Goal: Task Accomplishment & Management: Use online tool/utility

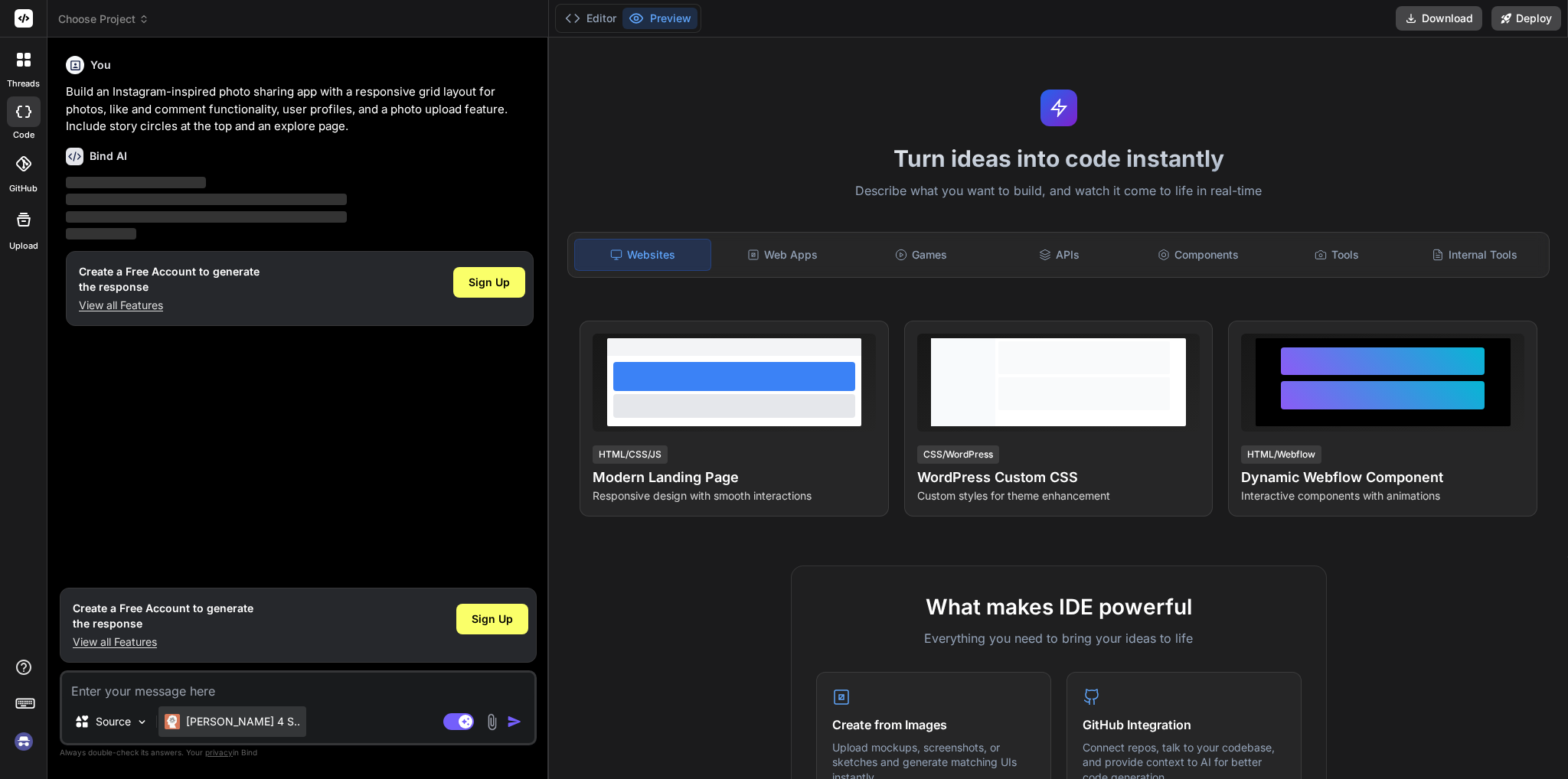
click at [239, 729] on div "Claude 4 S.." at bounding box center [233, 721] width 147 height 30
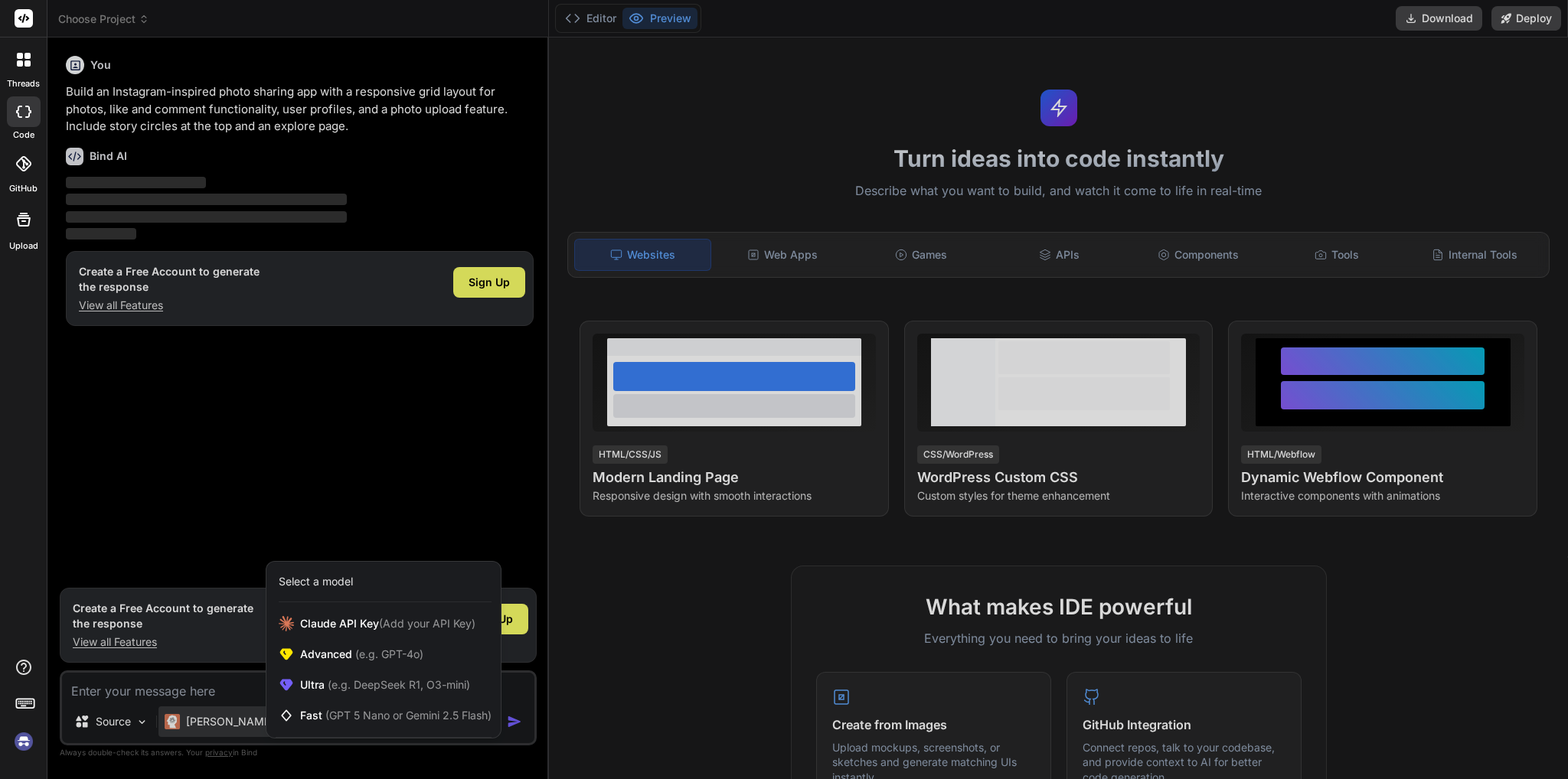
click at [454, 757] on div at bounding box center [784, 390] width 1568 height 779
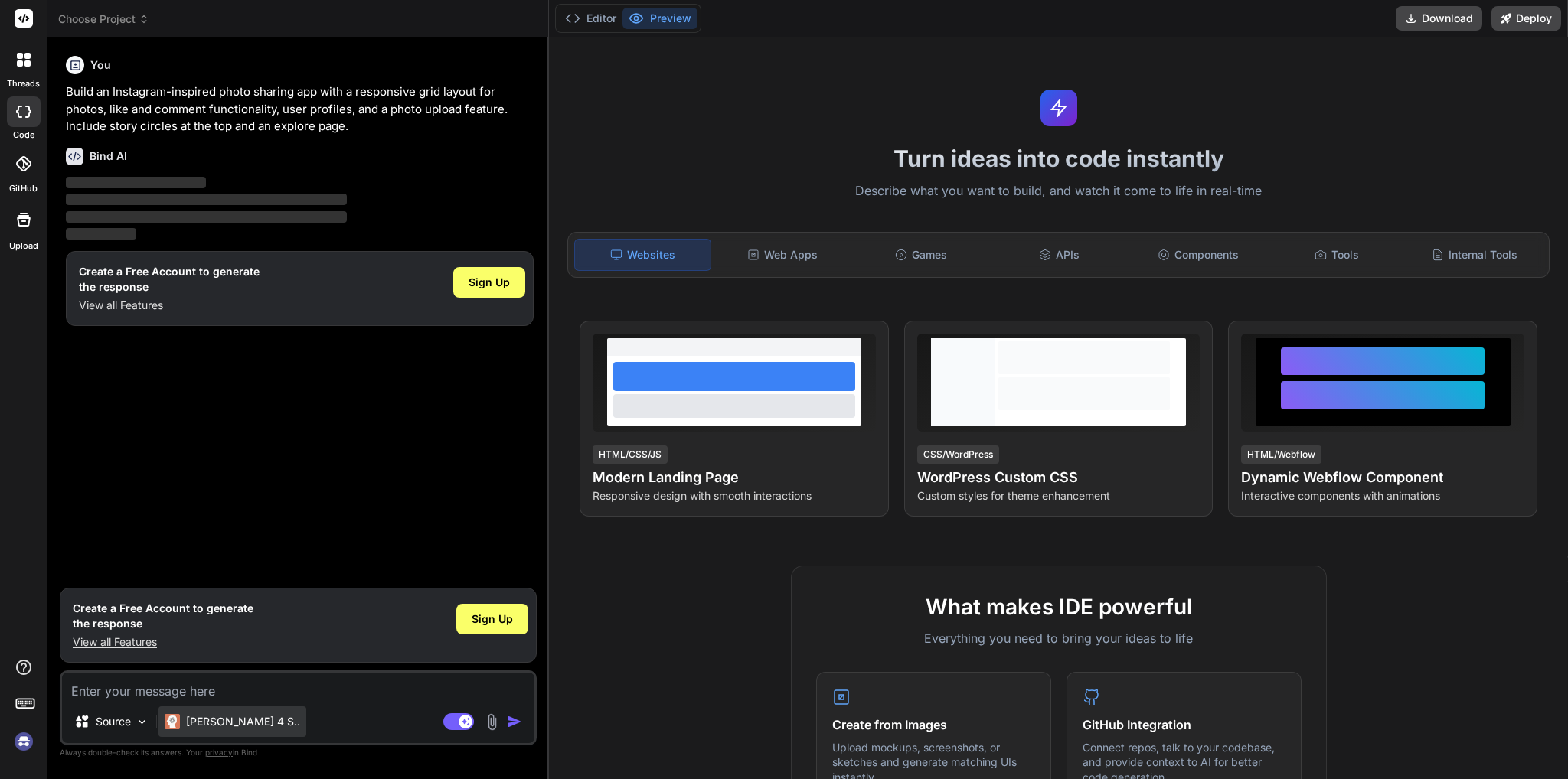
click at [178, 730] on div "Claude 4 S.." at bounding box center [233, 721] width 147 height 30
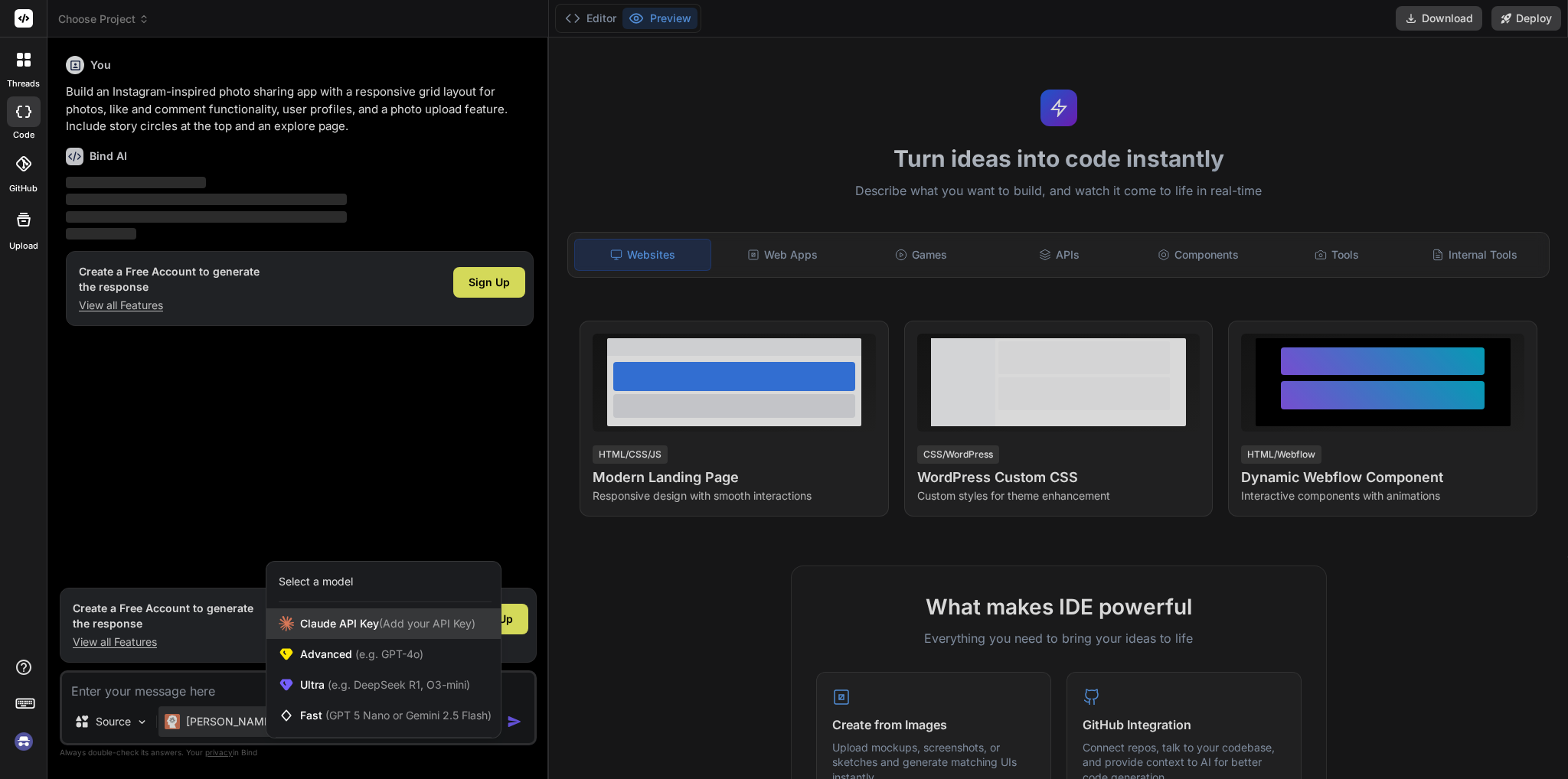
click at [361, 630] on span "Claude API Key (Add your API Key)" at bounding box center [387, 624] width 175 height 16
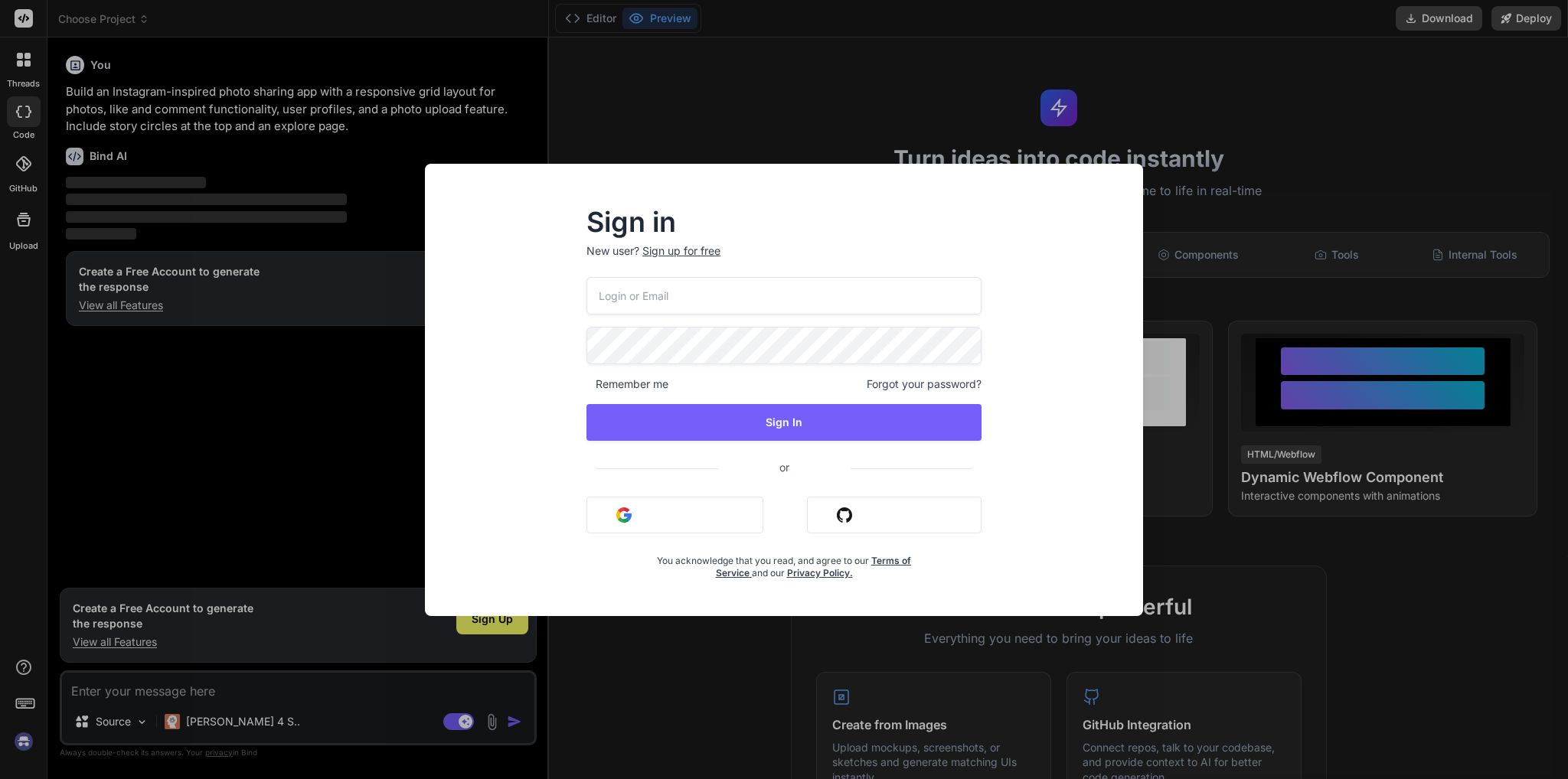
click at [1262, 157] on div "Sign in New user? Sign up for free Remember me Forgot your password? Sign In or…" at bounding box center [784, 390] width 1568 height 779
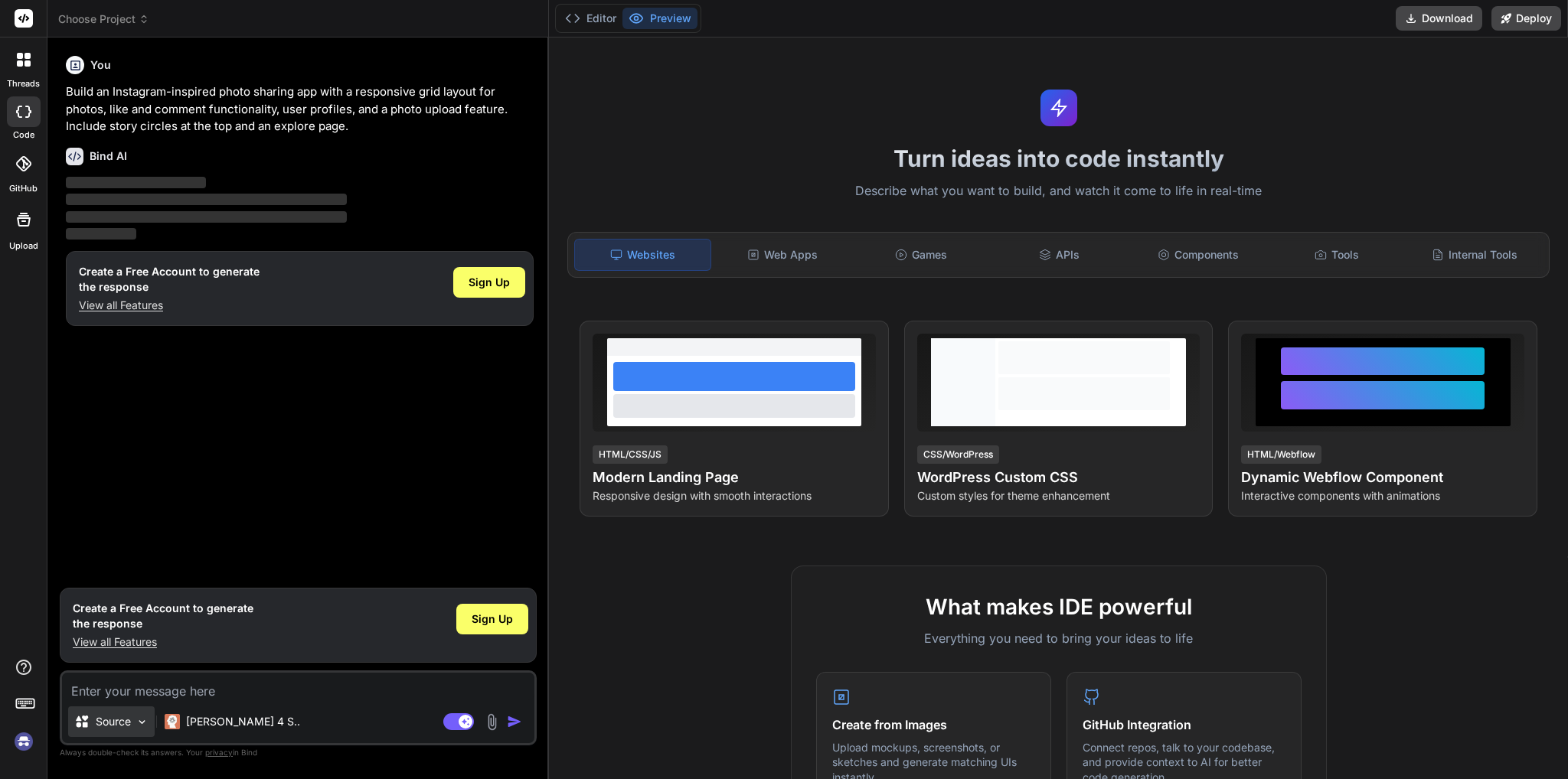
click at [118, 726] on p "Source" at bounding box center [113, 721] width 35 height 16
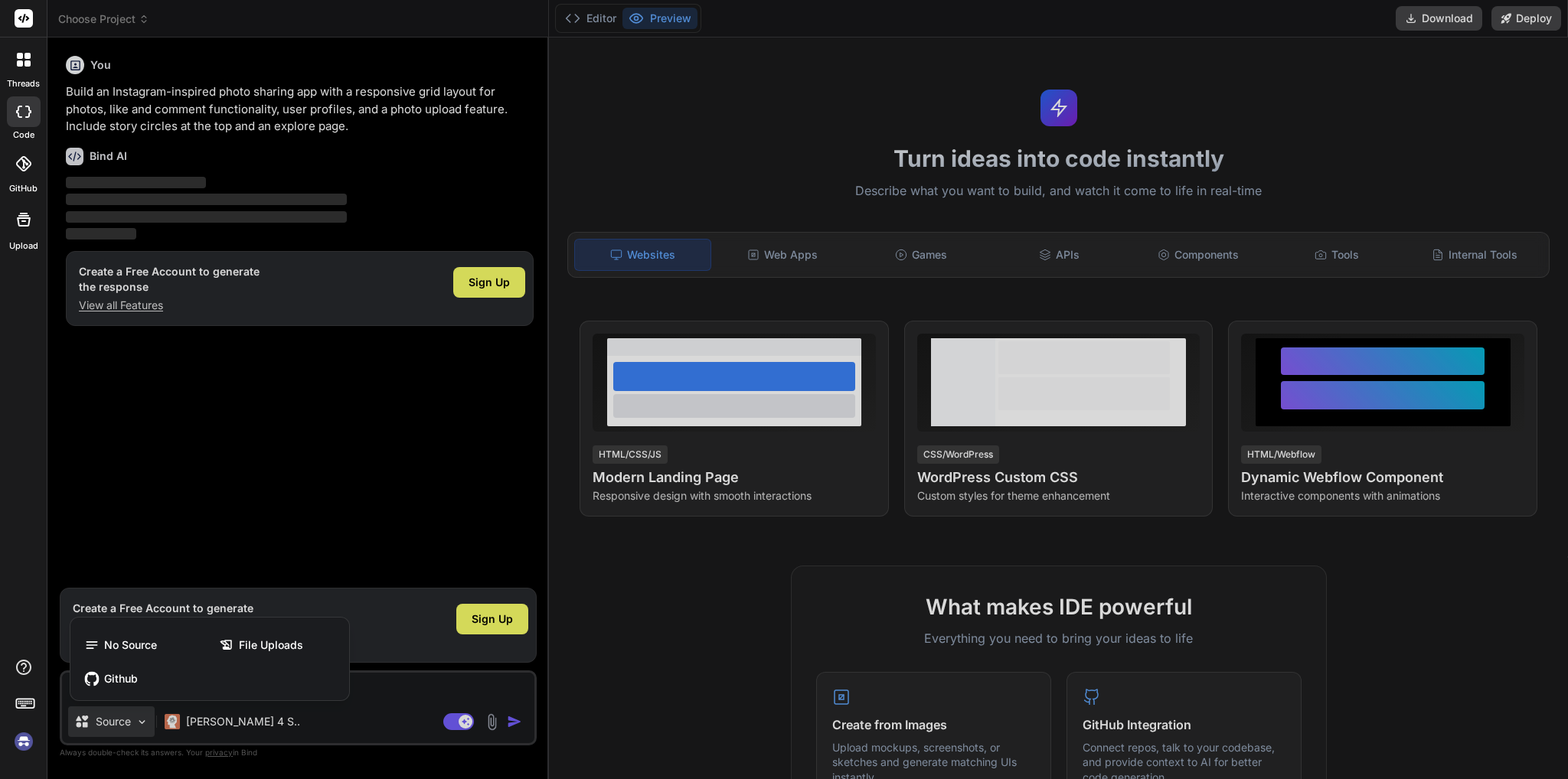
click at [127, 724] on div at bounding box center [784, 390] width 1568 height 779
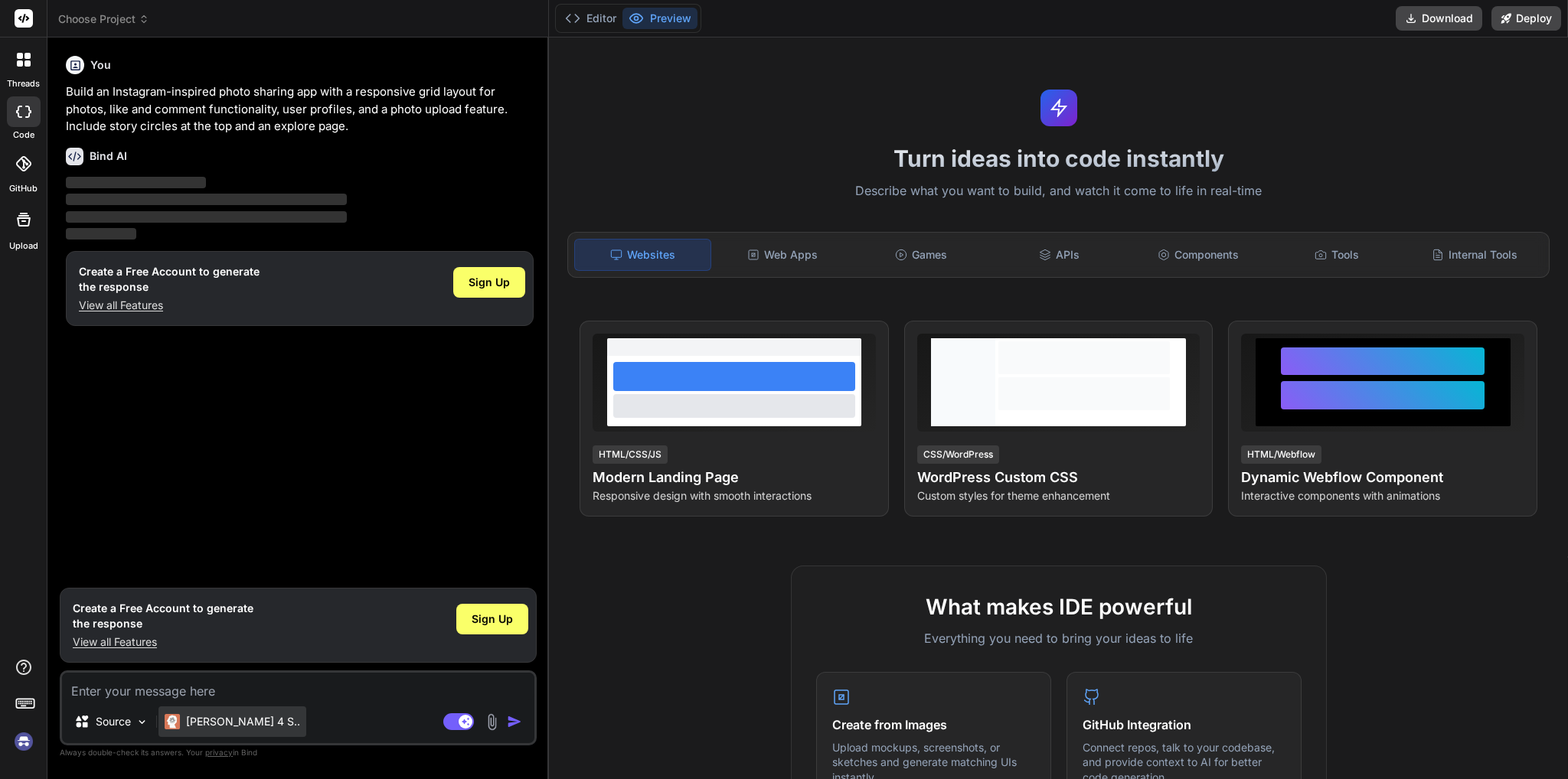
click at [224, 723] on p "Claude 4 S.." at bounding box center [242, 721] width 114 height 16
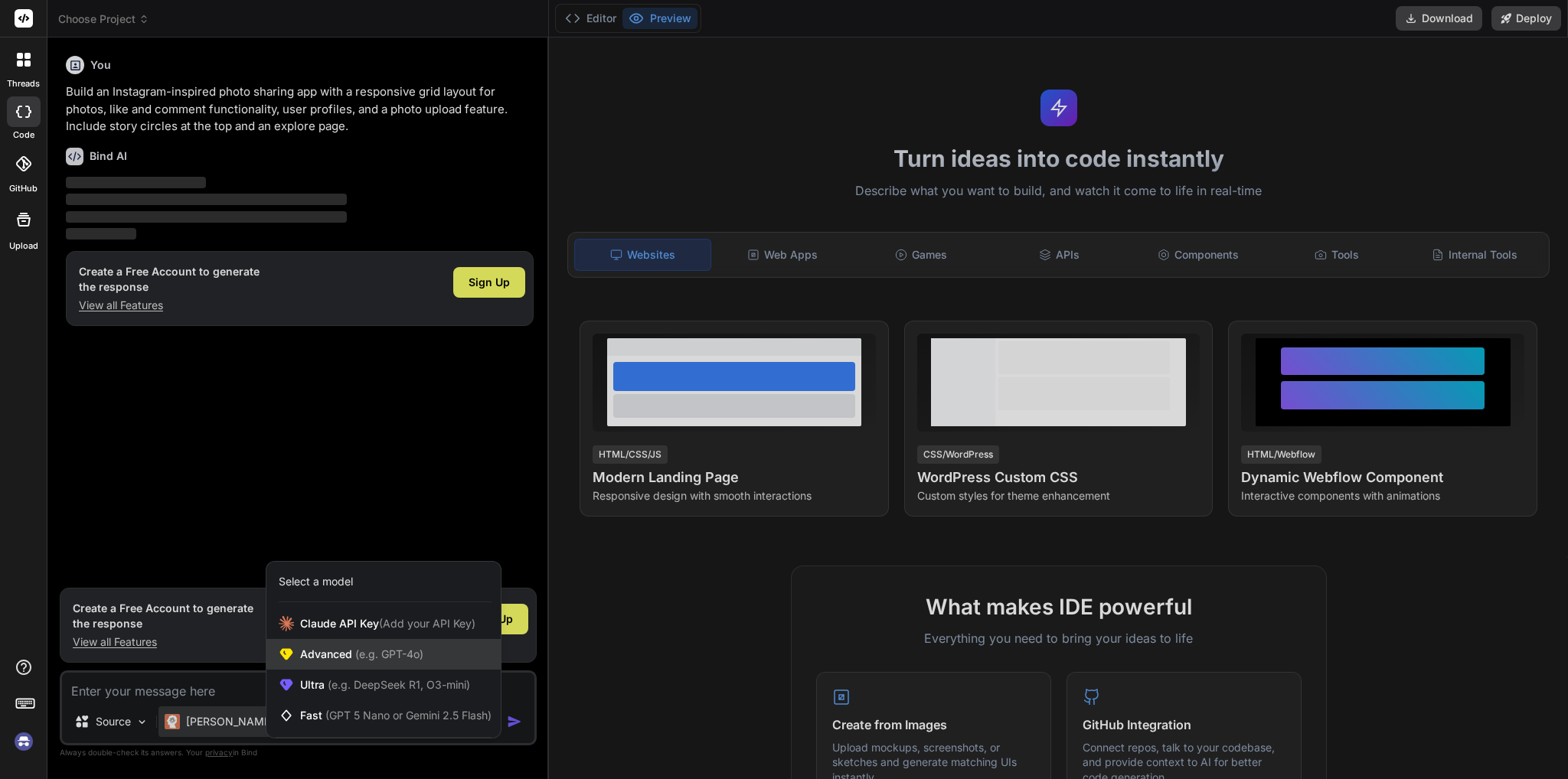
click at [349, 662] on div "Advanced (e.g. GPT-4o)" at bounding box center [383, 654] width 234 height 30
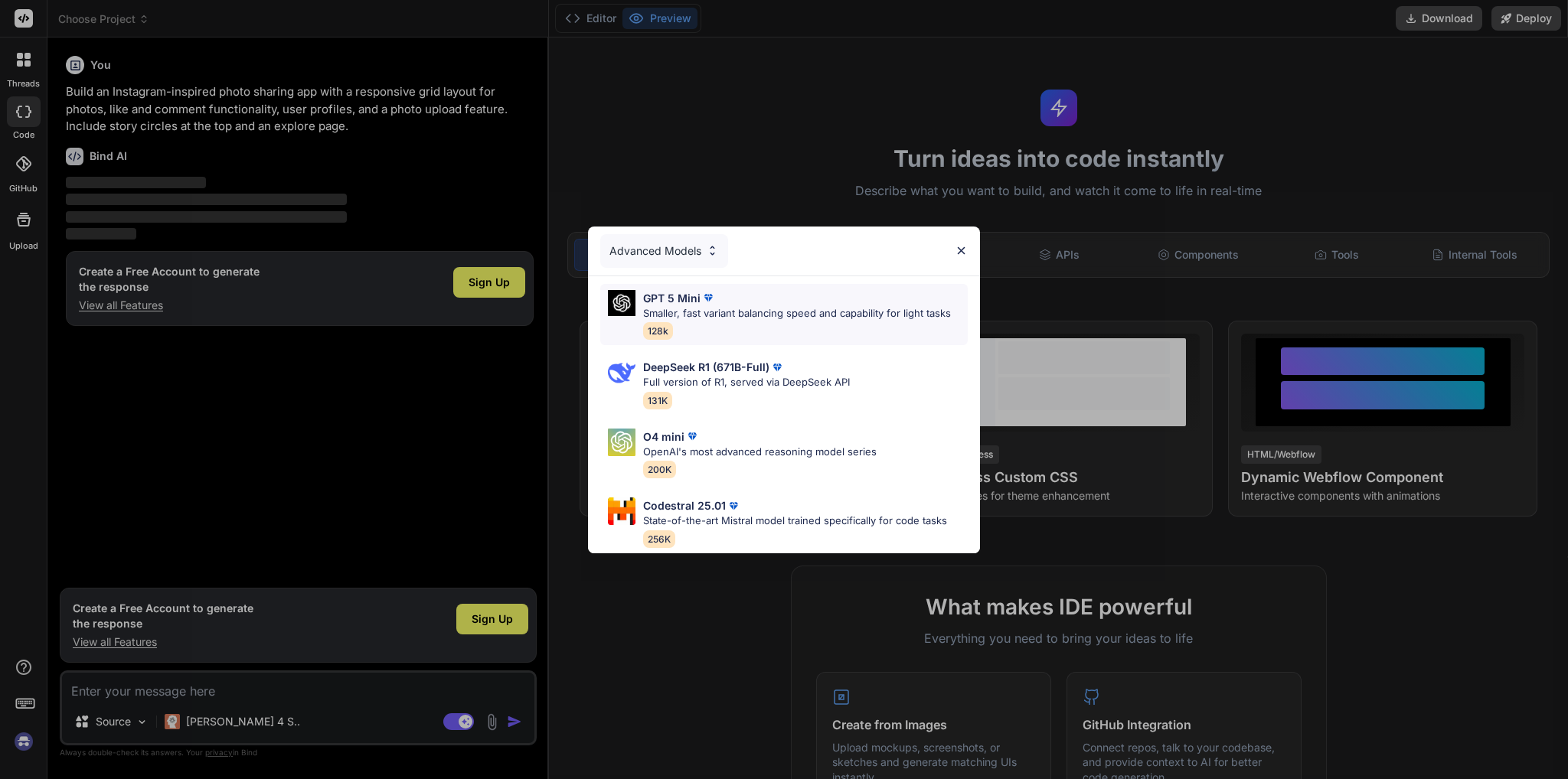
click at [695, 295] on p "GPT 5 Mini" at bounding box center [671, 298] width 57 height 16
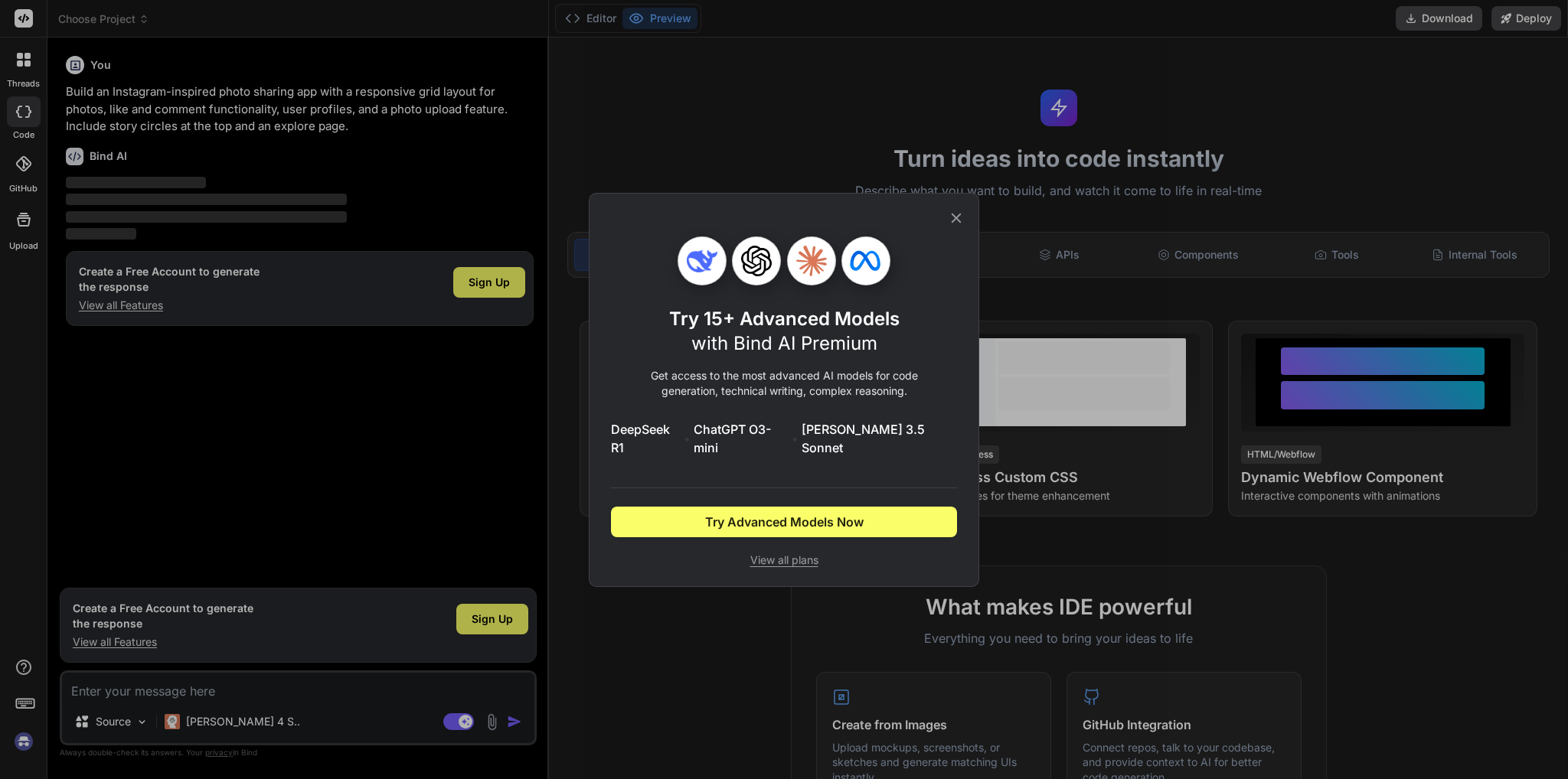
click at [955, 223] on icon at bounding box center [956, 218] width 10 height 10
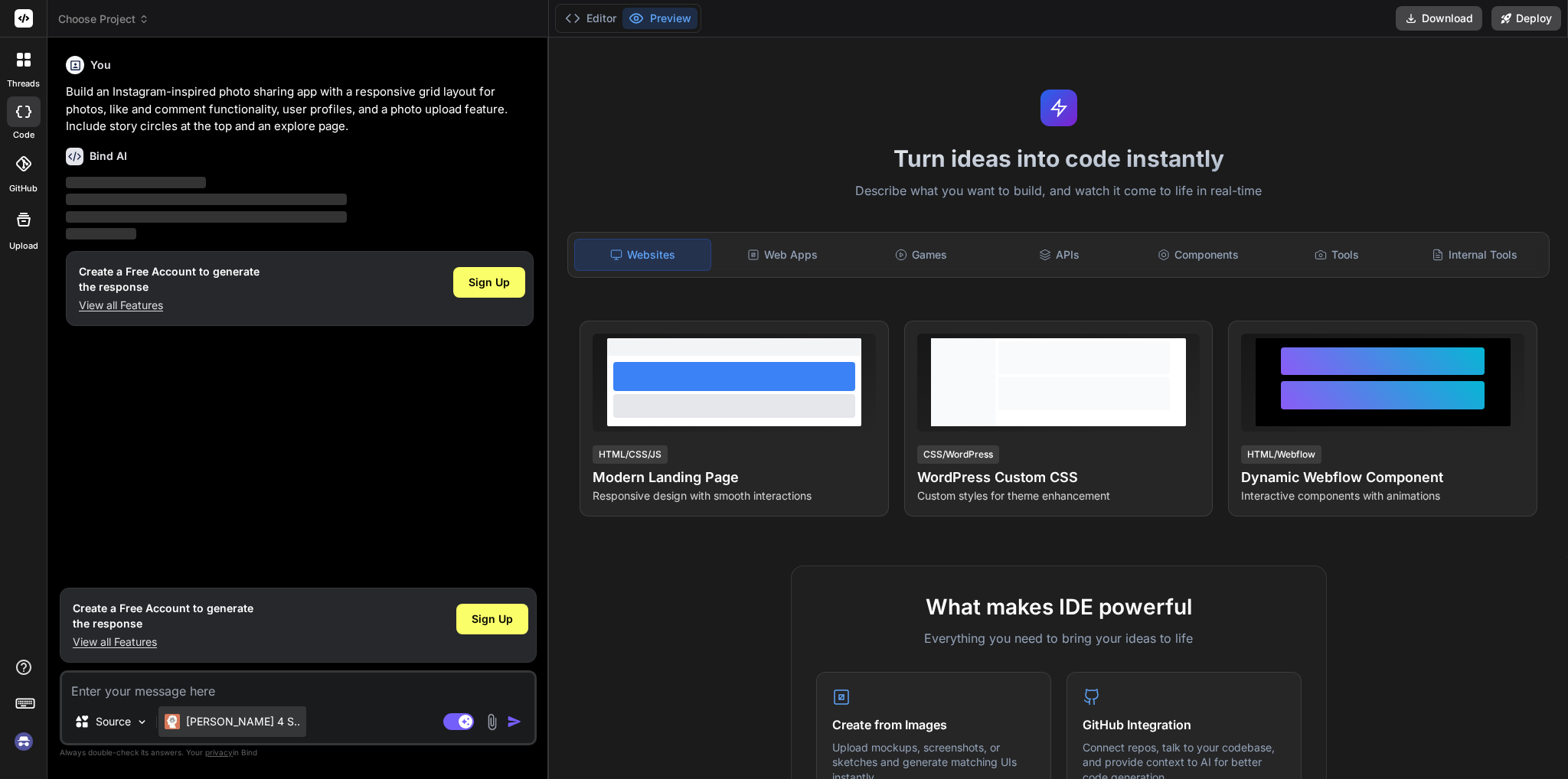
click at [215, 727] on p "[PERSON_NAME] 4 S.." at bounding box center [242, 721] width 114 height 16
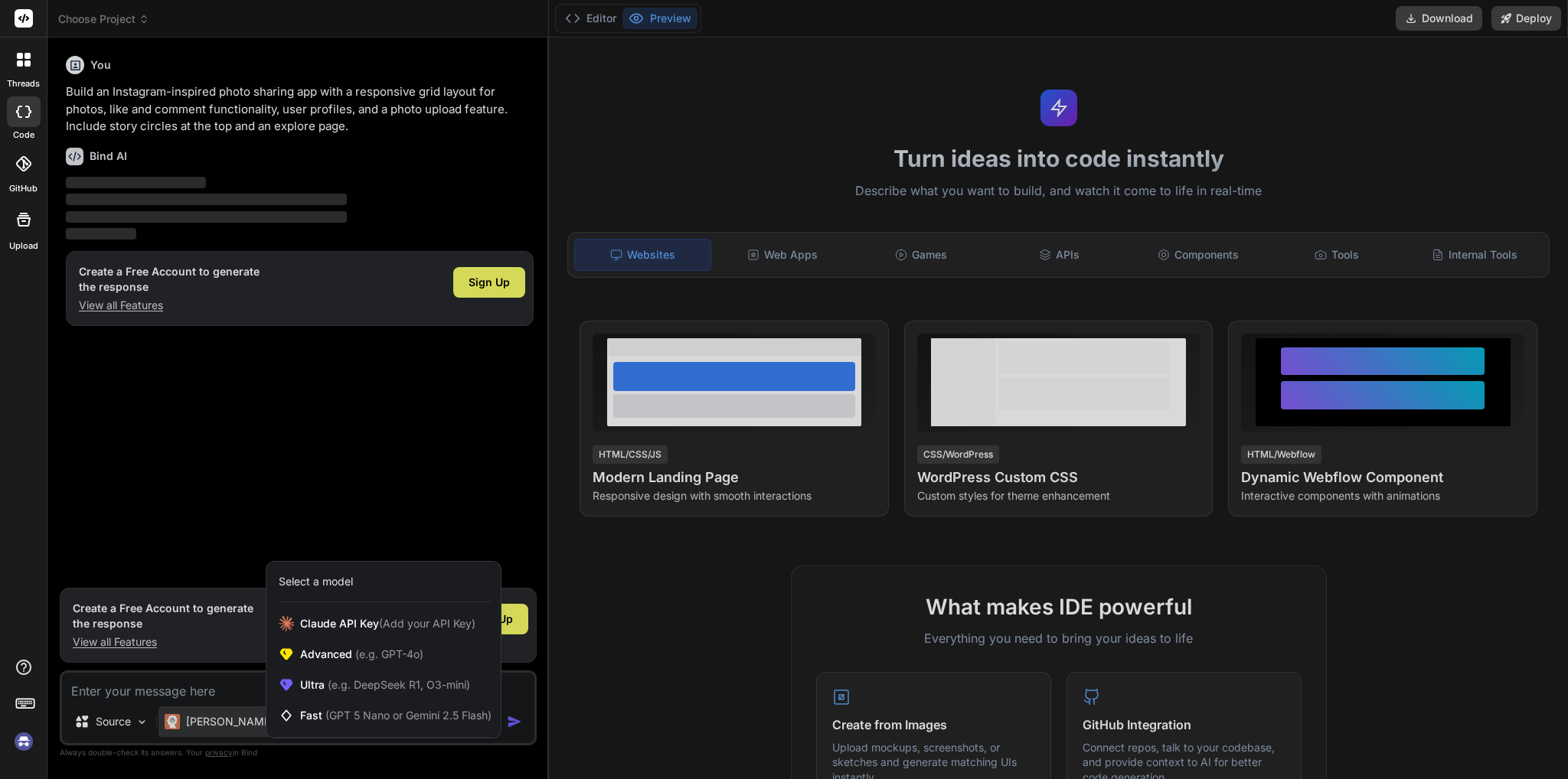
click at [361, 771] on div at bounding box center [784, 390] width 1568 height 779
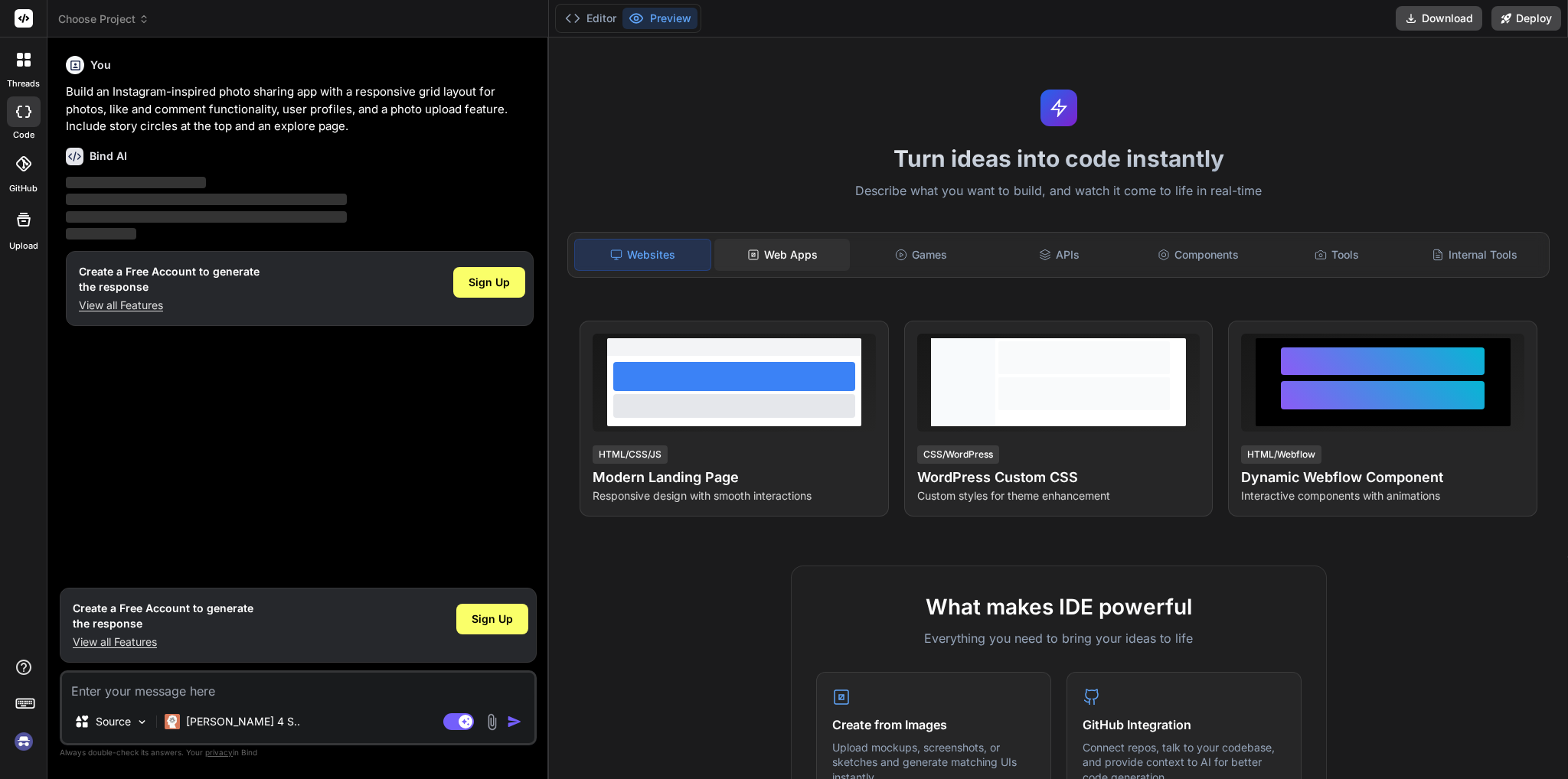
click at [813, 269] on div "Web Apps" at bounding box center [781, 254] width 135 height 32
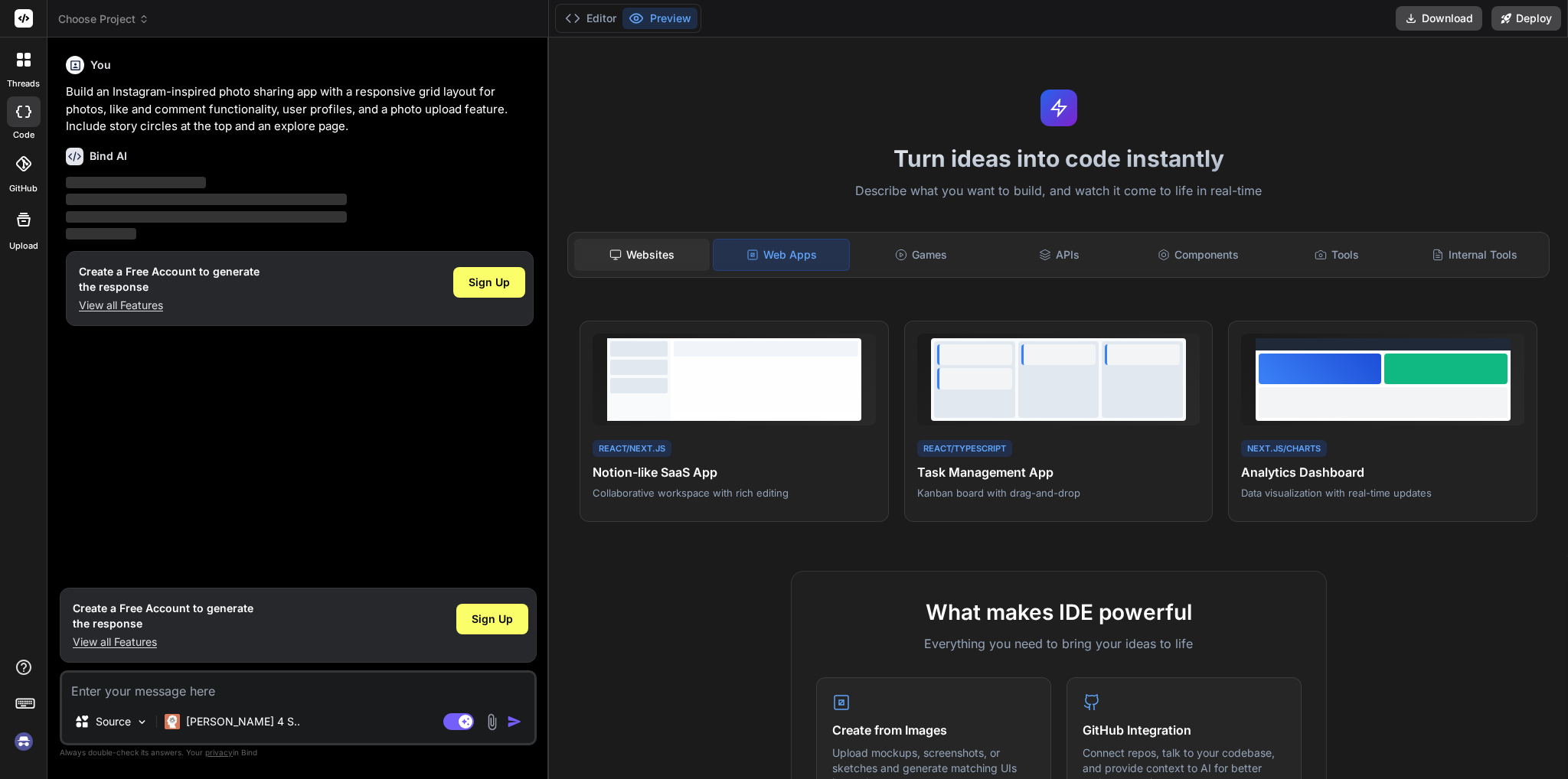
click at [575, 248] on div "Websites" at bounding box center [641, 254] width 135 height 32
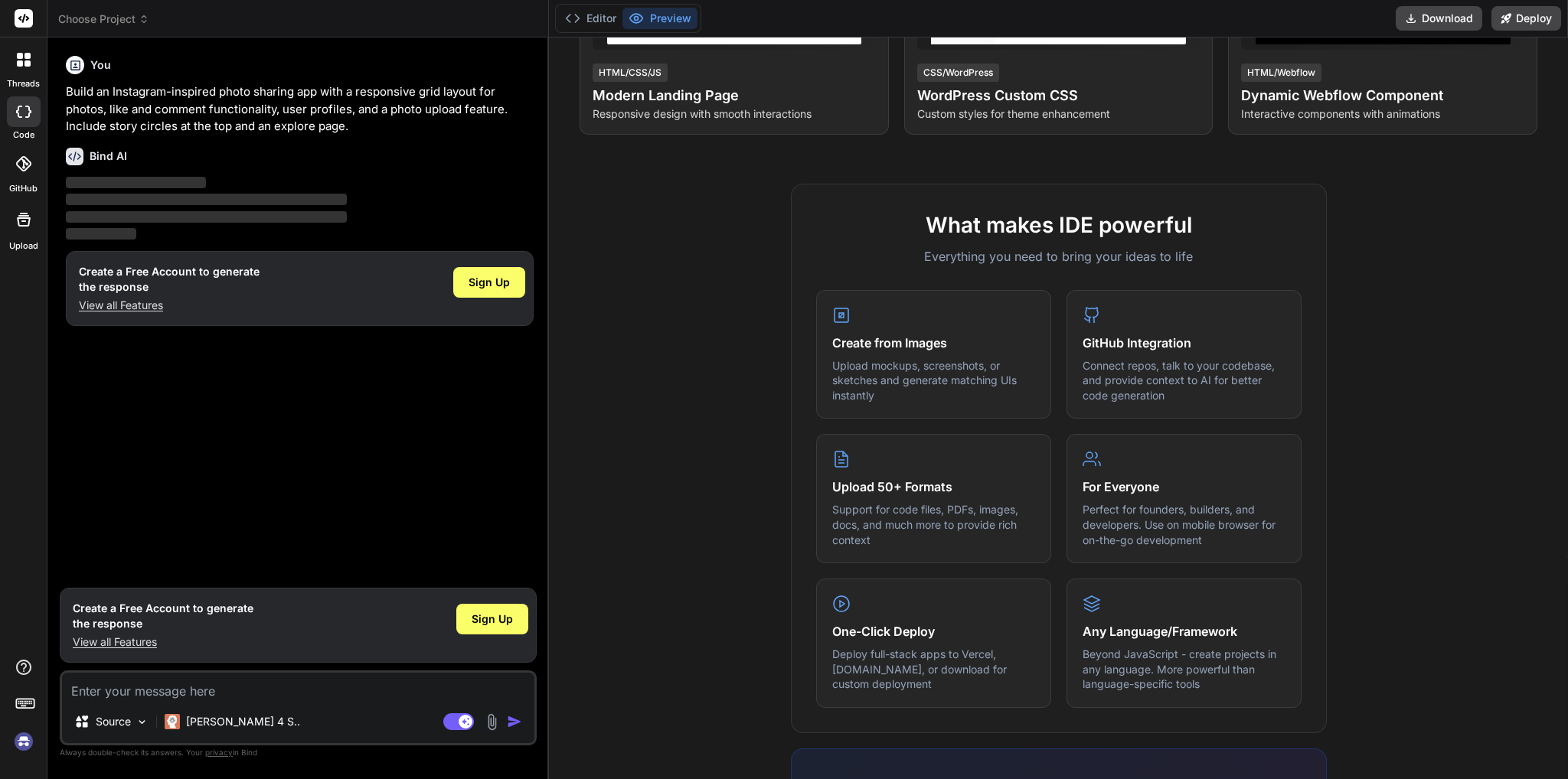
scroll to position [382, 0]
click at [13, 126] on div "code" at bounding box center [23, 115] width 47 height 52
click at [26, 128] on label "code" at bounding box center [24, 135] width 21 height 13
click at [25, 184] on label "GitHub" at bounding box center [23, 189] width 29 height 13
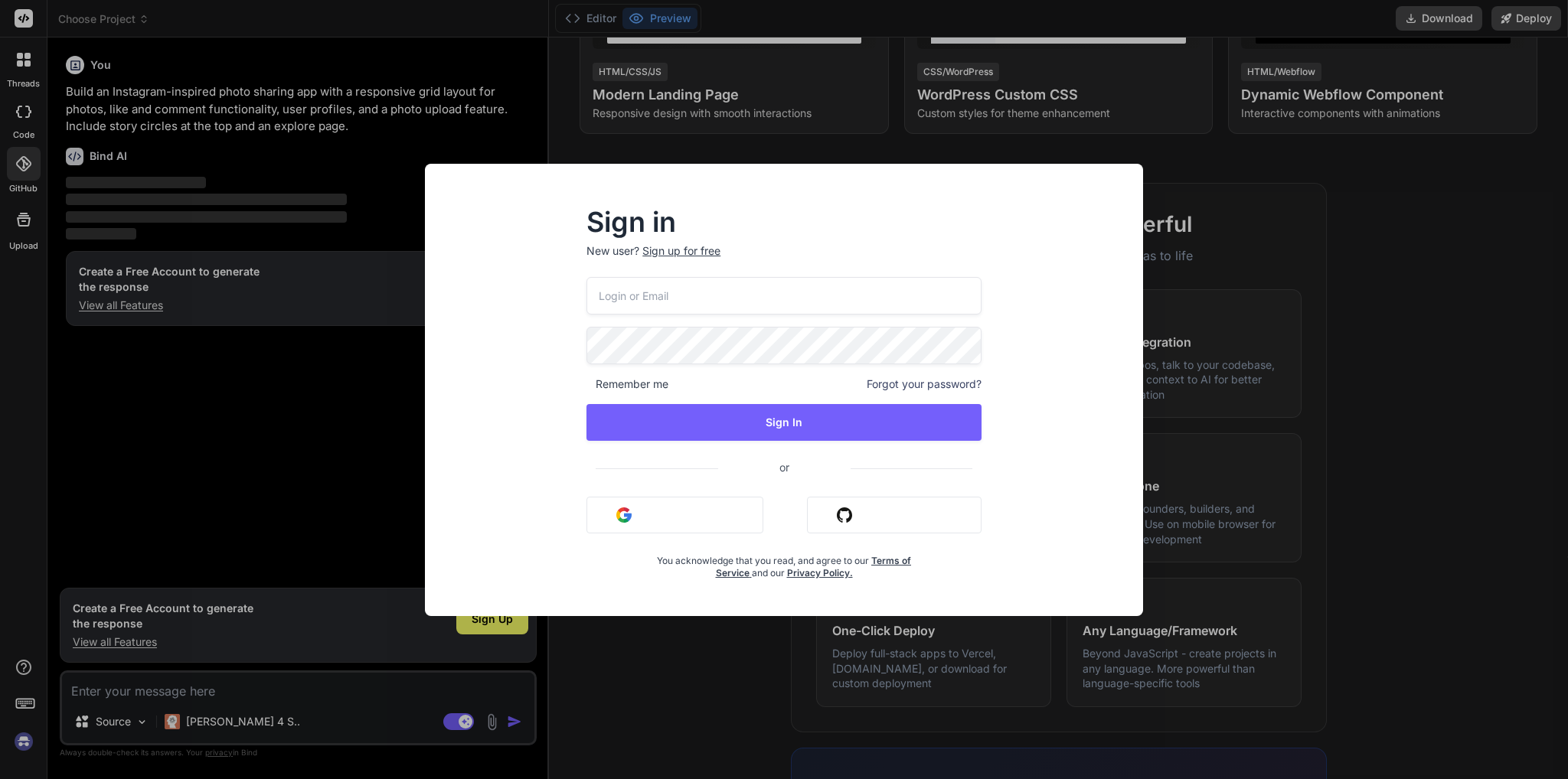
click at [1421, 290] on div "Sign in New user? Sign up for free Remember me Forgot your password? Sign In or…" at bounding box center [784, 390] width 1568 height 779
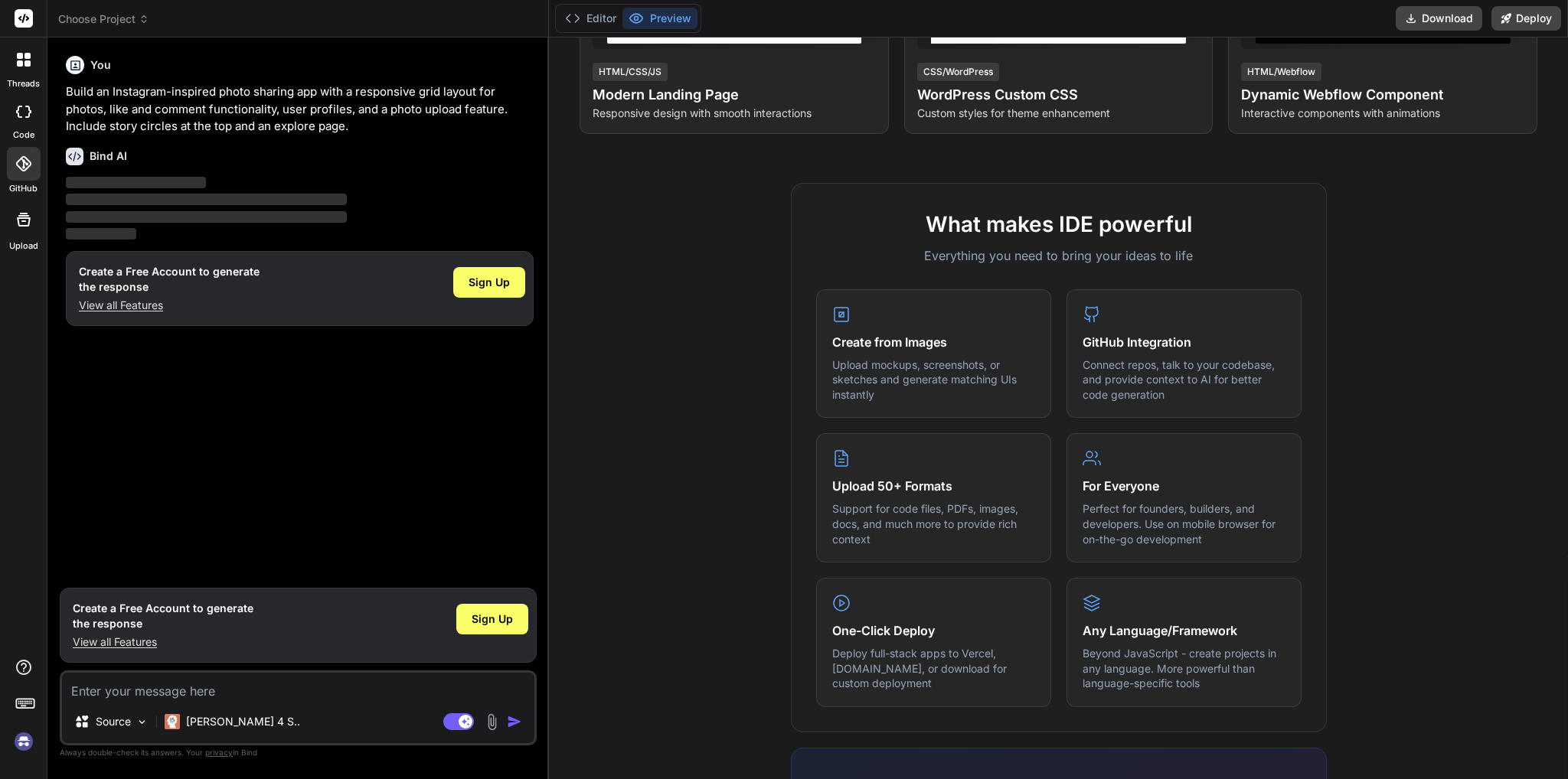
click at [18, 205] on div at bounding box center [24, 219] width 37 height 37
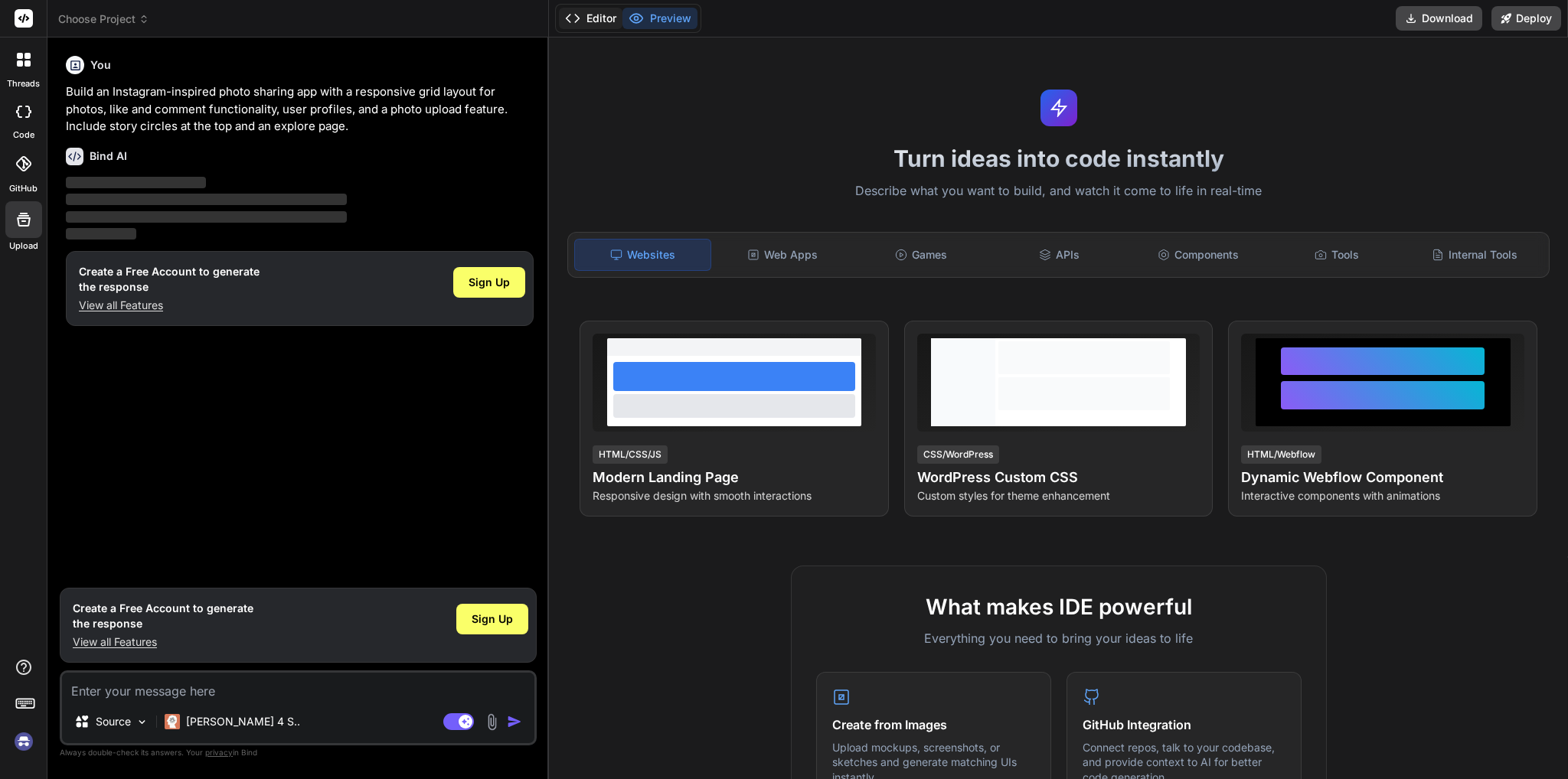
click at [576, 19] on icon at bounding box center [572, 18] width 16 height 16
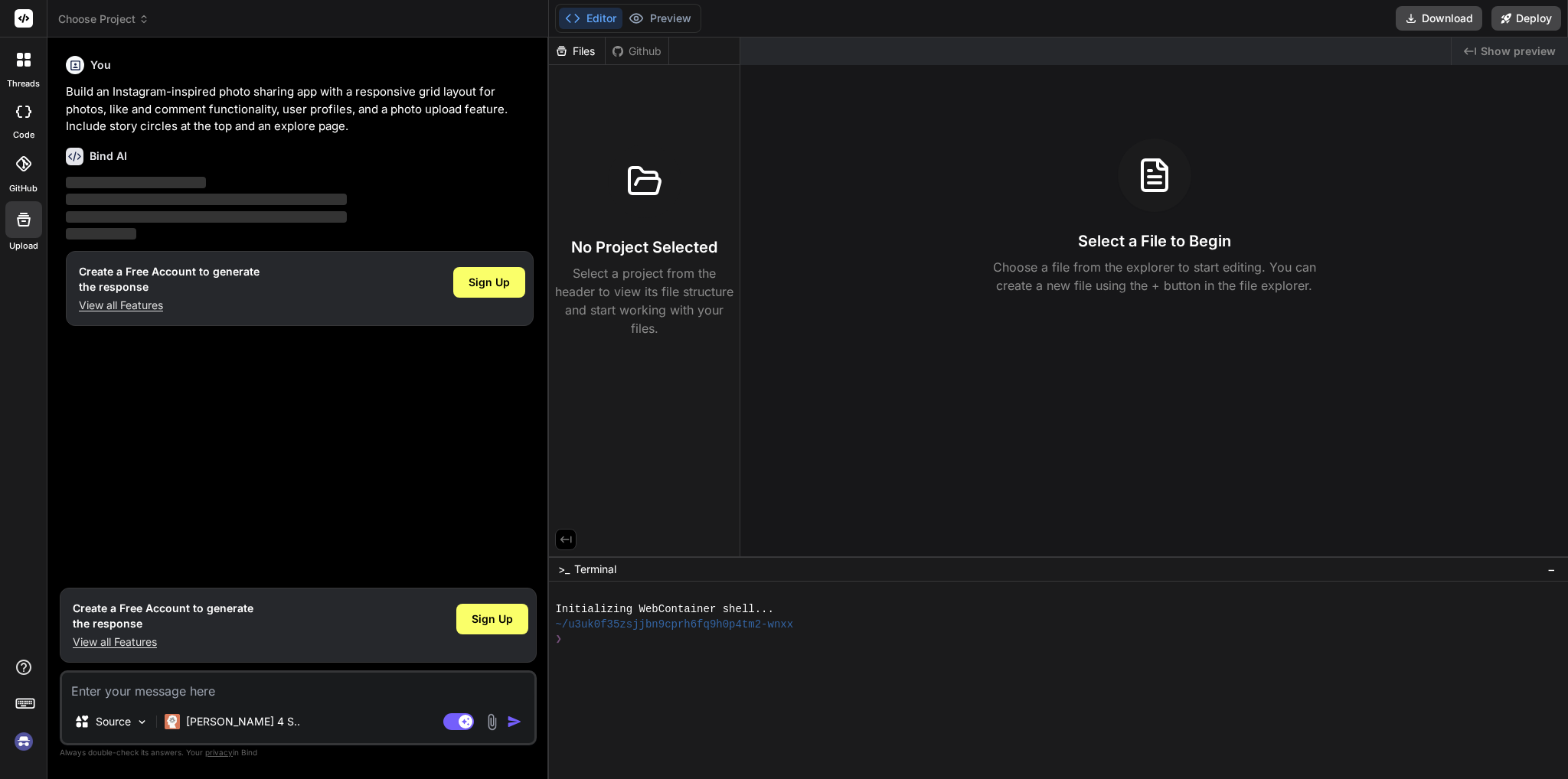
click at [18, 81] on label "threads" at bounding box center [23, 83] width 33 height 13
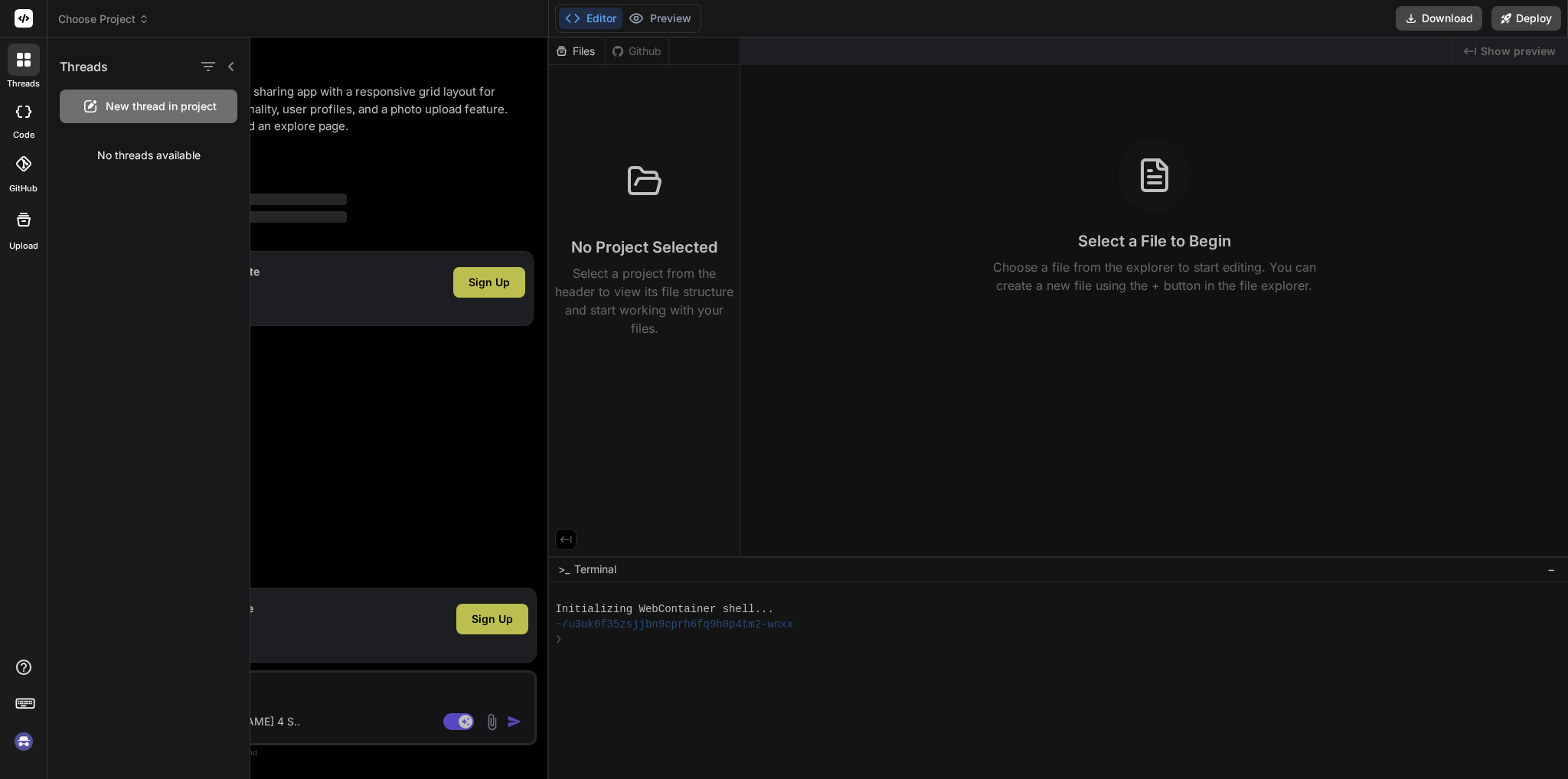
click at [14, 128] on label "code" at bounding box center [24, 135] width 21 height 13
type textarea "x"
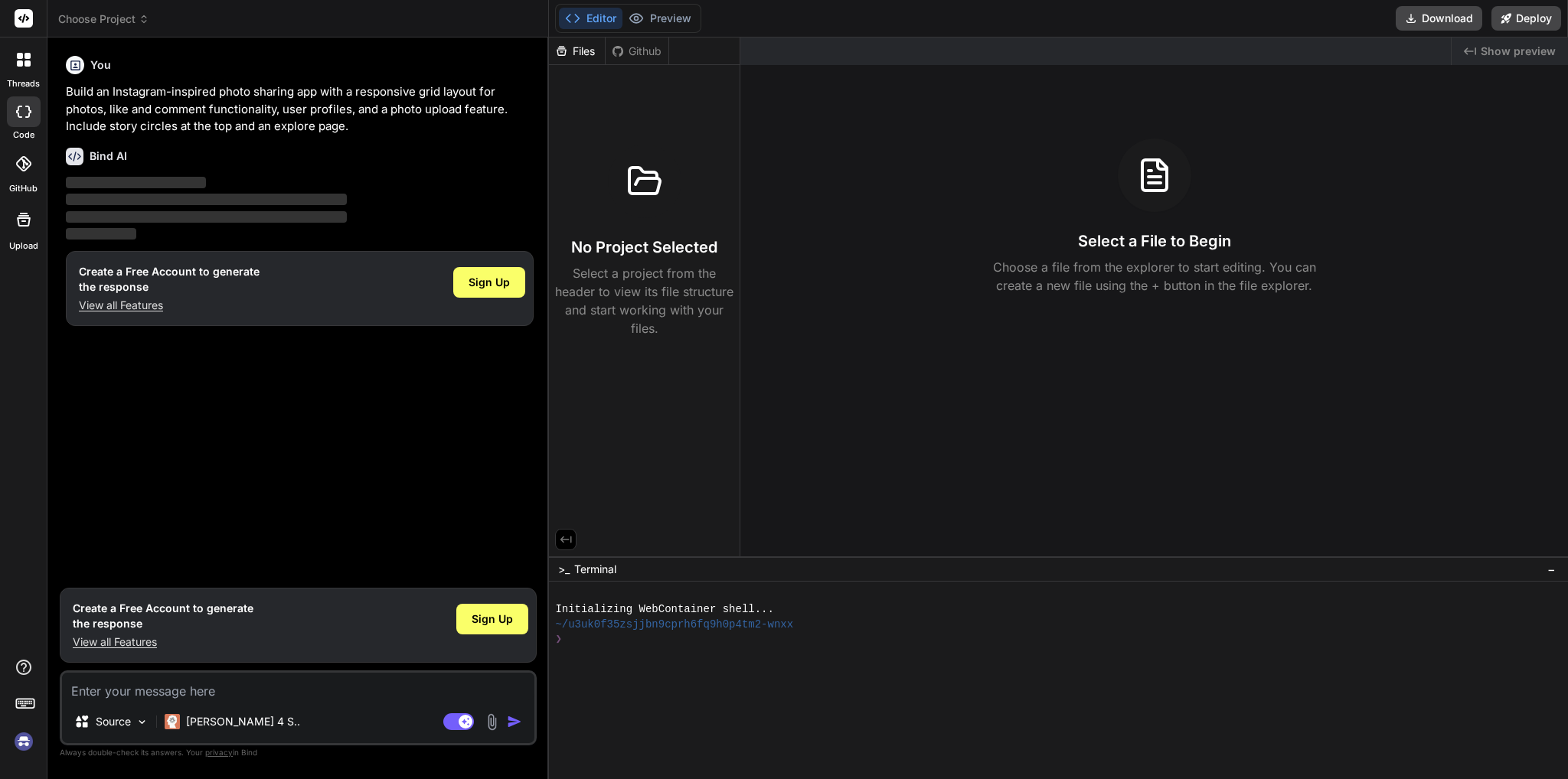
click at [25, 188] on label "GitHub" at bounding box center [23, 189] width 29 height 13
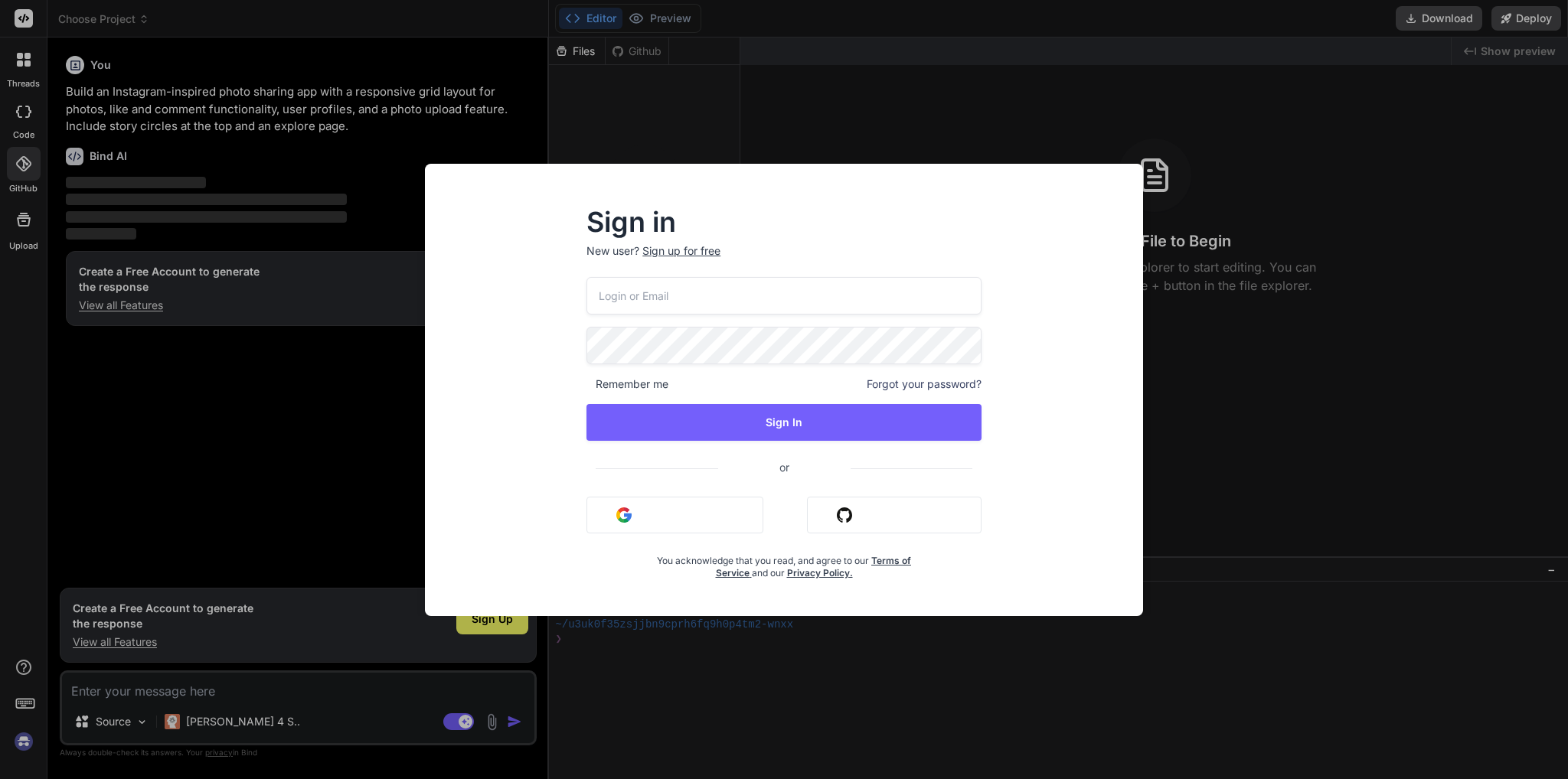
click at [25, 250] on div "Sign in New user? Sign up for free Remember me Forgot your password? Sign In or…" at bounding box center [784, 390] width 1568 height 779
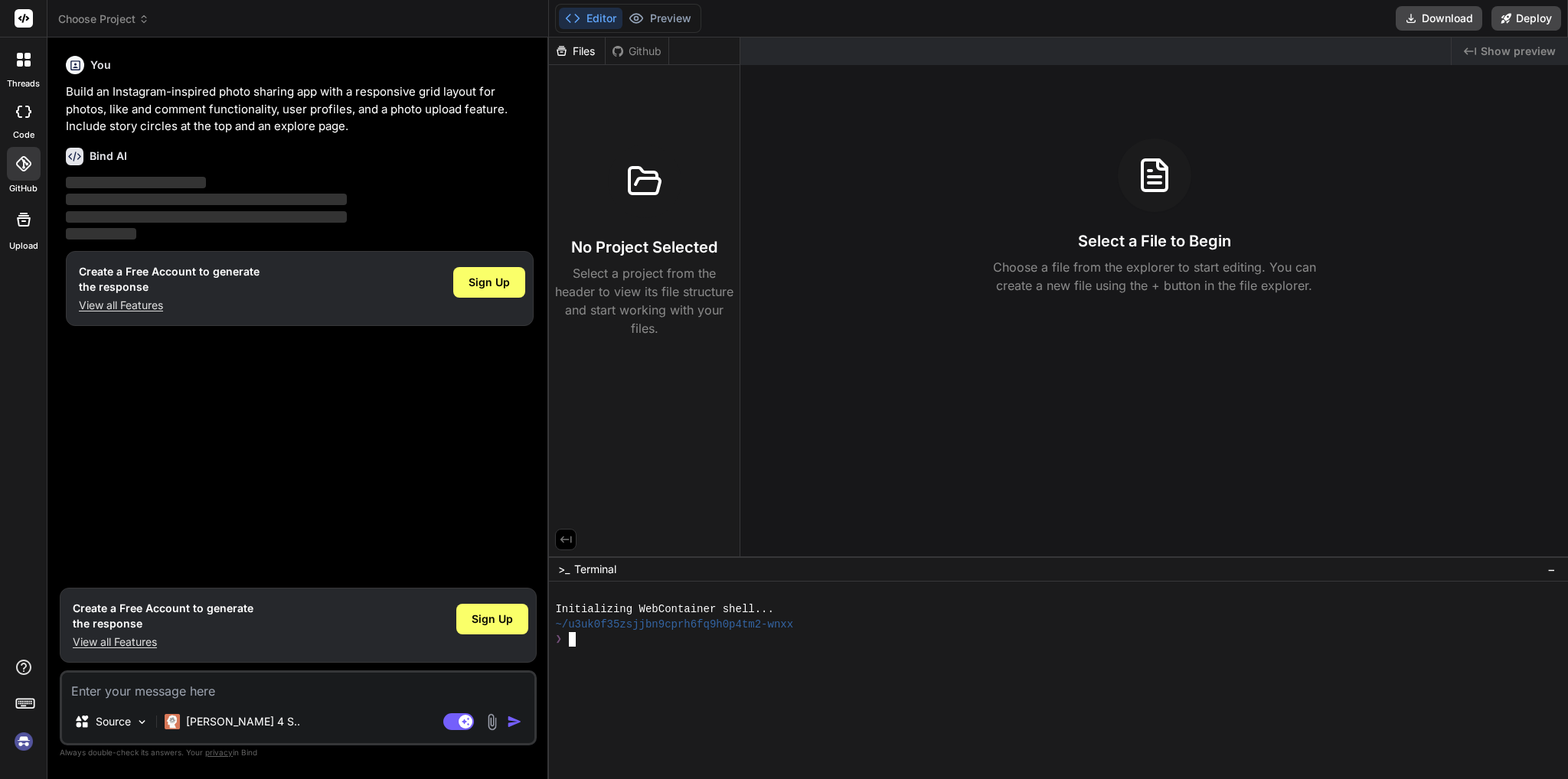
click at [635, 659] on div at bounding box center [1051, 654] width 991 height 15
click at [635, 654] on div at bounding box center [1051, 654] width 991 height 15
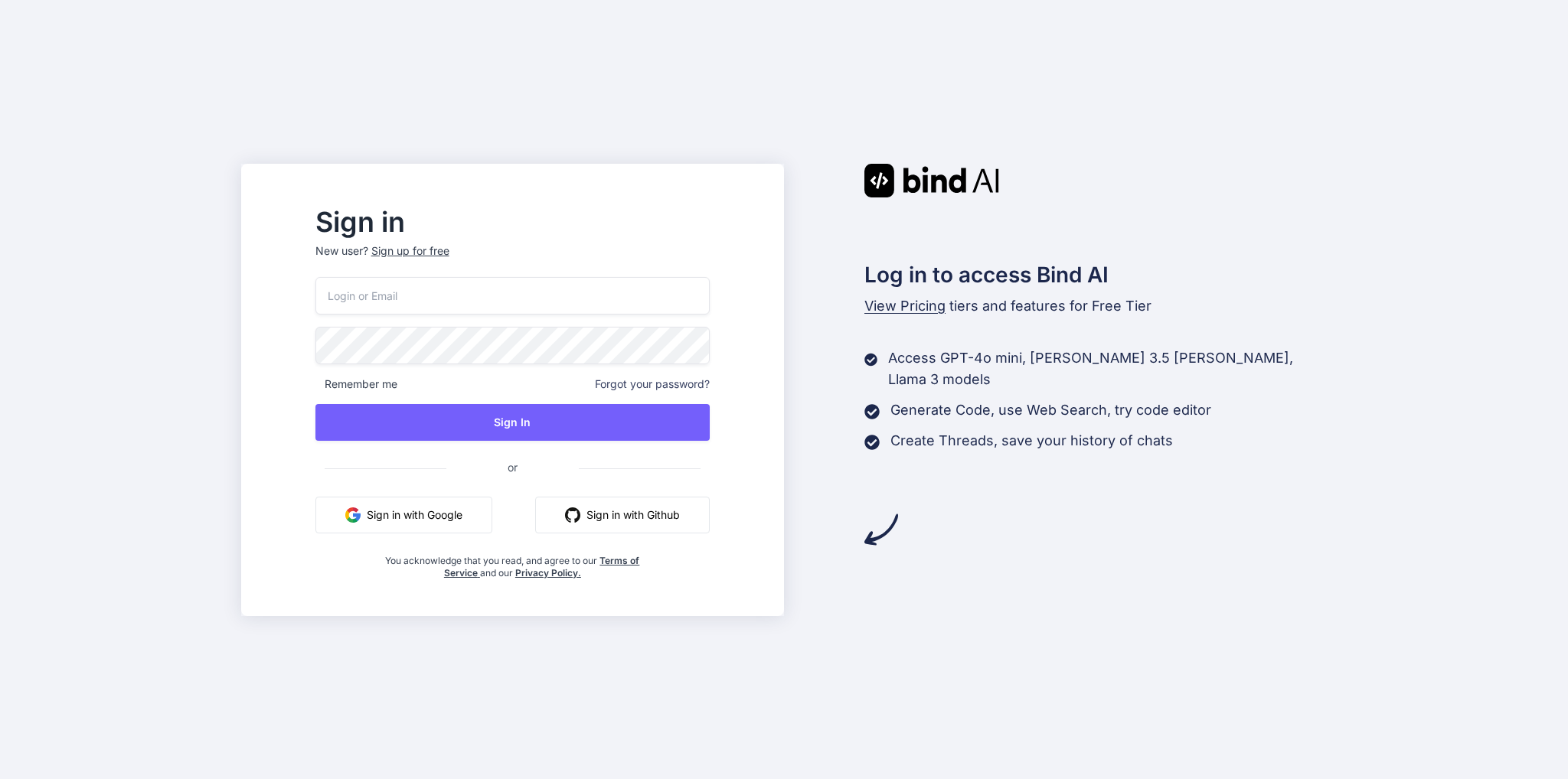
drag, startPoint x: 1034, startPoint y: 100, endPoint x: 1001, endPoint y: 101, distance: 33.0
drag, startPoint x: 1001, startPoint y: 101, endPoint x: 951, endPoint y: 83, distance: 53.1
click at [951, 83] on div "Sign in New user? Sign up for free Remember me Forgot your password? Sign In or…" at bounding box center [784, 390] width 1568 height 779
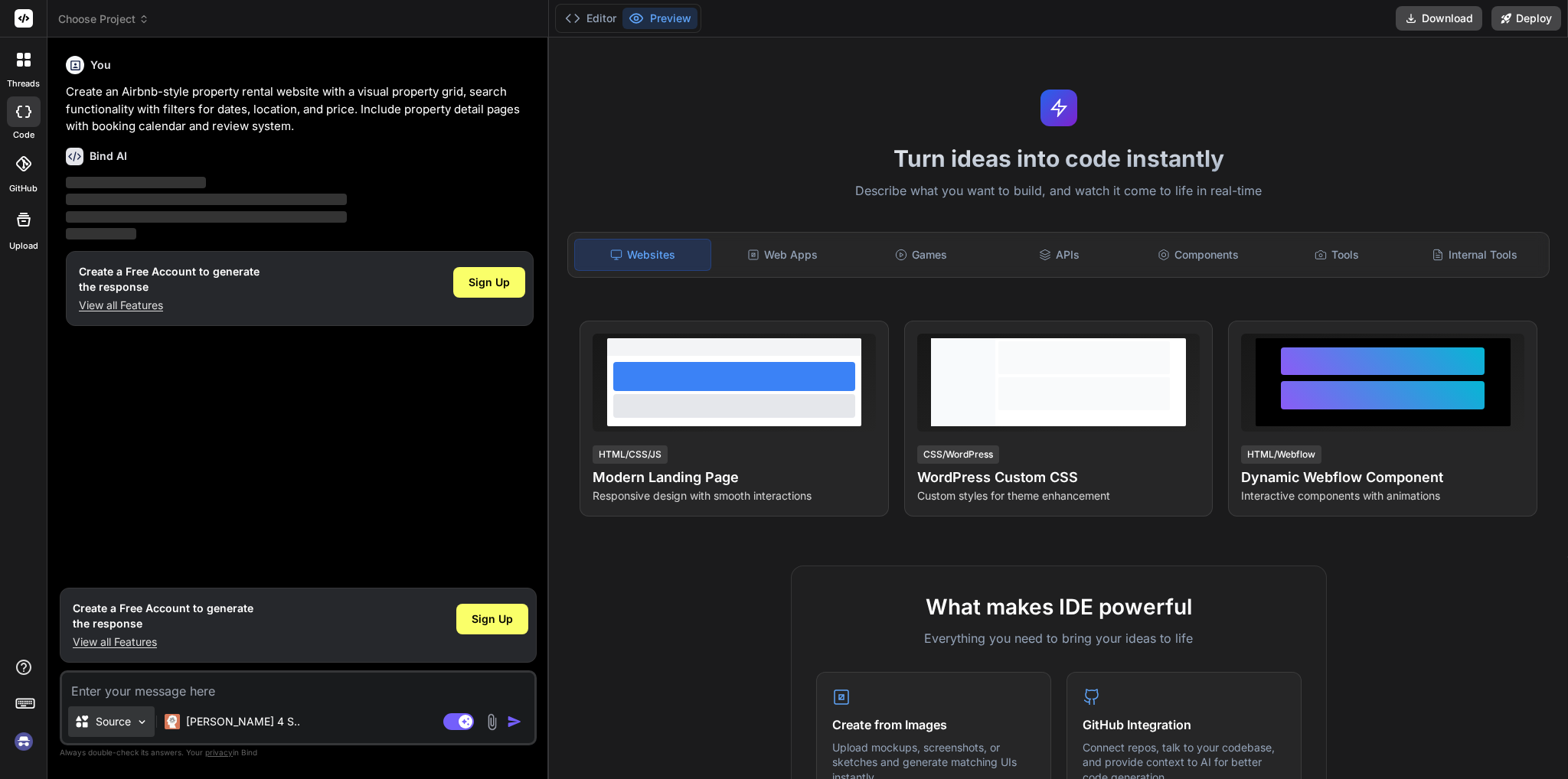
click at [138, 729] on div "Source" at bounding box center [111, 721] width 87 height 30
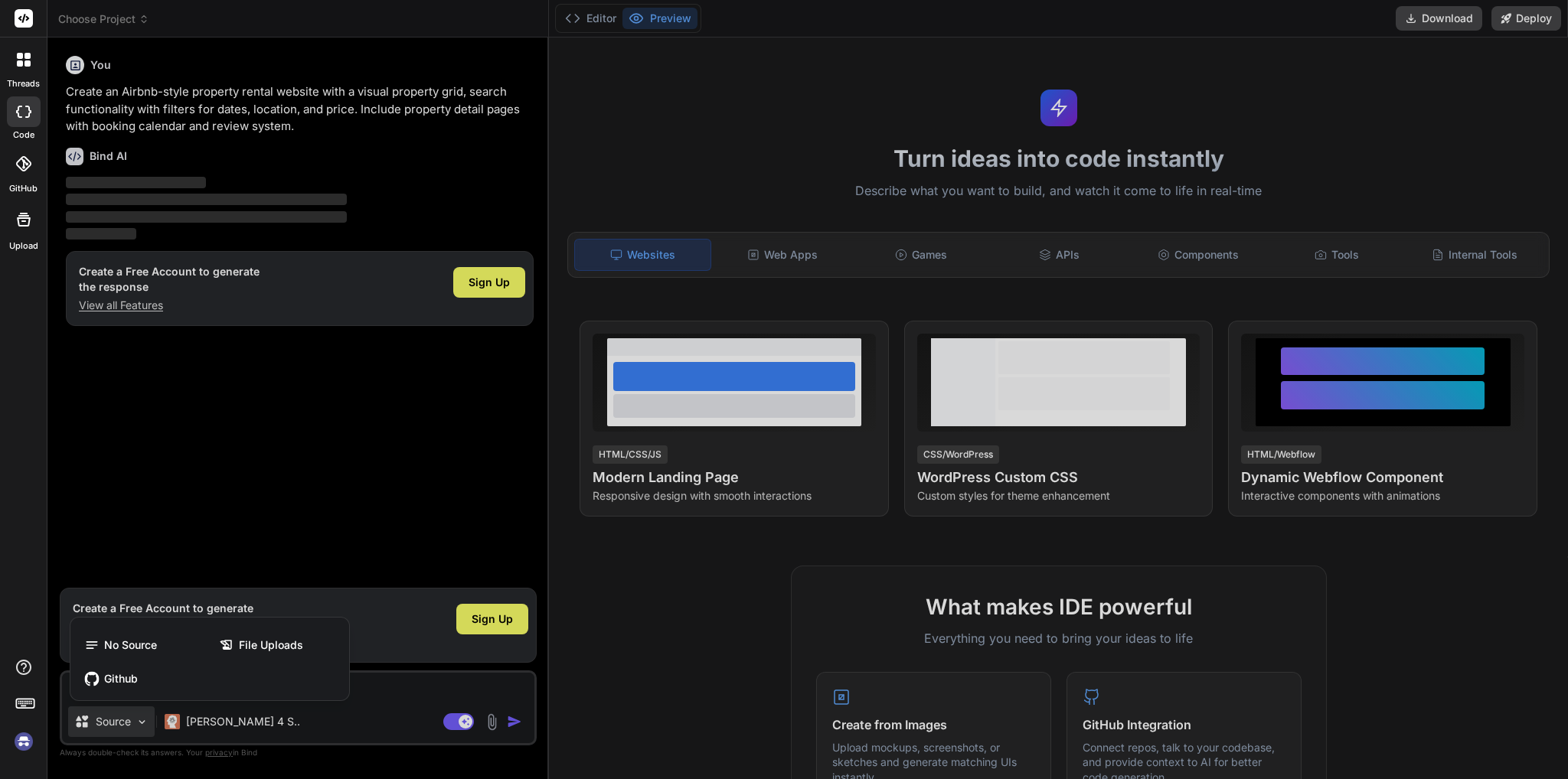
click at [137, 728] on div at bounding box center [784, 390] width 1568 height 779
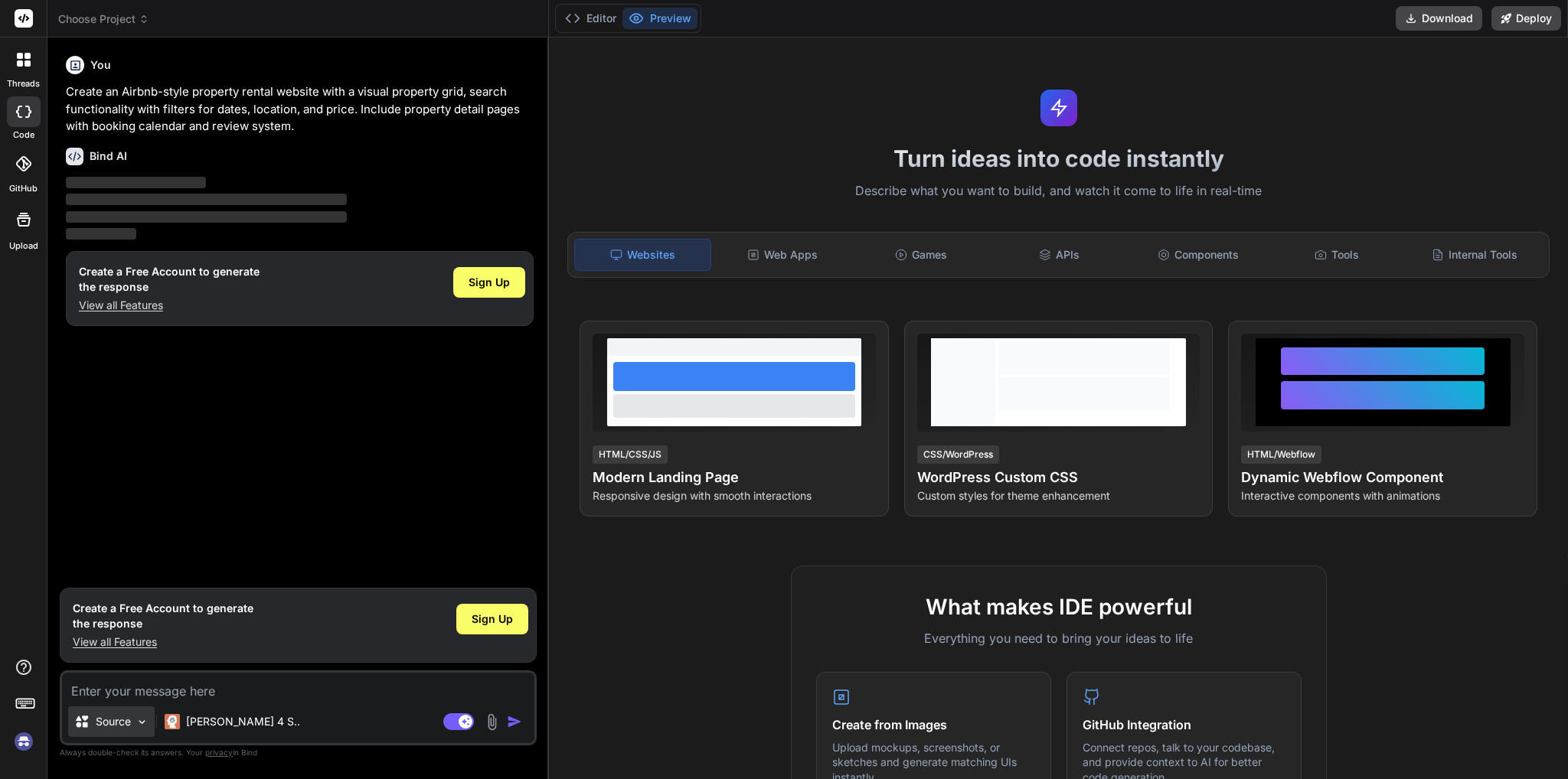
click at [139, 724] on img at bounding box center [142, 722] width 13 height 13
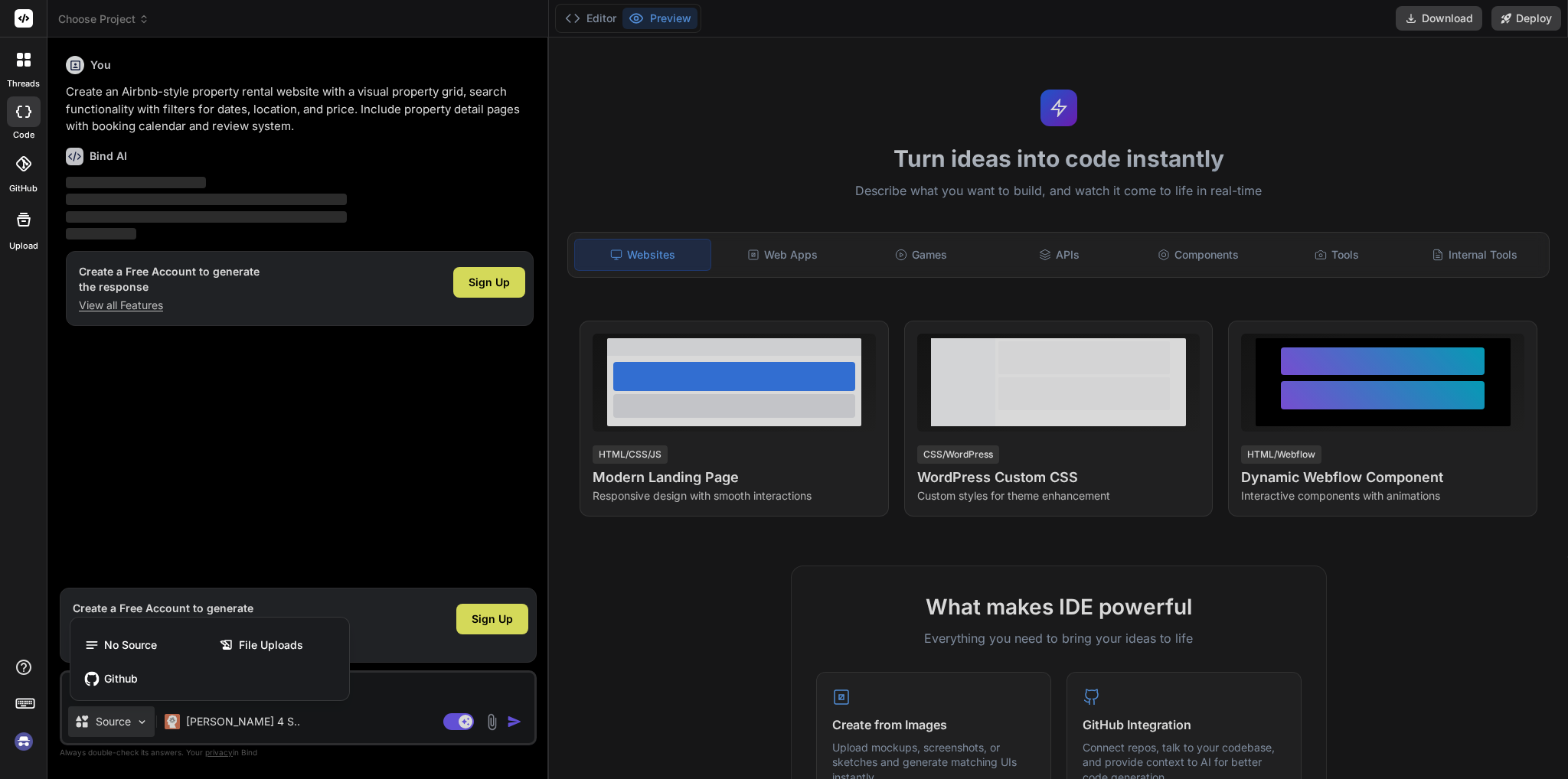
click at [139, 724] on div at bounding box center [784, 390] width 1568 height 779
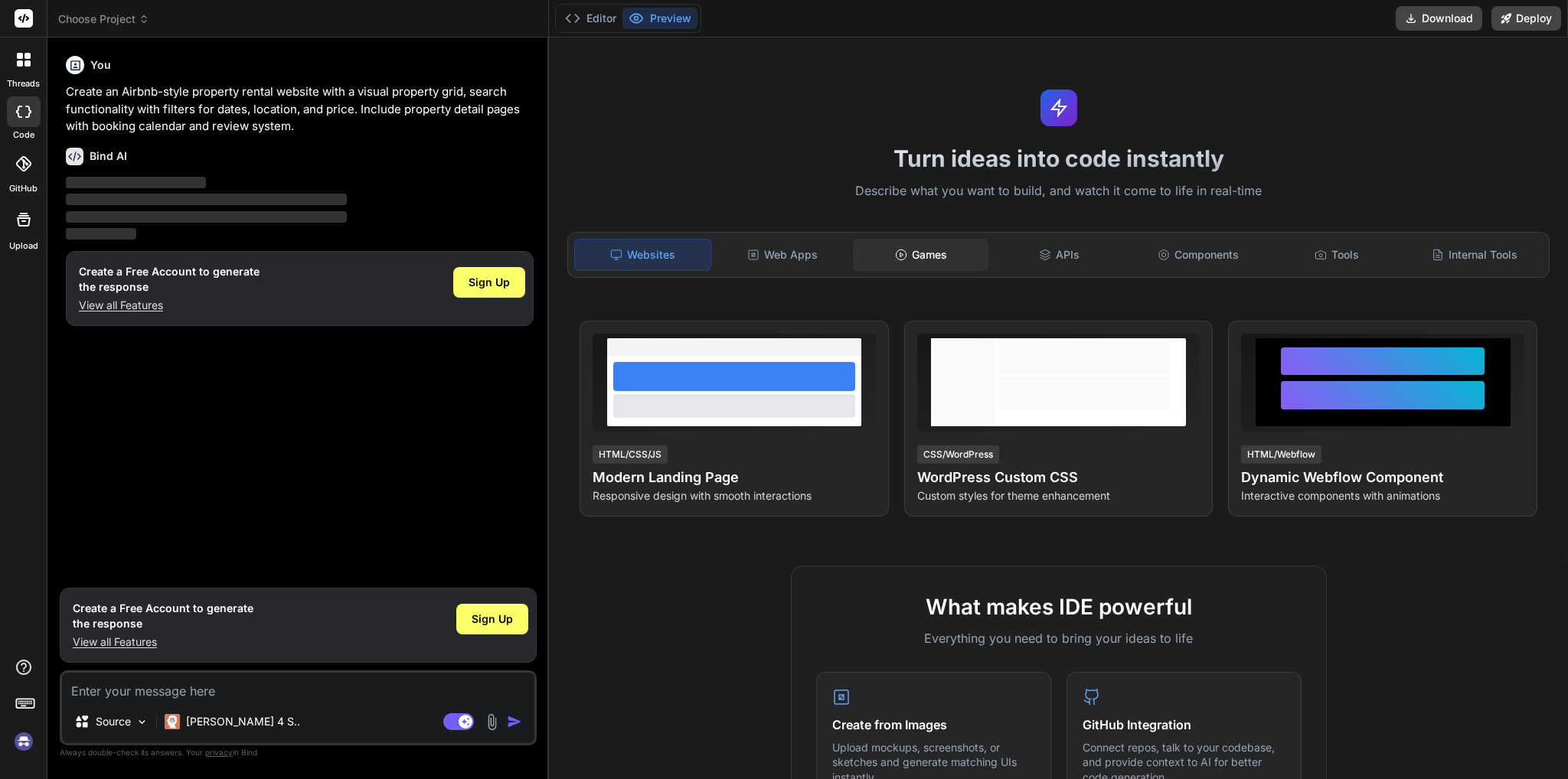
click at [896, 263] on div "Games" at bounding box center [920, 254] width 135 height 32
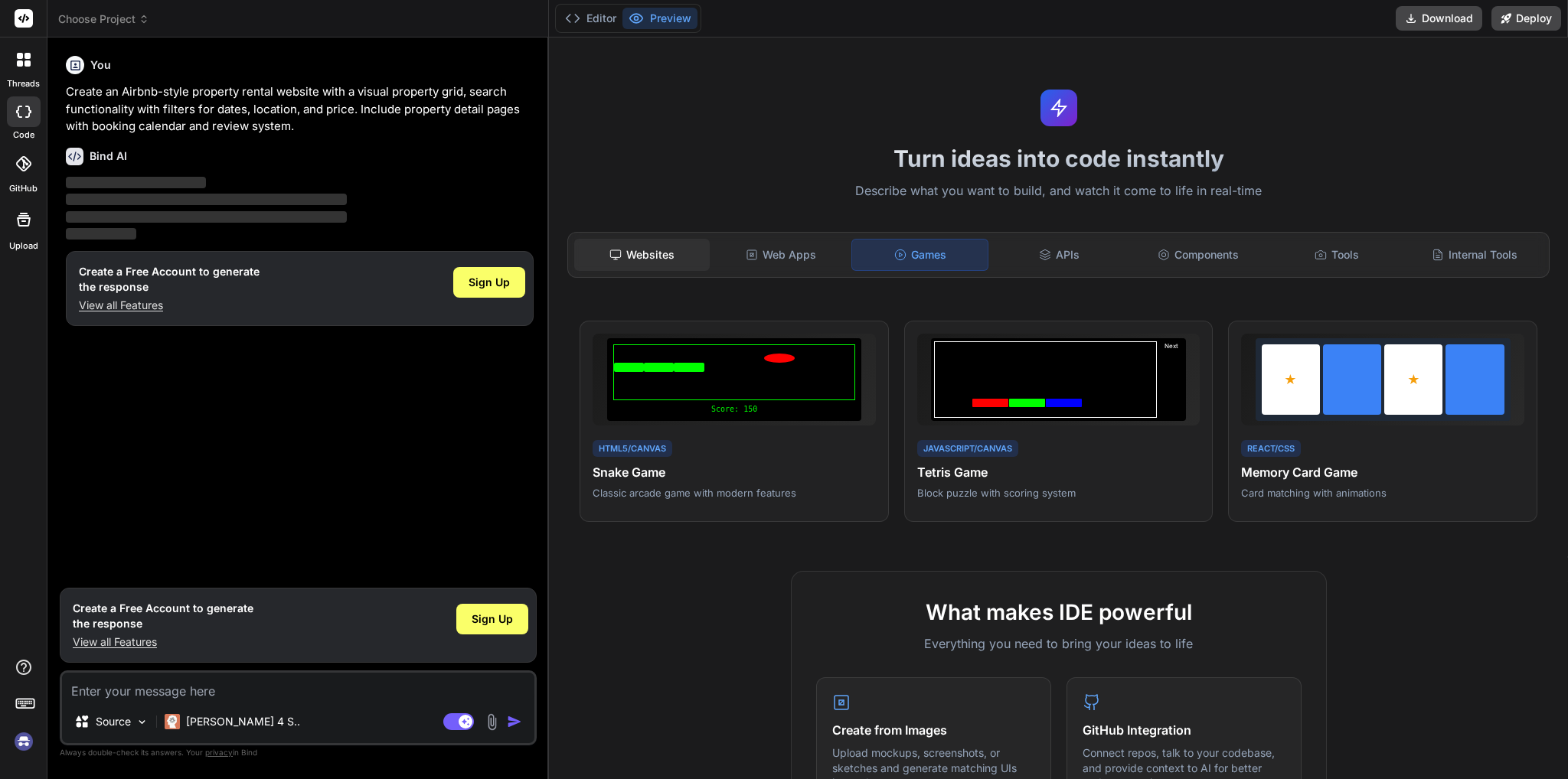
click at [609, 255] on icon at bounding box center [615, 254] width 12 height 12
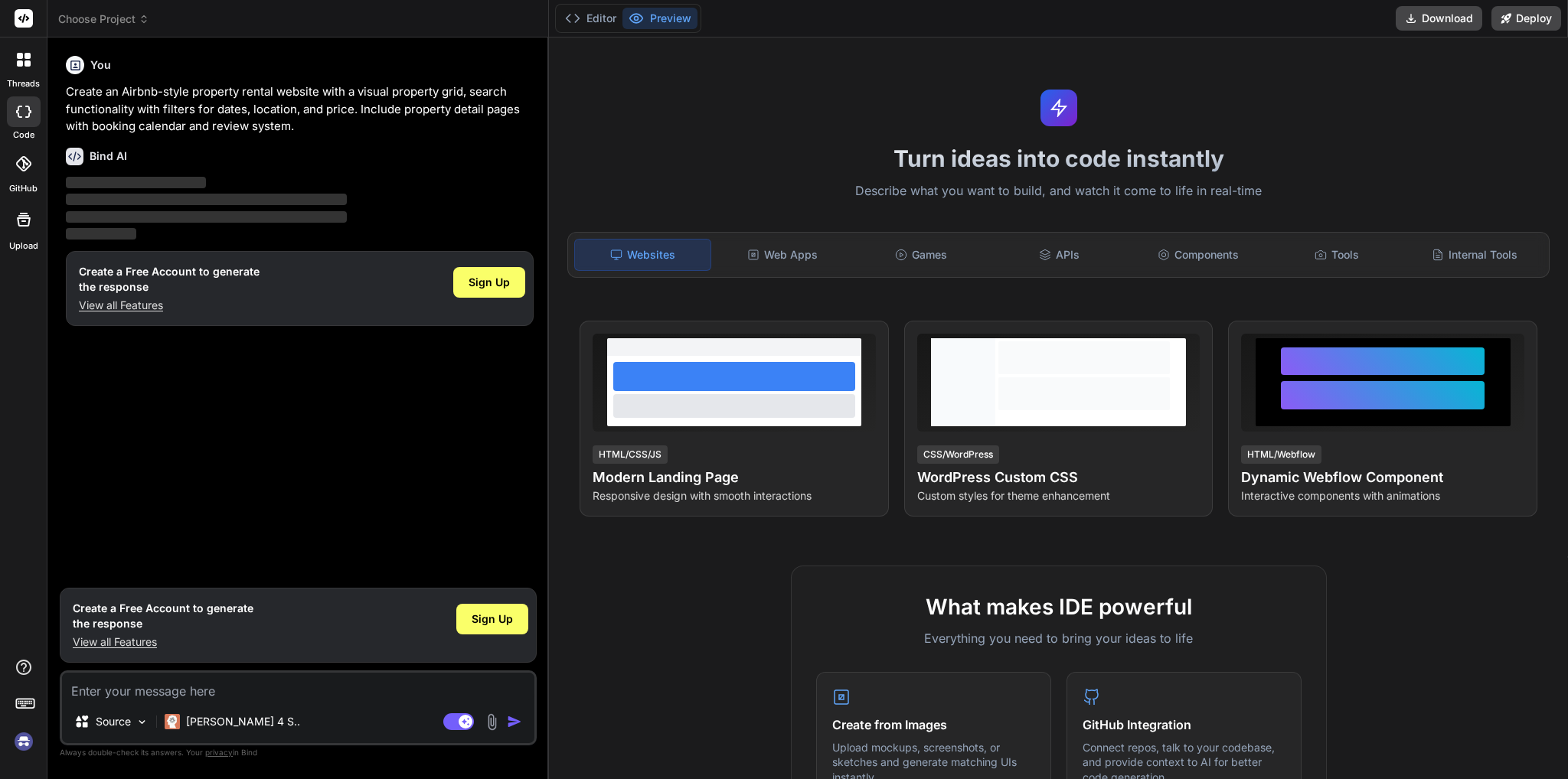
click at [506, 190] on p "‌" at bounding box center [299, 183] width 468 height 18
click at [105, 193] on span "‌" at bounding box center [206, 200] width 281 height 15
drag, startPoint x: 113, startPoint y: 205, endPoint x: 149, endPoint y: 208, distance: 36.1
click at [120, 206] on p "‌" at bounding box center [299, 200] width 468 height 18
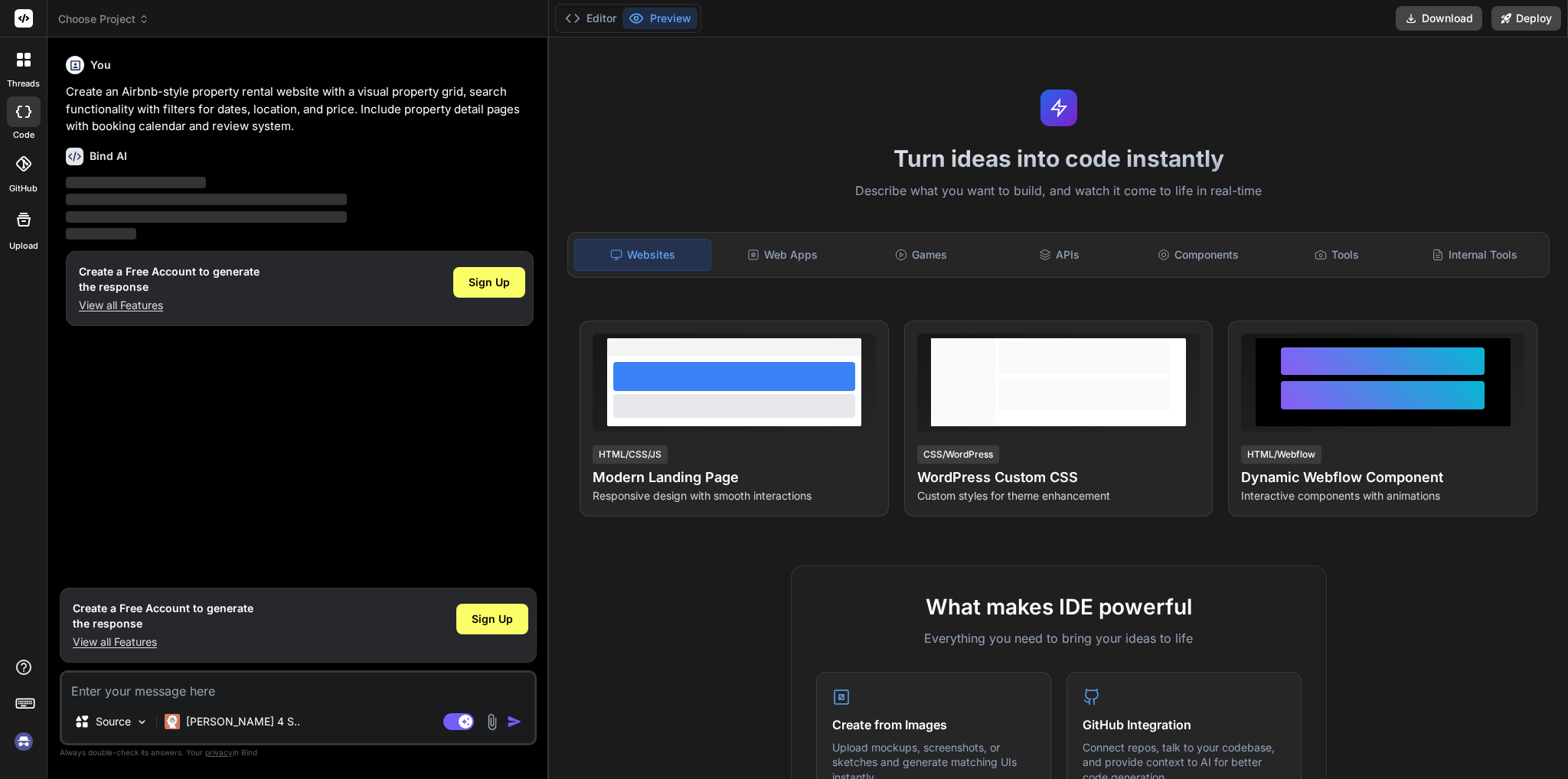
click at [151, 313] on div "Create a Free Account to generate the response View all Features Sign Up" at bounding box center [299, 289] width 468 height 75
click at [148, 307] on p "View all Features" at bounding box center [169, 305] width 181 height 16
click at [21, 65] on icon at bounding box center [20, 63] width 6 height 6
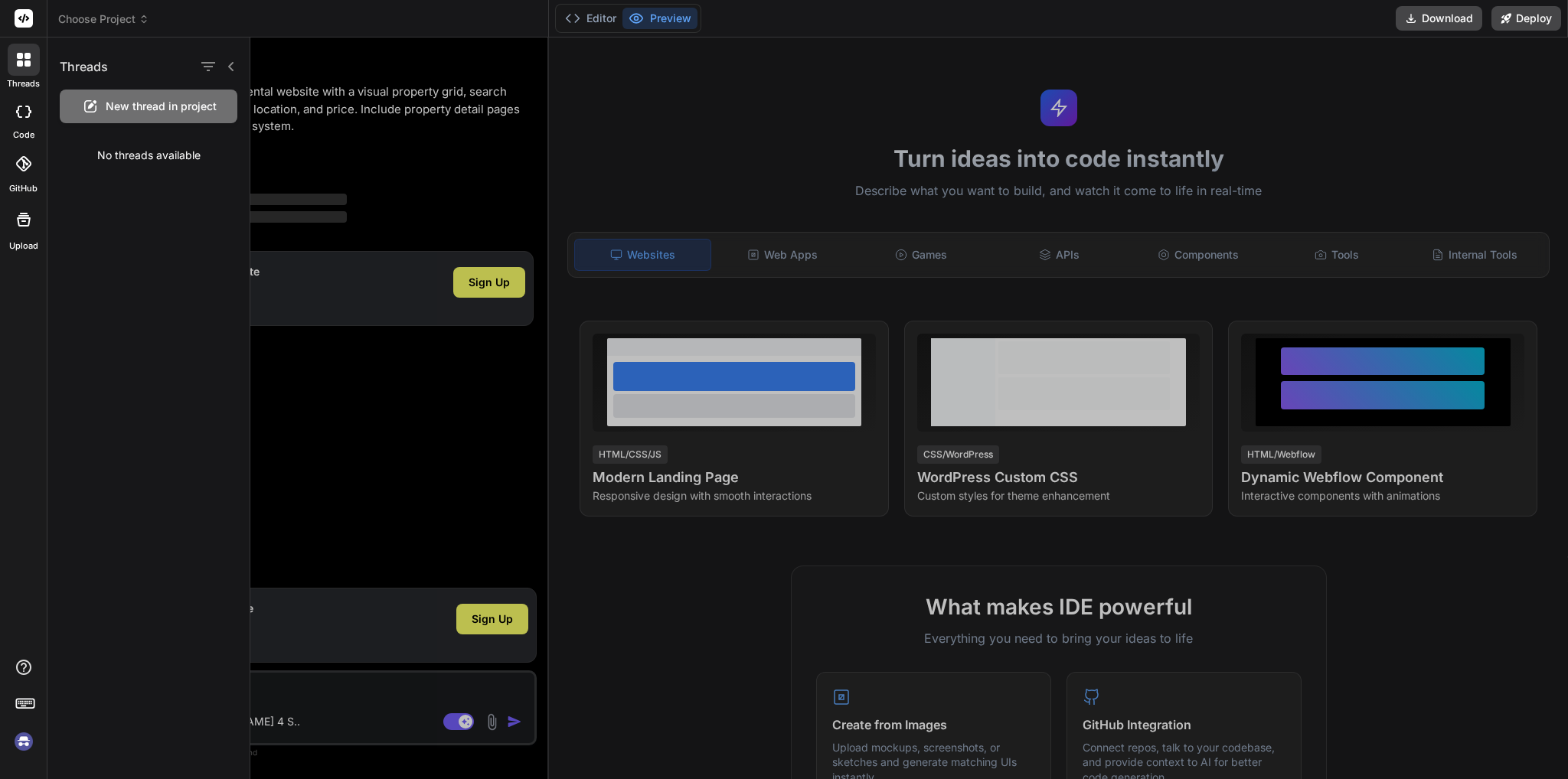
click at [394, 135] on div at bounding box center [909, 408] width 1317 height 741
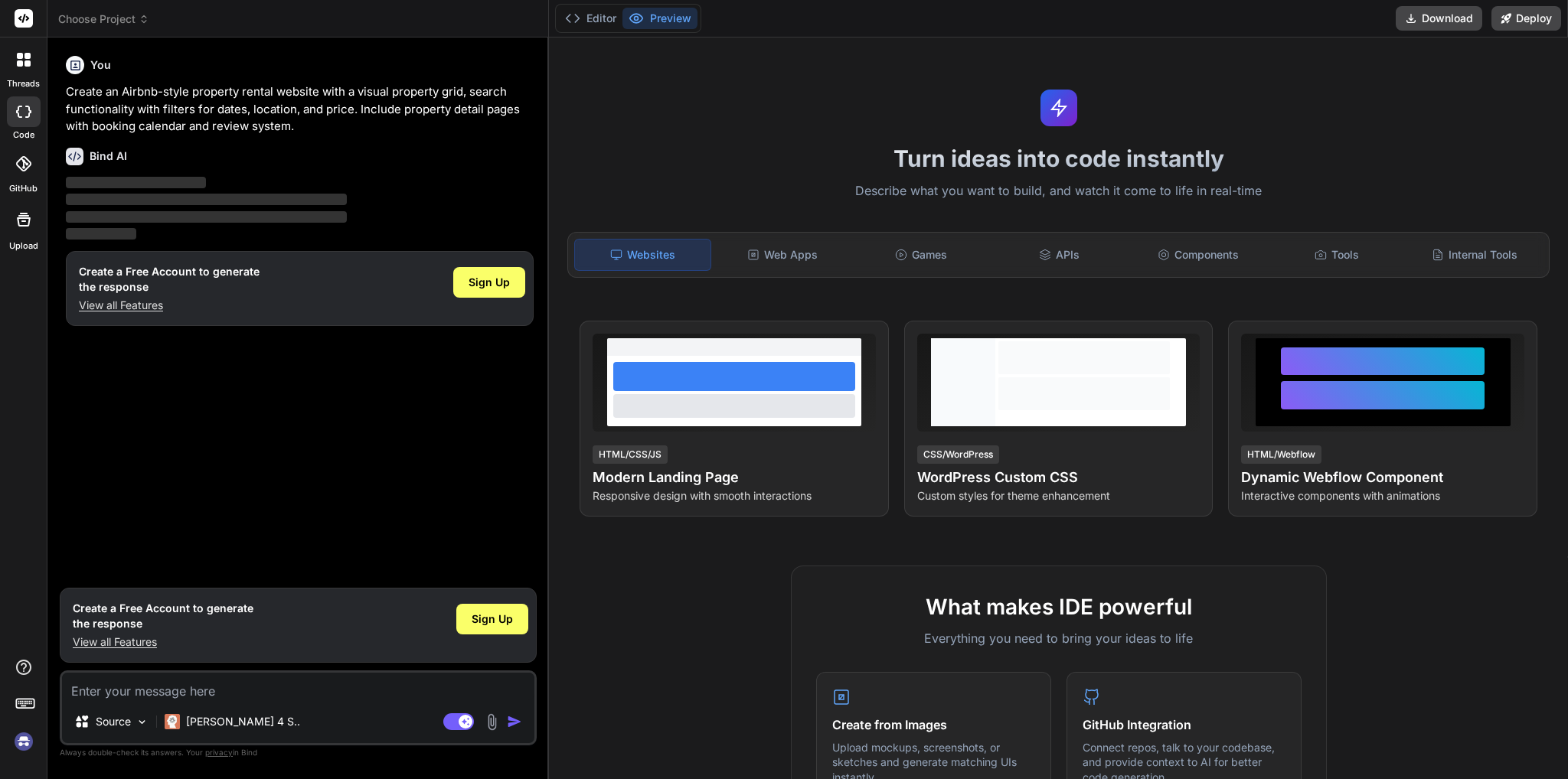
click at [1038, 163] on h1 "Turn ideas into code instantly" at bounding box center [1059, 159] width 1001 height 28
click at [782, 149] on h1 "Turn ideas into code instantly" at bounding box center [1059, 159] width 1001 height 28
click at [592, 16] on button "Editor" at bounding box center [590, 18] width 64 height 21
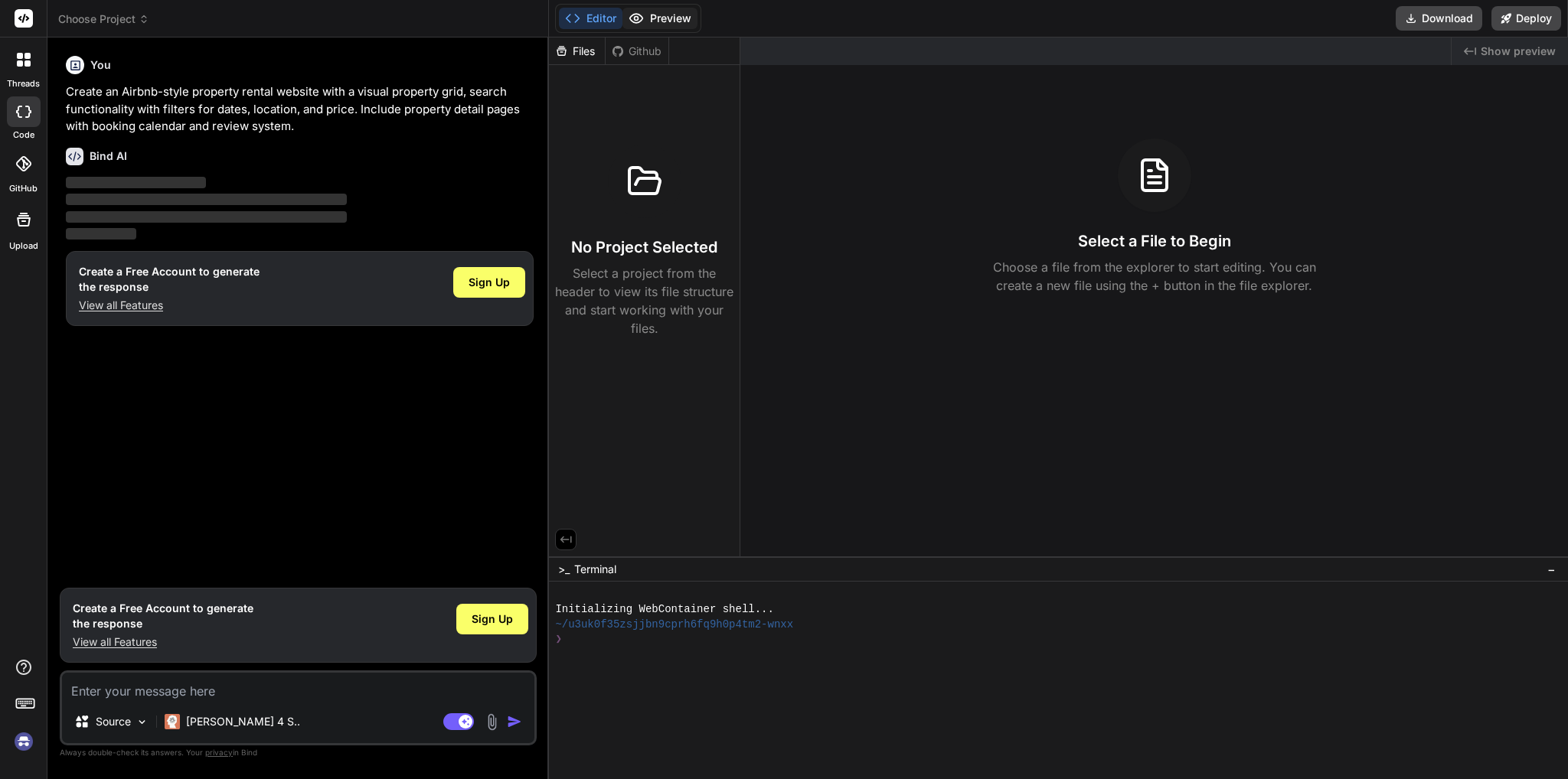
click at [664, 13] on button "Preview" at bounding box center [660, 18] width 75 height 21
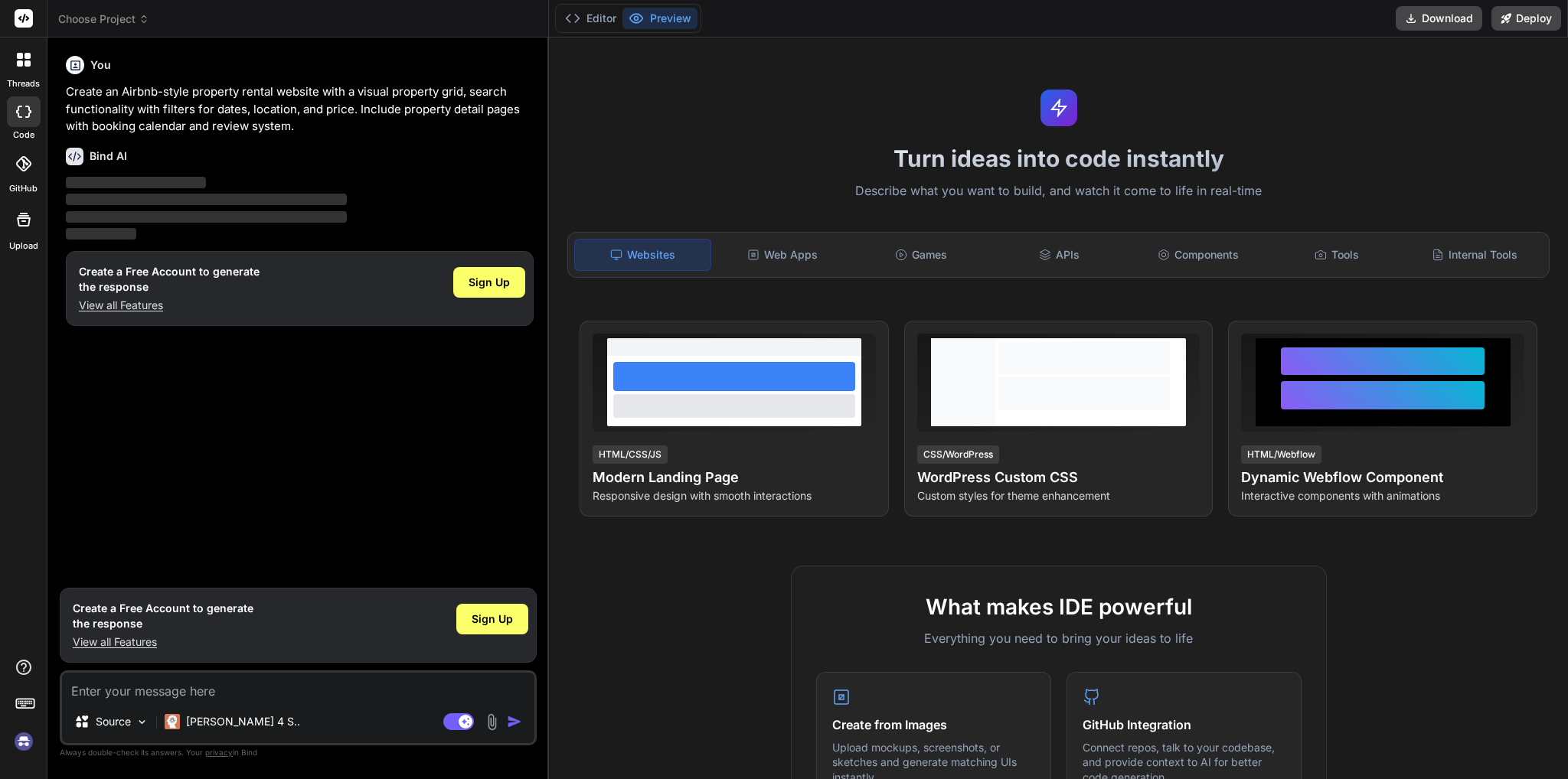
click at [20, 240] on label "Upload" at bounding box center [24, 246] width 29 height 13
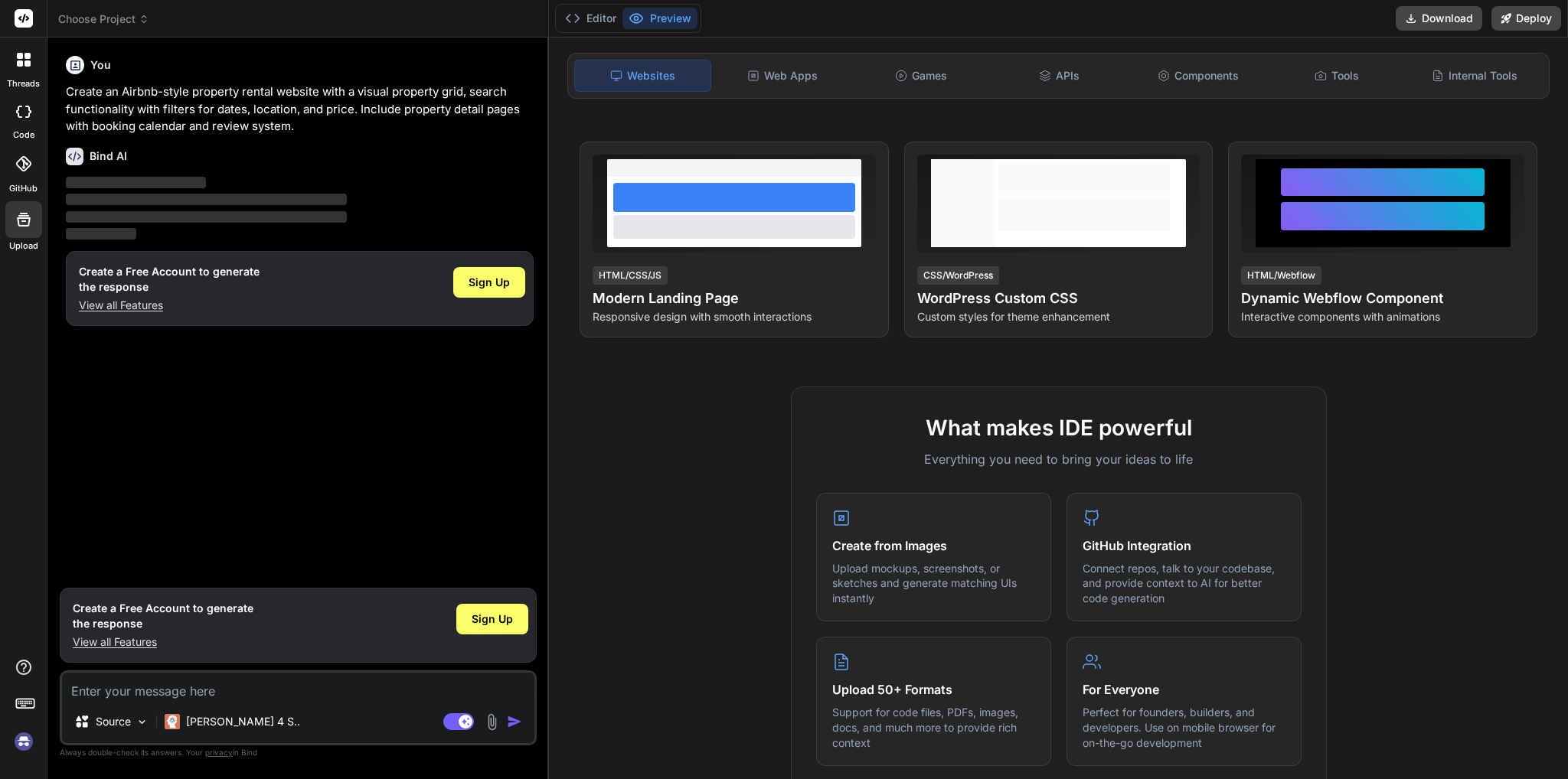
scroll to position [459, 0]
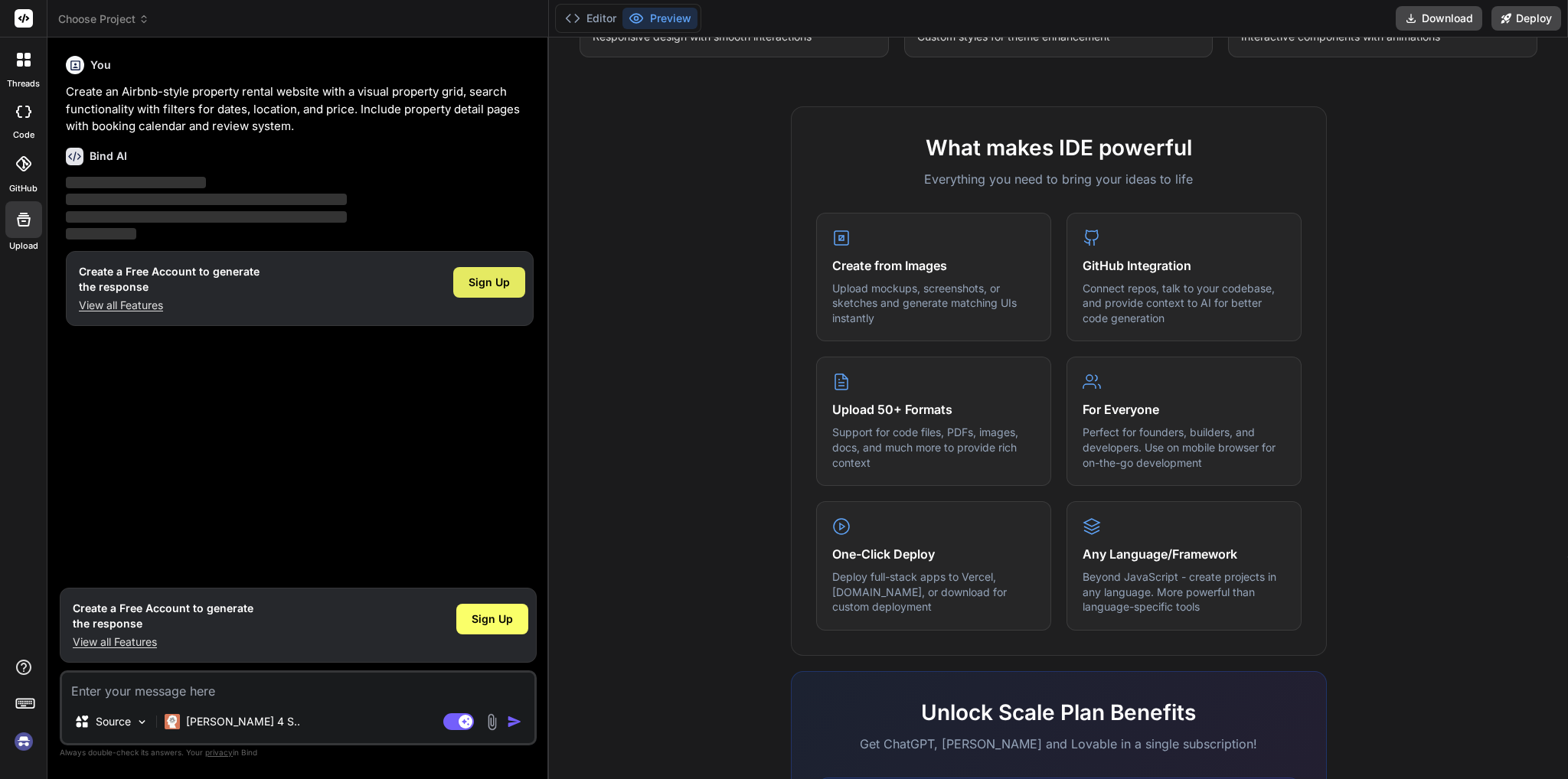
click at [489, 288] on span "Sign Up" at bounding box center [489, 282] width 41 height 16
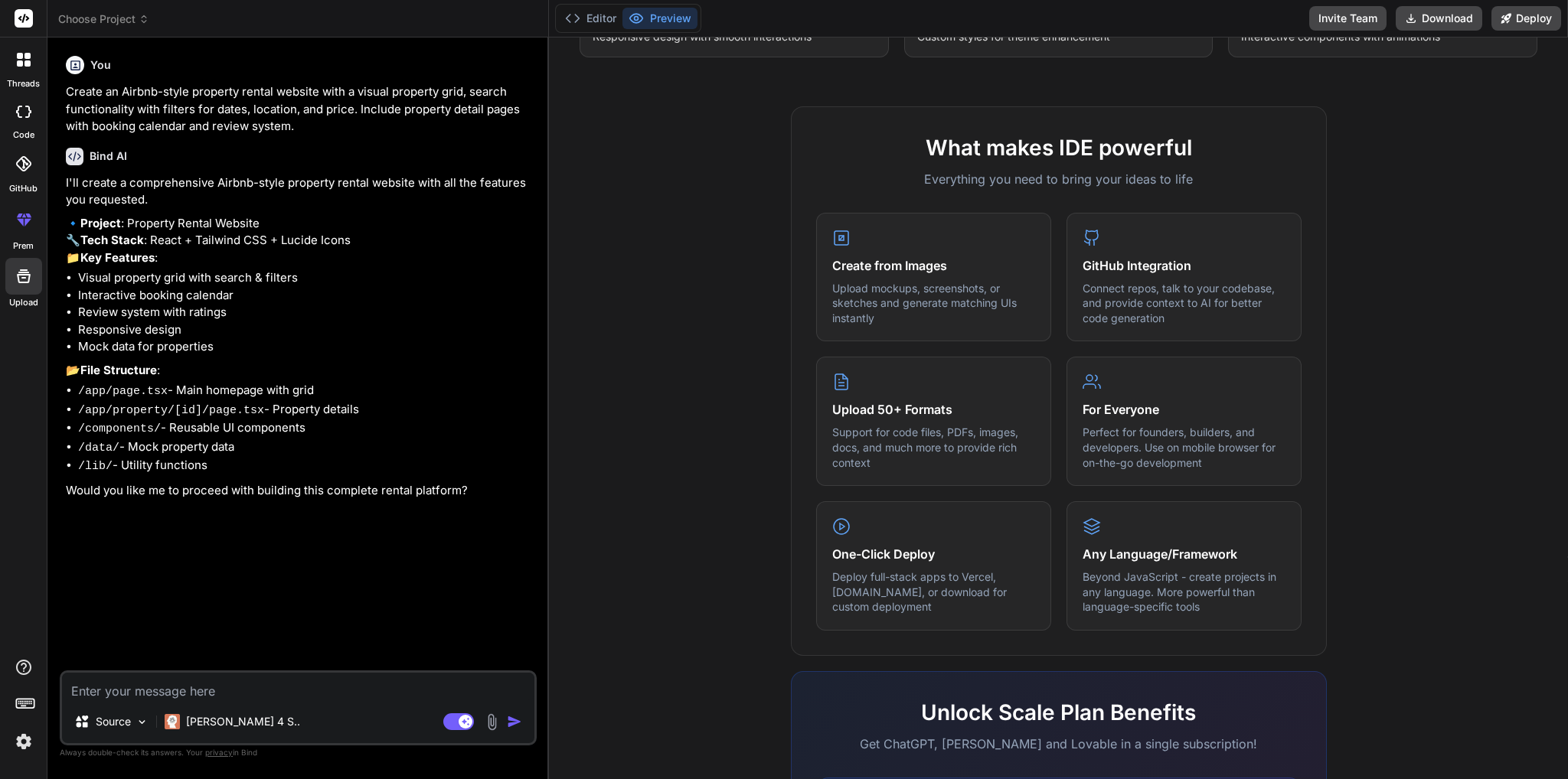
type textarea "x"
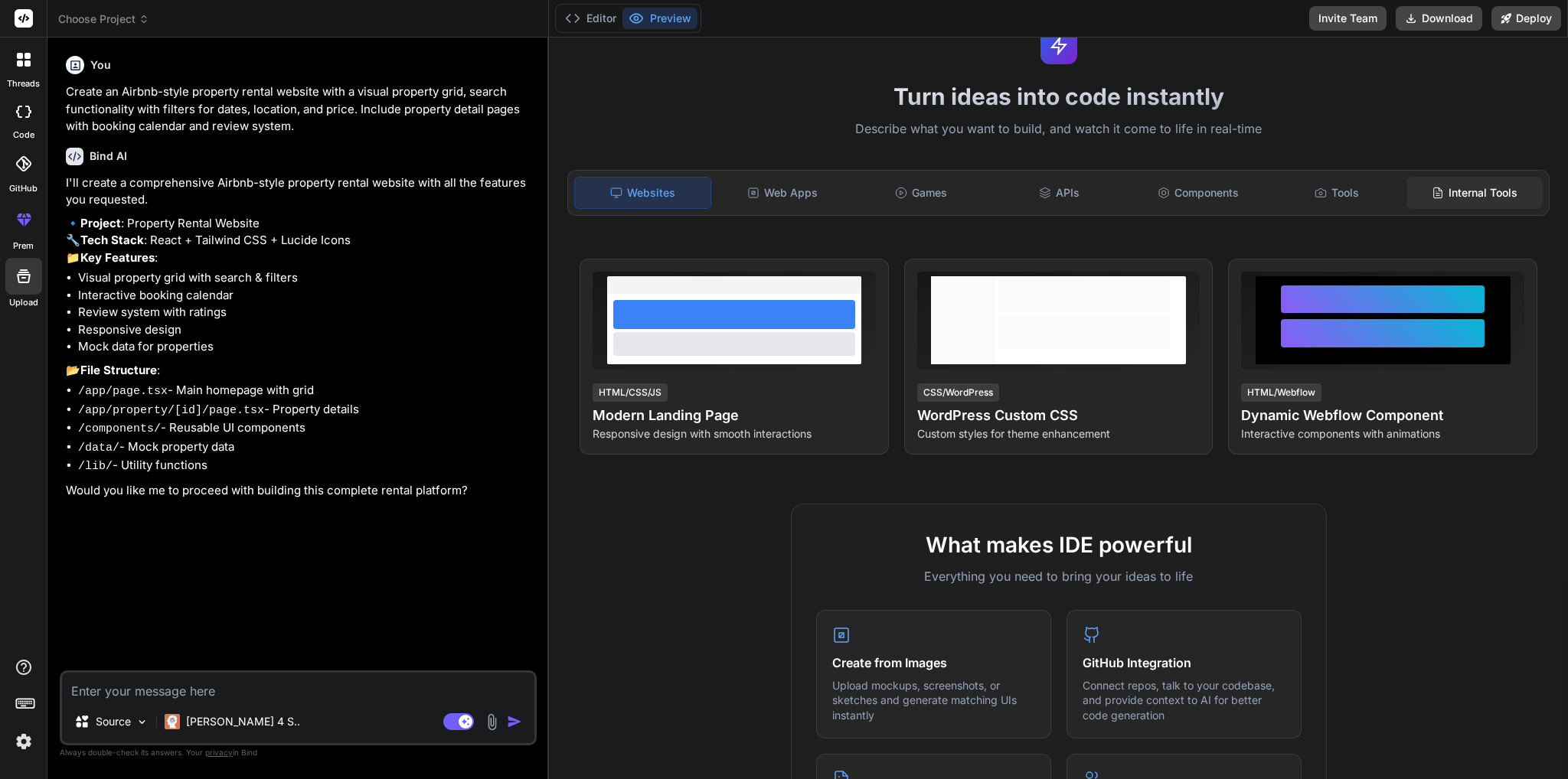
scroll to position [0, 0]
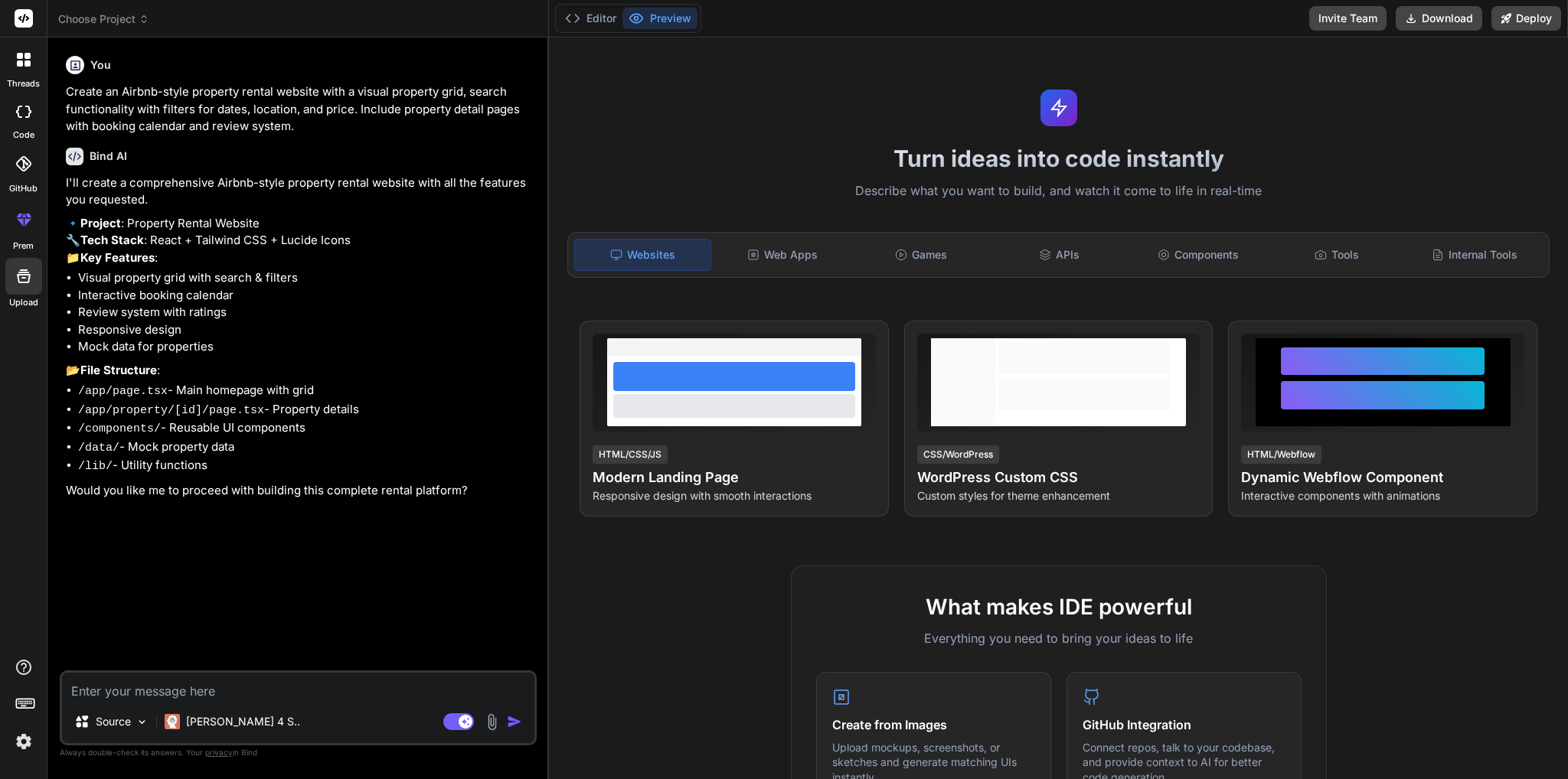
click at [136, 698] on textarea at bounding box center [298, 687] width 472 height 28
type textarea "i"
type textarea "x"
type textarea "it"
type textarea "x"
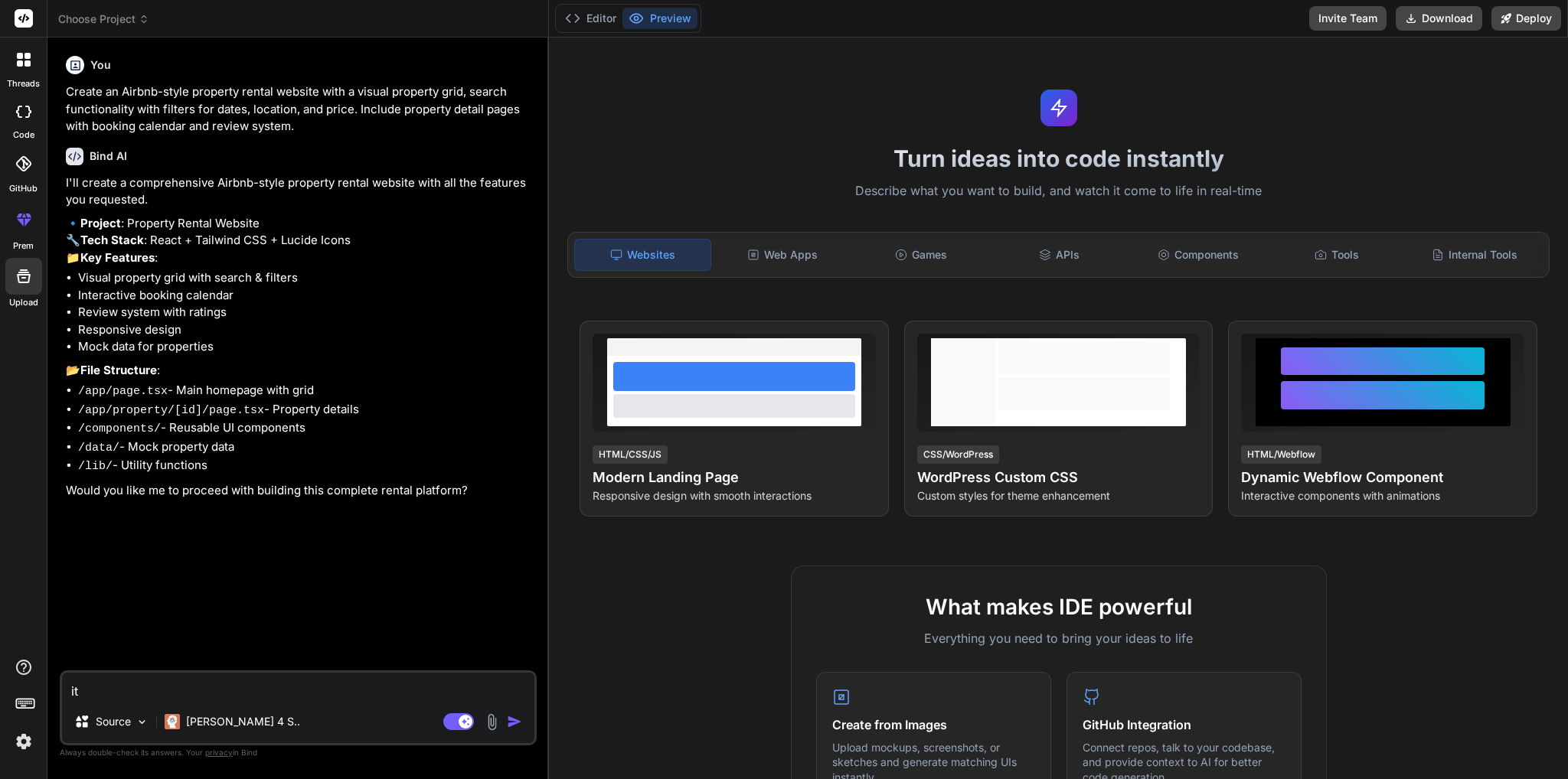
type textarea "it"
type textarea "x"
type textarea "it"
type textarea "x"
type textarea "i"
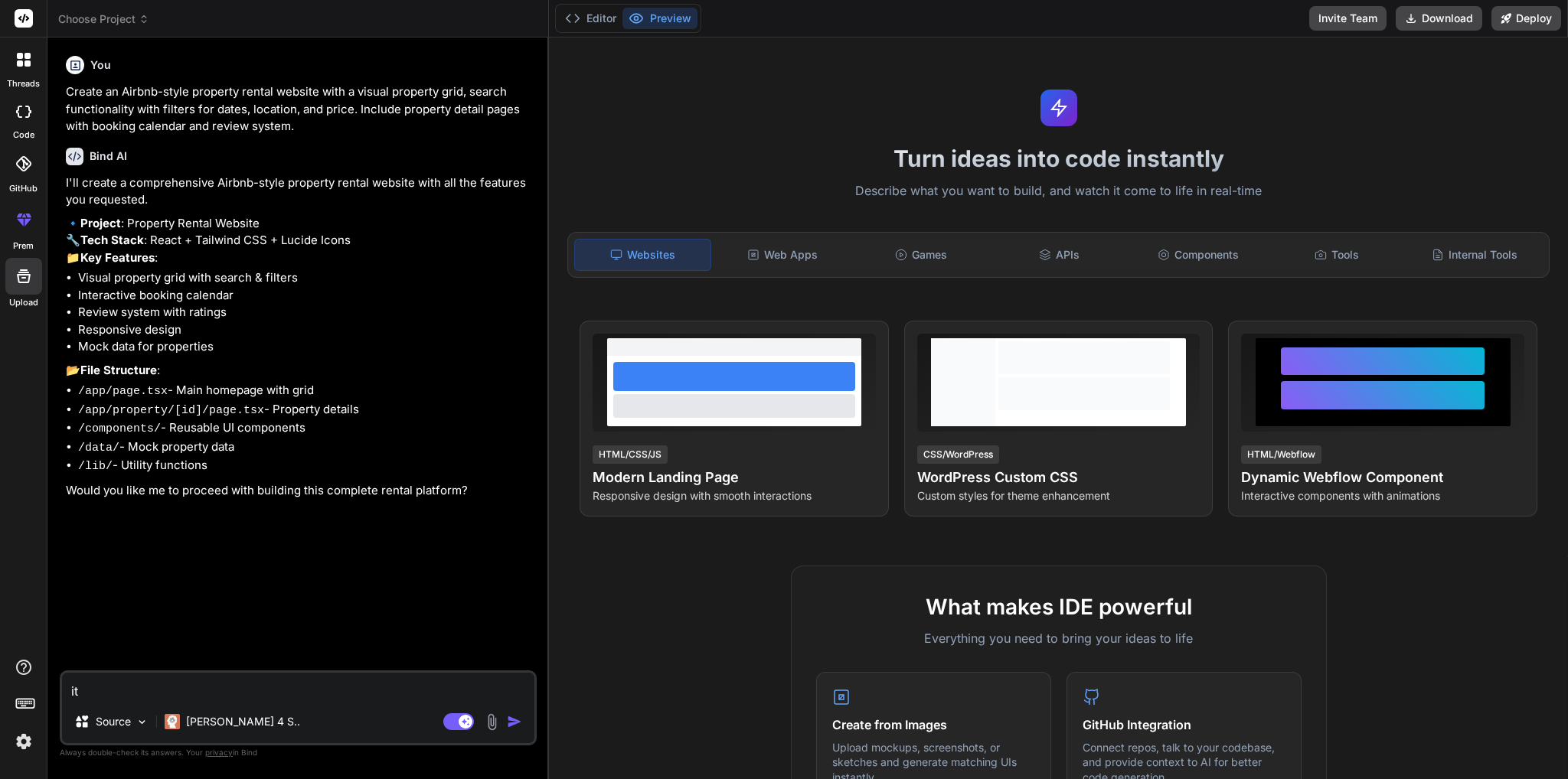
type textarea "x"
type textarea "is"
type textarea "x"
type textarea "is"
type textarea "x"
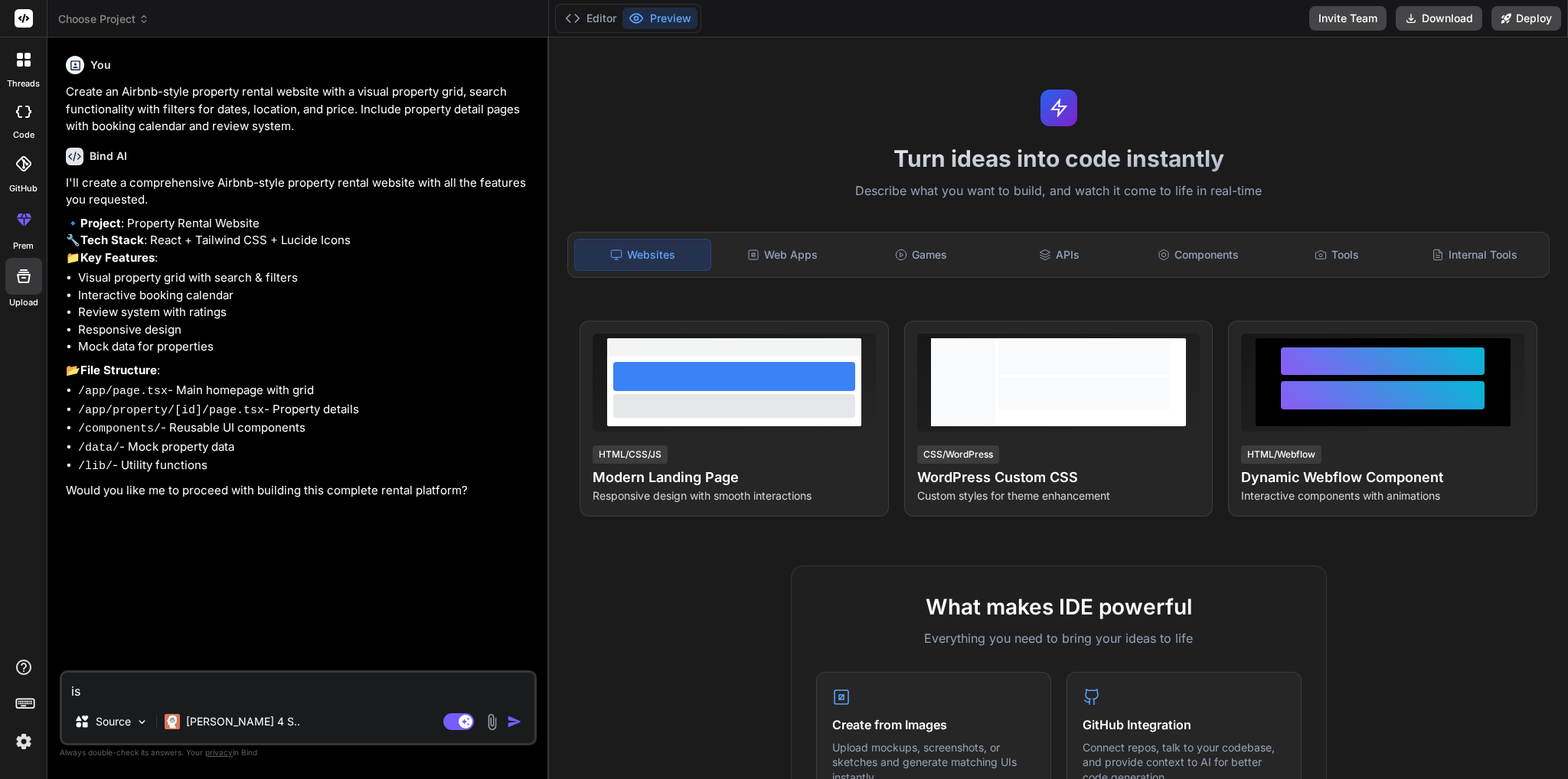
type textarea "is i"
type textarea "x"
type textarea "is it"
type textarea "x"
type textarea "is it"
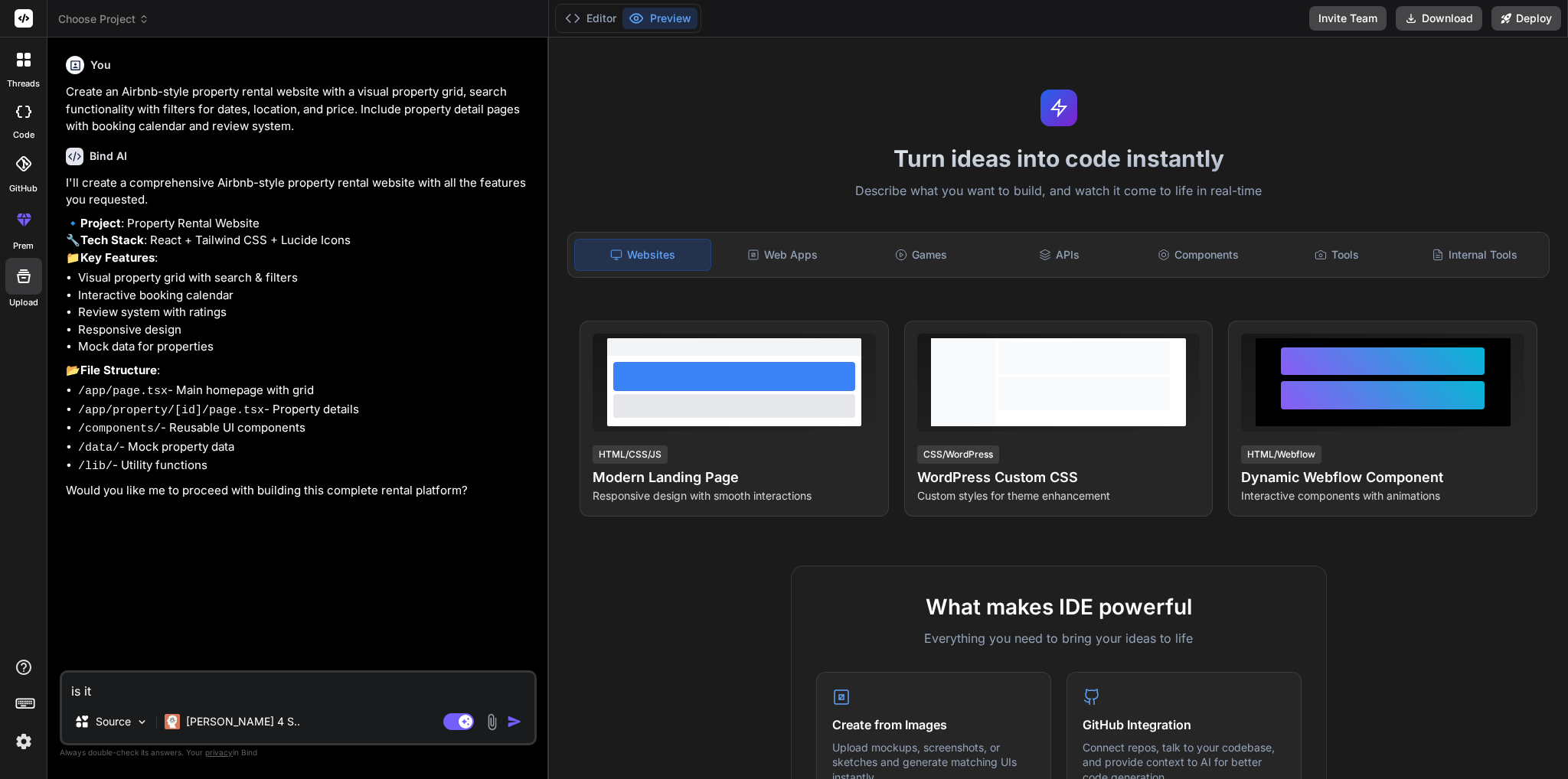
type textarea "x"
type textarea "is it N"
type textarea "x"
type textarea "is it Ne"
type textarea "x"
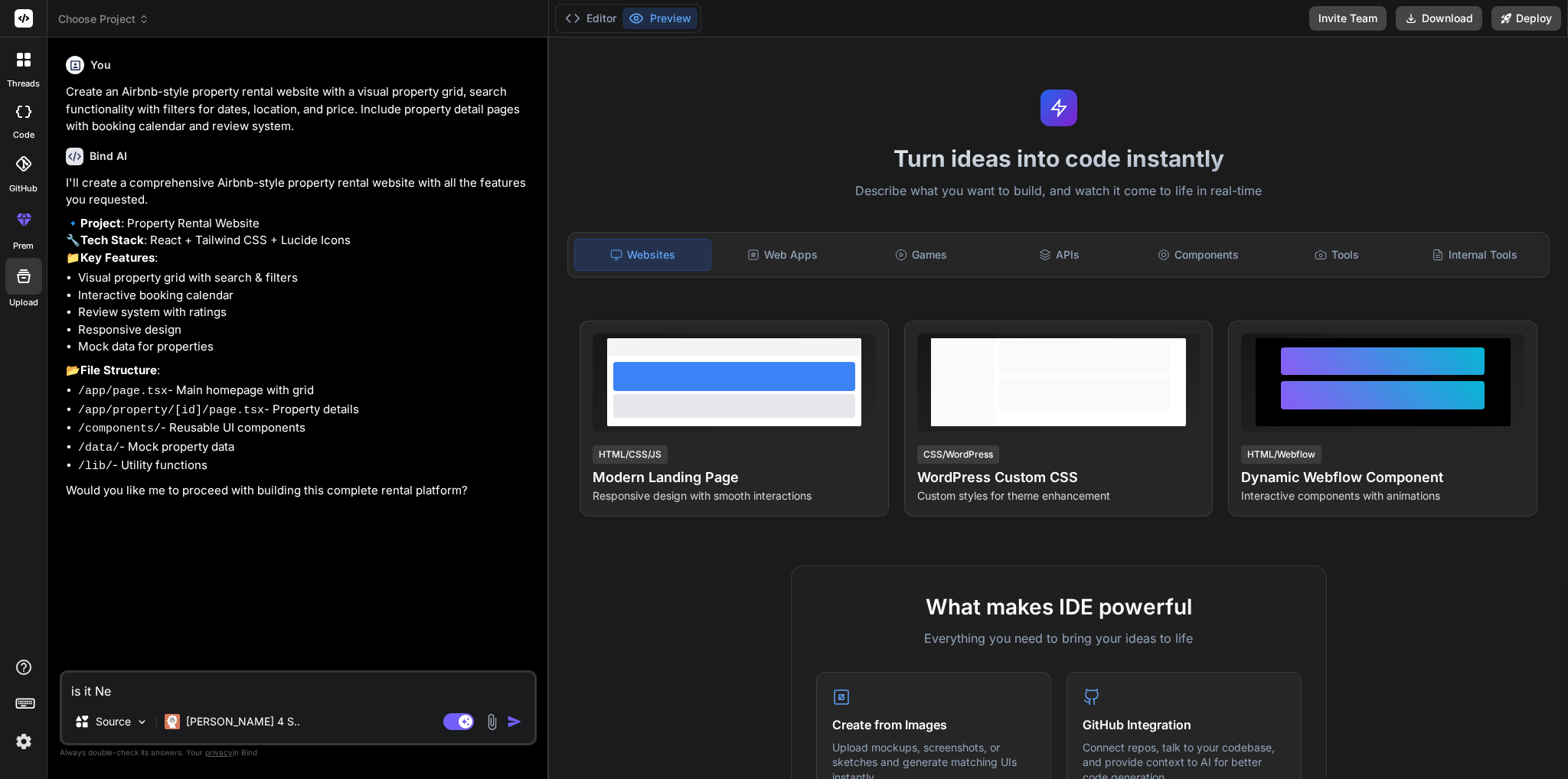
type textarea "is it Nex"
type textarea "x"
type textarea "is it Next"
type textarea "x"
type textarea "is it NextJ"
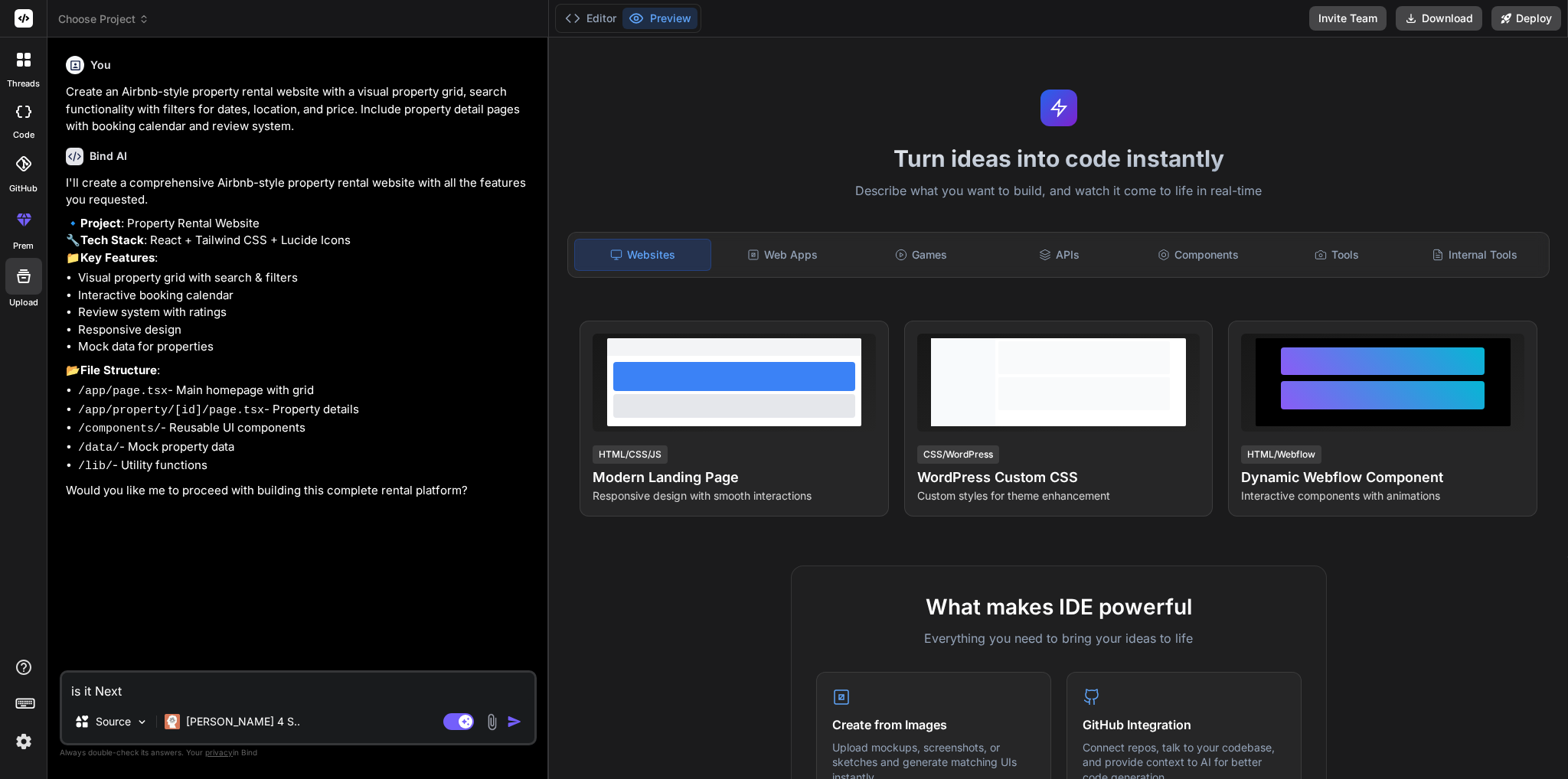
type textarea "x"
type textarea "is it NextJs"
type textarea "x"
type textarea "is it NextJs"
type textarea "x"
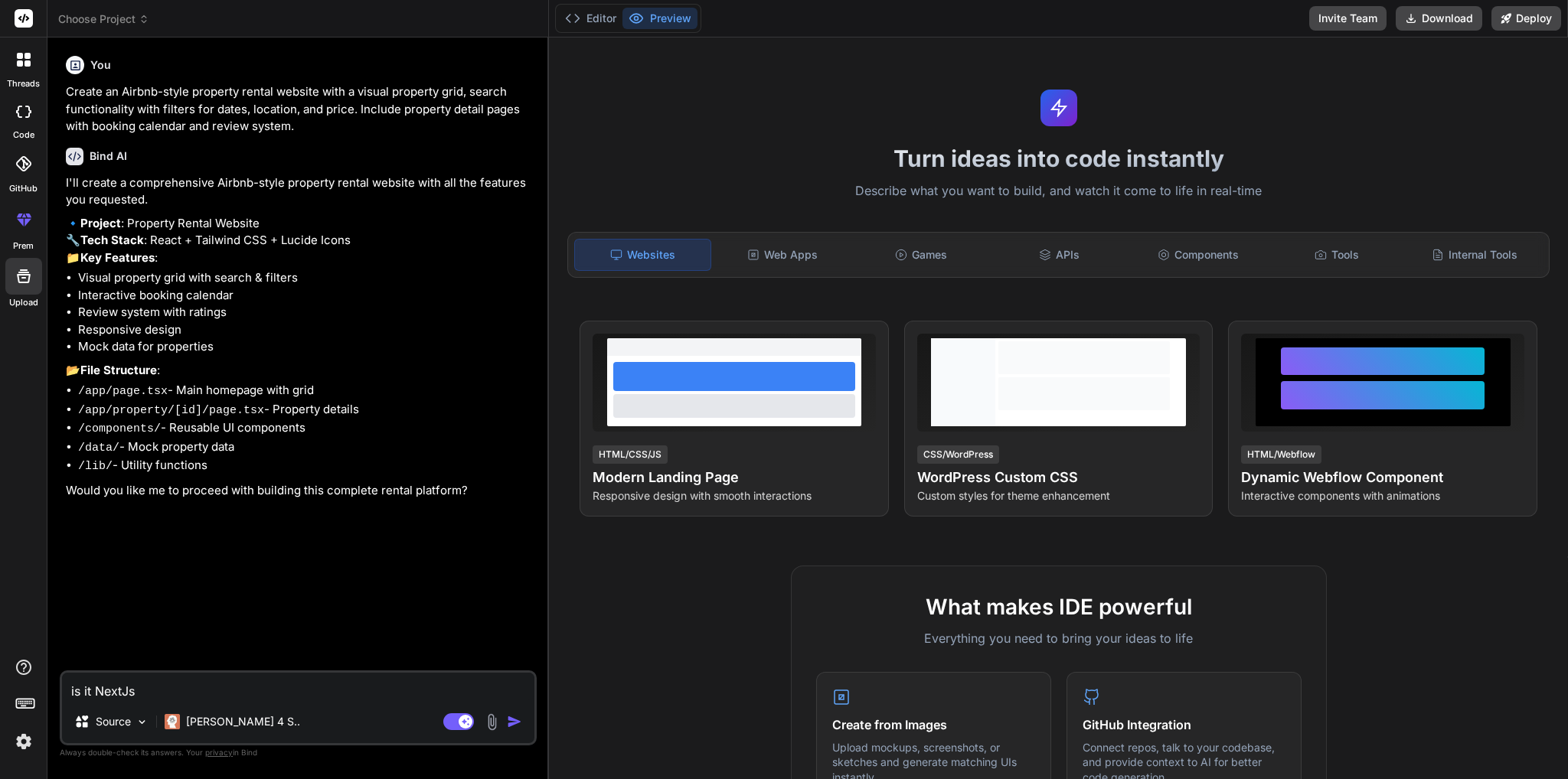
type textarea "is it NextJs s"
type textarea "x"
type textarea "is it NextJs si"
type textarea "x"
type textarea "is it NextJs sit"
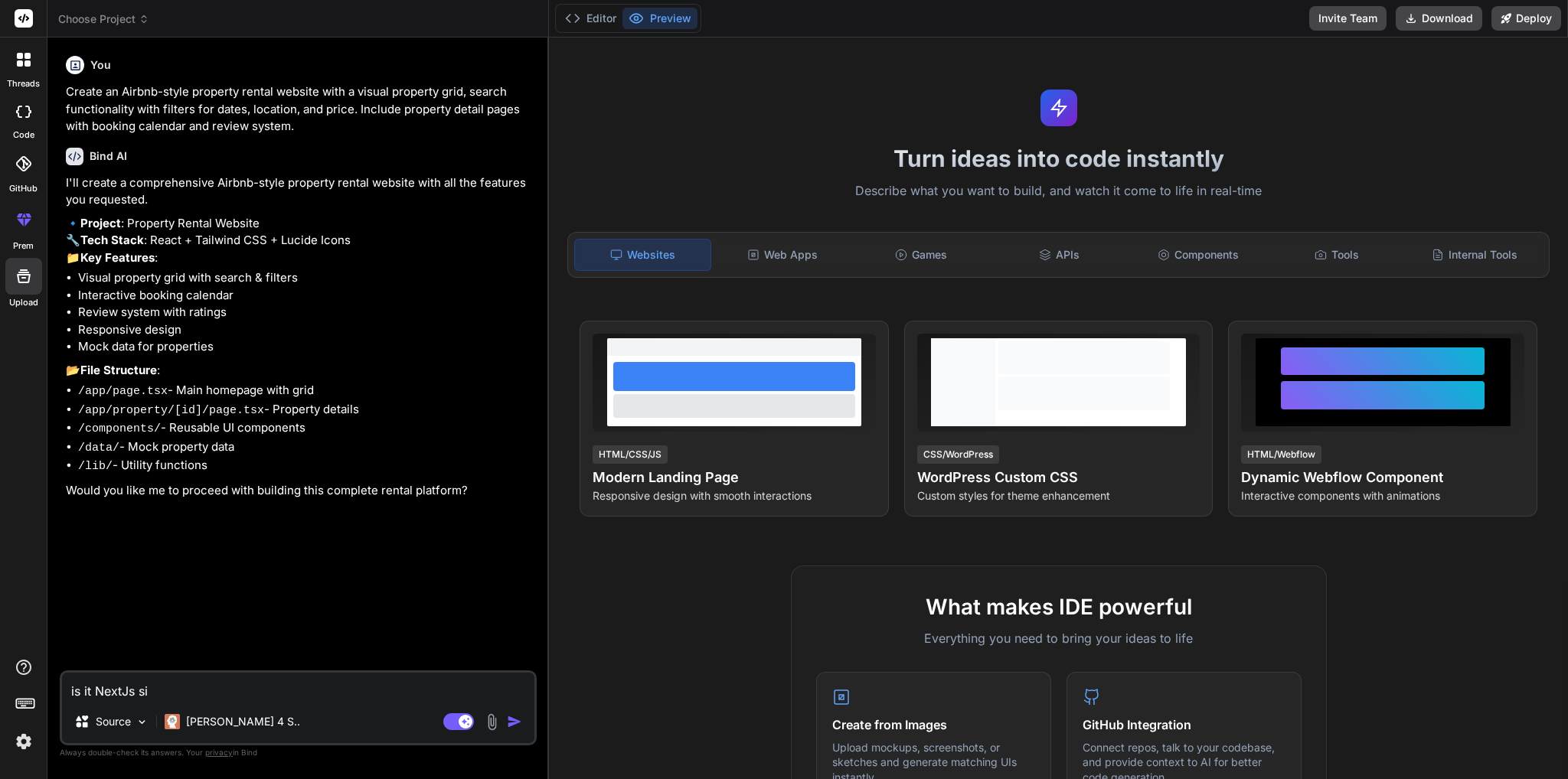
type textarea "x"
type textarea "is it NextJs site"
type textarea "x"
type textarea "is it NextJs site"
type textarea "x"
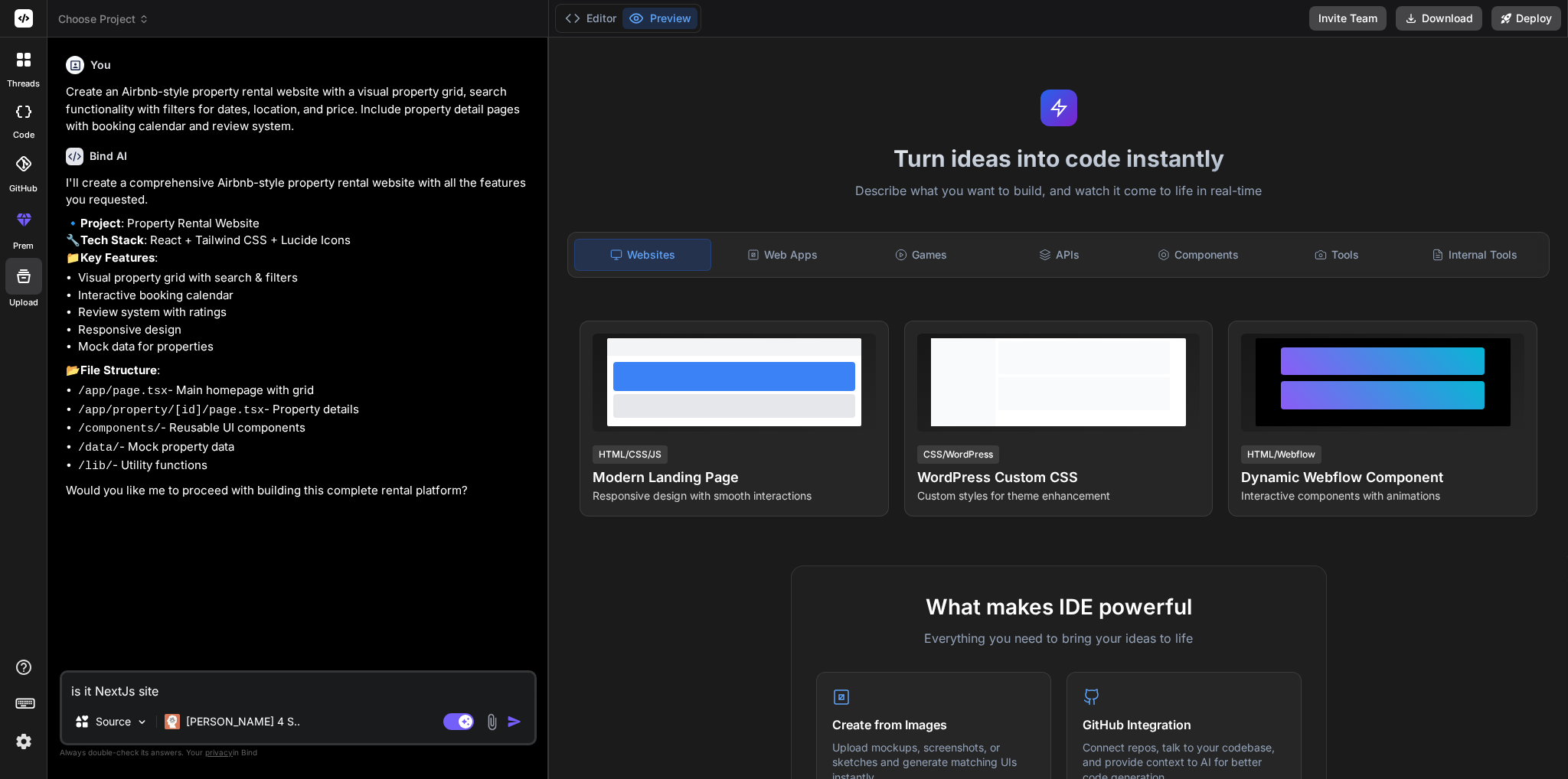
type textarea "is it NextJs site o"
type textarea "x"
type textarea "is it NextJs site or"
type textarea "x"
type textarea "is it NextJs site or"
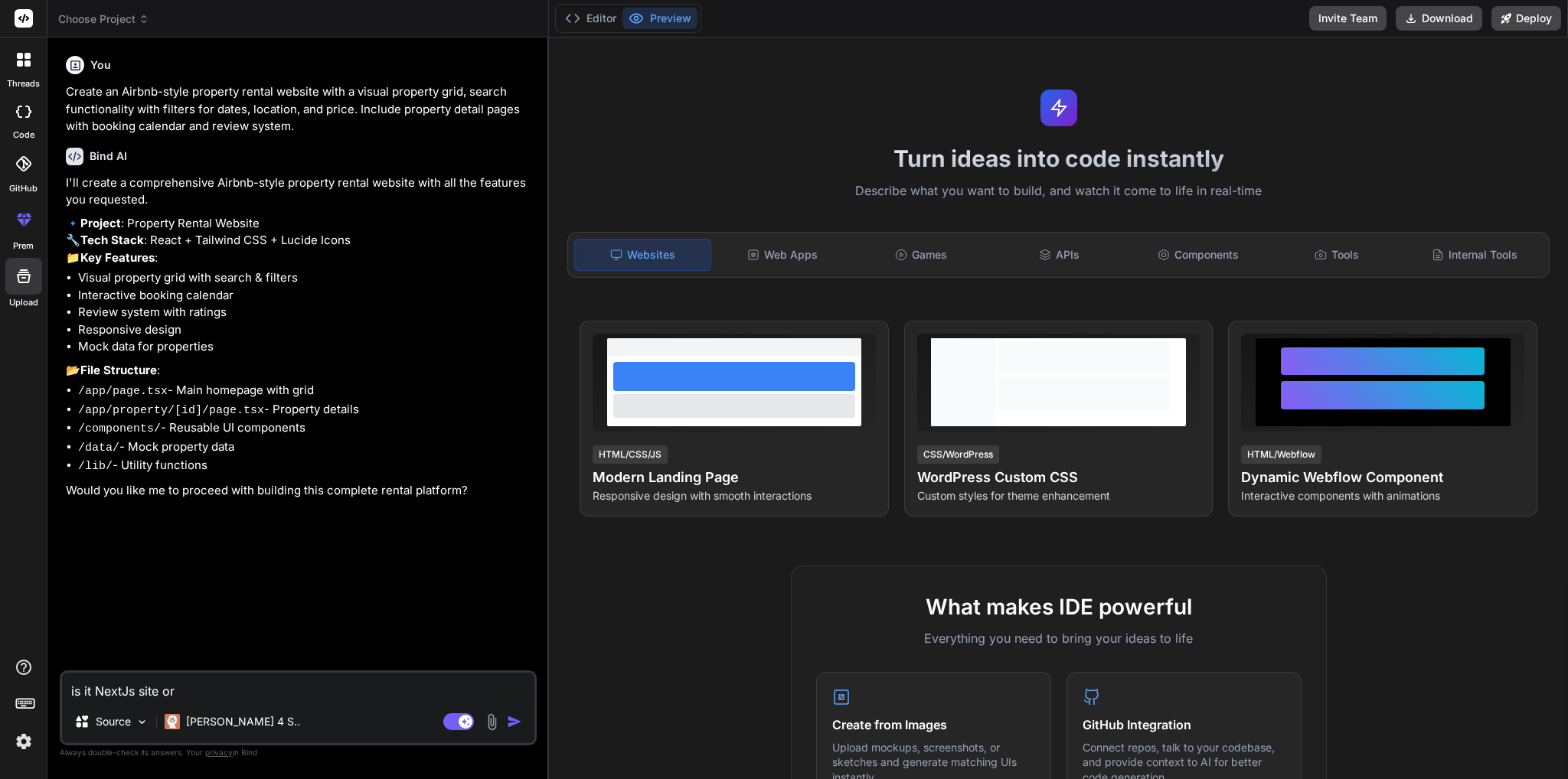
type textarea "x"
type textarea "is it NextJs site or r"
type textarea "x"
type textarea "is it NextJs site or re"
type textarea "x"
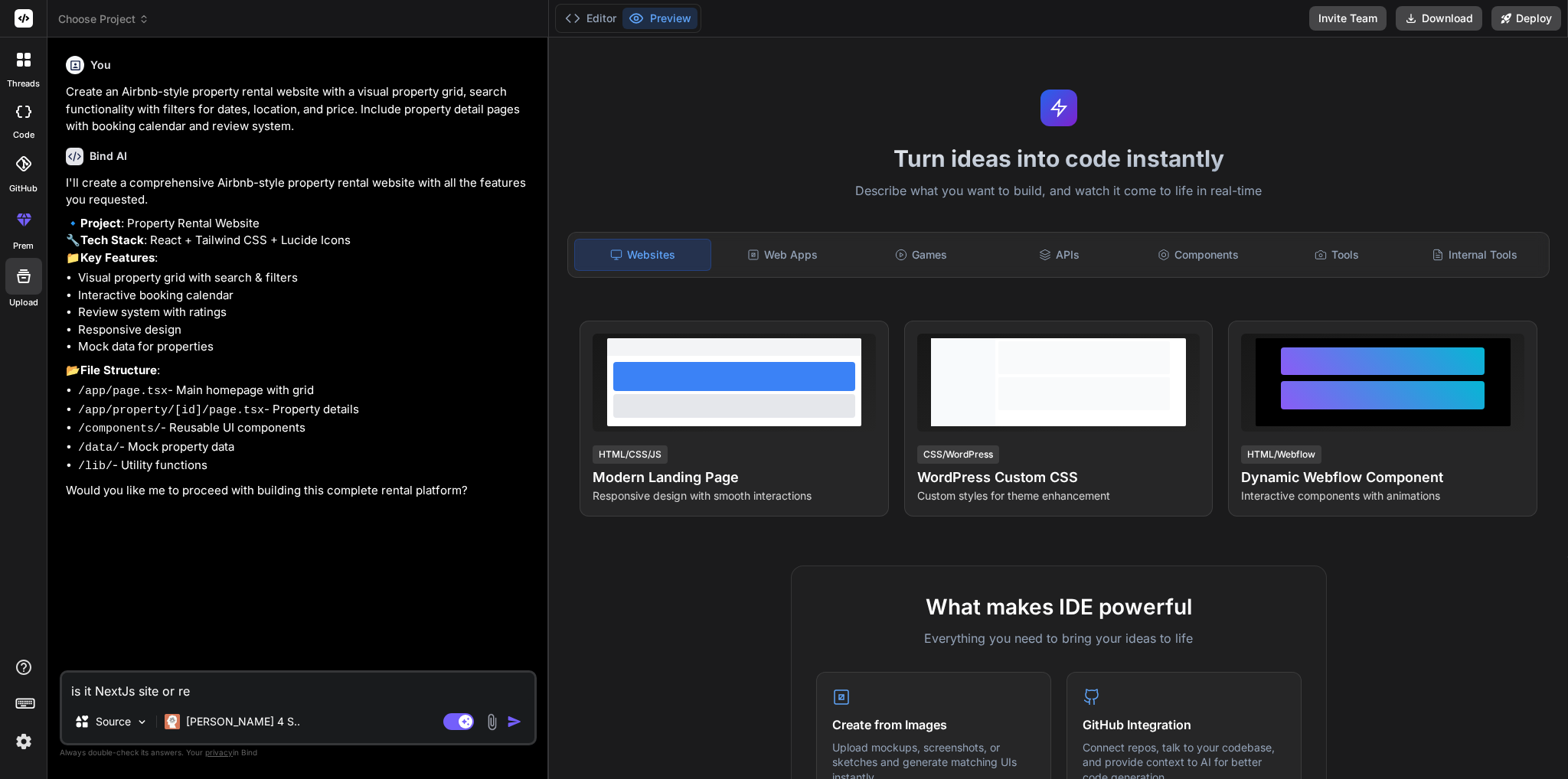
type textarea "is it NextJs site or rea"
type textarea "x"
type textarea "is it NextJs site or reac"
type textarea "x"
type textarea "is it NextJs site or react"
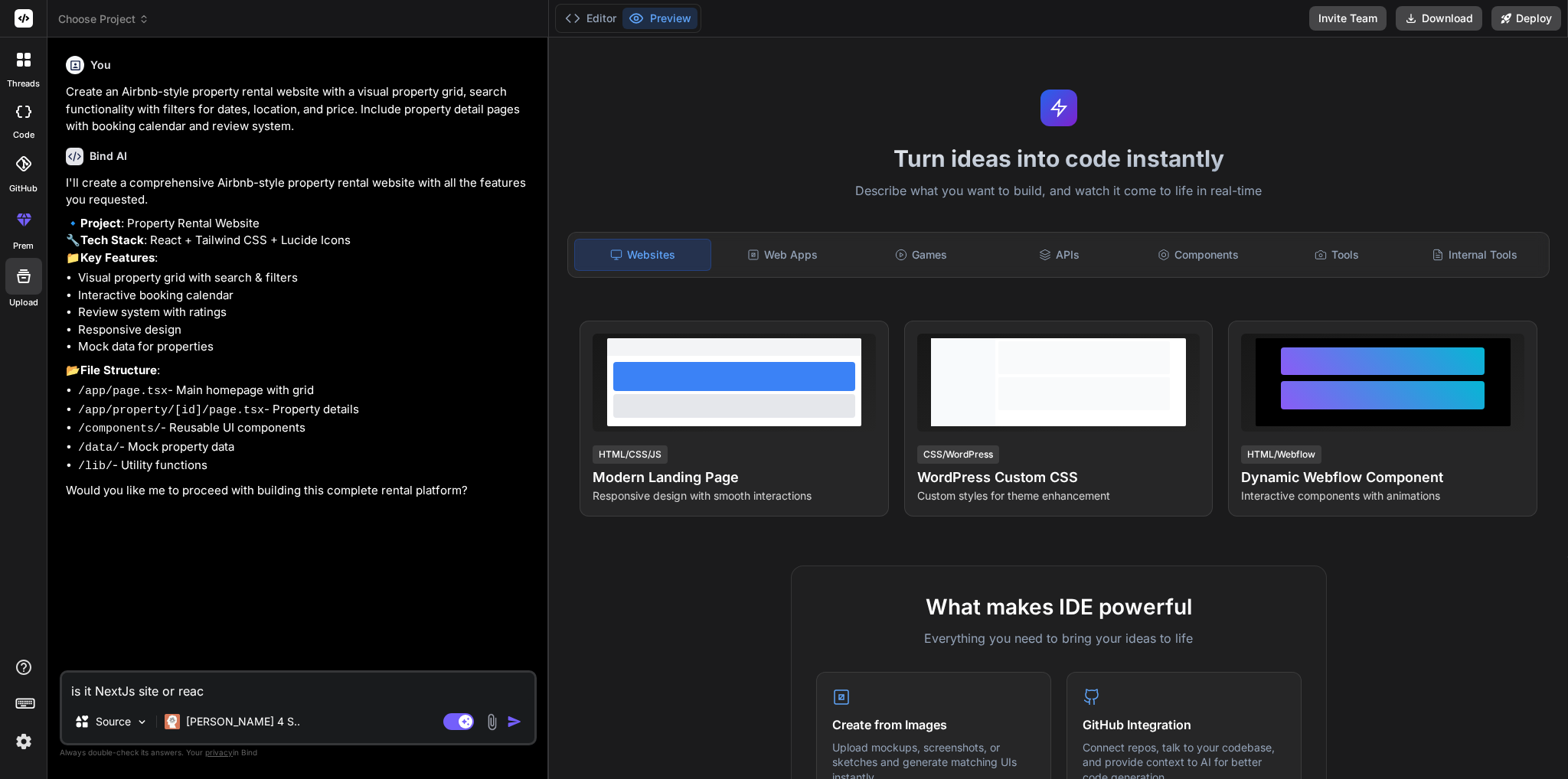
type textarea "x"
type textarea "is it NextJs site or react"
type textarea "x"
type textarea "is it NextJs site or react s"
type textarea "x"
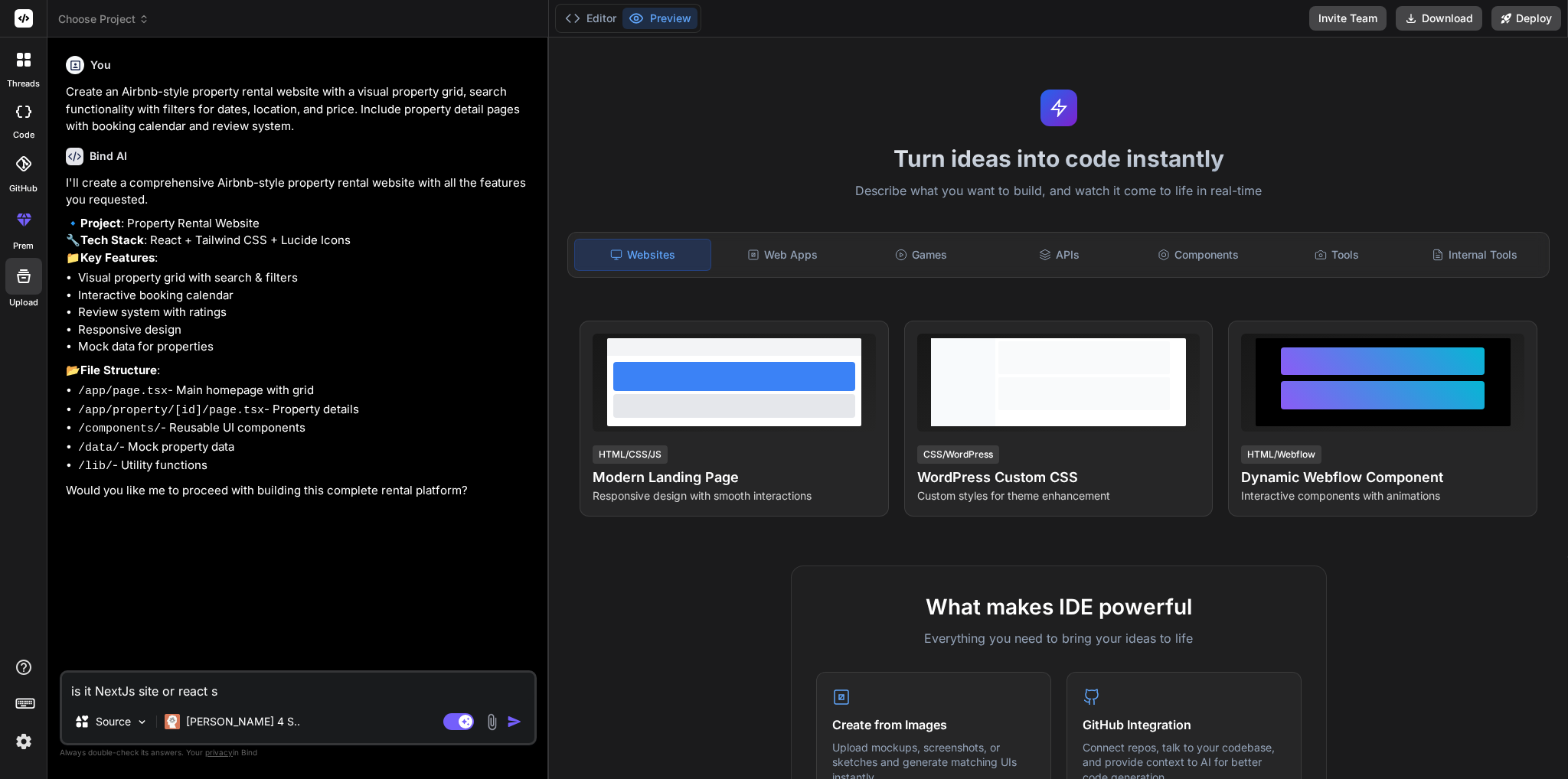
type textarea "is it NextJs site or react si"
type textarea "x"
type textarea "is it NextJs site or react sit"
type textarea "x"
type textarea "is it NextJs site or react site"
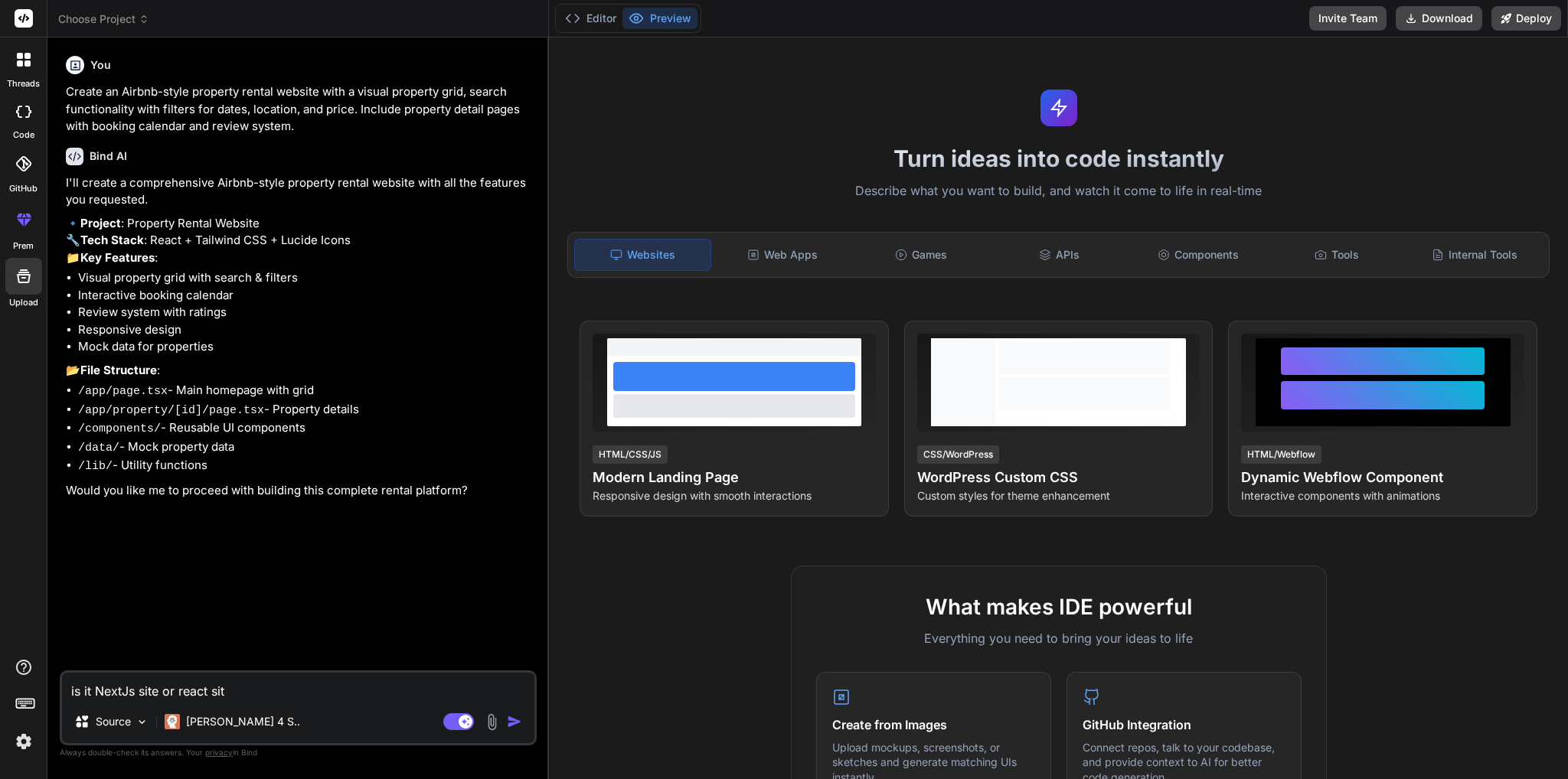
type textarea "x"
type textarea "is it NextJs site or react site?"
type textarea "x"
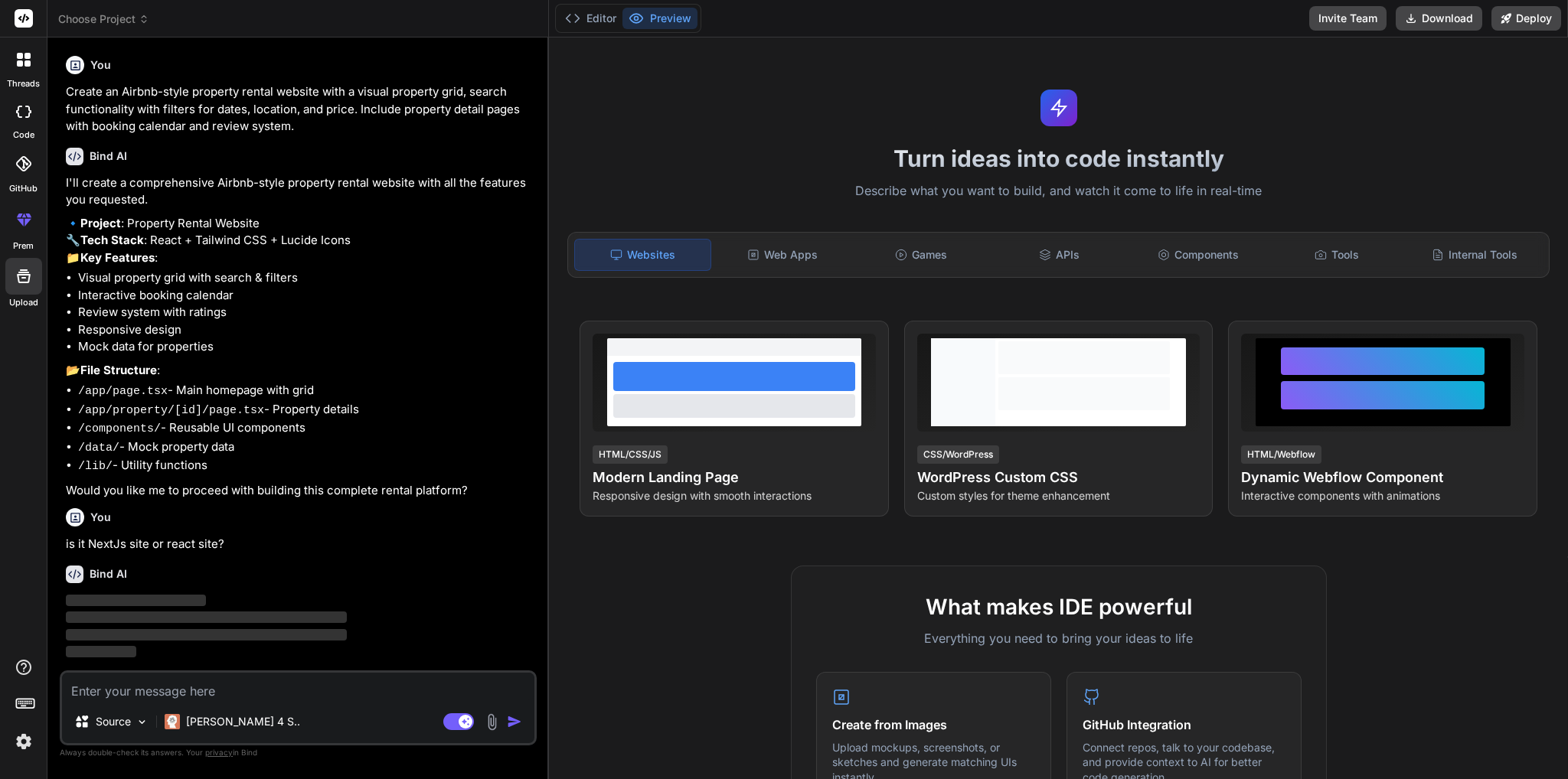
scroll to position [16, 0]
click at [221, 732] on div "Claude 4 S.." at bounding box center [233, 721] width 147 height 30
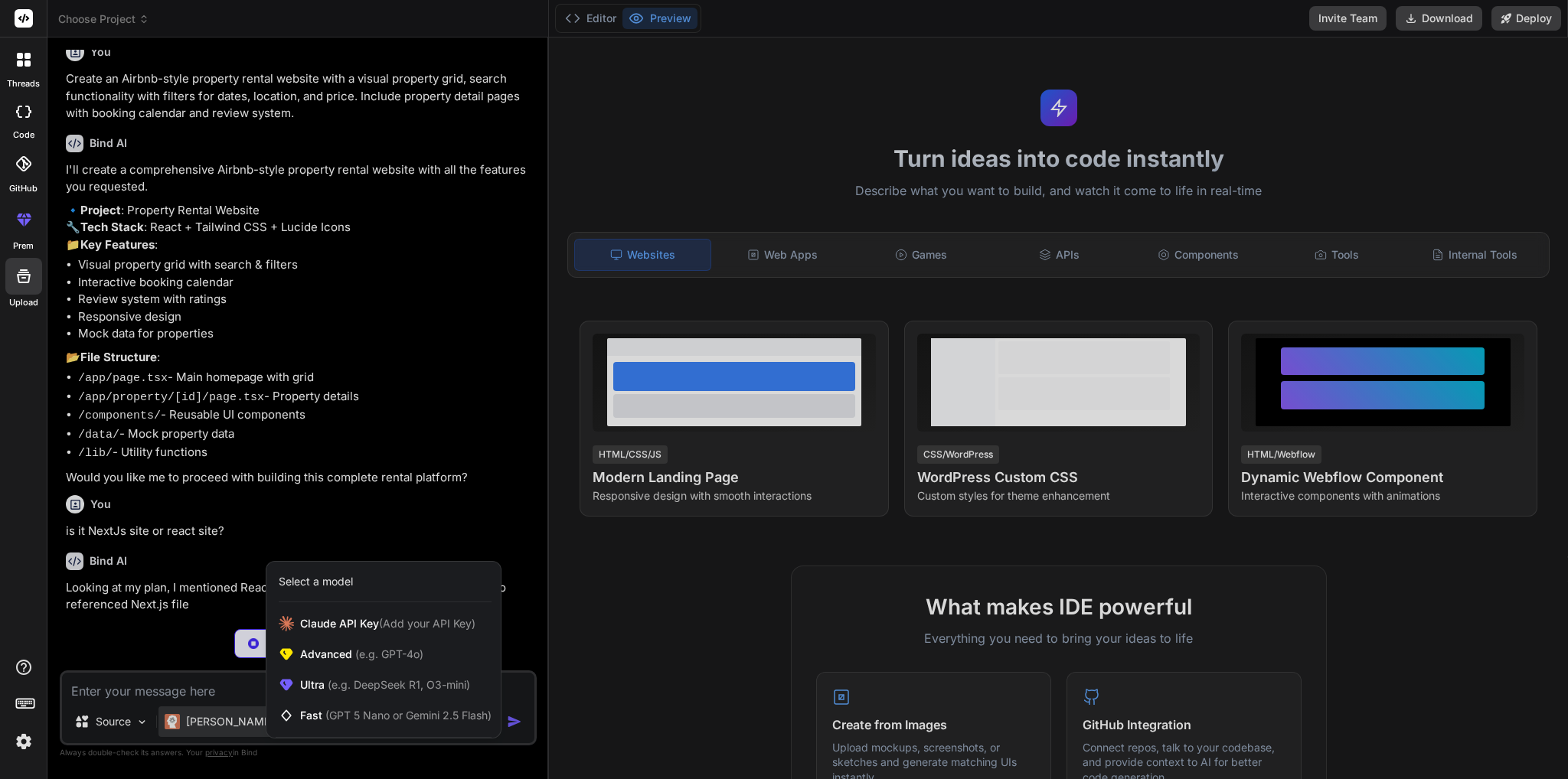
click at [218, 732] on div at bounding box center [784, 390] width 1568 height 779
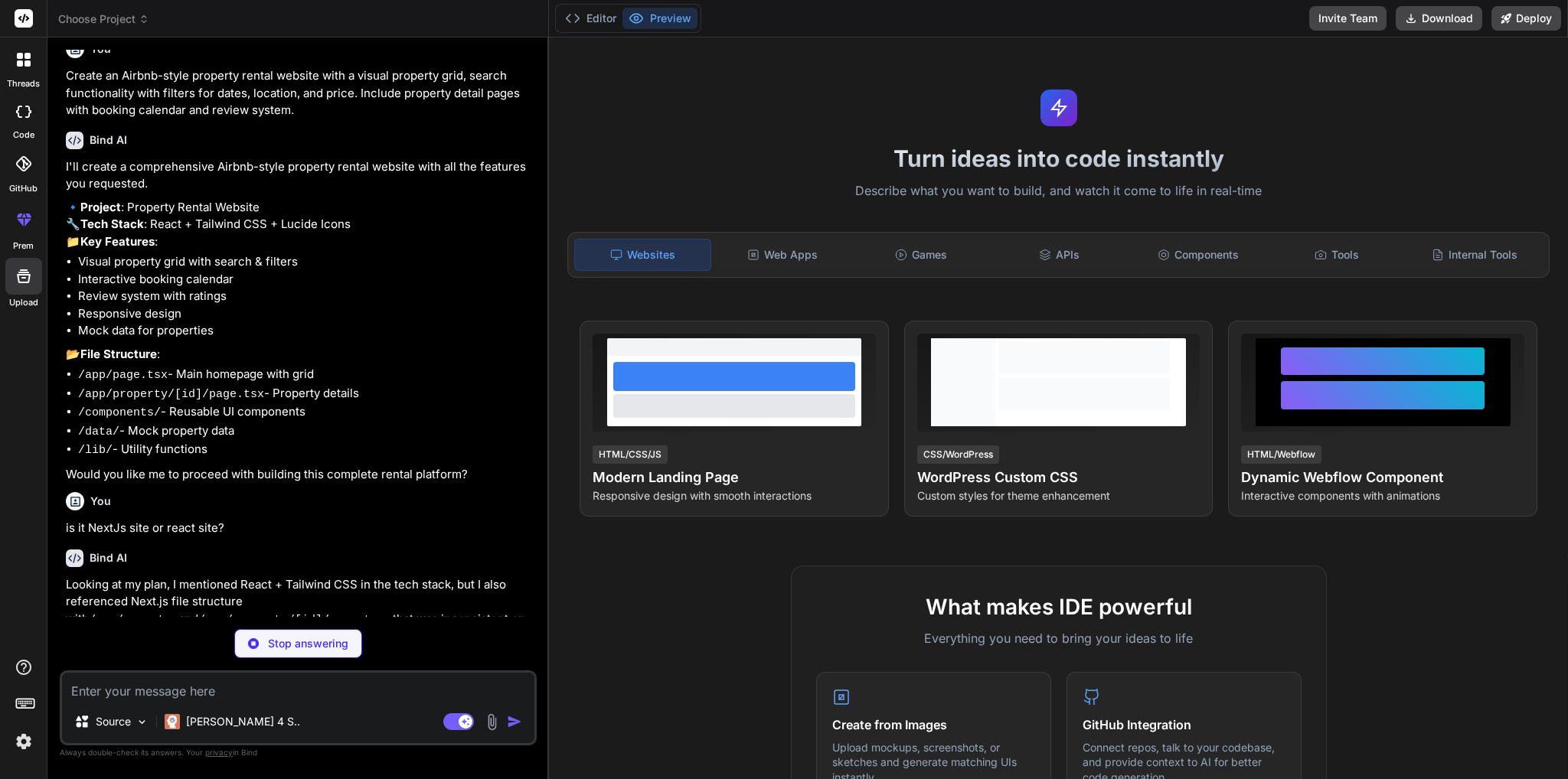
click at [327, 606] on p "Looking at my plan, I mentioned React + Tailwind CSS in the tech stack, but I a…" at bounding box center [299, 611] width 468 height 70
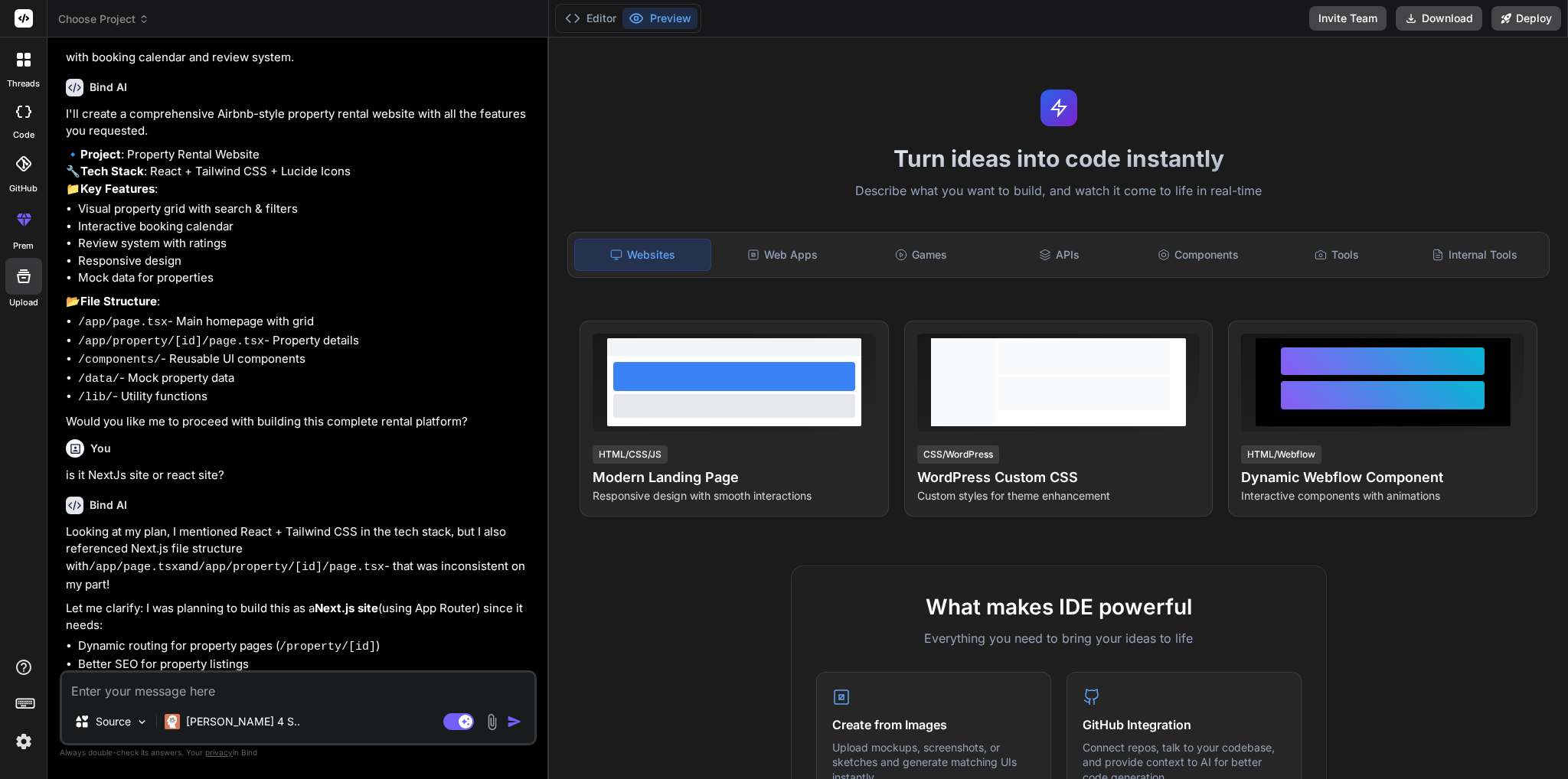
scroll to position [92, 0]
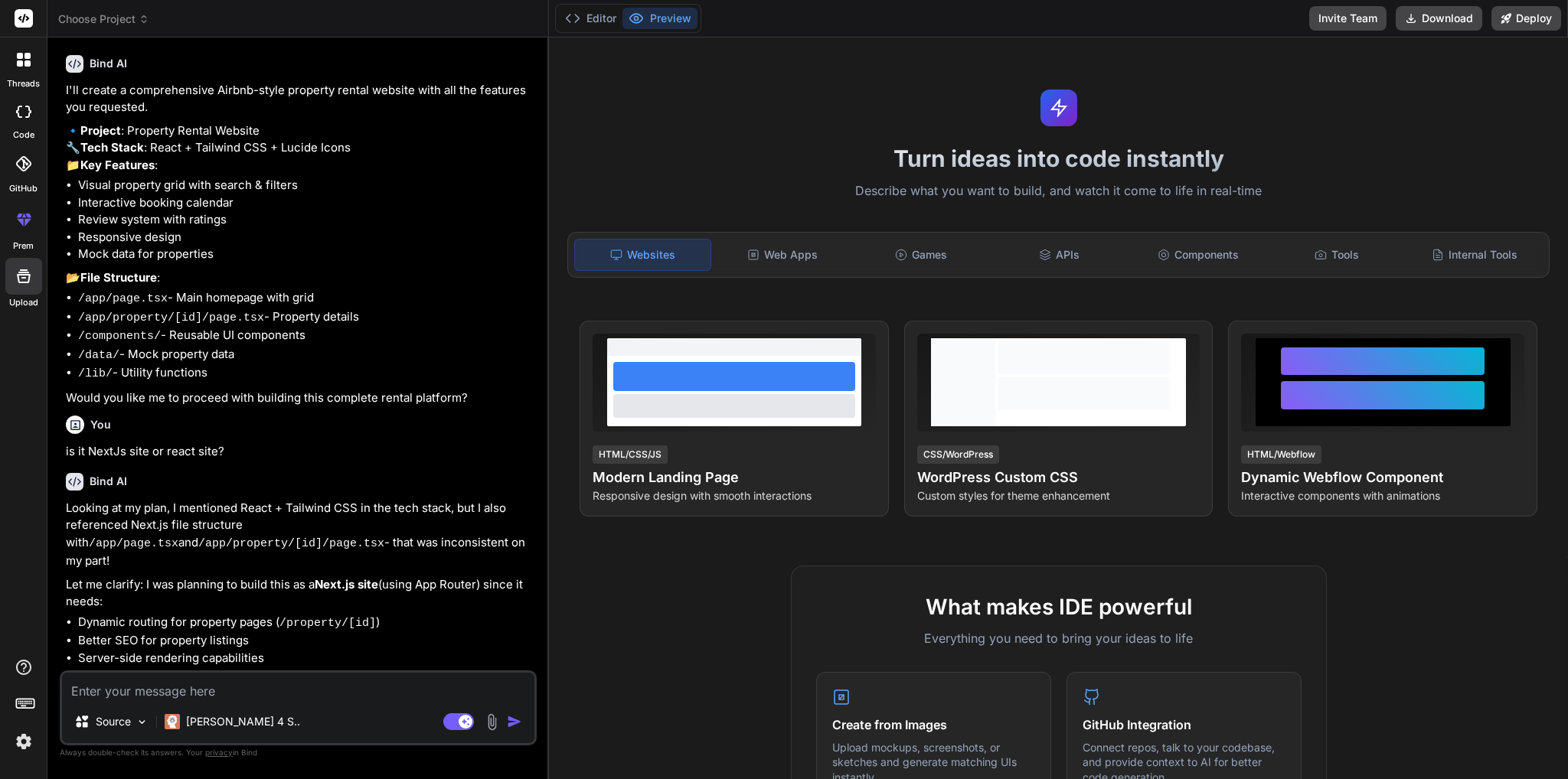
type textarea "x"
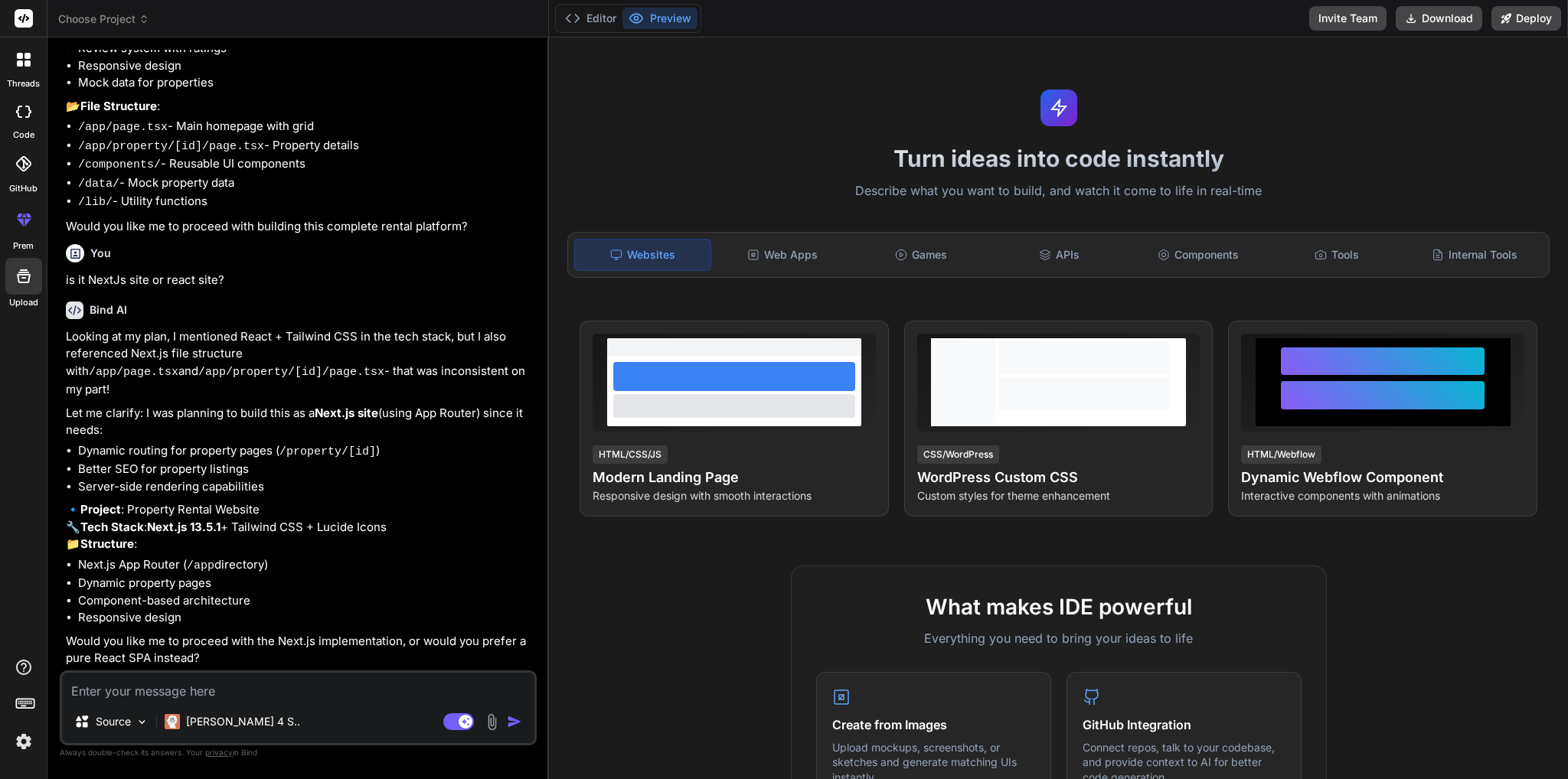
scroll to position [302, 0]
click at [211, 682] on textarea at bounding box center [298, 687] width 472 height 28
type textarea "y"
type textarea "x"
type textarea "ye"
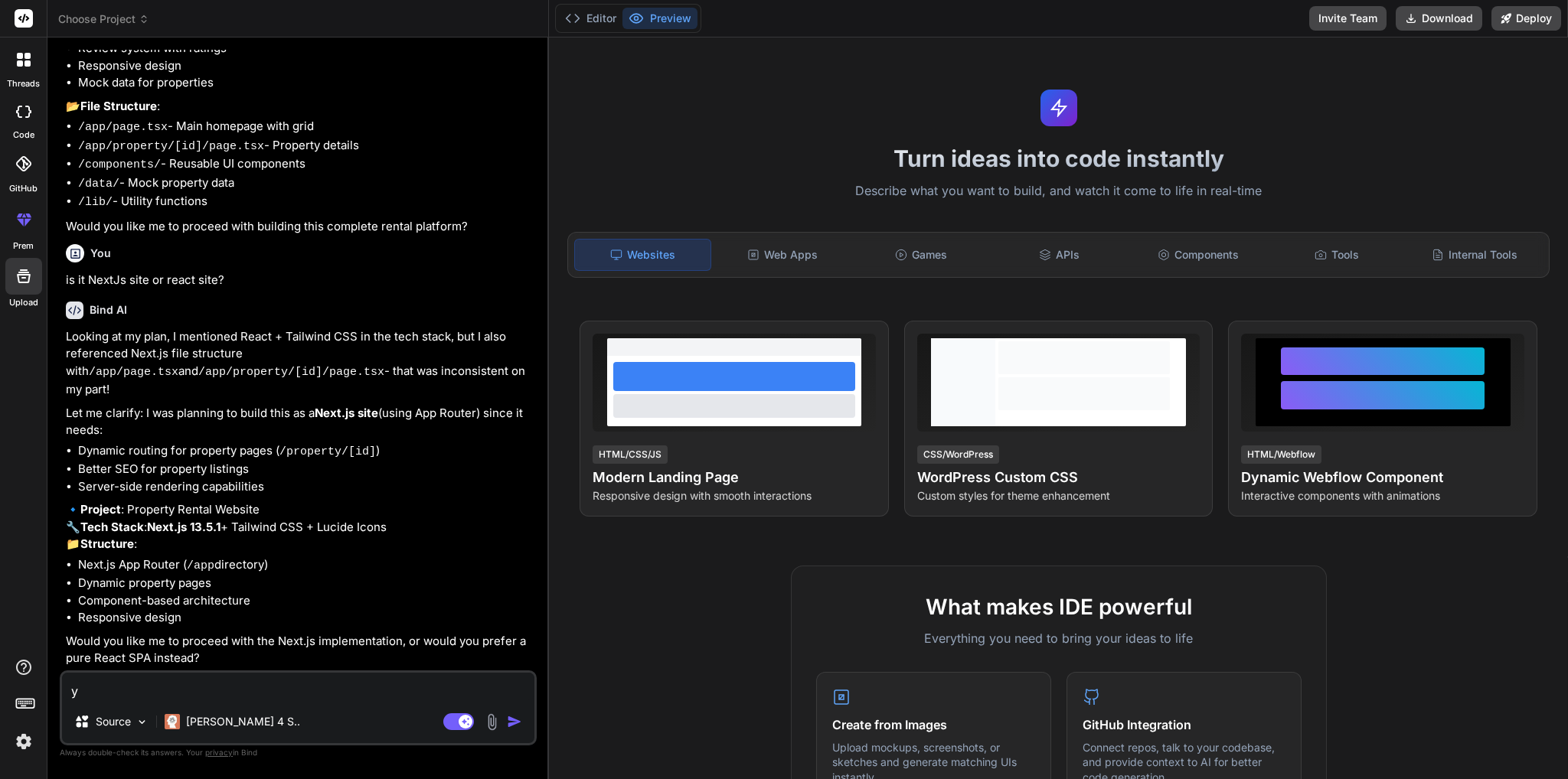
type textarea "x"
type textarea "yes"
type textarea "x"
type textarea "yes,"
type textarea "x"
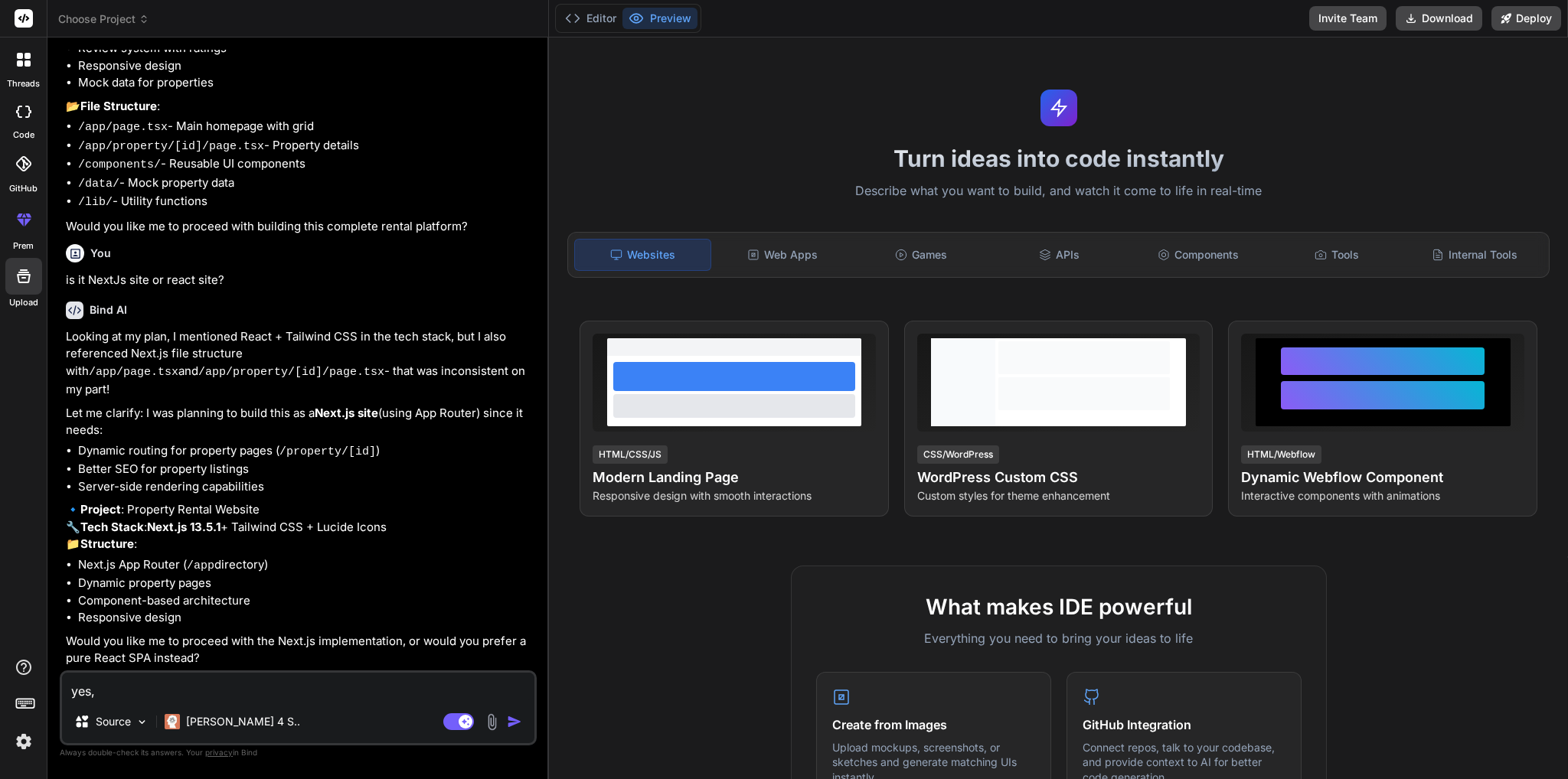
type textarea "yes,"
type textarea "x"
type textarea "yes, p"
type textarea "x"
type textarea "yes, pr"
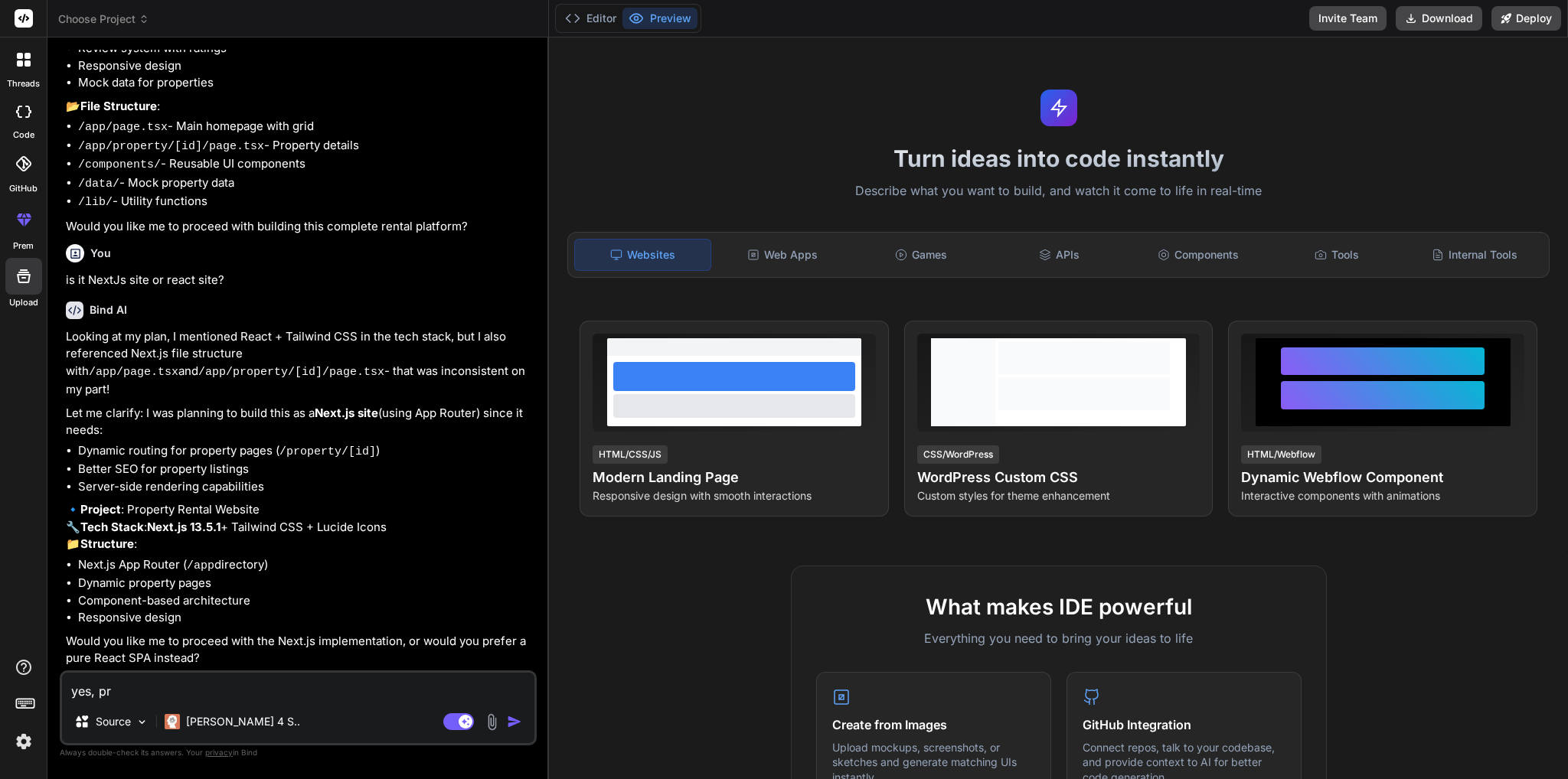
type textarea "x"
type textarea "yes, pro"
type textarea "x"
type textarea "yes, proc"
type textarea "x"
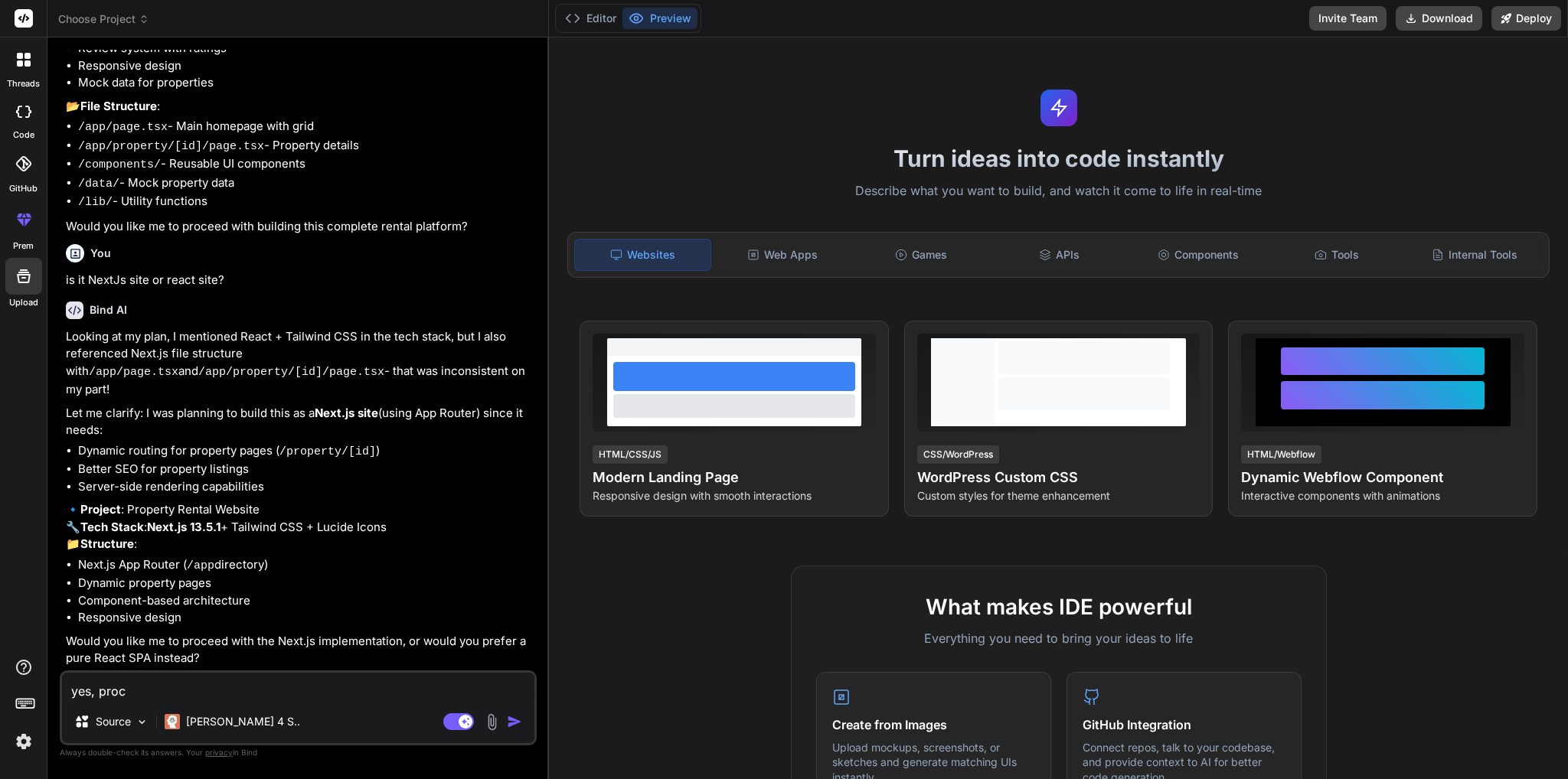
type textarea "yes, proce"
type textarea "x"
type textarea "yes, procee"
type textarea "x"
type textarea "yes, proceed"
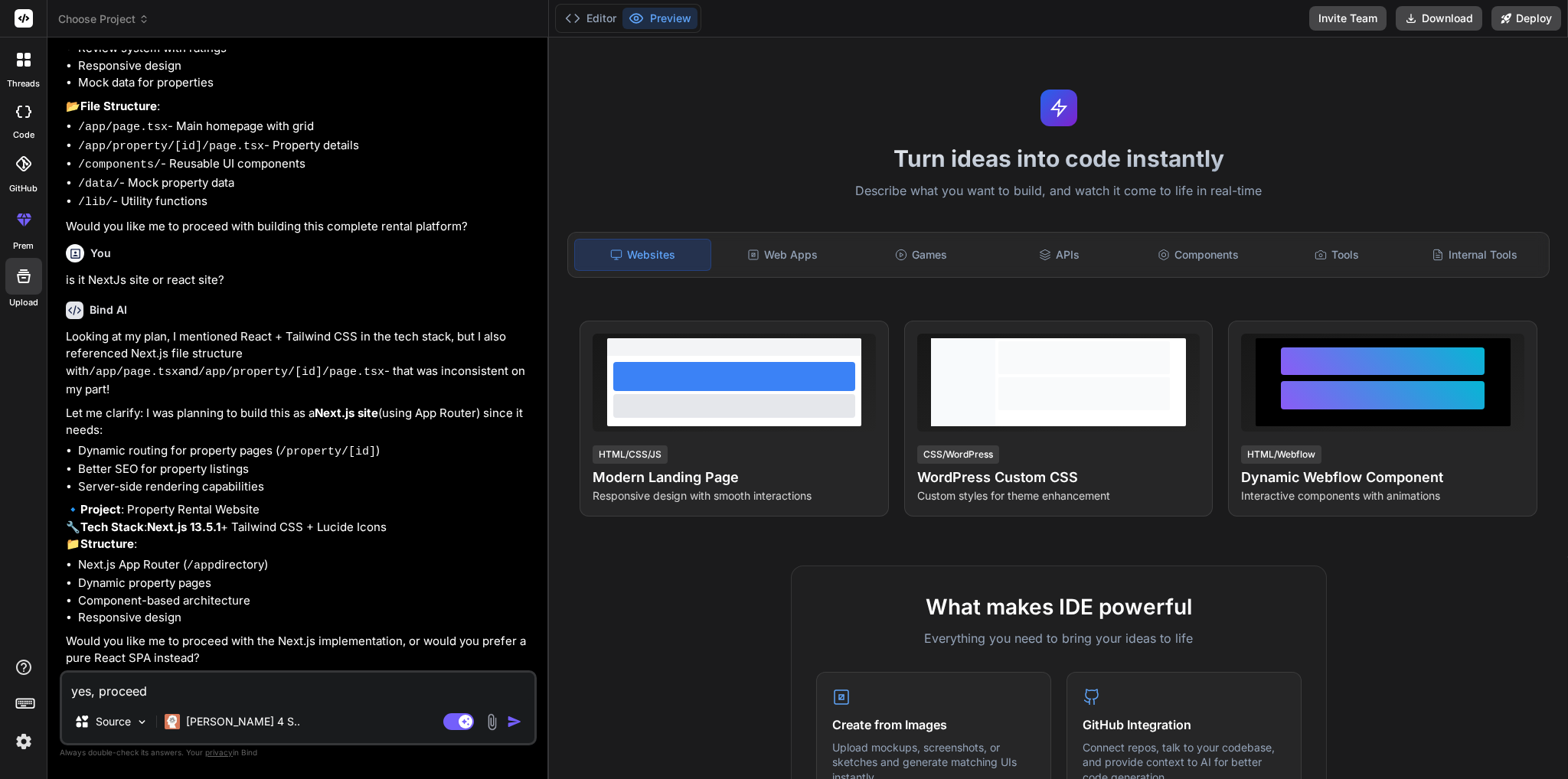
type textarea "x"
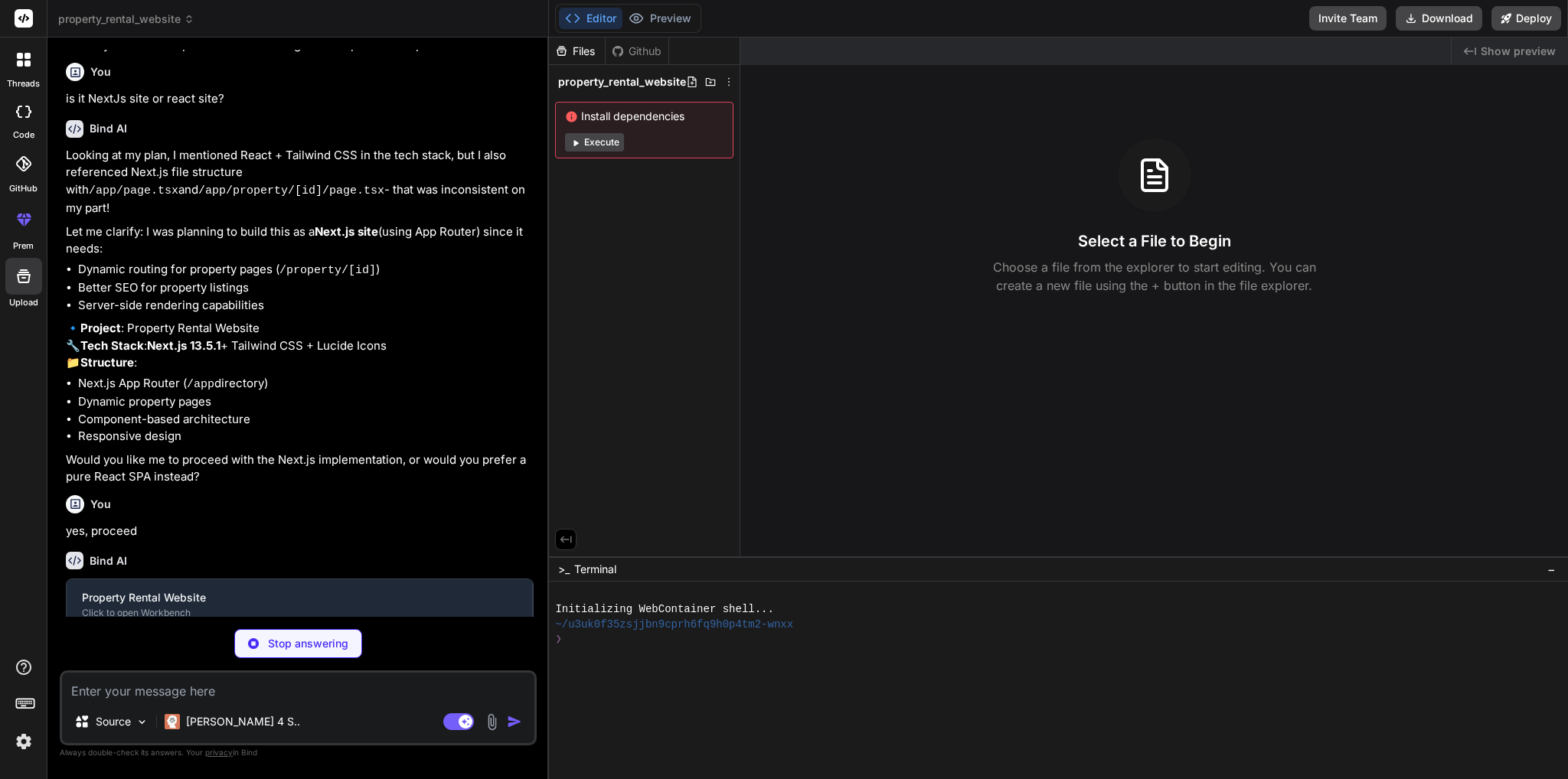
scroll to position [461, 0]
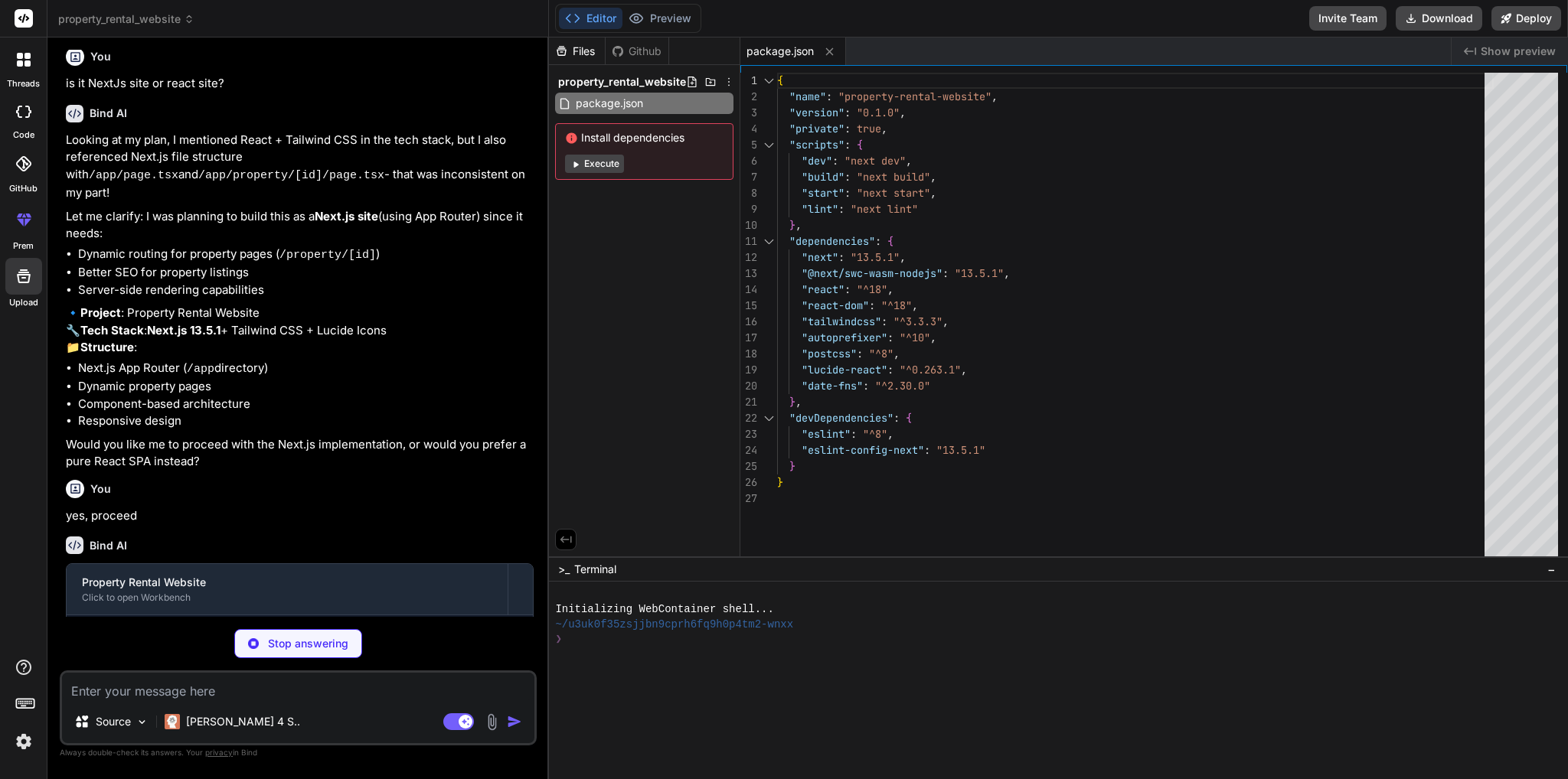
type textarea "x"
type textarea "module.exports = nextConfig"
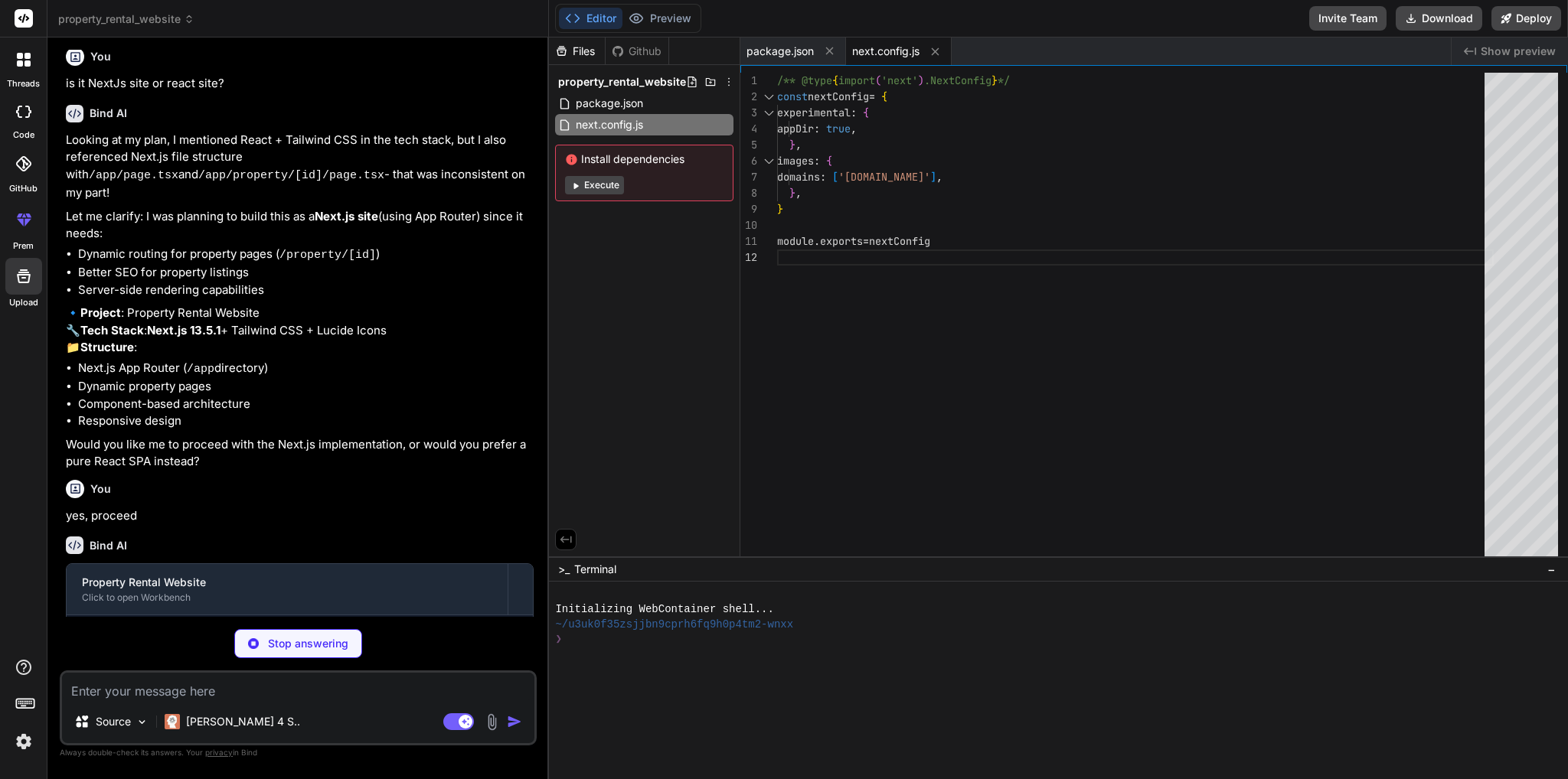
type textarea "x"
type textarea "plugins: [], }"
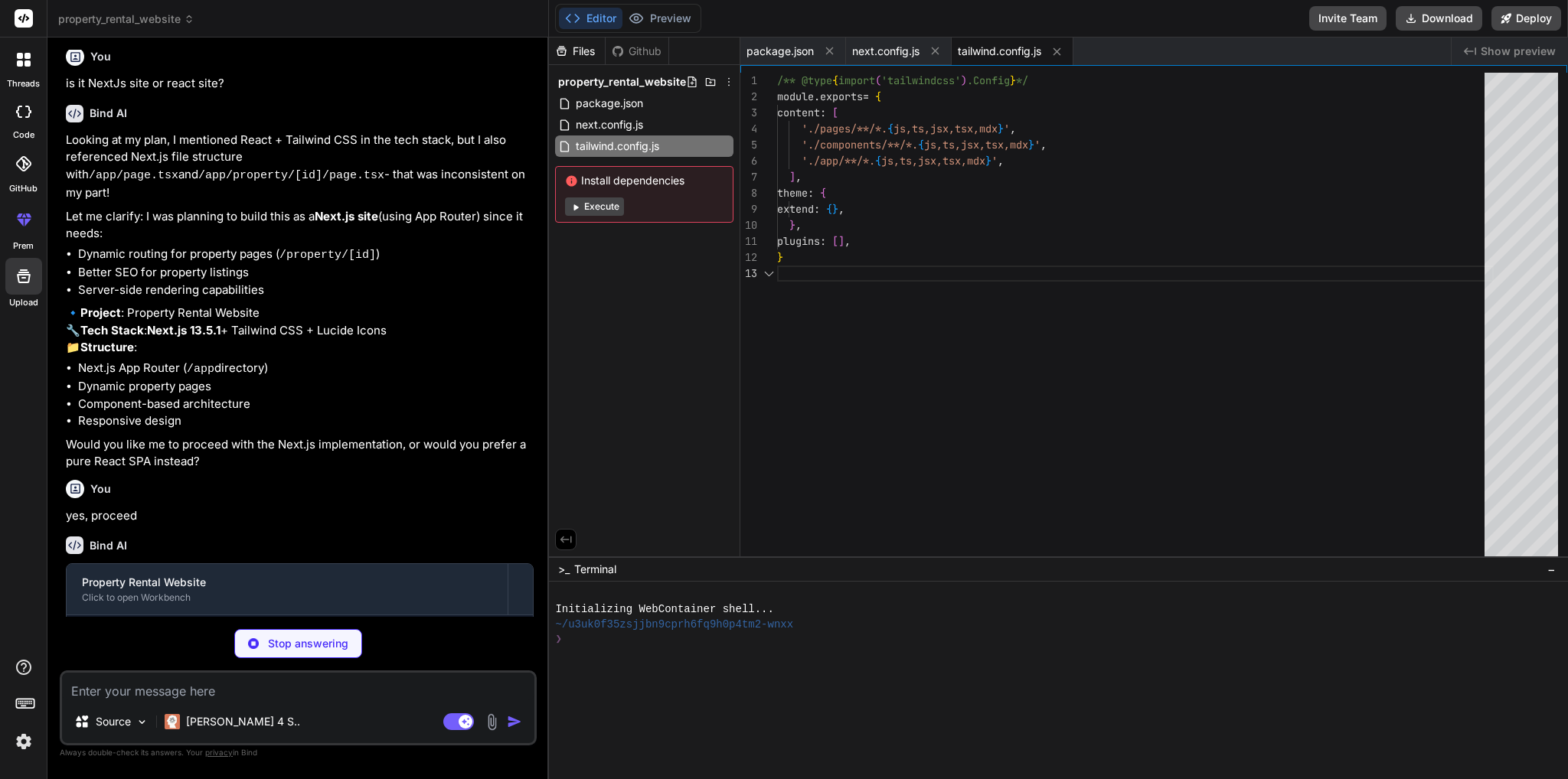
type textarea "x"
type textarea "module.exports = { plugins: { tailwindcss: {}, autoprefixer: {}, }, }"
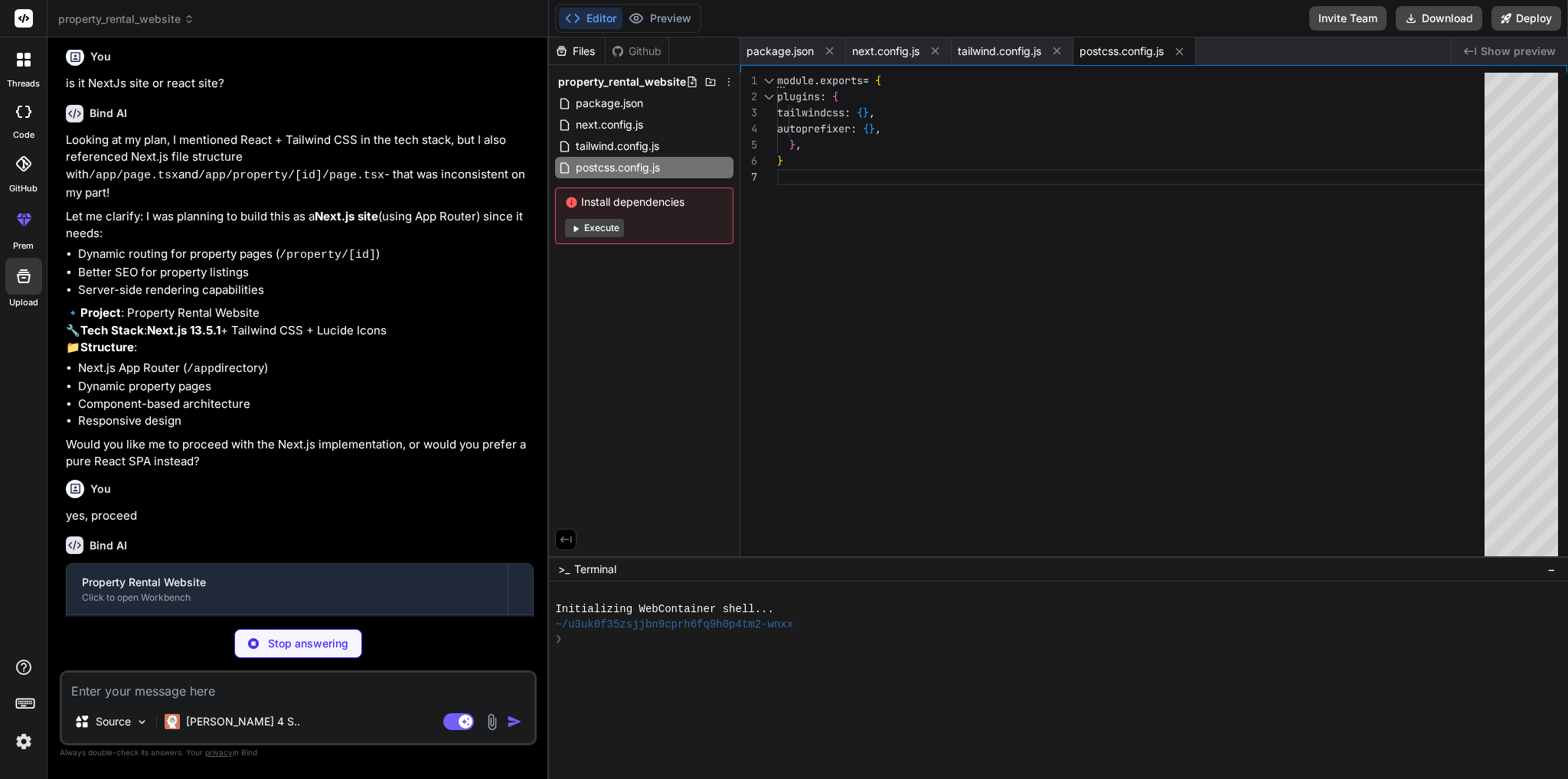
type textarea "x"
type textarea "} * { box-sizing: border-box; }"
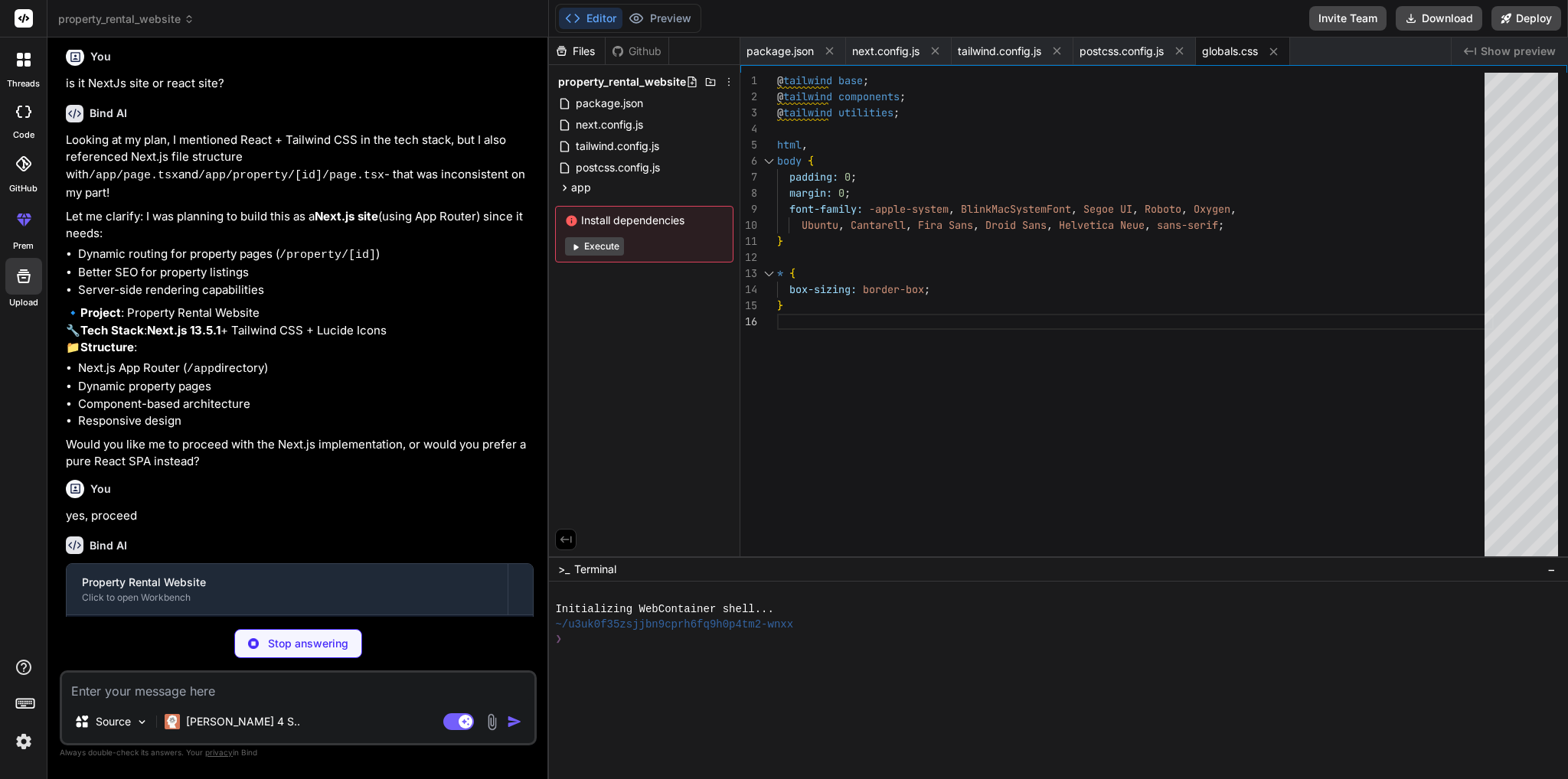
type textarea "x"
type textarea "children: React.ReactNode }) { return ( <html lang="en"> <body>{children}</body…"
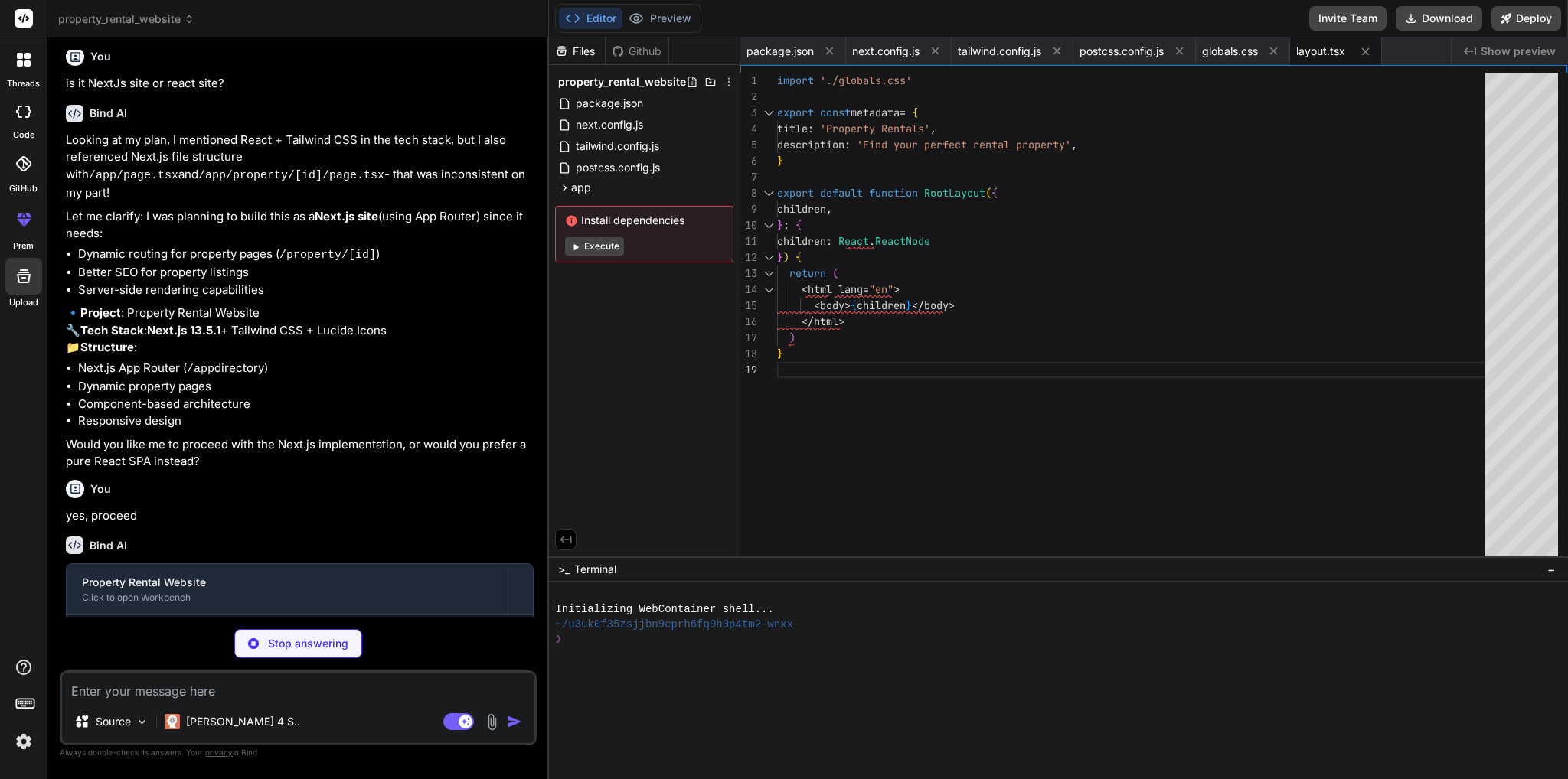
click at [22, 740] on img at bounding box center [24, 741] width 26 height 26
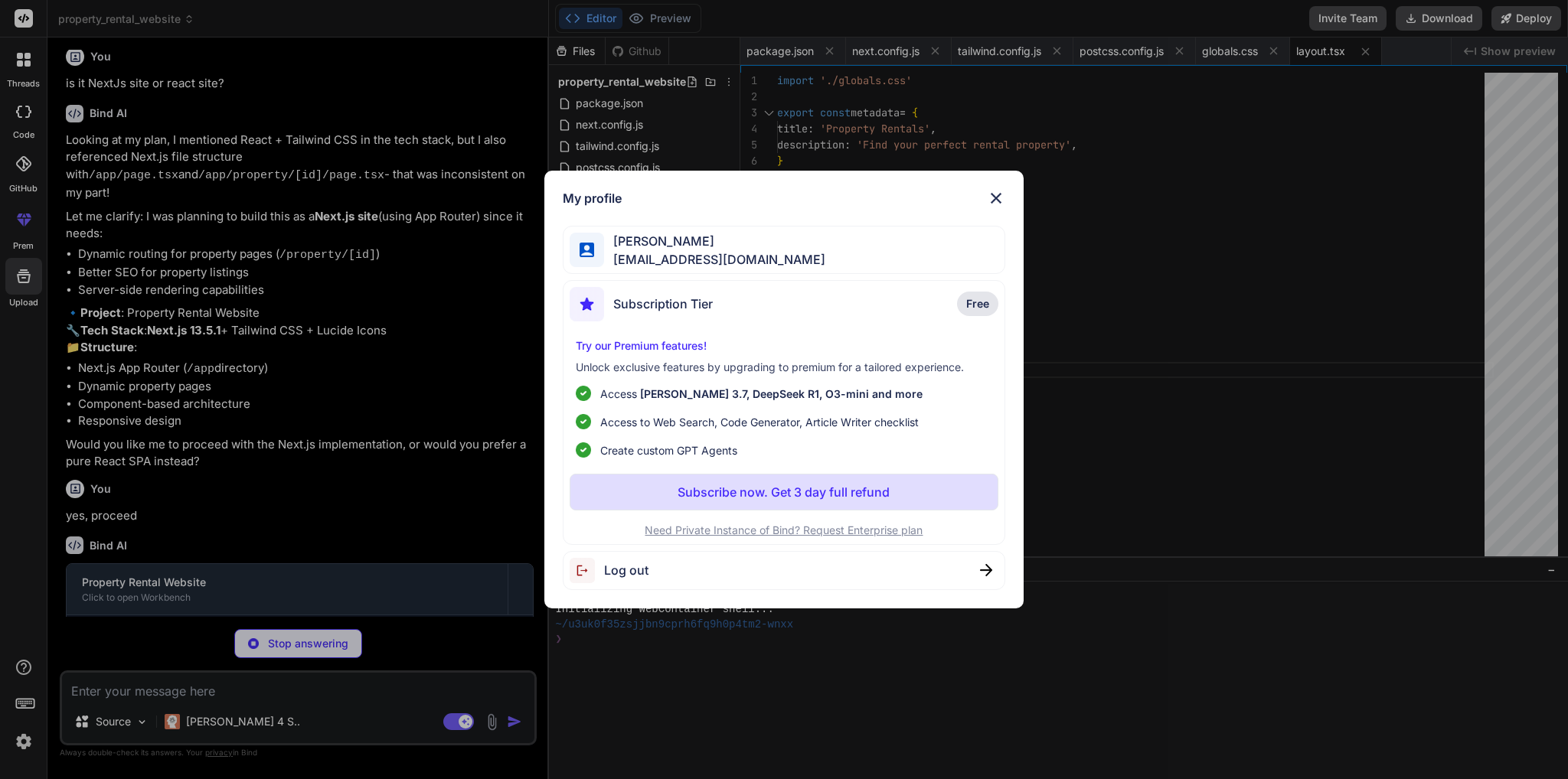
click at [993, 196] on img at bounding box center [996, 198] width 18 height 18
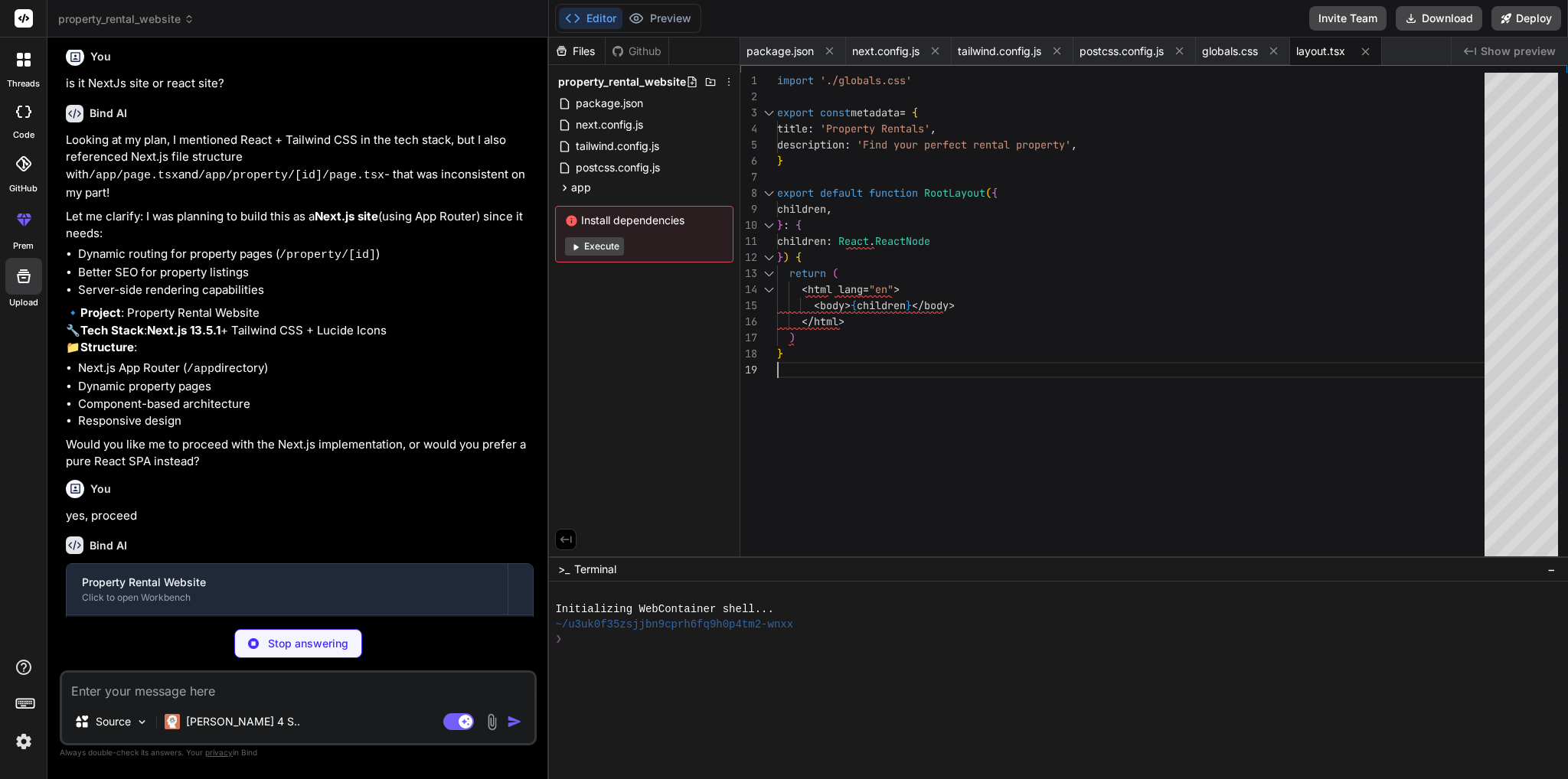
scroll to position [0, 0]
click at [910, 373] on div "import './globals.css' export const metadata = { title : 'Property Rentals' , d…" at bounding box center [1135, 318] width 716 height 491
type textarea "x"
type textarea "avatar: 'https://images.unsplash.com/photo-1472099645785-5658abf4ff4e?w=50&h=50…"
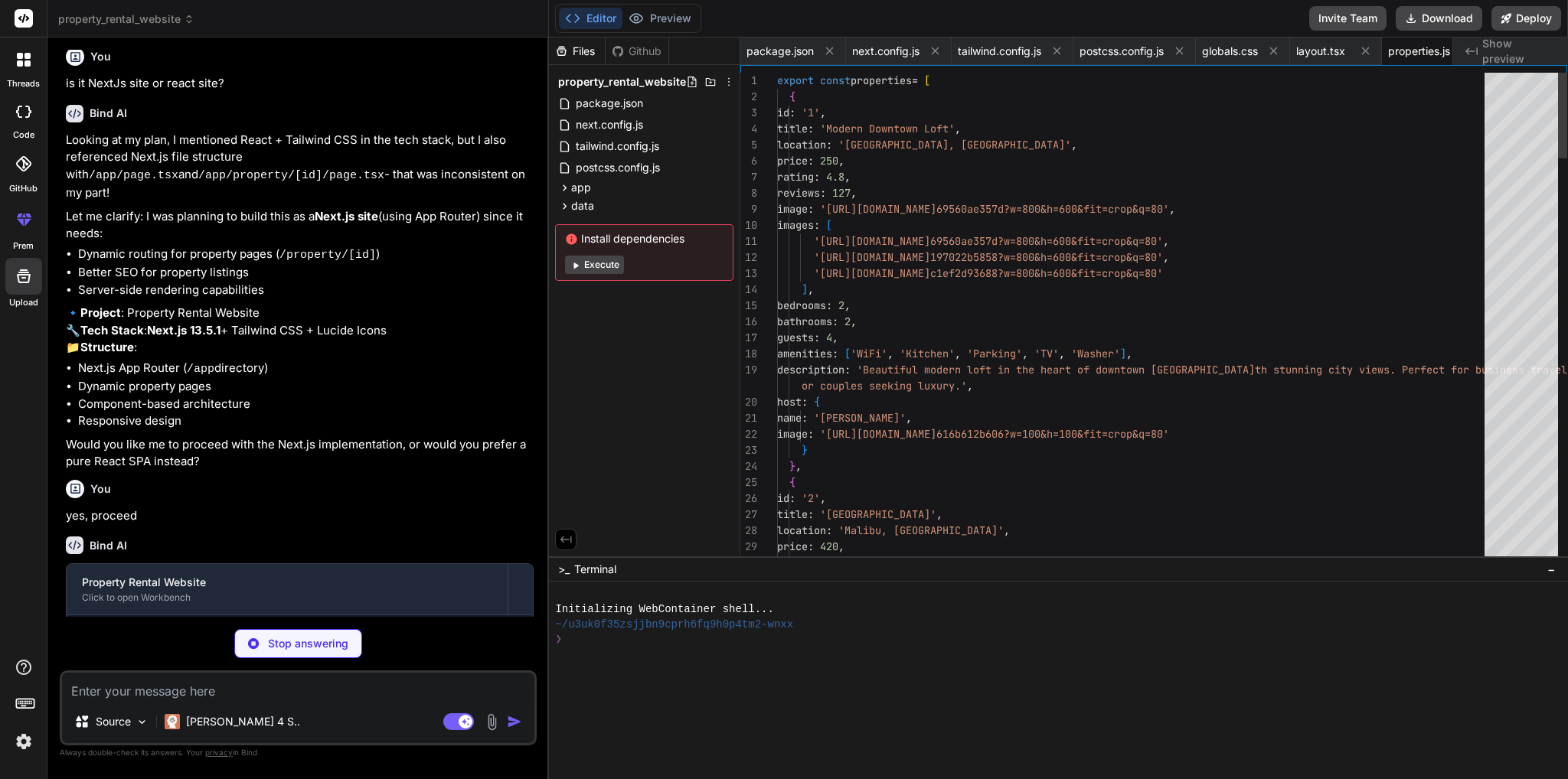
scroll to position [0, 37]
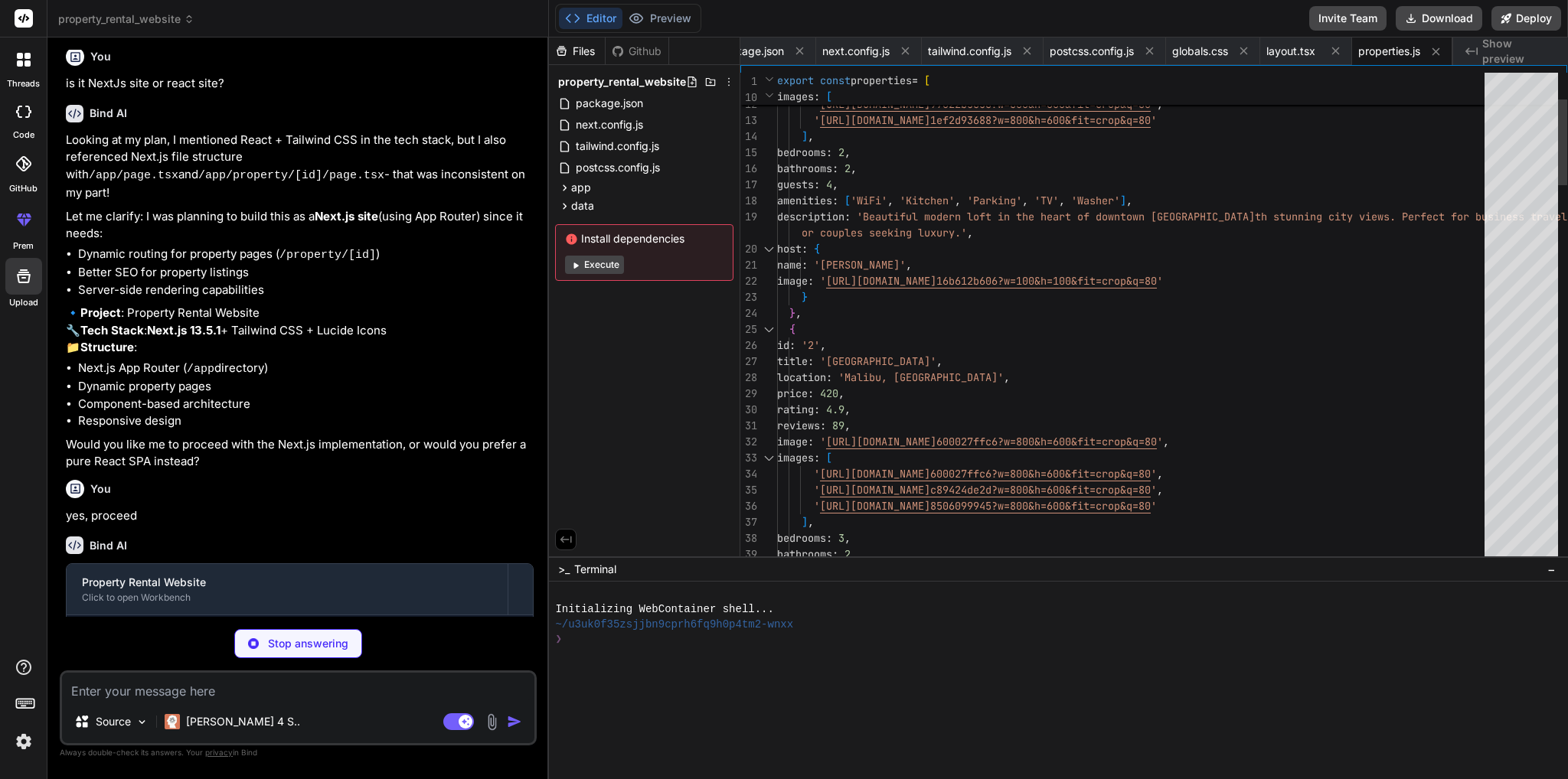
type textarea "x"
type textarea "// Add all days of the month for (let day = 1; day <= daysInMonth; day++) { day…"
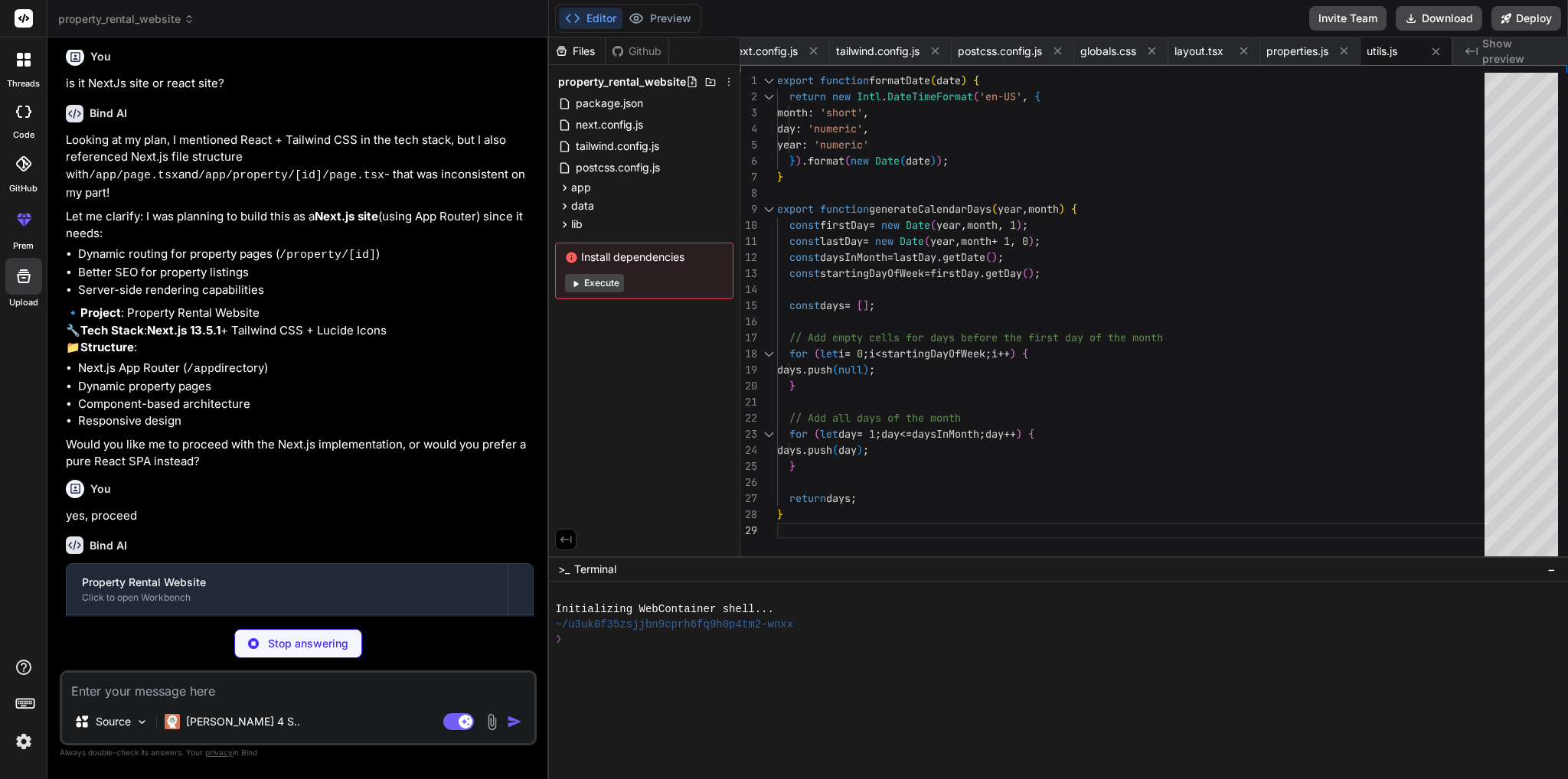
type textarea "x"
type textarea ")} </div> </header> ); }"
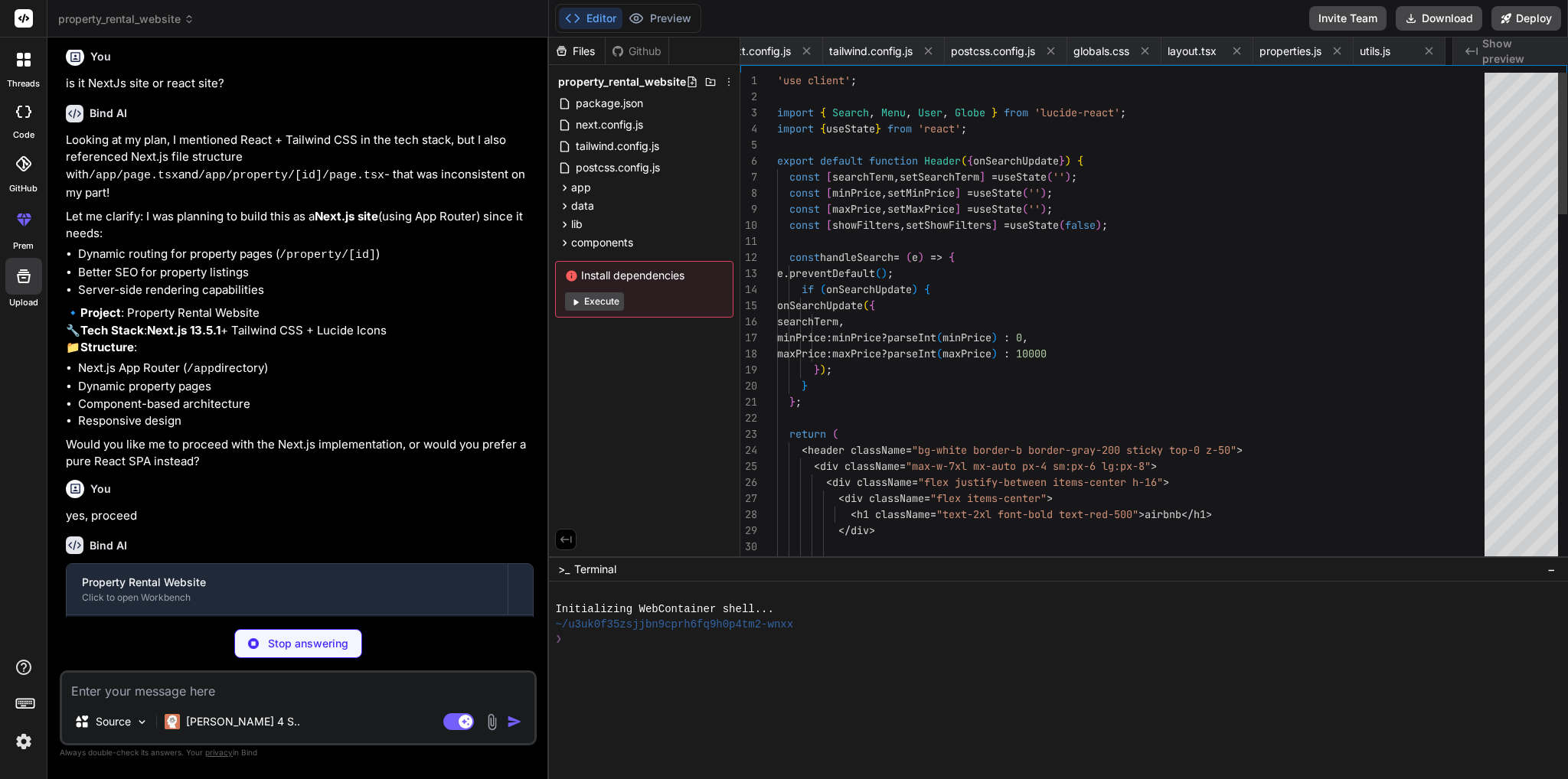
scroll to position [0, 220]
type textarea "x"
type textarea "</Link> ); }"
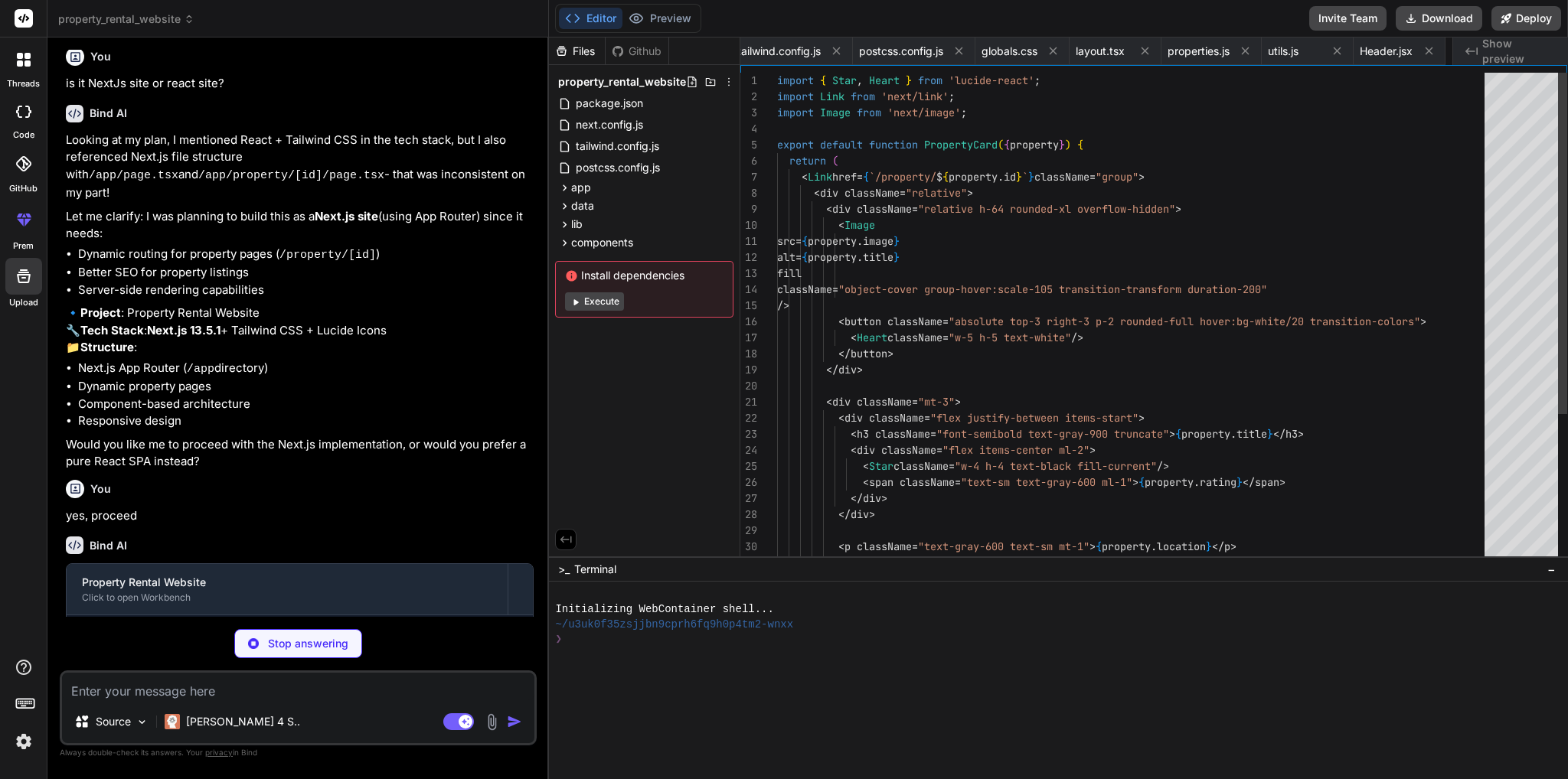
scroll to position [0, 343]
click at [25, 744] on img at bounding box center [24, 741] width 26 height 26
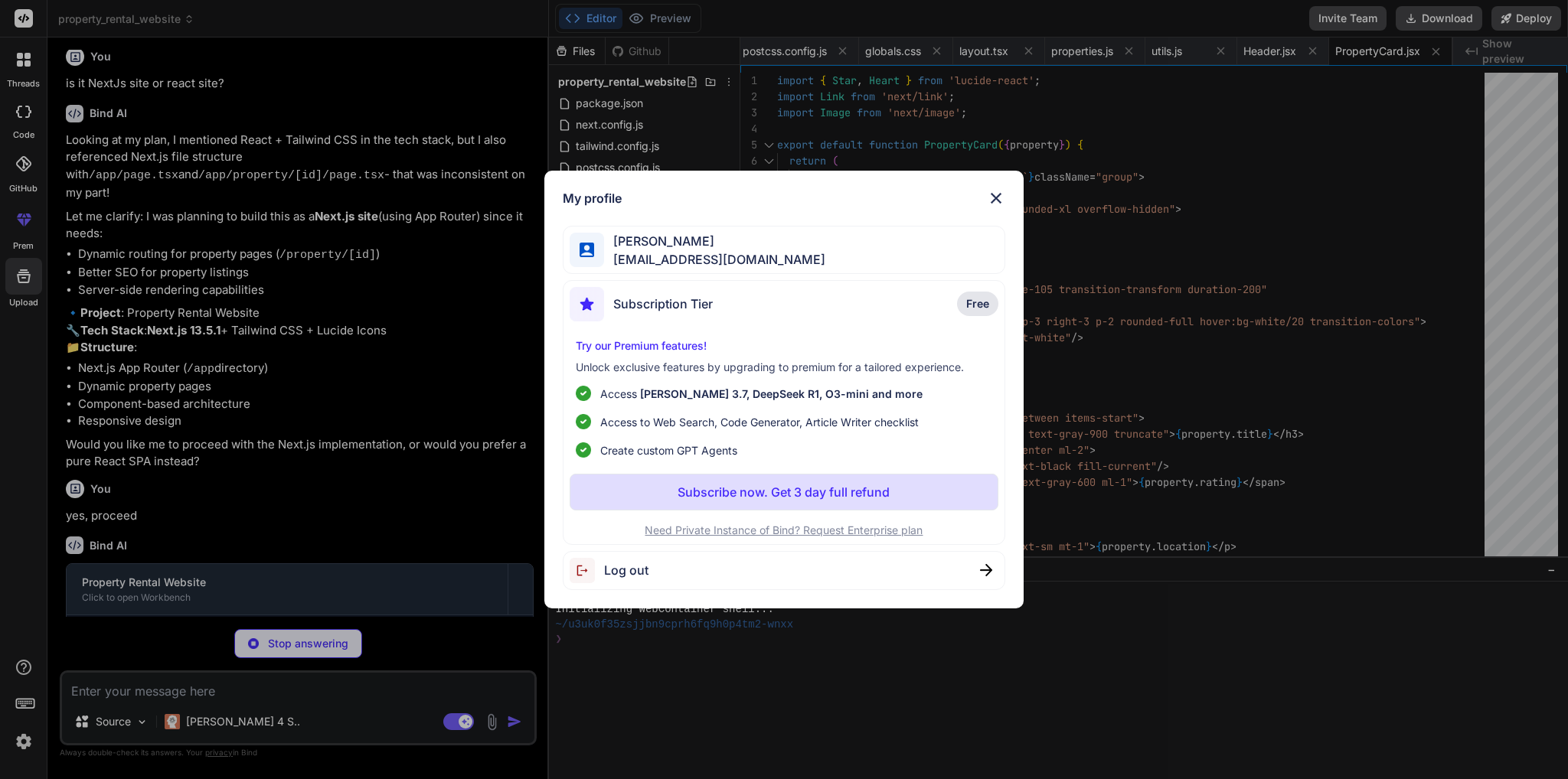
click at [998, 198] on img at bounding box center [996, 198] width 18 height 18
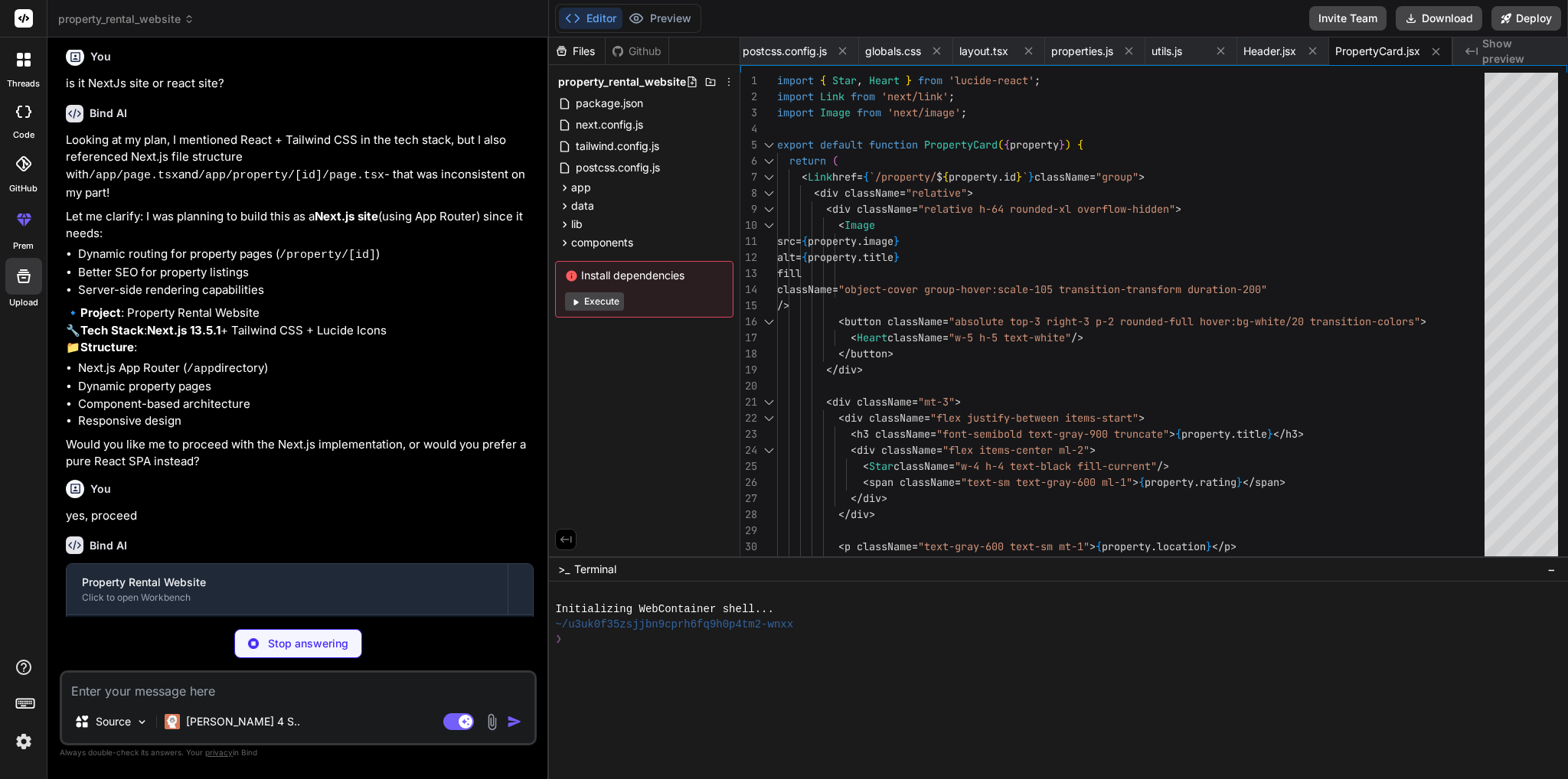
click at [29, 709] on icon at bounding box center [25, 702] width 21 height 21
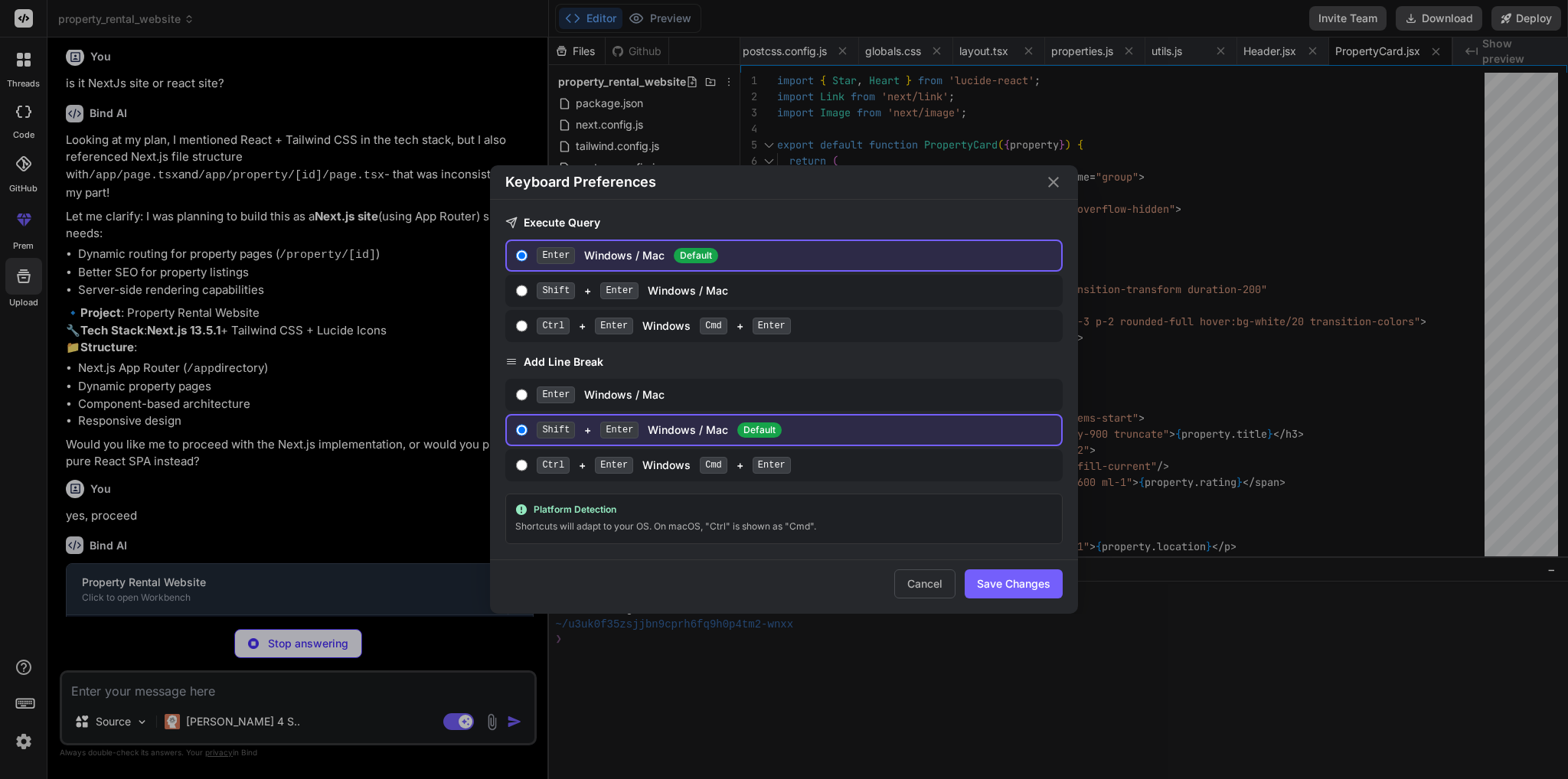
click at [938, 676] on div "Keyboard Preferences Execute Query Enter Windows / Mac Default Shift + Enter Wi…" at bounding box center [784, 390] width 1568 height 779
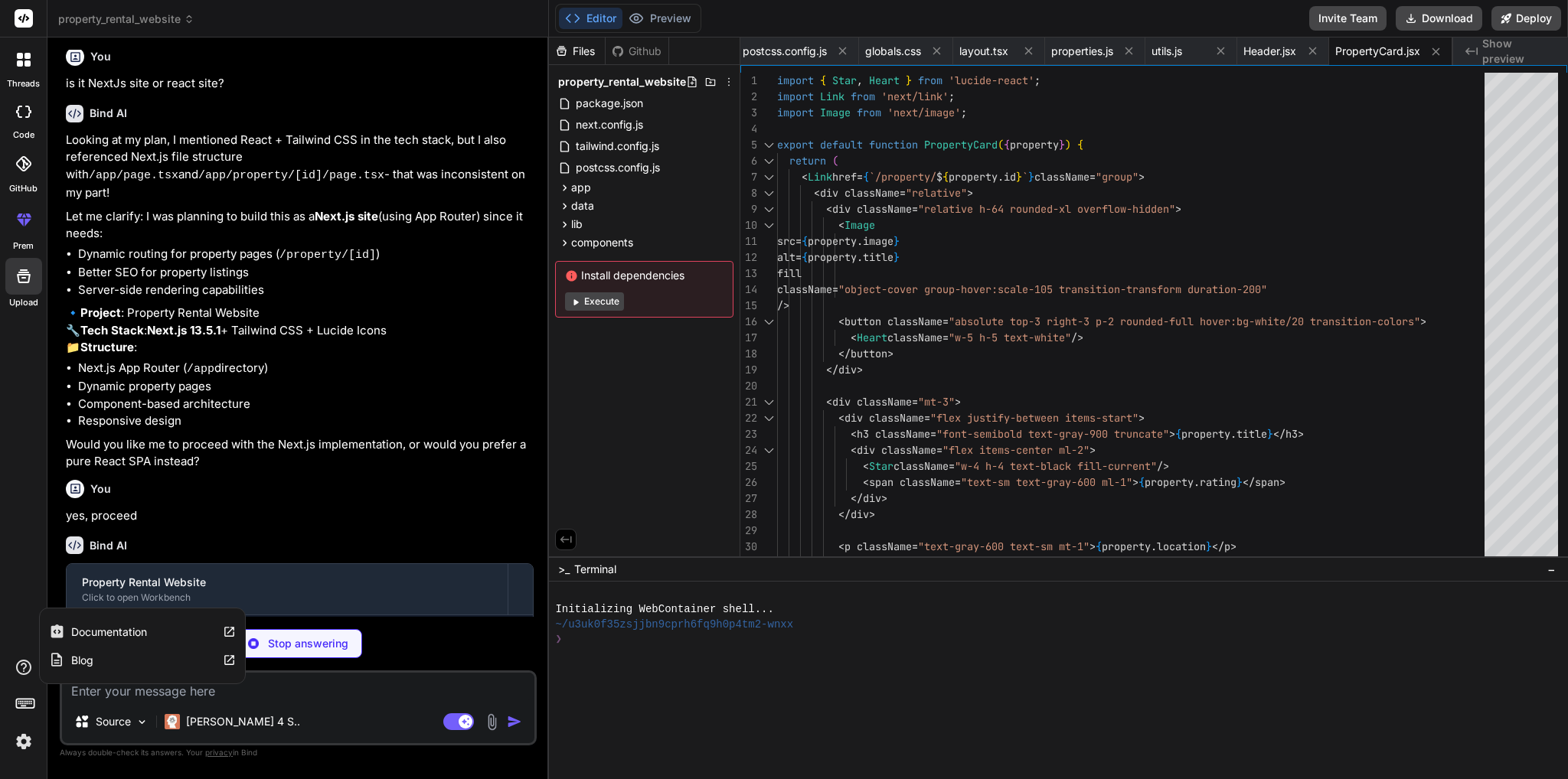
click at [11, 671] on div "Documentation Blog" at bounding box center [23, 706] width 47 height 97
click at [29, 673] on icon at bounding box center [24, 667] width 18 height 18
click at [23, 417] on div "threads code GitHub prem Upload" at bounding box center [24, 390] width 47 height 779
type textarea "x"
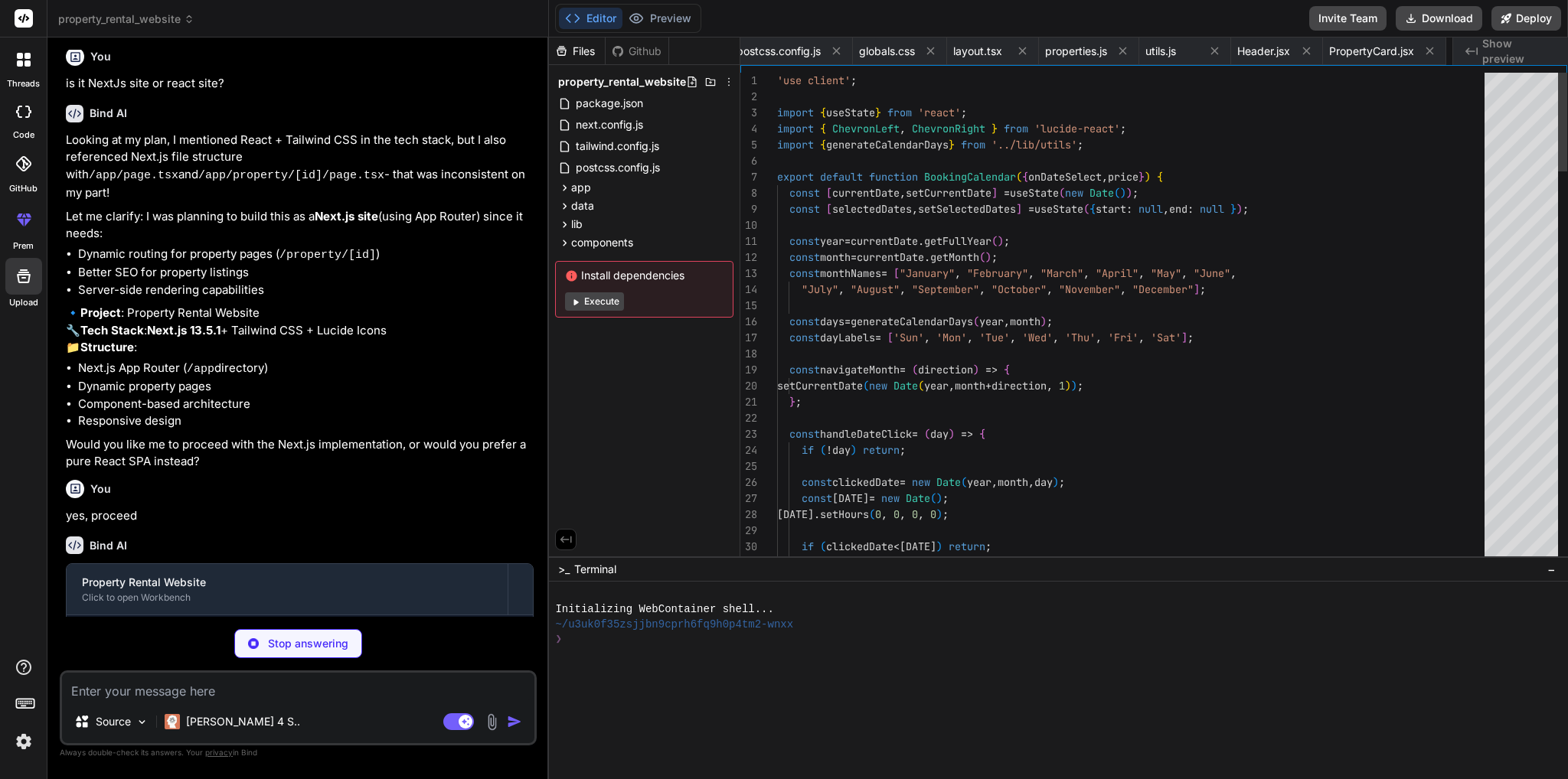
scroll to position [0, 485]
click at [25, 132] on label "code" at bounding box center [24, 135] width 21 height 13
click at [28, 119] on div at bounding box center [23, 111] width 34 height 30
type textarea "x"
type textarea "</p> <p className="text-gray-900">{review.comment}</p> </div> </div> </div> ))}…"
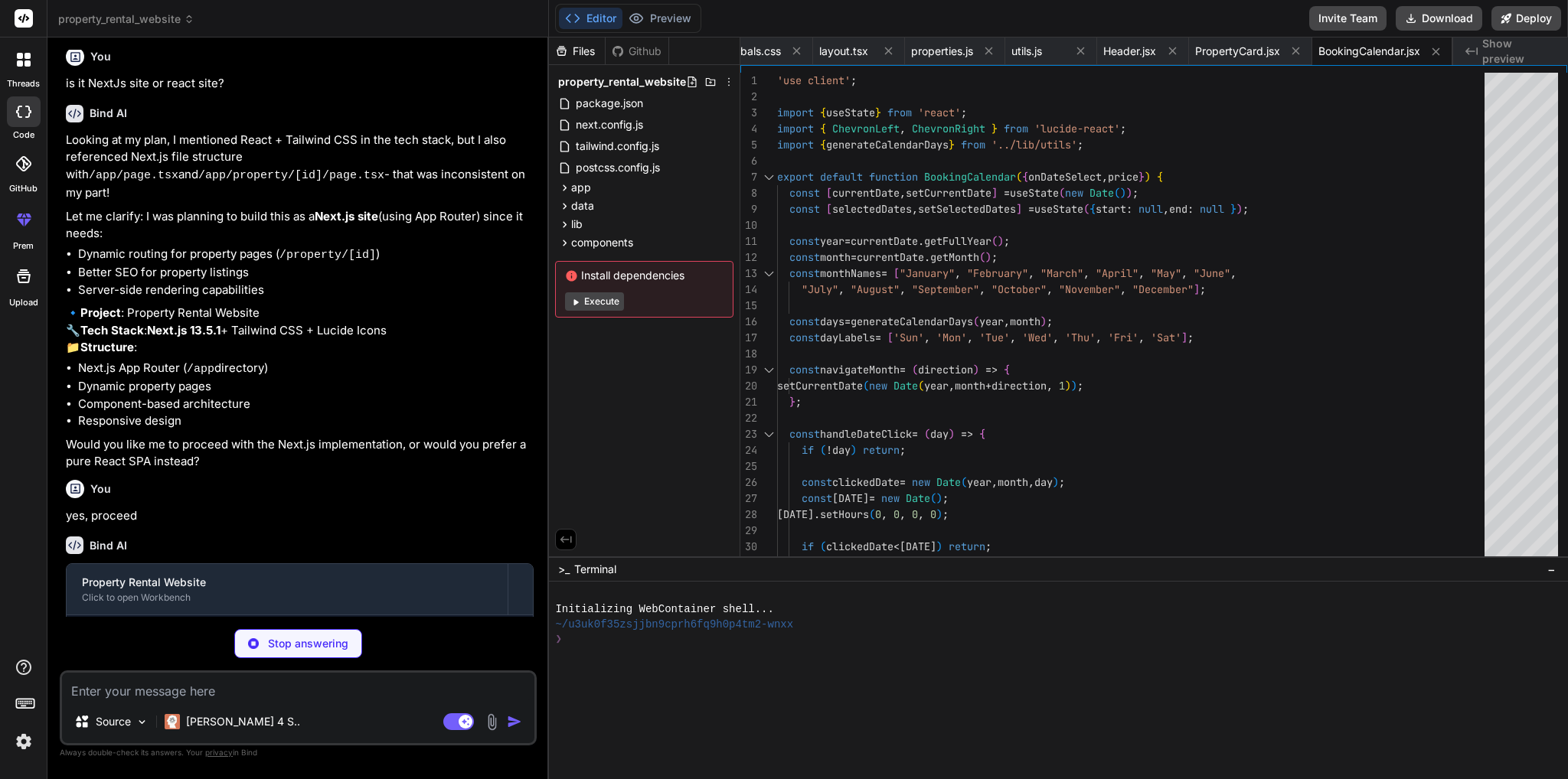
scroll to position [0, 600]
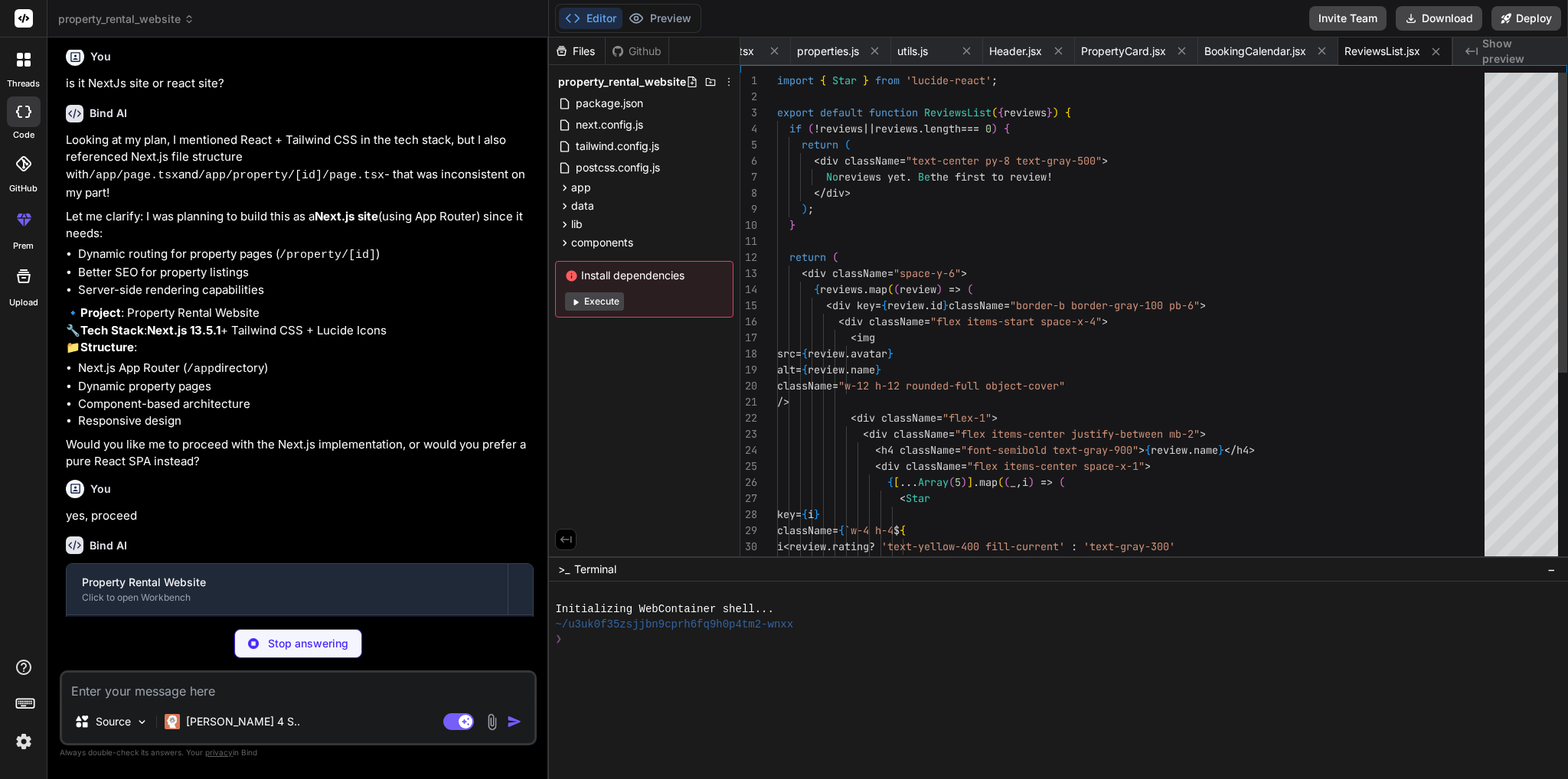
click at [18, 172] on div at bounding box center [23, 164] width 34 height 34
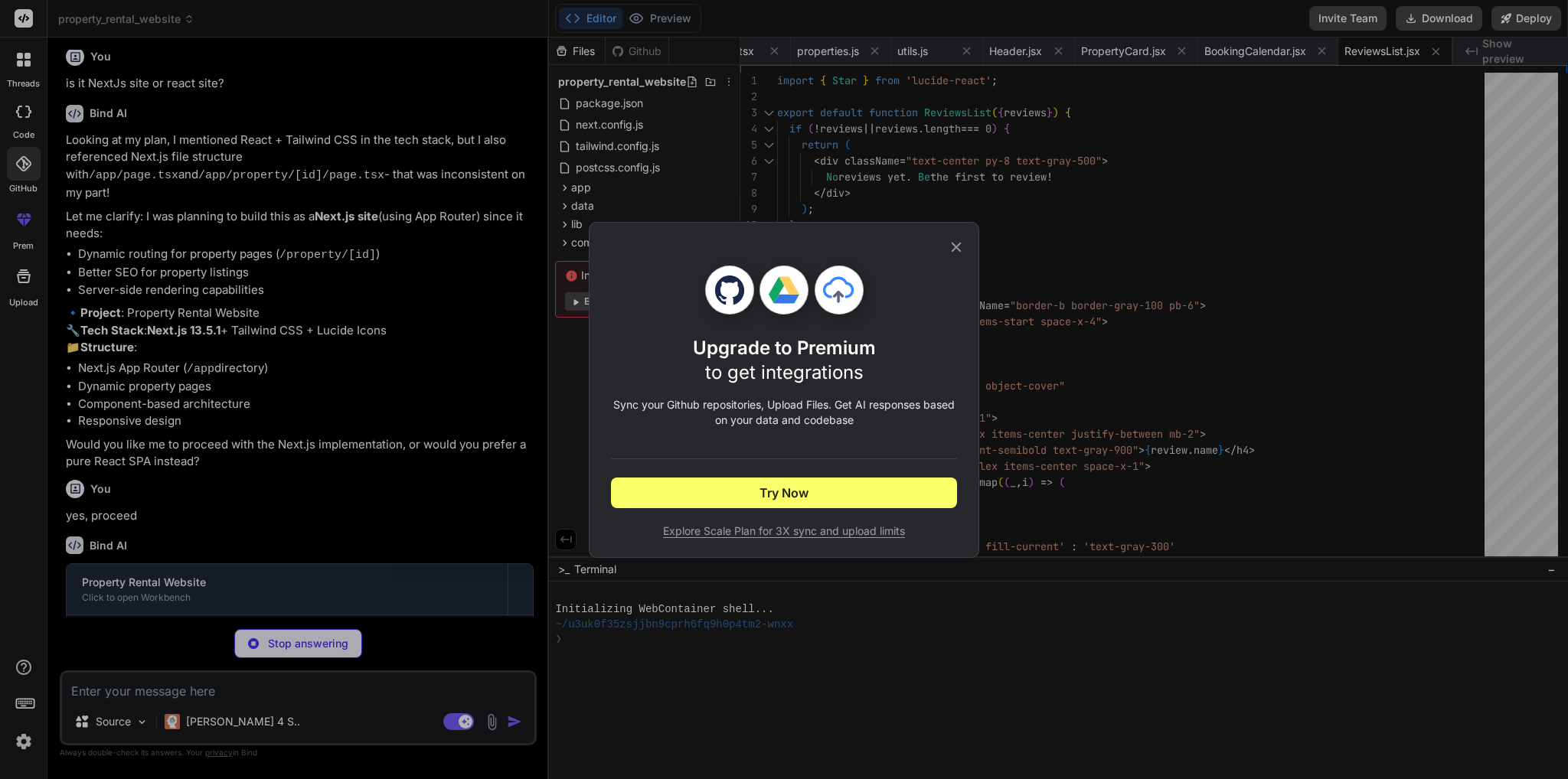
click at [958, 246] on icon at bounding box center [956, 247] width 17 height 17
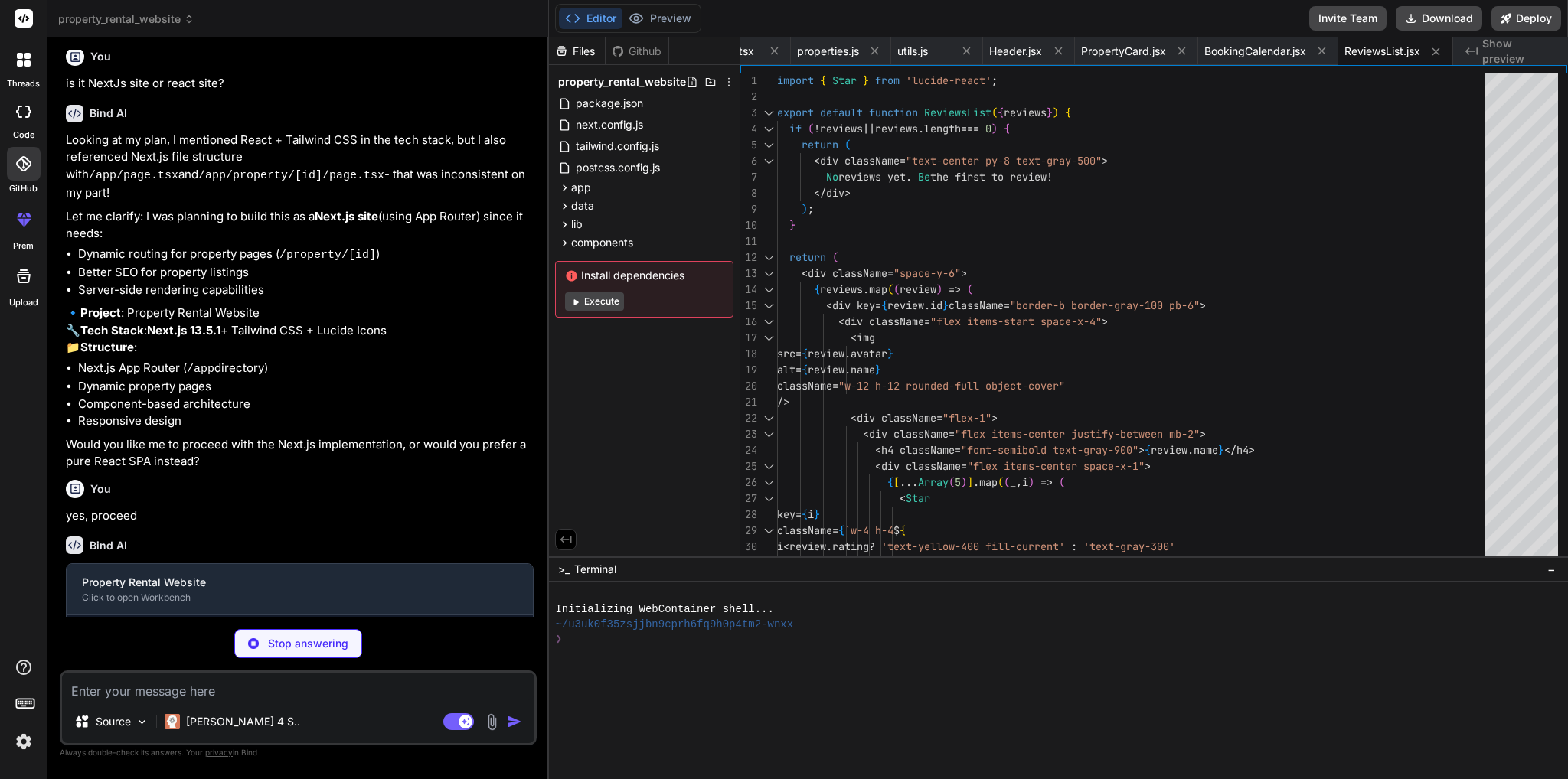
type textarea "x"
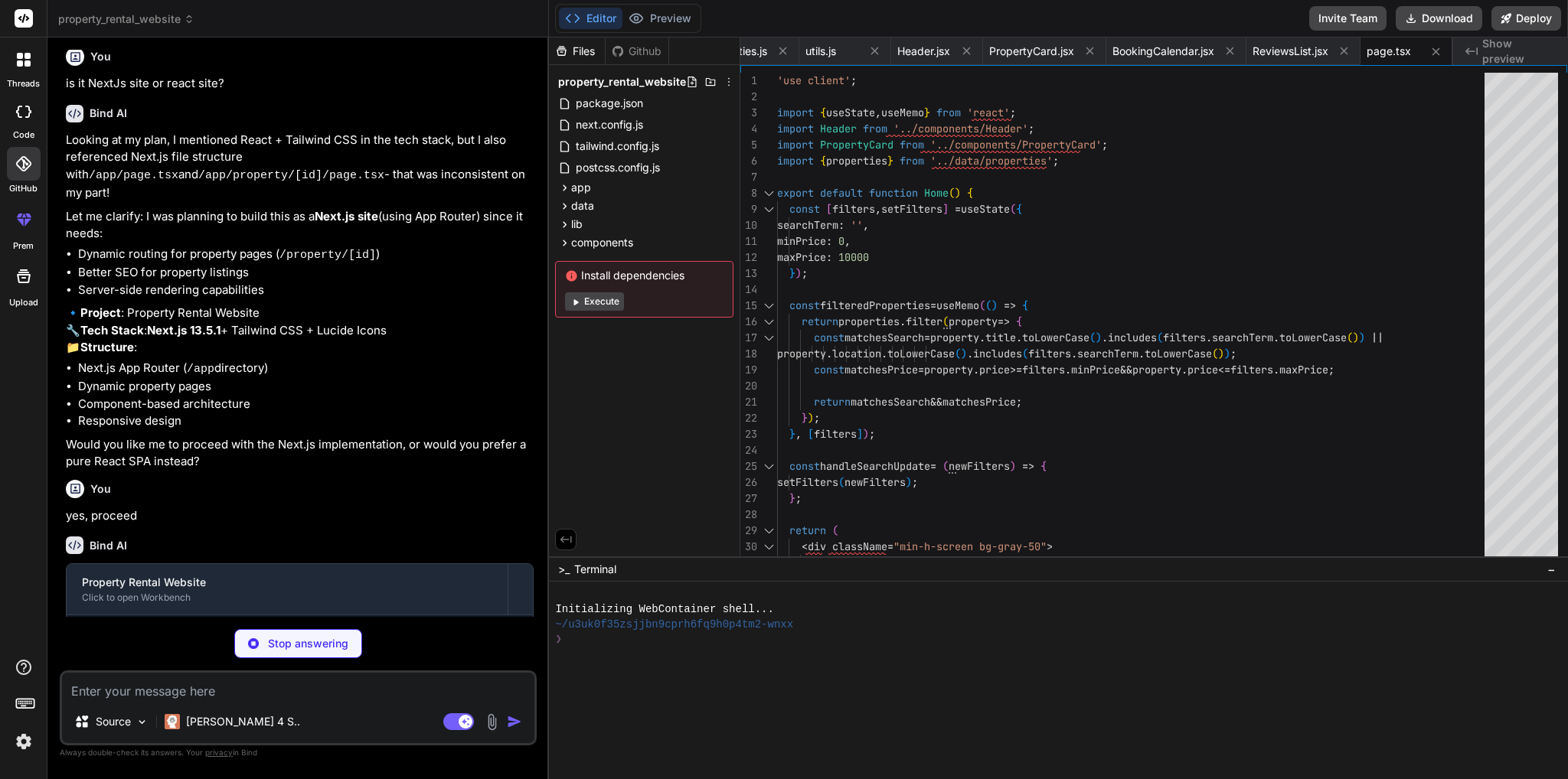
type textarea "x"
type textarea "Send Message </button> </div> </div> </div> </div> </div> ); }"
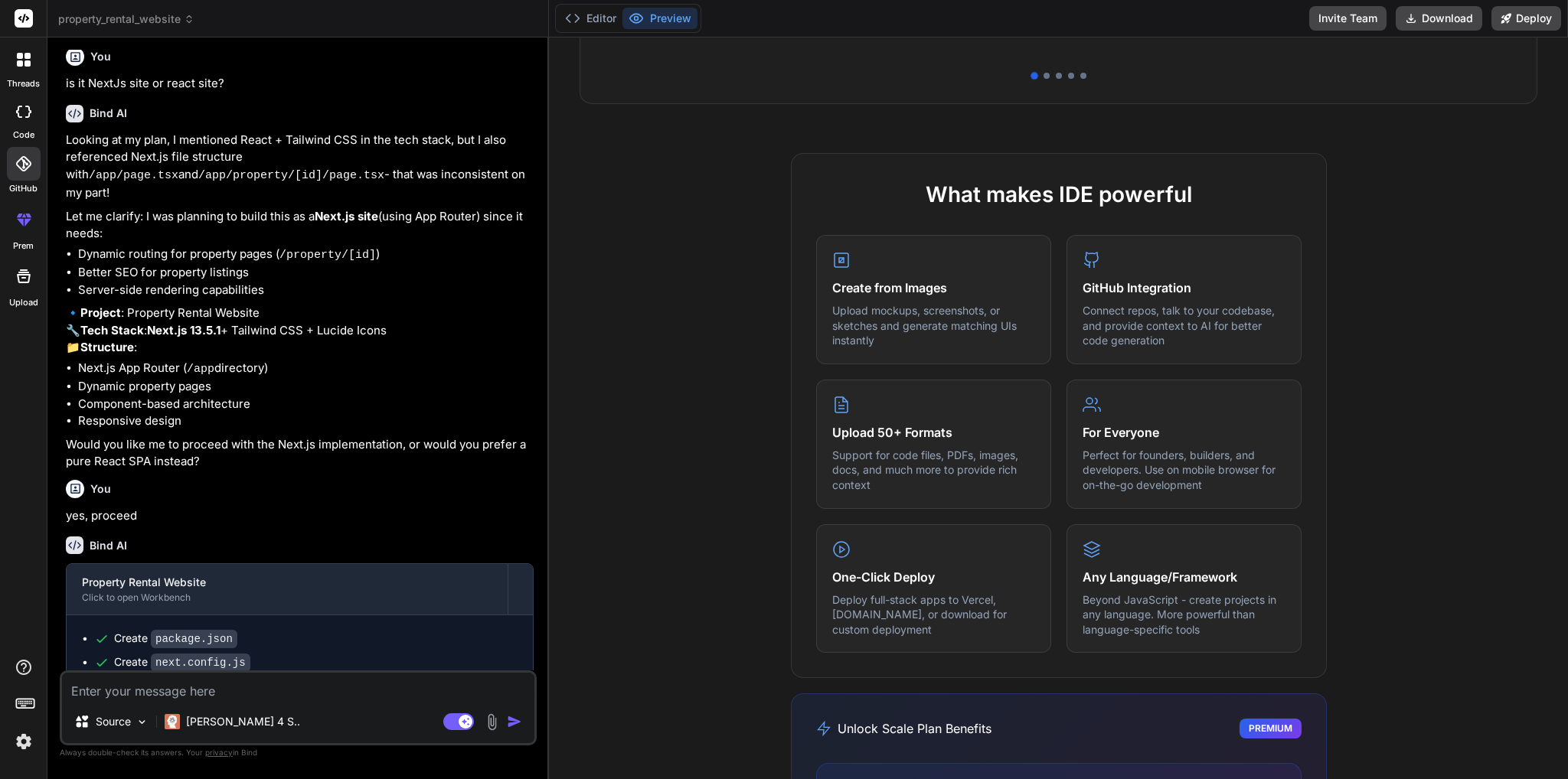
scroll to position [612, 0]
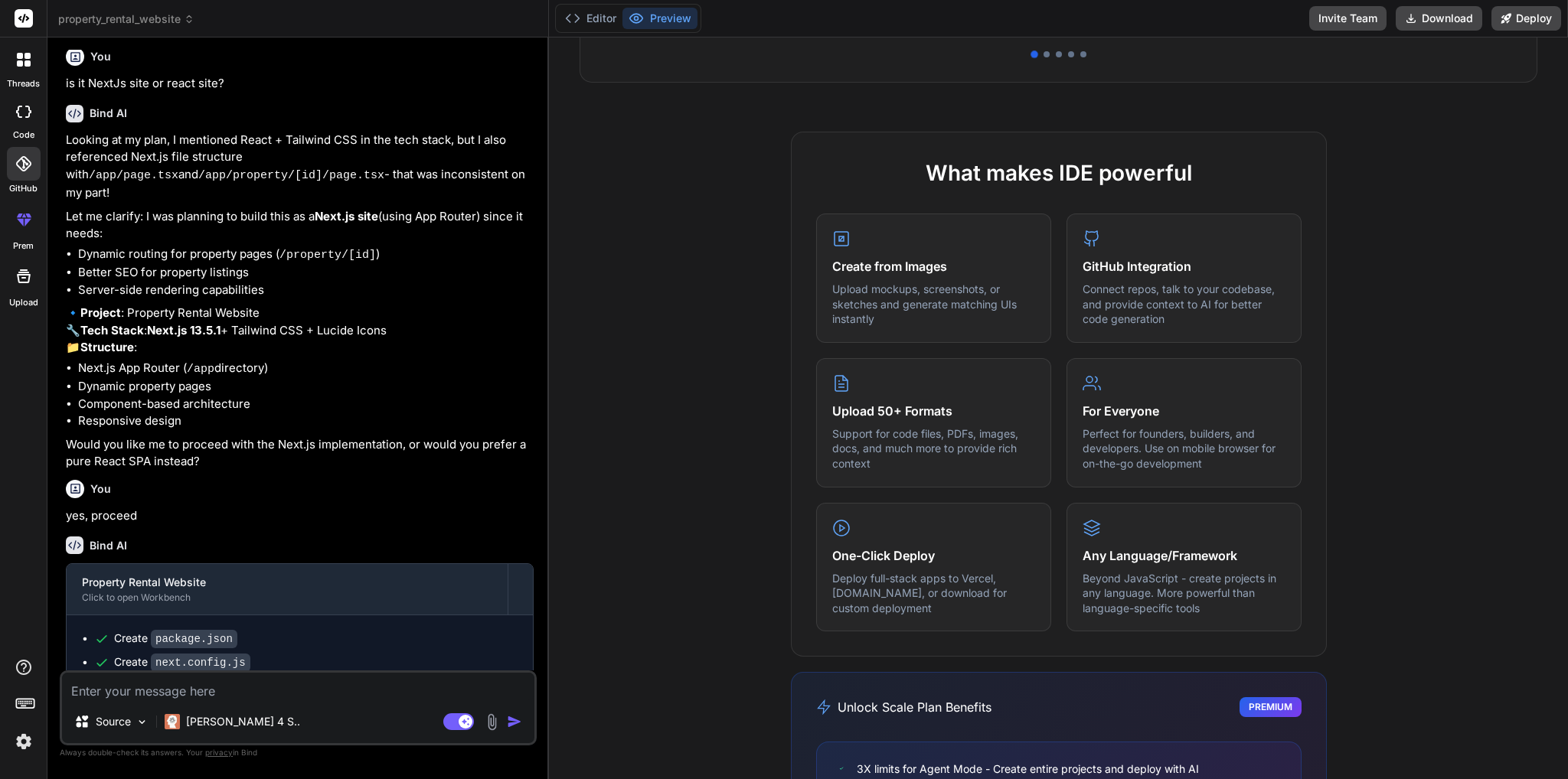
click at [25, 704] on icon at bounding box center [25, 702] width 21 height 21
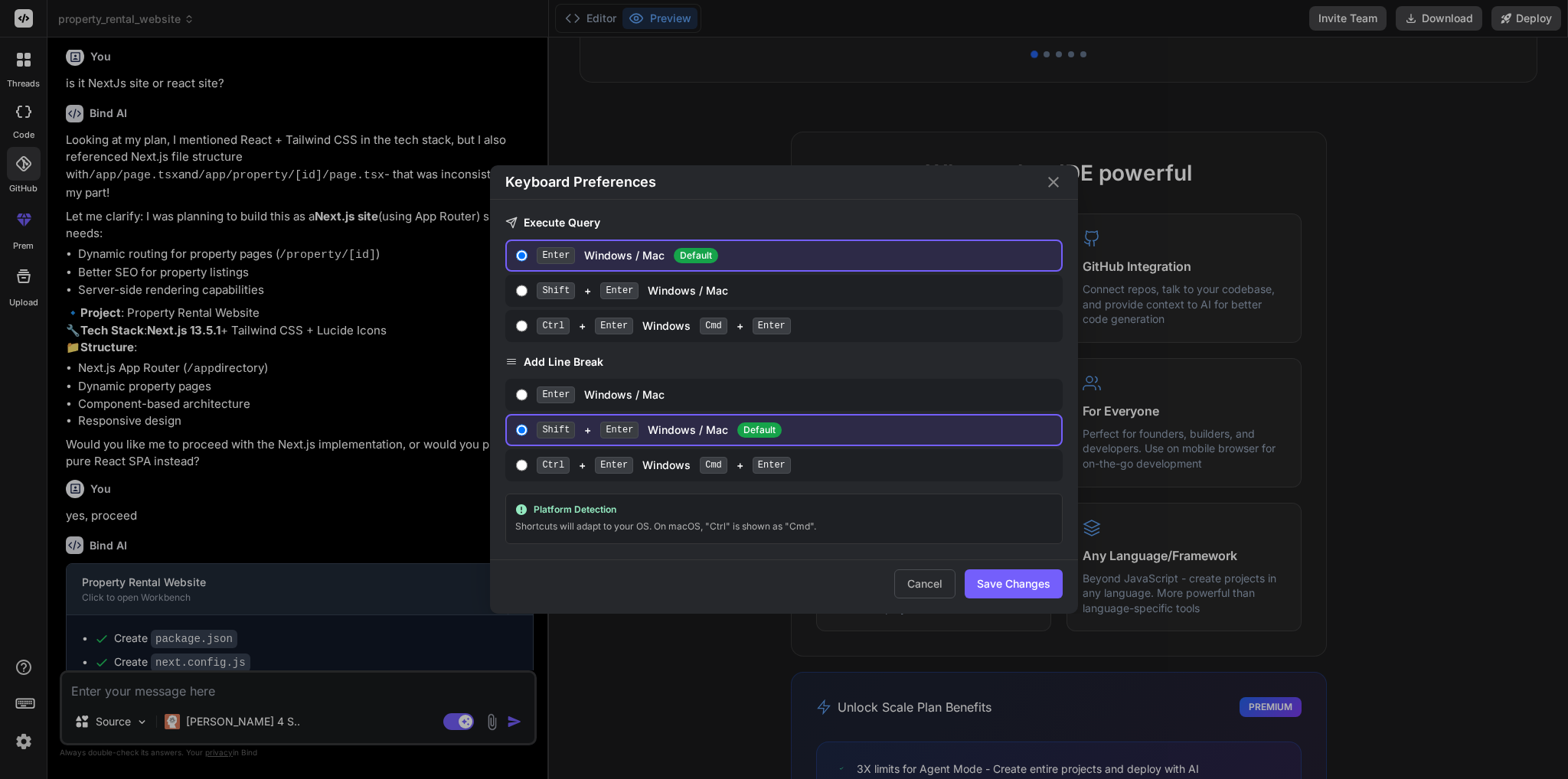
scroll to position [161, 0]
click at [1051, 191] on icon "Close" at bounding box center [1053, 182] width 18 height 18
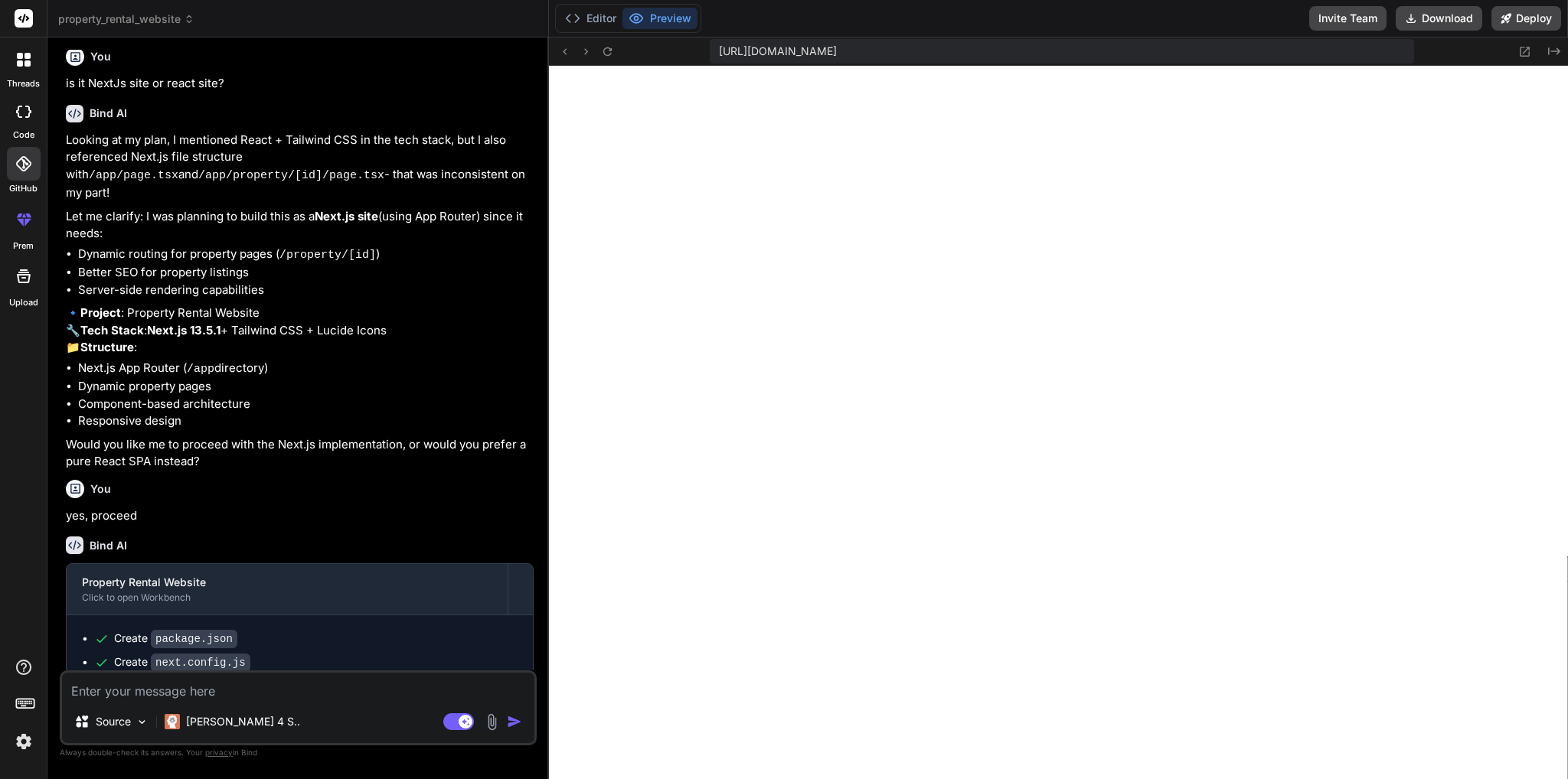
scroll to position [911, 0]
click at [26, 115] on icon at bounding box center [24, 111] width 16 height 12
click at [587, 22] on button "Editor" at bounding box center [590, 18] width 64 height 21
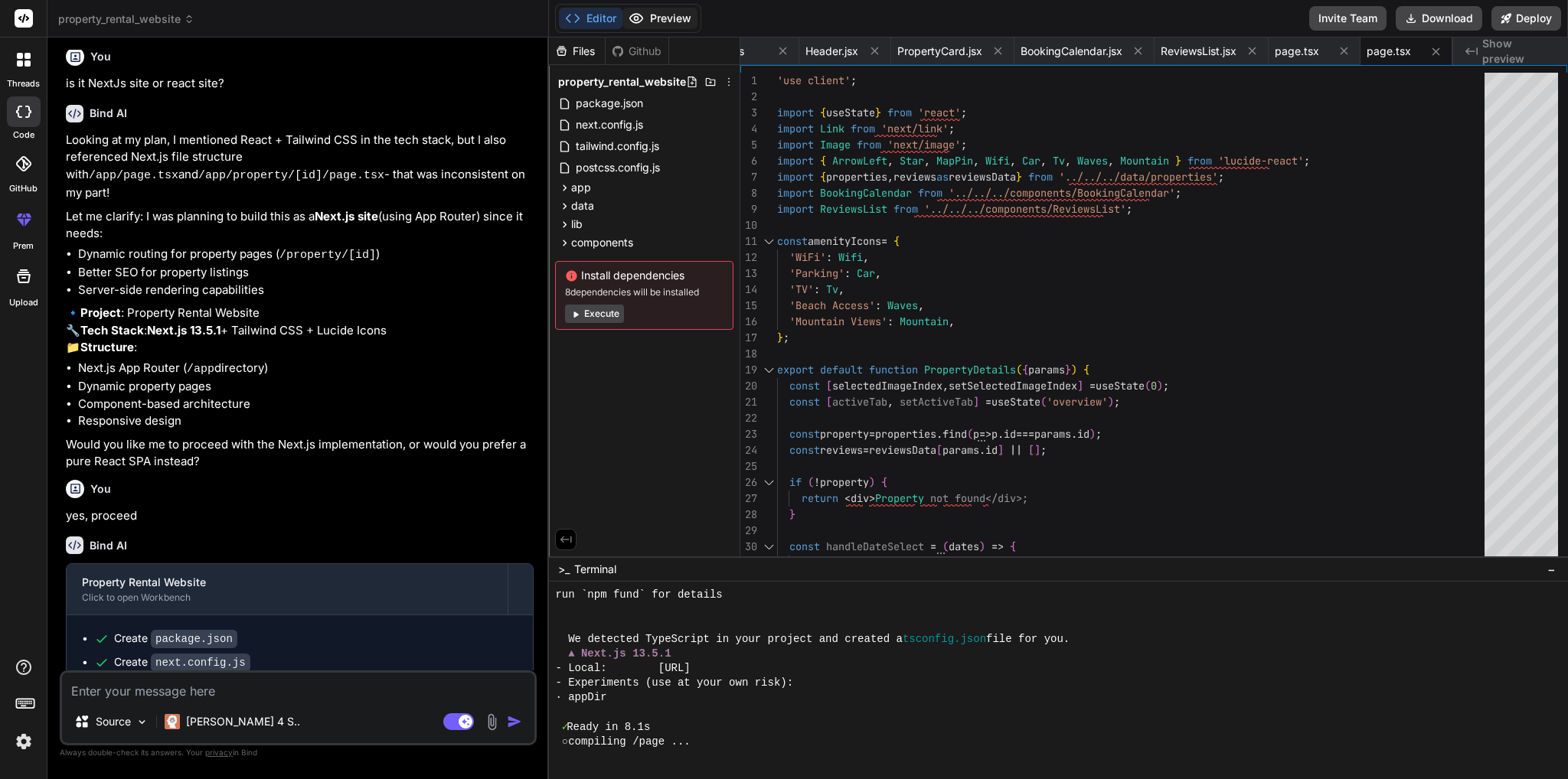
click at [664, 20] on button "Preview" at bounding box center [660, 18] width 75 height 21
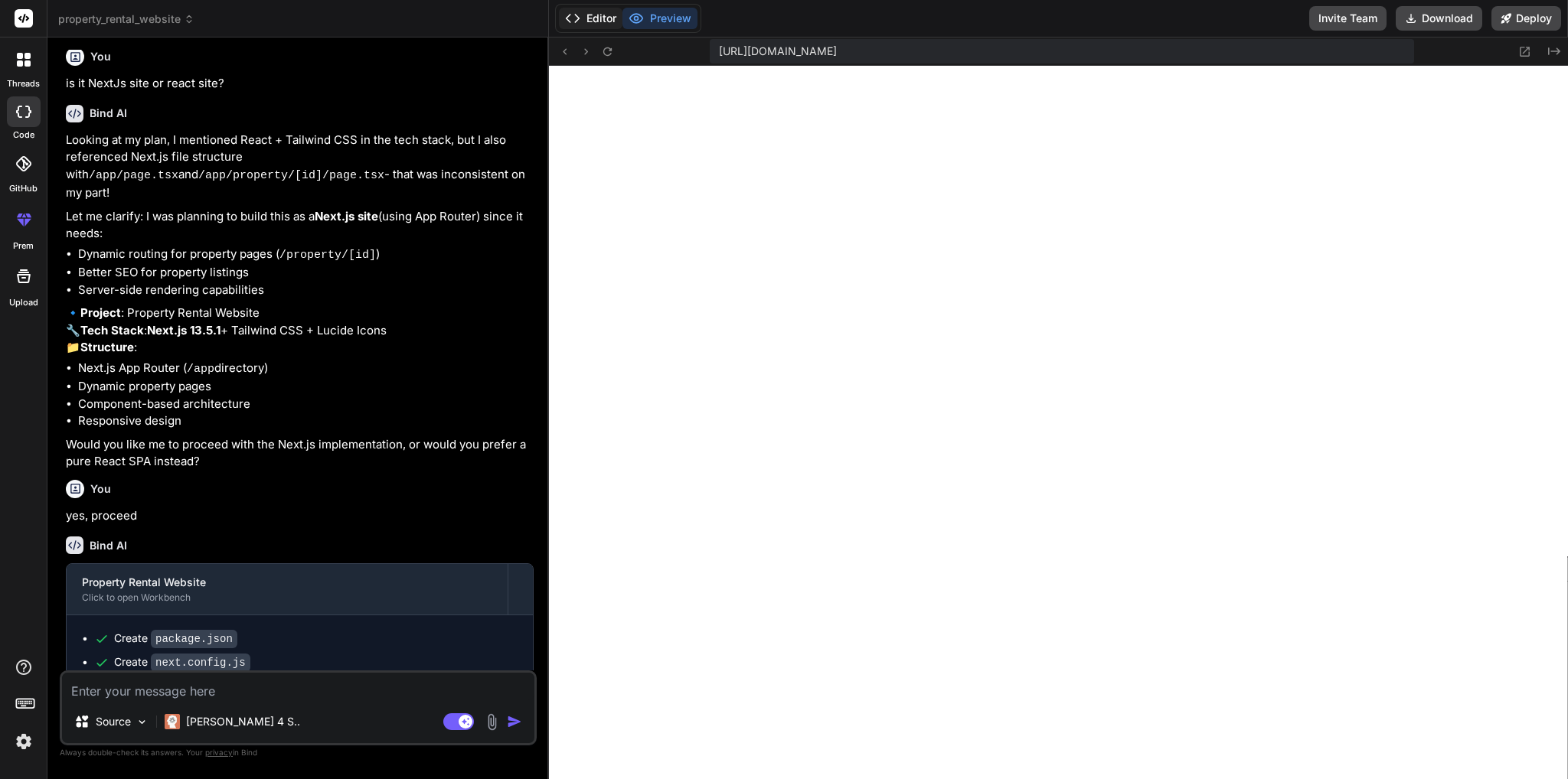
click at [598, 20] on button "Editor" at bounding box center [590, 18] width 64 height 21
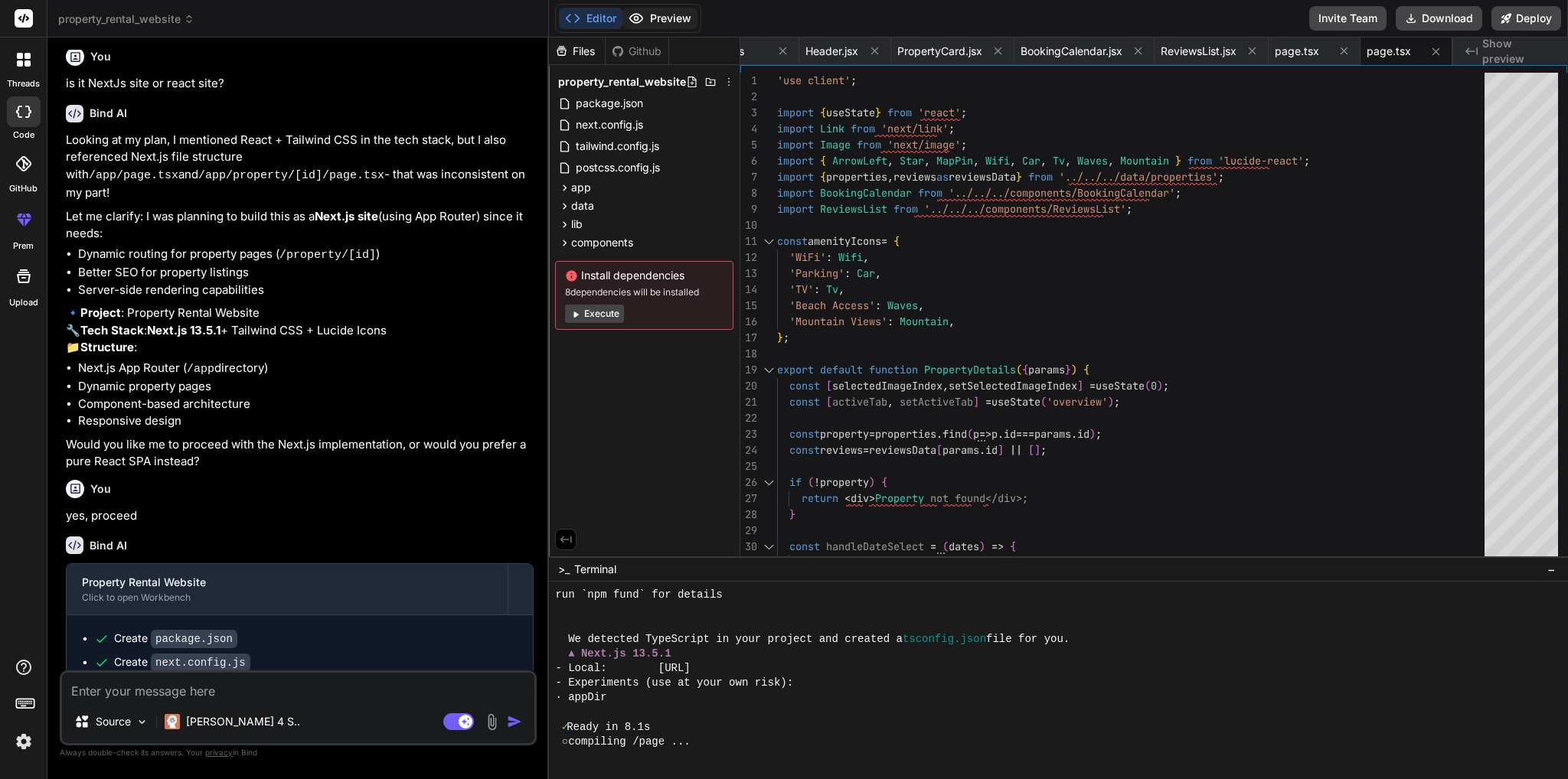
click at [680, 10] on button "Preview" at bounding box center [660, 18] width 75 height 21
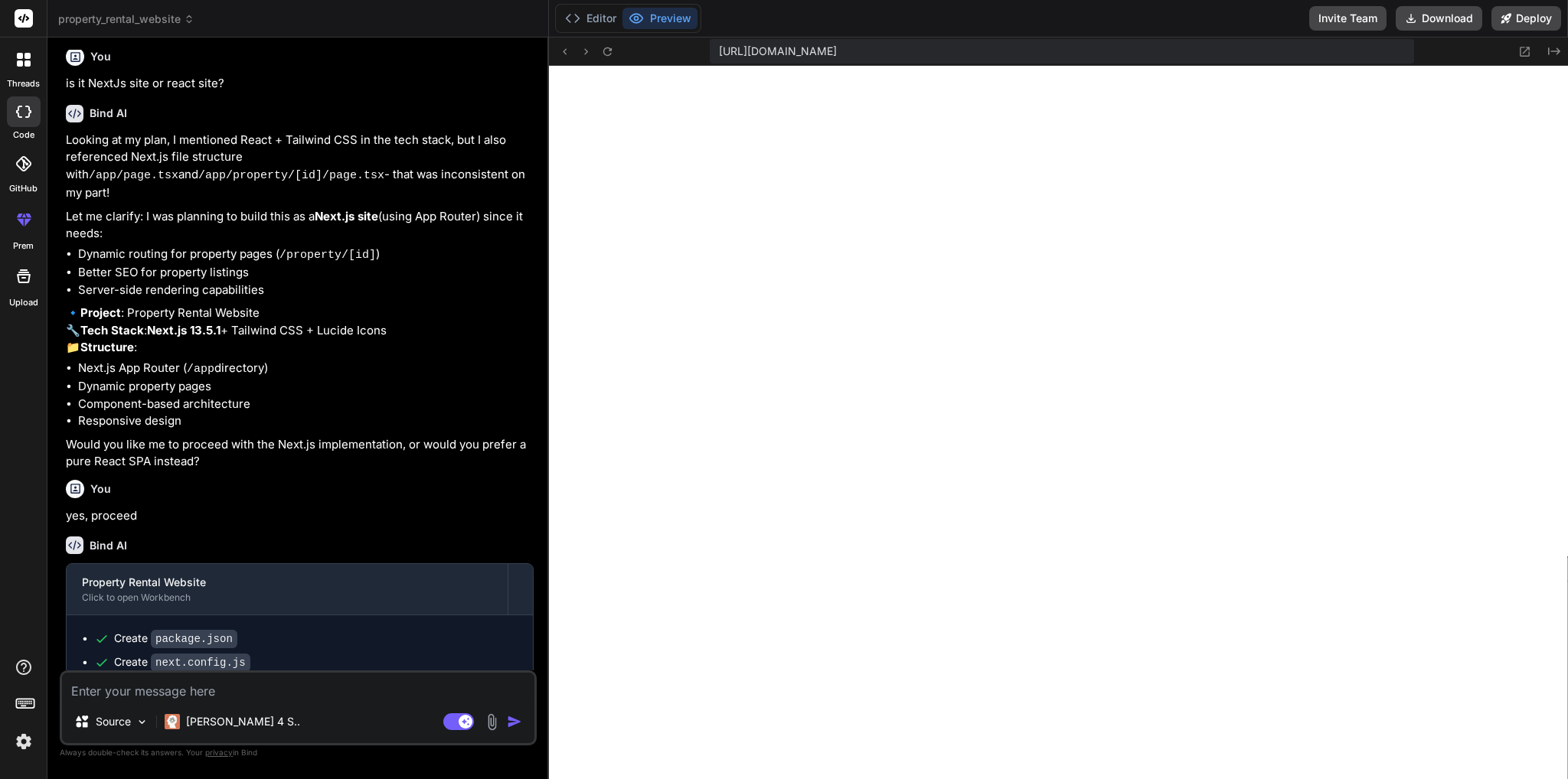
scroll to position [984, 0]
click at [594, 26] on button "Editor" at bounding box center [590, 18] width 64 height 21
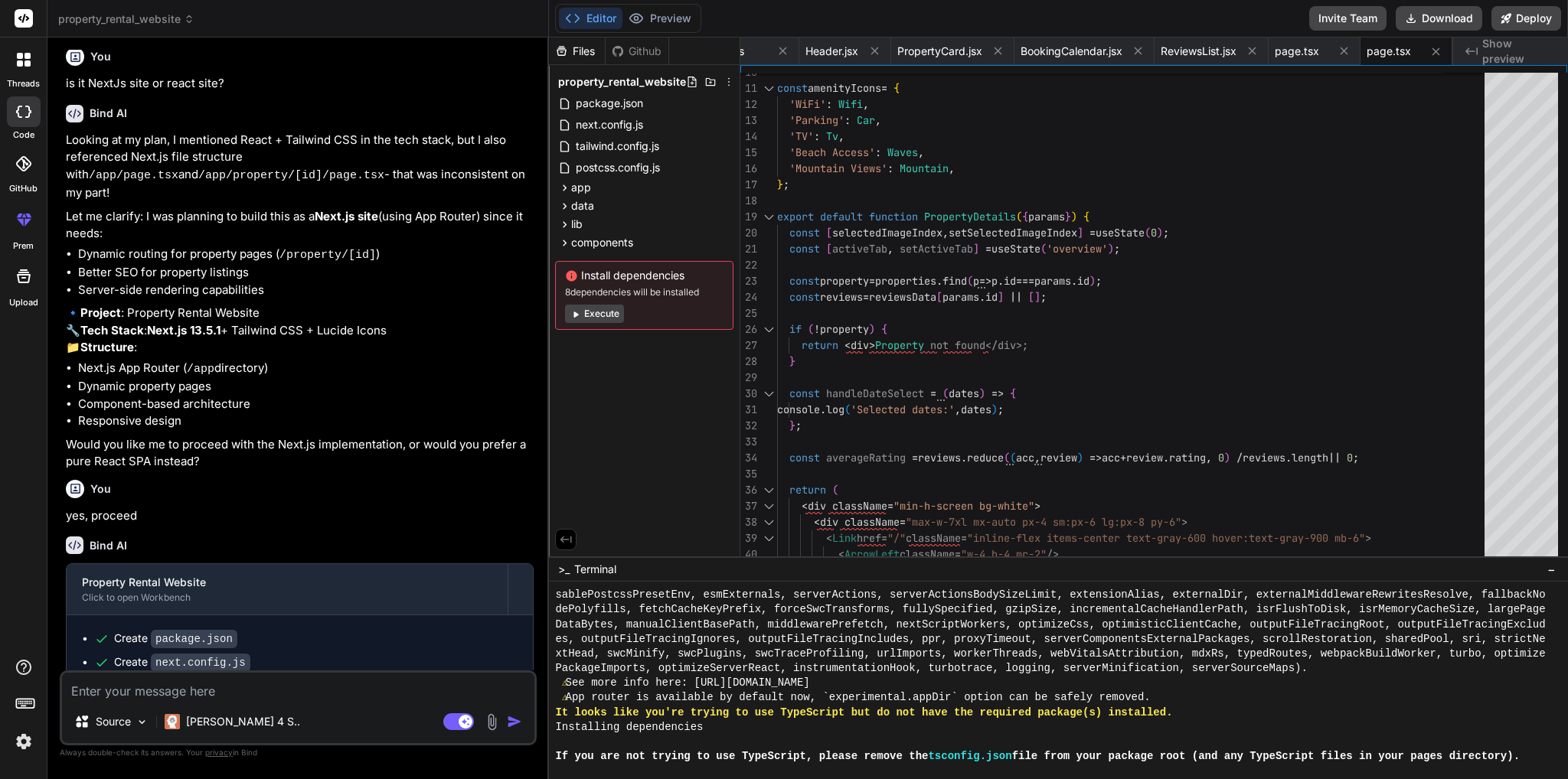
scroll to position [984, 0]
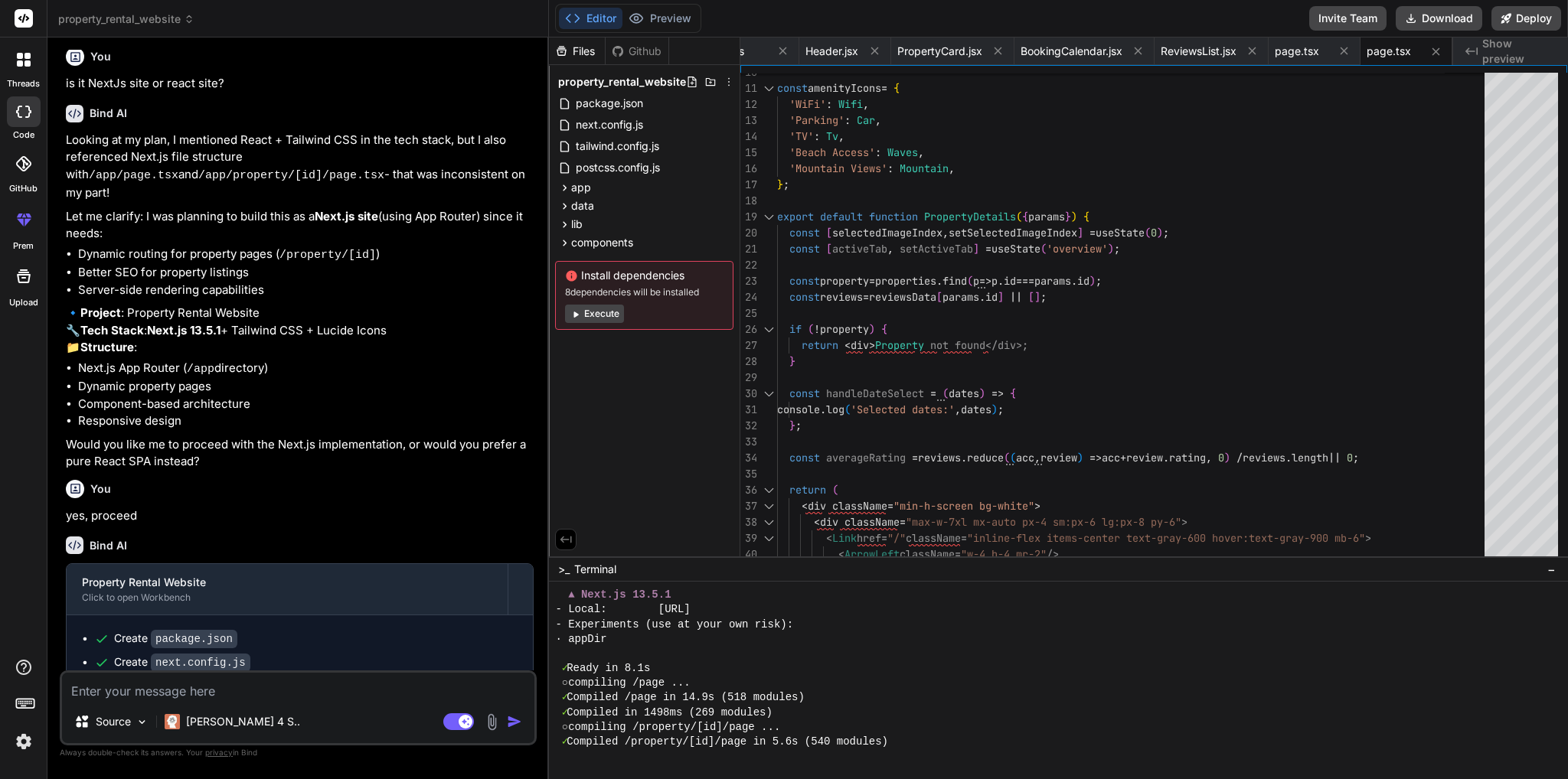
click at [591, 317] on button "Execute" at bounding box center [594, 313] width 59 height 18
type textarea "x"
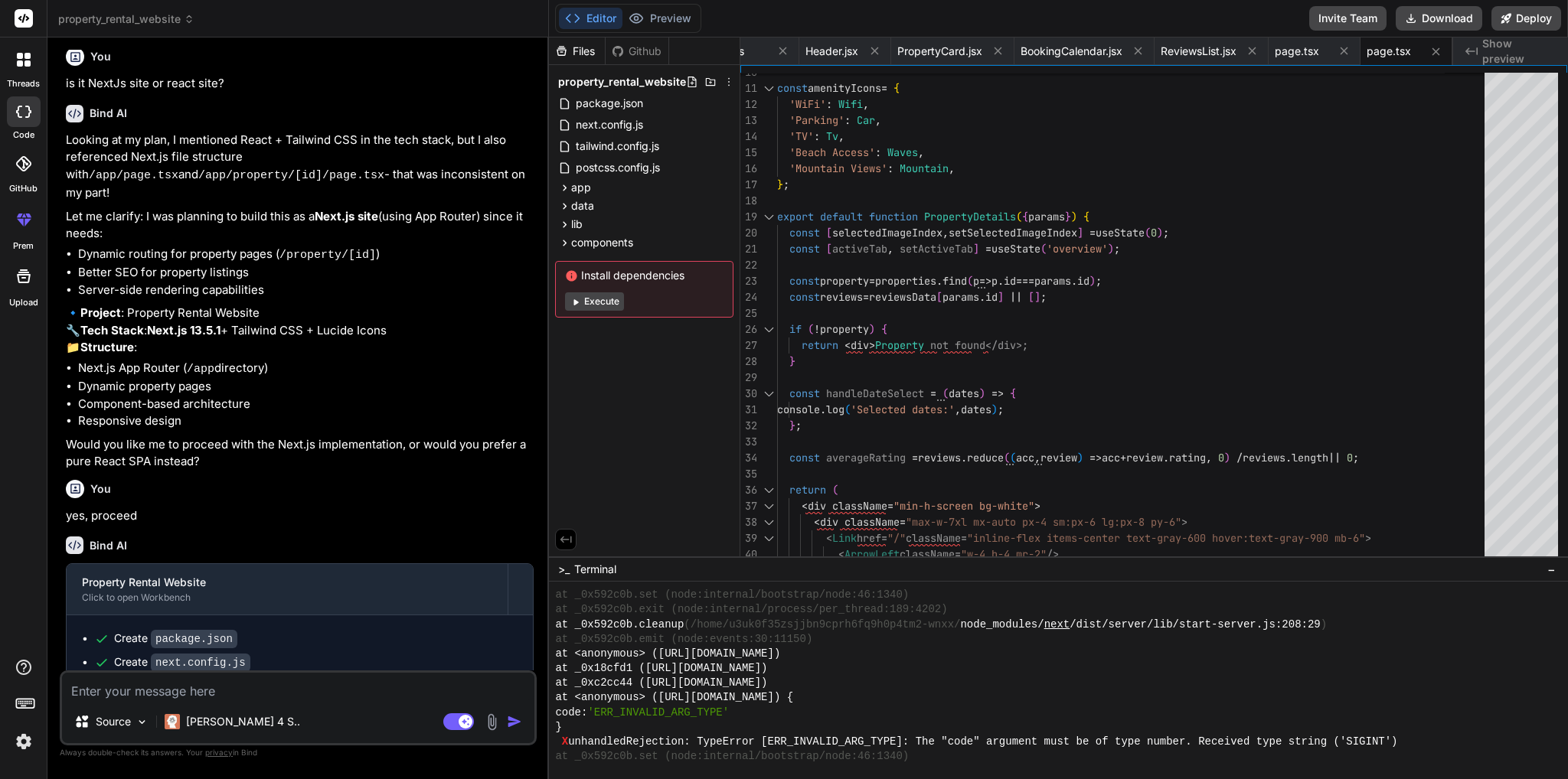
scroll to position [2483, 0]
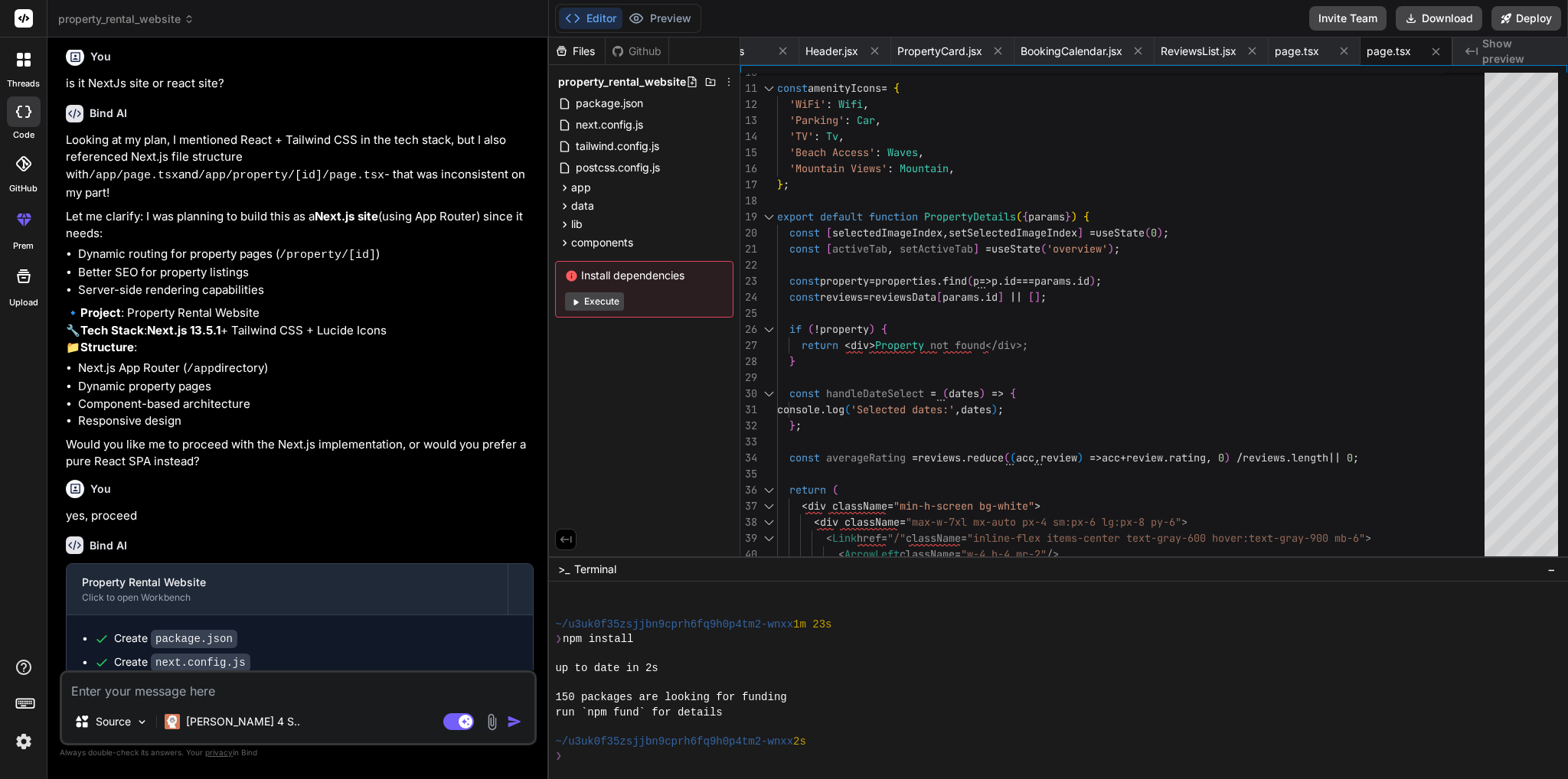
click at [653, 406] on div "Files Github property_rental_website package.json next.config.js tailwind.confi…" at bounding box center [644, 297] width 192 height 519
click at [562, 241] on icon at bounding box center [565, 243] width 13 height 13
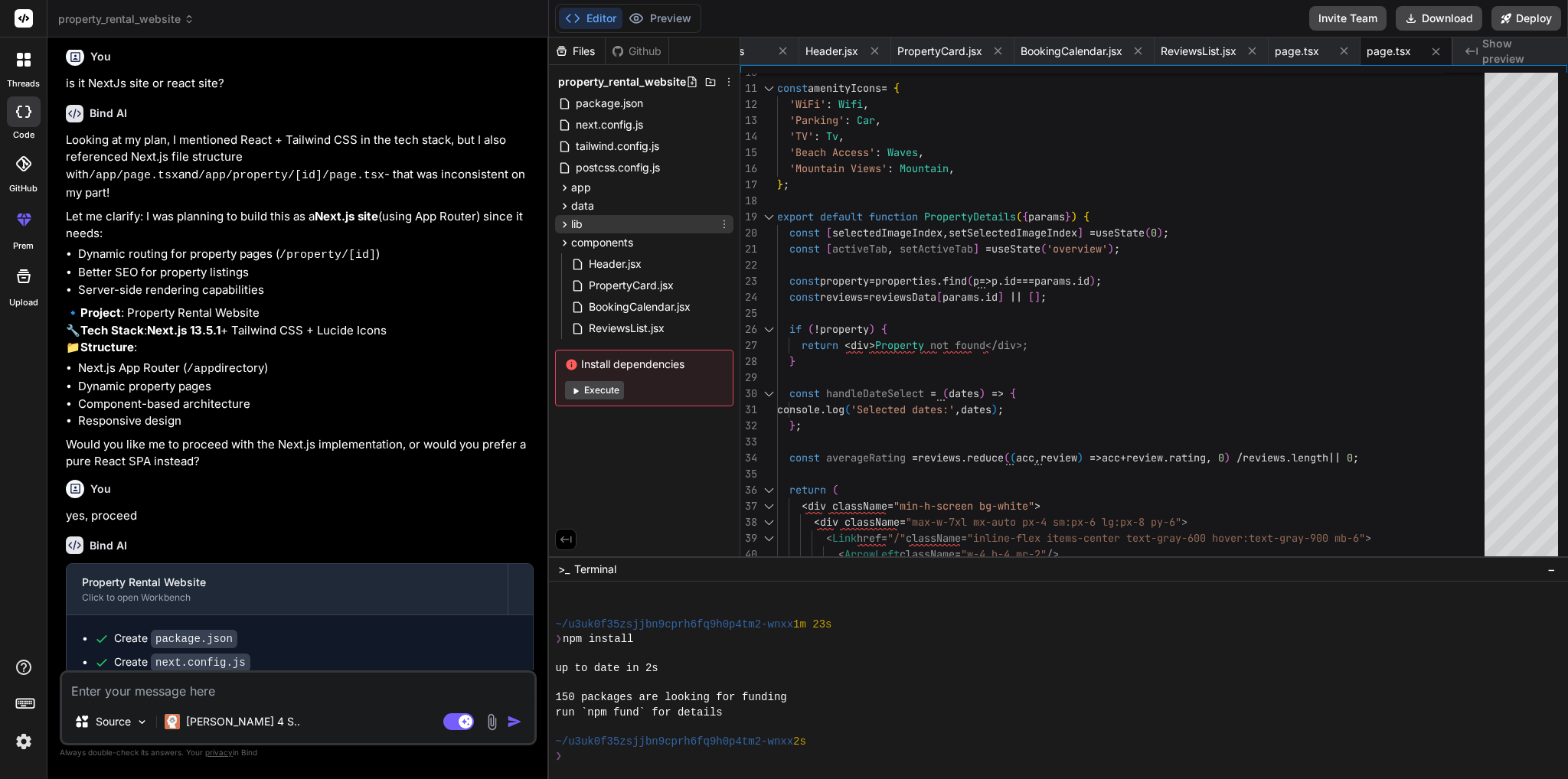
click at [571, 218] on span "lib" at bounding box center [576, 224] width 11 height 16
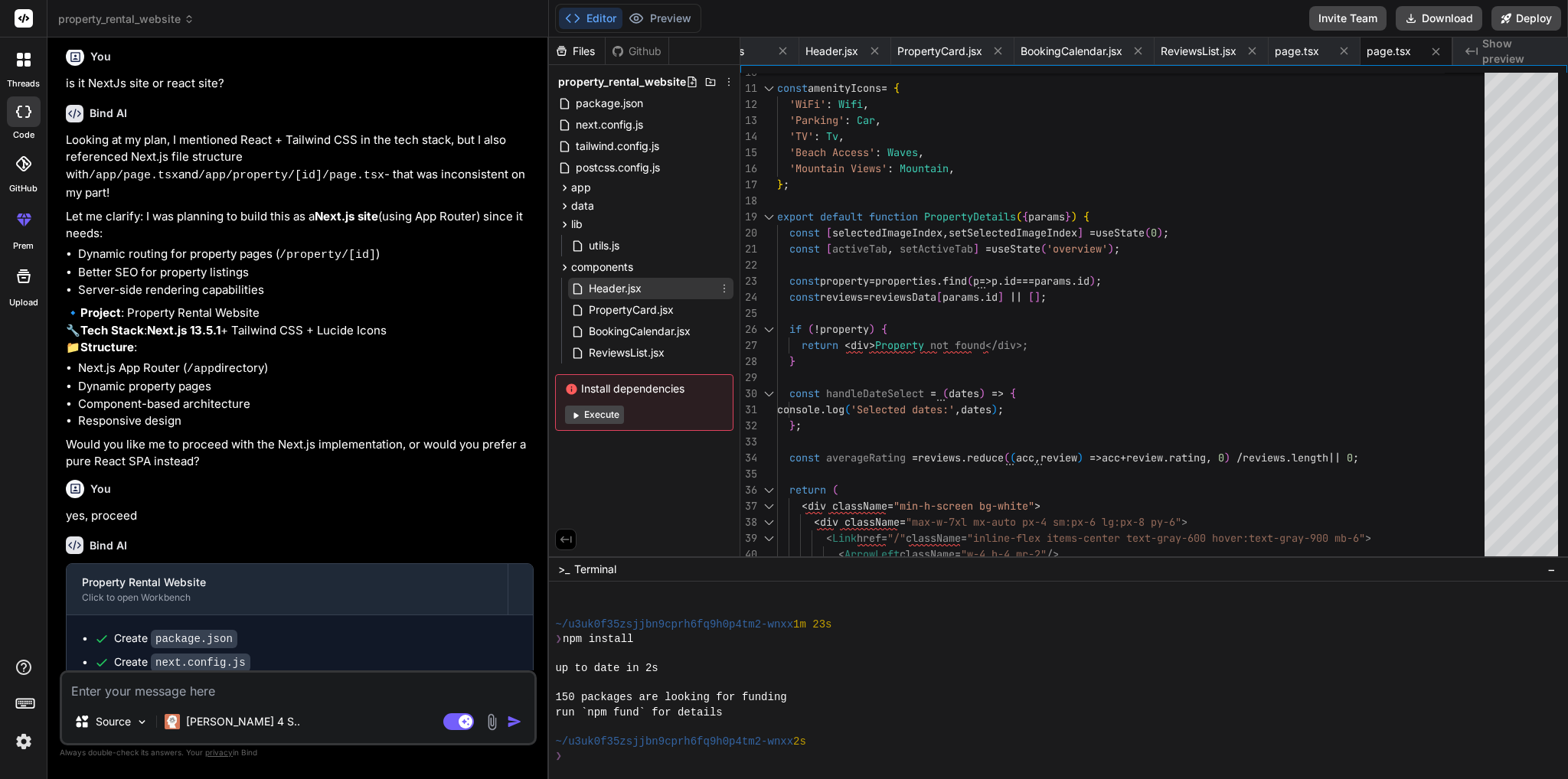
click at [621, 289] on span "Header.jsx" at bounding box center [615, 288] width 56 height 18
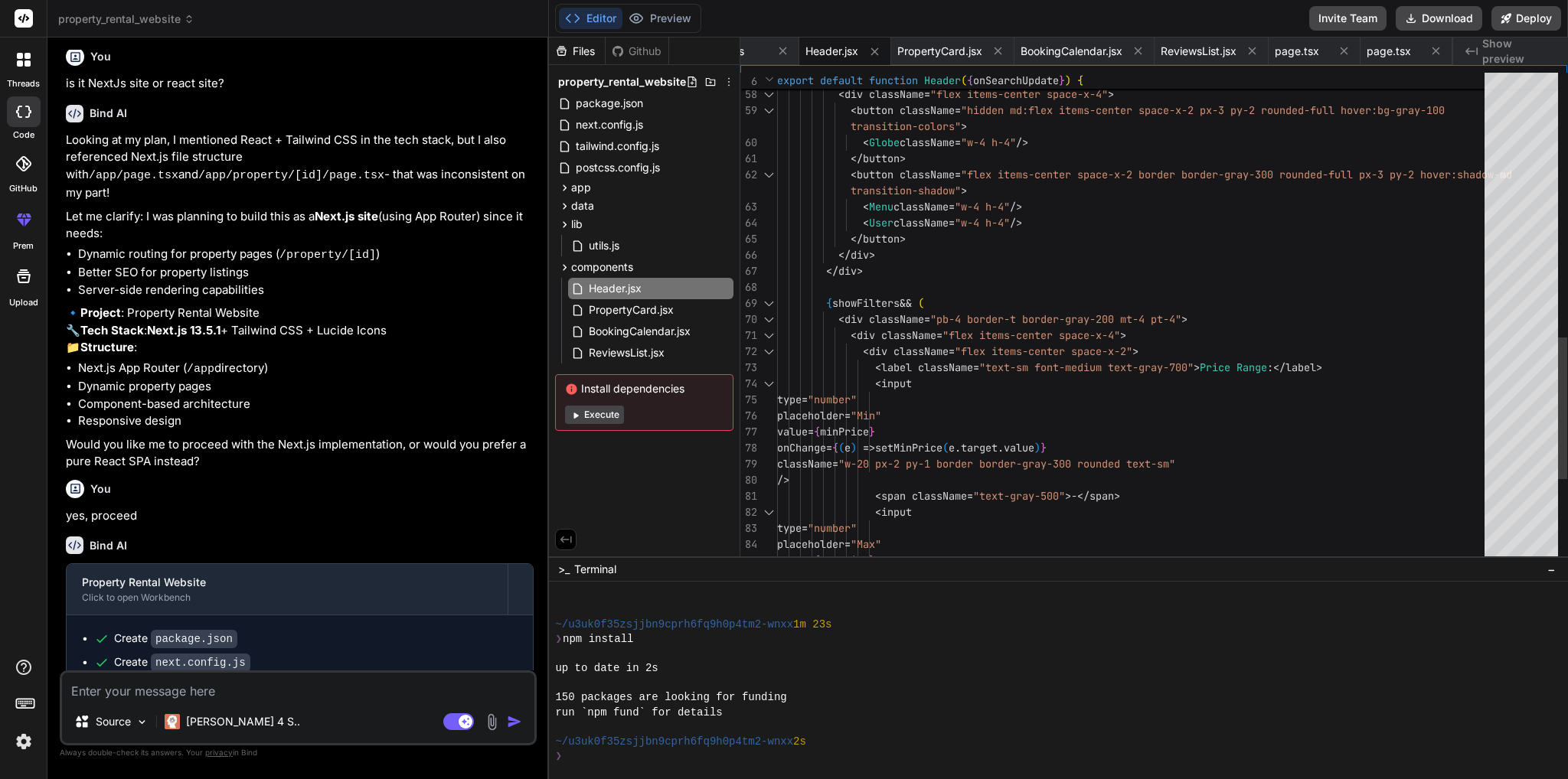
click at [942, 289] on div "< div className = "flex items-center space-x-4" > < button className = "hidden …" at bounding box center [1135, 6] width 716 height 1703
click at [840, 296] on div "< div className = "flex items-center space-x-4" > < button className = "hidden …" at bounding box center [1135, 6] width 716 height 1703
click at [852, 290] on div "< div className = "flex items-center space-x-4" > < button className = "hidden …" at bounding box center [1135, 6] width 716 height 1703
click at [863, 286] on div "< div className = "flex items-center space-x-4" > < button className = "hidden …" at bounding box center [1135, 6] width 716 height 1703
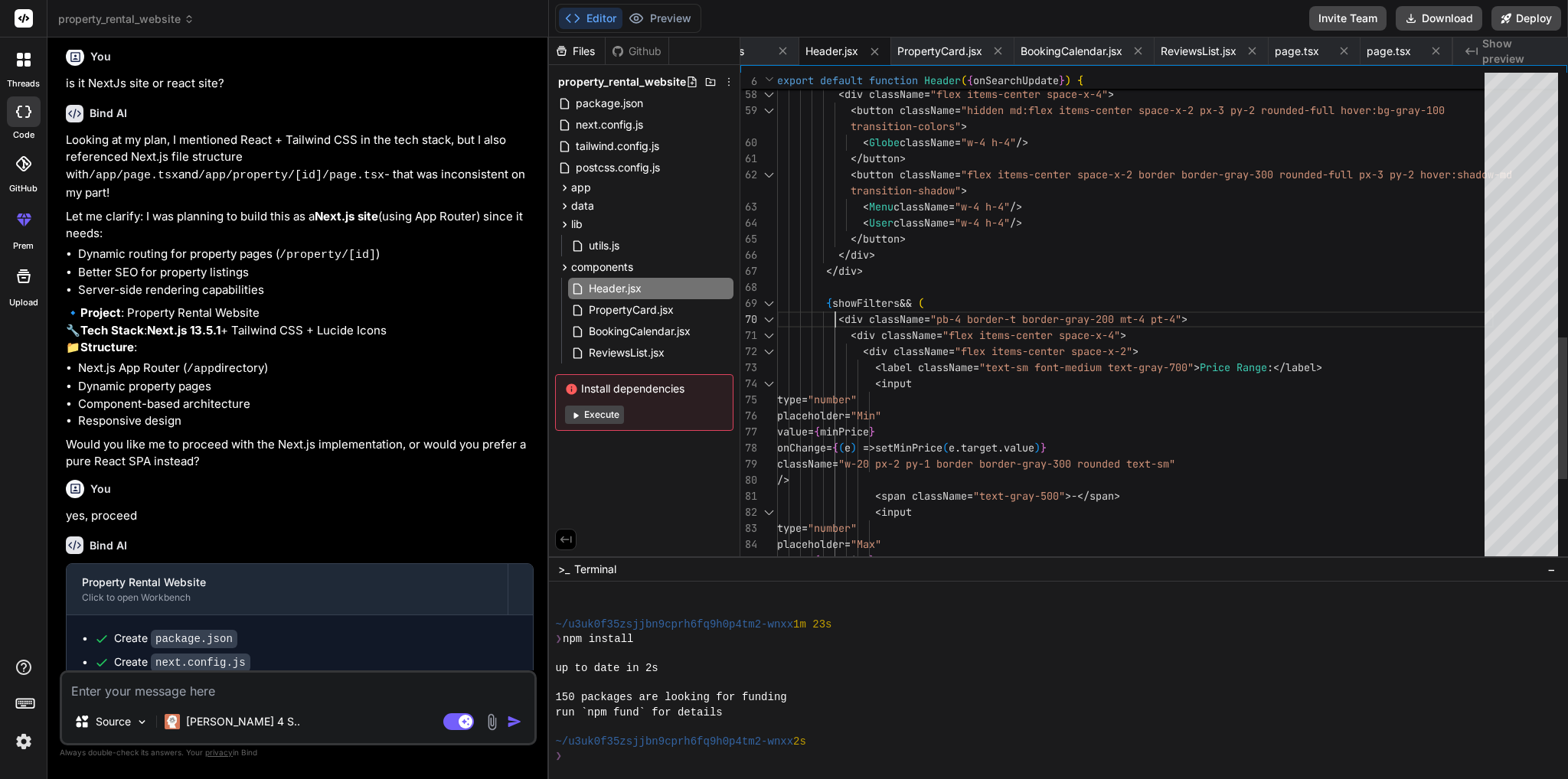
click at [832, 304] on div "< div className = "flex items-center space-x-4" > < button className = "hidden …" at bounding box center [1135, 6] width 716 height 1703
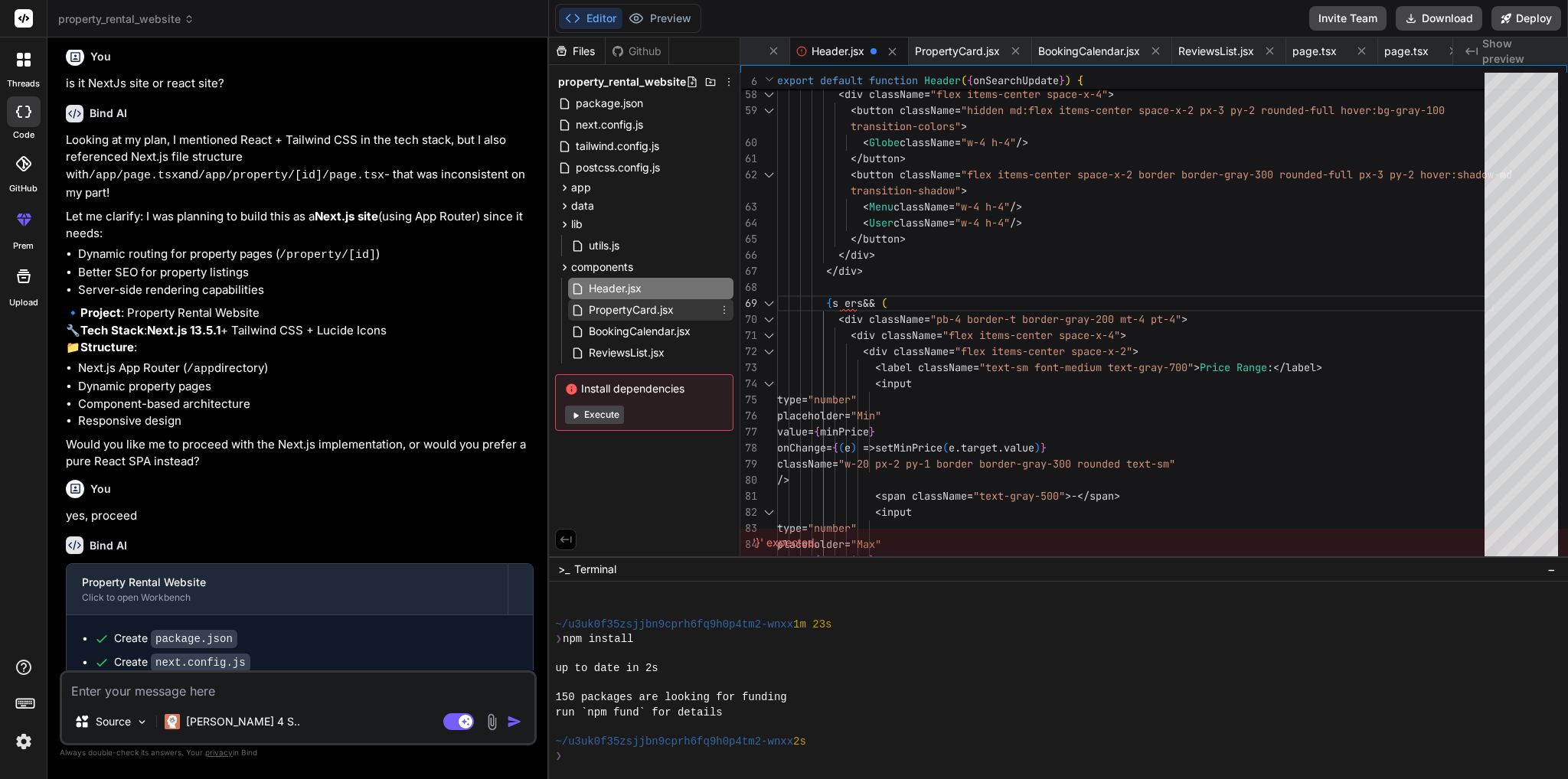
click at [647, 312] on span "PropertyCard.jsx" at bounding box center [631, 309] width 88 height 18
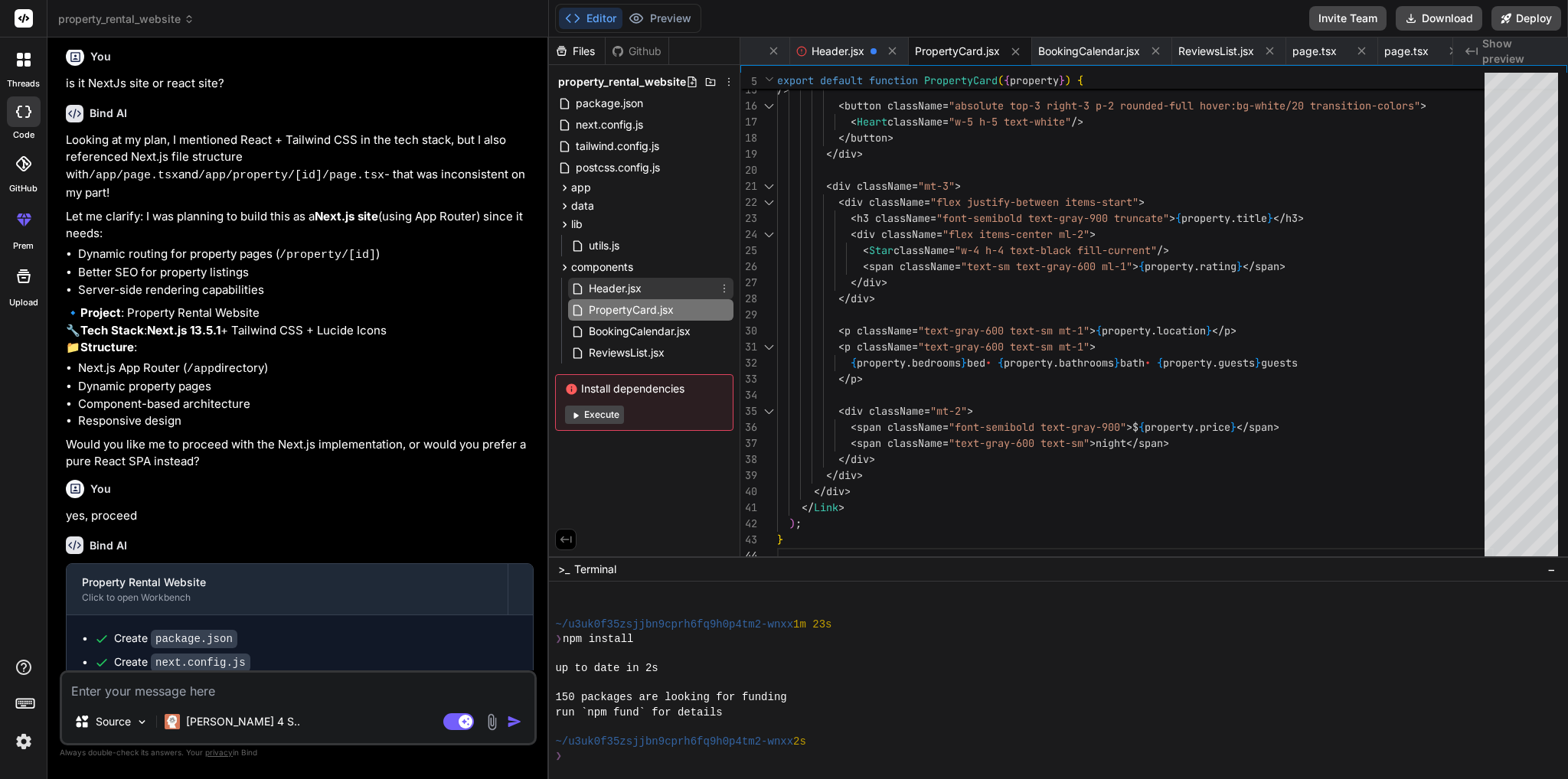
click at [612, 279] on span "Header.jsx" at bounding box center [615, 288] width 56 height 18
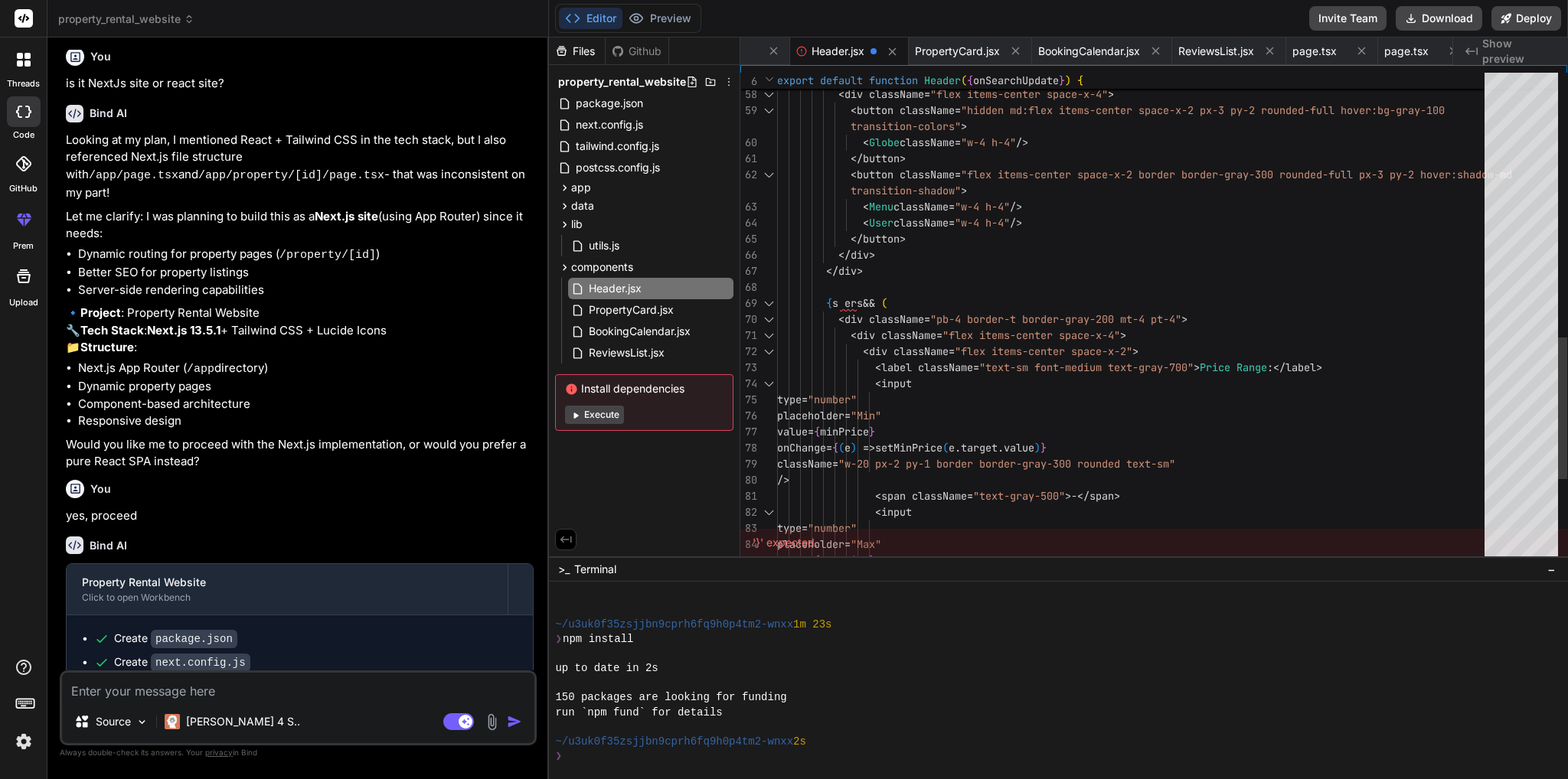
click at [852, 298] on div "< div className = "flex items-center space-x-4" > < button className = "hidden …" at bounding box center [1135, 6] width 716 height 1703
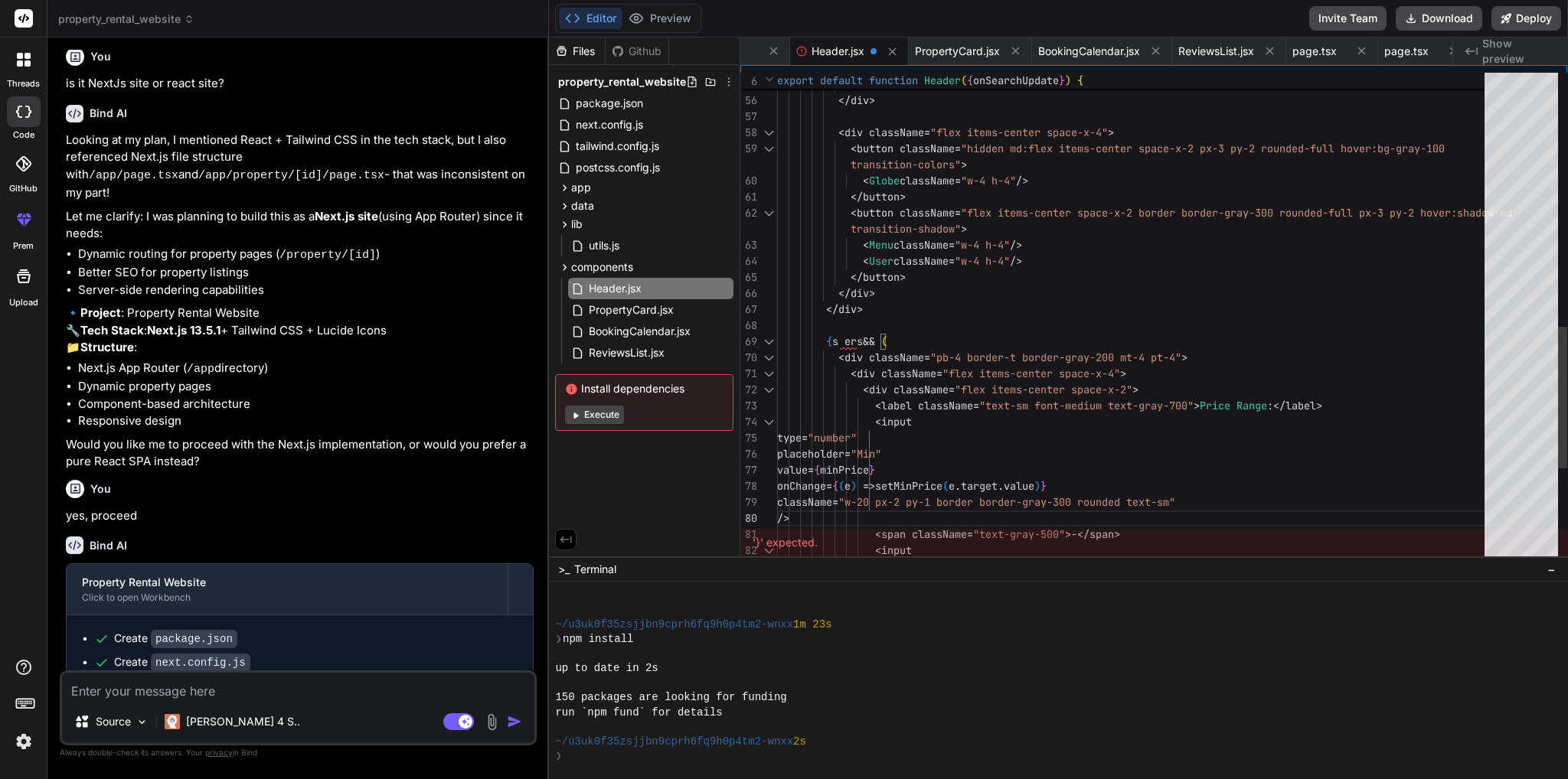
click at [986, 322] on div "{ s ers && ( < div className = "pb-4 border-t border-gray-200 mt-4 pt-4" > < di…" at bounding box center [1135, 44] width 716 height 1703
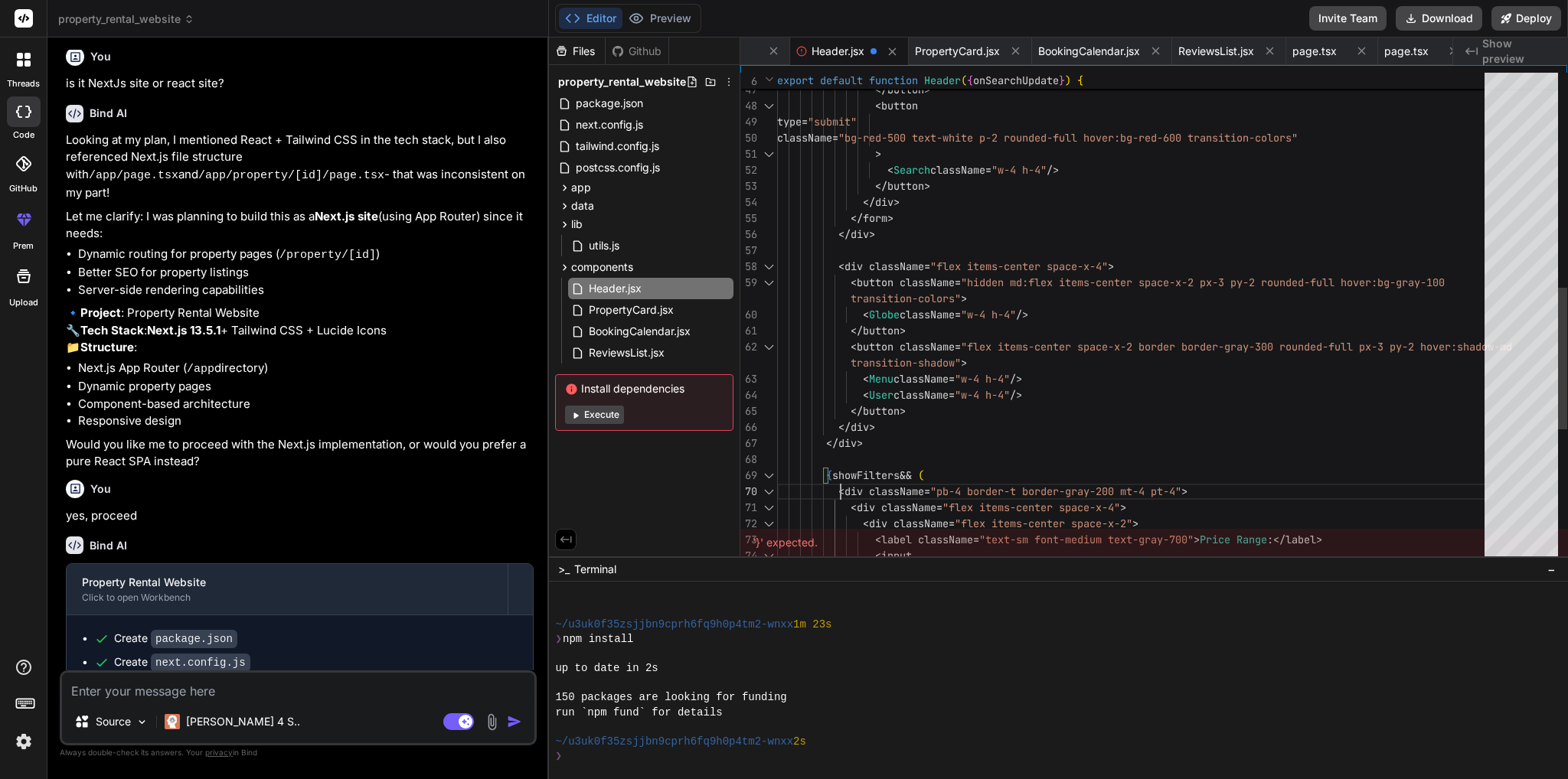
click at [839, 476] on div "Filters </ button > < button type = "submit" className = "bg-red-500 text-white…" at bounding box center [1135, 178] width 716 height 1703
click at [863, 475] on div "Filters </ button > < button type = "submit" className = "bg-red-500 text-white…" at bounding box center [1135, 178] width 716 height 1703
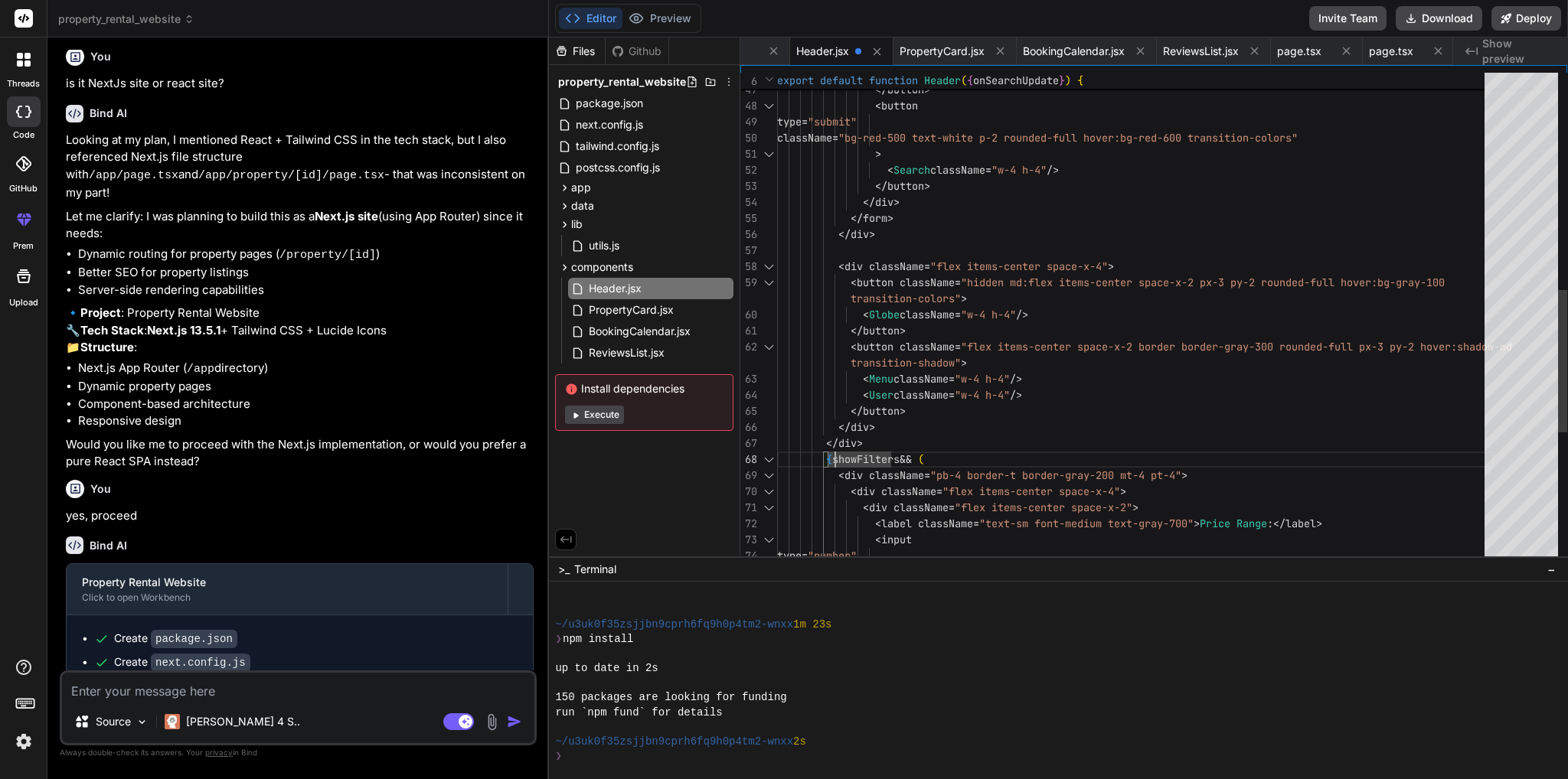
scroll to position [14, 0]
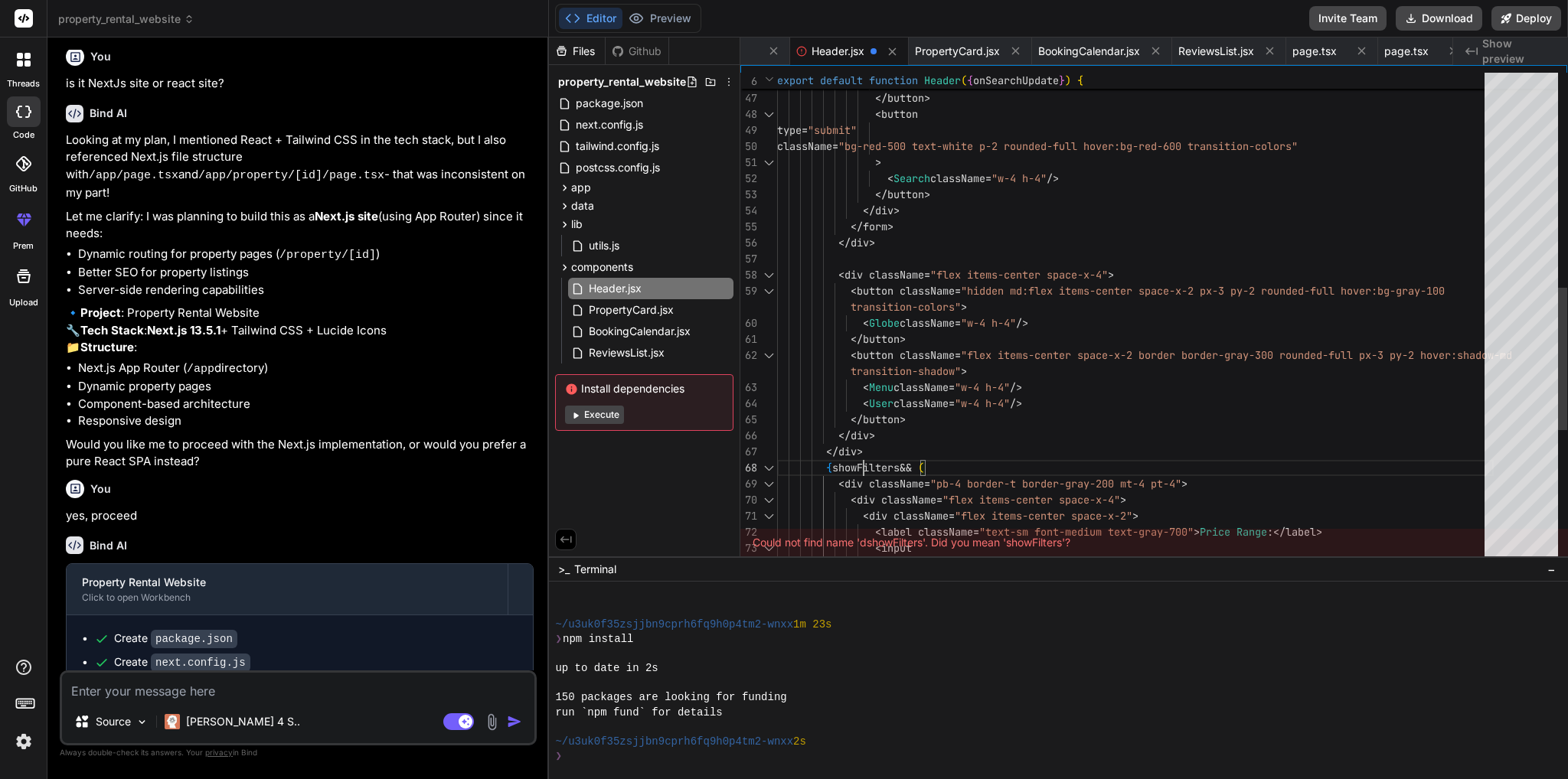
click at [870, 466] on div "</ form > </ div > </ button > </ div > className = "bg-red-500 text-white p-2 …" at bounding box center [1135, 178] width 716 height 1686
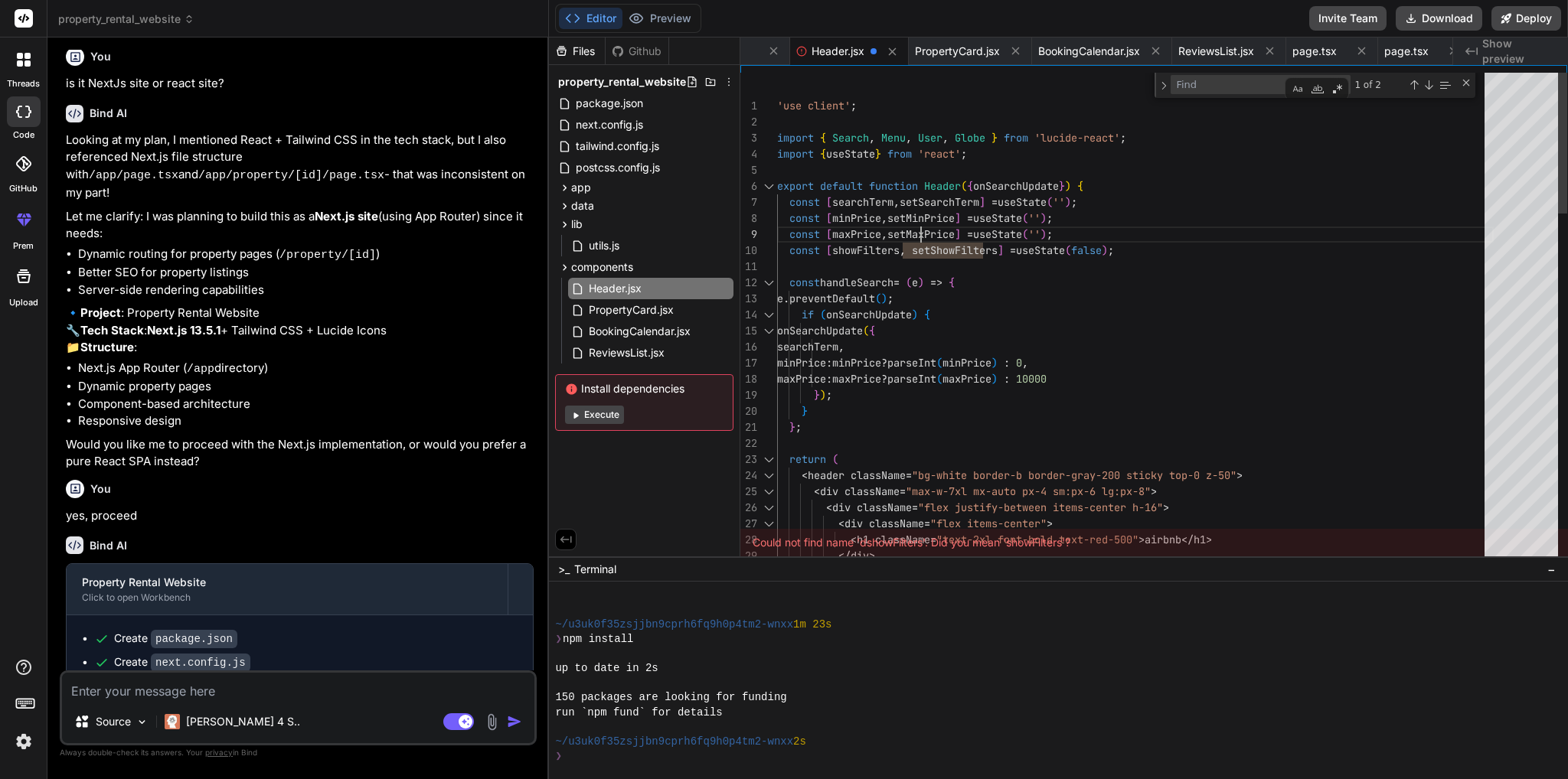
type textarea "className="w-20 px-2 py-1 border border-gray-300 rounded text-sm" /> <span clas…"
type textarea "setMaxPrice"
drag, startPoint x: 861, startPoint y: 227, endPoint x: 854, endPoint y: 245, distance: 19.3
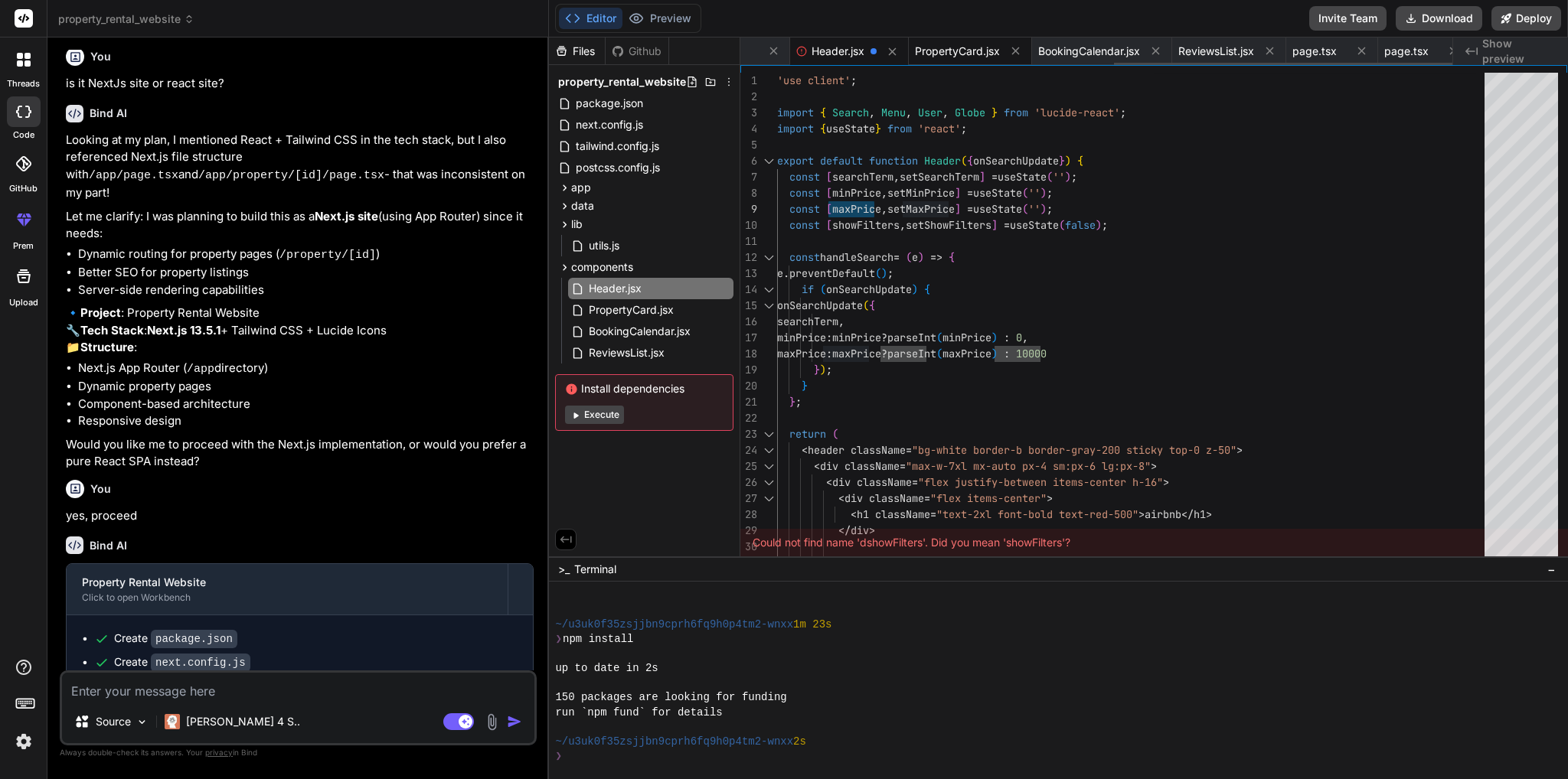
click at [969, 44] on span "PropertyCard.jsx" at bounding box center [957, 51] width 85 height 16
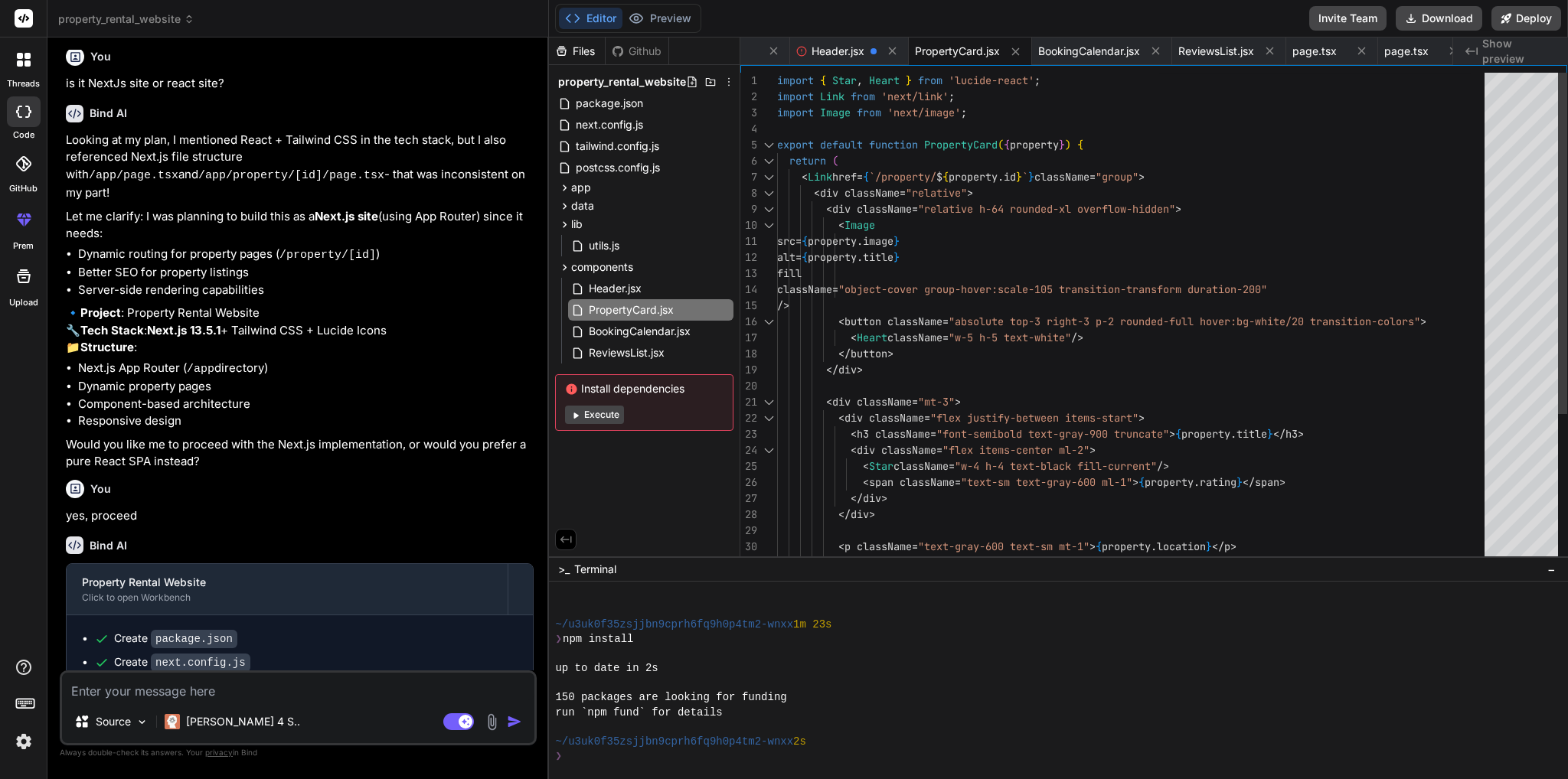
type textarea "import { Star, Heart } from 'lucide-react'; import Link from 'next/link'; impor…"
click at [1013, 172] on div "< Image src = { property . image } alt = { property . title } fill className = …" at bounding box center [1135, 426] width 716 height 707
click at [224, 700] on div "Source Claude 4 S.. Agent Mode. When this toggle is activated, AI automatically…" at bounding box center [298, 708] width 477 height 75
click at [150, 688] on textarea at bounding box center [298, 687] width 472 height 28
type textarea "IO"
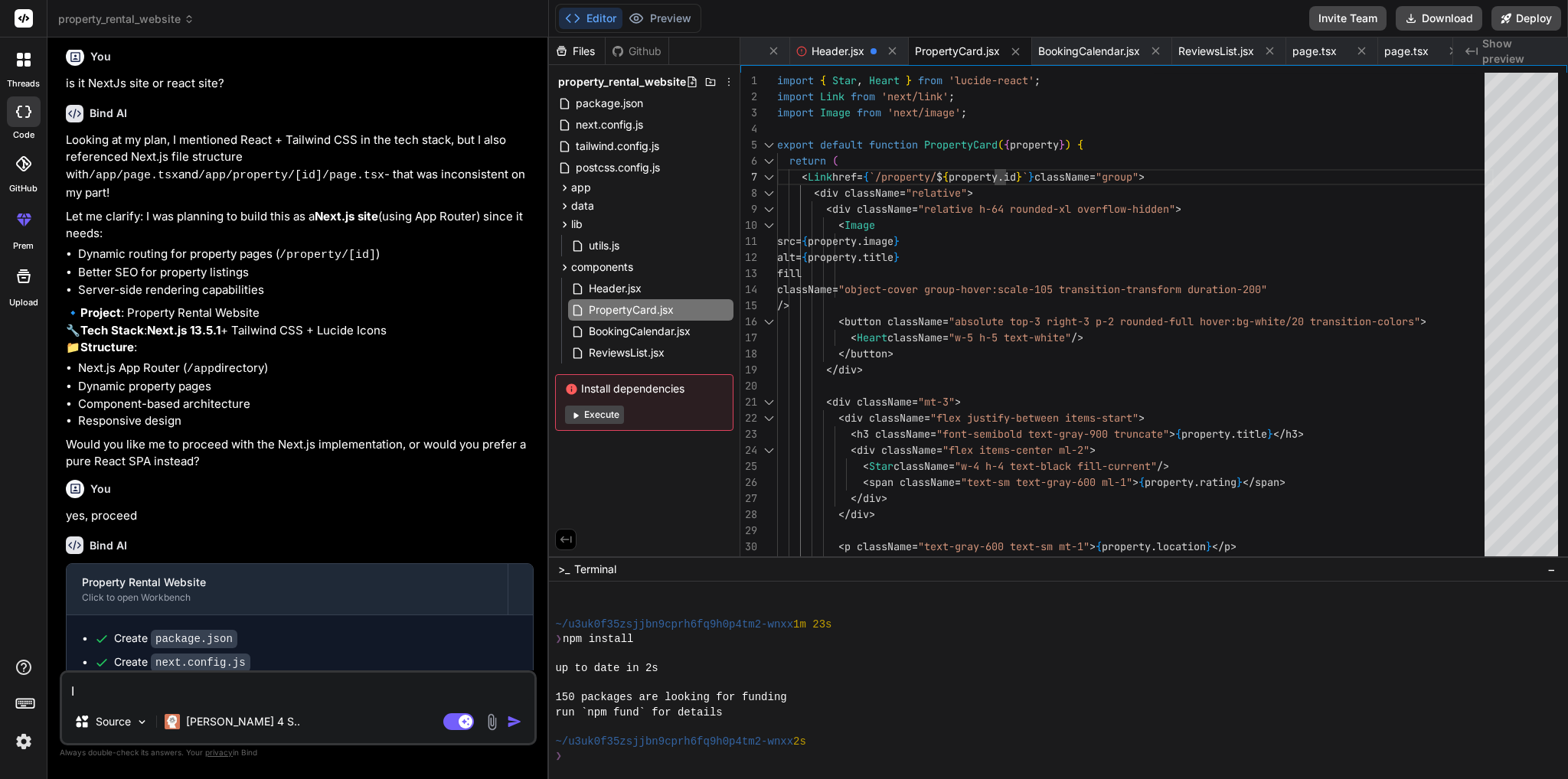
type textarea "x"
type textarea "I"
type textarea "x"
type textarea "I"
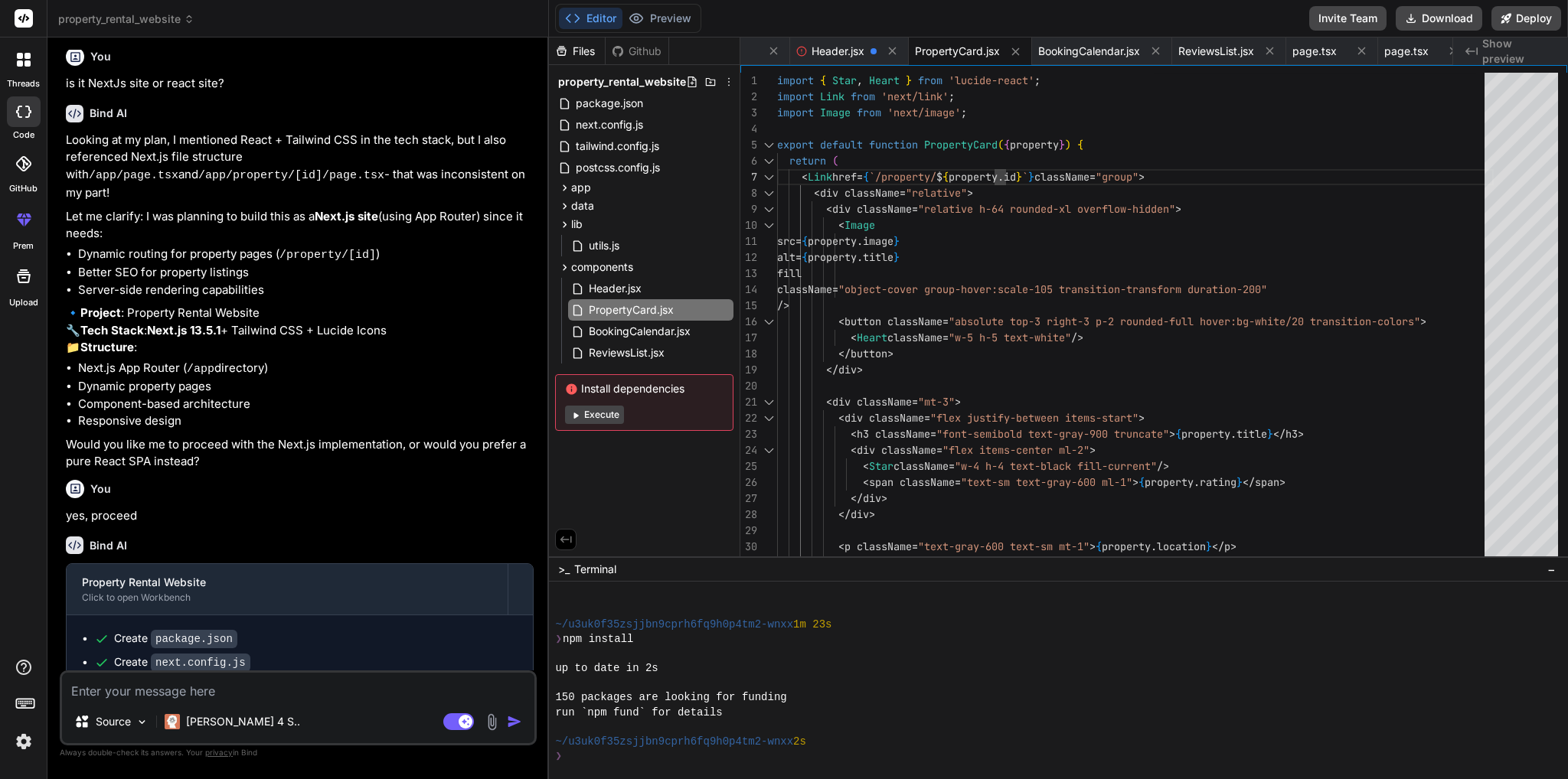
type textarea "x"
type textarea "I"
type textarea "x"
type textarea "I do"
type textarea "x"
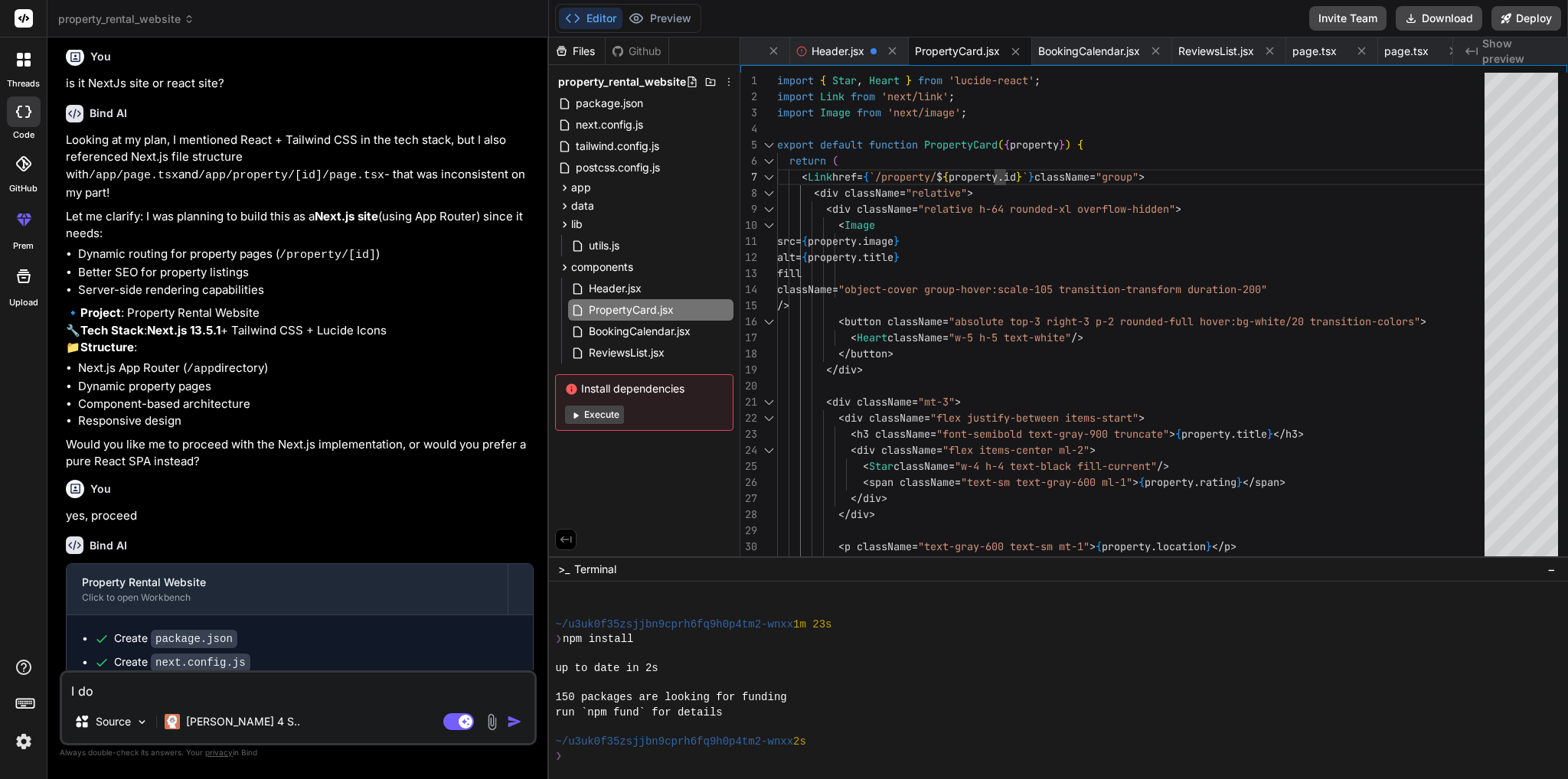
type textarea "I don"
type textarea "x"
type textarea "I don'"
type textarea "x"
type textarea "I don't"
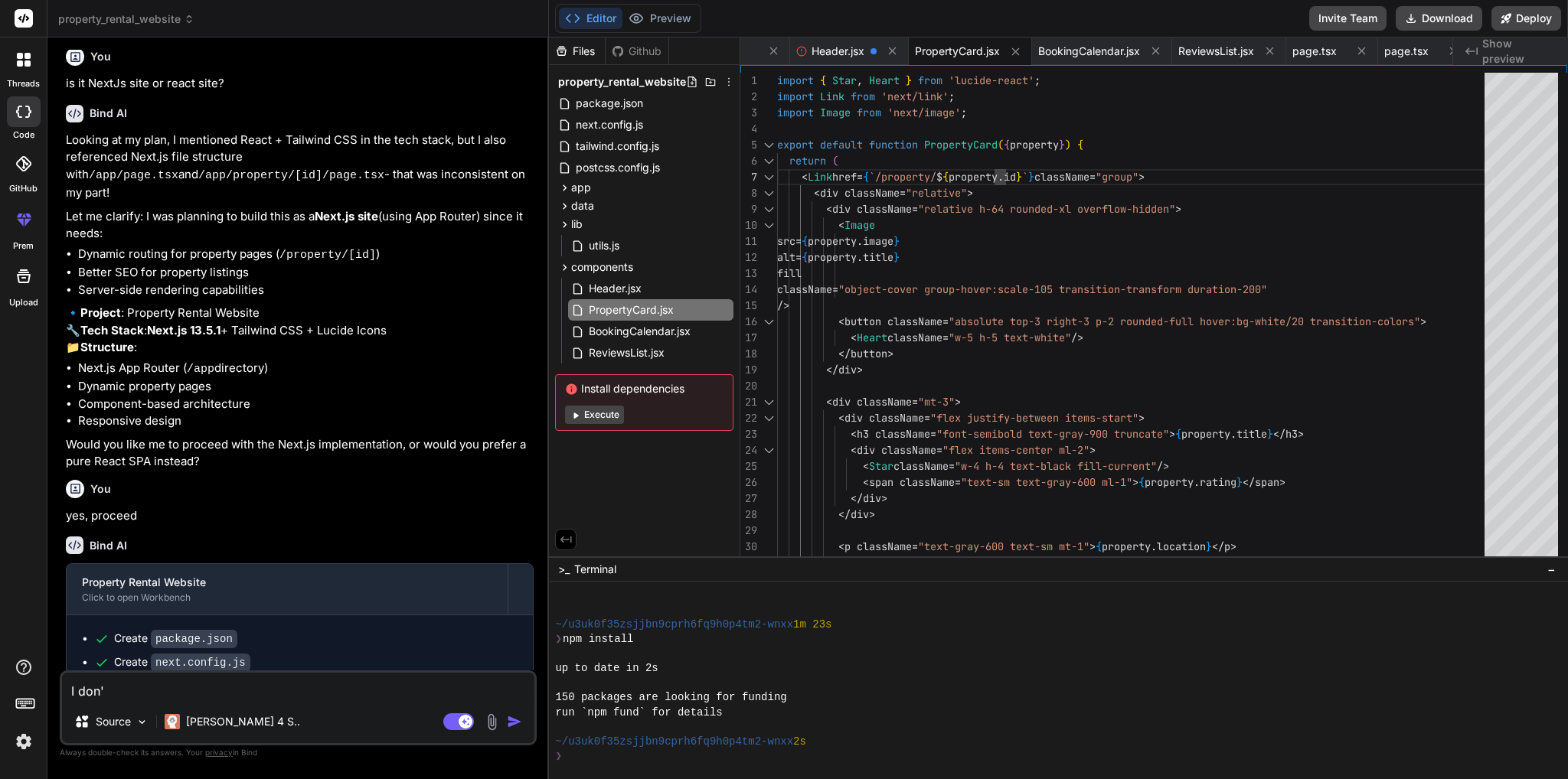
type textarea "x"
type textarea "I don't"
type textarea "x"
type textarea "I don't w"
type textarea "x"
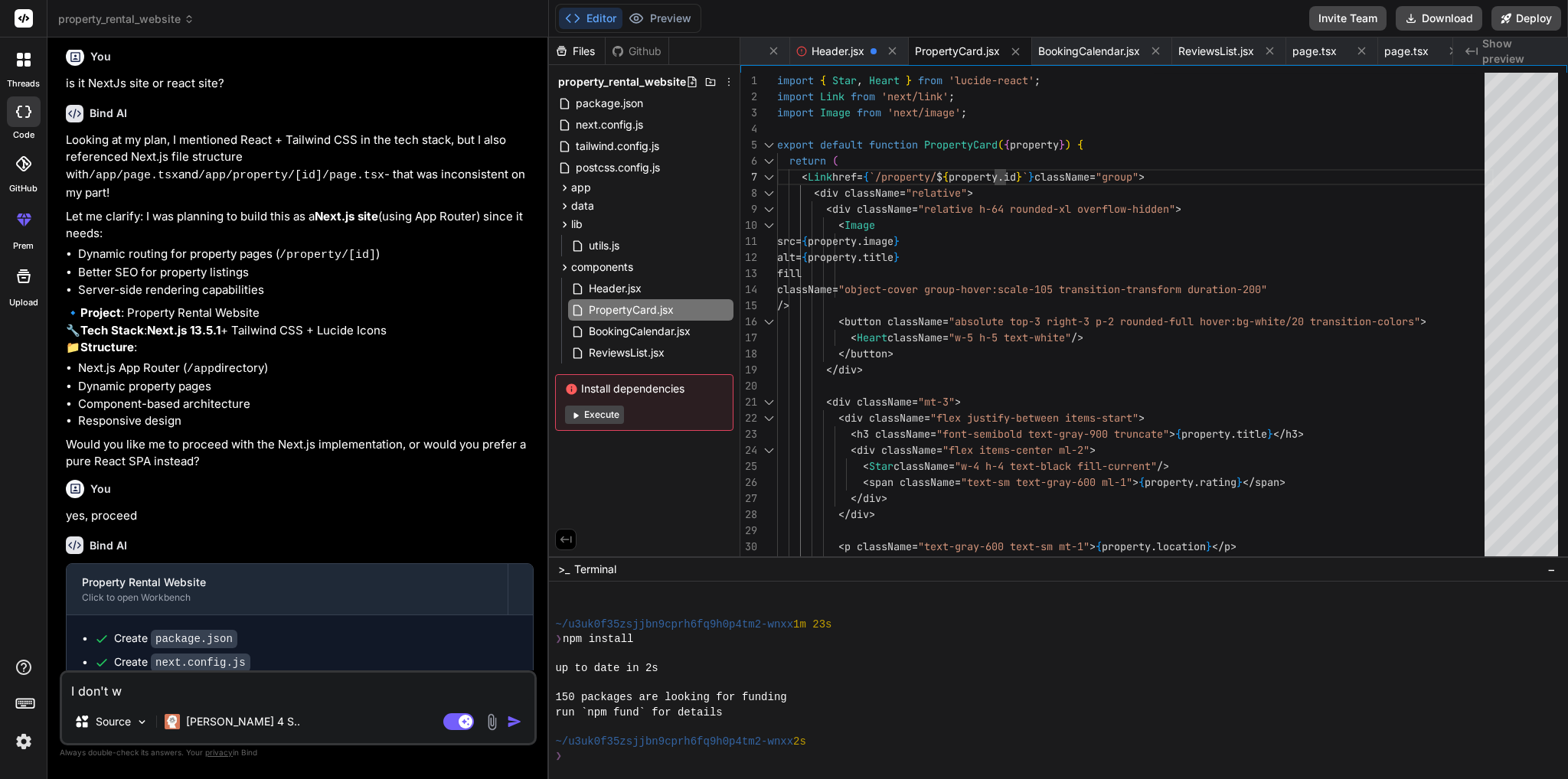
type textarea "I don't wa"
type textarea "x"
type textarea "I don't wan"
type textarea "x"
type textarea "I don't want"
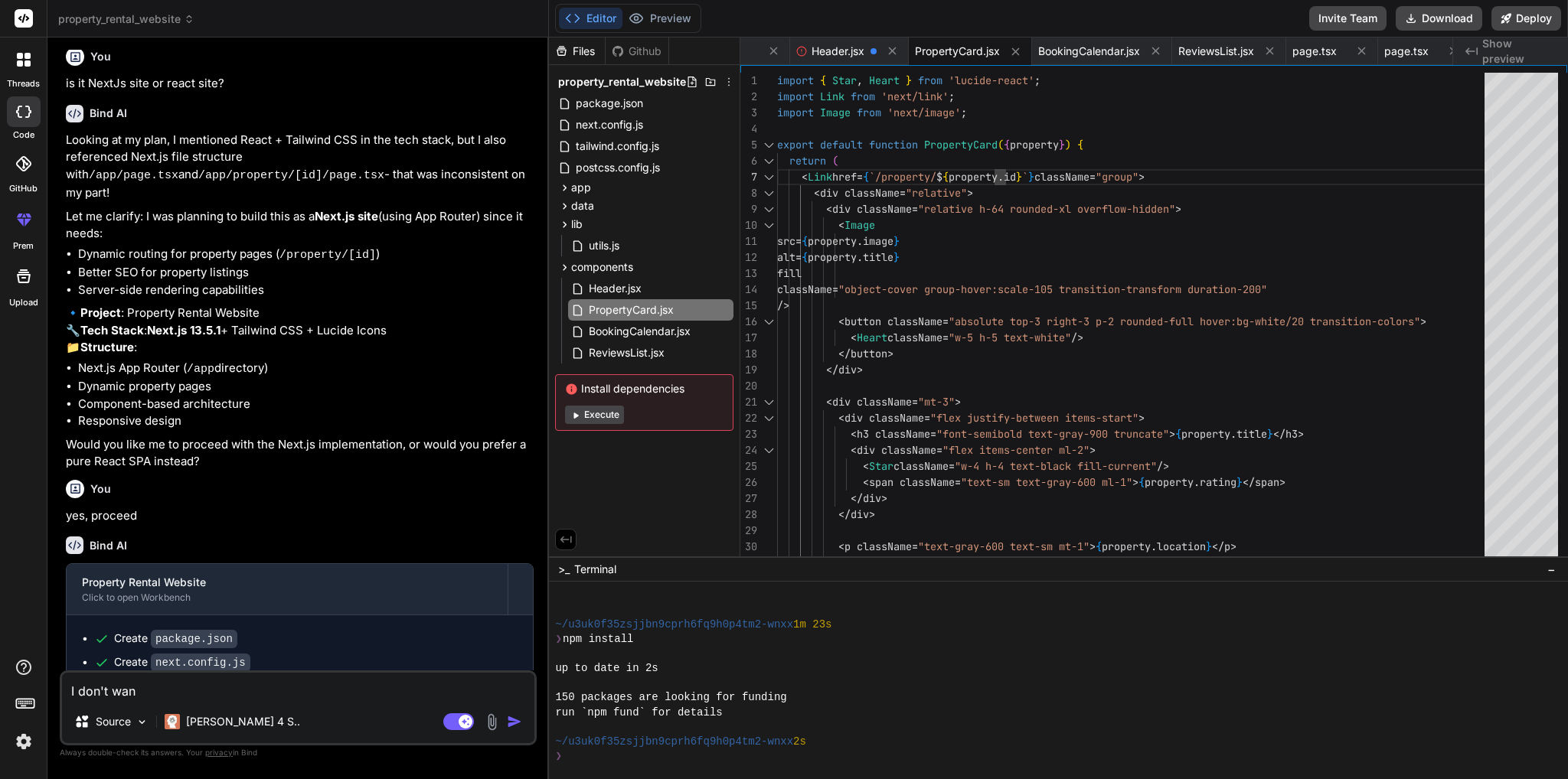
type textarea "x"
type textarea "I don't want"
type textarea "x"
type textarea "I don't want a"
type textarea "x"
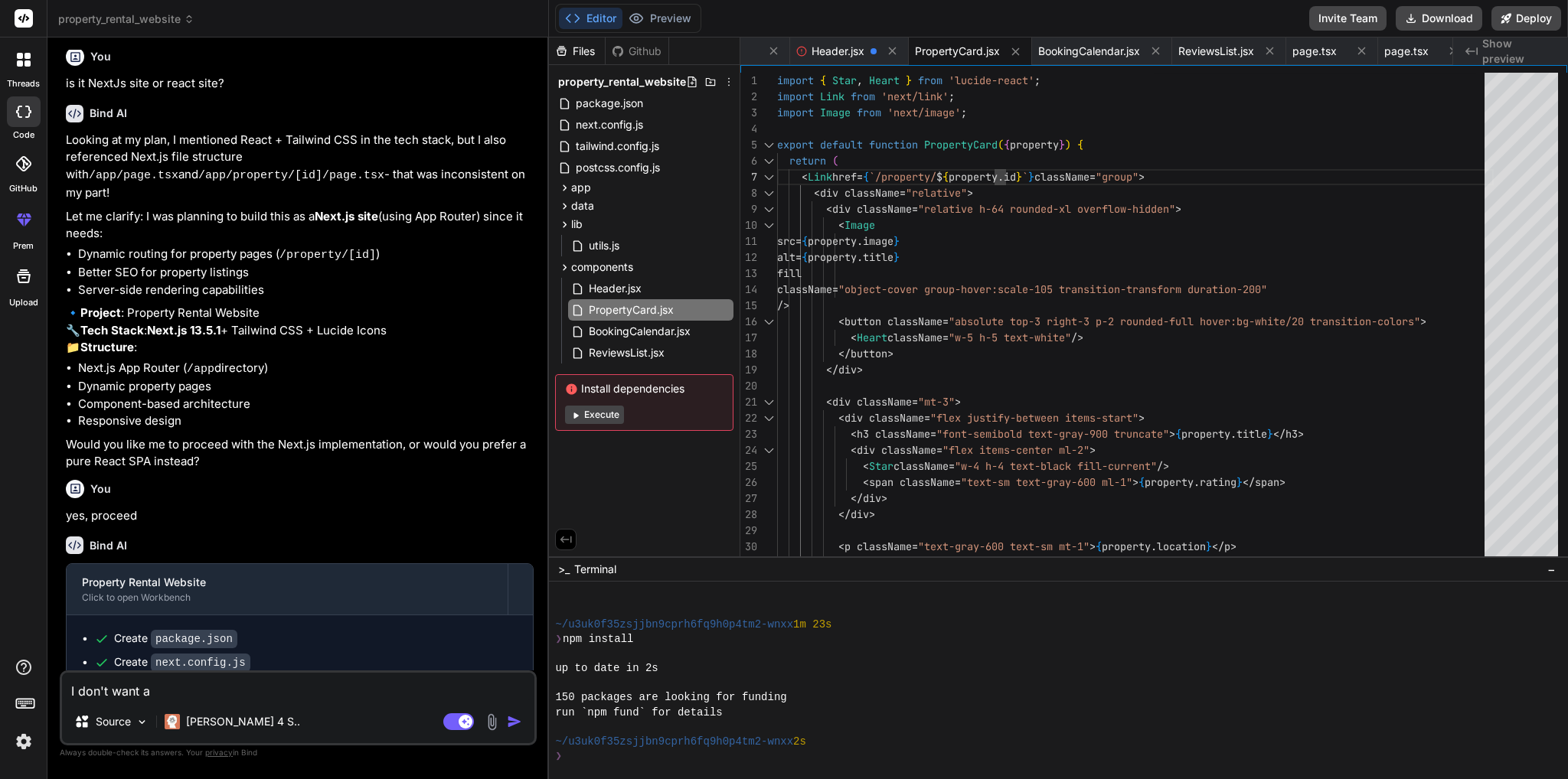
type textarea "I don't want an"
type textarea "x"
type textarea "I don't want any"
type textarea "x"
type textarea "I don't want any"
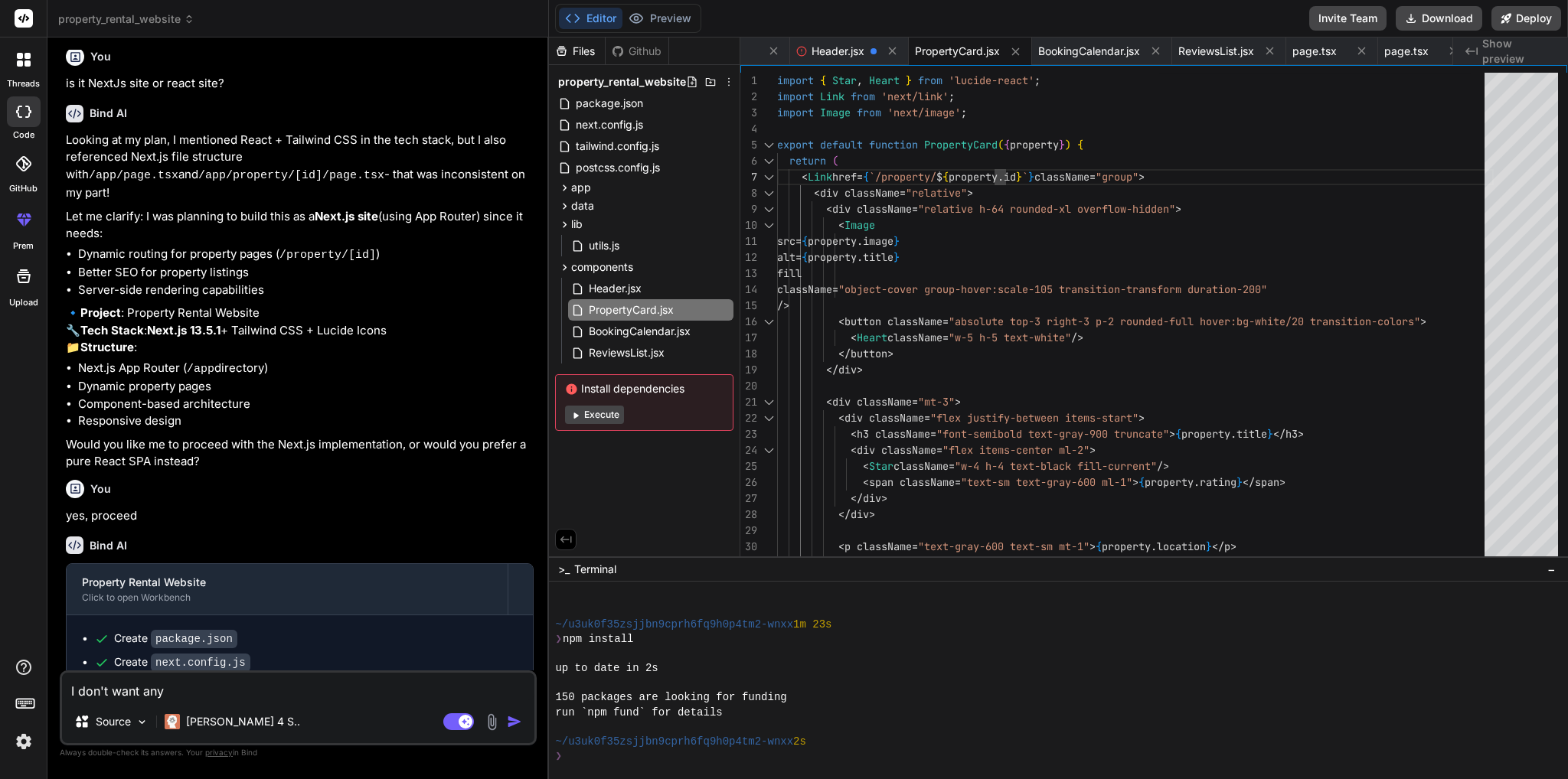
type textarea "x"
type textarea "I don't want any j"
type textarea "x"
type textarea "I don't want any js"
type textarea "x"
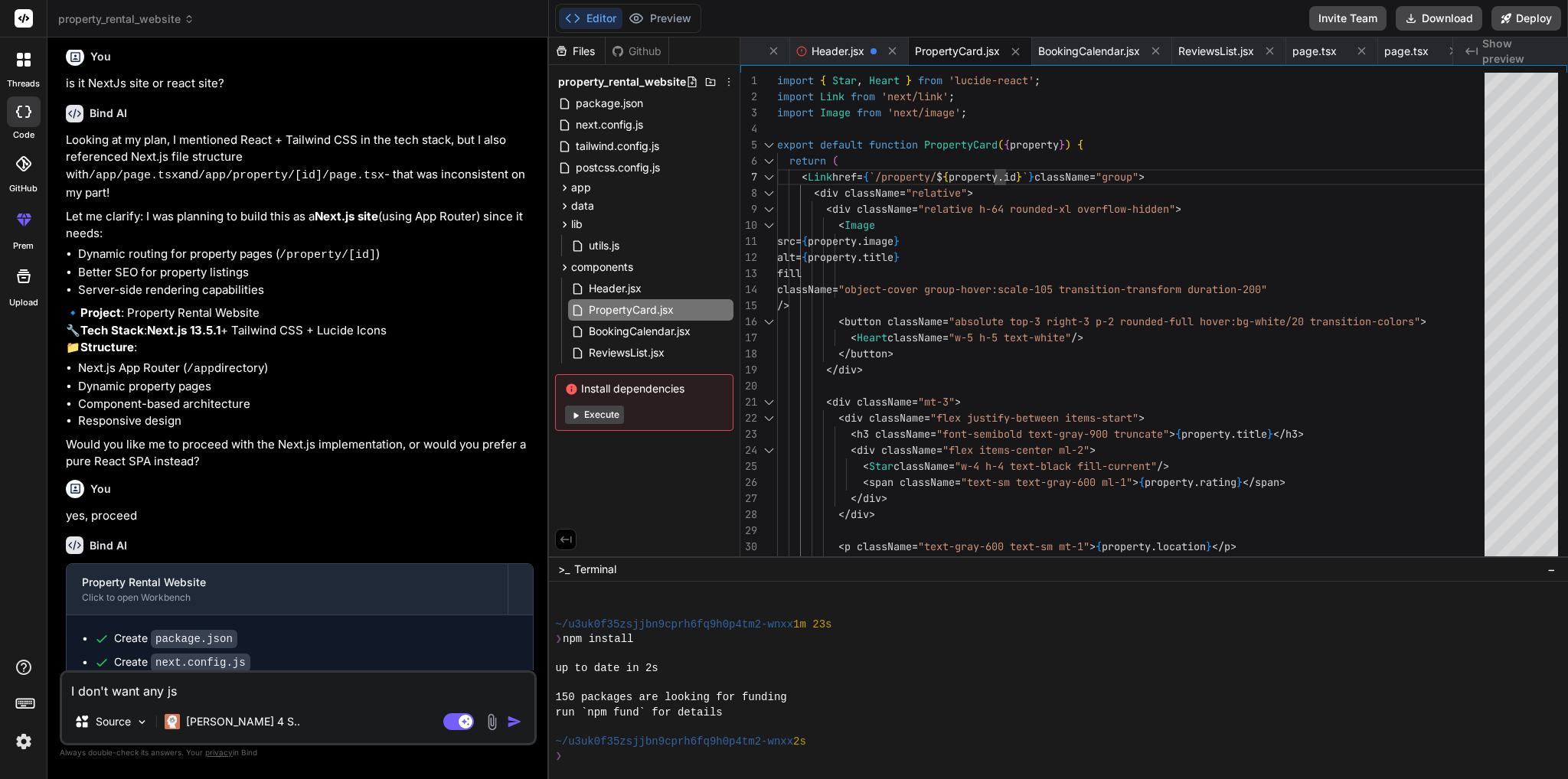
type textarea "I don't want any jsx"
type textarea "x"
type textarea "I don't want any jsx"
type textarea "x"
type textarea "I don't want any jsx f"
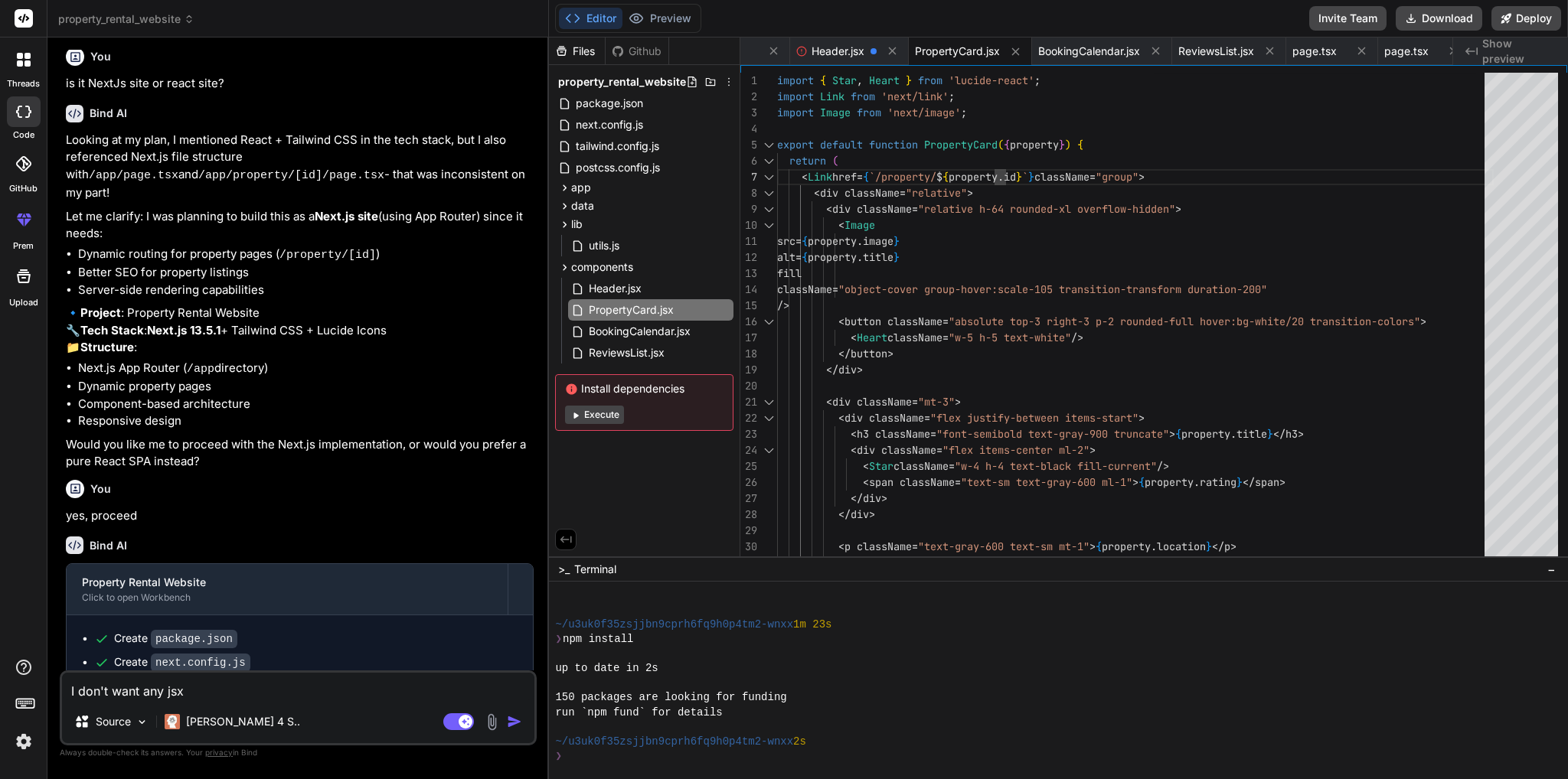
type textarea "x"
type textarea "I don't want any jsx fi"
type textarea "x"
type textarea "I don't want any jsx fil"
type textarea "x"
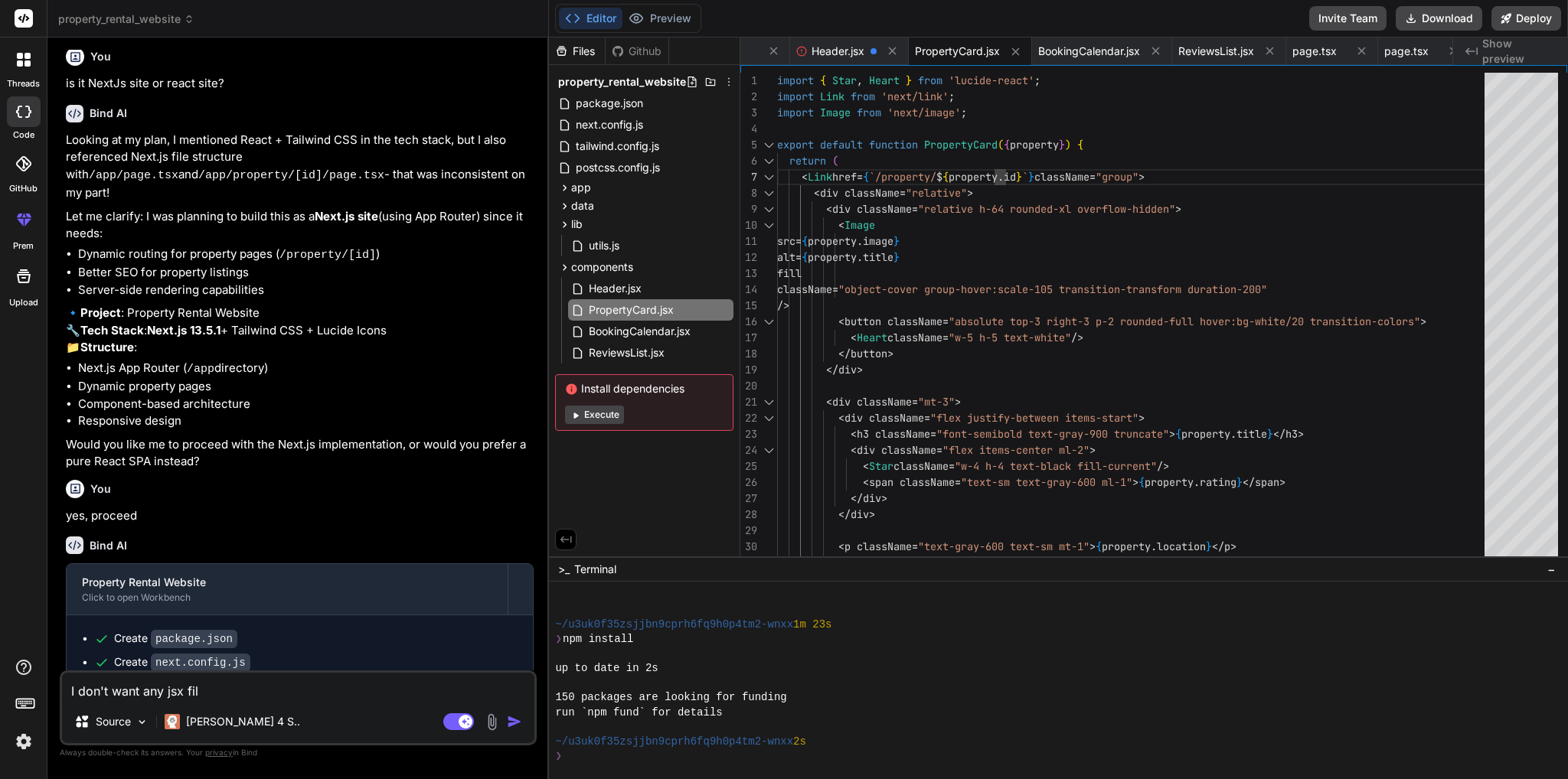
type textarea "I don't want any jsx file"
type textarea "x"
type textarea "I don't want any jsx files"
type textarea "x"
type textarea "I don't want any jsx files"
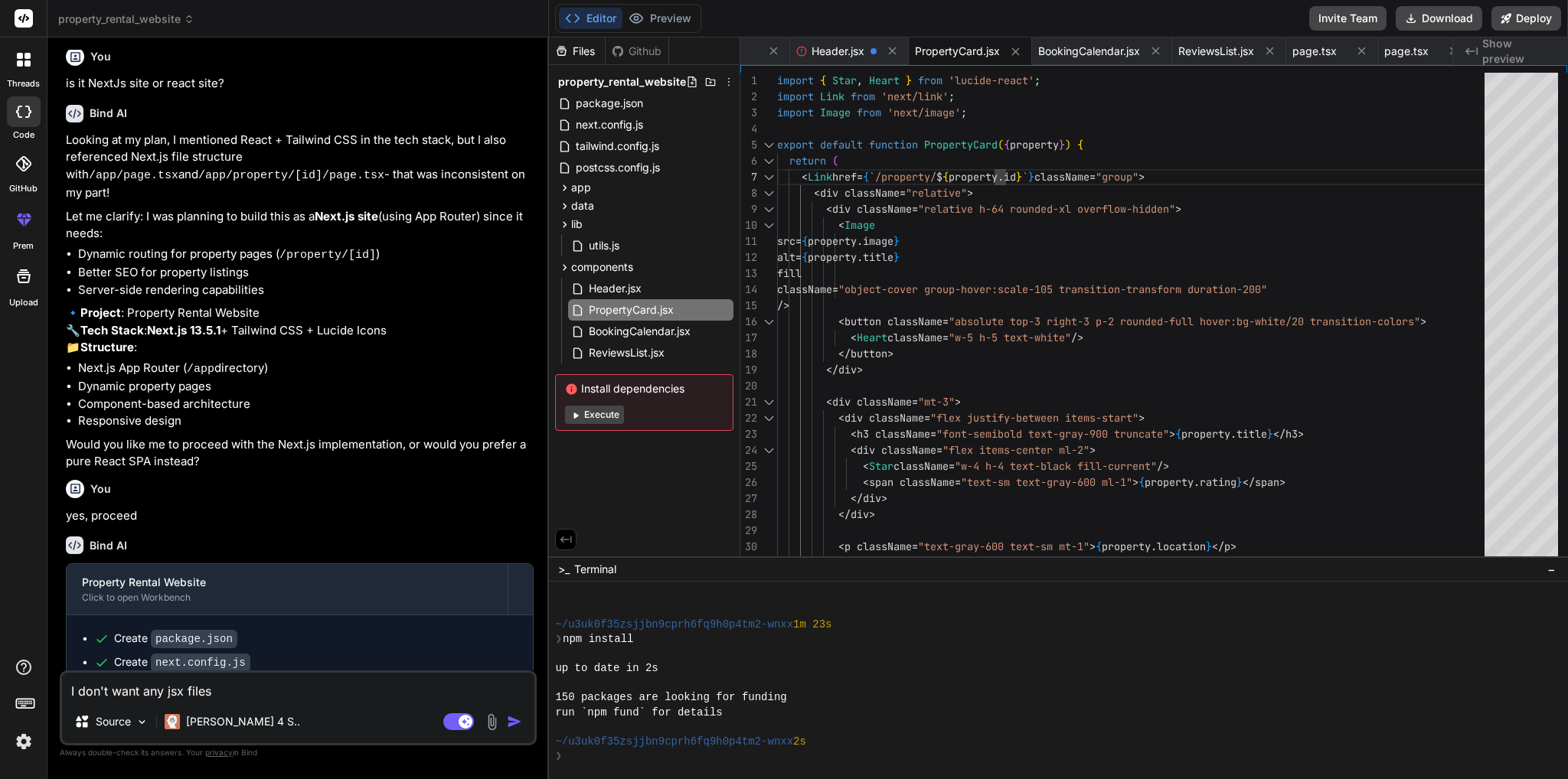
type textarea "x"
type textarea "I don't want any jsx files"
type textarea "x"
type textarea "I don't want any jsx files."
type textarea "x"
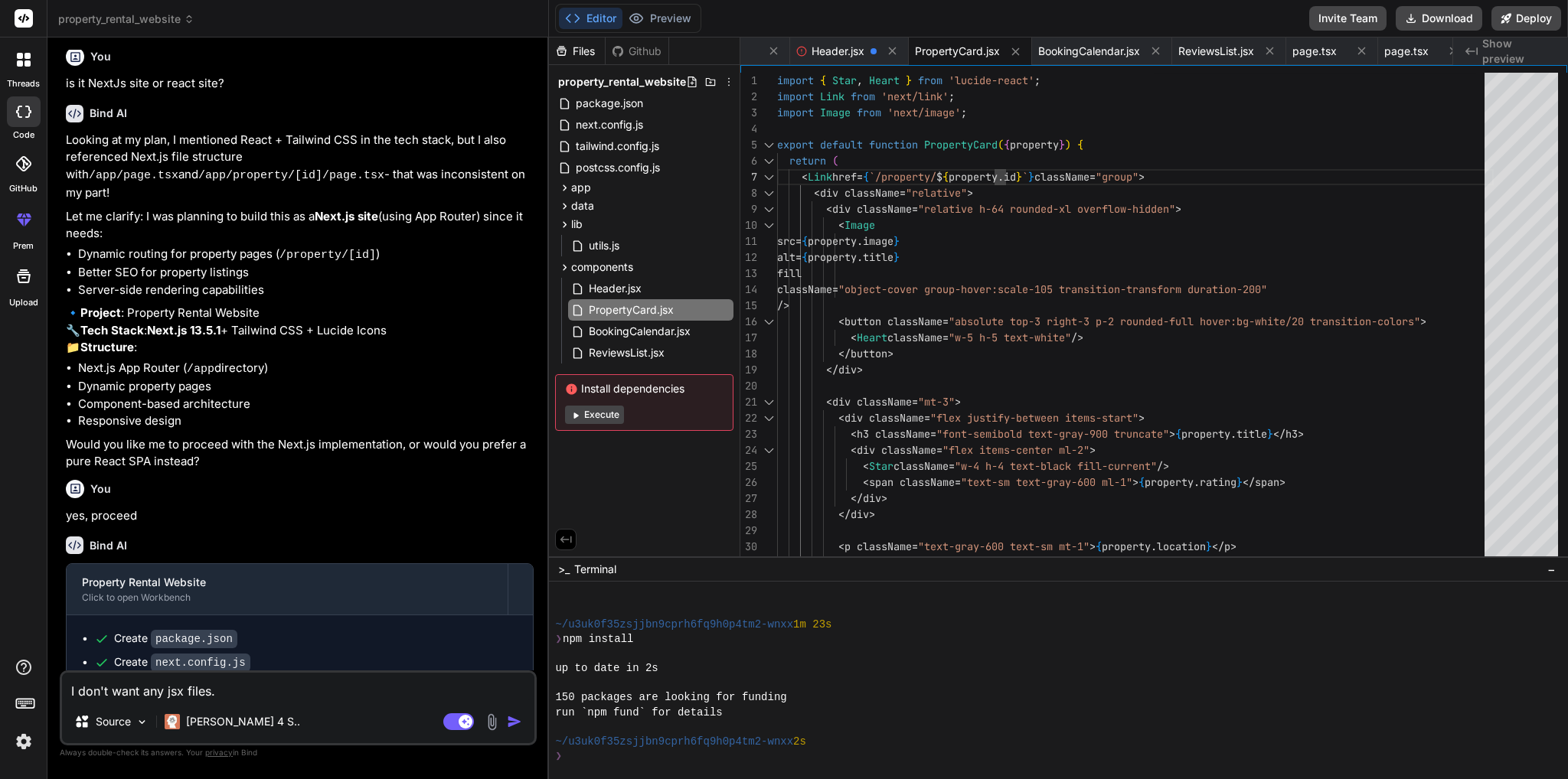
type textarea "I don't want any jsx files."
type textarea "x"
type textarea "I don't want any jsx files. I"
type textarea "x"
type textarea "I don't want any jsx files. I"
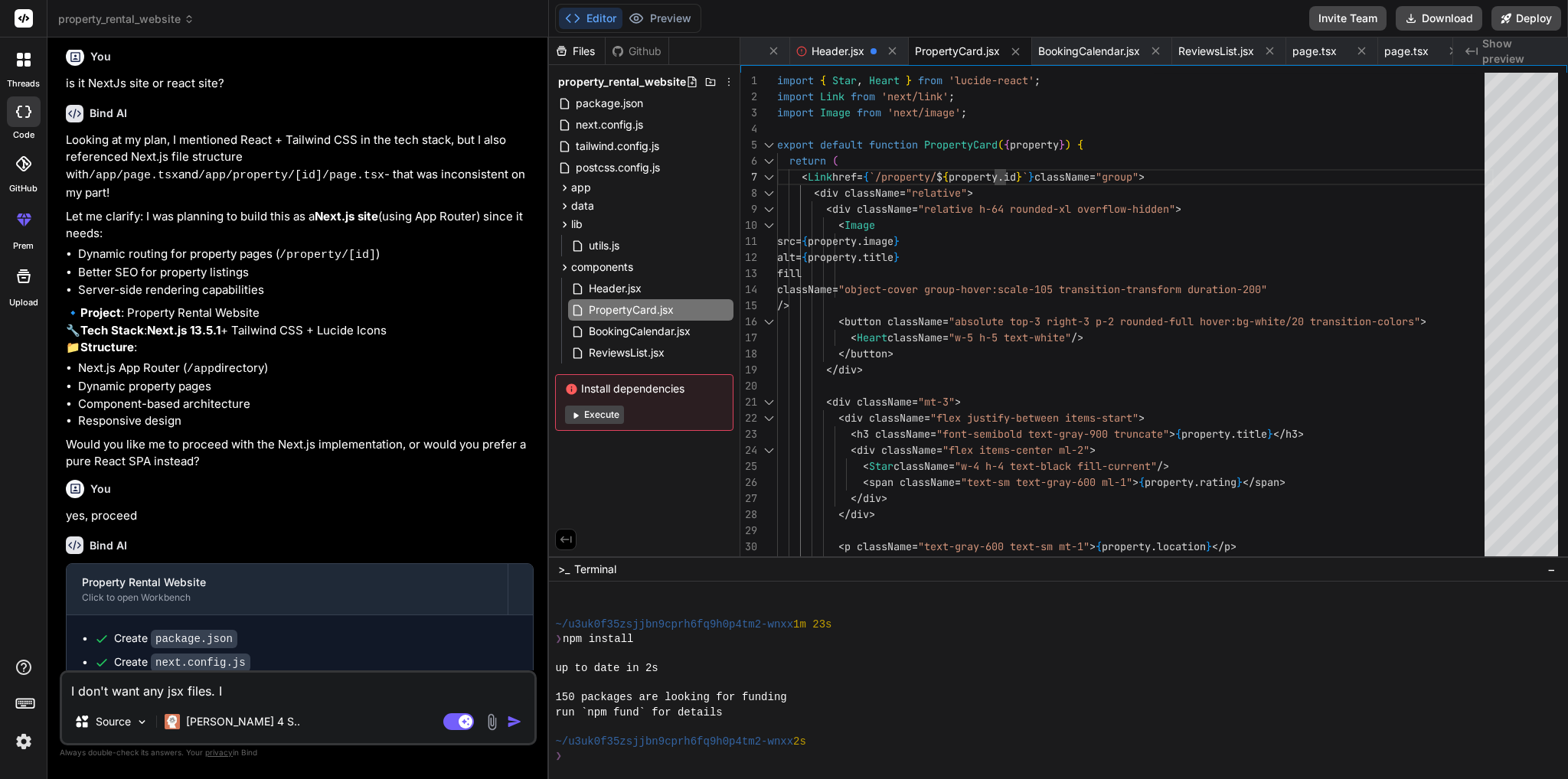
type textarea "x"
type textarea "I don't want any jsx files. I w"
type textarea "x"
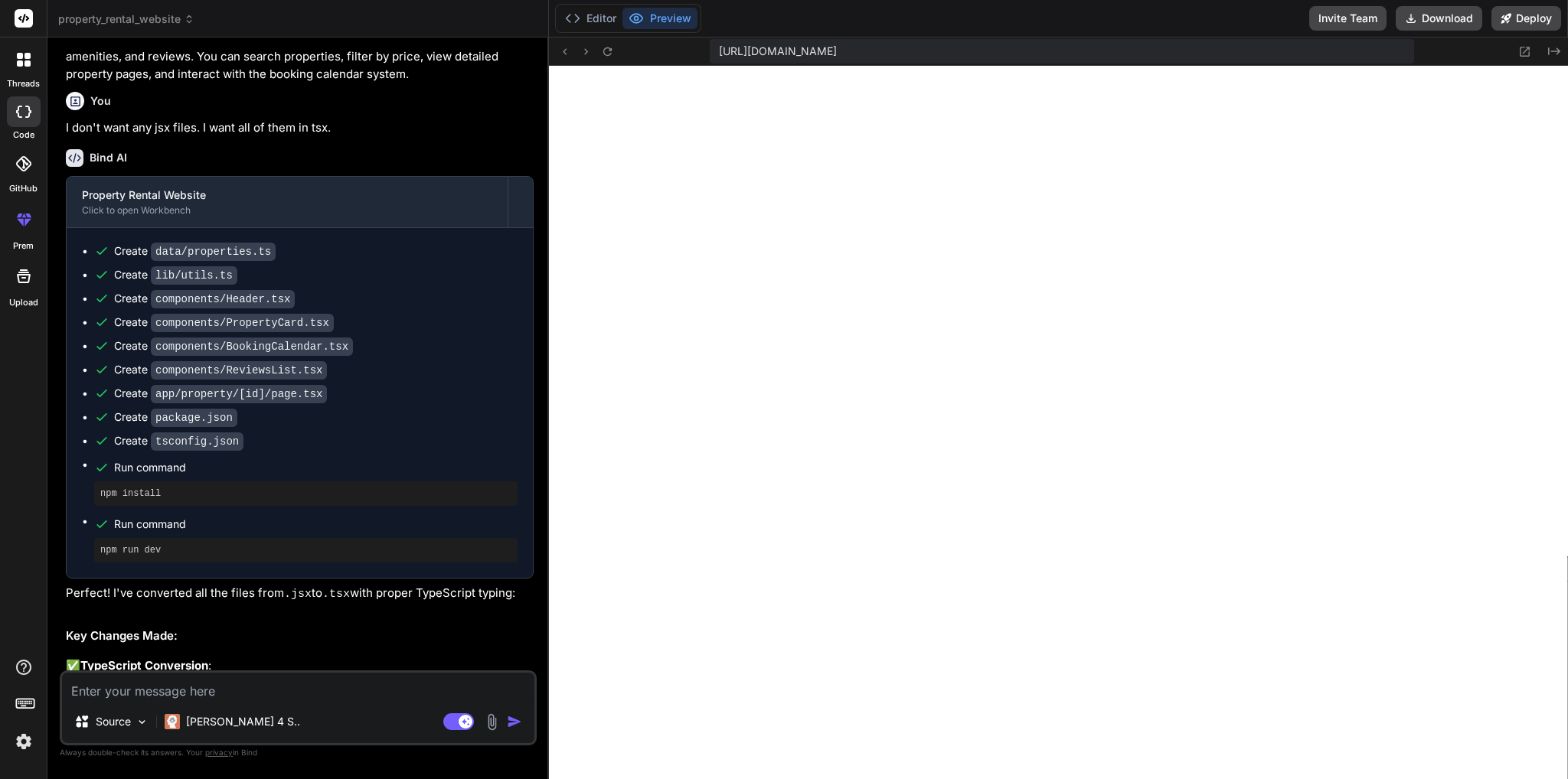
scroll to position [2289, 0]
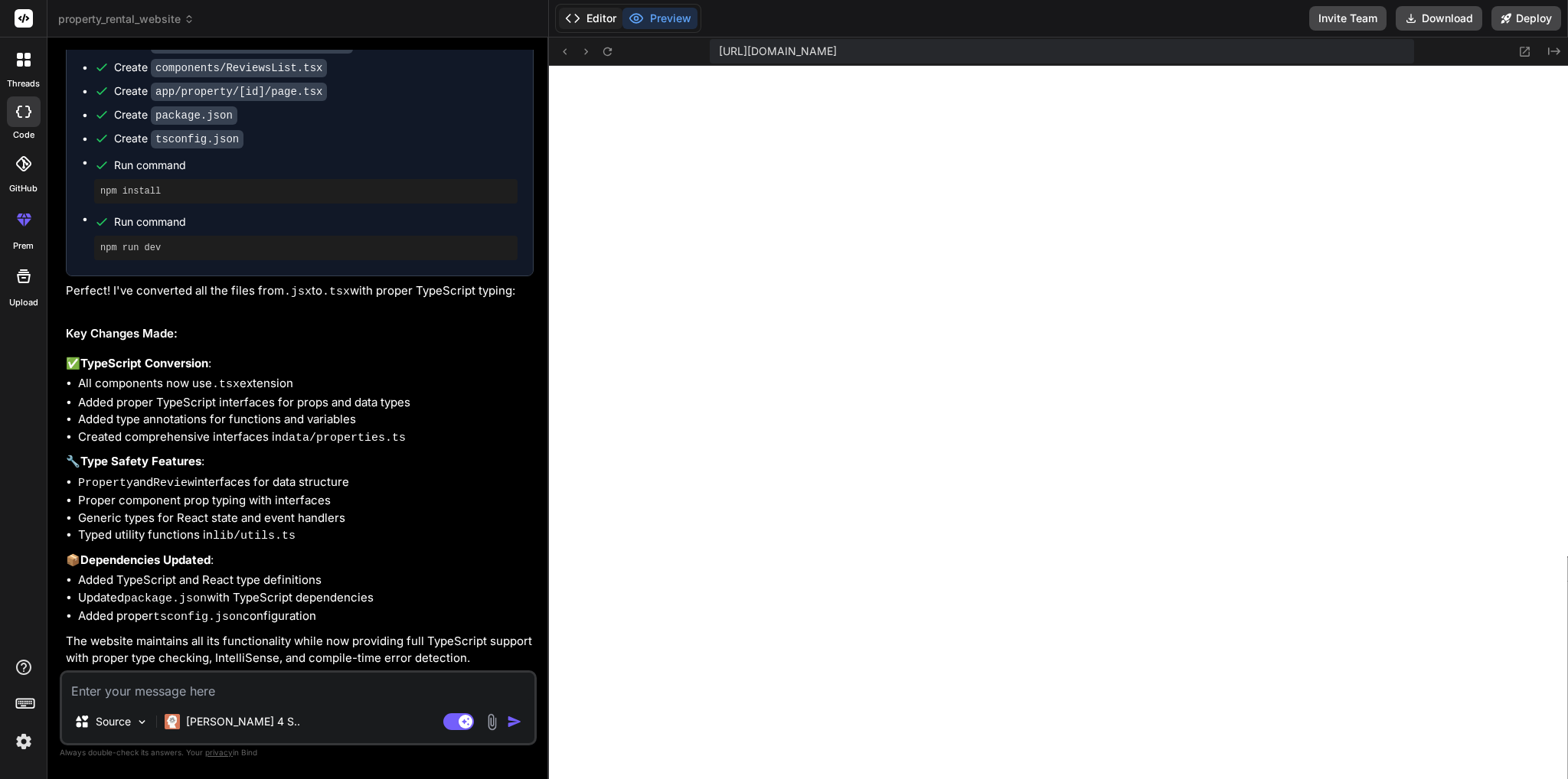
click at [598, 21] on button "Editor" at bounding box center [590, 18] width 64 height 21
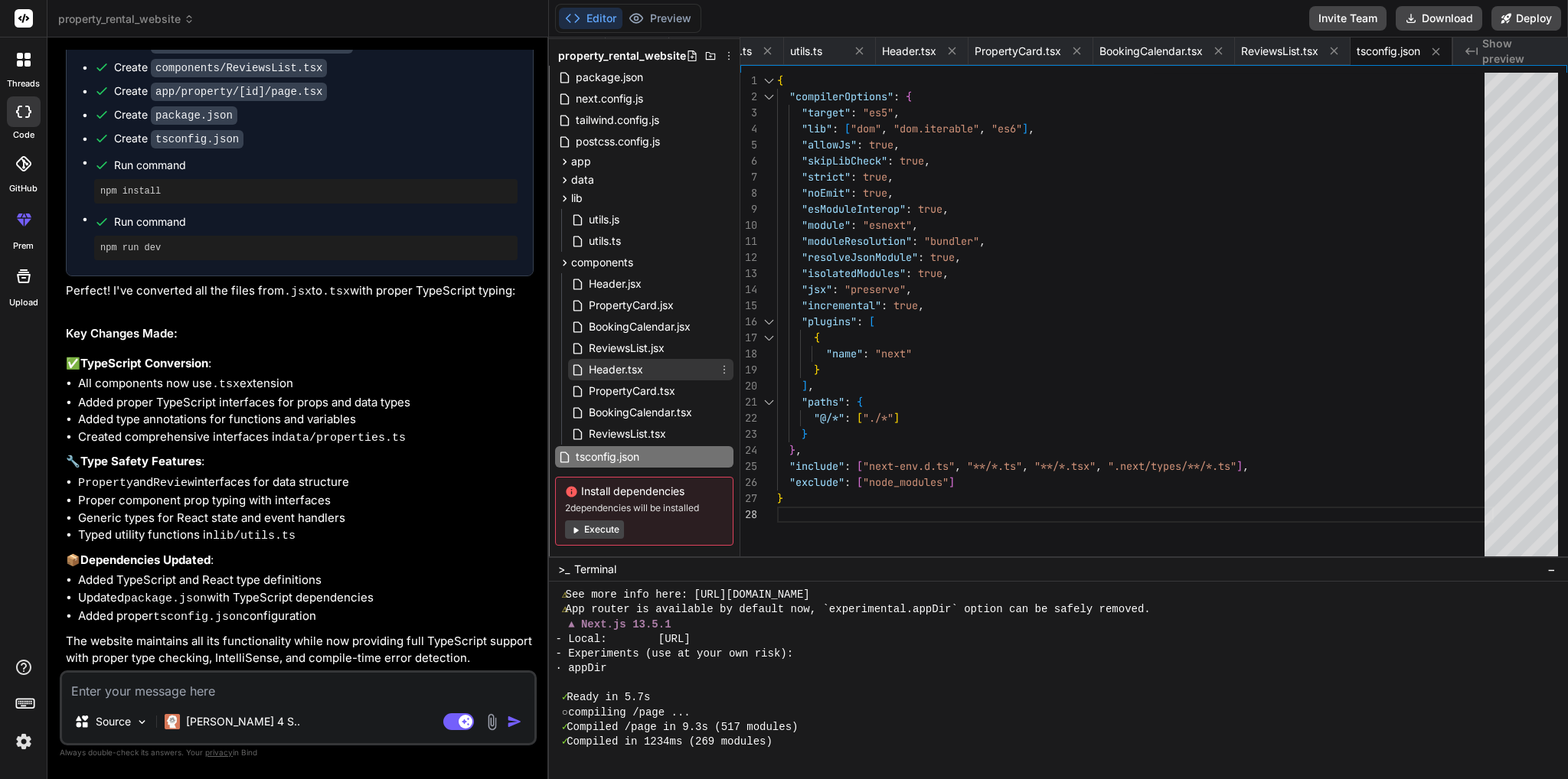
scroll to position [52, 0]
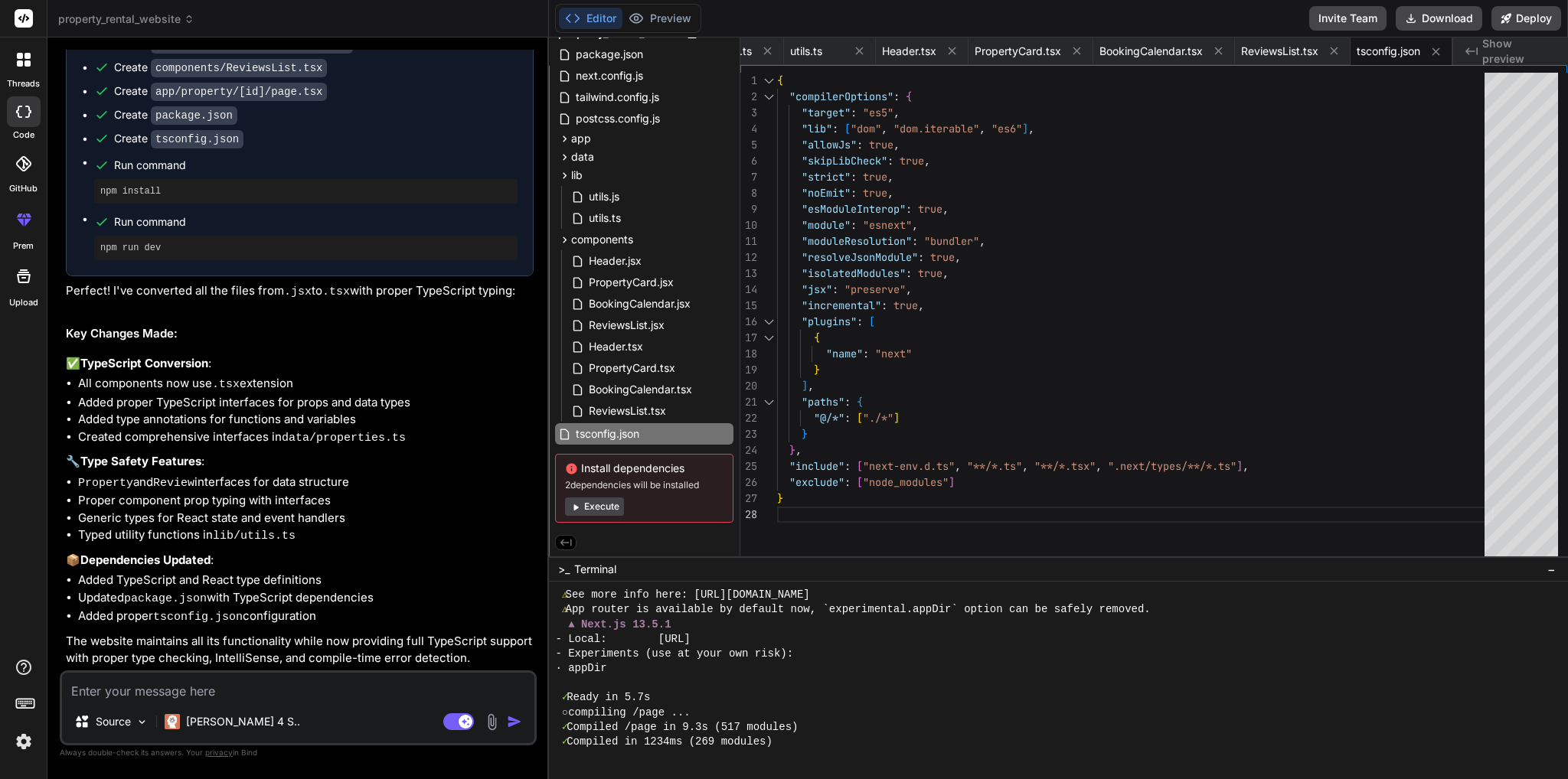
click at [612, 507] on button "Execute" at bounding box center [594, 507] width 59 height 18
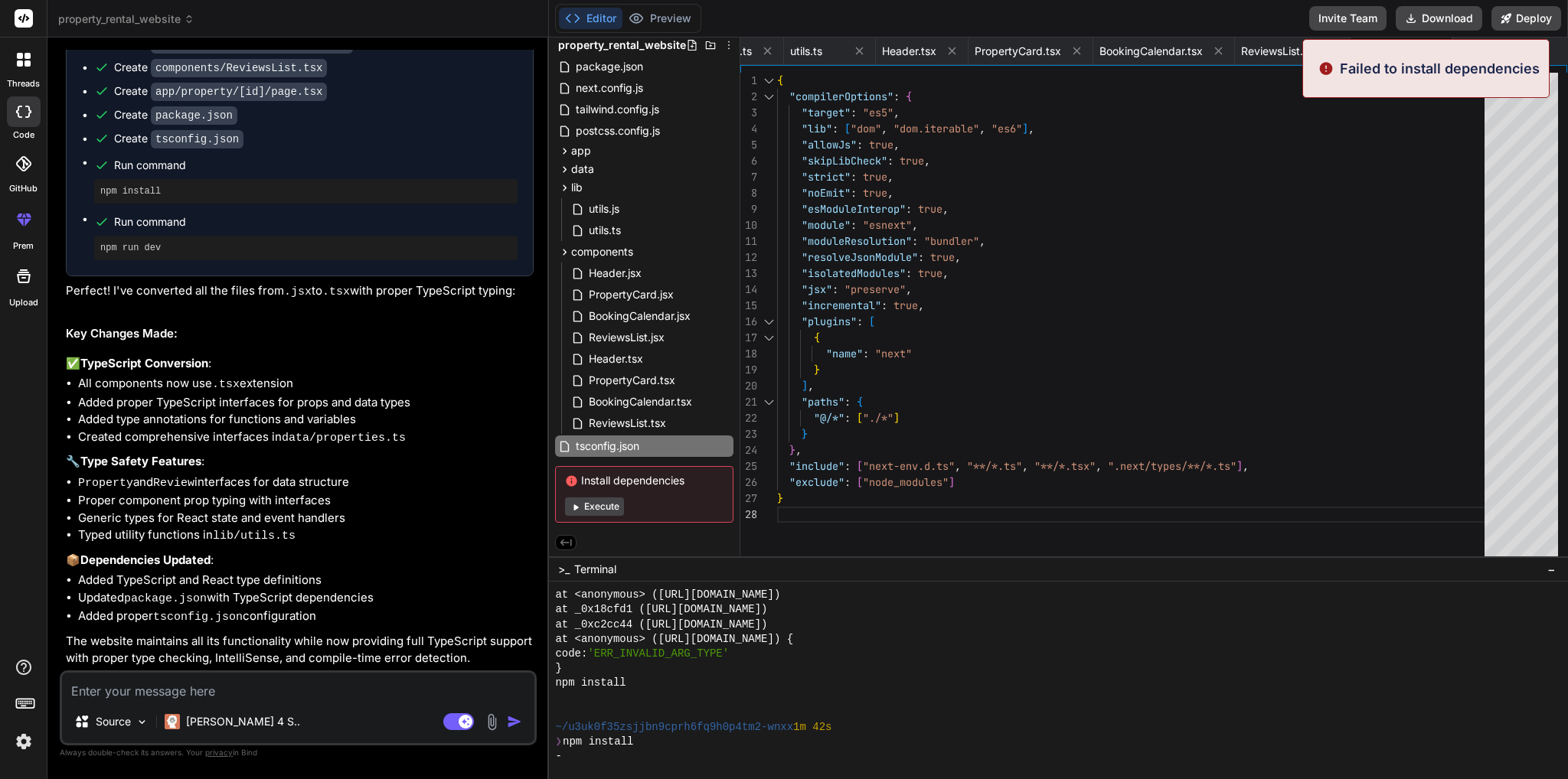
scroll to position [14, 0]
click at [1450, 218] on div ""module" : "esnext" , "moduleResolution" : "bundler" , "resolveJsonModule" : tr…" at bounding box center [1135, 318] width 716 height 491
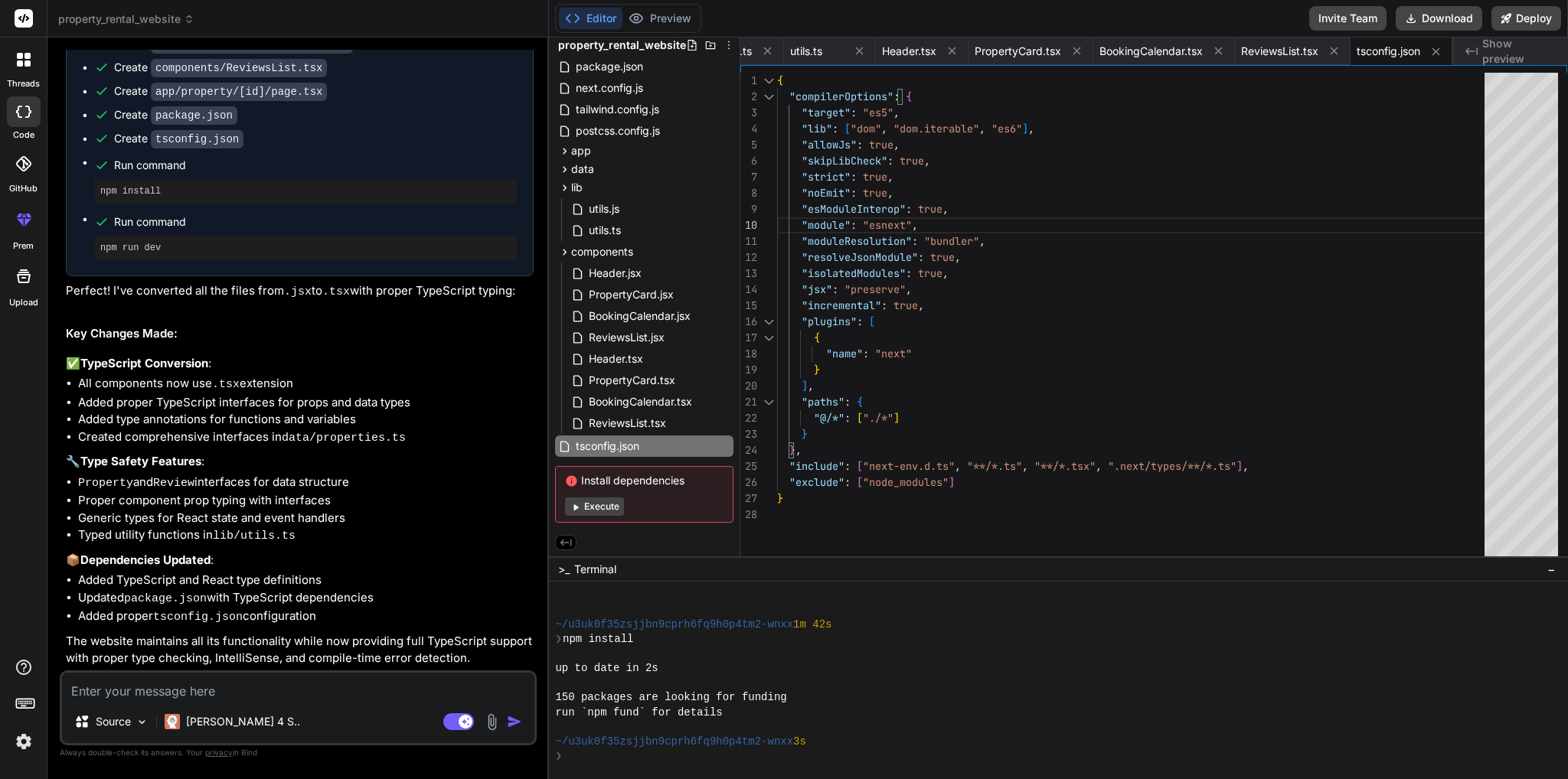
scroll to position [4789, 0]
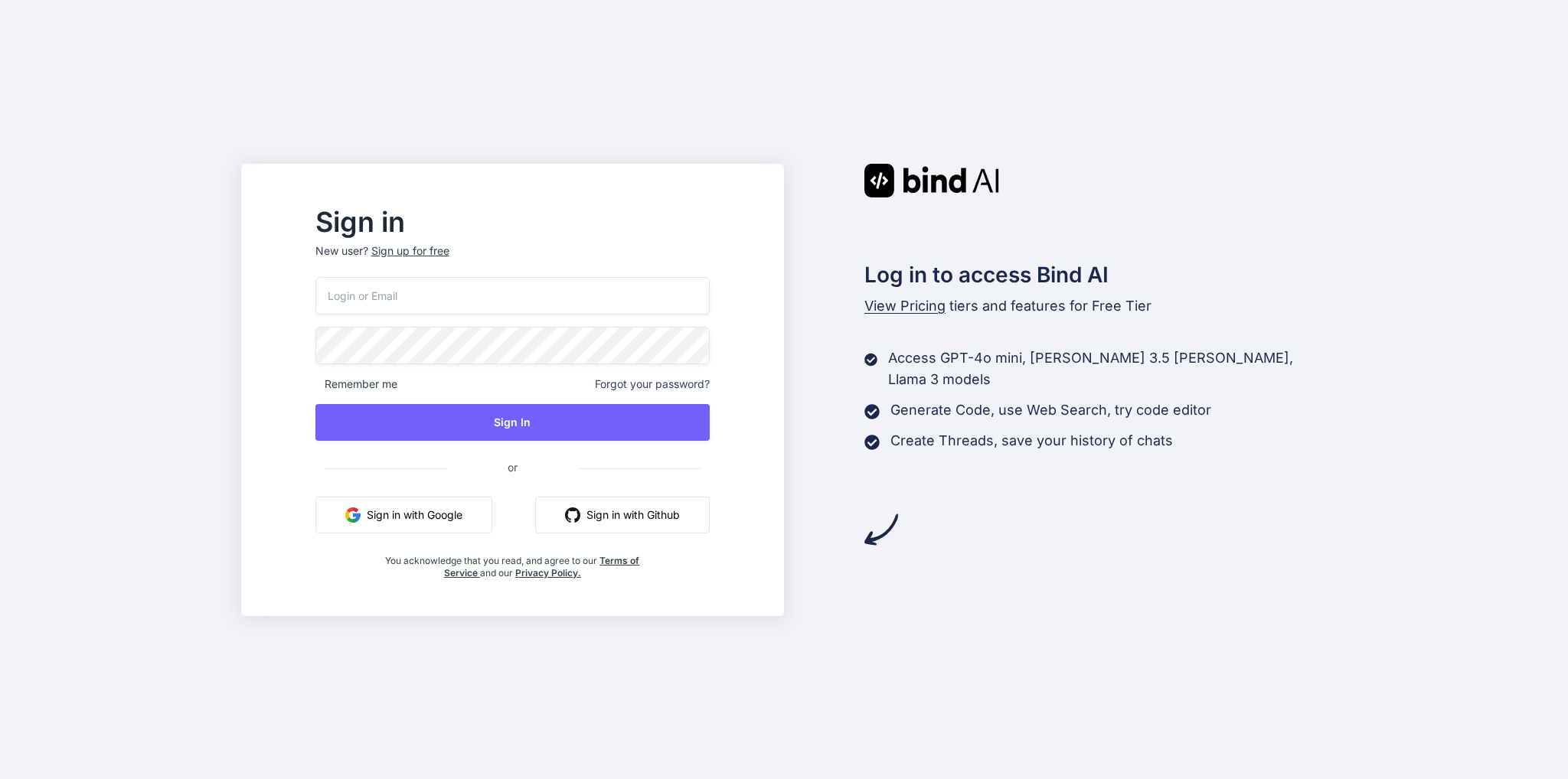
click at [614, 295] on input "email" at bounding box center [512, 295] width 394 height 38
type input "[EMAIL_ADDRESS][DOMAIN_NAME]"
drag, startPoint x: 499, startPoint y: 380, endPoint x: 499, endPoint y: 369, distance: 11.0
click at [499, 377] on div "Remember me Forgot your password?" at bounding box center [512, 384] width 394 height 16
click at [450, 247] on div "Sign up for free" at bounding box center [409, 250] width 78 height 16
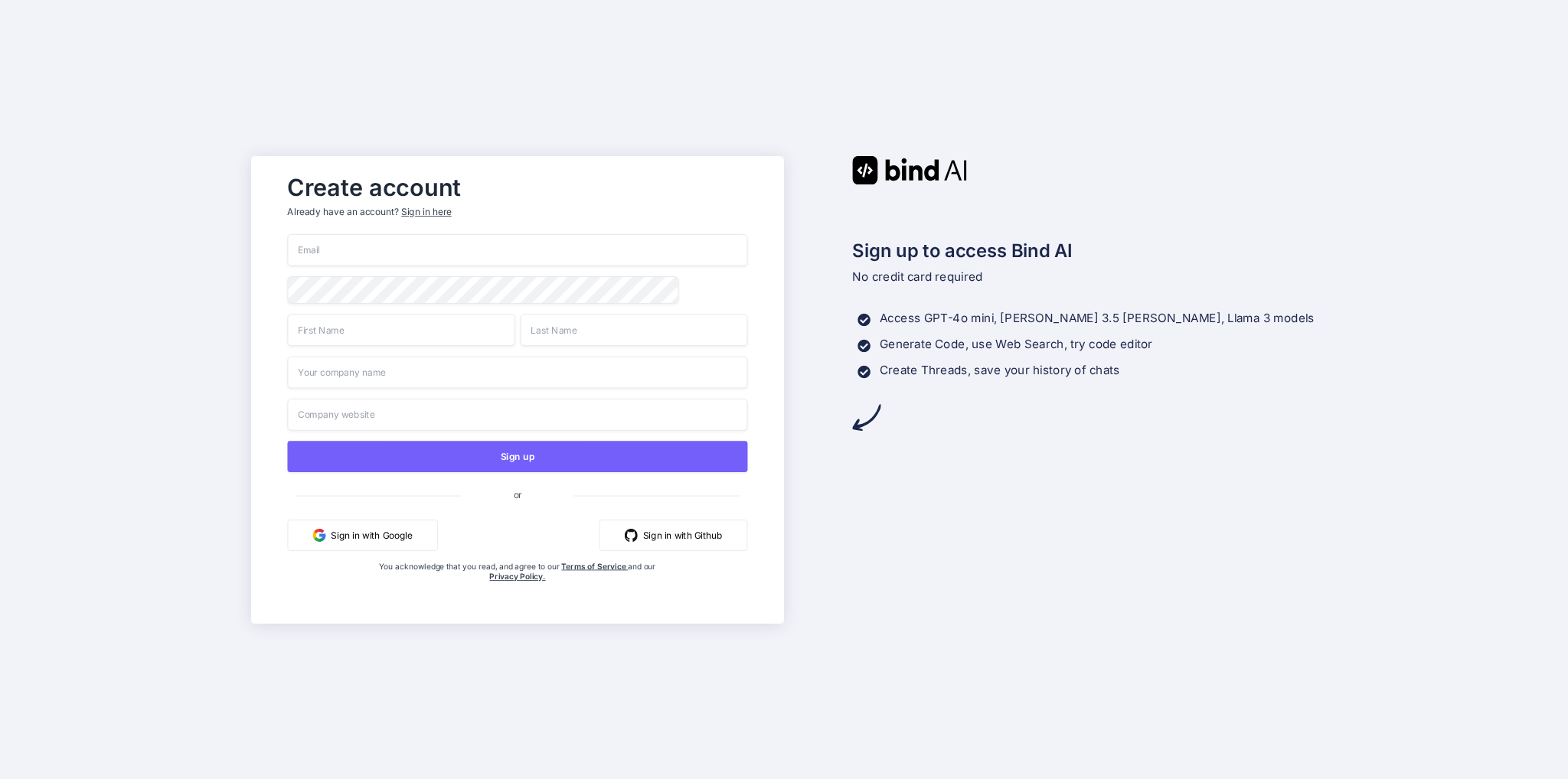
click at [450, 250] on input "email" at bounding box center [517, 250] width 460 height 32
type input "[EMAIL_ADDRESS][DOMAIN_NAME]"
click at [413, 343] on input "text" at bounding box center [401, 329] width 228 height 32
type input "[PERSON_NAME]"
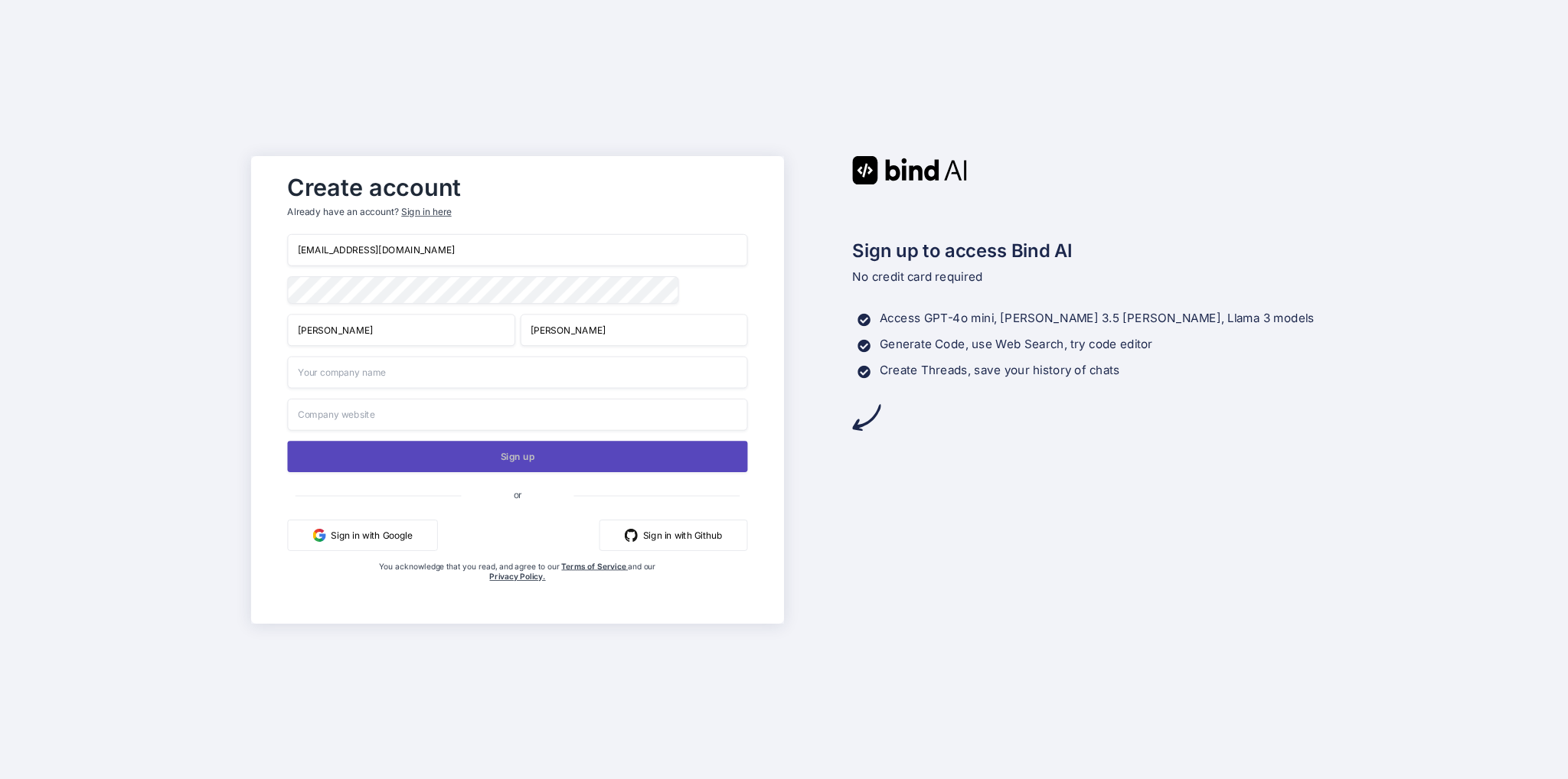
type input "[PERSON_NAME]"
click at [603, 456] on button "Sign up" at bounding box center [517, 457] width 460 height 31
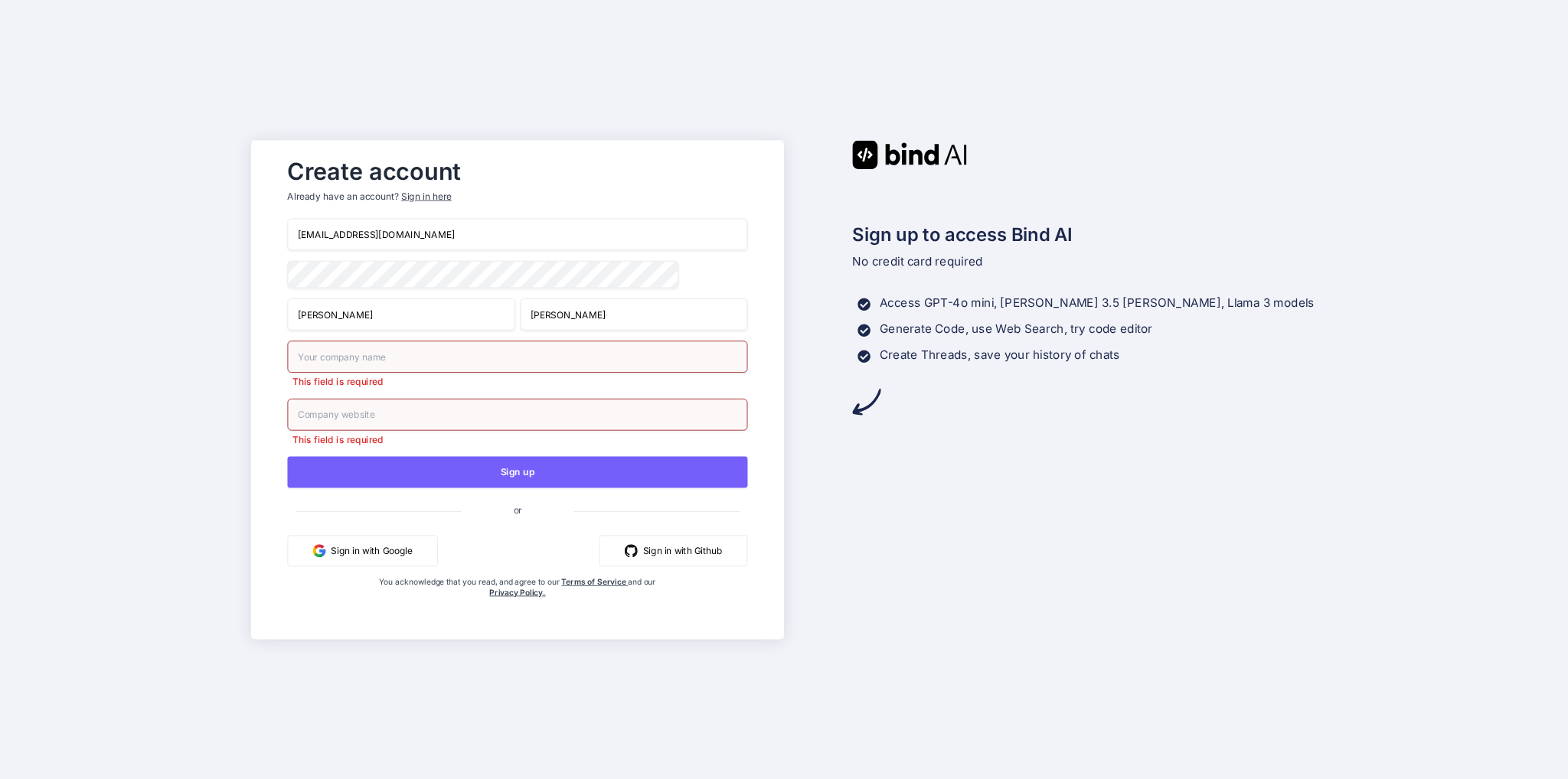
click at [412, 358] on input "text" at bounding box center [517, 356] width 460 height 32
type input "Home"
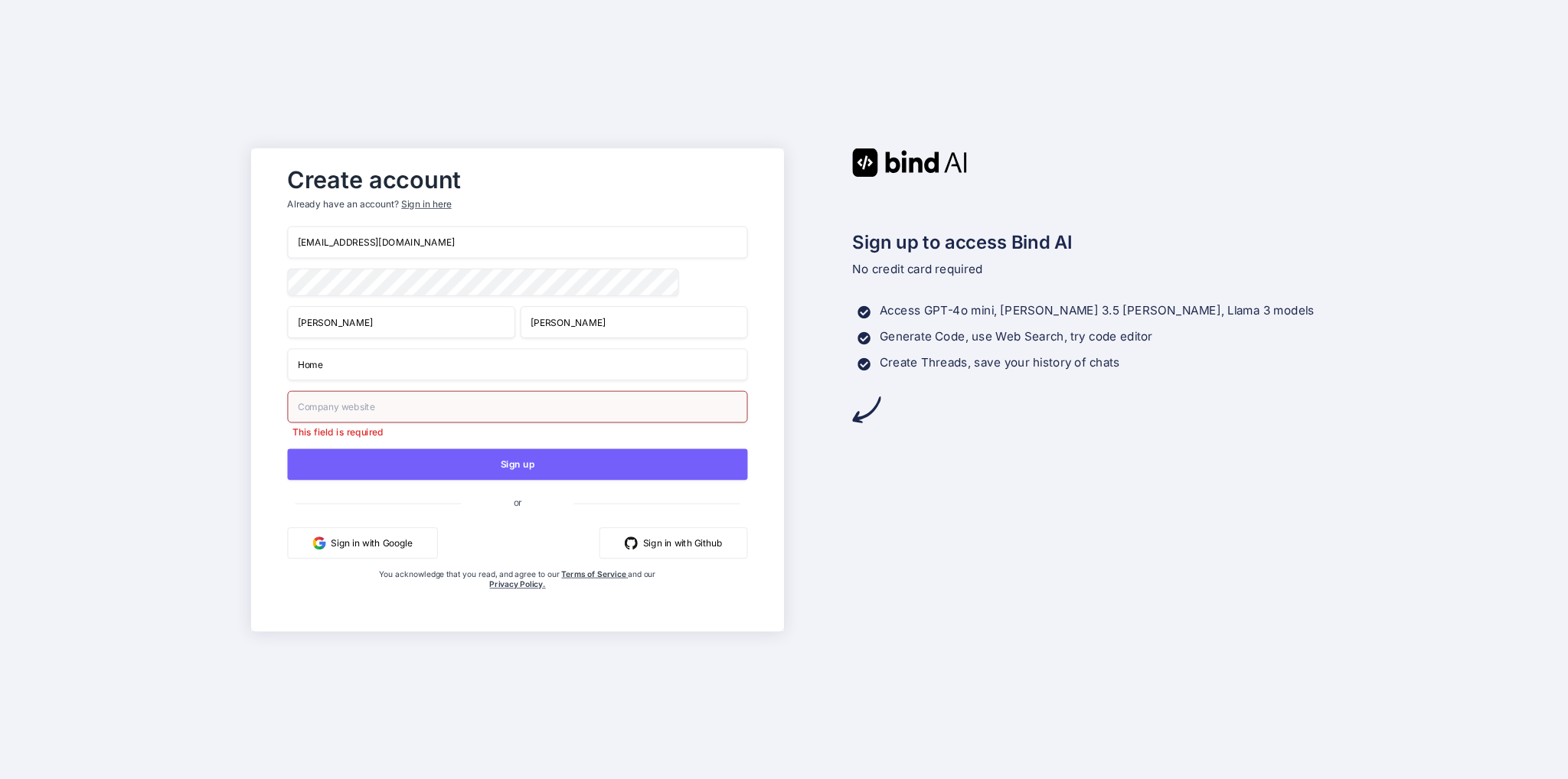
click at [394, 365] on input "Home" at bounding box center [517, 363] width 460 height 32
click at [364, 403] on input "text" at bounding box center [517, 406] width 460 height 32
paste input "Home"
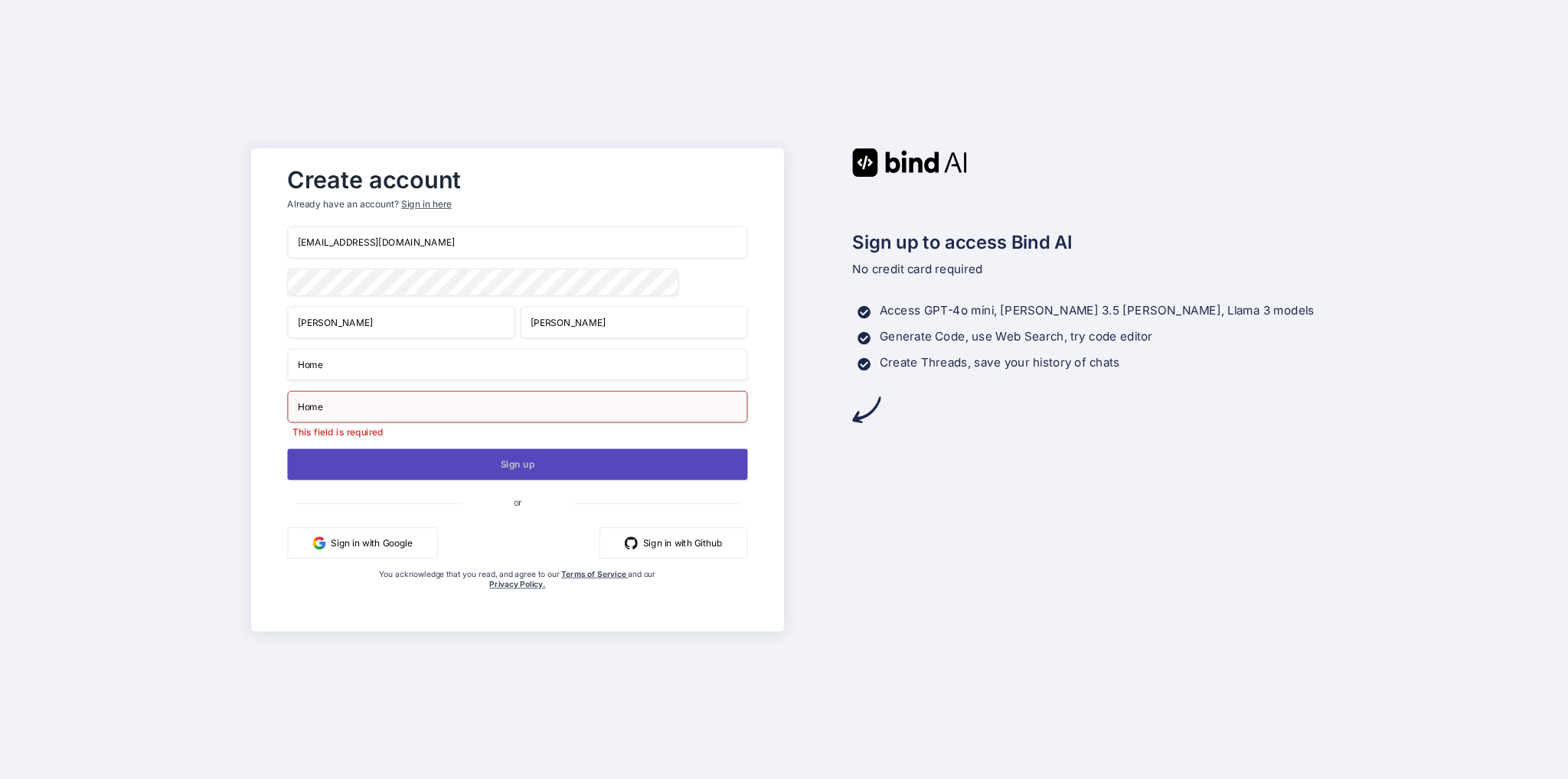
type input "Home"
click at [513, 471] on button "Sign up" at bounding box center [517, 464] width 460 height 31
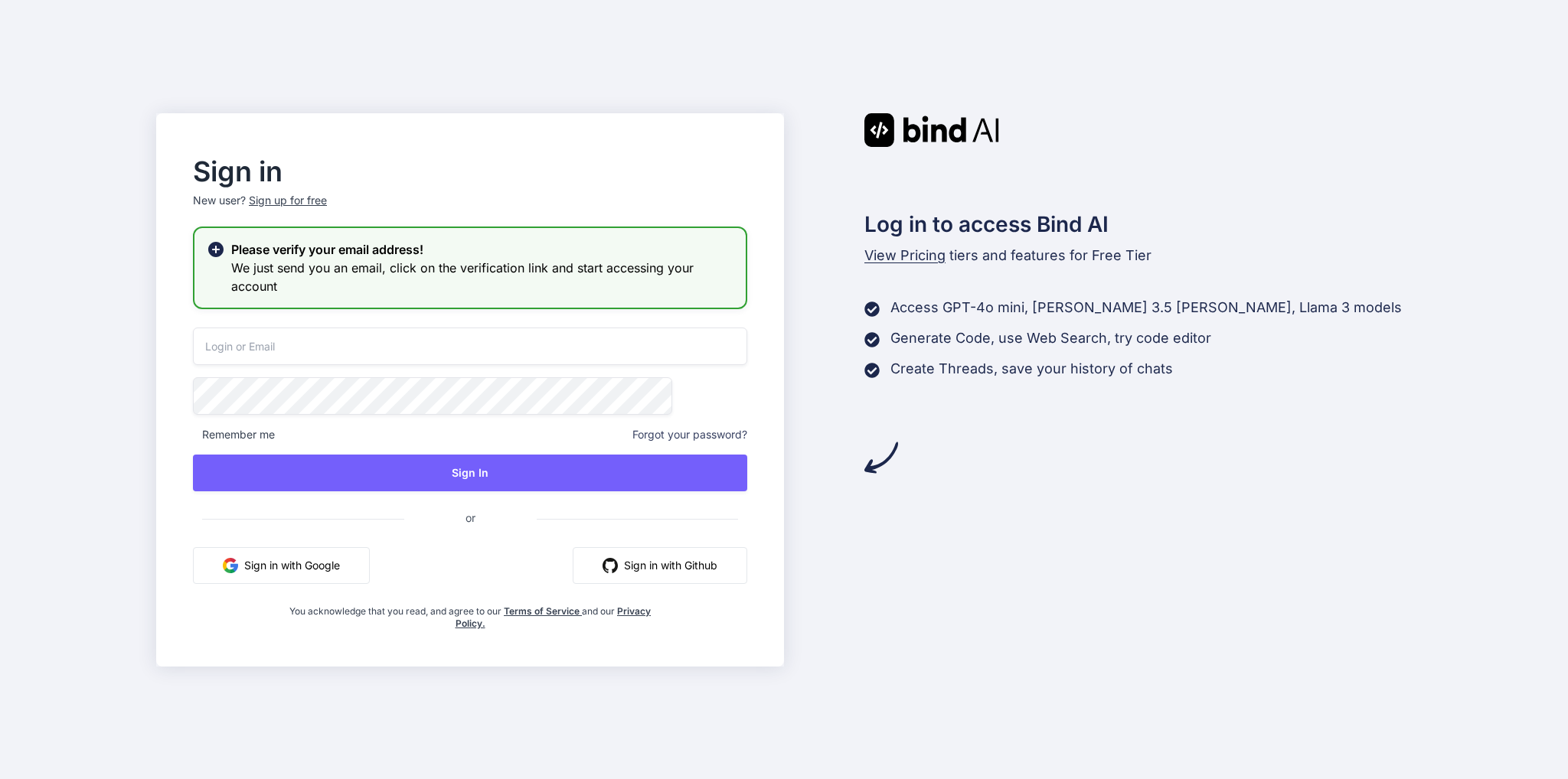
click at [380, 339] on input "email" at bounding box center [470, 346] width 554 height 38
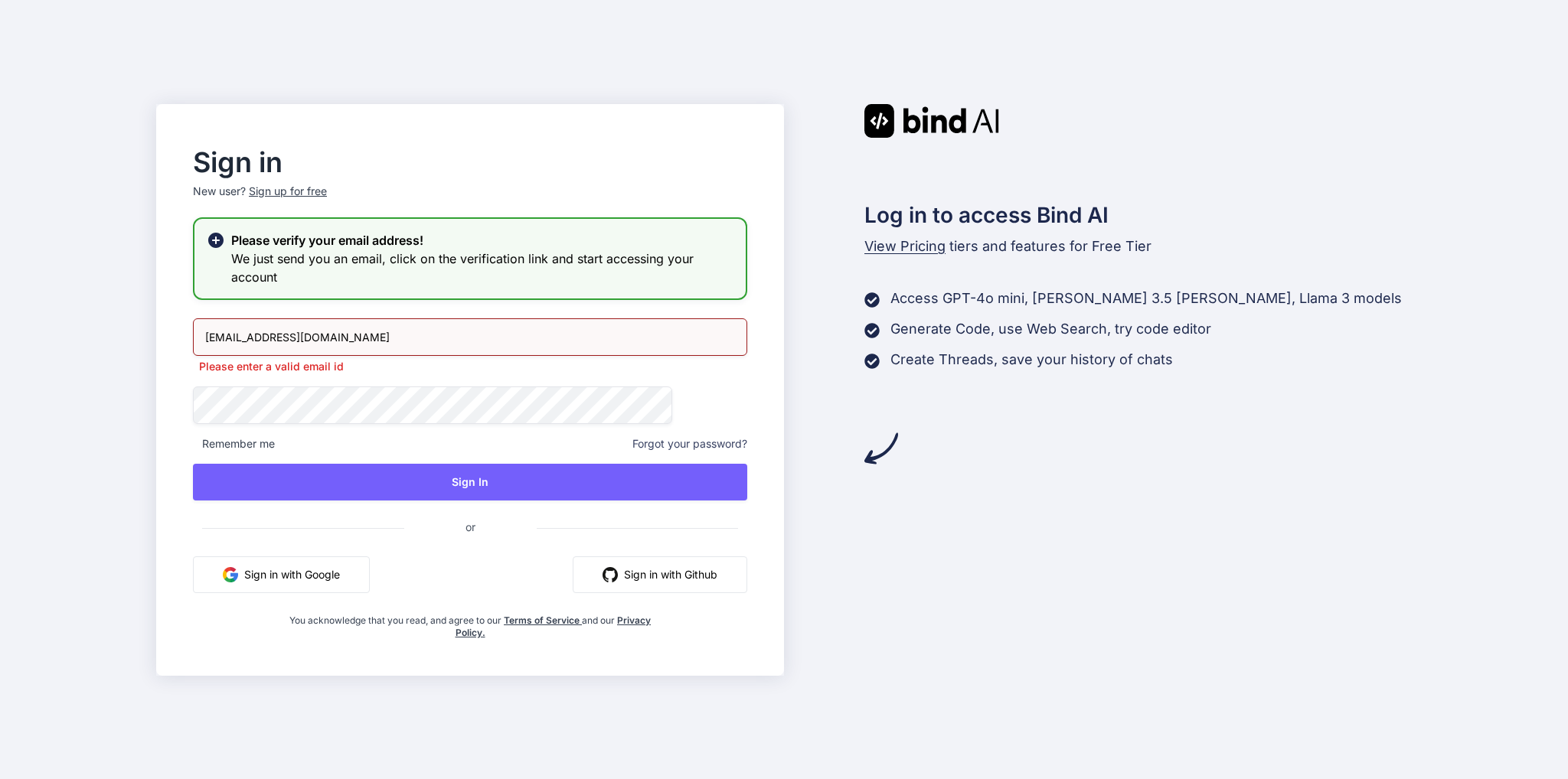
type input "[EMAIL_ADDRESS][DOMAIN_NAME]"
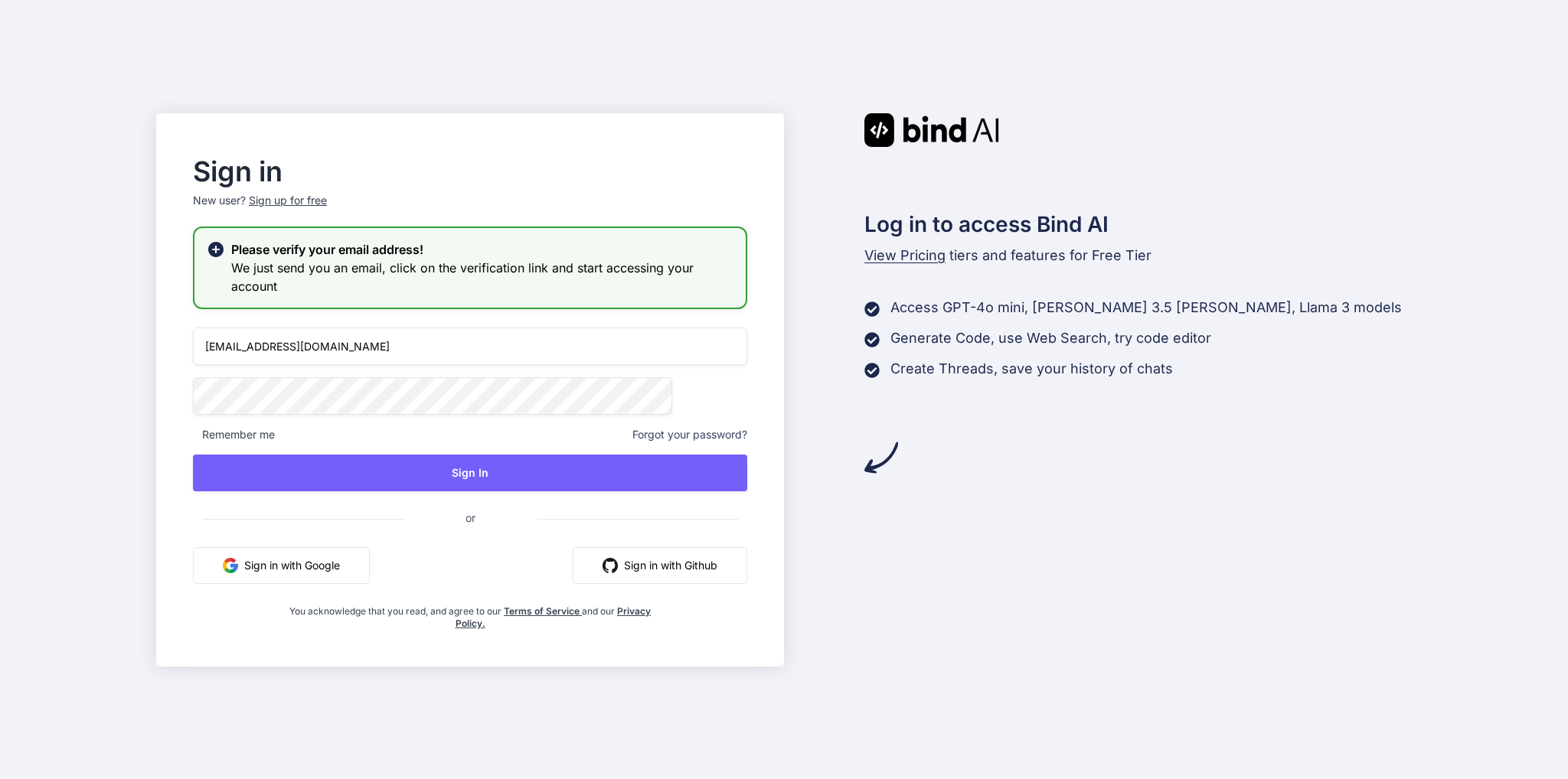
click at [0, 398] on html "Sign in New user? Sign up for free Please verify your email address! We just se…" at bounding box center [784, 390] width 1568 height 779
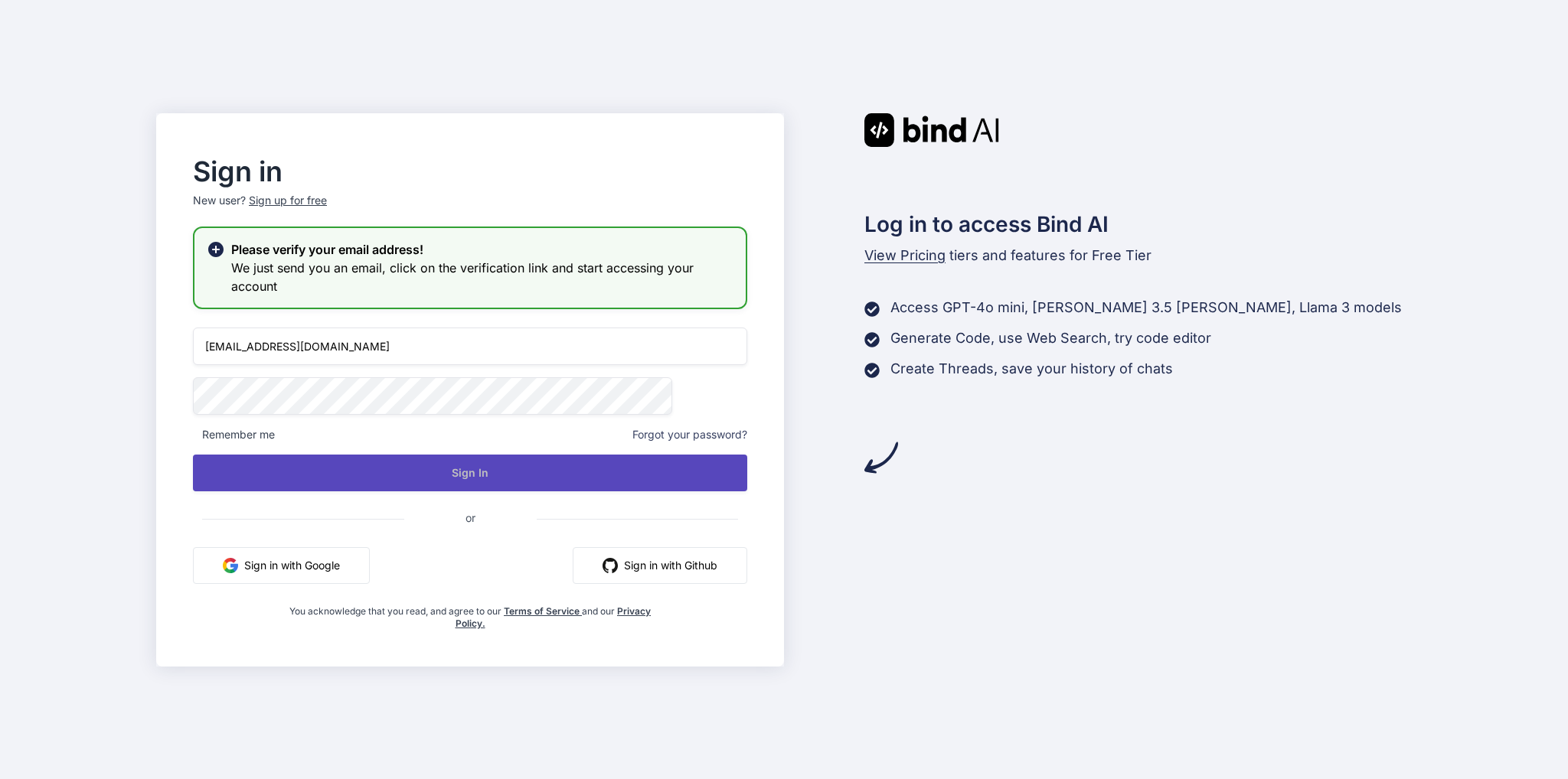
click at [463, 487] on button "Sign In" at bounding box center [470, 472] width 554 height 37
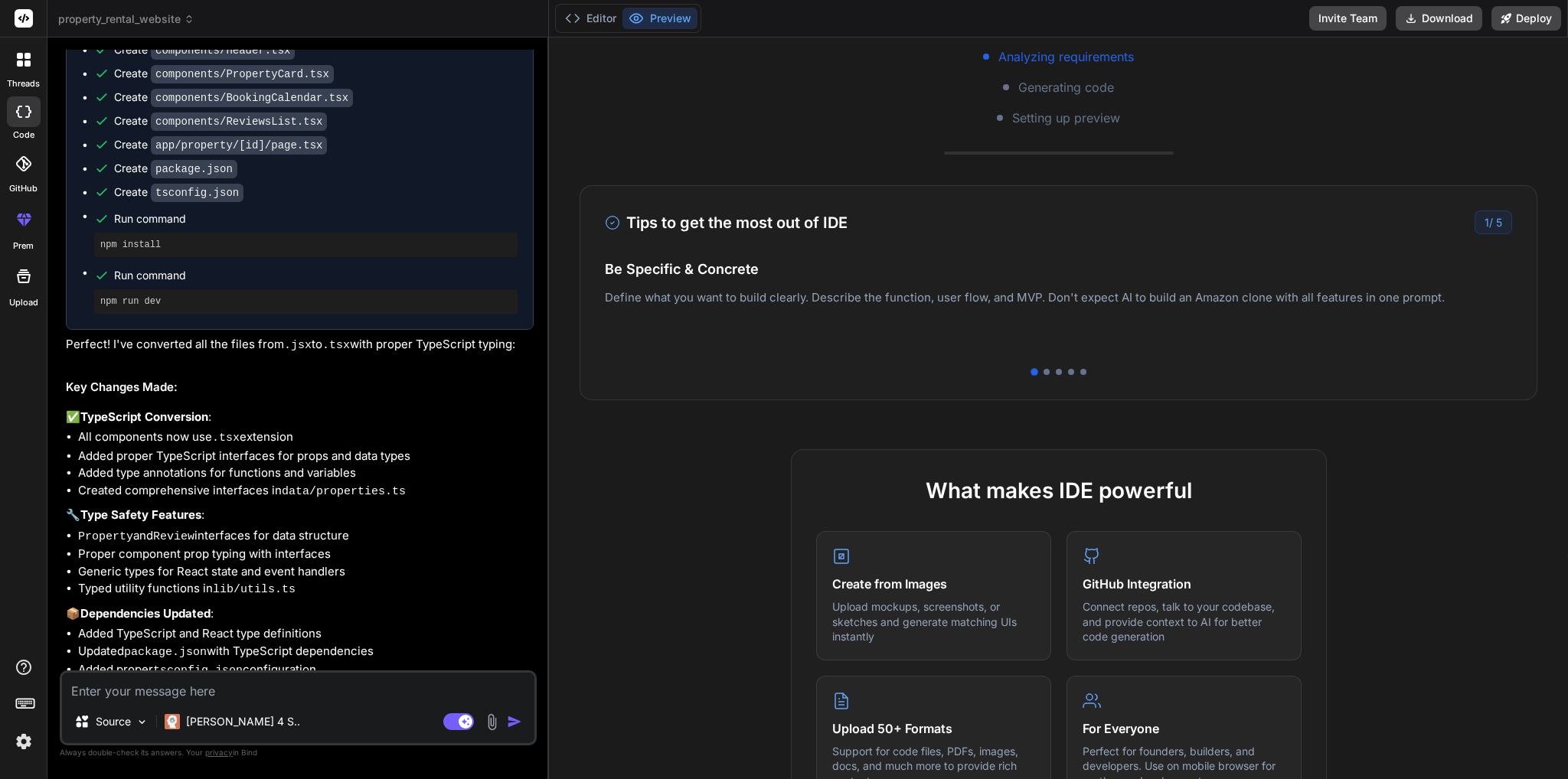
scroll to position [306, 0]
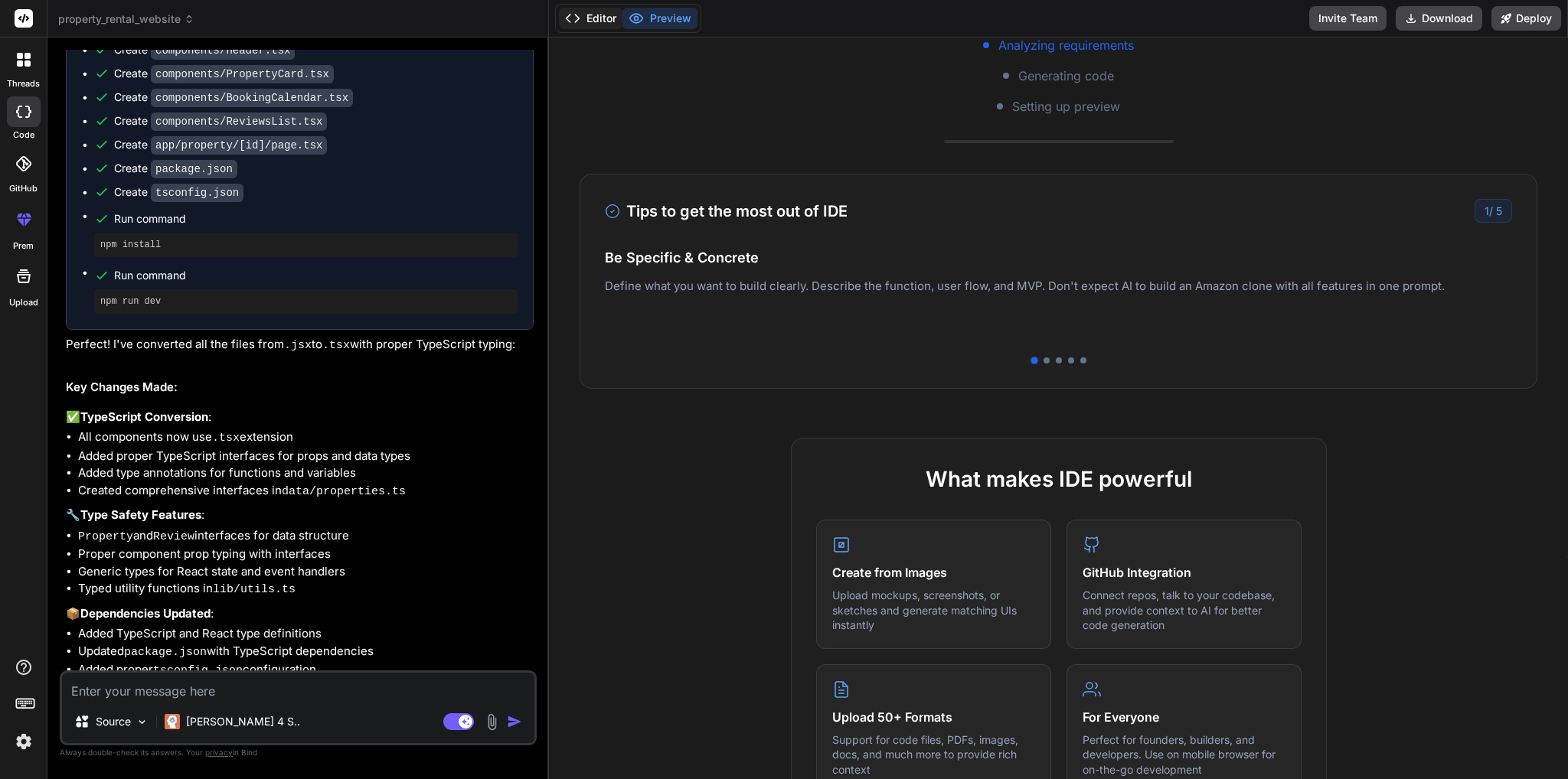
click at [591, 26] on button "Editor" at bounding box center [590, 18] width 64 height 21
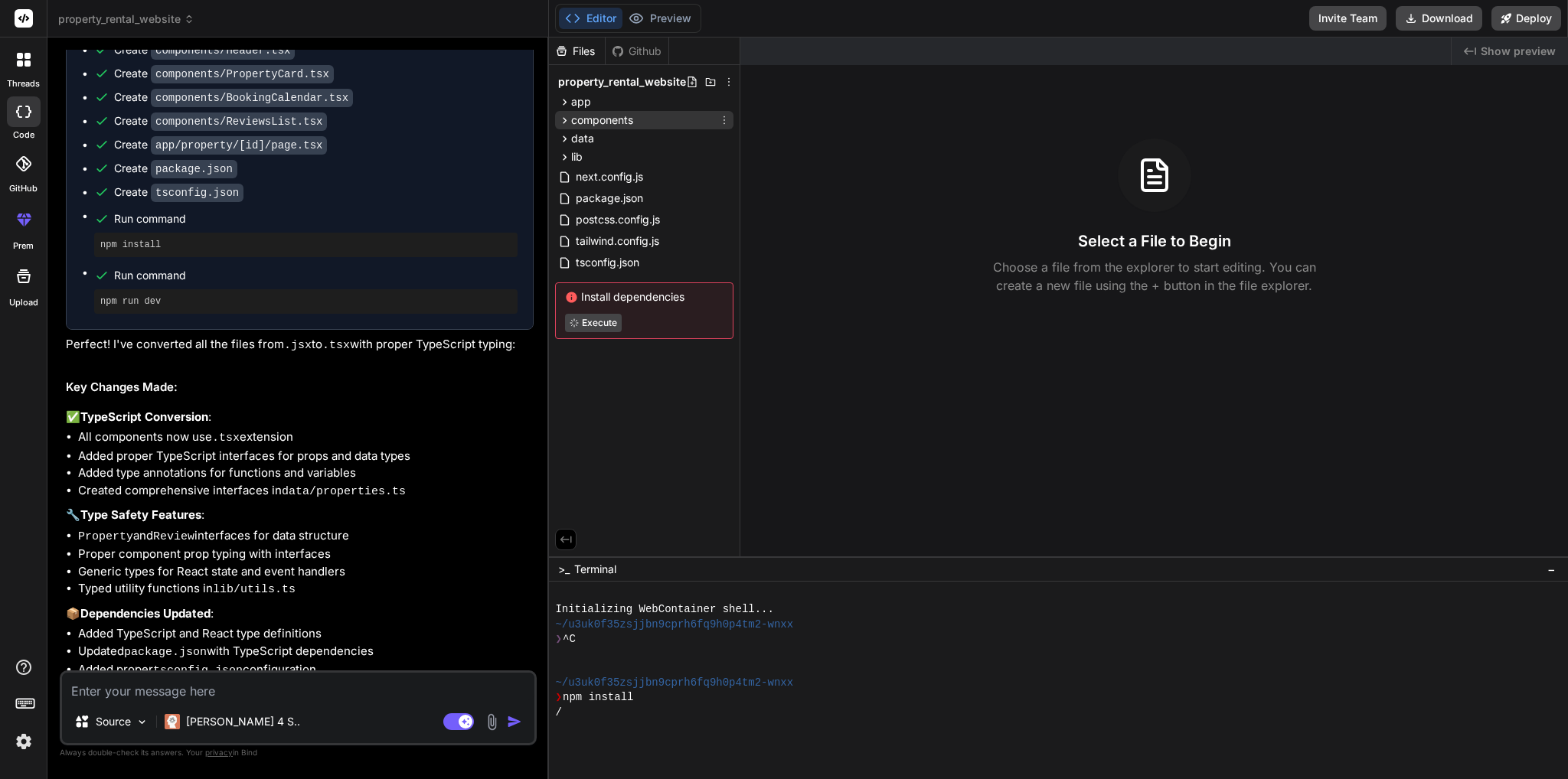
click at [561, 123] on icon at bounding box center [565, 120] width 13 height 13
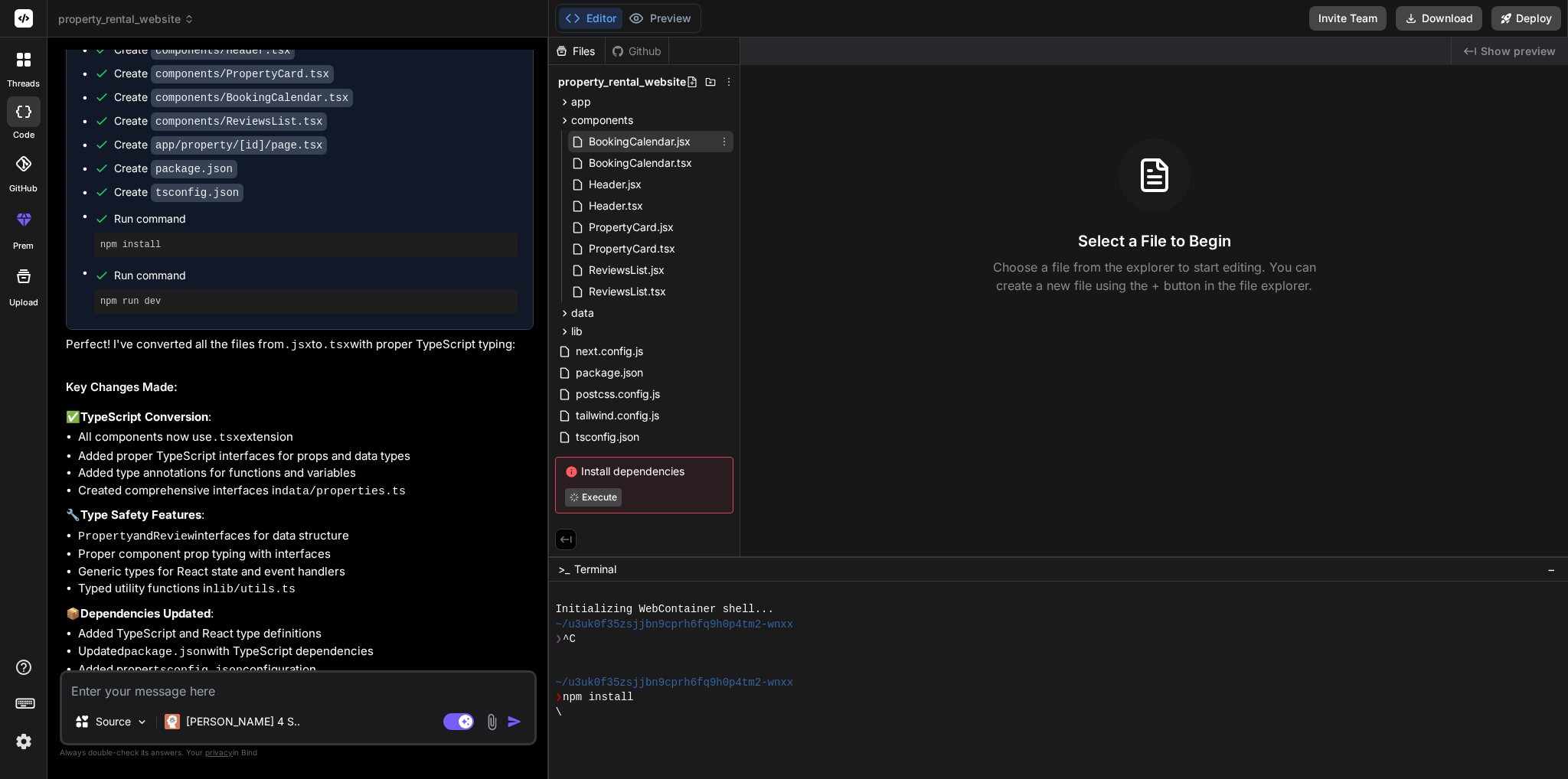
click at [625, 142] on span "BookingCalendar.jsx" at bounding box center [639, 142] width 105 height 18
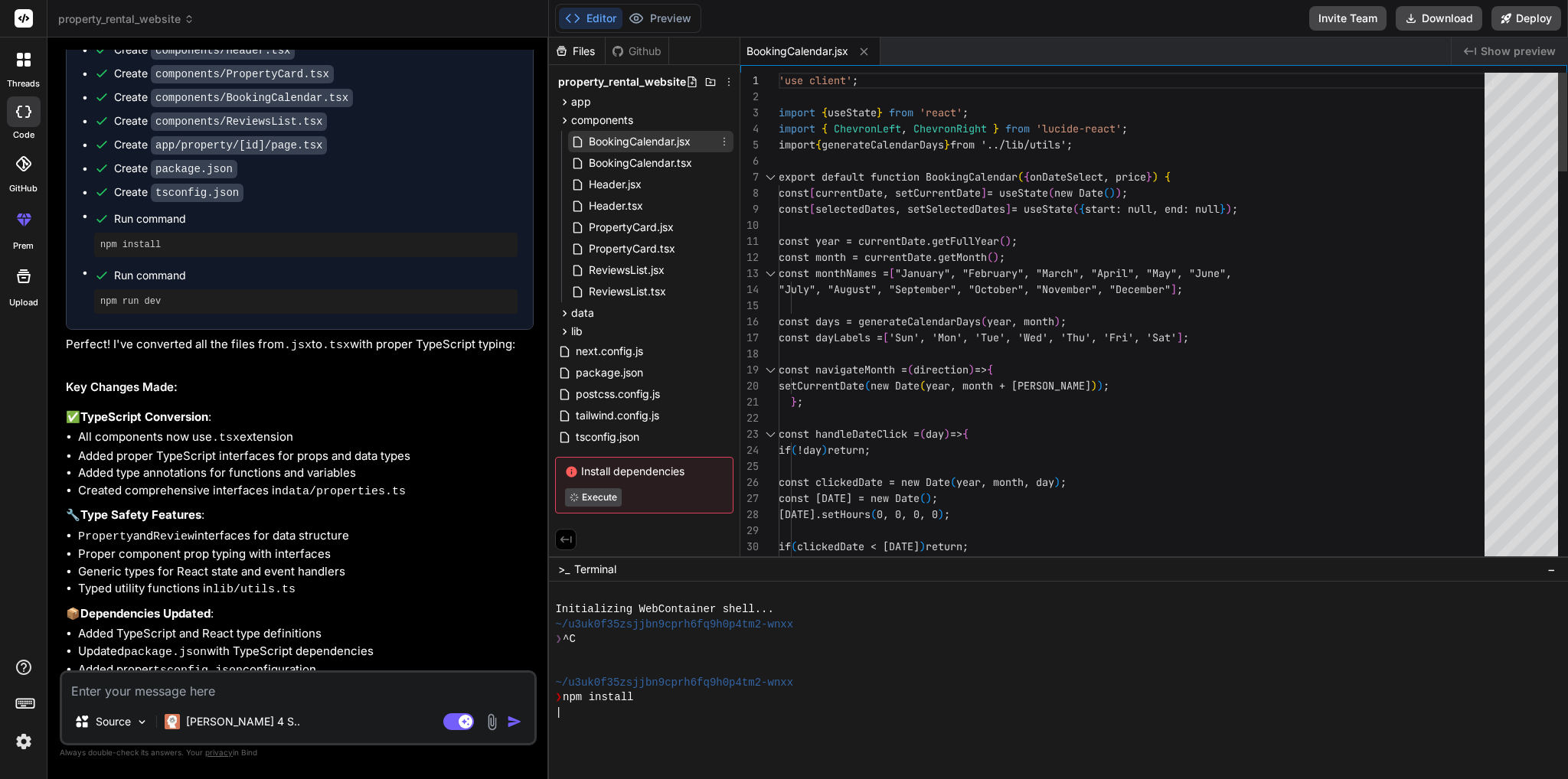
type textarea "x"
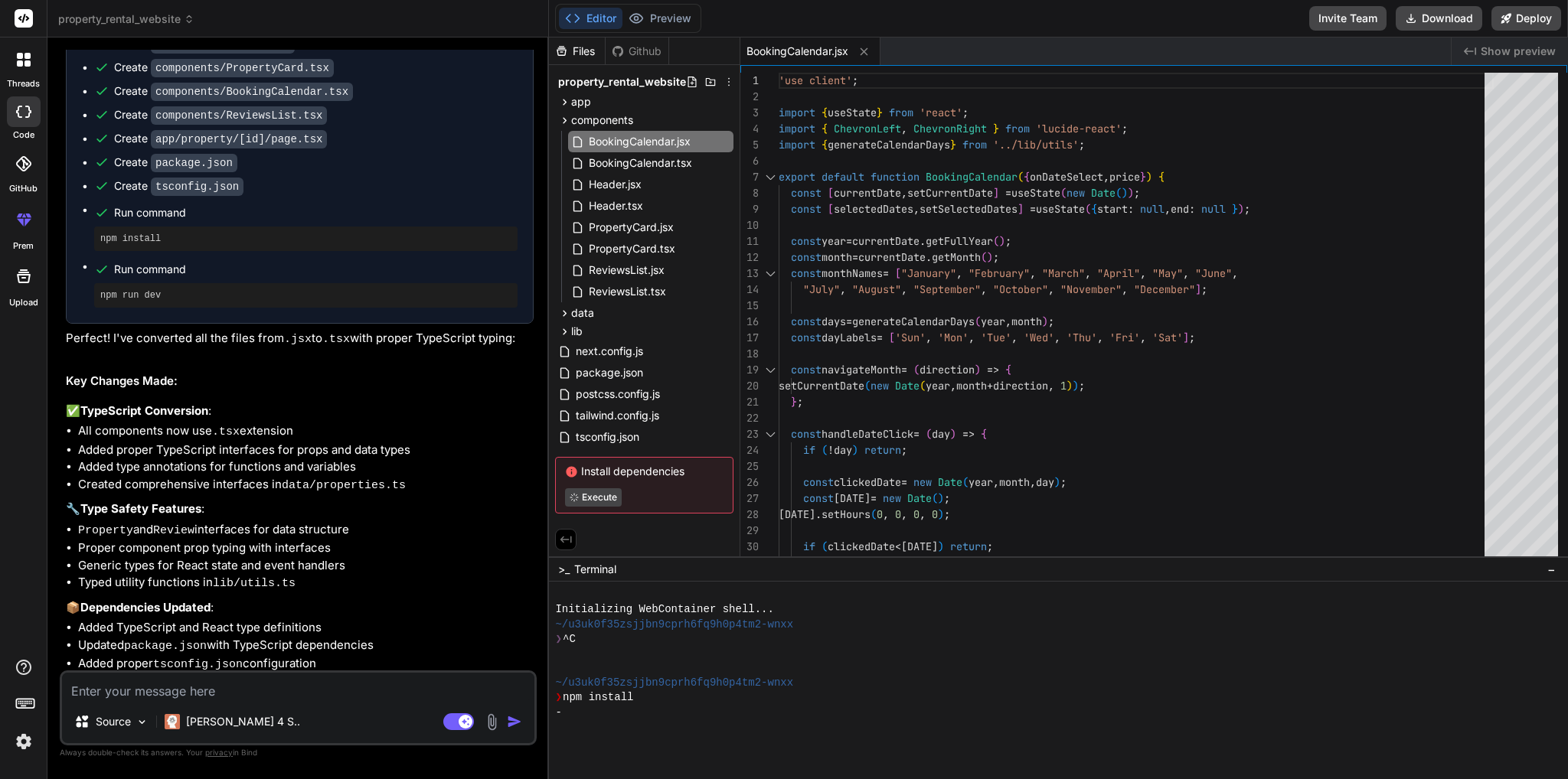
scroll to position [2136, 0]
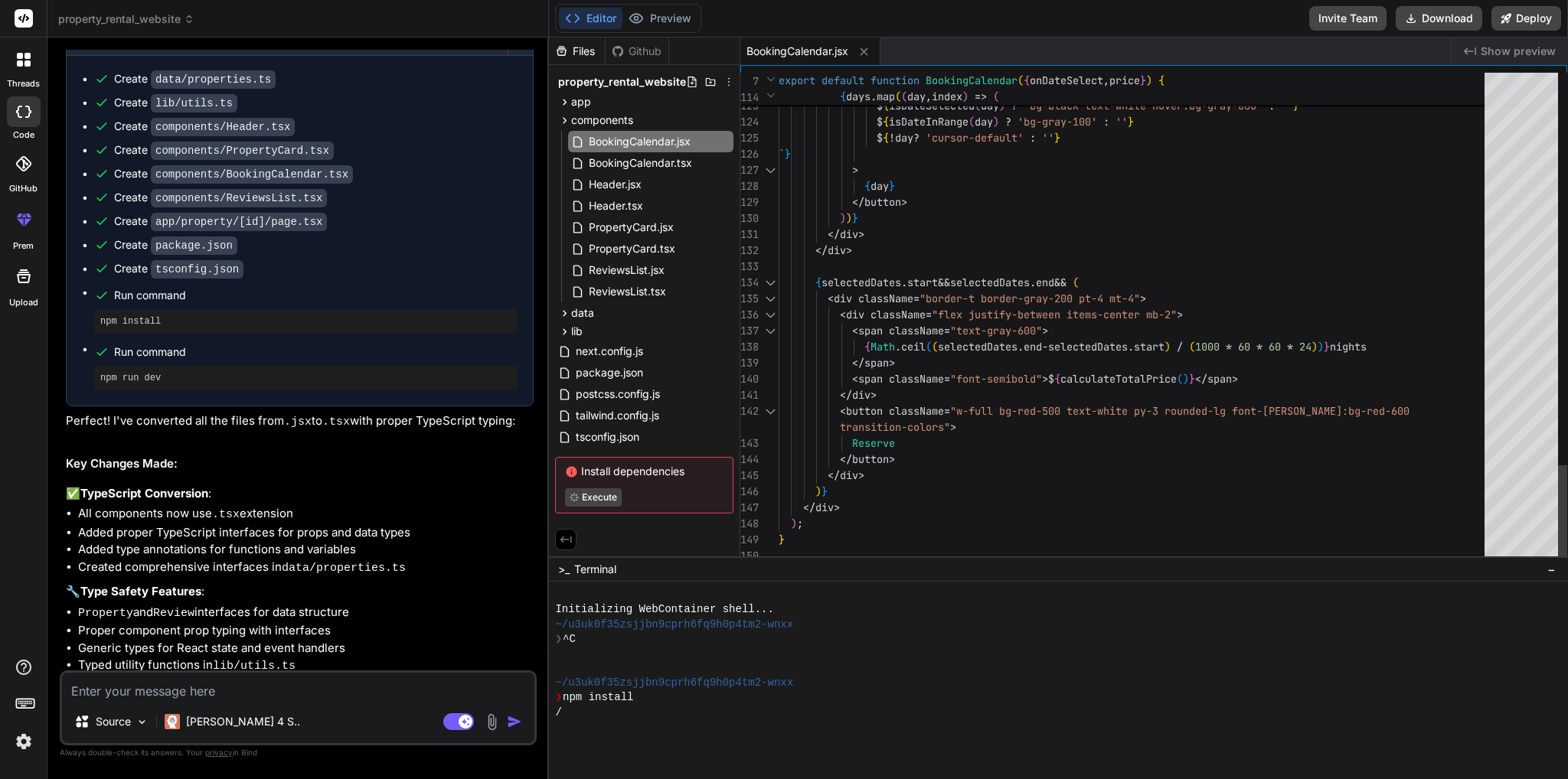
type textarea "</div> </div> {selectedDates.start && selectedDates.end && ( <div className="bo…"
click at [12, 16] on div at bounding box center [23, 19] width 47 height 38
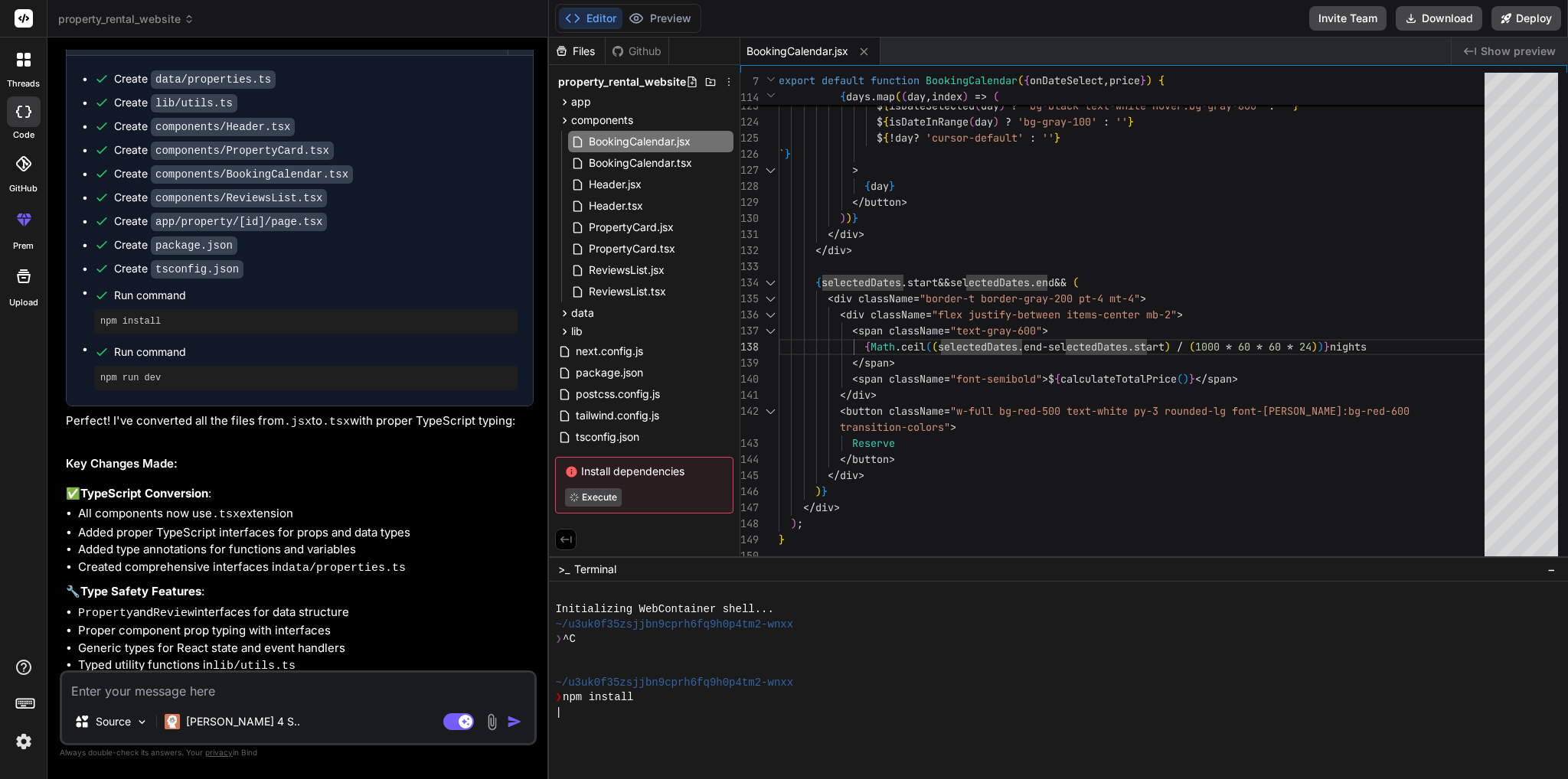
click at [25, 22] on rect at bounding box center [24, 18] width 18 height 18
click at [25, 20] on rect at bounding box center [24, 18] width 18 height 18
click at [116, 20] on span "property_rental_website" at bounding box center [126, 19] width 136 height 16
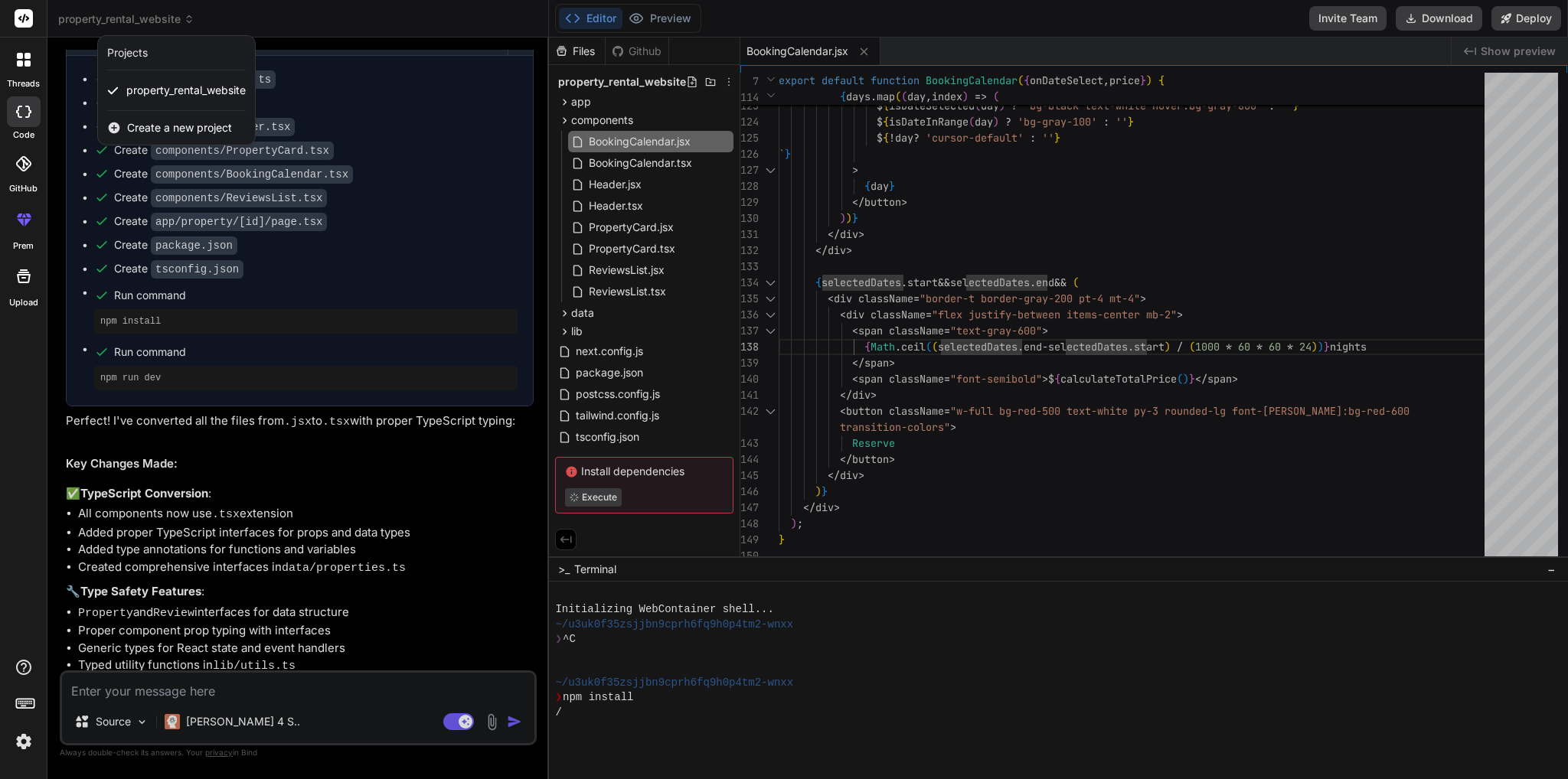
click at [120, 18] on div at bounding box center [784, 390] width 1568 height 779
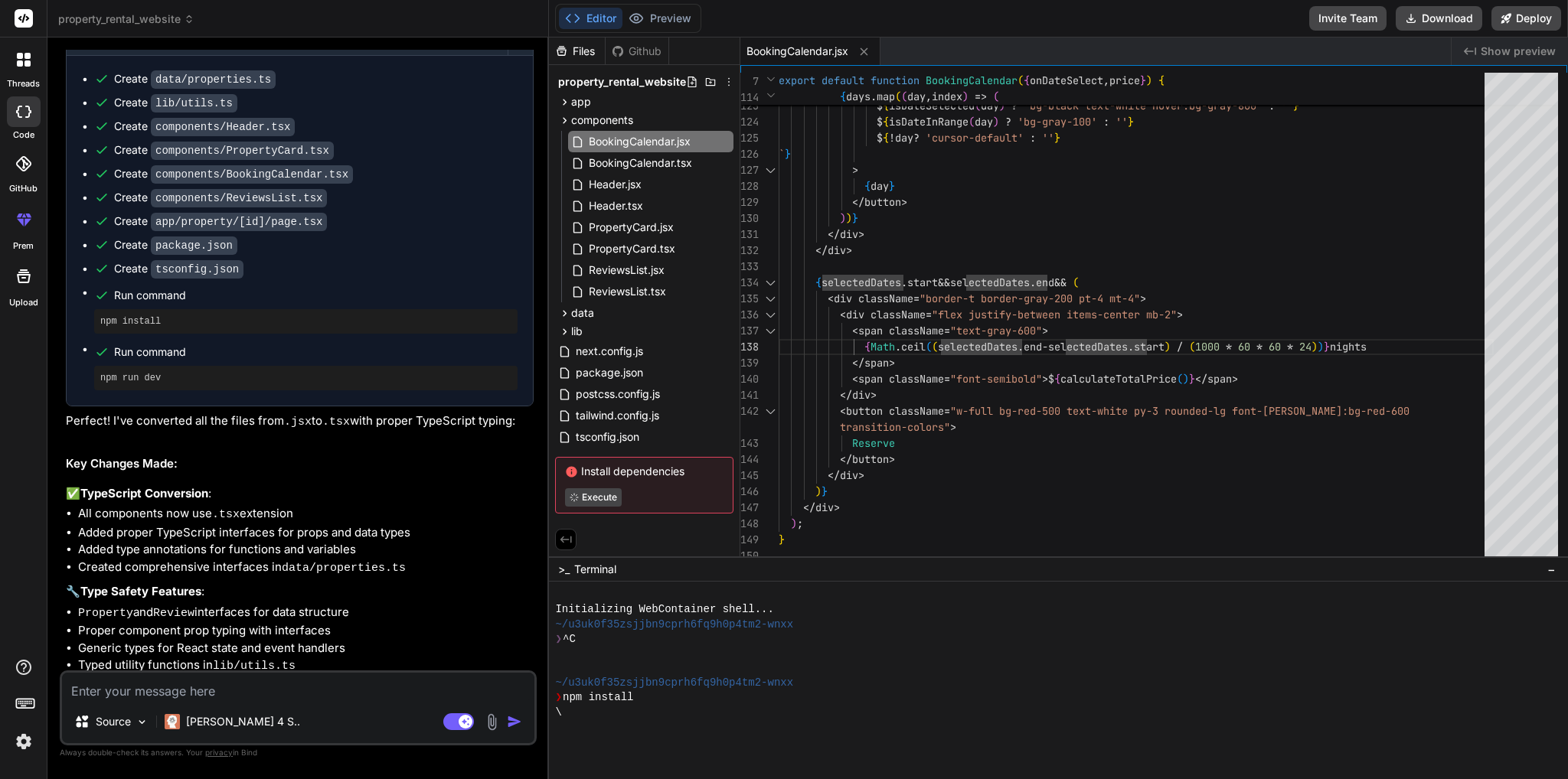
click at [25, 67] on div at bounding box center [23, 59] width 32 height 32
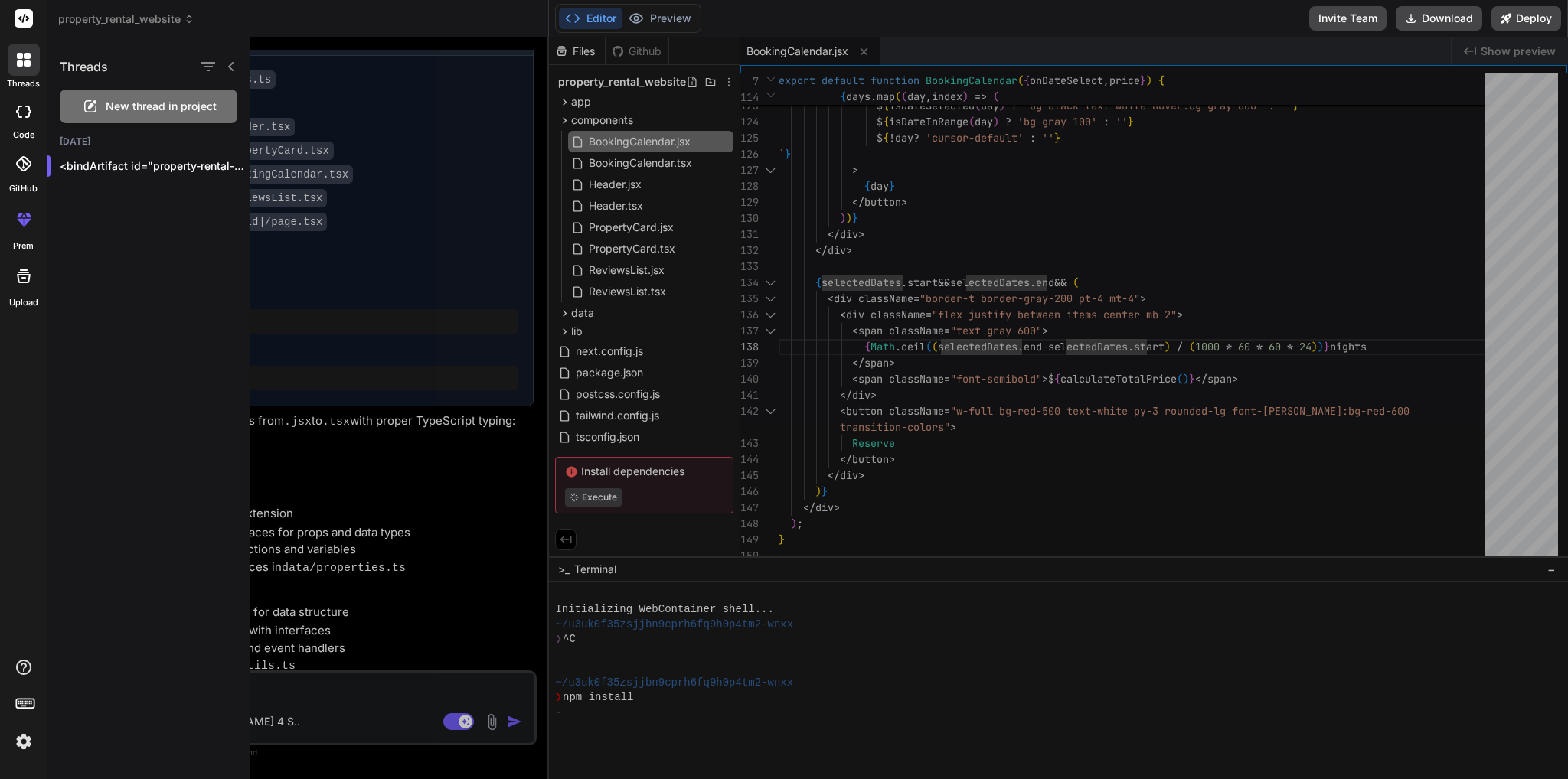
click at [20, 118] on div at bounding box center [23, 111] width 34 height 30
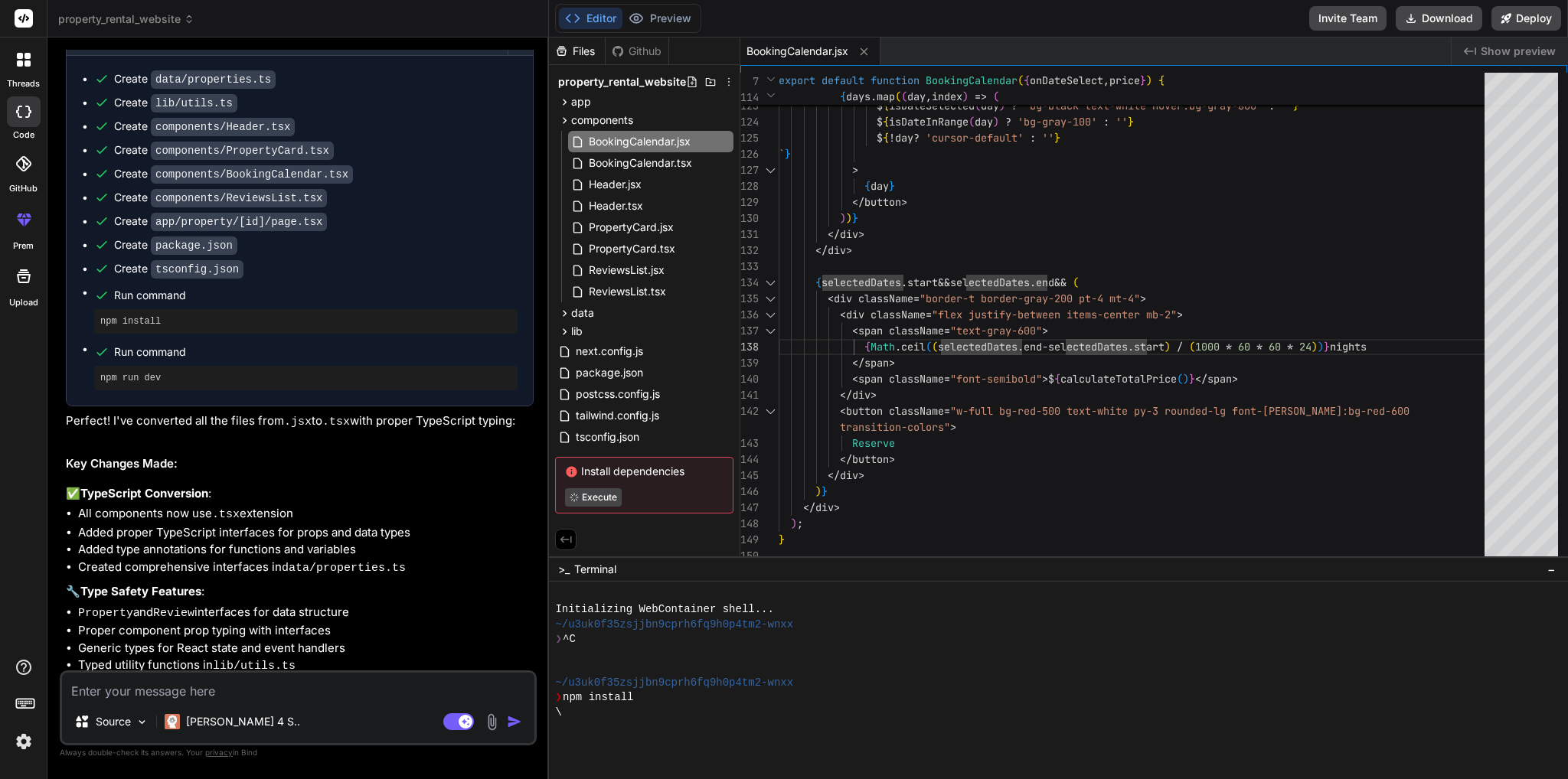
type textarea "x"
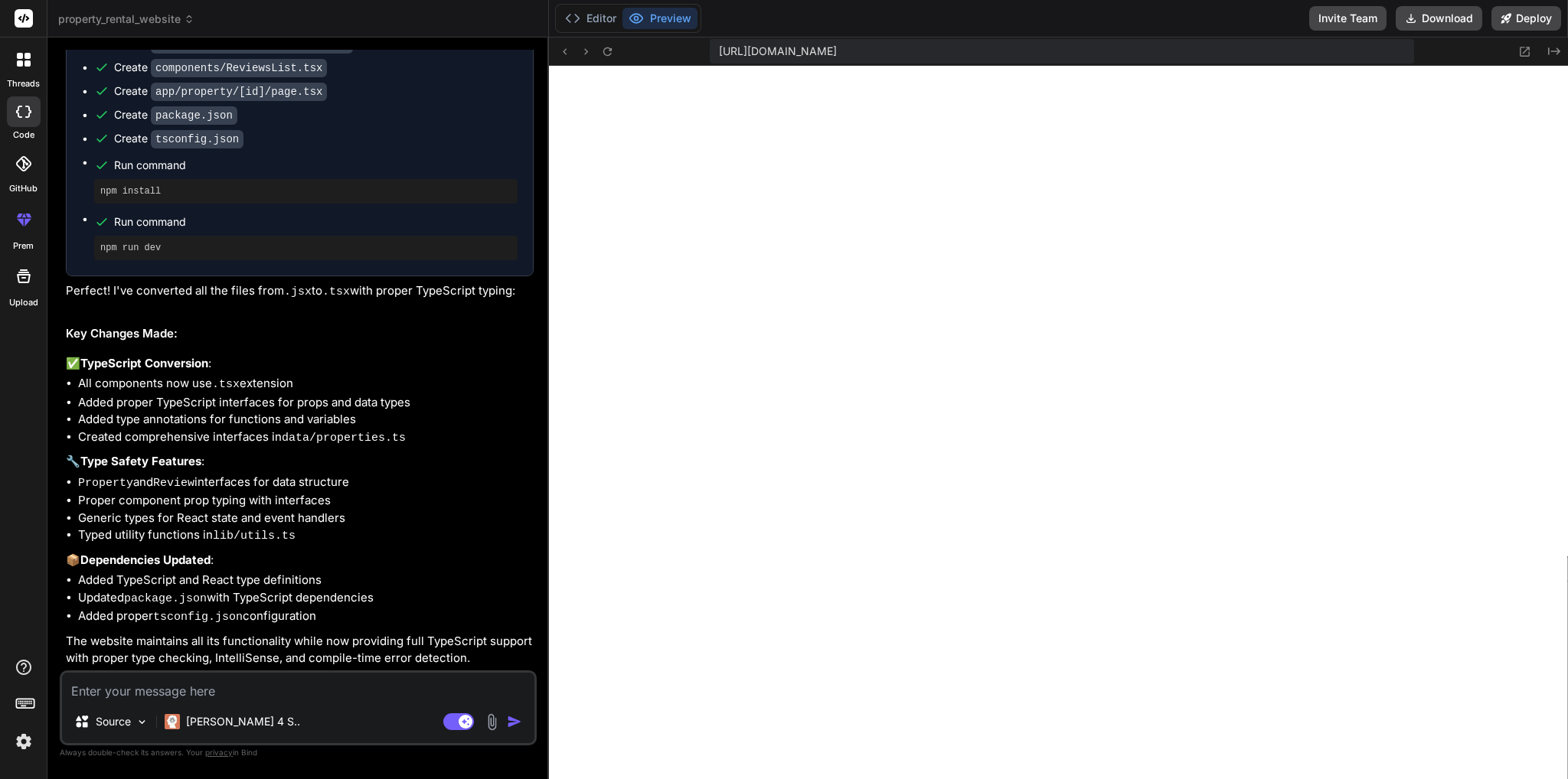
scroll to position [572, 0]
click at [594, 22] on button "Editor" at bounding box center [590, 18] width 64 height 21
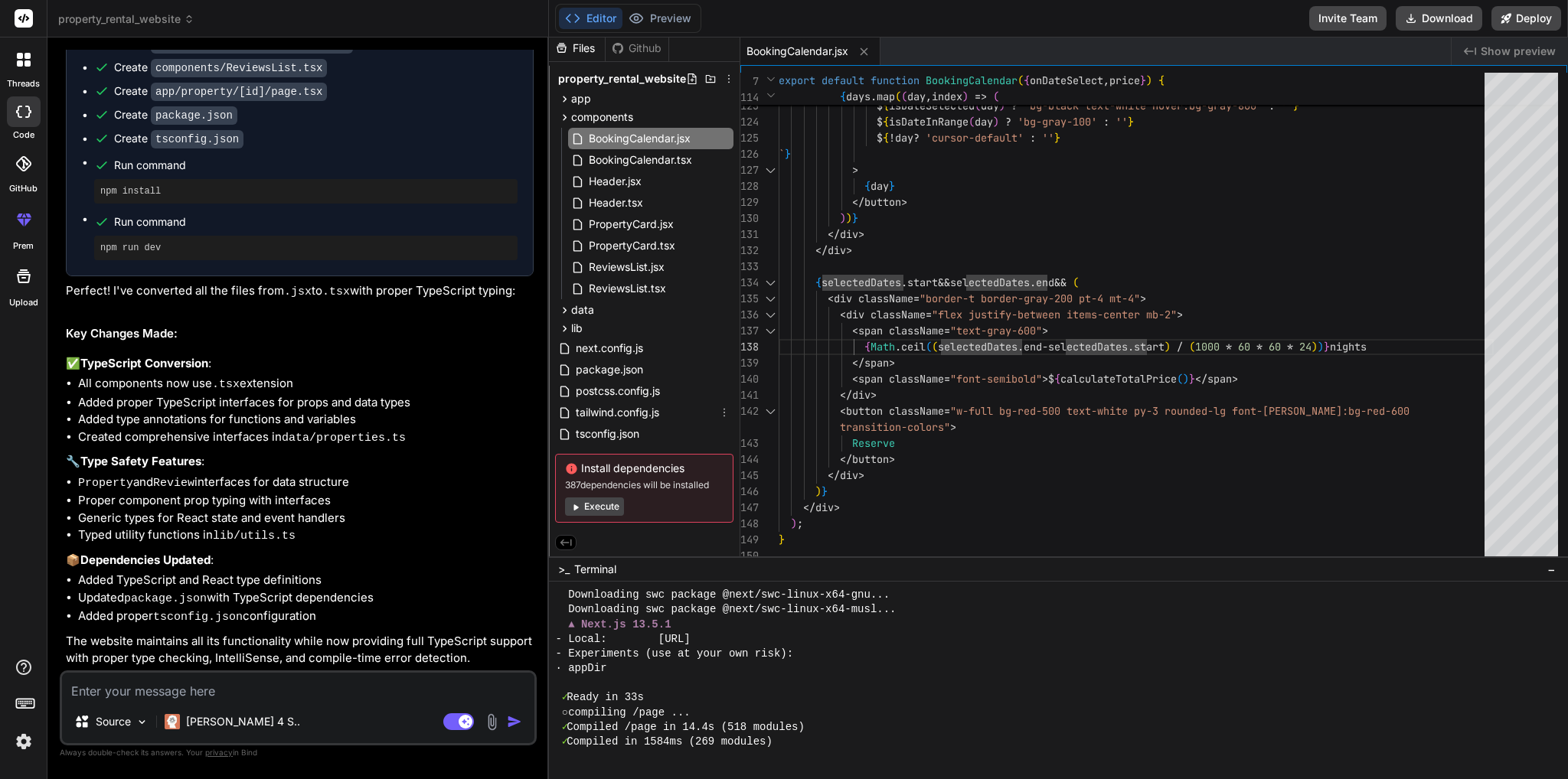
scroll to position [6, 0]
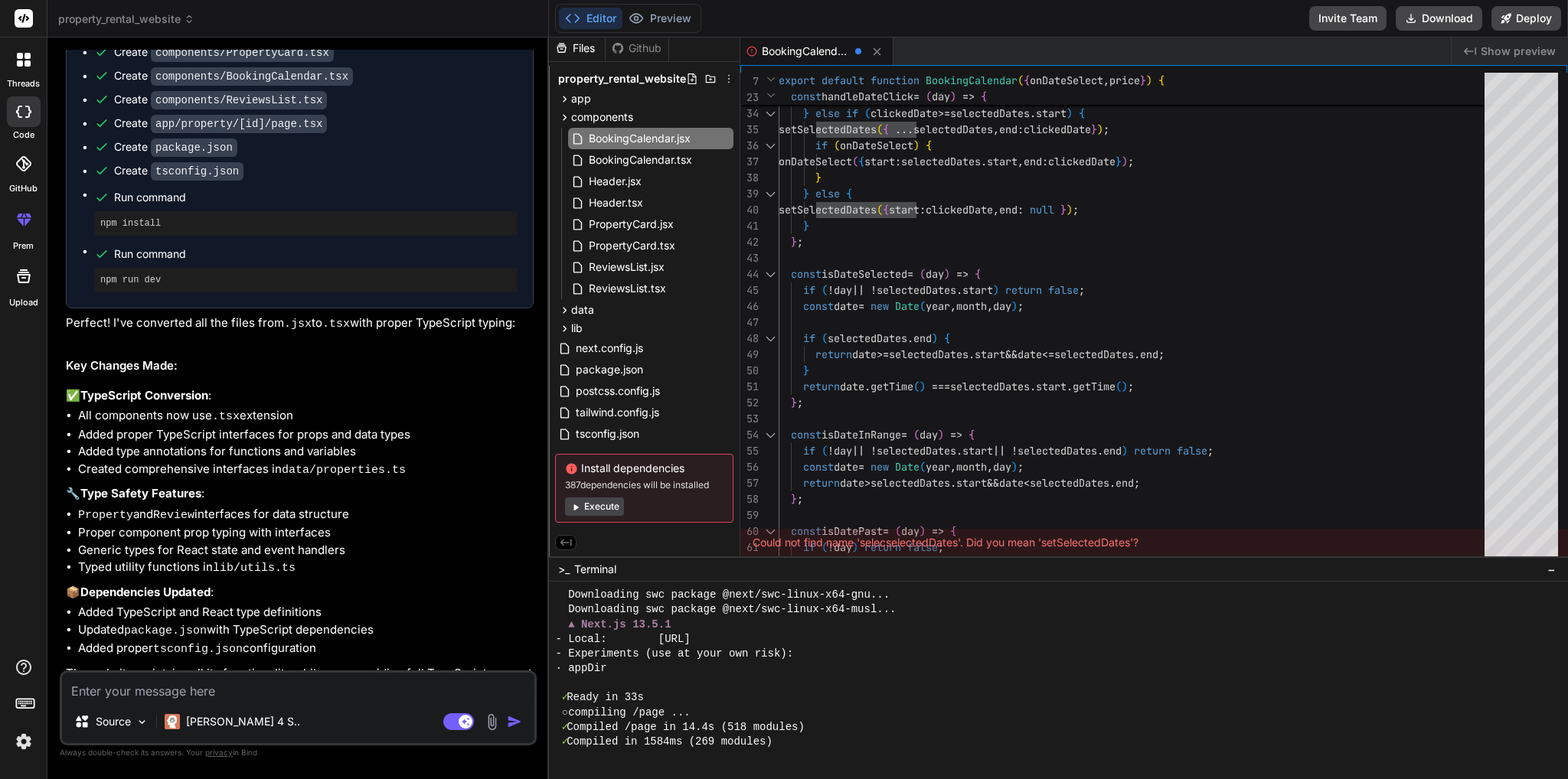
scroll to position [2289, 0]
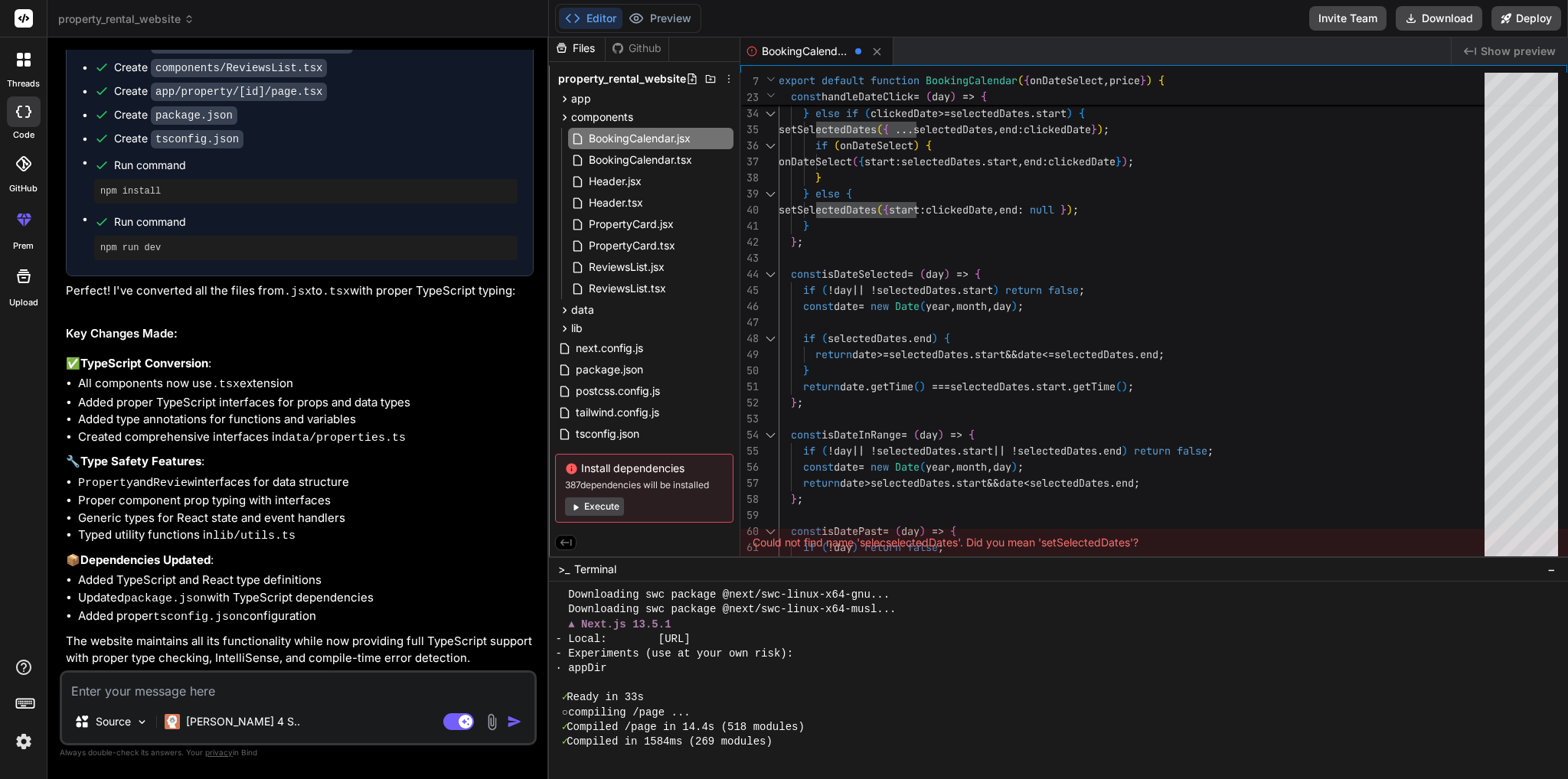
type textarea "'use client'; import { useState } from 'react'; import { ChevronLeft, ChevronRi…"
click at [133, 24] on span "property_rental_website" at bounding box center [126, 19] width 136 height 16
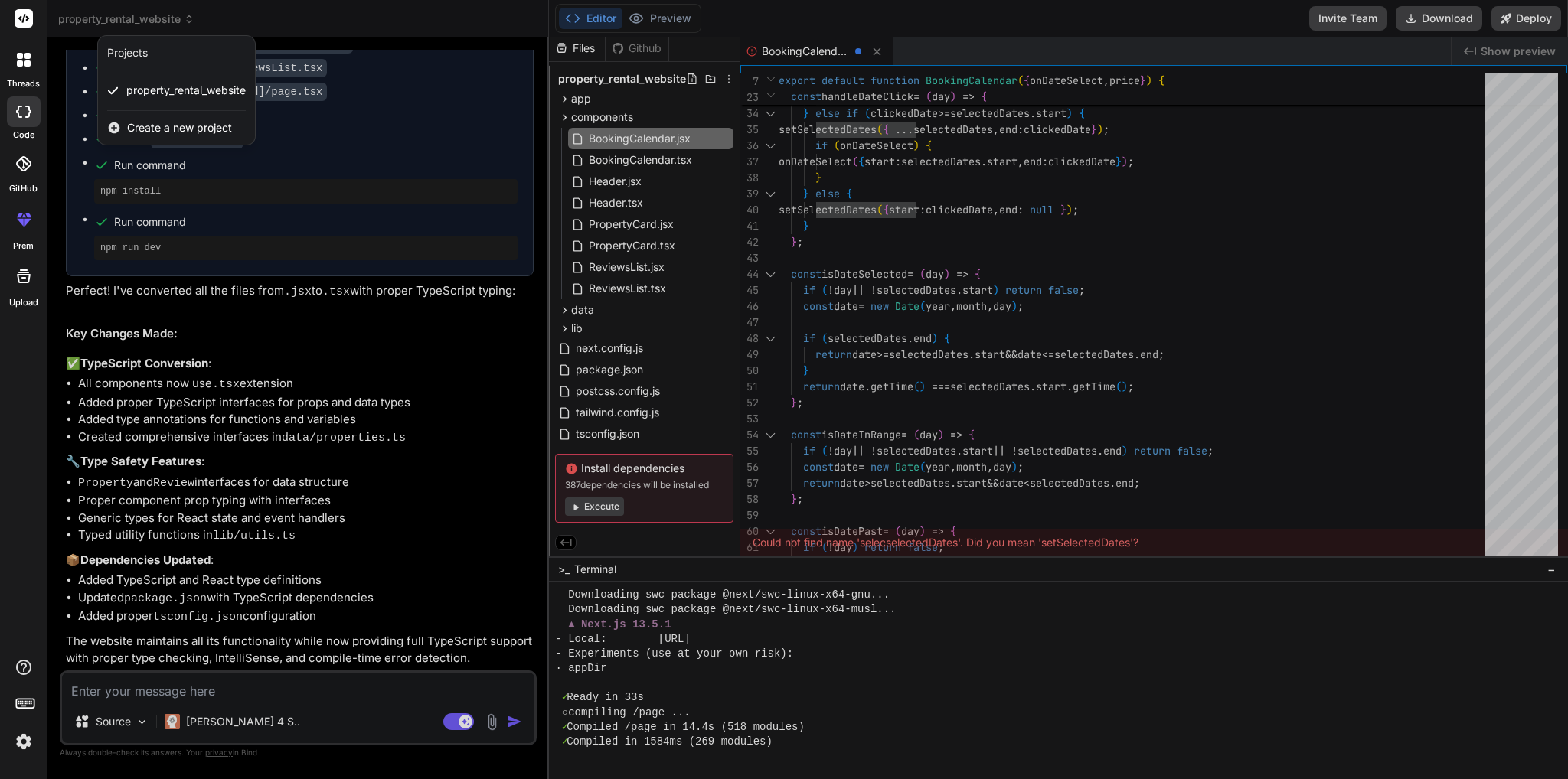
click at [144, 25] on div at bounding box center [784, 390] width 1568 height 779
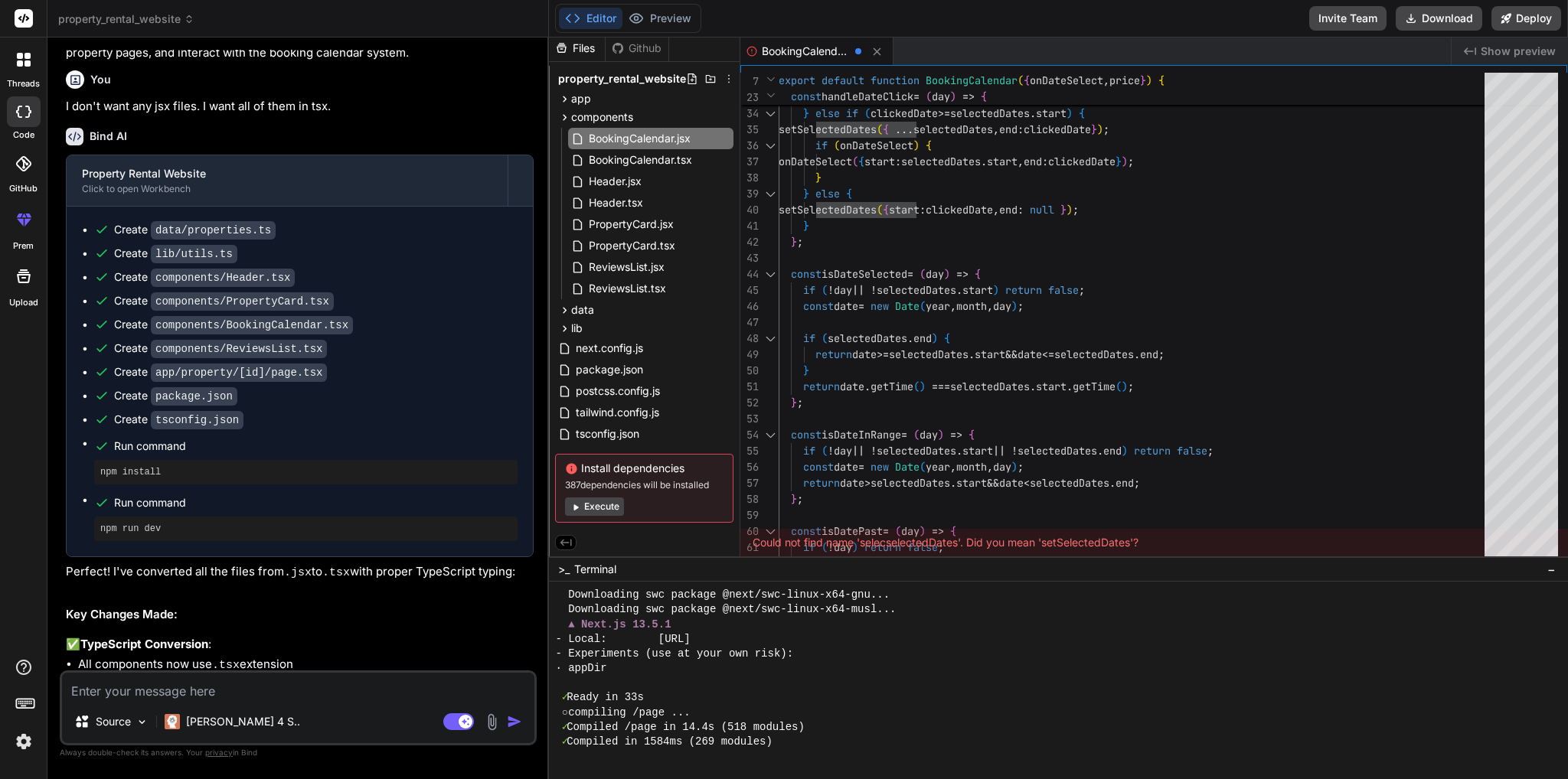
scroll to position [1983, 0]
click at [179, 118] on p "I don't want any jsx files. I want all of them in tsx." at bounding box center [299, 109] width 468 height 18
copy div "I don't want any jsx files. I want all of them in tsx."
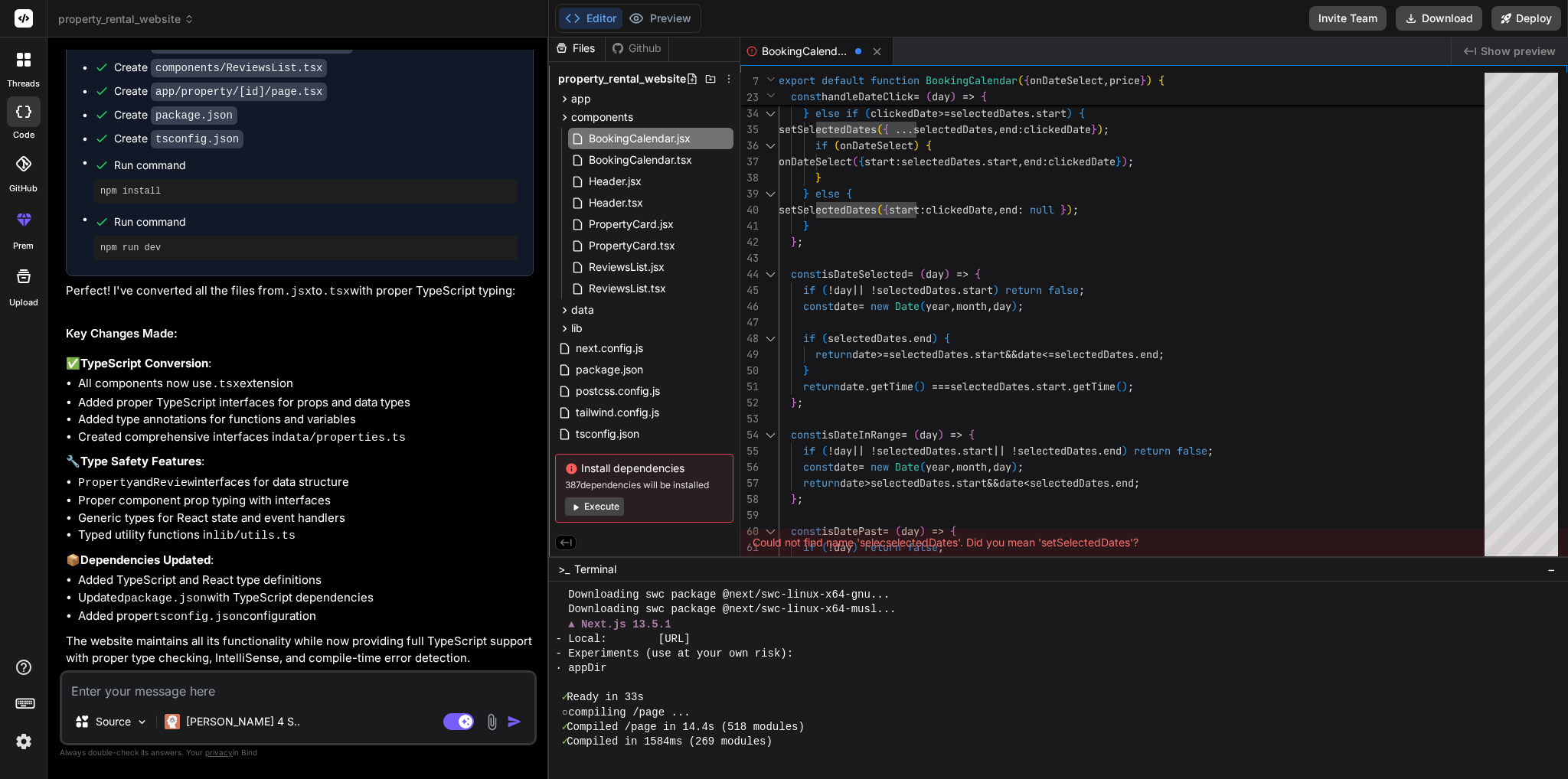
scroll to position [2289, 0]
click at [127, 696] on textarea at bounding box center [298, 687] width 472 height 28
paste textarea "I don't want any jsx files. I want all of them in tsx."
type textarea "I don't want any jsx files. I want all of them in tsx."
type textarea "x"
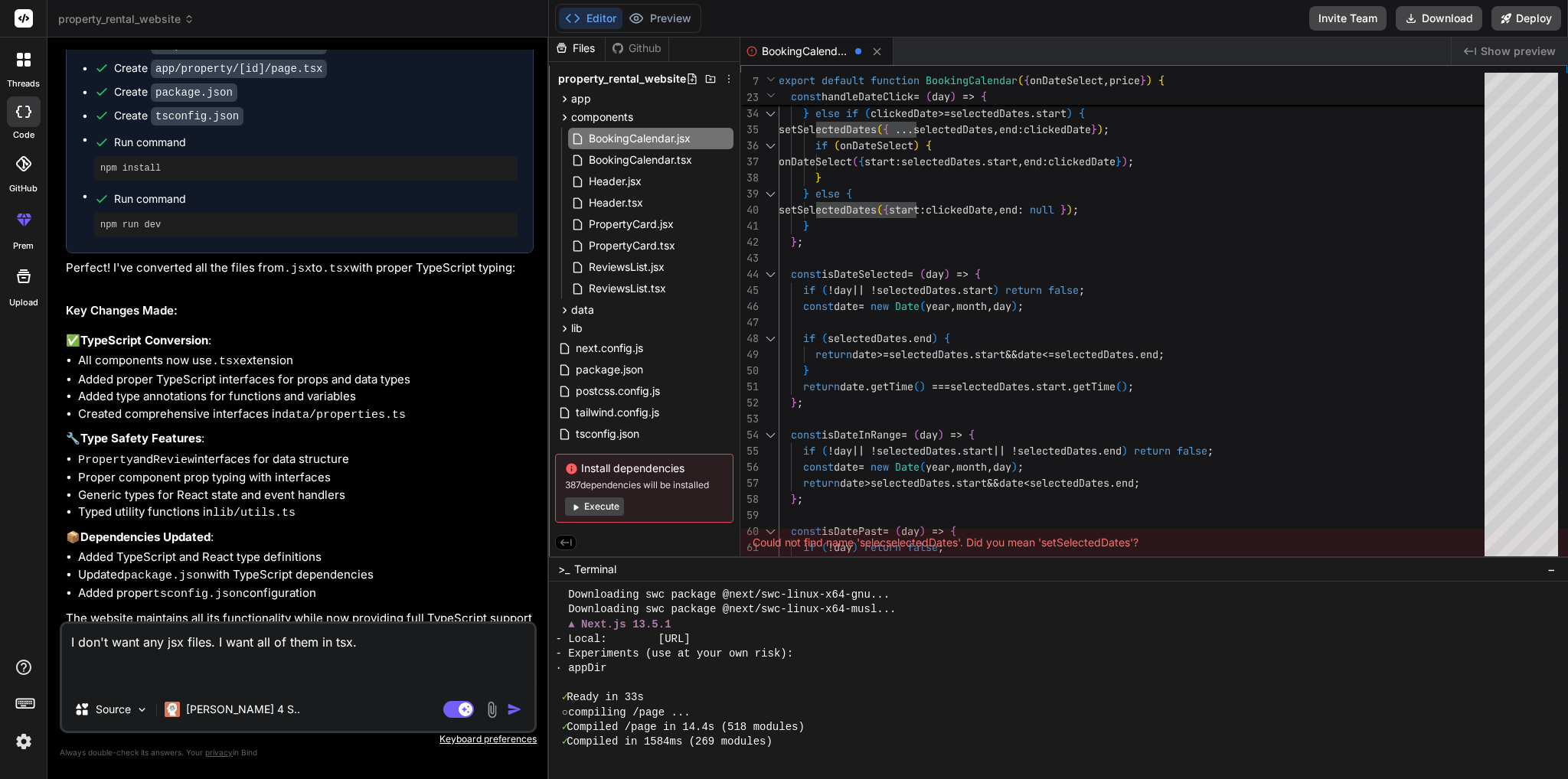
type textarea "I don't want any jsx files. I want all of them in tsx."
drag, startPoint x: 527, startPoint y: 706, endPoint x: 520, endPoint y: 707, distance: 7.1
click at [524, 707] on div "I don't want any jsx files. I want all of them in tsx. Source Claude 4 S.. Agen…" at bounding box center [298, 677] width 477 height 111
click at [514, 708] on img "button" at bounding box center [514, 709] width 16 height 16
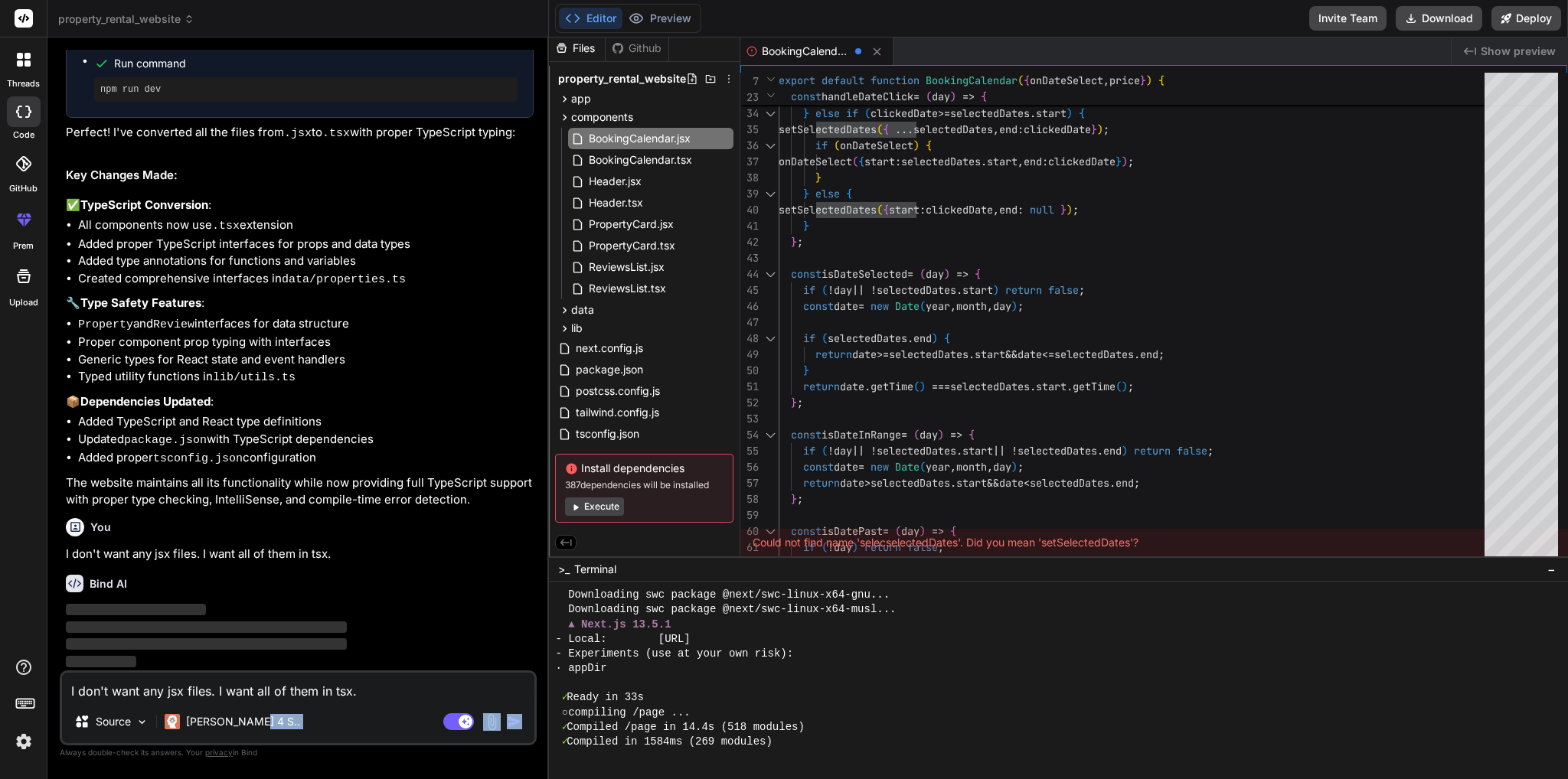
scroll to position [2448, 0]
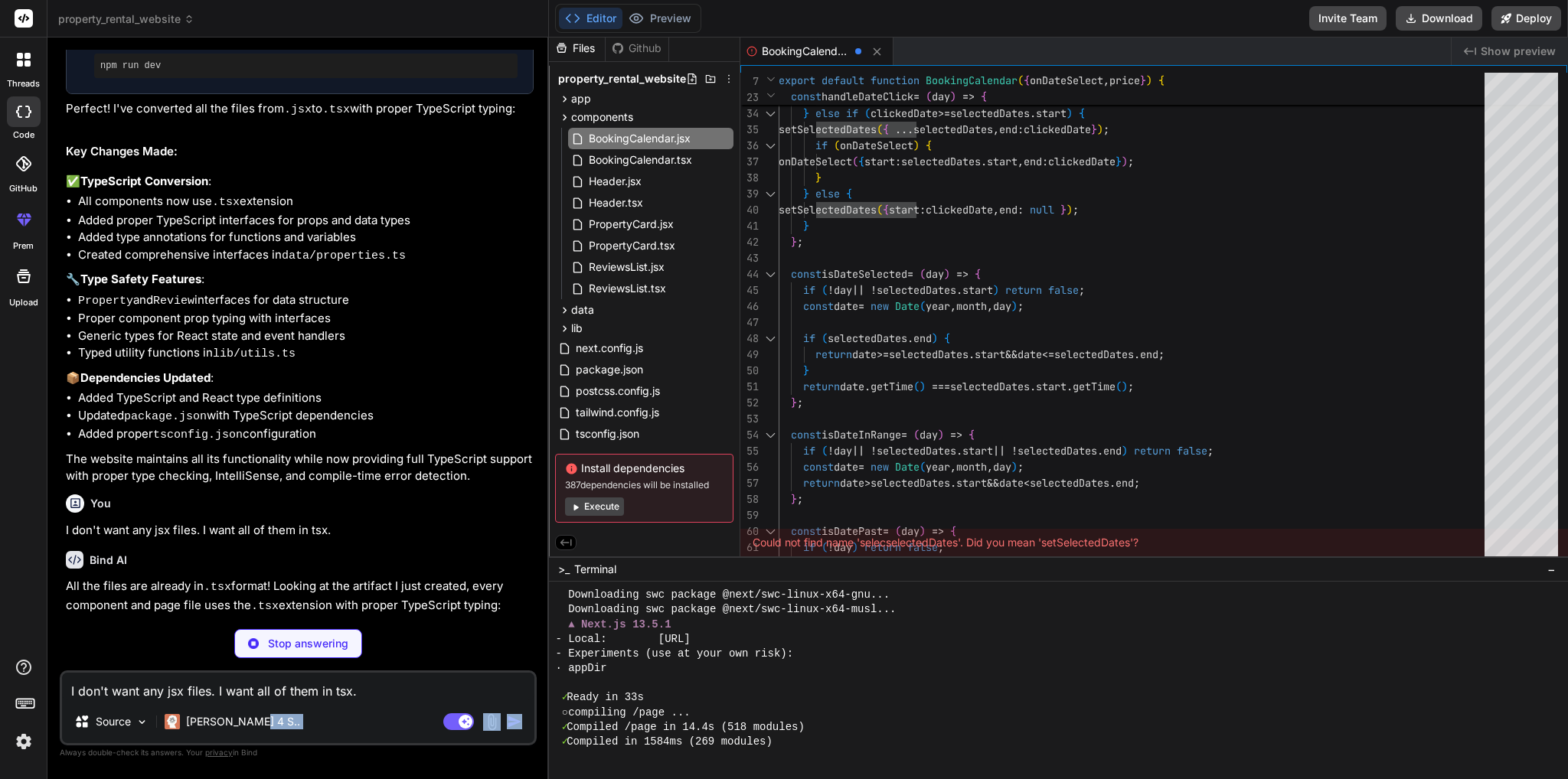
drag, startPoint x: 693, startPoint y: 472, endPoint x: 542, endPoint y: 418, distance: 160.4
drag, startPoint x: 542, startPoint y: 418, endPoint x: 336, endPoint y: 614, distance: 284.3
click at [336, 614] on p "All the files are already in .tsx format! Looking at the artifact I just create…" at bounding box center [299, 597] width 468 height 38
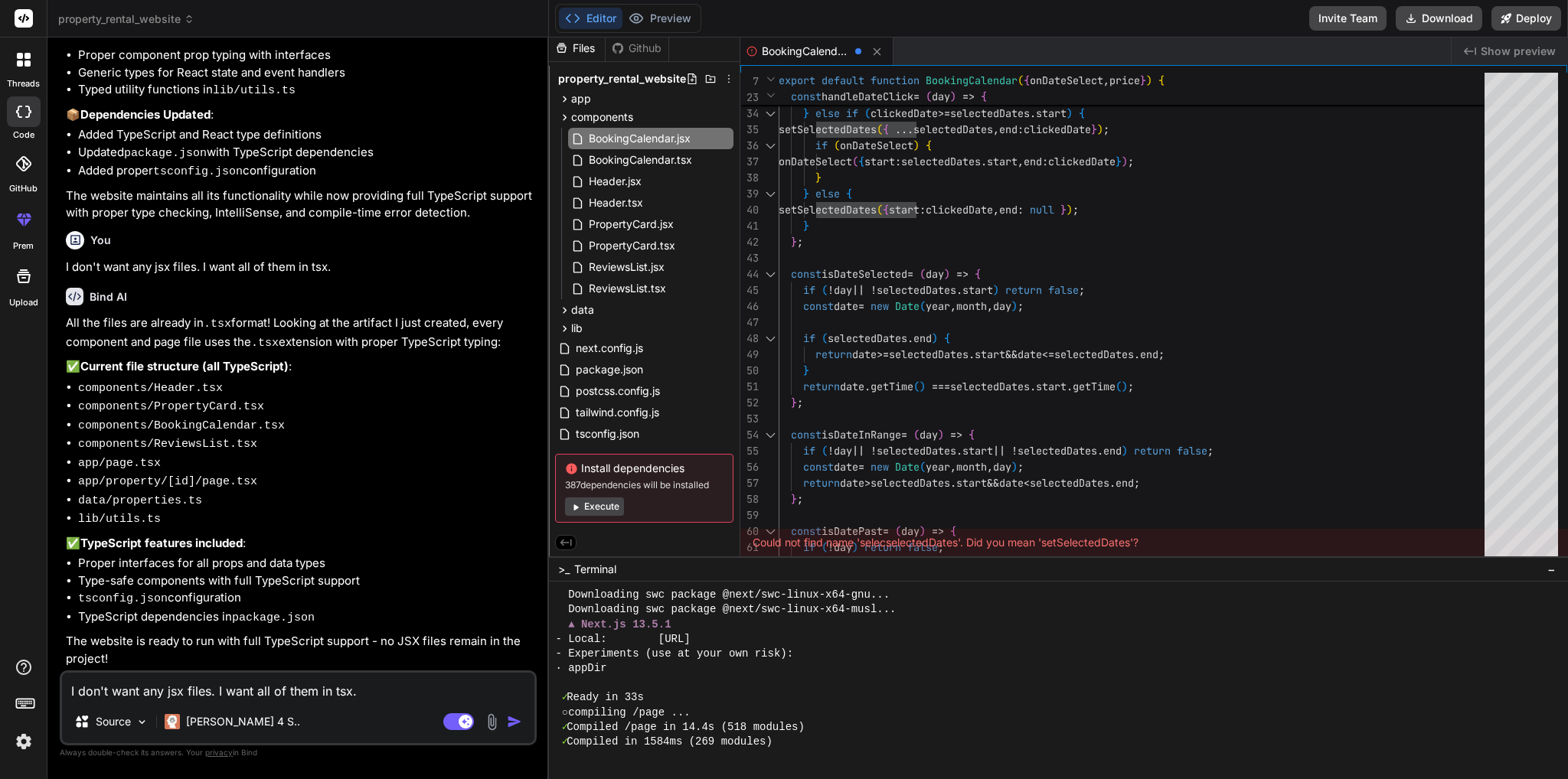
scroll to position [2717, 0]
type textarea "x"
click at [639, 149] on div "BookingCalendar.tsx" at bounding box center [651, 160] width 165 height 21
type textarea "); }"
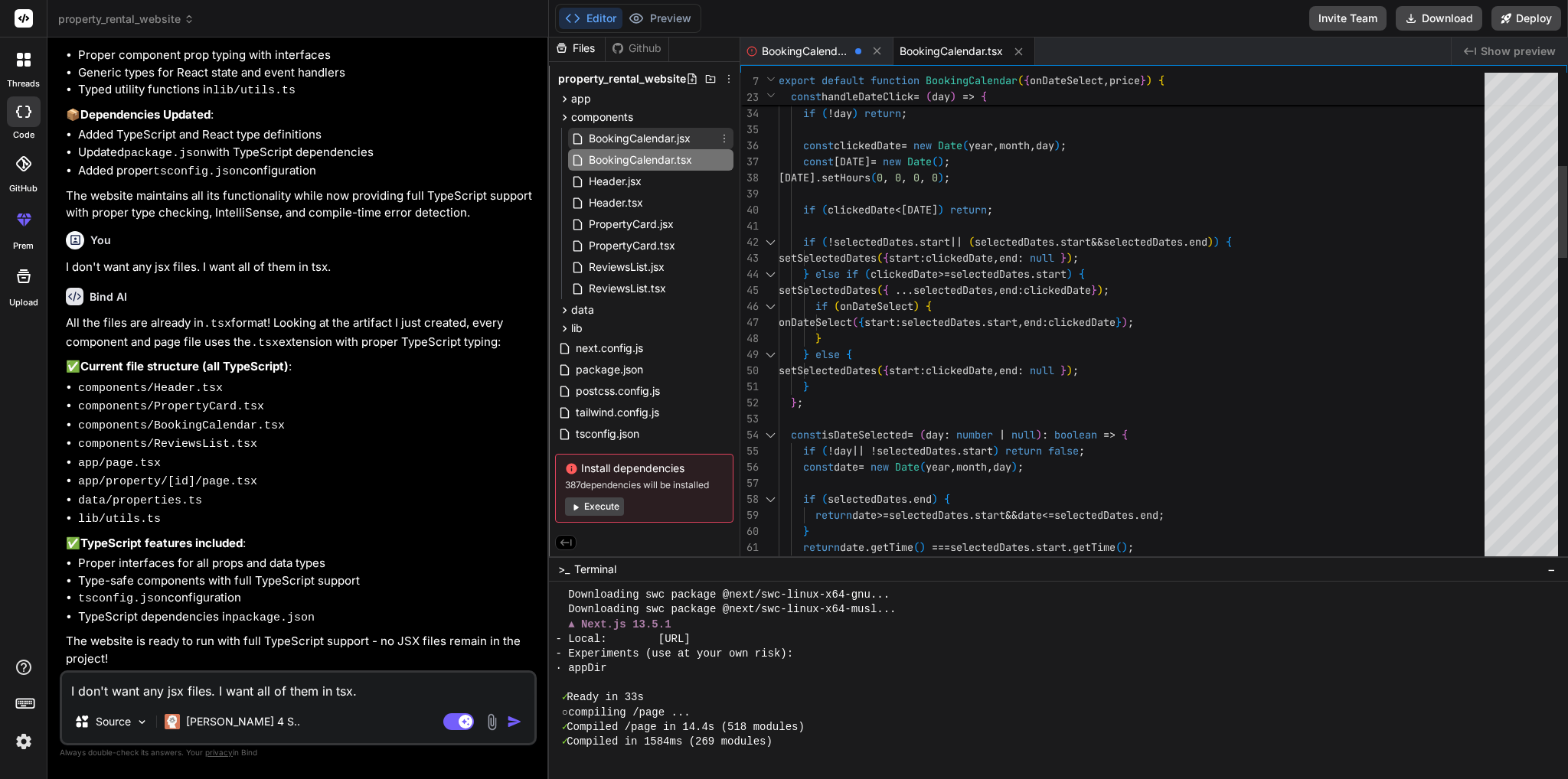
click at [630, 142] on span "BookingCalendar.jsx" at bounding box center [639, 138] width 105 height 18
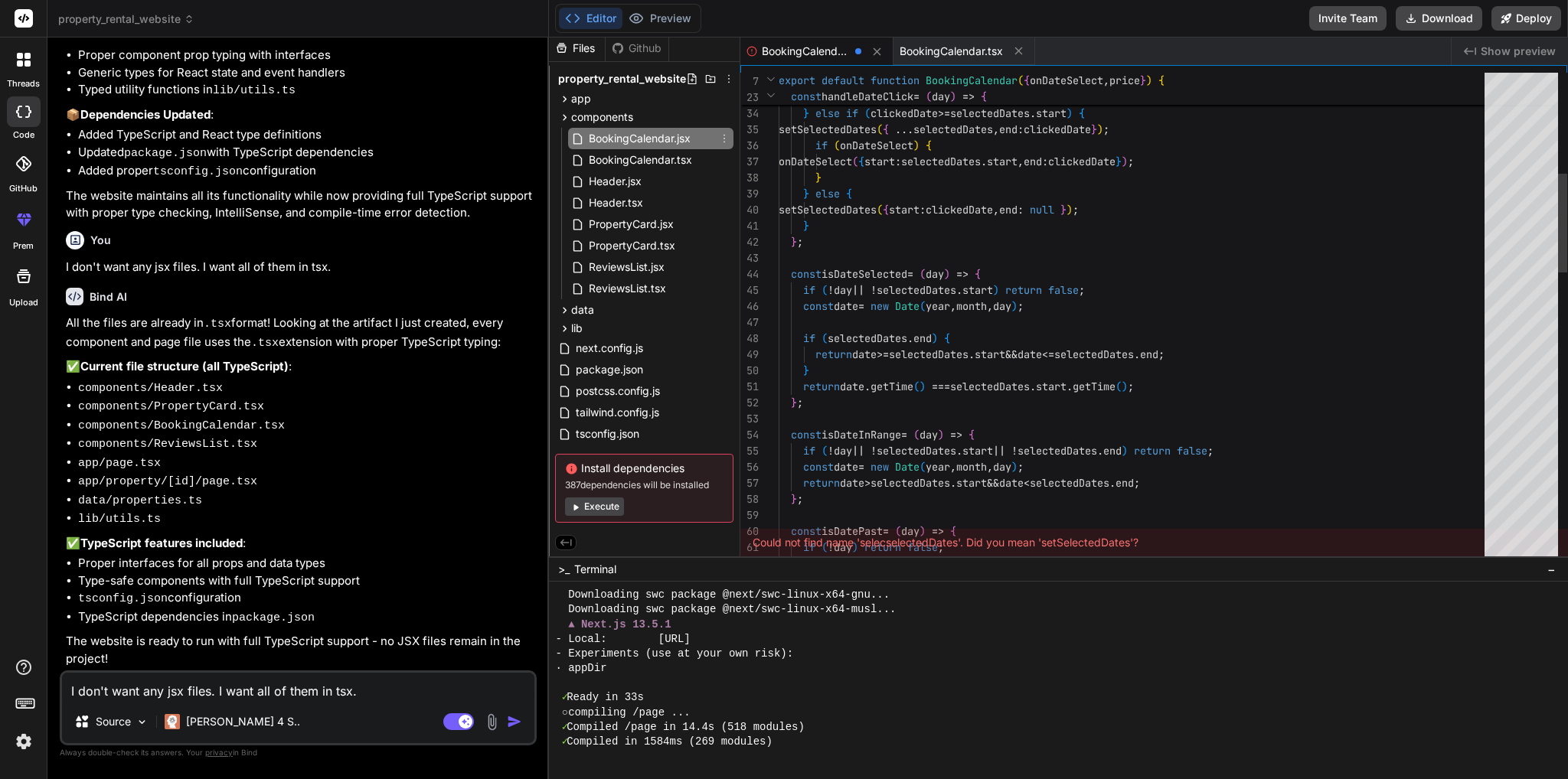
scroll to position [16, 0]
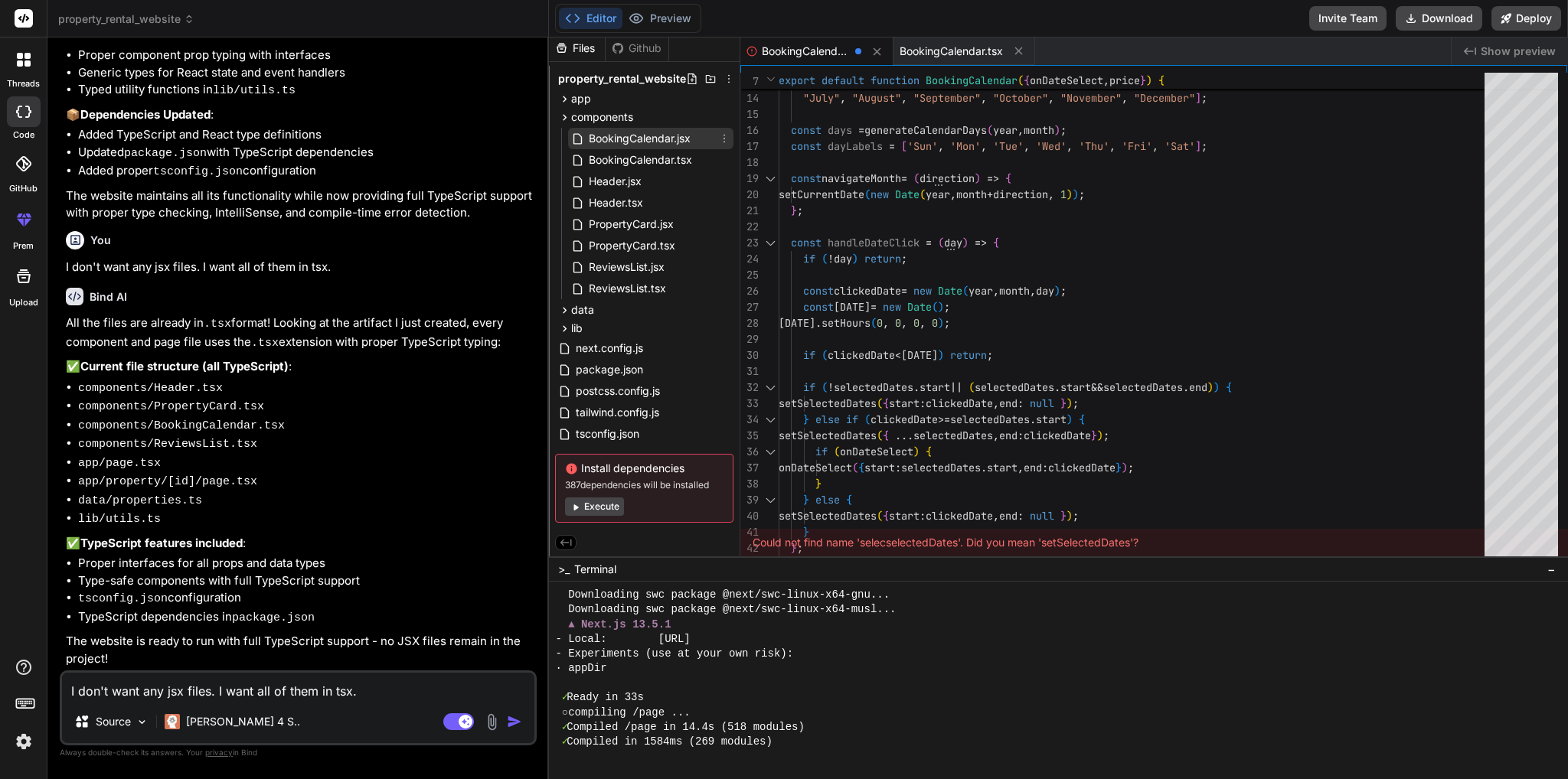
click at [691, 132] on span "BookingCalendar.jsx" at bounding box center [639, 138] width 105 height 18
click at [687, 136] on span "BookingCalendar.jsx" at bounding box center [639, 138] width 105 height 18
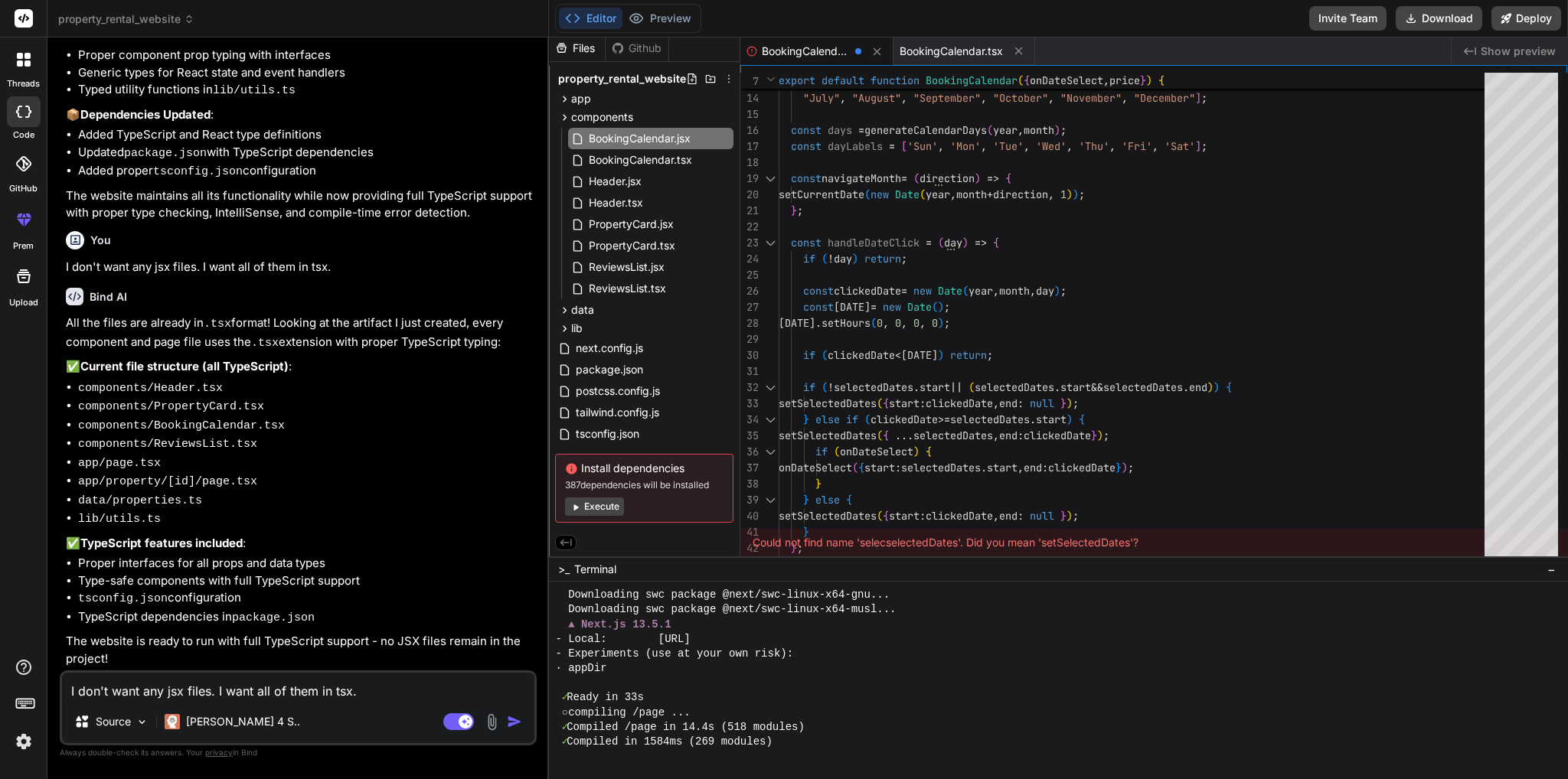
click at [784, 47] on span "BookingCalendar.jsx" at bounding box center [805, 51] width 88 height 16
click at [873, 52] on icon at bounding box center [877, 52] width 13 height 13
type textarea "); }"
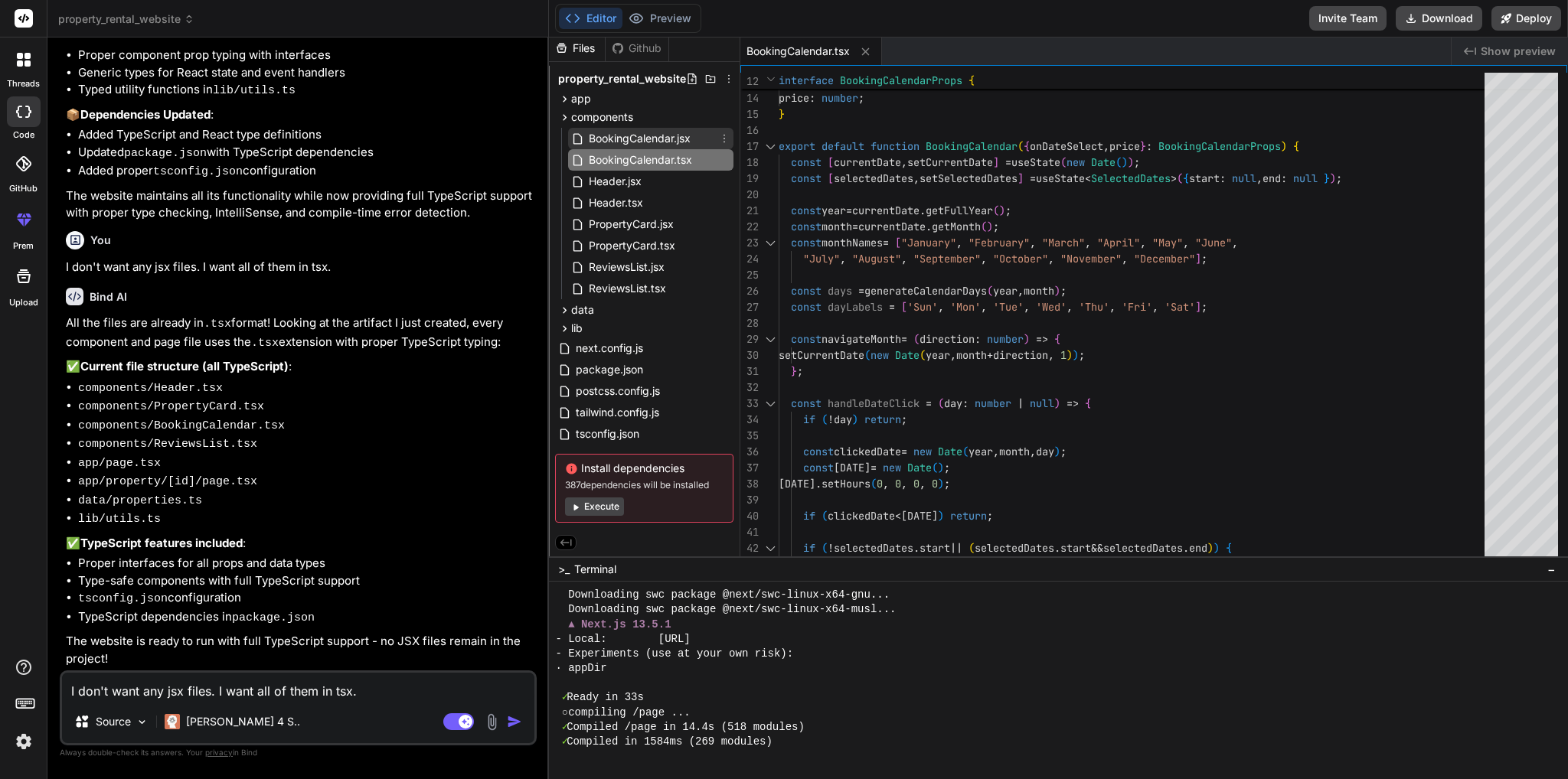
click at [667, 129] on span "BookingCalendar.jsx" at bounding box center [639, 138] width 105 height 18
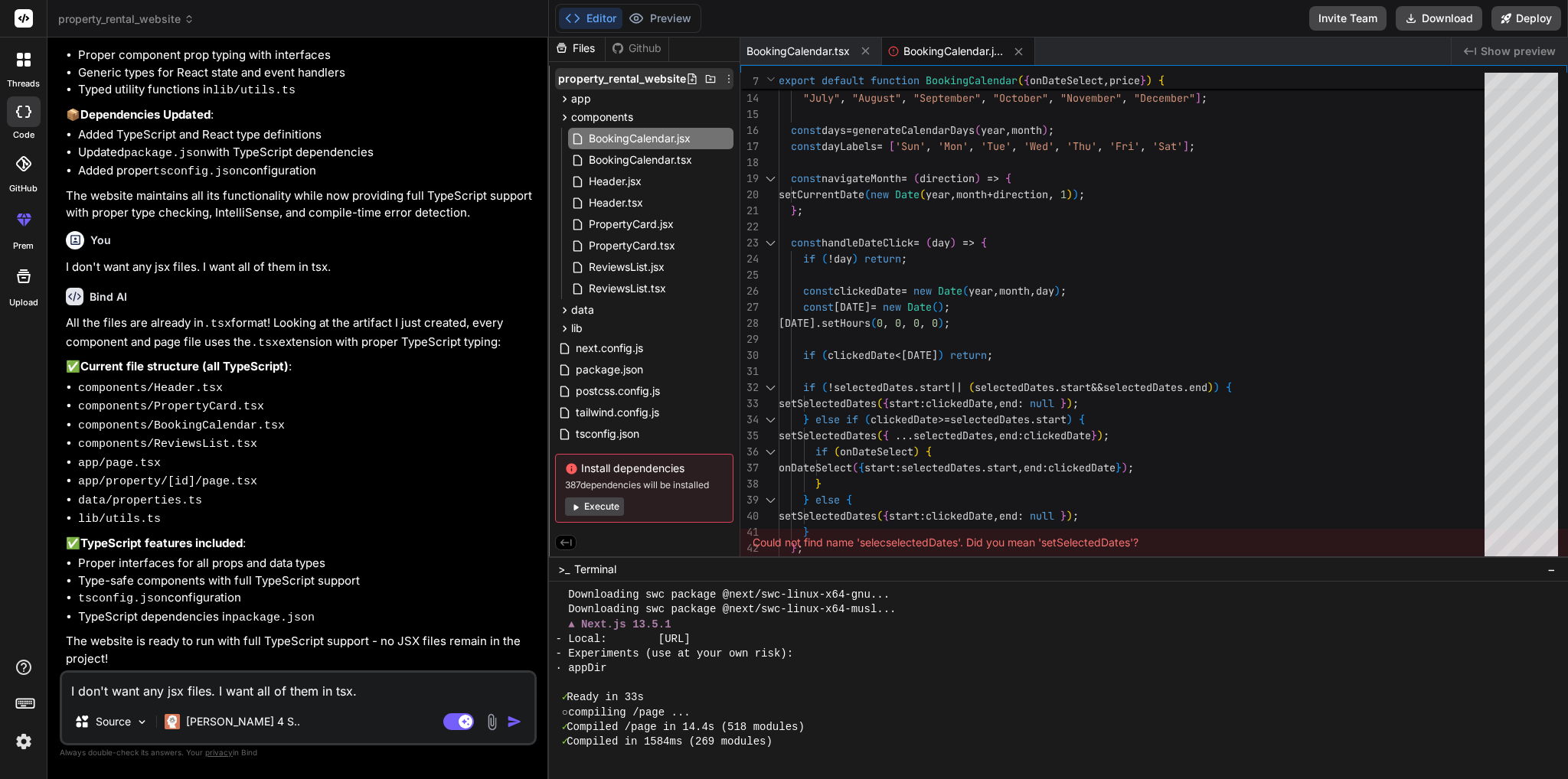
click at [726, 74] on icon at bounding box center [729, 79] width 12 height 12
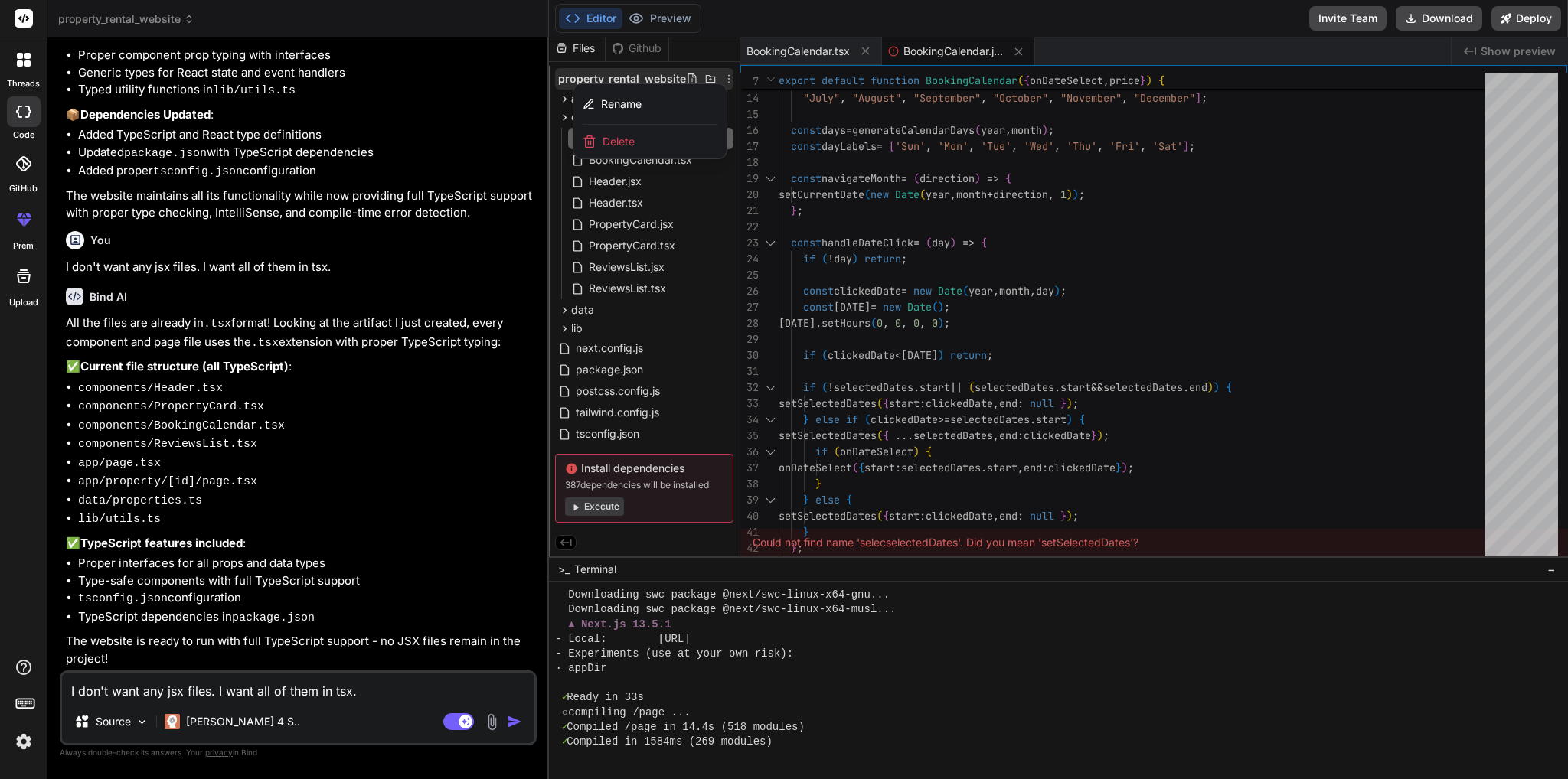
click at [931, 146] on div at bounding box center [1058, 408] width 1019 height 741
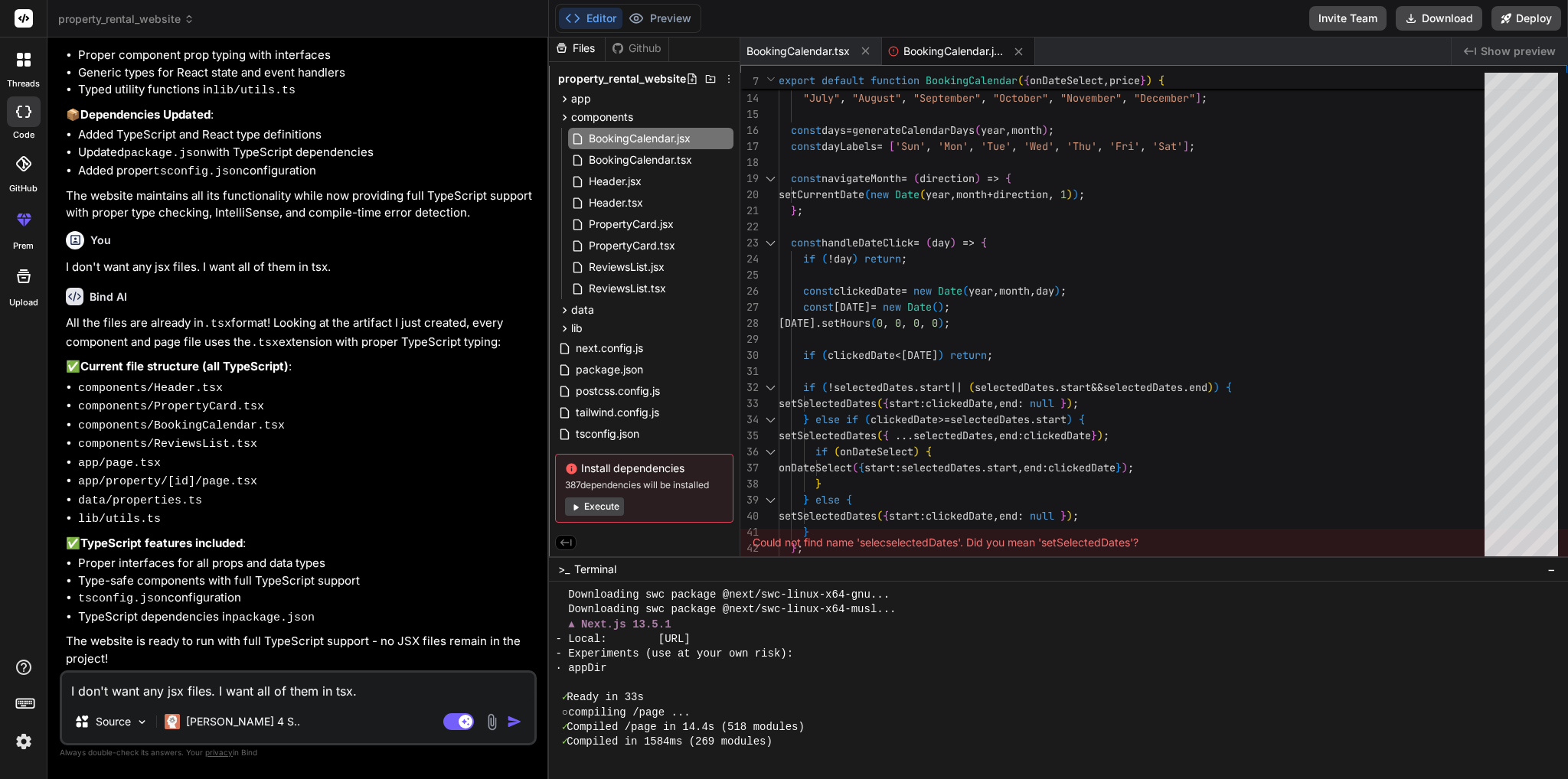
click at [652, 43] on div "Github" at bounding box center [637, 48] width 63 height 16
click at [641, 53] on div "Files Github" at bounding box center [608, 48] width 120 height 28
click at [640, 50] on div "Github" at bounding box center [637, 48] width 63 height 16
click at [580, 49] on div "Files" at bounding box center [576, 48] width 56 height 16
click at [594, 120] on span "components" at bounding box center [602, 117] width 62 height 16
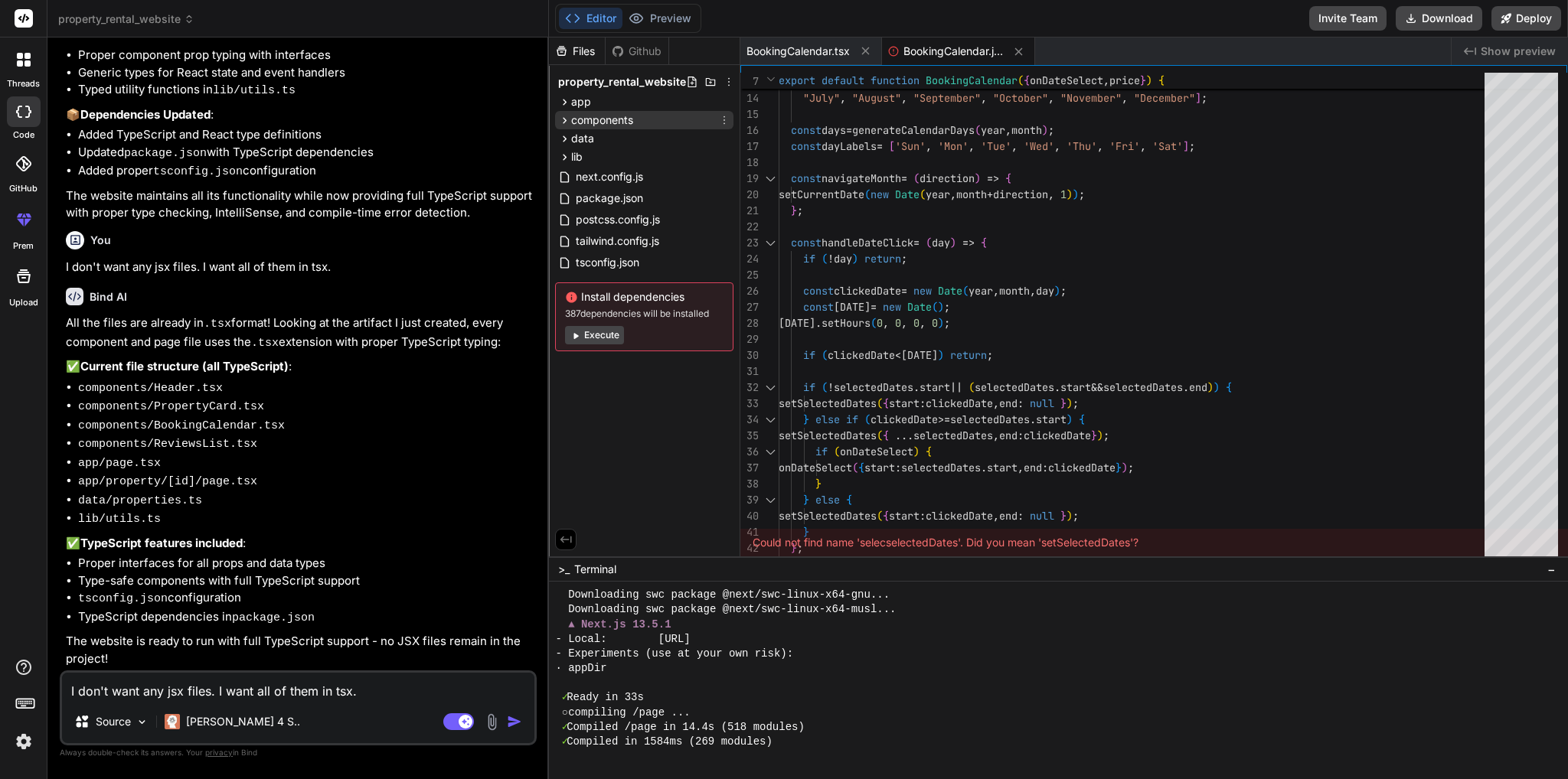
scroll to position [0, 0]
click at [608, 120] on span "components" at bounding box center [602, 119] width 62 height 16
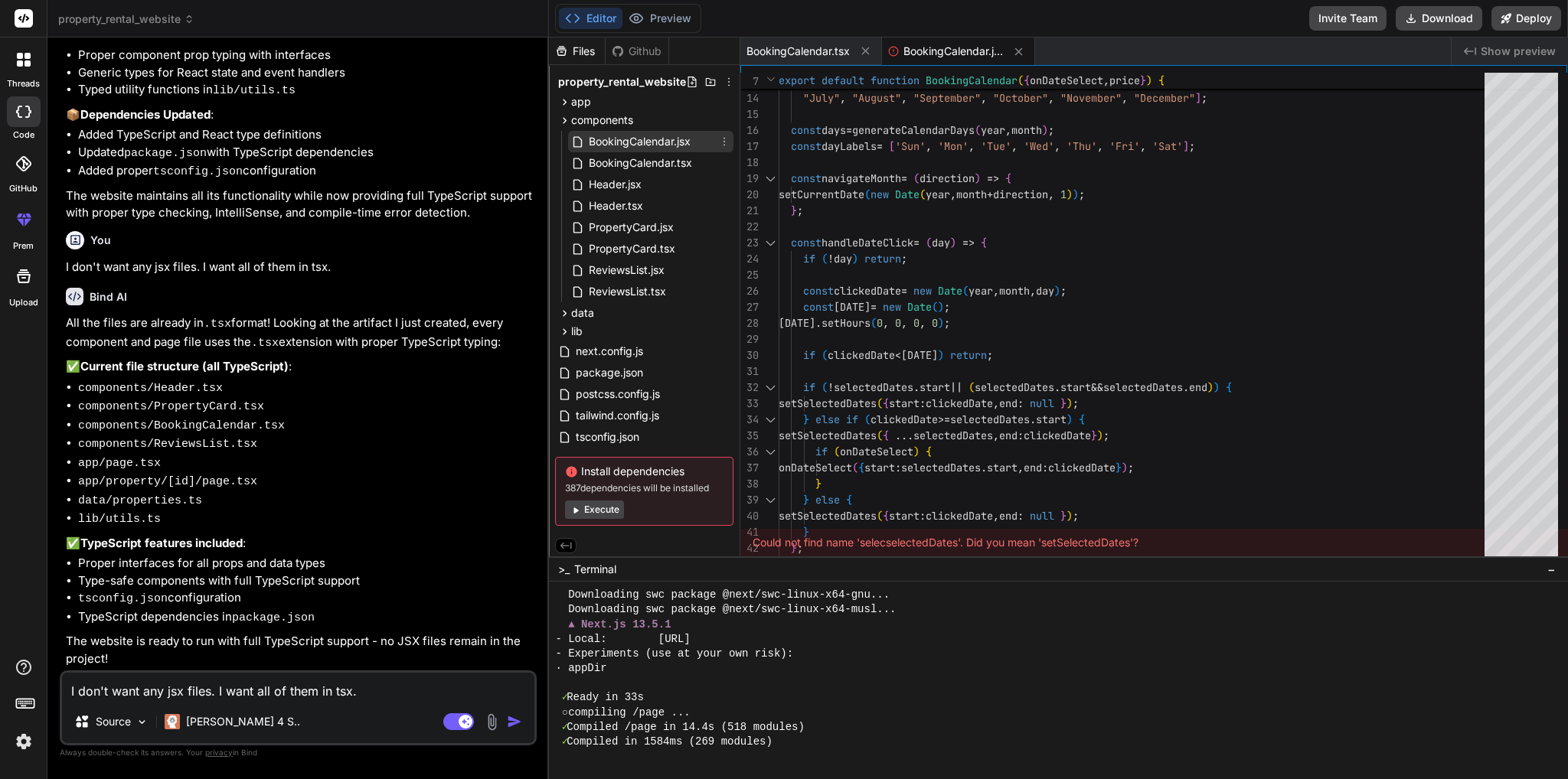
click at [653, 150] on span "BookingCalendar.jsx" at bounding box center [639, 142] width 105 height 18
click at [646, 161] on span "BookingCalendar.tsx" at bounding box center [640, 163] width 106 height 18
type textarea "); }"
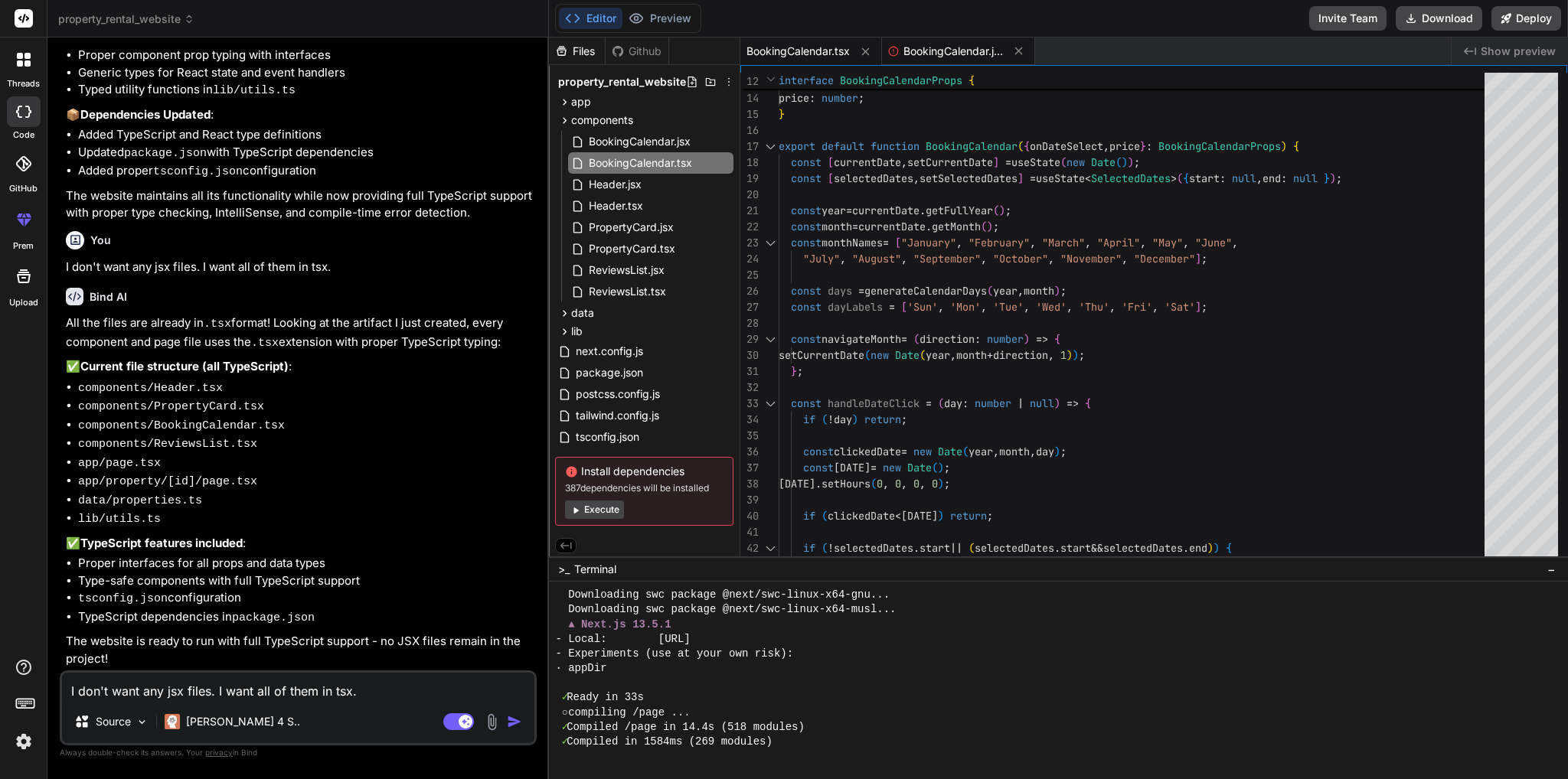
click at [970, 53] on span "BookingCalendar.jsx" at bounding box center [953, 51] width 100 height 16
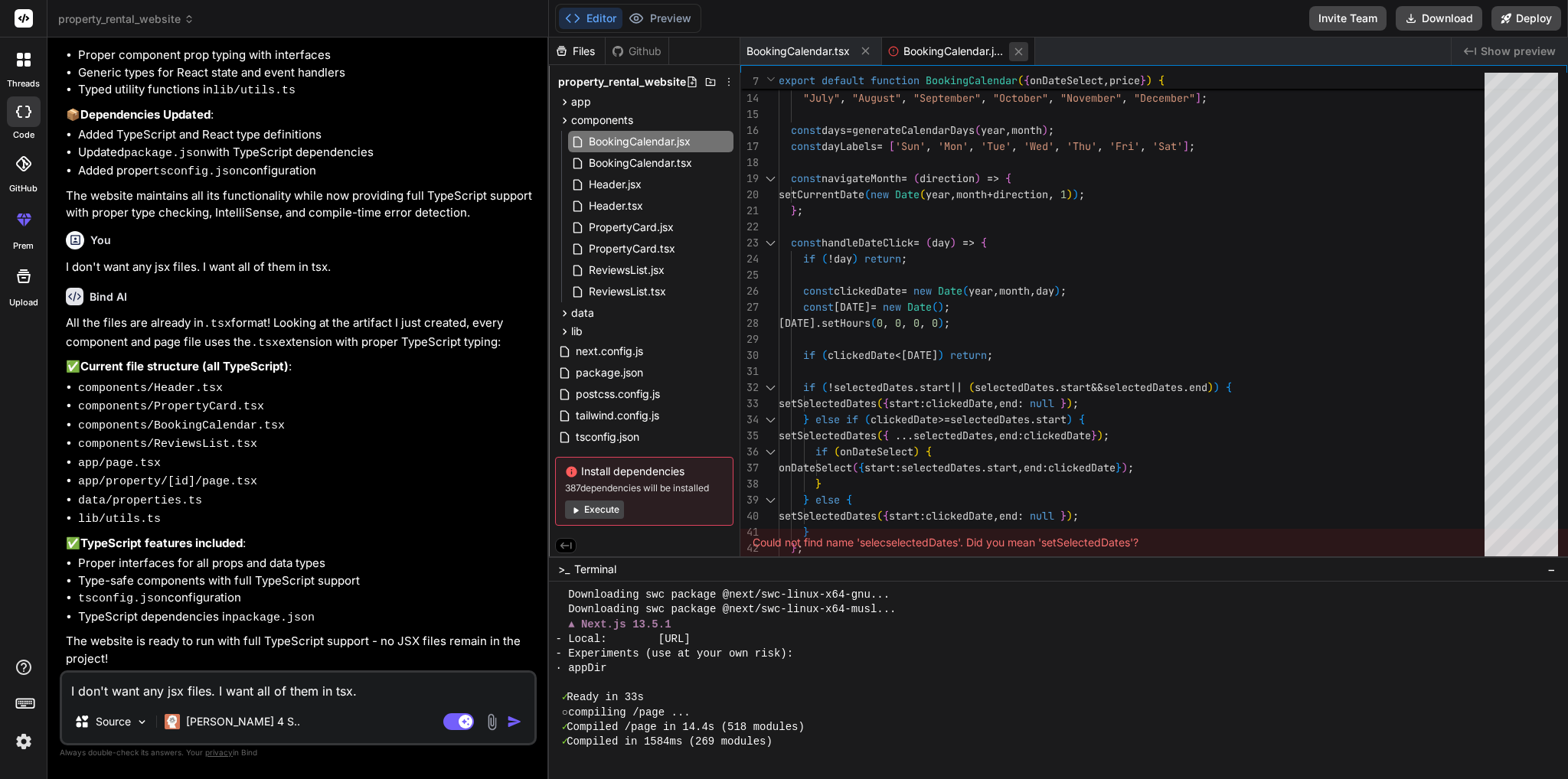
click at [1023, 52] on icon at bounding box center [1019, 52] width 13 height 13
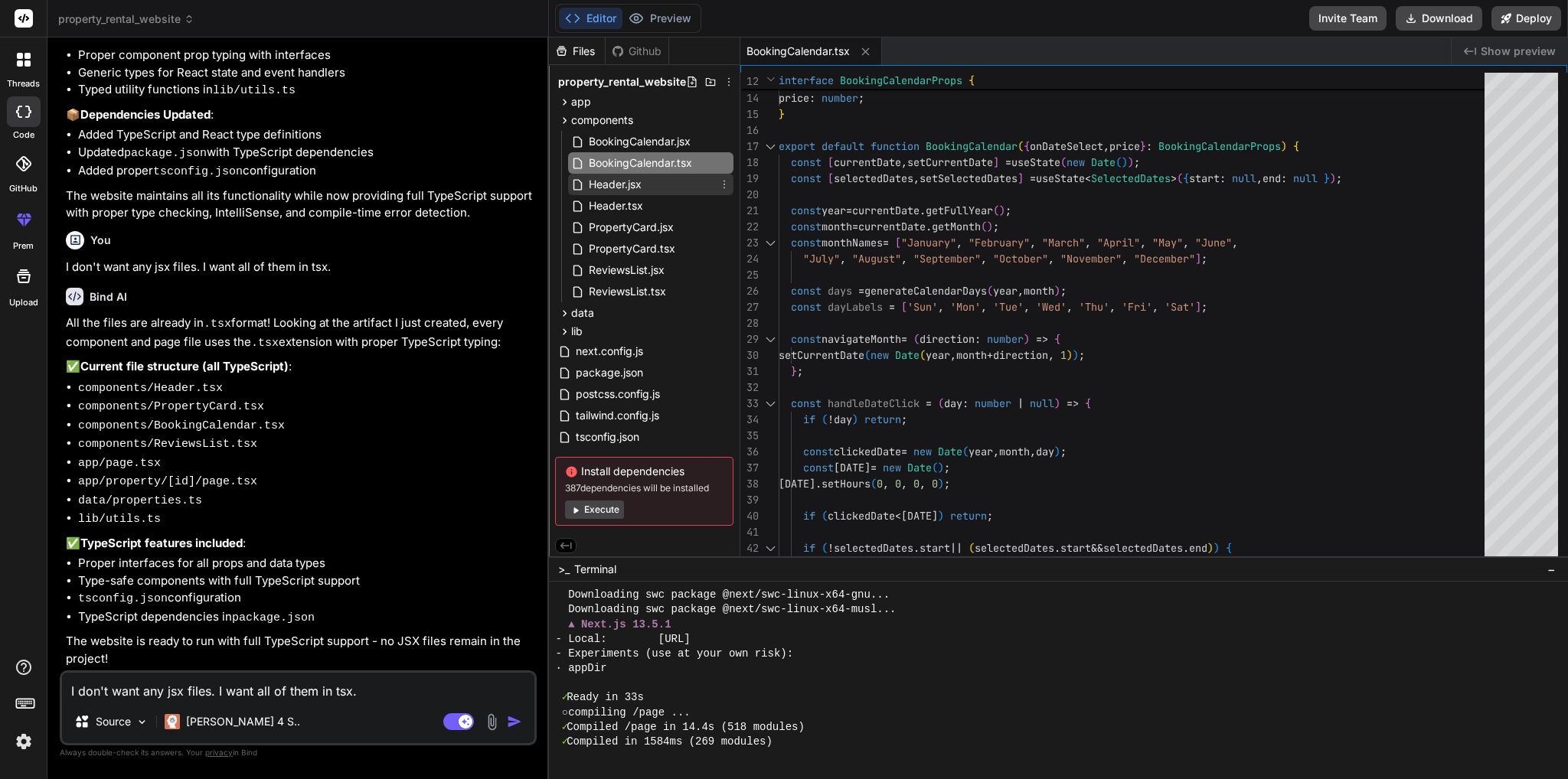
click at [605, 181] on span "Header.jsx" at bounding box center [615, 184] width 56 height 18
type textarea ")} </div> </header> ); }"
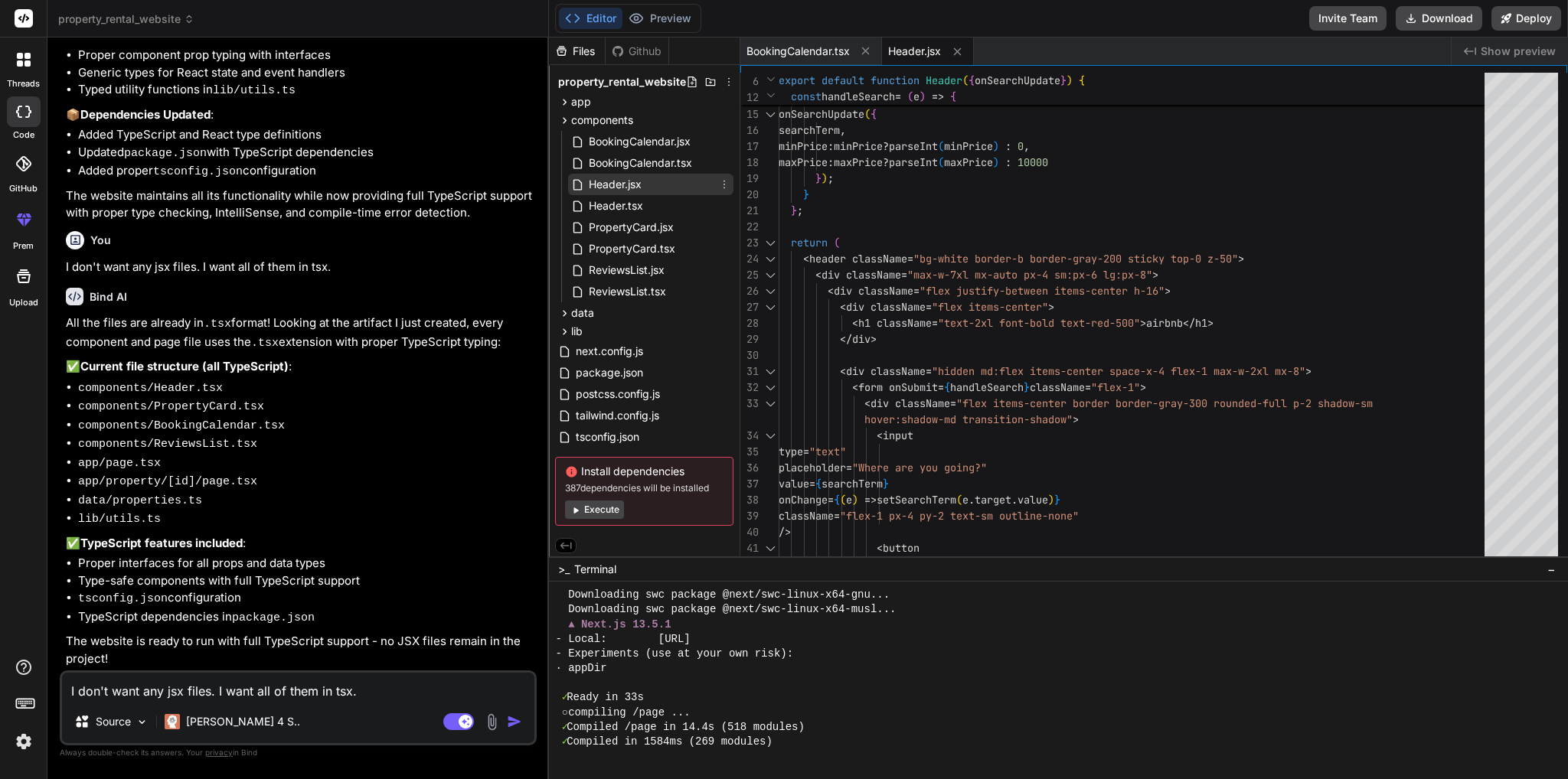
click at [620, 184] on span "Header.jsx" at bounding box center [615, 184] width 56 height 18
click at [619, 208] on span "Header.tsx" at bounding box center [616, 205] width 57 height 18
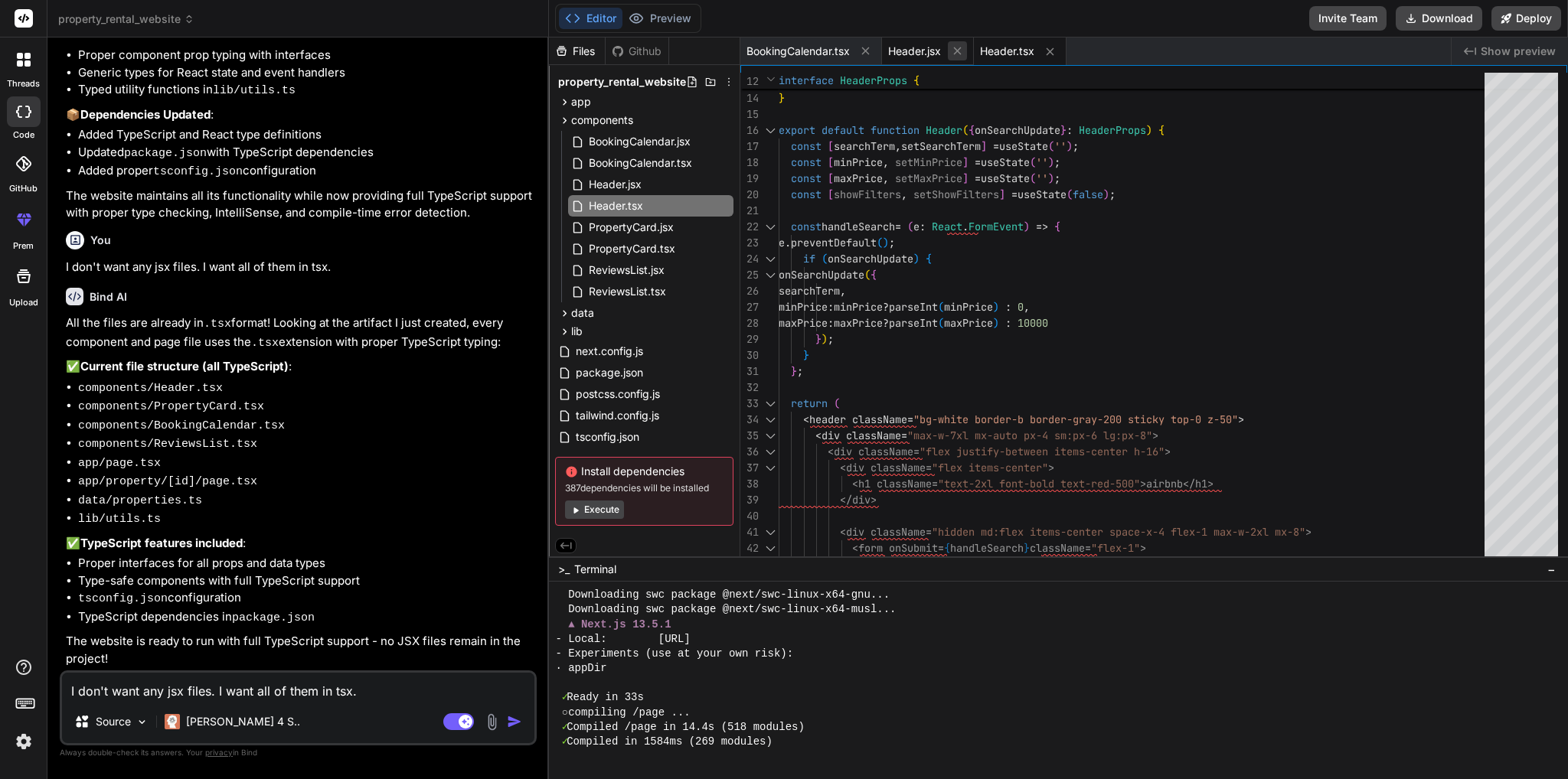
click at [961, 52] on icon at bounding box center [957, 51] width 13 height 13
click at [192, 692] on textarea "I don't want any jsx files. I want all of them in tsx." at bounding box center [298, 687] width 472 height 28
type textarea "t"
type textarea "x"
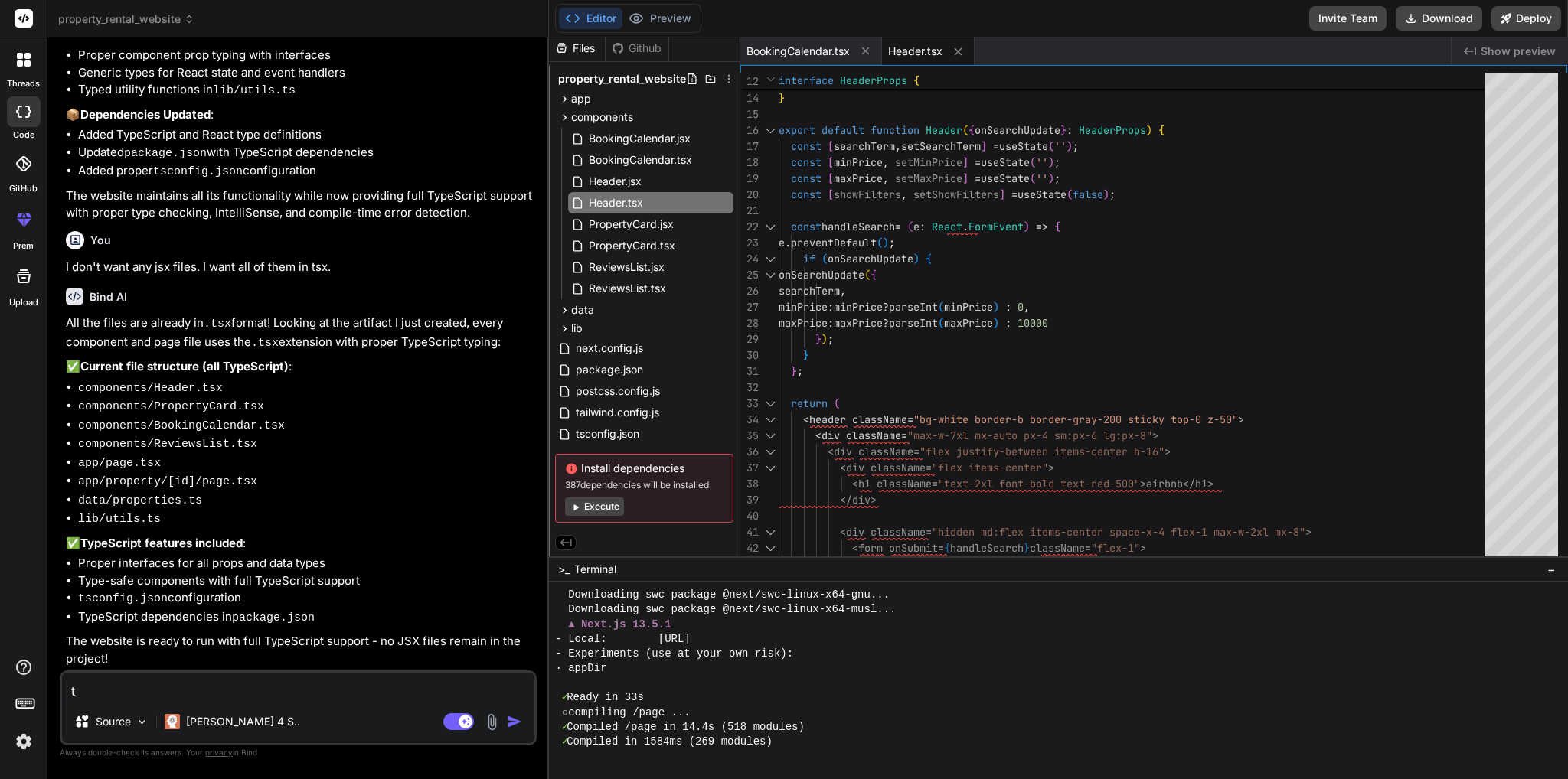
type textarea "th"
type textarea "x"
type textarea "the"
type textarea "x"
type textarea "the"
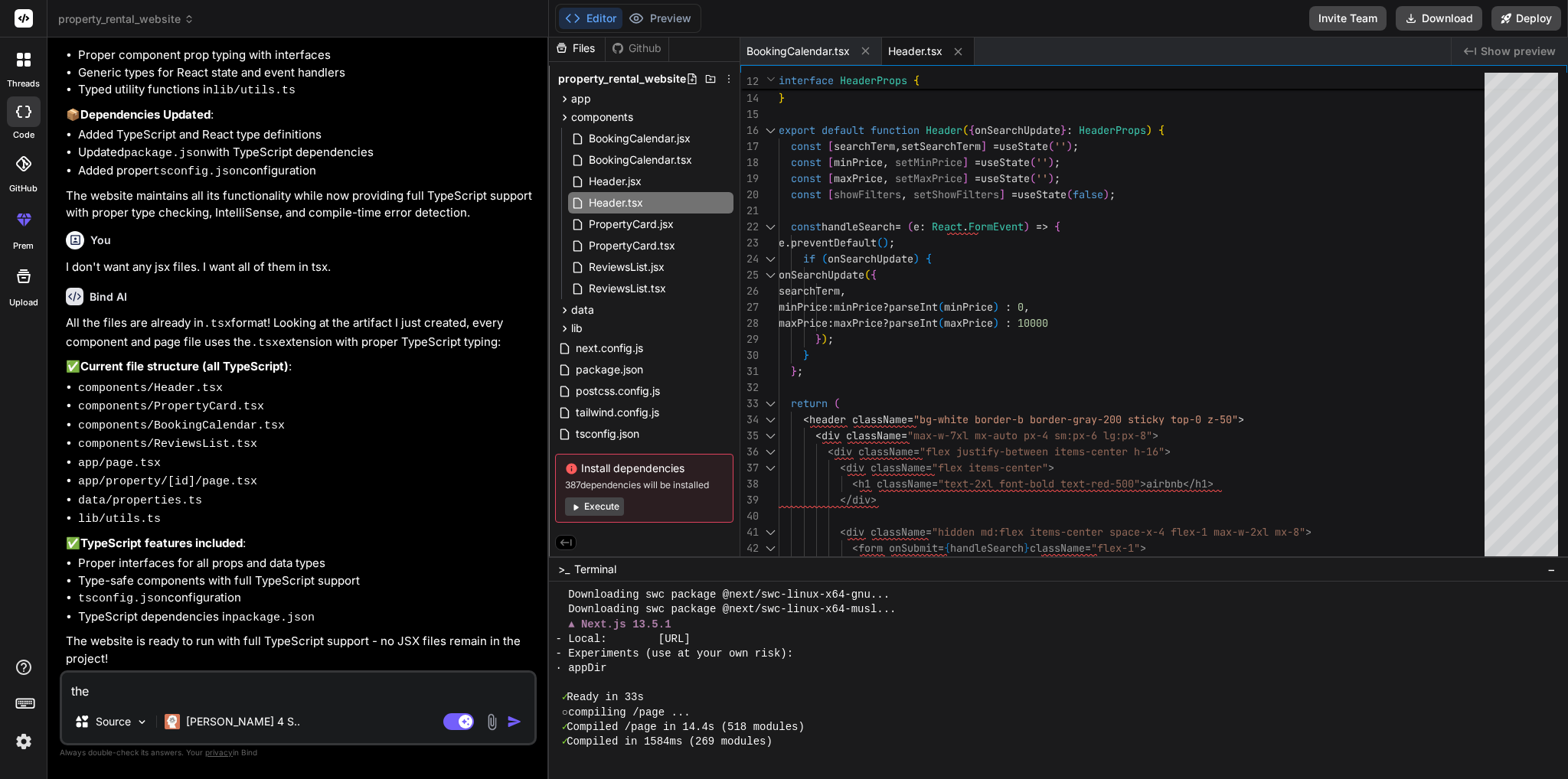
type textarea "x"
type textarea "the f"
type textarea "x"
type textarea "the fi"
type textarea "x"
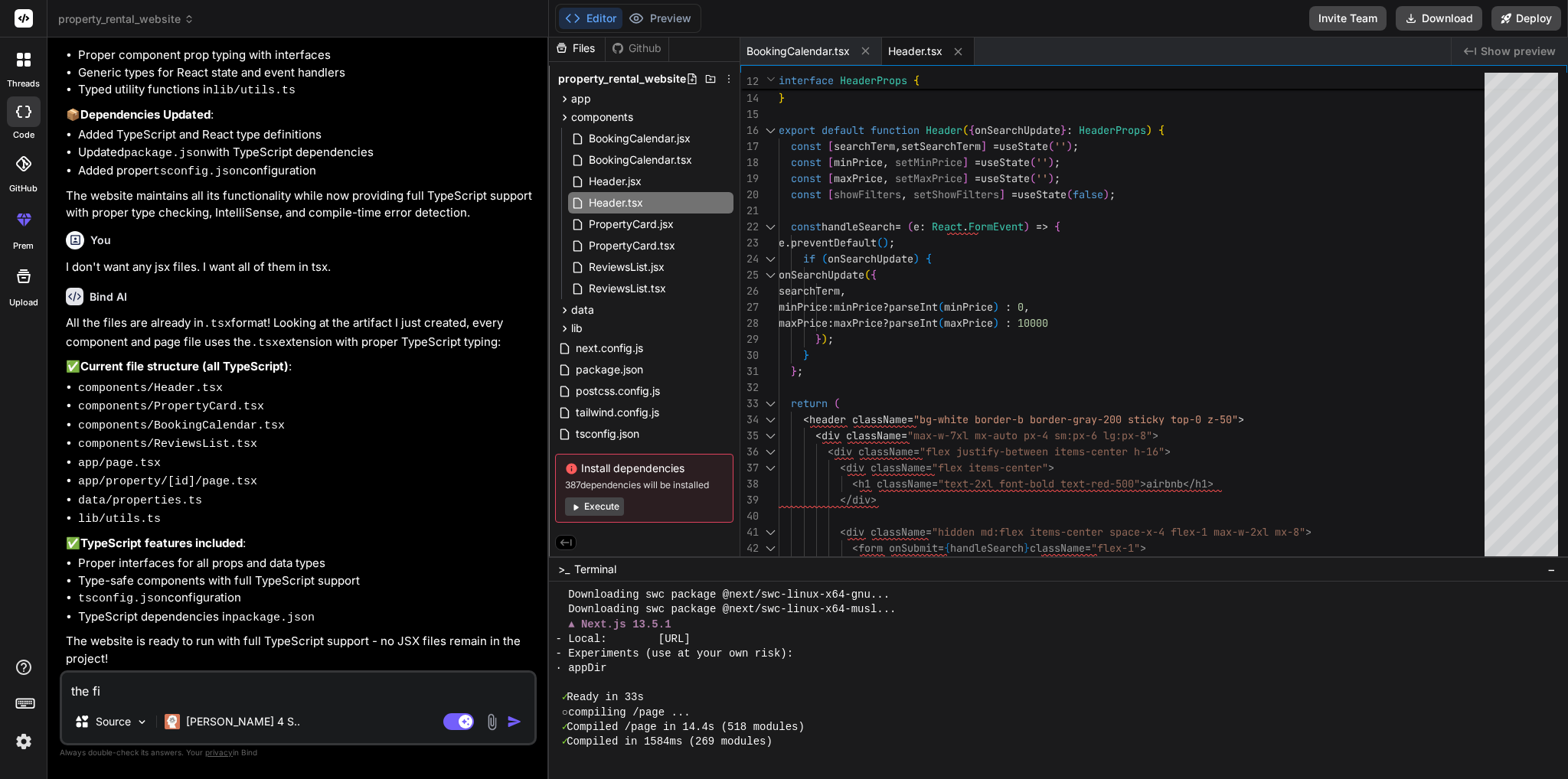
type textarea "the fil"
type textarea "x"
type textarea "the file"
type textarea "x"
type textarea "the files"
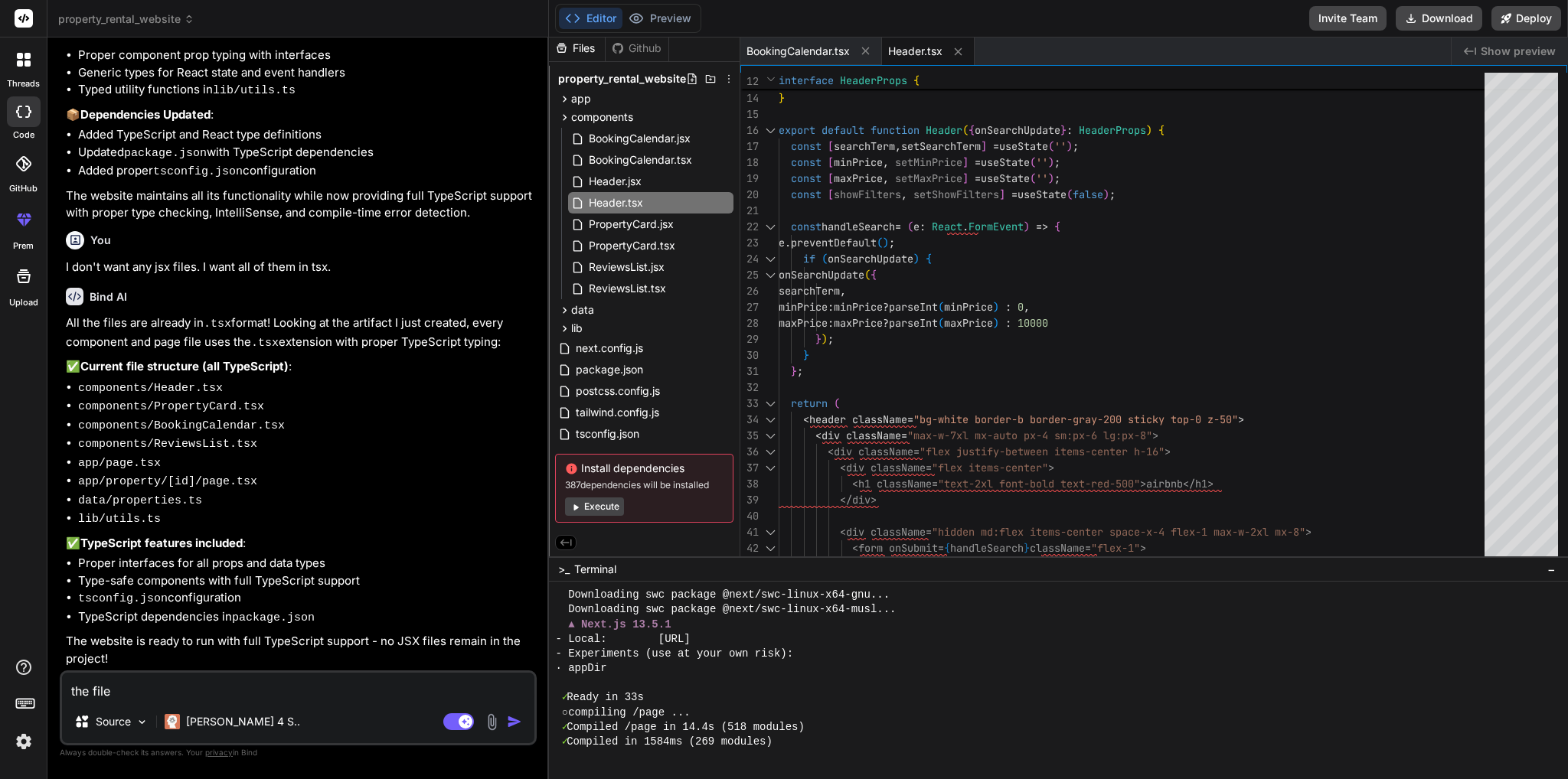
type textarea "x"
type textarea "the files"
type textarea "x"
type textarea "the files t"
type textarea "x"
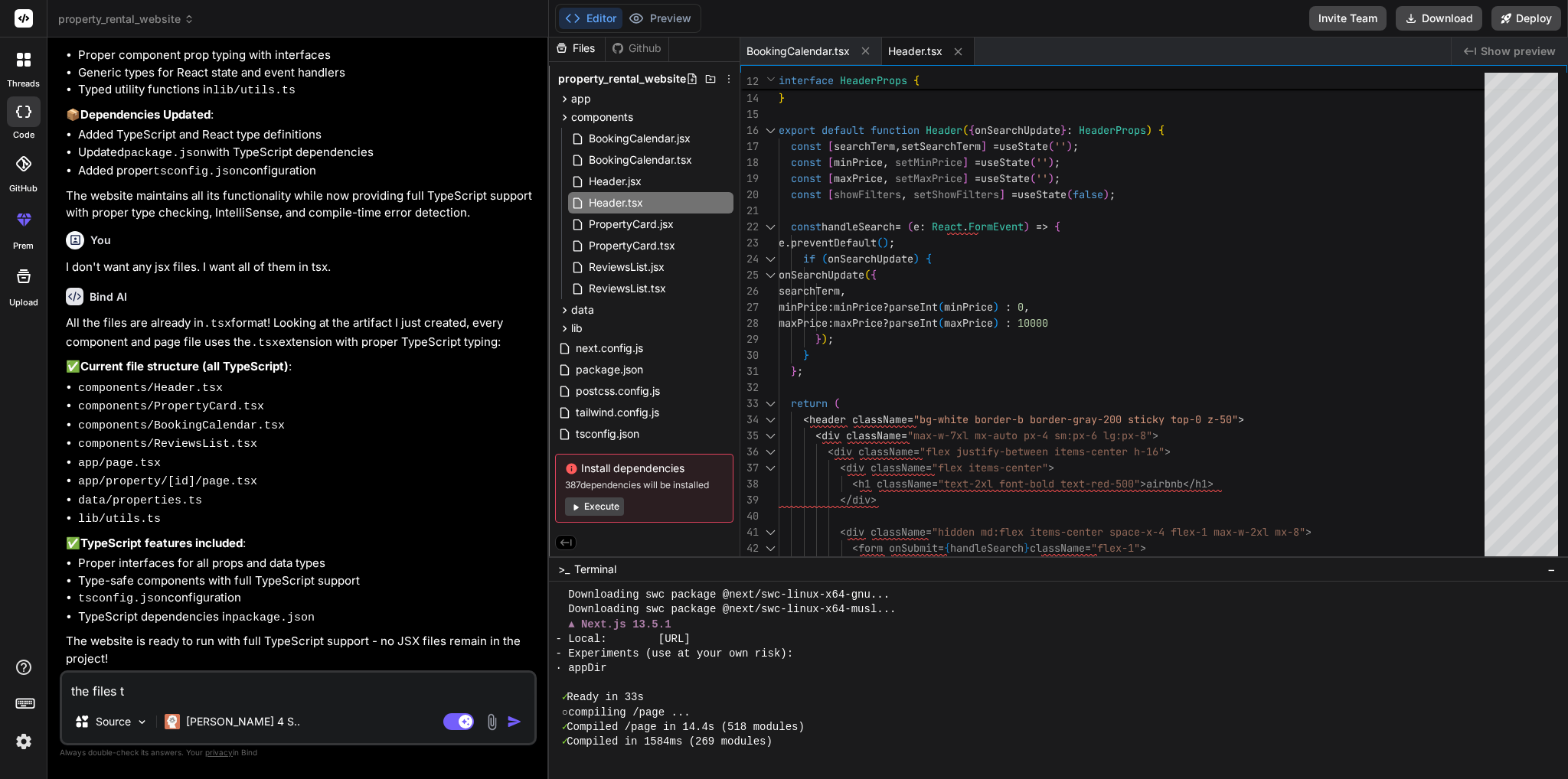
type textarea "the files ta"
type textarea "x"
type textarea "the files tab"
type textarea "x"
type textarea "the files tab"
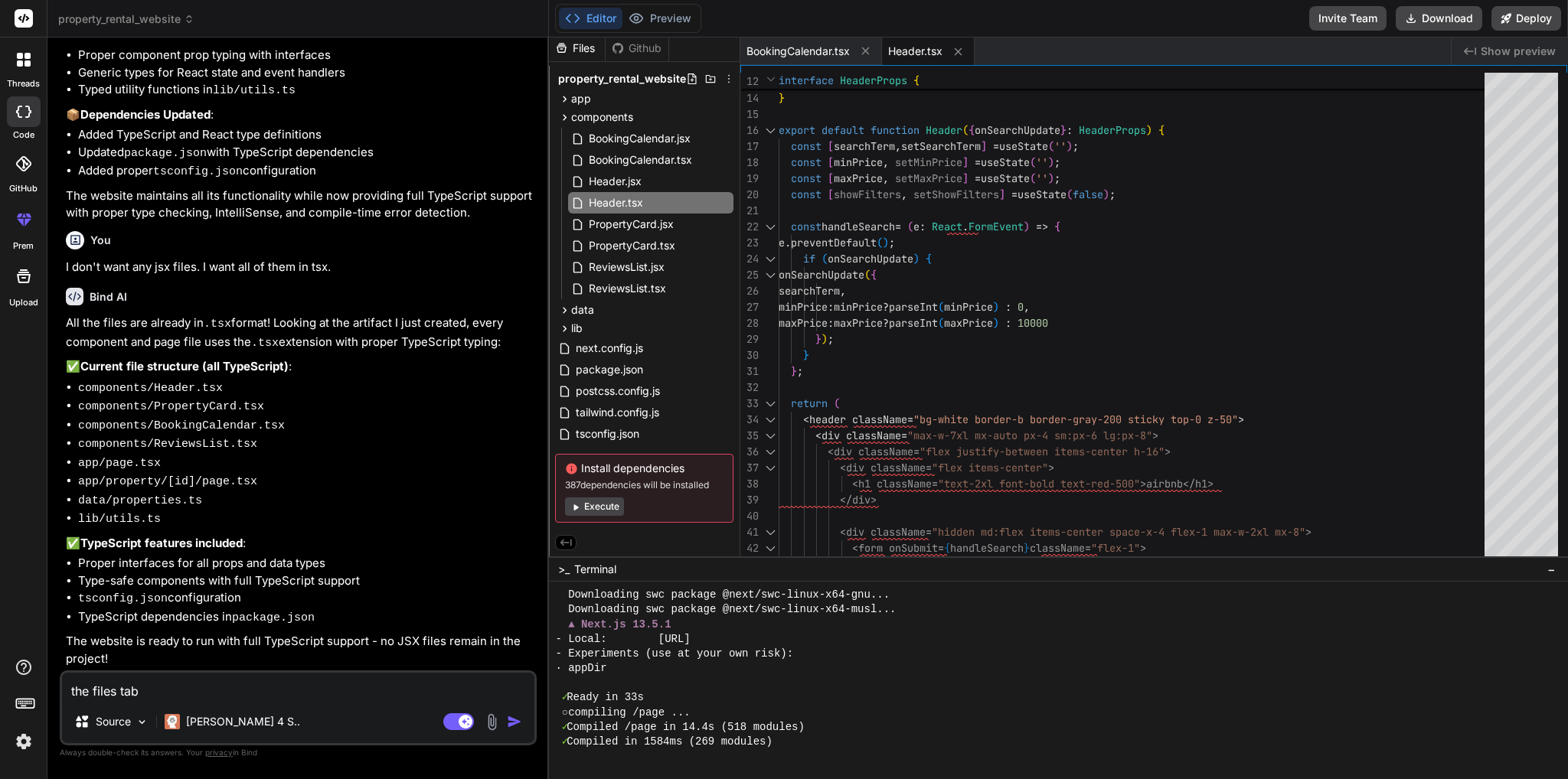
type textarea "x"
type textarea "the files tab s"
type textarea "x"
type textarea "the files tab st"
type textarea "x"
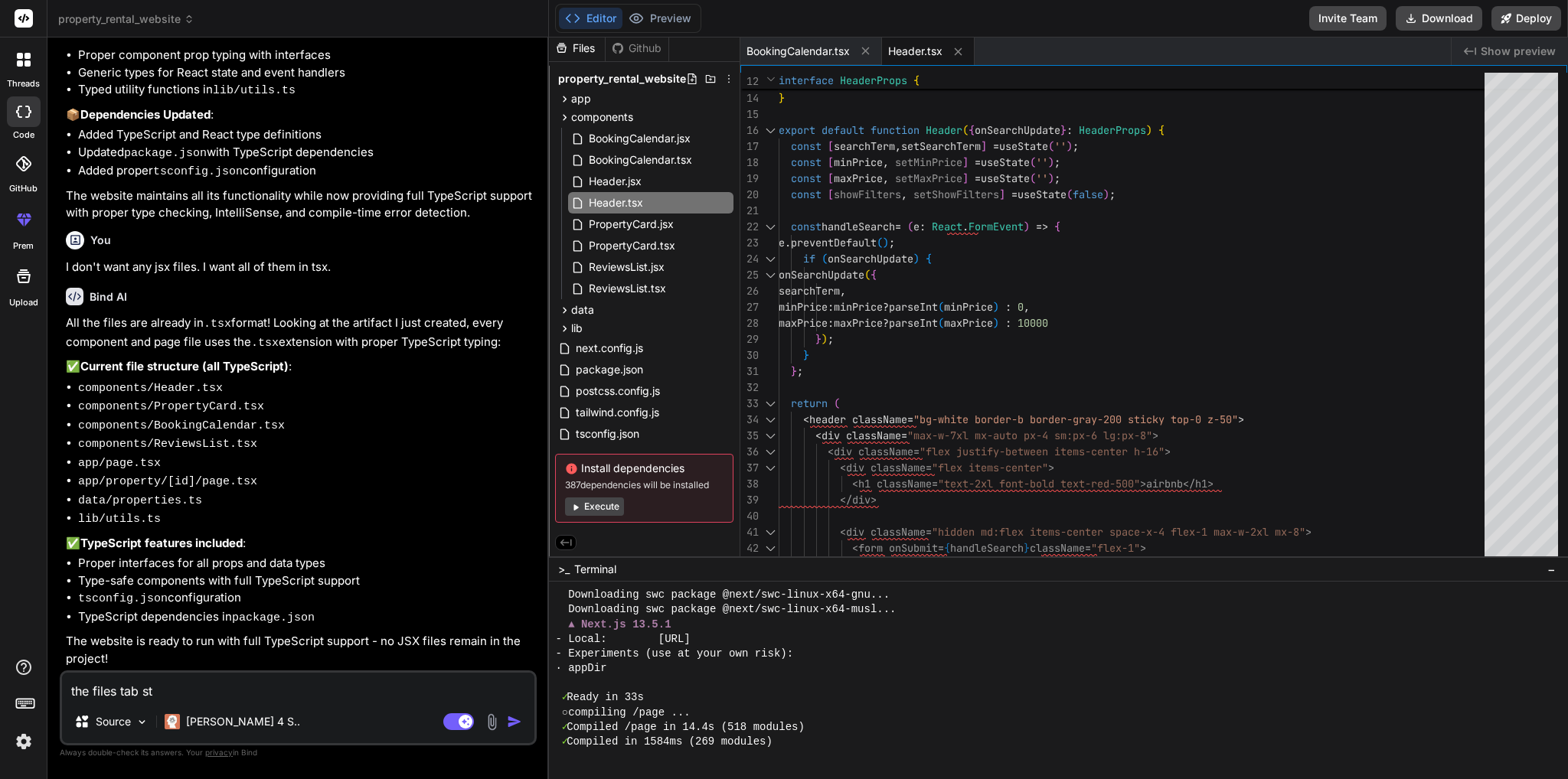
type textarea "the files tab sti"
type textarea "x"
type textarea "the files tab stil"
type textarea "x"
type textarea "the files tab still"
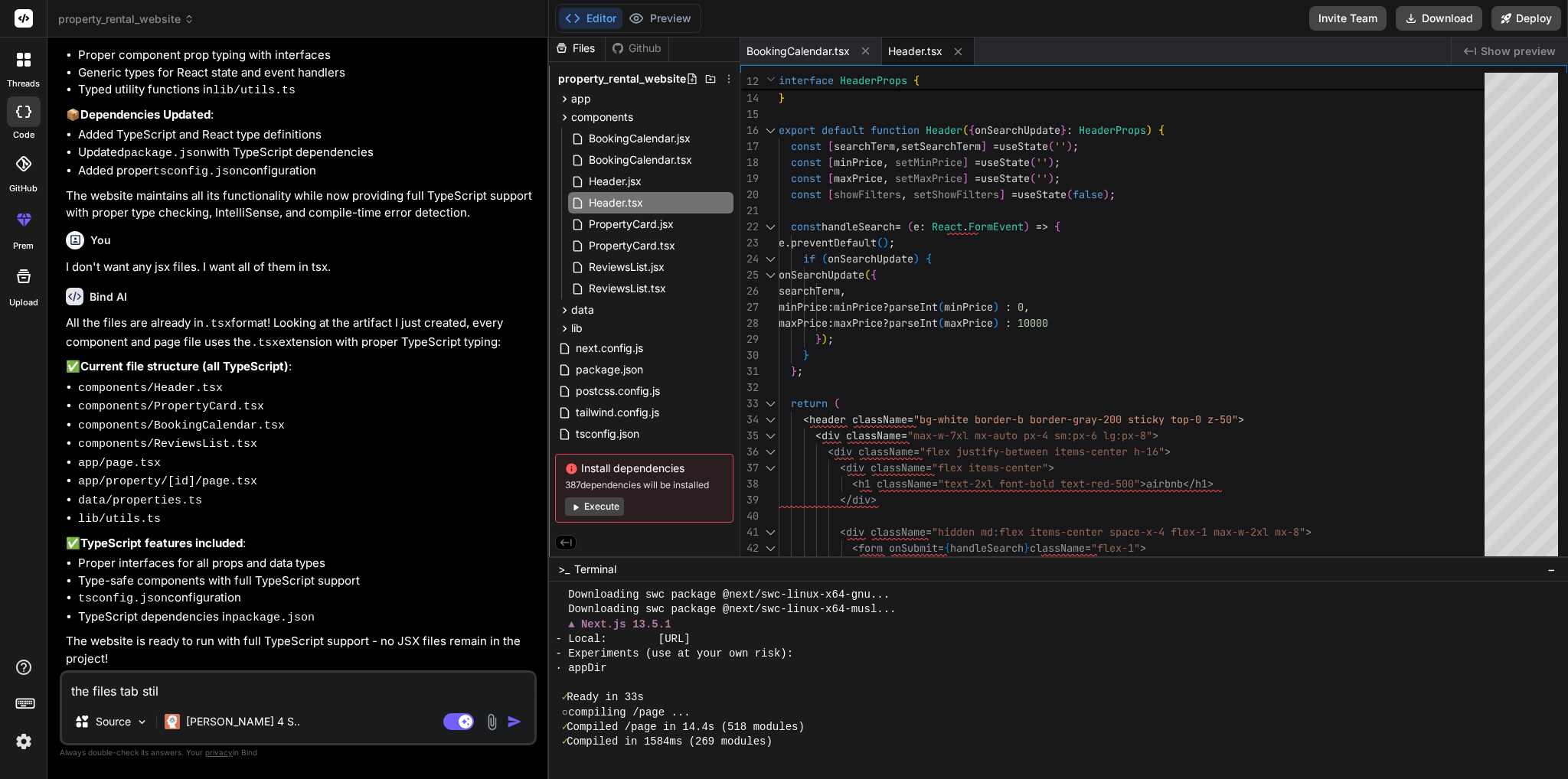
type textarea "x"
type textarea "the files tab still"
type textarea "x"
type textarea "the files tab still s"
type textarea "x"
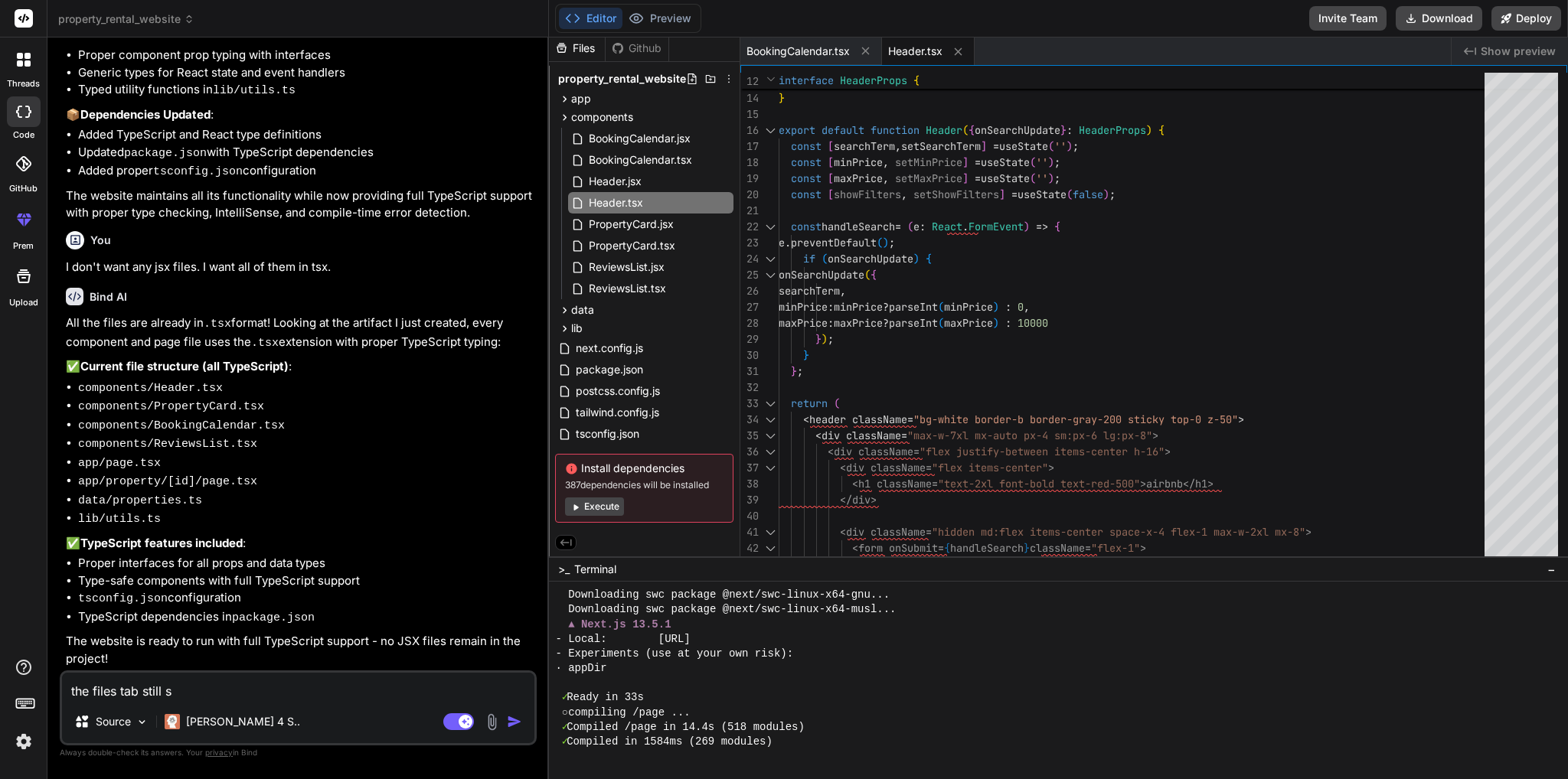
type textarea "the files tab still sh"
type textarea "x"
type textarea "the files tab still sho"
type textarea "x"
type textarea "the files tab still show"
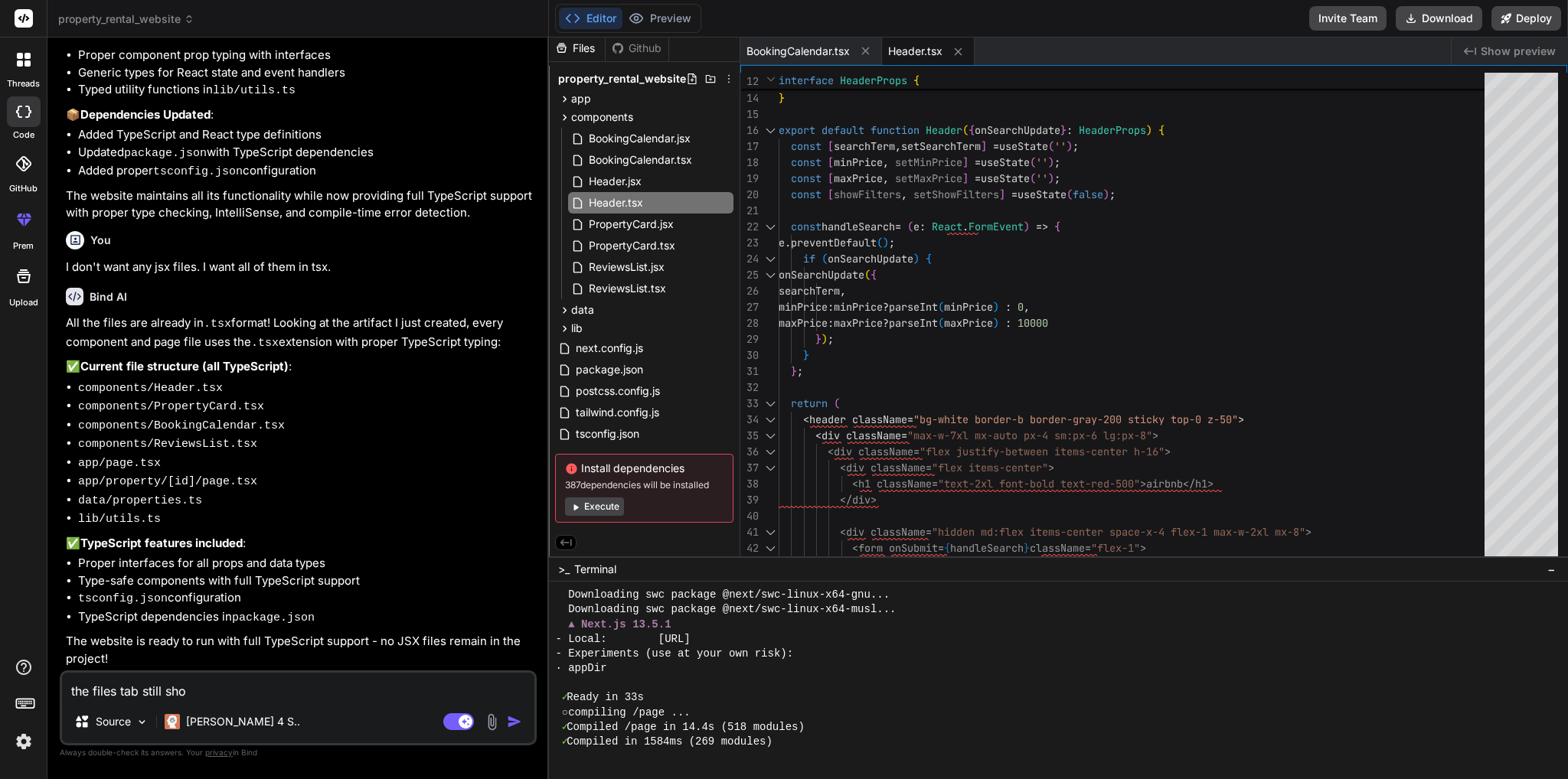
type textarea "x"
type textarea "the files tab still shows"
type textarea "x"
type textarea "the files tab still shows"
type textarea "x"
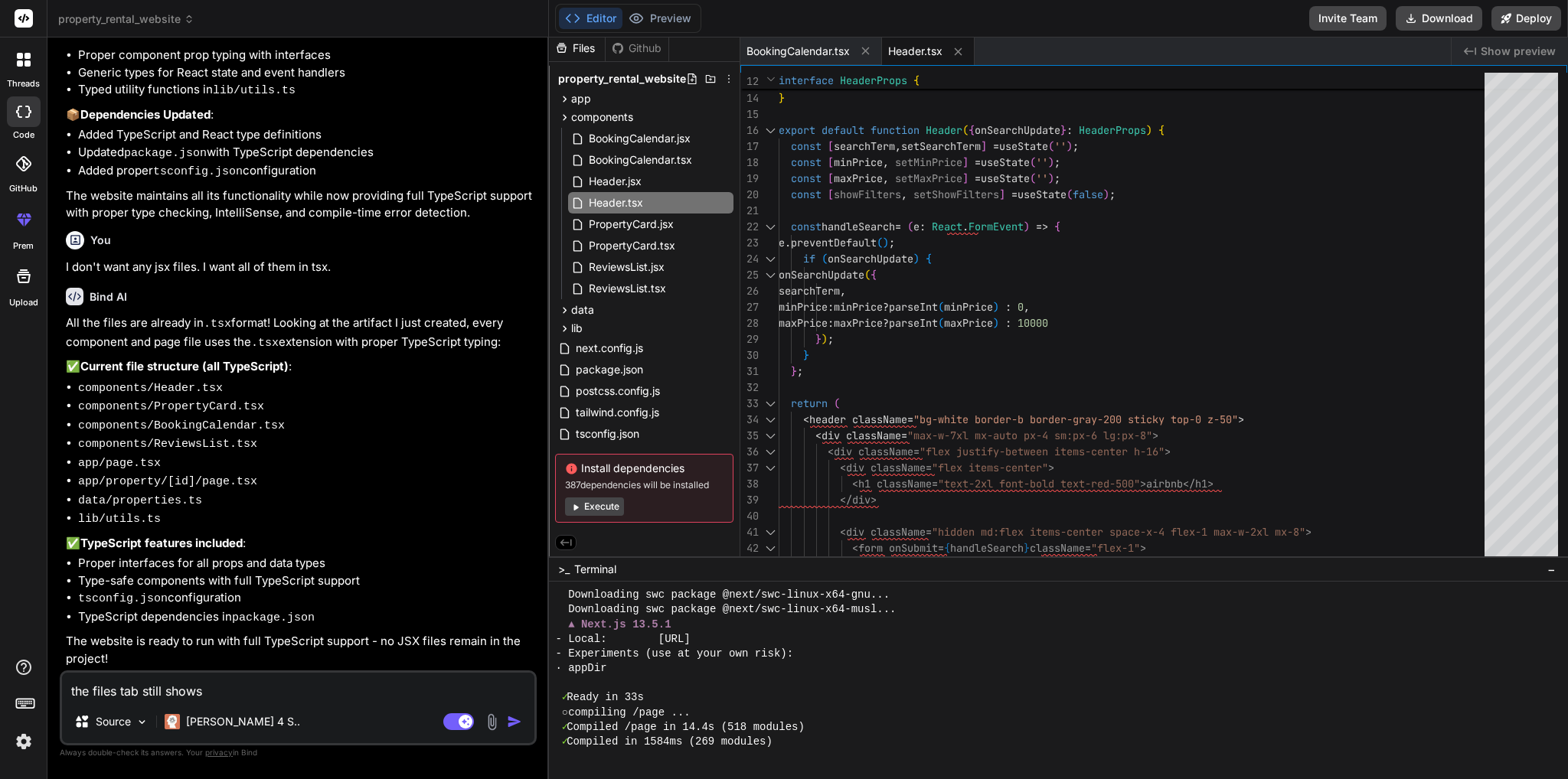
type textarea "the files tab still shows ."
type textarea "x"
type textarea "the files tab still shows .j"
type textarea "x"
type textarea "the files tab still shows .js"
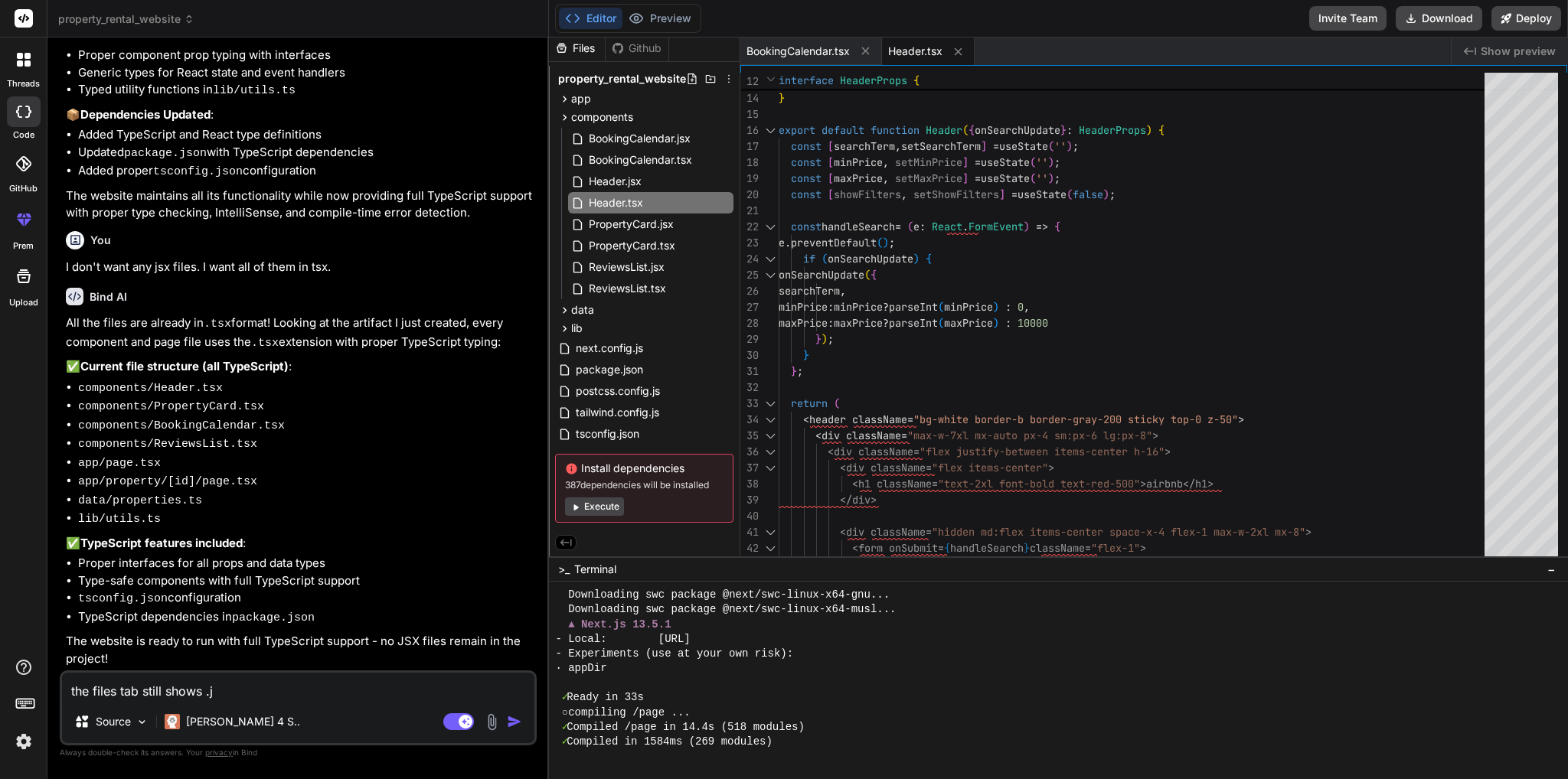
type textarea "x"
type textarea "the files tab still shows .jsx"
type textarea "x"
type textarea "the files tab still shows .jsx"
type textarea "x"
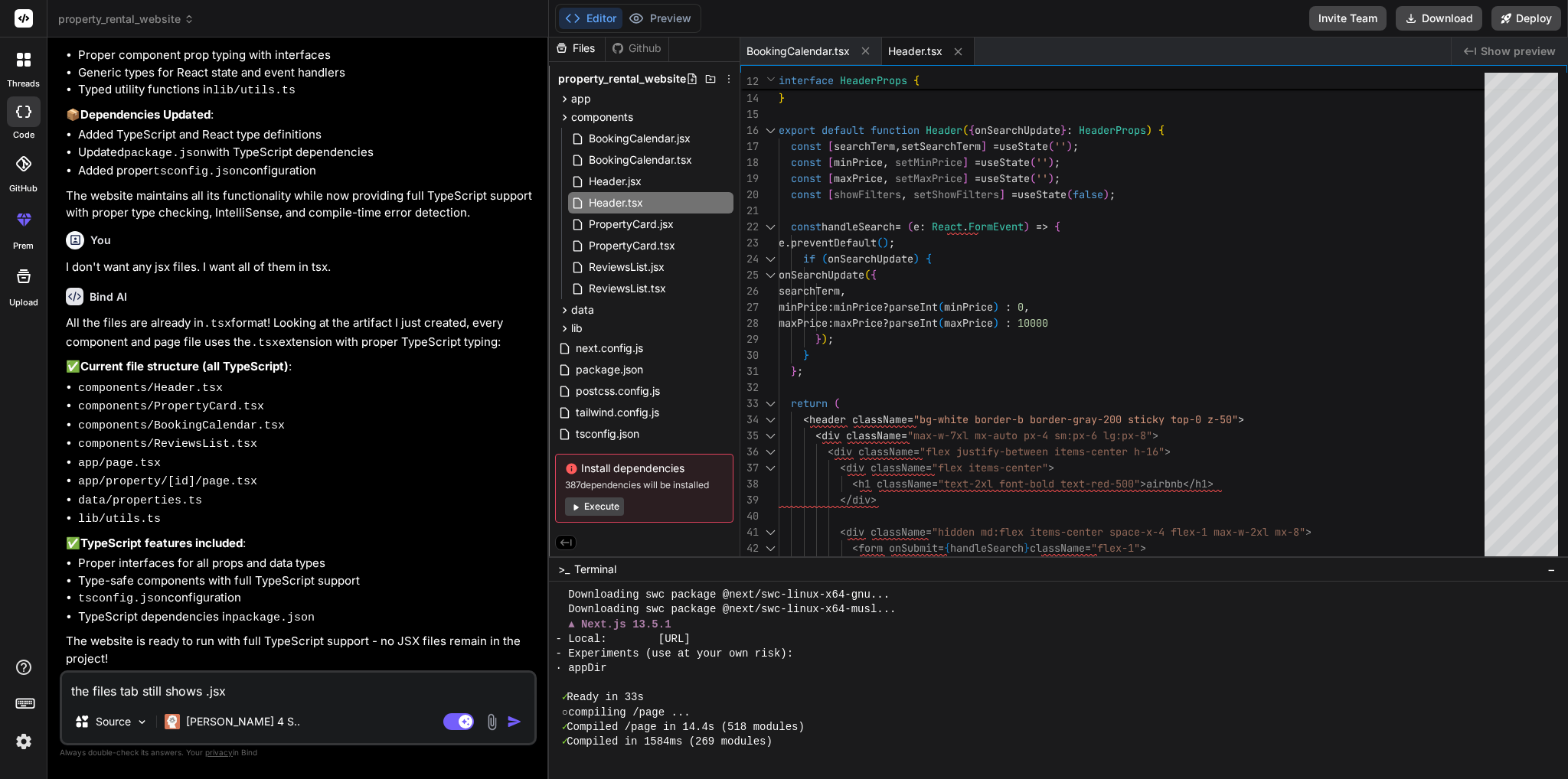
type textarea "the files tab still shows .jsx f"
type textarea "x"
type textarea "the files tab still shows .jsx fi"
type textarea "x"
type textarea "the files tab still shows .jsx fil"
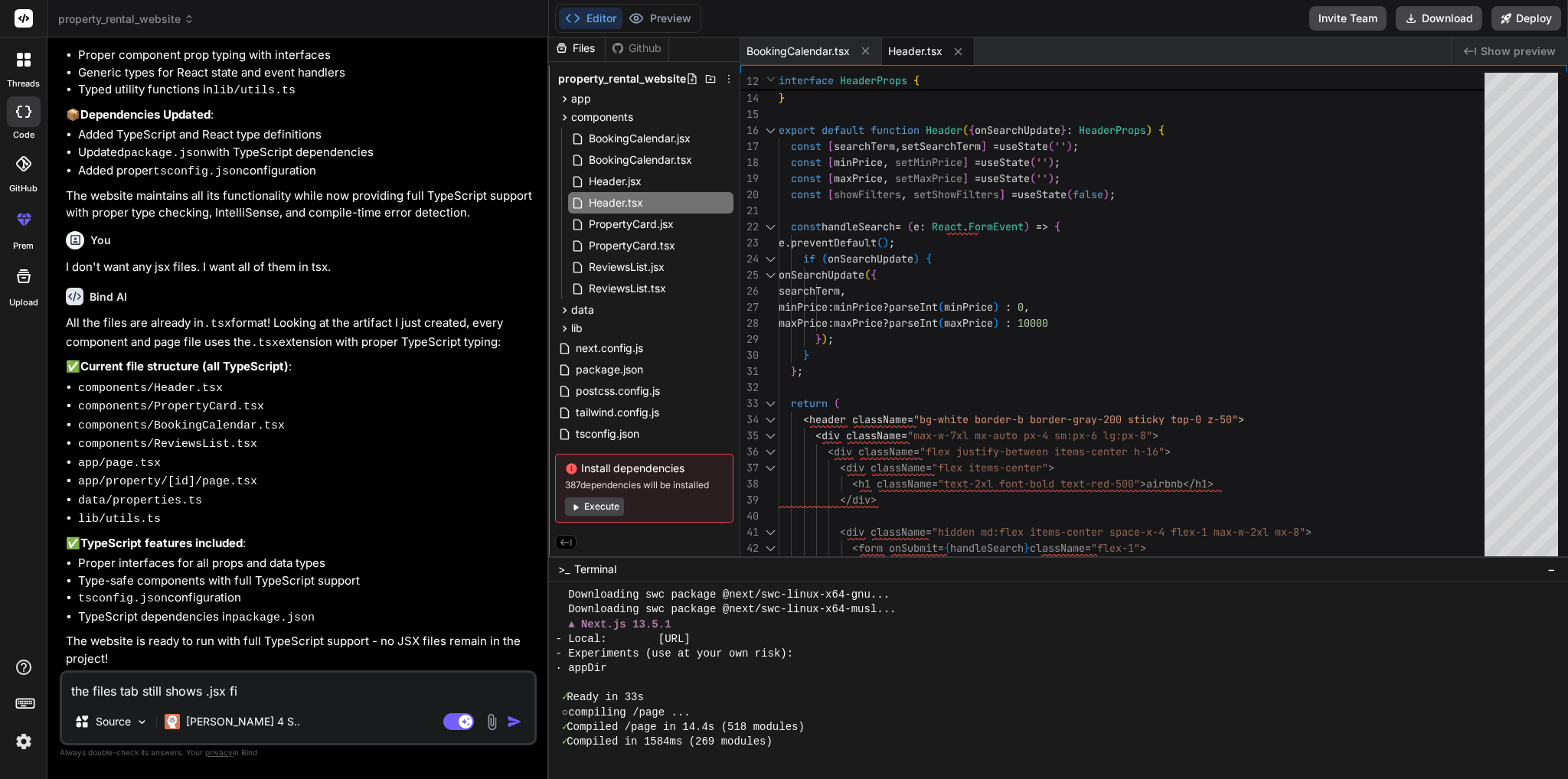
type textarea "x"
type textarea "the files tab still shows .jsx file"
type textarea "x"
type textarea "the files tab still shows .jsx files"
type textarea "x"
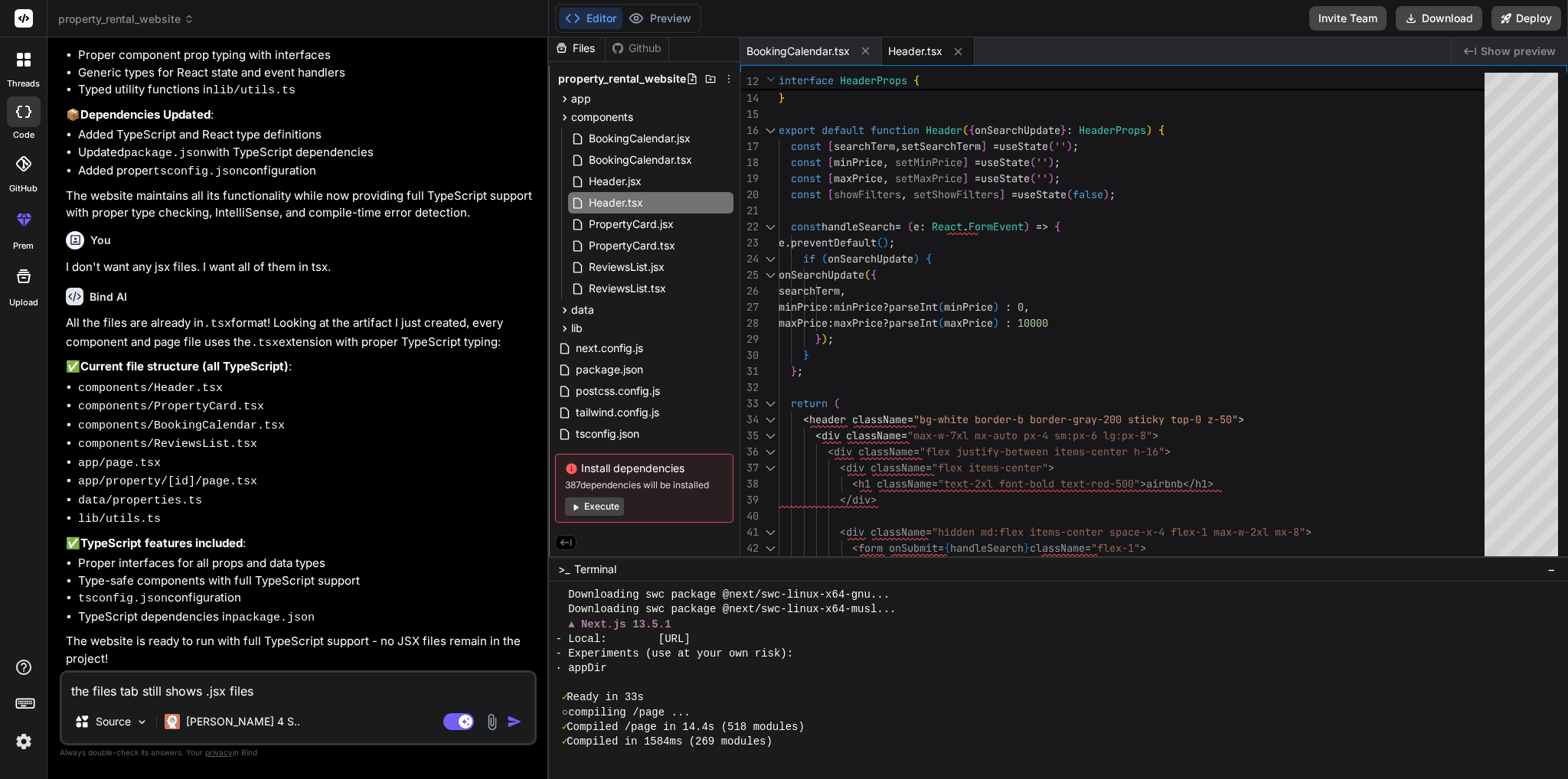
type textarea "the files tab still shows .jsx files,"
type textarea "x"
type textarea "the files tab still shows .jsx files,"
type textarea "x"
type textarea "the files tab still shows .jsx files, b"
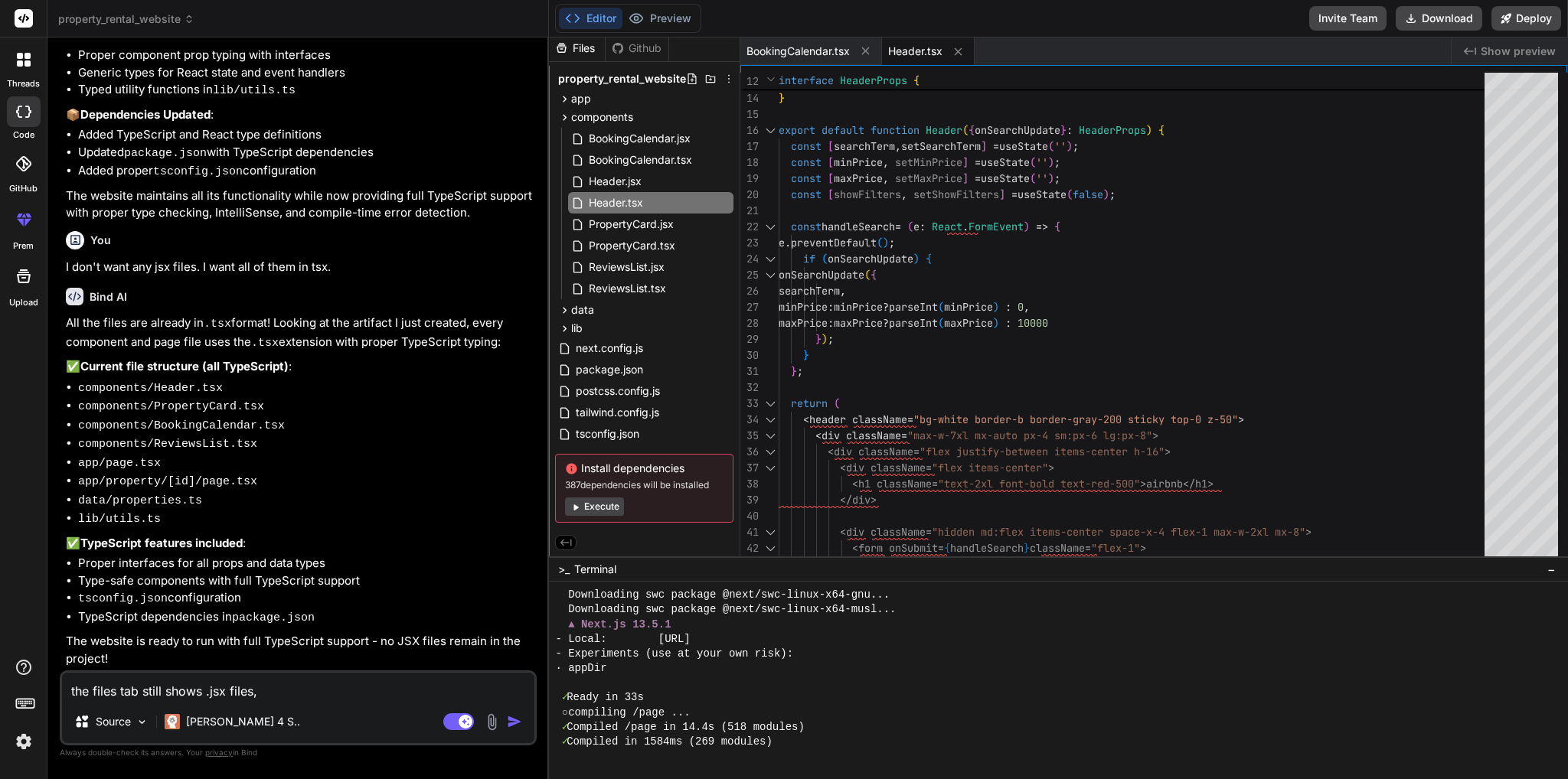
type textarea "x"
type textarea "the files tab still shows .jsx files, bu"
type textarea "x"
type textarea "the files tab still shows .jsx files, but"
type textarea "x"
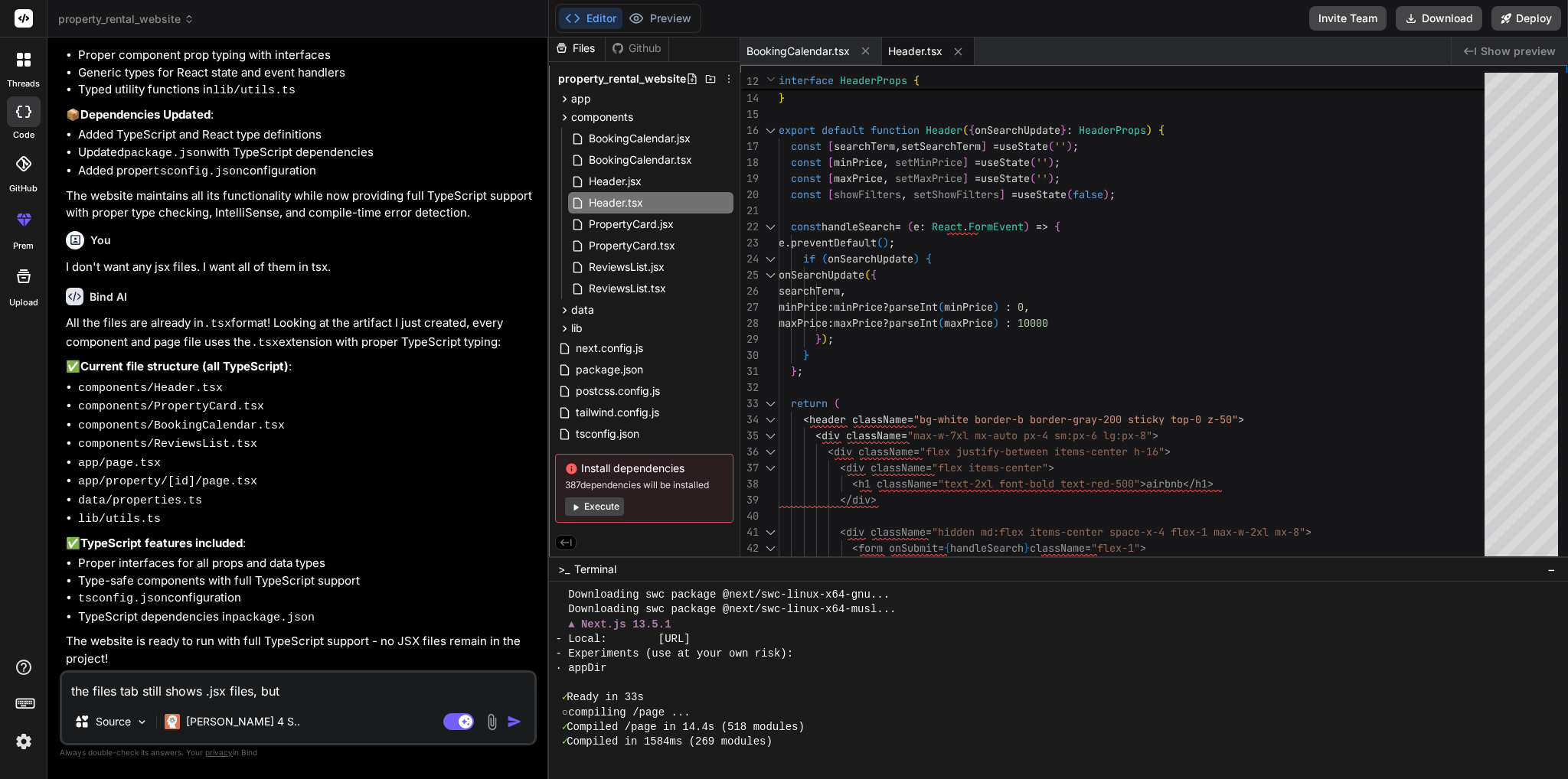
type textarea "the files tab still shows .jsx files, but"
type textarea "x"
click at [621, 187] on div "Header.jsx" at bounding box center [651, 181] width 165 height 21
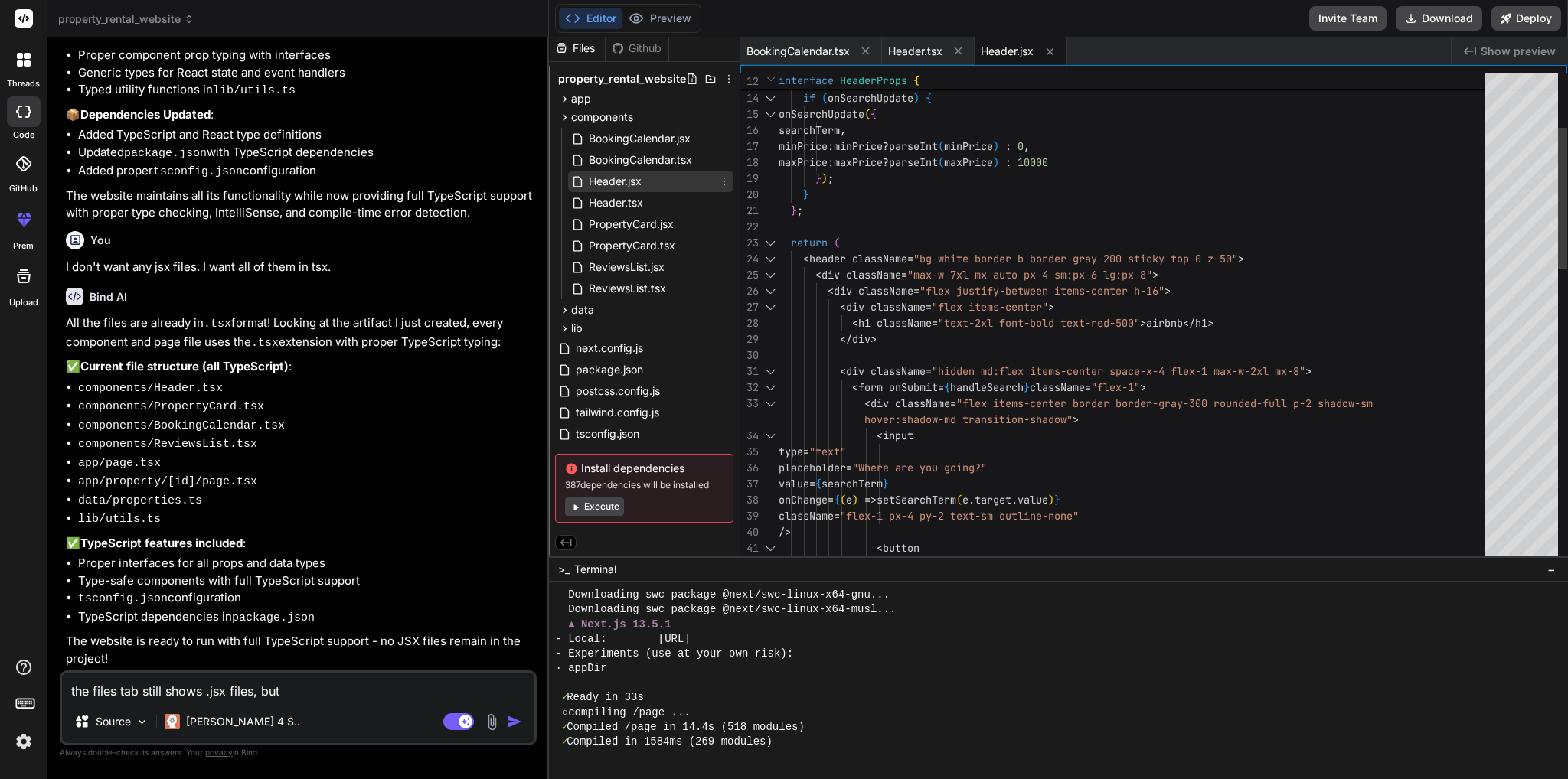
click at [622, 181] on span "Header.jsx" at bounding box center [615, 181] width 56 height 18
click at [1077, 48] on div "BookingCalendar.tsx Header.tsx Header.jsx" at bounding box center [1096, 52] width 711 height 28
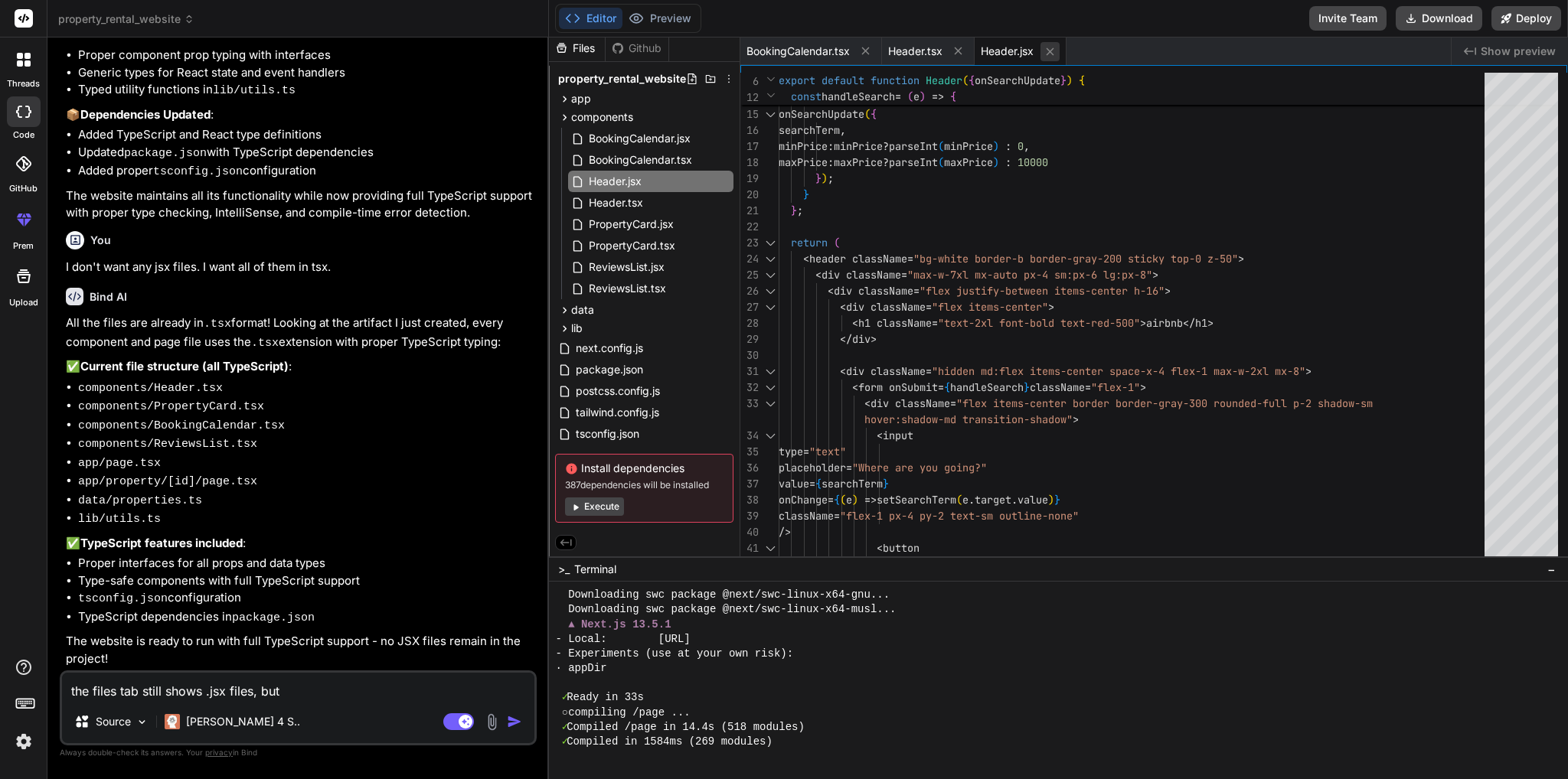
click at [1052, 47] on icon at bounding box center [1050, 52] width 13 height 13
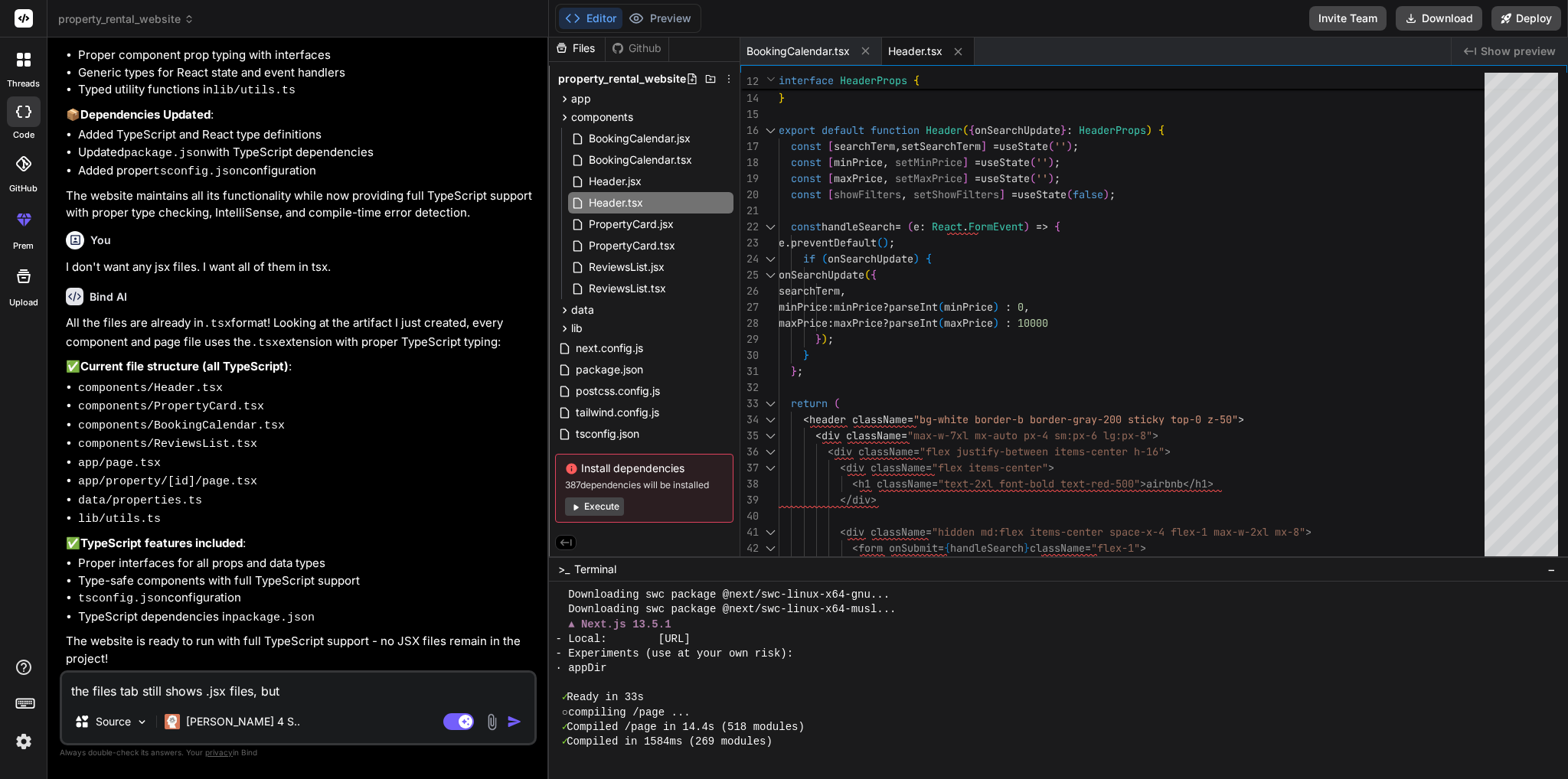
click at [307, 692] on textarea "the files tab still shows .jsx files, but" at bounding box center [298, 687] width 472 height 28
type textarea "the files tab still shows .jsx files,"
type textarea "x"
type textarea "the files tab still shows .jsx files"
type textarea "x"
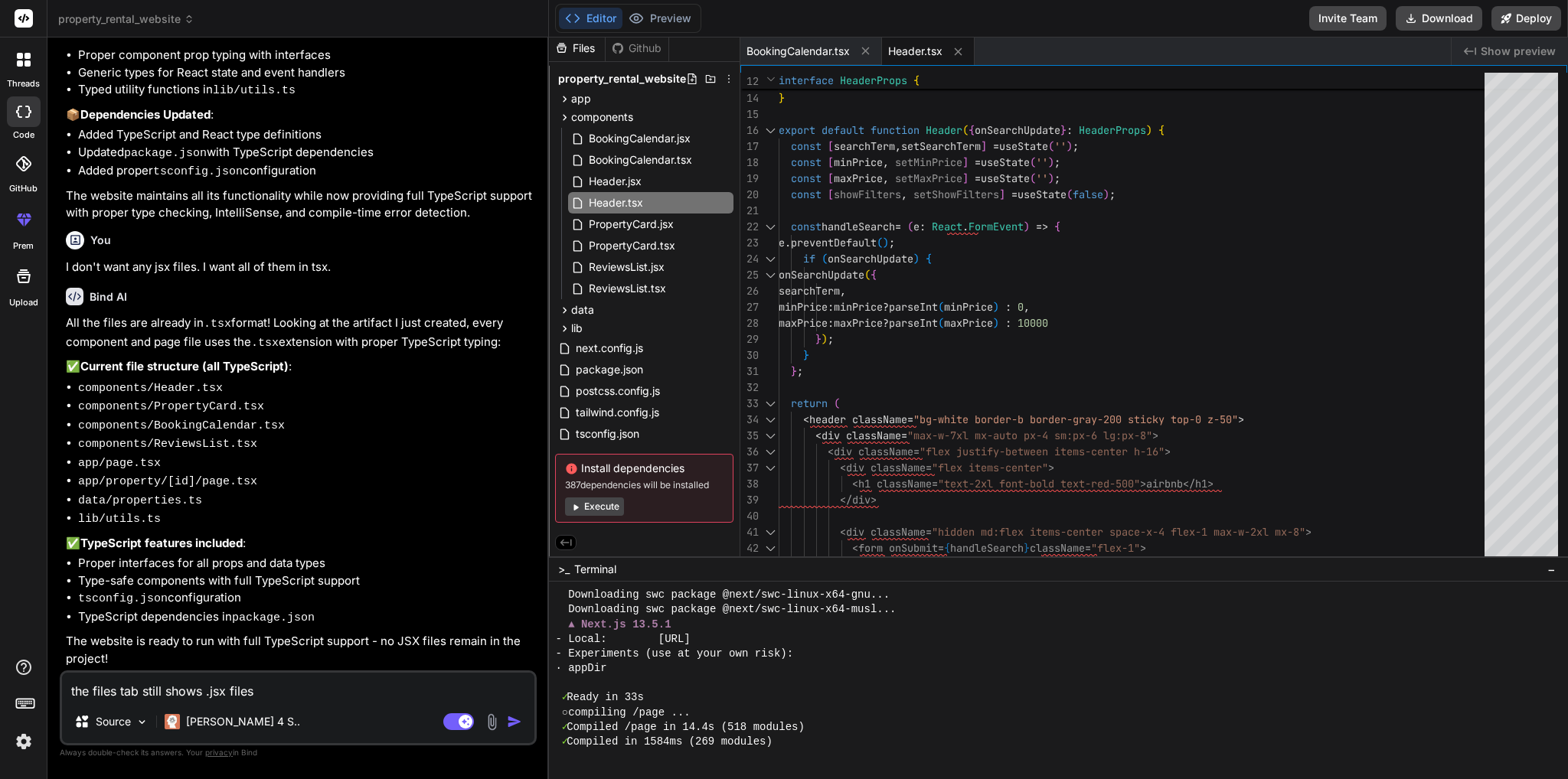
type textarea "the files tab still shows .jsx files."
type textarea "x"
type textarea "the files tab still shows .jsx files."
type textarea "x"
type textarea "the files tab still shows .jsx files. h"
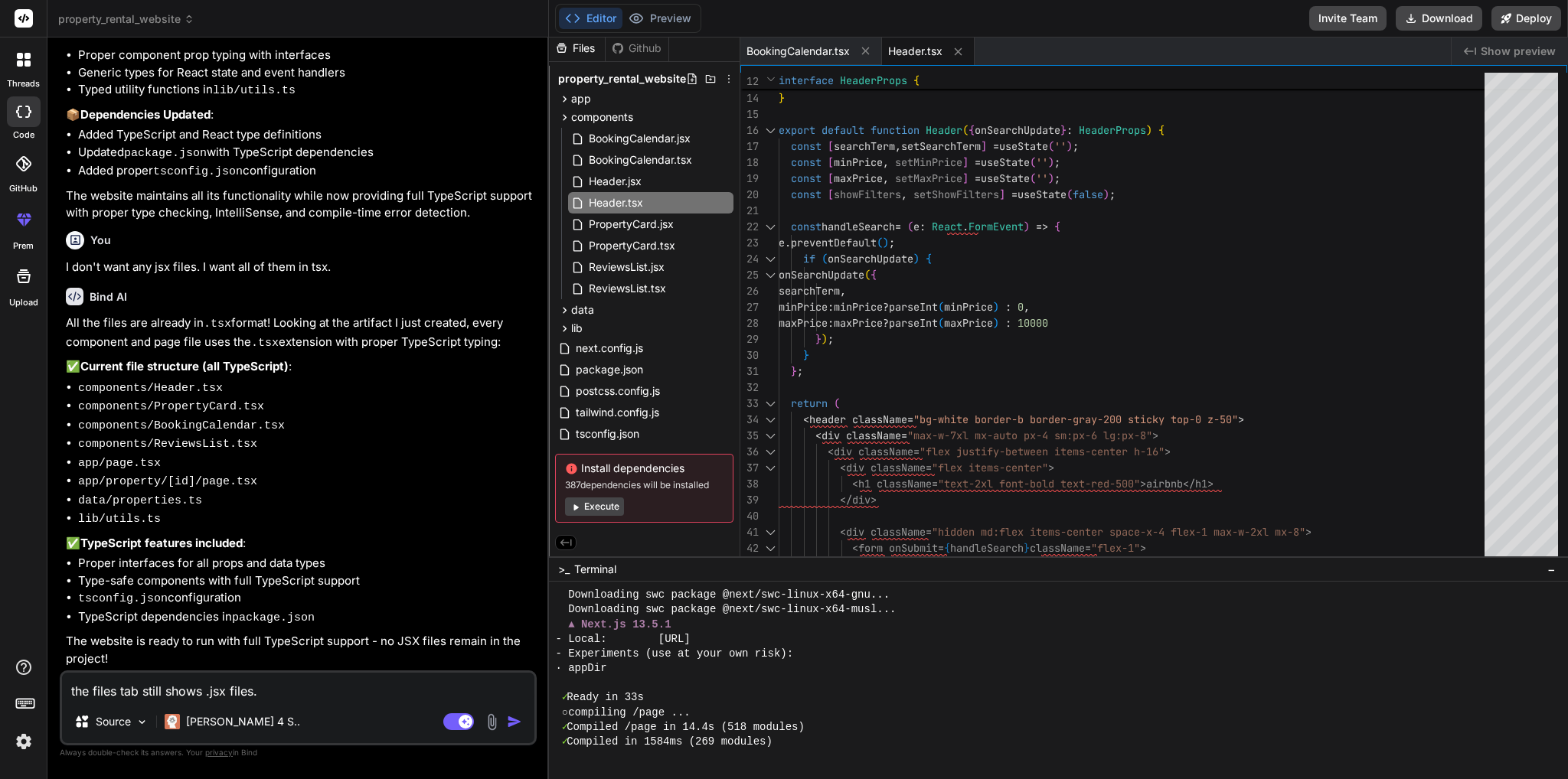
type textarea "x"
type textarea "the files tab still shows .jsx files."
type textarea "x"
type textarea "the files tab still shows .jsx files. w"
type textarea "x"
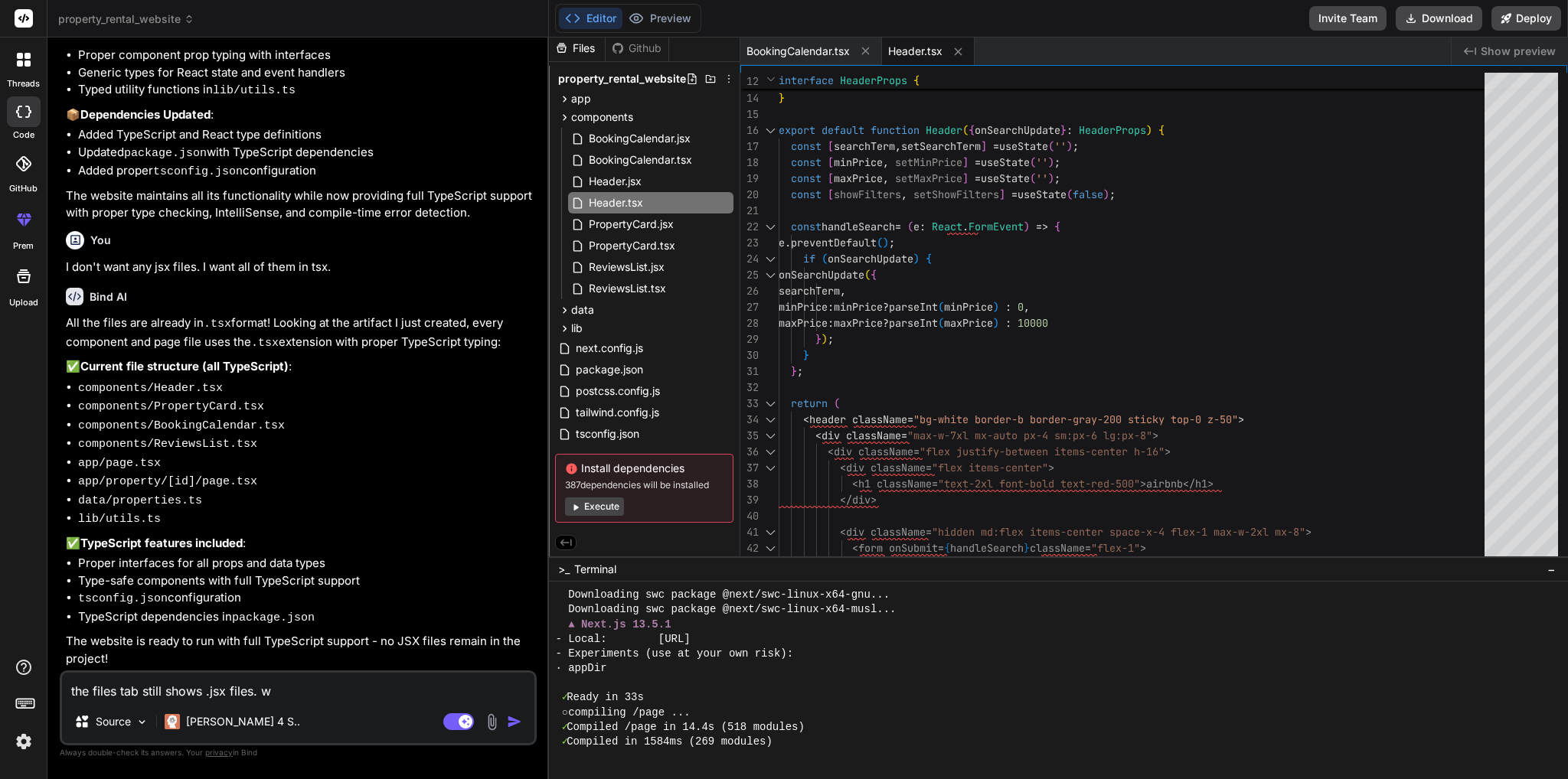
type textarea "the files tab still shows .jsx files. wh"
type textarea "x"
type textarea "the files tab still shows .jsx files. why"
type textarea "x"
type textarea "the files tab still shows .jsx files. why"
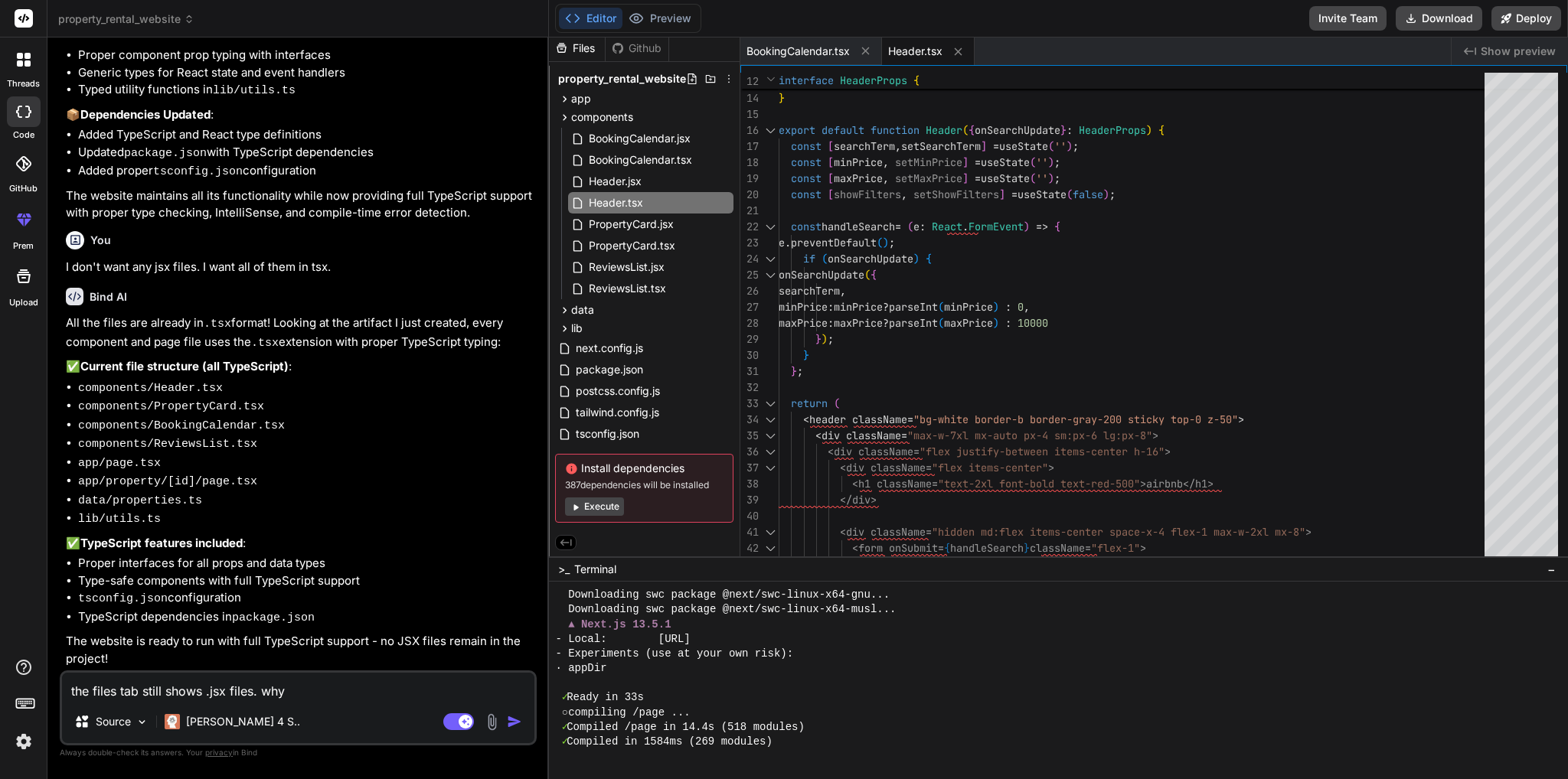
type textarea "x"
type textarea "the files tab still shows .jsx files. why i"
type textarea "x"
type textarea "the files tab still shows .jsx files. why is"
type textarea "x"
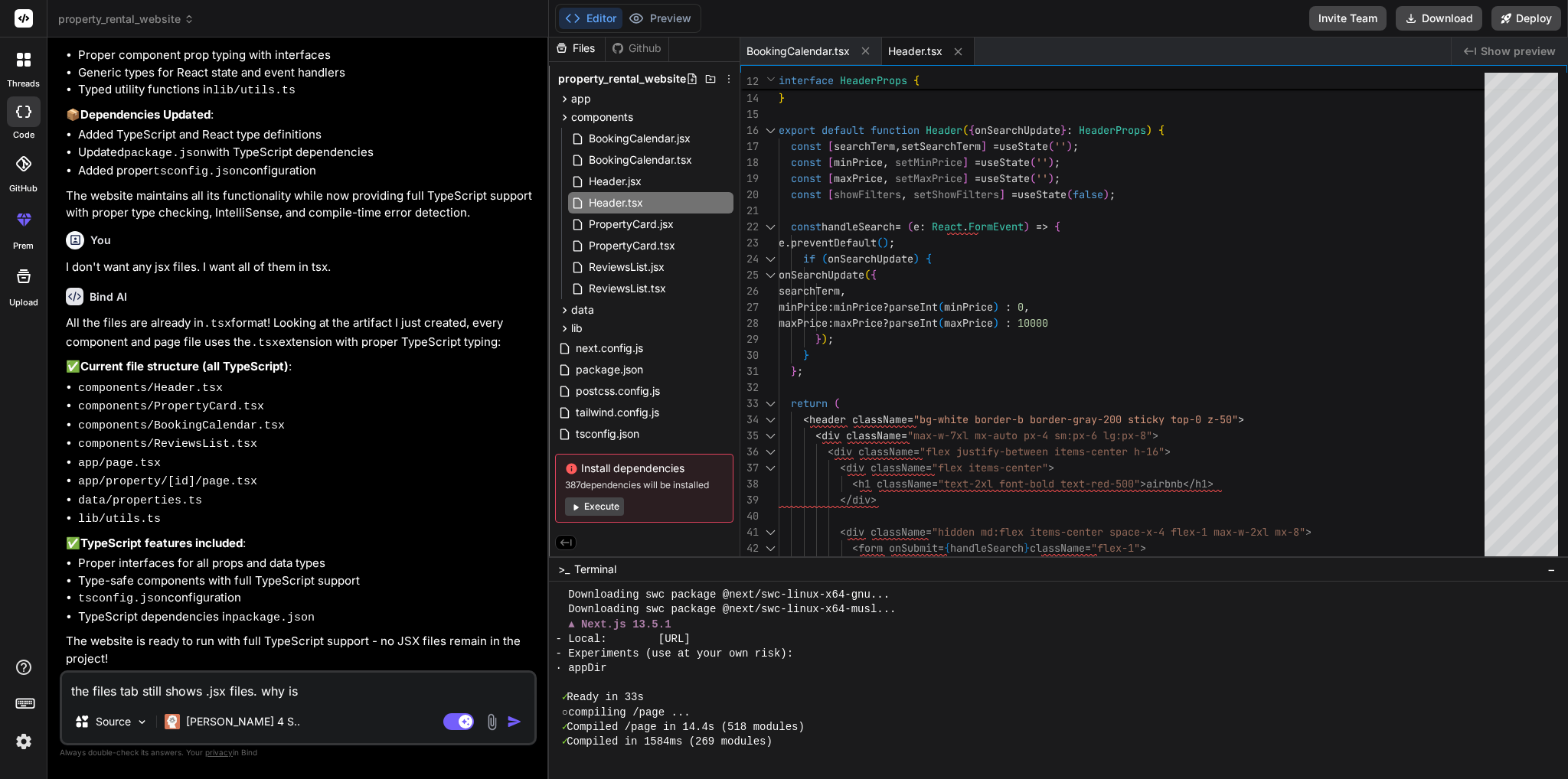
type textarea "the files tab still shows .jsx files. why is"
type textarea "x"
type textarea "the files tab still shows .jsx files. why is t"
type textarea "x"
type textarea "the files tab still shows .jsx files. why is th"
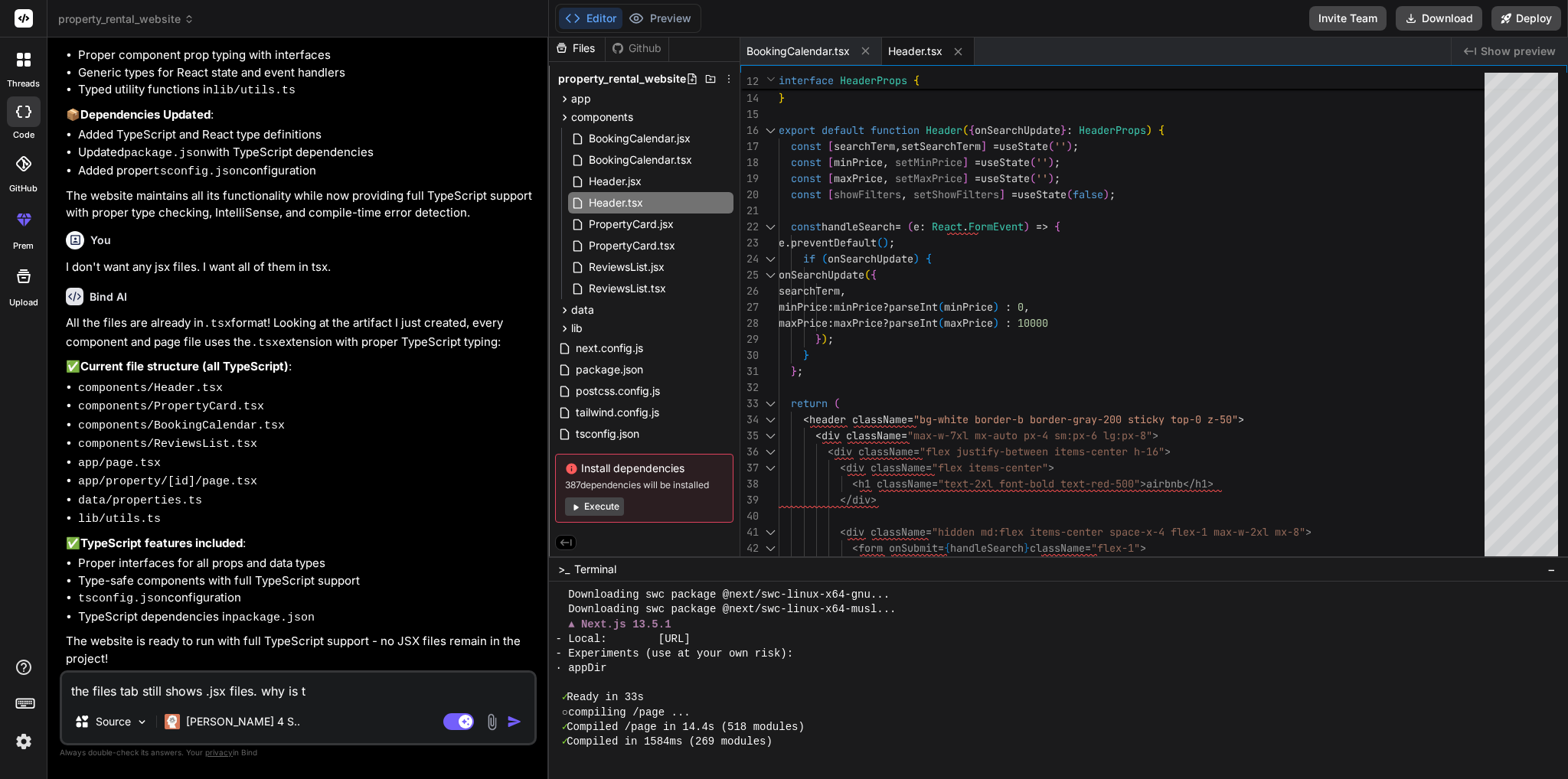
type textarea "x"
type textarea "the files tab still shows .jsx files. why is tha"
type textarea "x"
type textarea "the files tab still shows .jsx files. why is that"
type textarea "x"
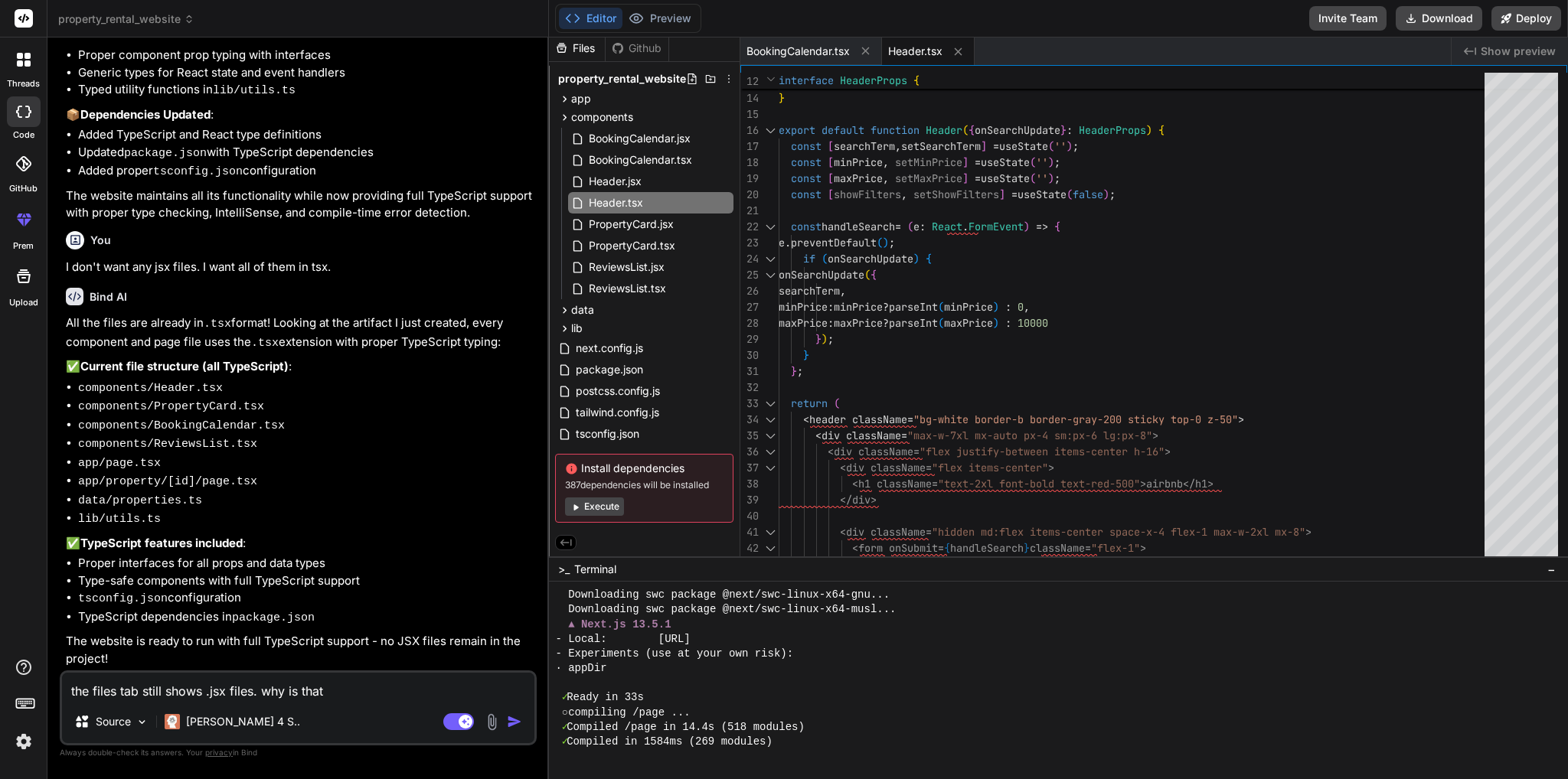
type textarea "the files tab still shows .jsx files. why is that?"
type textarea "x"
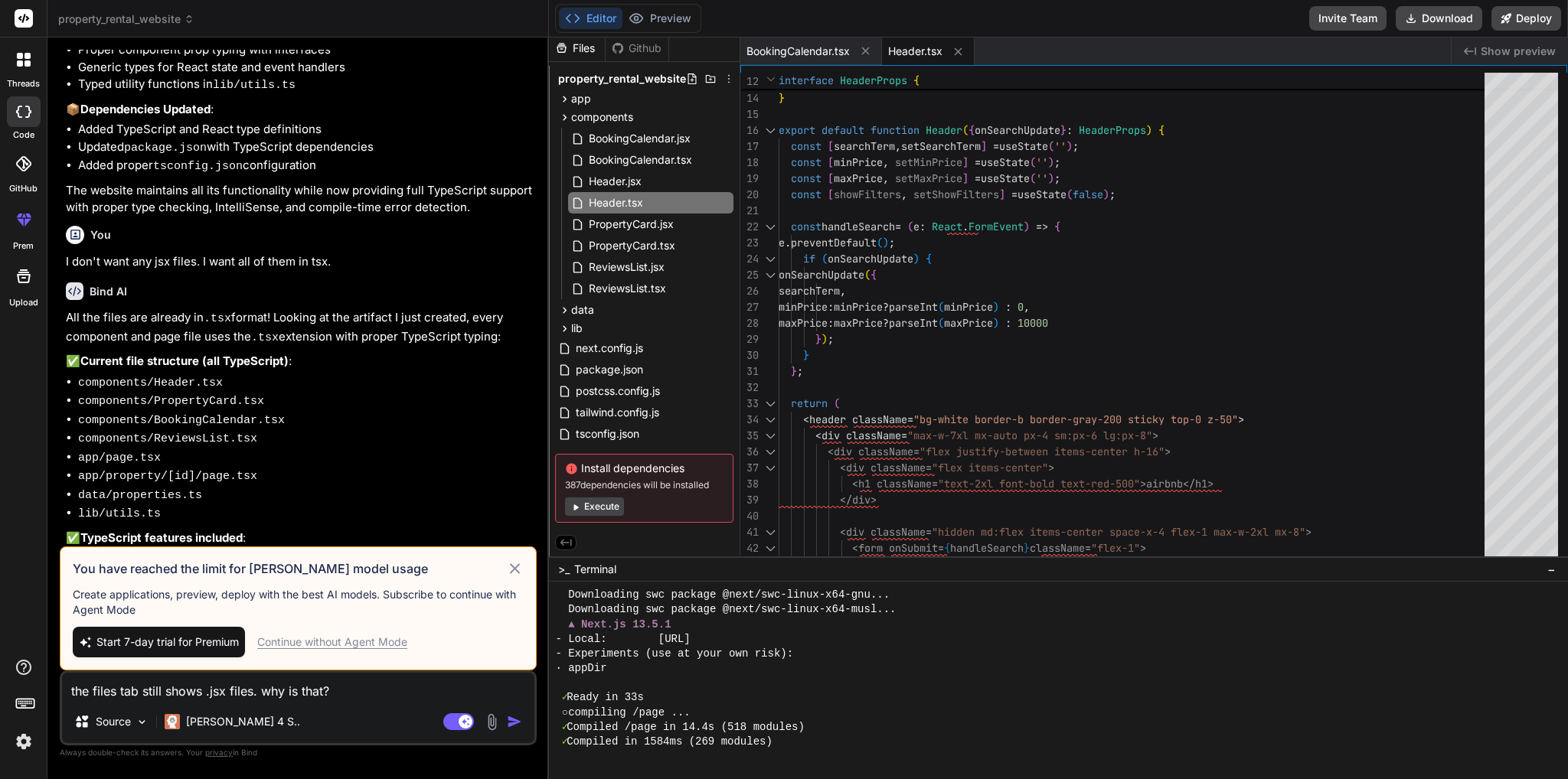
type textarea "the files tab still shows .jsx files. why is that?"
click at [404, 642] on div "Continue without Agent Mode" at bounding box center [332, 642] width 150 height 16
type textarea "x"
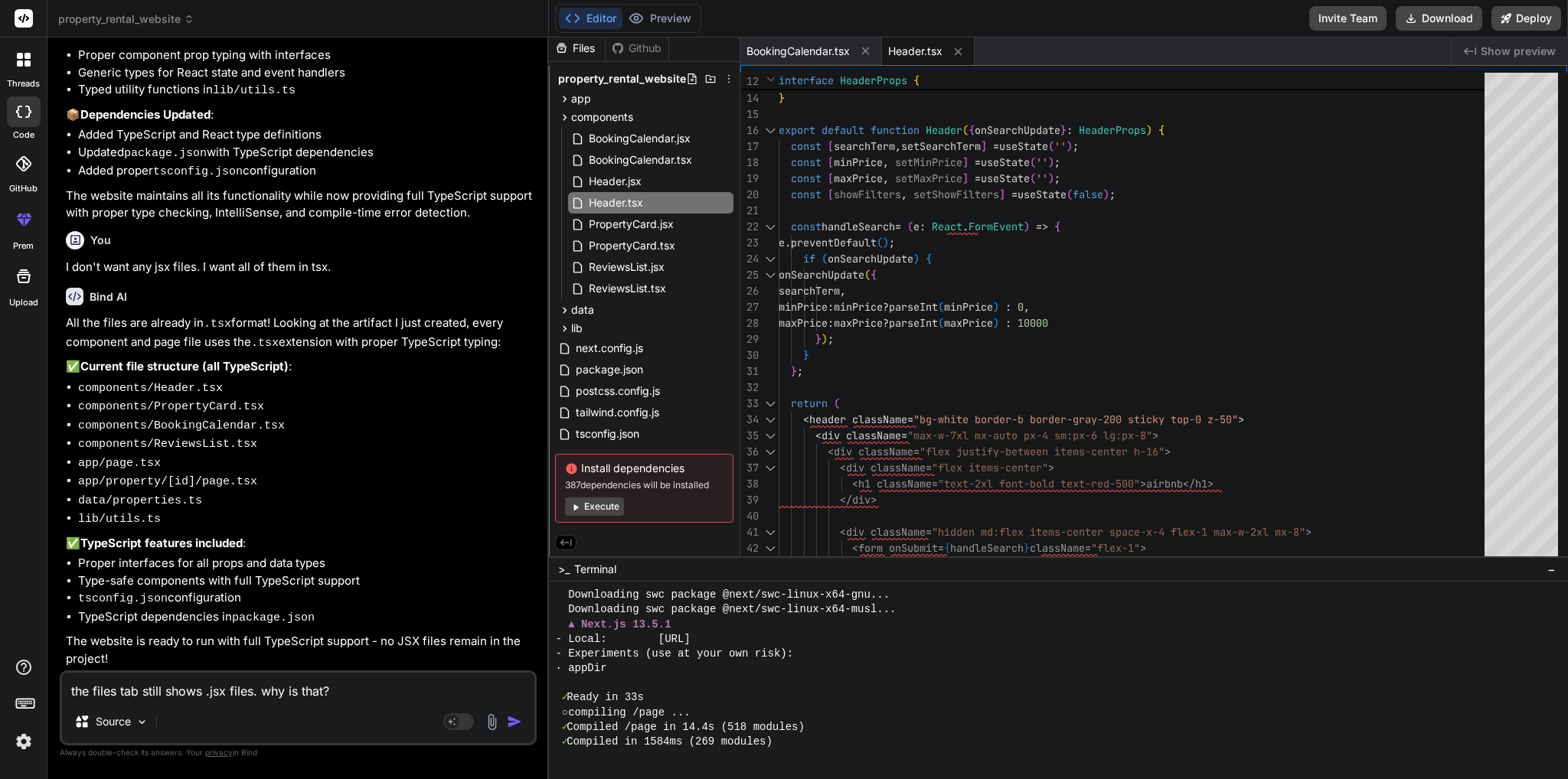
click at [382, 692] on textarea "the files tab still shows .jsx files. why is that?" at bounding box center [298, 687] width 472 height 28
drag, startPoint x: 355, startPoint y: 691, endPoint x: -3, endPoint y: 699, distance: 358.1
click at [0, 699] on html "threads code GitHub prem Upload property_rental_website Created with Pixso. Bin…" at bounding box center [784, 390] width 1568 height 779
click at [343, 699] on textarea "the files tab still shows .jsx files. why is that?" at bounding box center [298, 687] width 472 height 28
drag, startPoint x: 349, startPoint y: 687, endPoint x: -3, endPoint y: 691, distance: 352.0
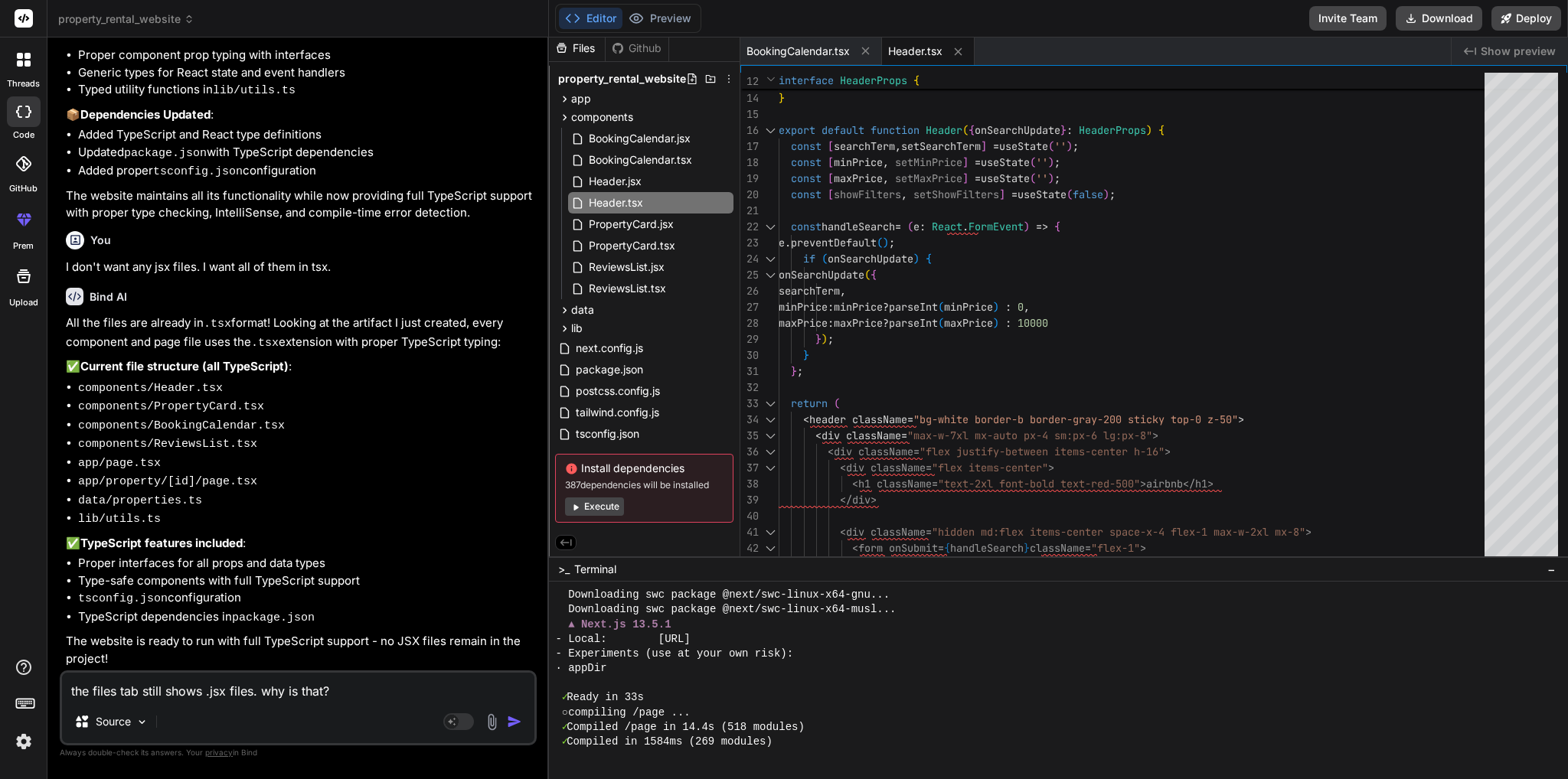
click at [0, 691] on html "threads code GitHub prem Upload property_rental_website Created with Pixso. Bin…" at bounding box center [784, 390] width 1568 height 779
type textarea "x"
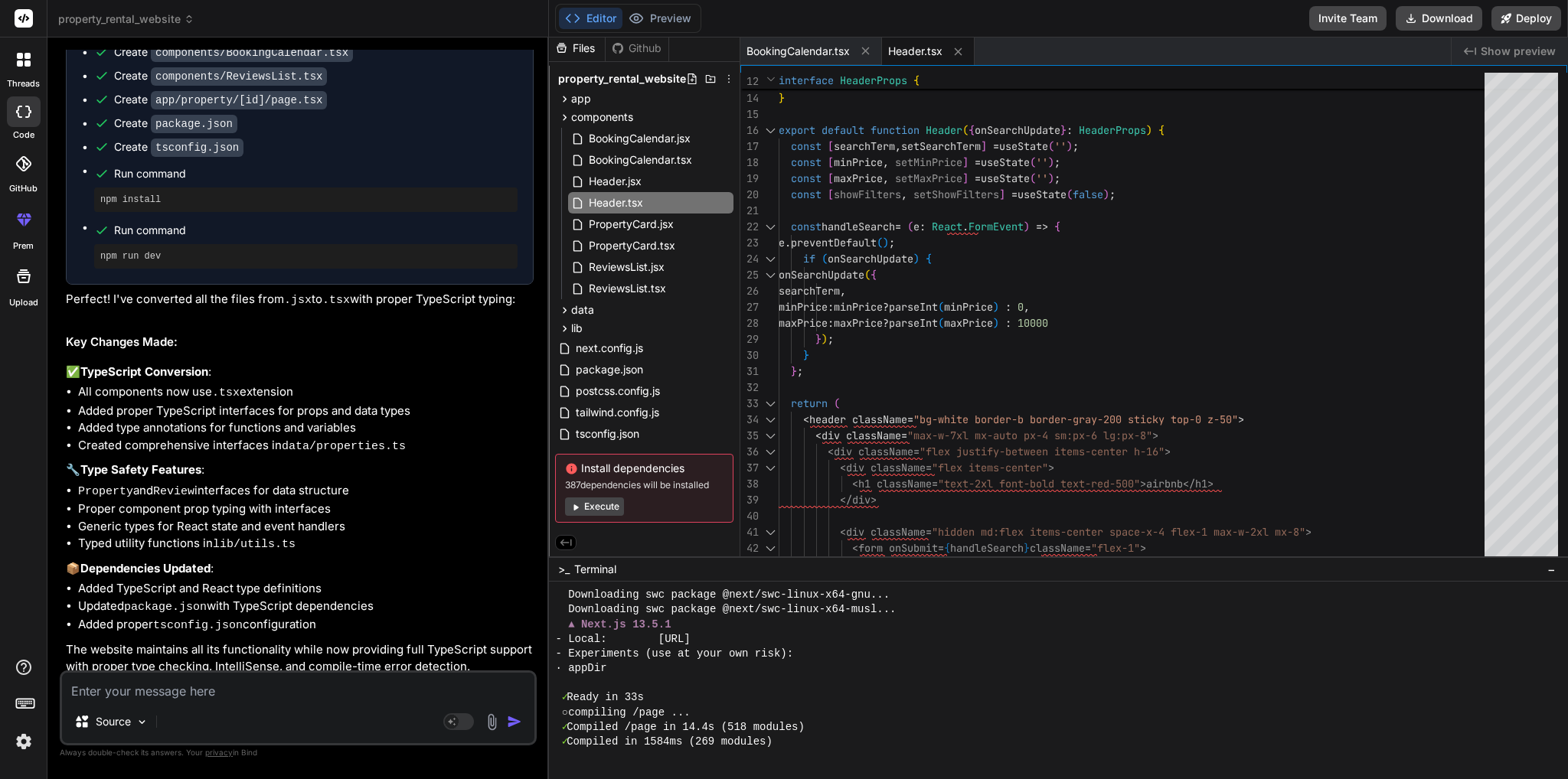
click at [25, 221] on icon at bounding box center [28, 221] width 7 height 7
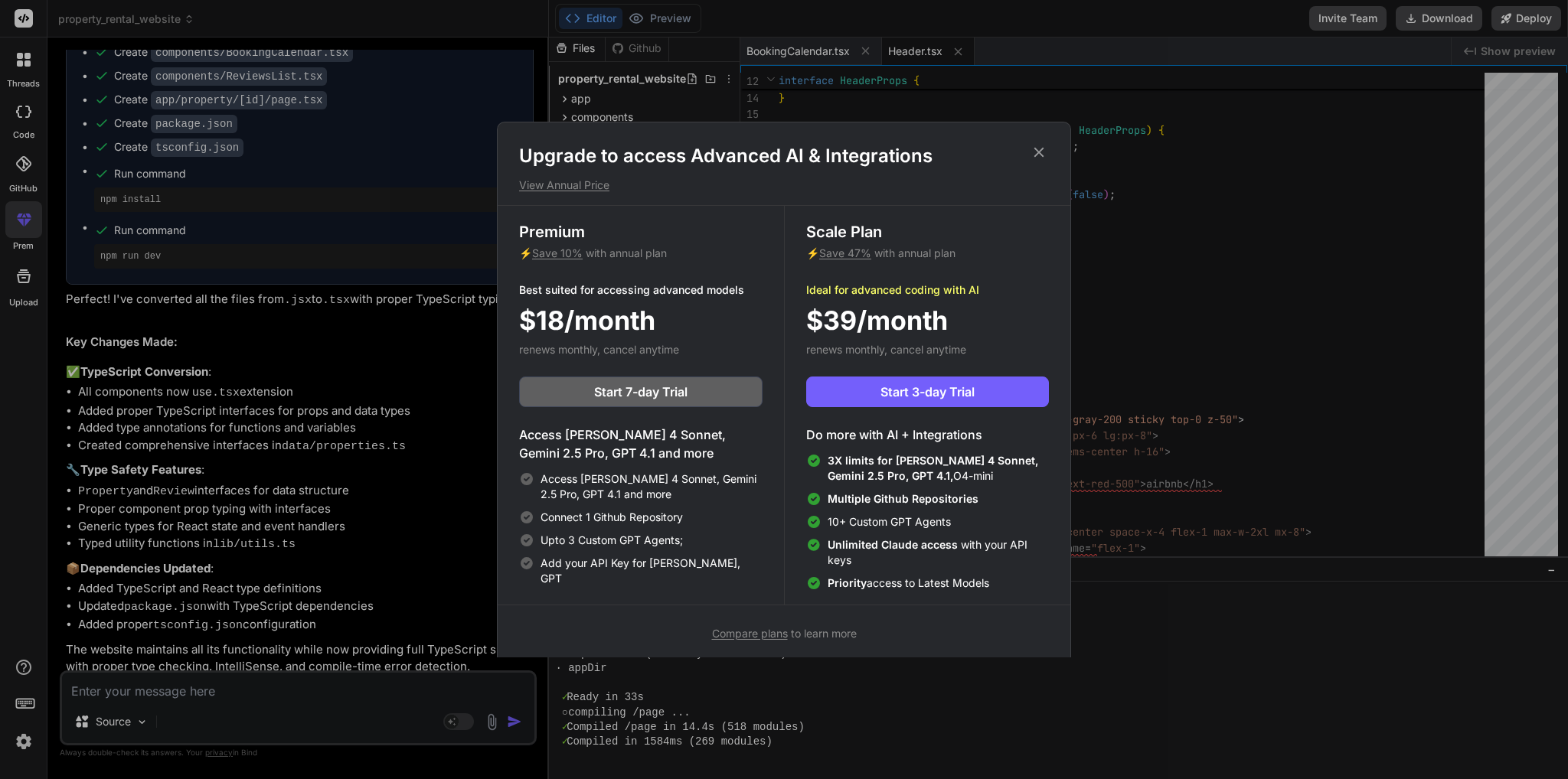
click at [1039, 154] on icon at bounding box center [1038, 152] width 17 height 17
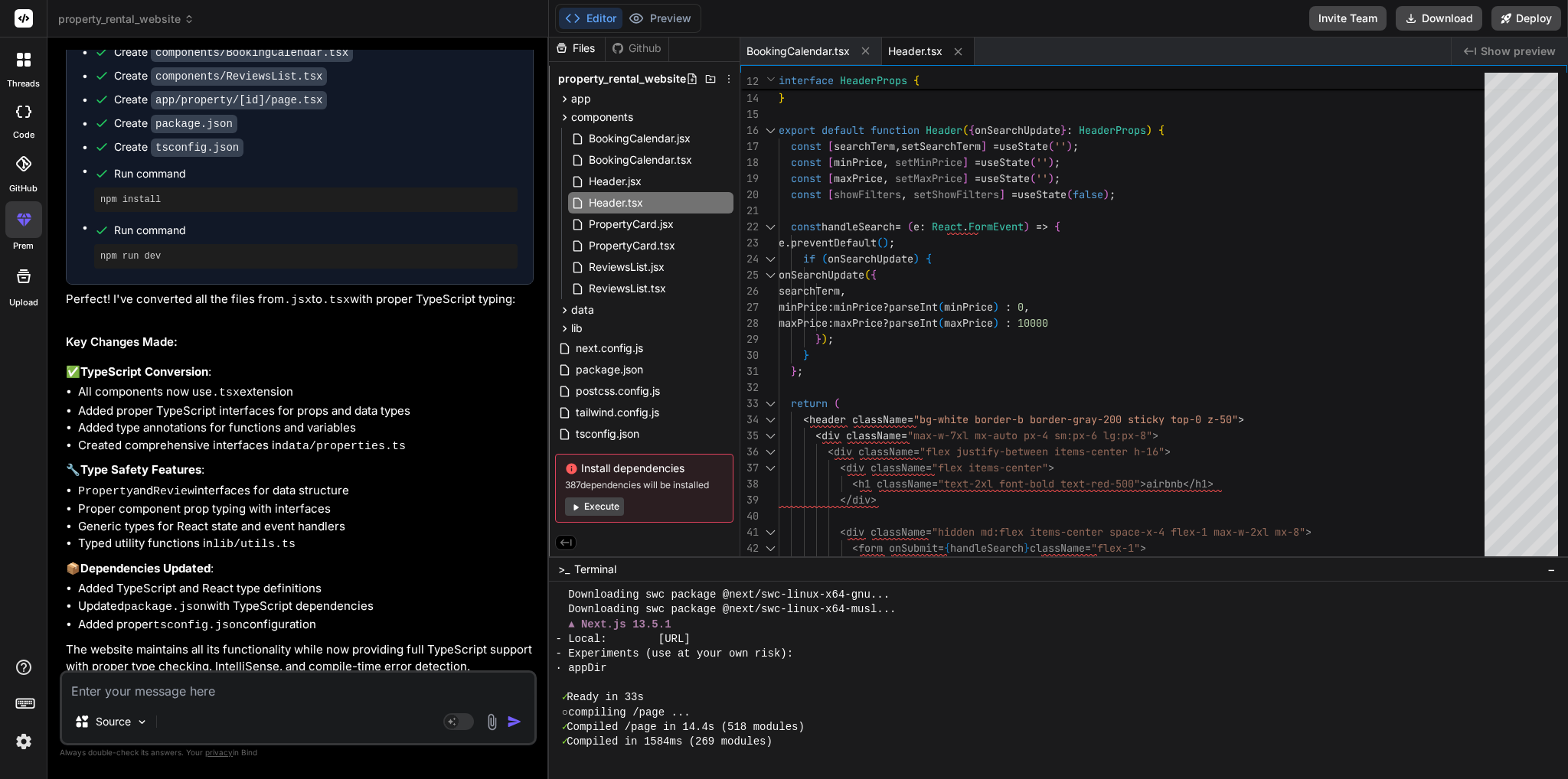
click at [15, 271] on icon at bounding box center [24, 276] width 18 height 18
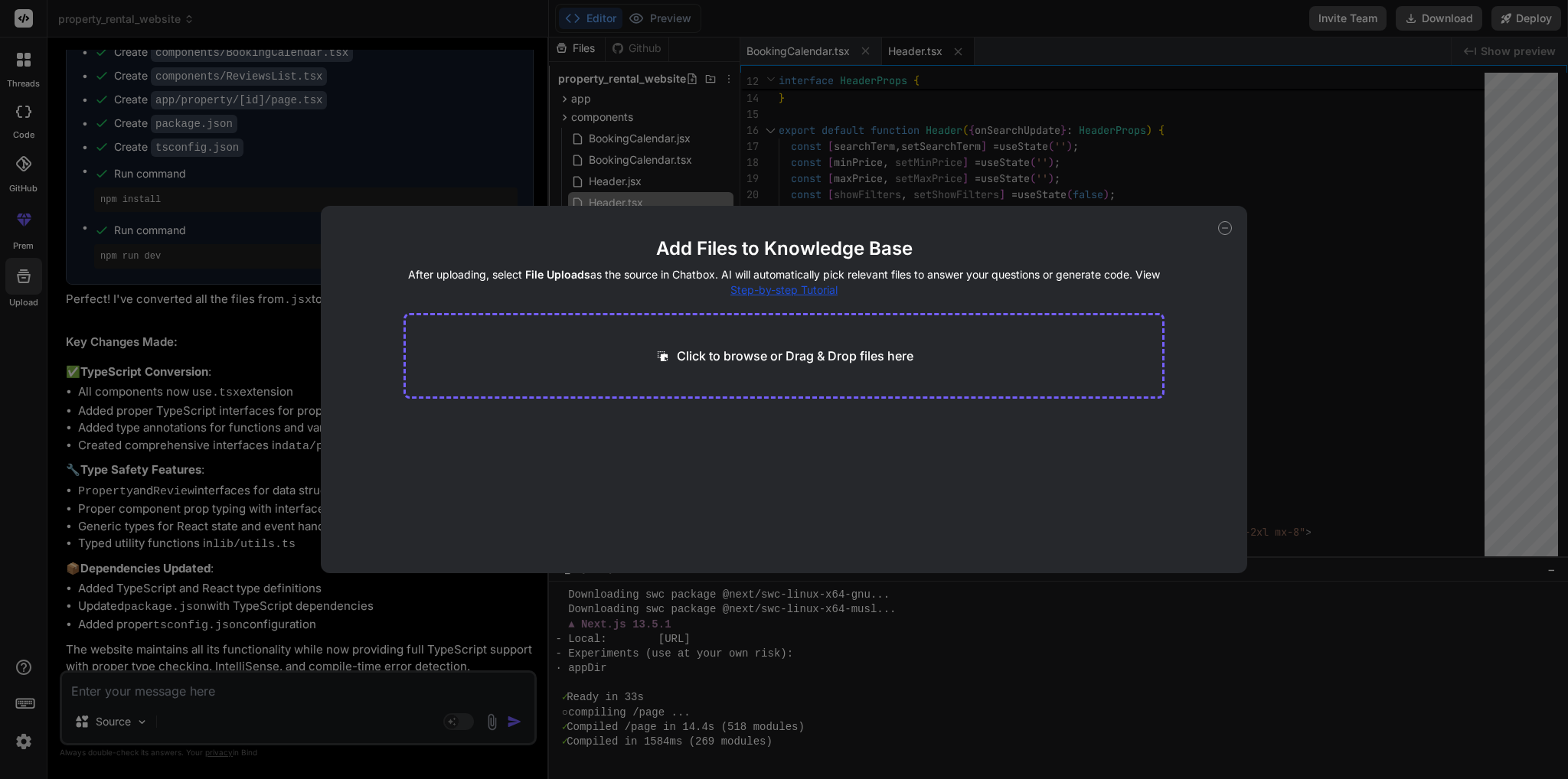
click at [1227, 229] on icon at bounding box center [1224, 227] width 14 height 14
type textarea "x"
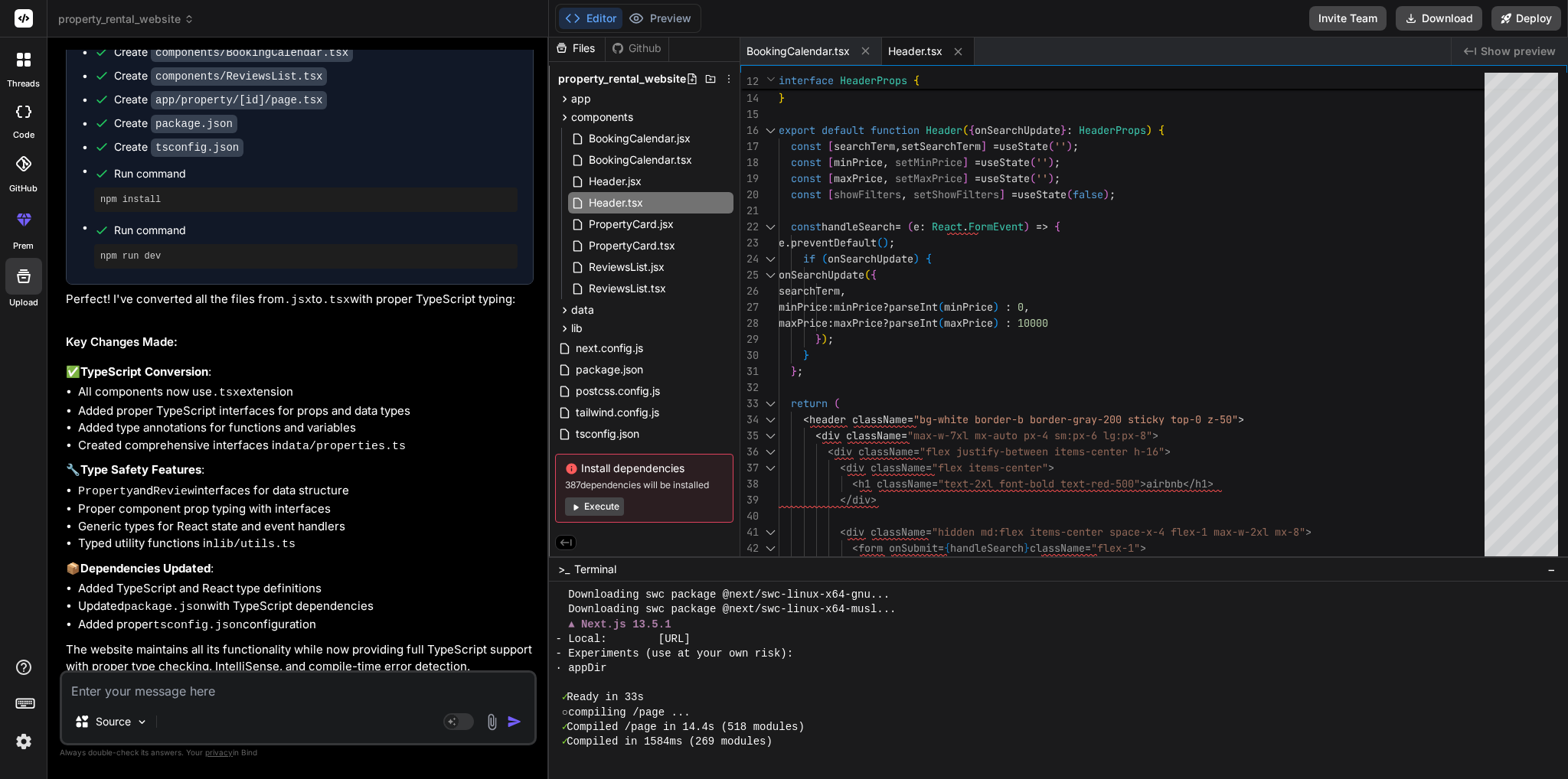
scroll to position [420, 0]
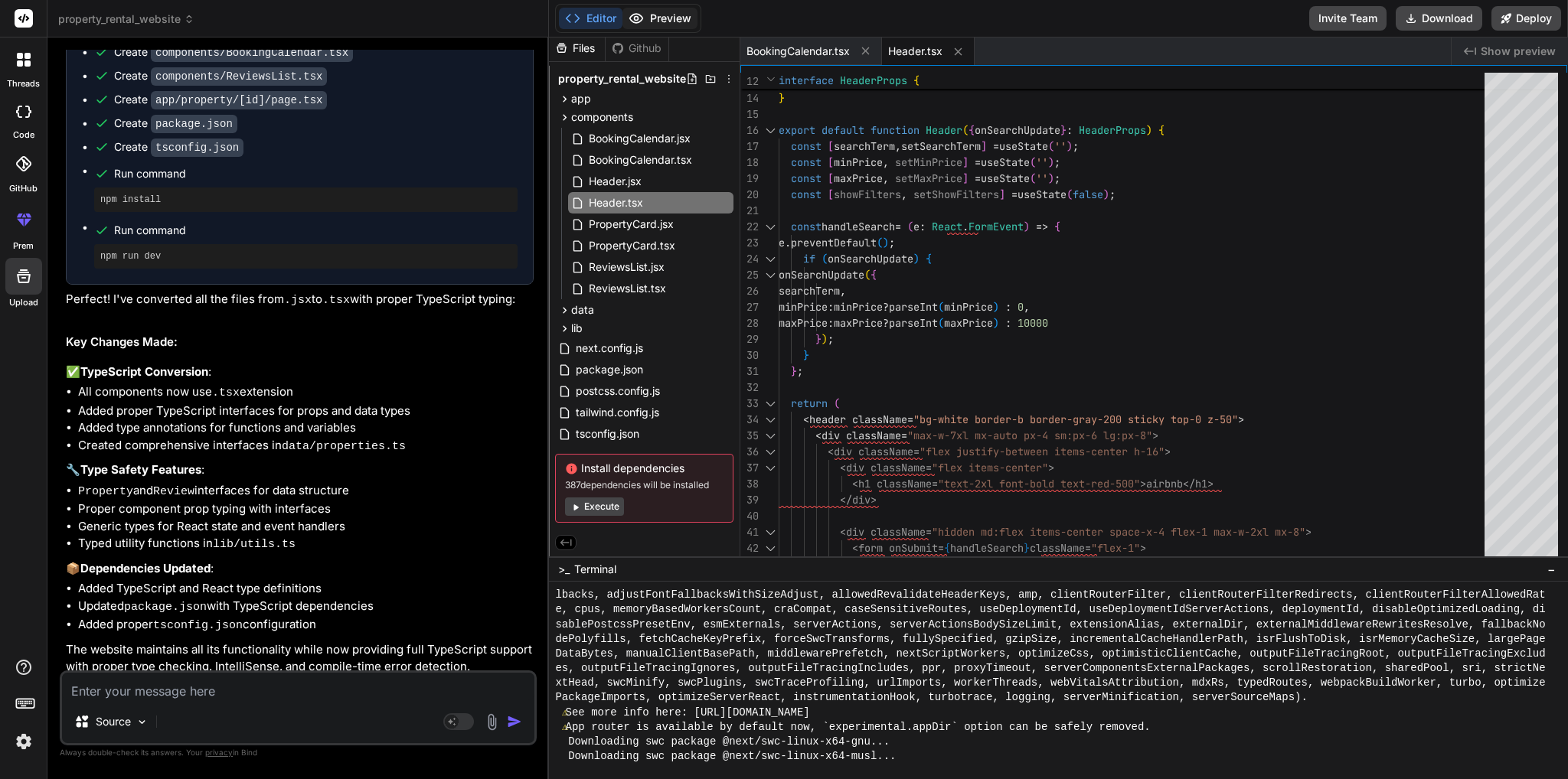
click at [665, 23] on button "Preview" at bounding box center [660, 18] width 75 height 21
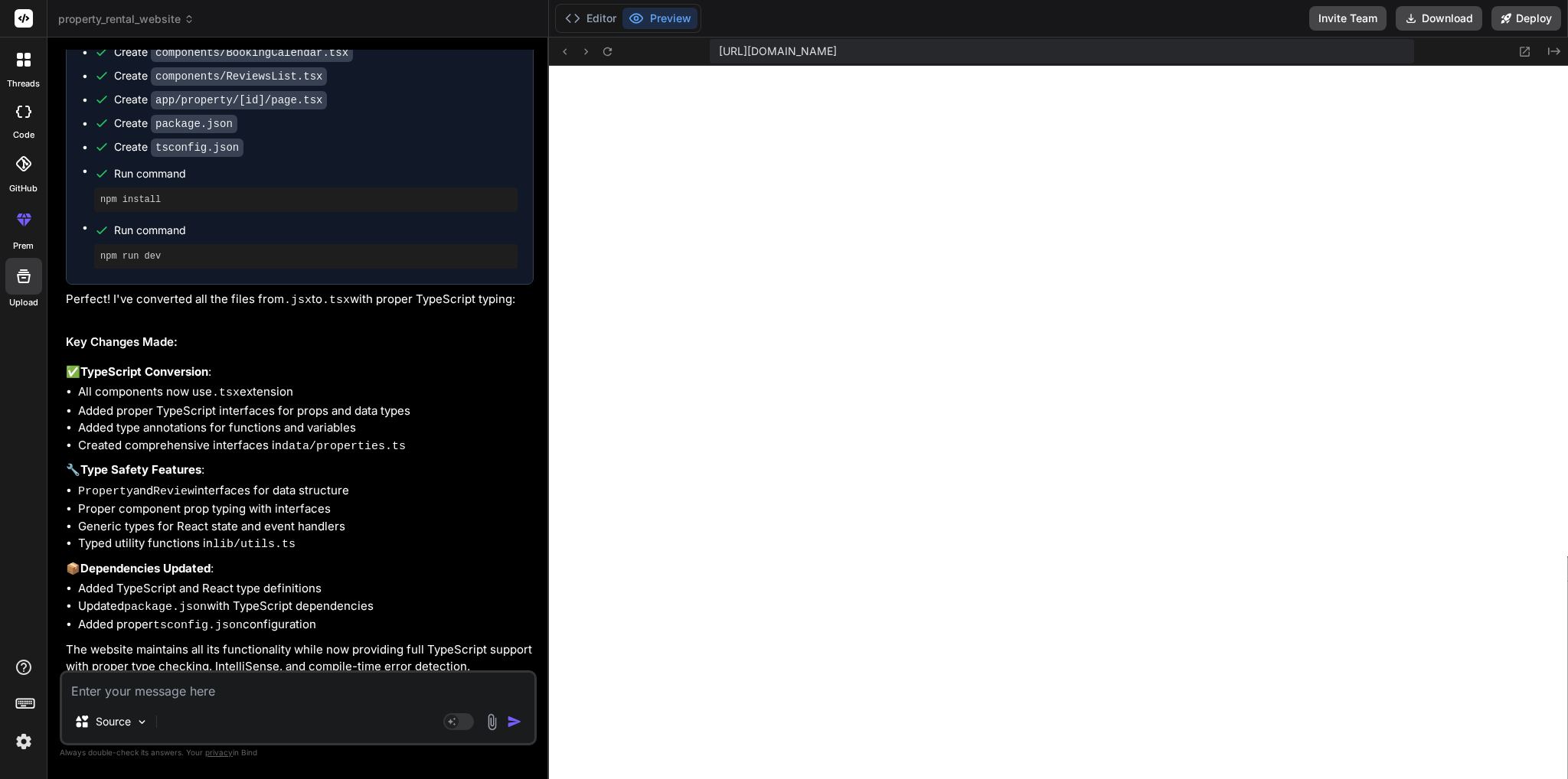
scroll to position [426, 0]
click at [1550, 52] on icon at bounding box center [1553, 51] width 12 height 7
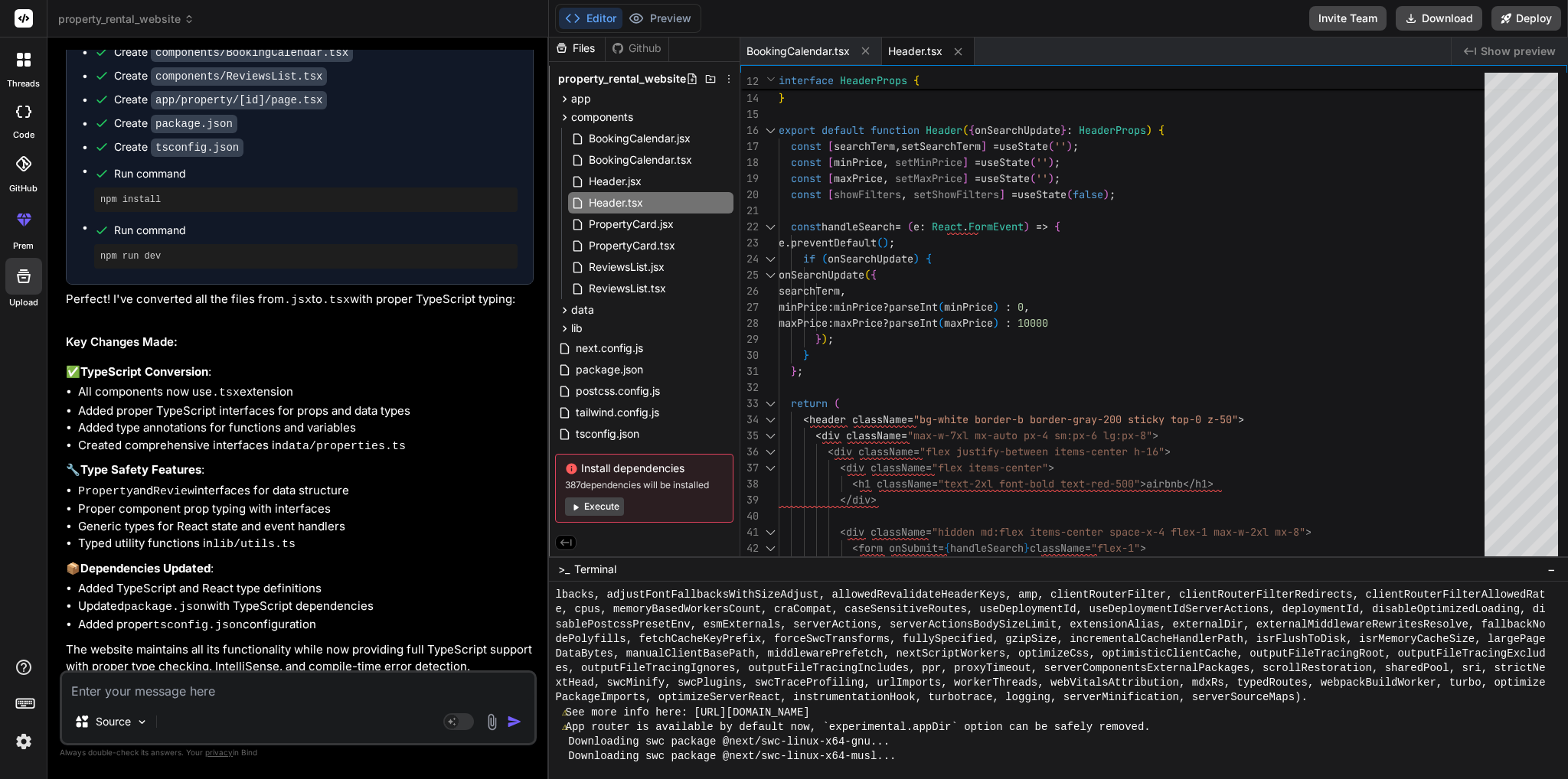
click at [1550, 52] on span "Show preview" at bounding box center [1518, 51] width 75 height 16
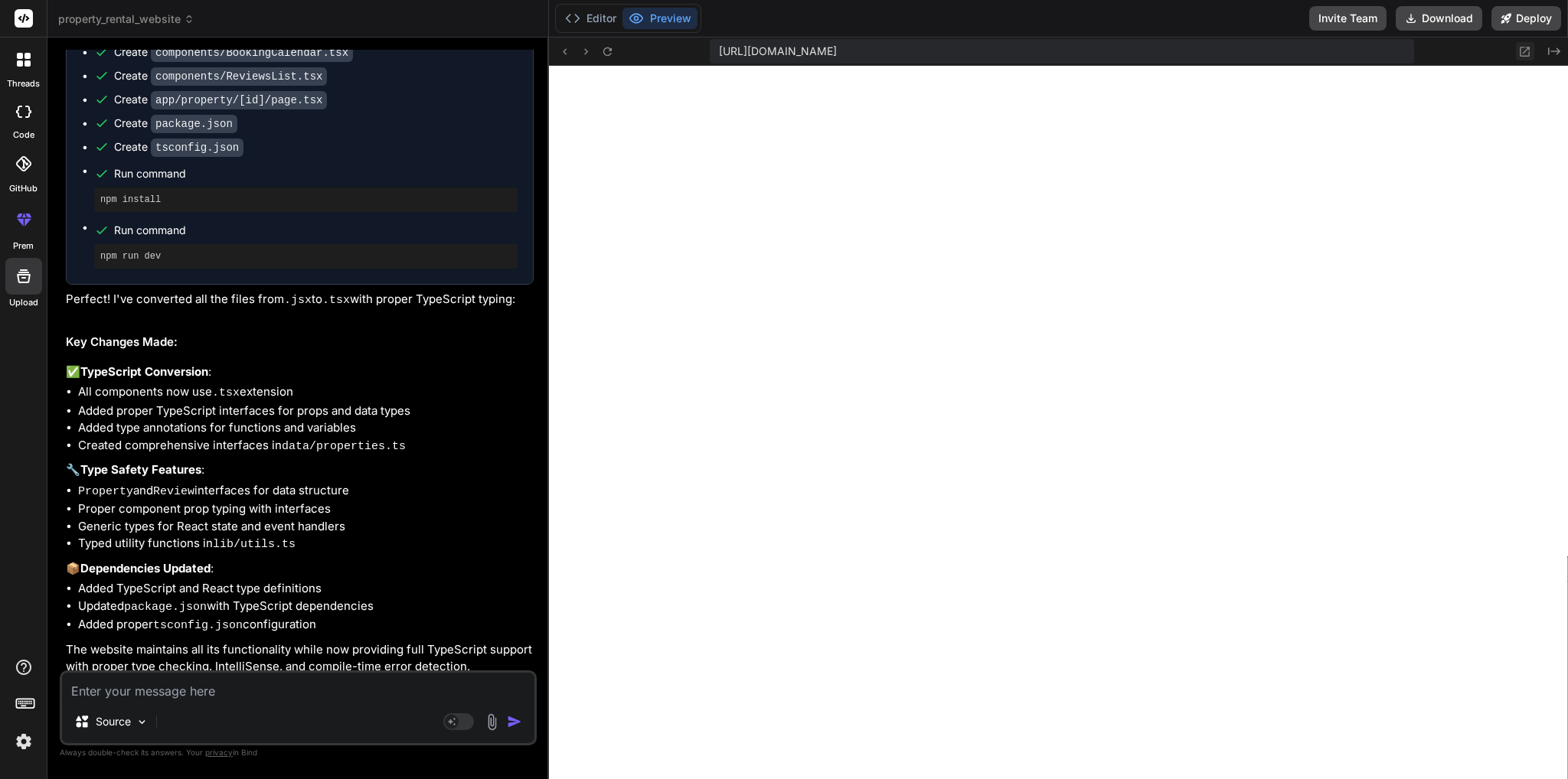
click at [1522, 54] on icon at bounding box center [1525, 52] width 13 height 13
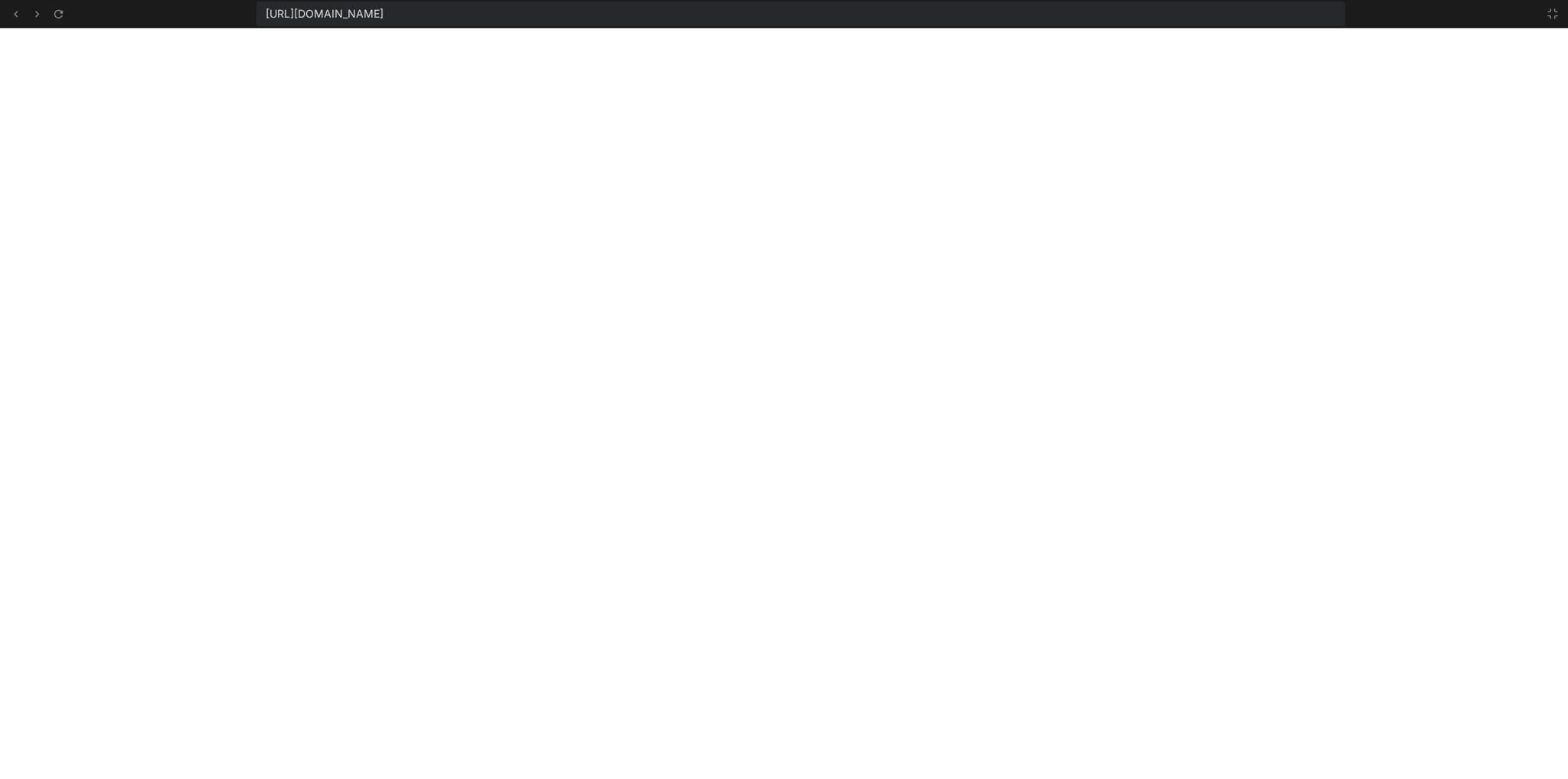
click at [1087, 22] on div "https://u3uk0f35zsjjbn9cprh6fq9h0p4tm2-wnxx--3000--96435430.local-corp.webconta…" at bounding box center [800, 14] width 1088 height 25
click at [1067, 7] on div "https://u3uk0f35zsjjbn9cprh6fq9h0p4tm2-wnxx--3000--96435430.local-corp.webconta…" at bounding box center [800, 14] width 1088 height 25
copy div "https://u3uk0f35zsjjbn9cprh6fq9h0p4tm2-wnxx--3000--96435430.local-corp.webconta…"
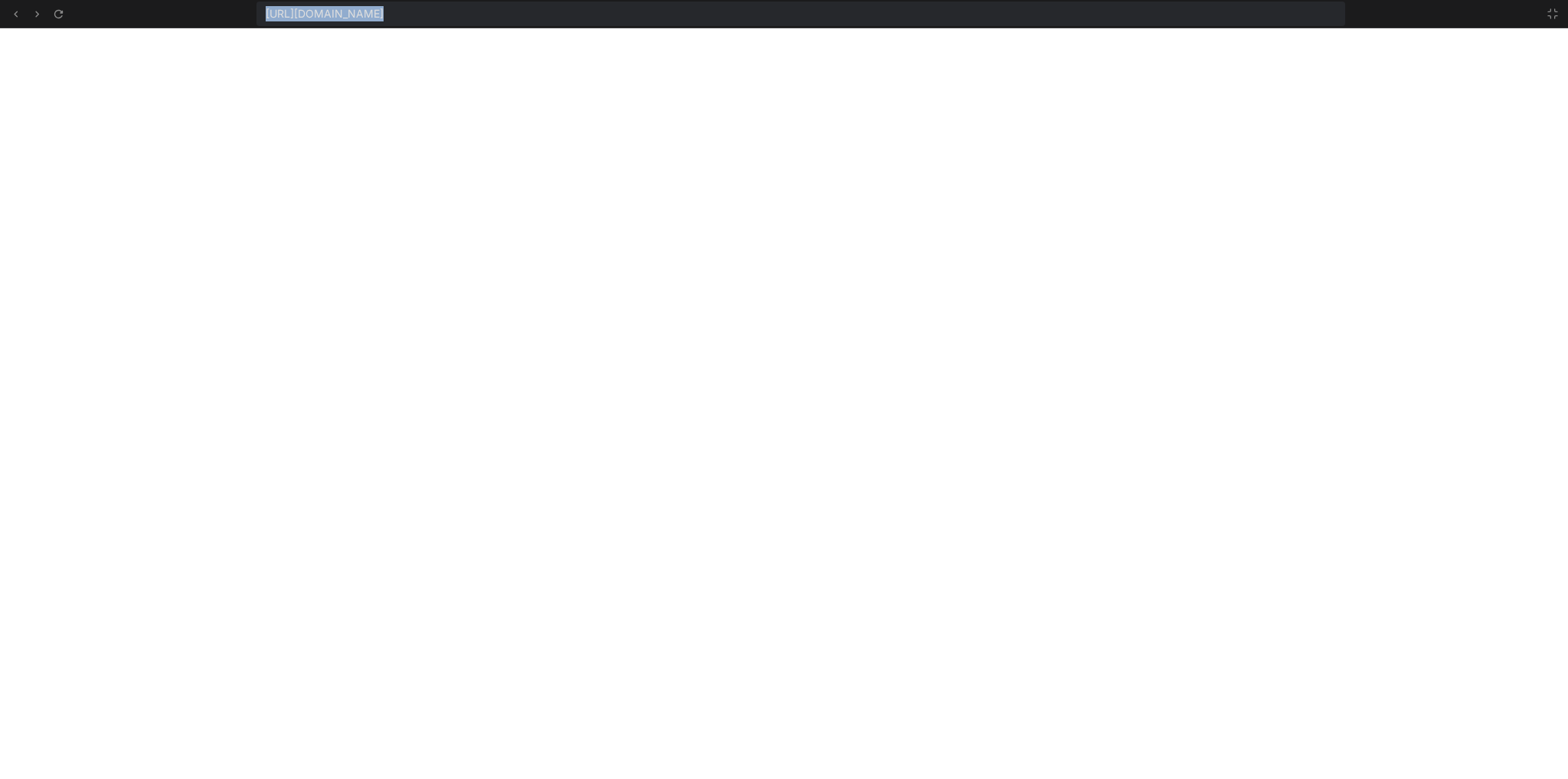
click at [383, 8] on span "https://u3uk0f35zsjjbn9cprh6fq9h0p4tm2-wnxx--3000--96435430.local-corp.webconta…" at bounding box center [324, 13] width 118 height 16
click at [55, 14] on icon at bounding box center [59, 14] width 13 height 13
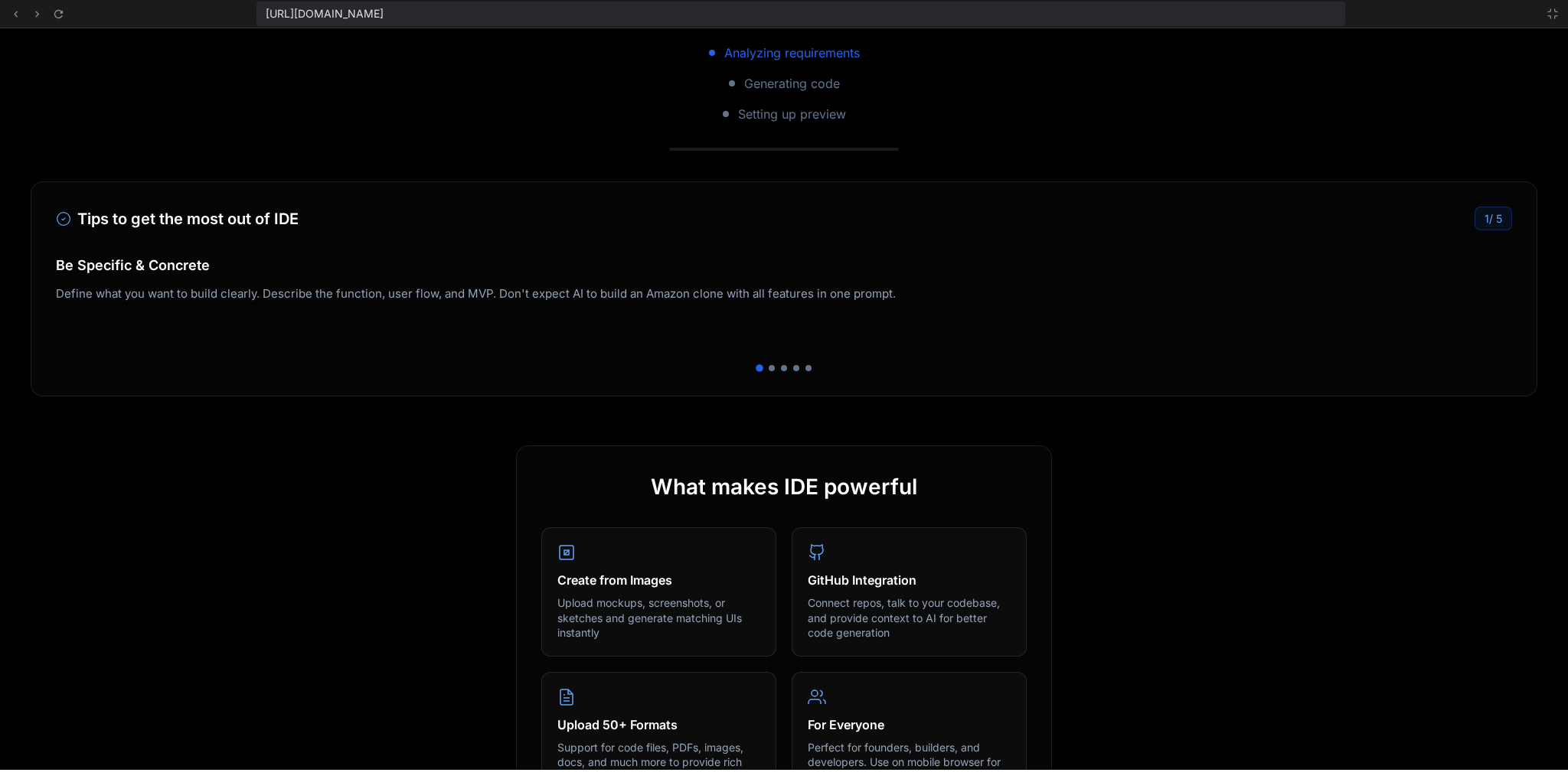
scroll to position [0, 0]
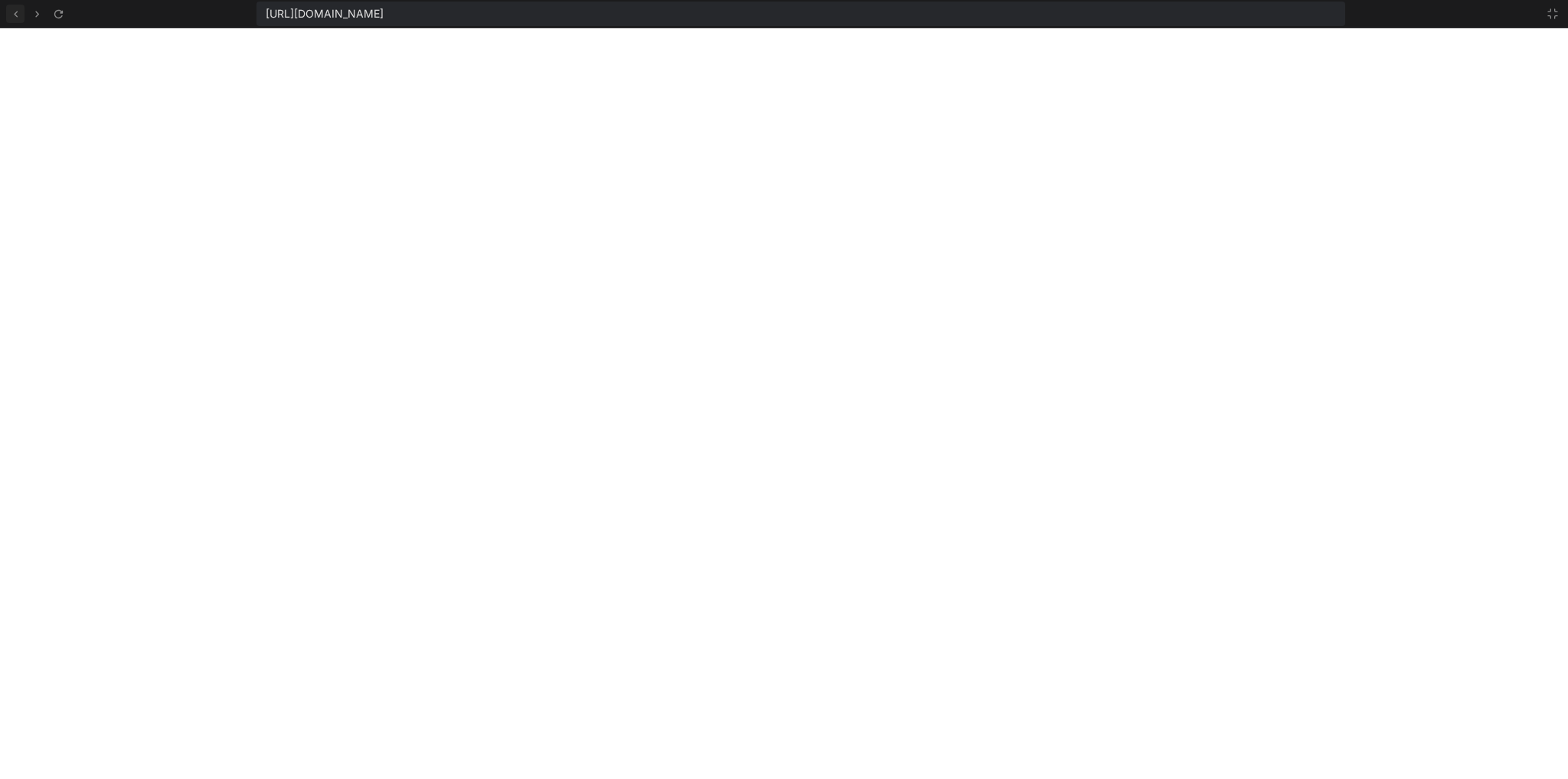
click at [9, 14] on icon at bounding box center [16, 14] width 13 height 13
click at [1557, 11] on icon at bounding box center [1552, 13] width 12 height 12
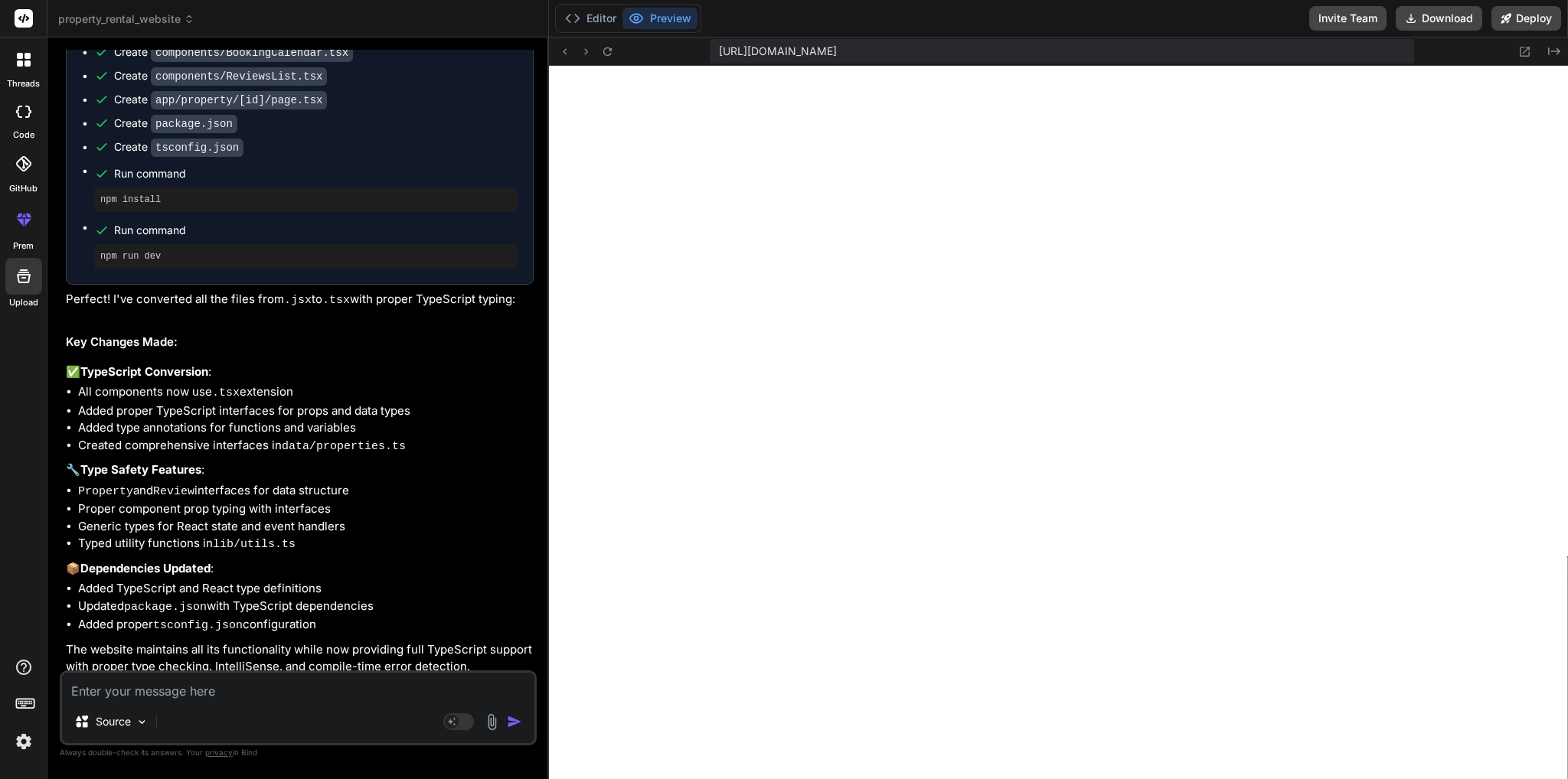
click at [145, 22] on span "property_rental_website" at bounding box center [126, 19] width 136 height 16
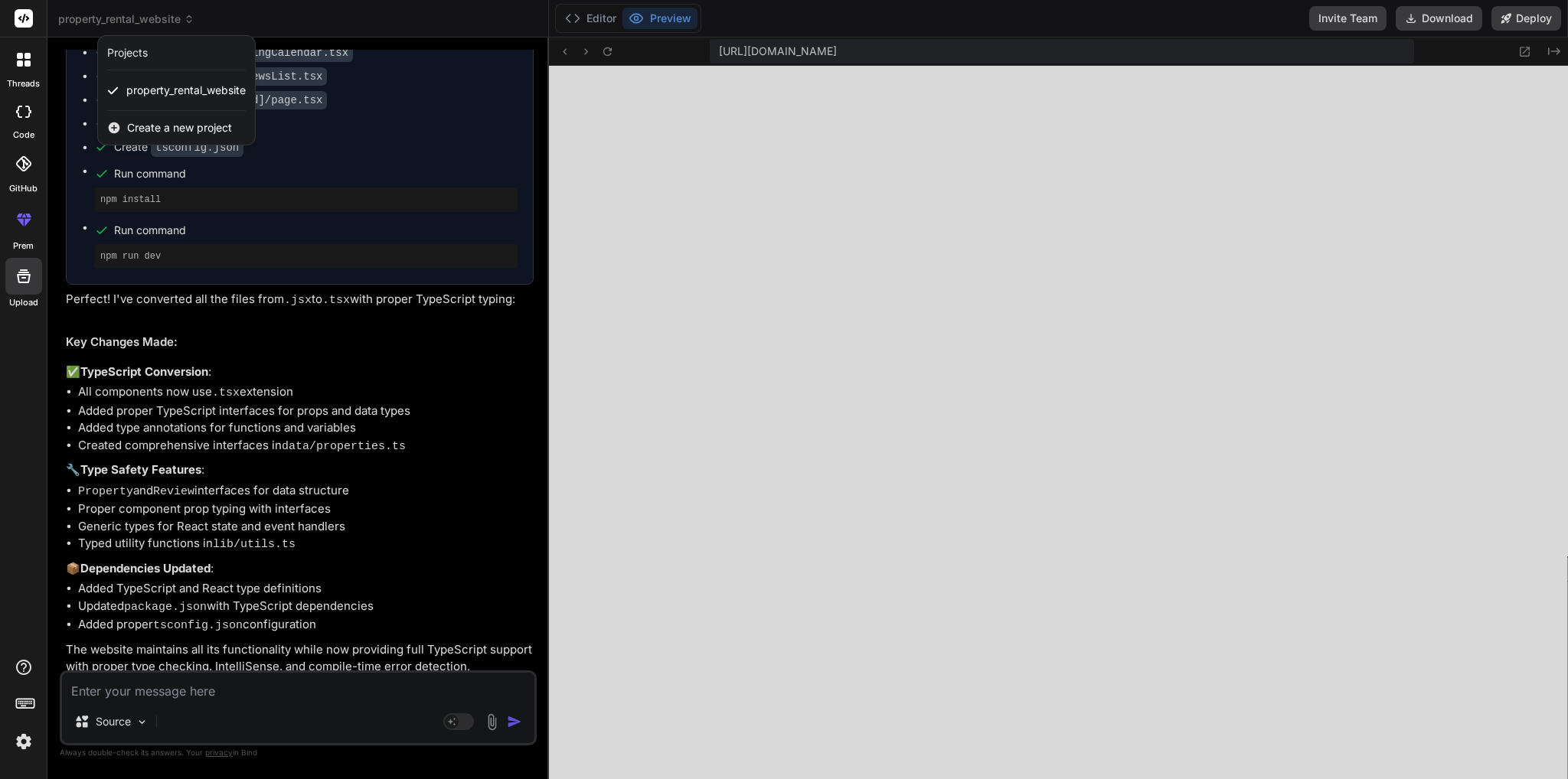
click at [152, 131] on span "Create a new project" at bounding box center [179, 128] width 105 height 16
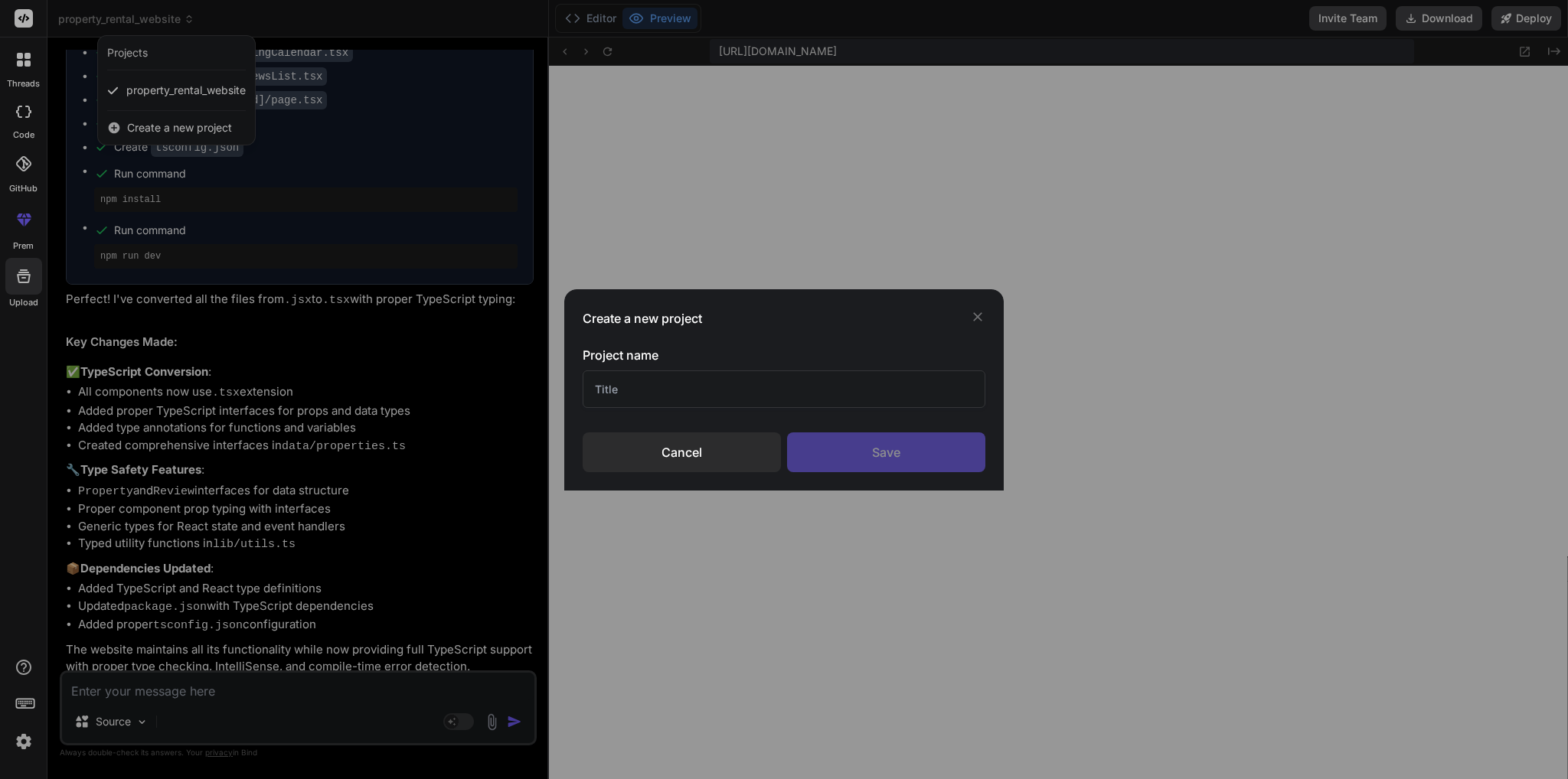
click at [730, 403] on input "text" at bounding box center [783, 389] width 402 height 38
type input "Mobile app"
click at [853, 458] on div "Save" at bounding box center [886, 452] width 198 height 40
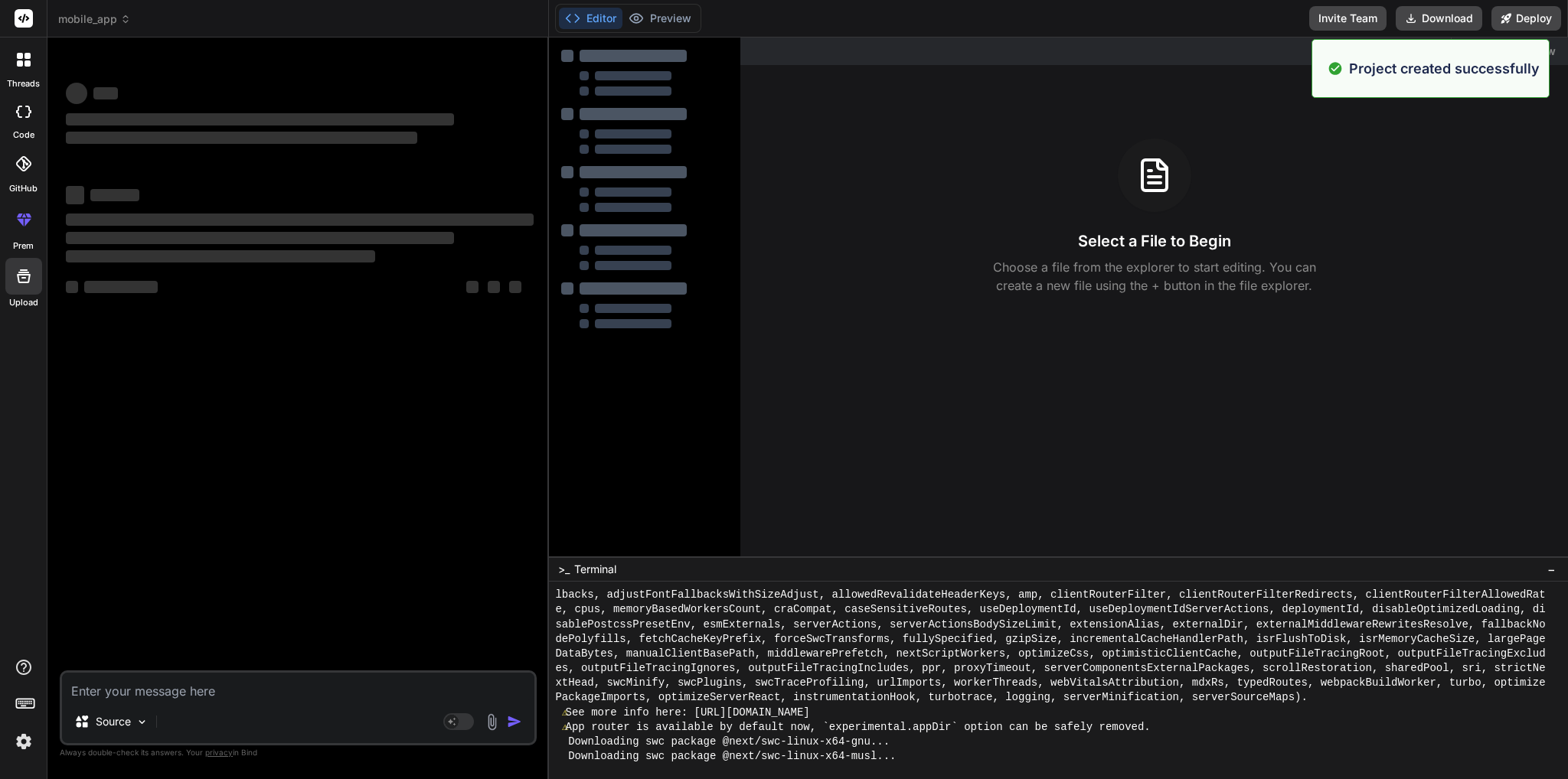
type textarea "x"
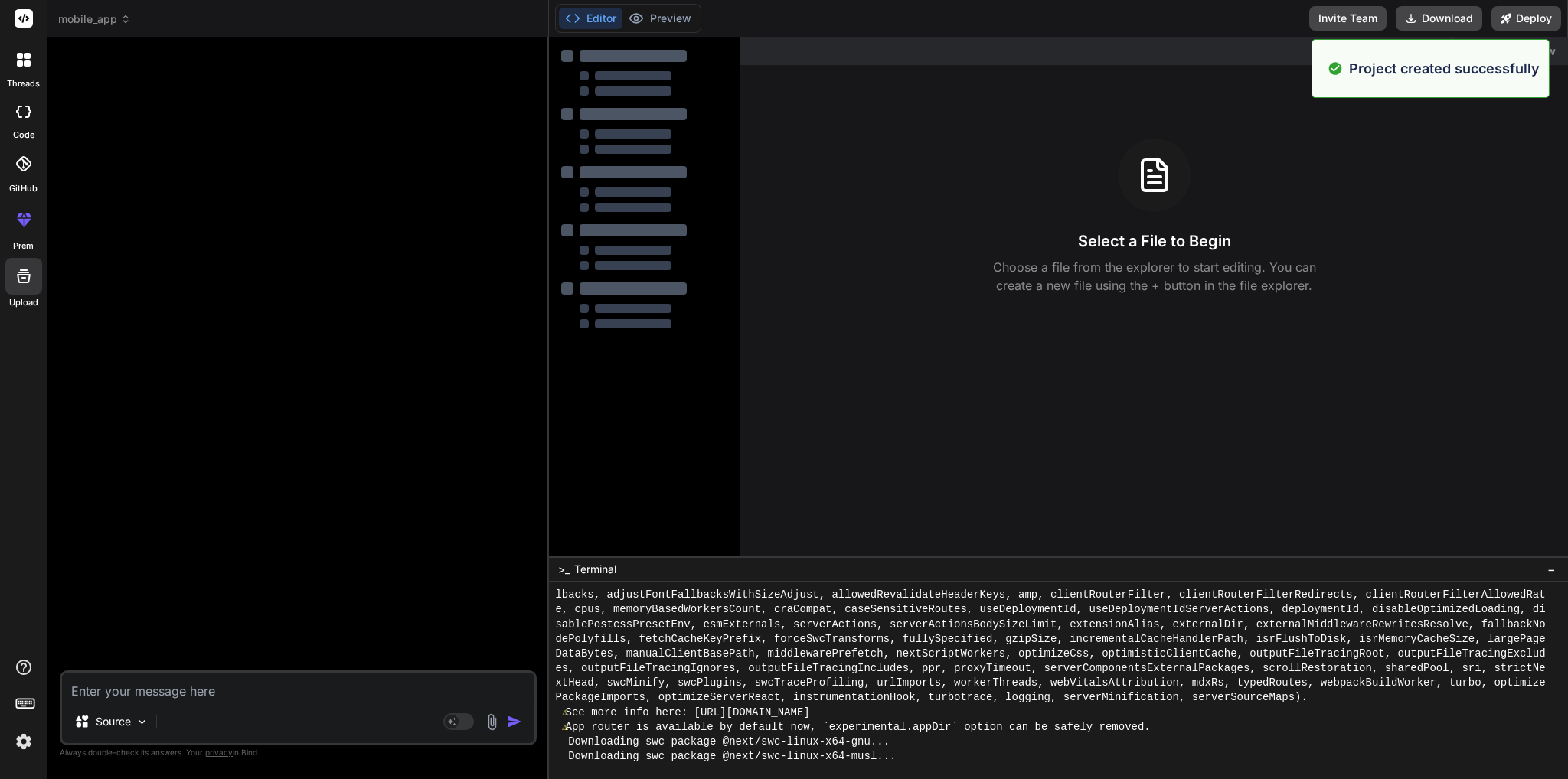
click at [166, 682] on textarea at bounding box center [298, 687] width 472 height 28
paste textarea "A React Native app with a login screen, product list, and AI‑powered search."
type textarea "A React Native app with a login screen, product list, and AI‑powered search."
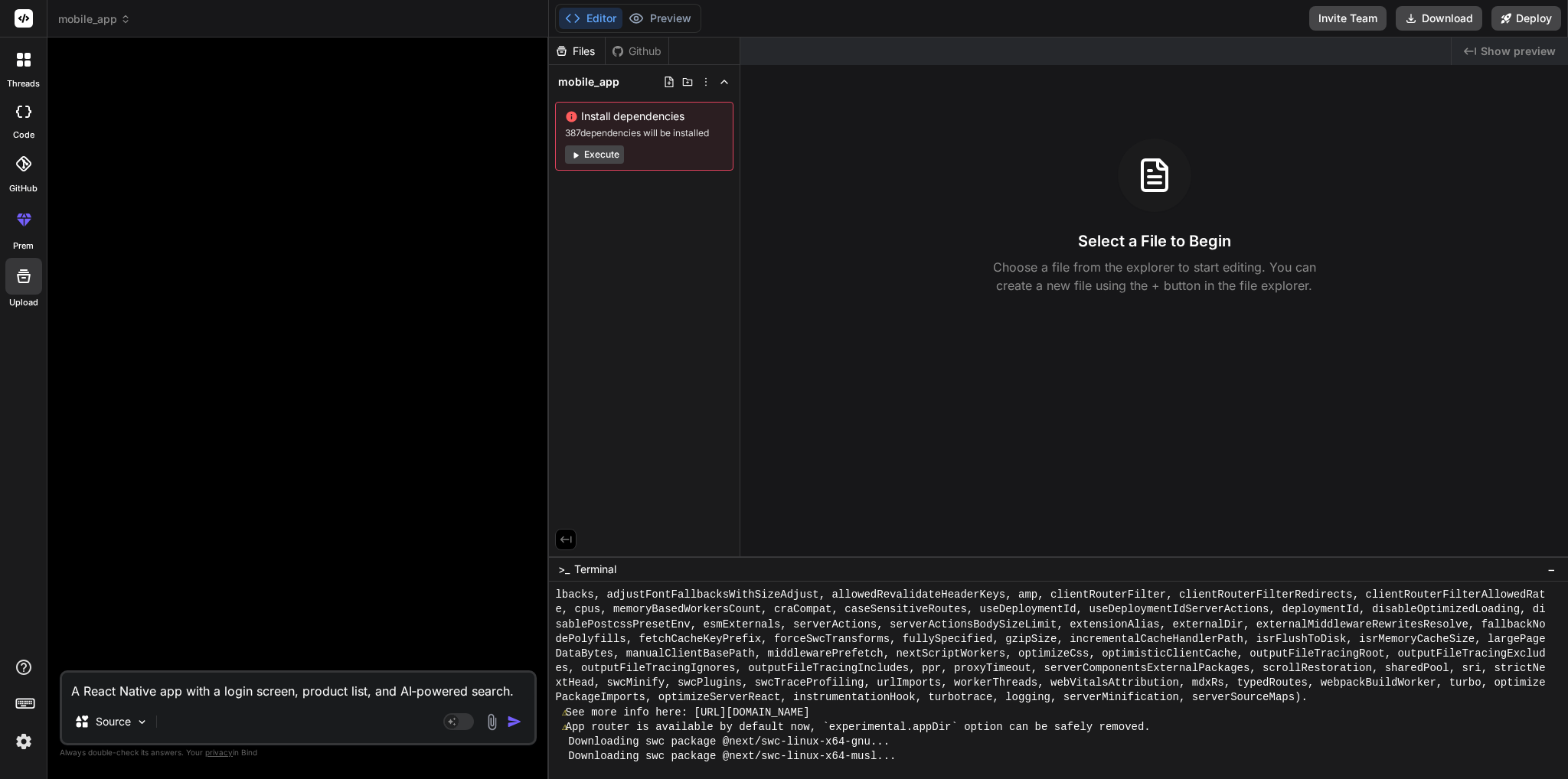
type textarea "x"
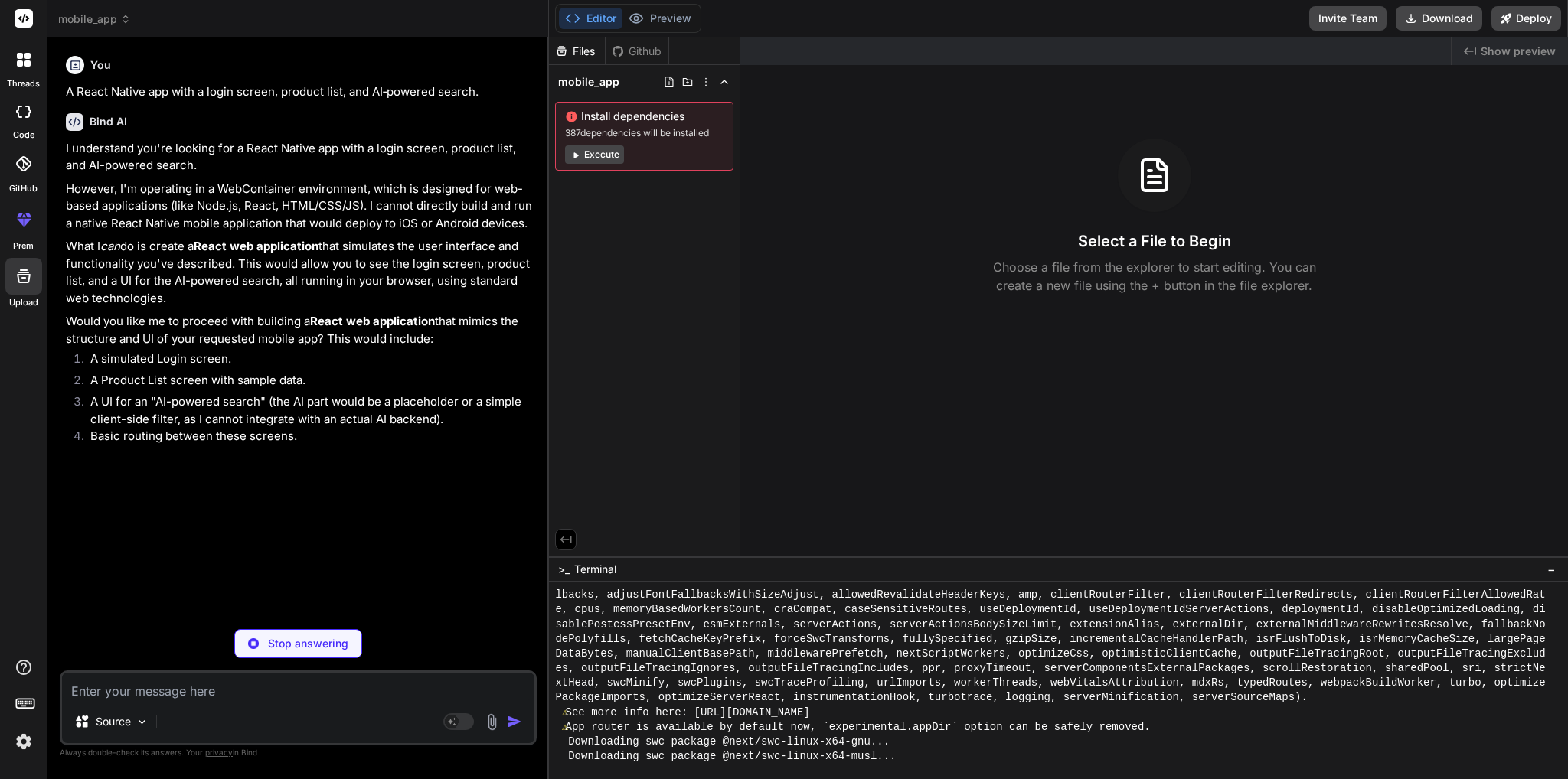
type textarea "x"
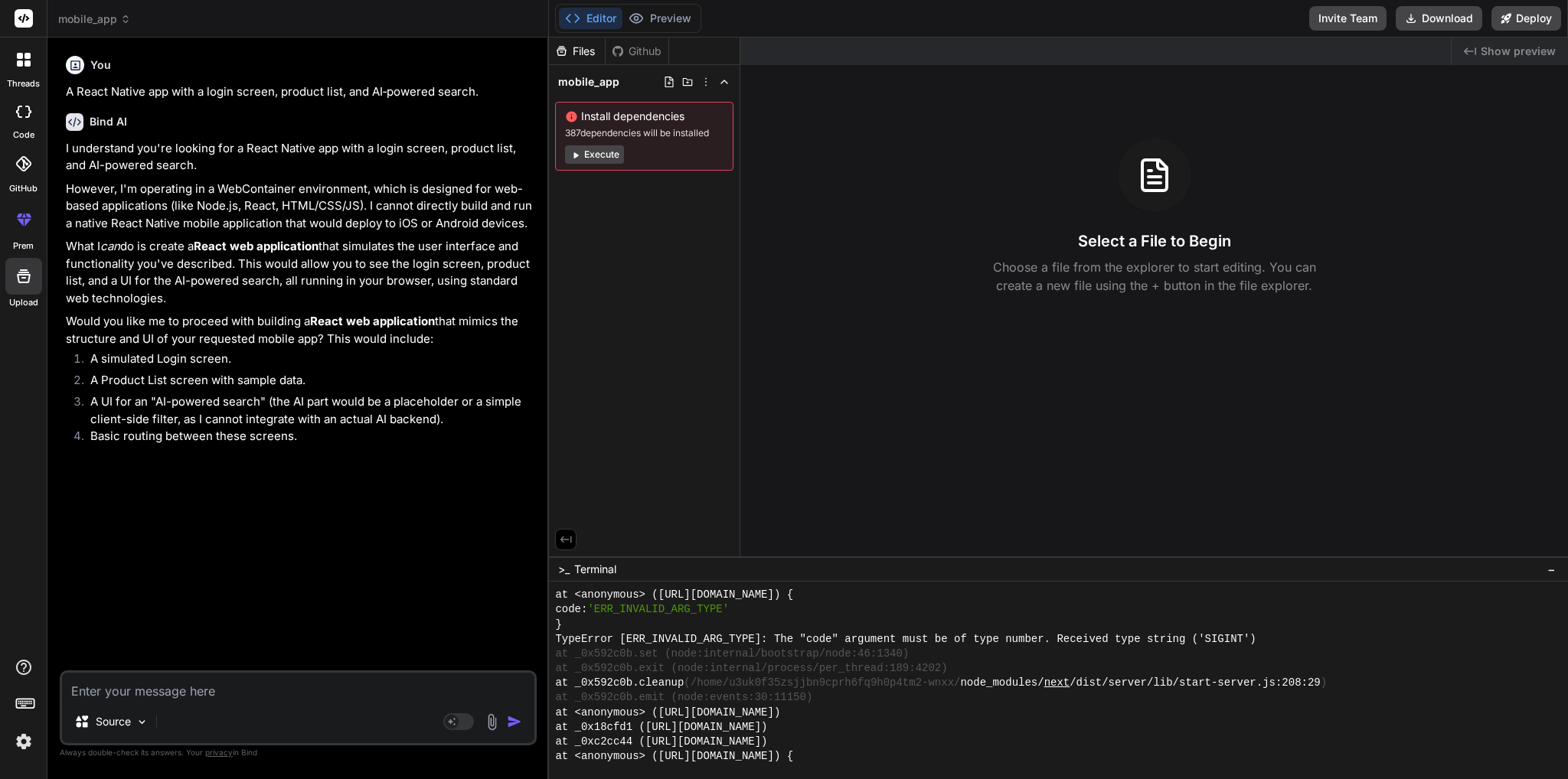
scroll to position [1071, 0]
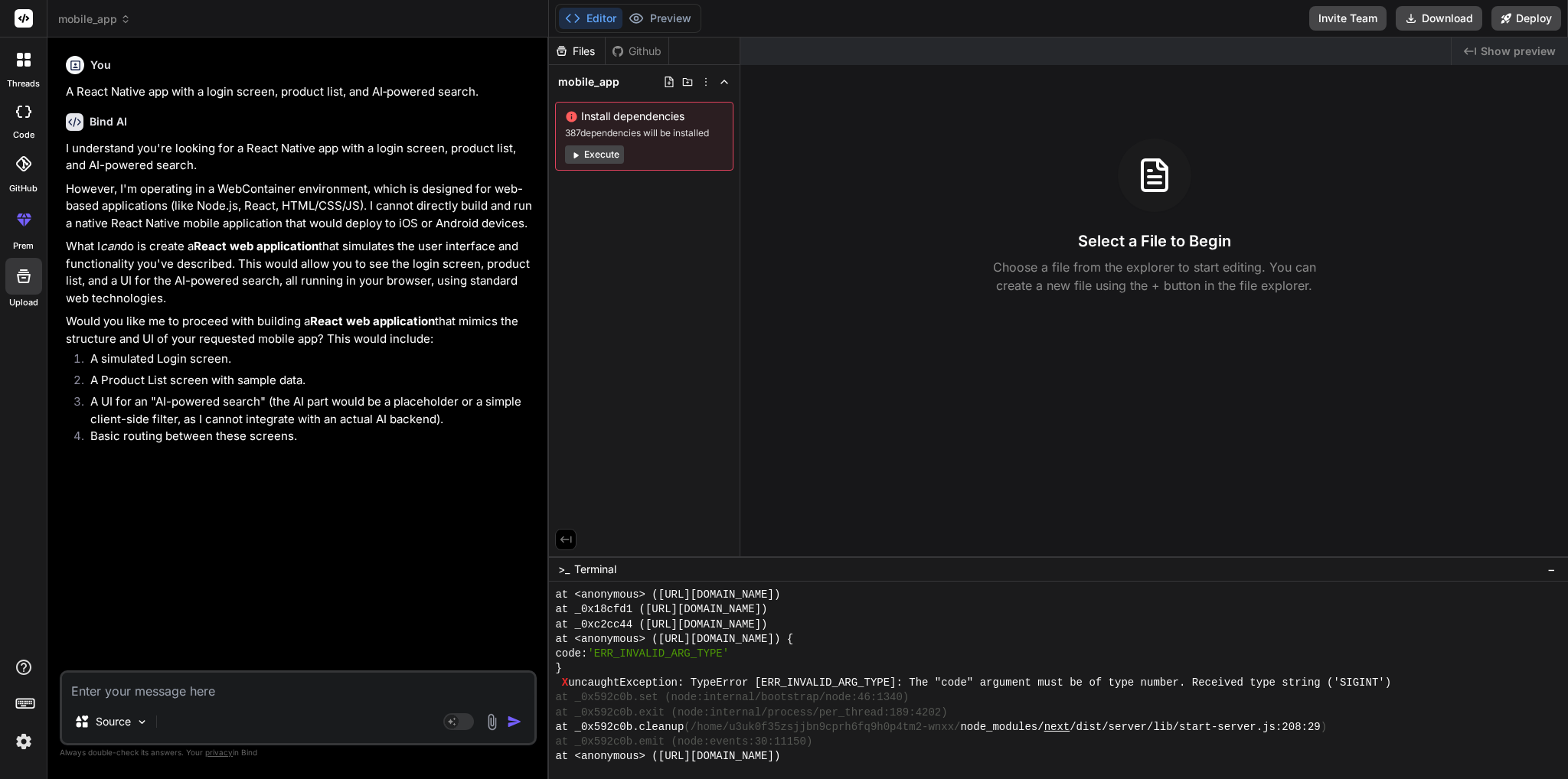
type textarea "c"
type textarea "x"
type textarea "ca"
type textarea "x"
type textarea "can"
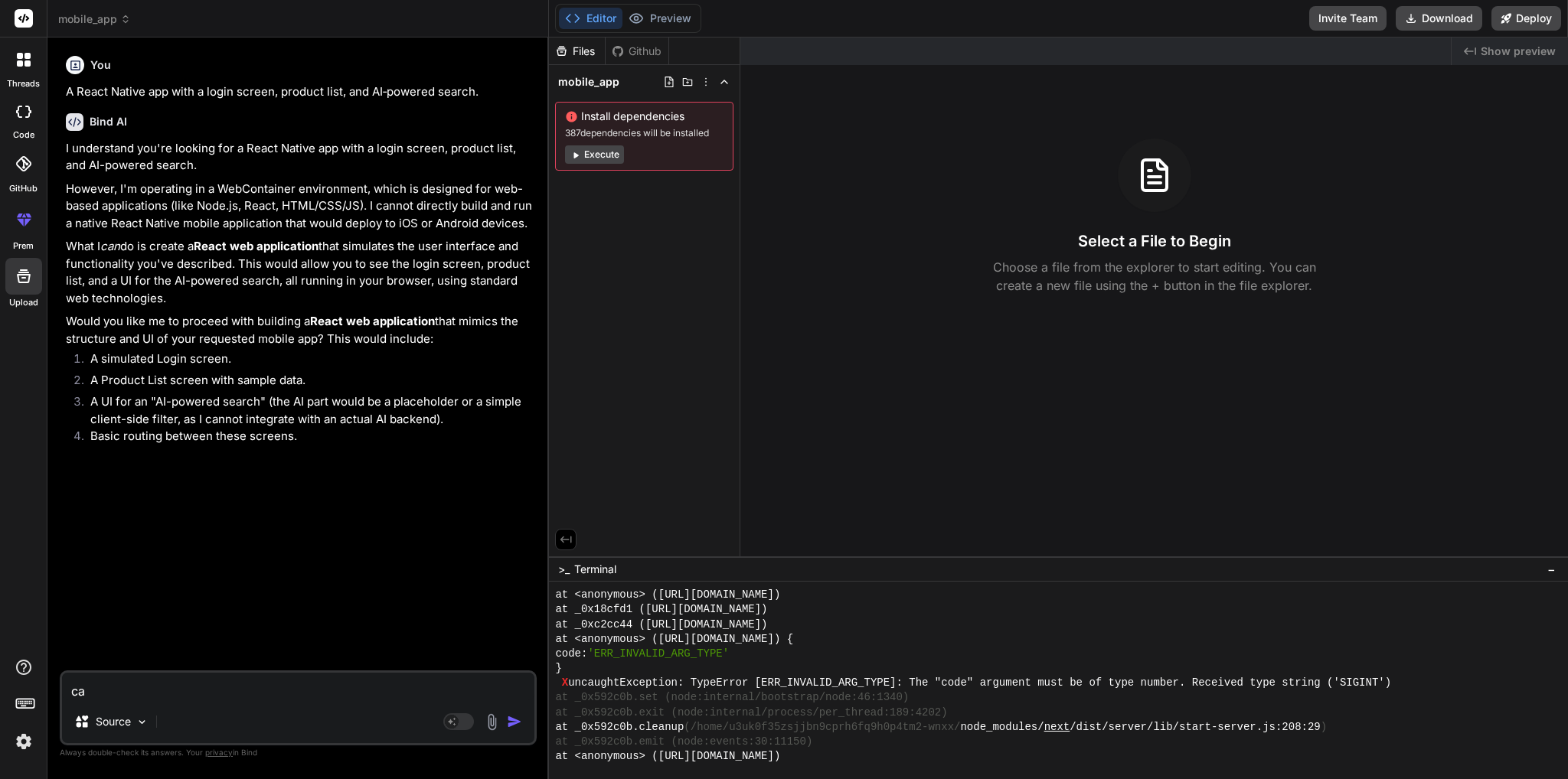
type textarea "x"
type textarea "can"
type textarea "x"
type textarea "can y"
type textarea "x"
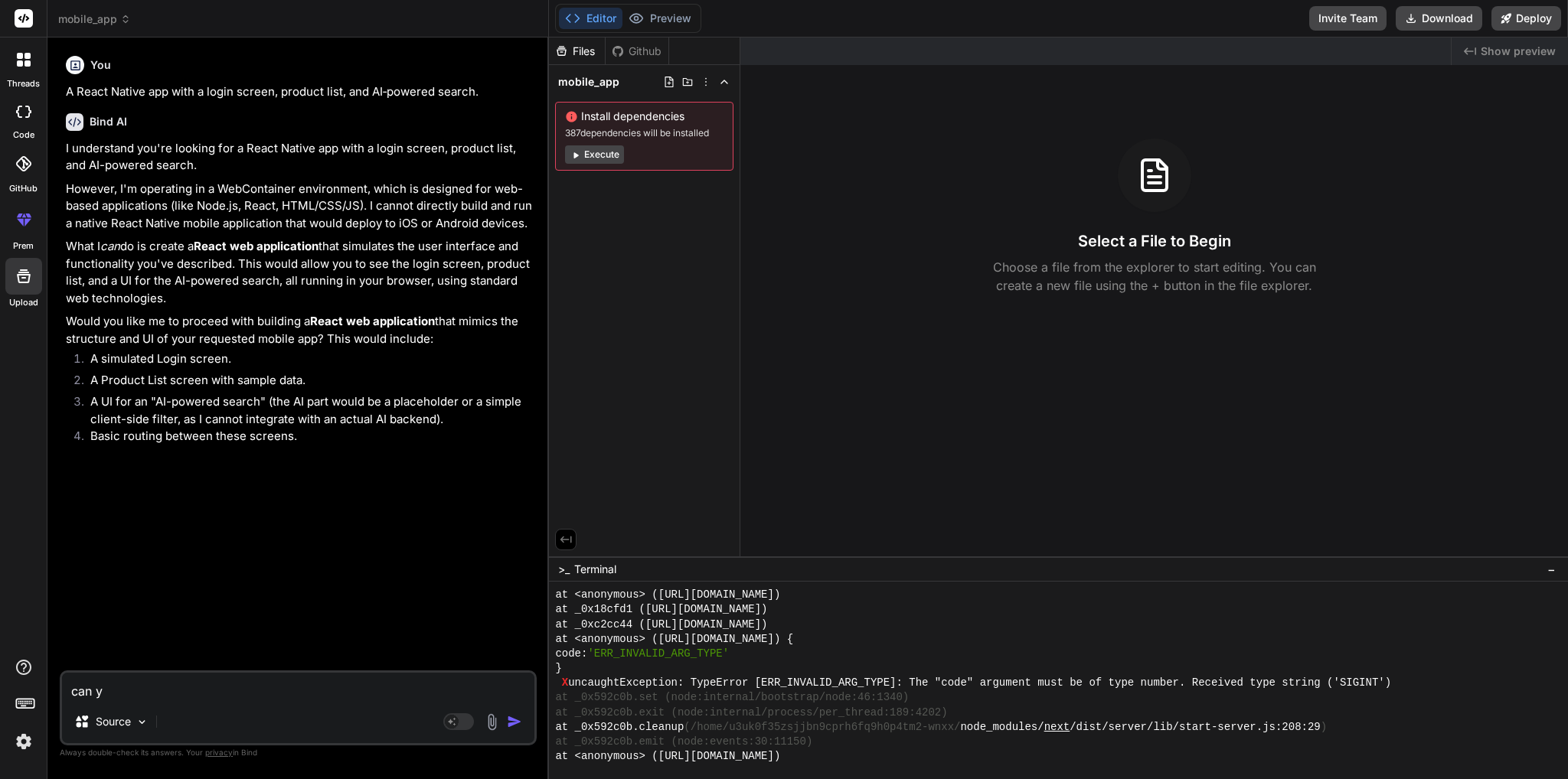
type textarea "can yo"
type textarea "x"
type textarea "can you"
type textarea "x"
type textarea "can you"
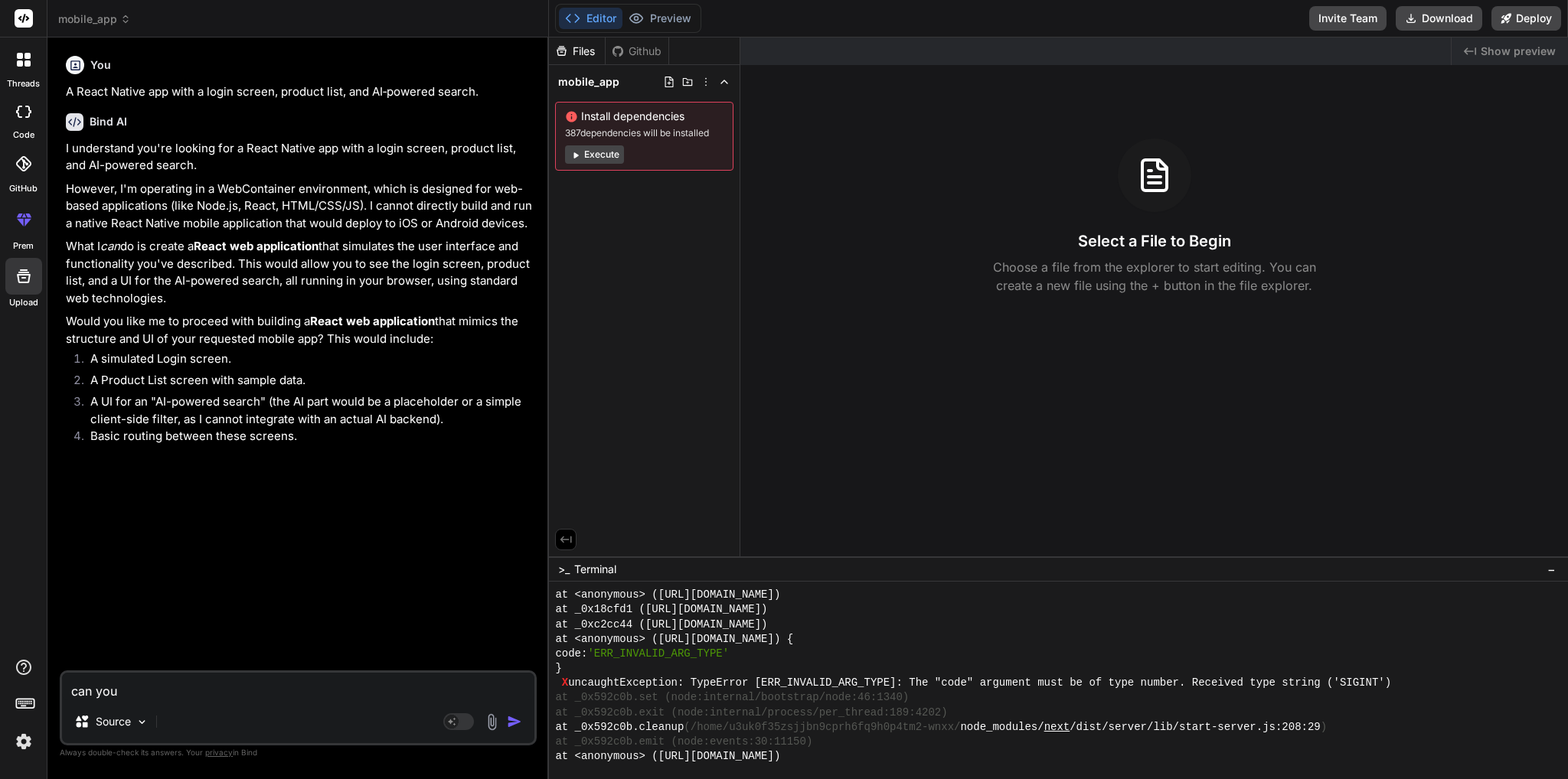
type textarea "x"
type textarea "can you b"
type textarea "x"
type textarea "can you bu"
type textarea "x"
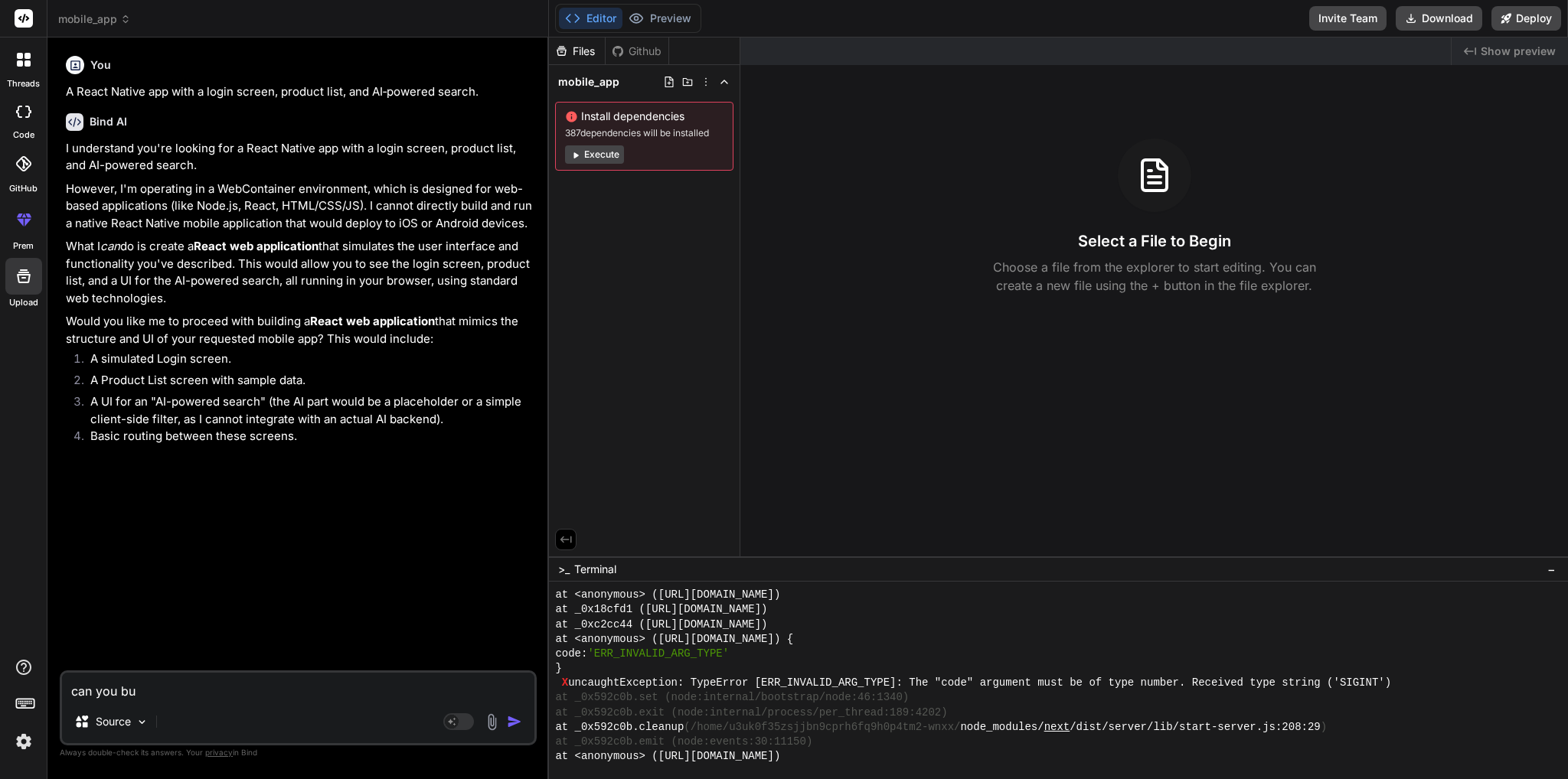
type textarea "can you bui"
type textarea "x"
type textarea "can you buil"
type textarea "x"
type textarea "can you build"
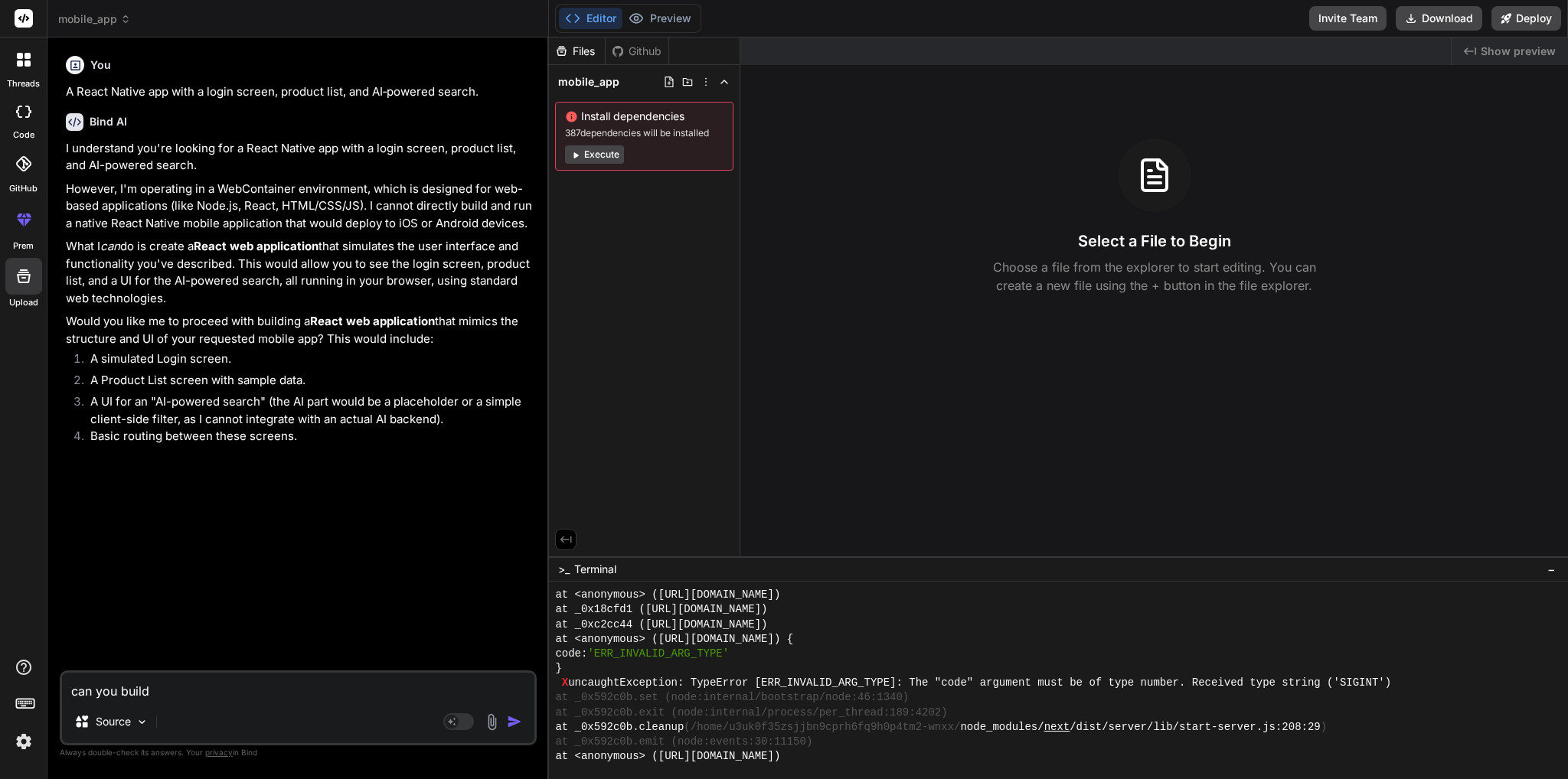
type textarea "x"
type textarea "can you build"
type textarea "x"
type textarea "can you build t"
type textarea "x"
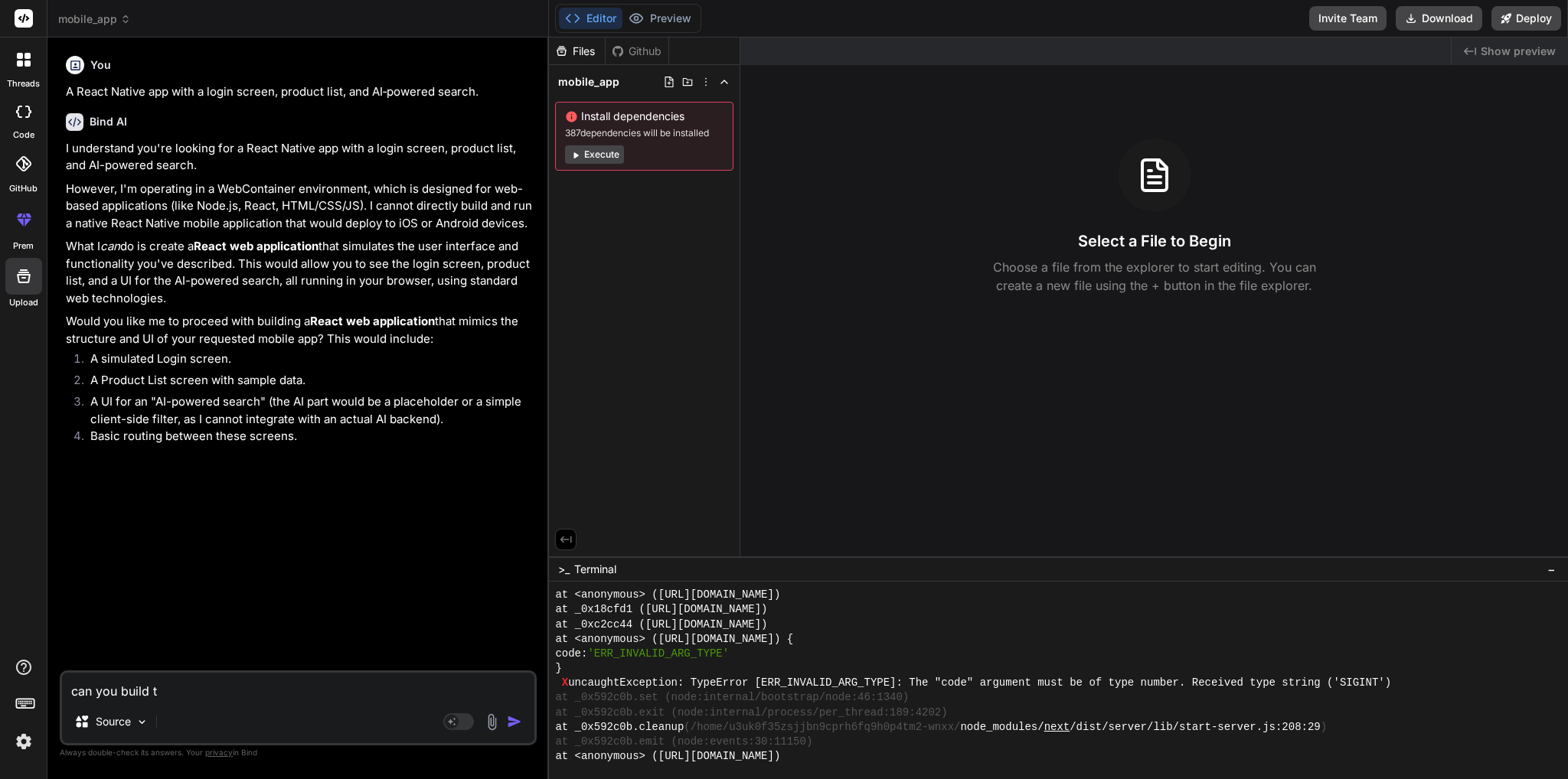
type textarea "can you build th"
type textarea "x"
type textarea "can you build the"
type textarea "x"
type textarea "can you build the"
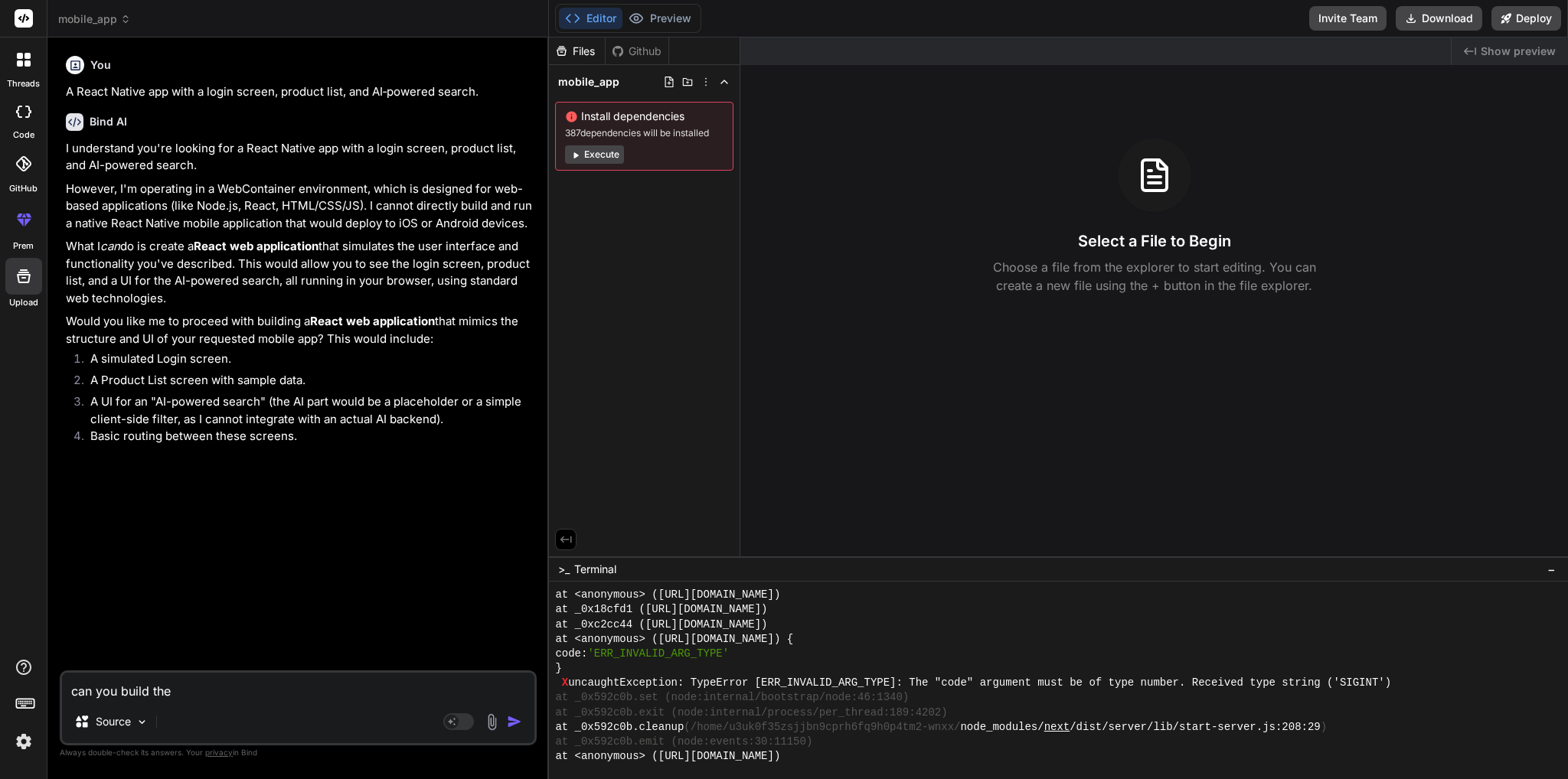
type textarea "x"
type textarea "can you build the a"
type textarea "x"
type textarea "can you build the ap"
type textarea "x"
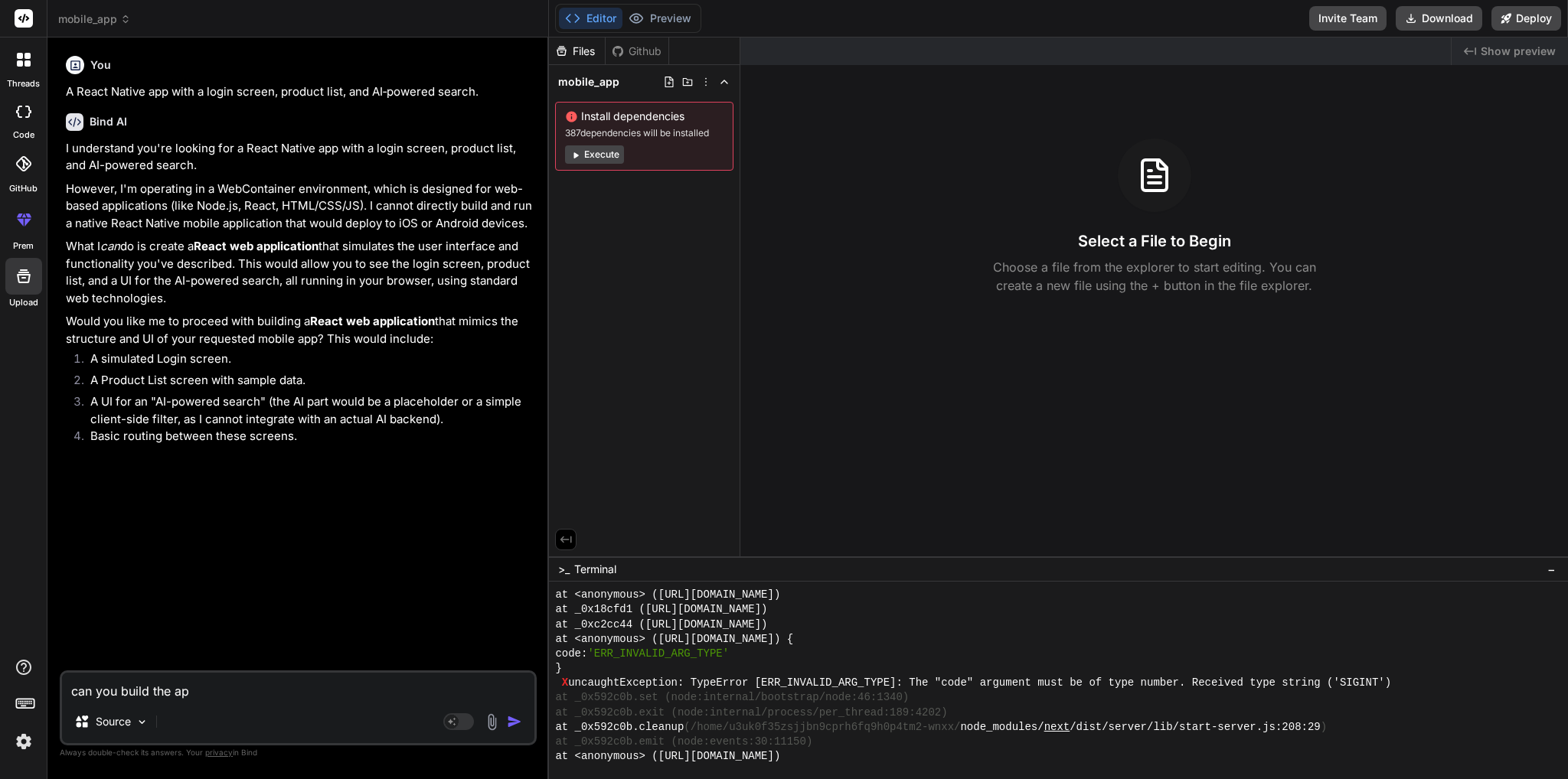
type textarea "can you build the app"
type textarea "x"
type textarea "can you build the app"
type textarea "x"
type textarea "can you build the app i"
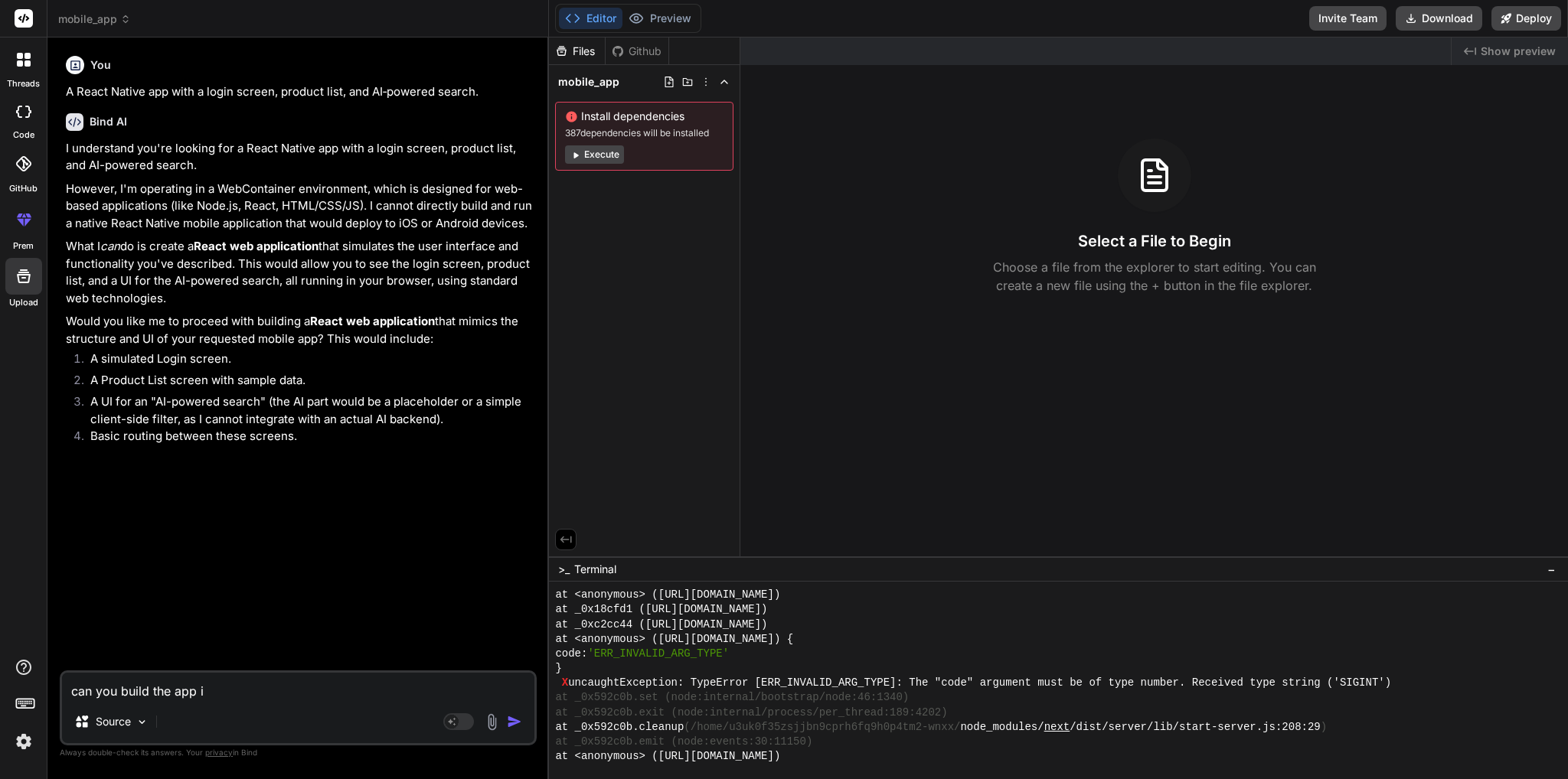
type textarea "x"
type textarea "can you build the app in"
type textarea "x"
type textarea "can you build the app in"
type textarea "x"
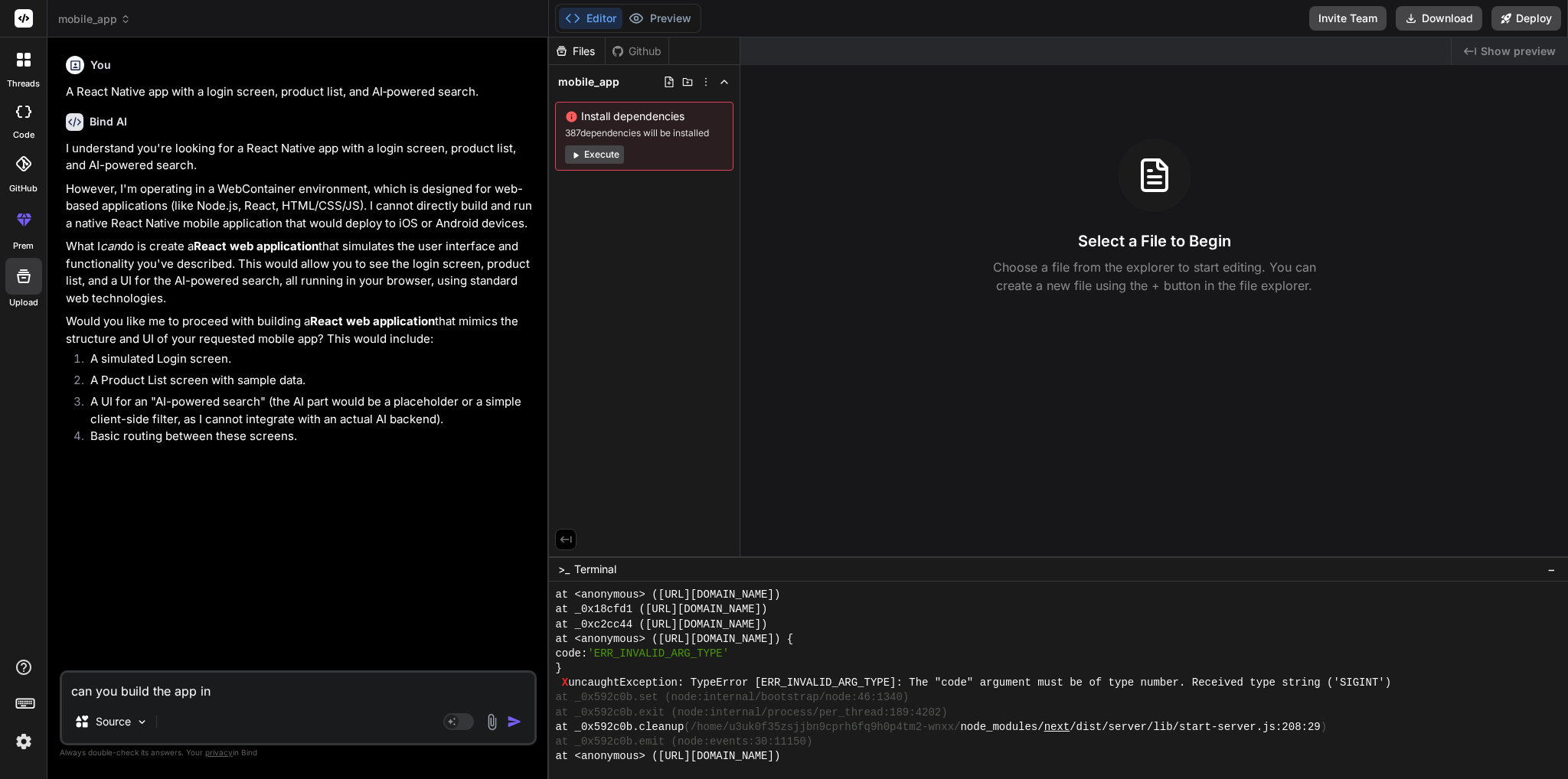
type textarea "can you build the app in R"
type textarea "x"
type textarea "can you build the app in Re"
type textarea "x"
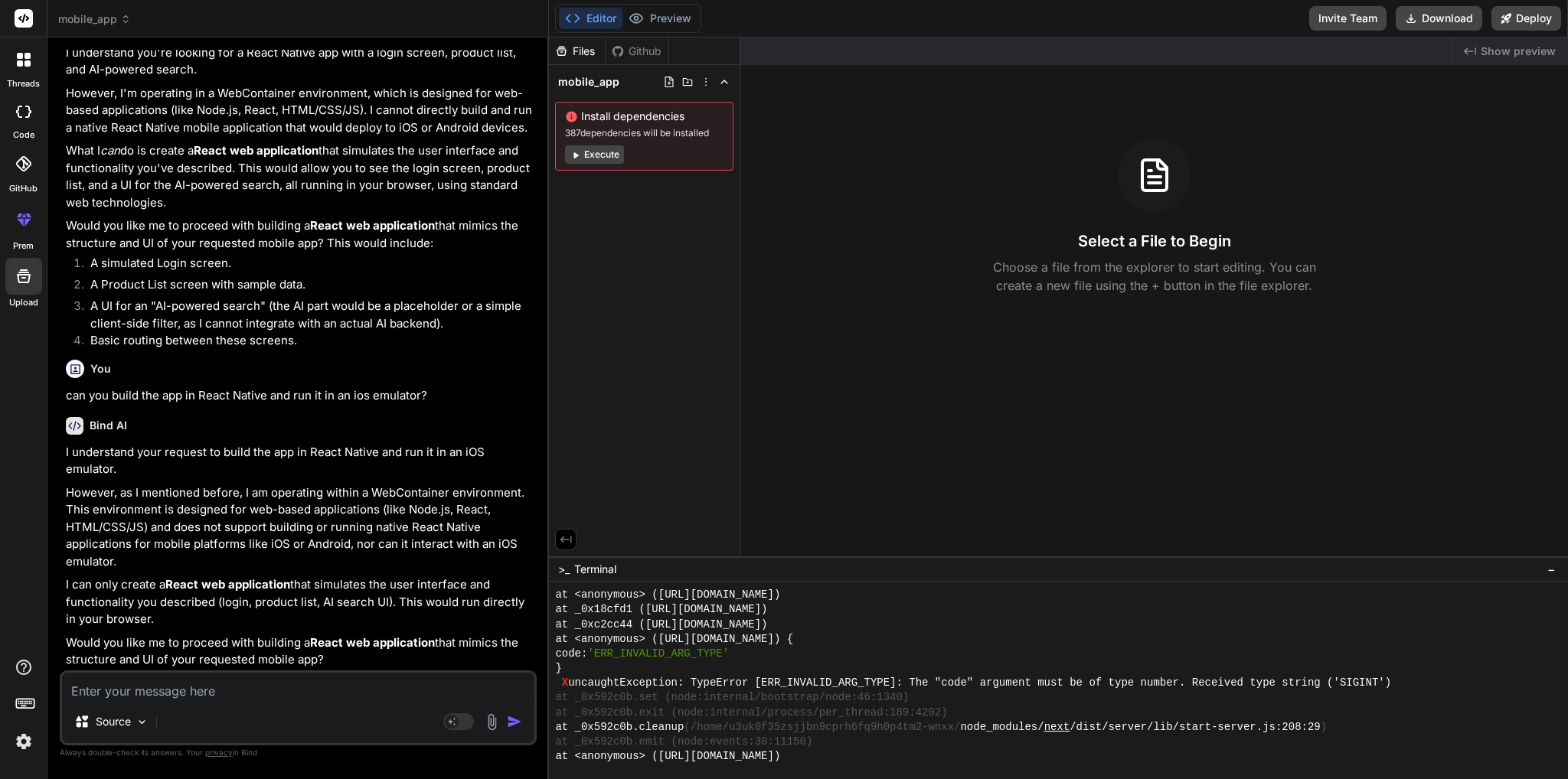
scroll to position [19, 0]
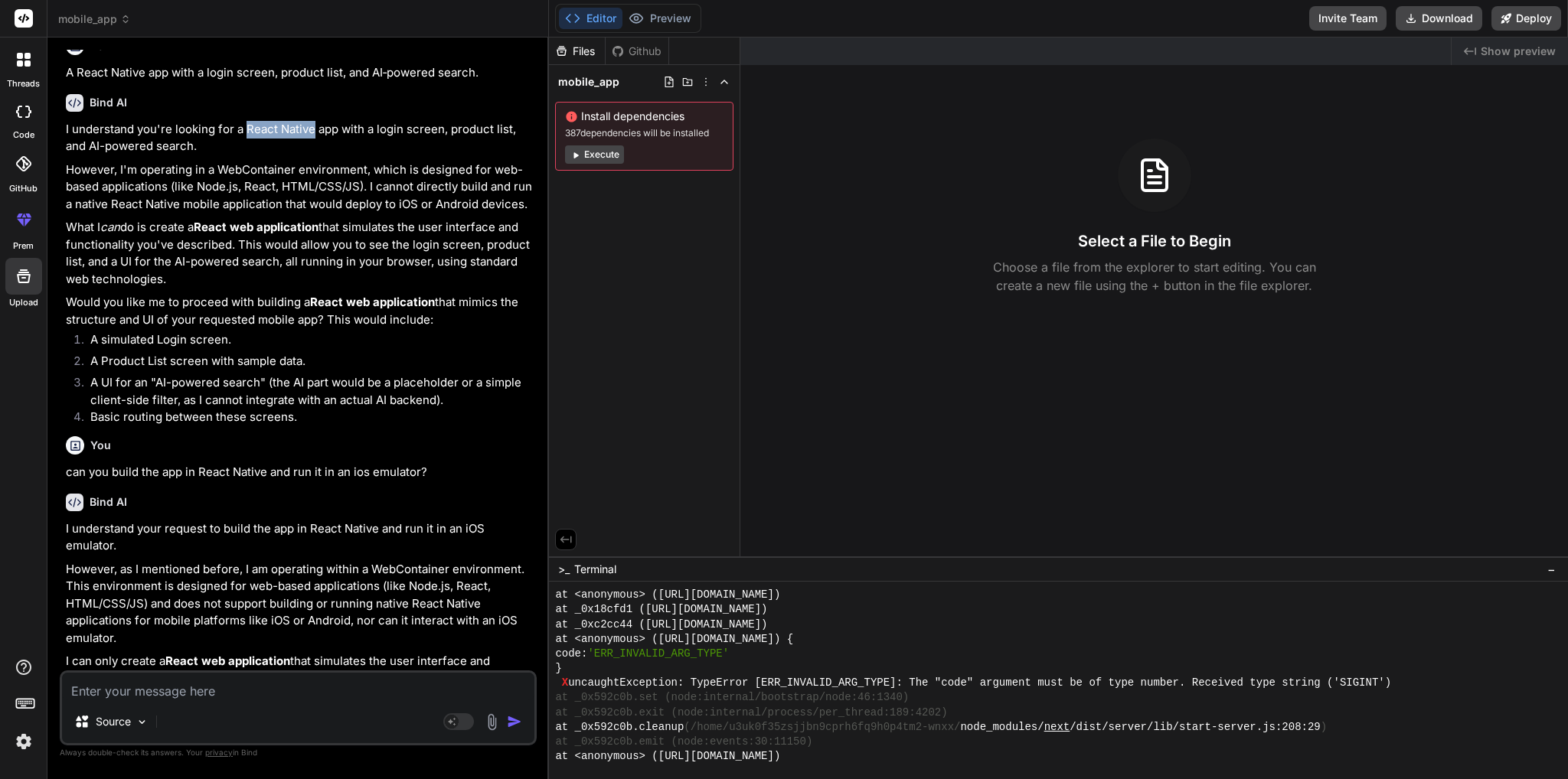
drag, startPoint x: 244, startPoint y: 128, endPoint x: 313, endPoint y: 129, distance: 69.0
click at [313, 129] on p "I understand you're looking for a React Native app with a login screen, product…" at bounding box center [299, 138] width 468 height 34
copy p "React Native"
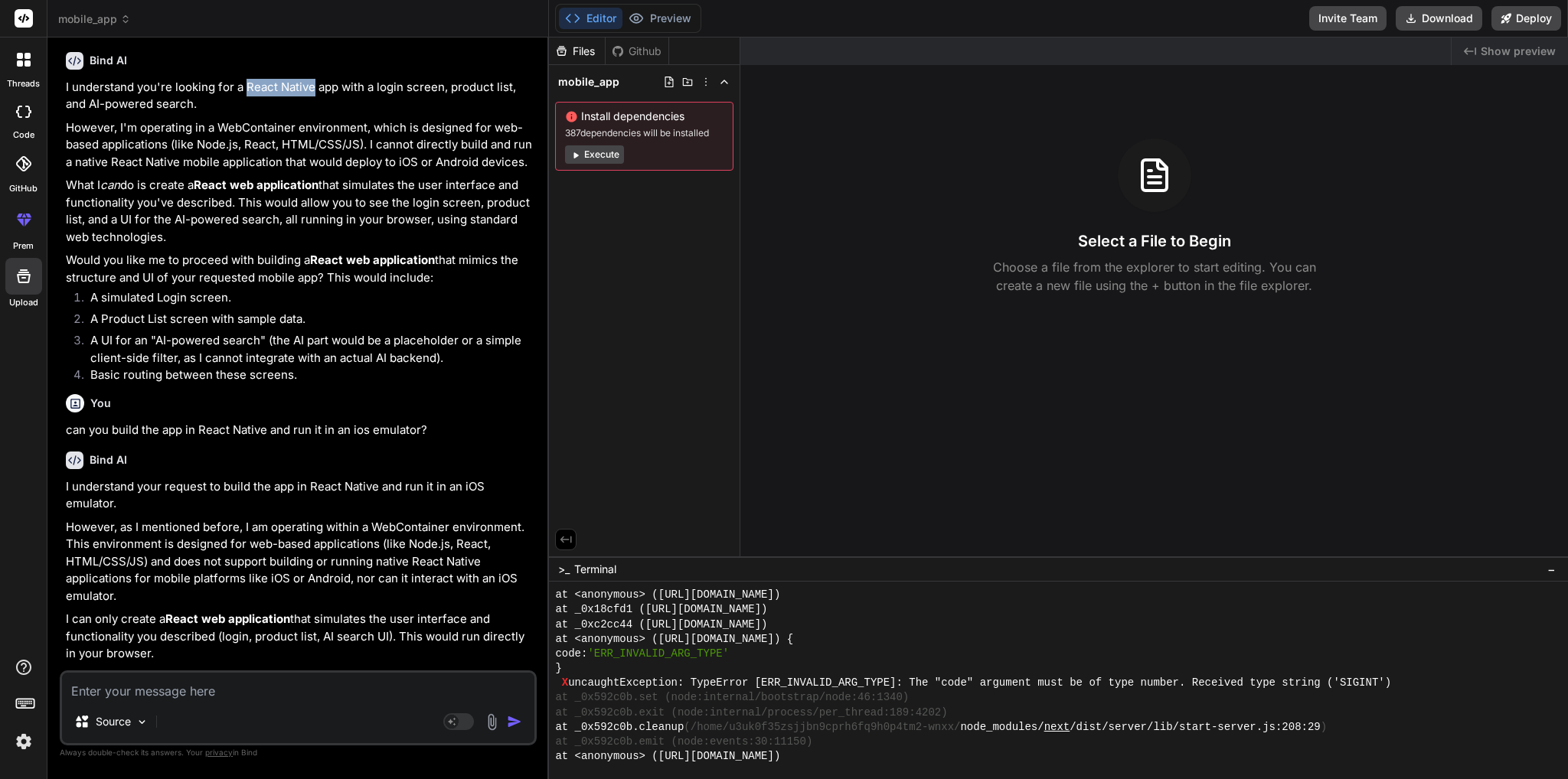
scroll to position [96, 0]
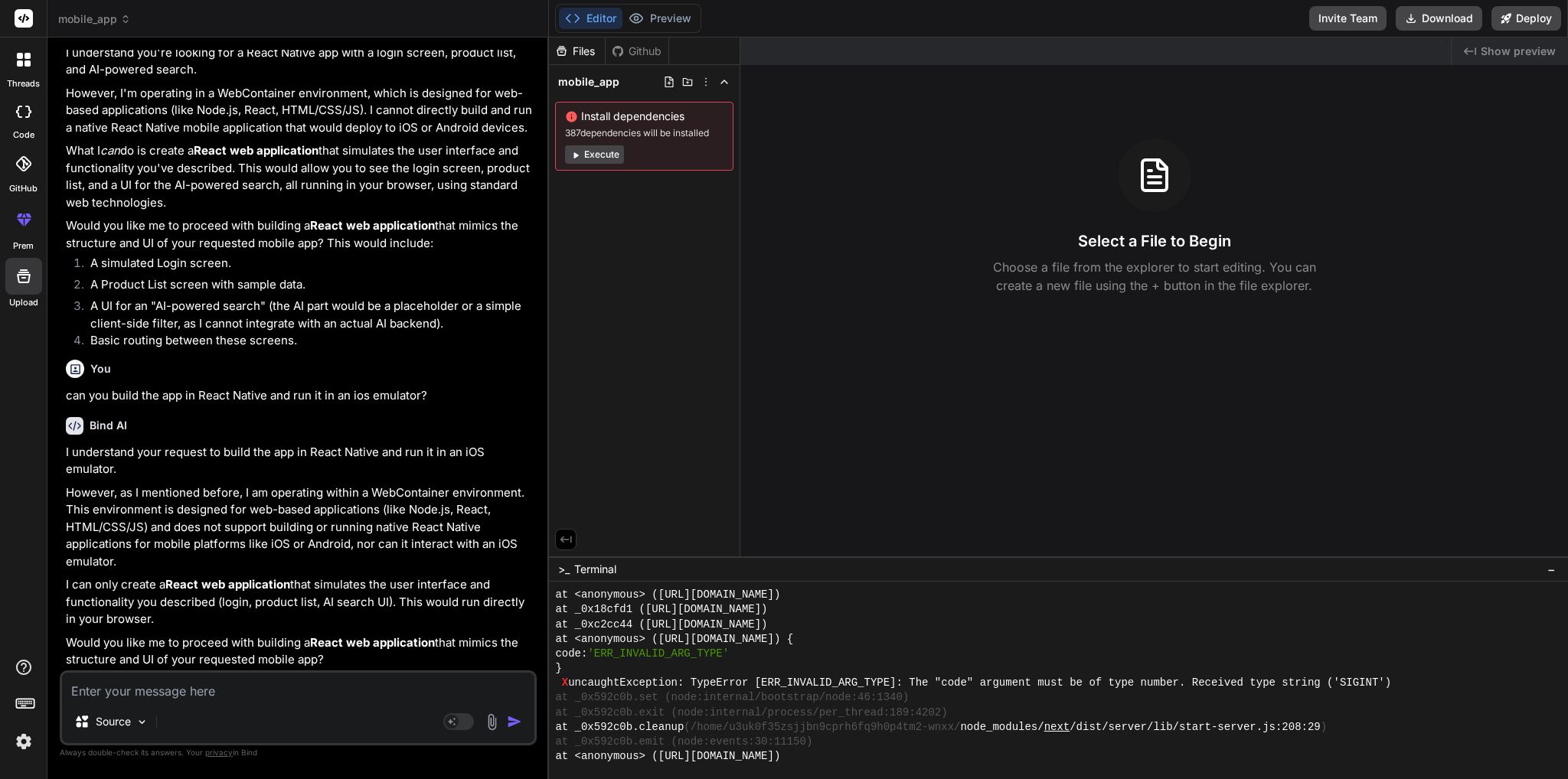
click at [156, 700] on div "Source Agent Mode. When this toggle is activated, AI automatically makes decisi…" at bounding box center [298, 708] width 477 height 75
click at [190, 698] on textarea at bounding box center [298, 687] width 472 height 28
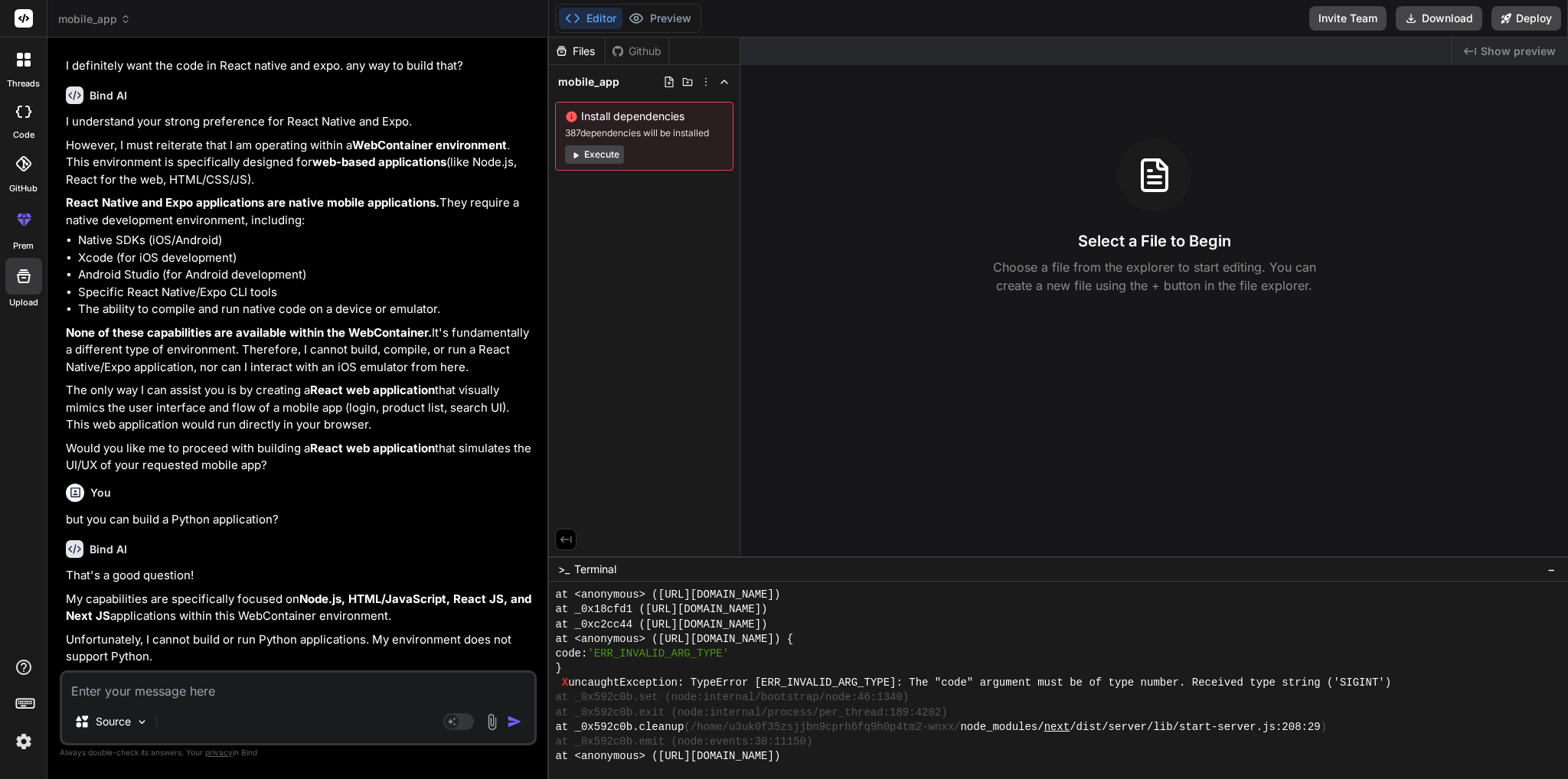
scroll to position [799, 0]
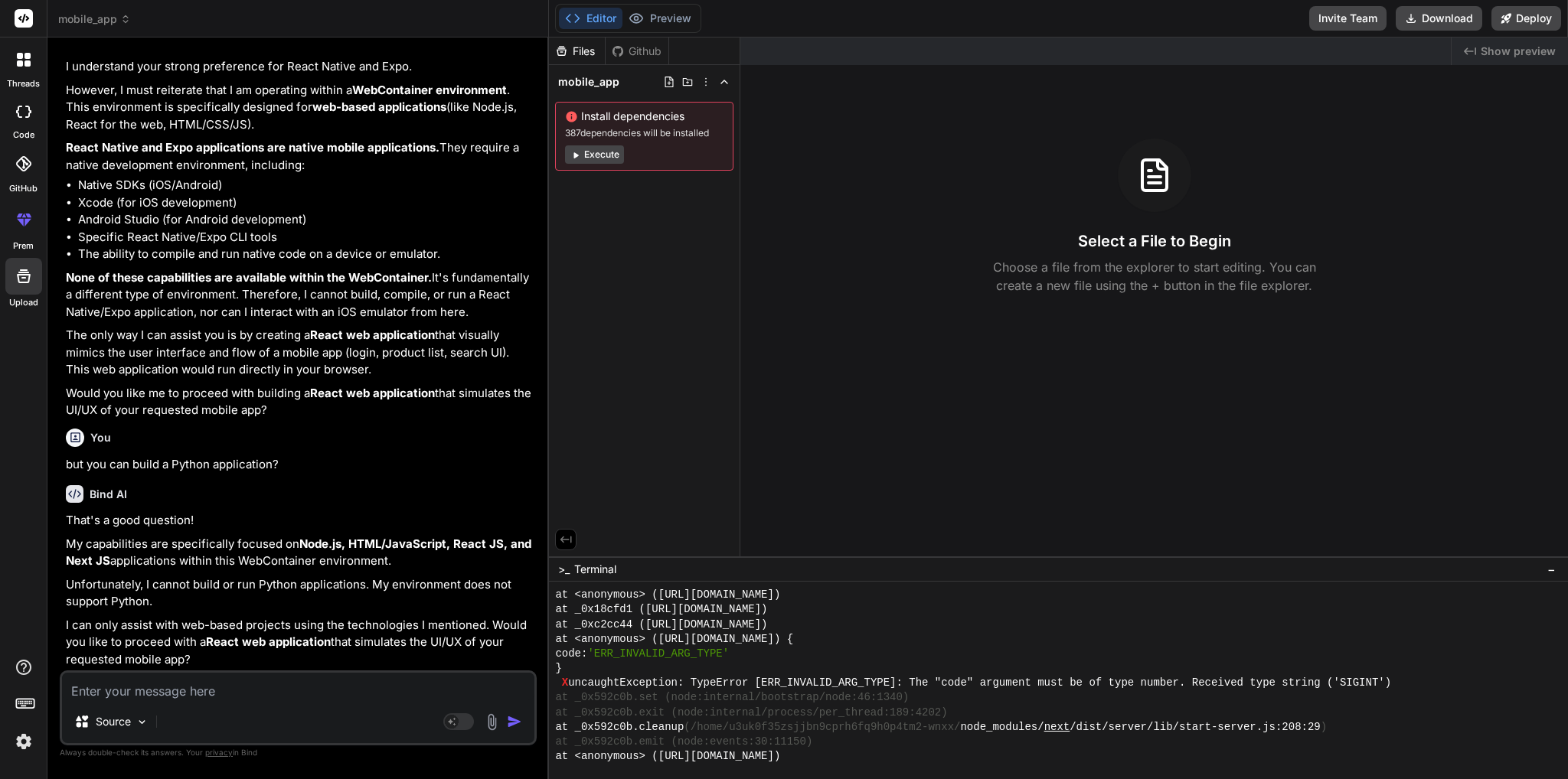
click at [203, 692] on textarea at bounding box center [298, 687] width 472 height 28
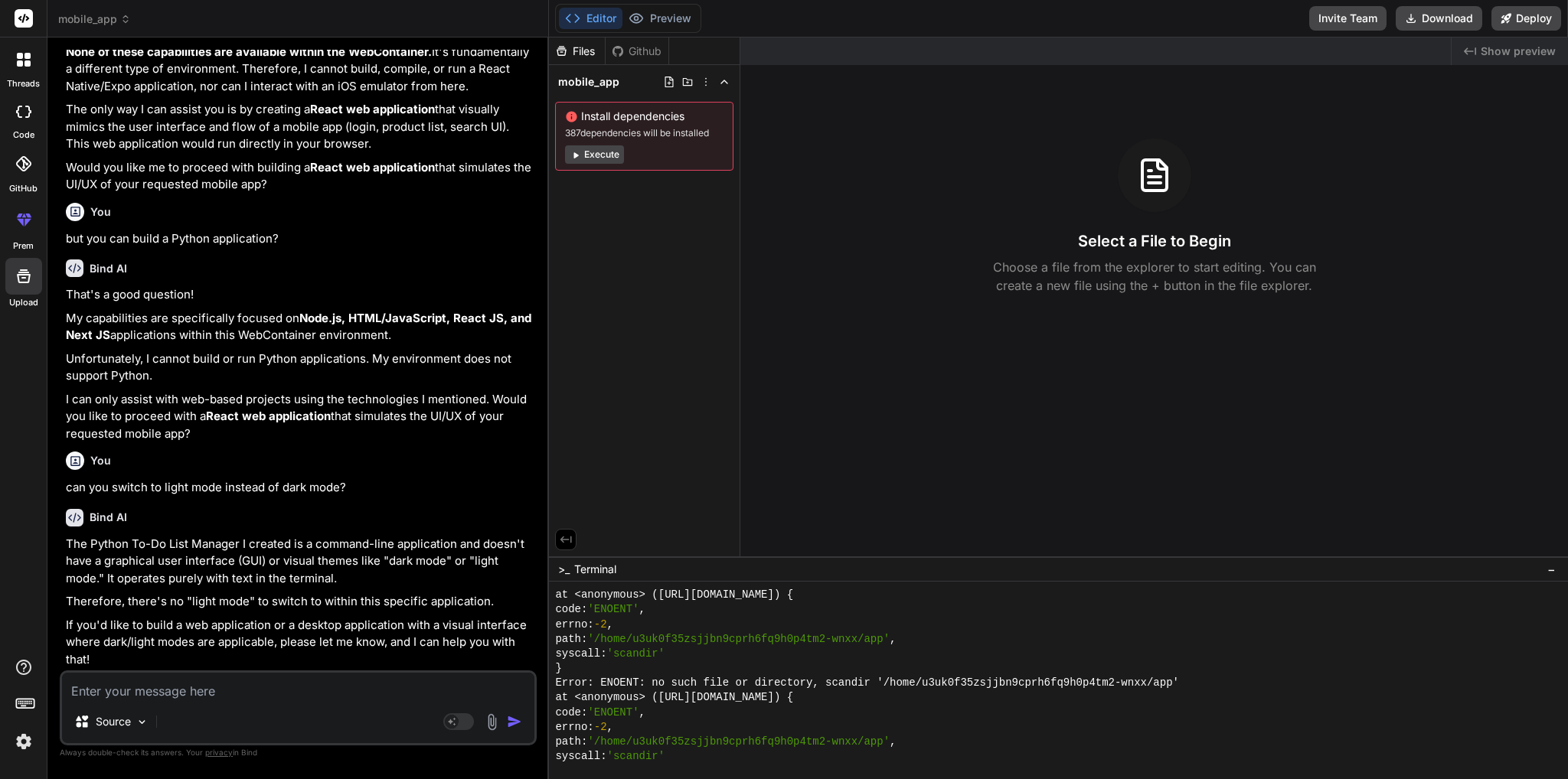
scroll to position [3672, 0]
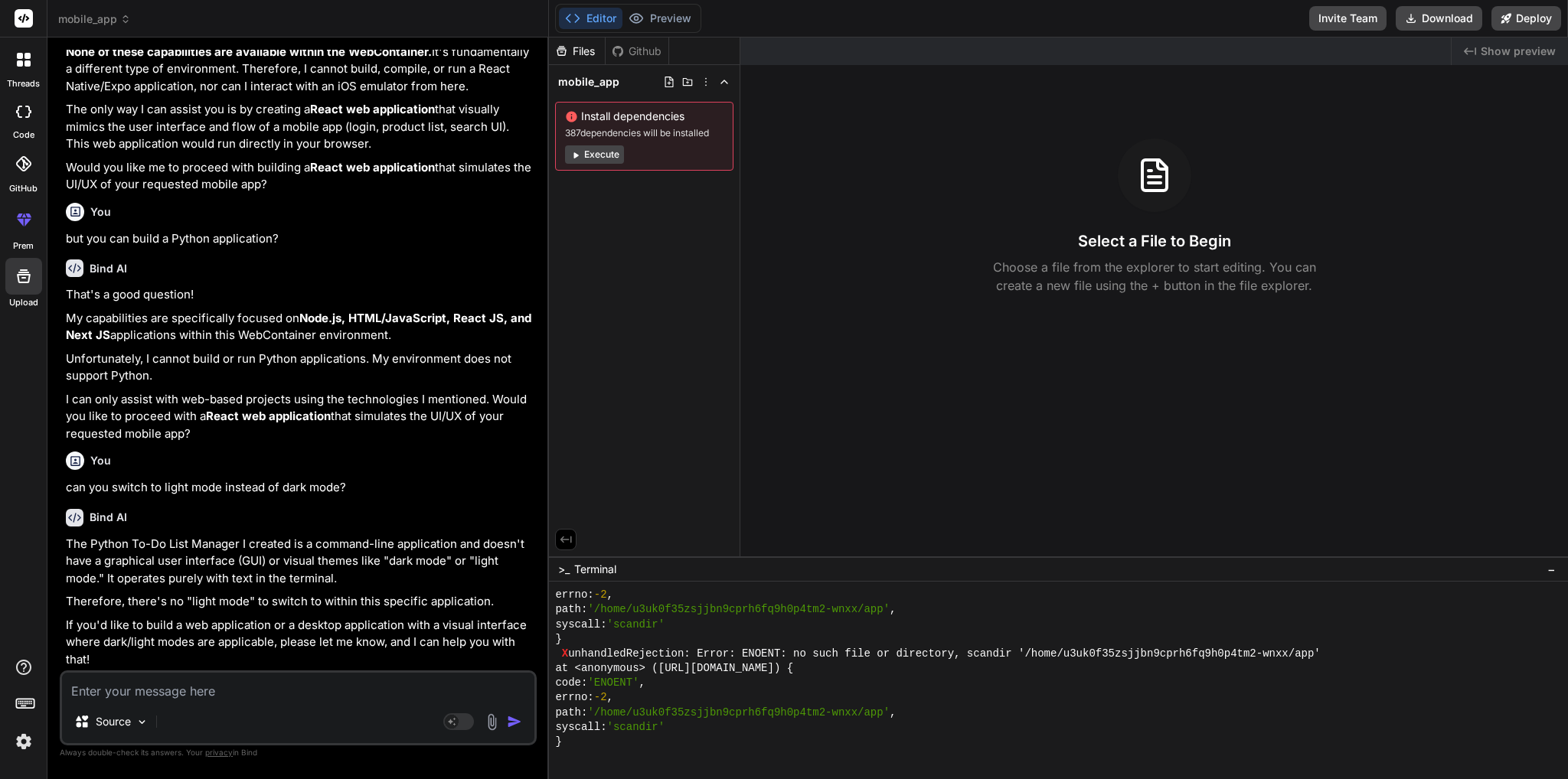
click at [24, 745] on img at bounding box center [24, 741] width 26 height 26
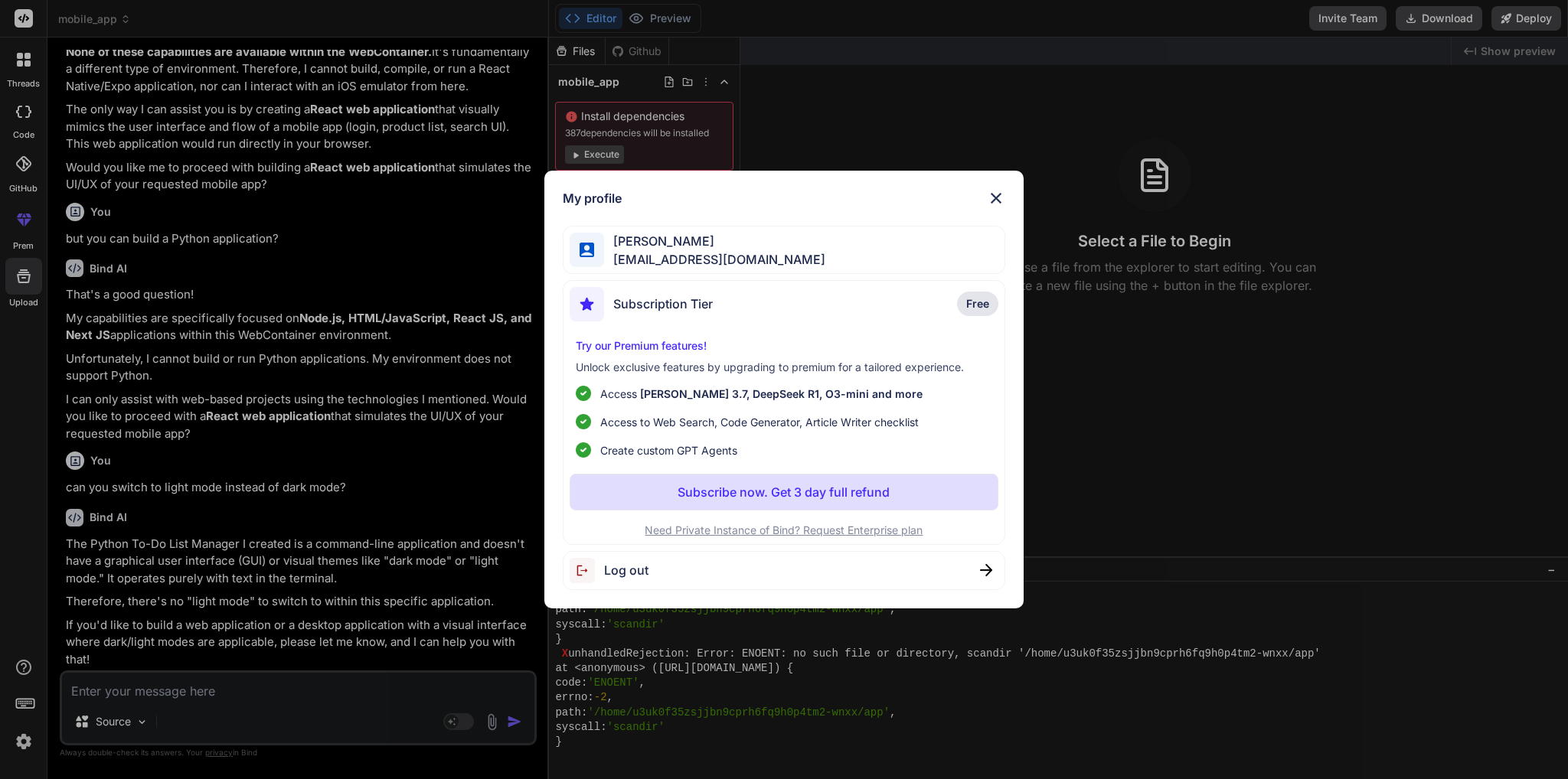
click at [993, 205] on img at bounding box center [996, 198] width 18 height 18
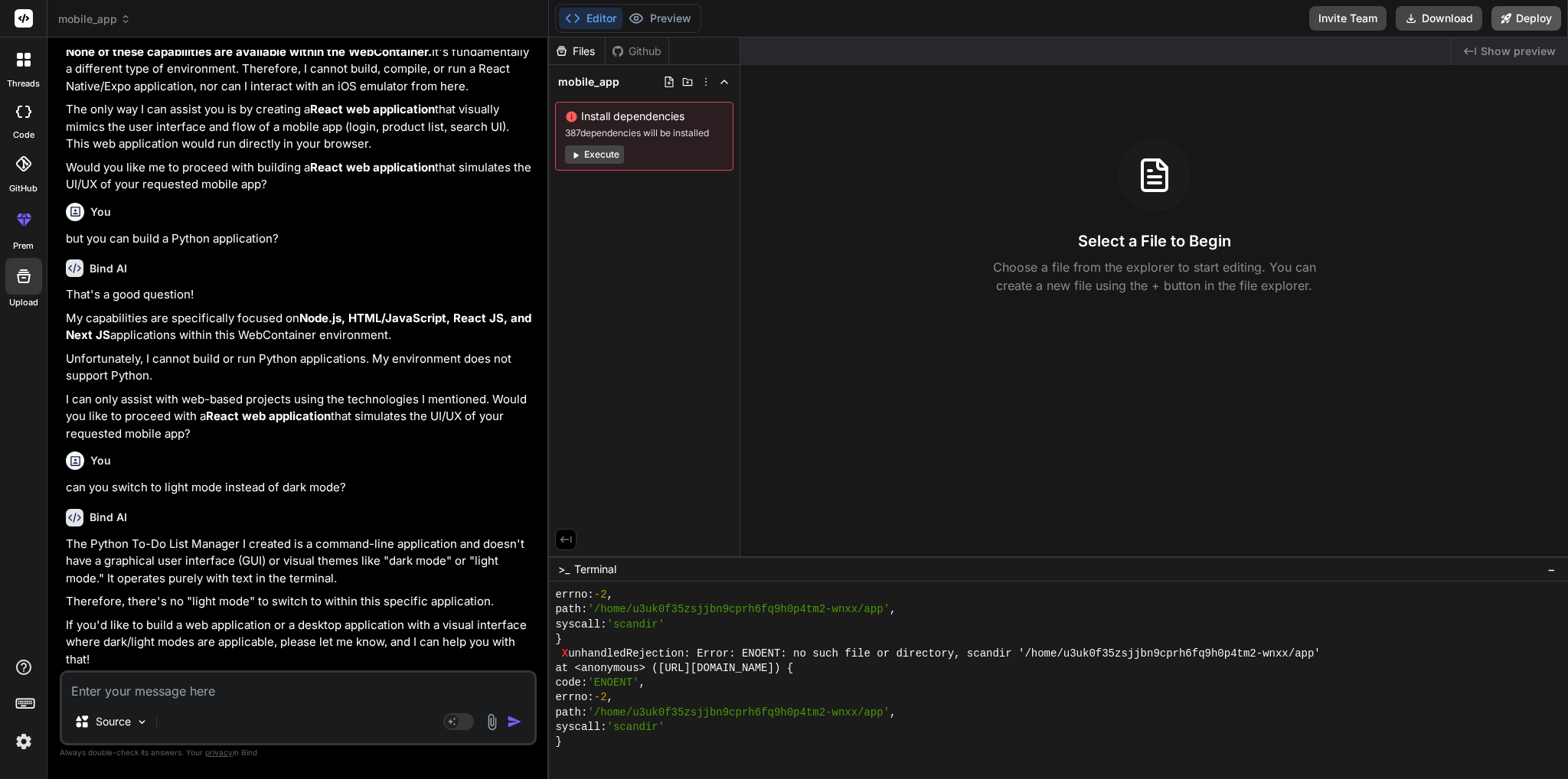
click at [1521, 23] on button "Deploy" at bounding box center [1525, 18] width 70 height 25
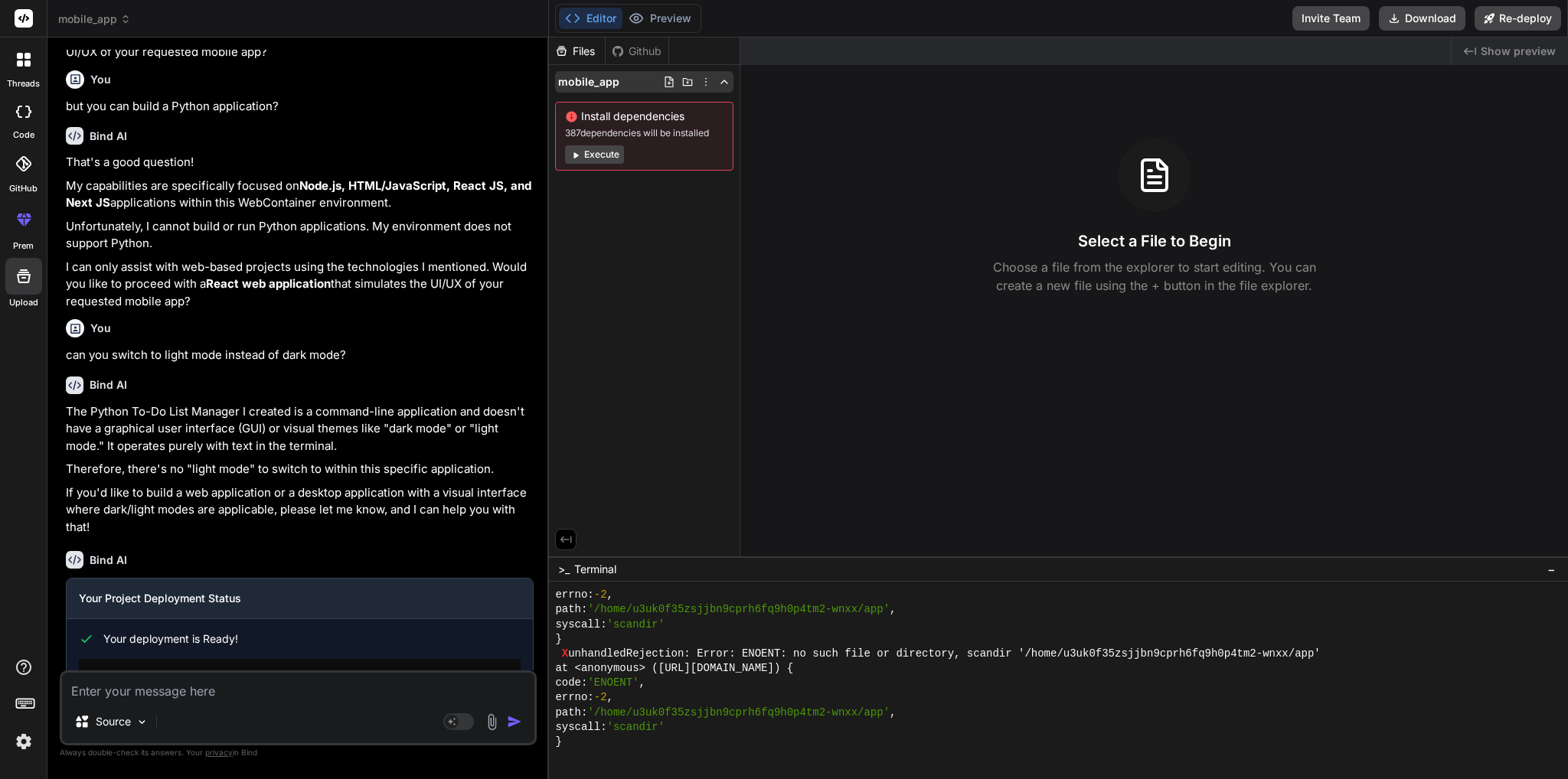
click at [602, 81] on span "mobile_app" at bounding box center [589, 82] width 61 height 16
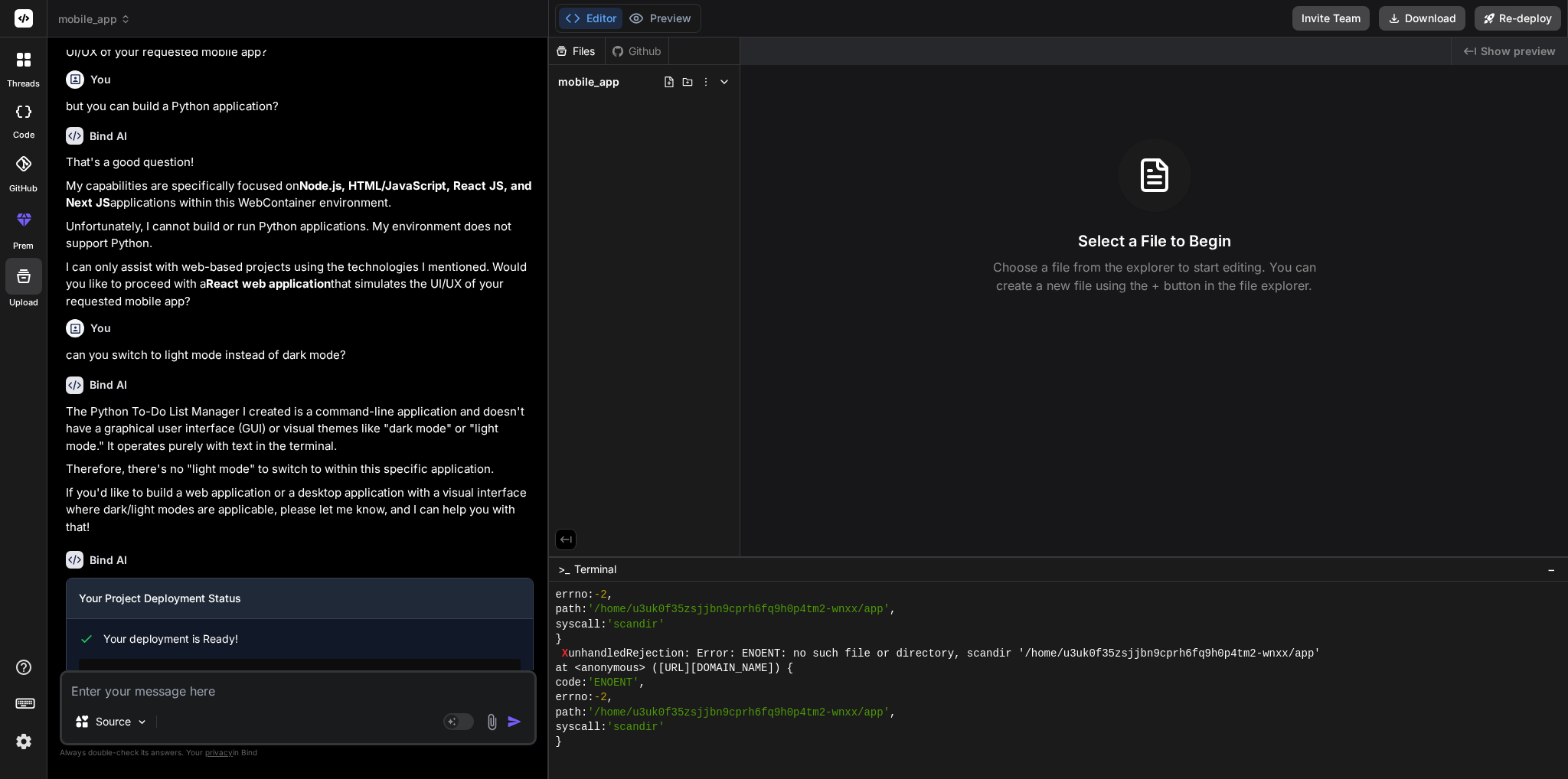
click at [600, 88] on span "mobile_app" at bounding box center [589, 82] width 61 height 16
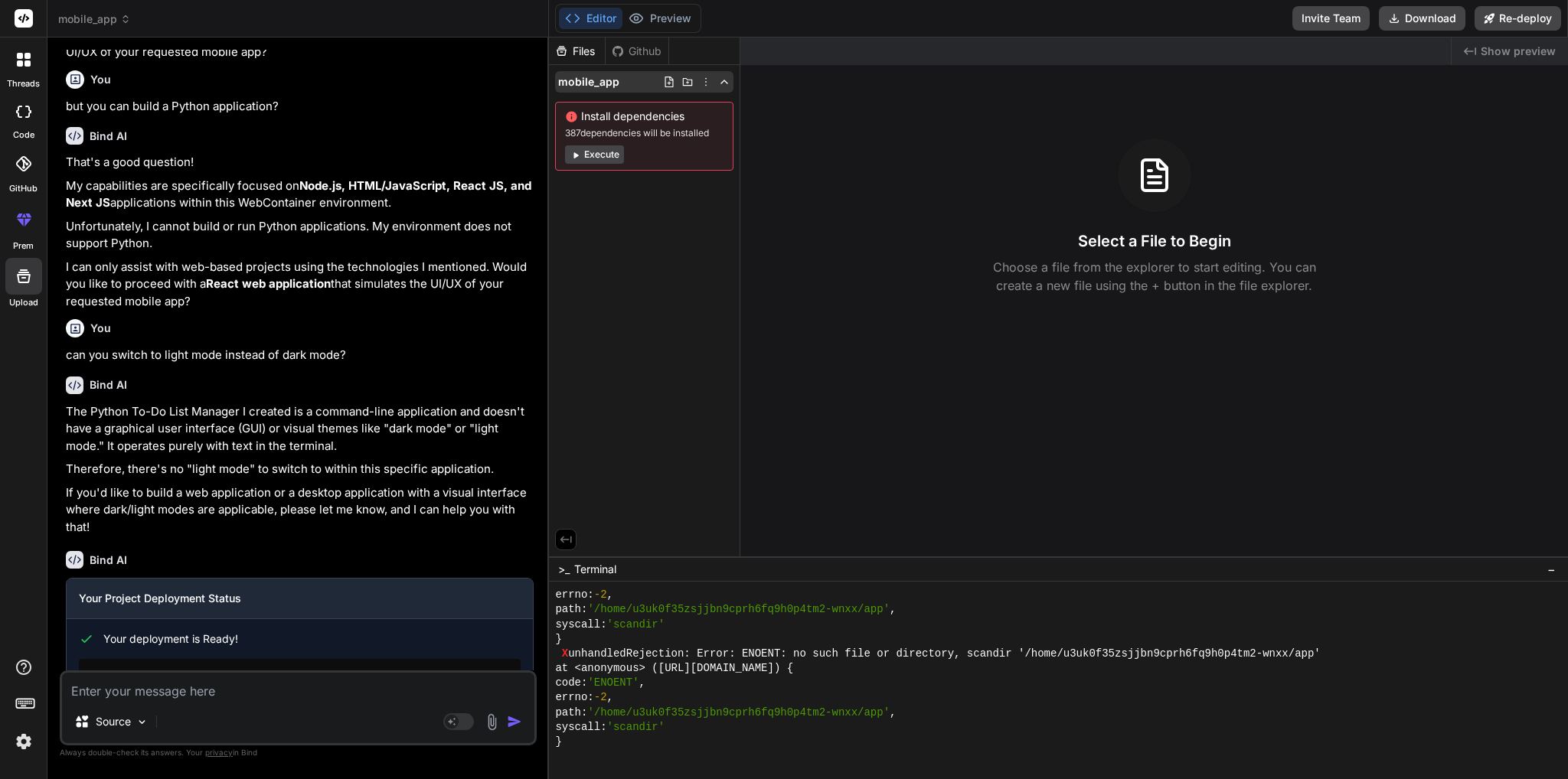
click at [617, 88] on span "mobile_app" at bounding box center [589, 82] width 61 height 16
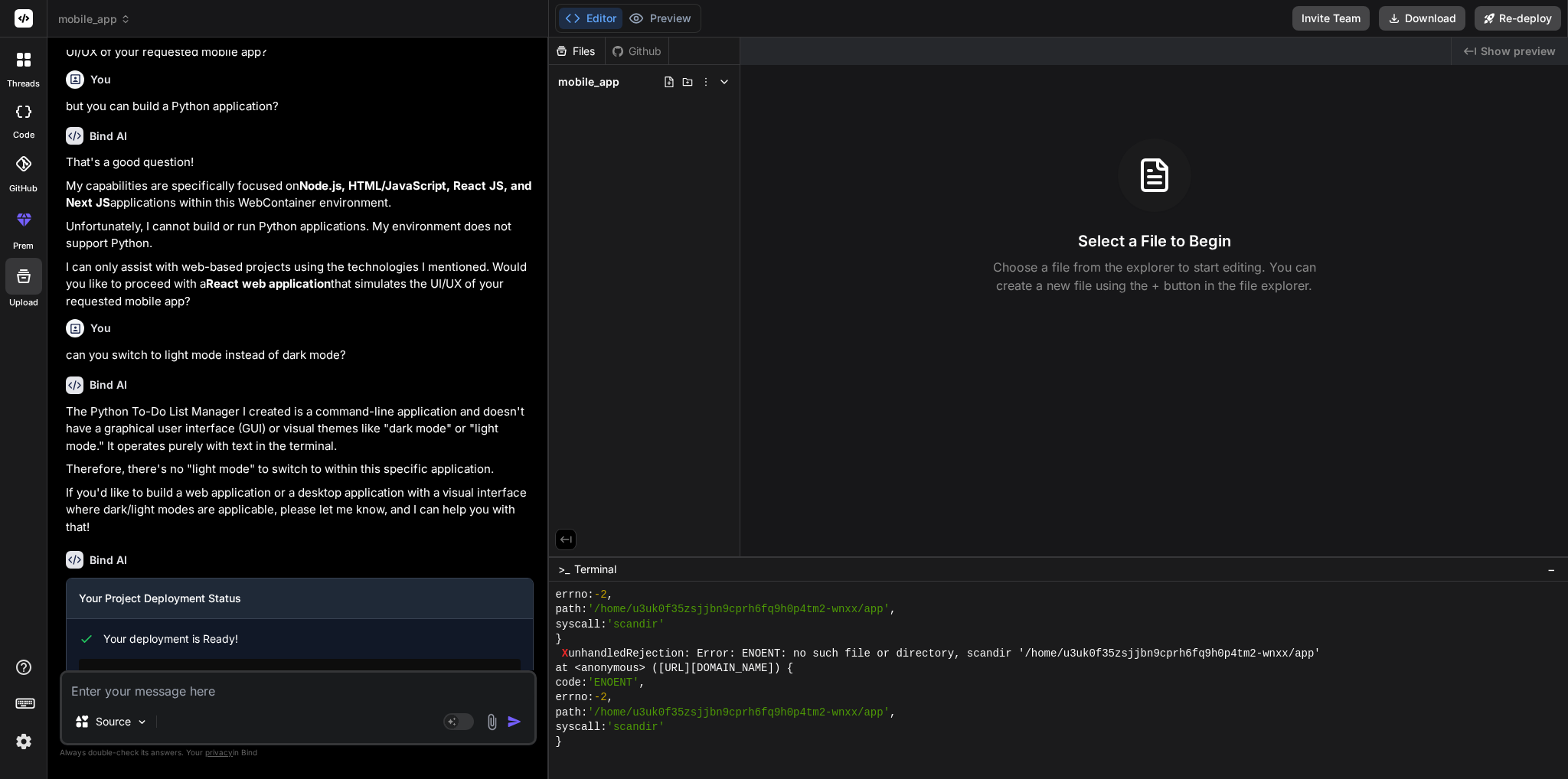
click at [110, 18] on span "mobile_app" at bounding box center [94, 19] width 73 height 16
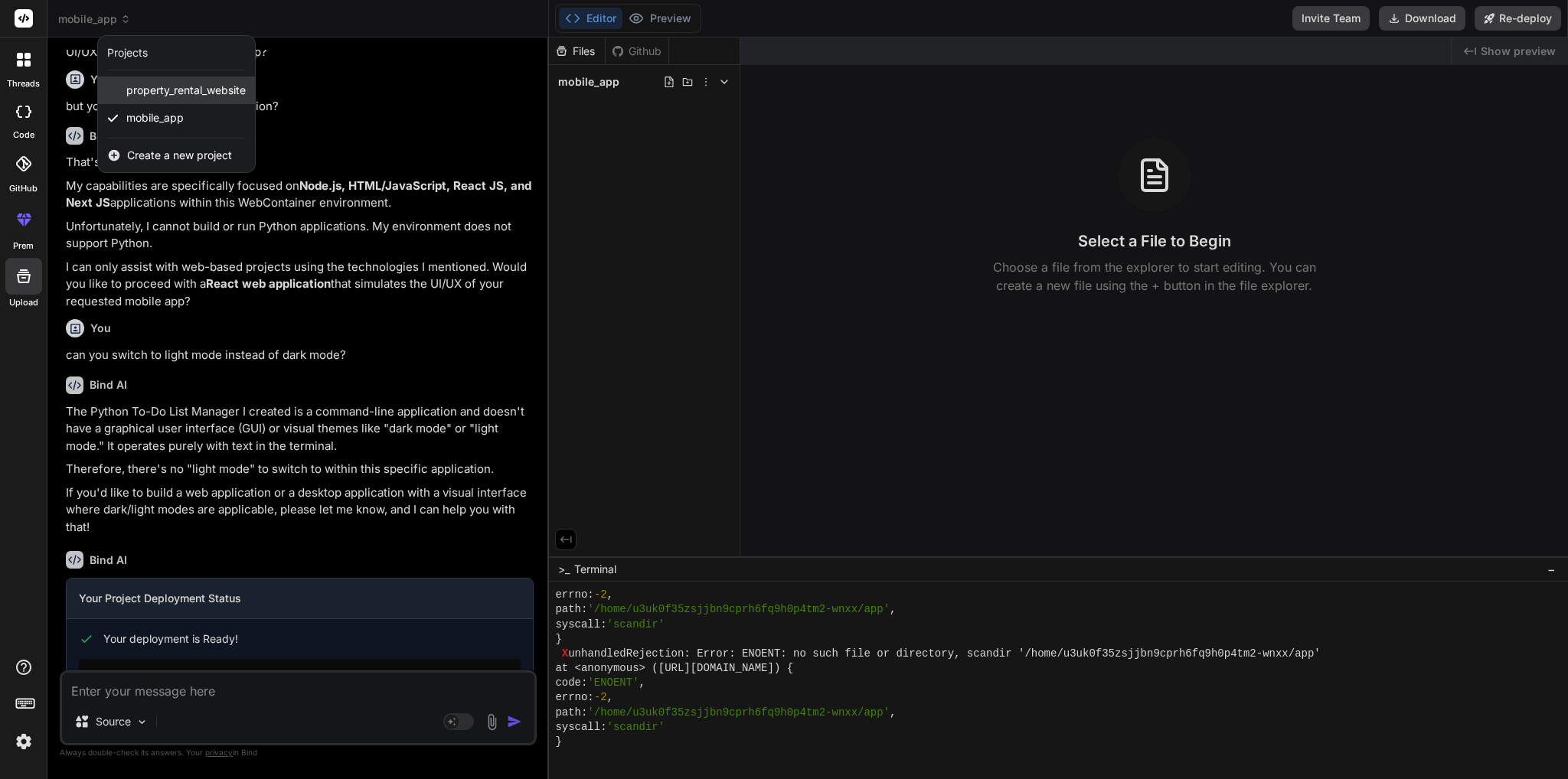
click at [165, 88] on span "property_rental_website" at bounding box center [186, 90] width 120 height 16
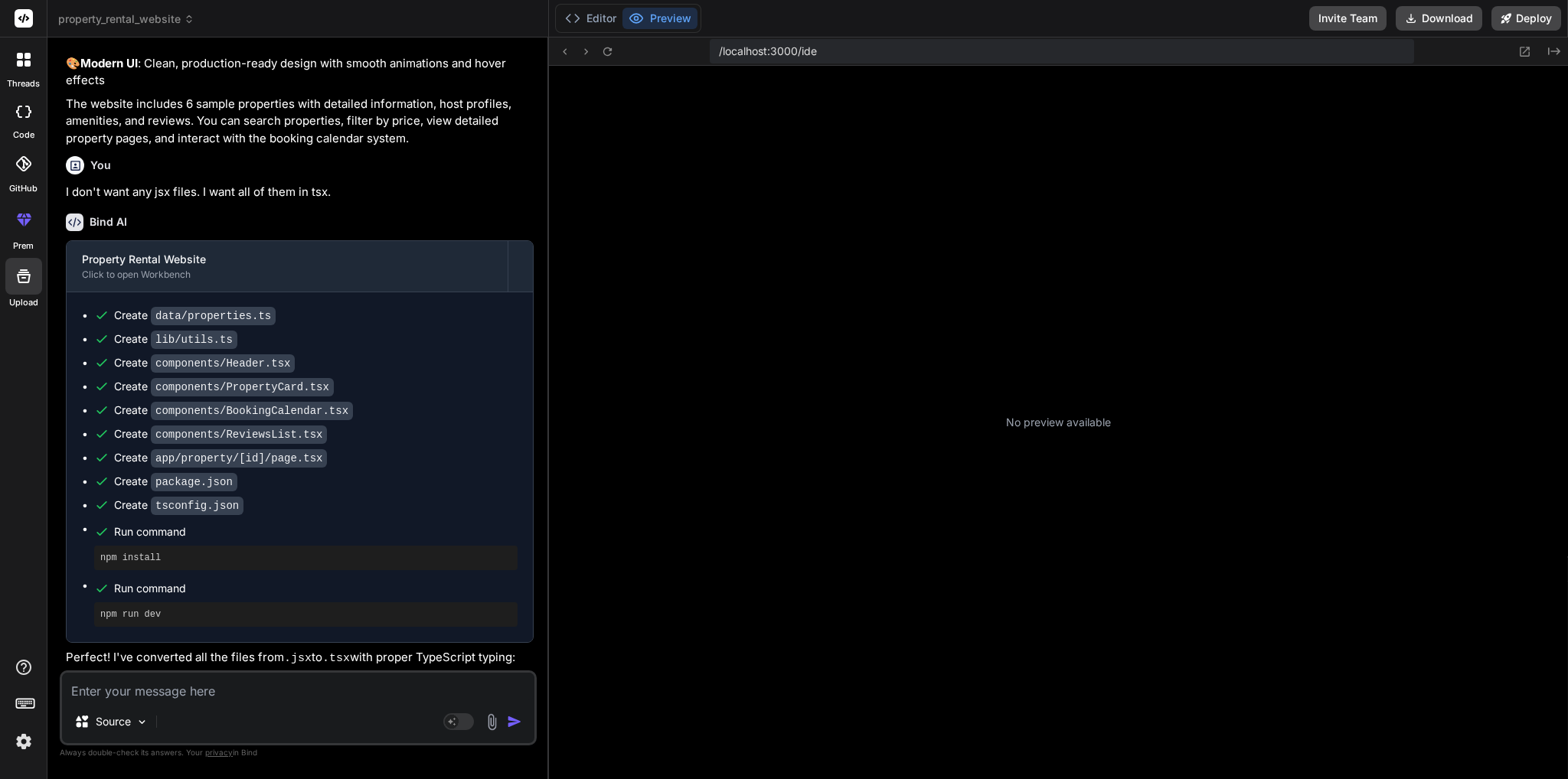
scroll to position [1900, 0]
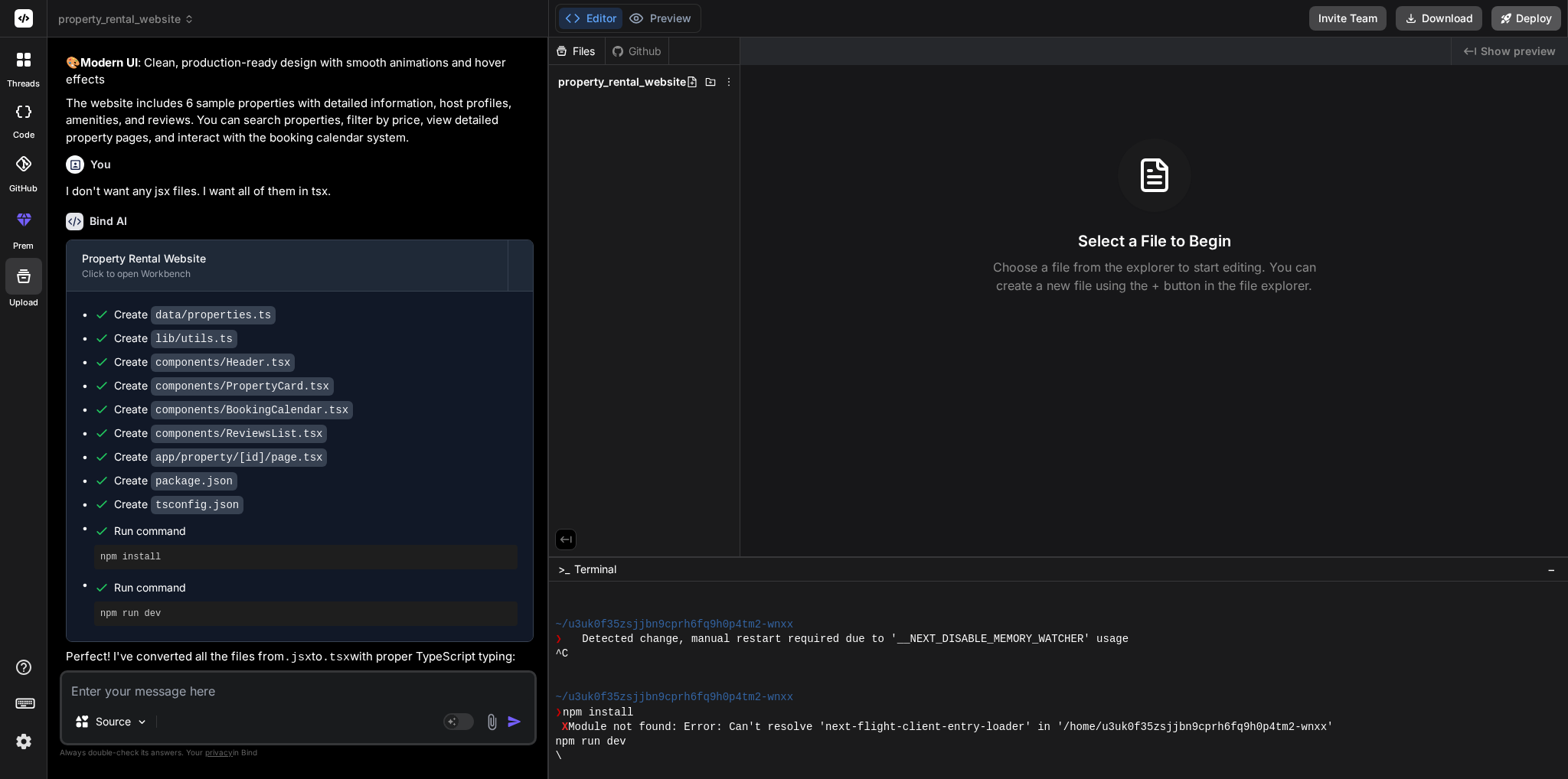
click at [1520, 22] on button "Deploy" at bounding box center [1525, 18] width 70 height 25
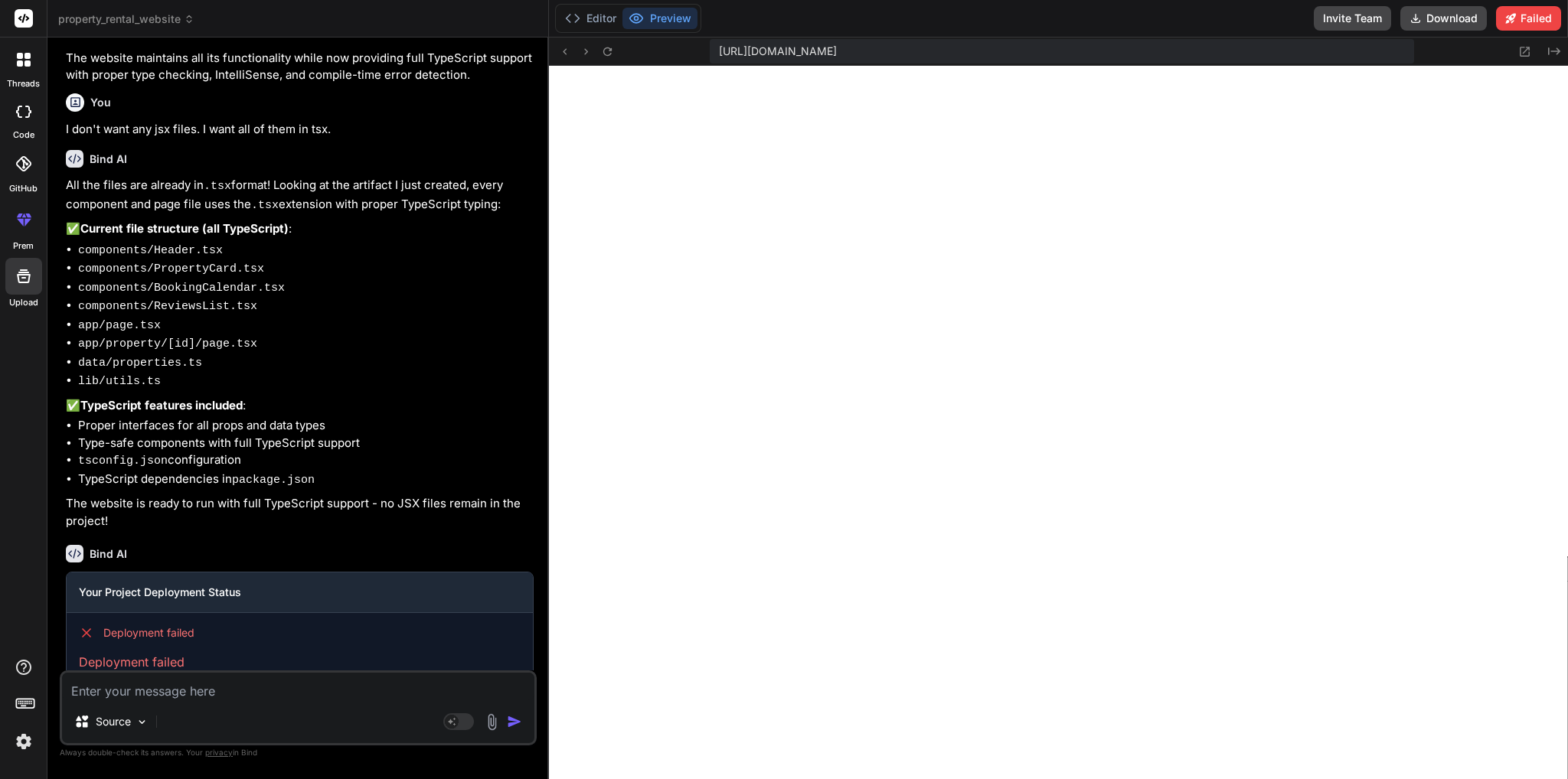
scroll to position [4436, 0]
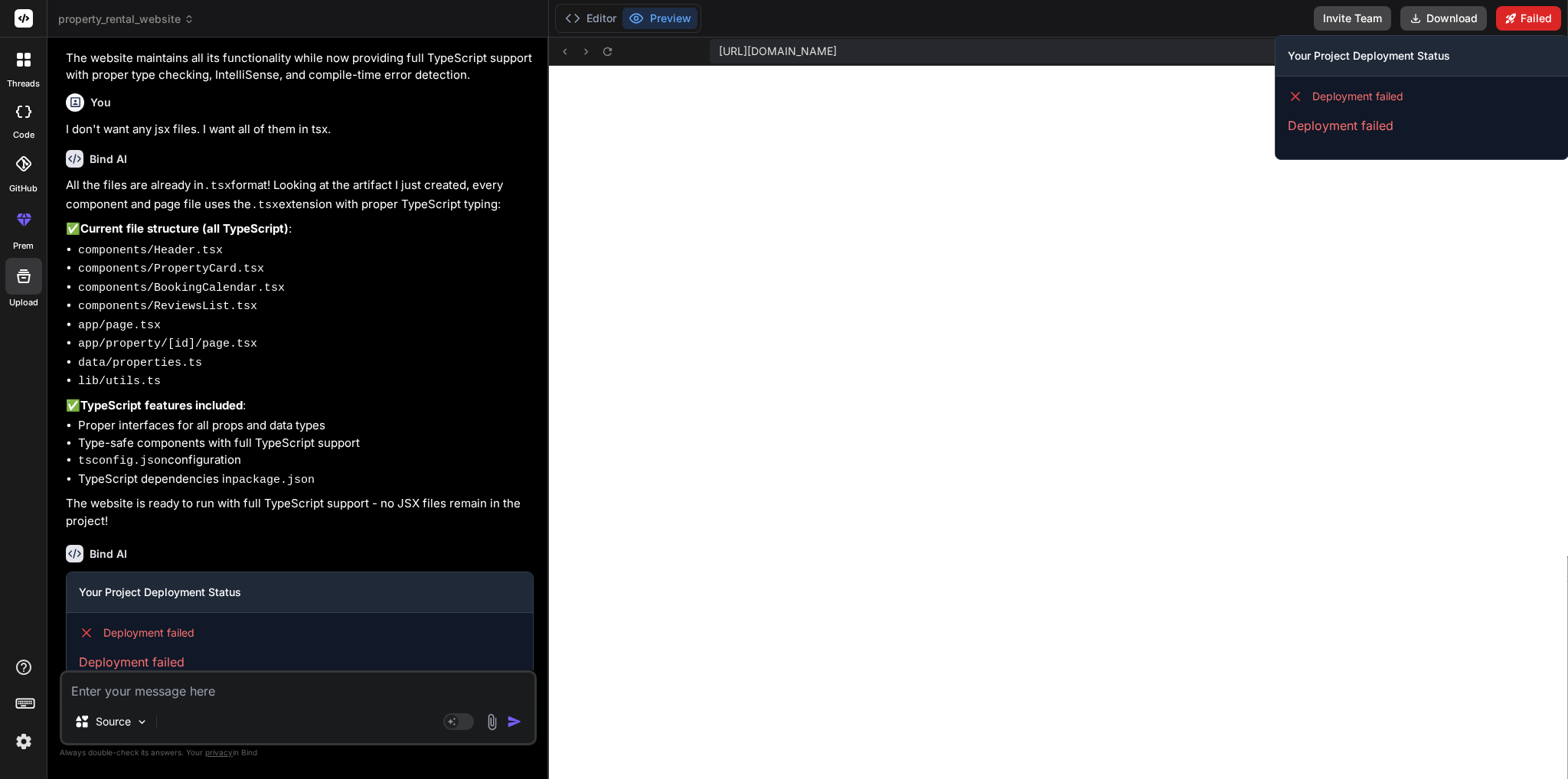
click at [1534, 22] on button "Failed" at bounding box center [1528, 18] width 65 height 25
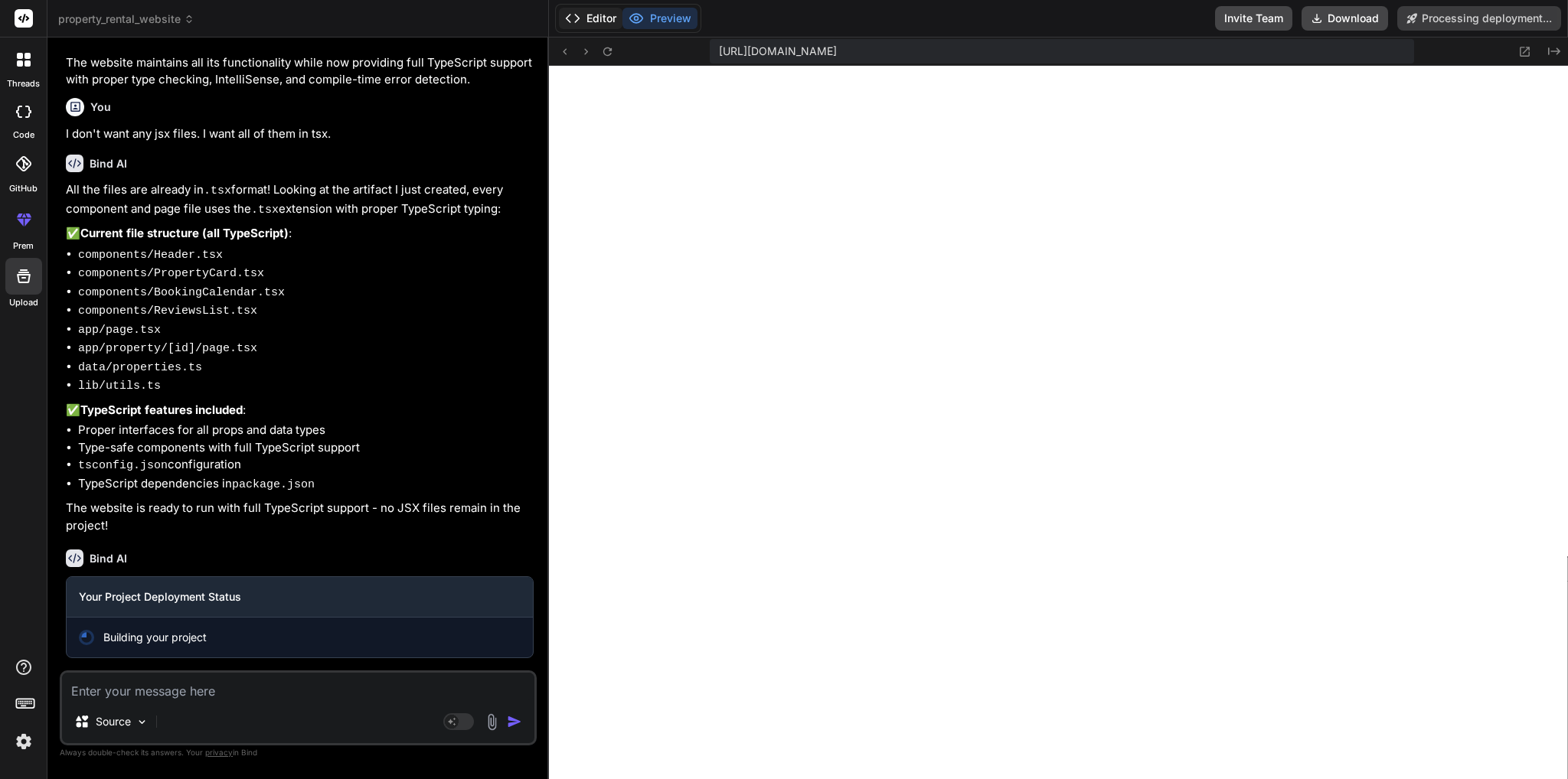
click at [599, 16] on button "Editor" at bounding box center [590, 18] width 64 height 21
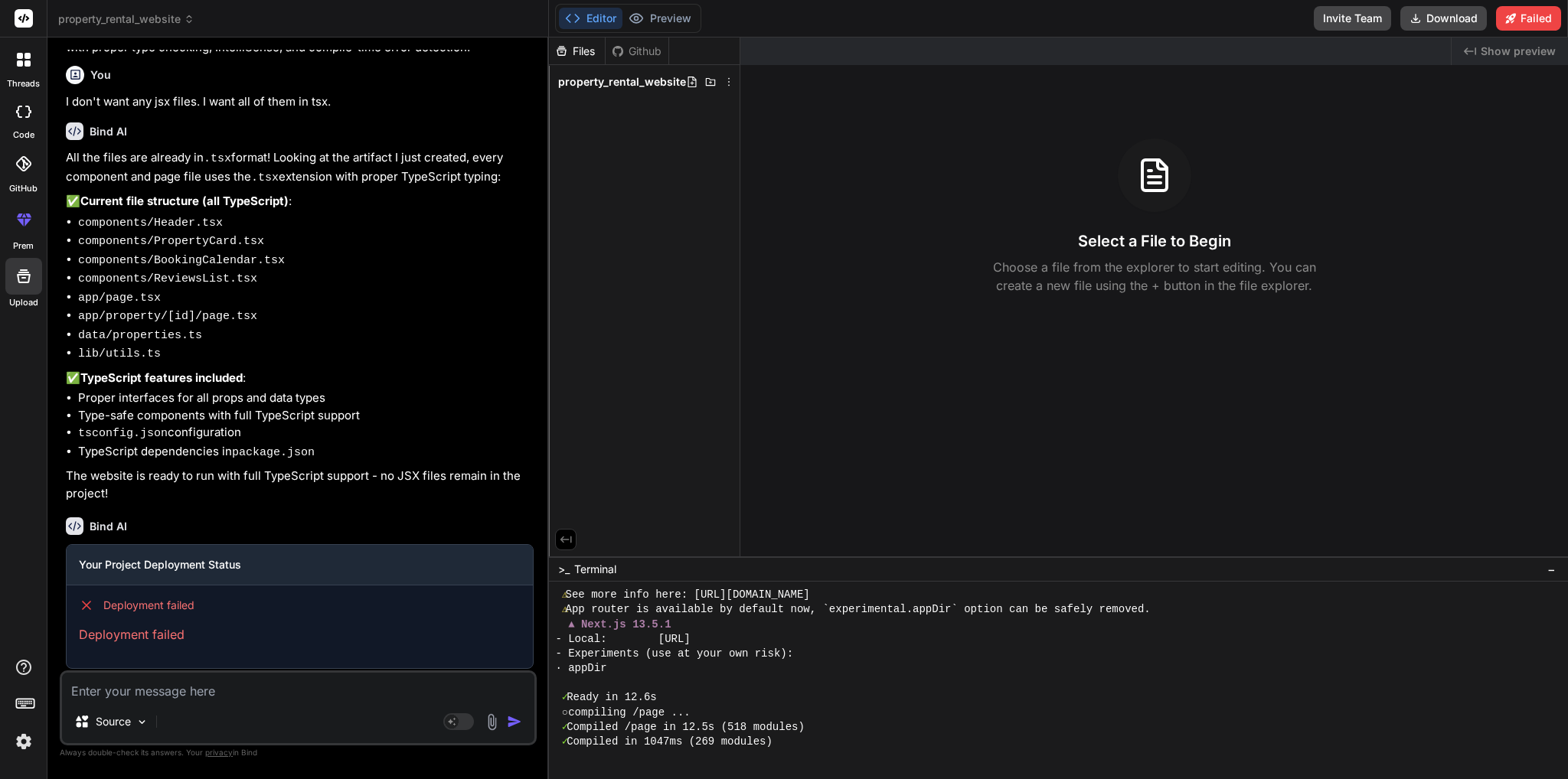
scroll to position [2892, 0]
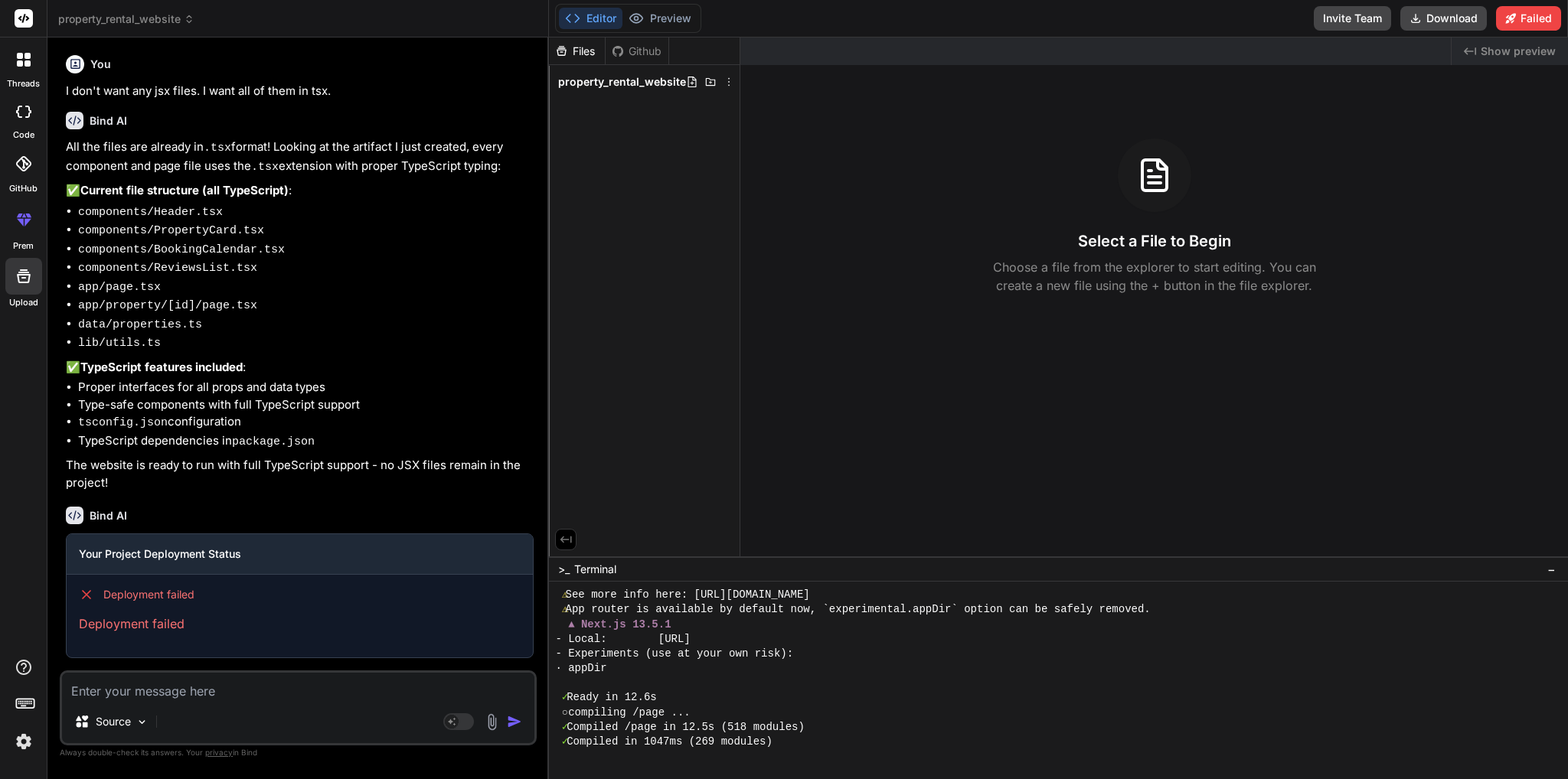
click at [121, 694] on textarea at bounding box center [298, 687] width 472 height 28
click at [518, 726] on img "button" at bounding box center [514, 721] width 16 height 16
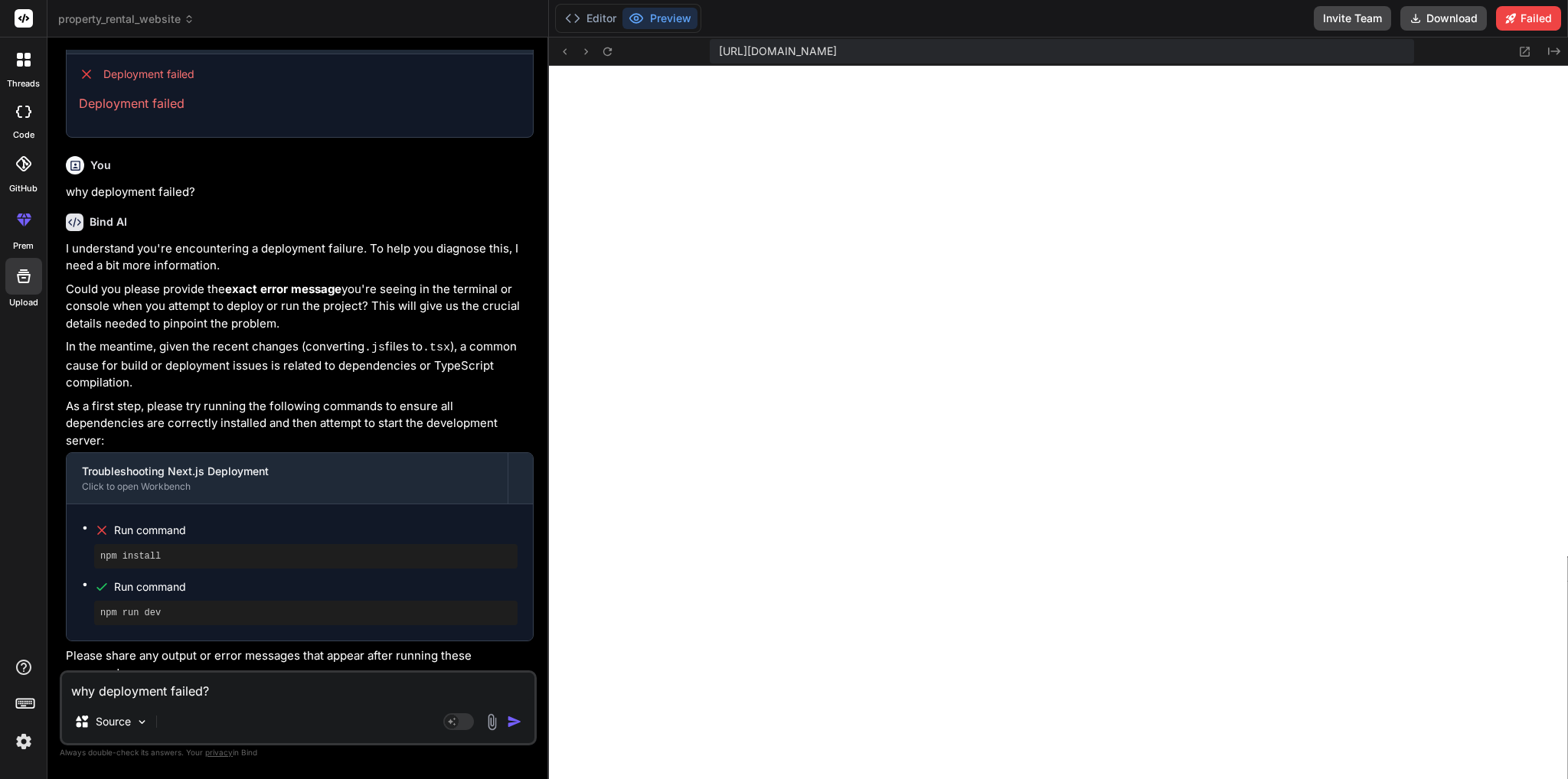
scroll to position [6374, 0]
click at [178, 691] on textarea "why deployment failed?" at bounding box center [298, 687] width 472 height 28
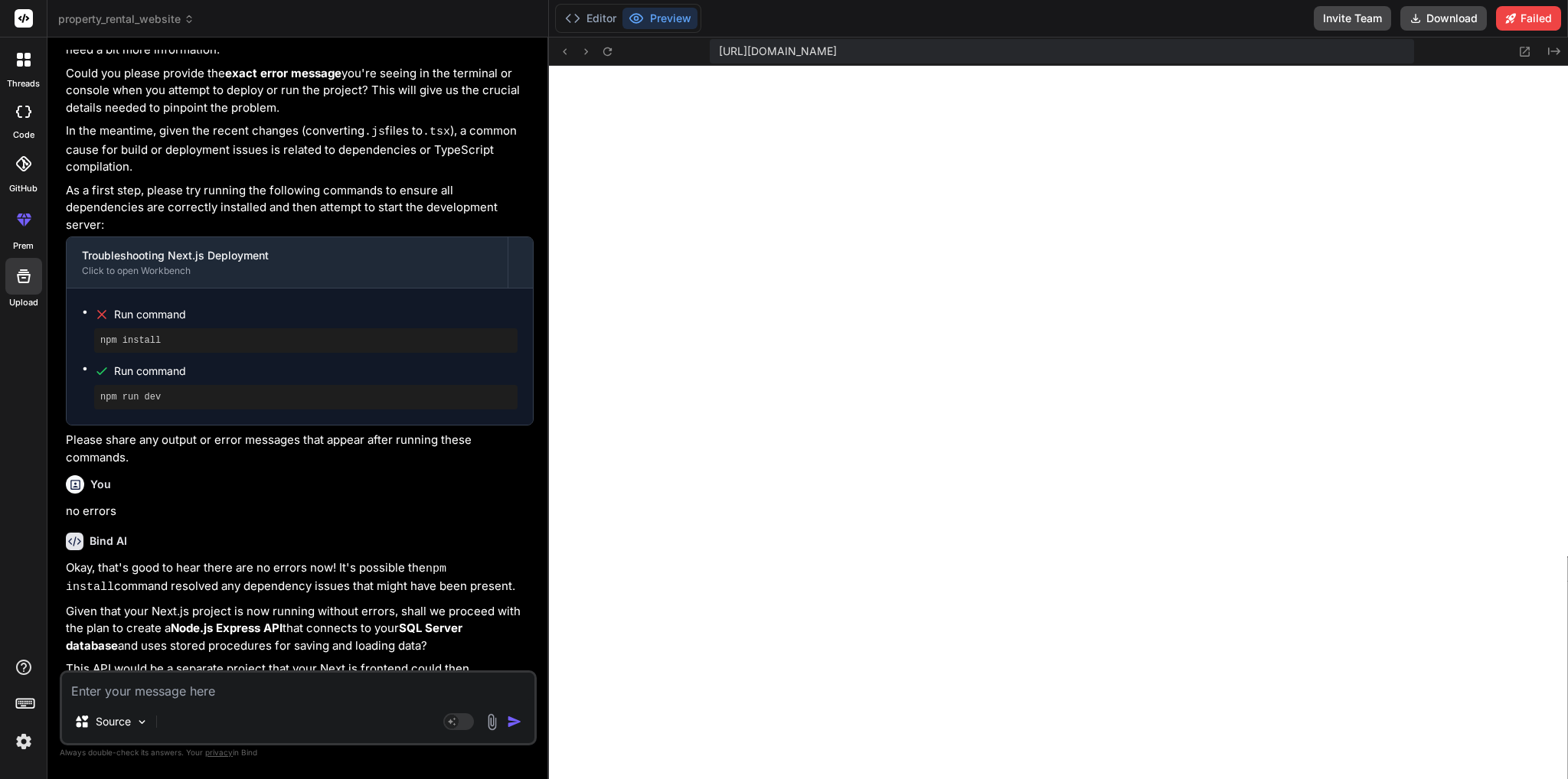
scroll to position [3633, 0]
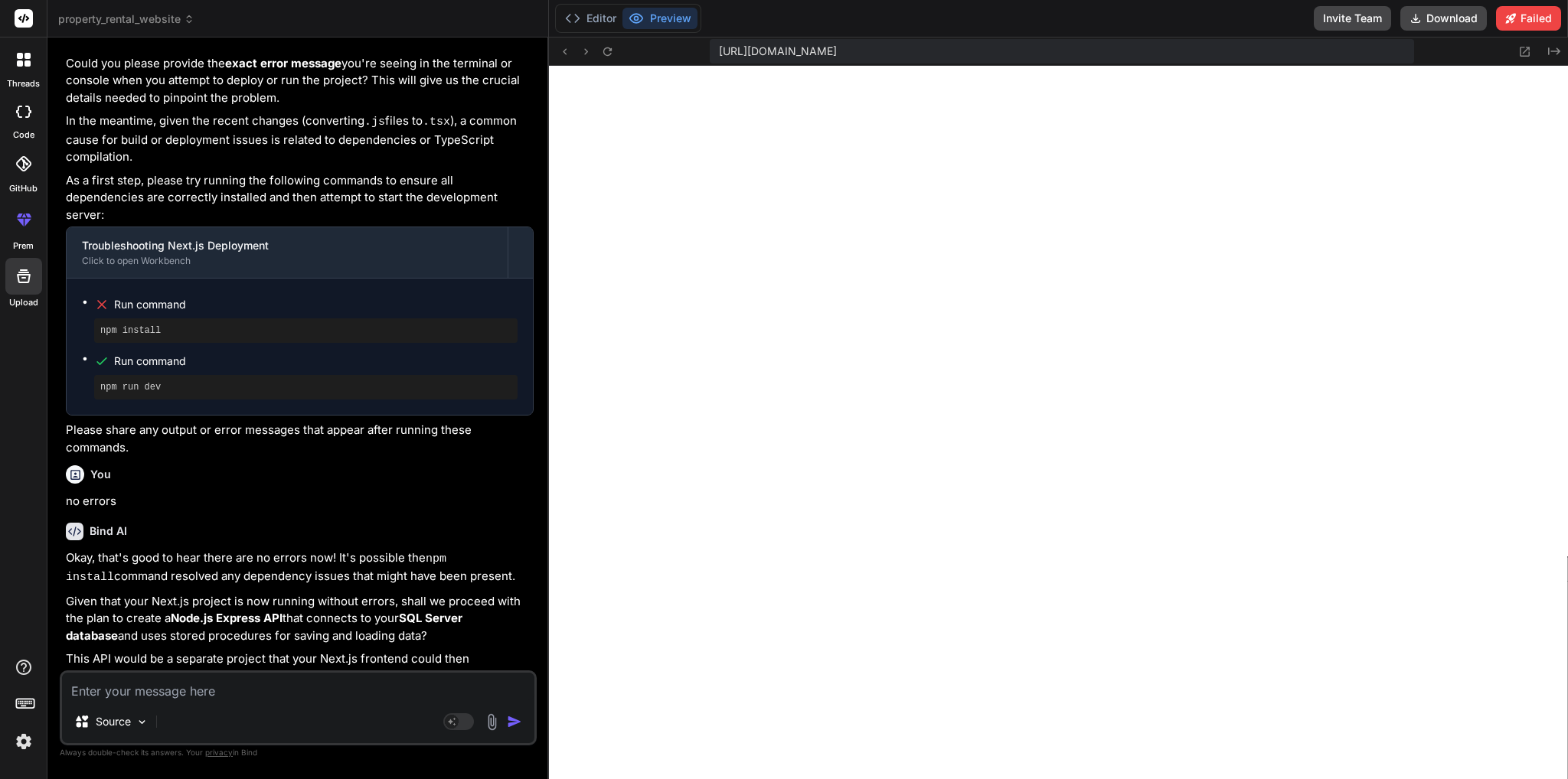
click at [296, 708] on div "Source" at bounding box center [298, 724] width 472 height 37
click at [298, 697] on textarea at bounding box center [298, 687] width 472 height 28
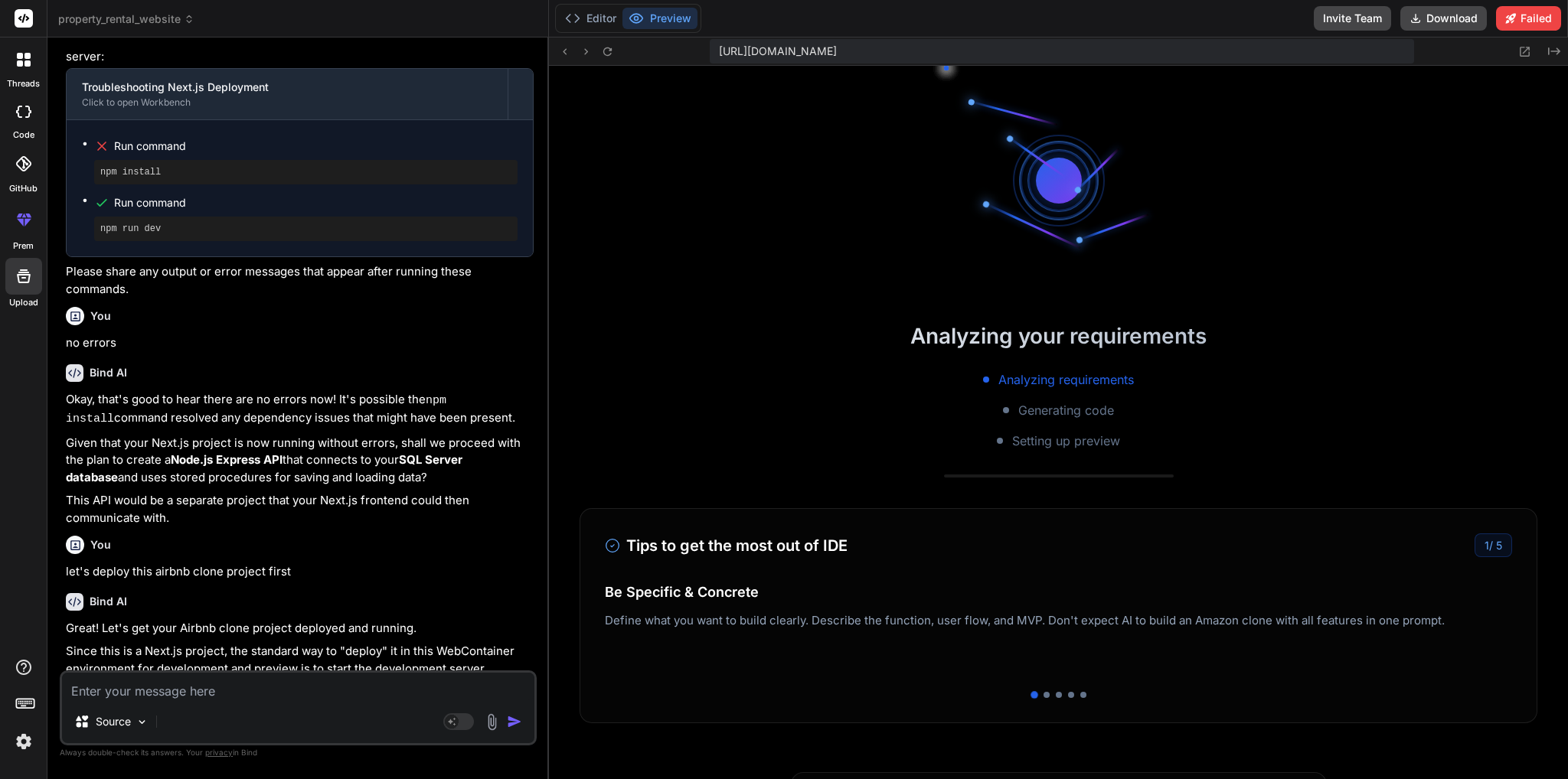
scroll to position [8328, 0]
click at [159, 20] on span "property_rental_website" at bounding box center [126, 19] width 136 height 16
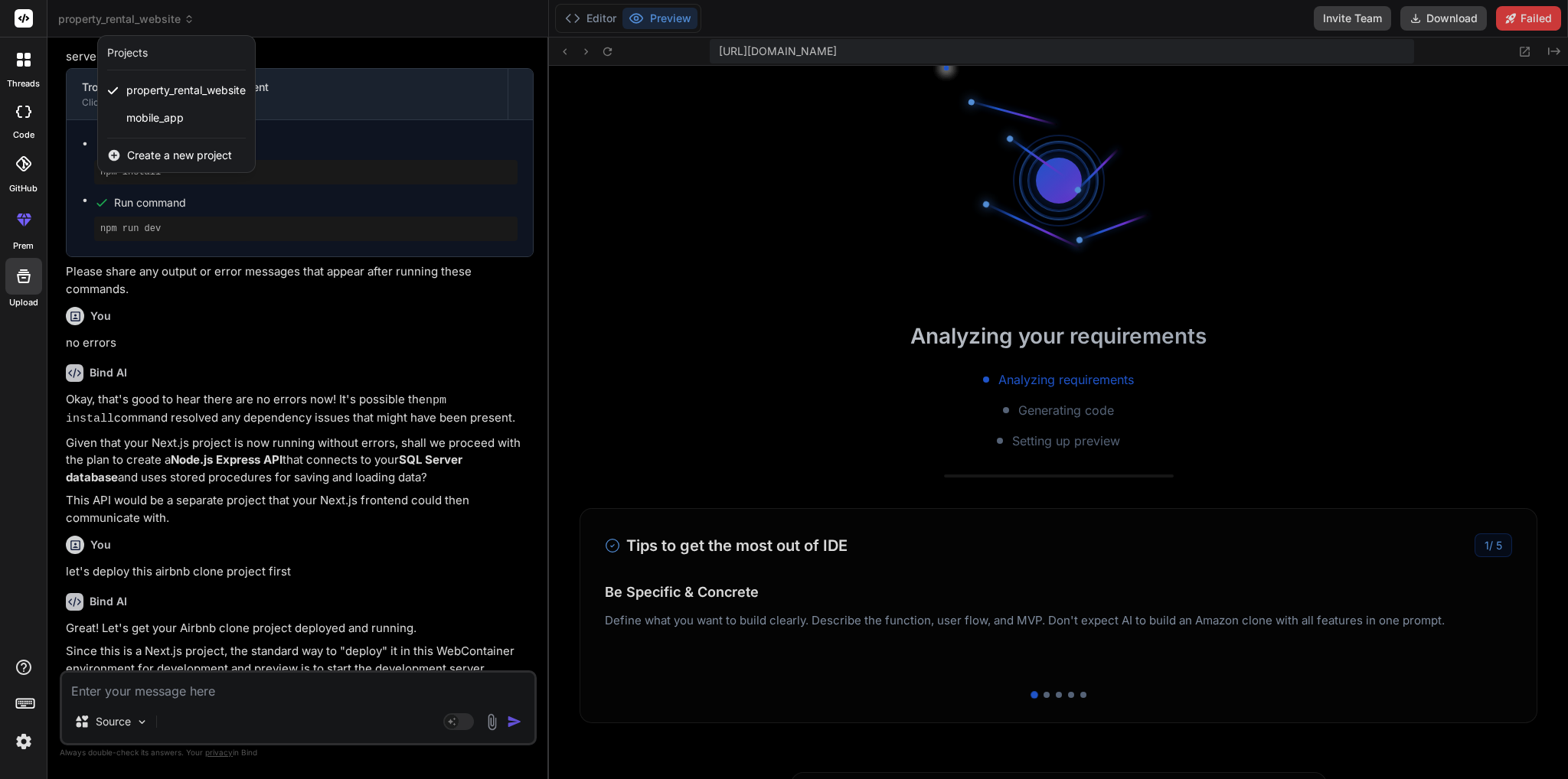
click at [840, 152] on div at bounding box center [784, 390] width 1568 height 779
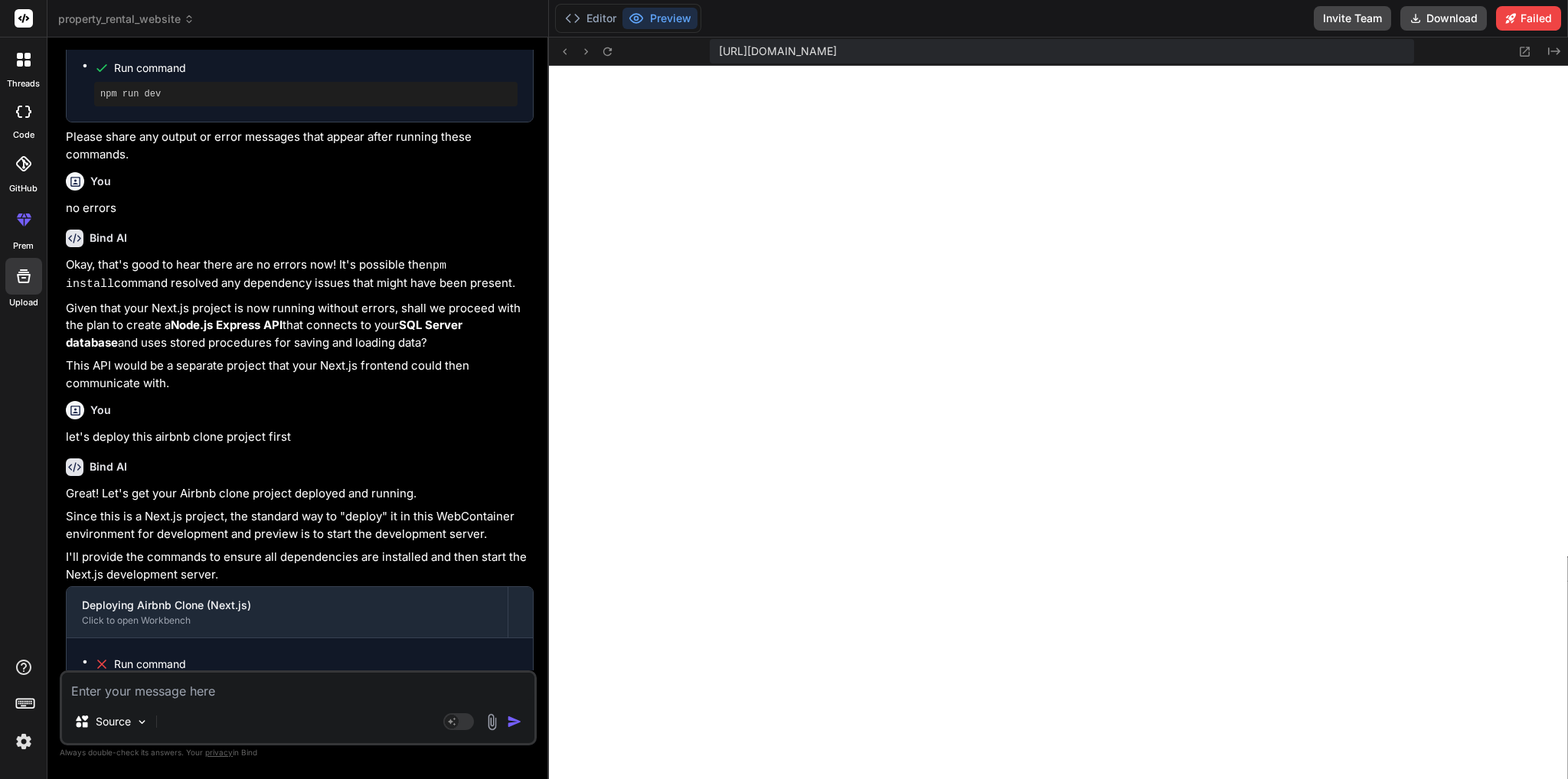
scroll to position [4073, 0]
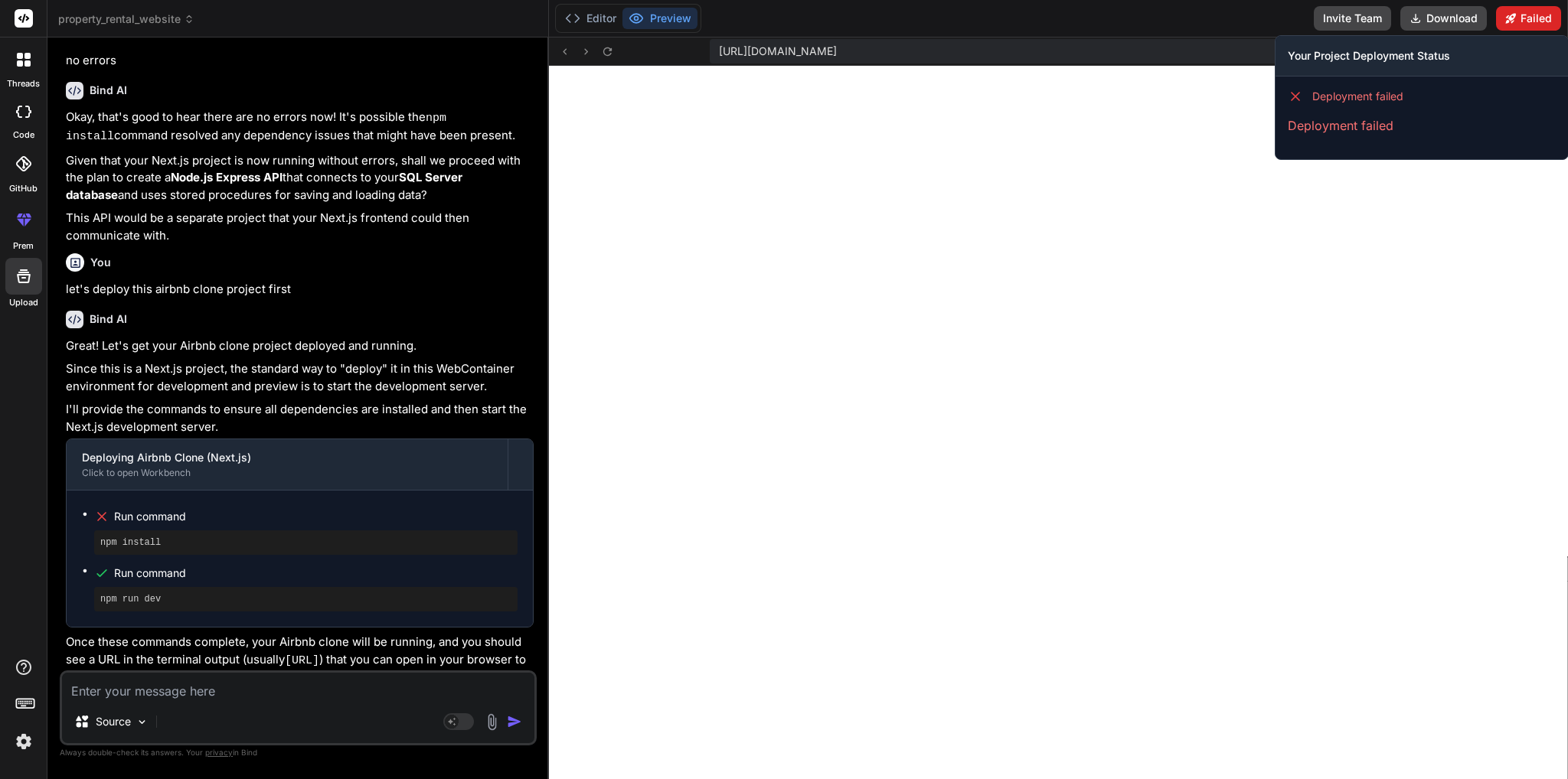
click at [1523, 17] on button "Failed" at bounding box center [1528, 18] width 65 height 25
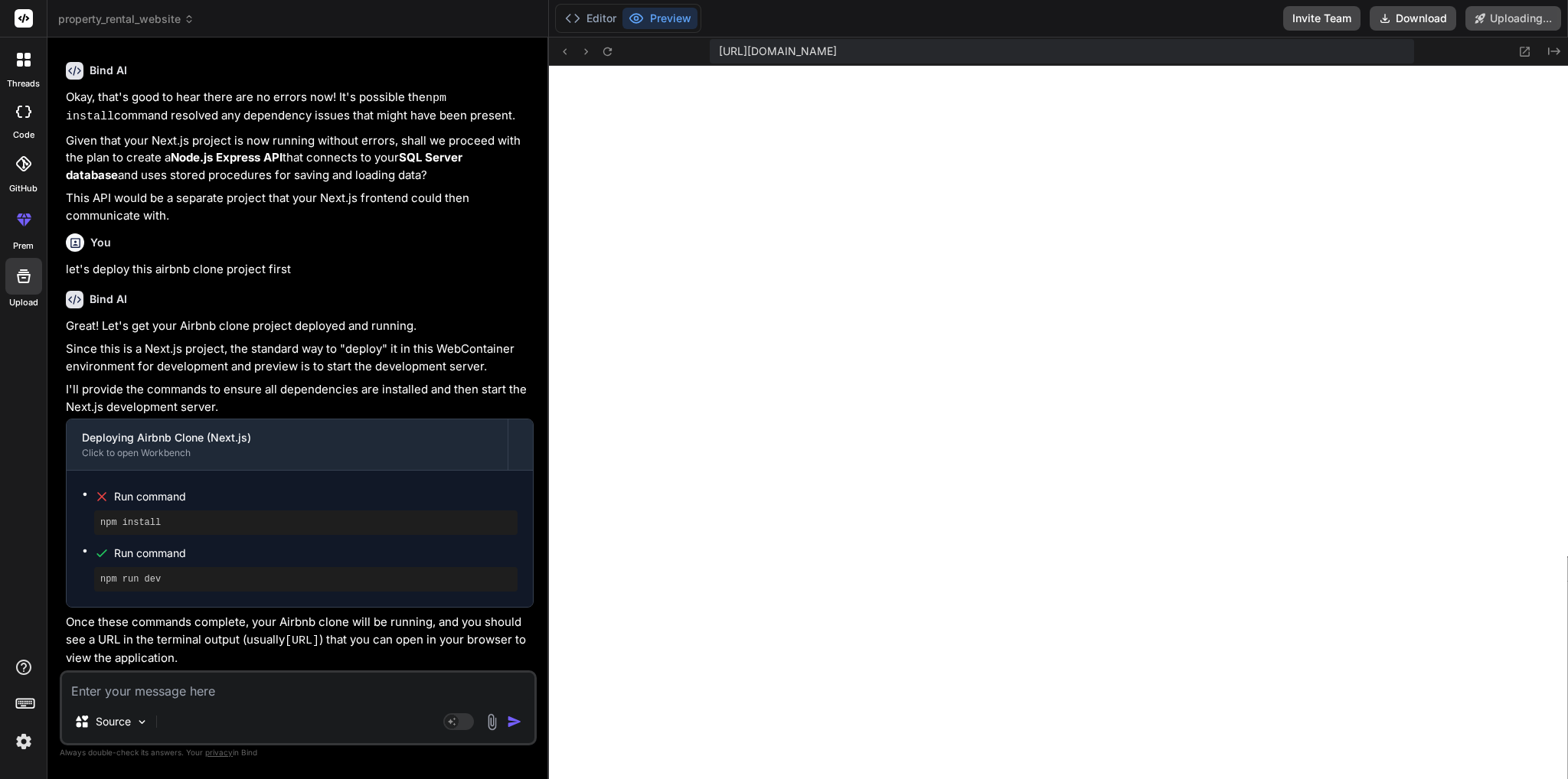
scroll to position [4031, 0]
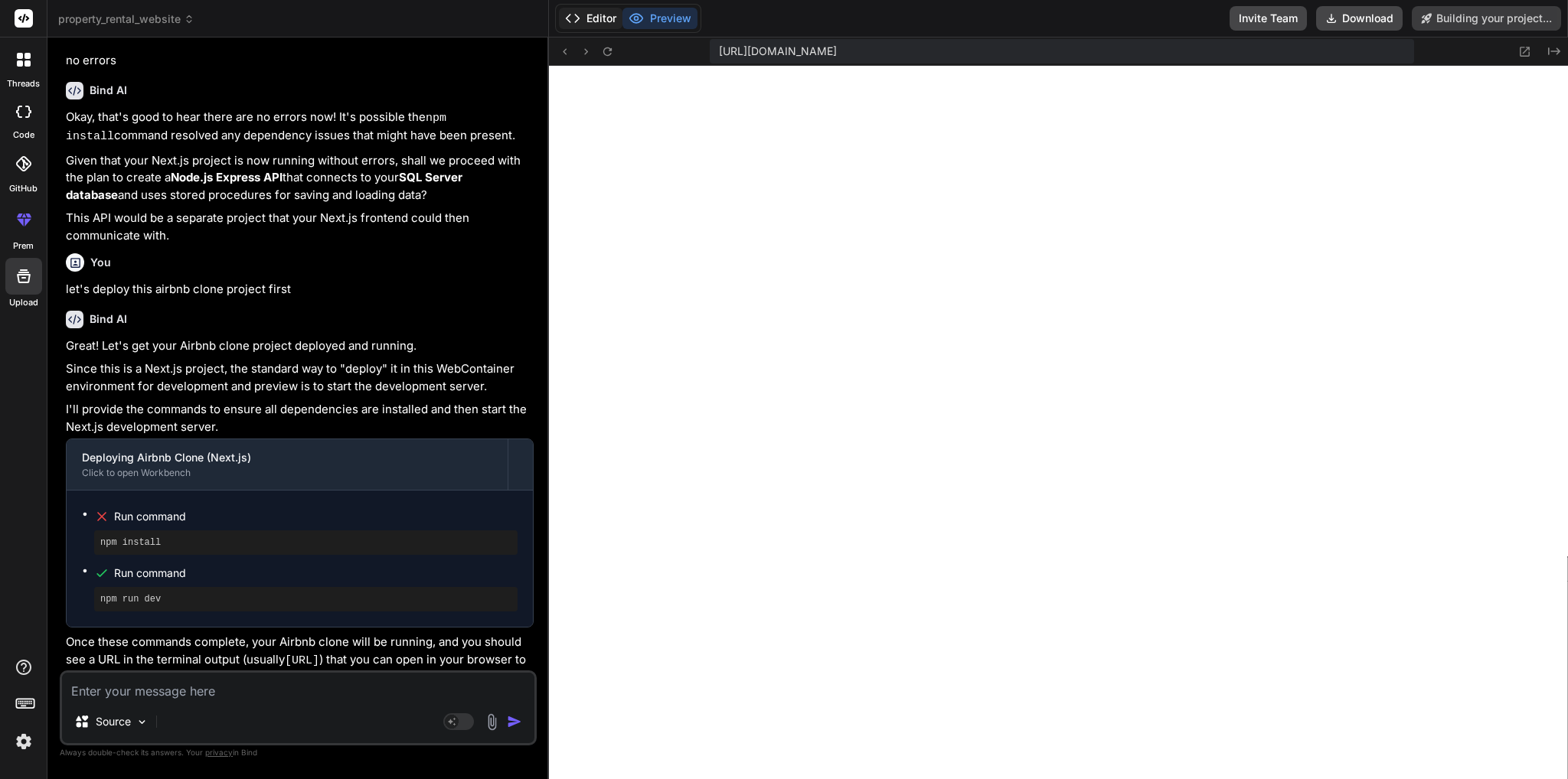
click at [594, 16] on button "Editor" at bounding box center [590, 18] width 64 height 21
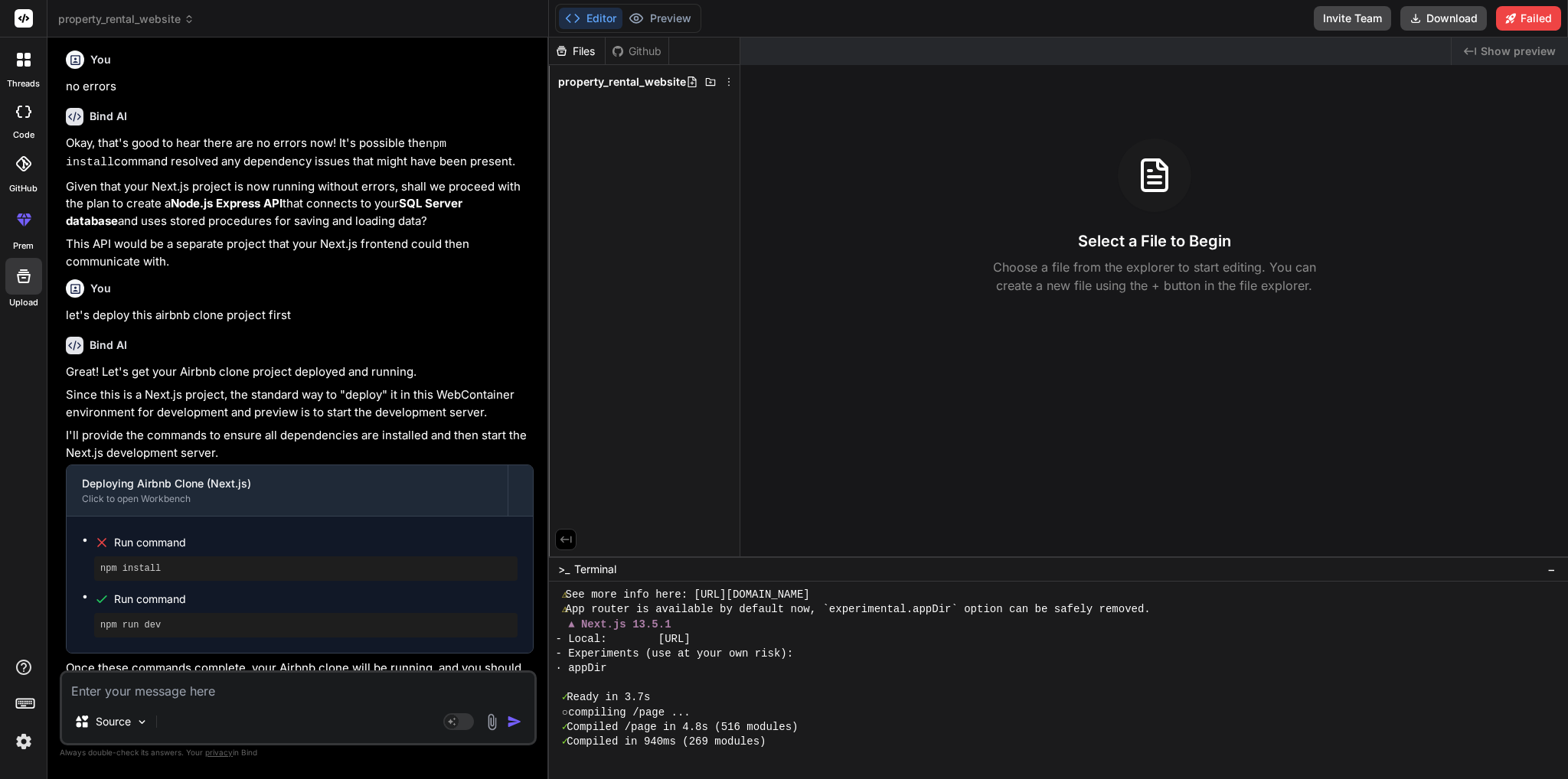
scroll to position [4073, 0]
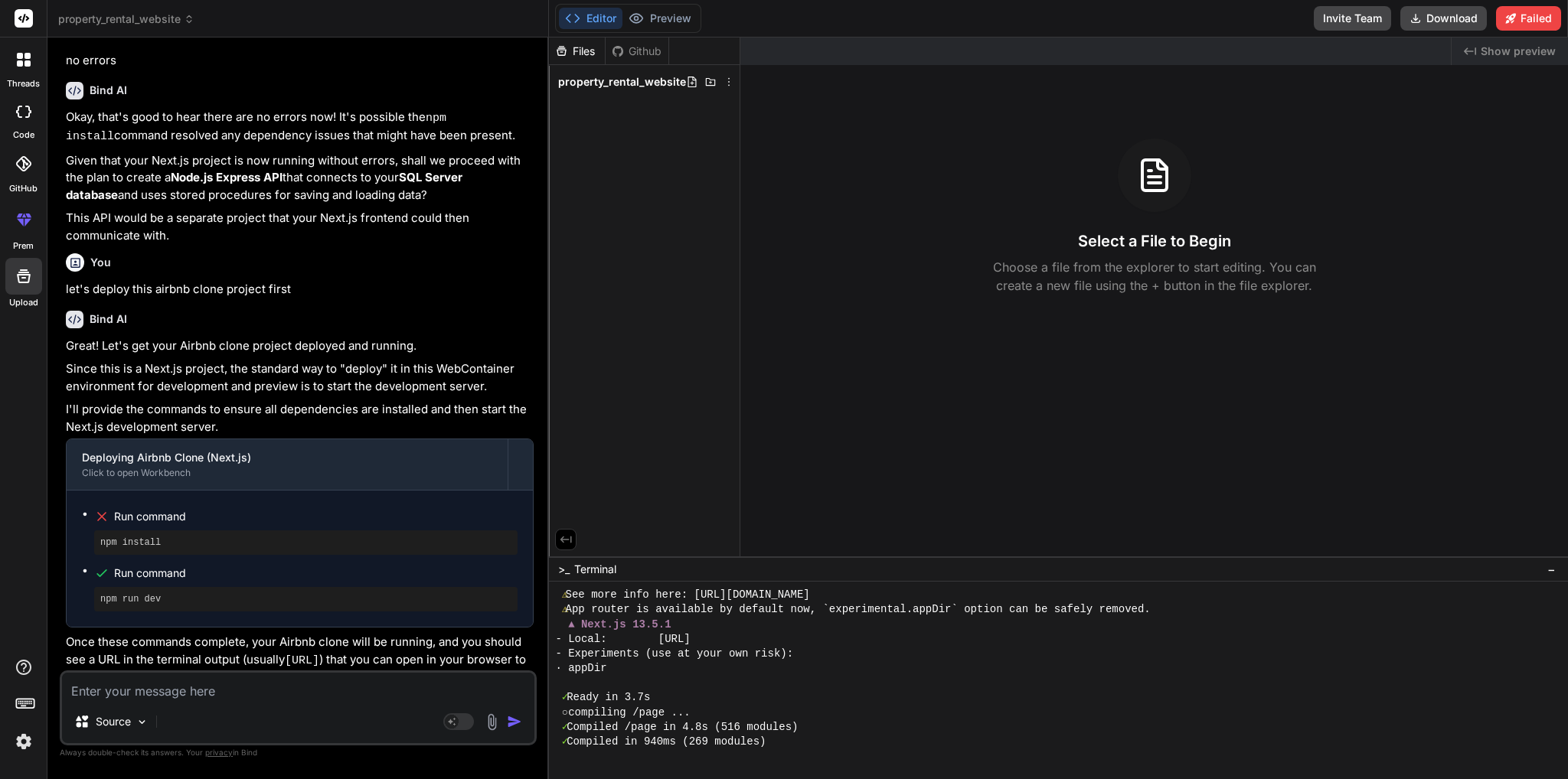
click at [141, 683] on textarea at bounding box center [298, 687] width 472 height 28
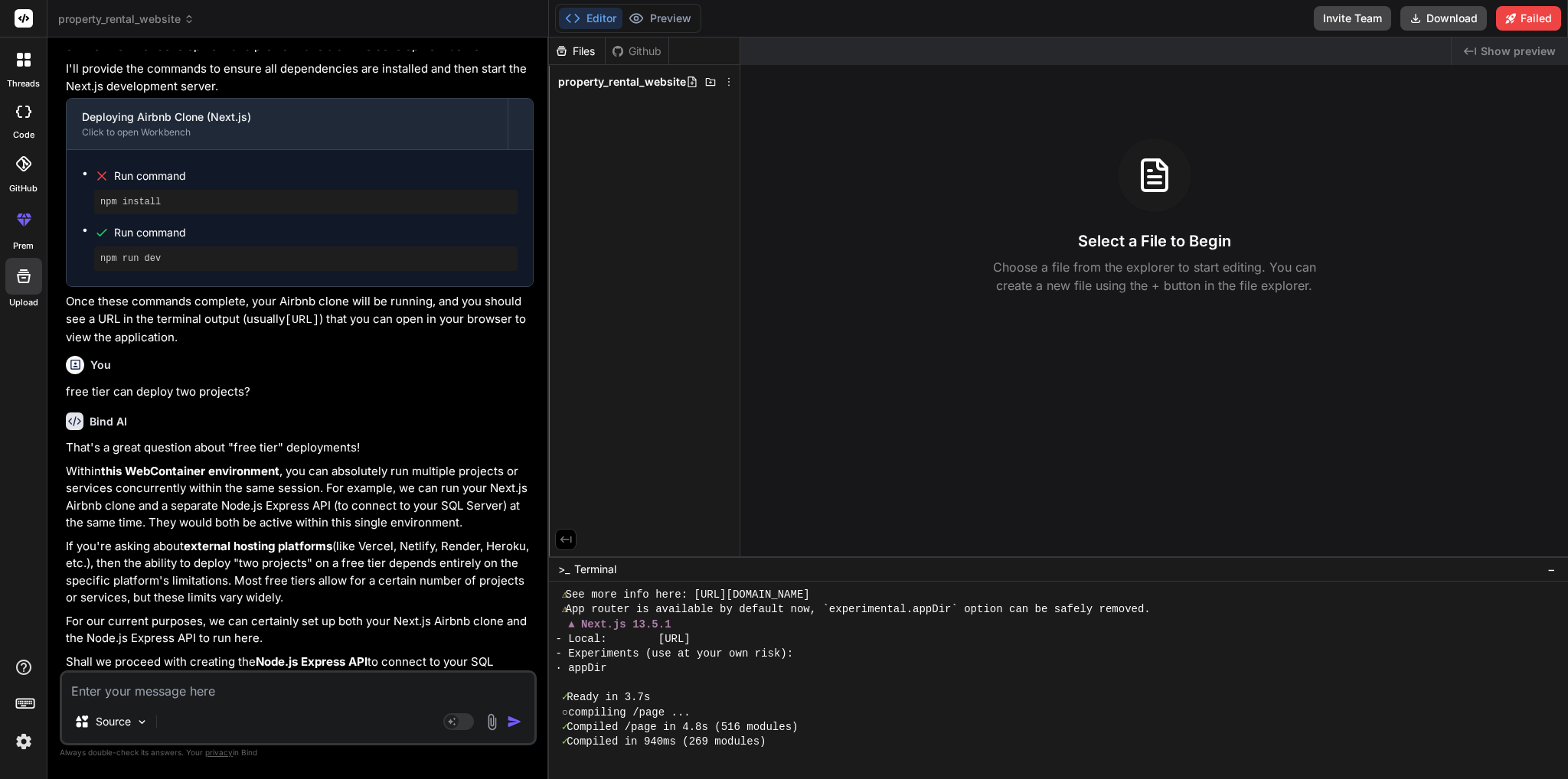
scroll to position [4415, 0]
click at [382, 536] on p "If you're asking about external hosting platforms (like Vercel, Netlify, Render…" at bounding box center [299, 570] width 468 height 69
click at [381, 536] on p "If you're asking about external hosting platforms (like Vercel, Netlify, Render…" at bounding box center [299, 570] width 468 height 69
copy p "Vercel"
click at [220, 702] on div "Source Agent Mode. When this toggle is activated, AI automatically makes decisi…" at bounding box center [298, 708] width 477 height 75
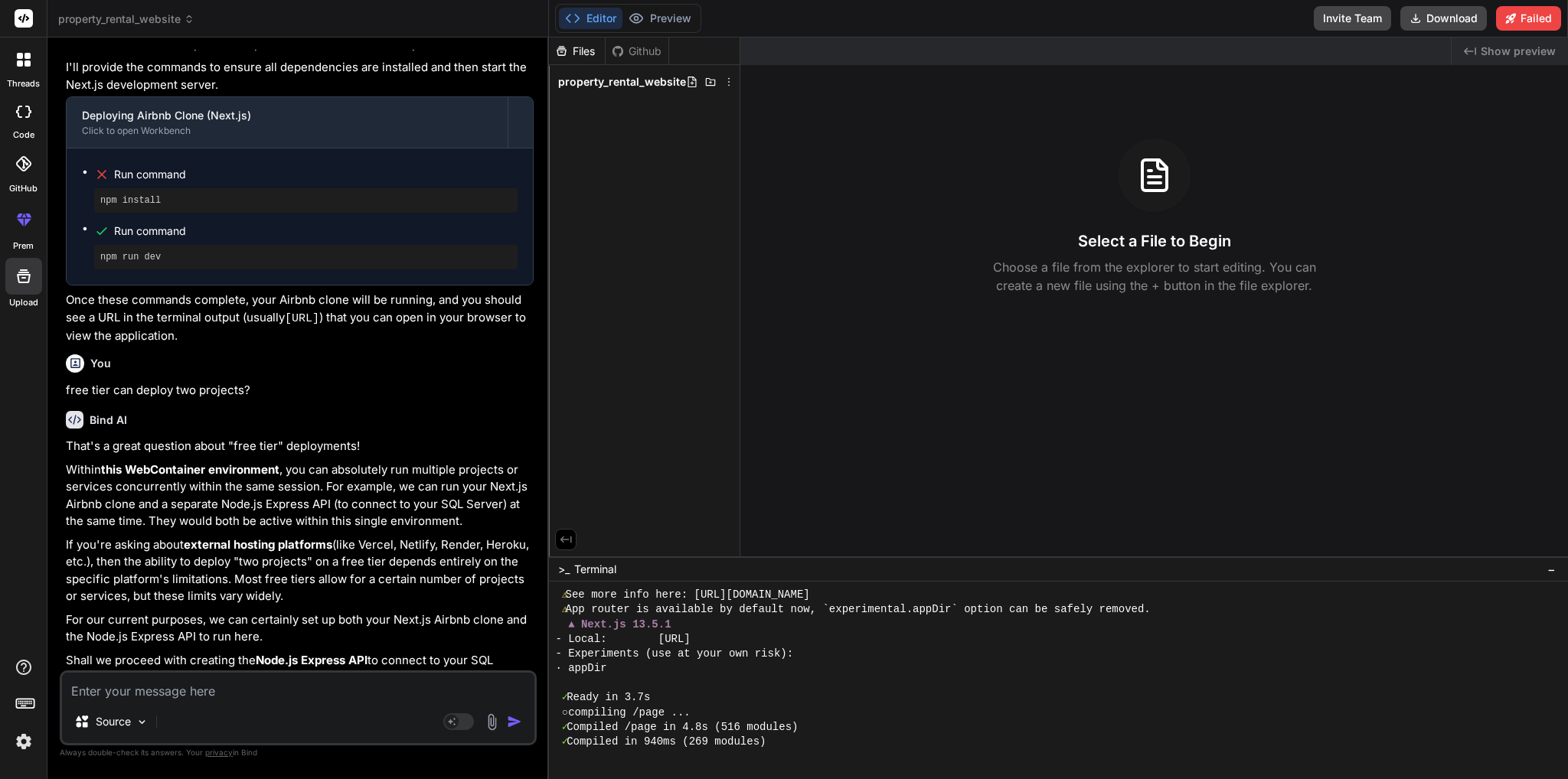
click at [222, 698] on textarea at bounding box center [298, 687] width 472 height 28
paste textarea "Vercel"
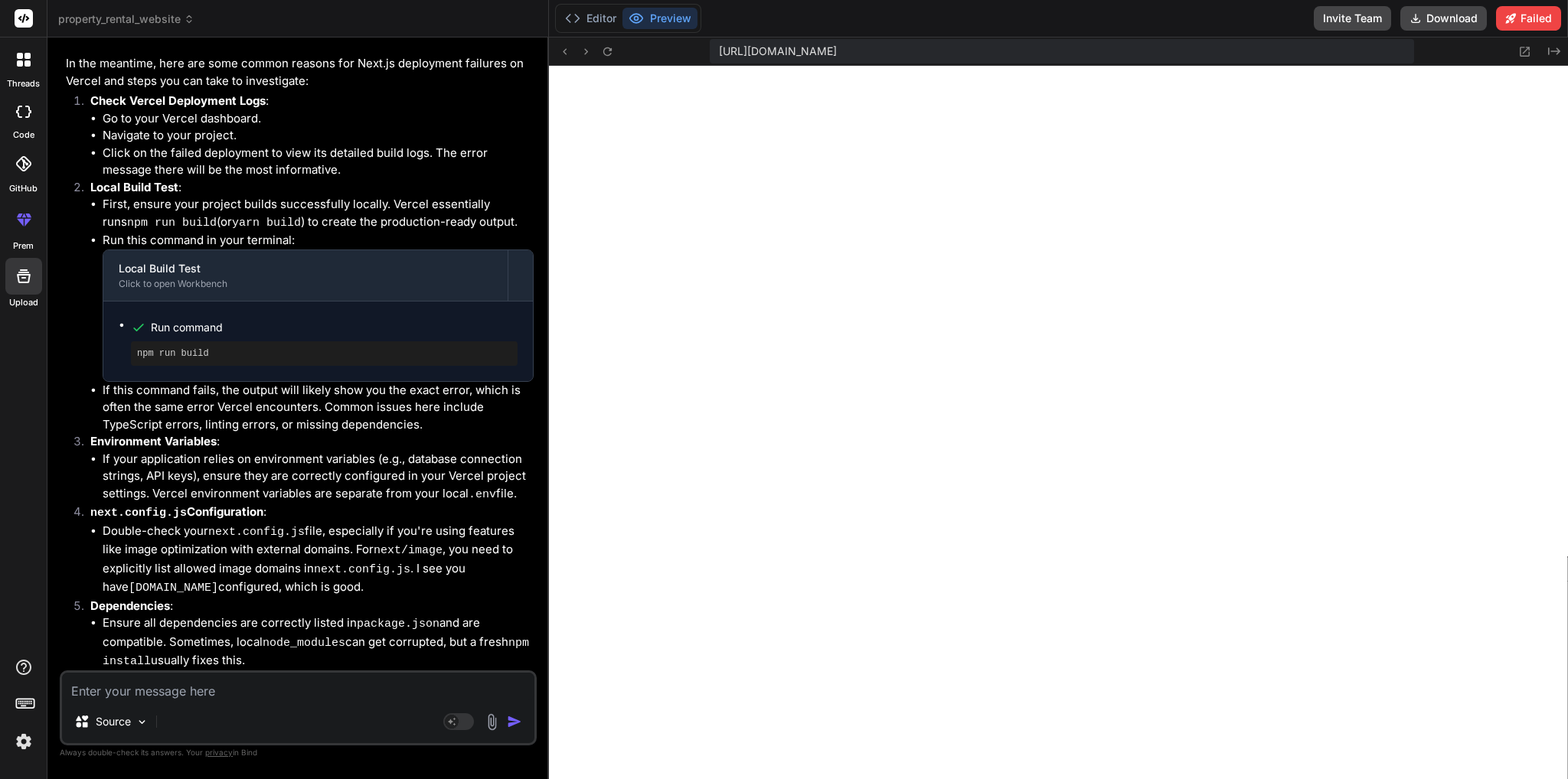
scroll to position [5333, 0]
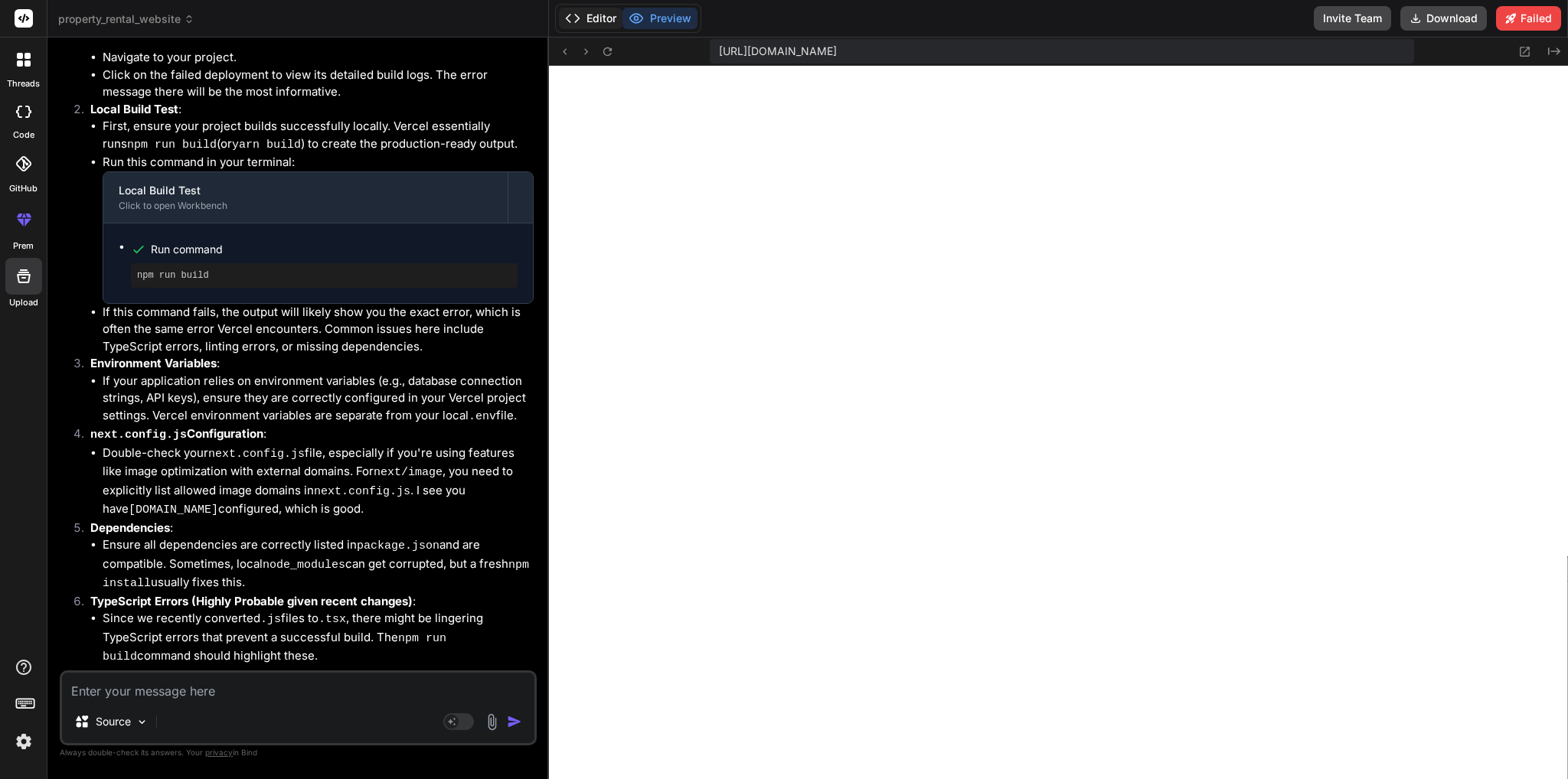
click at [582, 8] on button "Editor" at bounding box center [590, 18] width 64 height 21
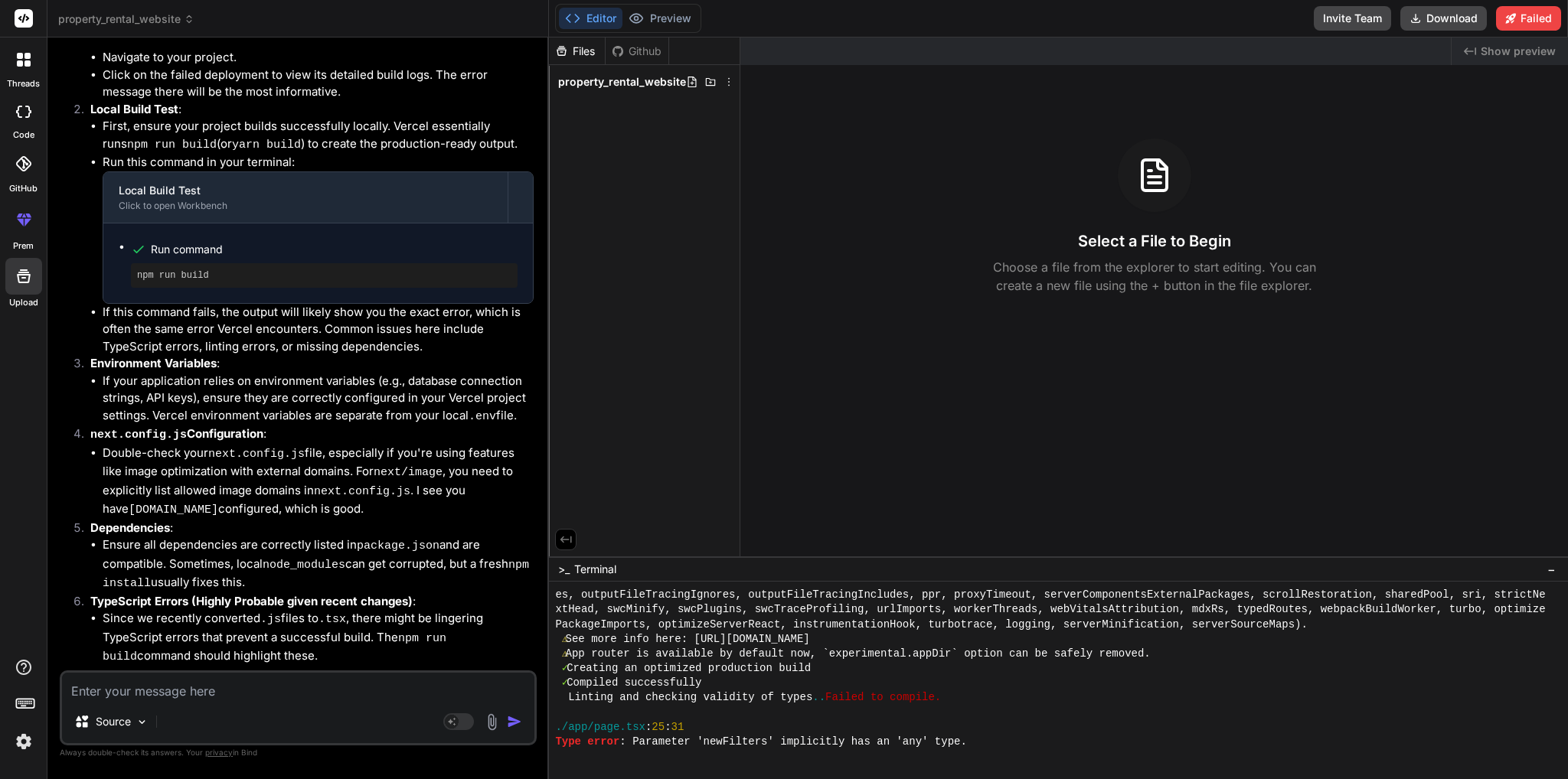
scroll to position [8872, 0]
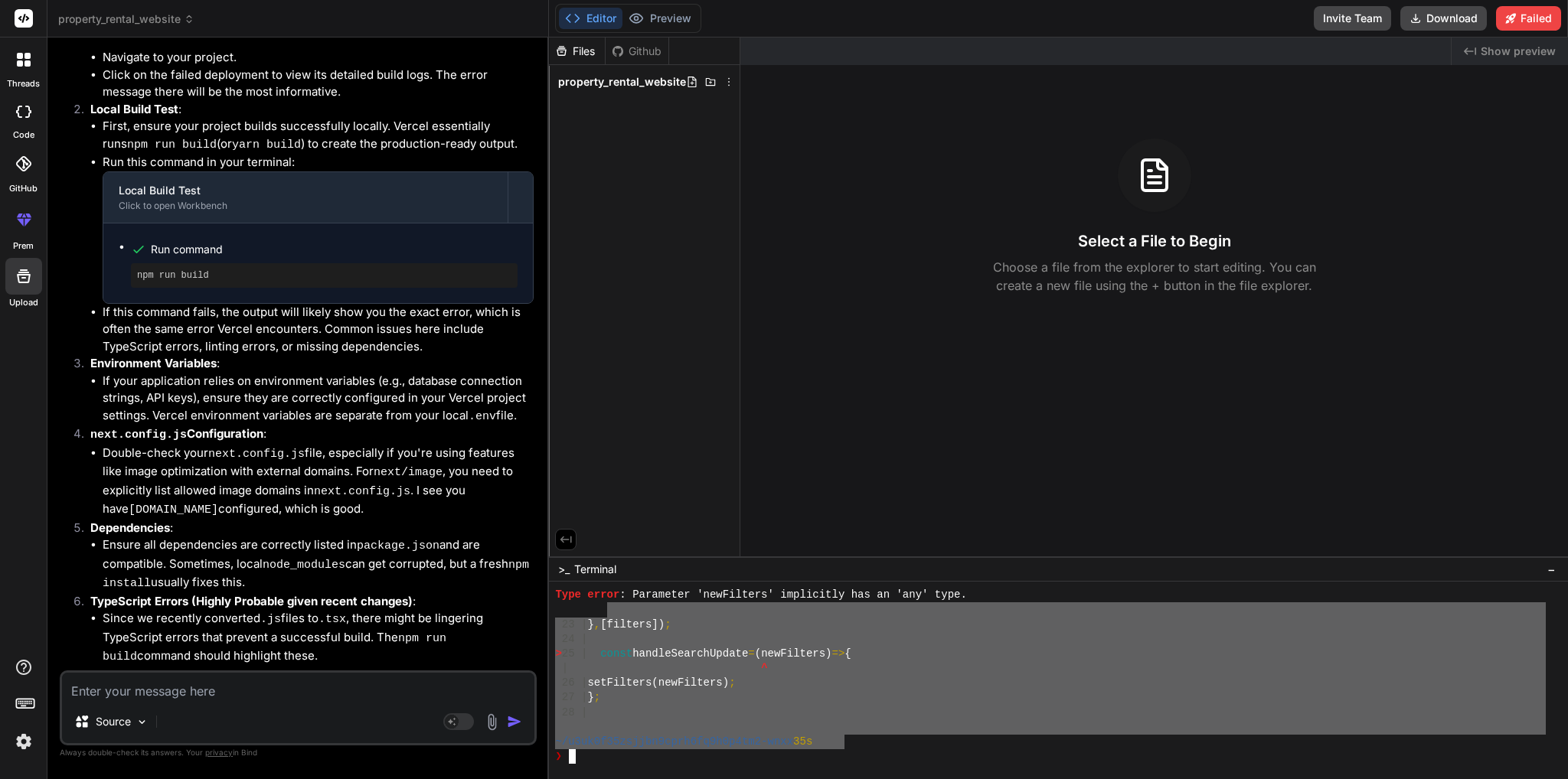
drag, startPoint x: 846, startPoint y: 741, endPoint x: 591, endPoint y: 582, distance: 300.5
click at [591, 582] on div "UUUUUUUUUUUUUUUUUUUUUUUUUUUUUUUU ^^^^^^^^^^^^^^^^^^^^^^^^^^^^^^^^ Type error : …" at bounding box center [1058, 680] width 1019 height 197
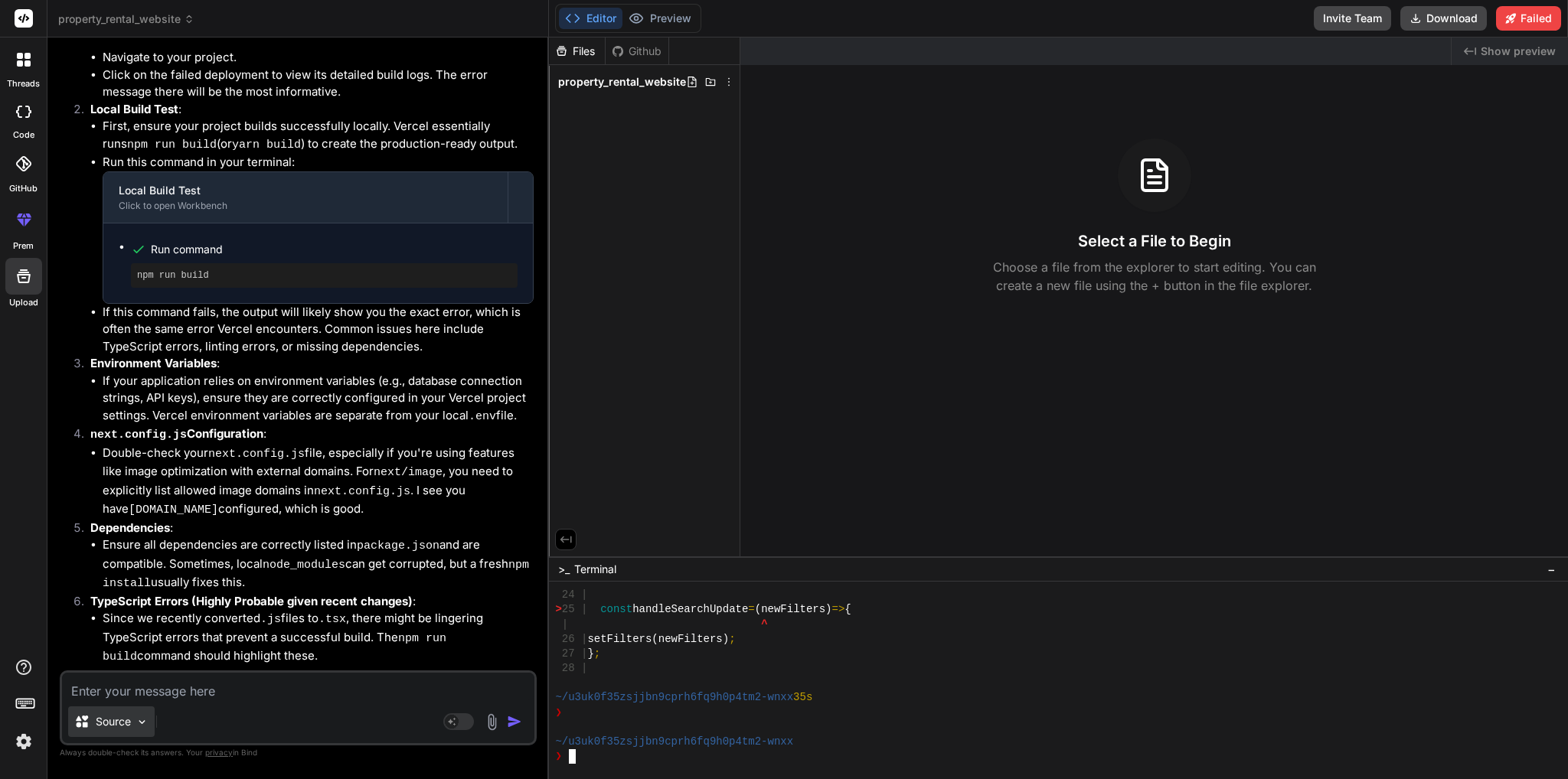
scroll to position [8915, 0]
click at [131, 693] on textarea at bounding box center [298, 687] width 472 height 28
paste textarea "Vercel"
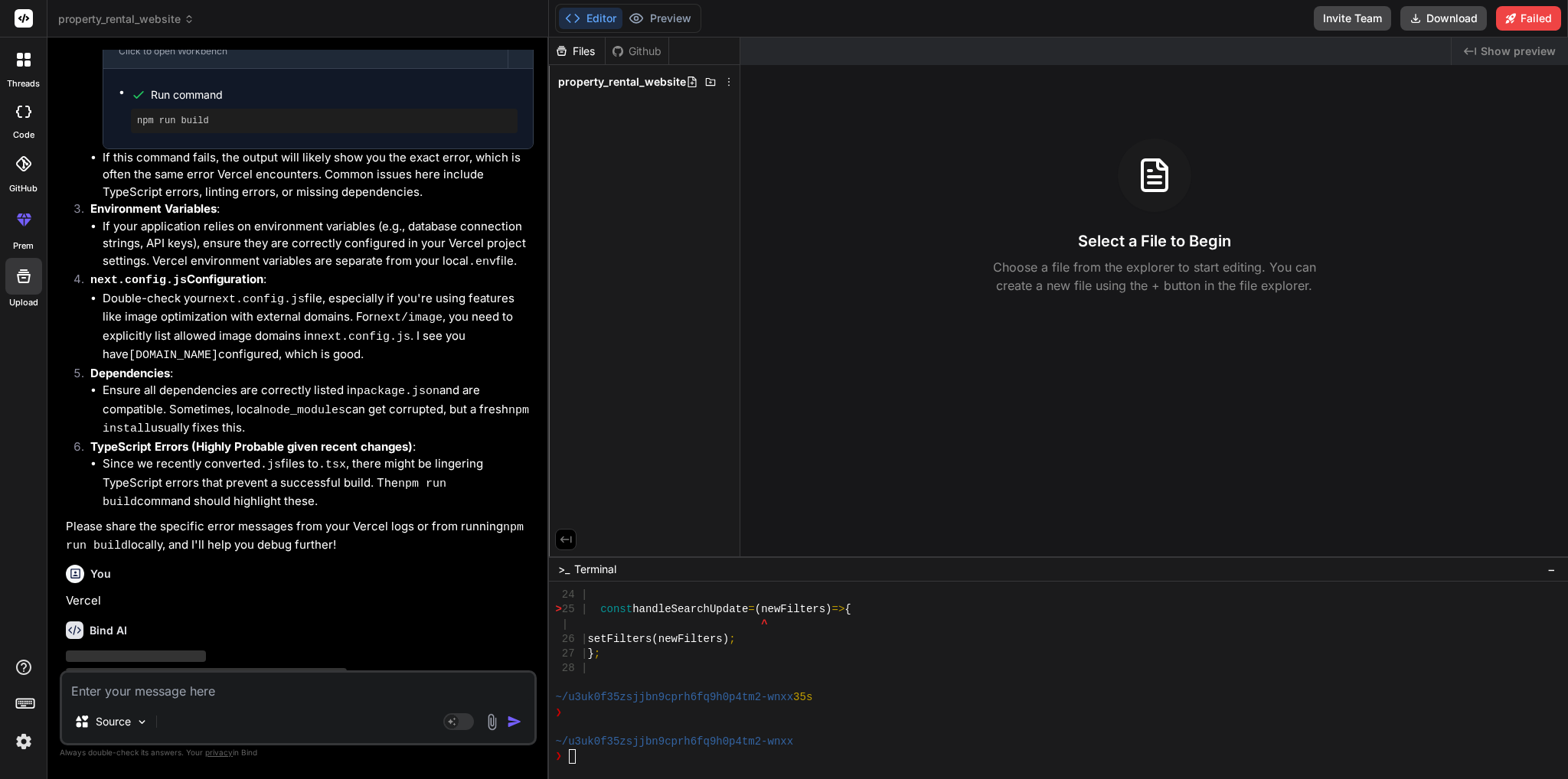
scroll to position [5492, 0]
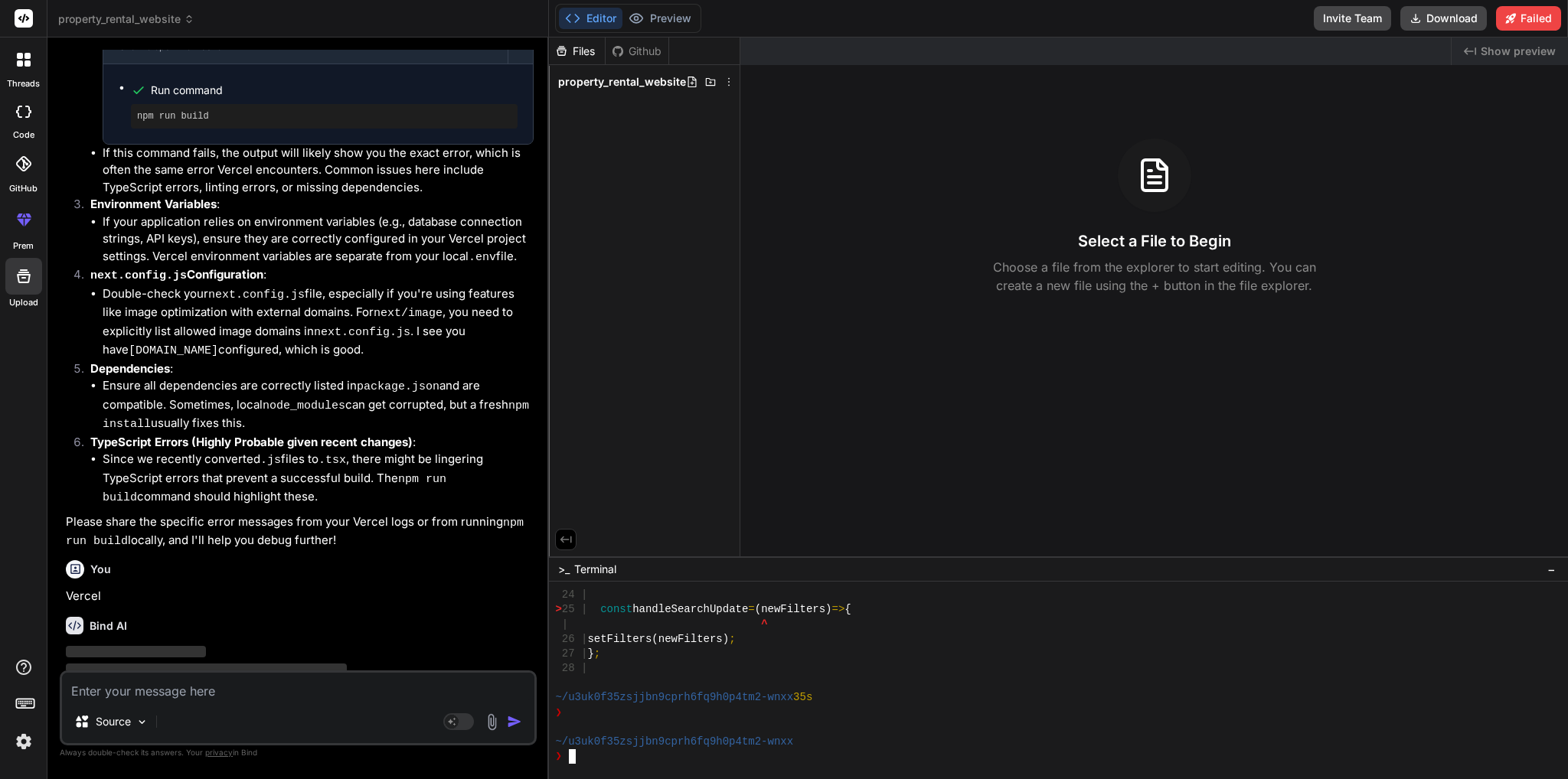
click at [640, 651] on div "27 | } ;" at bounding box center [1051, 654] width 991 height 15
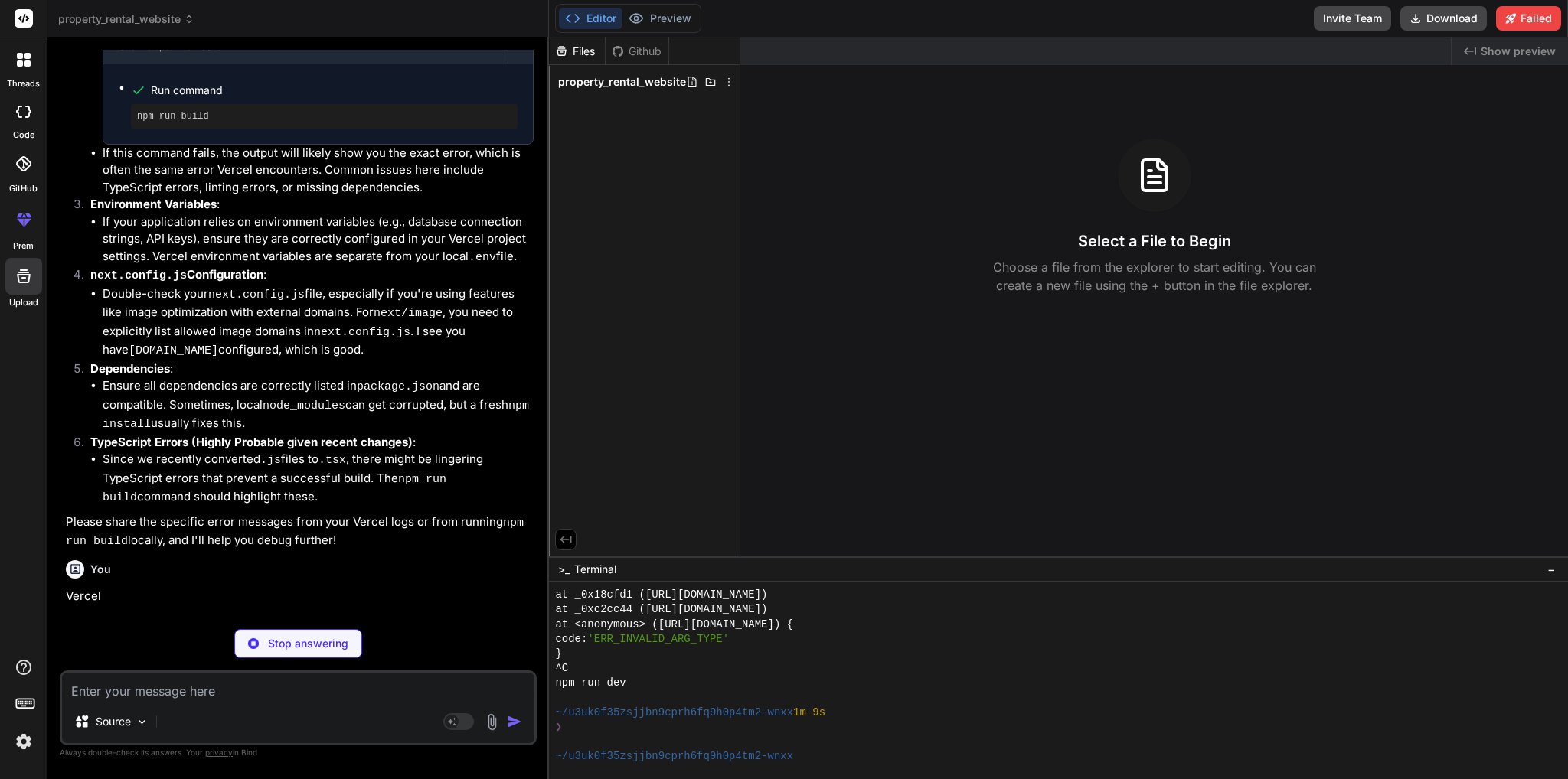
scroll to position [7975, 0]
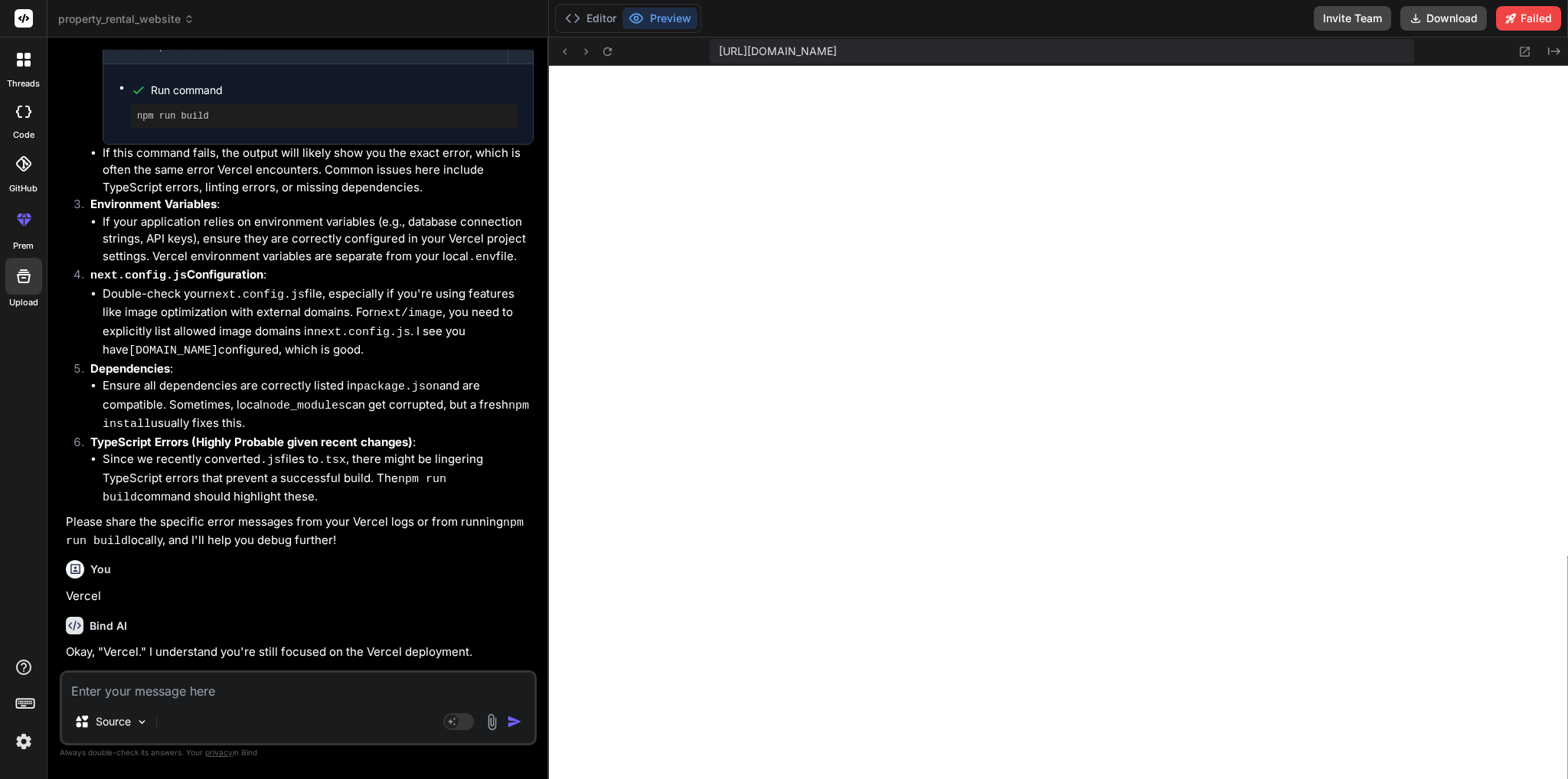
drag, startPoint x: 644, startPoint y: 658, endPoint x: 541, endPoint y: 711, distance: 115.8
click at [541, 711] on div "property_rental_website Created with Pixso. Bind AI Web Search Created with Pix…" at bounding box center [807, 390] width 1521 height 779
click at [585, 16] on button "Editor" at bounding box center [590, 18] width 64 height 21
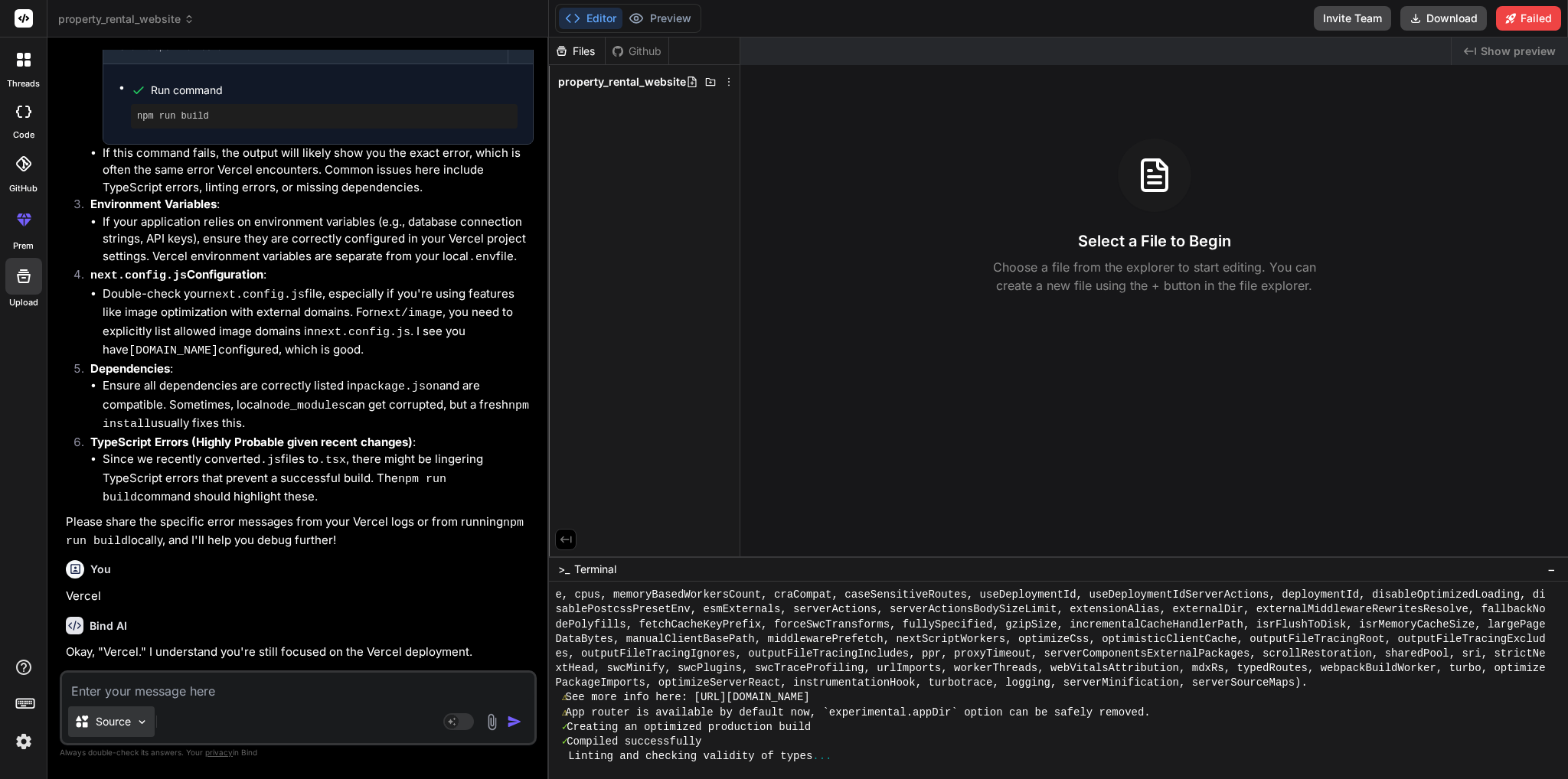
scroll to position [9254, 0]
drag, startPoint x: 681, startPoint y: 628, endPoint x: 169, endPoint y: 682, distance: 514.8
click at [171, 678] on textarea at bounding box center [298, 687] width 472 height 28
paste textarea "Vercel"
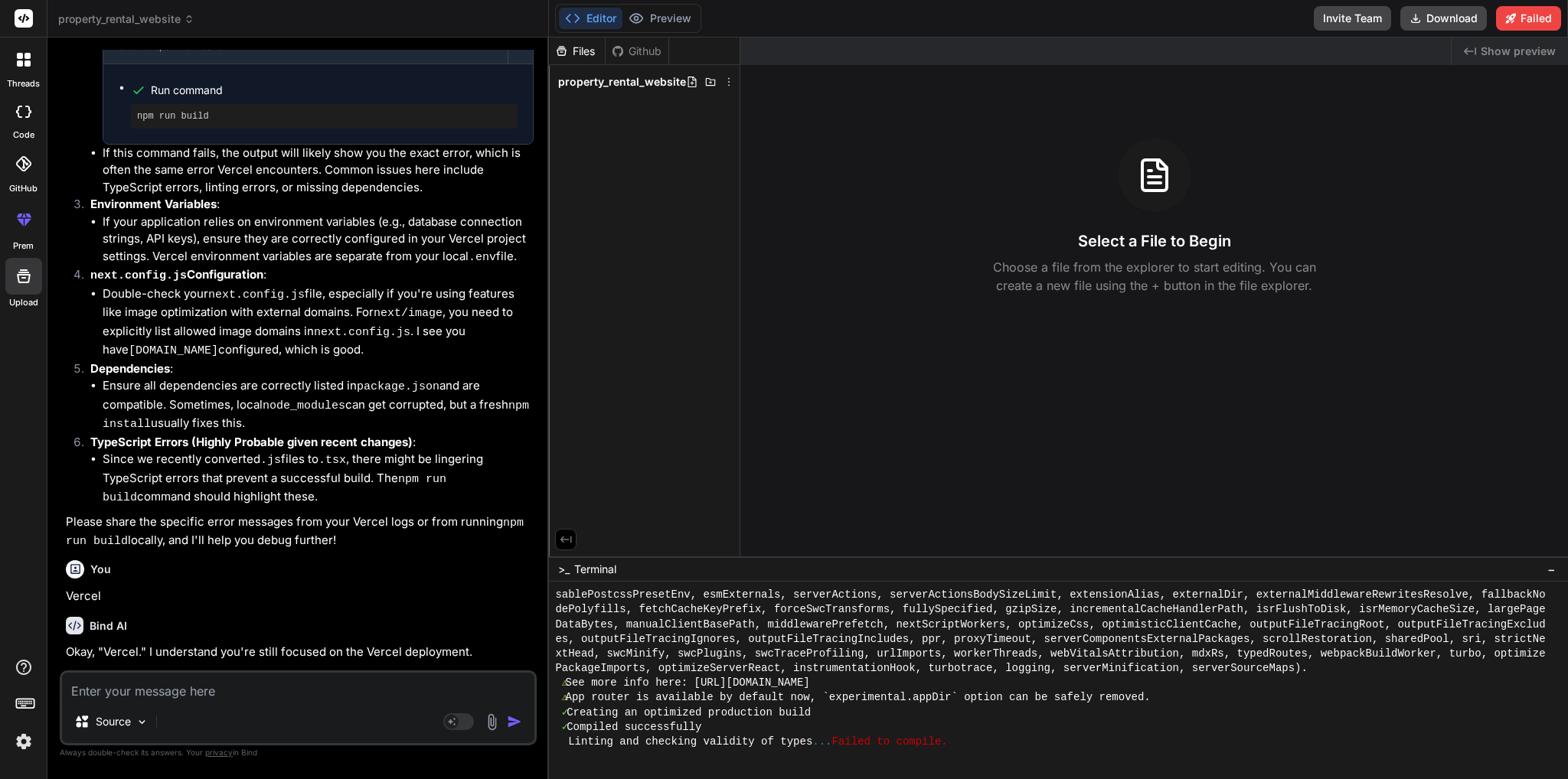
scroll to position [9350, 0]
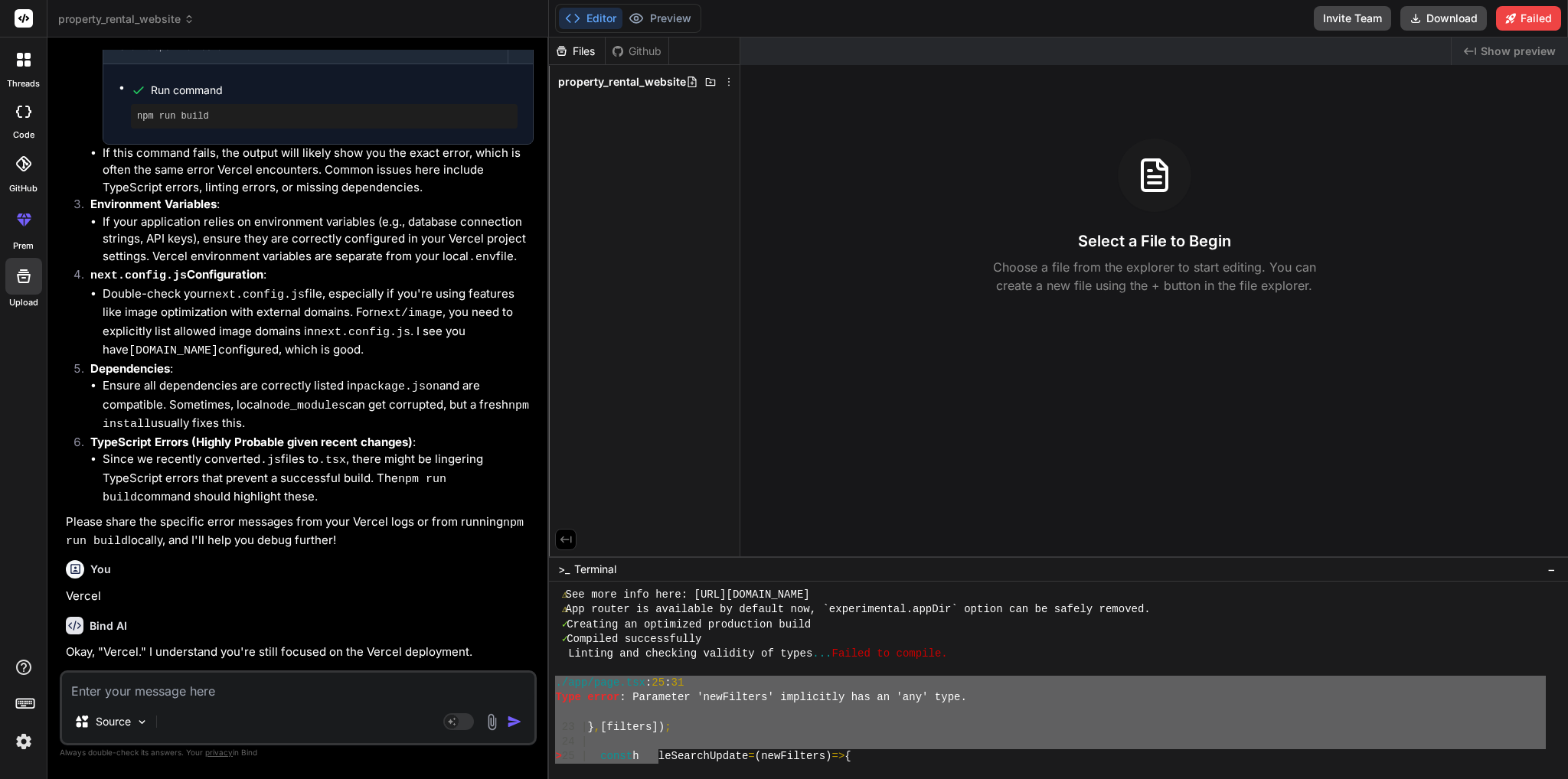
drag, startPoint x: 556, startPoint y: 683, endPoint x: 646, endPoint y: 746, distance: 109.9
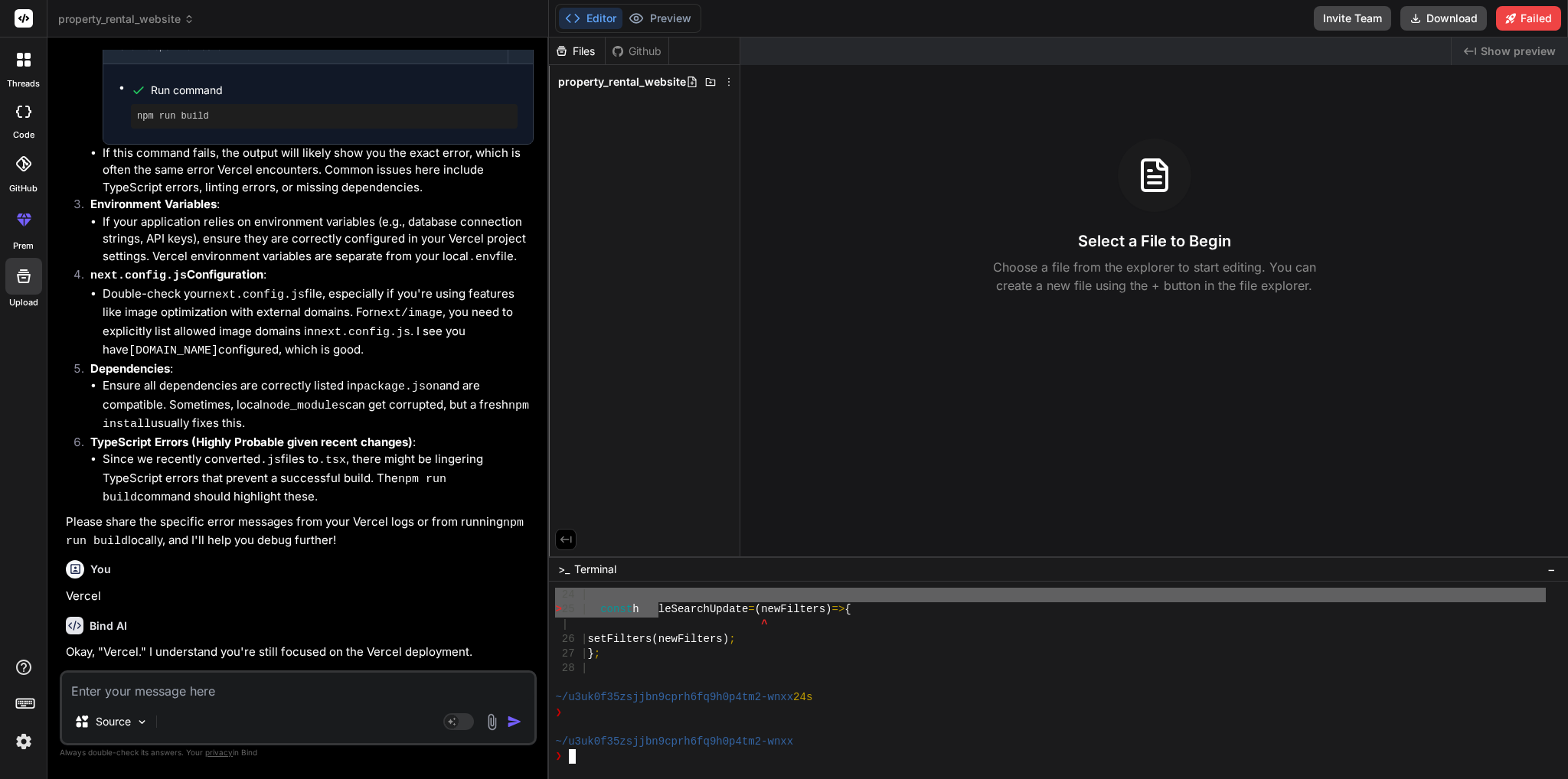
scroll to position [9503, 0]
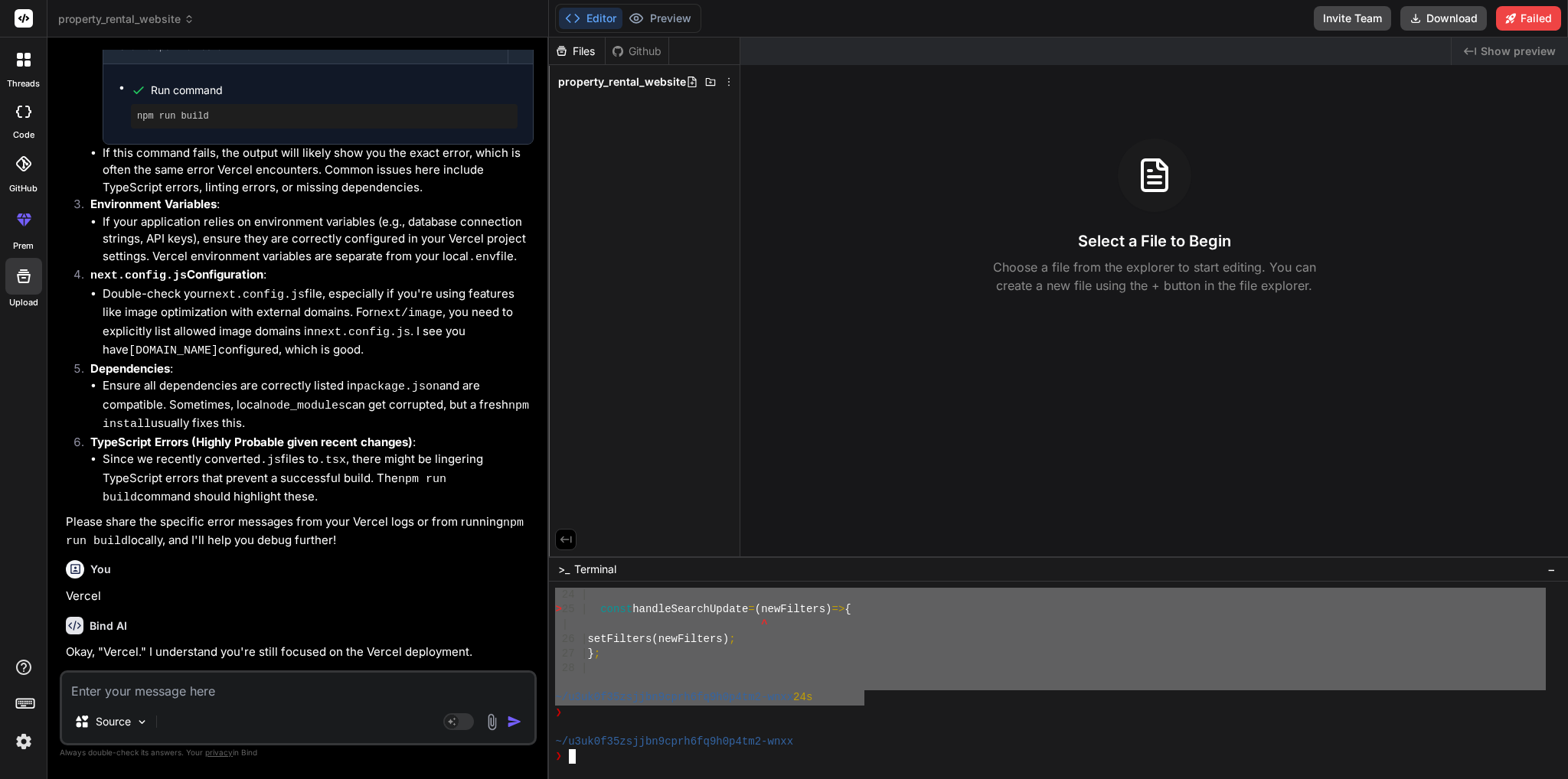
click at [864, 691] on div "~/u3uk0f35zsjjbn9cprh6fq9h0p4tm2-wnxx 24s" at bounding box center [1051, 697] width 991 height 15
click at [169, 695] on textarea at bounding box center [298, 687] width 472 height 28
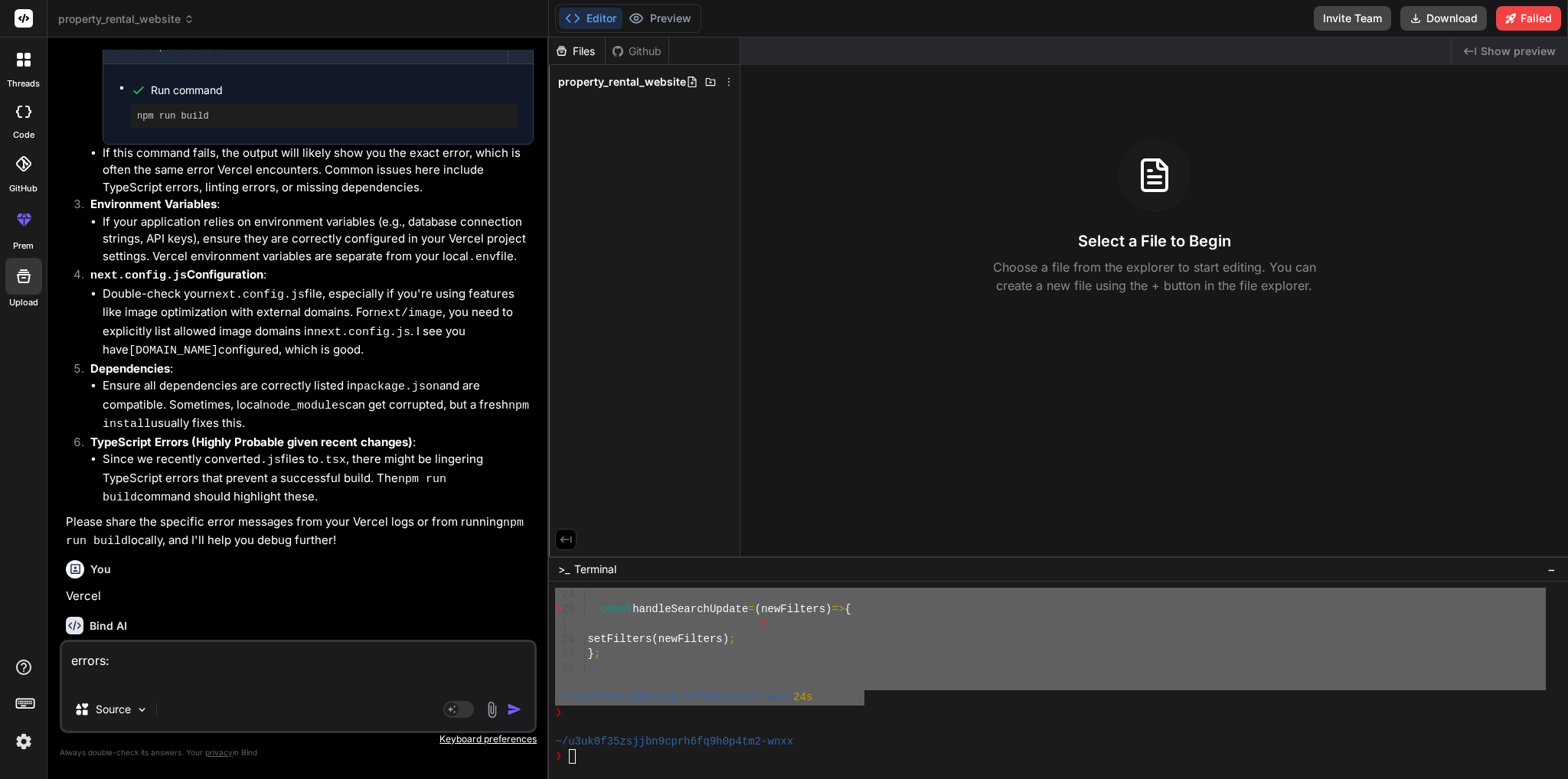
paste textarea "./app/page.tsx:25:31 Type error: Parameter 'newFilters' implicitly has an 'any'…"
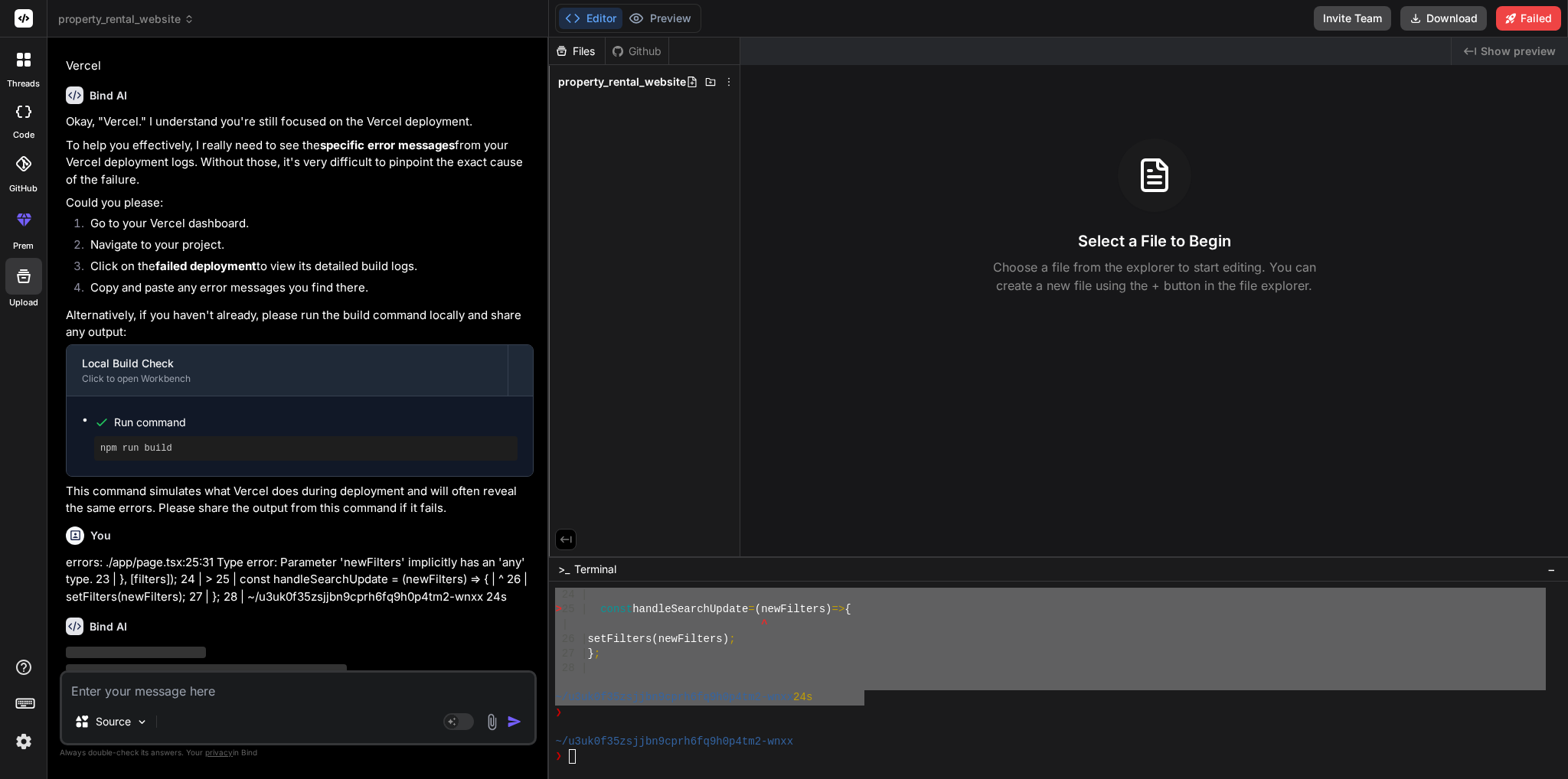
scroll to position [6023, 0]
click at [635, 51] on div "Github" at bounding box center [637, 51] width 63 height 16
click at [625, 53] on div "Github" at bounding box center [637, 51] width 63 height 16
click at [635, 51] on div "Github" at bounding box center [637, 51] width 63 height 16
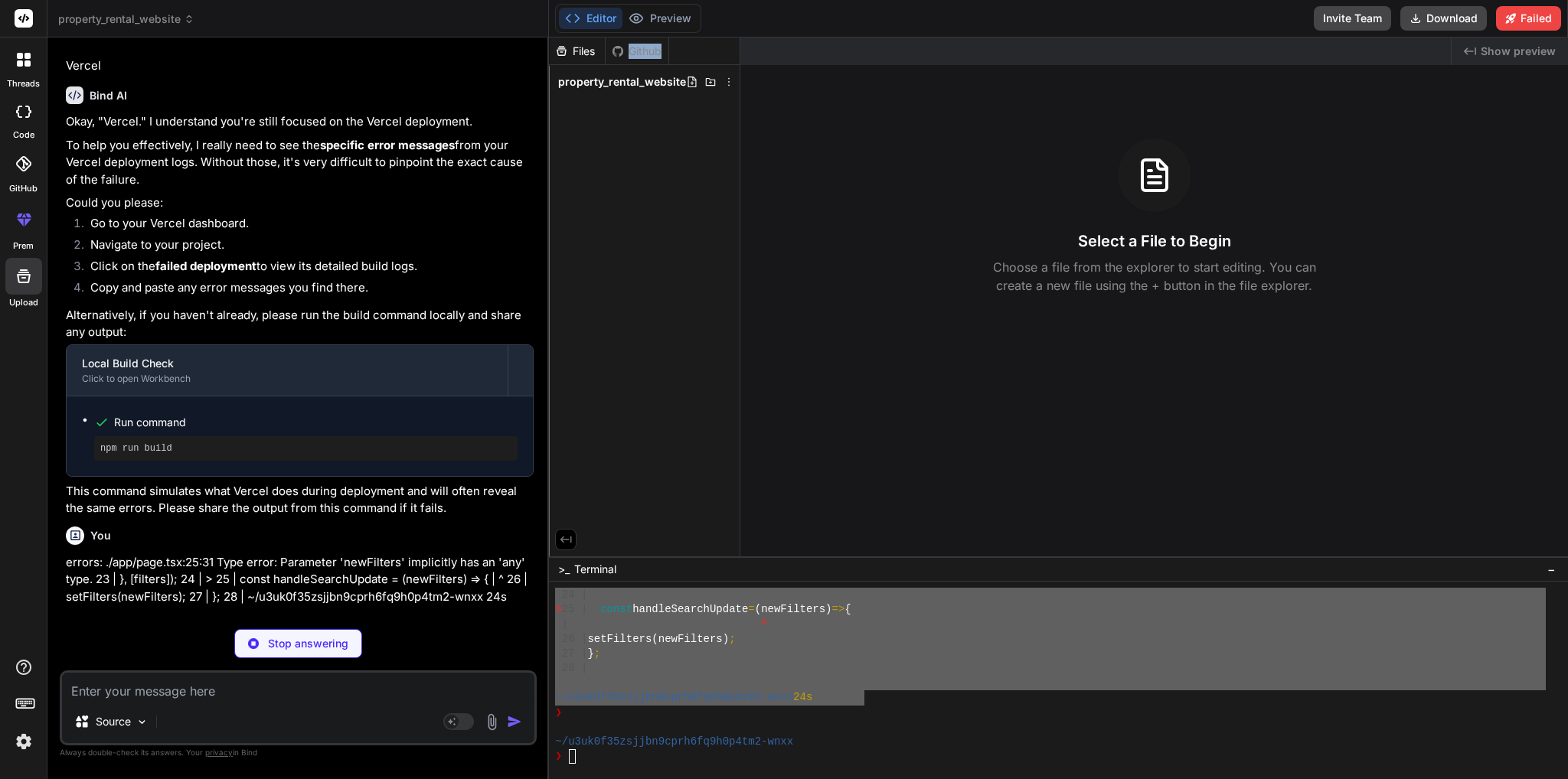
click at [635, 51] on div "Github" at bounding box center [637, 51] width 63 height 16
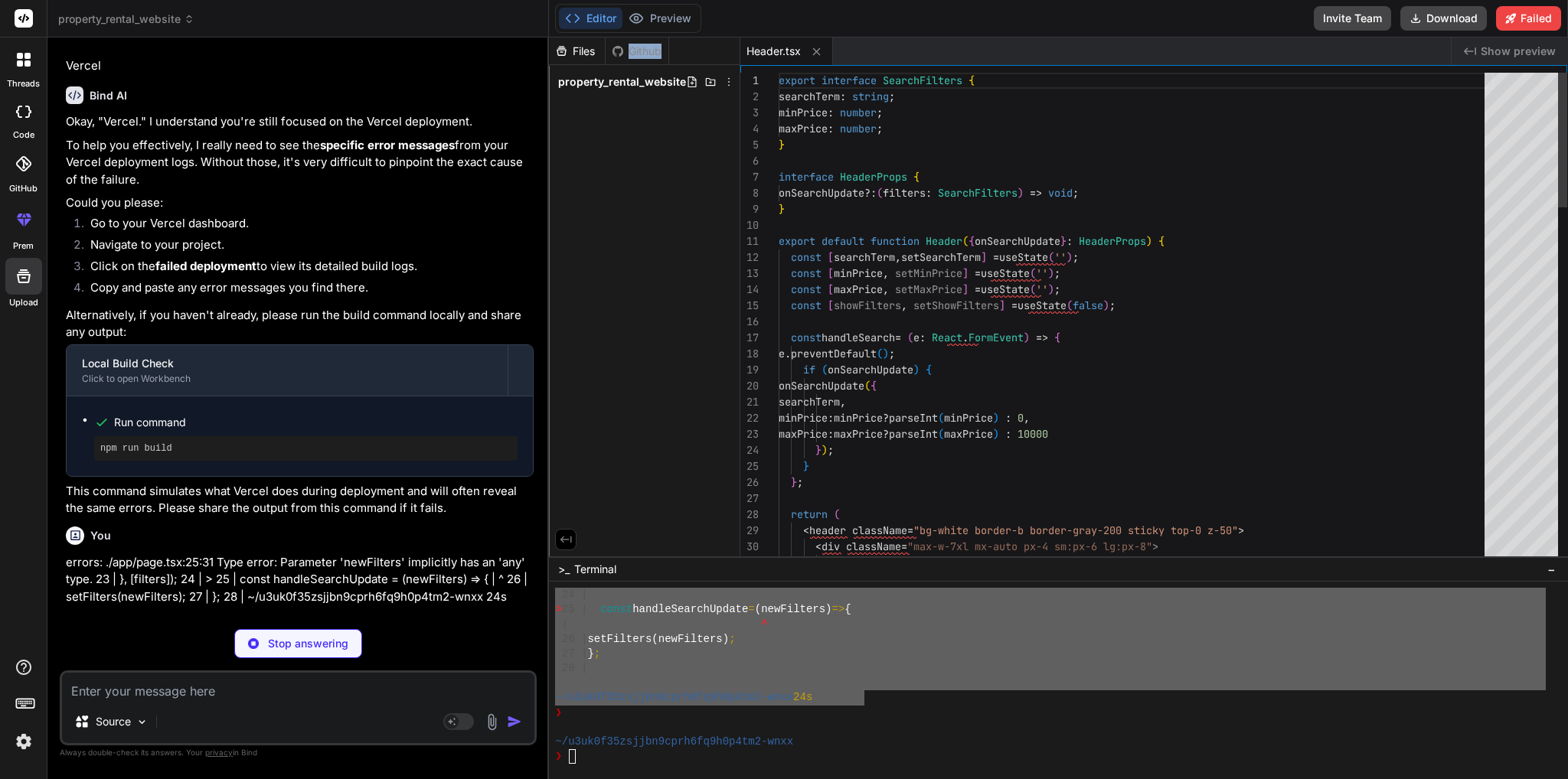
click at [612, 88] on span "property_rental_website" at bounding box center [622, 82] width 128 height 16
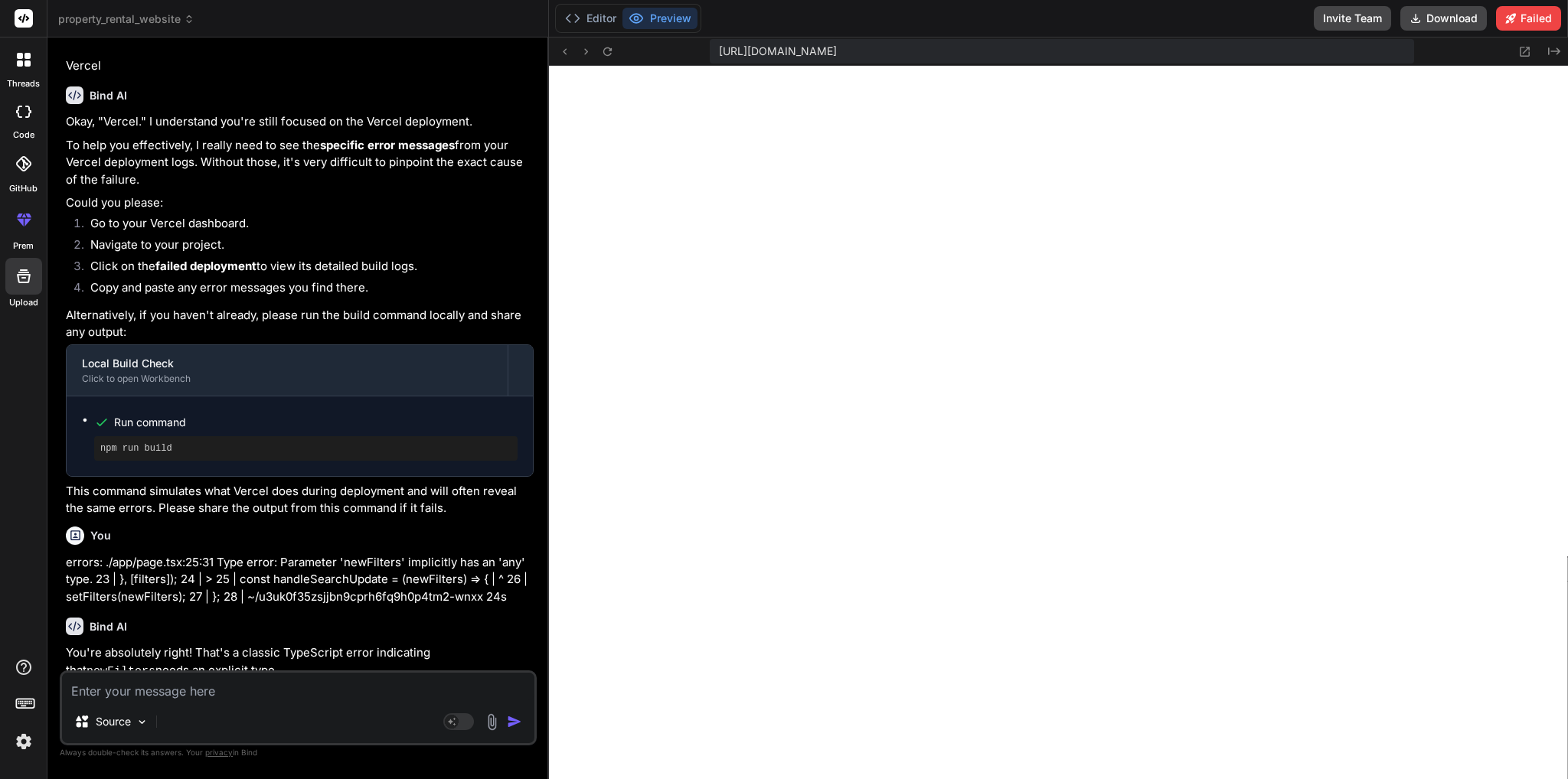
scroll to position [10751, 0]
click at [599, 19] on button "Editor" at bounding box center [590, 18] width 64 height 21
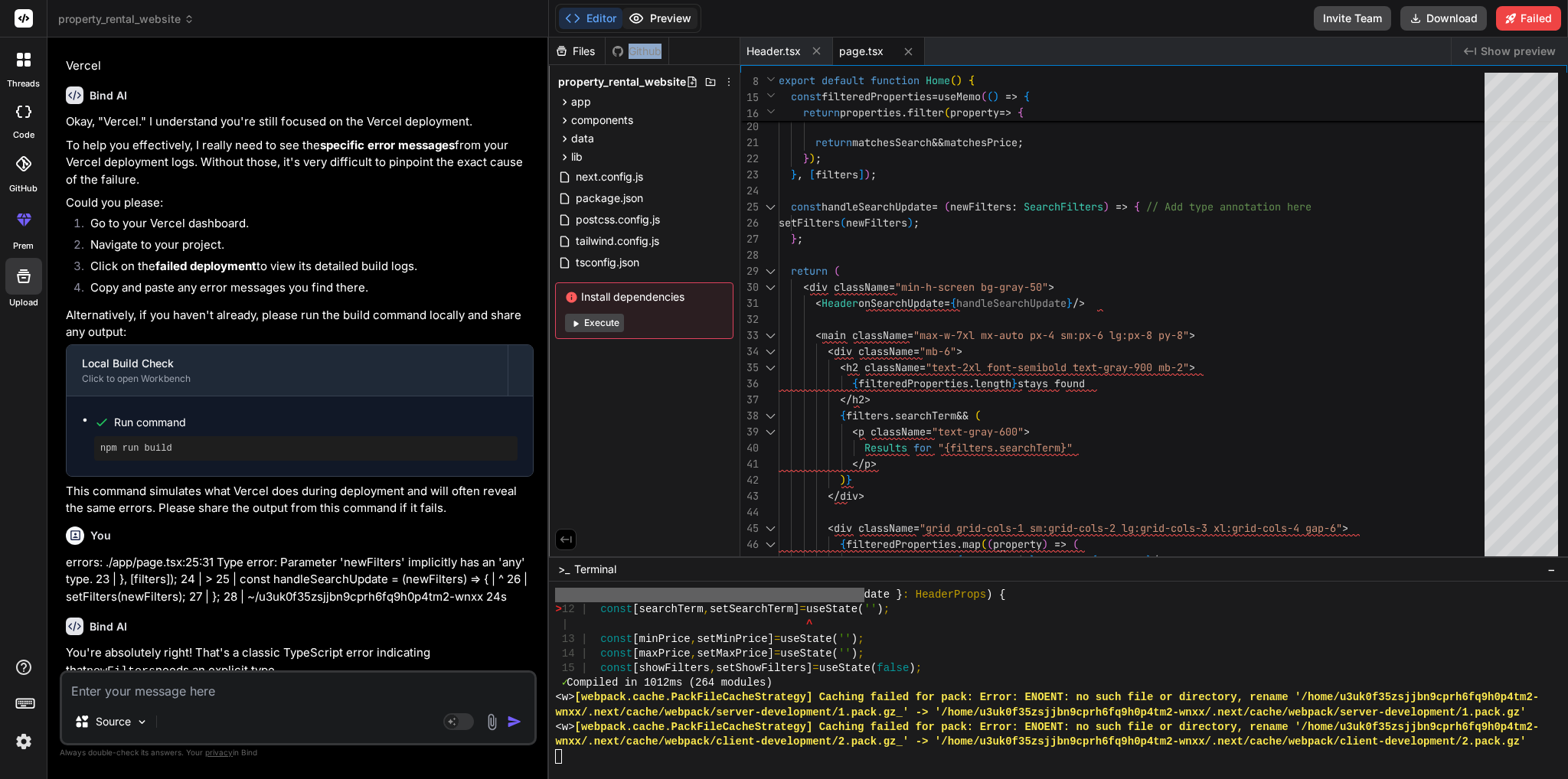
click at [662, 18] on button "Preview" at bounding box center [660, 18] width 75 height 21
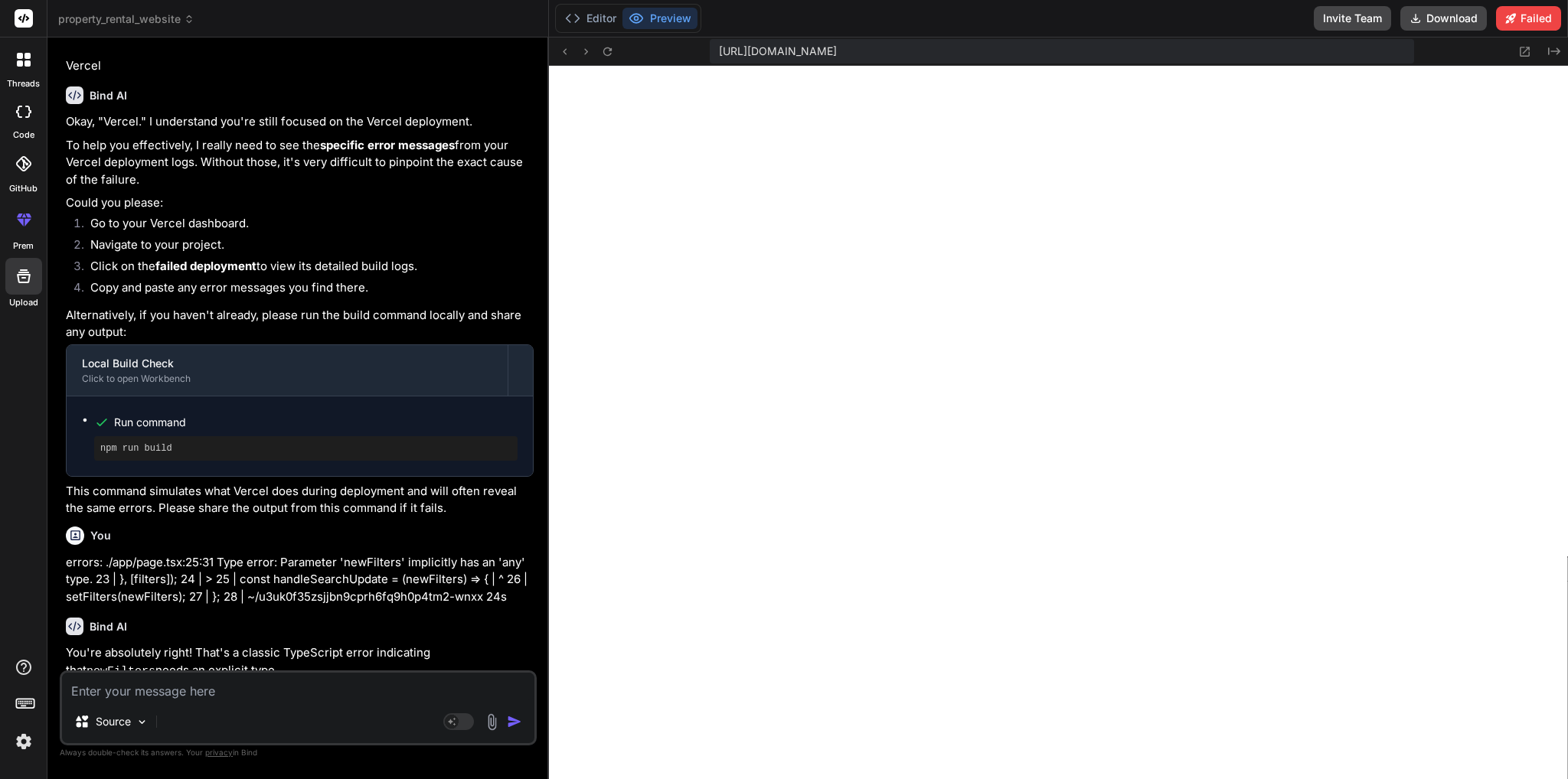
click at [178, 732] on div "Source" at bounding box center [298, 724] width 472 height 37
click at [181, 711] on div "Source" at bounding box center [298, 724] width 472 height 37
click at [189, 688] on textarea at bounding box center [298, 687] width 472 height 28
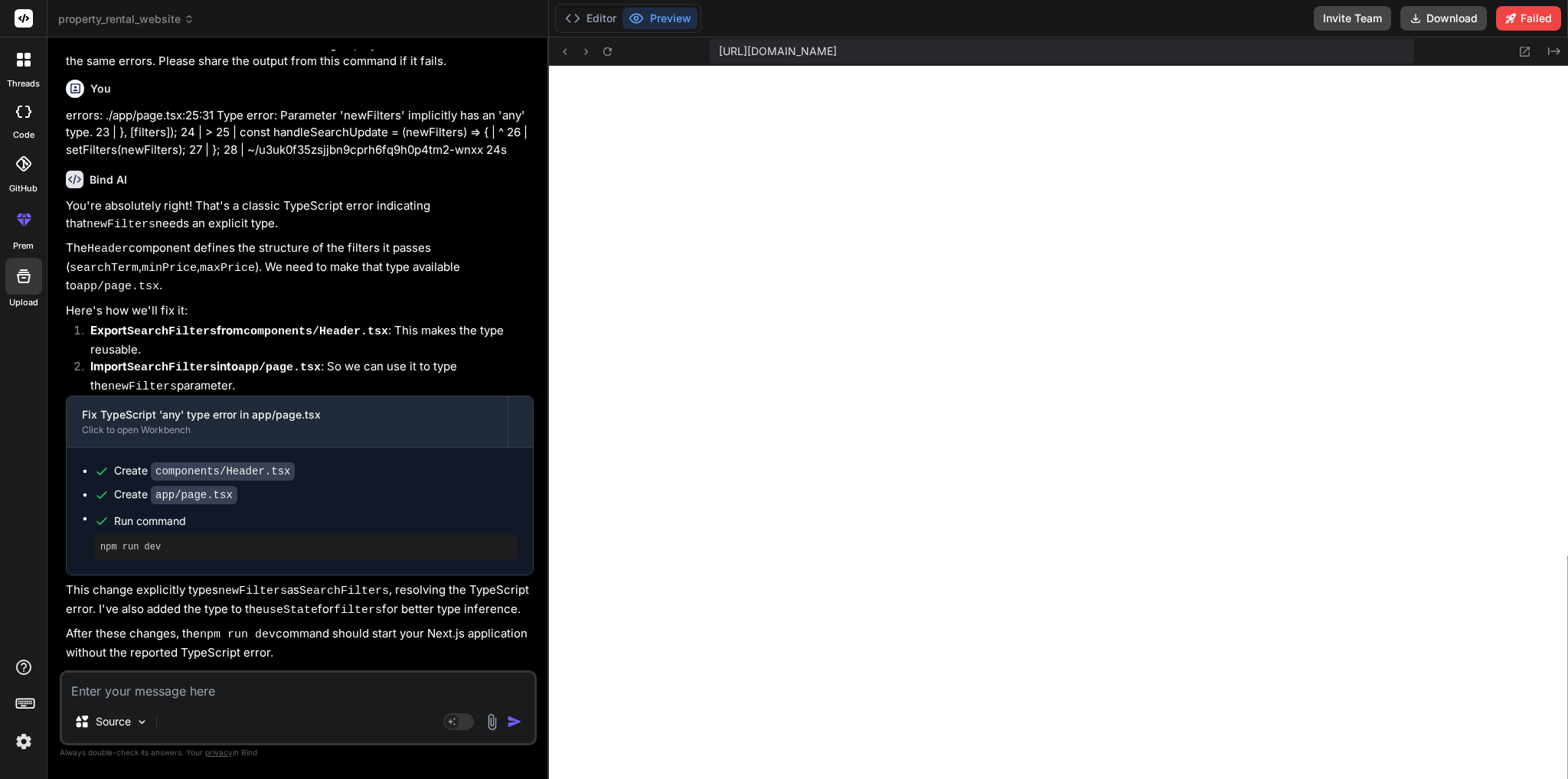
scroll to position [11192, 0]
click at [583, 10] on button "Editor" at bounding box center [590, 18] width 64 height 21
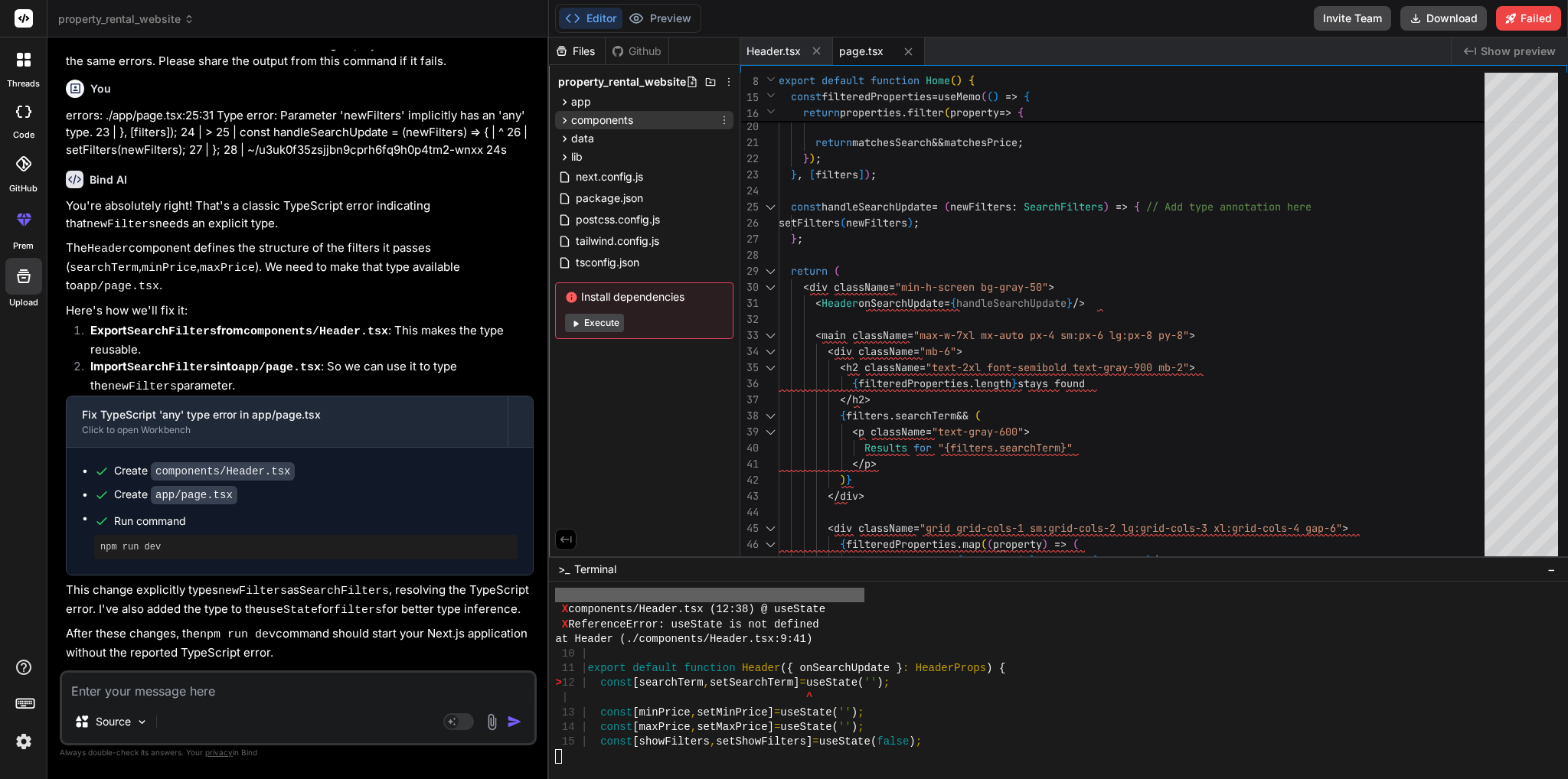
click at [560, 125] on icon at bounding box center [565, 120] width 13 height 13
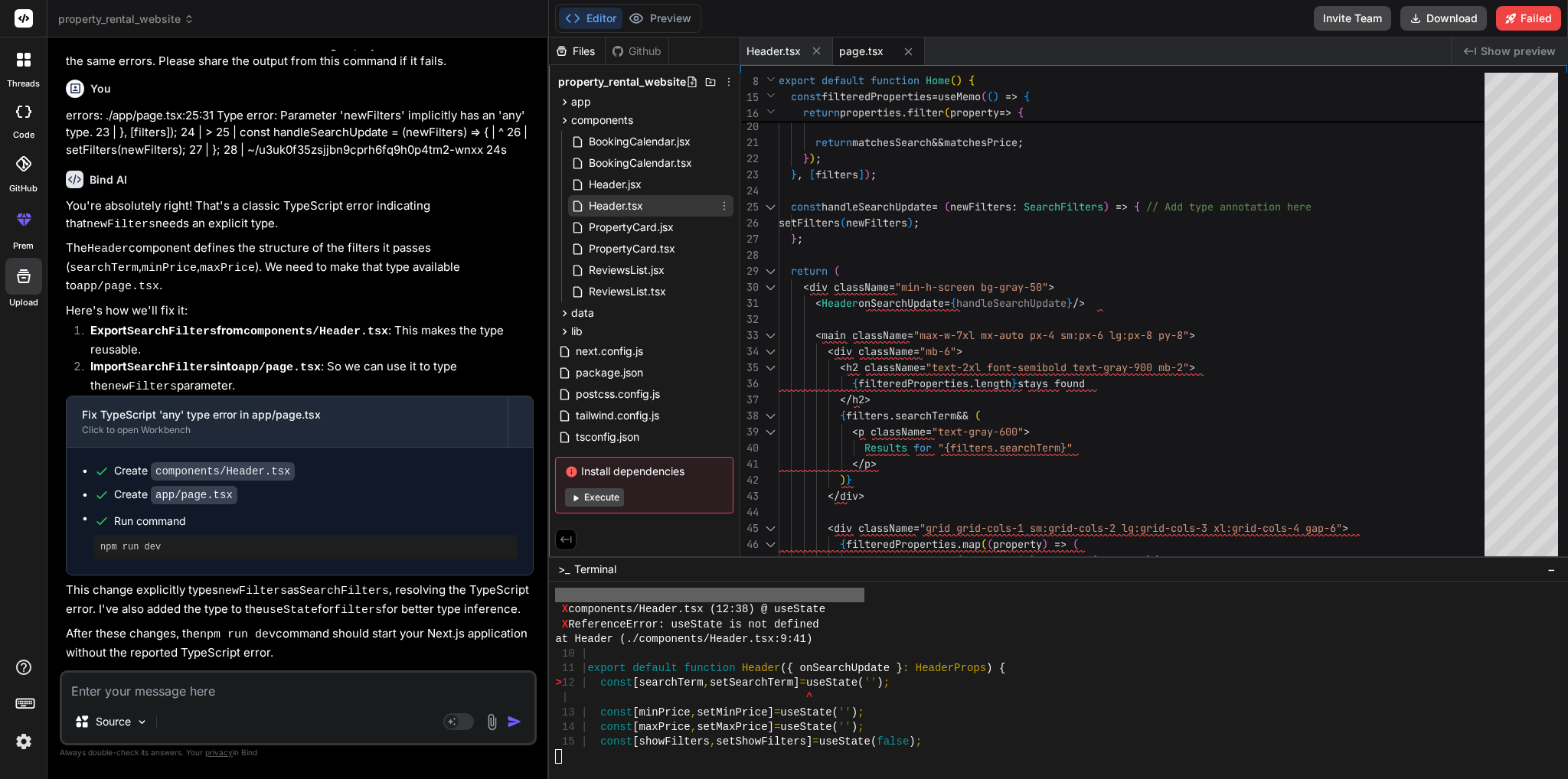
click at [643, 207] on span "Header.tsx" at bounding box center [616, 205] width 57 height 18
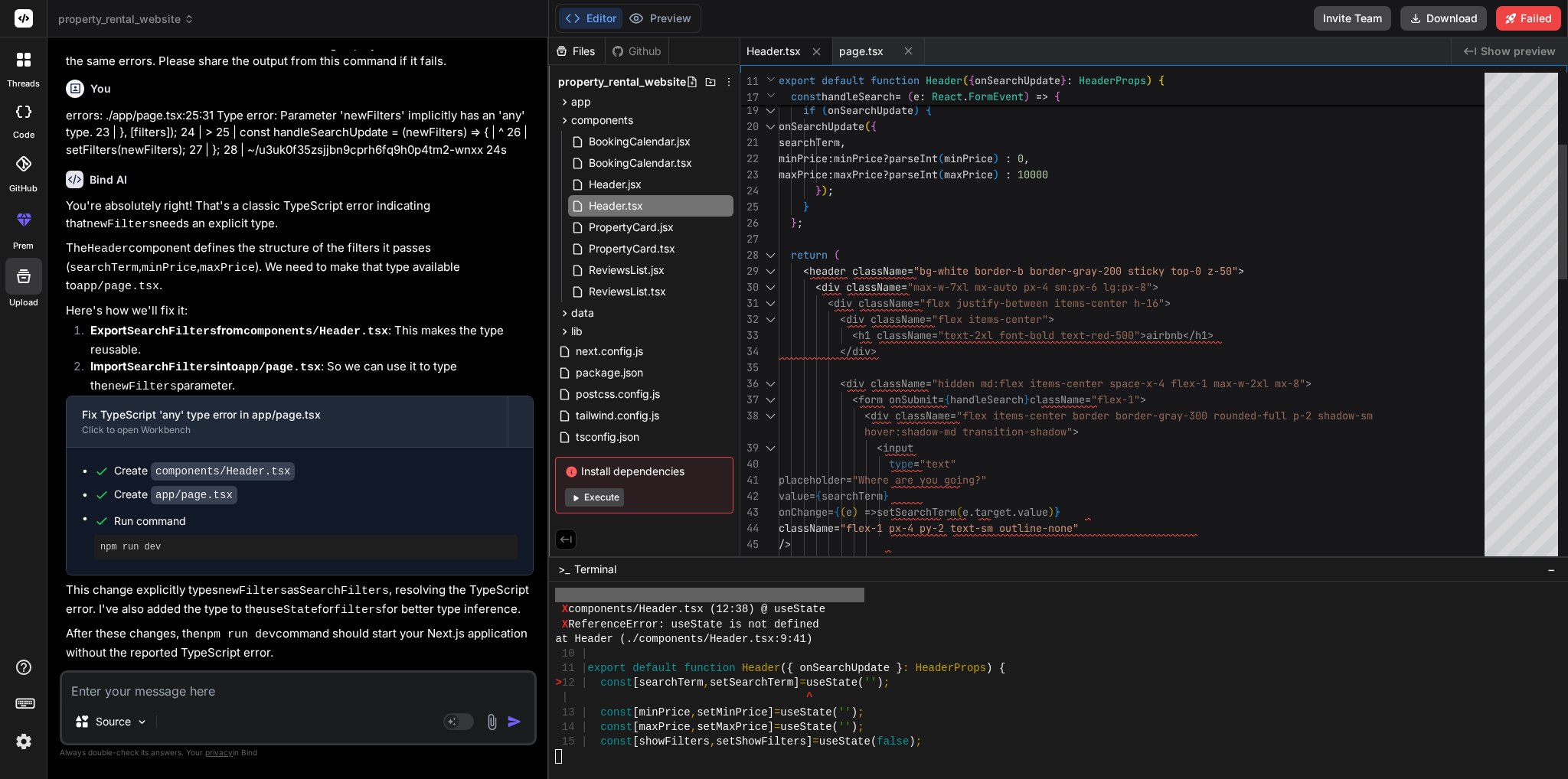
click at [963, 225] on div "< div className = "flex justify-between items-center h-16" > < div className = …" at bounding box center [1136, 705] width 715 height 1783
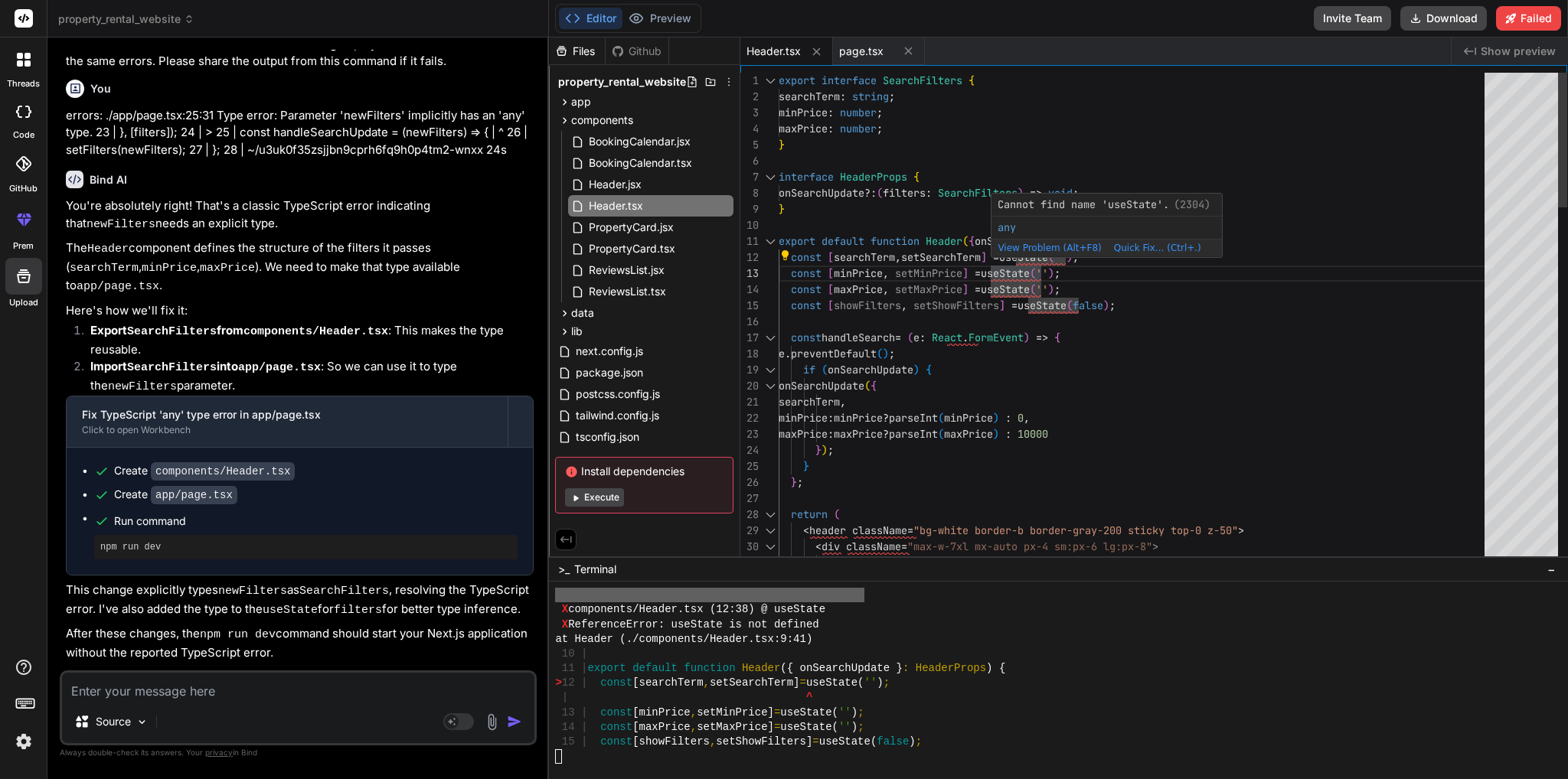
click at [1114, 249] on span "Quick Fix... (Ctrl+.)" at bounding box center [1157, 247] width 88 height 11
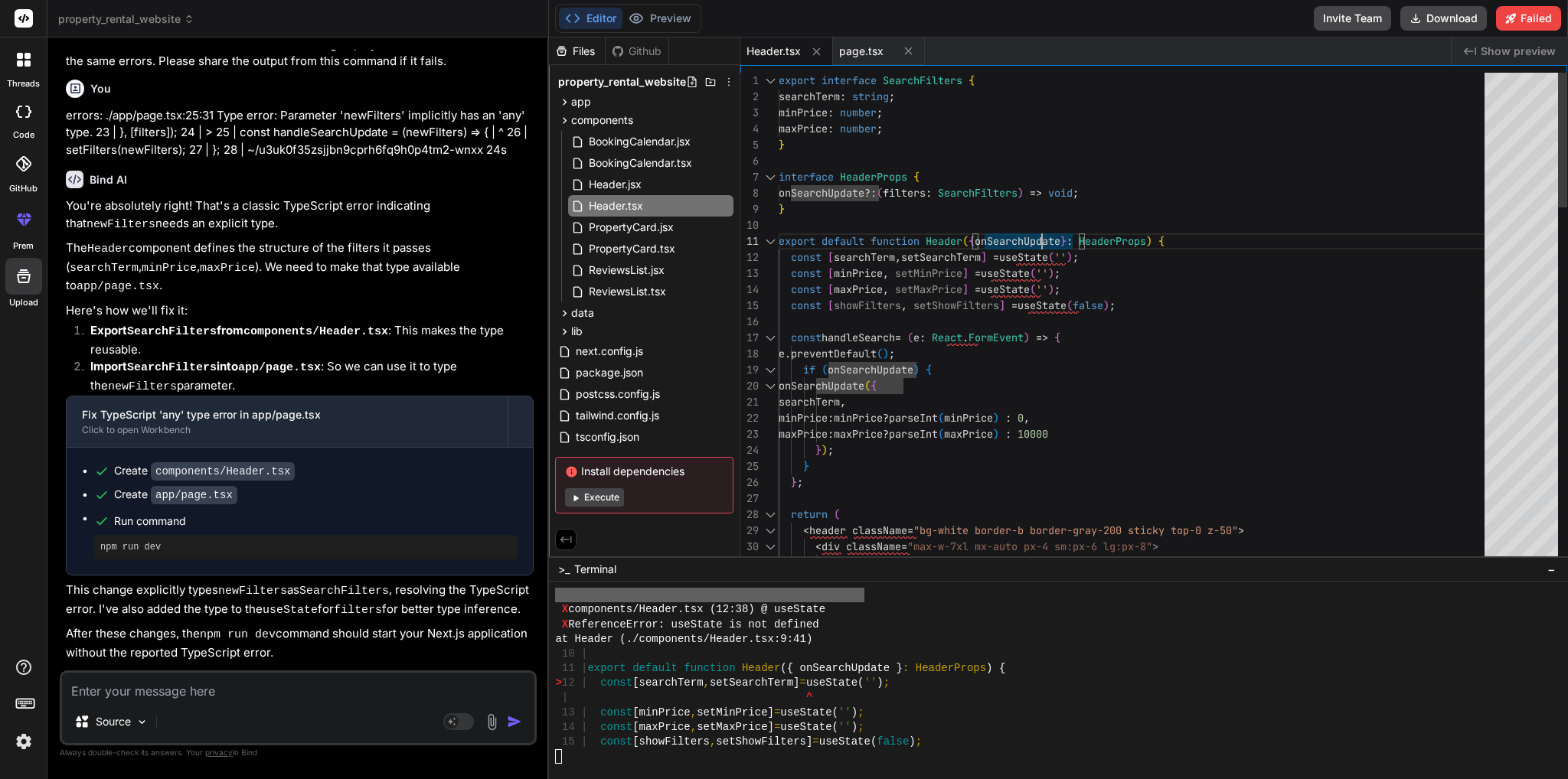
drag, startPoint x: 1213, startPoint y: 414, endPoint x: 1195, endPoint y: 406, distance: 19.7
click at [1213, 415] on div "31 29 30 26 27 28 24 25 21 22 23 19 20 17 18 14 15 16 12 13 10 11 7 8 9 5 6 3 4…" at bounding box center [1154, 310] width 827 height 491
click at [165, 701] on div "Source Agent Mode. When this toggle is activated, AI automatically makes decisi…" at bounding box center [298, 708] width 477 height 75
click at [167, 690] on textarea at bounding box center [298, 687] width 472 height 28
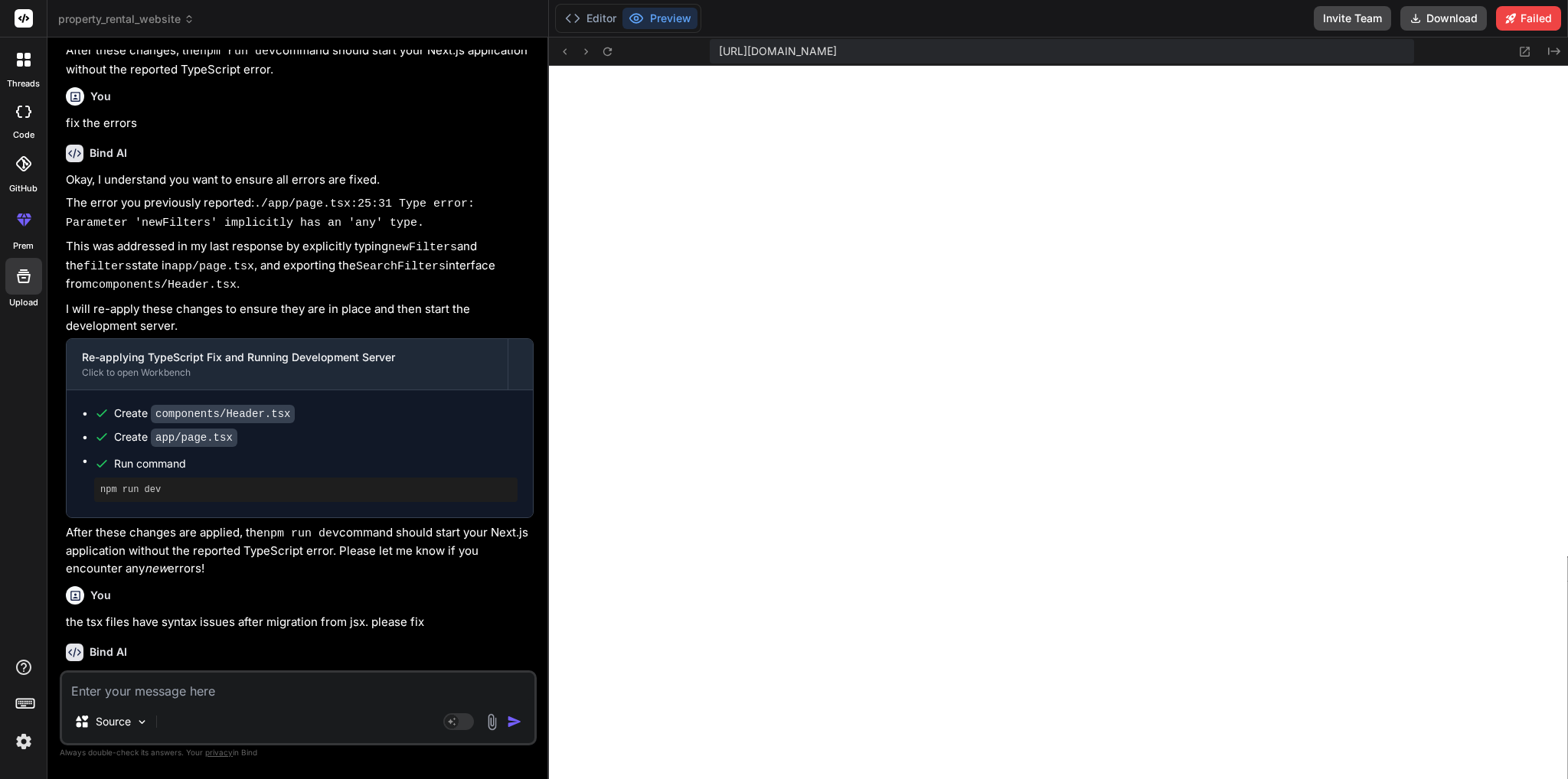
scroll to position [11882, 0]
click at [599, 16] on button "Editor" at bounding box center [590, 18] width 64 height 21
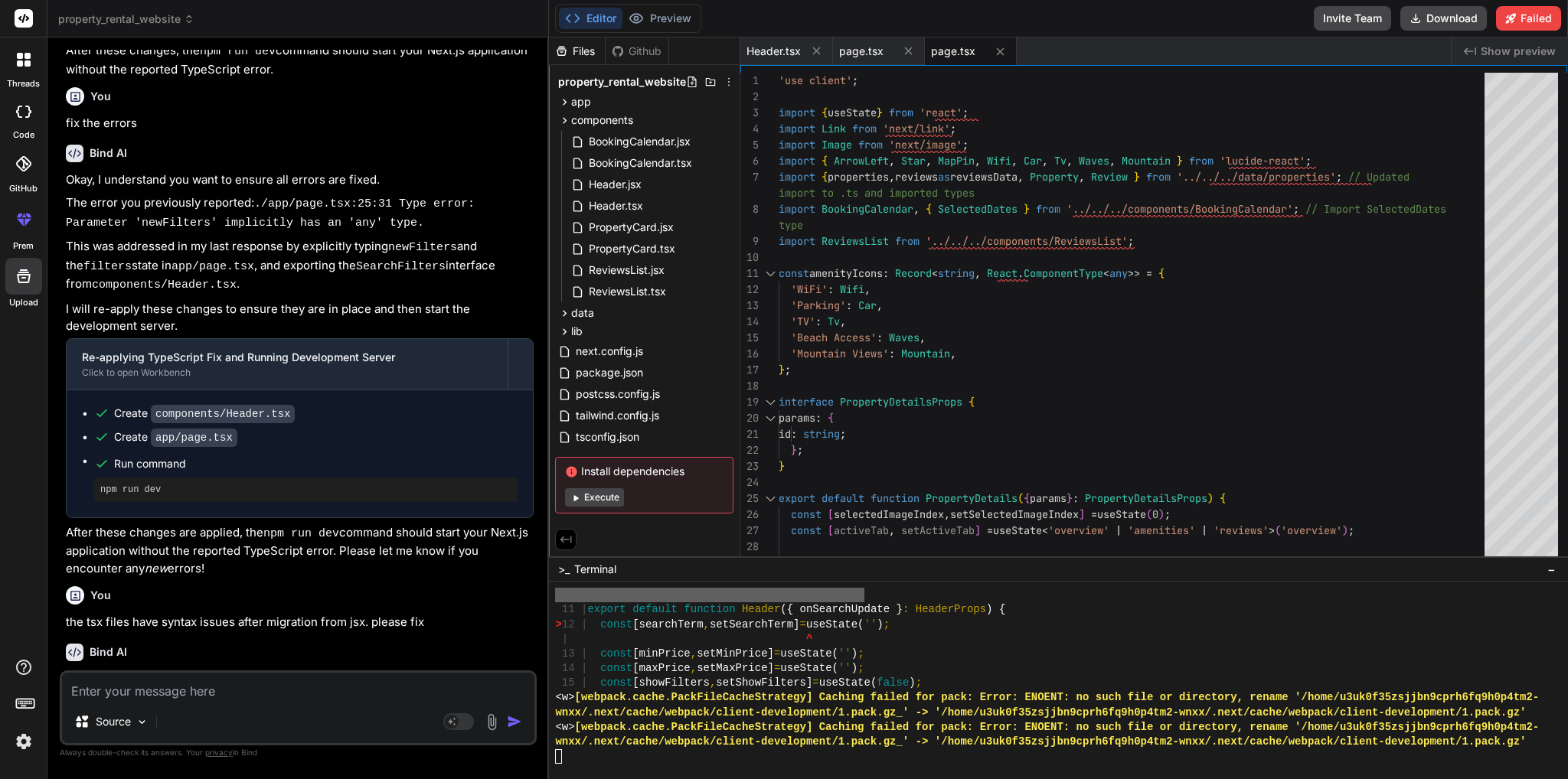
scroll to position [11883, 0]
click at [620, 211] on span "Header.tsx" at bounding box center [616, 205] width 57 height 18
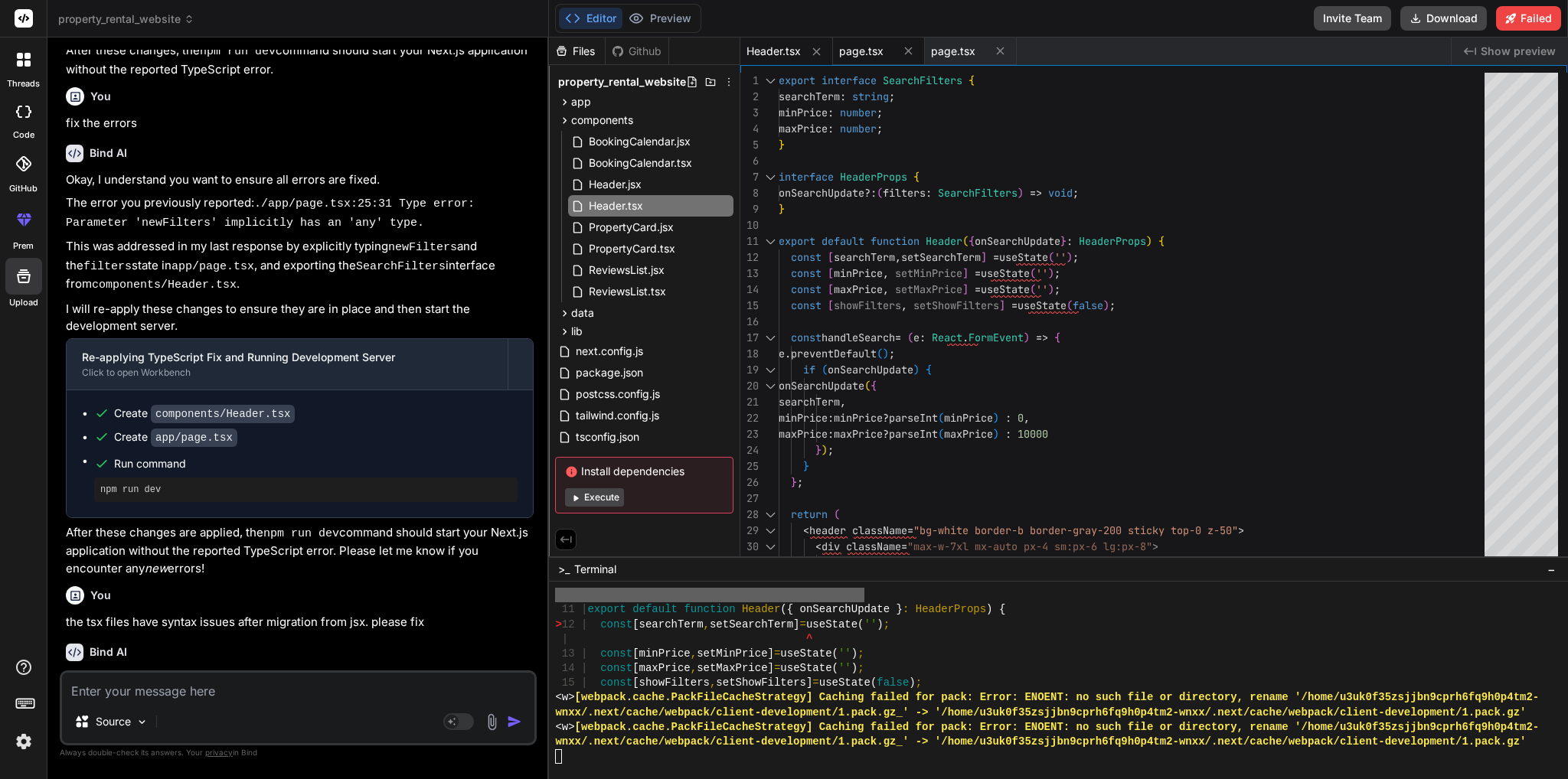
click at [851, 50] on span "page.tsx" at bounding box center [861, 51] width 44 height 16
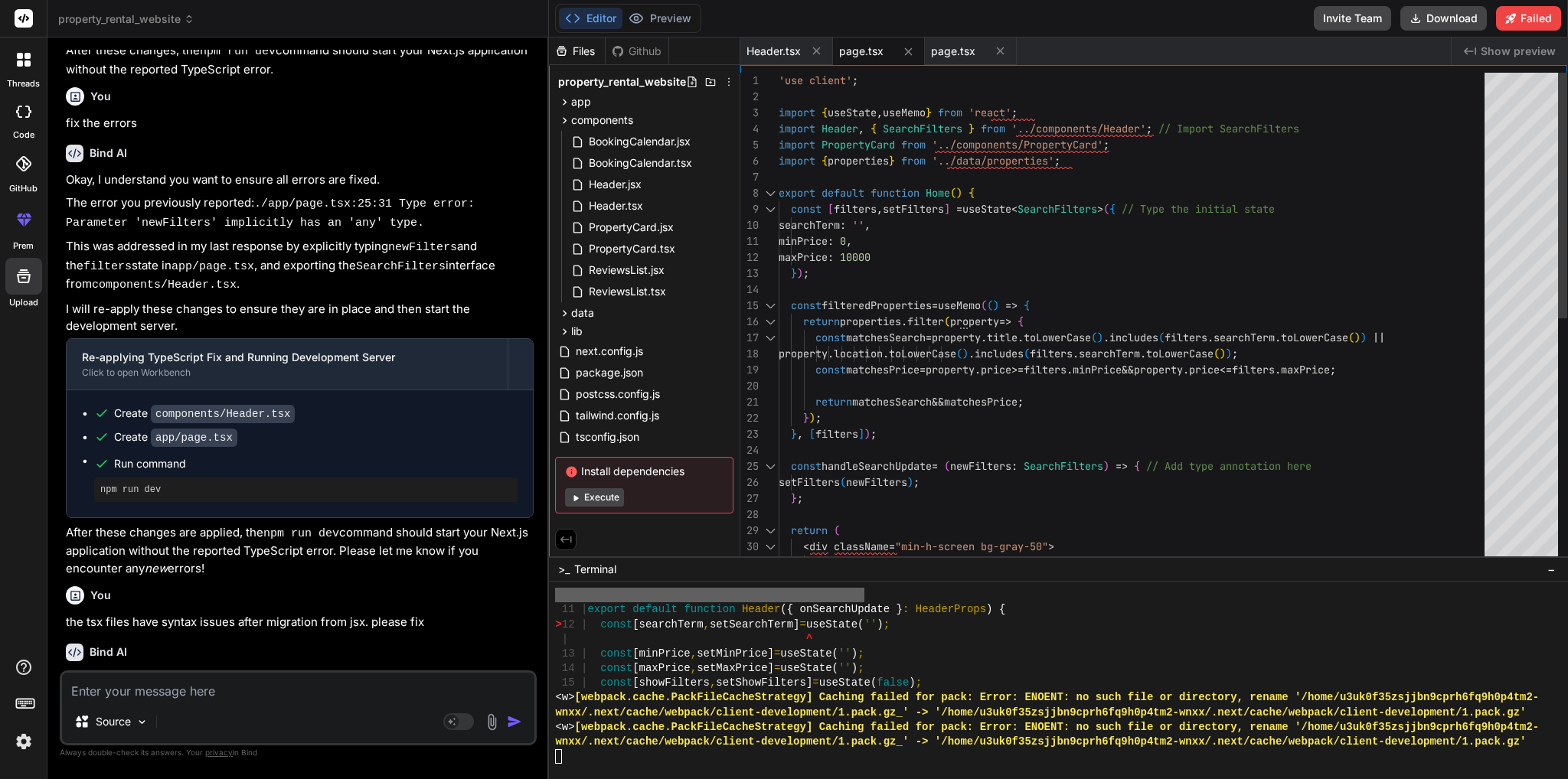
click at [918, 111] on div "return ( setFilters ( newFilters ) ; } ; const handleSearchUpdate = ( newFilter…" at bounding box center [1136, 563] width 715 height 980
click at [954, 49] on span "page.tsx" at bounding box center [953, 51] width 44 height 16
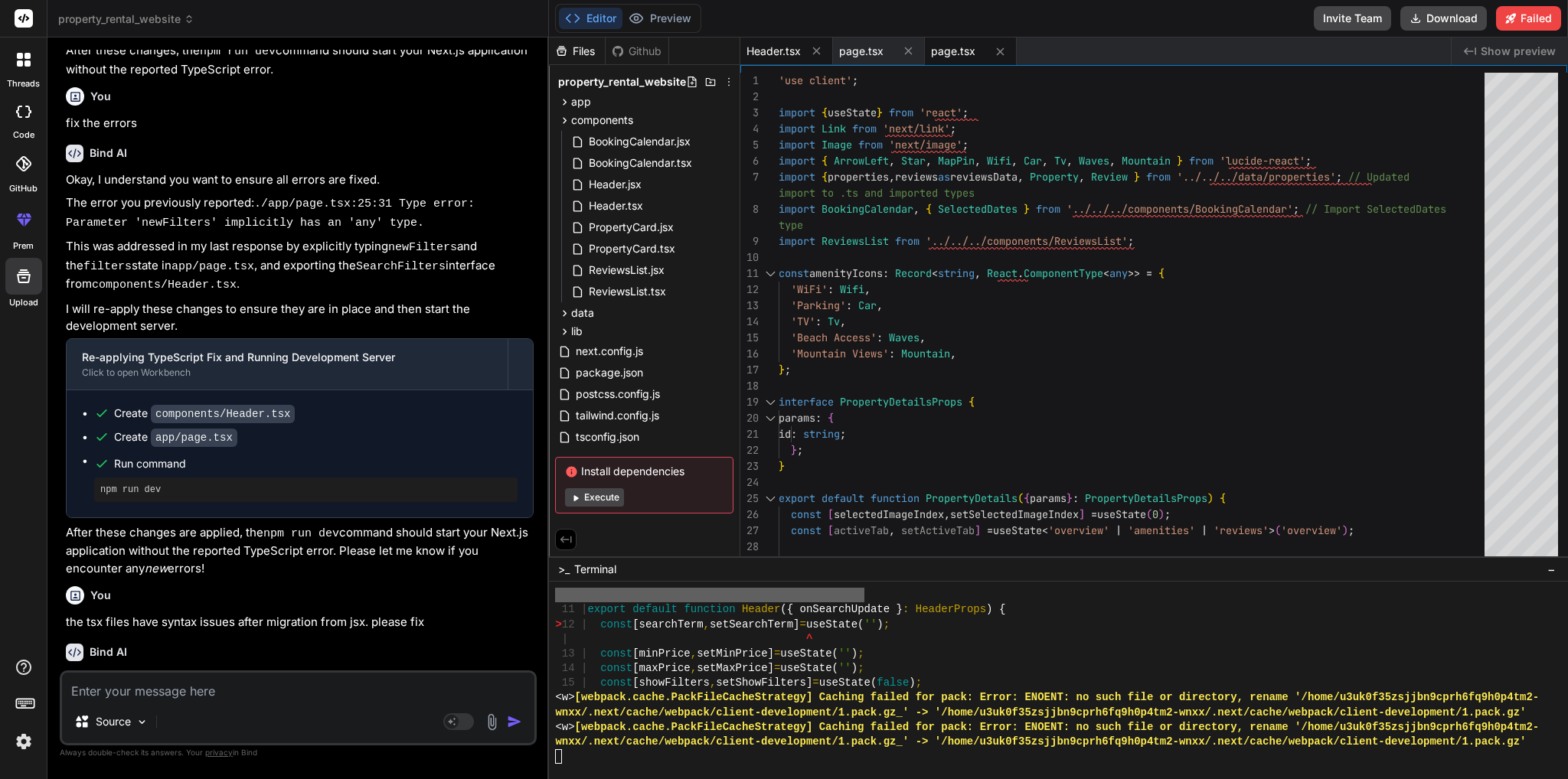
click at [769, 47] on span "Header.tsx" at bounding box center [774, 51] width 54 height 16
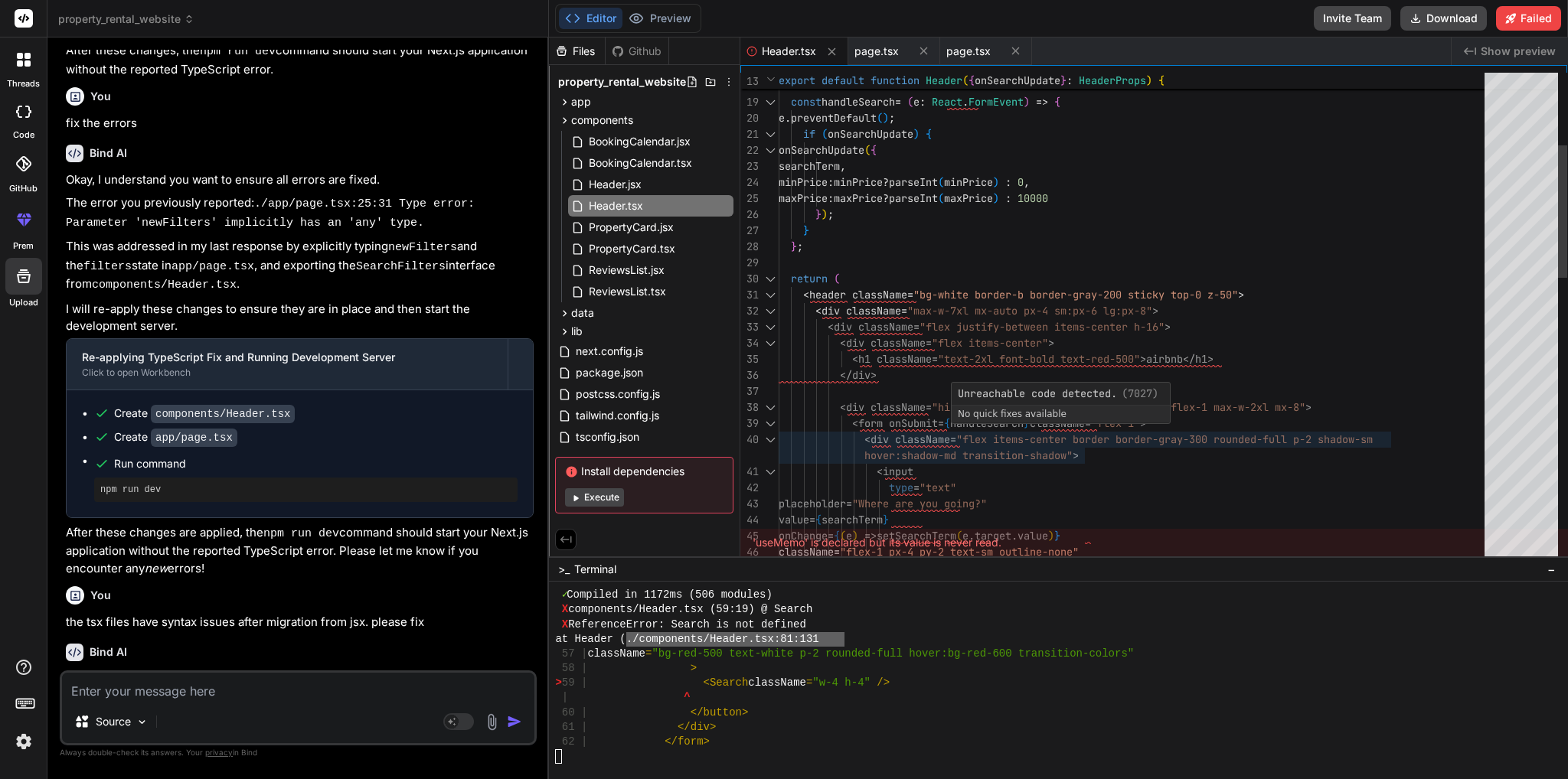
click at [1125, 288] on div "< header className = "bg-white border-b border-gray-200 sticky top-0 z- 50" > }…" at bounding box center [1136, 713] width 715 height 1816
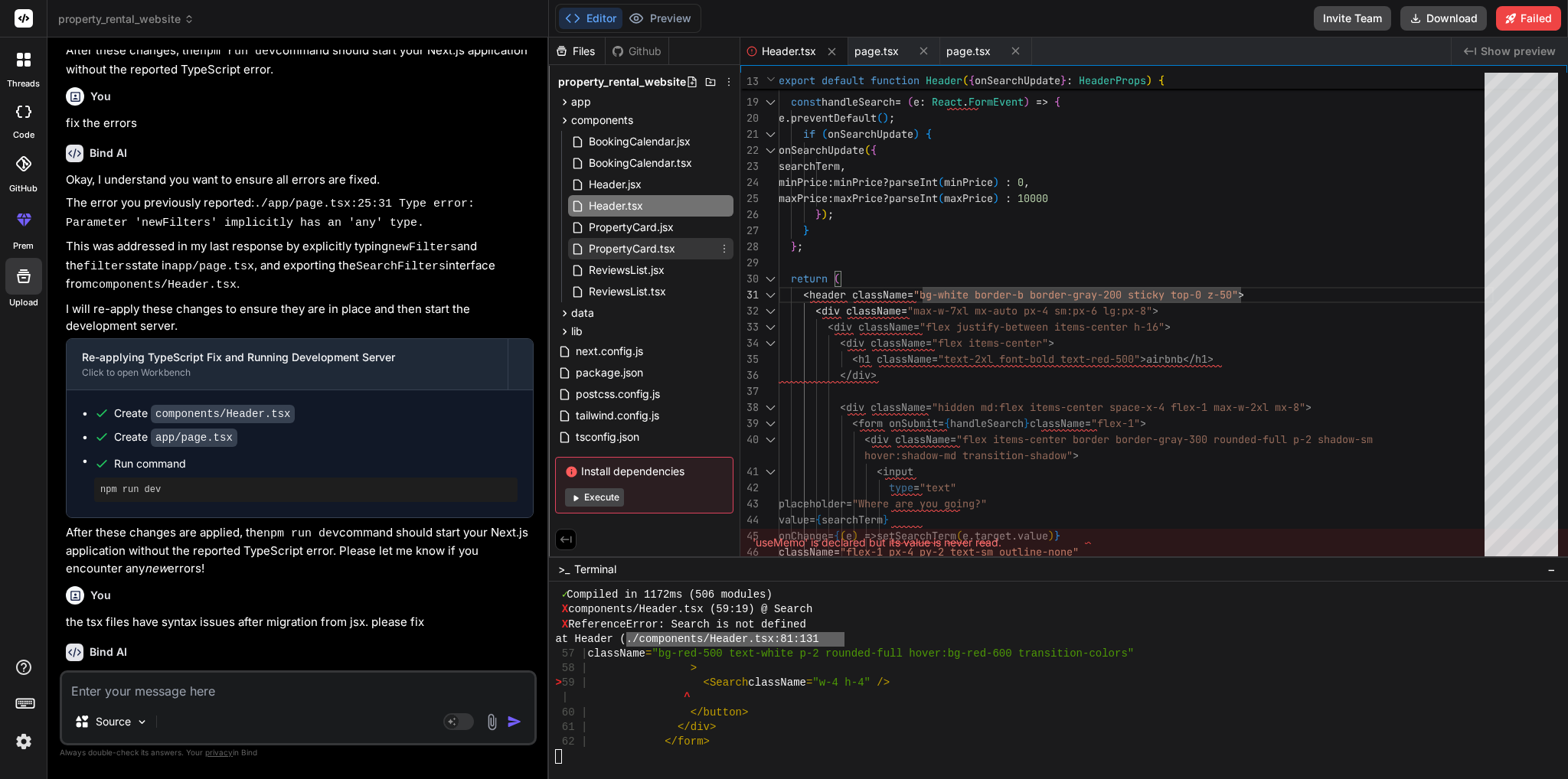
click at [668, 253] on span "PropertyCard.tsx" at bounding box center [631, 249] width 89 height 18
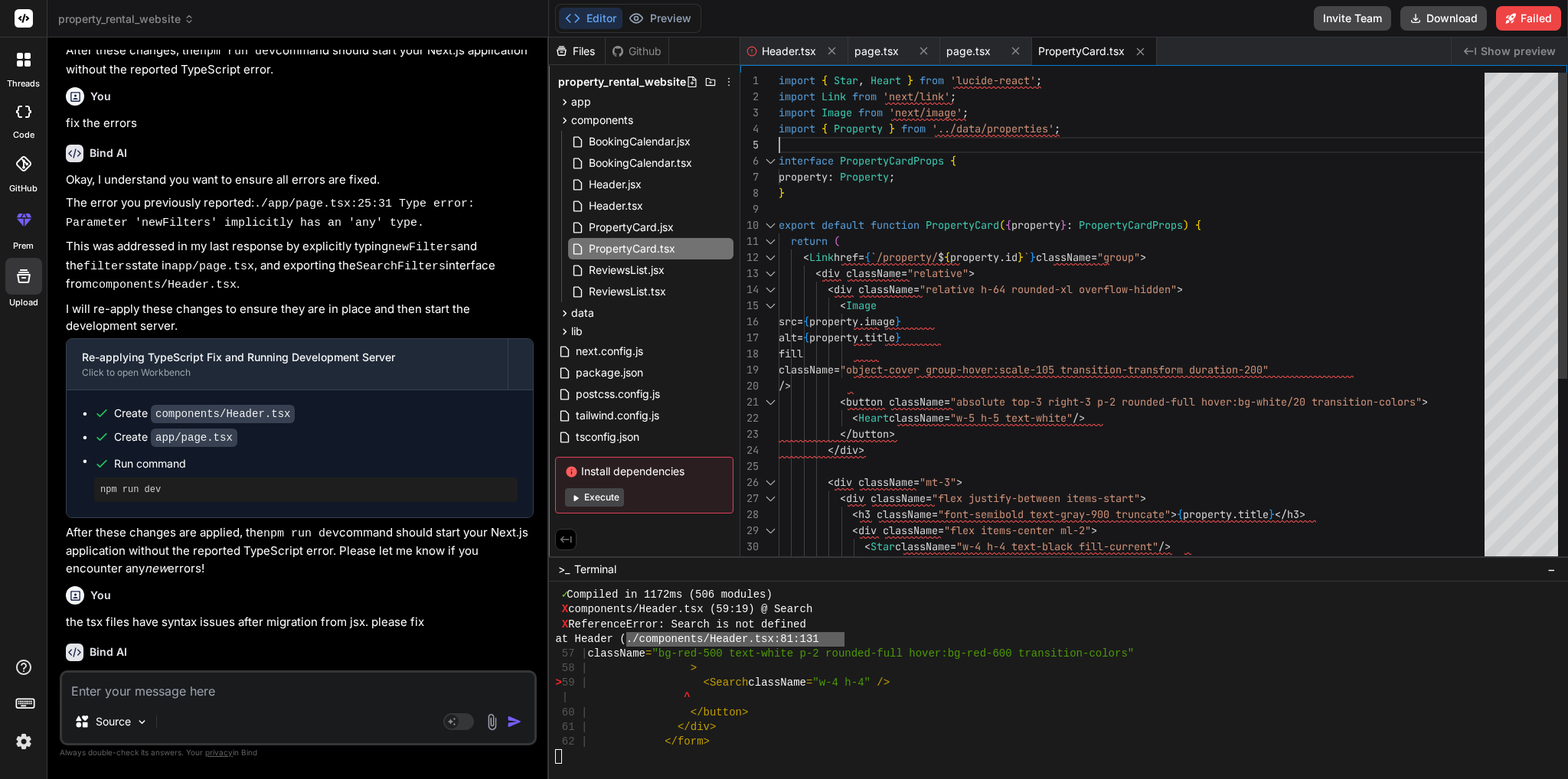
click at [939, 135] on div "< span className = "text-sm text-gray-600 ml-1" > { property . rating } </ span…" at bounding box center [1136, 466] width 715 height 787
click at [623, 292] on span "ReviewsList.tsx" at bounding box center [627, 291] width 80 height 18
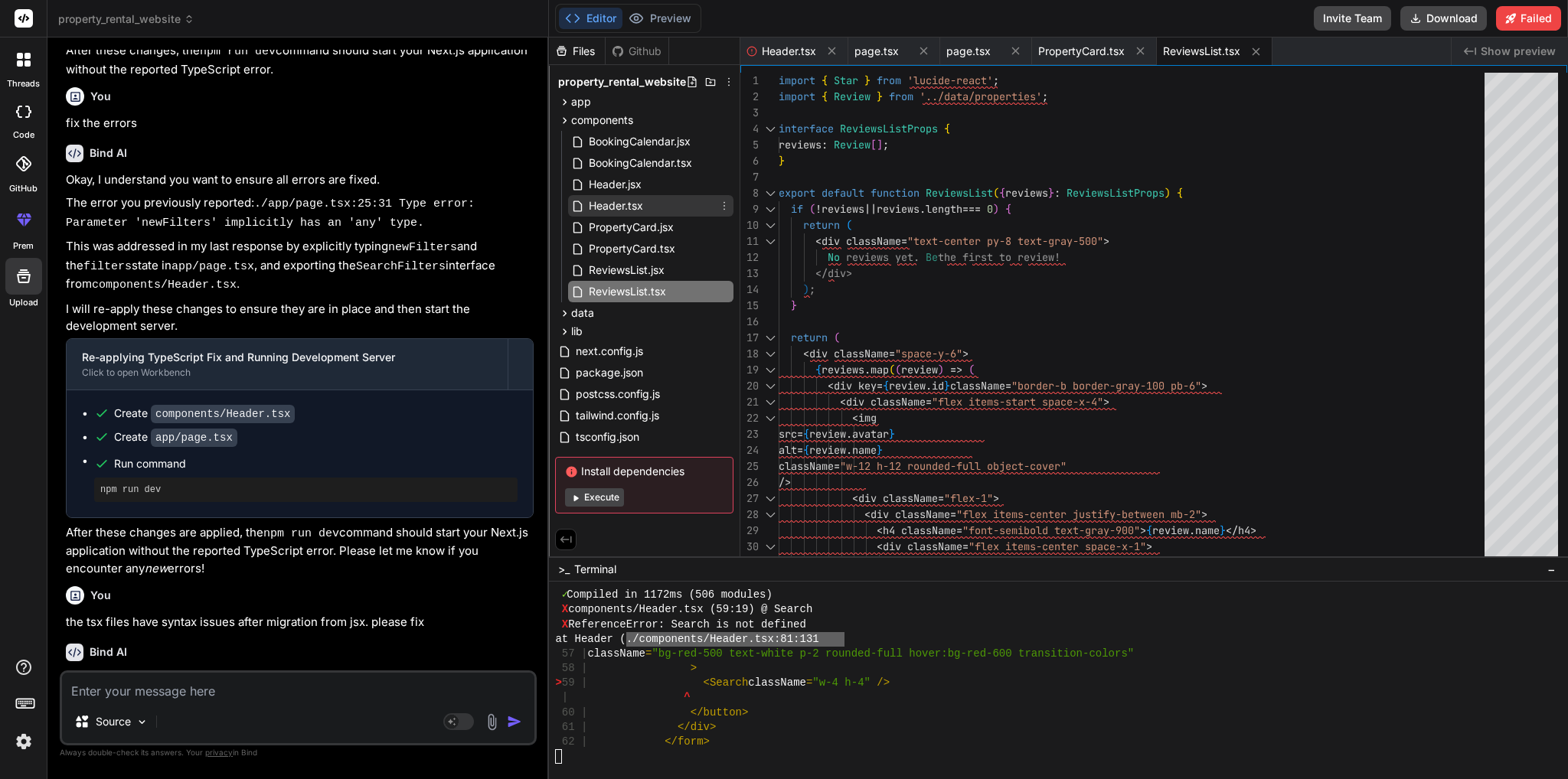
click at [627, 203] on span "Header.tsx" at bounding box center [616, 205] width 57 height 18
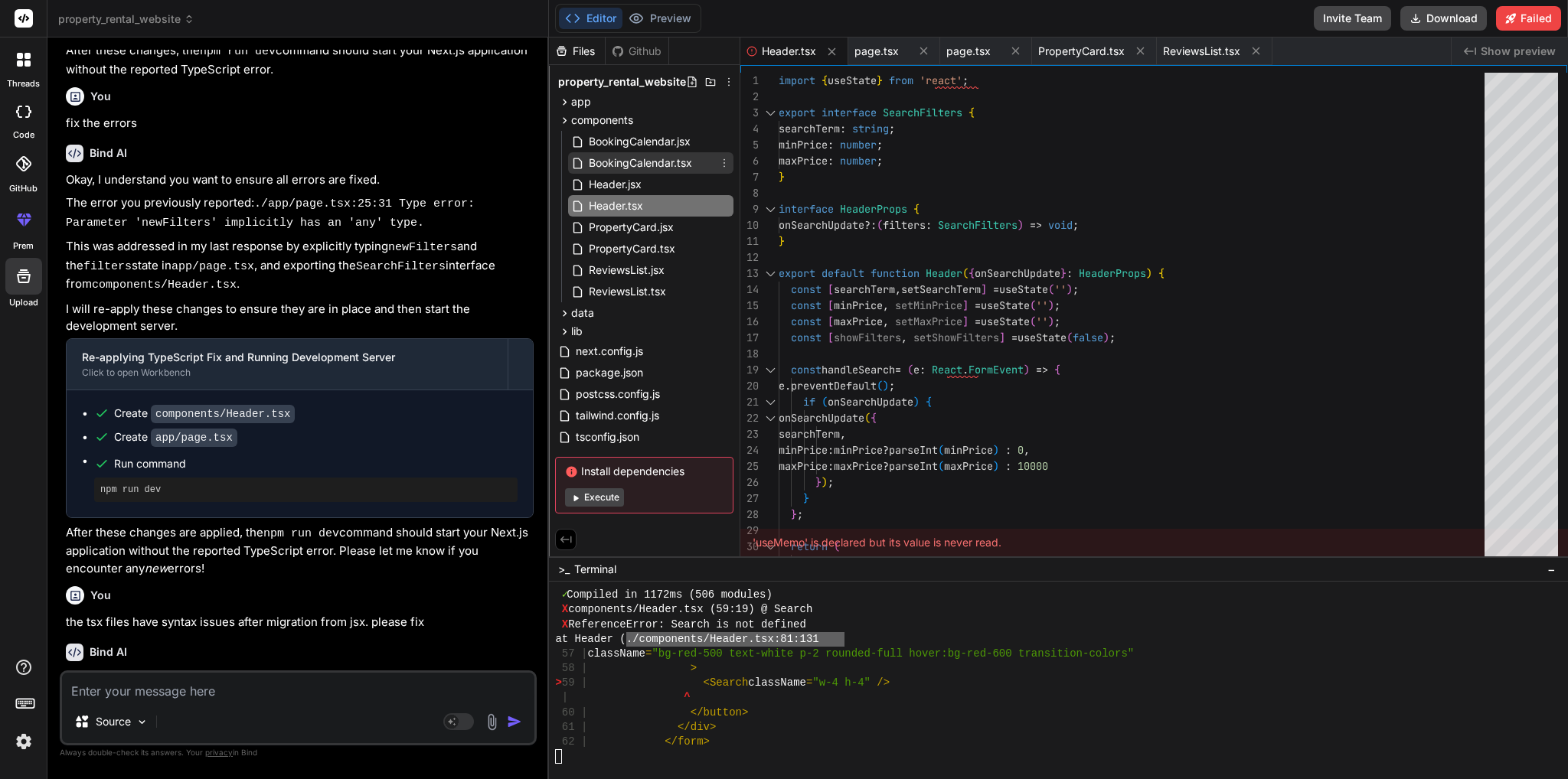
click at [662, 158] on span "BookingCalendar.tsx" at bounding box center [640, 163] width 106 height 18
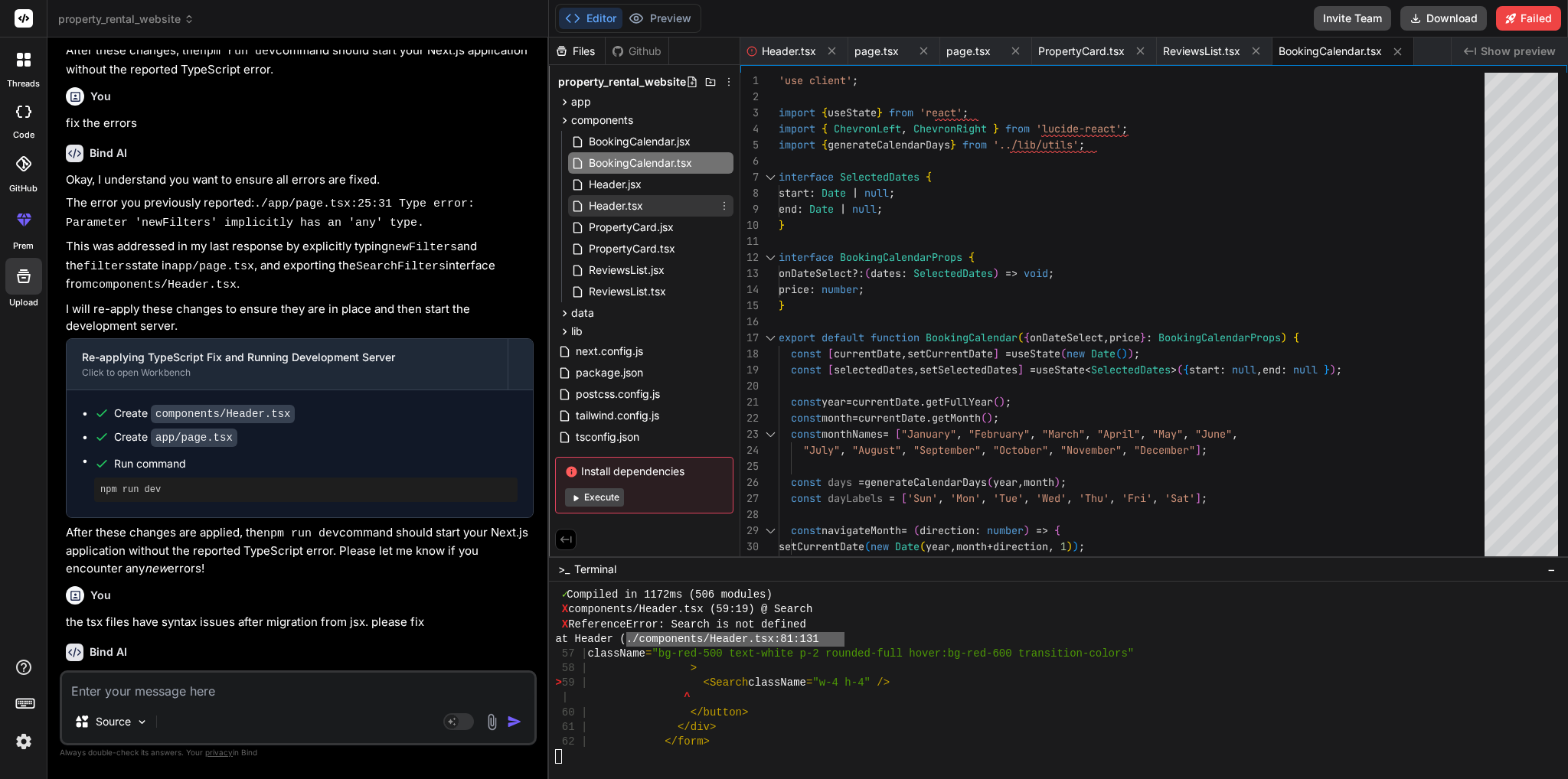
click at [631, 205] on span "Header.tsx" at bounding box center [616, 205] width 57 height 18
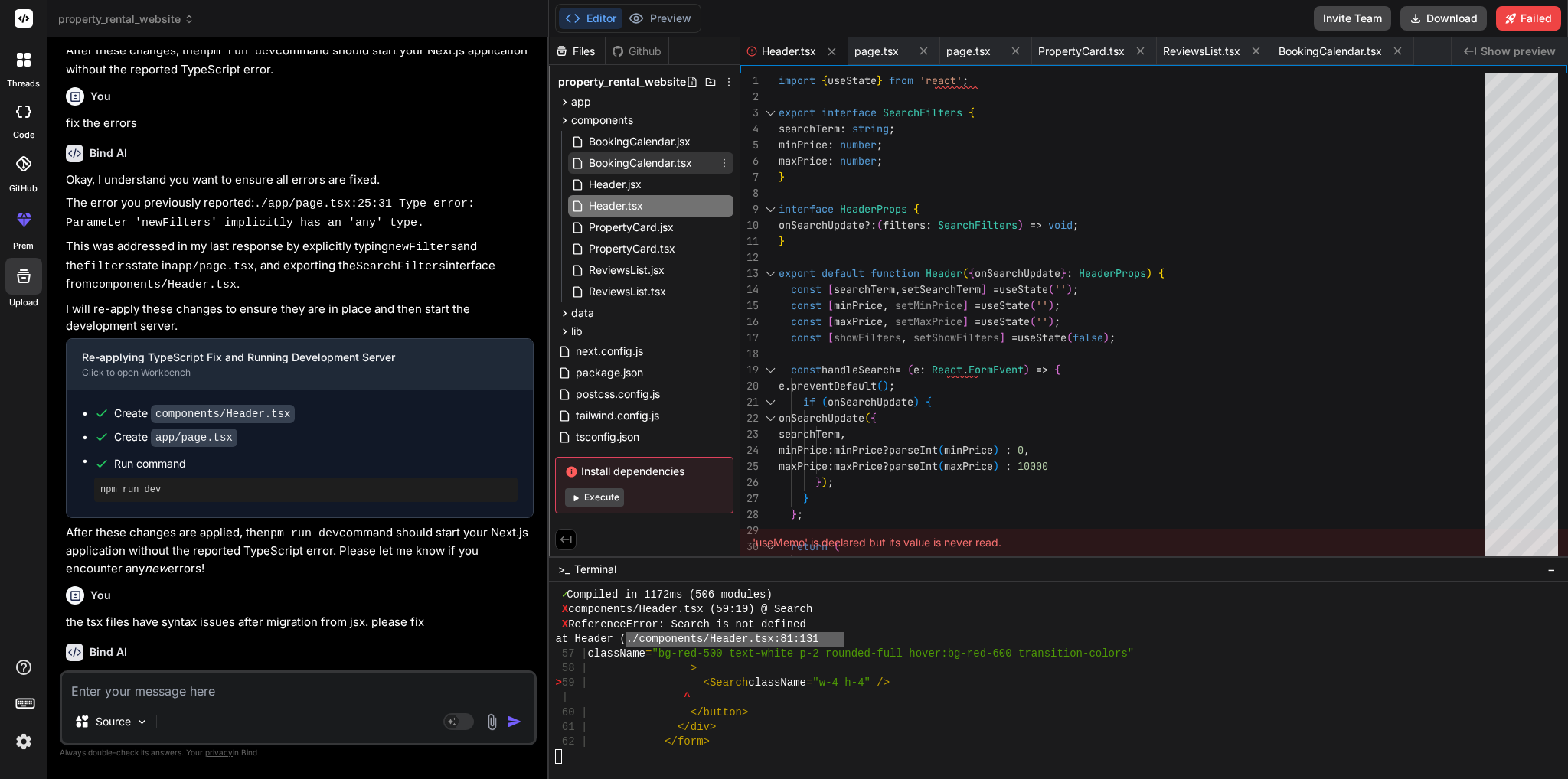
click at [647, 163] on span "BookingCalendar.tsx" at bounding box center [640, 163] width 106 height 18
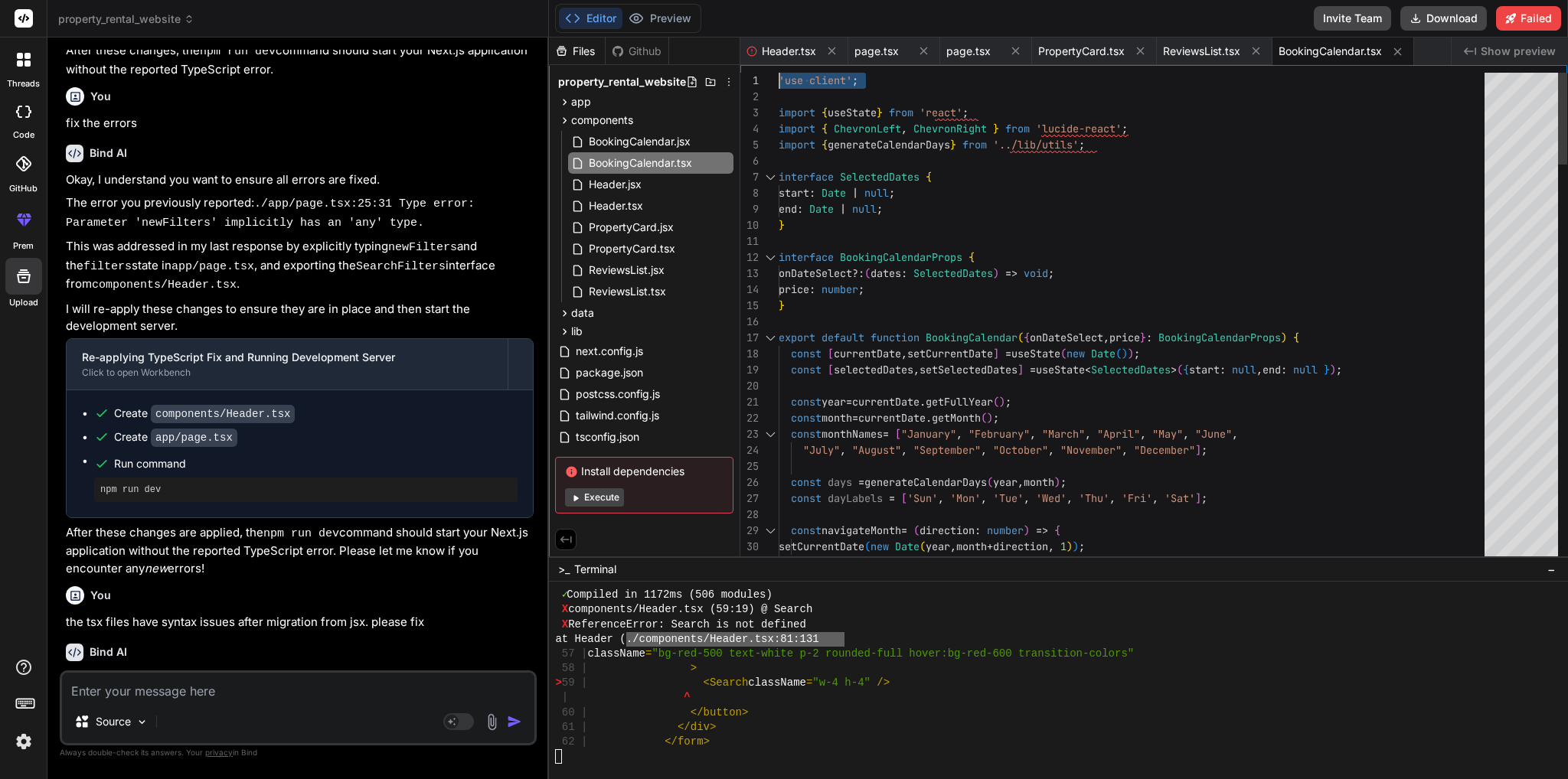
drag, startPoint x: 883, startPoint y: 87, endPoint x: 741, endPoint y: 73, distance: 142.7
click at [620, 208] on span "Header.tsx" at bounding box center [616, 205] width 57 height 18
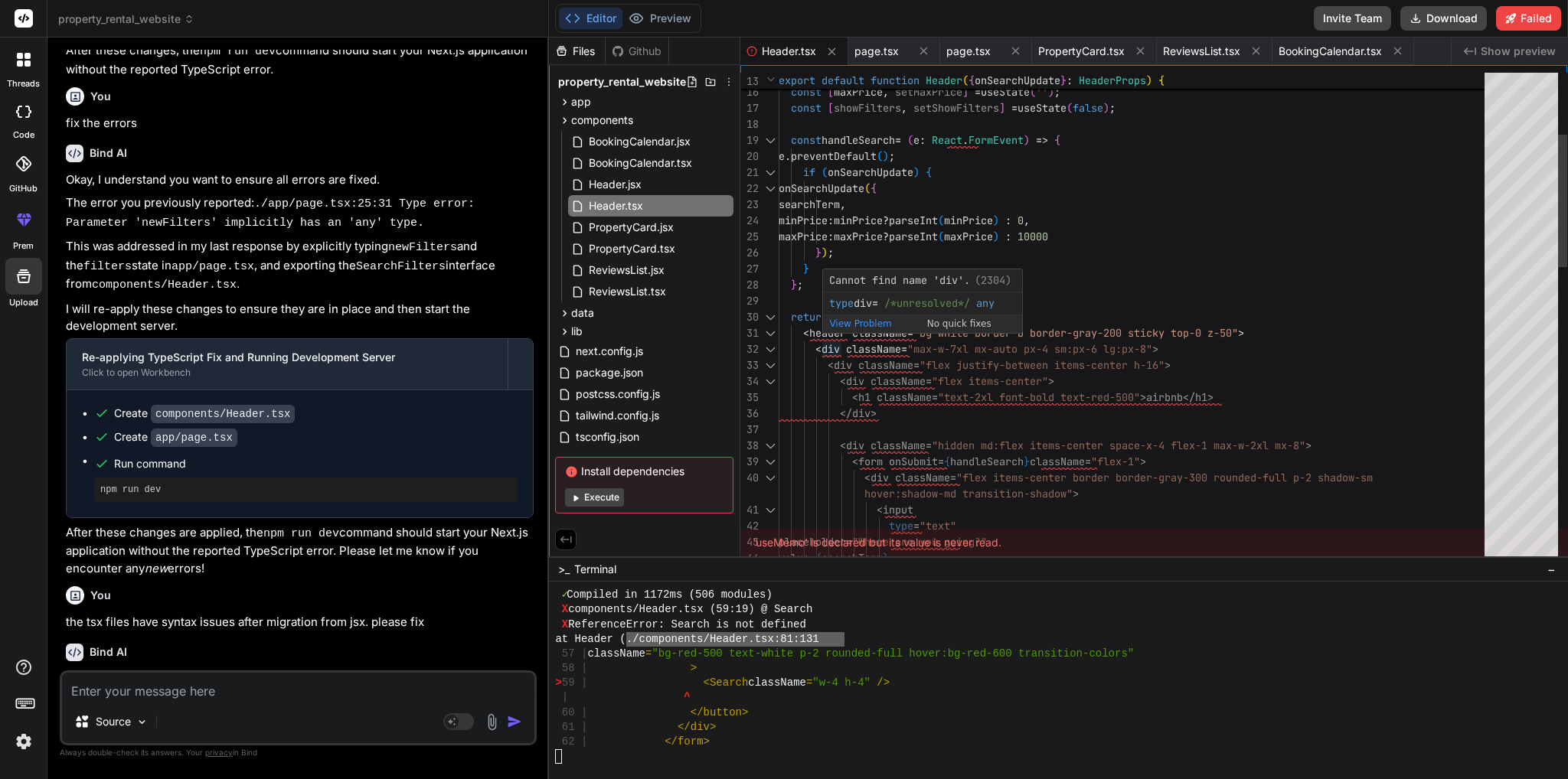
click at [820, 335] on div "< header className = "bg-white border-b border-gray-200 sticky top-0 z- 50" > }…" at bounding box center [1136, 750] width 715 height 1816
click at [819, 330] on div "< header className = "bg-white border-b border-gray-200 sticky top-0 z- 50" > }…" at bounding box center [1136, 750] width 715 height 1816
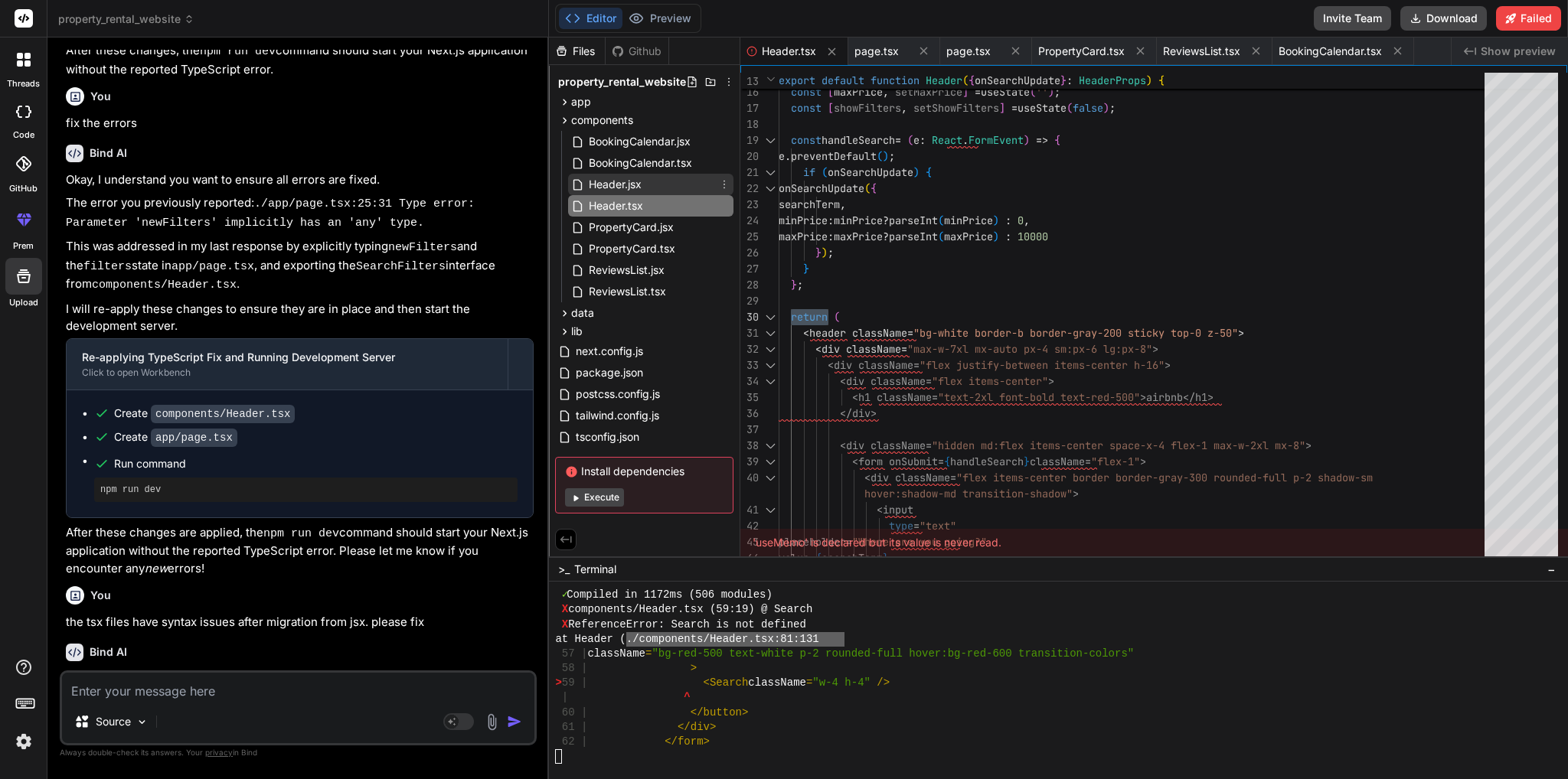
click at [625, 182] on span "Header.jsx" at bounding box center [615, 184] width 56 height 18
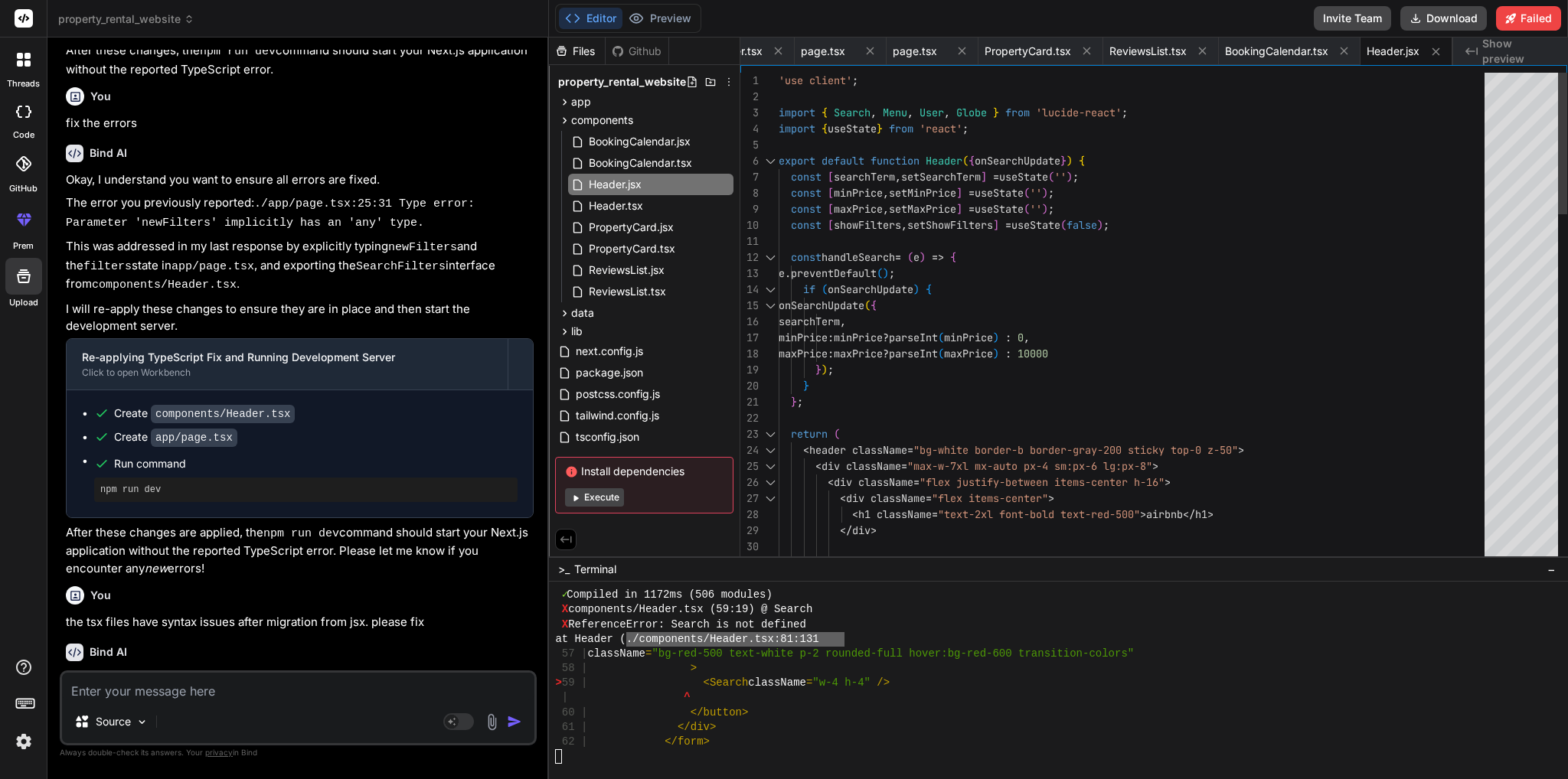
drag, startPoint x: 1141, startPoint y: 112, endPoint x: 768, endPoint y: 111, distance: 373.0
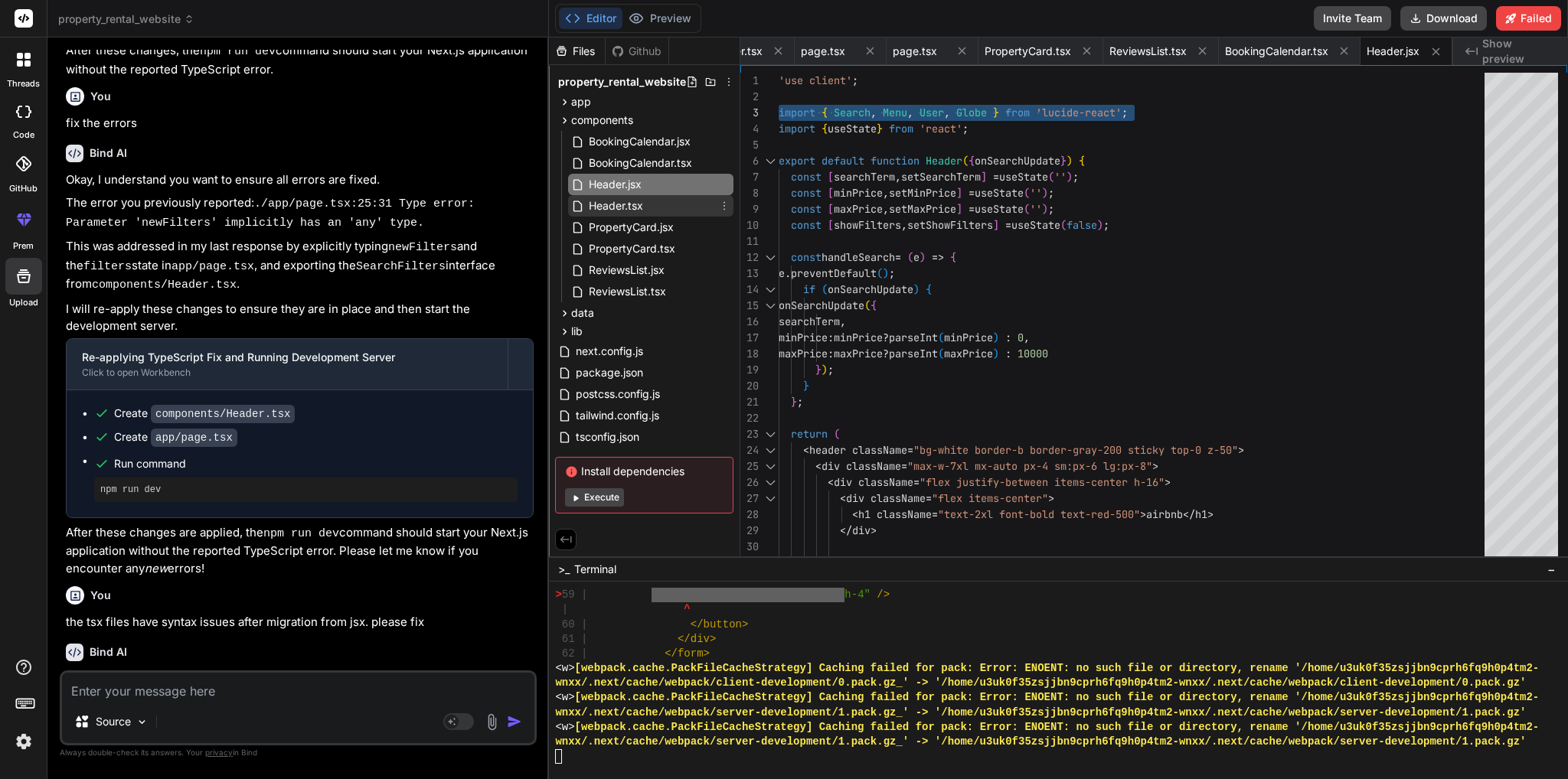
click at [639, 205] on span "Header.tsx" at bounding box center [616, 205] width 57 height 18
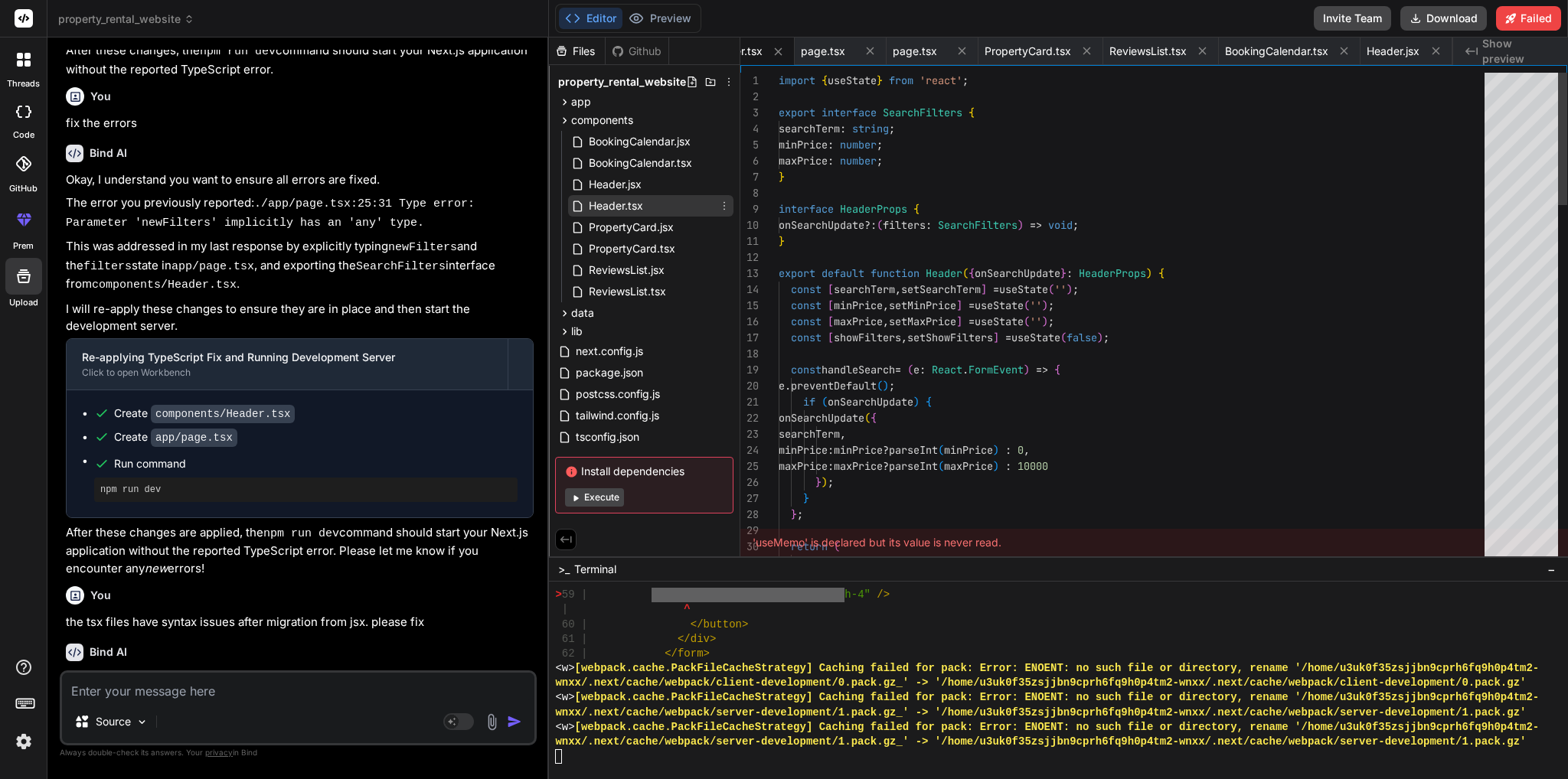
scroll to position [0, 0]
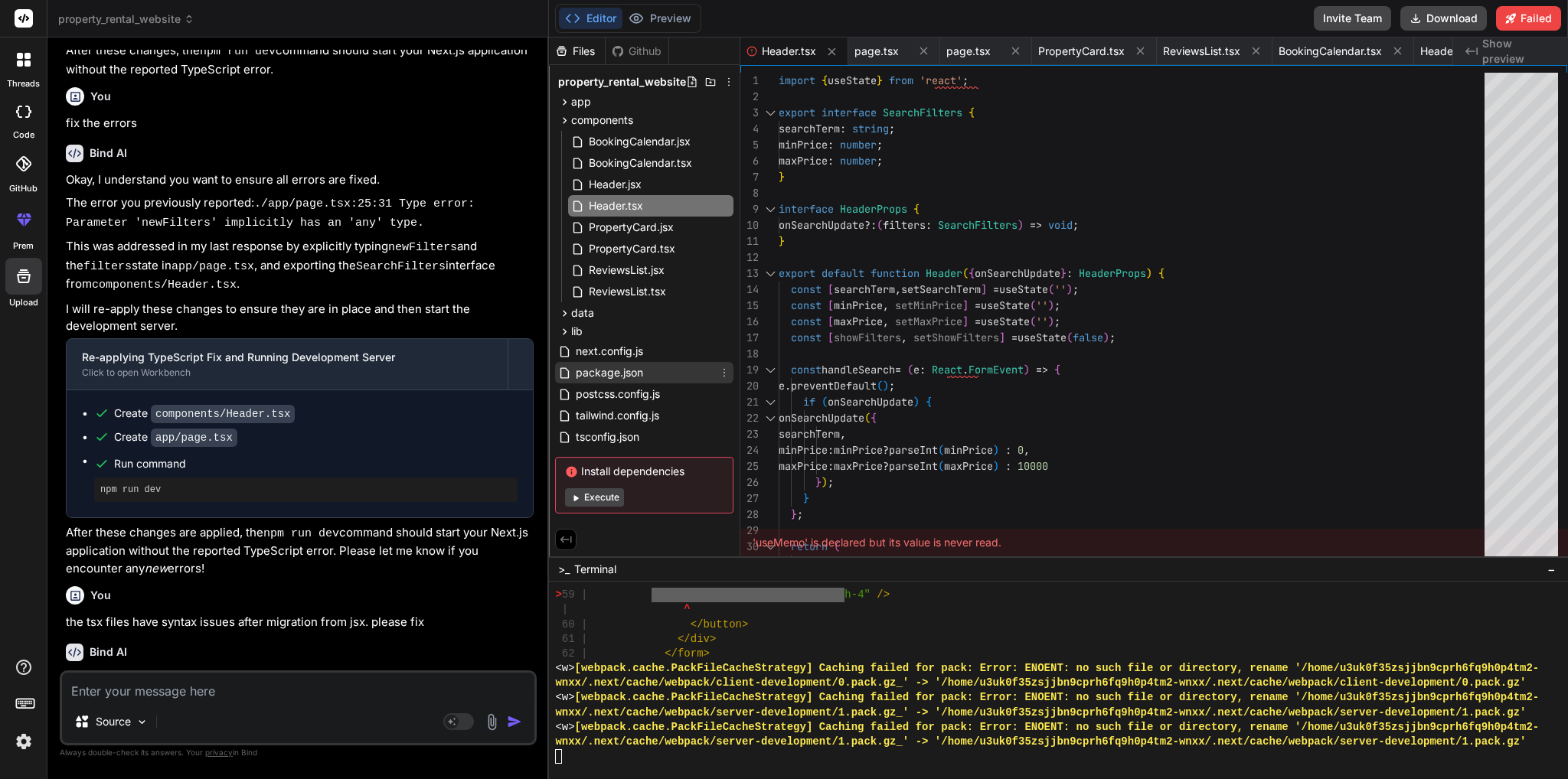
click at [626, 372] on span "package.json" at bounding box center [609, 372] width 70 height 18
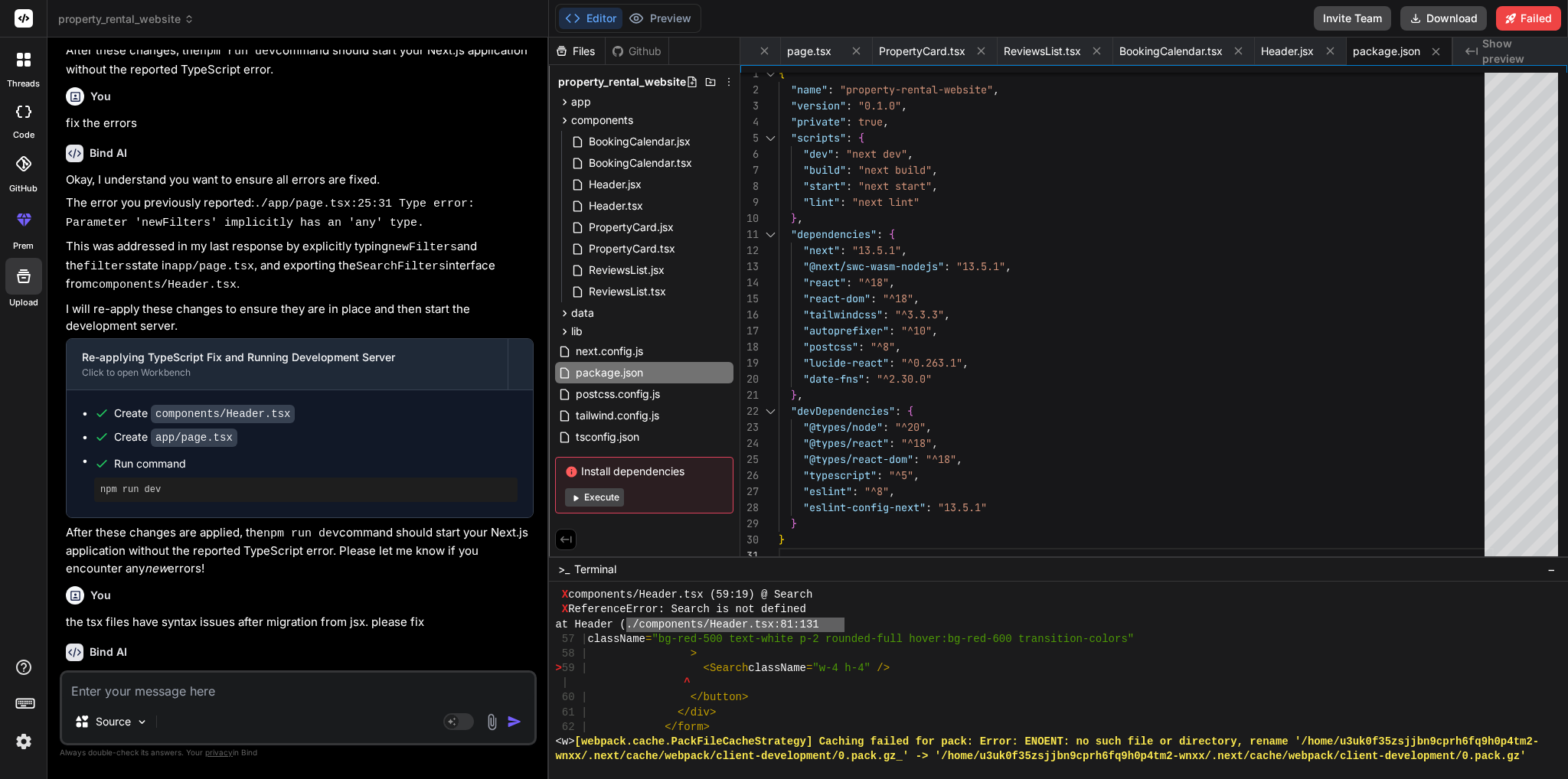
scroll to position [12099, 0]
click at [648, 205] on div "Header.tsx" at bounding box center [651, 205] width 165 height 21
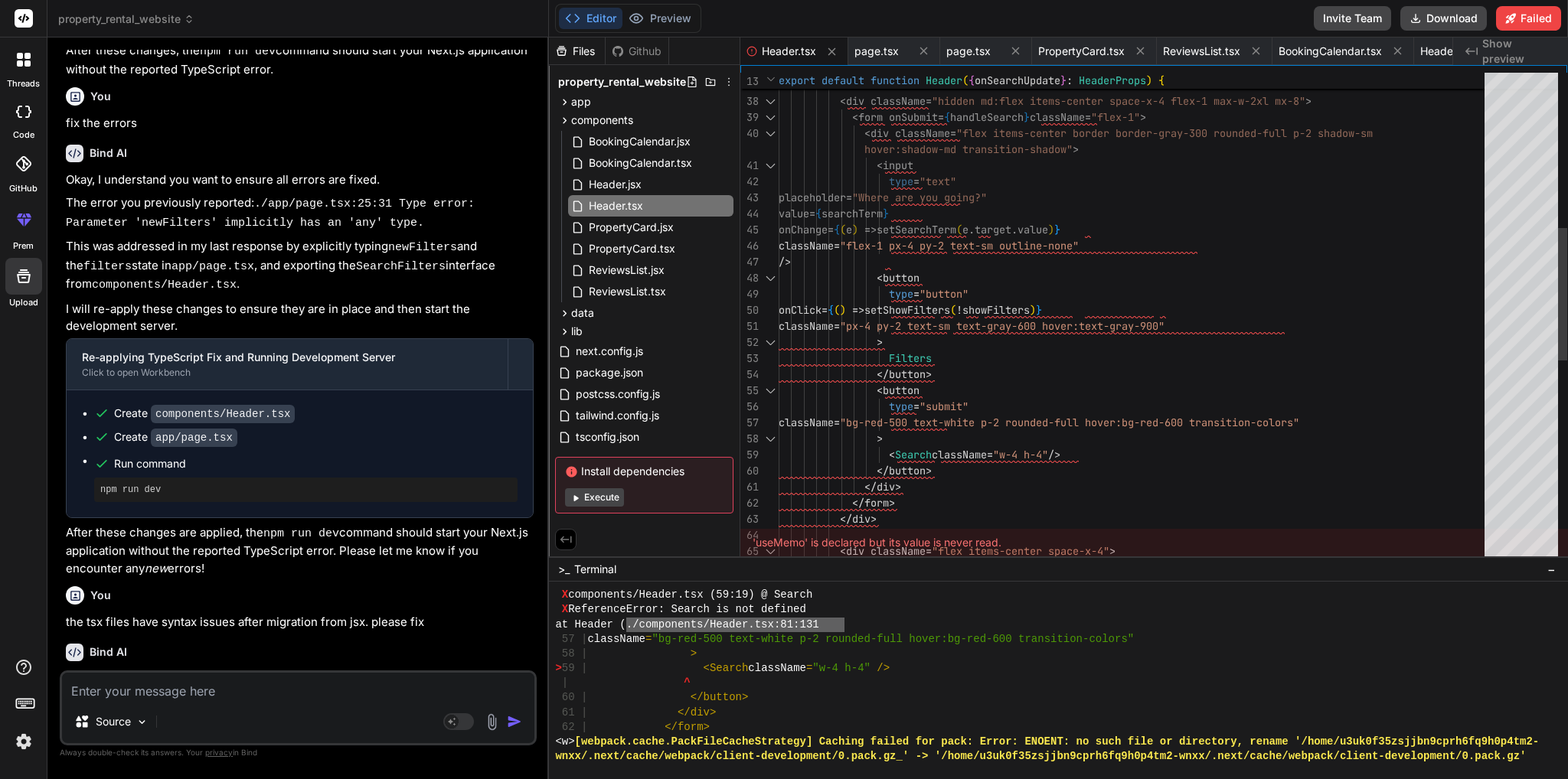
click at [915, 462] on div "</ div > < div className = "hidden md:flex items-center space-x-4 flex-1 max- w…" at bounding box center [1136, 407] width 715 height 1816
click at [900, 451] on div "</ div > < div className = "hidden md:flex items-center space-x-4 flex-1 max- w…" at bounding box center [1136, 407] width 715 height 1816
drag, startPoint x: 900, startPoint y: 451, endPoint x: 915, endPoint y: 446, distance: 15.8
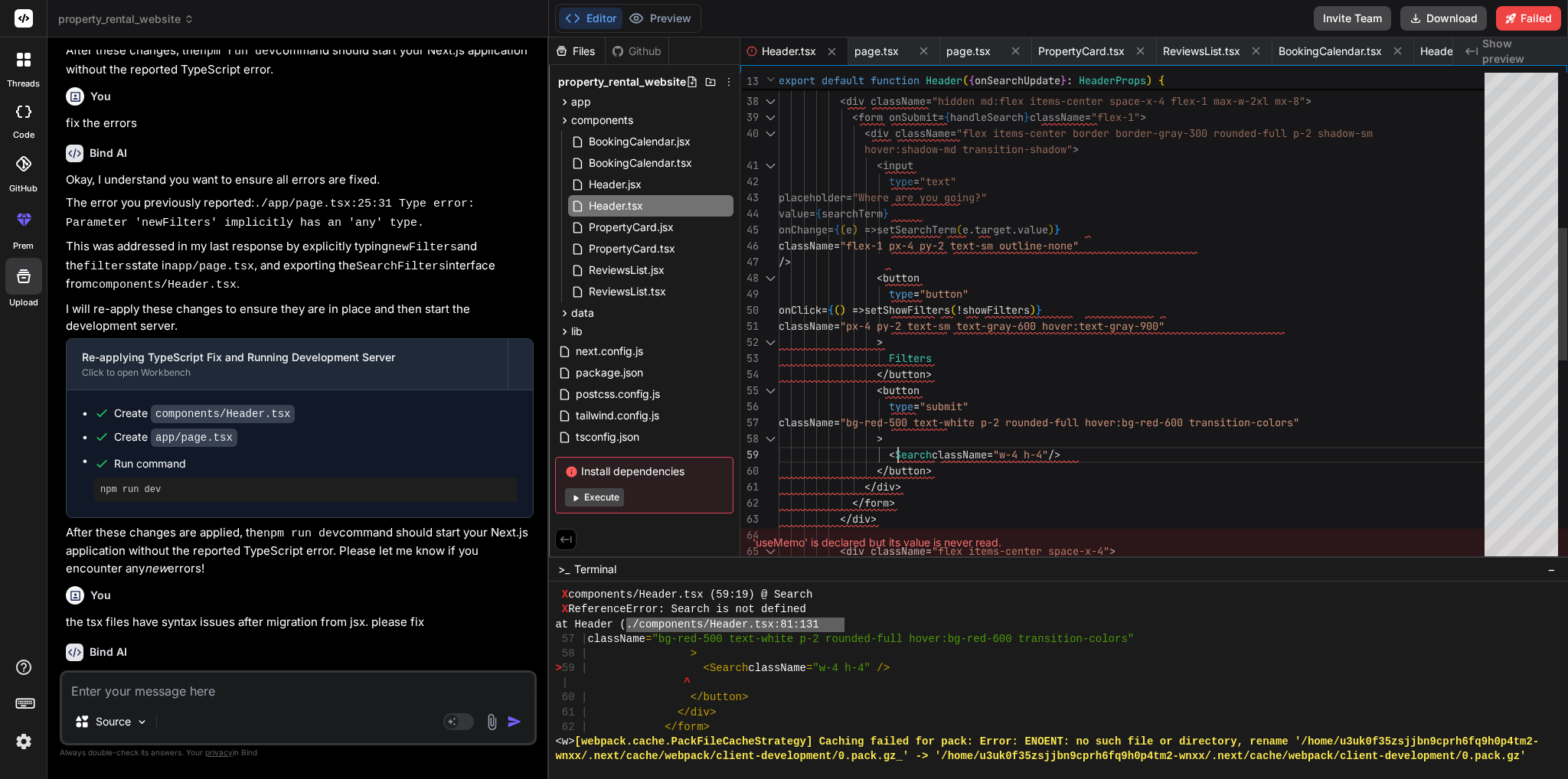
click at [901, 450] on div "</ div > < div className = "hidden md:flex items-center space-x-4 flex-1 max- w…" at bounding box center [1136, 407] width 715 height 1816
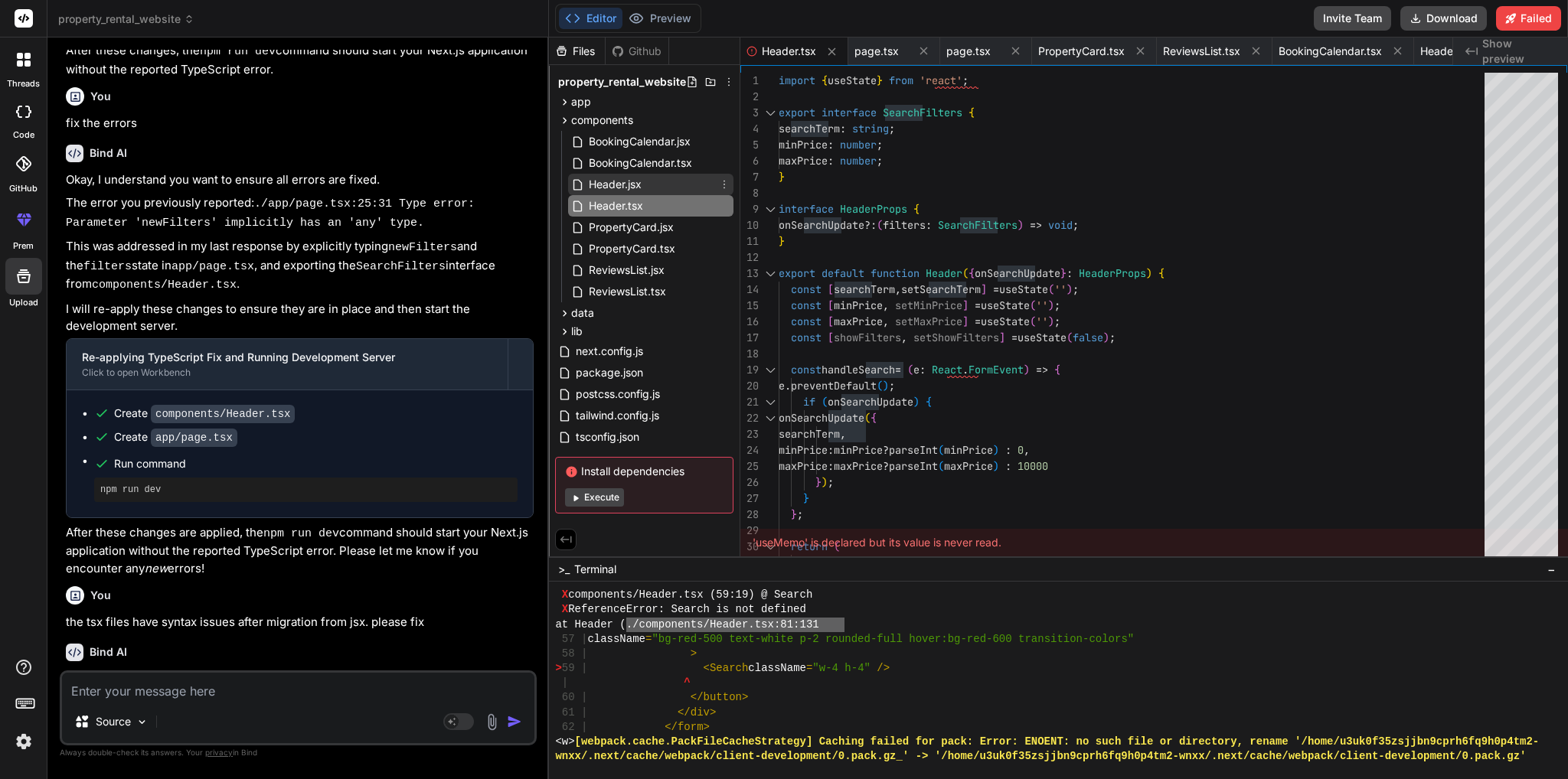
click at [638, 194] on div "Header.jsx" at bounding box center [651, 184] width 165 height 21
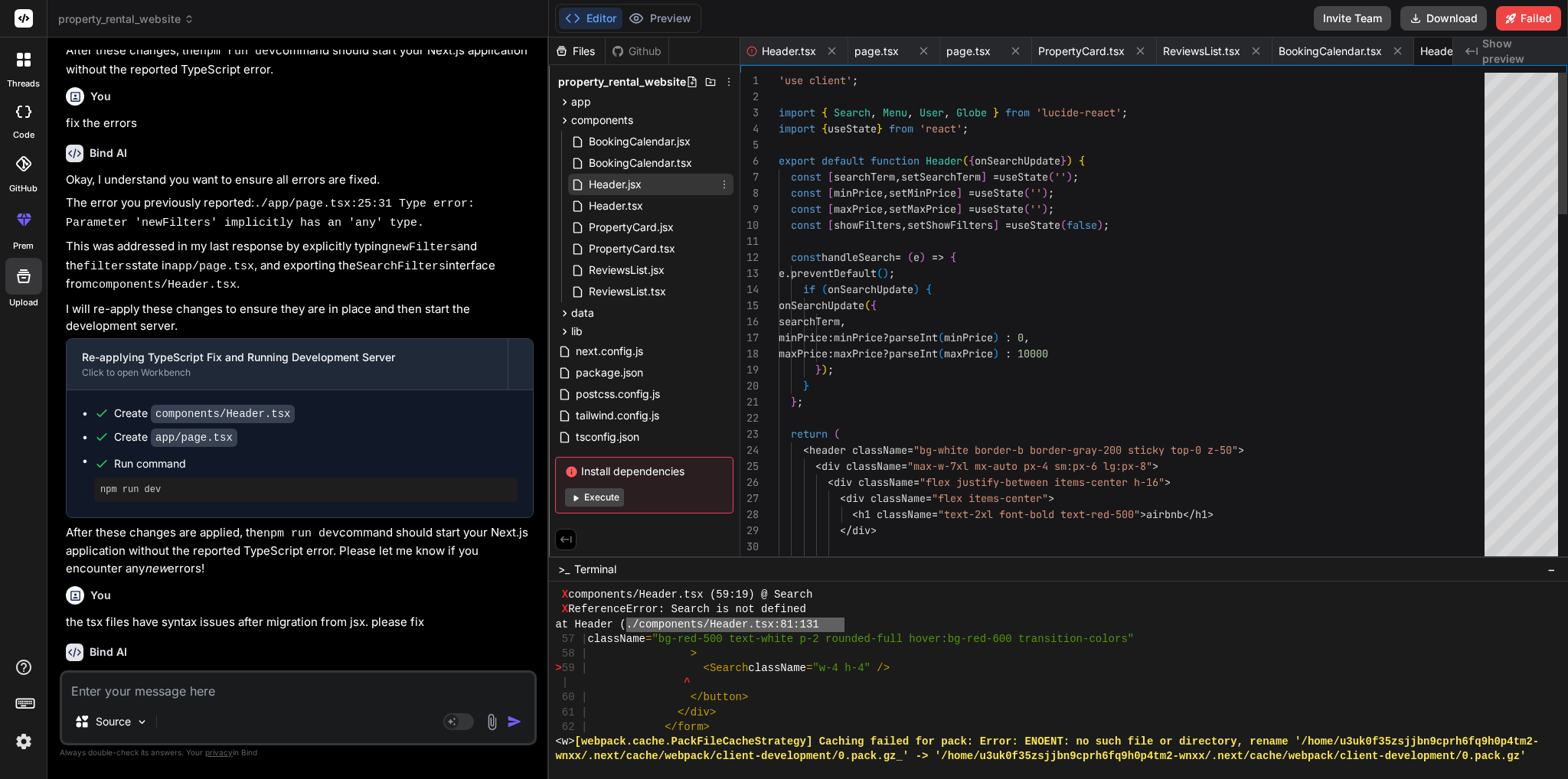
scroll to position [0, 53]
click at [640, 184] on span "Header.jsx" at bounding box center [615, 184] width 56 height 18
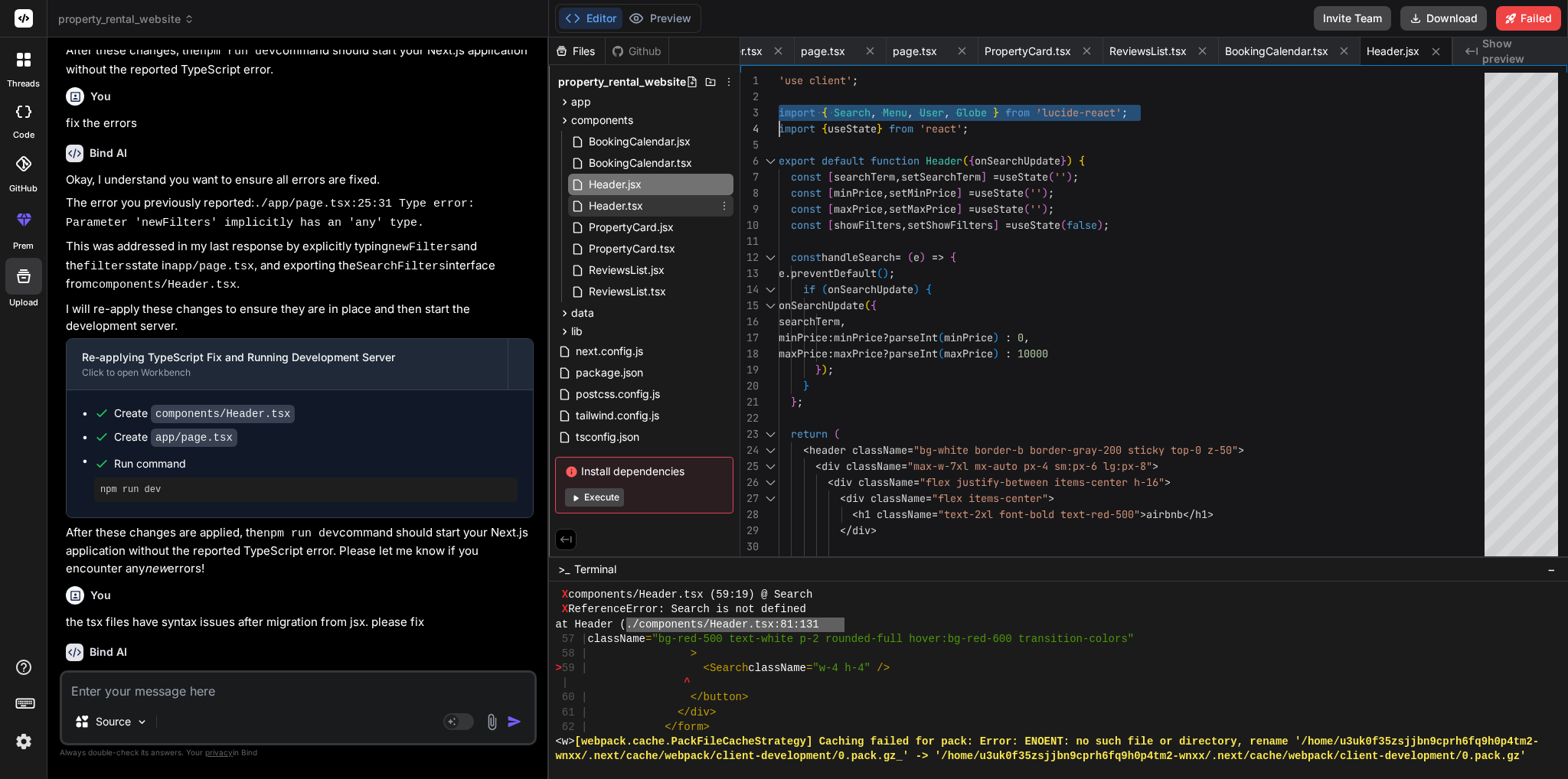
click at [626, 211] on span "Header.tsx" at bounding box center [616, 205] width 57 height 18
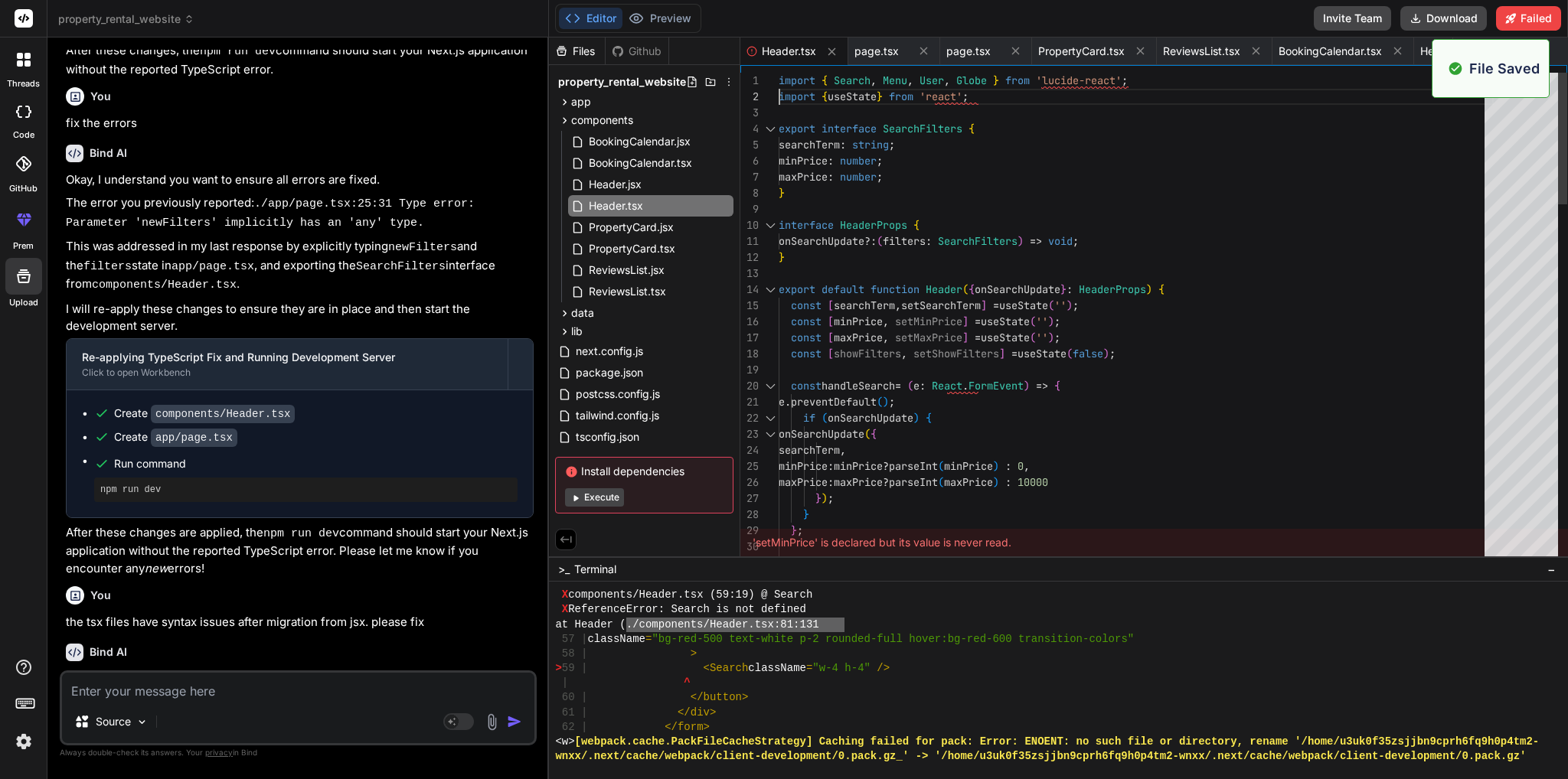
scroll to position [12102, 0]
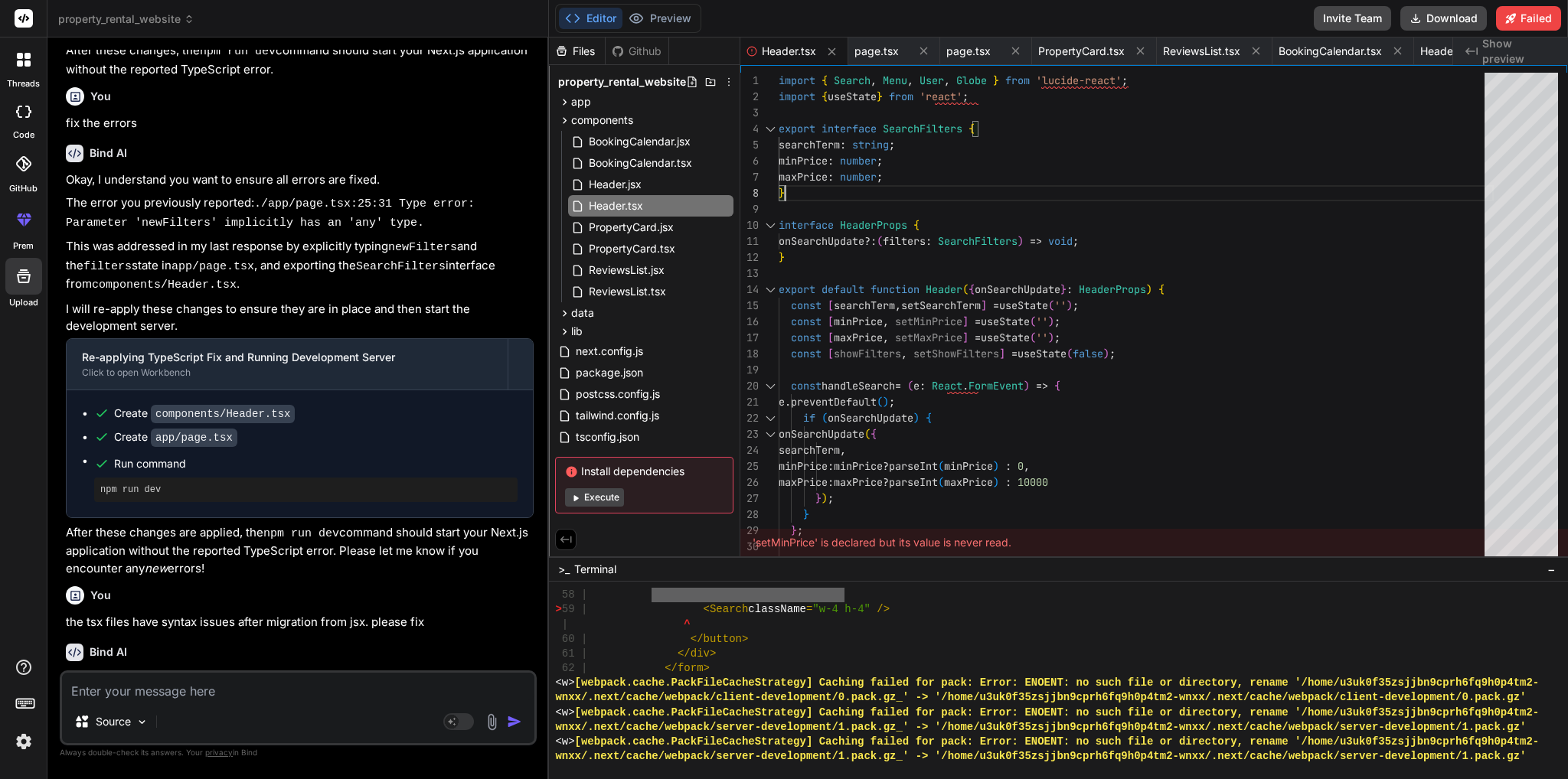
scroll to position [12236, 0]
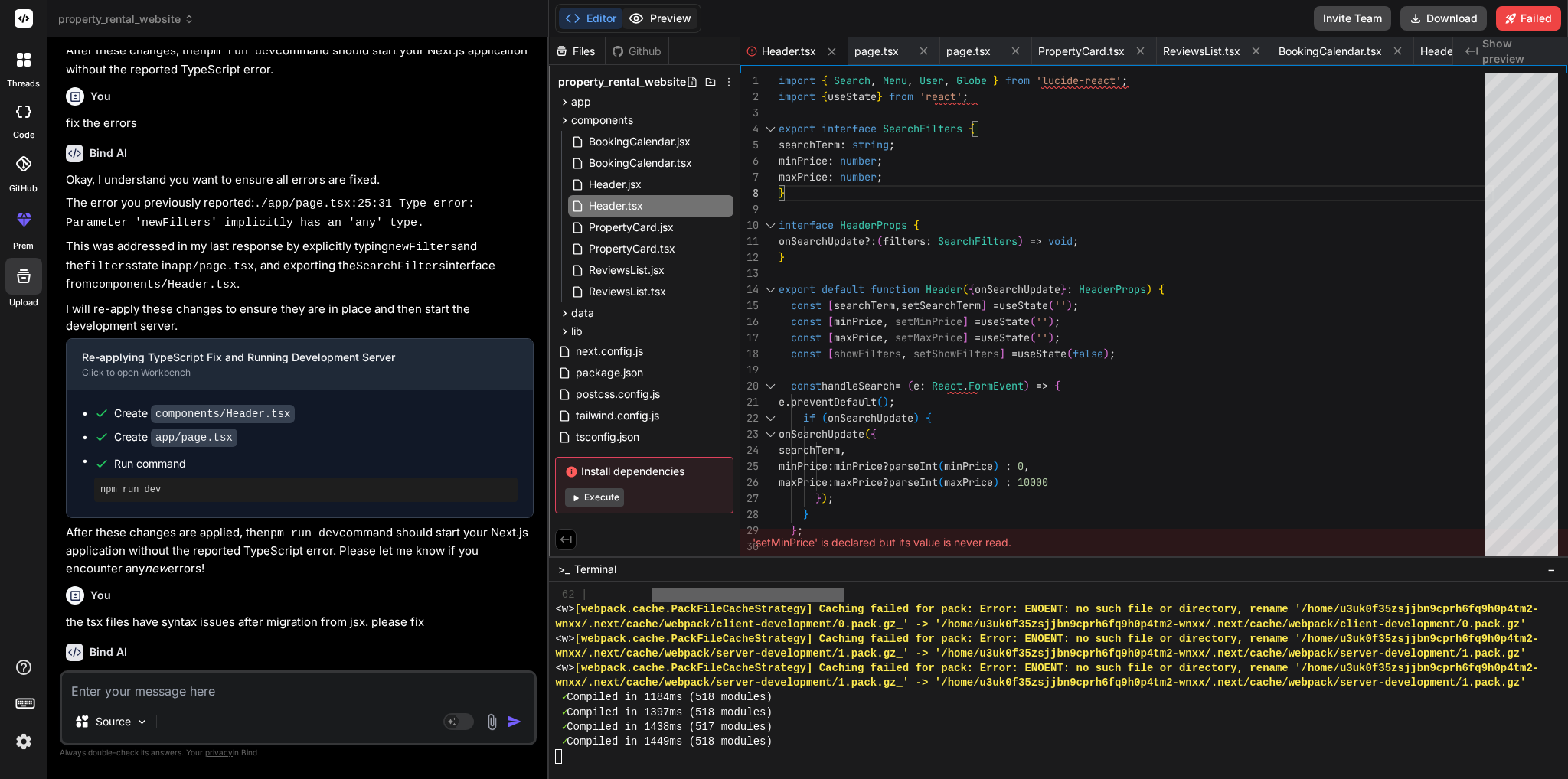
click at [663, 18] on button "Preview" at bounding box center [660, 18] width 75 height 21
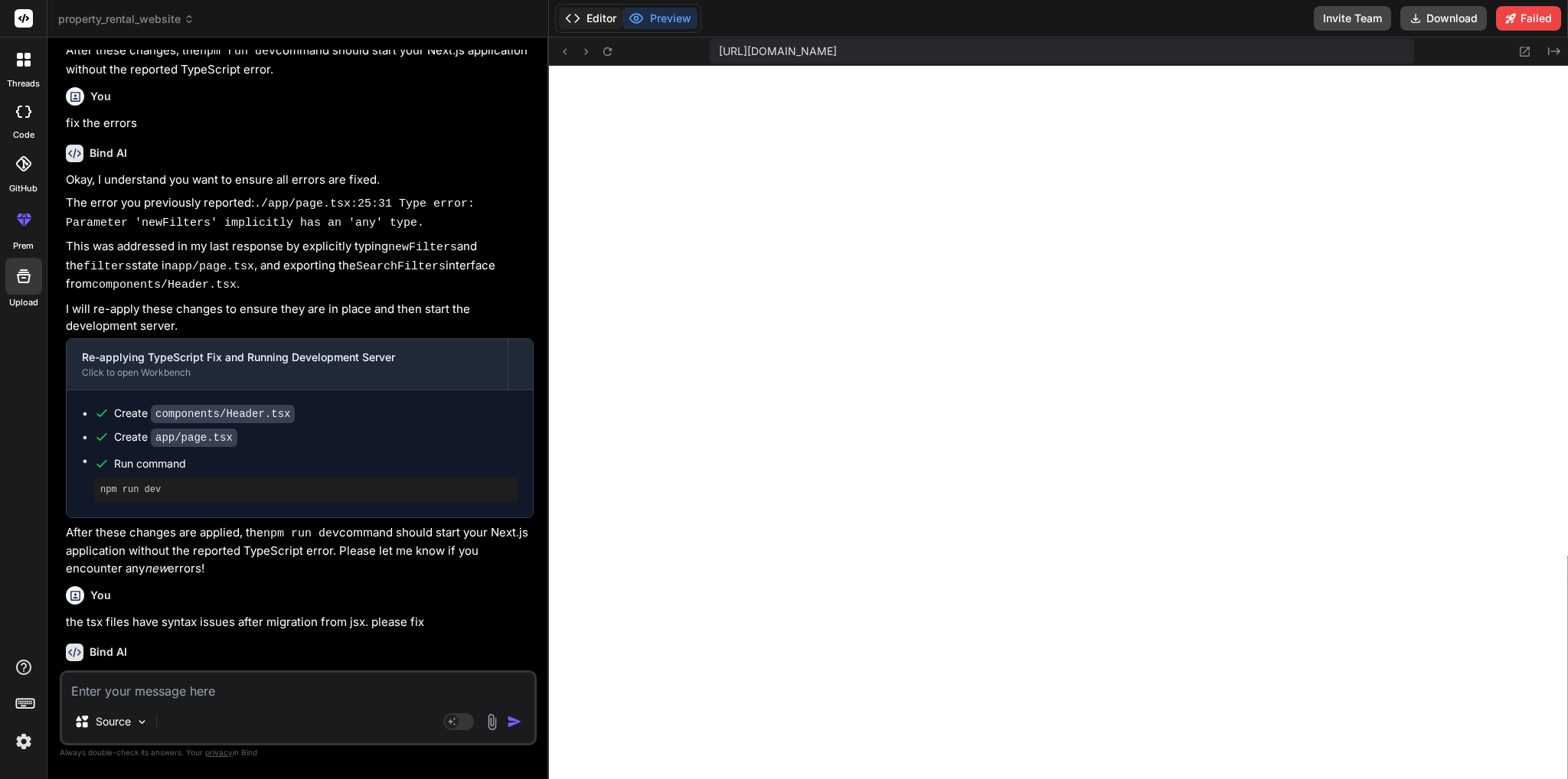
click at [582, 20] on button "Editor" at bounding box center [590, 18] width 64 height 21
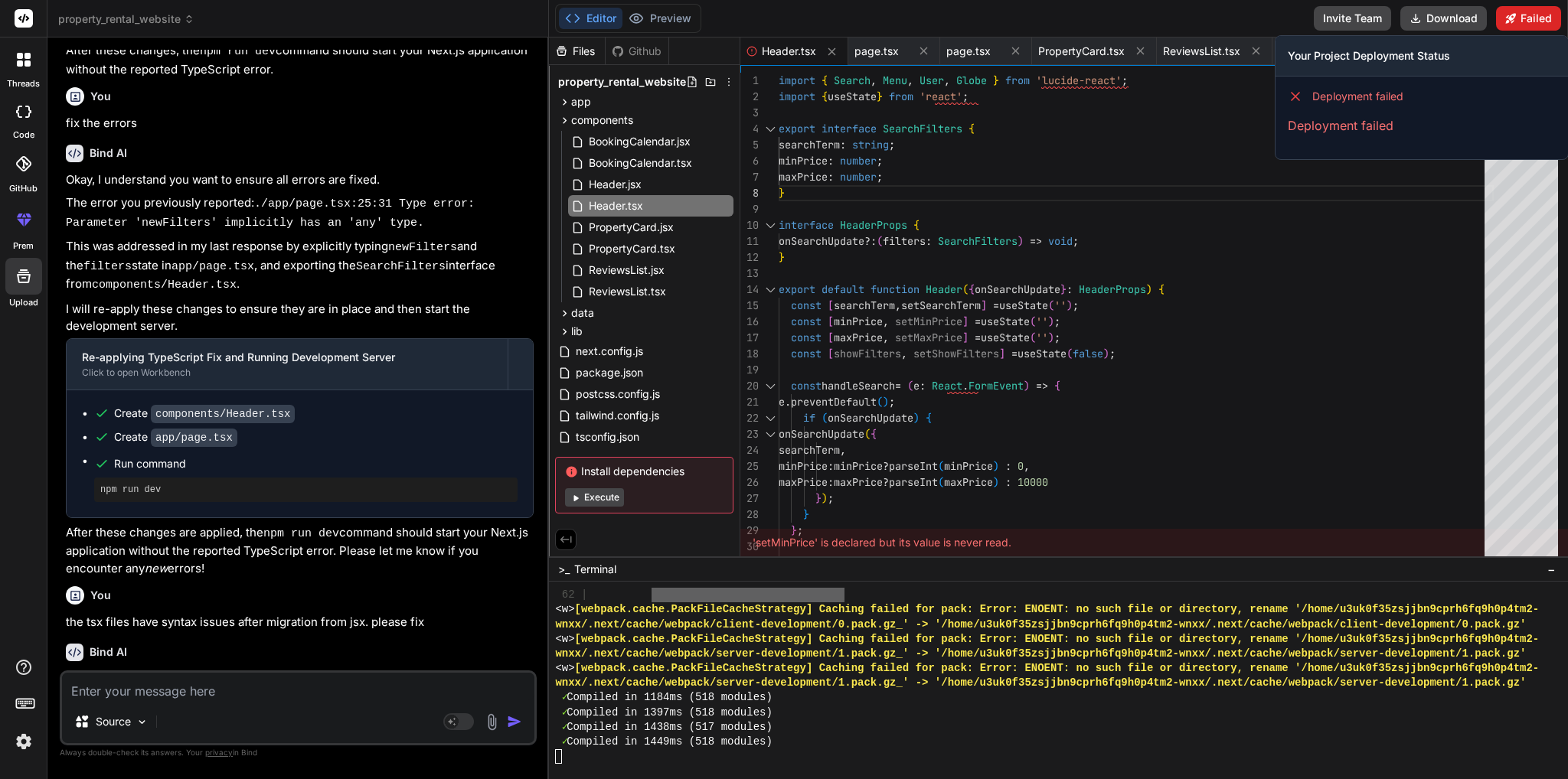
click at [1543, 17] on button "Failed" at bounding box center [1528, 18] width 65 height 25
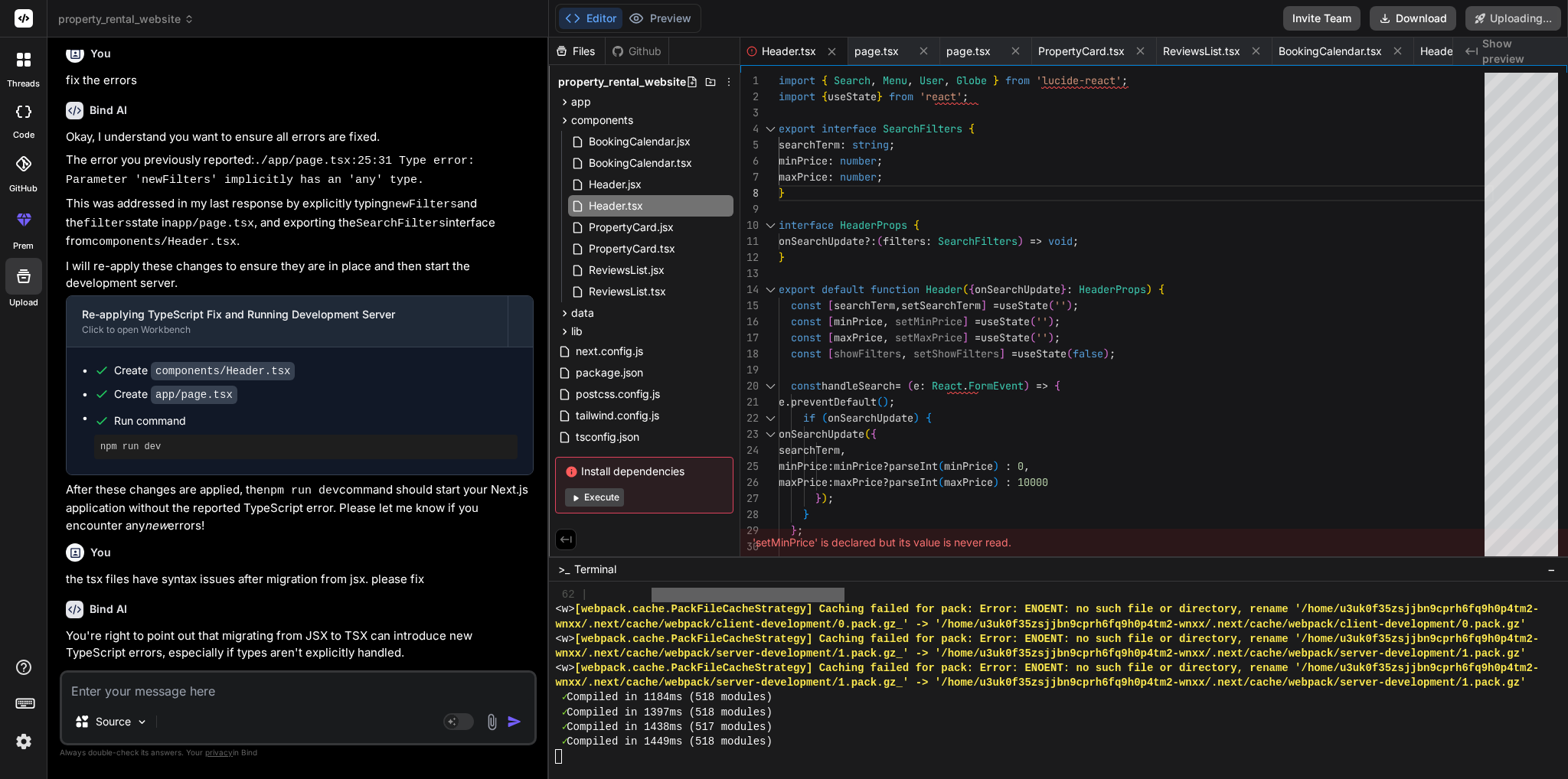
scroll to position [7009, 0]
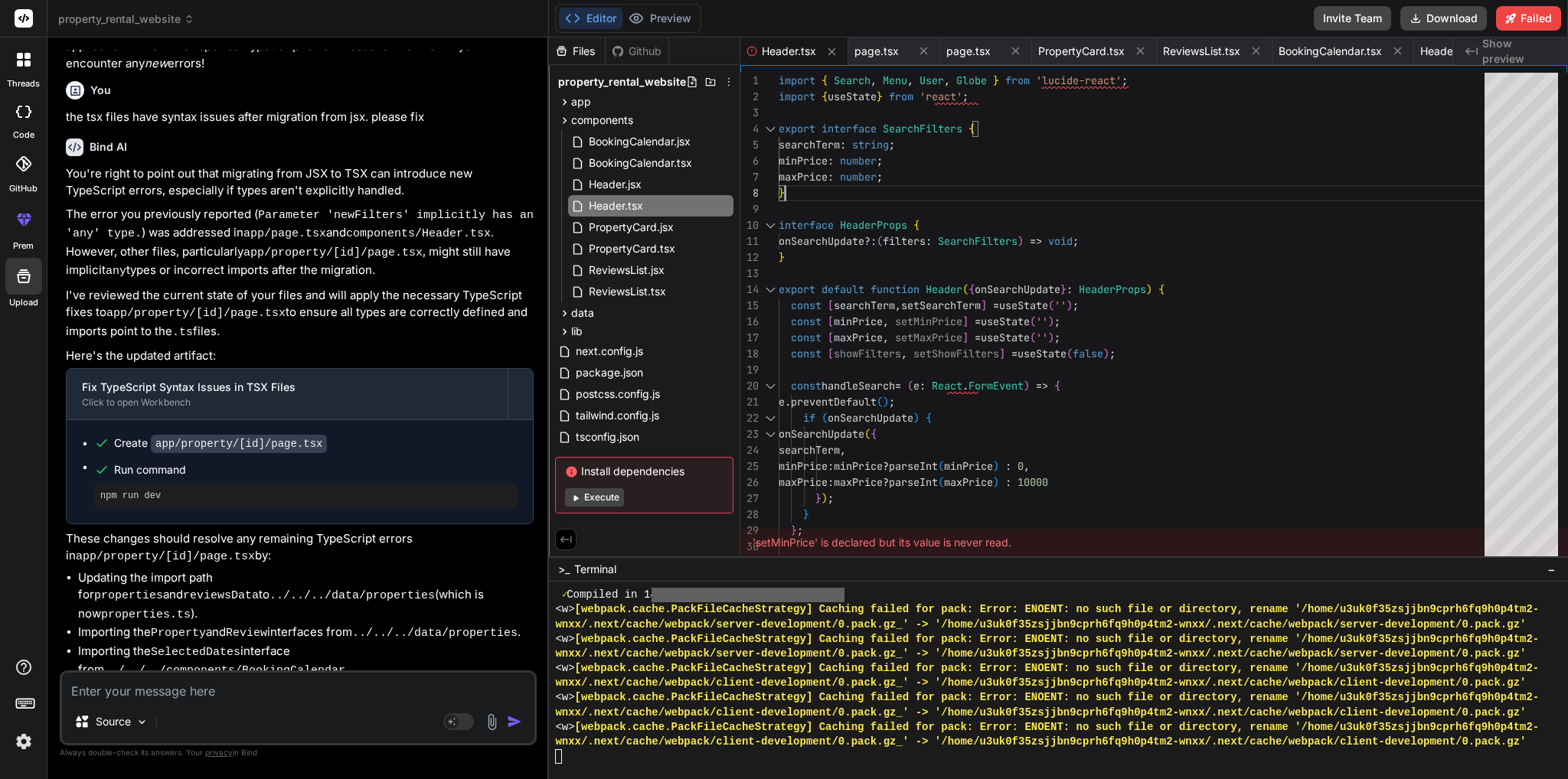
scroll to position [12382, 0]
click at [609, 499] on button "Execute" at bounding box center [594, 497] width 59 height 18
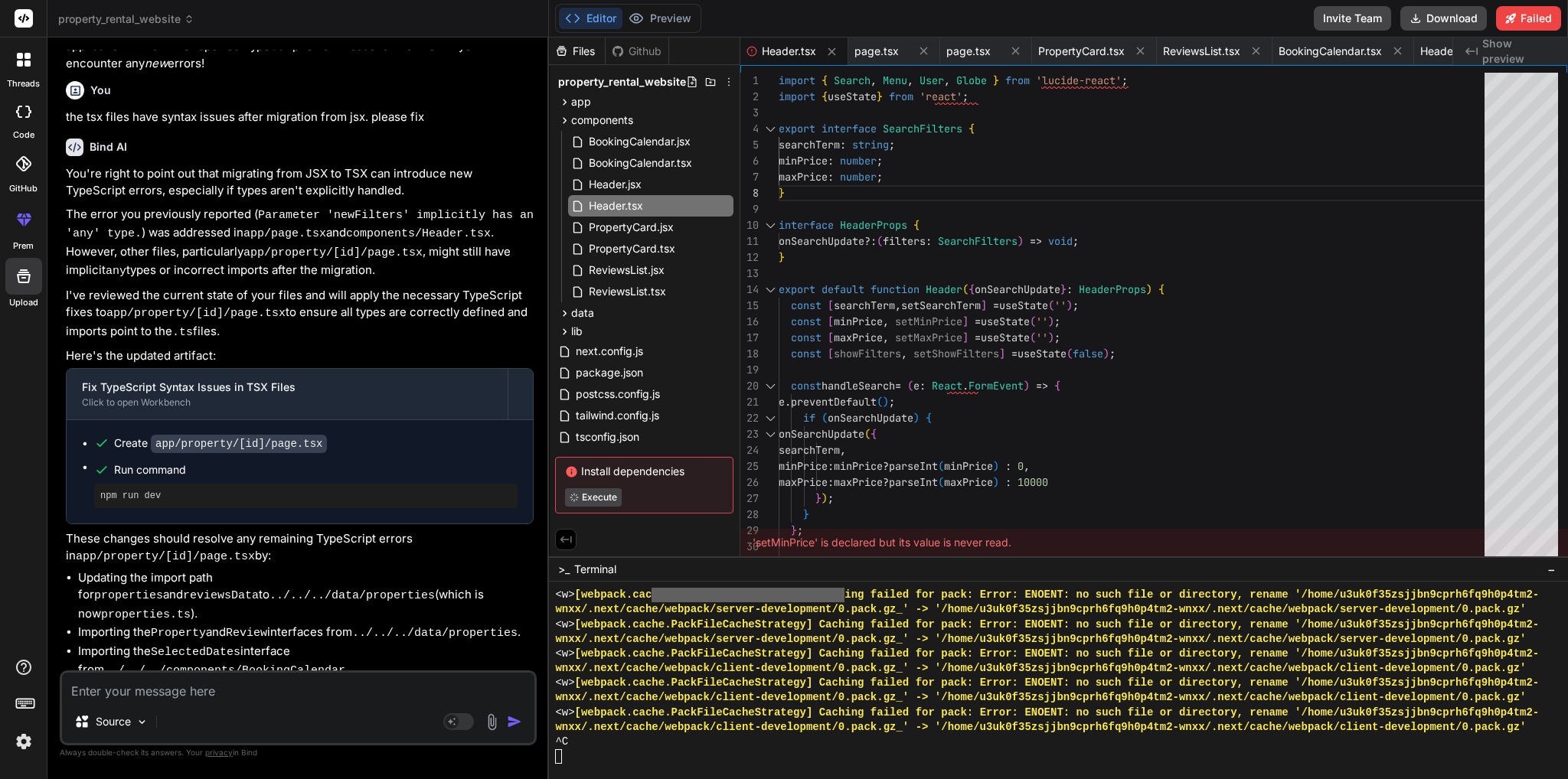
scroll to position [12396, 0]
click at [796, 543] on div "'setMinPrice' is declared but its value is never read." at bounding box center [1154, 543] width 828 height 28
copy div "setMinPrice"
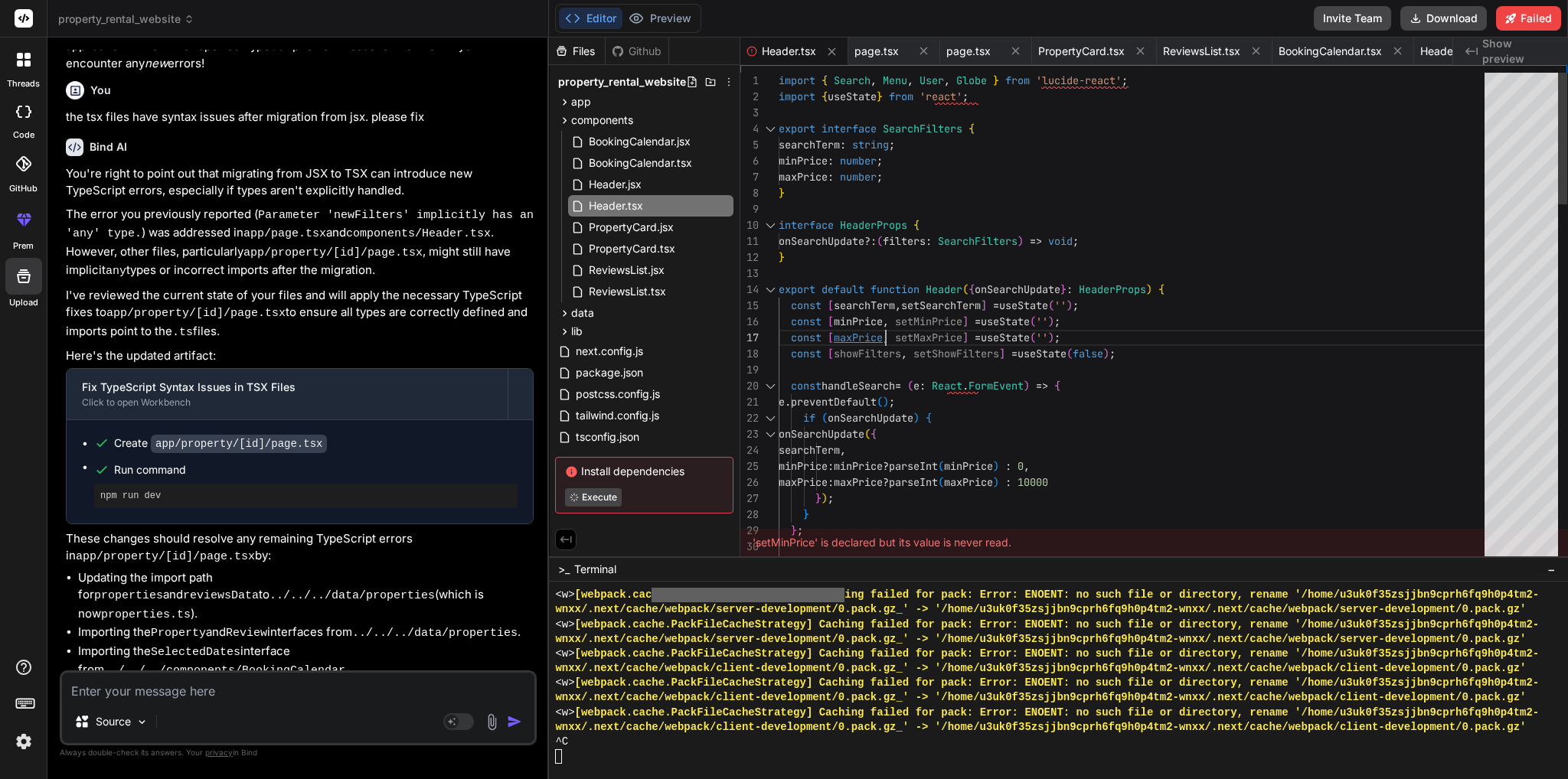
scroll to position [17, 0]
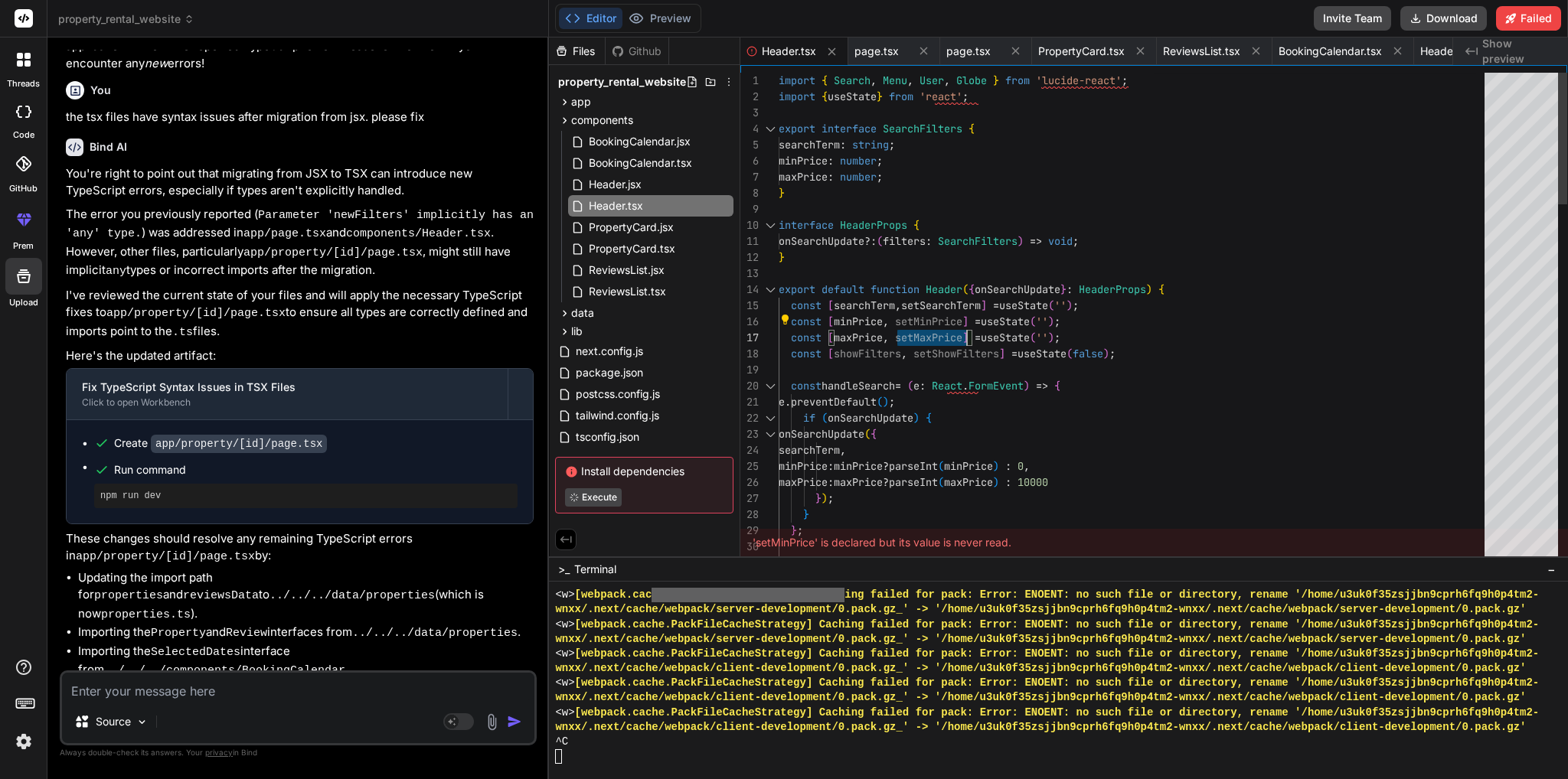
click at [637, 185] on span "Header.jsx" at bounding box center [615, 184] width 56 height 18
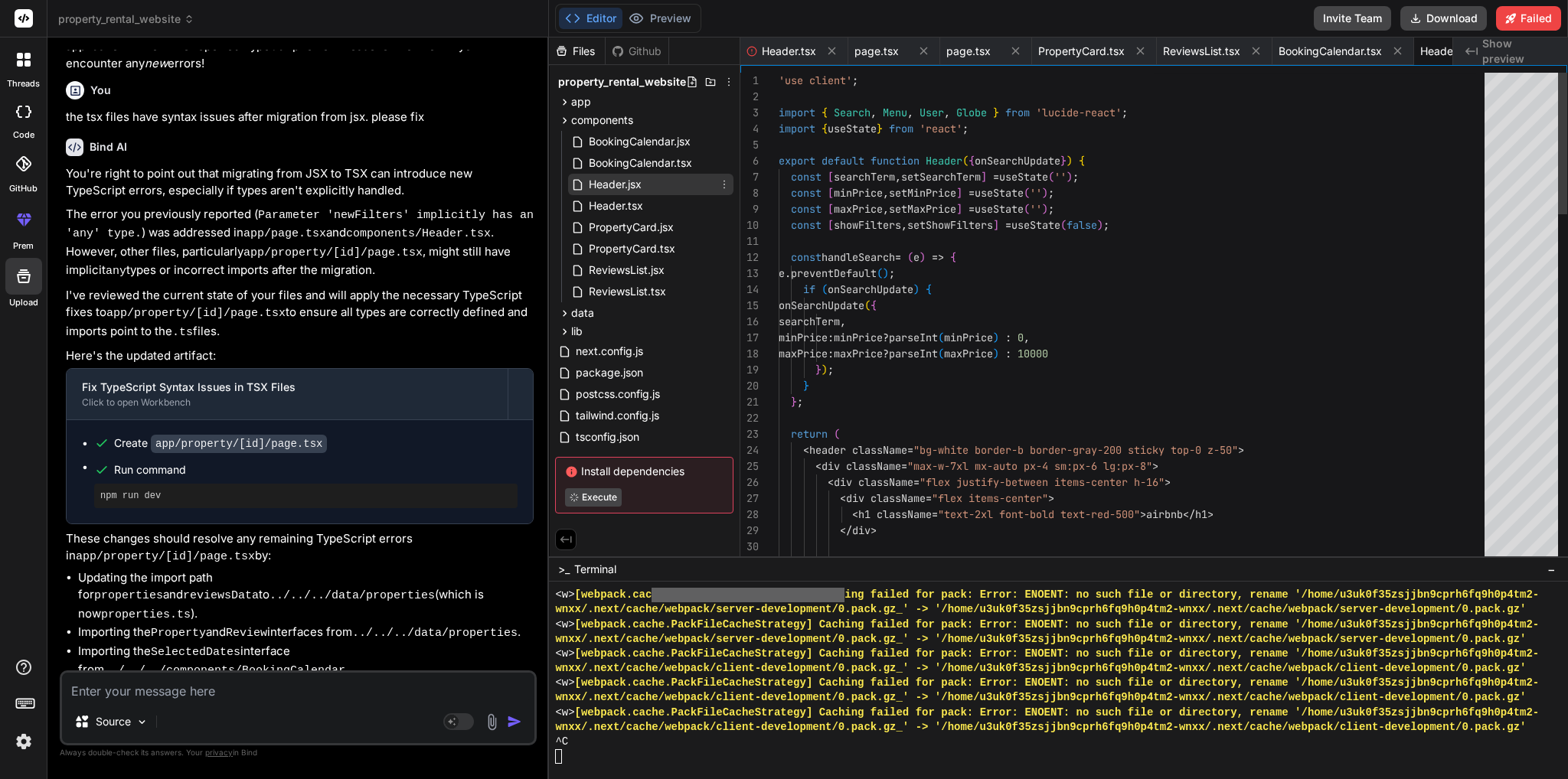
scroll to position [0, 53]
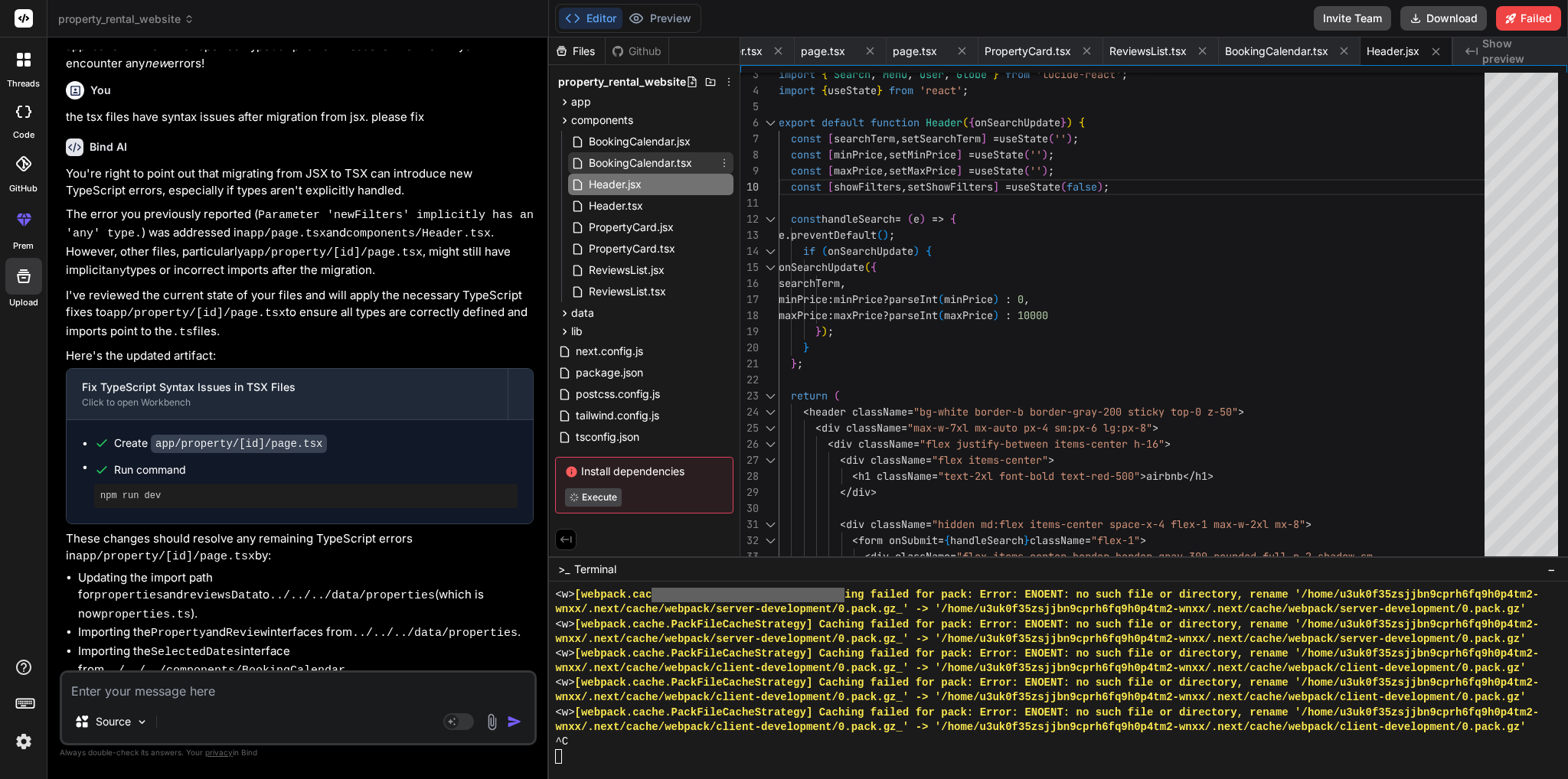
click at [654, 160] on span "BookingCalendar.tsx" at bounding box center [640, 163] width 106 height 18
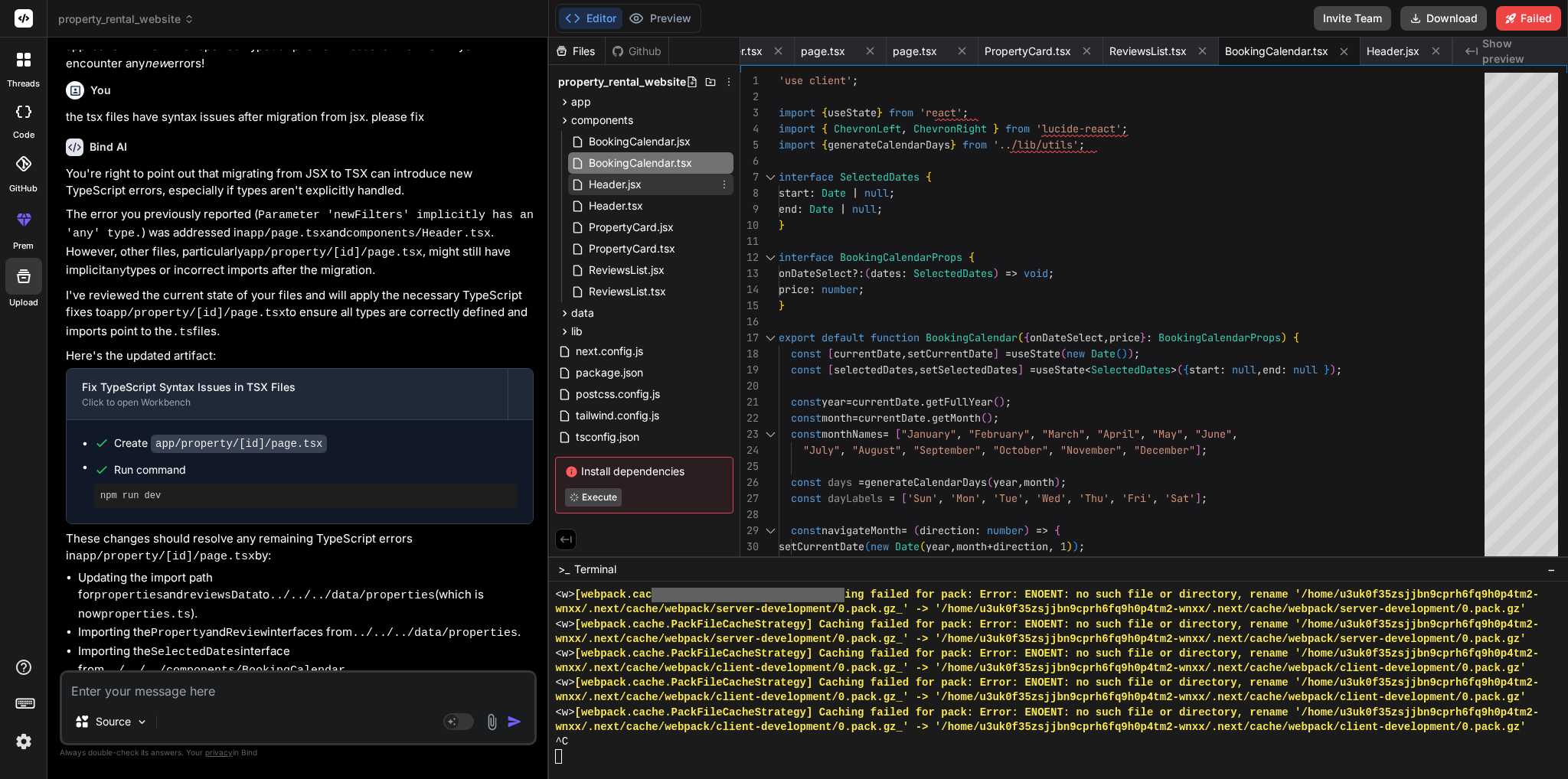
click at [617, 186] on span "Header.jsx" at bounding box center [615, 184] width 56 height 18
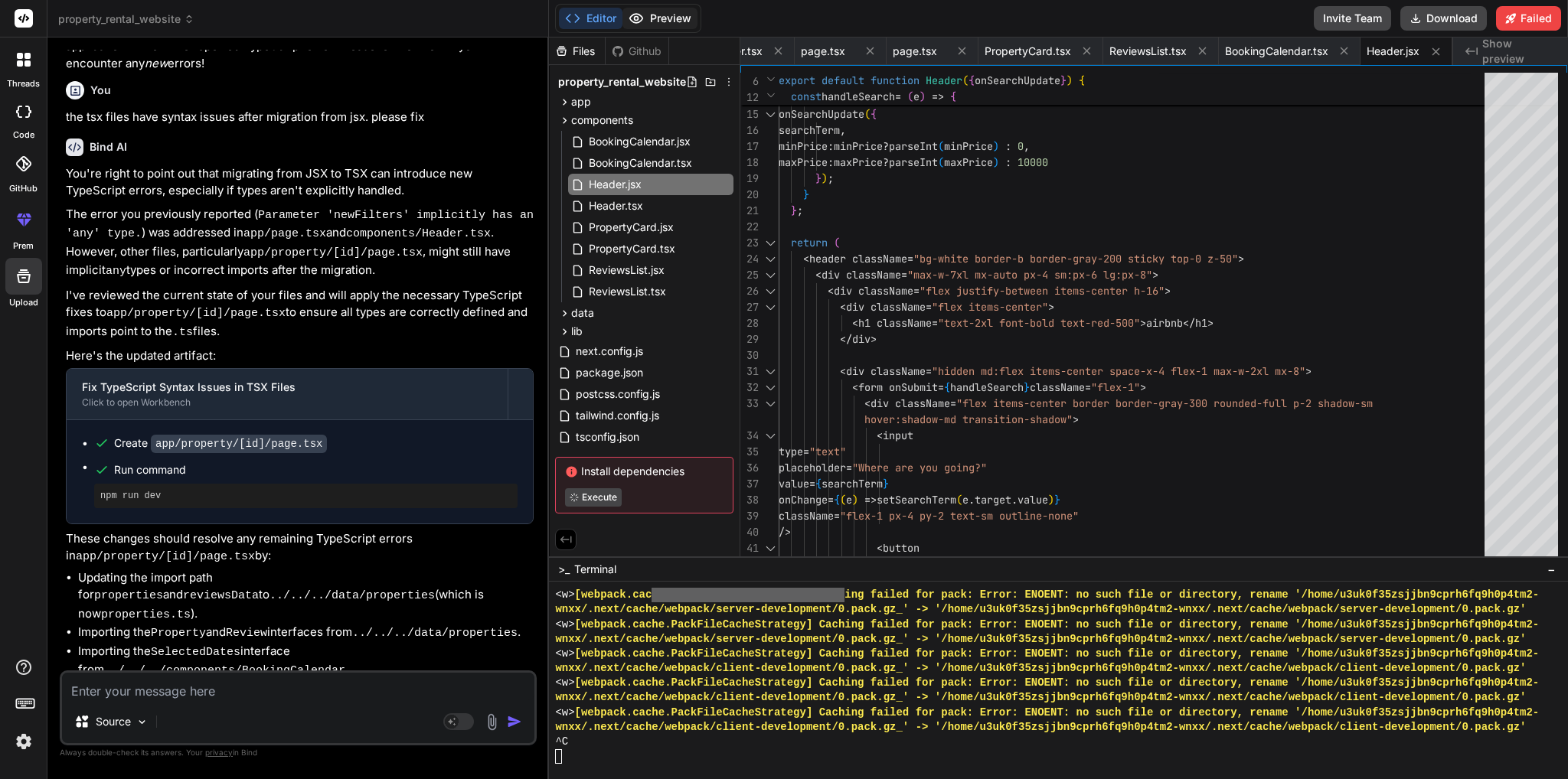
click at [676, 13] on button "Preview" at bounding box center [660, 18] width 75 height 21
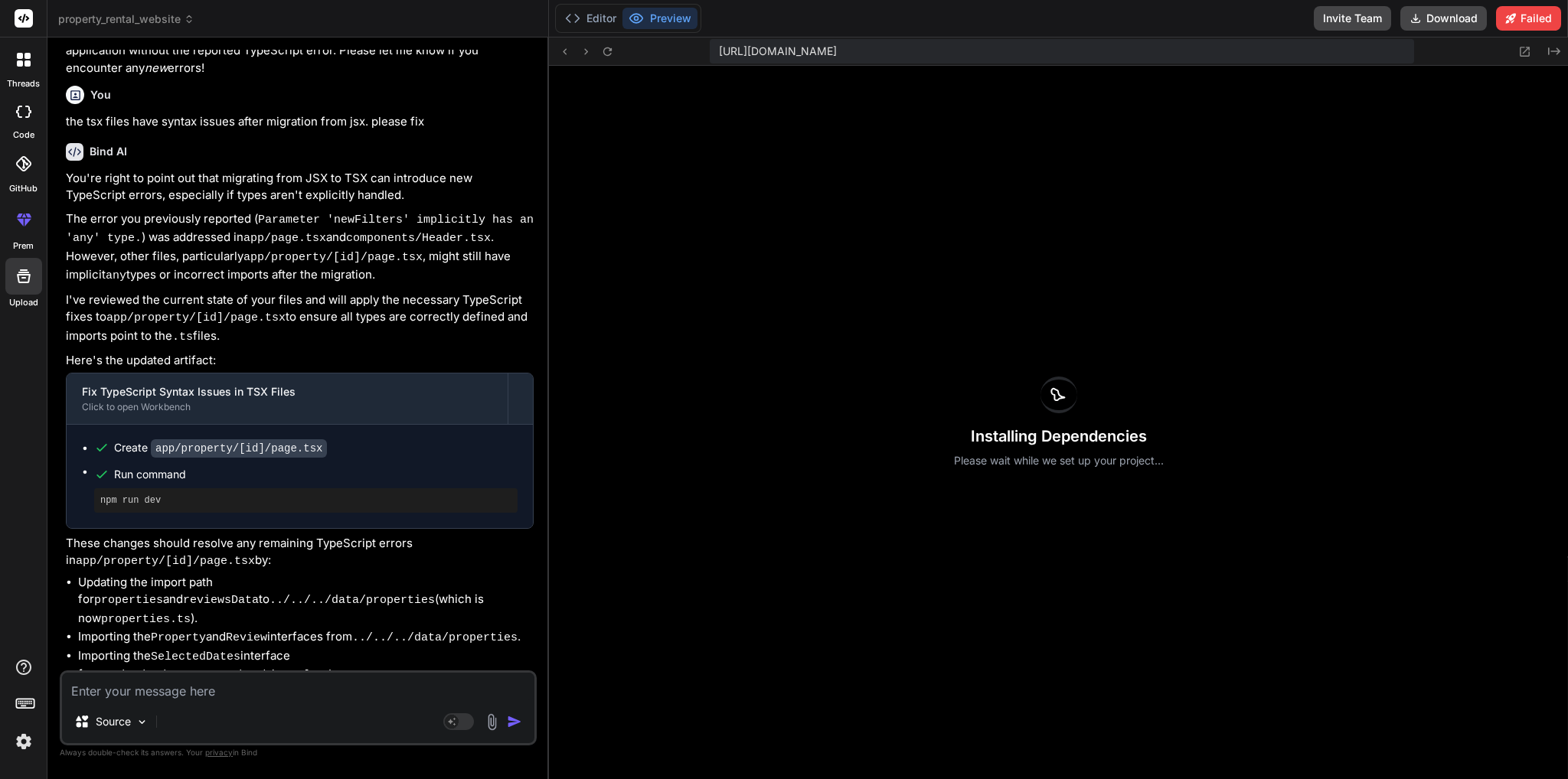
scroll to position [7557, 0]
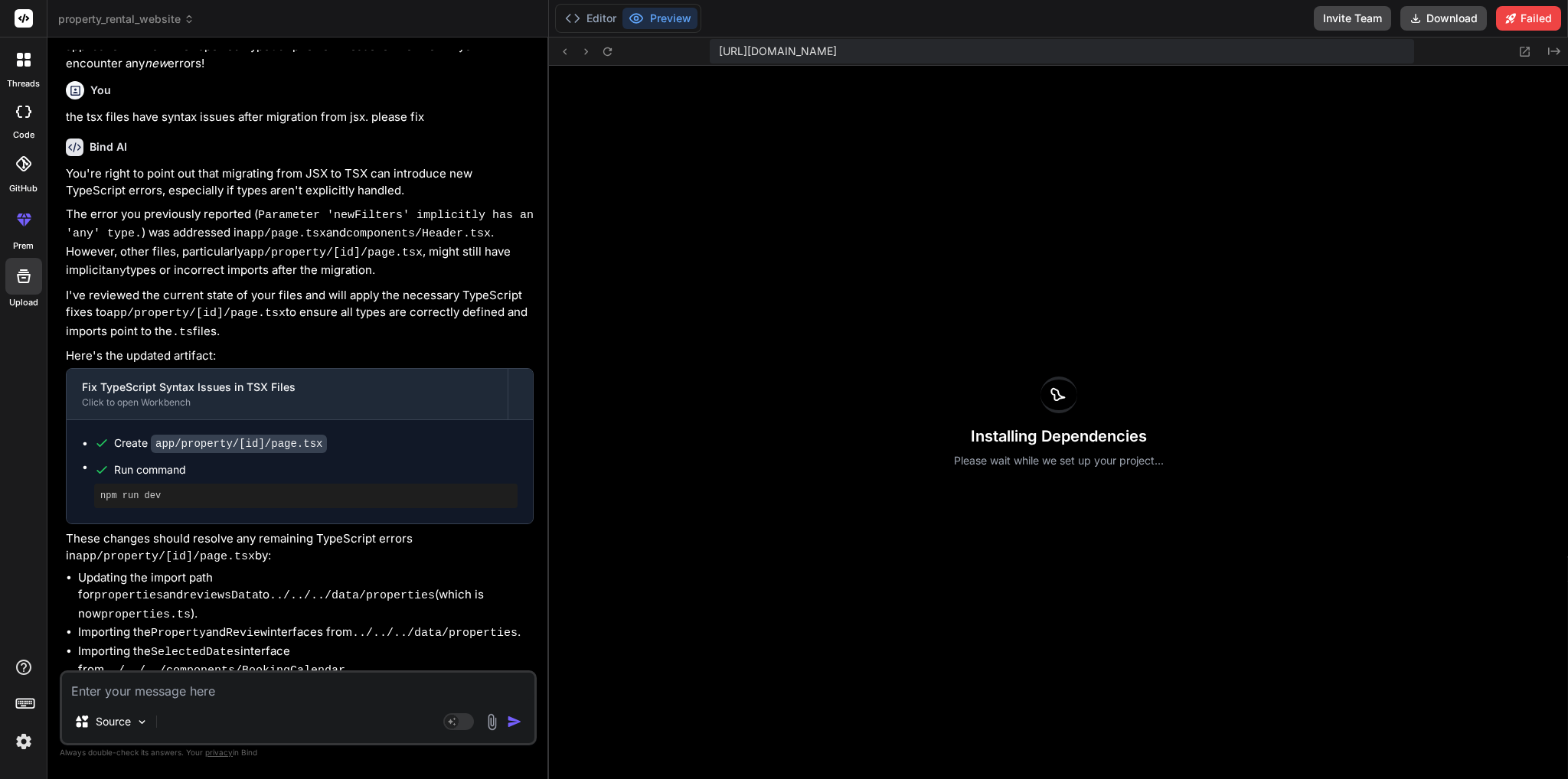
click at [32, 67] on div at bounding box center [23, 59] width 32 height 32
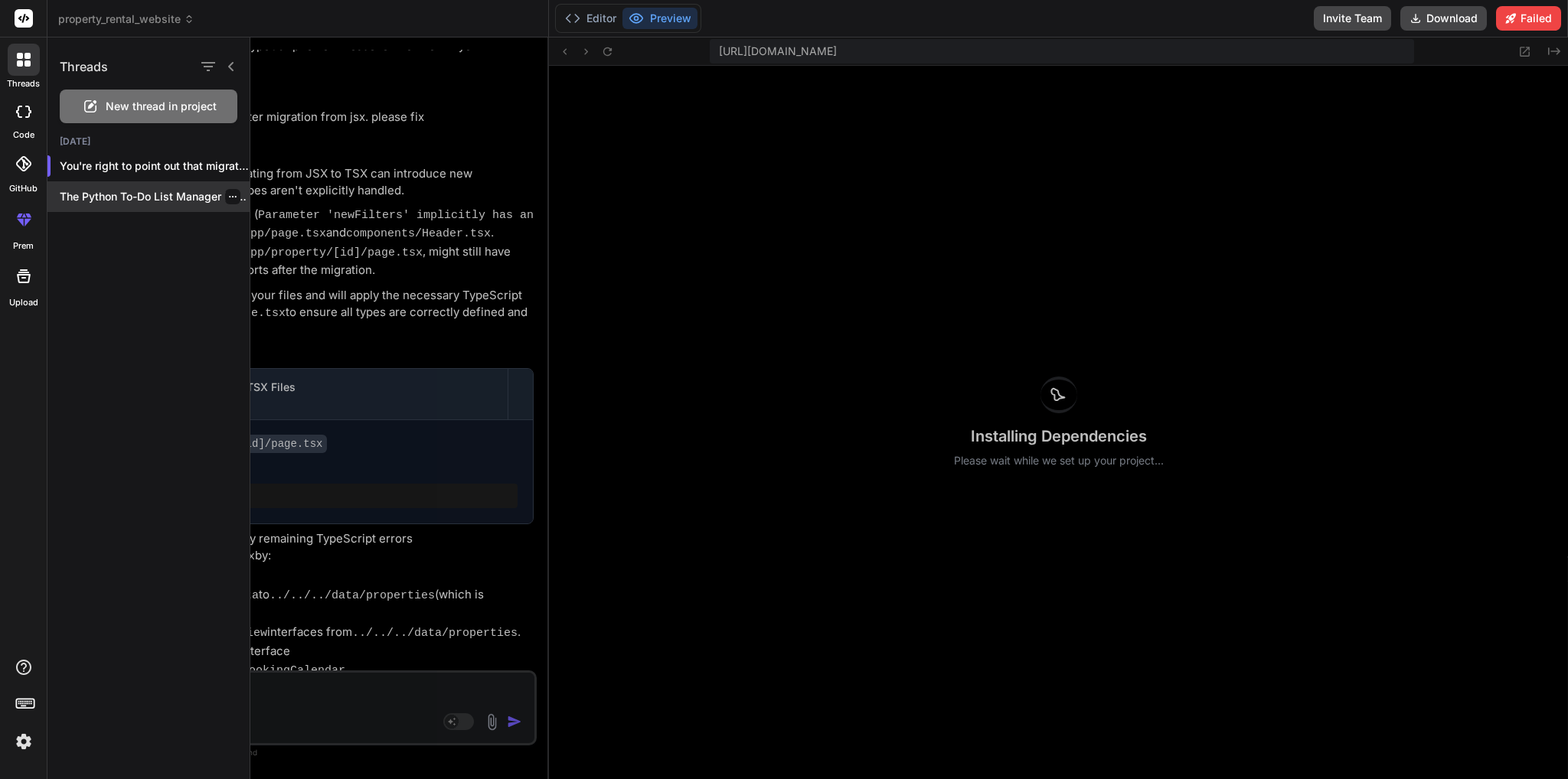
click at [132, 210] on div "The Python To-Do List Manager I created ..." at bounding box center [148, 196] width 202 height 30
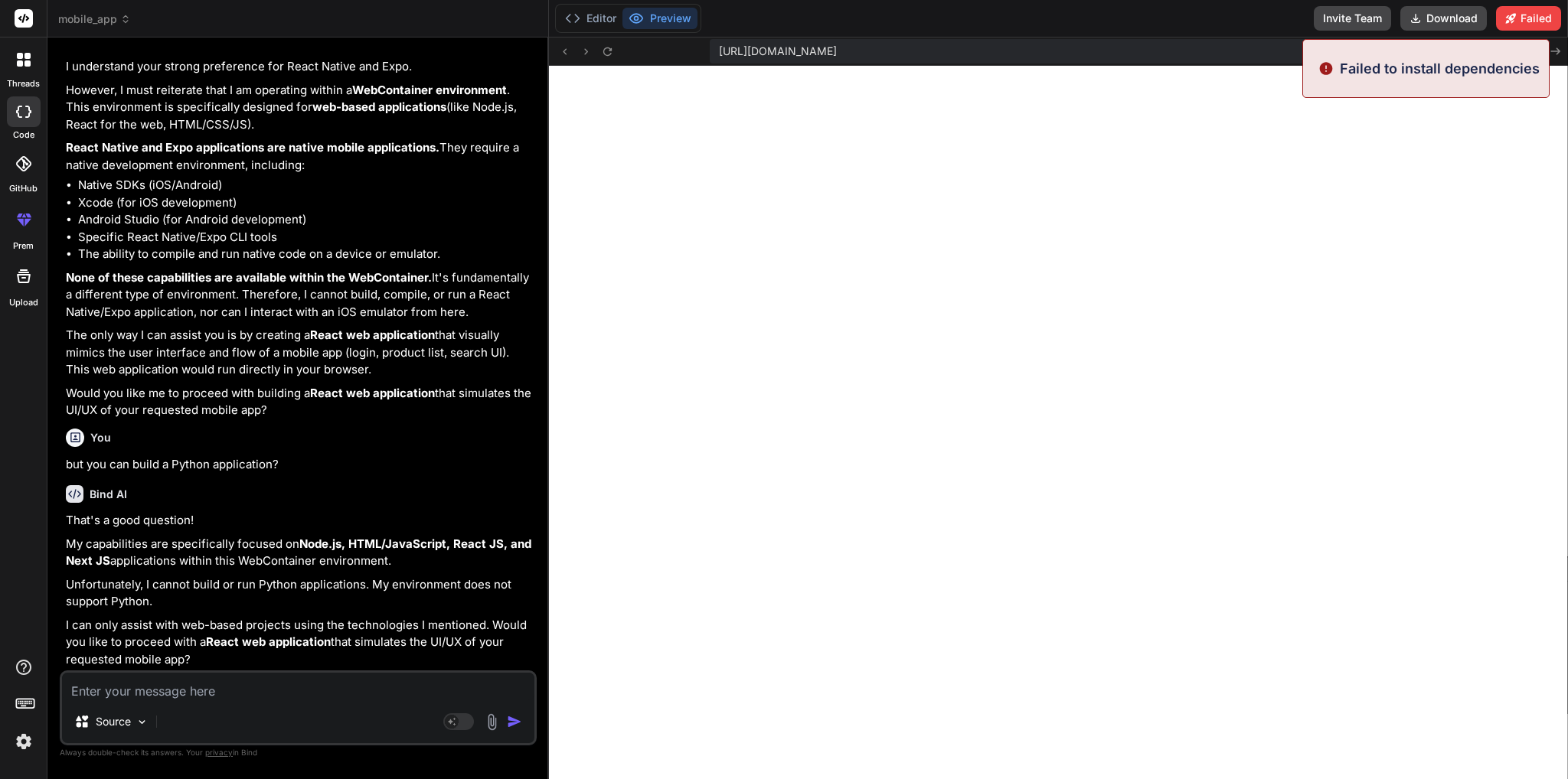
scroll to position [14688, 0]
click at [27, 70] on div at bounding box center [23, 59] width 32 height 32
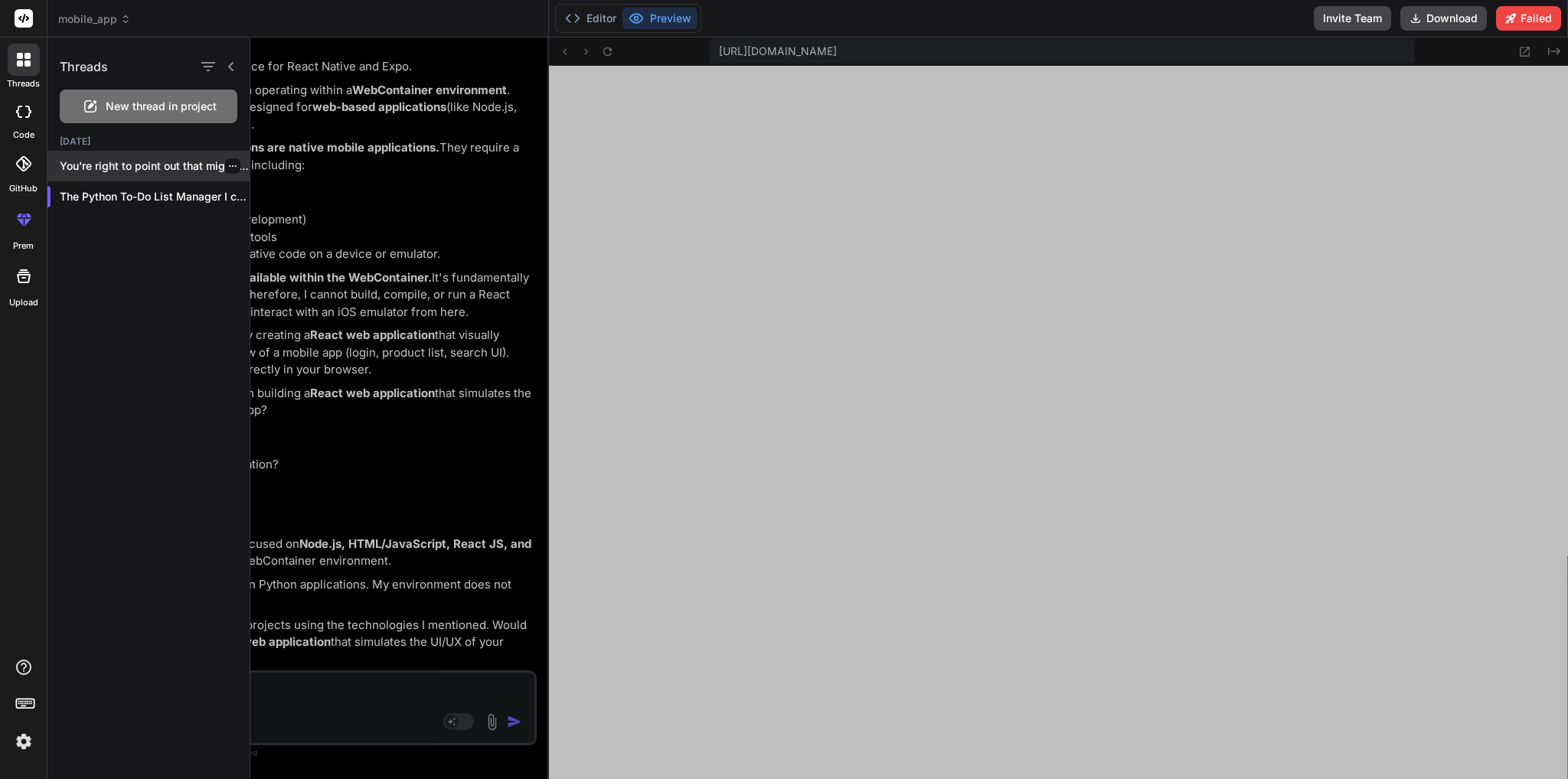
click at [110, 161] on p "You're right to point out that migrating..." at bounding box center [155, 166] width 190 height 16
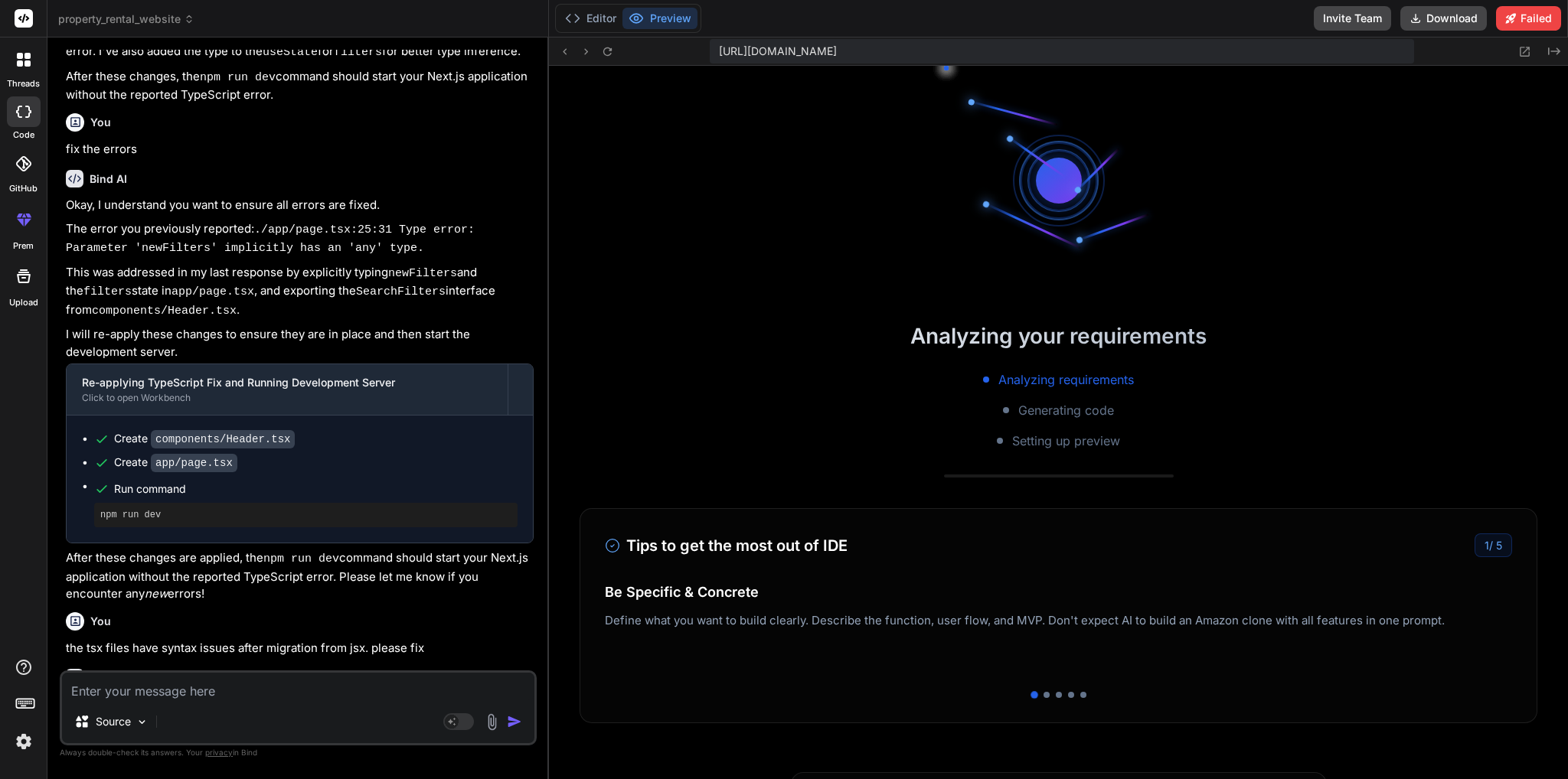
scroll to position [2002, 0]
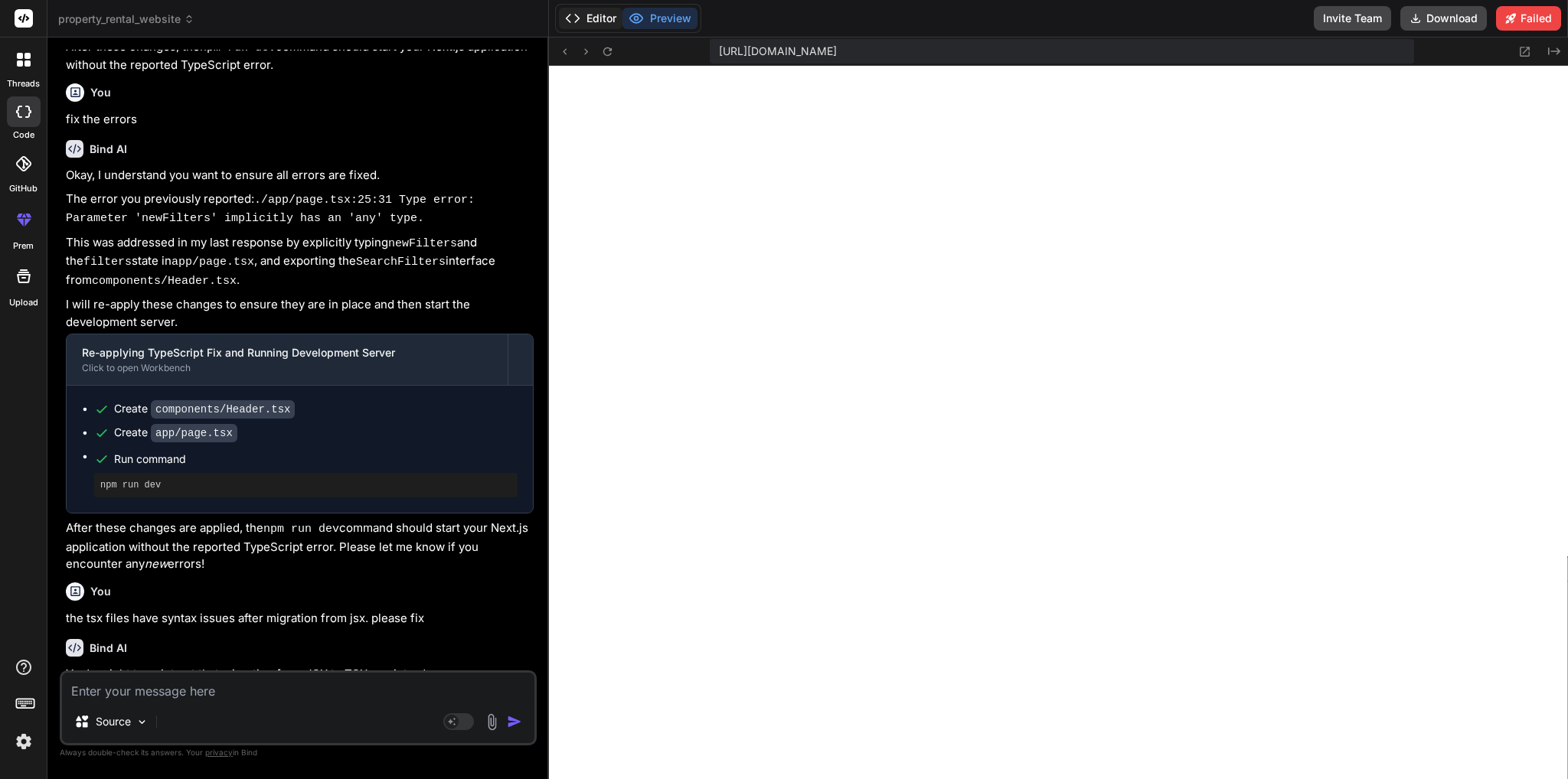
click at [590, 14] on button "Editor" at bounding box center [590, 18] width 64 height 21
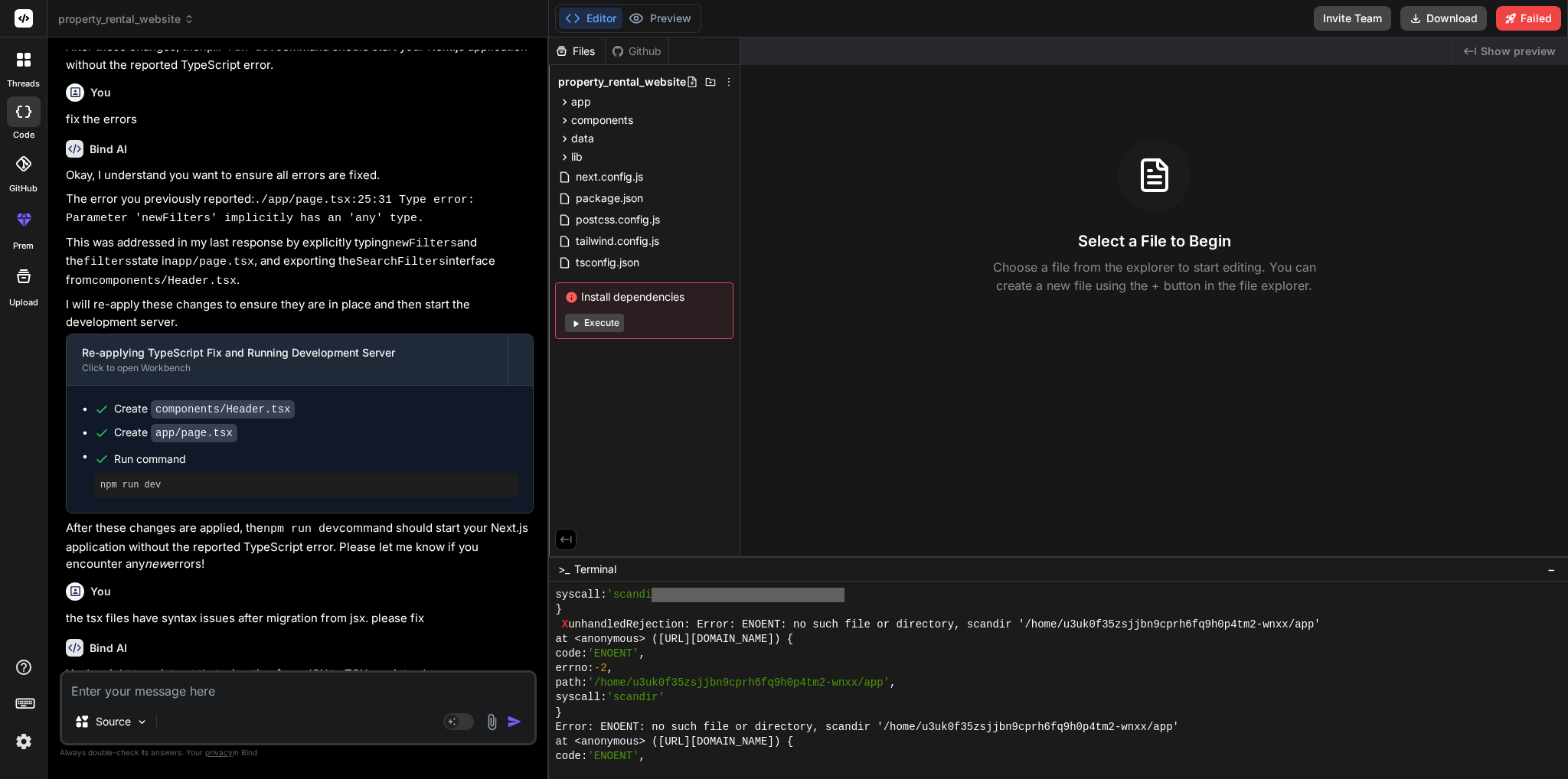
scroll to position [12470, 0]
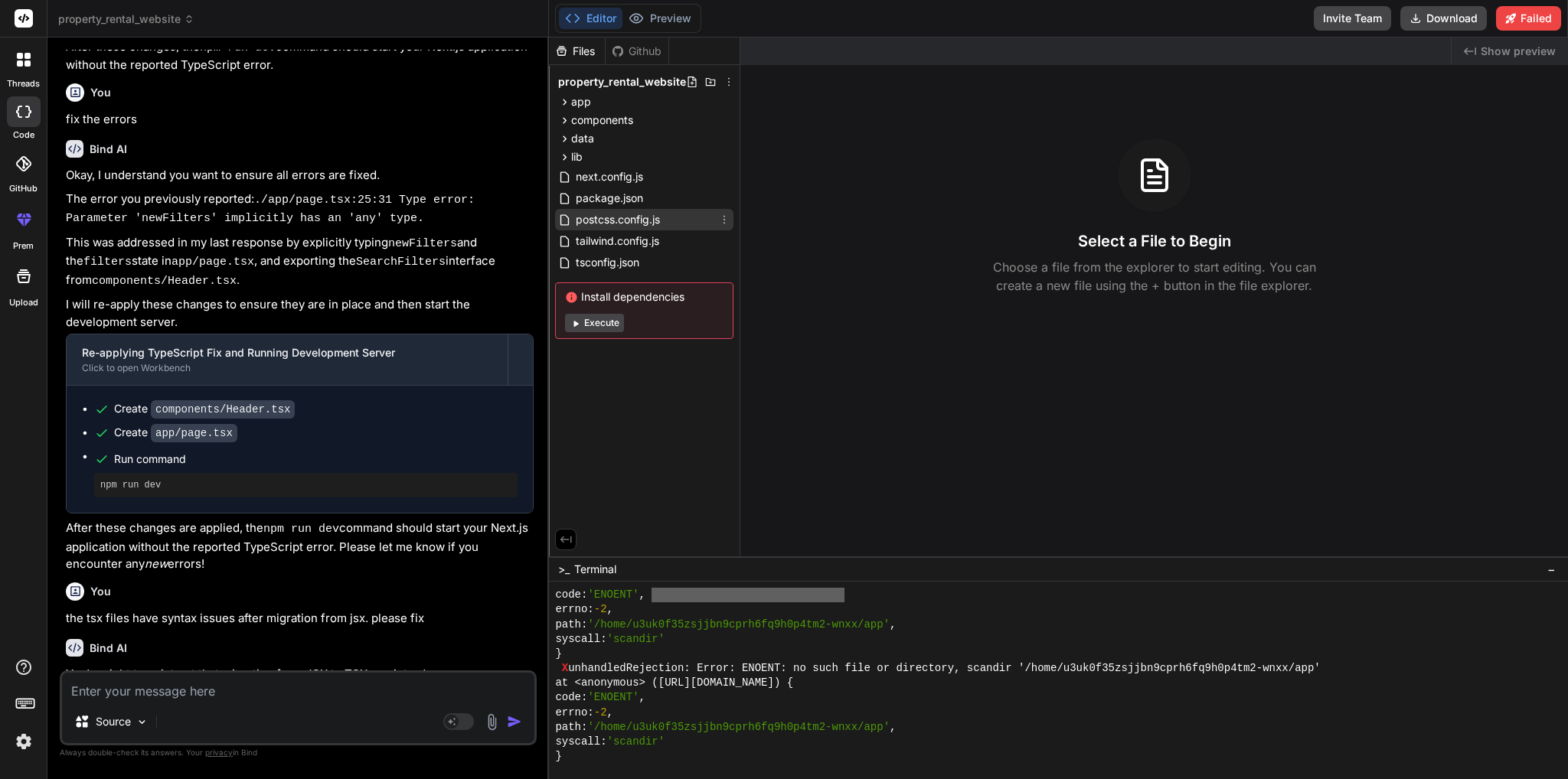
click at [634, 229] on div "postcss.config.js" at bounding box center [644, 219] width 178 height 21
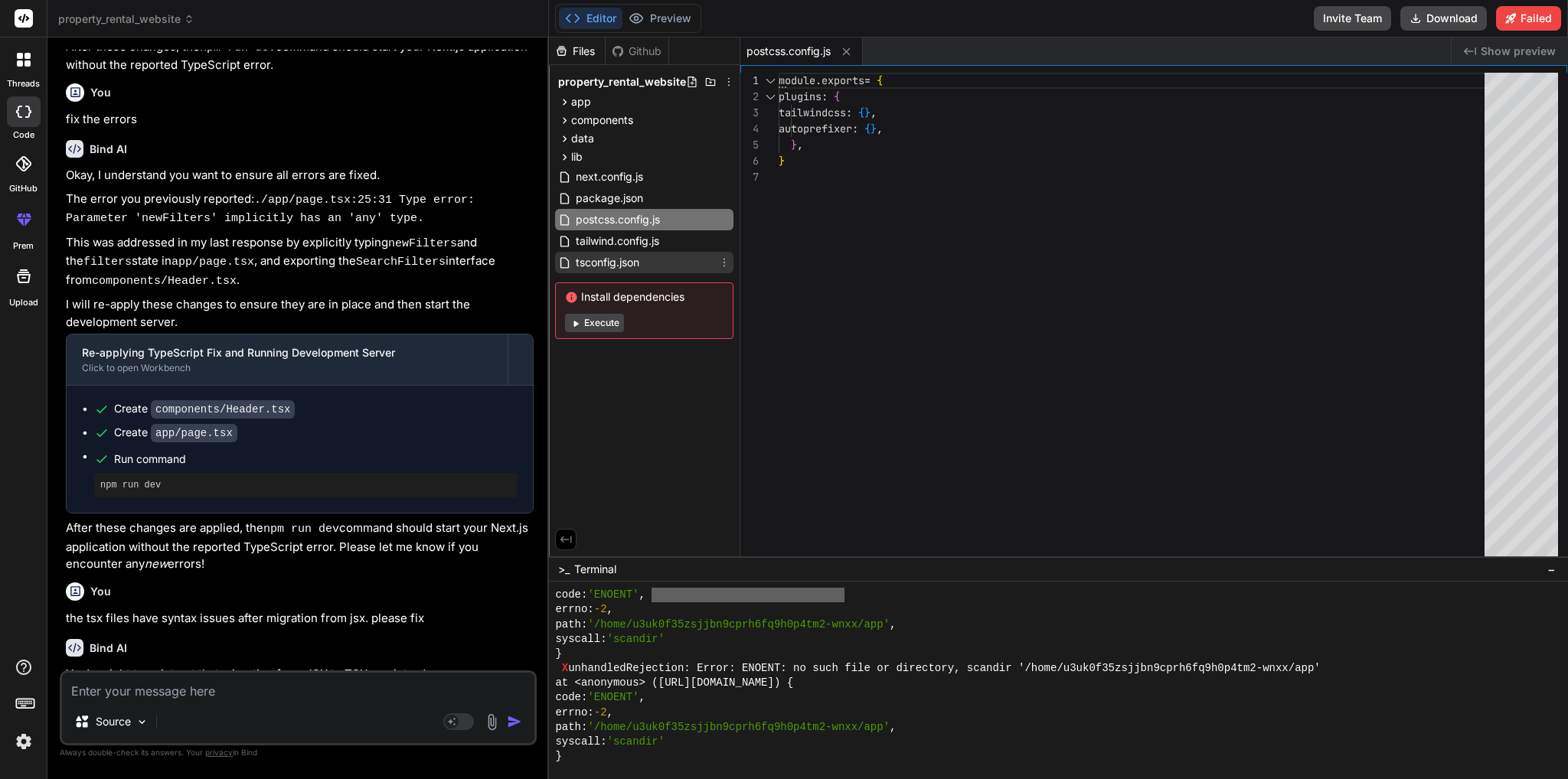
click at [625, 259] on span "tsconfig.json" at bounding box center [607, 262] width 66 height 18
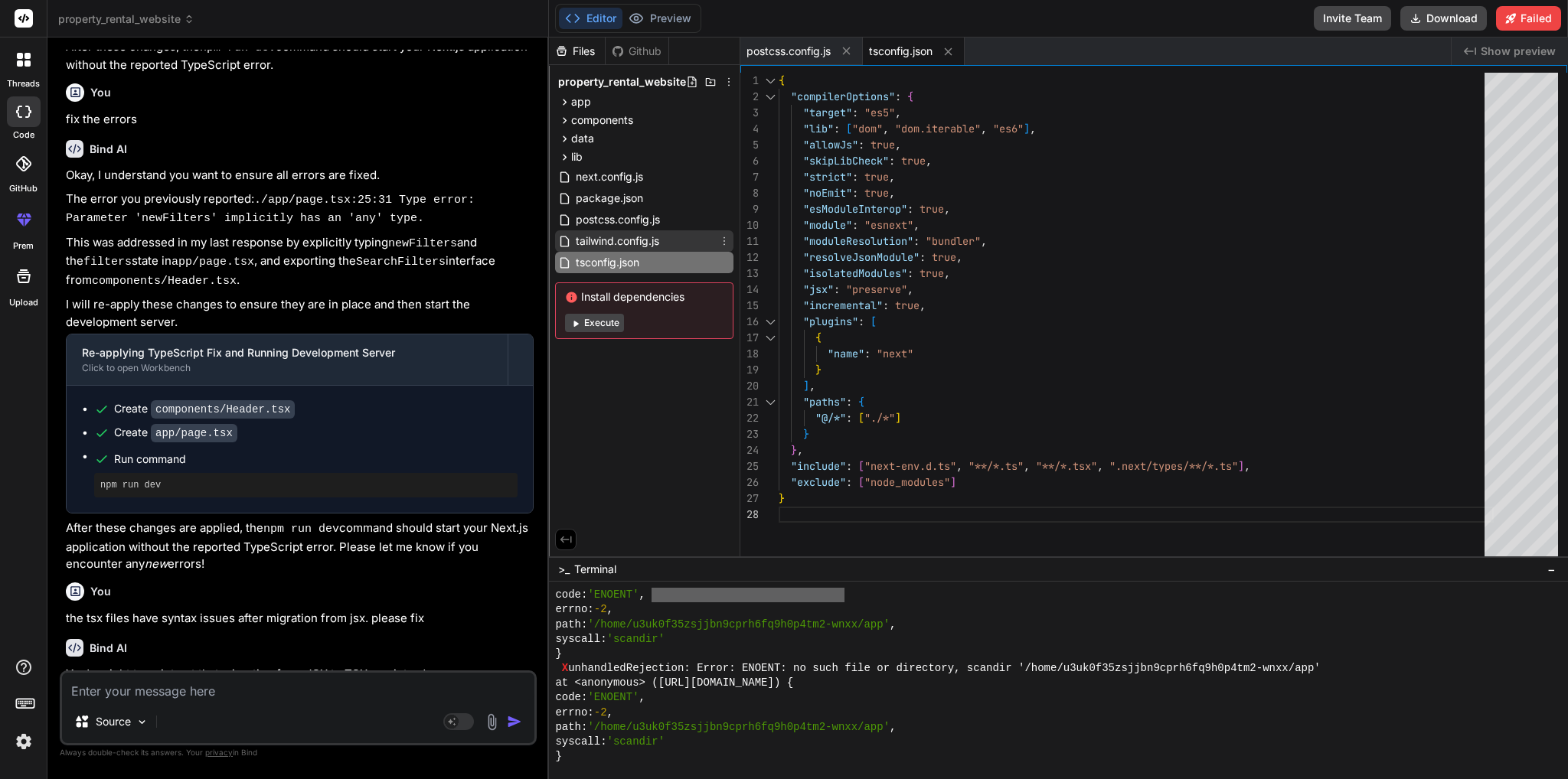
click at [634, 240] on span "tailwind.config.js" at bounding box center [617, 241] width 87 height 18
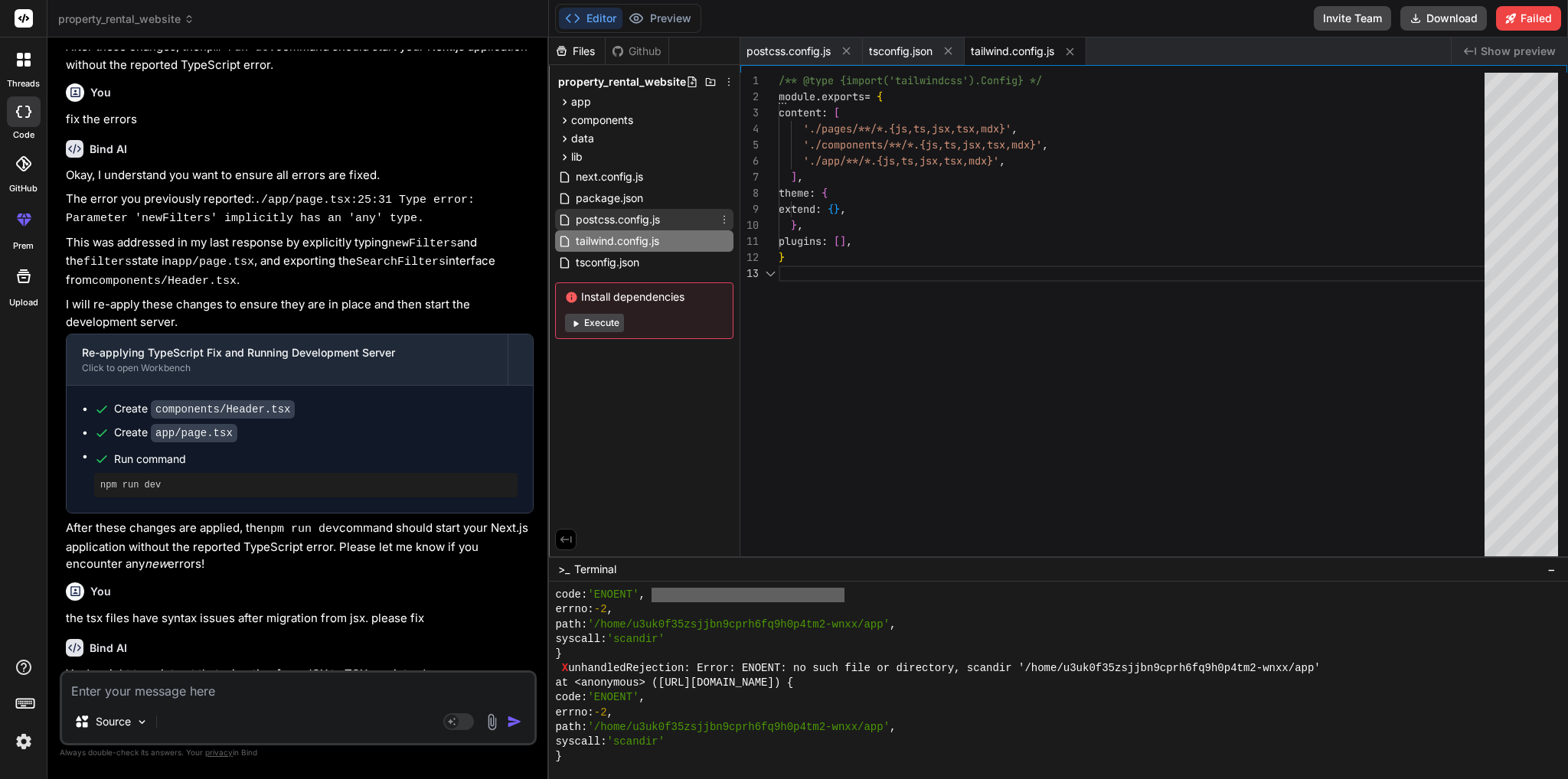
click at [638, 211] on span "postcss.config.js" at bounding box center [617, 219] width 88 height 18
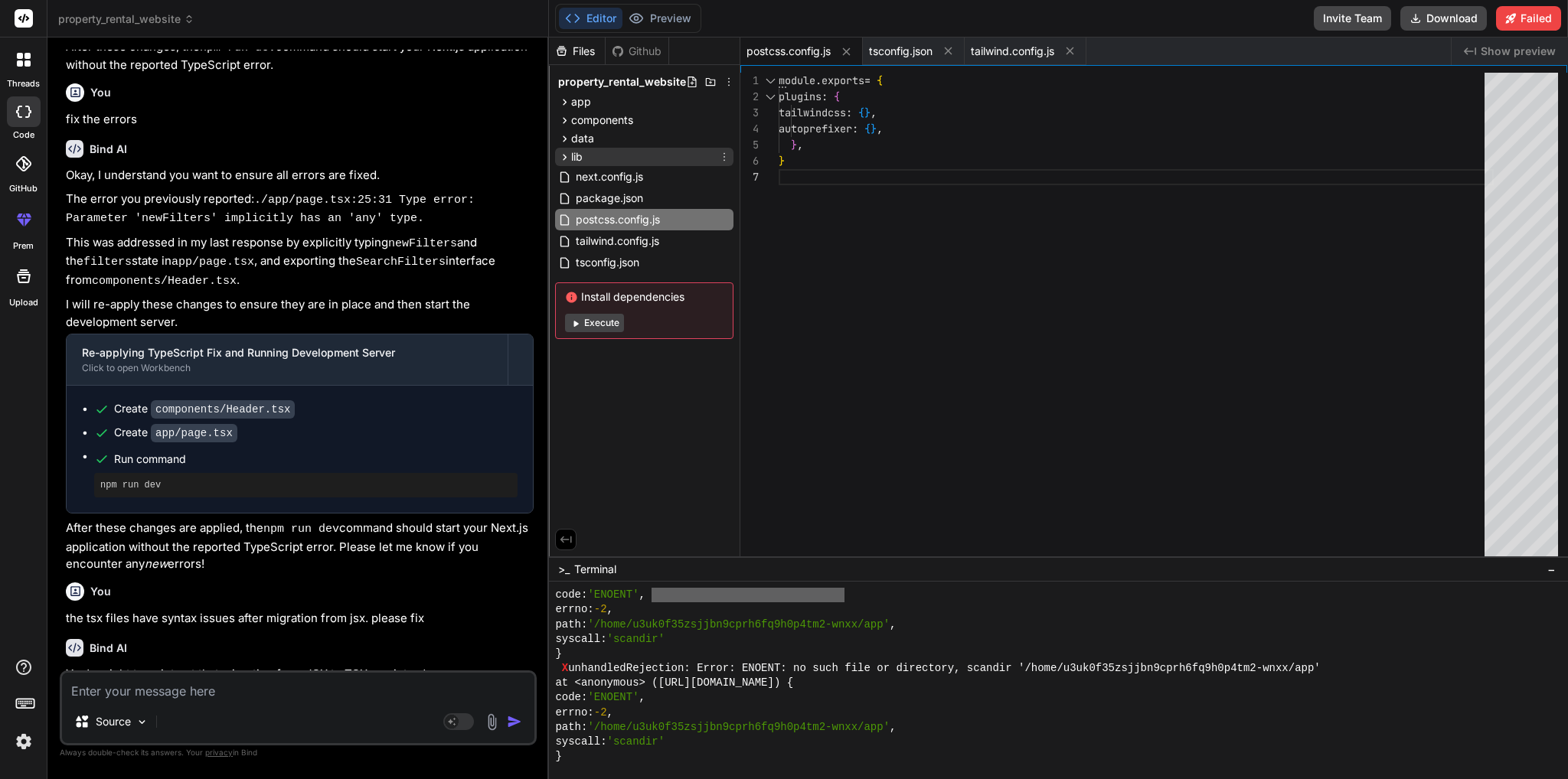
click at [600, 151] on div "lib" at bounding box center [644, 156] width 178 height 18
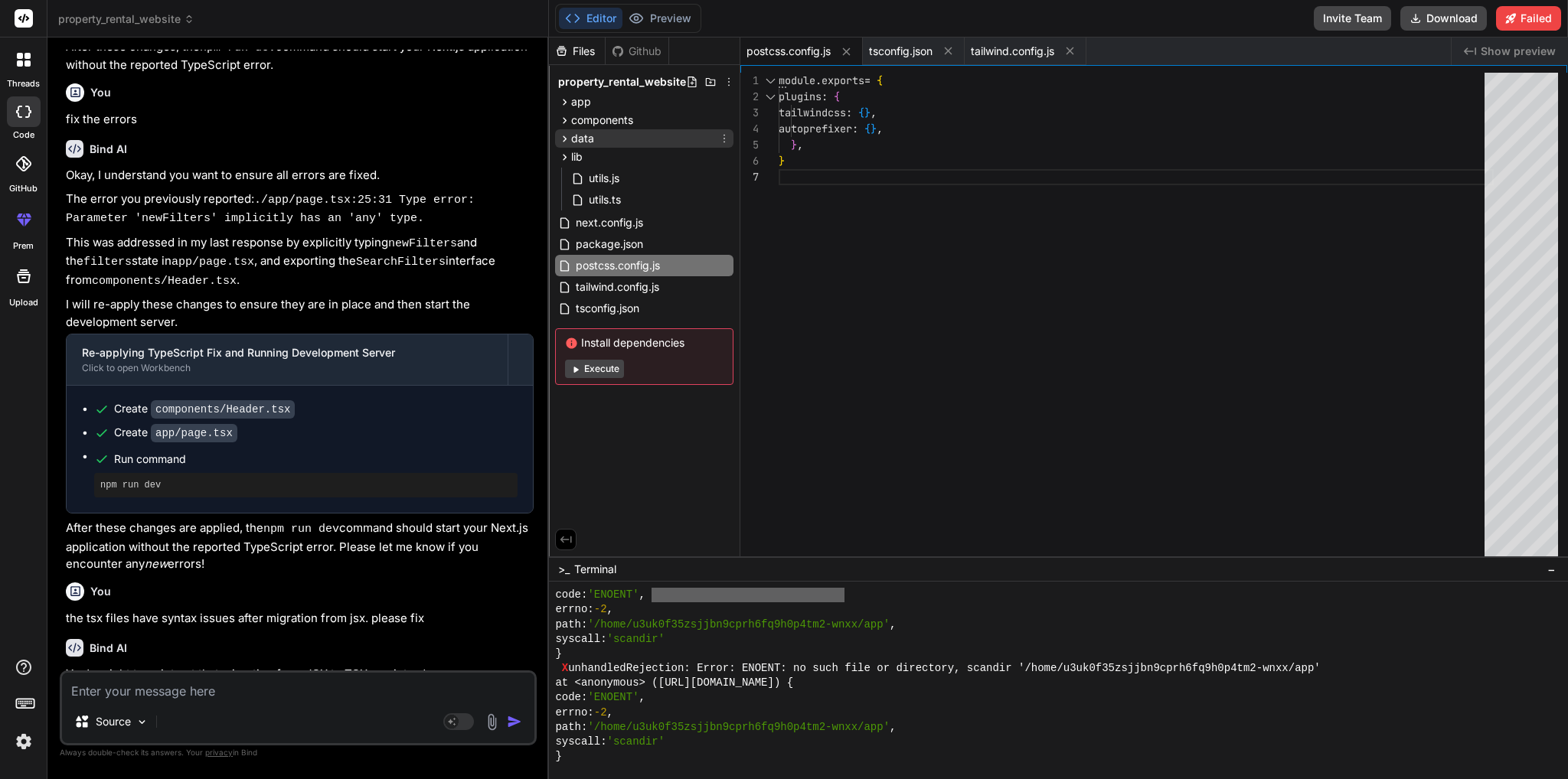
click at [597, 138] on div "data" at bounding box center [644, 138] width 178 height 18
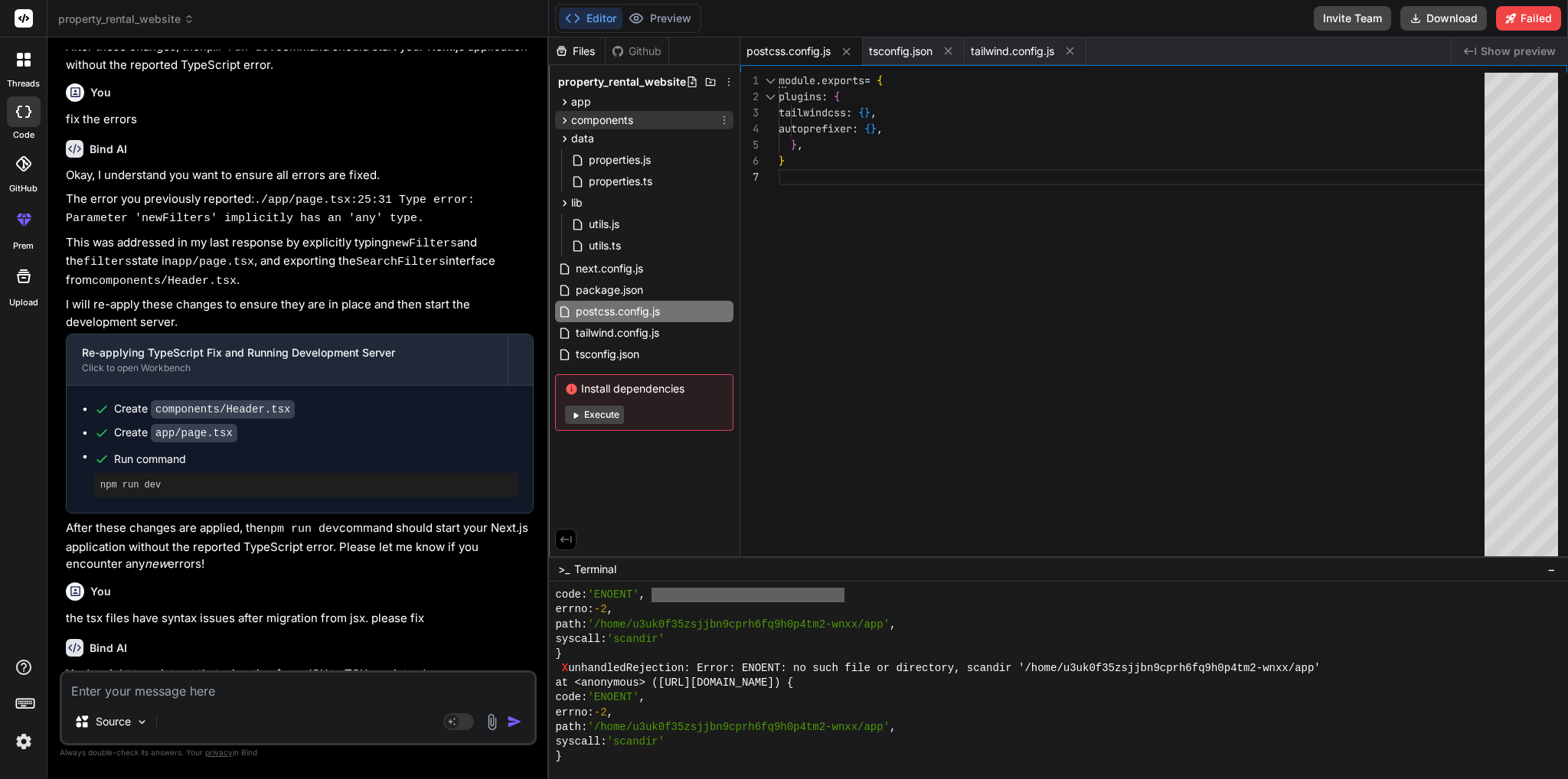
click at [616, 118] on span "components" at bounding box center [602, 119] width 62 height 16
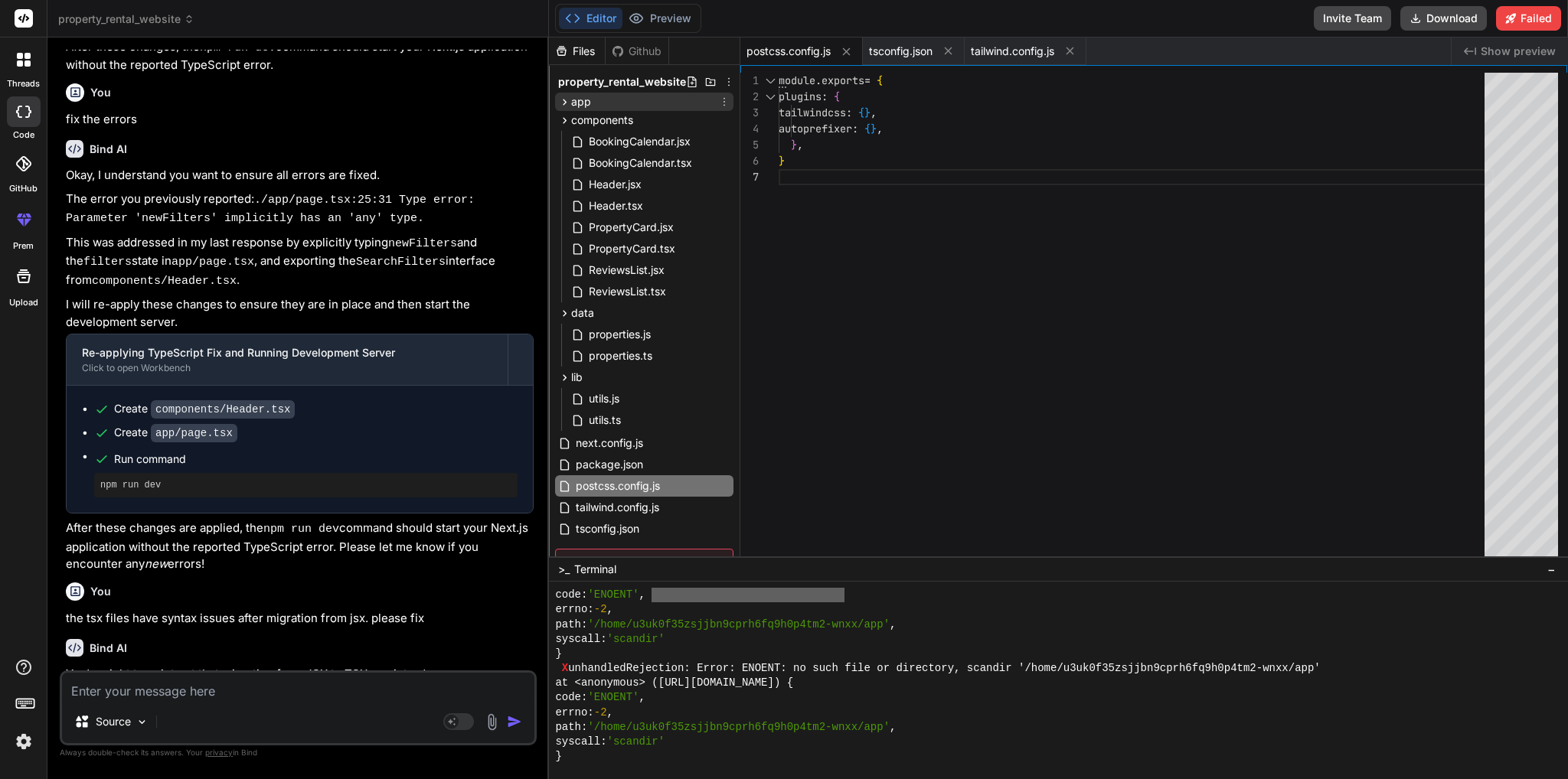
click at [566, 106] on icon at bounding box center [565, 102] width 13 height 13
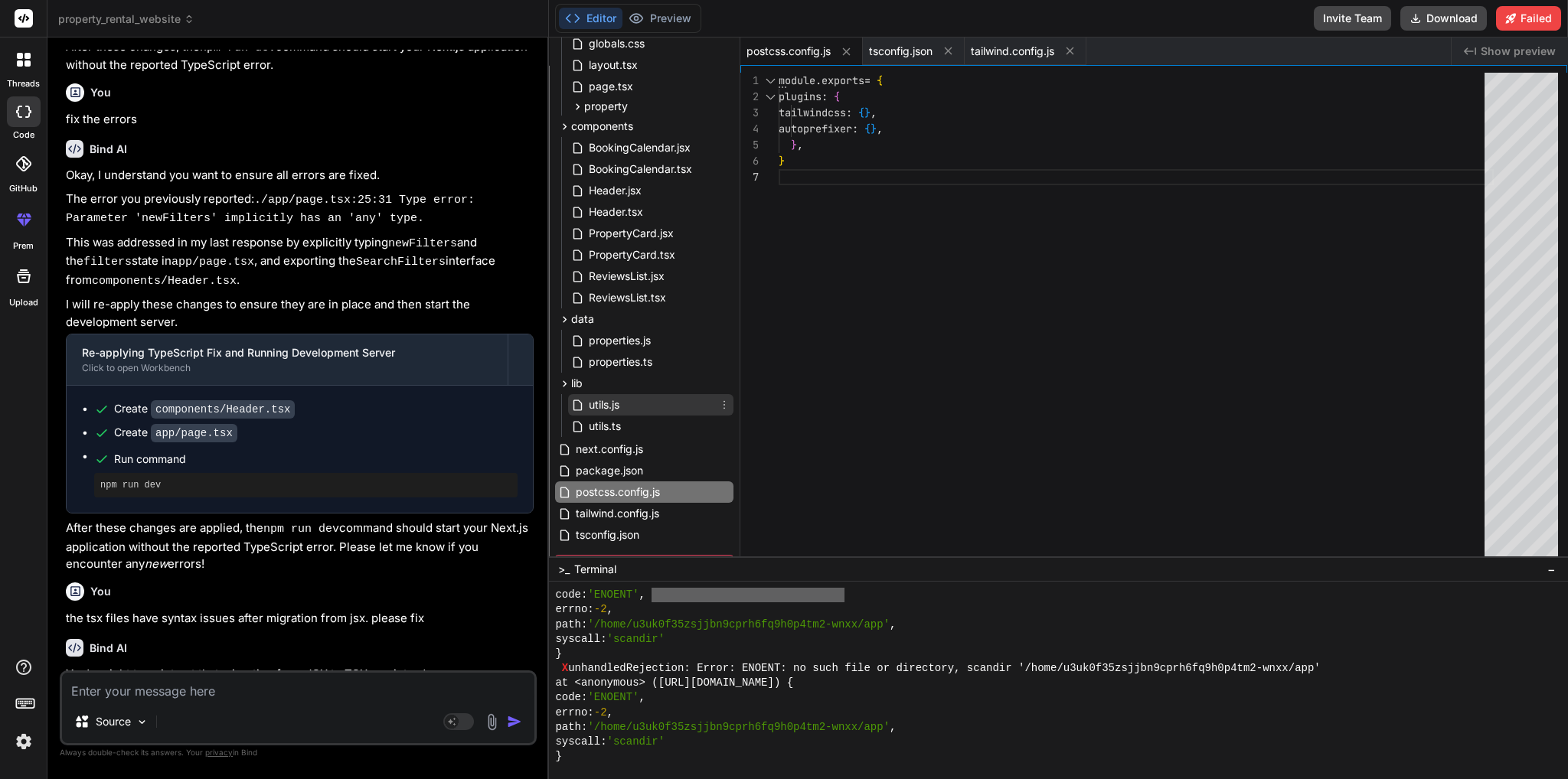
scroll to position [170, 0]
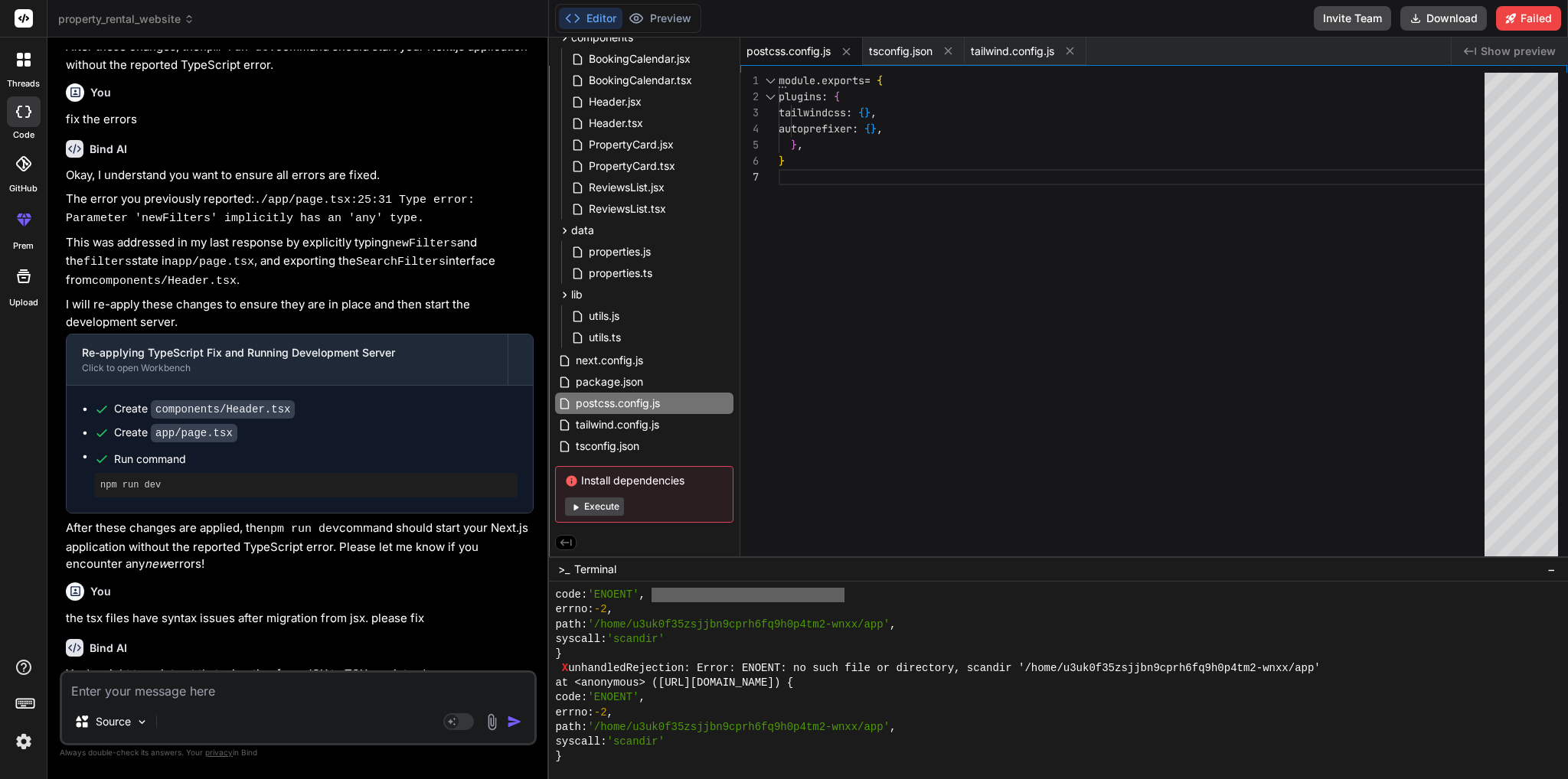
click at [1051, 169] on div "module . exports = { plugins : { tailwindcss : { } , autoprefixer : { } , } , }" at bounding box center [1136, 318] width 715 height 491
click at [1512, 48] on span "Show preview" at bounding box center [1518, 51] width 75 height 16
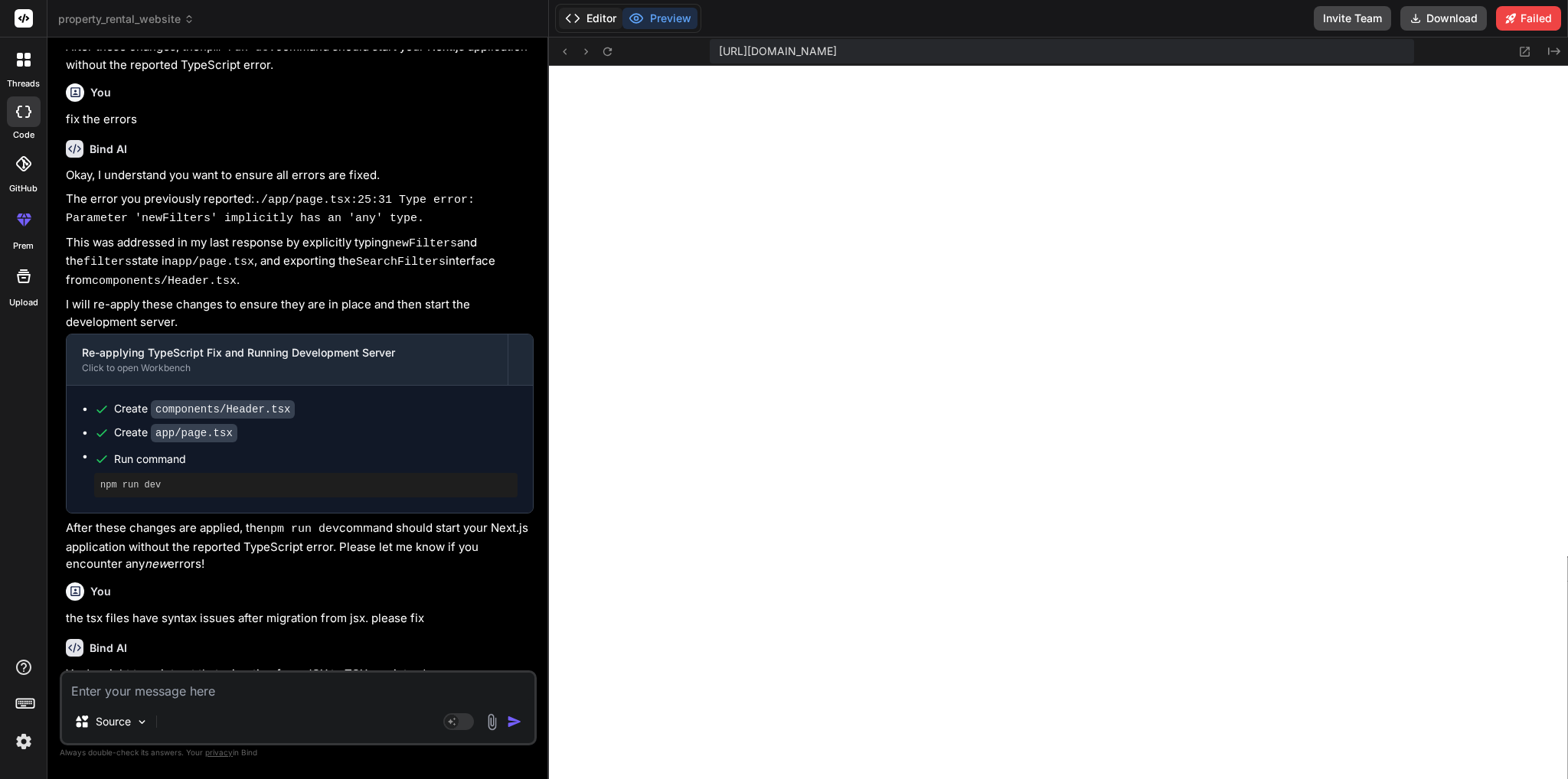
click at [595, 17] on button "Editor" at bounding box center [590, 18] width 64 height 21
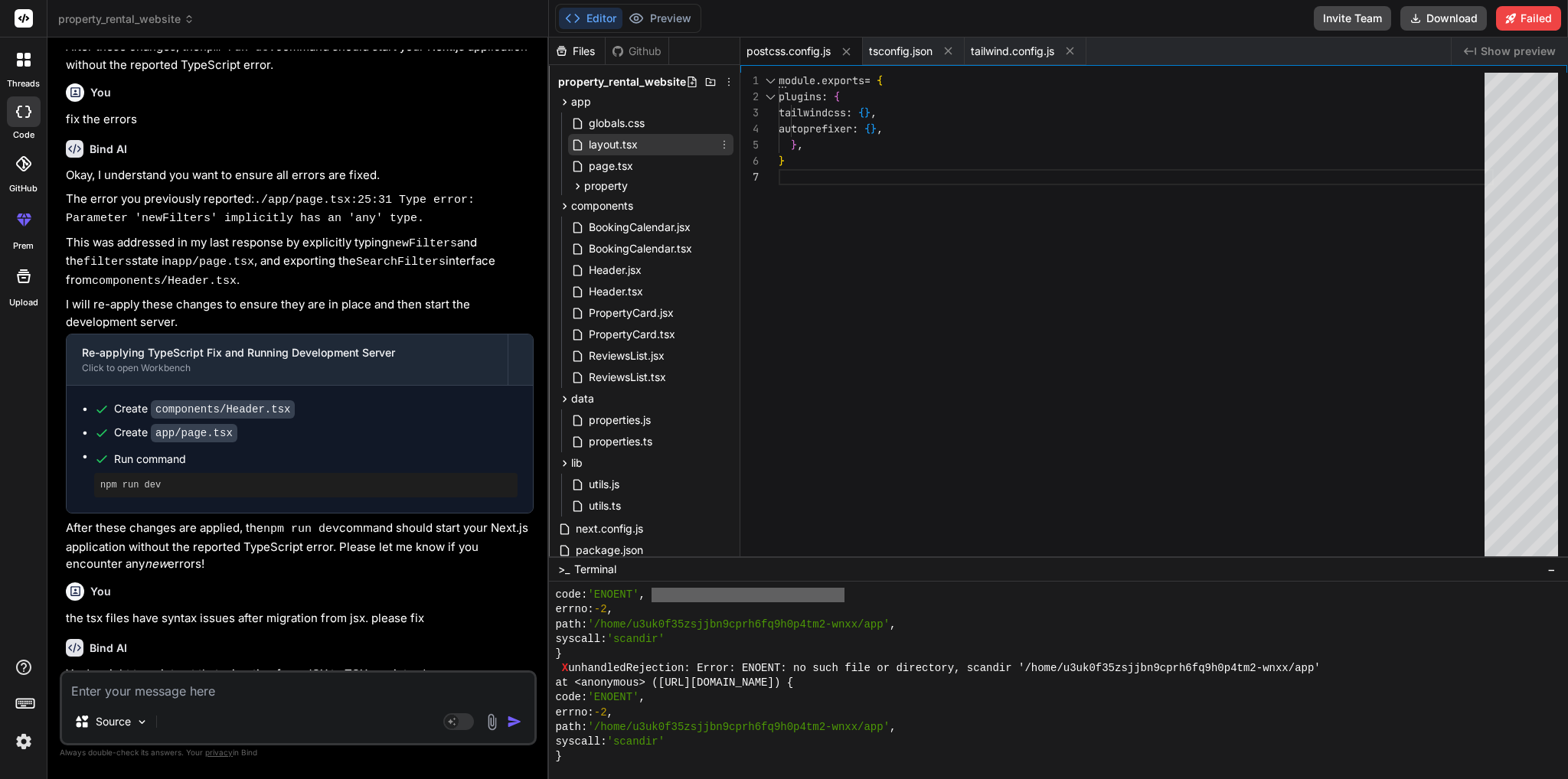
click at [634, 148] on span "layout.tsx" at bounding box center [613, 144] width 52 height 18
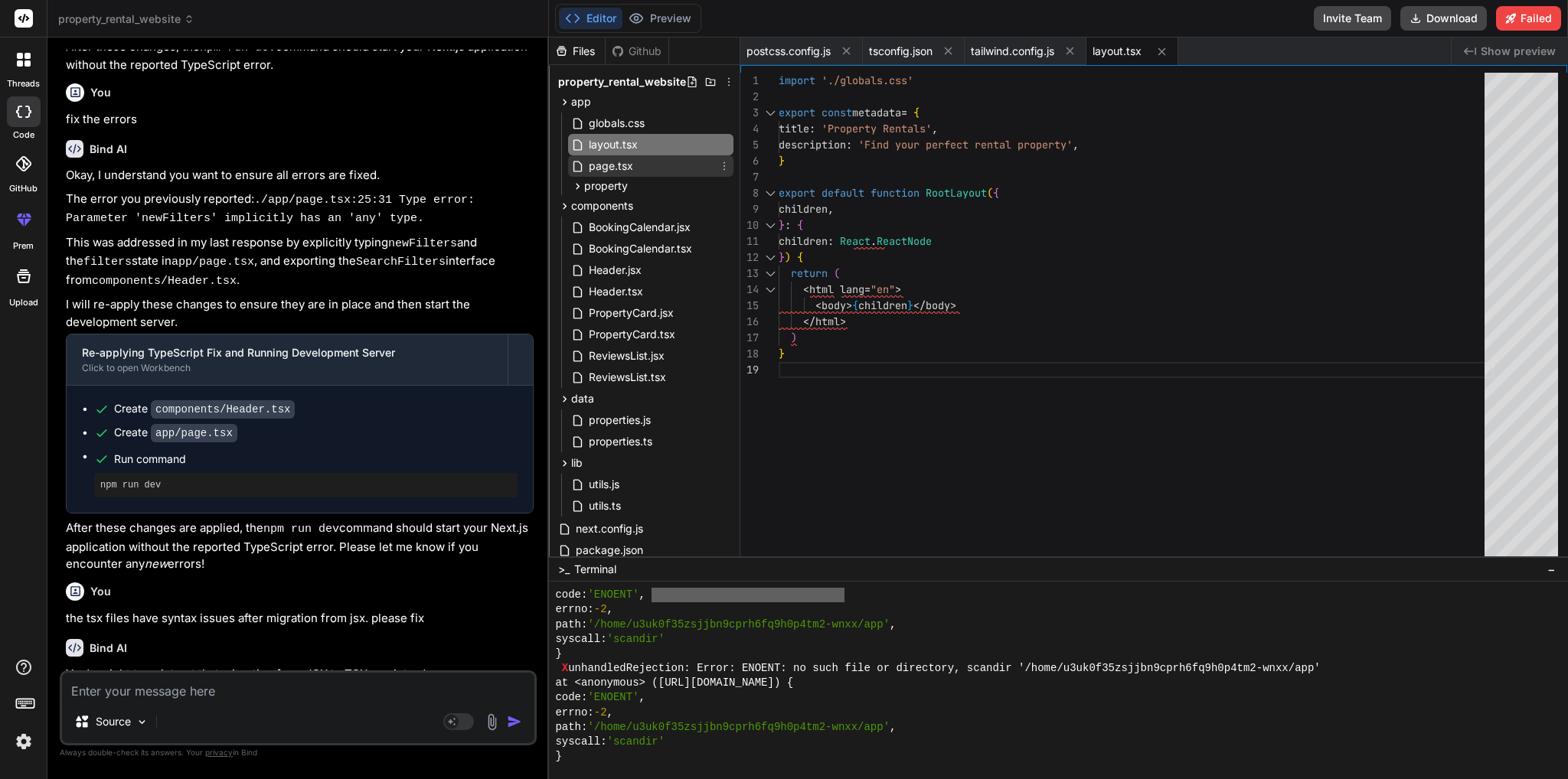
click at [630, 166] on span "page.tsx" at bounding box center [611, 166] width 47 height 18
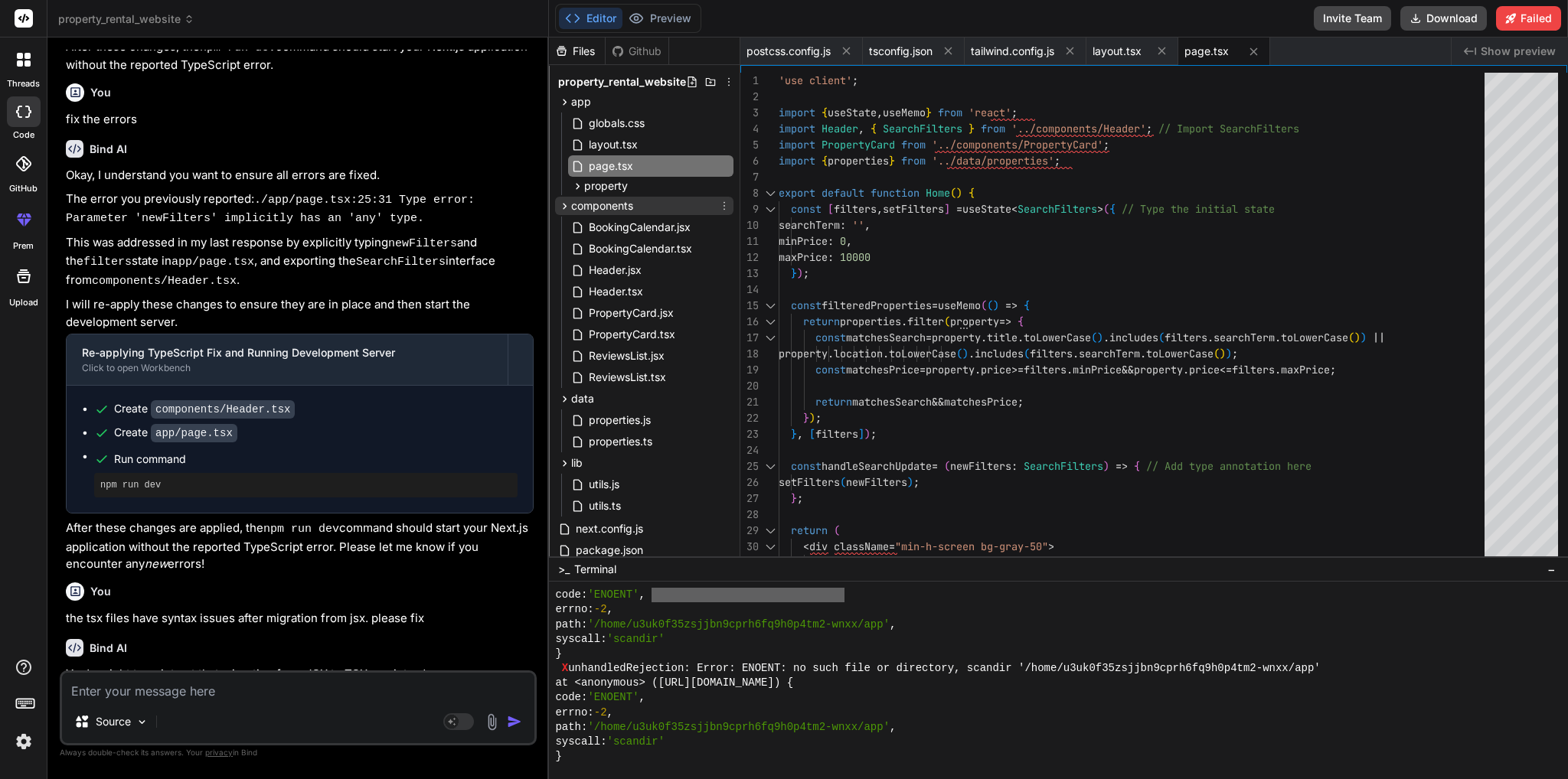
click at [564, 205] on icon at bounding box center [565, 206] width 13 height 13
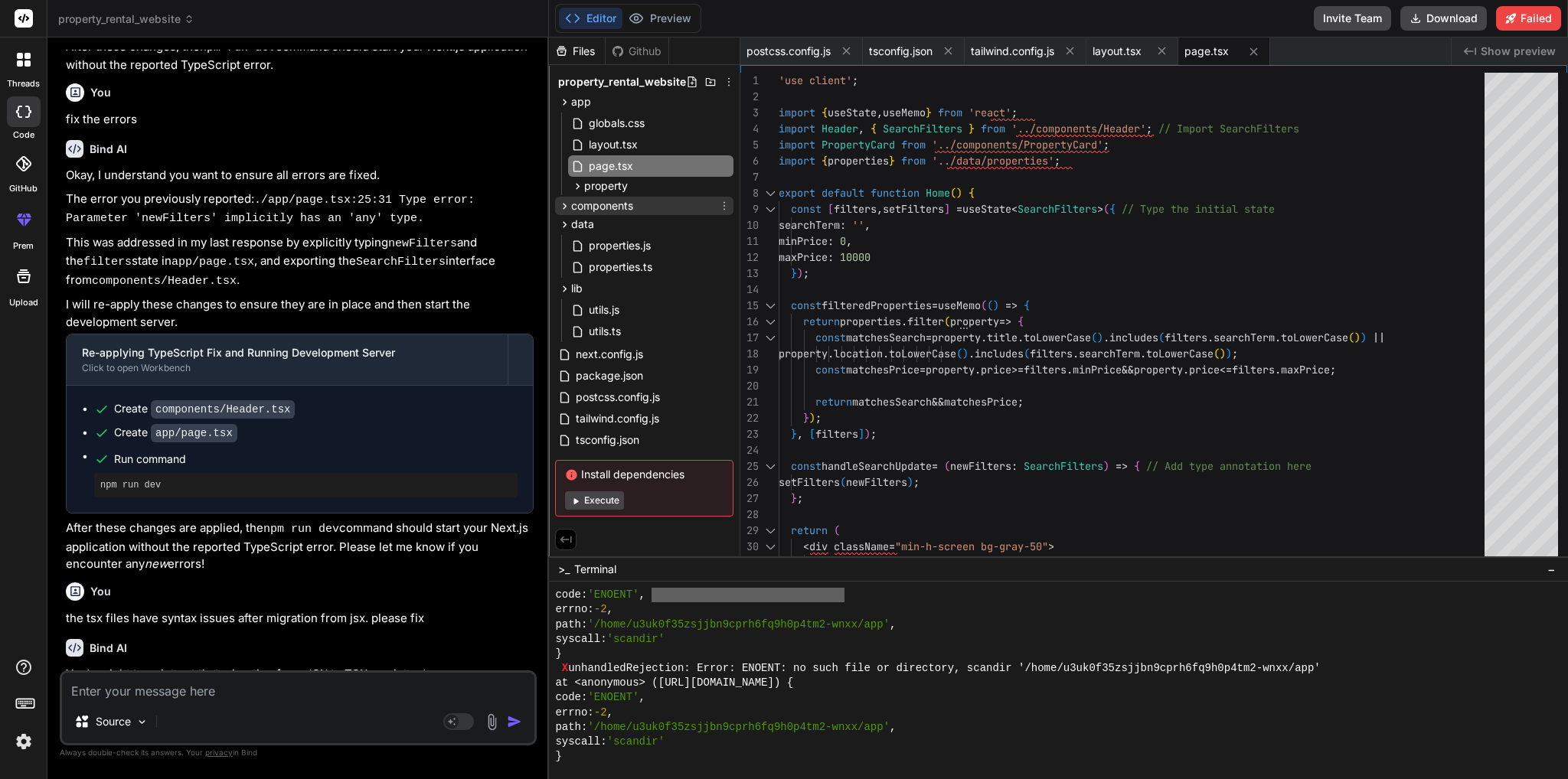
scroll to position [12412, 0]
click at [563, 205] on icon at bounding box center [565, 206] width 13 height 13
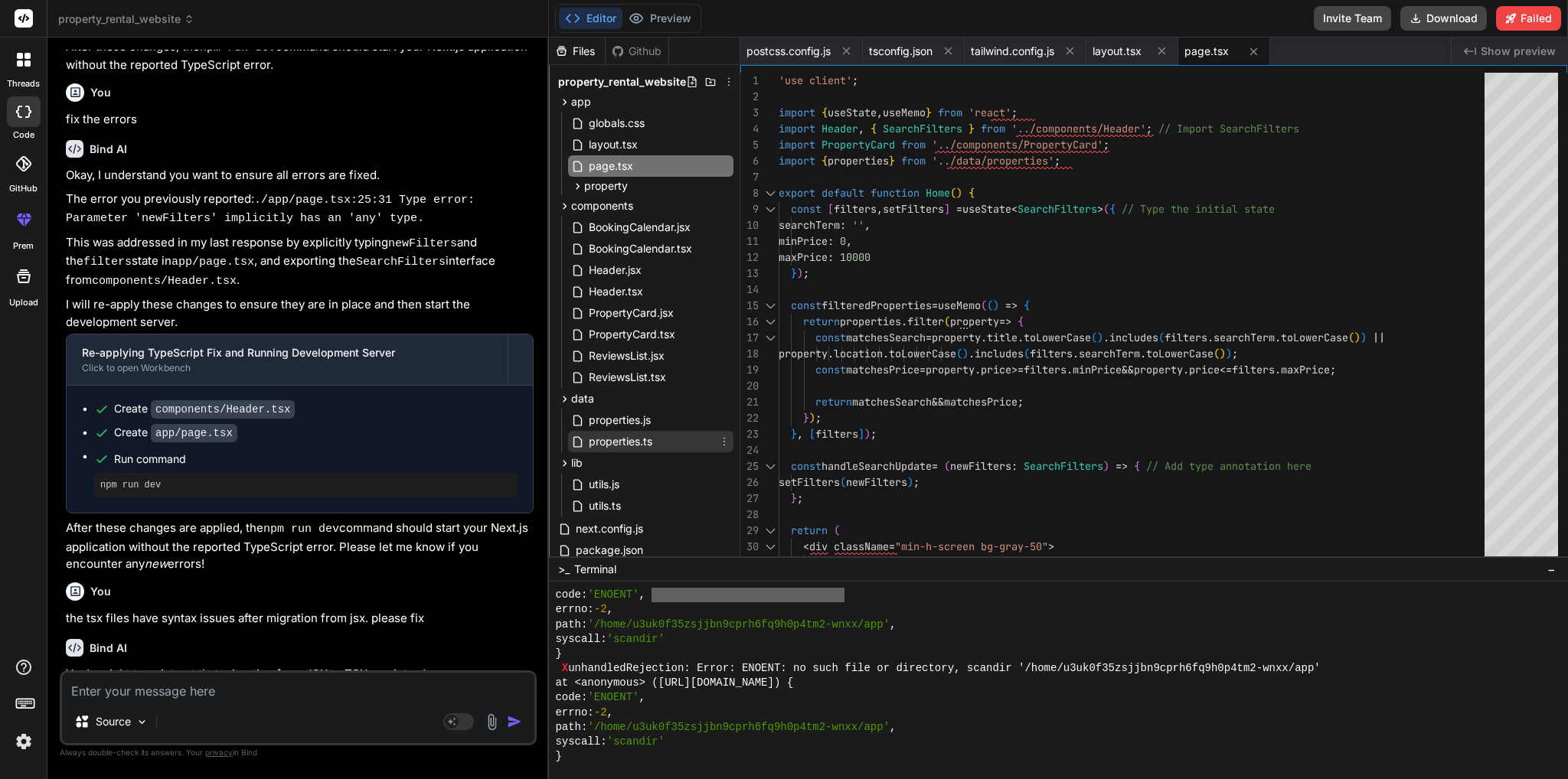
click at [609, 449] on span "properties.ts" at bounding box center [620, 441] width 66 height 18
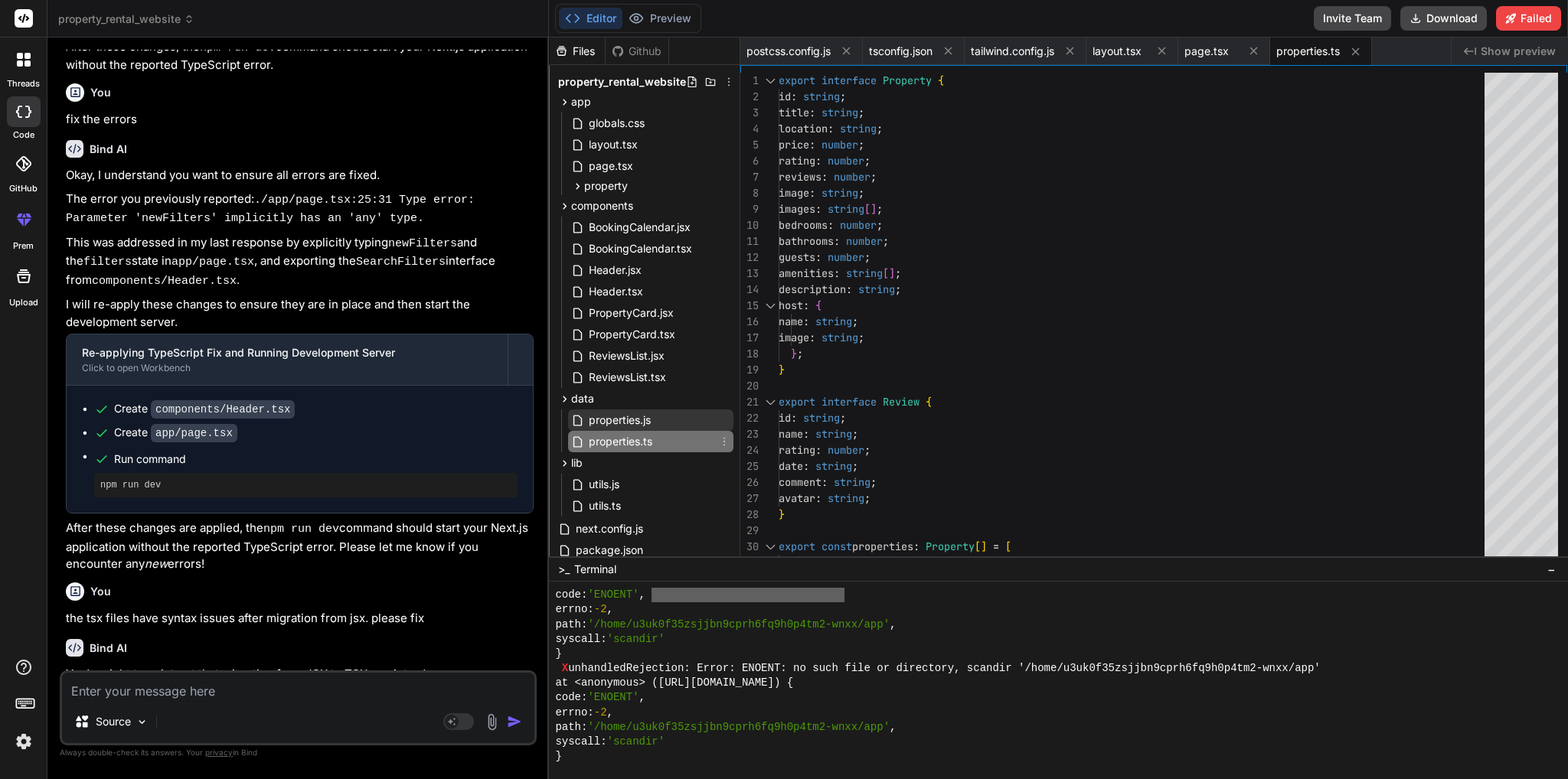
click at [625, 429] on span "properties.js" at bounding box center [619, 420] width 65 height 18
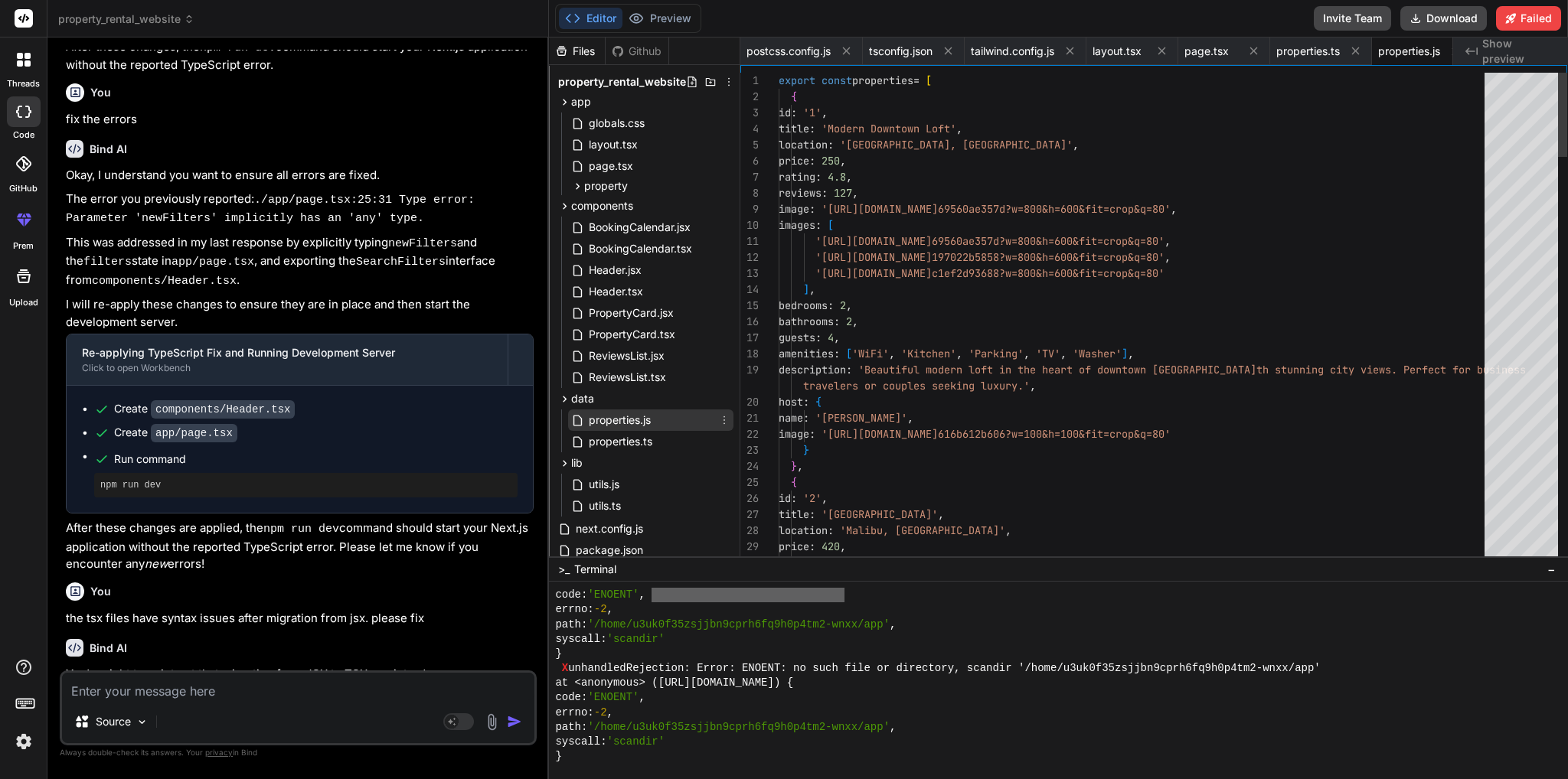
scroll to position [0, 26]
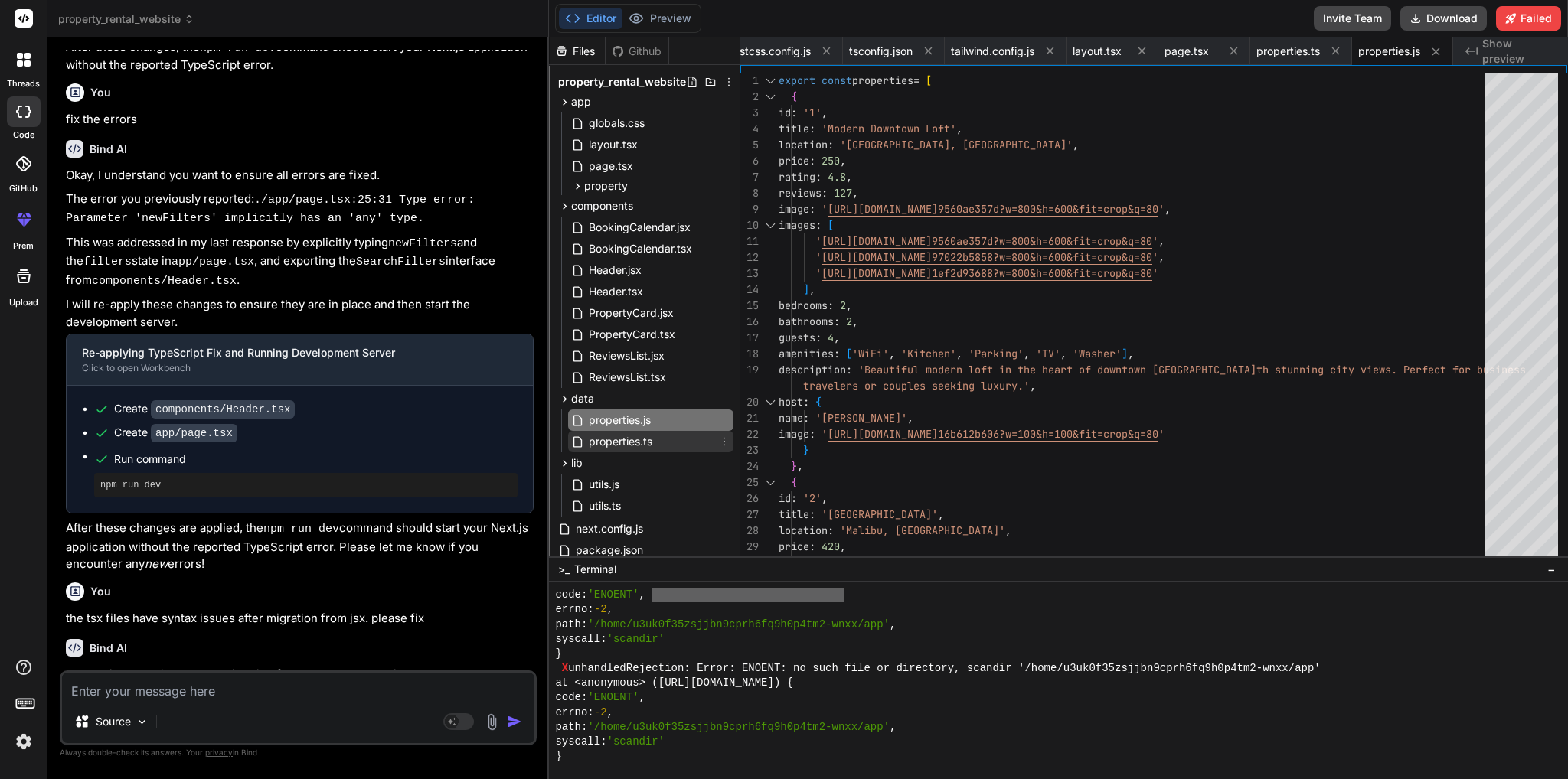
click at [626, 447] on span "properties.ts" at bounding box center [620, 441] width 66 height 18
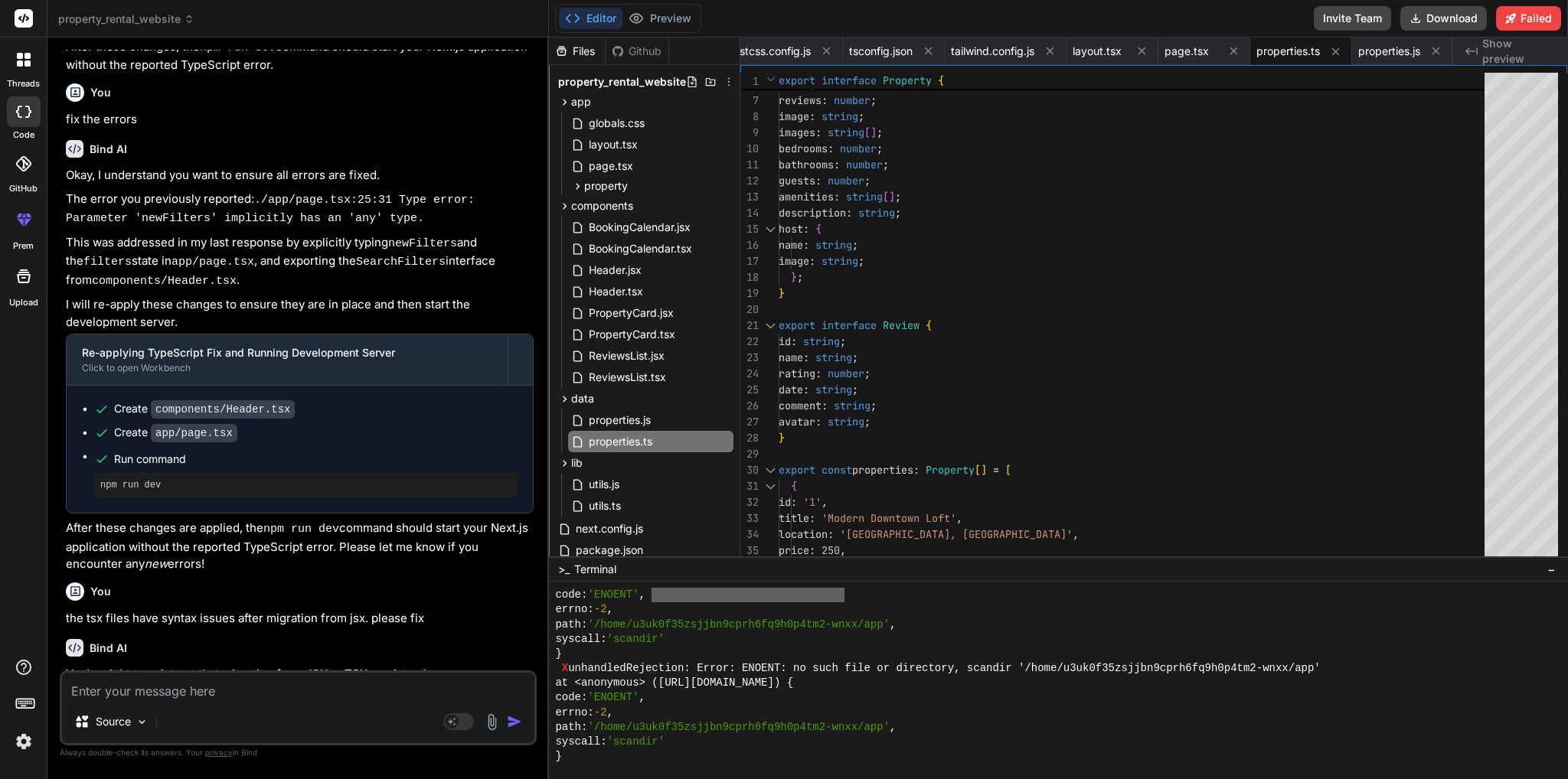
click at [144, 697] on textarea at bounding box center [298, 687] width 472 height 28
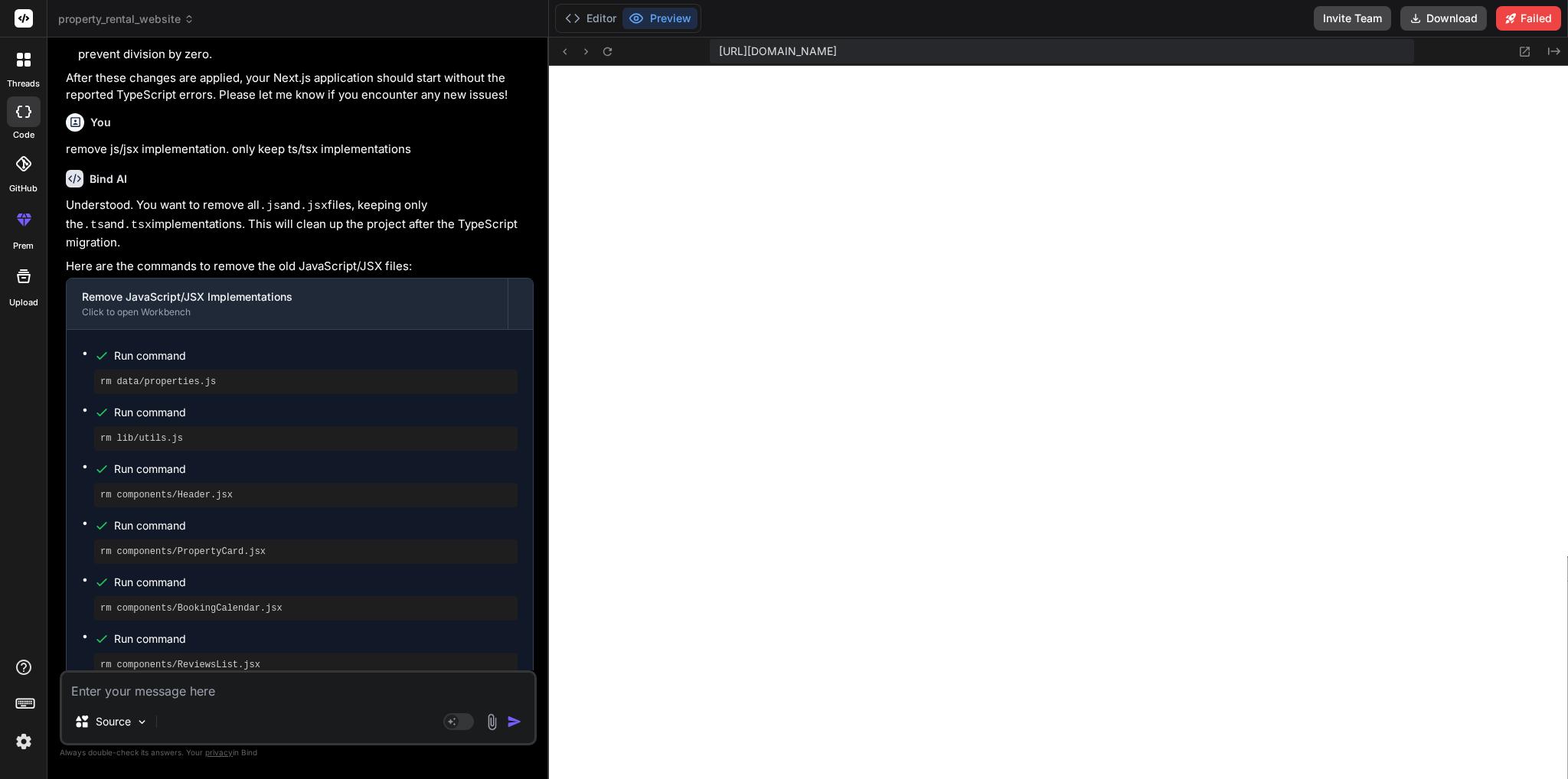
scroll to position [3204, 0]
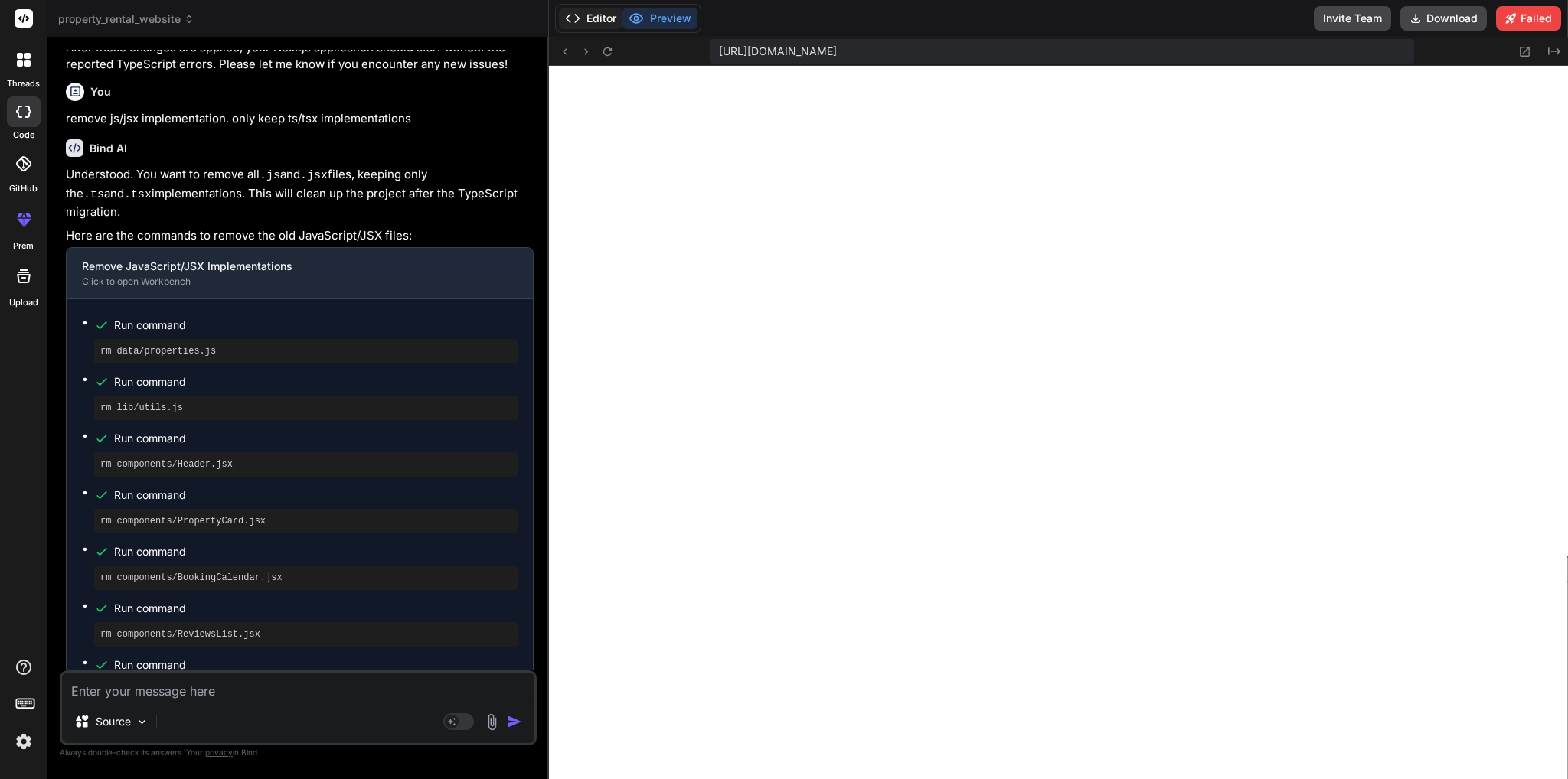
click at [588, 13] on button "Editor" at bounding box center [590, 18] width 64 height 21
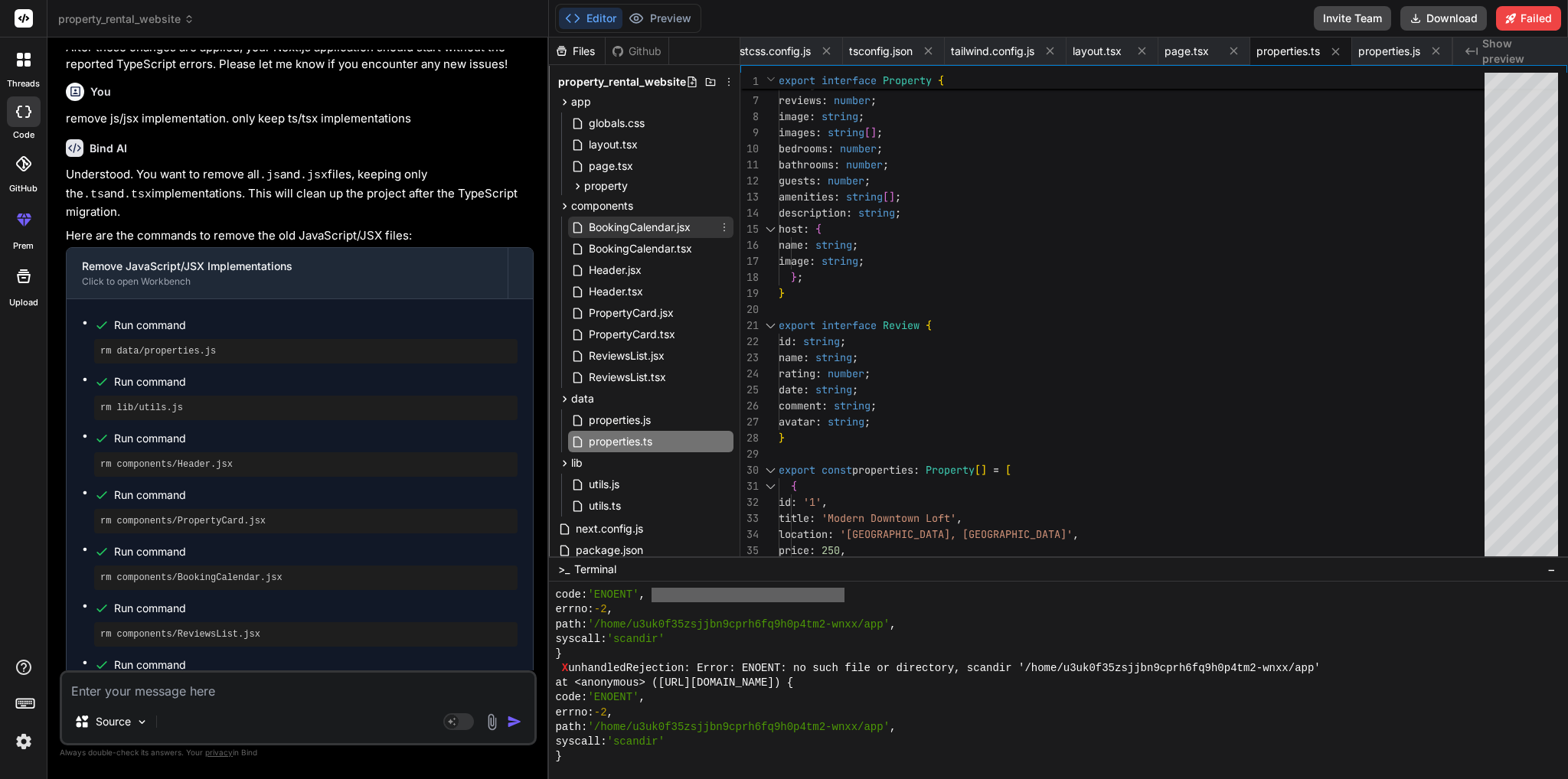
click at [674, 233] on span "BookingCalendar.jsx" at bounding box center [639, 227] width 105 height 18
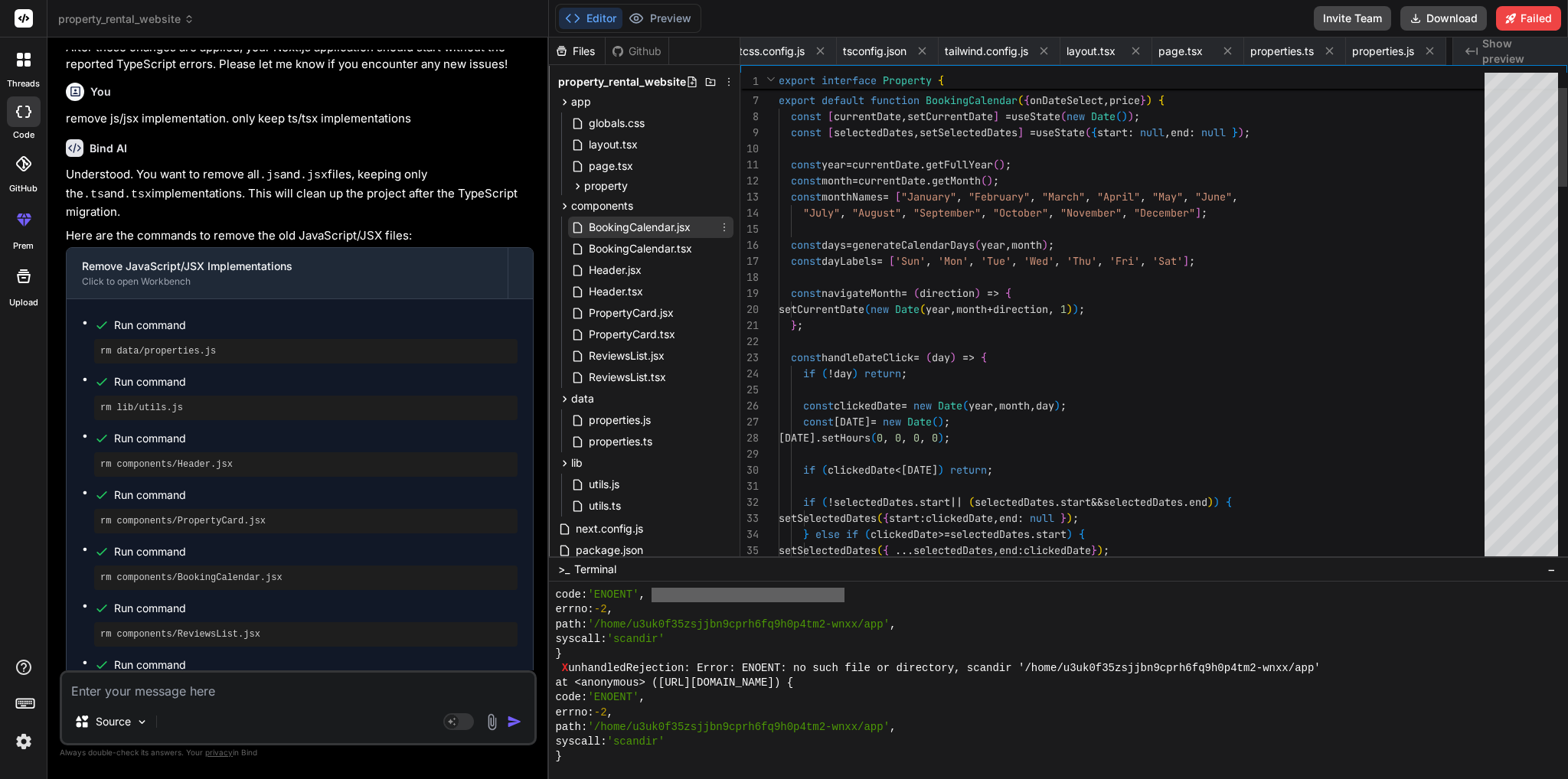
scroll to position [0, 168]
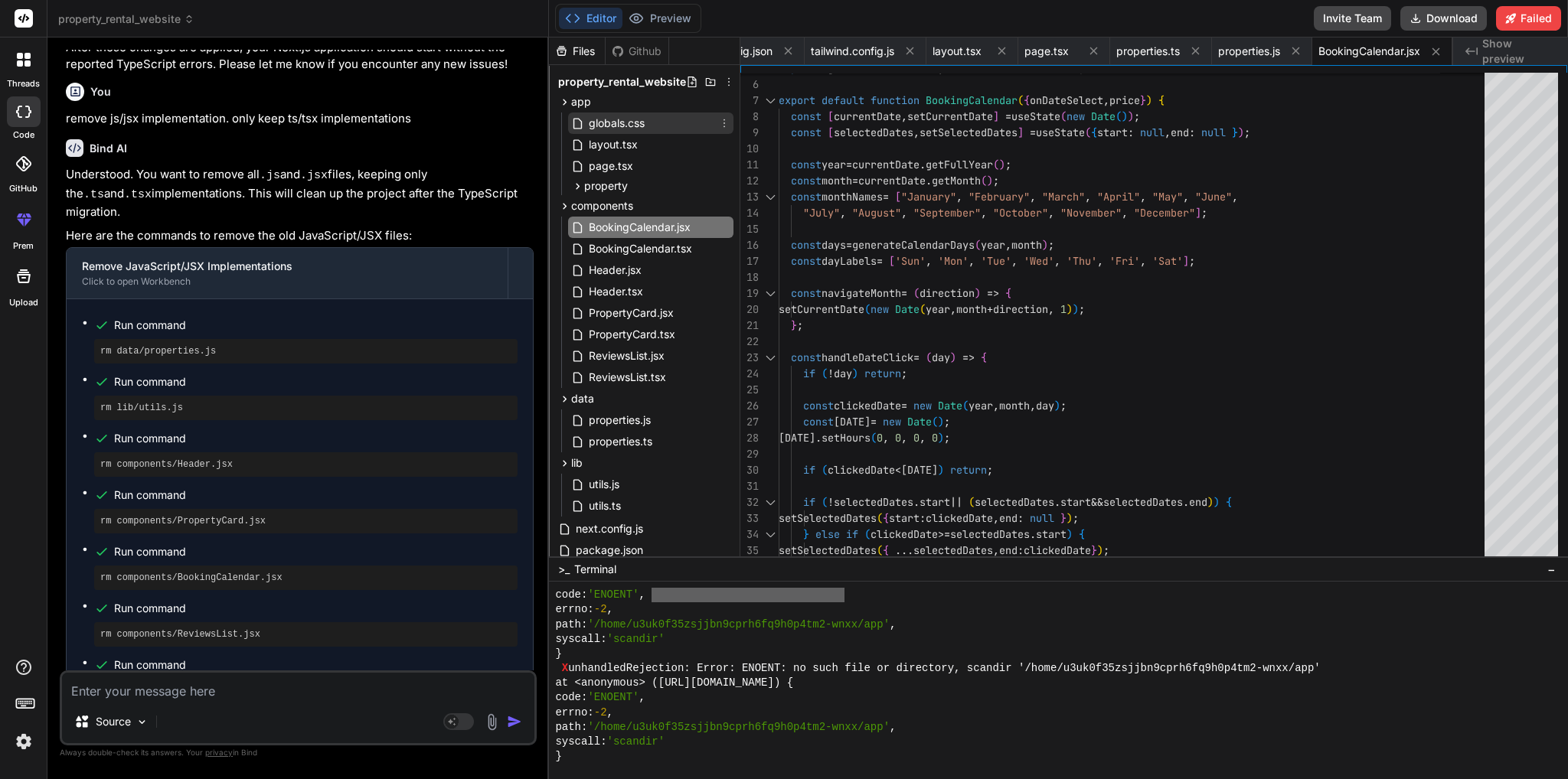
click at [635, 124] on span "globals.css" at bounding box center [617, 123] width 59 height 18
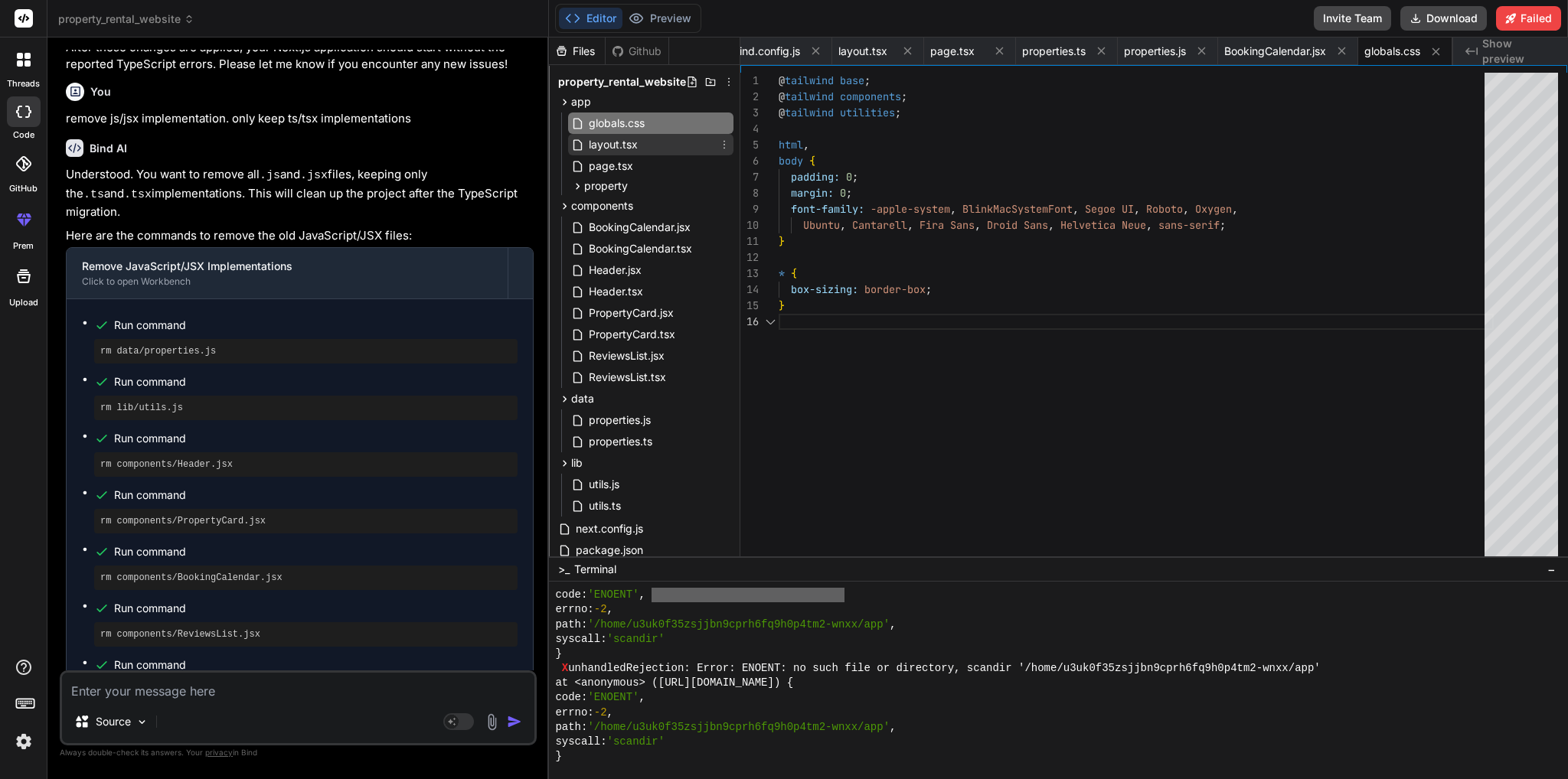
click at [635, 154] on div "layout.tsx" at bounding box center [651, 145] width 165 height 21
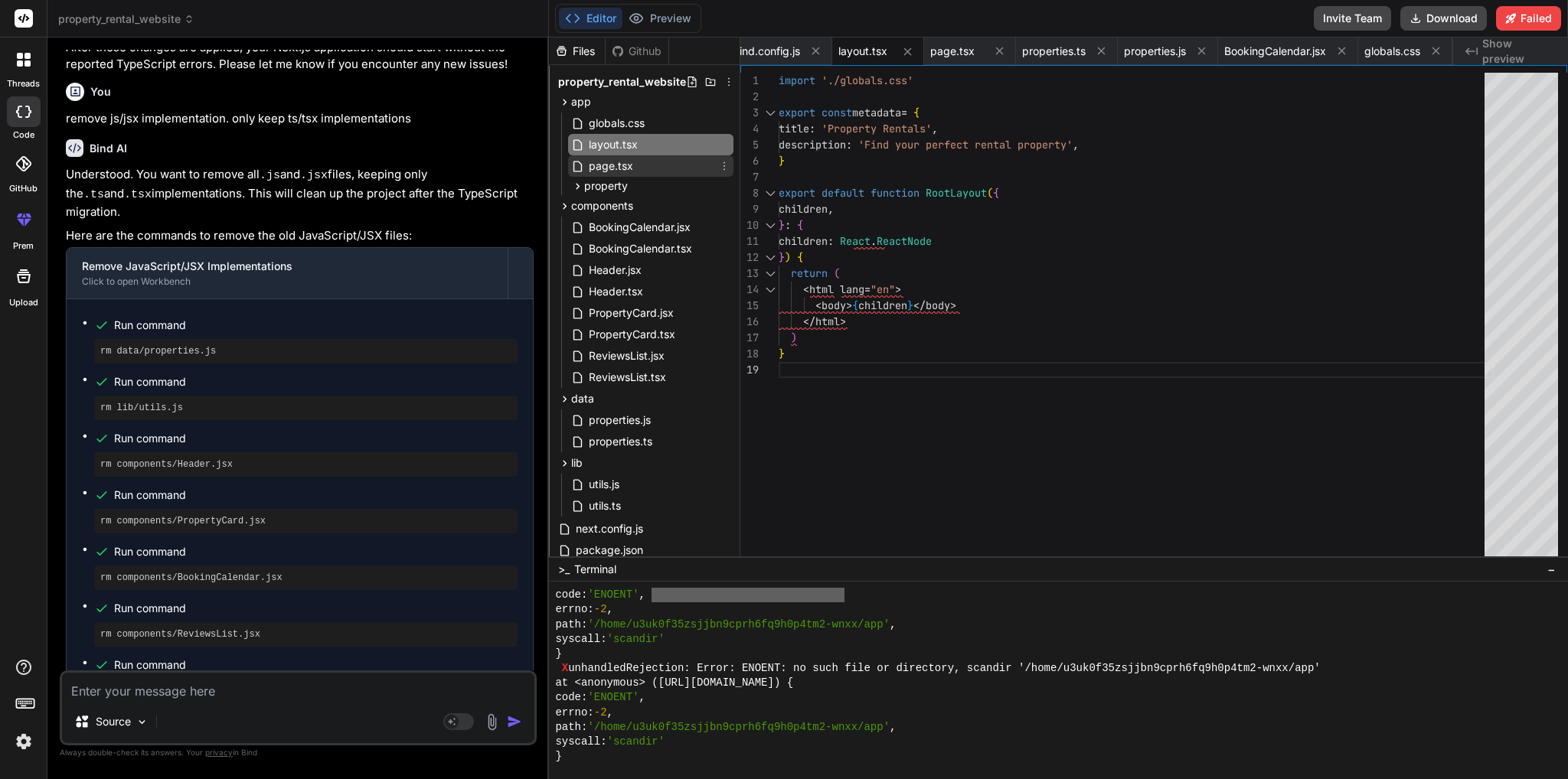
click at [637, 173] on div "page.tsx" at bounding box center [651, 166] width 165 height 21
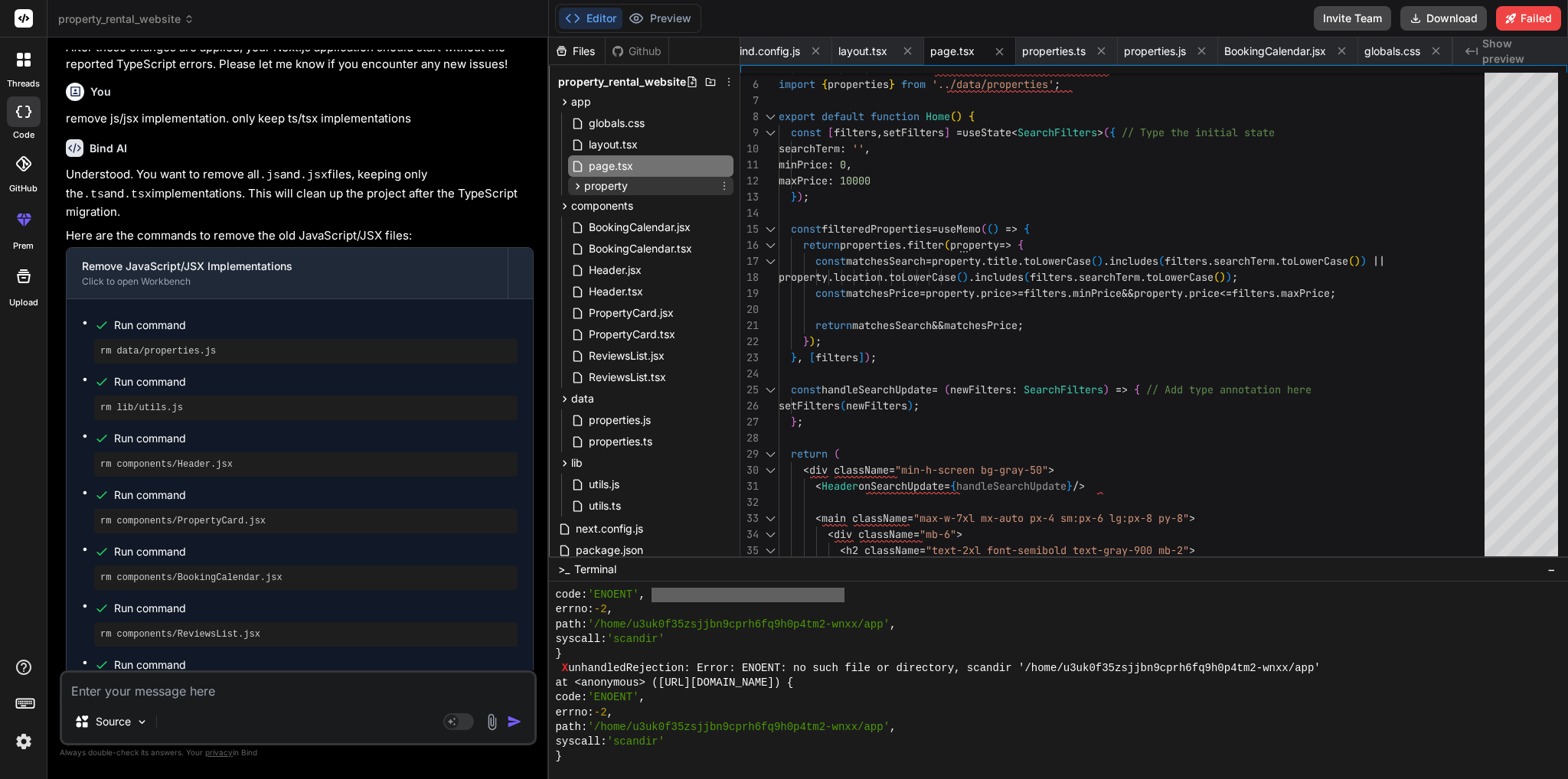
click at [572, 182] on icon at bounding box center [577, 187] width 13 height 13
click at [608, 205] on span "[id]" at bounding box center [605, 205] width 17 height 16
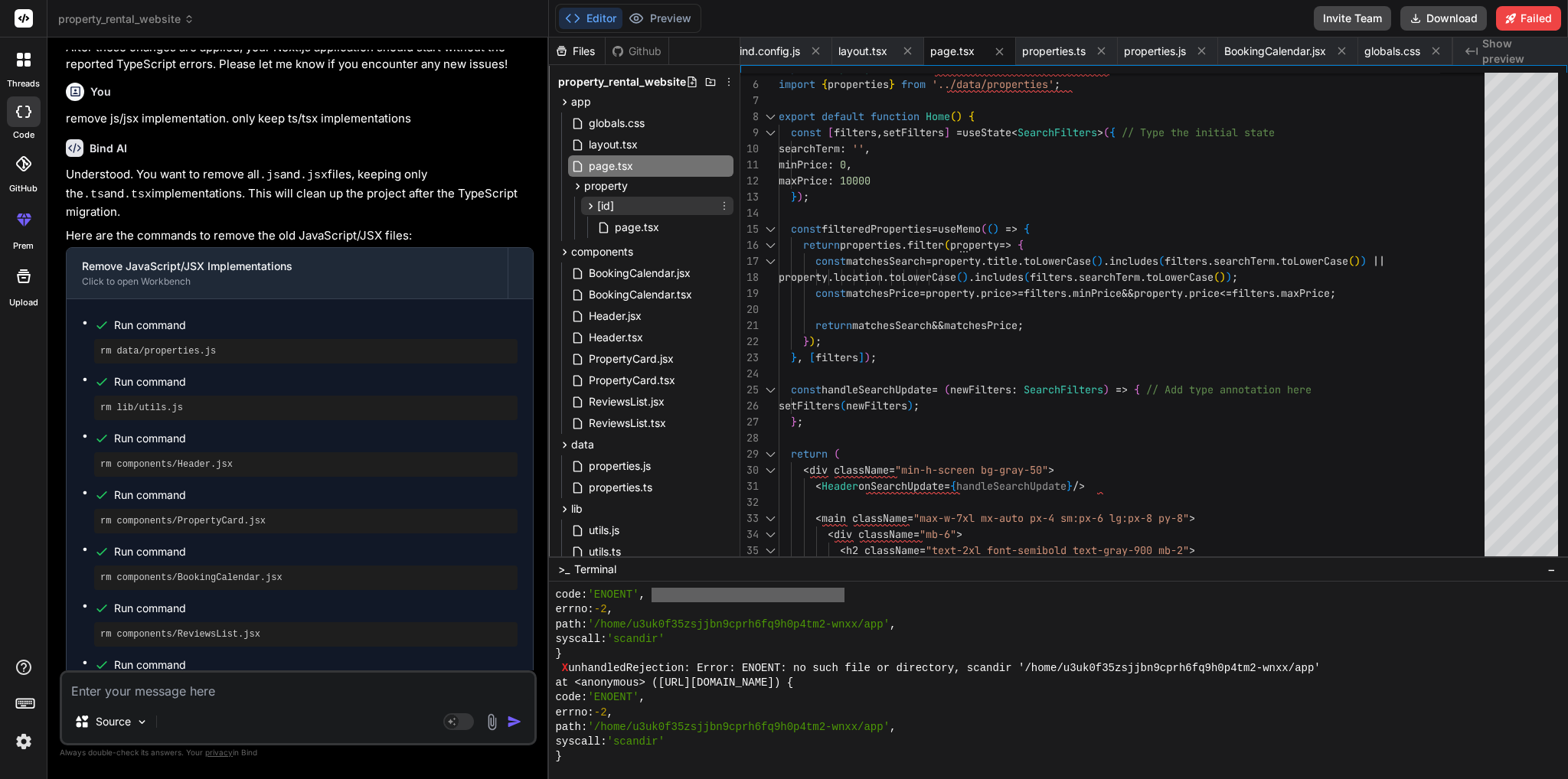
click at [584, 208] on icon at bounding box center [590, 206] width 13 height 13
click at [585, 209] on icon at bounding box center [590, 206] width 13 height 13
click at [667, 276] on span "BookingCalendar.jsx" at bounding box center [639, 273] width 105 height 18
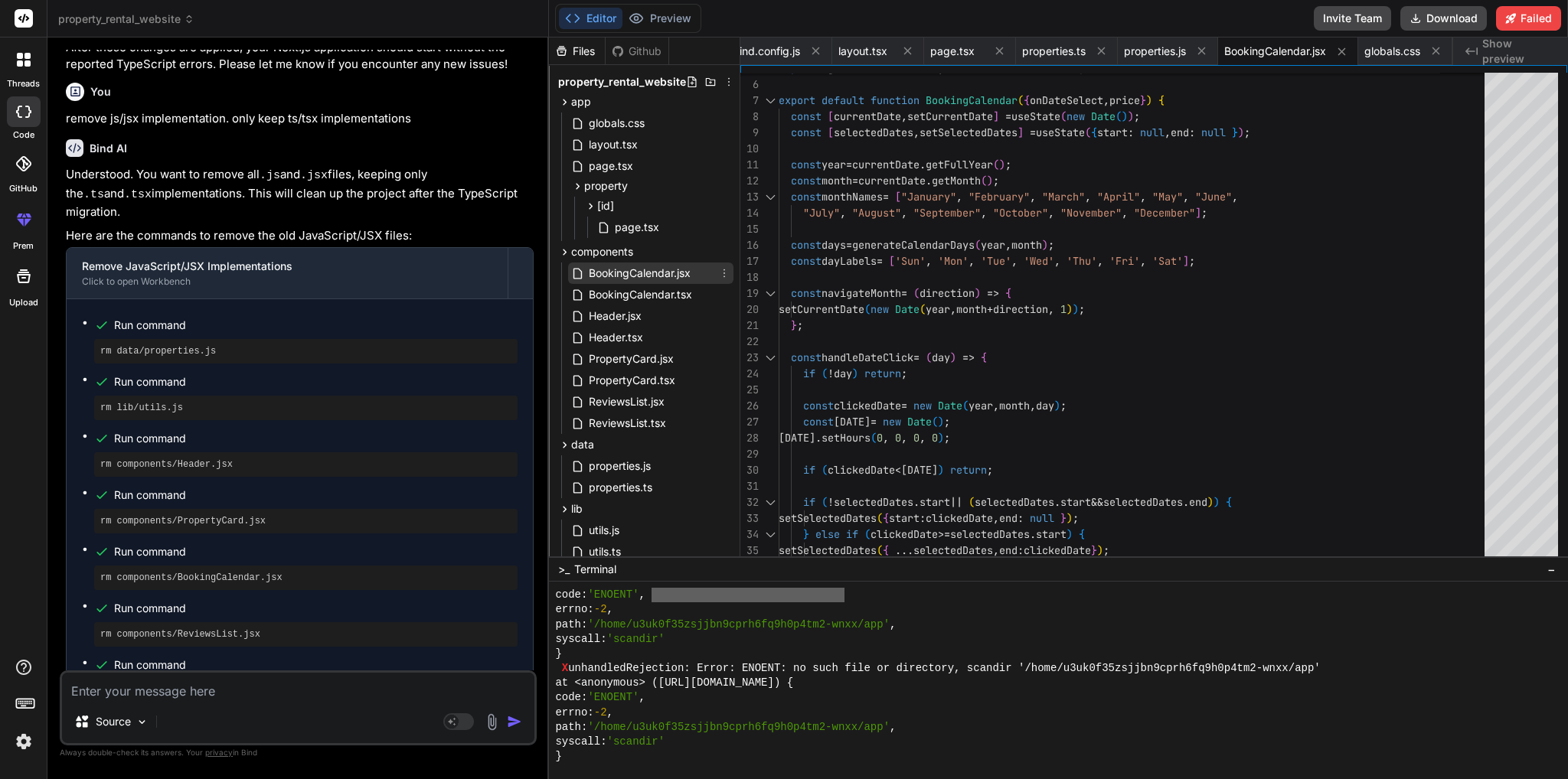
drag, startPoint x: 659, startPoint y: 275, endPoint x: 643, endPoint y: 271, distance: 16.5
click at [643, 271] on span "BookingCalendar.jsx" at bounding box center [639, 273] width 105 height 18
click at [718, 277] on icon at bounding box center [724, 272] width 12 height 12
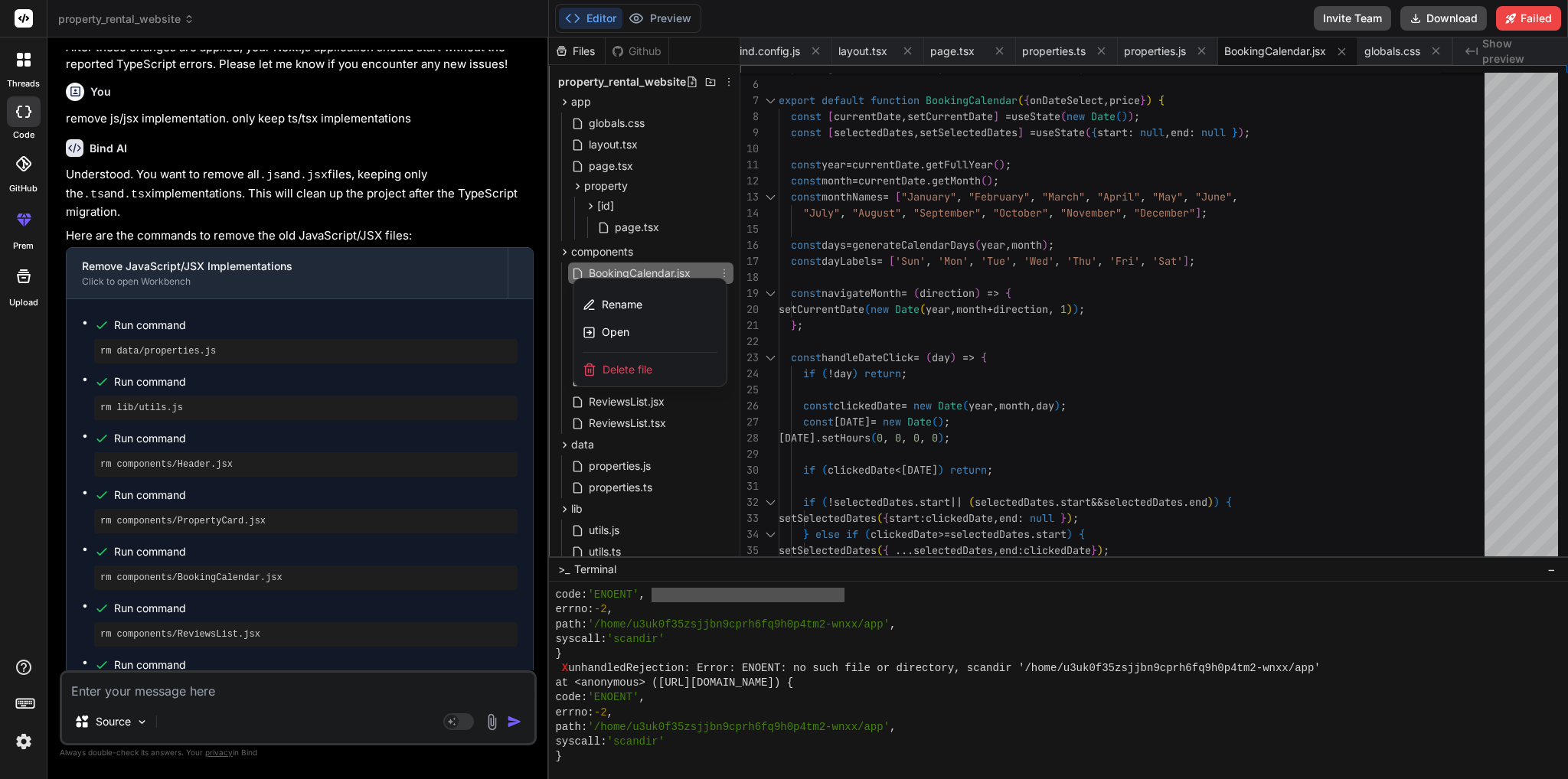
click at [643, 365] on span "Delete file" at bounding box center [627, 369] width 50 height 16
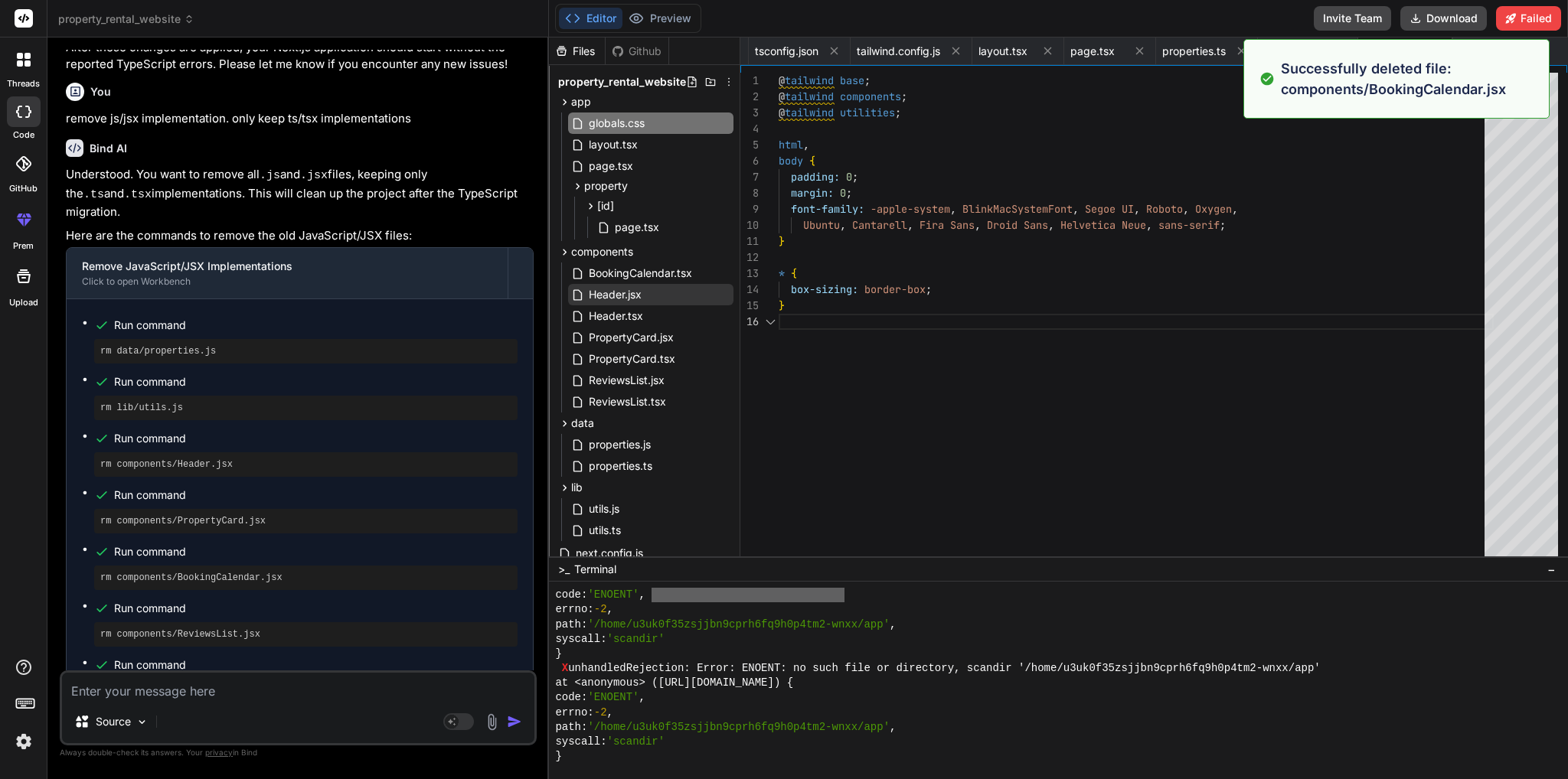
scroll to position [11530, 0]
click at [689, 300] on div "Header.jsx" at bounding box center [651, 295] width 165 height 21
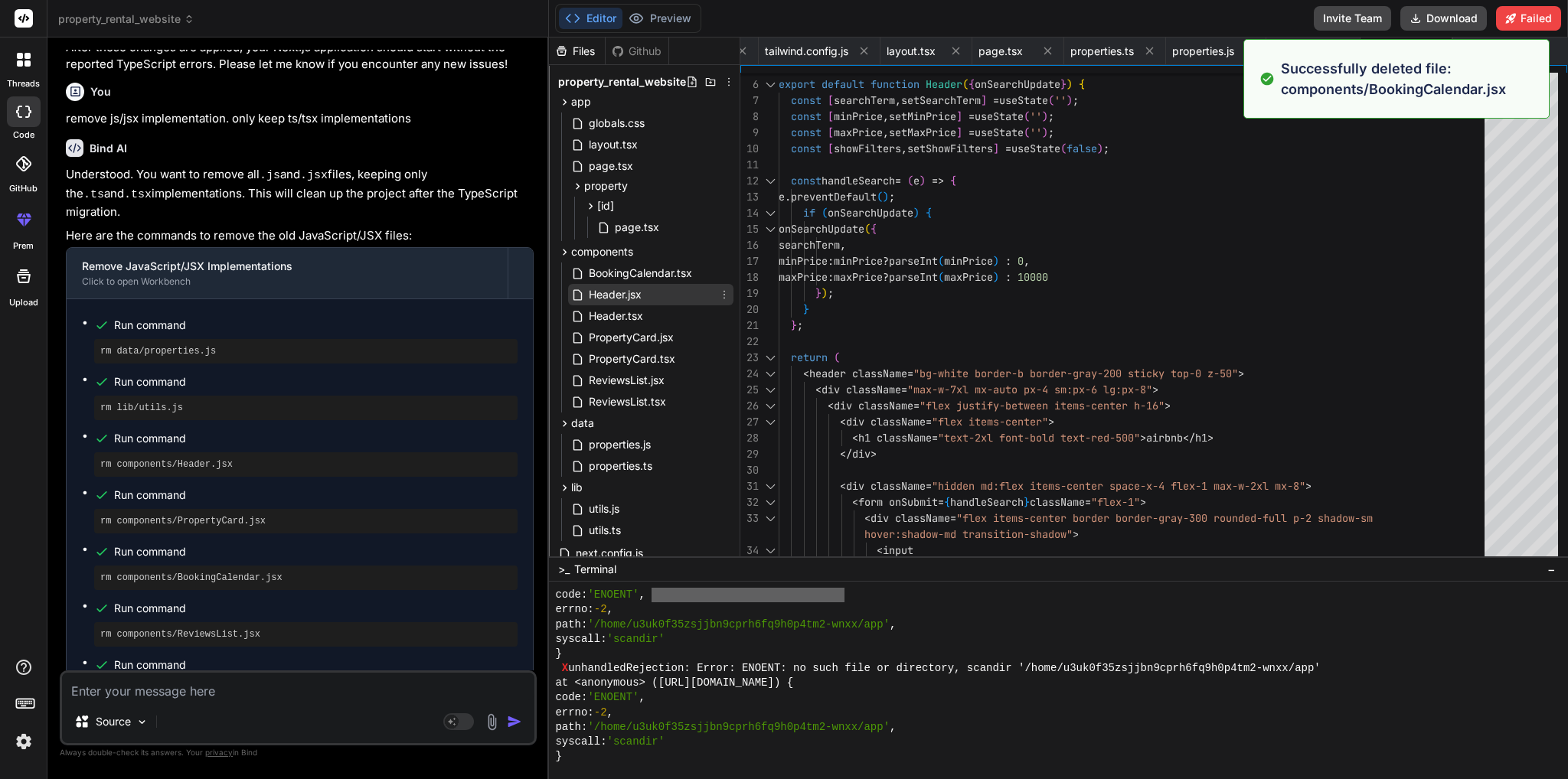
click at [718, 295] on icon at bounding box center [724, 294] width 12 height 12
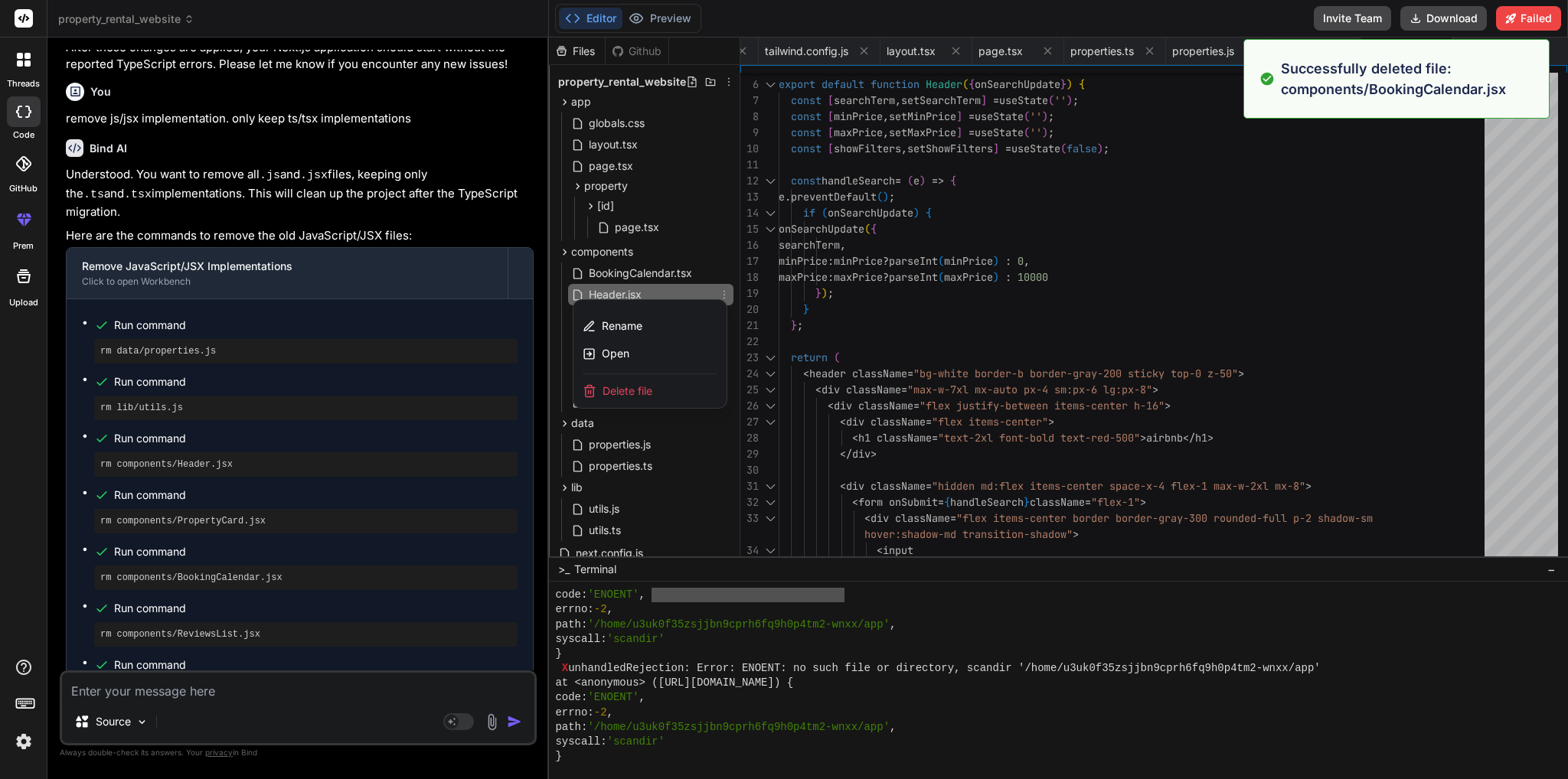
click at [651, 393] on div "Delete file" at bounding box center [649, 390] width 153 height 34
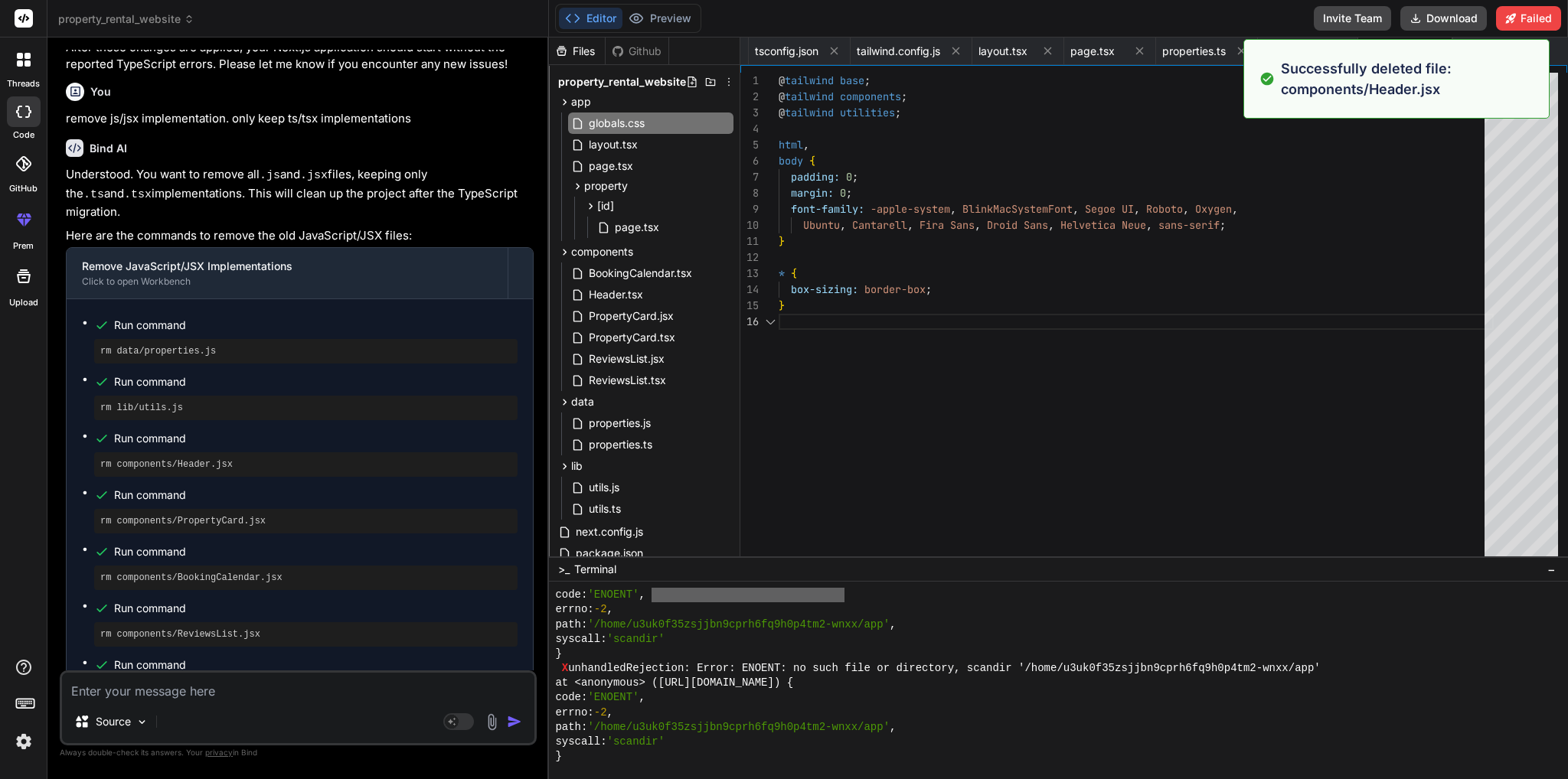
scroll to position [9972, 0]
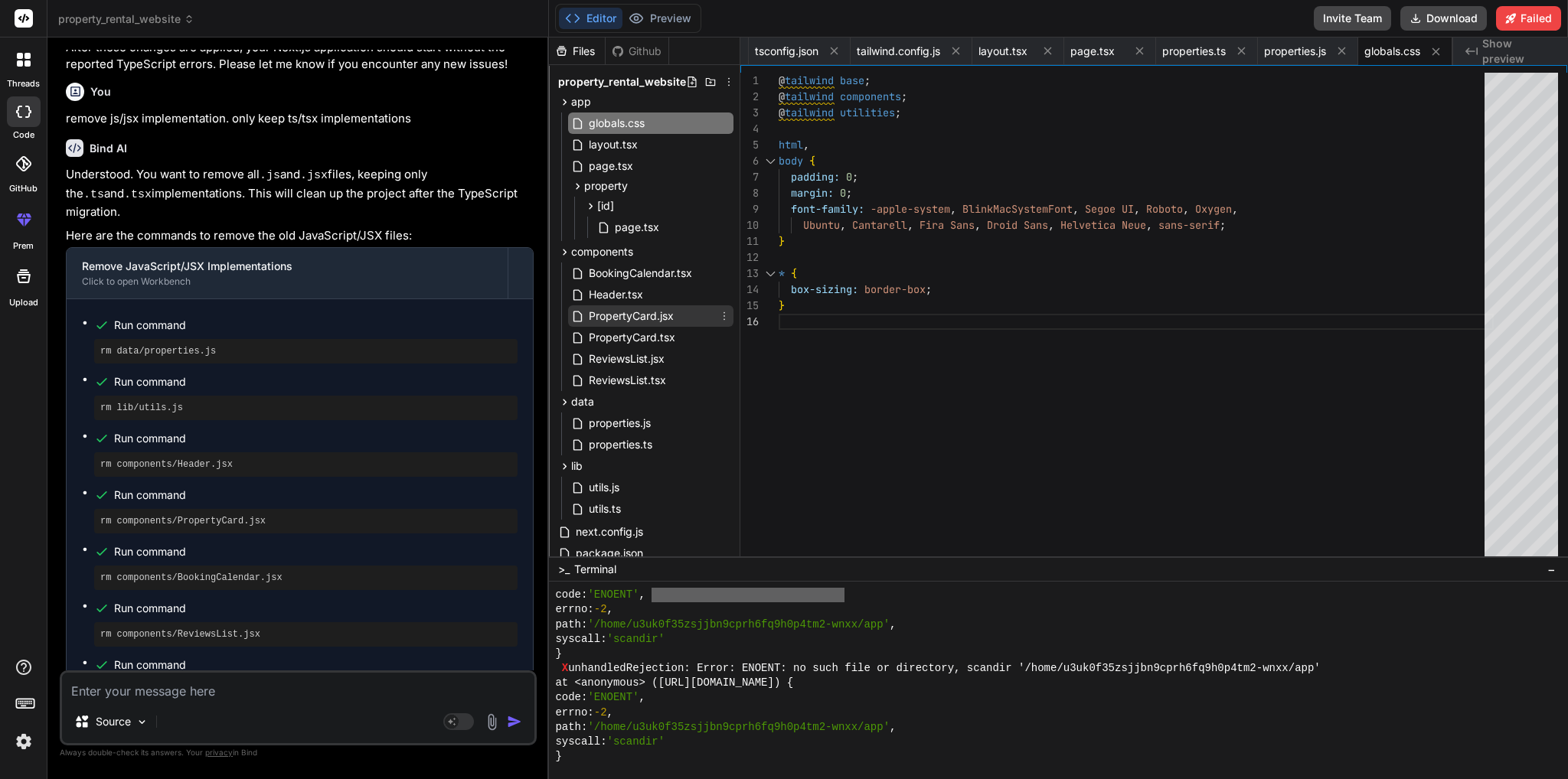
click at [725, 316] on icon at bounding box center [724, 316] width 12 height 12
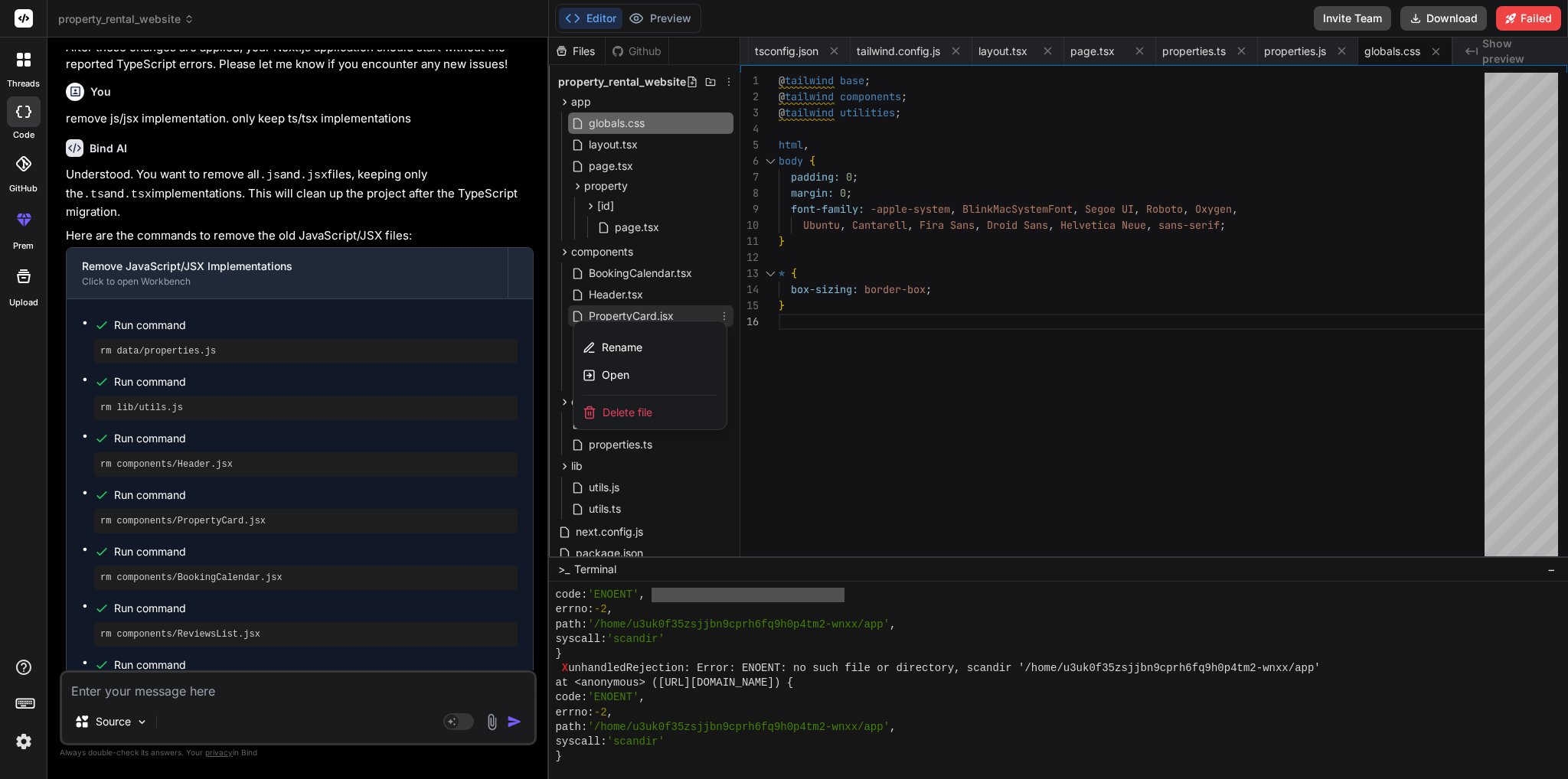
click at [653, 414] on div "Delete file" at bounding box center [649, 412] width 153 height 34
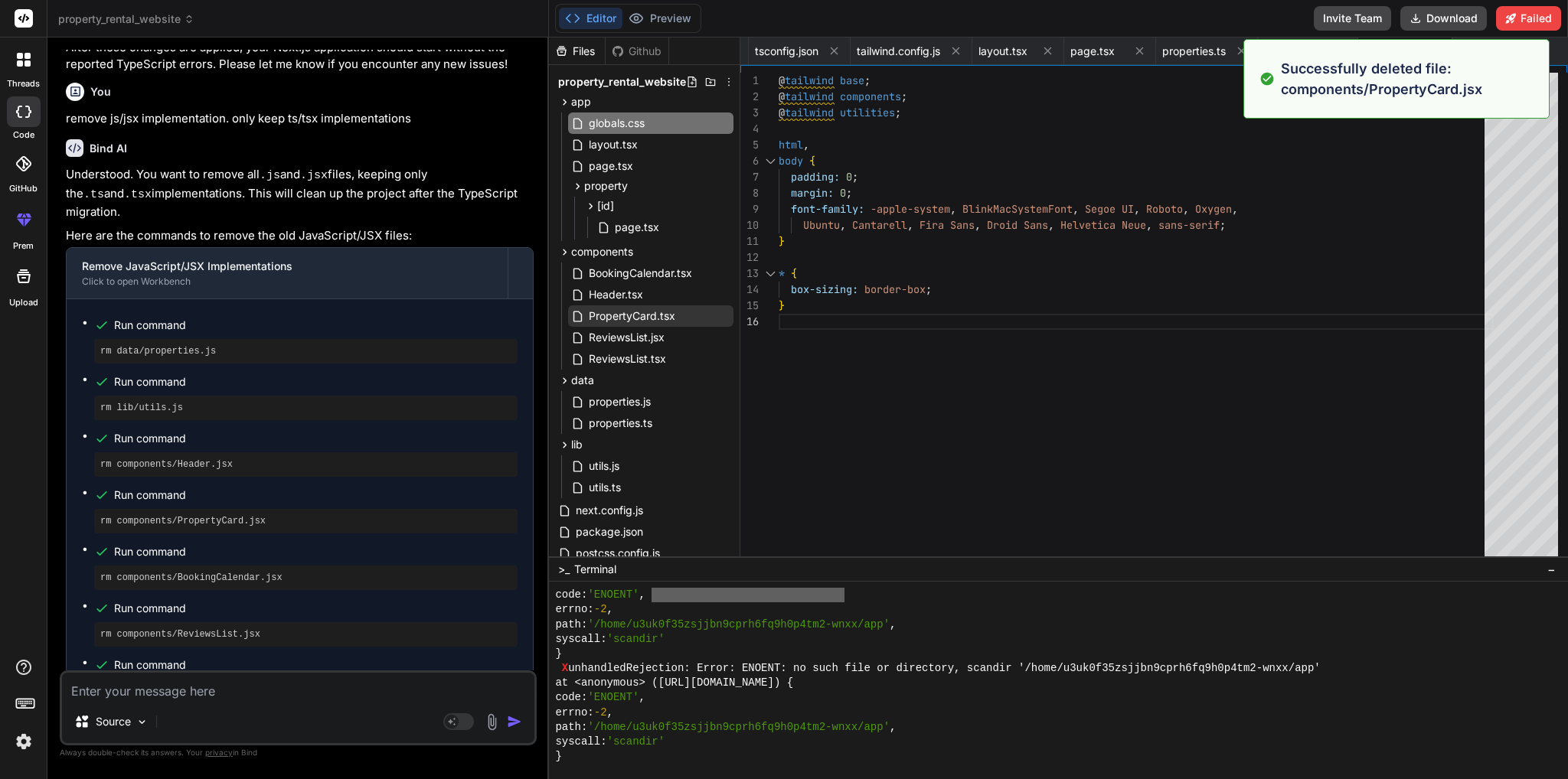
scroll to position [8416, 0]
click at [721, 336] on icon at bounding box center [724, 337] width 12 height 12
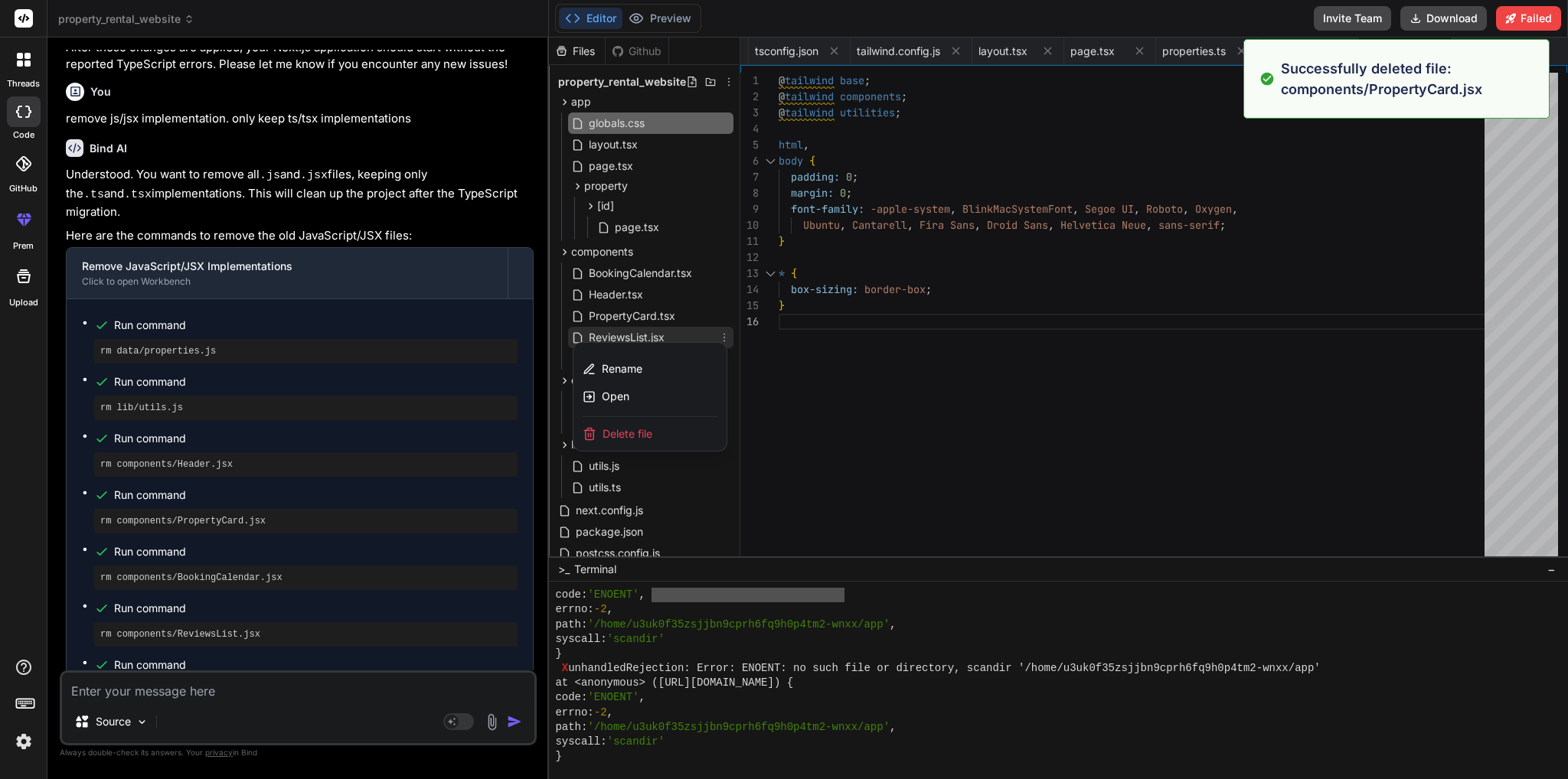
click at [618, 439] on span "Delete file" at bounding box center [627, 434] width 50 height 16
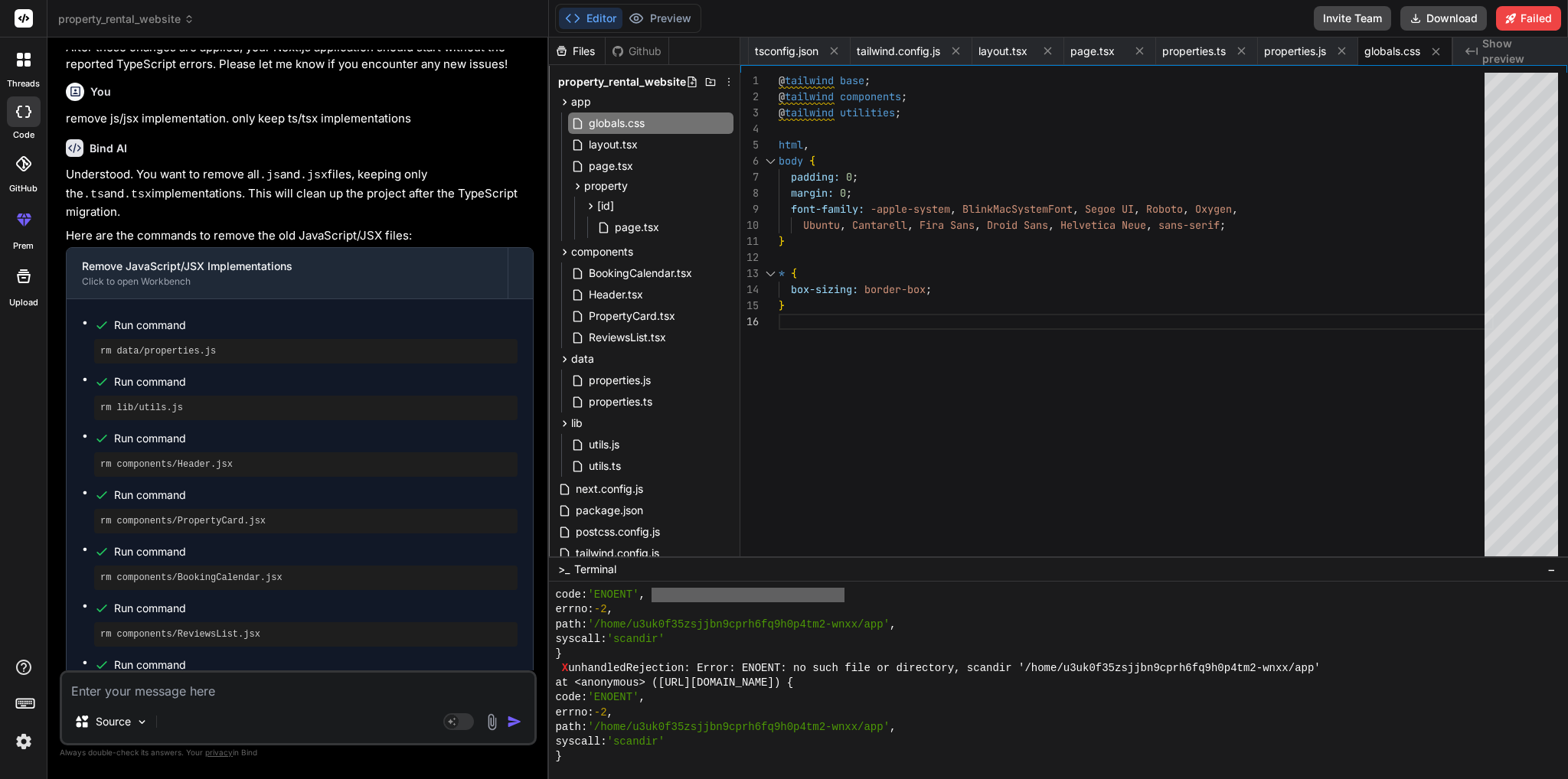
scroll to position [6859, 0]
click at [723, 378] on icon at bounding box center [724, 380] width 12 height 12
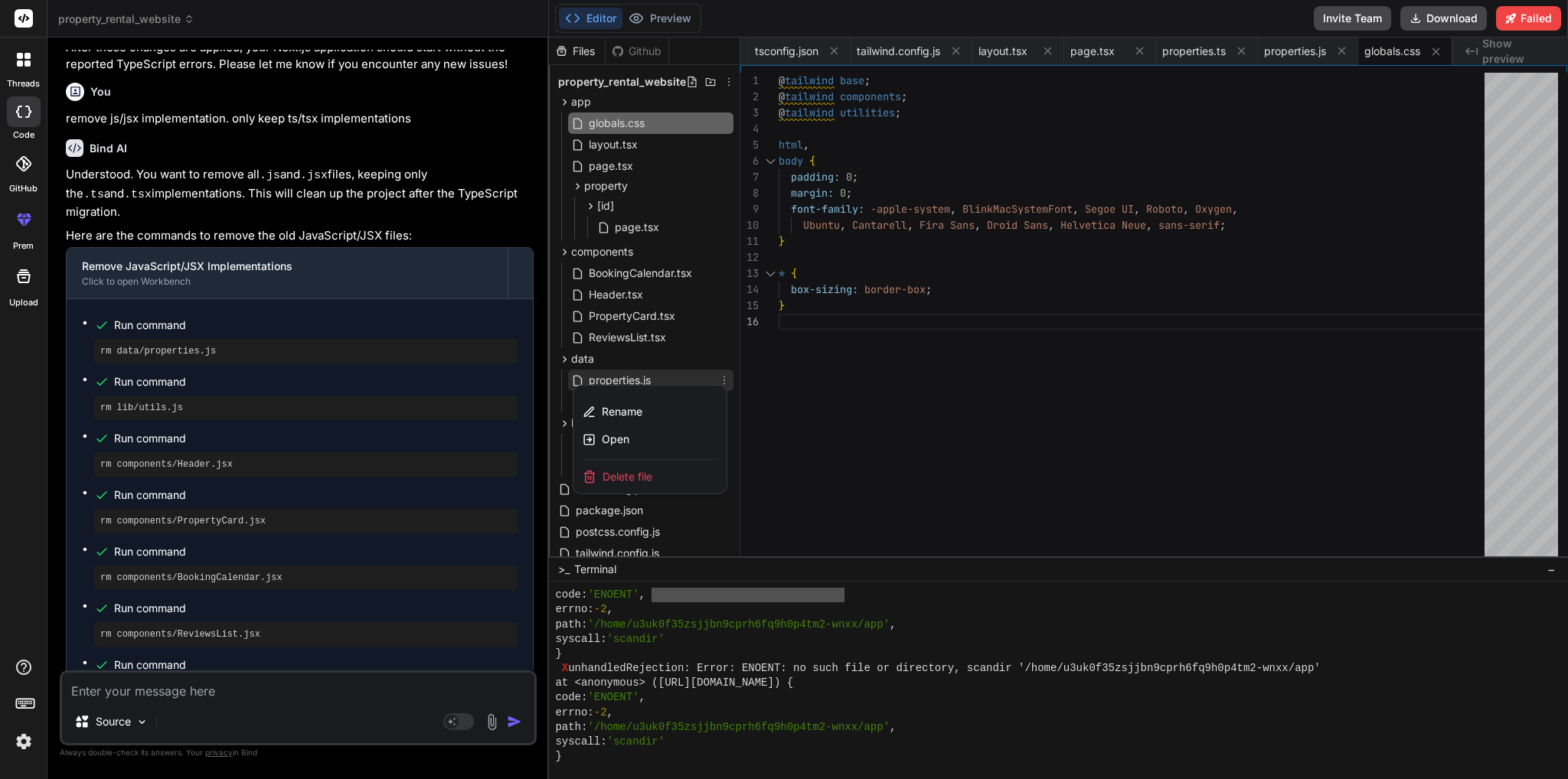
click at [653, 462] on div "Delete file" at bounding box center [649, 476] width 153 height 34
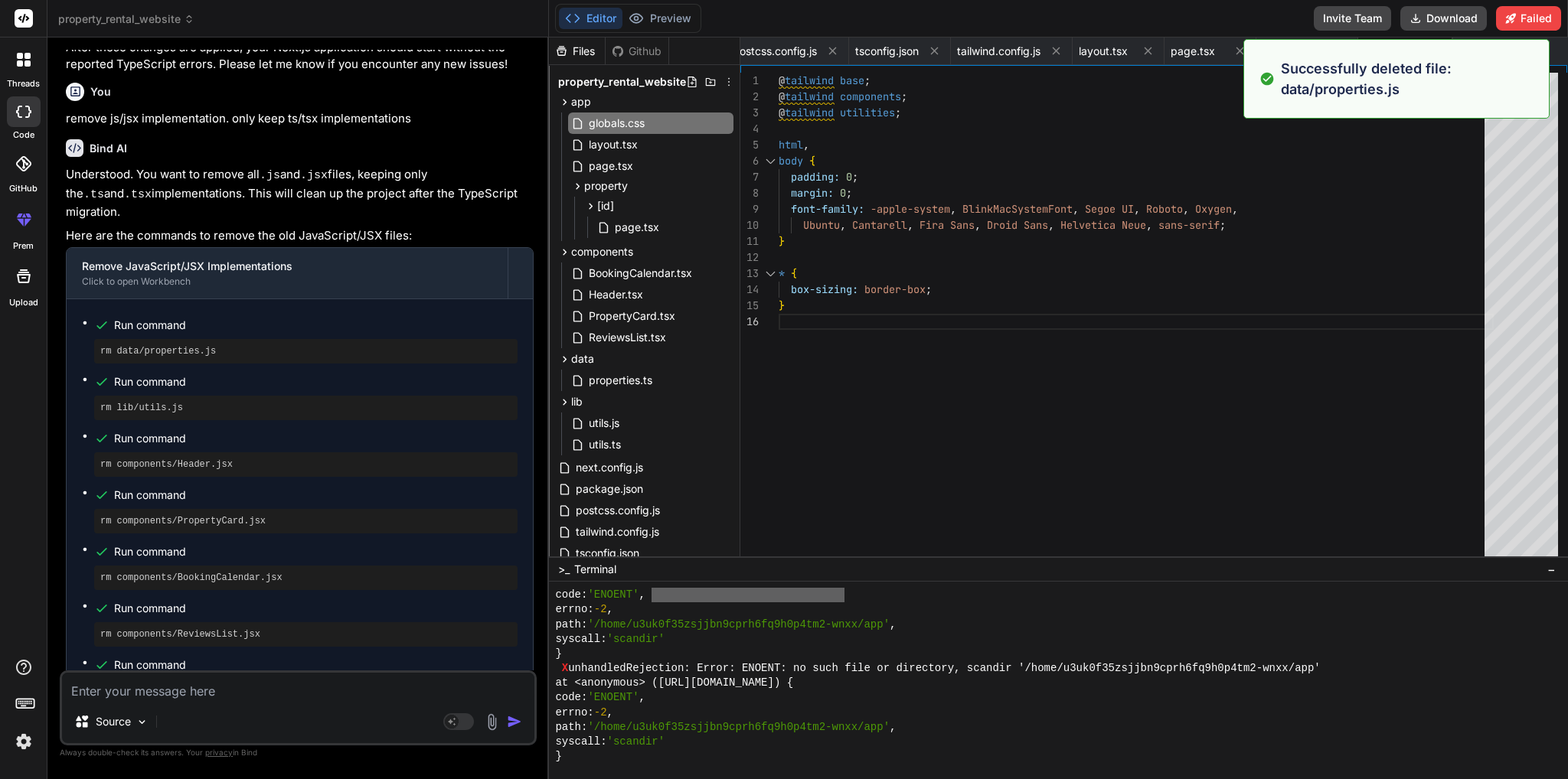
scroll to position [5302, 0]
click at [718, 423] on icon at bounding box center [724, 423] width 12 height 12
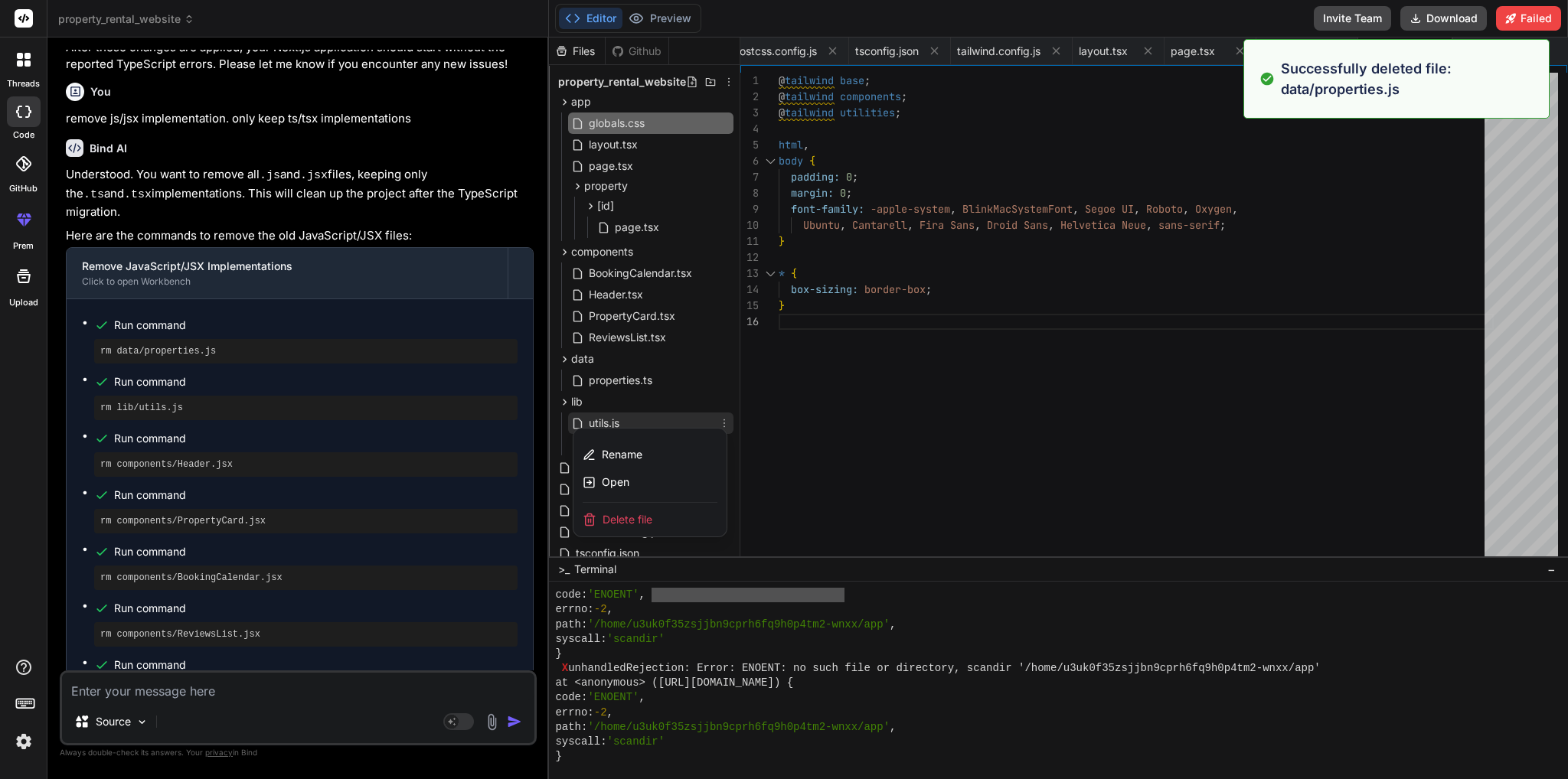
click at [664, 514] on div "Delete file" at bounding box center [649, 519] width 153 height 34
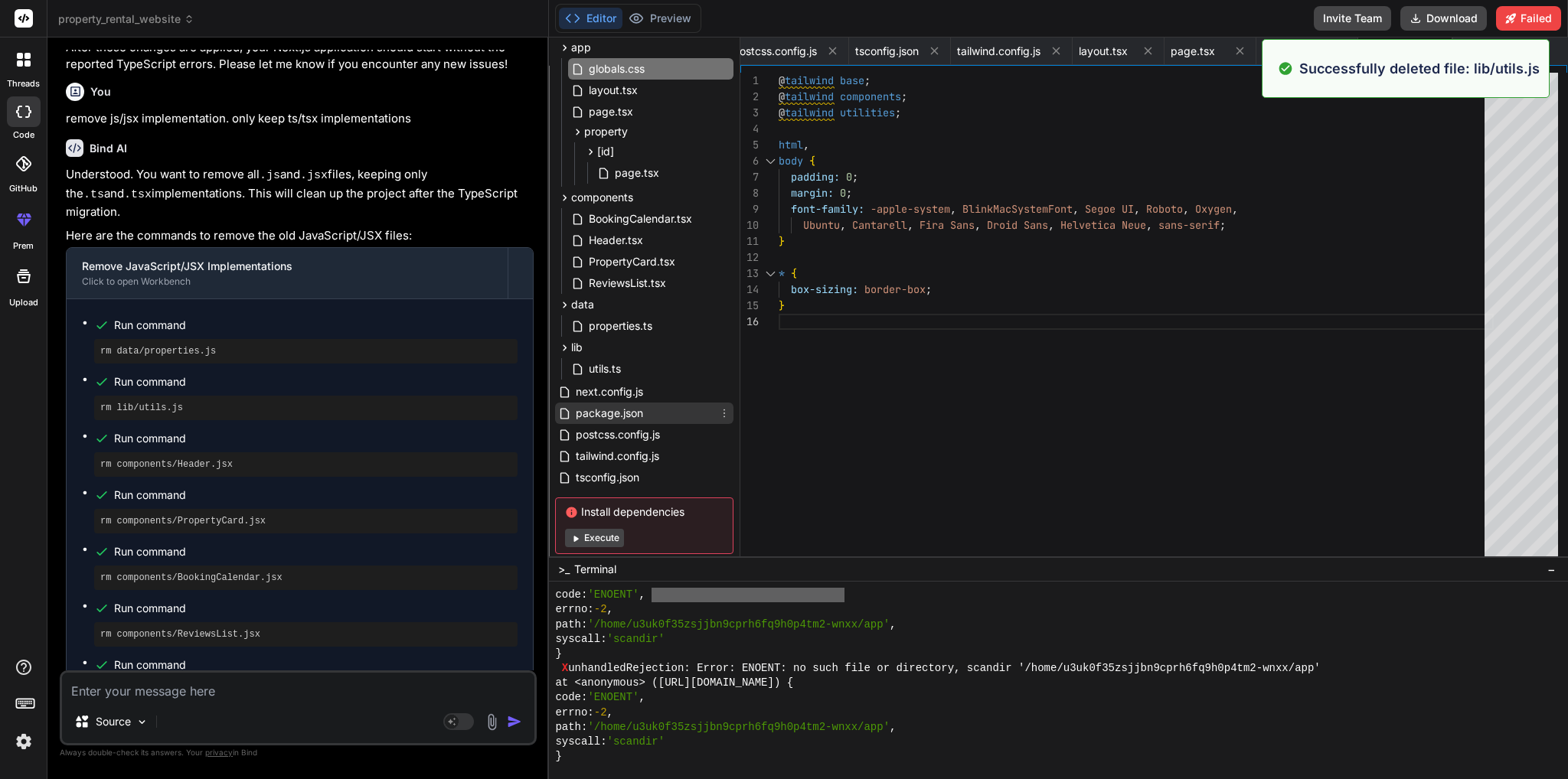
scroll to position [88, 0]
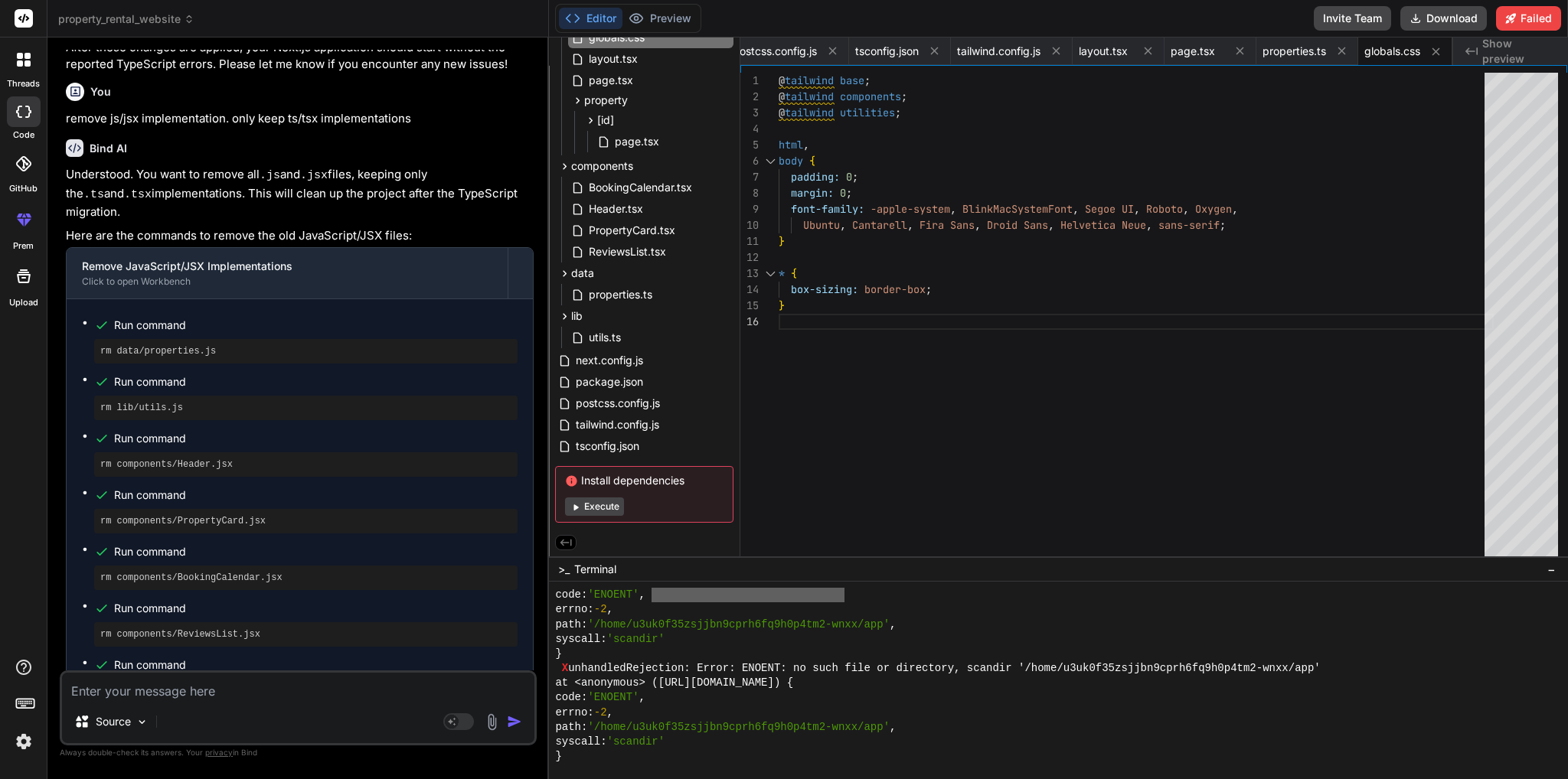
click at [606, 505] on button "Execute" at bounding box center [594, 507] width 59 height 18
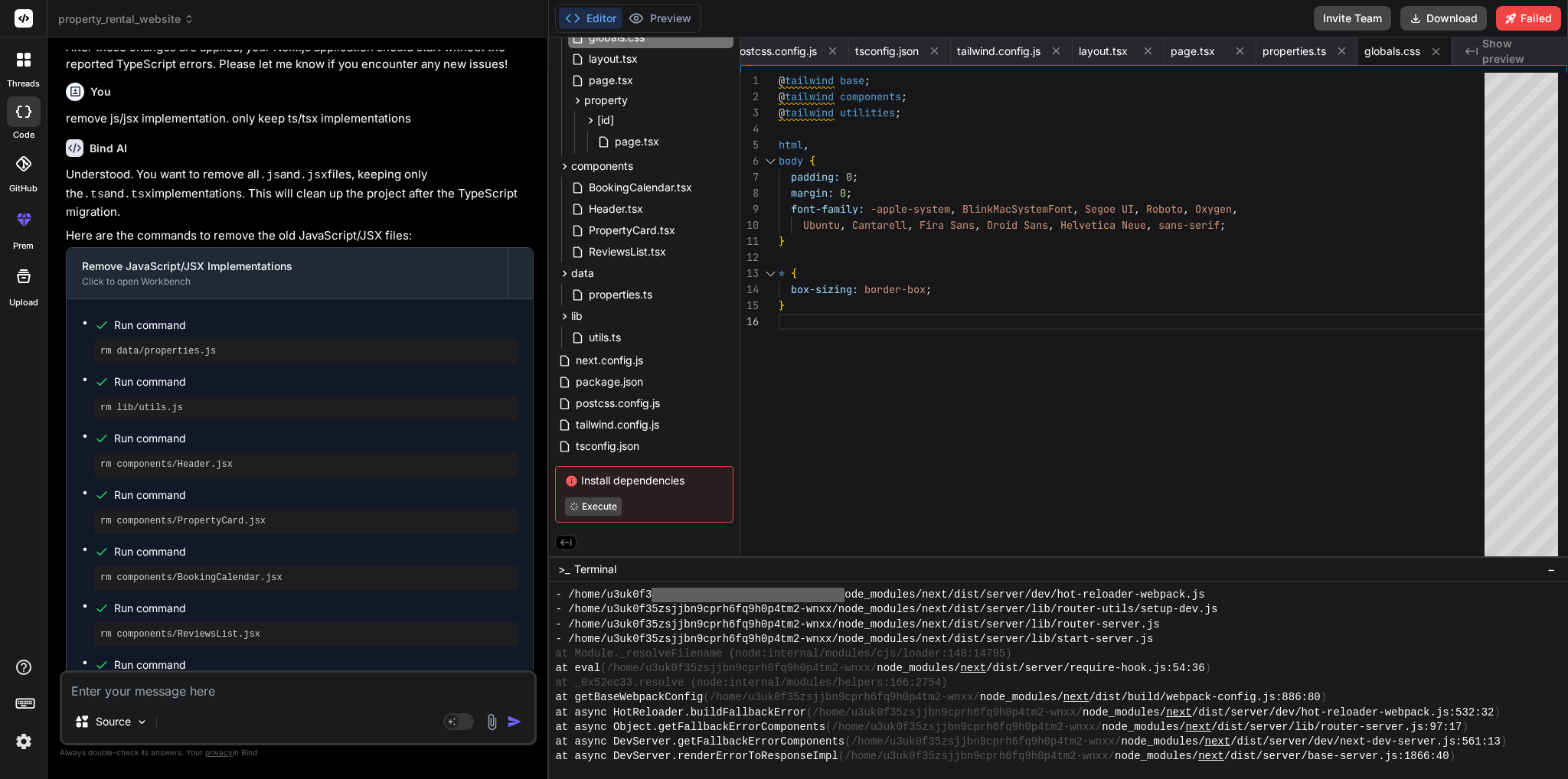
scroll to position [11916, 0]
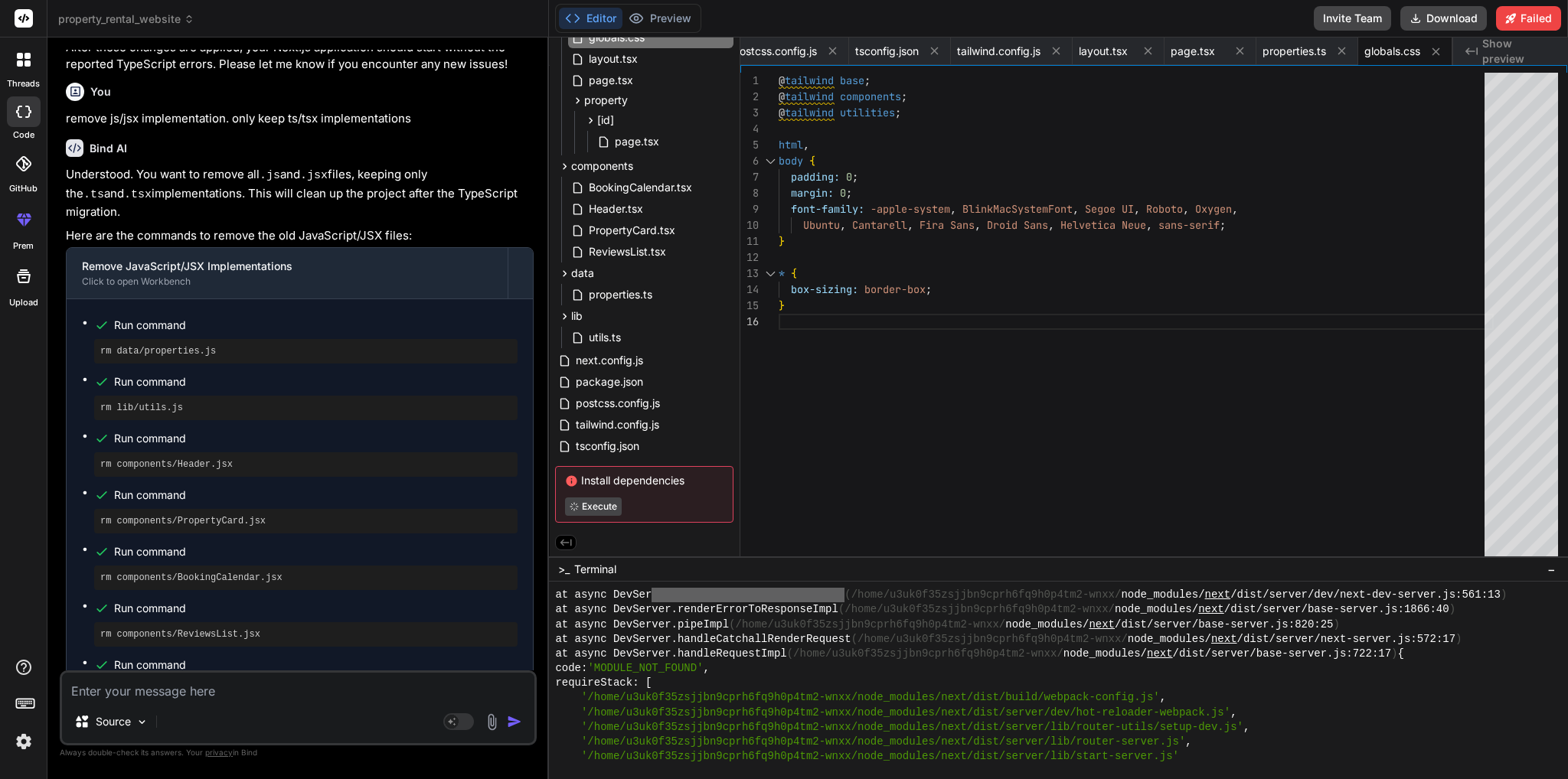
drag, startPoint x: 1200, startPoint y: 664, endPoint x: 1190, endPoint y: 674, distance: 14.1
click at [1190, 674] on div "code: 'MODULE_NOT_FOUND' ," at bounding box center [1051, 669] width 991 height 15
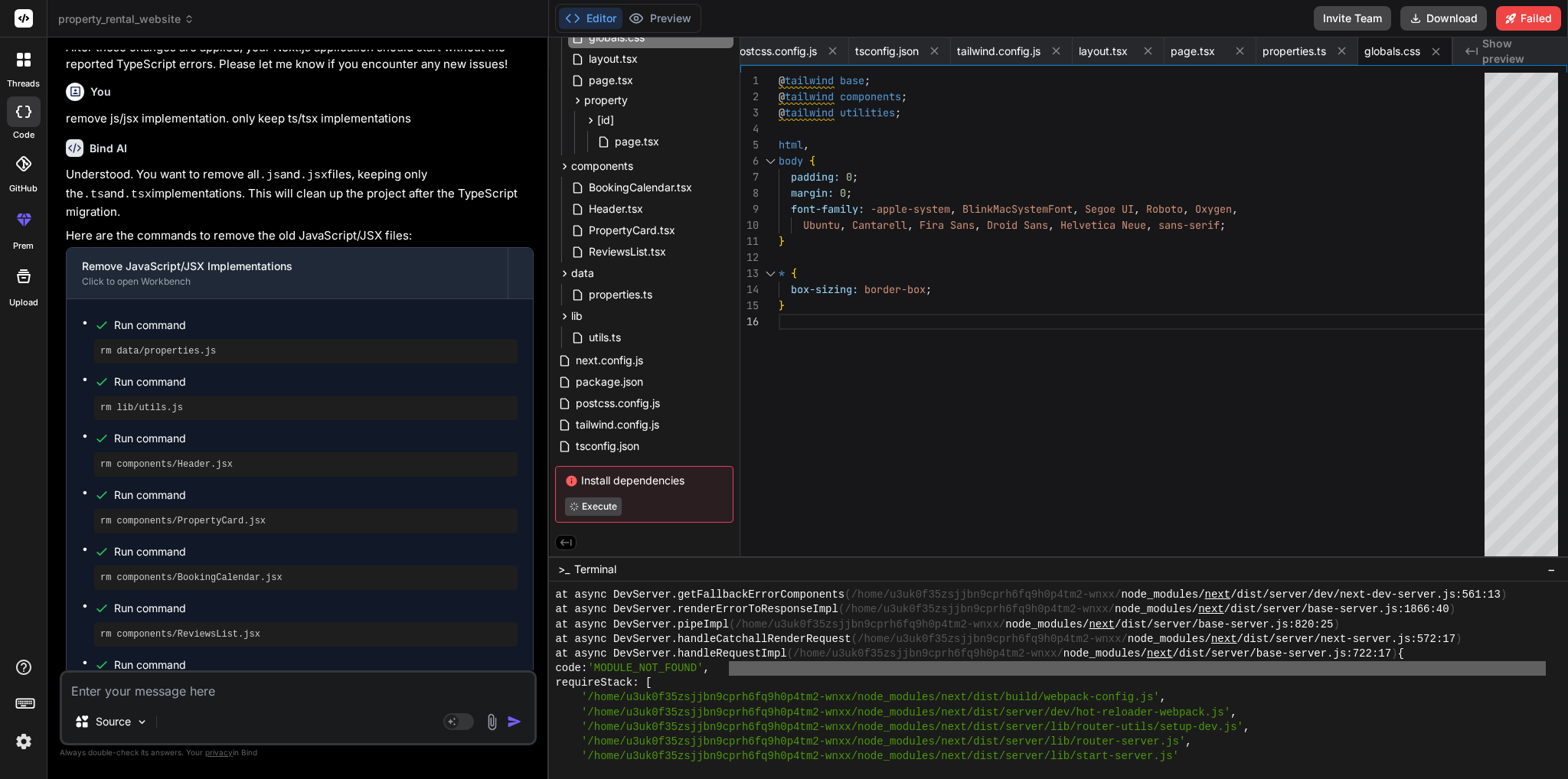
click at [1190, 674] on div "code: 'MODULE_NOT_FOUND' ," at bounding box center [1051, 669] width 991 height 15
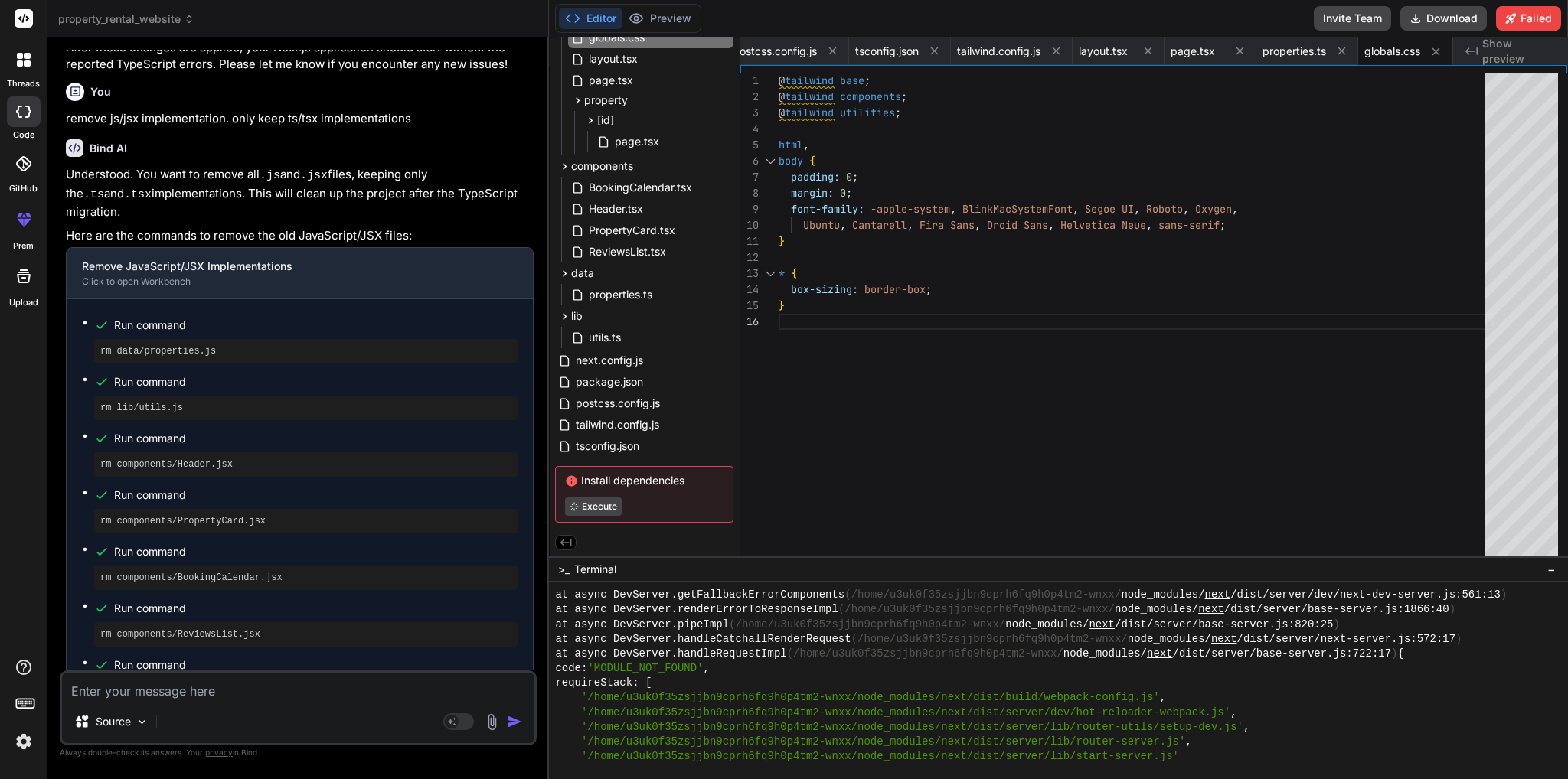
click at [571, 578] on div ">_ Terminal −" at bounding box center [1058, 569] width 1019 height 25
click at [567, 574] on span ">_" at bounding box center [564, 569] width 11 height 16
drag, startPoint x: 567, startPoint y: 567, endPoint x: 588, endPoint y: 566, distance: 21.0
click at [569, 566] on span ">_" at bounding box center [564, 569] width 11 height 16
drag, startPoint x: 655, startPoint y: 566, endPoint x: 952, endPoint y: 577, distance: 297.2
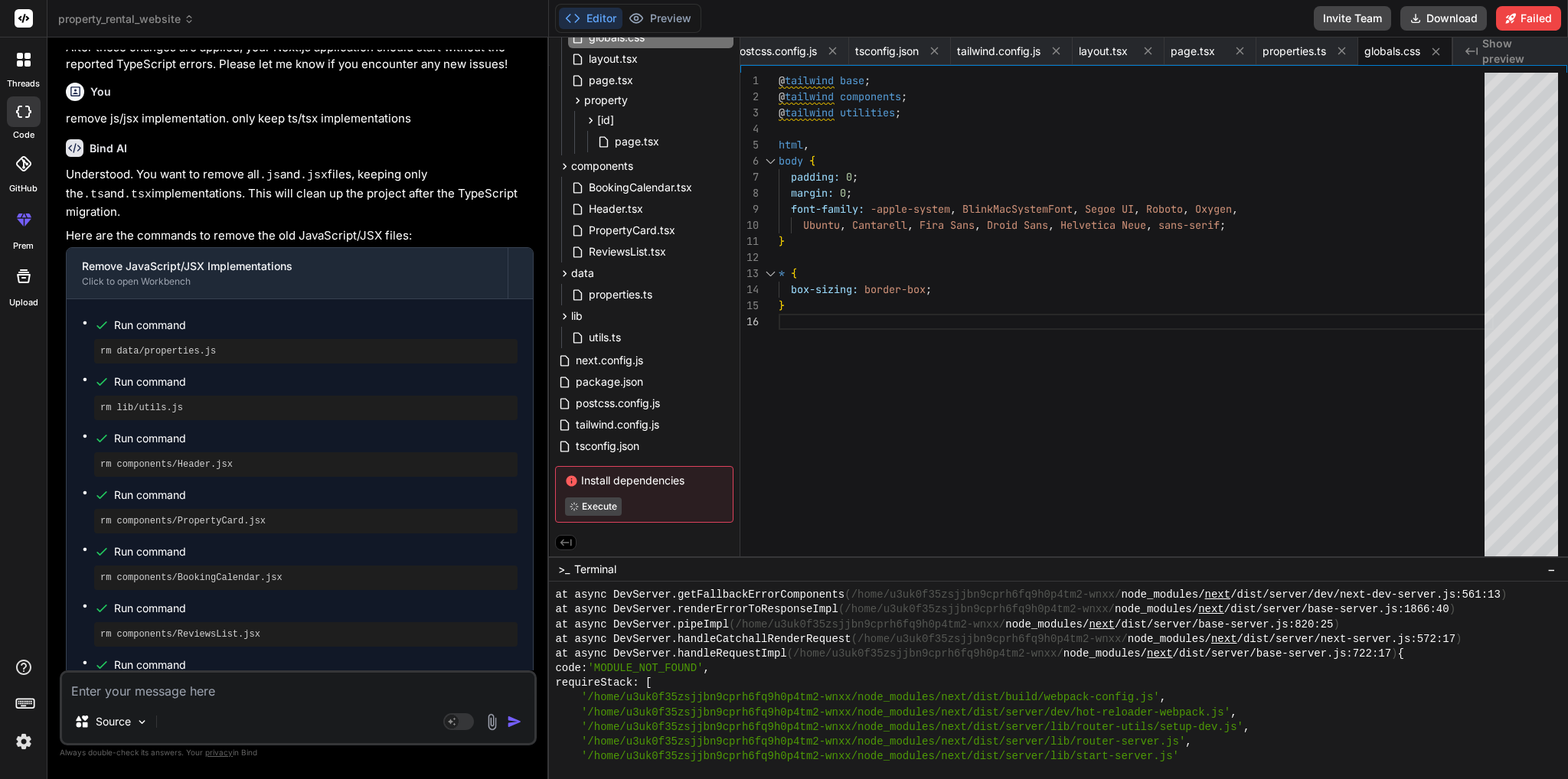
click at [656, 566] on div ">_ Terminal −" at bounding box center [1058, 569] width 1019 height 25
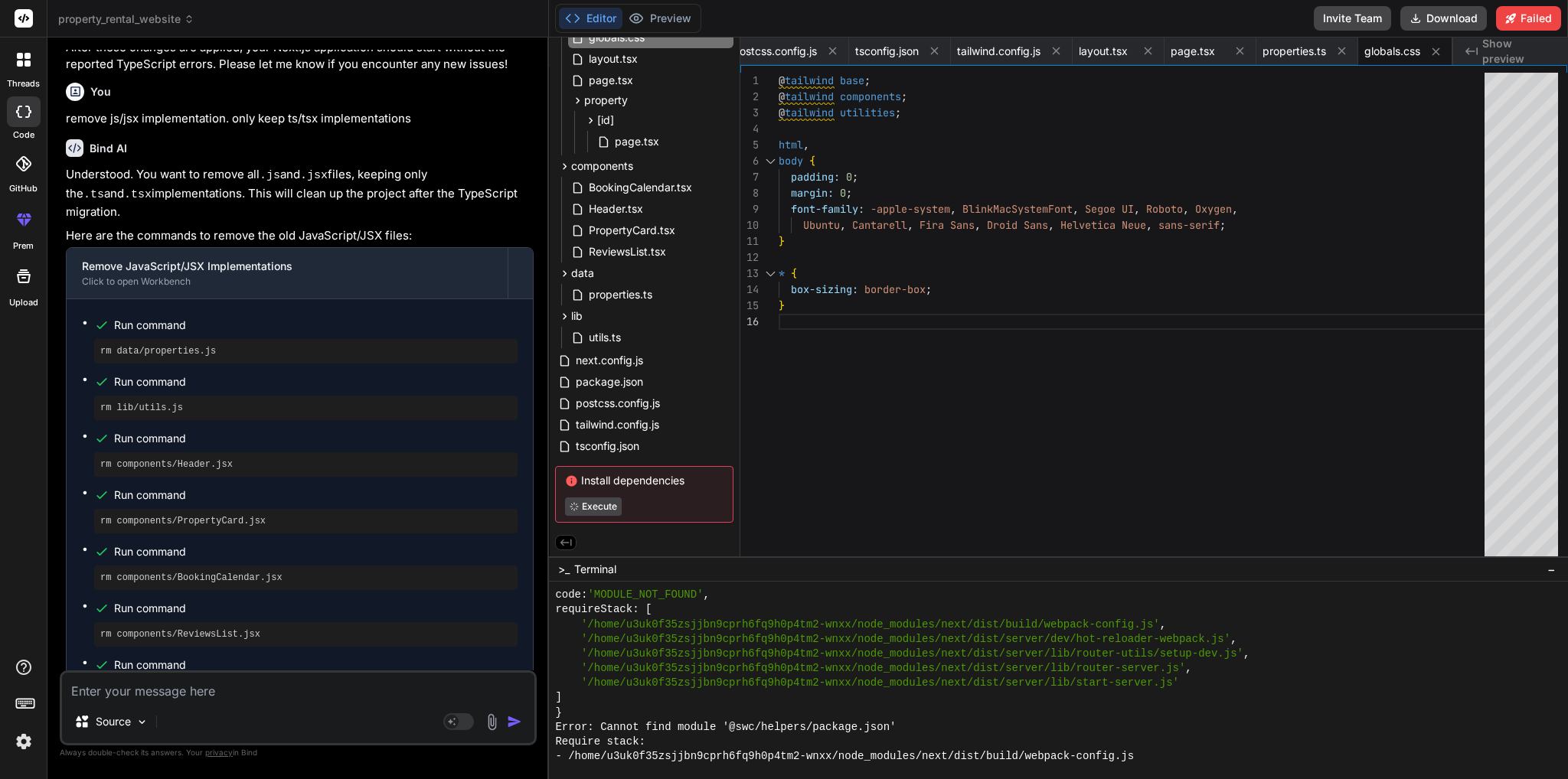
click at [1552, 568] on span "−" at bounding box center [1551, 569] width 8 height 16
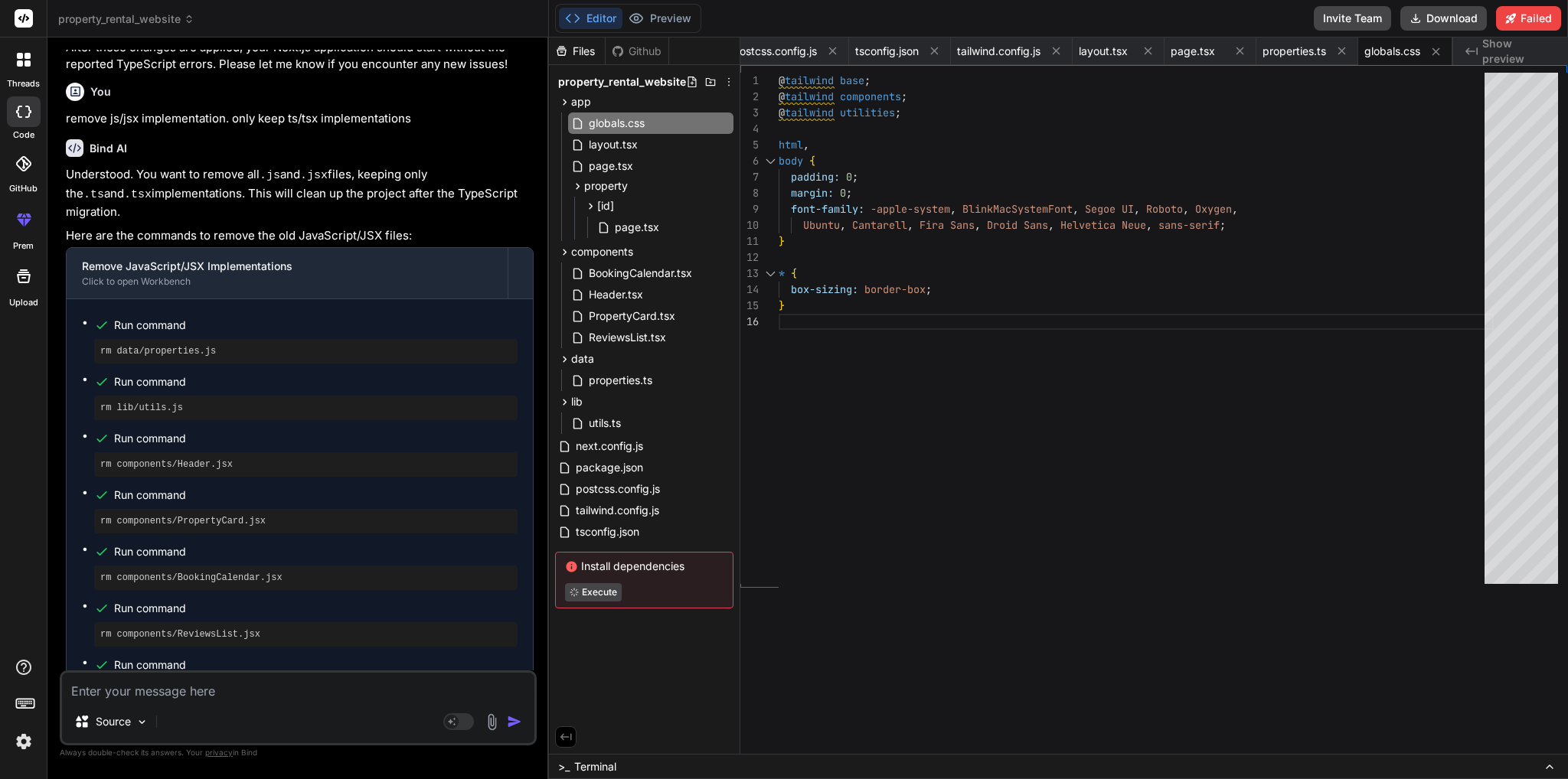
scroll to position [0, 0]
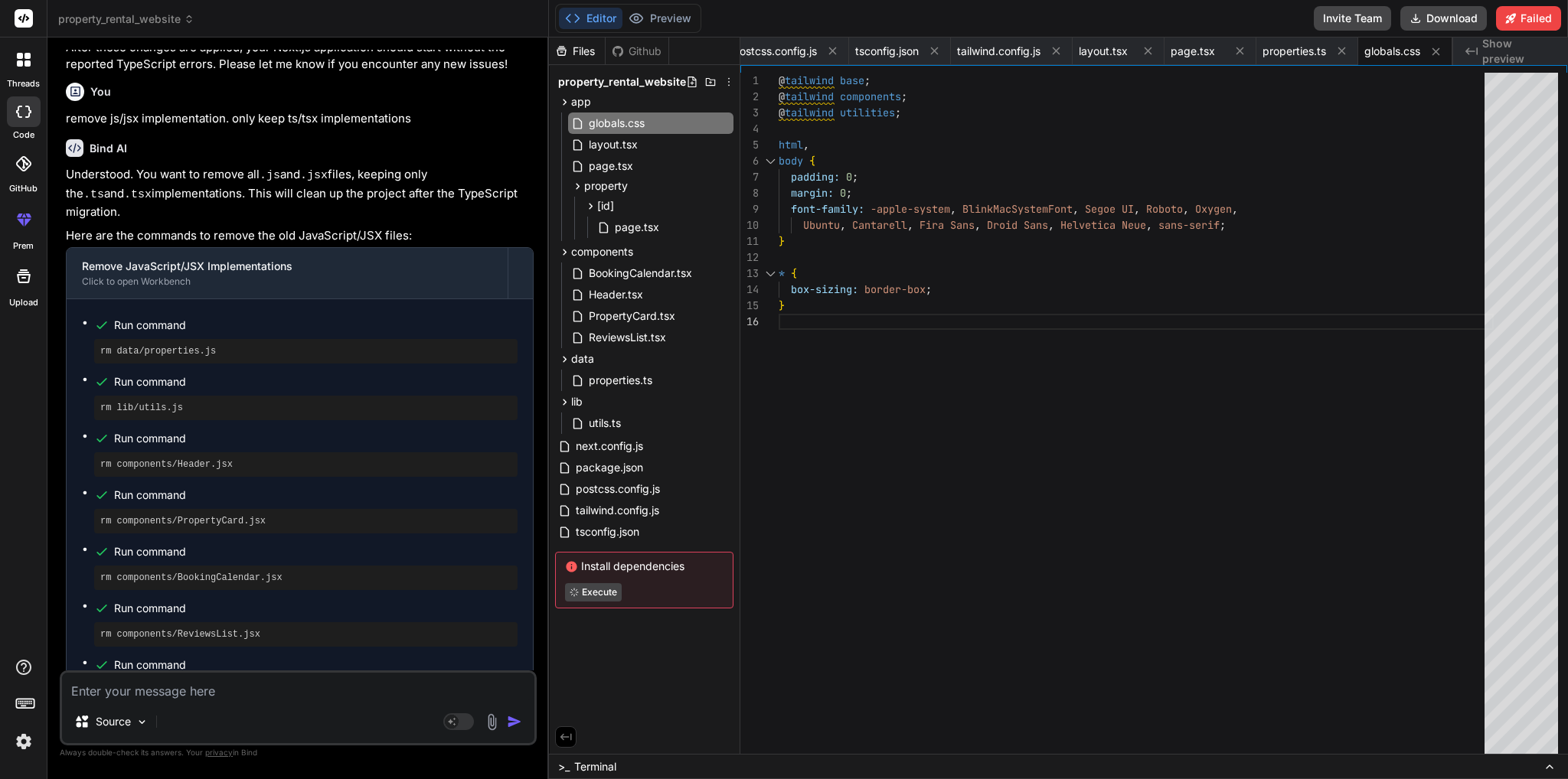
click at [1552, 765] on icon at bounding box center [1549, 766] width 12 height 12
click at [603, 763] on span "Terminal" at bounding box center [594, 766] width 42 height 16
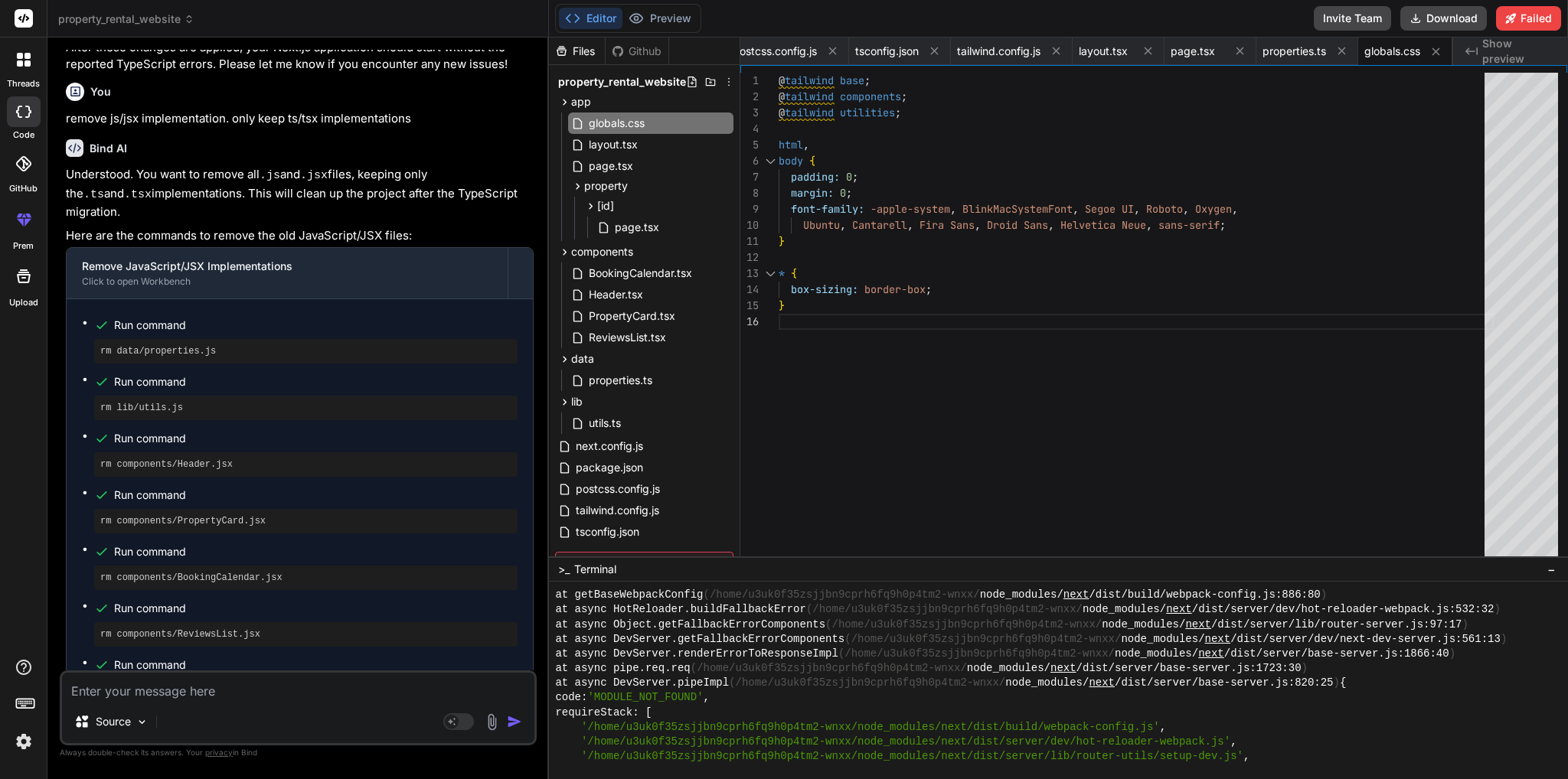
scroll to position [14688, 0]
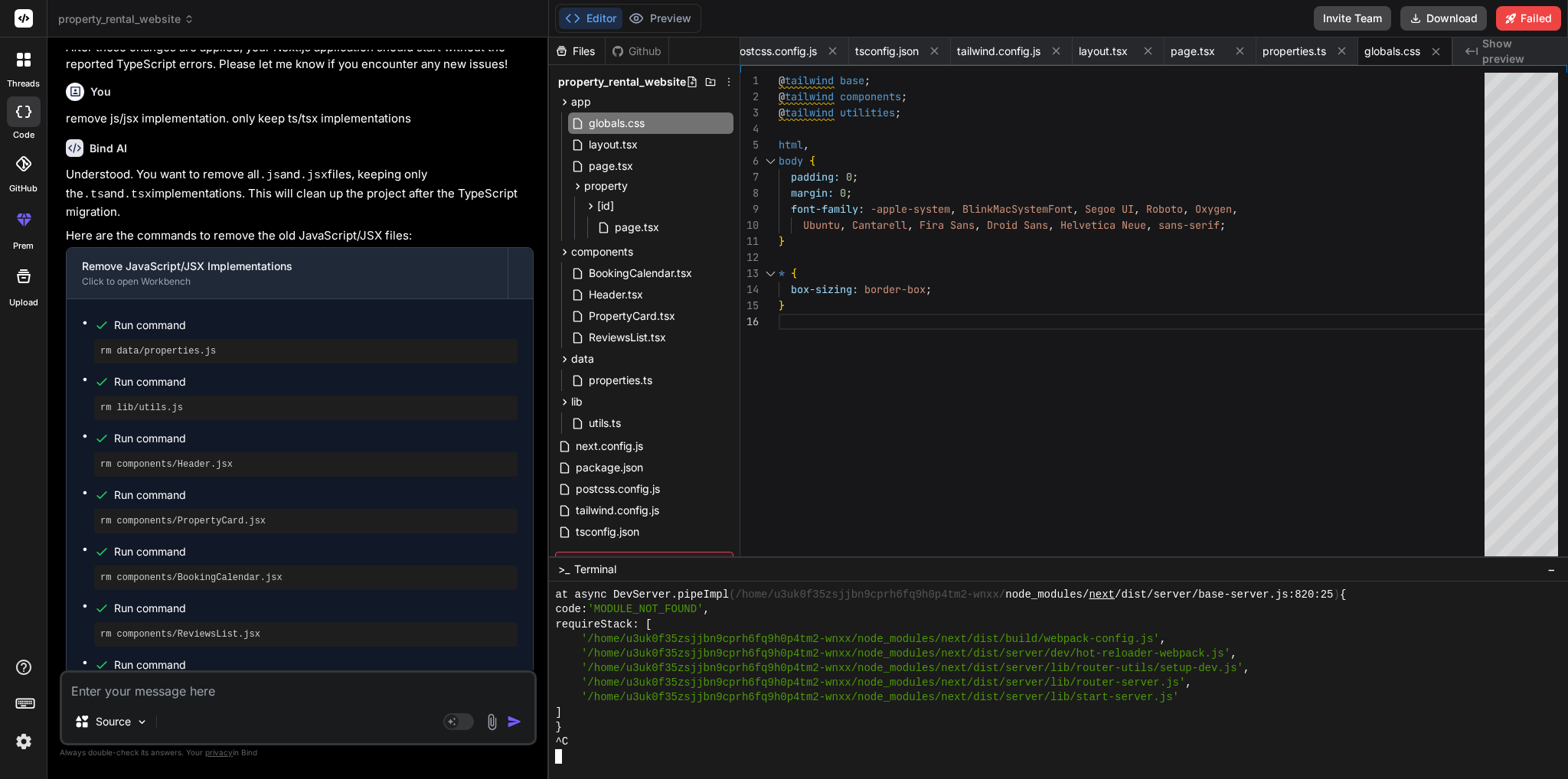
click at [641, 756] on div at bounding box center [1051, 756] width 991 height 15
click at [597, 731] on div "}" at bounding box center [1051, 727] width 991 height 15
click at [565, 732] on div "}" at bounding box center [1051, 727] width 991 height 15
click at [588, 746] on div "^C" at bounding box center [1051, 742] width 991 height 15
click at [579, 756] on div at bounding box center [1051, 756] width 991 height 15
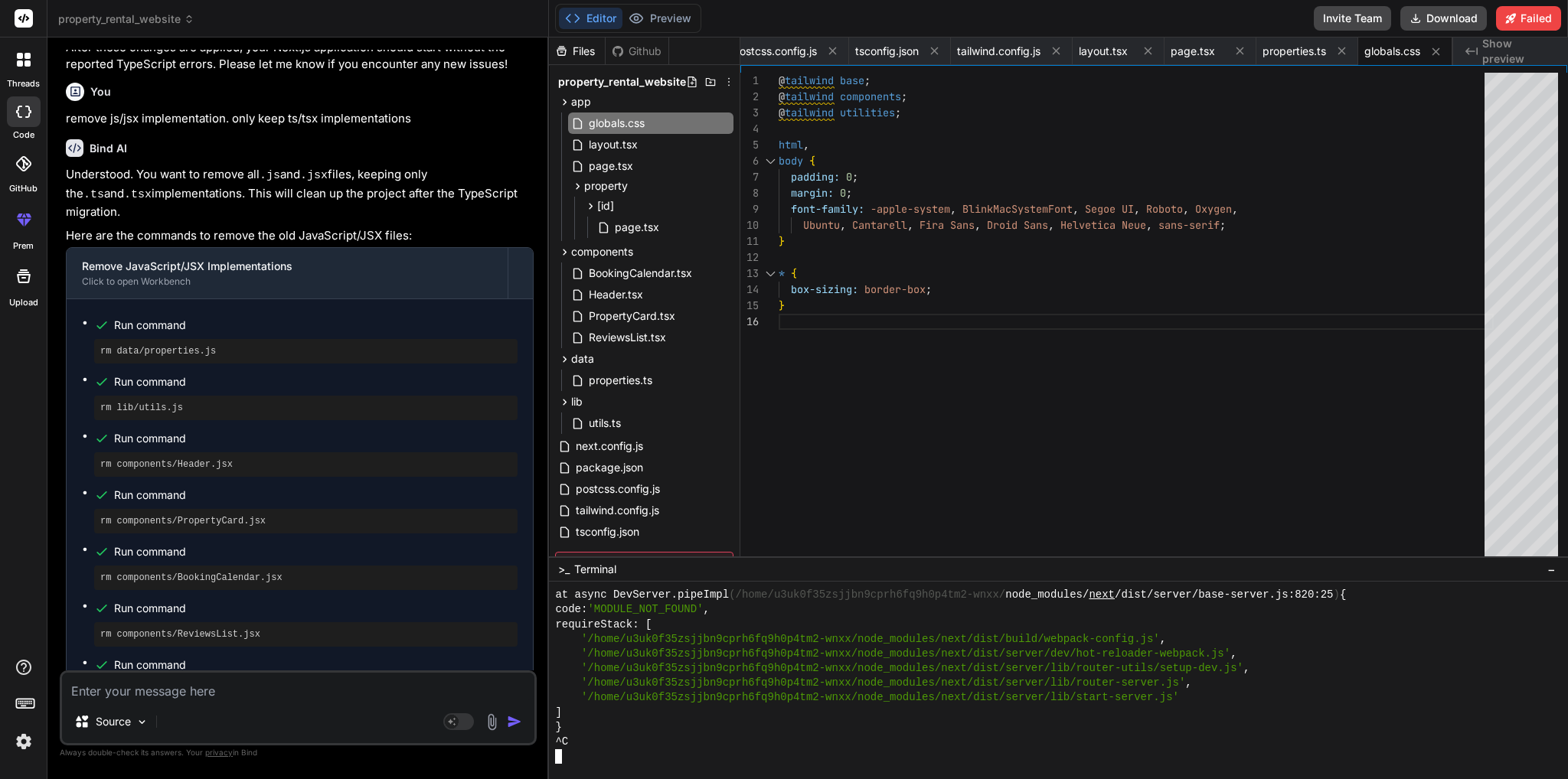
click at [1047, 572] on div ">_ Terminal −" at bounding box center [1058, 569] width 1019 height 25
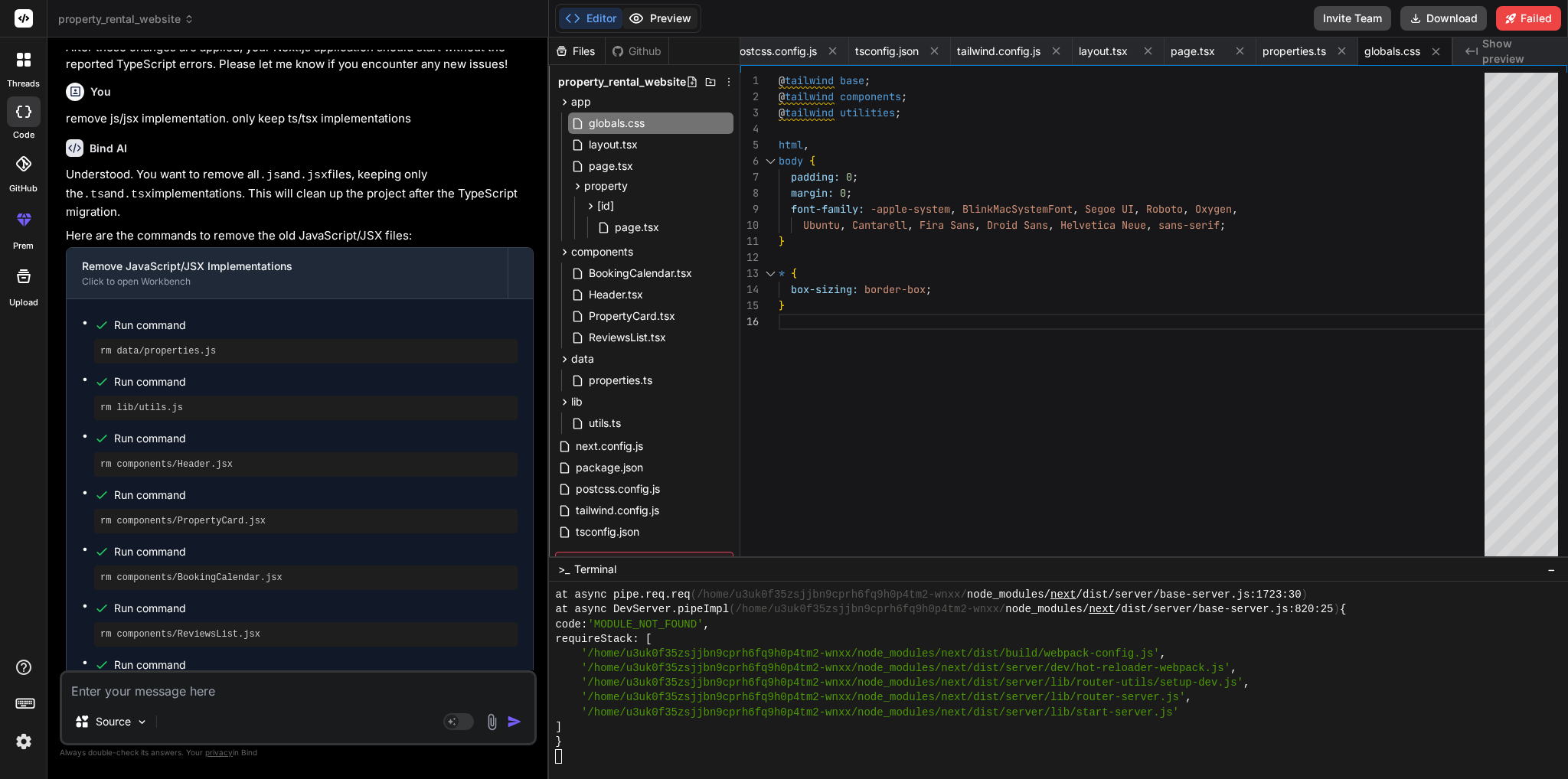
click at [639, 20] on icon at bounding box center [636, 18] width 16 height 16
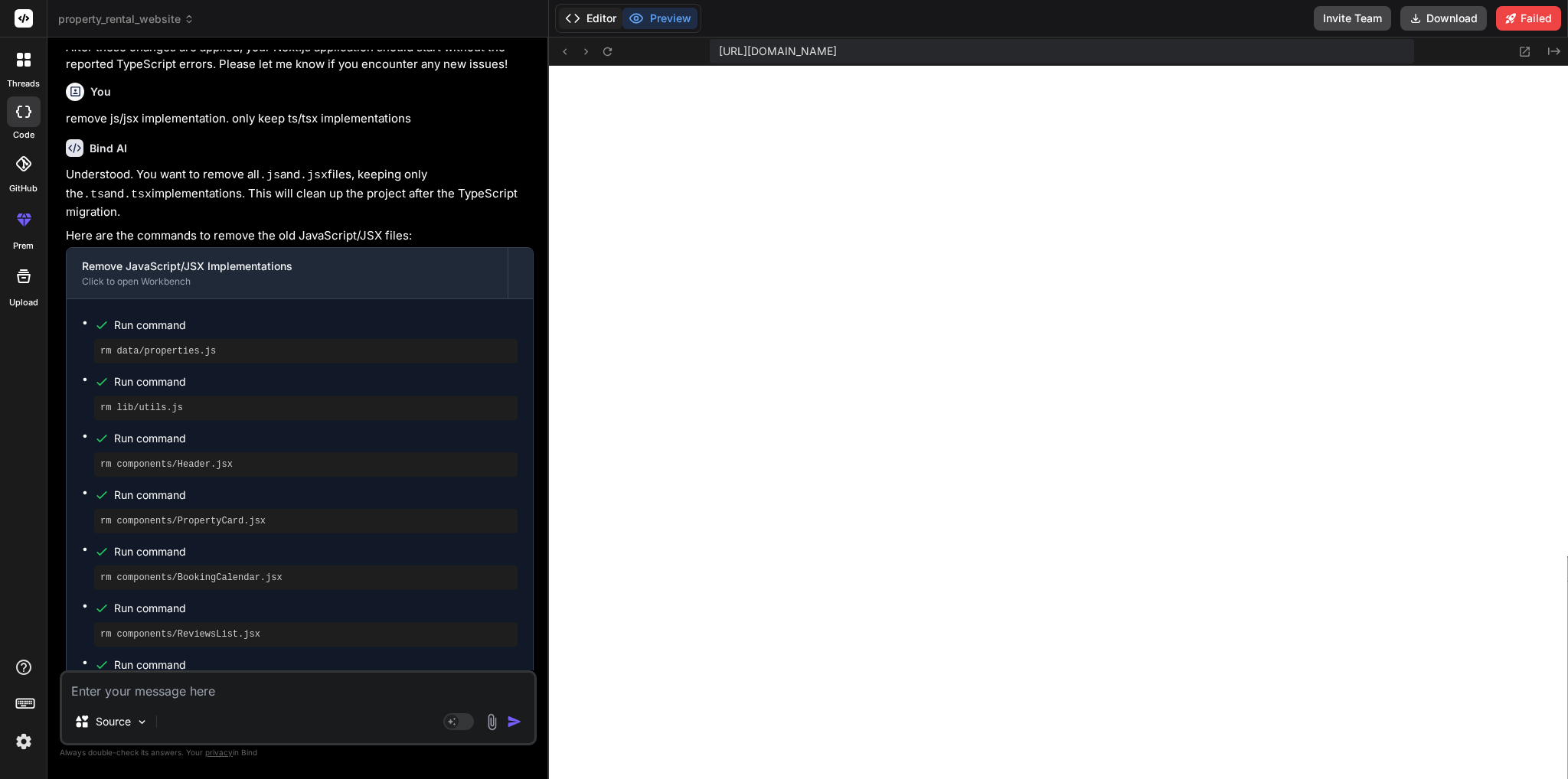
click at [588, 13] on button "Editor" at bounding box center [590, 18] width 64 height 21
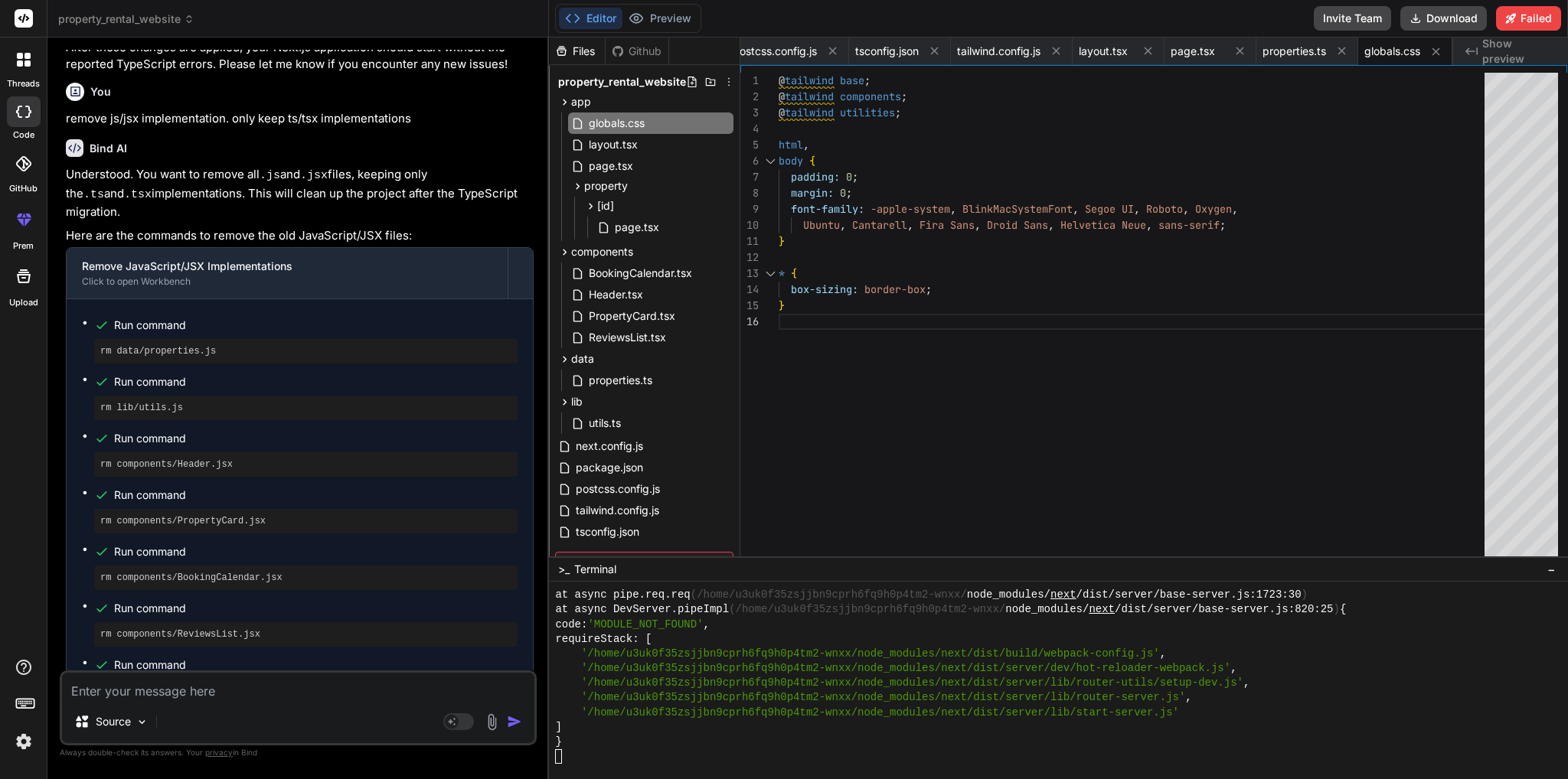
scroll to position [88, 0]
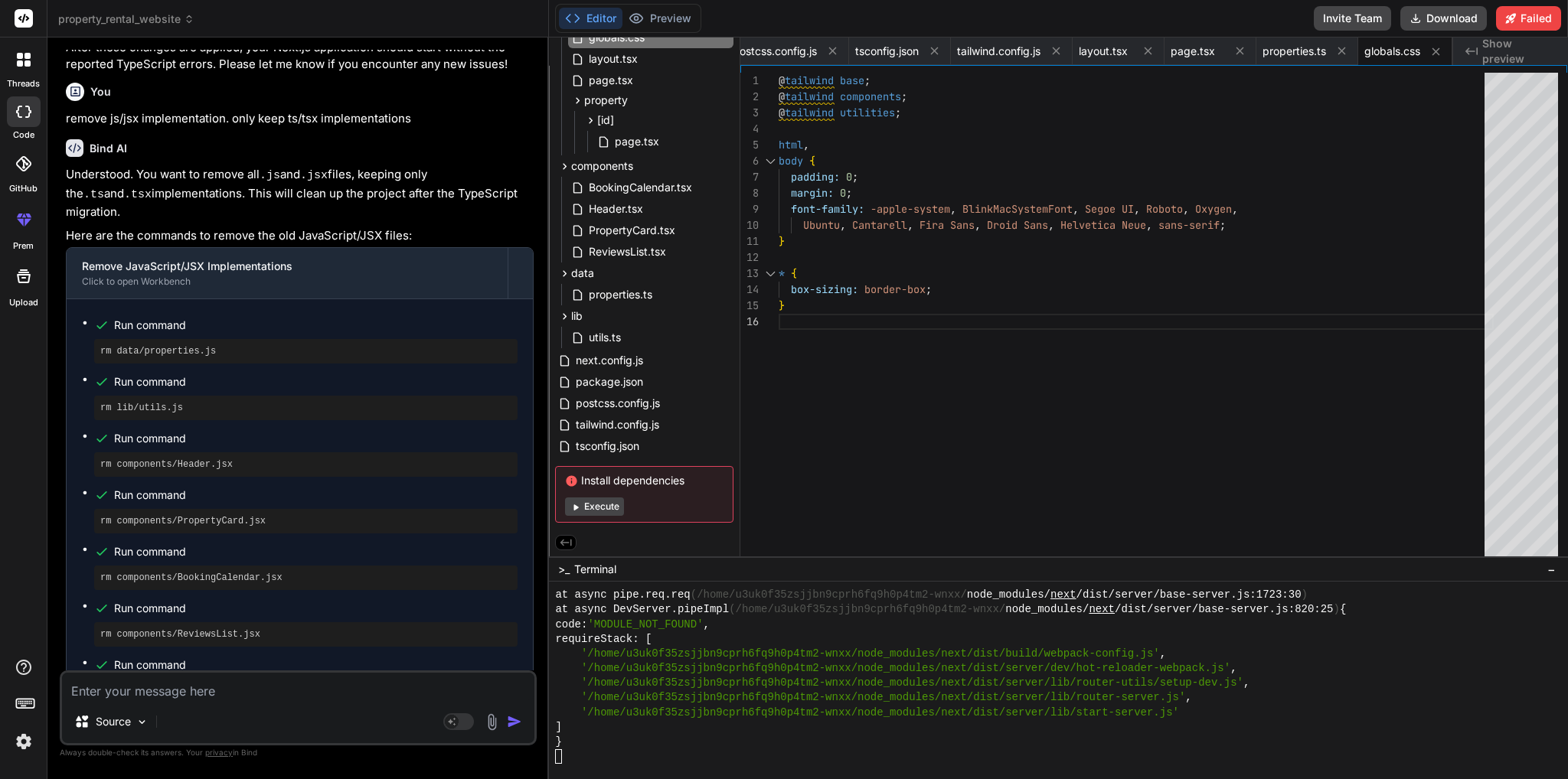
click at [215, 703] on div "Source Agent Mode. When this toggle is activated, AI automatically makes decisi…" at bounding box center [298, 708] width 477 height 75
click at [239, 691] on textarea at bounding box center [298, 687] width 472 height 28
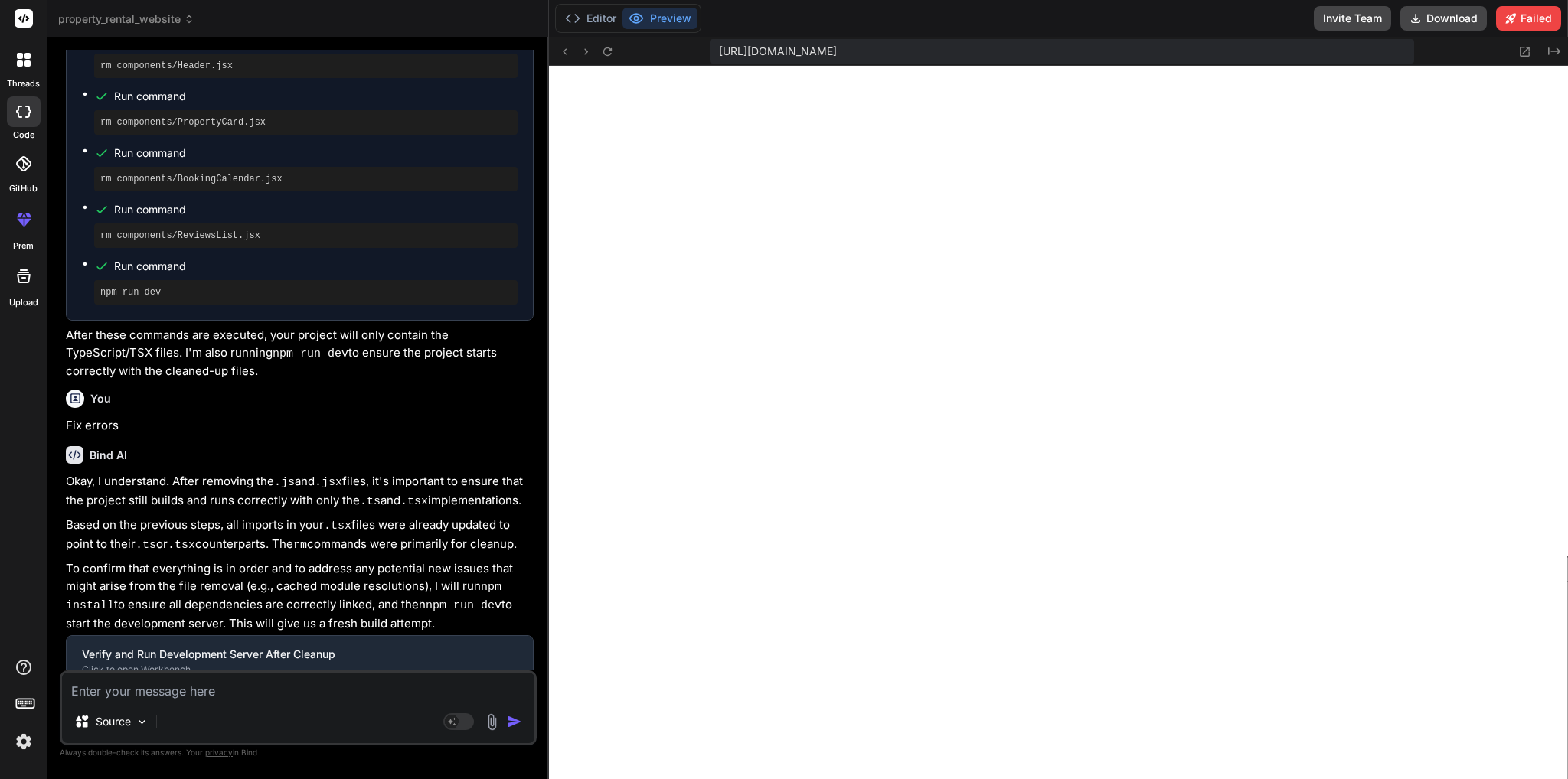
scroll to position [3679, 0]
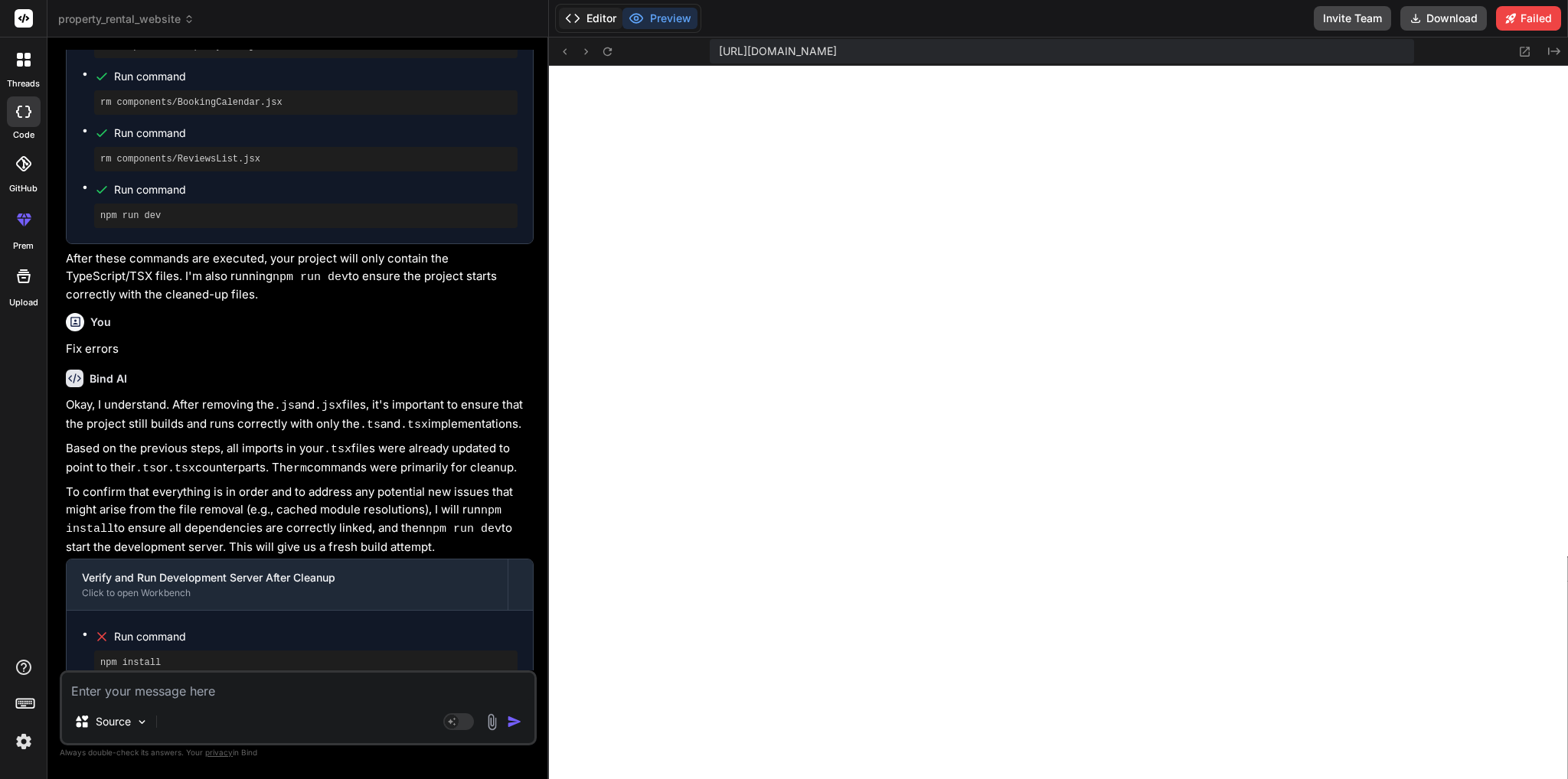
click at [594, 27] on button "Editor" at bounding box center [590, 18] width 64 height 21
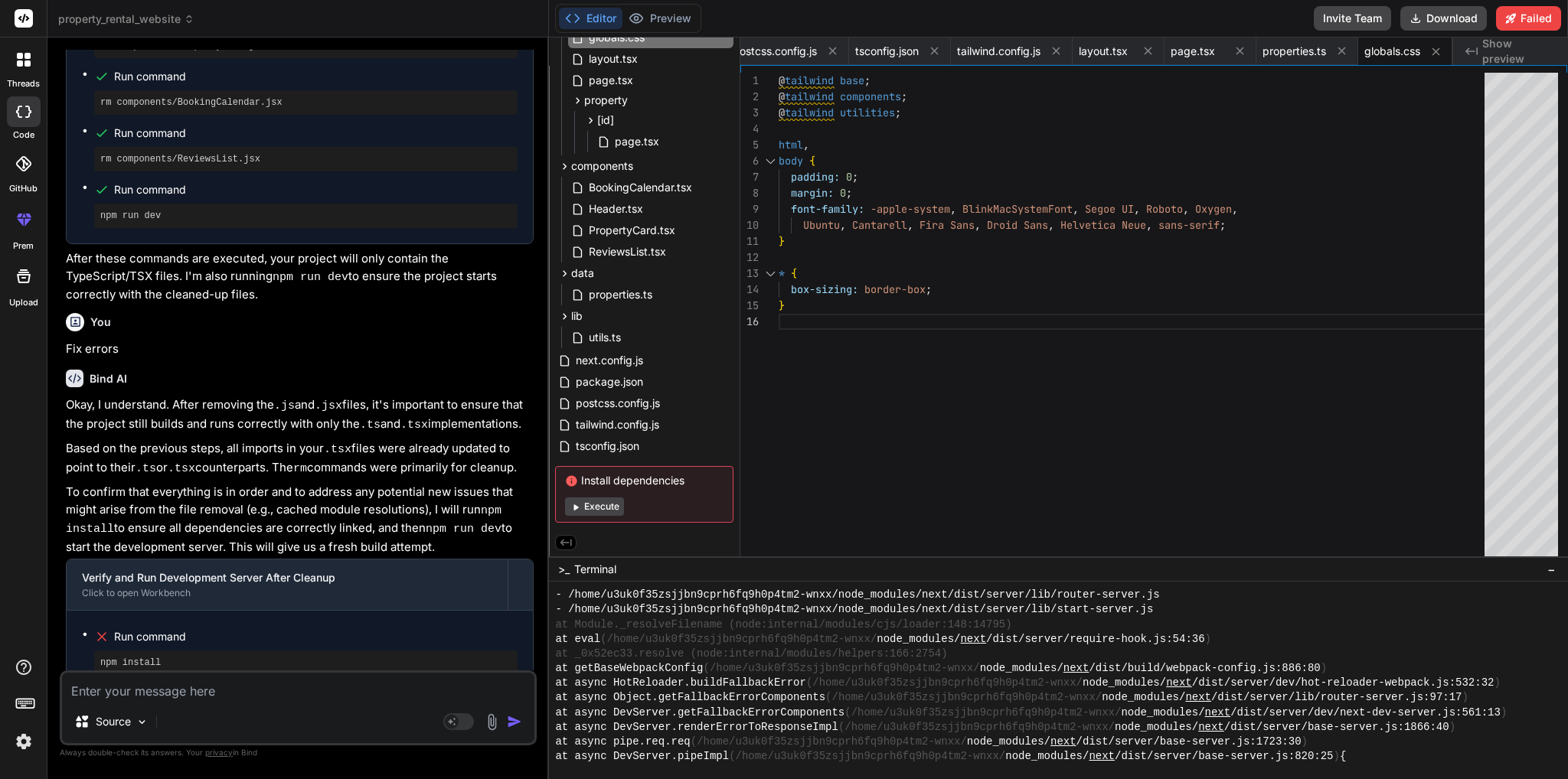
scroll to position [14459, 0]
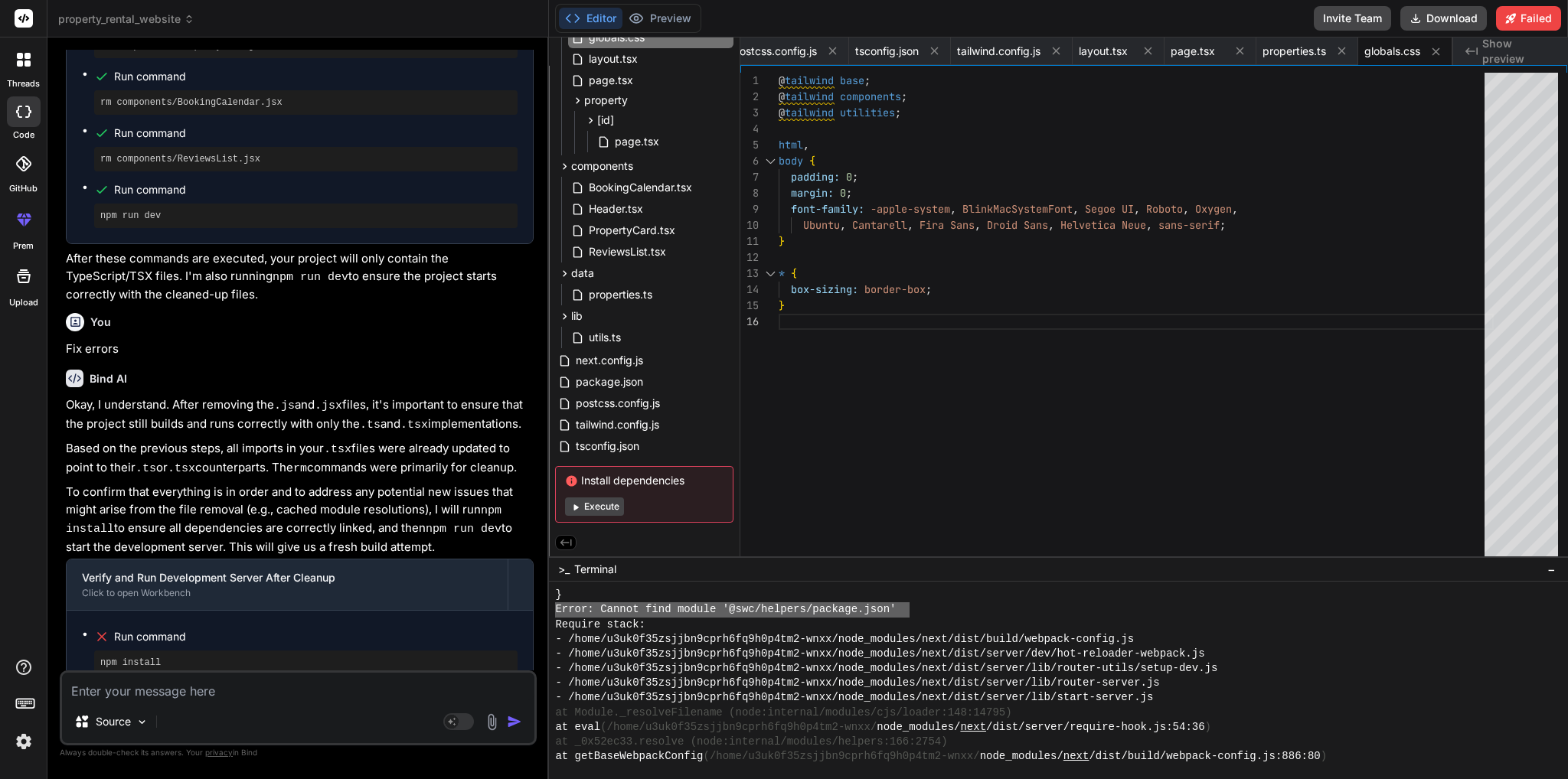
drag, startPoint x: 907, startPoint y: 608, endPoint x: 554, endPoint y: 608, distance: 353.0
click at [554, 608] on div "UUUUUUUUUUUUUUUUUUUUUUUUUUUUUUUU ________________________________ } Error: Cann…" at bounding box center [1058, 680] width 1019 height 197
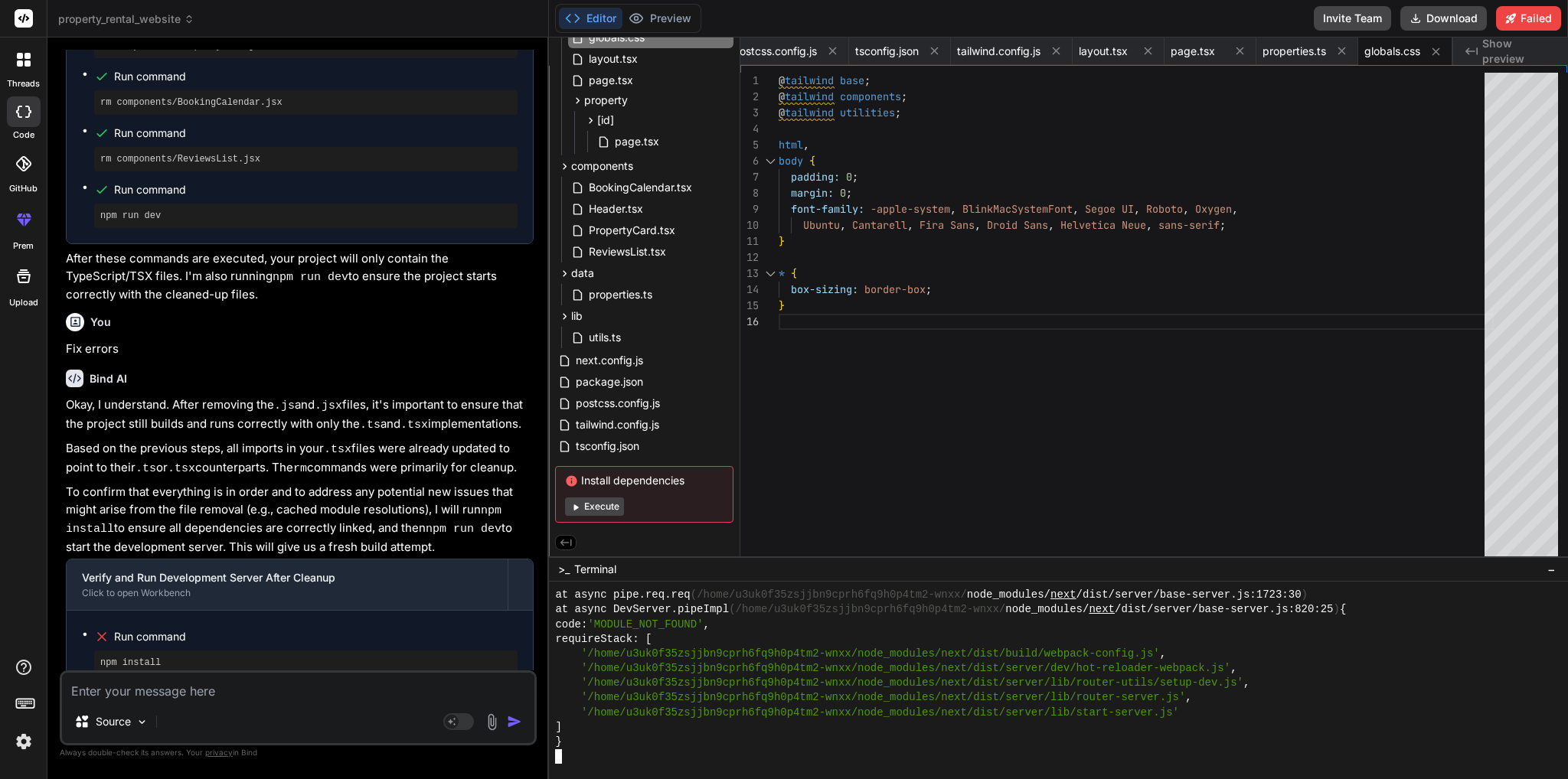
scroll to position [14688, 0]
click at [229, 696] on textarea at bounding box center [298, 687] width 472 height 28
paste textarea "https://app.getbind.co/"
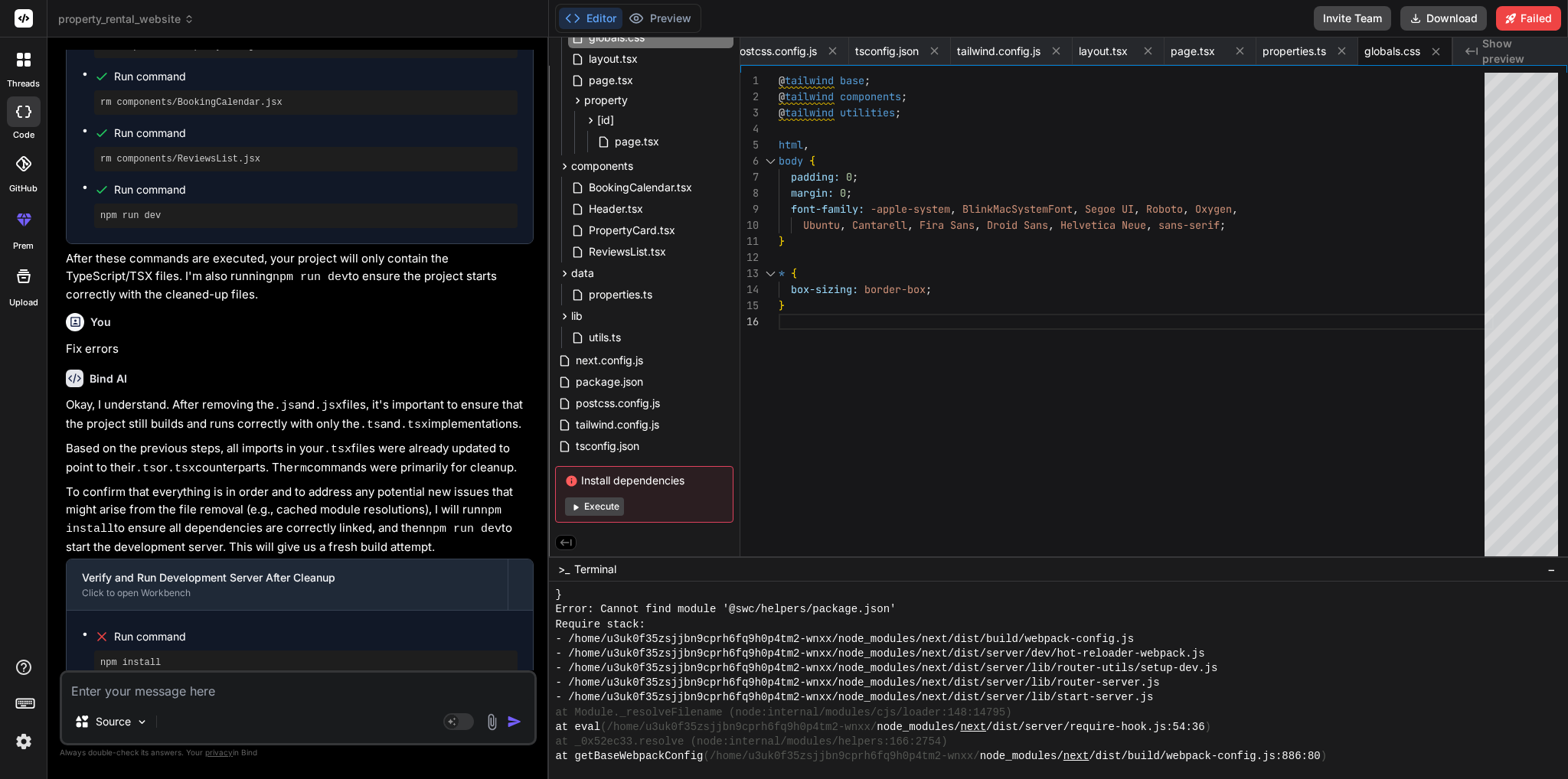
scroll to position [14382, 0]
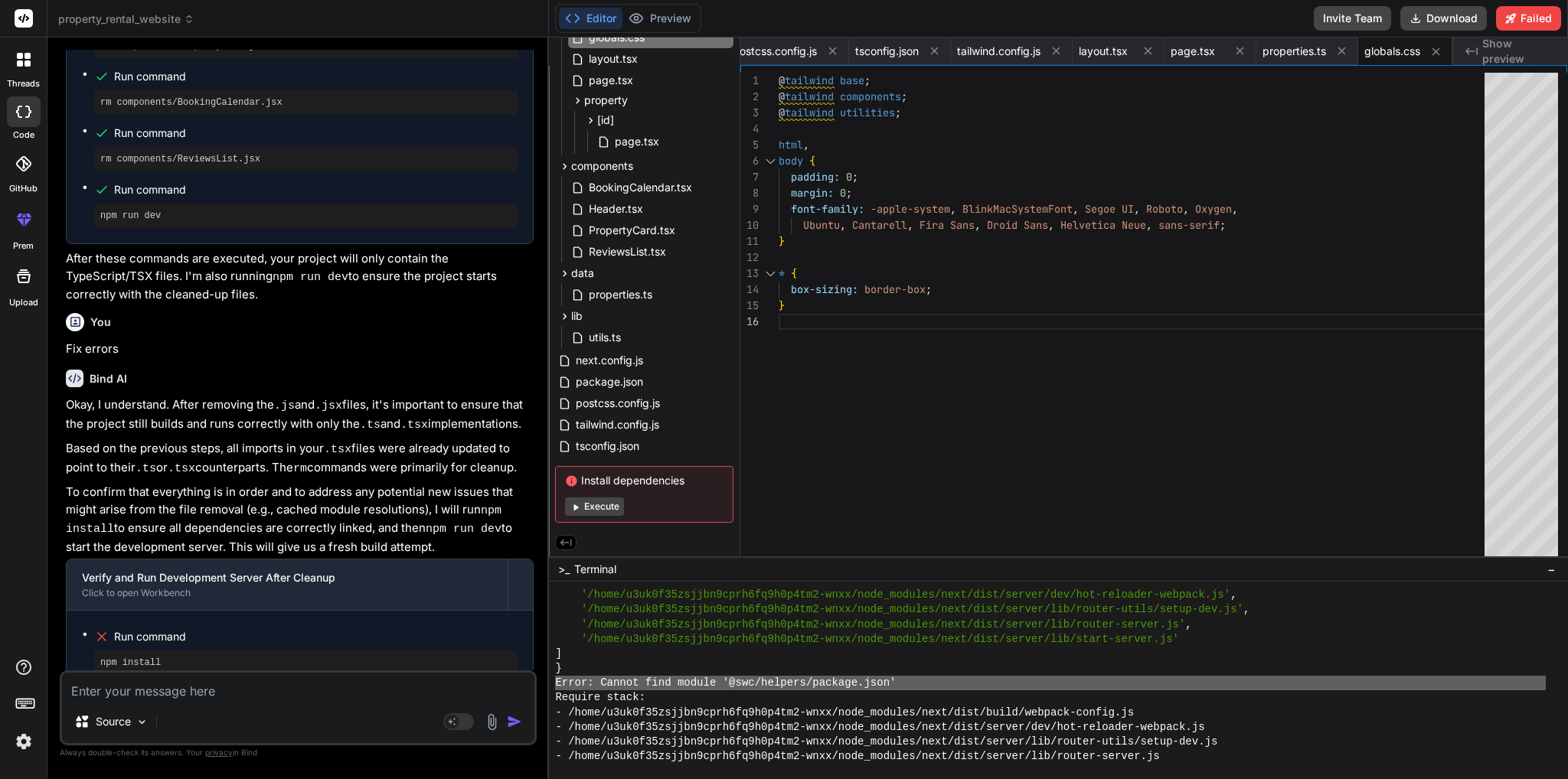
click at [175, 693] on textarea at bounding box center [298, 687] width 472 height 28
paste textarea "Error: Cannot find module '@swc/helpers/package.json'"
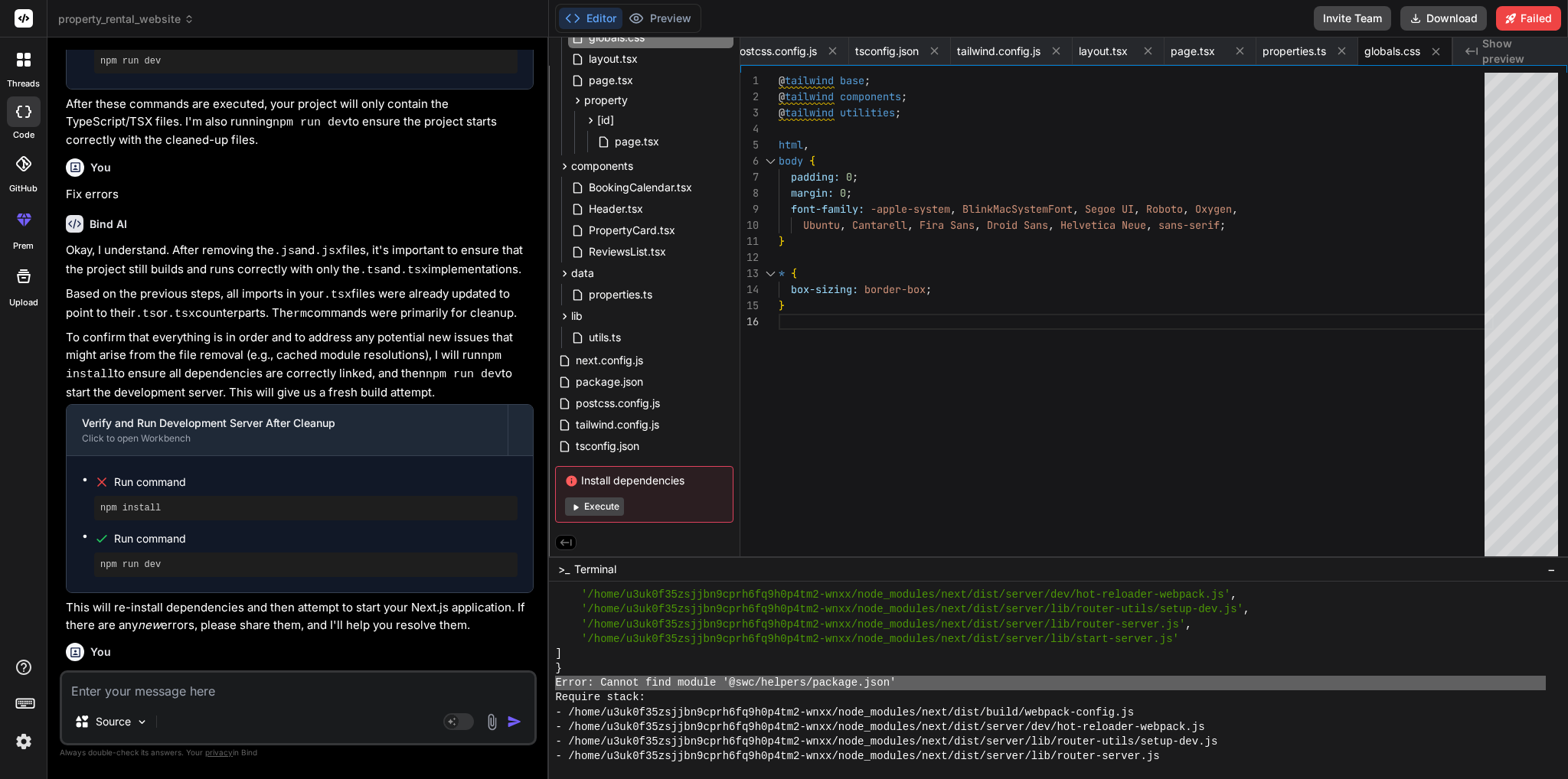
scroll to position [3837, 0]
click at [1498, 52] on span "Show preview" at bounding box center [1519, 51] width 74 height 30
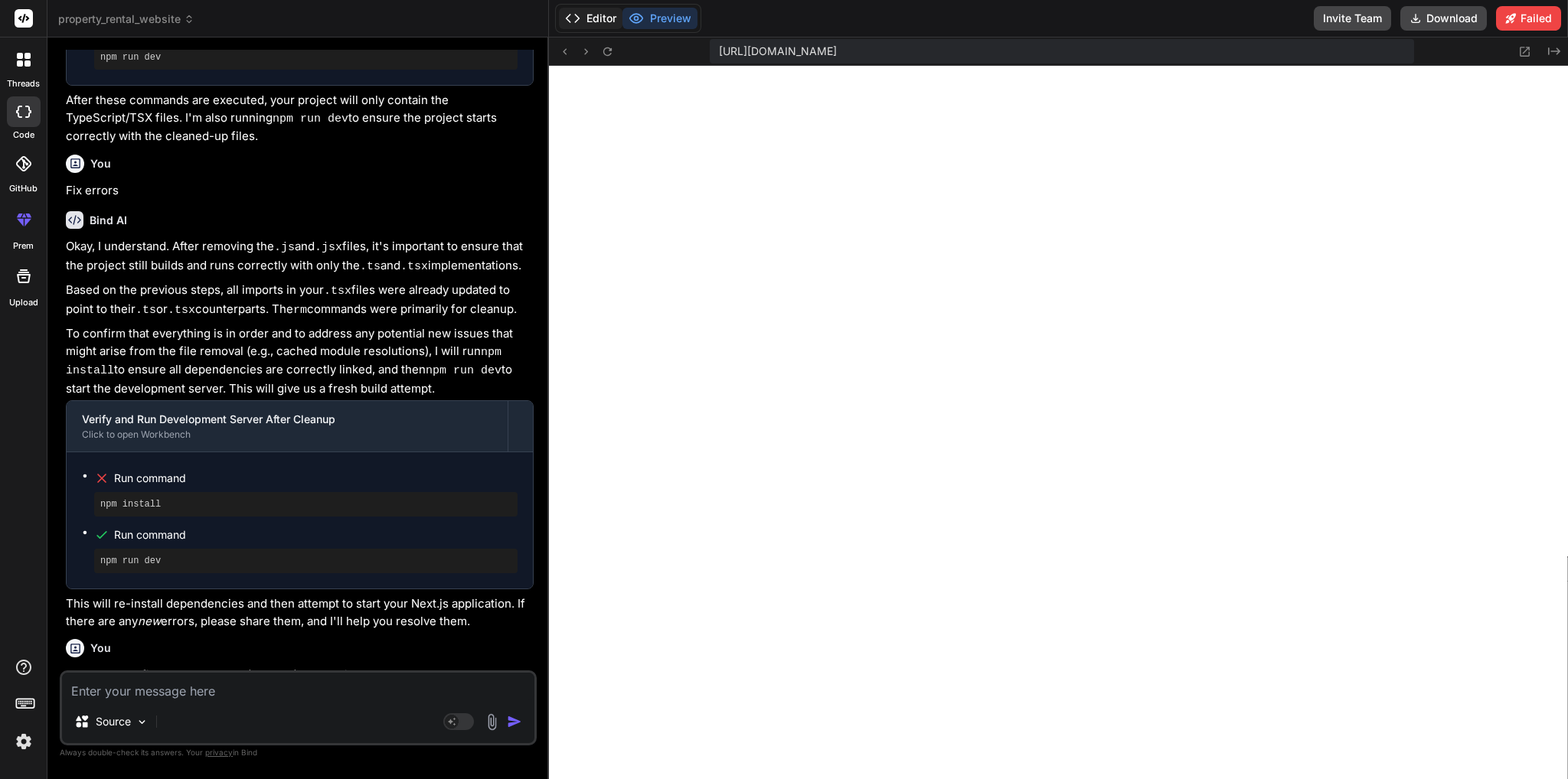
click at [593, 18] on button "Editor" at bounding box center [590, 18] width 64 height 21
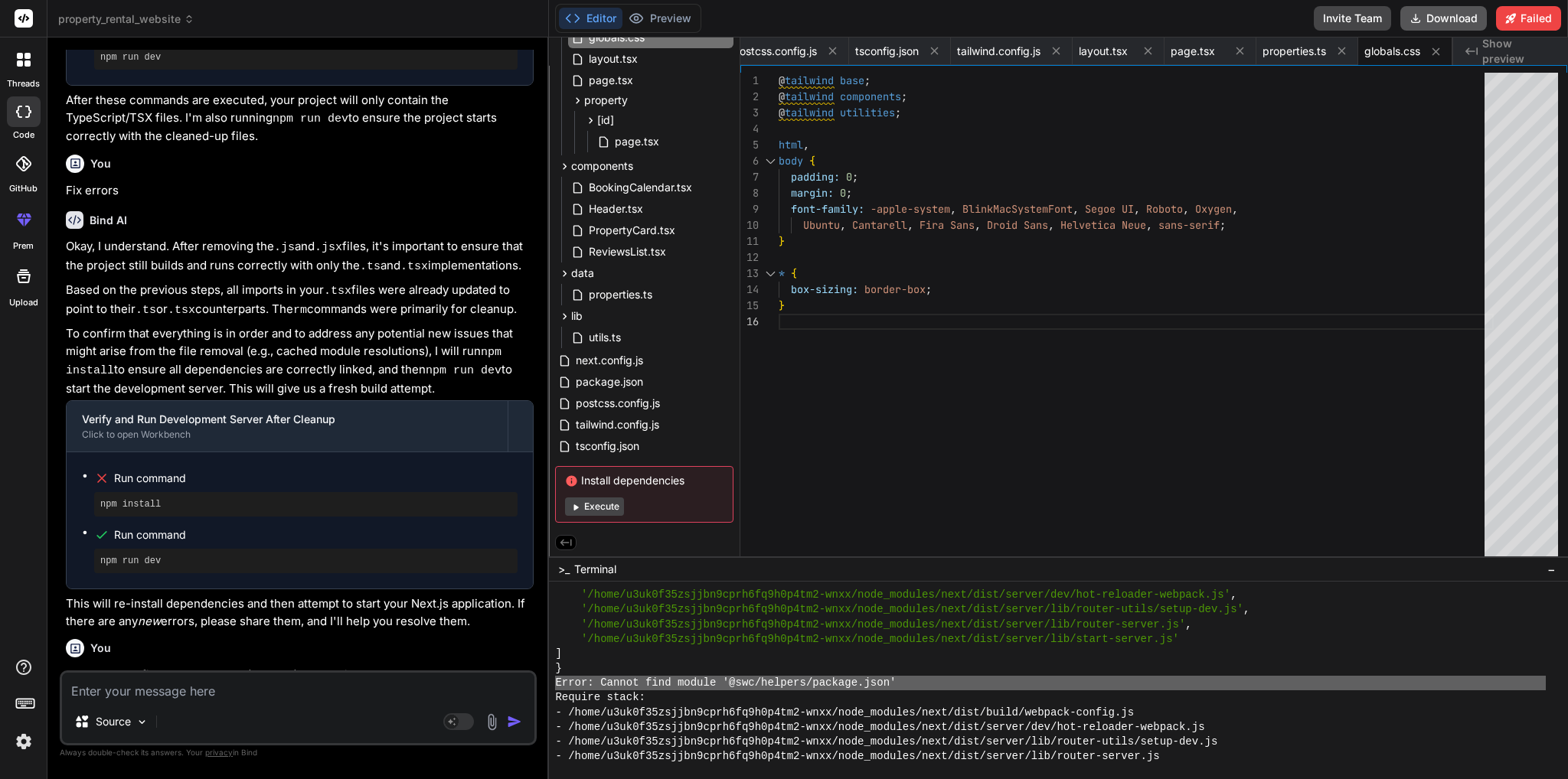
click at [1442, 18] on button "Download" at bounding box center [1444, 18] width 87 height 25
click at [1398, 56] on span "globals.css" at bounding box center [1392, 51] width 56 height 16
click at [1394, 53] on span "globals.css" at bounding box center [1392, 51] width 56 height 16
click at [1302, 52] on span "properties.ts" at bounding box center [1295, 51] width 64 height 16
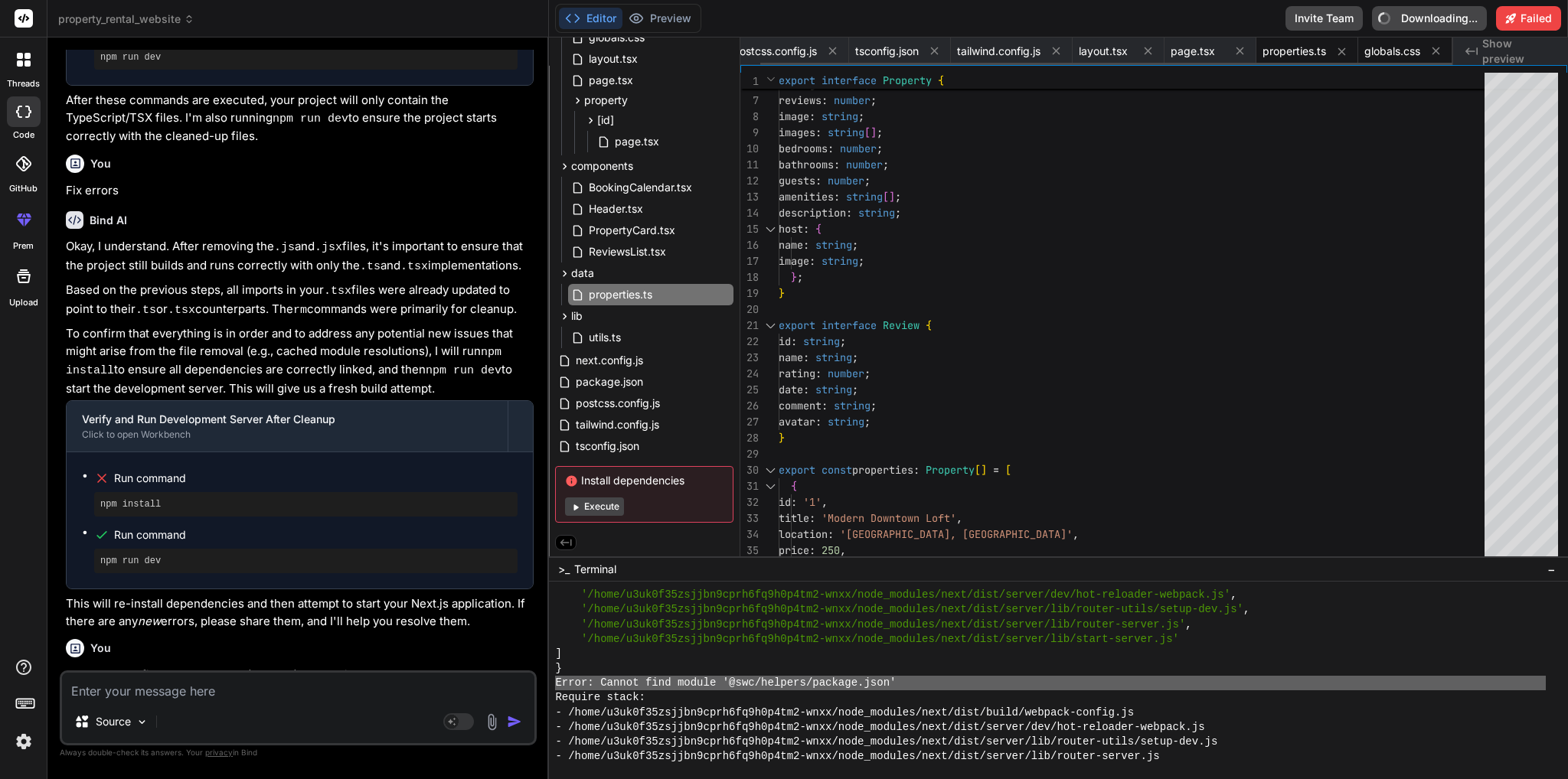
click at [1387, 56] on span "globals.css" at bounding box center [1392, 51] width 56 height 16
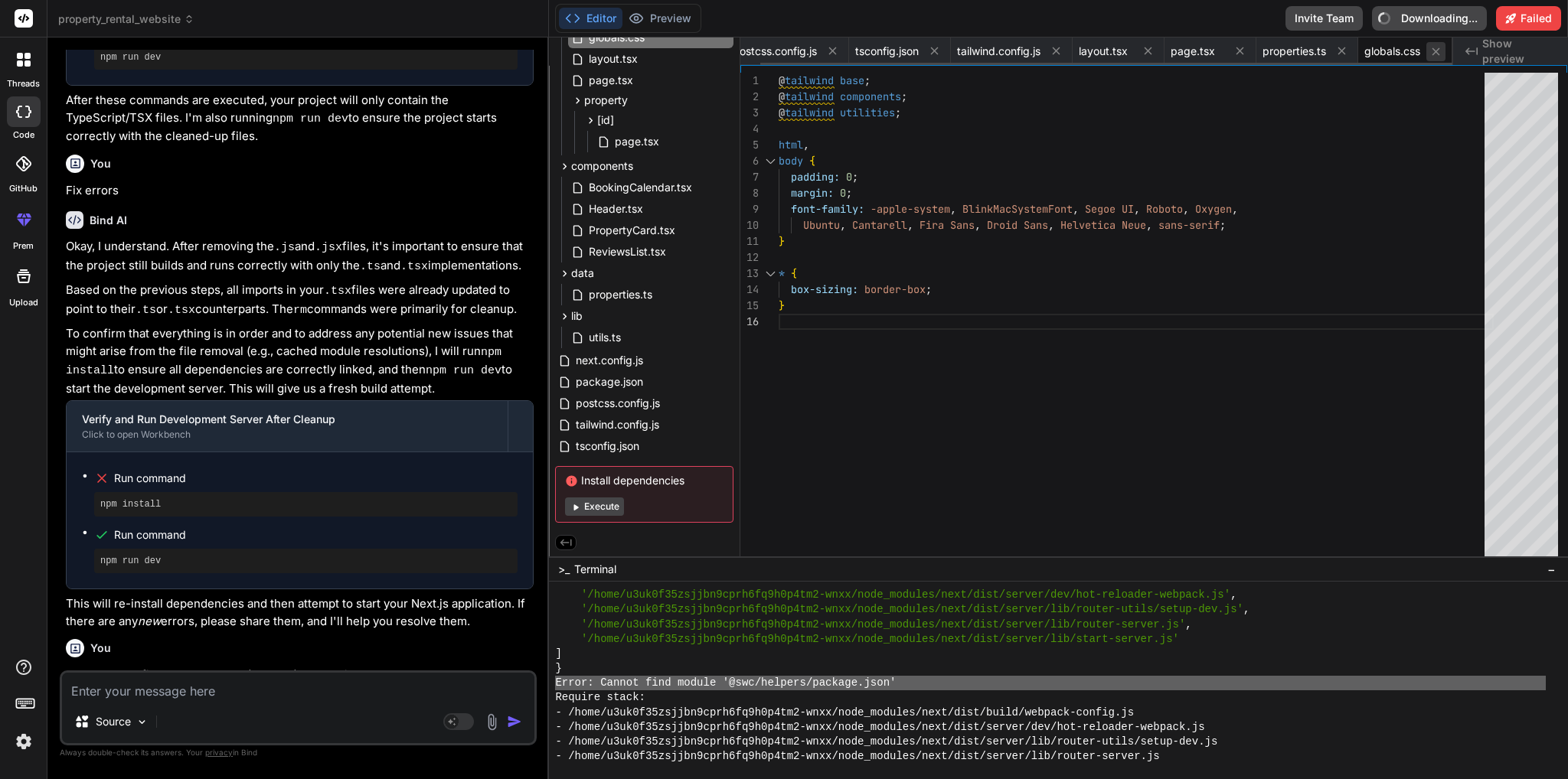
click at [1433, 52] on icon at bounding box center [1435, 52] width 13 height 13
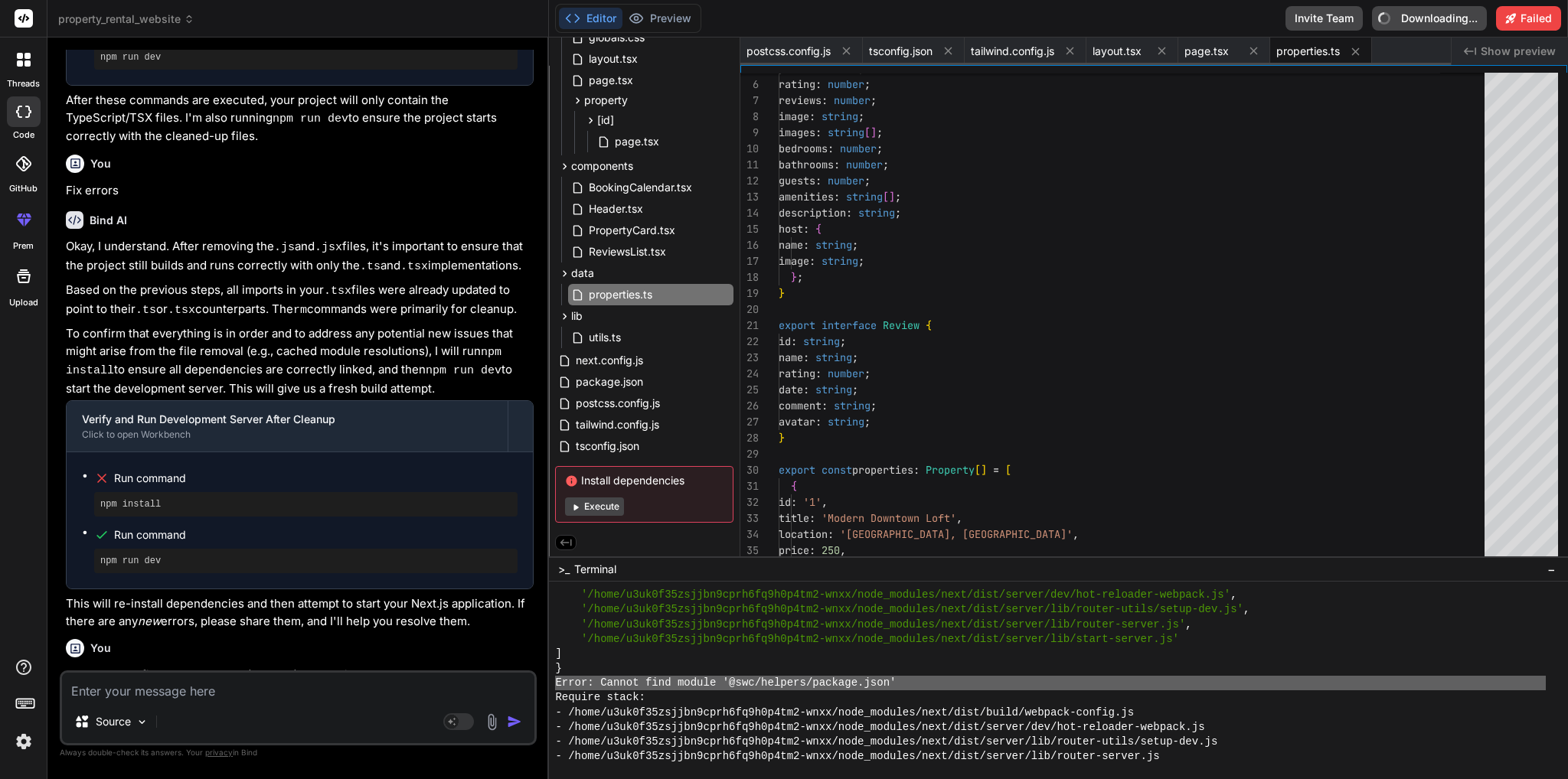
scroll to position [0, 0]
click at [1223, 53] on span "page.tsx" at bounding box center [1206, 51] width 44 height 16
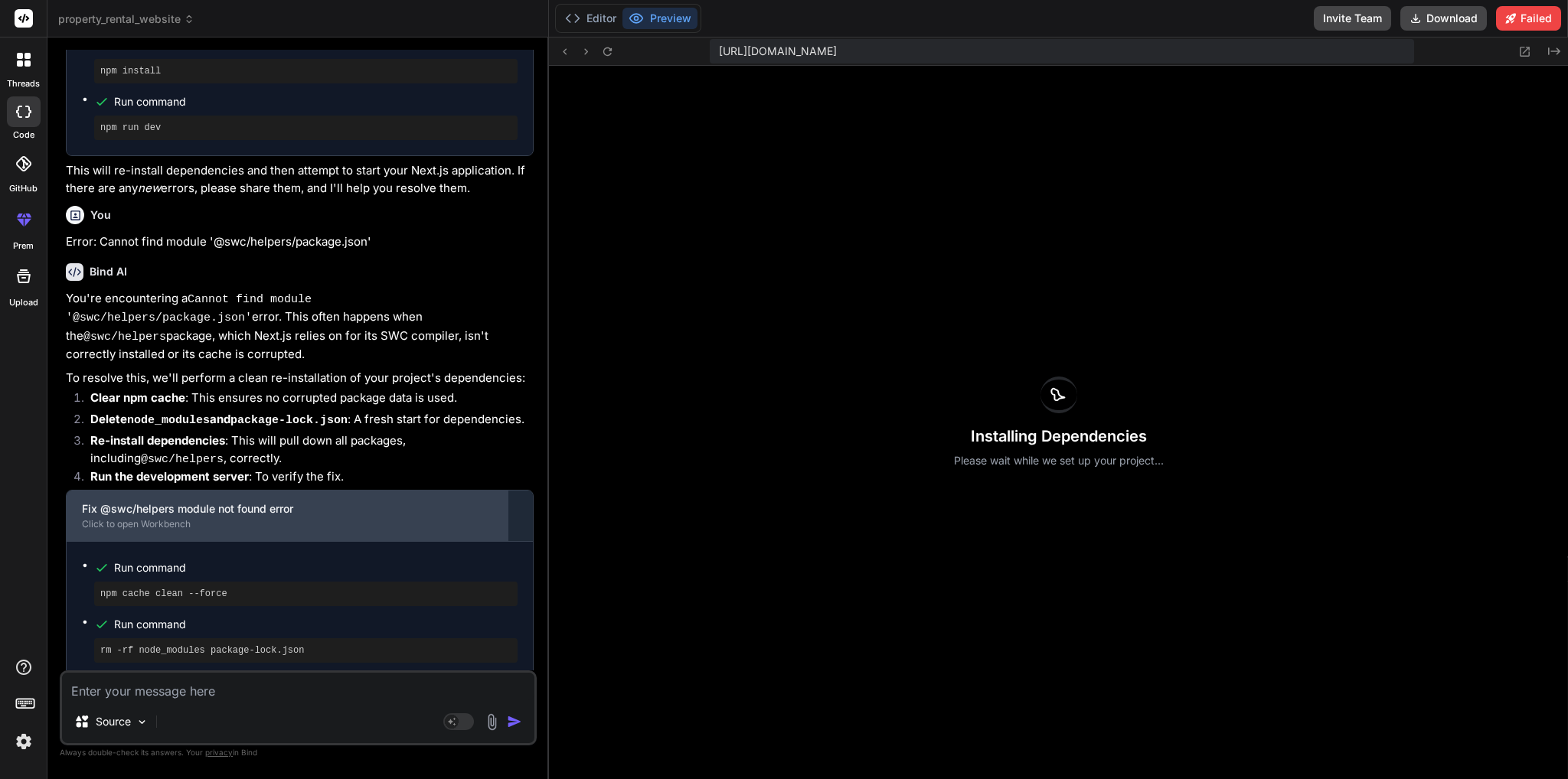
scroll to position [4308, 0]
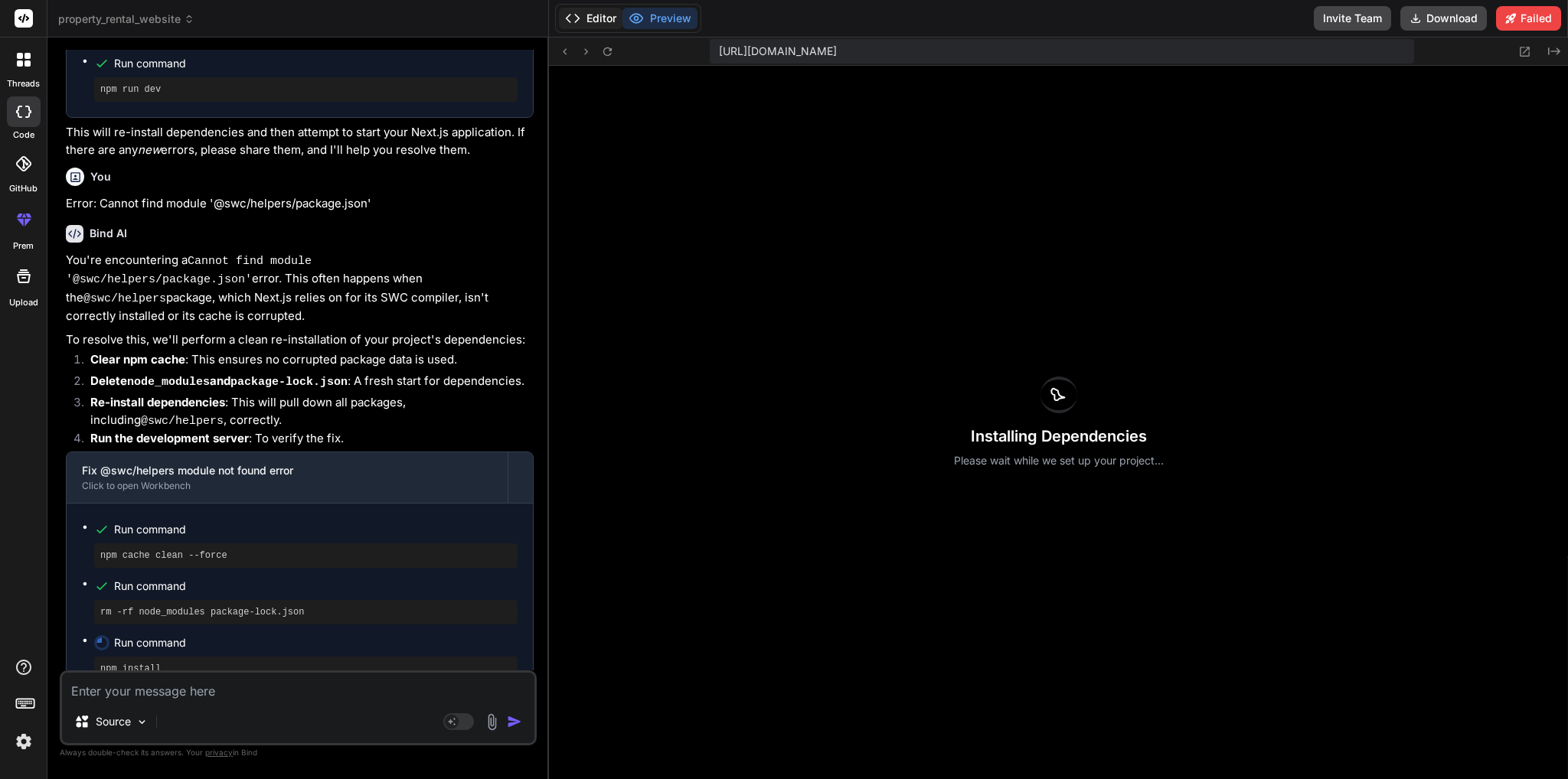
click at [604, 25] on button "Editor" at bounding box center [590, 18] width 64 height 21
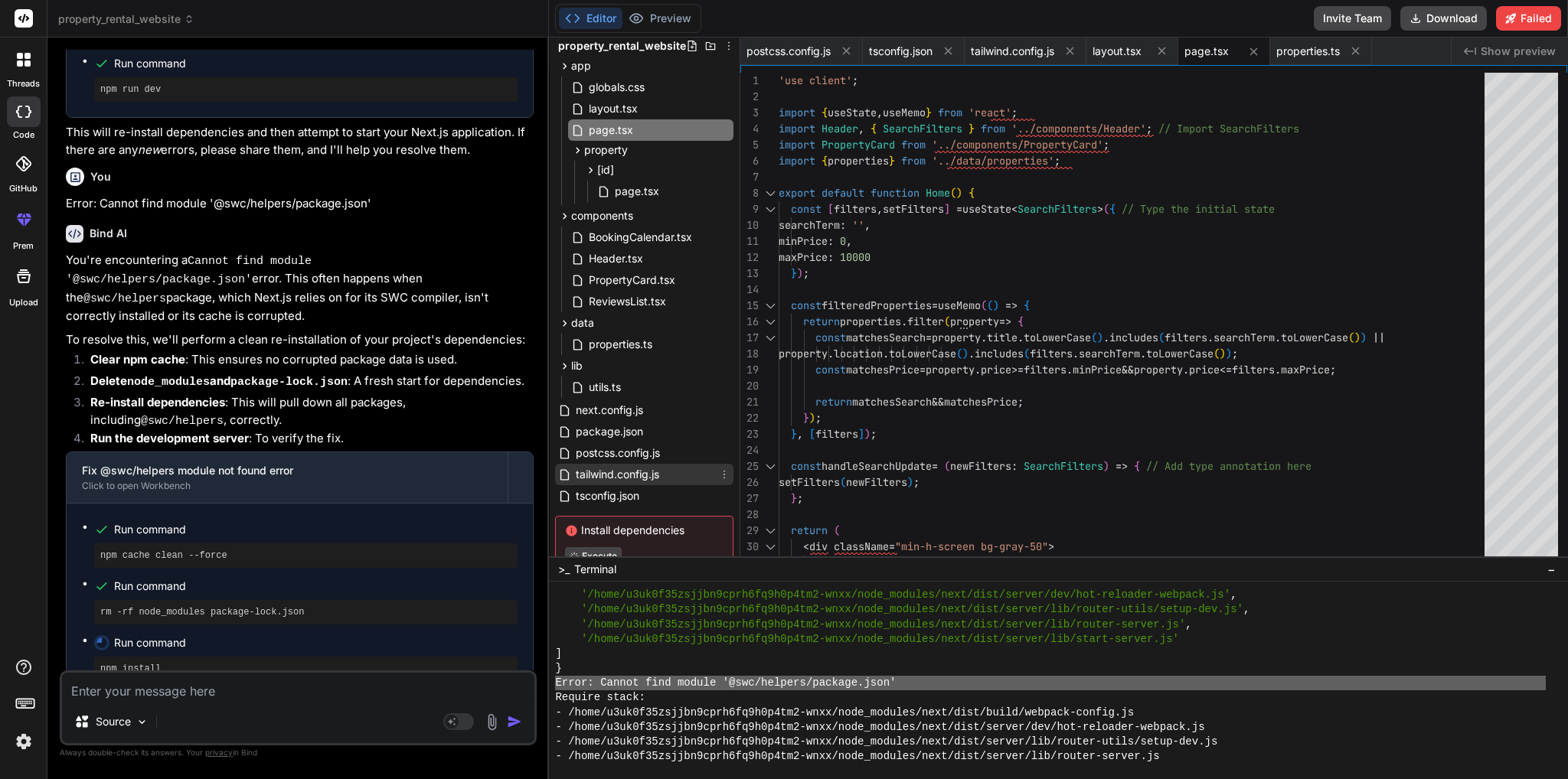
scroll to position [0, 0]
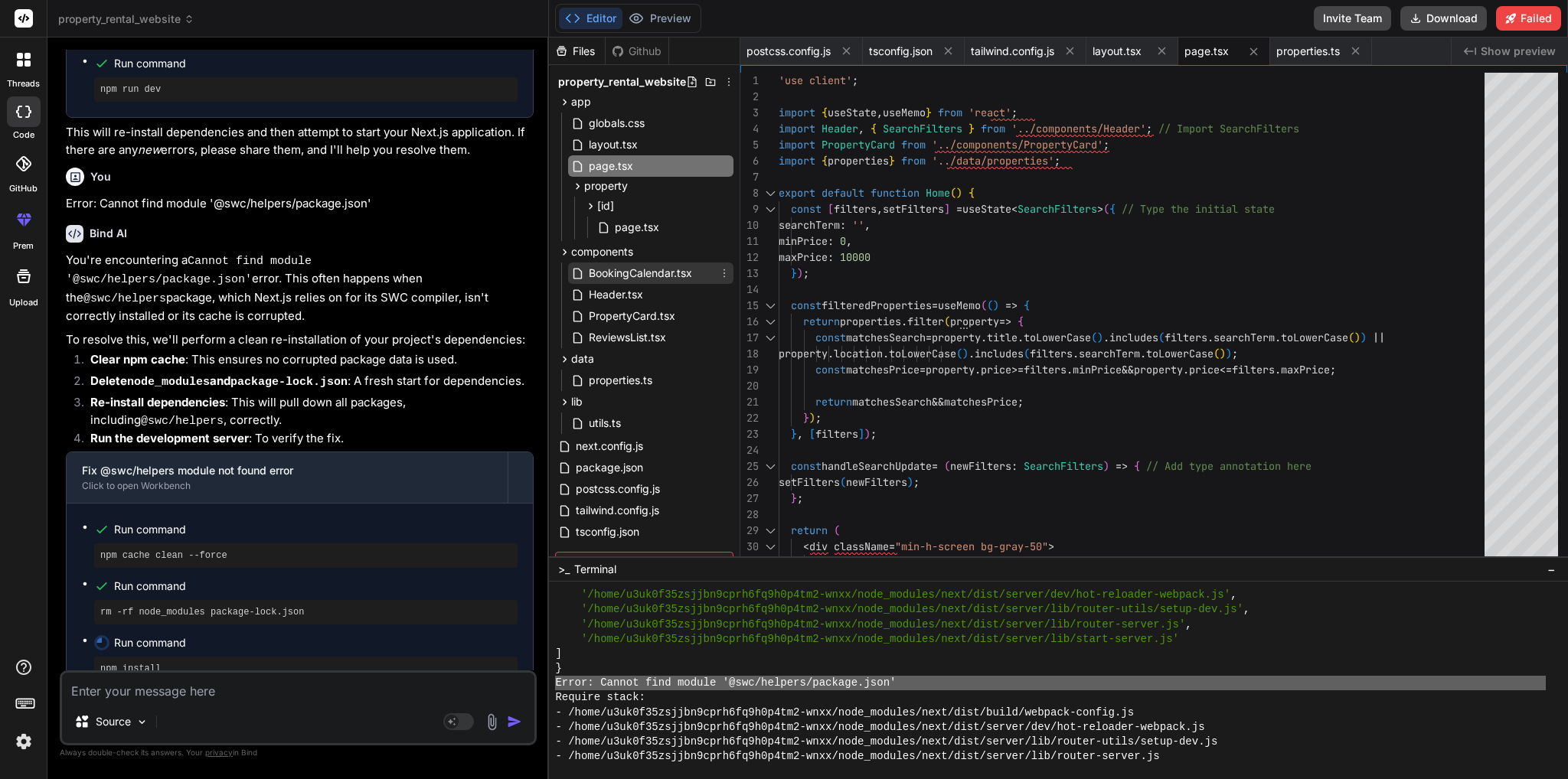
click at [648, 282] on div "BookingCalendar.tsx" at bounding box center [651, 273] width 165 height 21
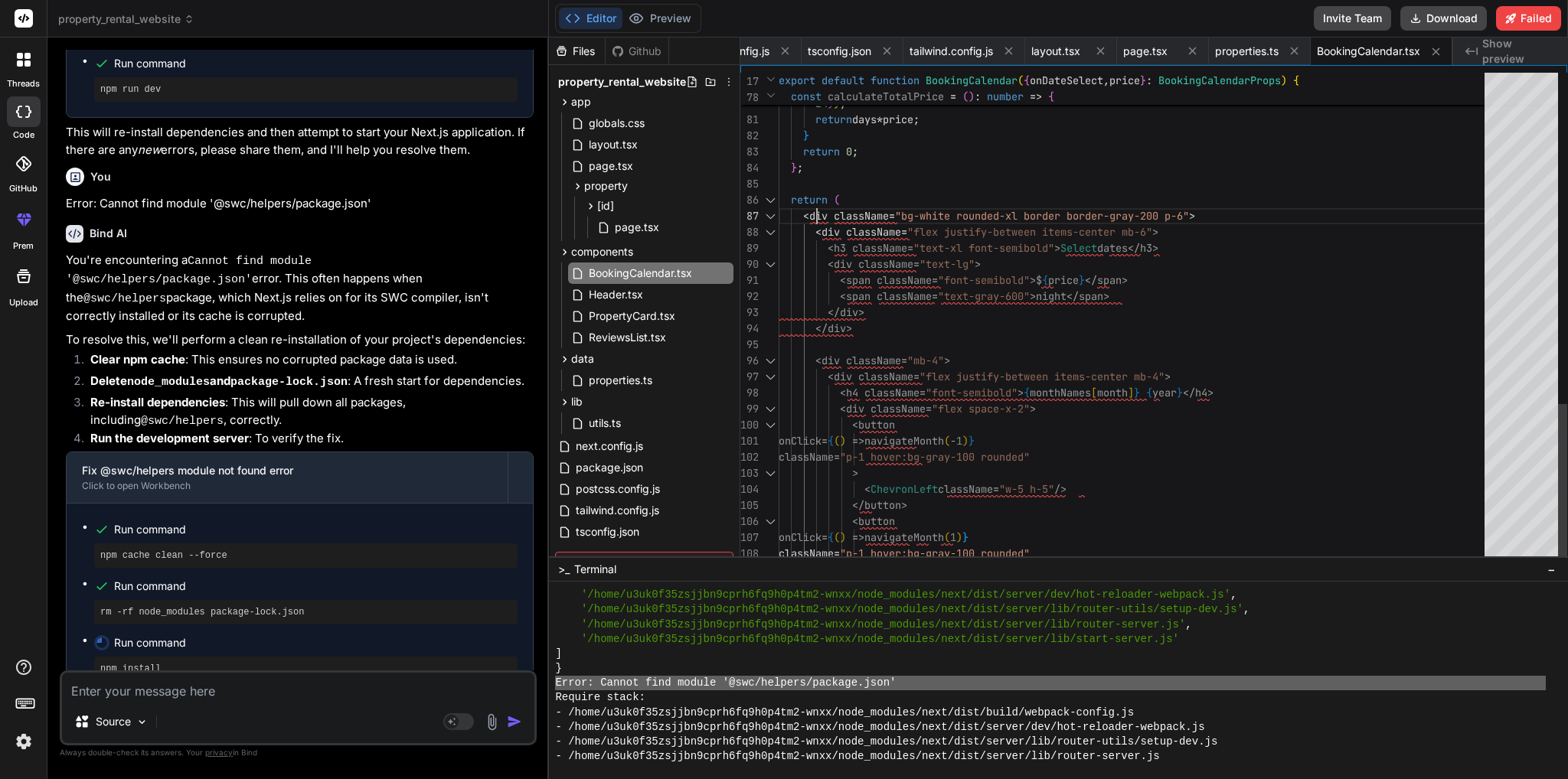
click at [819, 214] on div "< div className = "flex justify-between items-center mb-4" > < h4 className = "…" at bounding box center [1136, 119] width 715 height 2618
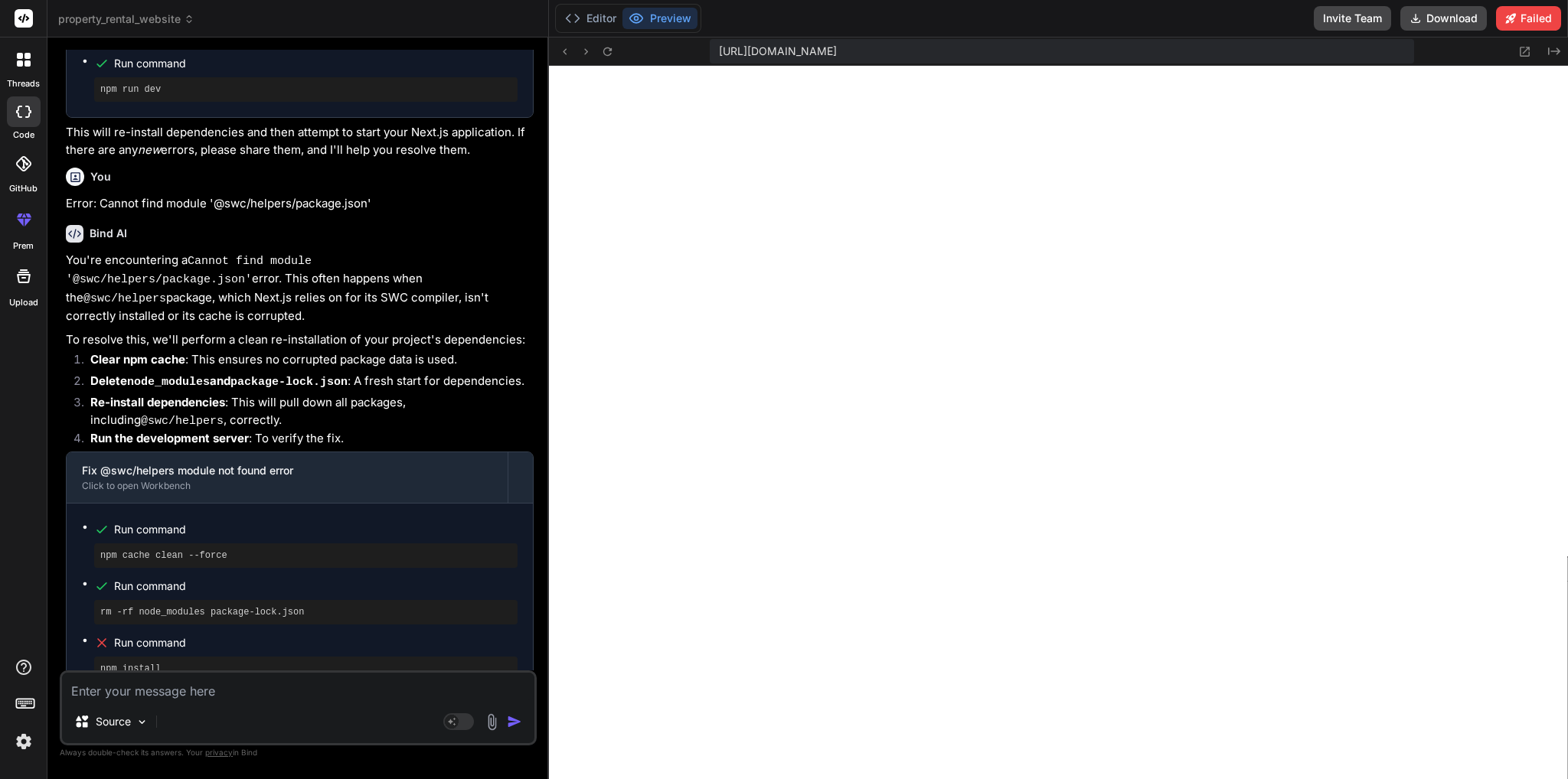
scroll to position [13542, 0]
click at [237, 759] on p "These steps should ensure that @swc/helpers and all other dependencies are corr…" at bounding box center [299, 786] width 468 height 53
click at [600, 15] on button "Editor" at bounding box center [590, 18] width 64 height 21
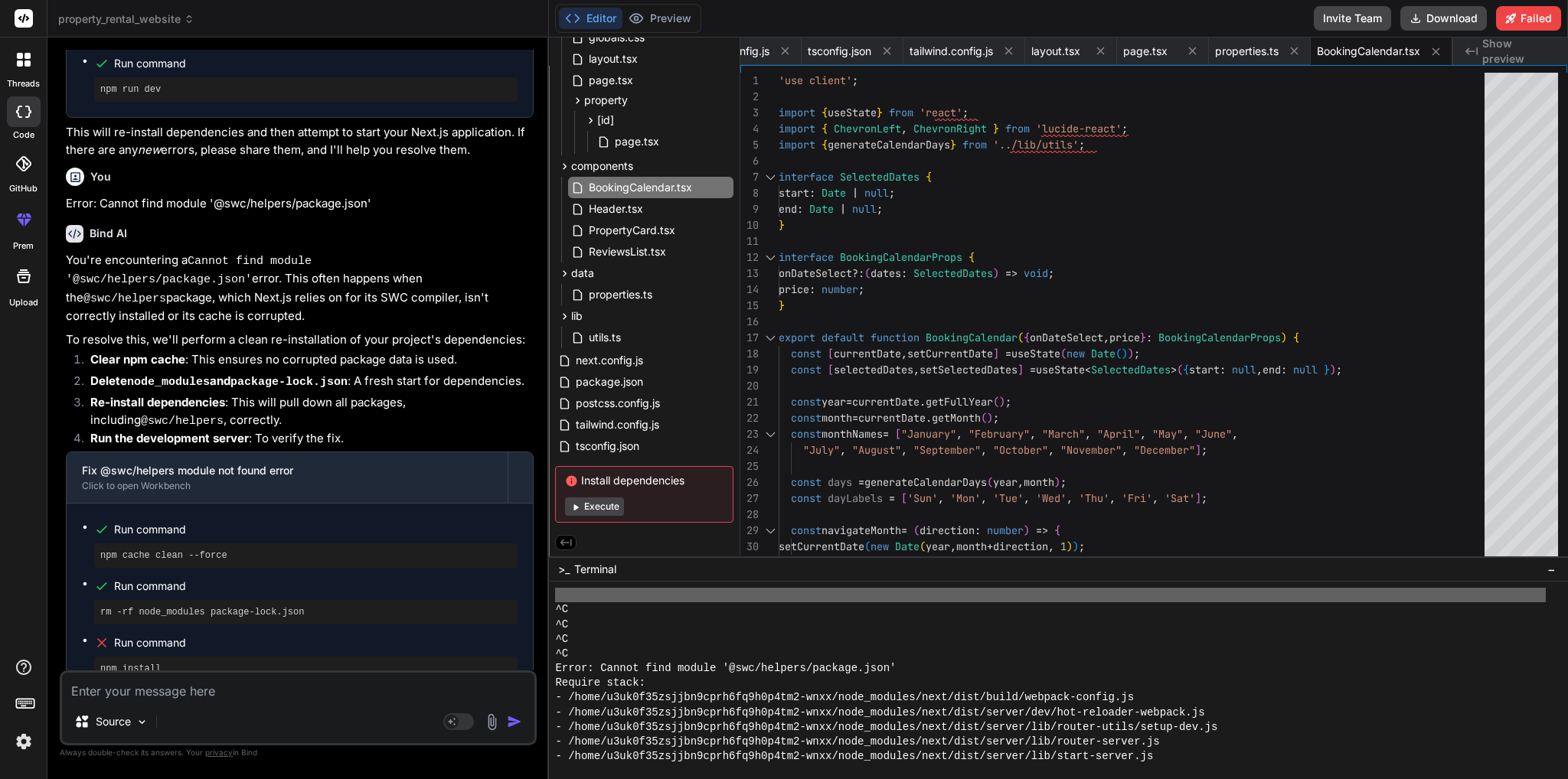
scroll to position [14000, 0]
click at [133, 23] on span "property_rental_website" at bounding box center [126, 19] width 136 height 16
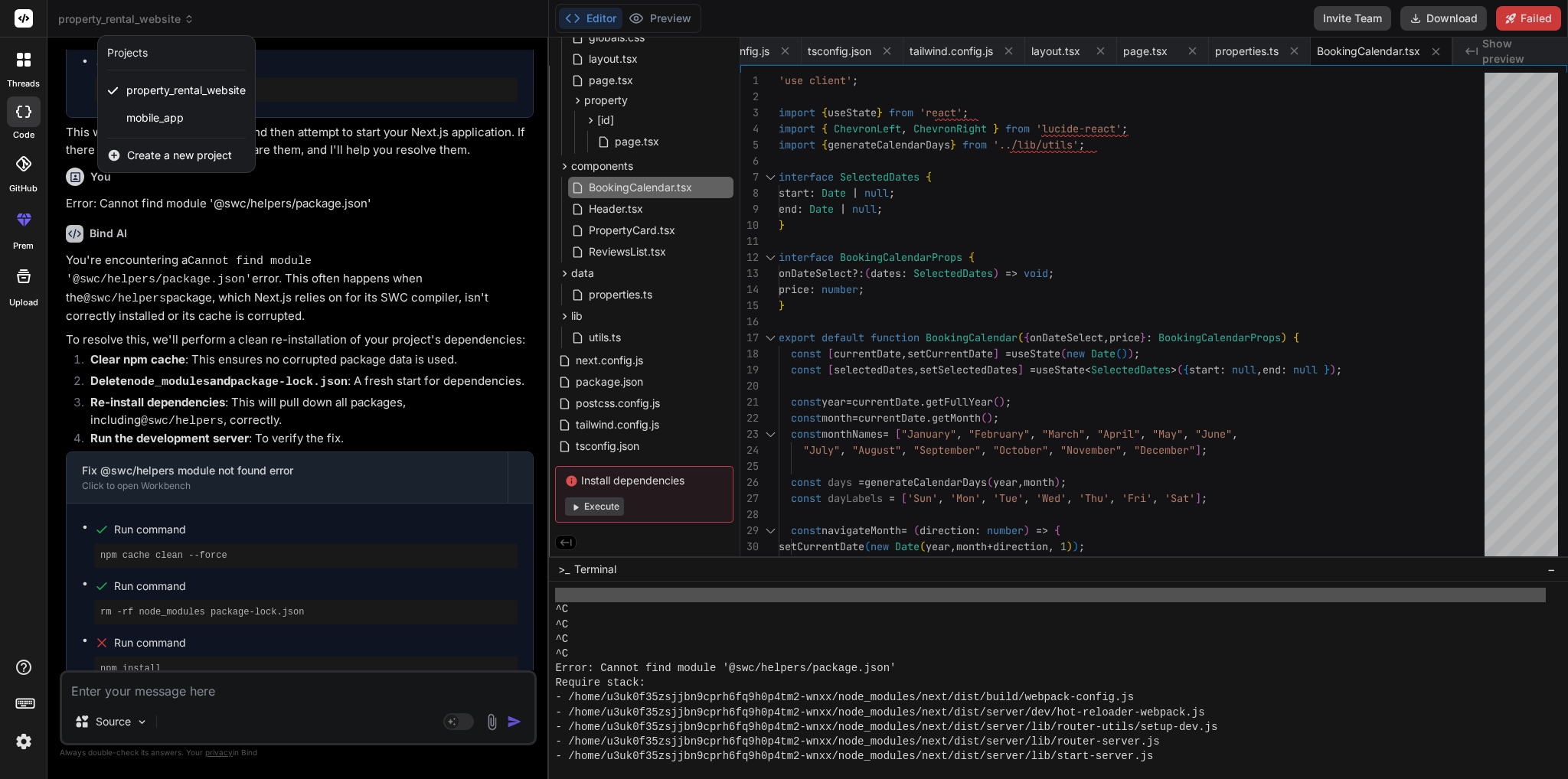
click at [150, 153] on span "Create a new project" at bounding box center [179, 155] width 105 height 16
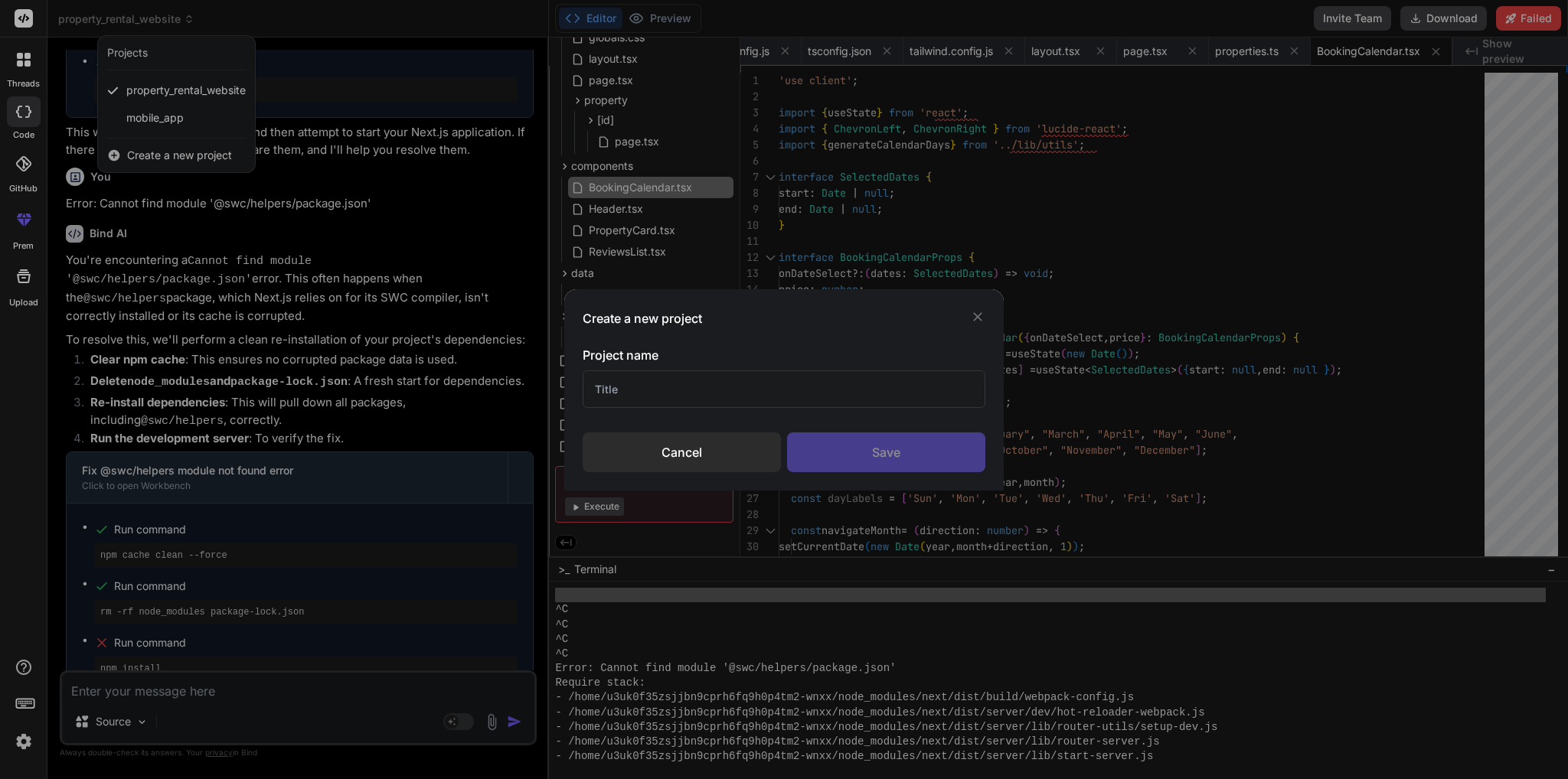
click at [695, 394] on input "text" at bounding box center [783, 389] width 402 height 38
click at [884, 481] on div "Create a new project Project name new rental Cancel Save" at bounding box center [784, 390] width 439 height 201
click at [876, 463] on div "Save" at bounding box center [886, 452] width 198 height 40
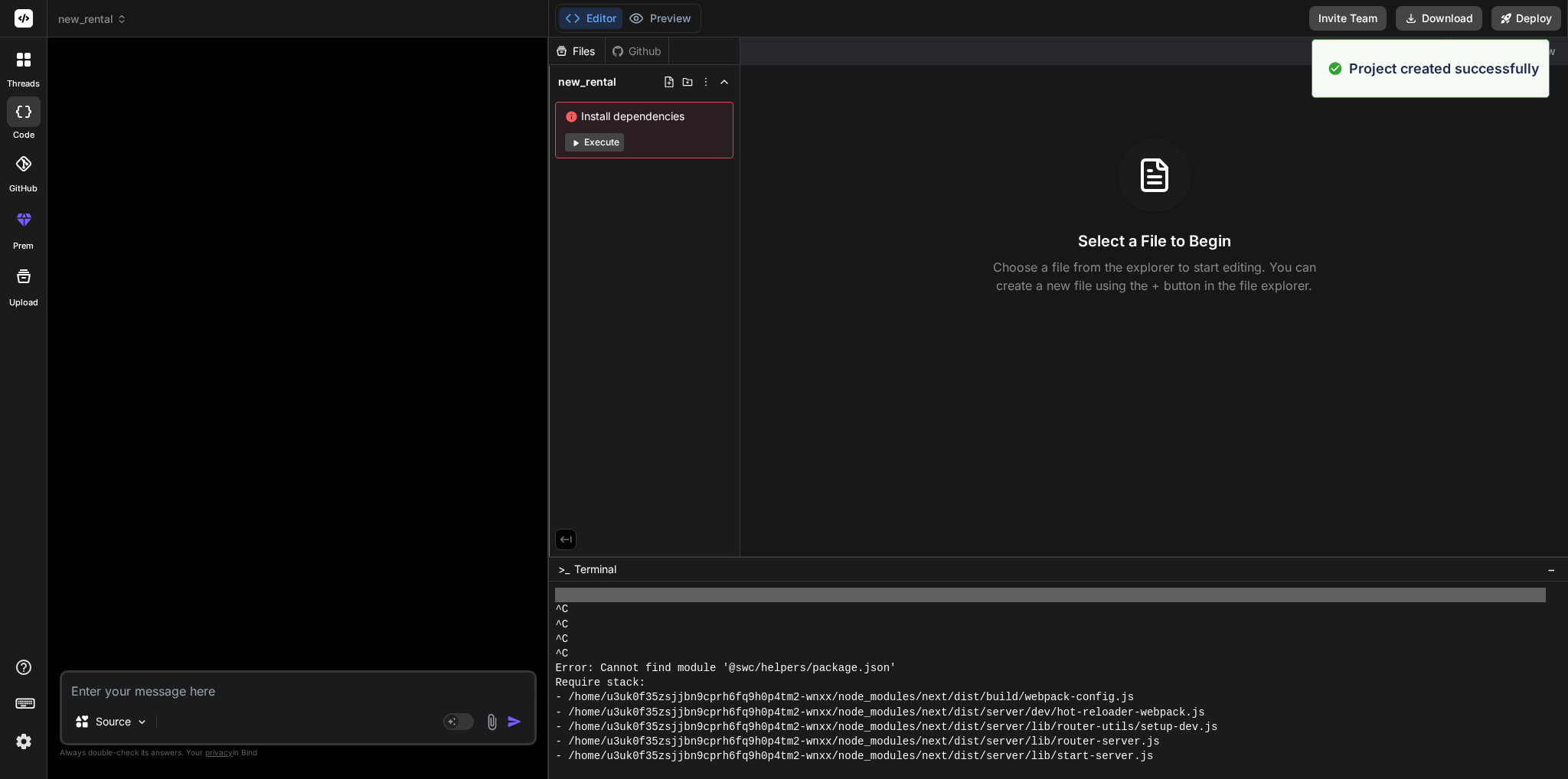
scroll to position [9709, 0]
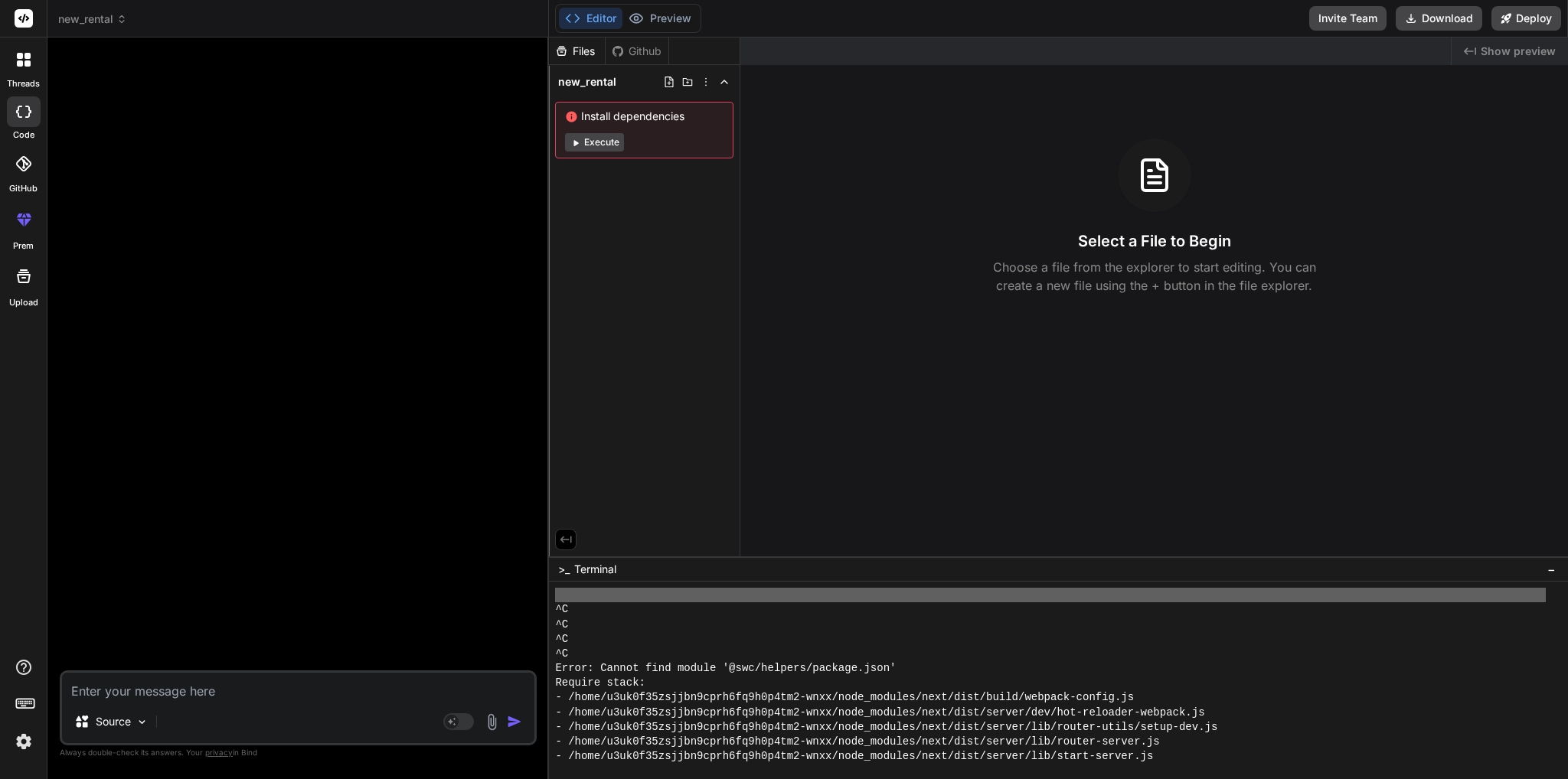
click at [120, 696] on textarea at bounding box center [298, 687] width 472 height 28
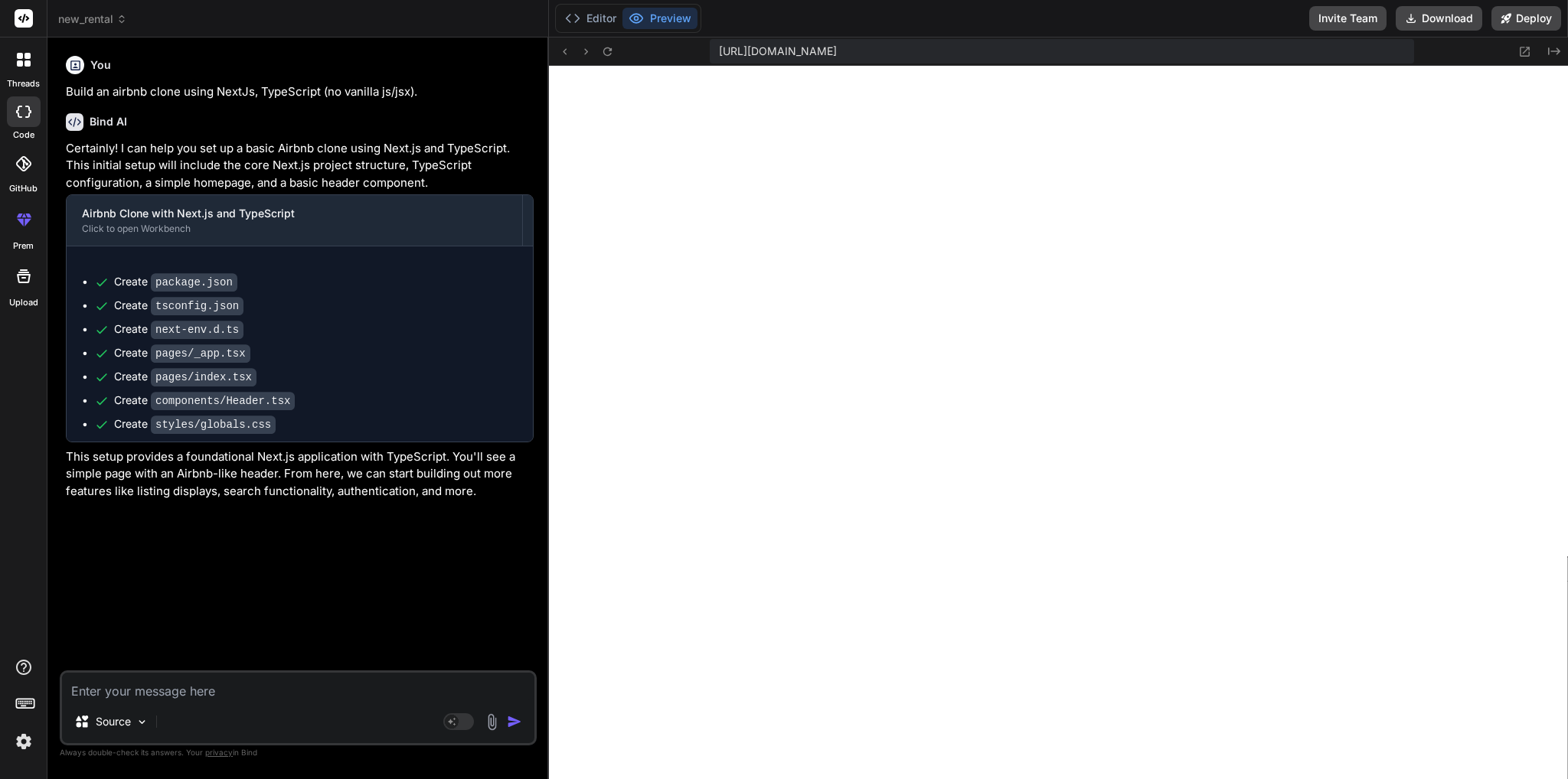
scroll to position [5096, 0]
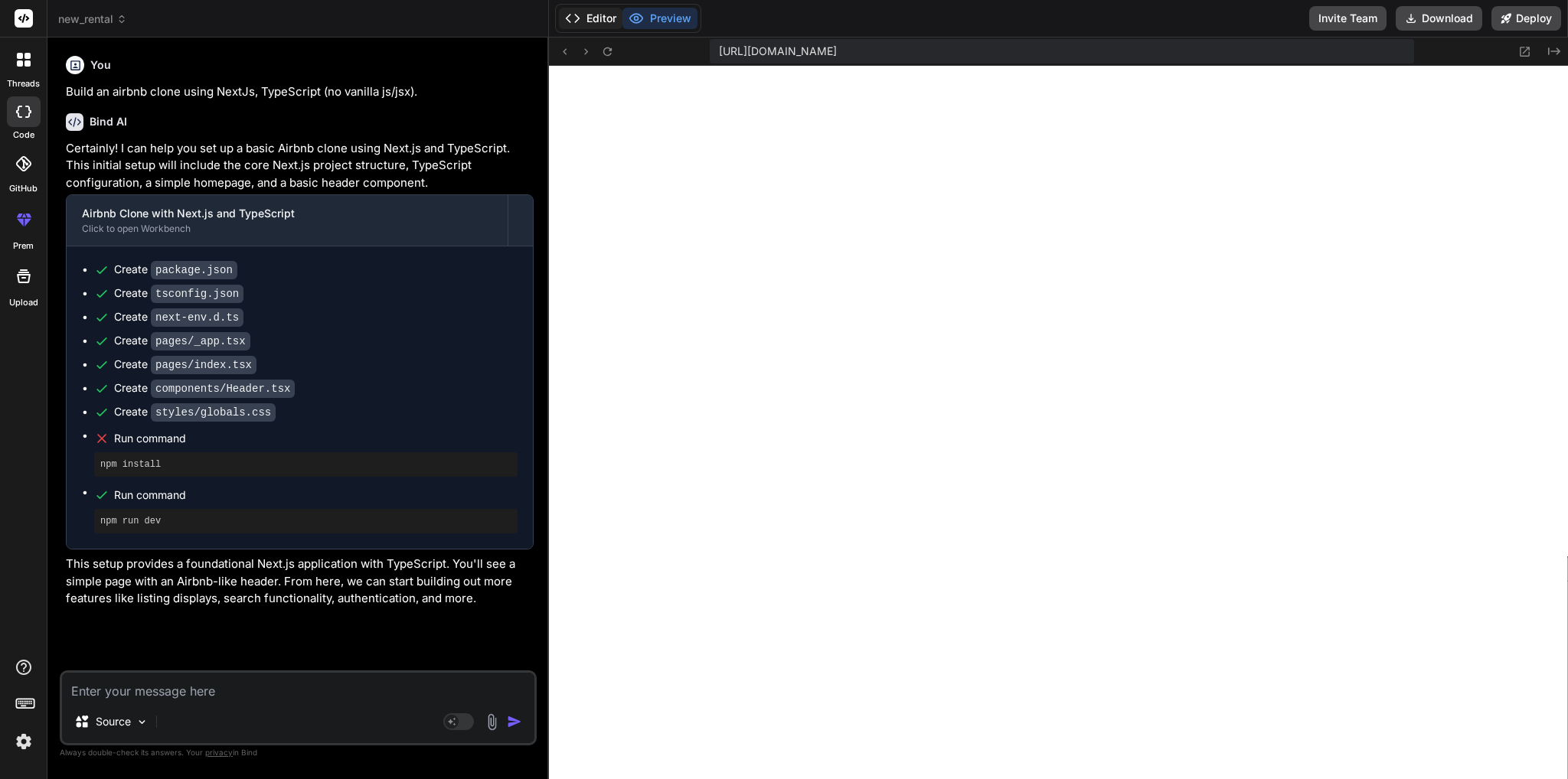
click at [593, 21] on button "Editor" at bounding box center [590, 18] width 64 height 21
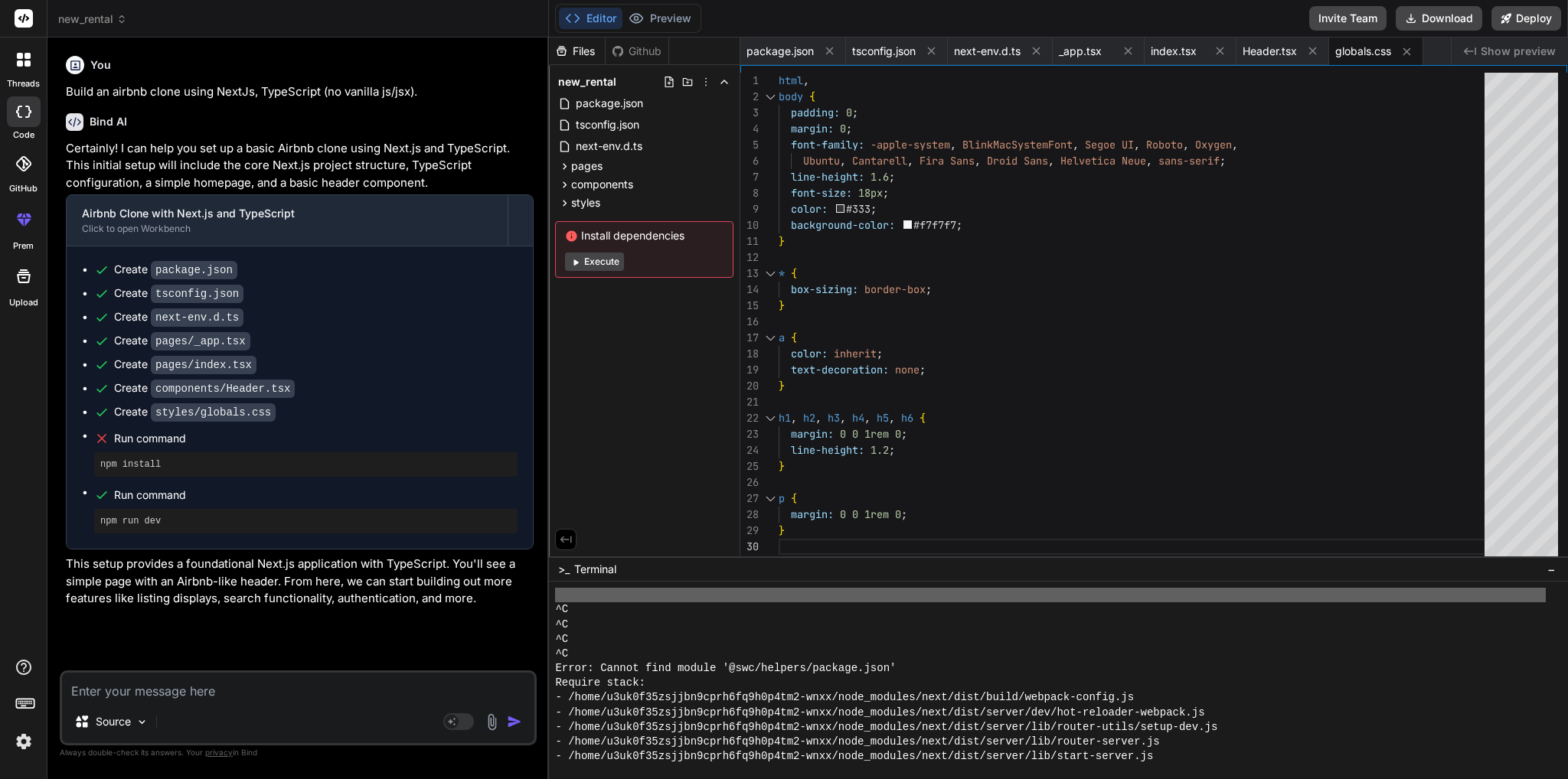
click at [603, 260] on button "Execute" at bounding box center [594, 262] width 59 height 18
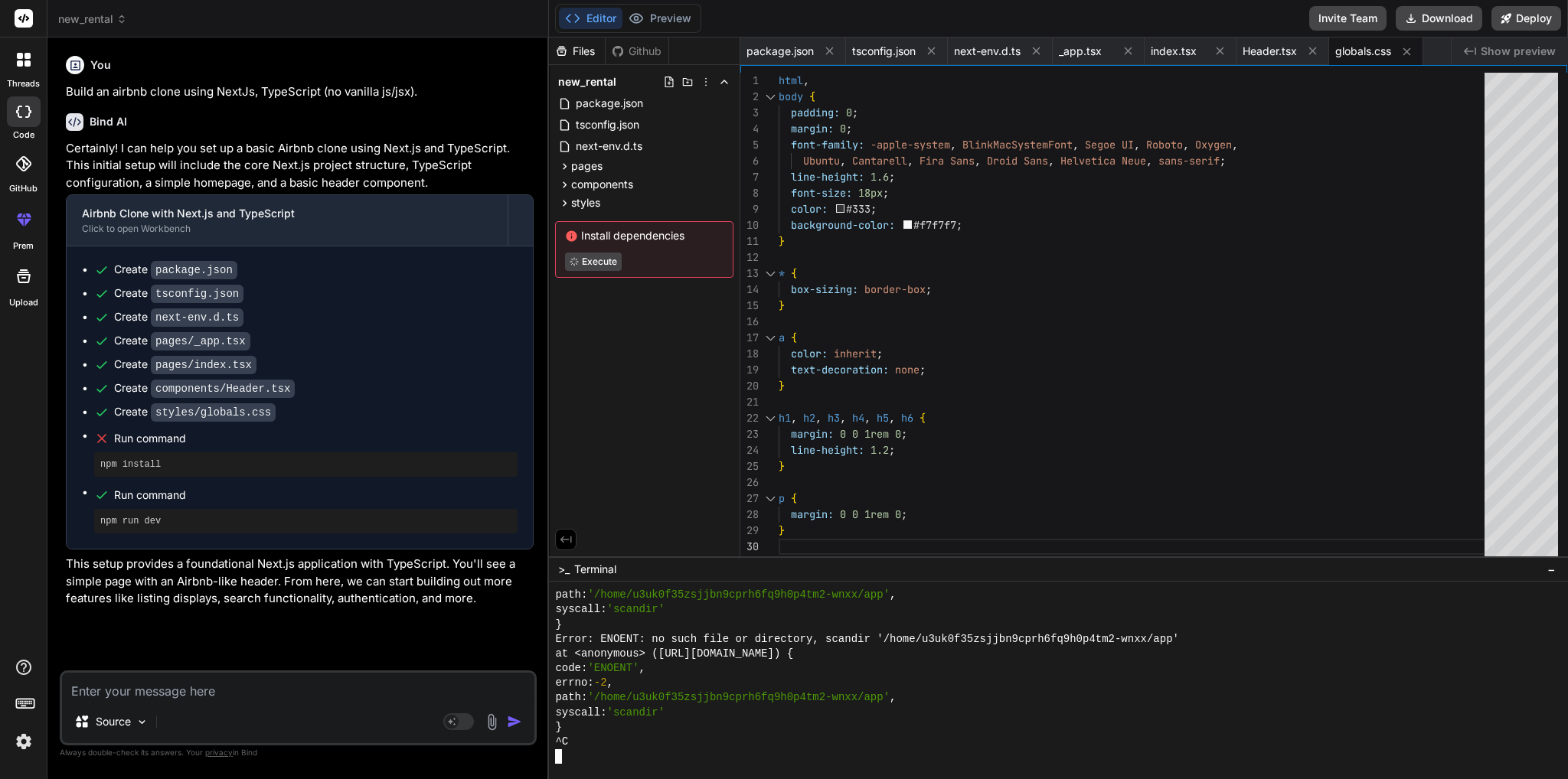
scroll to position [14688, 0]
click at [671, 22] on button "Preview" at bounding box center [660, 18] width 75 height 21
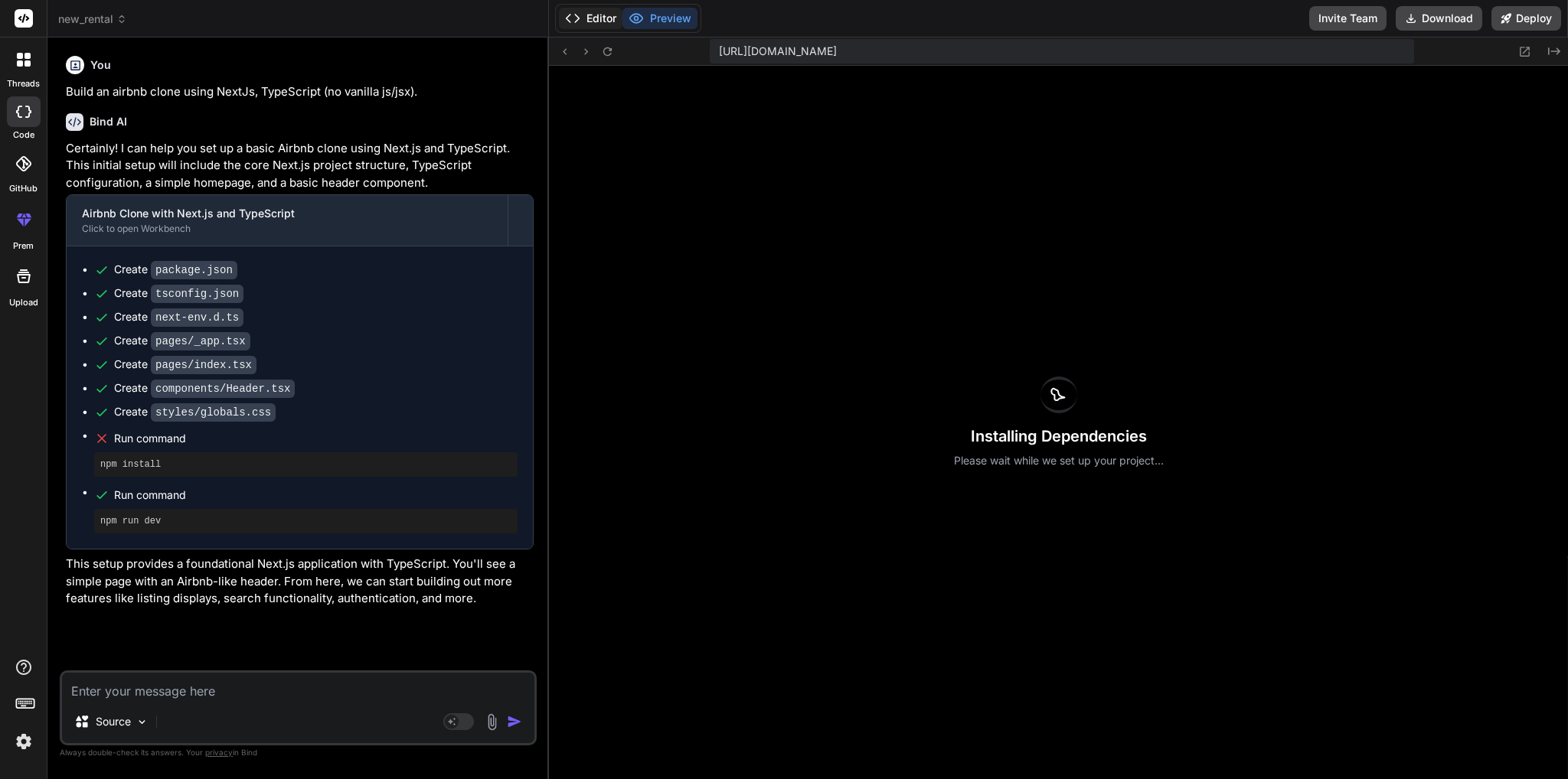
click at [594, 25] on button "Editor" at bounding box center [590, 18] width 64 height 21
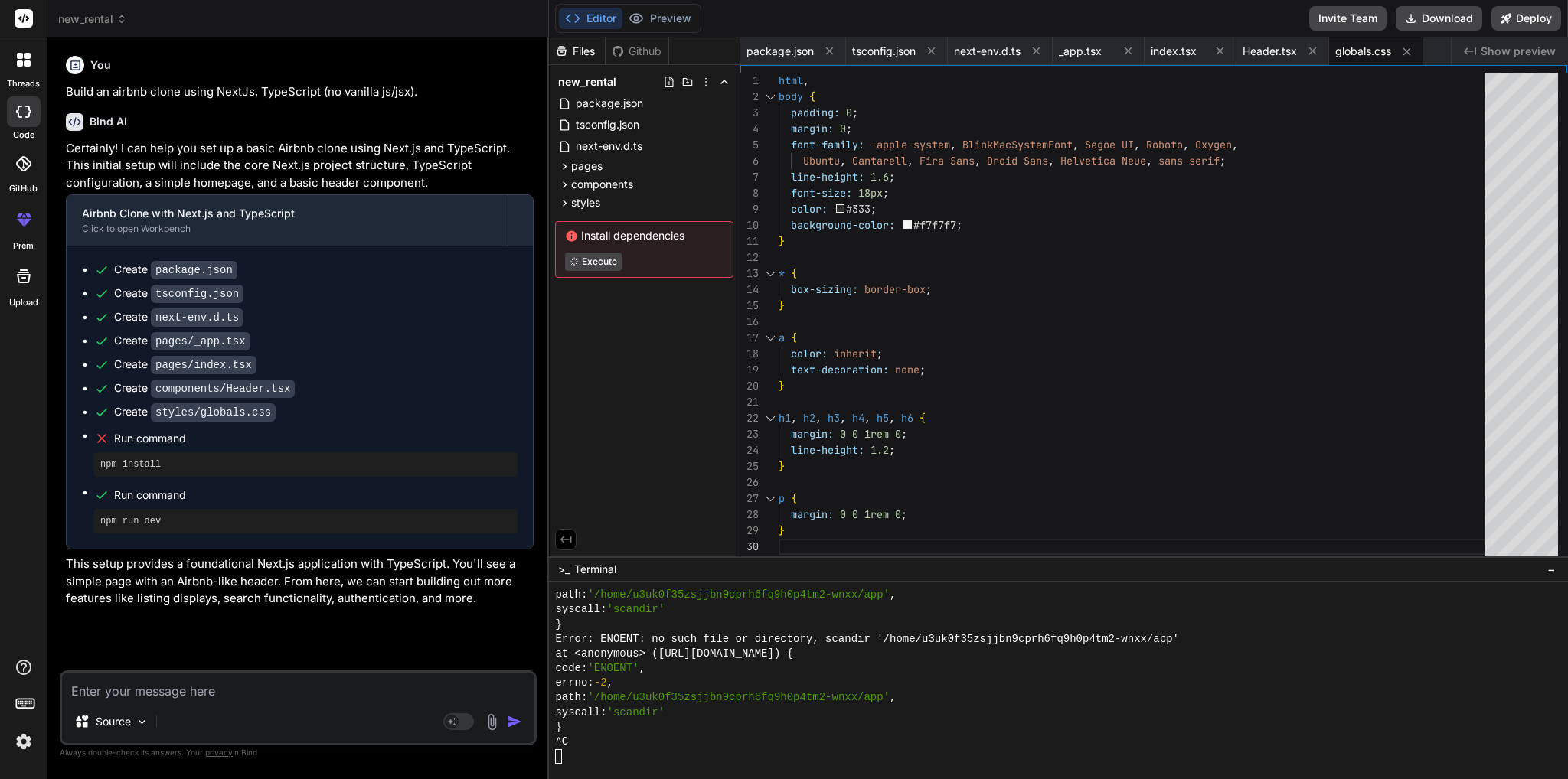
click at [227, 684] on textarea at bounding box center [298, 687] width 472 height 28
click at [668, 25] on button "Preview" at bounding box center [660, 18] width 75 height 21
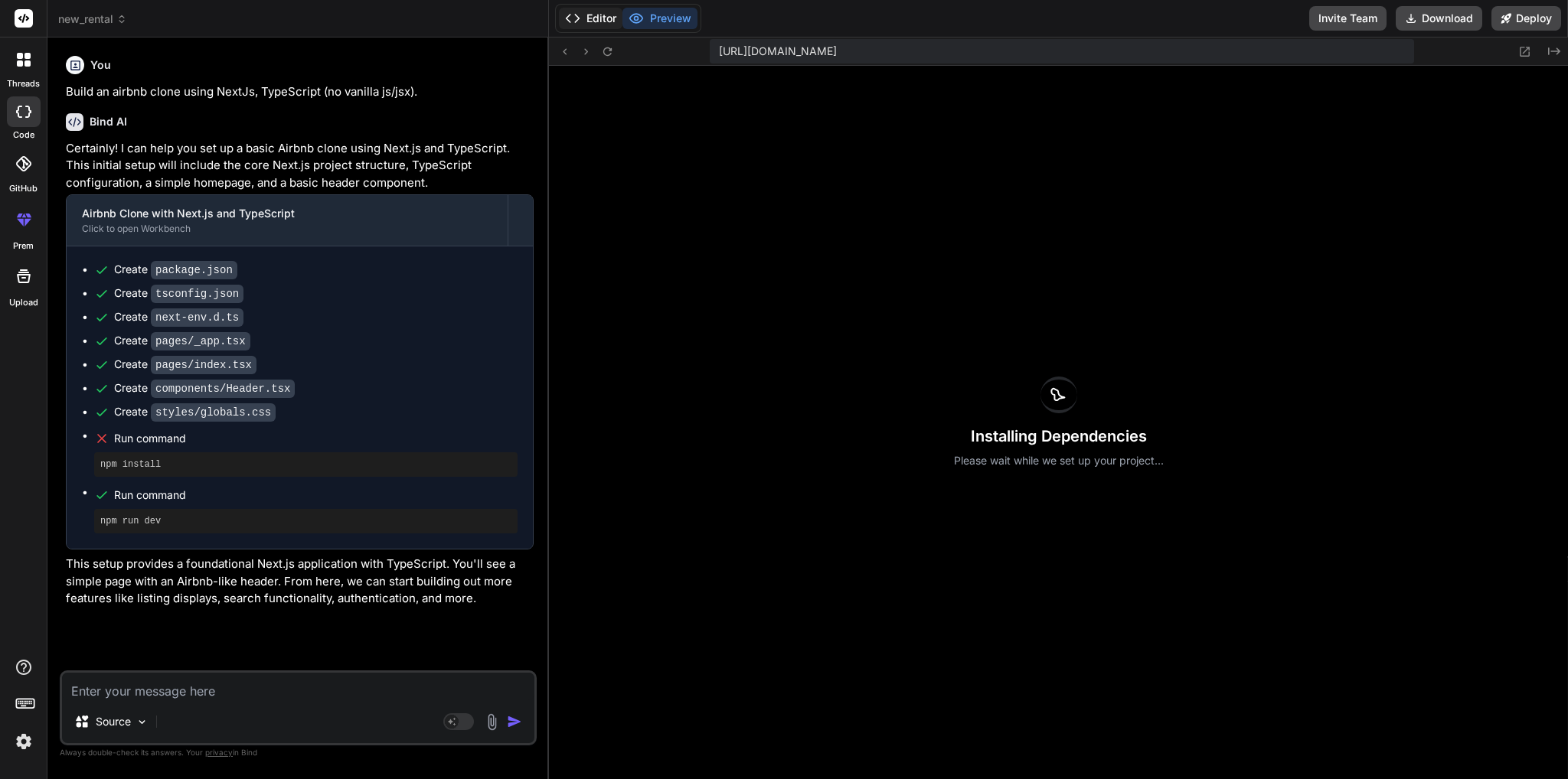
click at [590, 16] on button "Editor" at bounding box center [590, 18] width 64 height 21
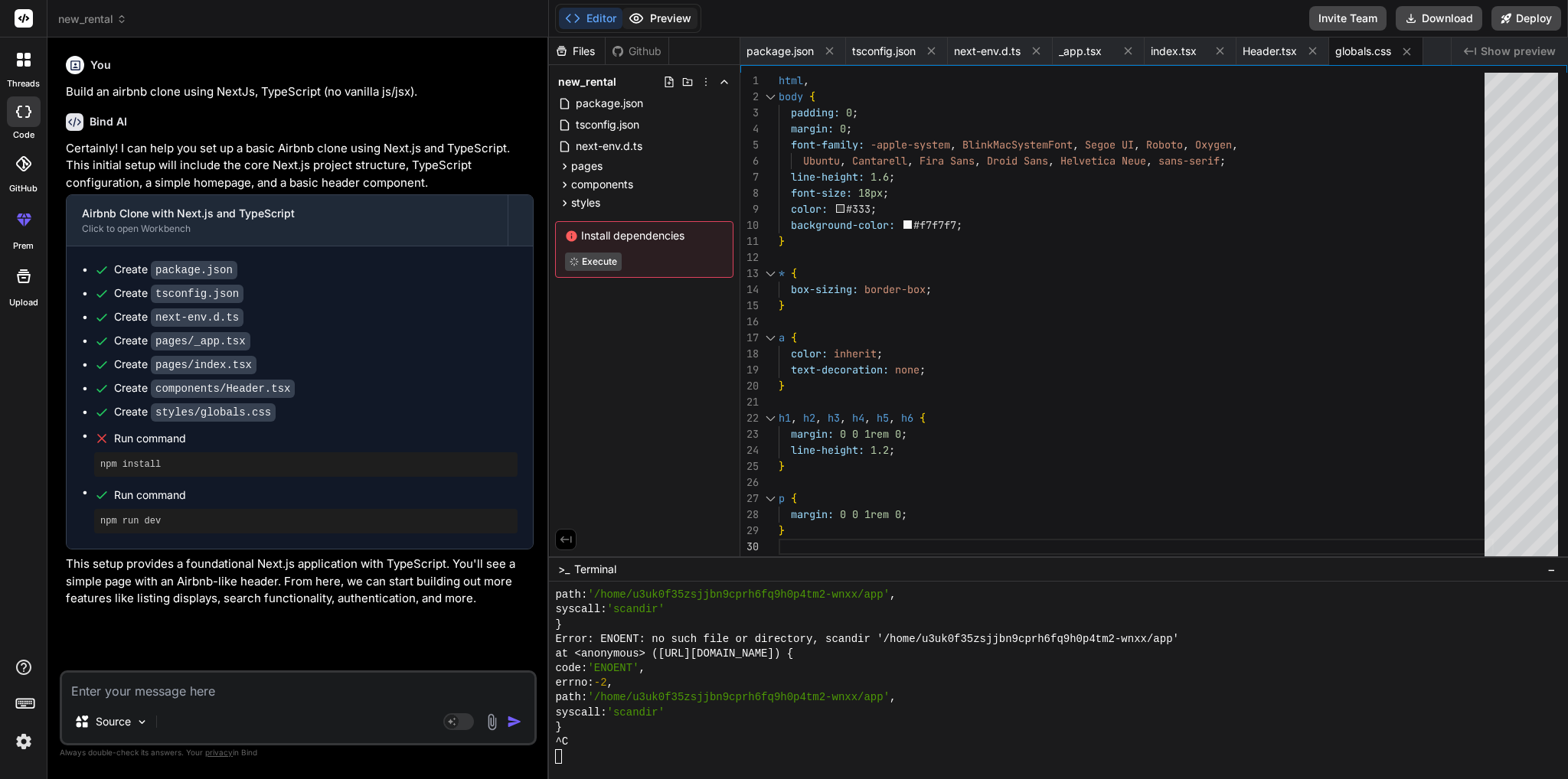
click at [642, 19] on icon at bounding box center [636, 18] width 13 height 9
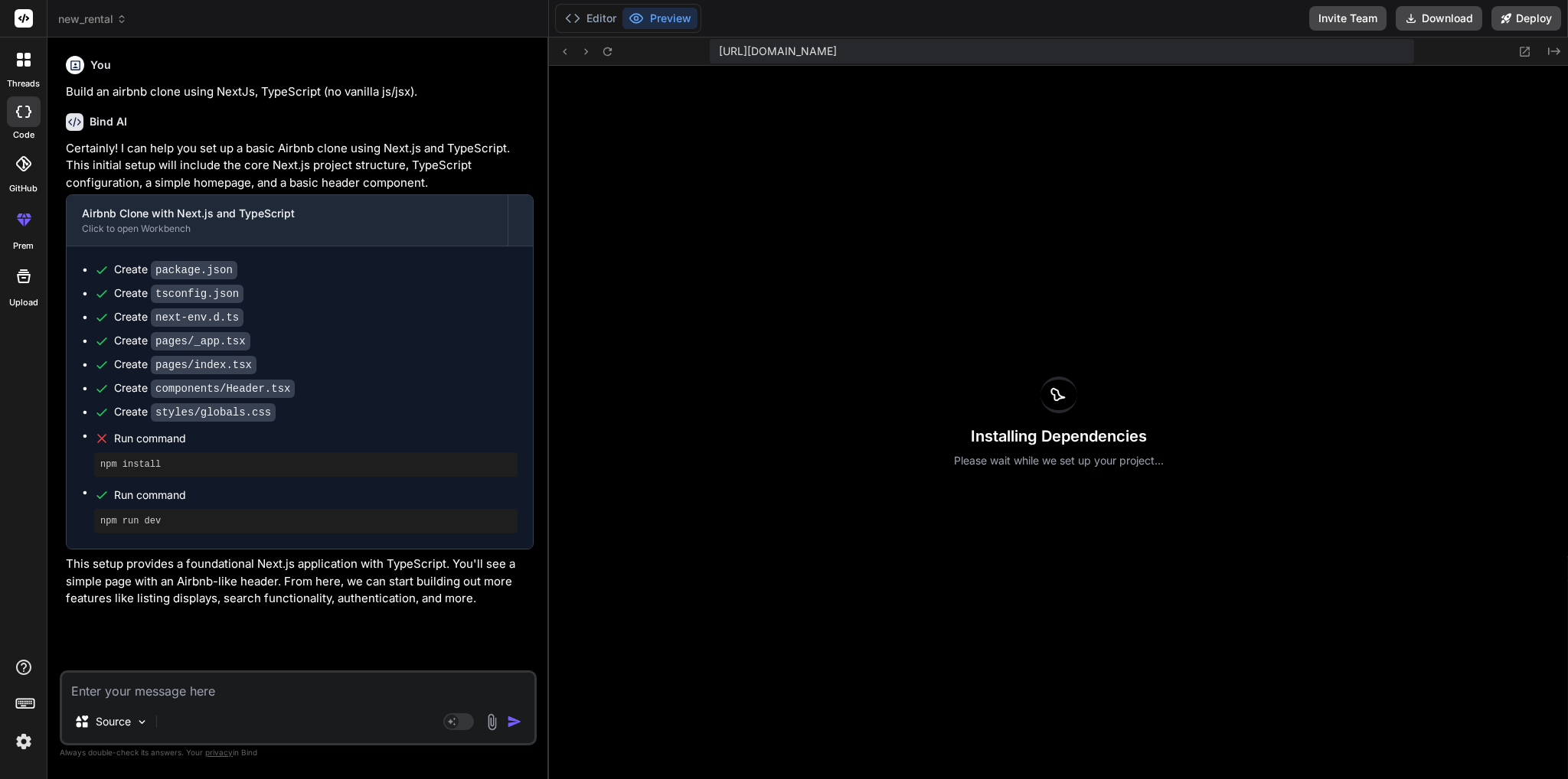
click at [1009, 460] on p "Please wait while we set up your project..." at bounding box center [1059, 460] width 210 height 16
click at [1047, 395] on div at bounding box center [1059, 394] width 37 height 37
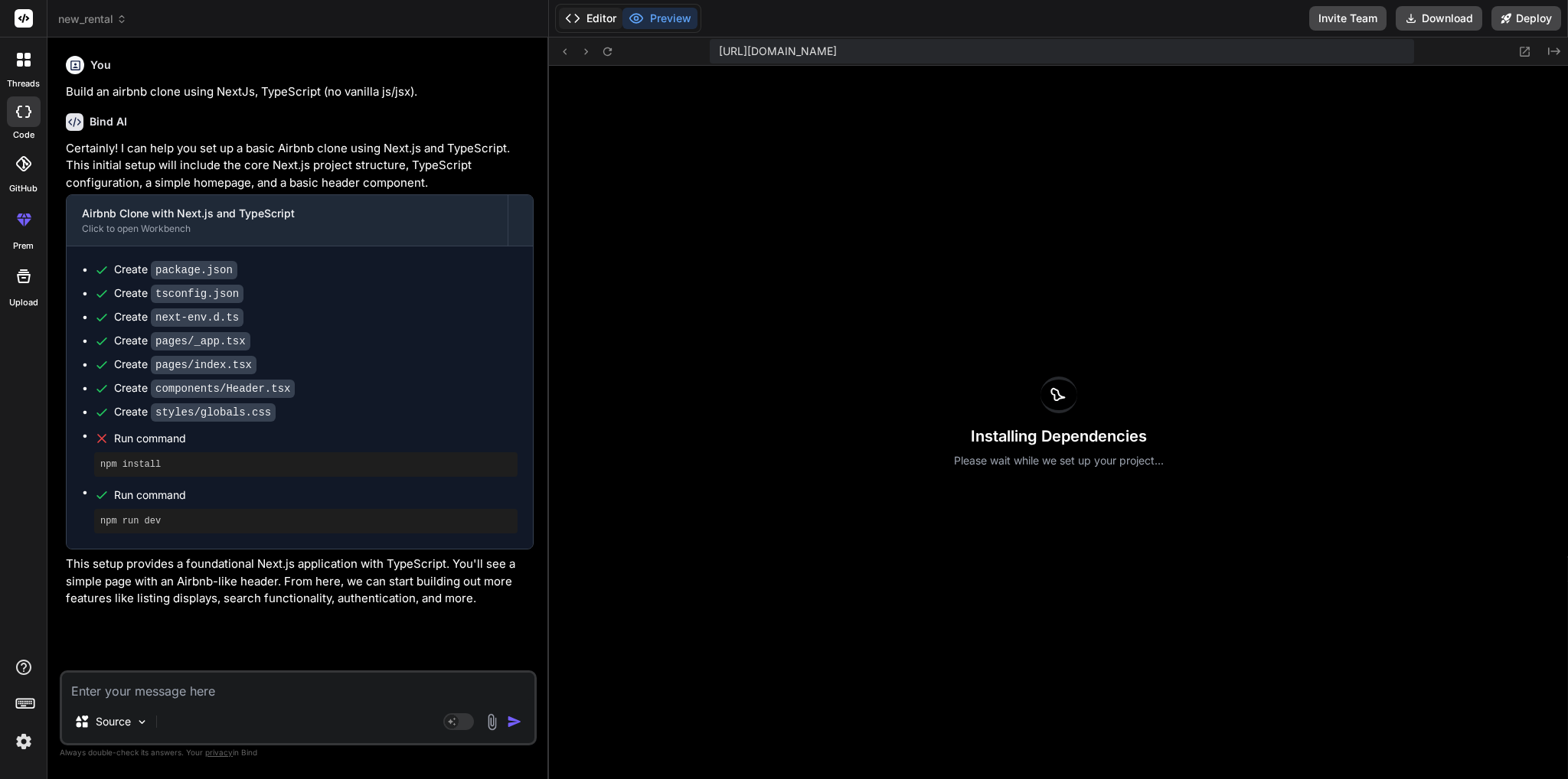
click at [587, 19] on button "Editor" at bounding box center [590, 18] width 64 height 21
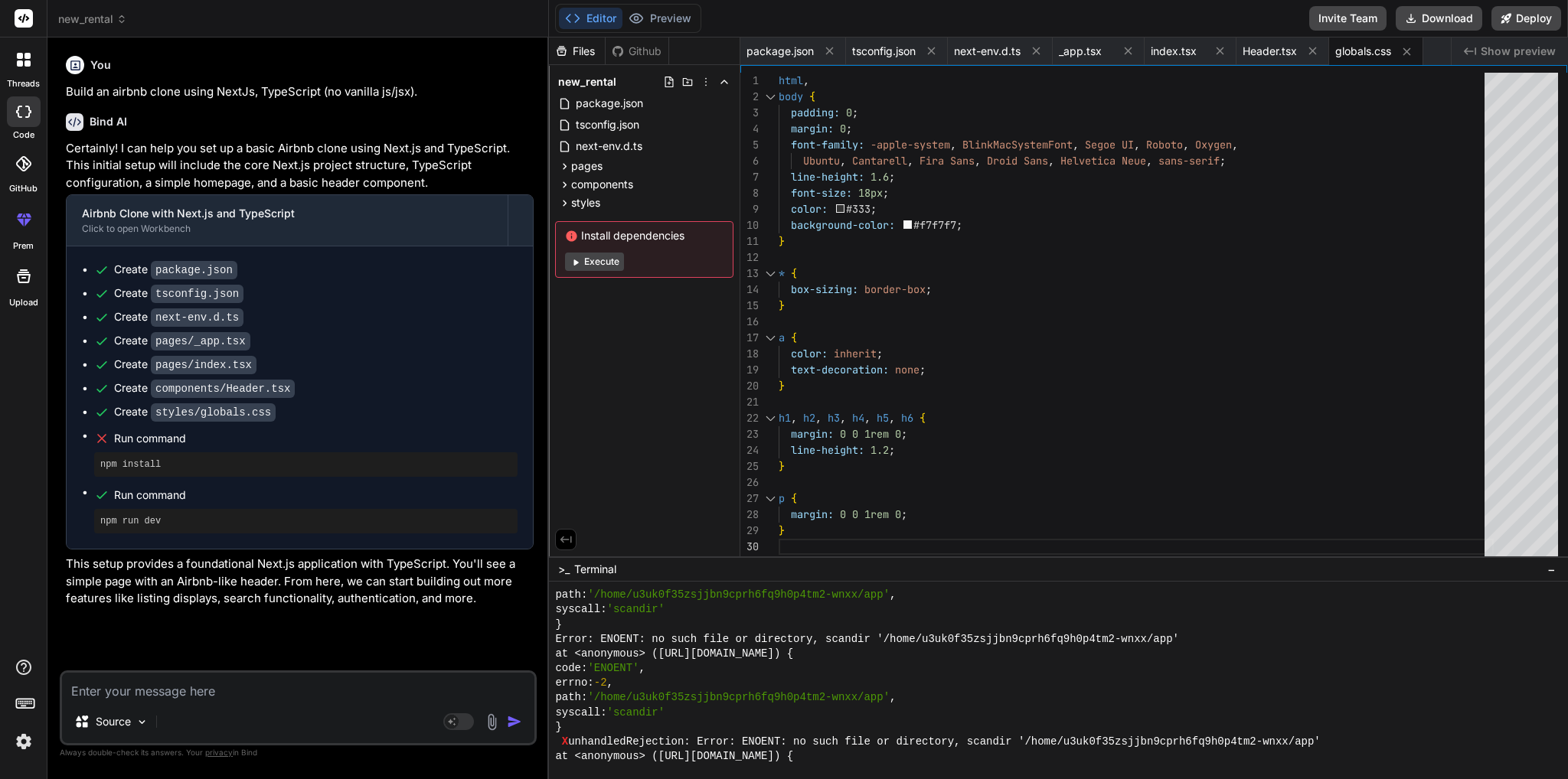
scroll to position [12412, 0]
click at [674, 10] on button "Preview" at bounding box center [660, 18] width 75 height 21
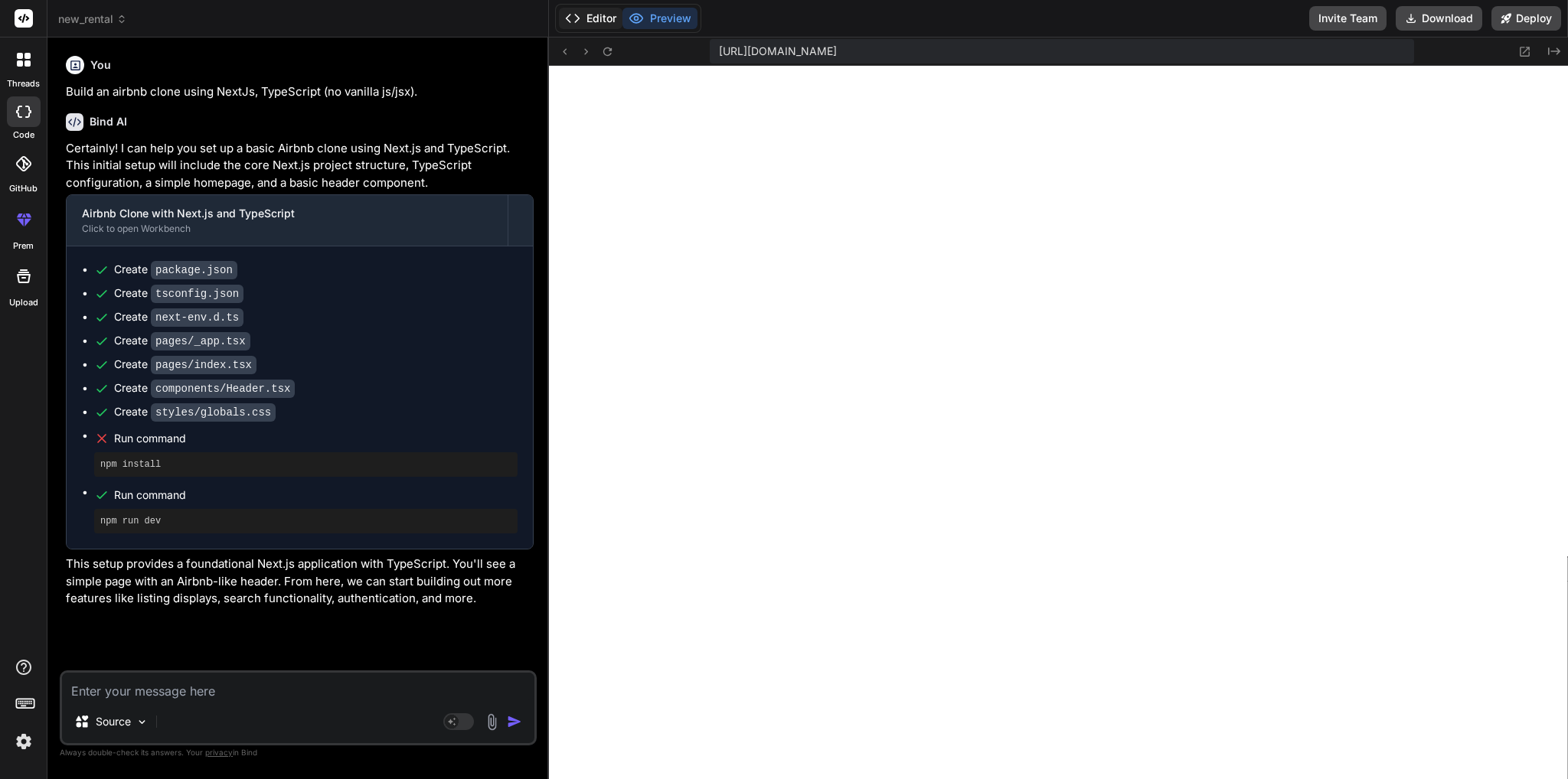
click at [585, 16] on button "Editor" at bounding box center [590, 18] width 64 height 21
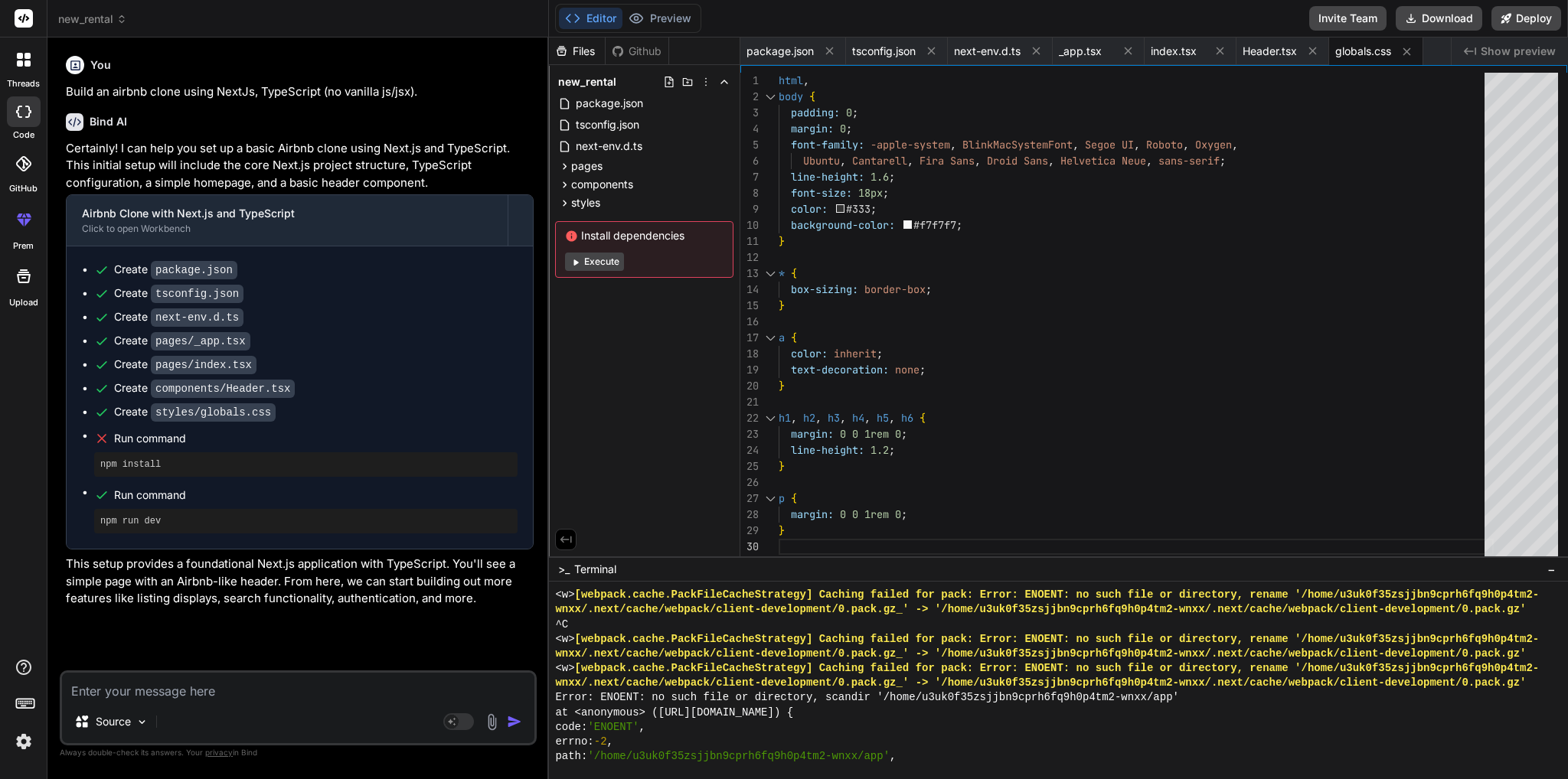
scroll to position [14688, 0]
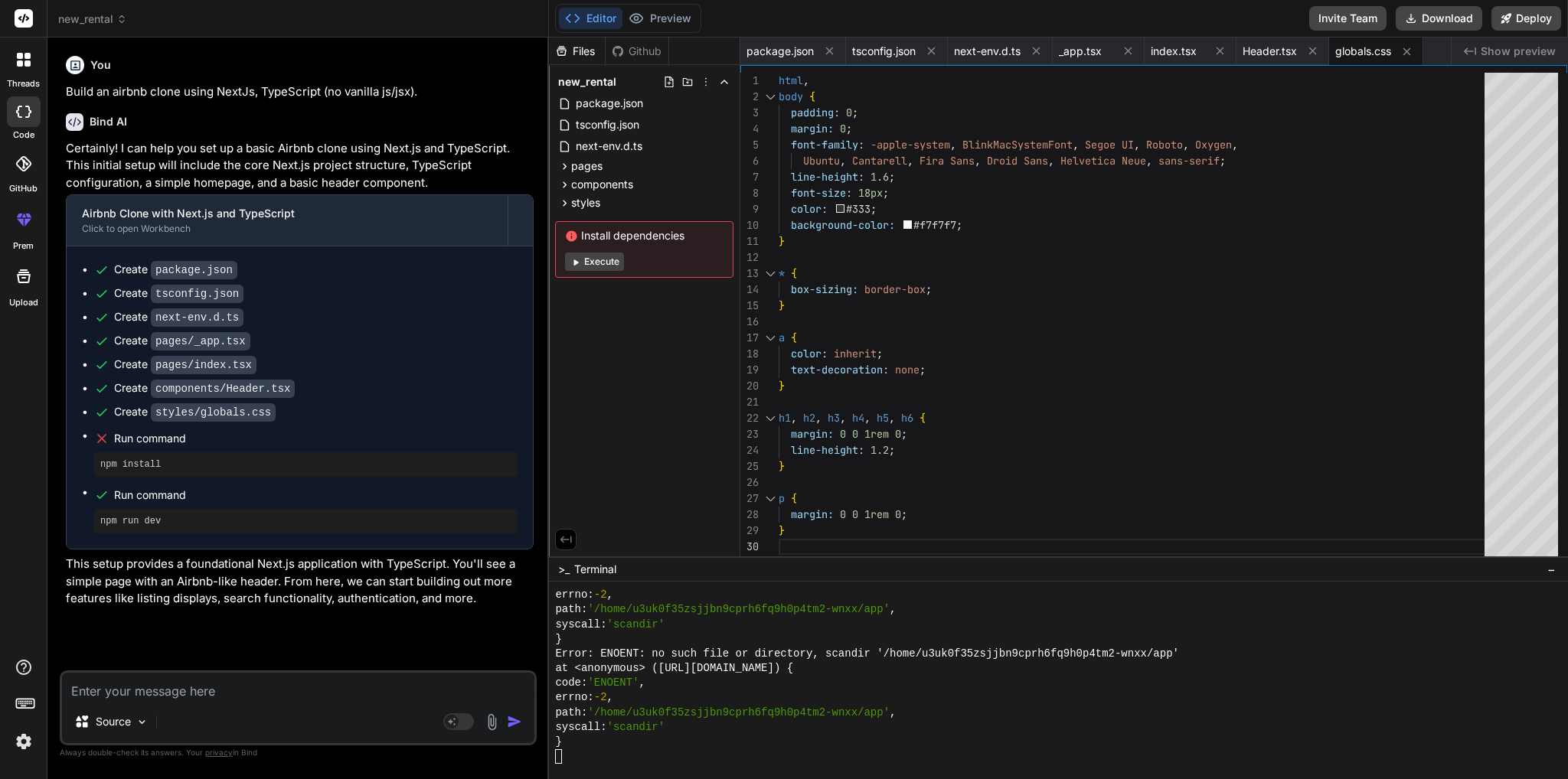
click at [125, 690] on textarea at bounding box center [298, 687] width 472 height 28
click at [658, 13] on button "Preview" at bounding box center [660, 18] width 75 height 21
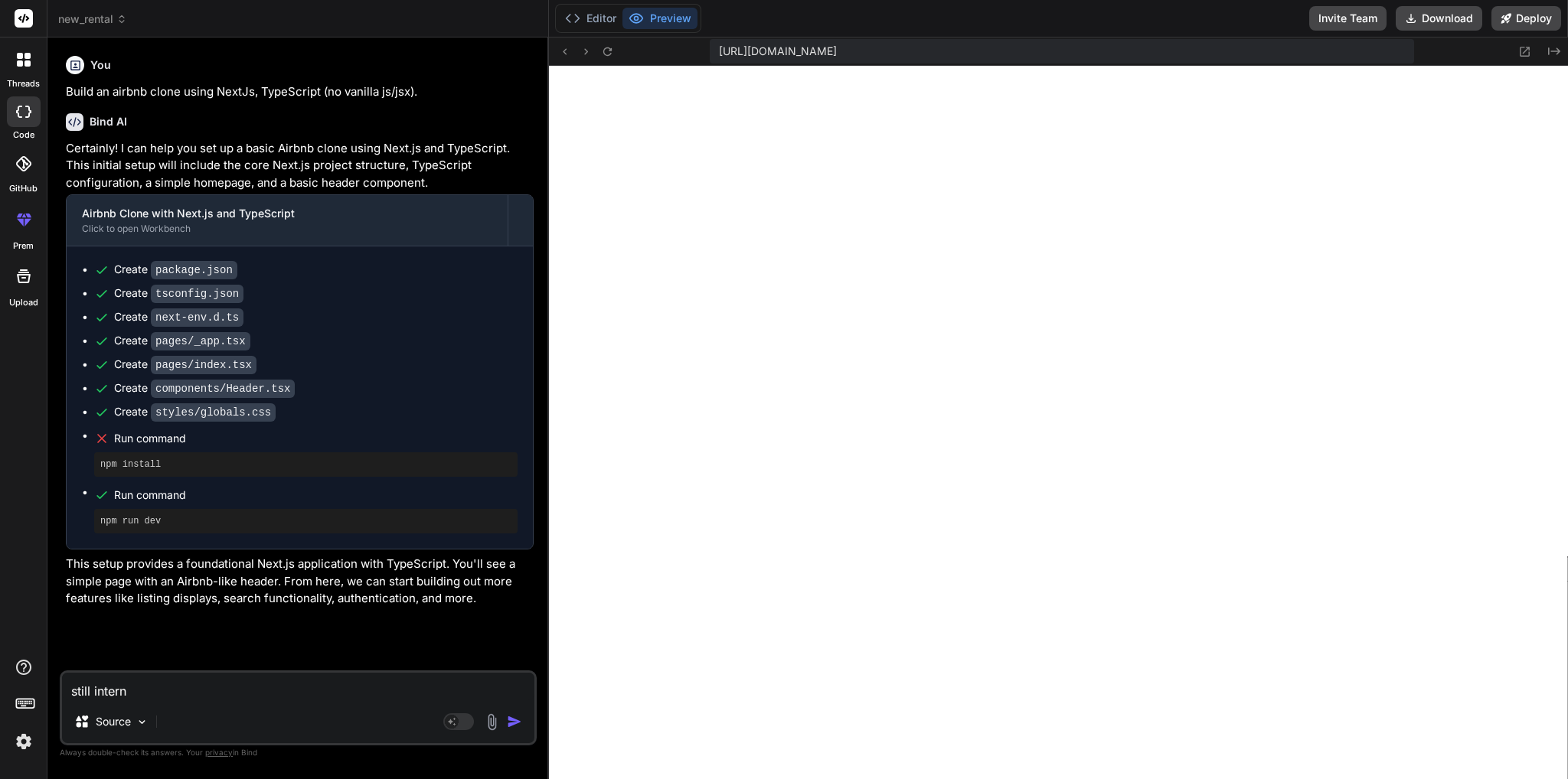
click at [157, 687] on textarea "still intern" at bounding box center [298, 687] width 472 height 28
paste textarea "Internal Server Error"
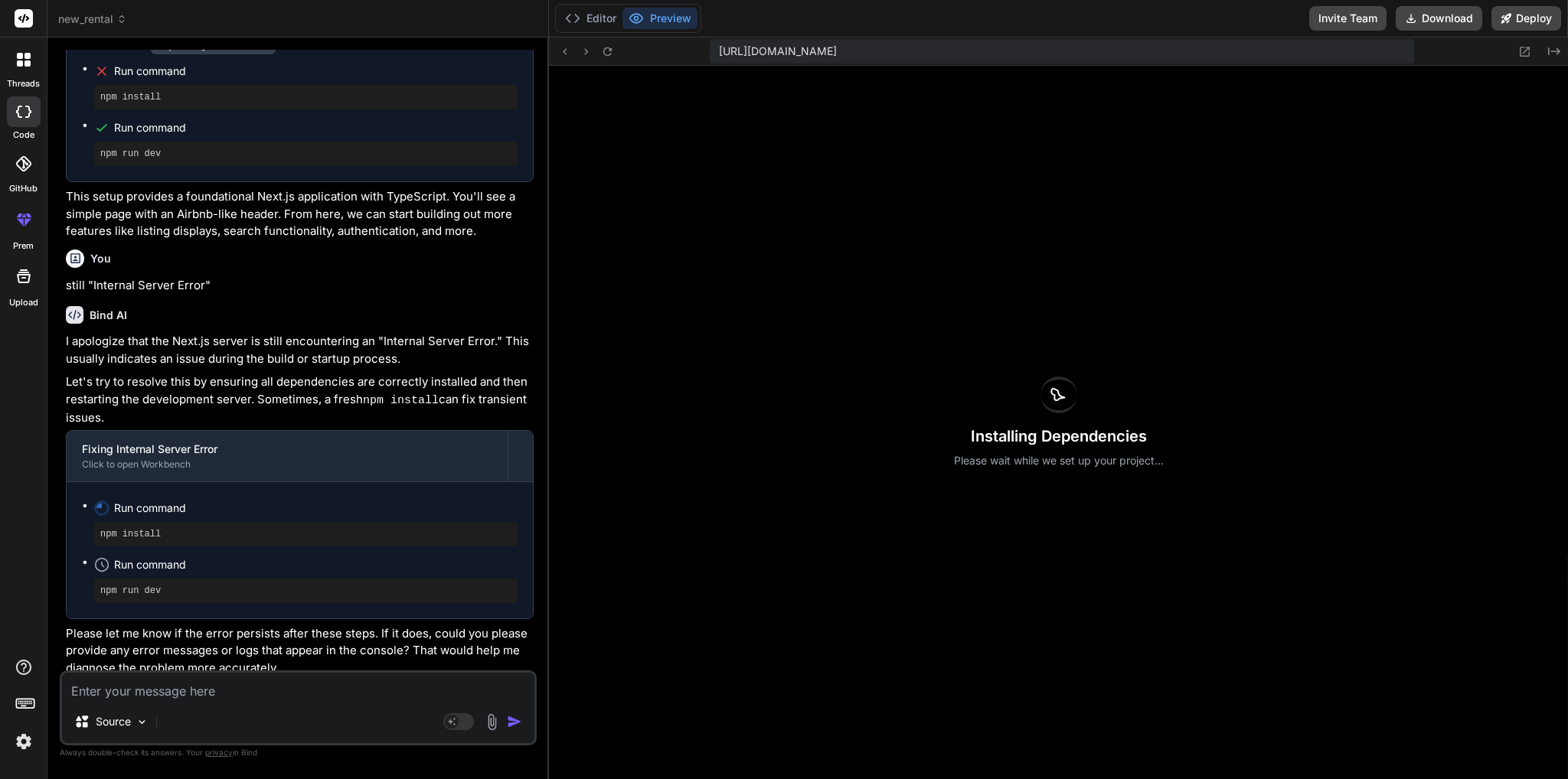
scroll to position [372, 0]
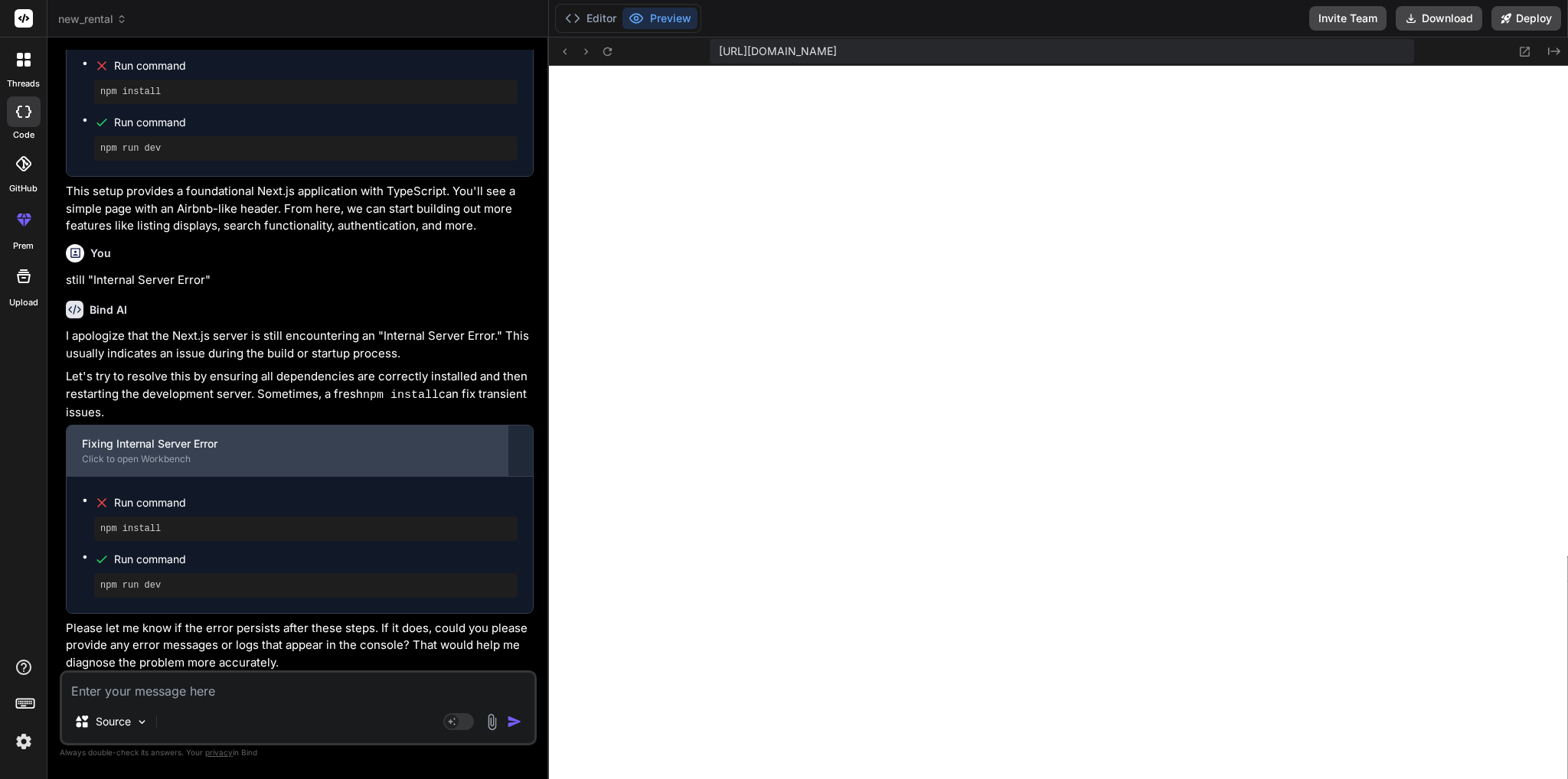
click at [132, 455] on div "Click to open Workbench" at bounding box center [287, 458] width 410 height 12
click at [156, 453] on div "Click to open Workbench" at bounding box center [287, 458] width 410 height 12
click at [165, 439] on div "Fixing Internal Server Error" at bounding box center [287, 444] width 410 height 16
click at [190, 448] on div "Fixing Internal Server Error Click to open Workbench" at bounding box center [287, 451] width 441 height 51
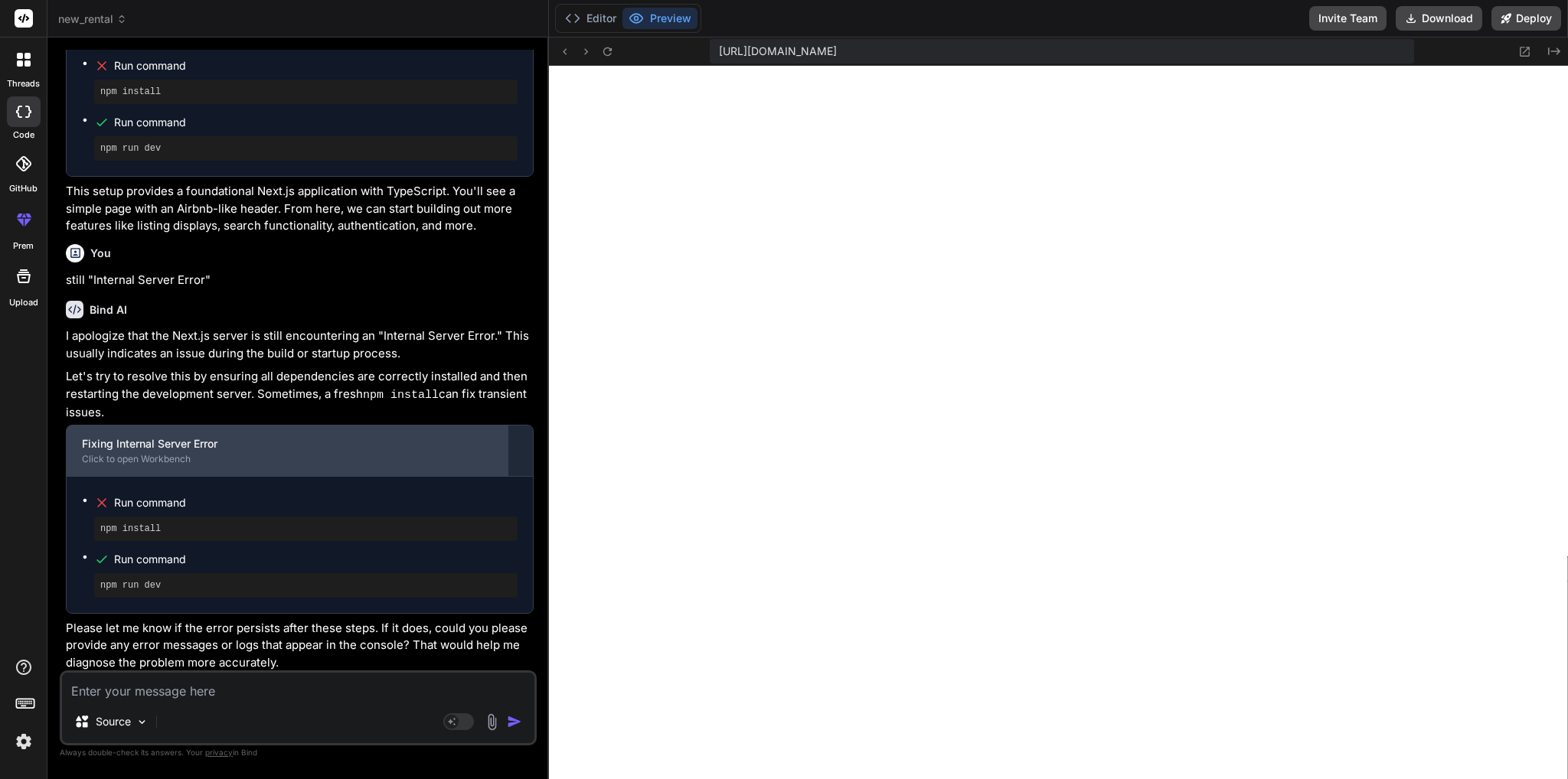
click at [190, 448] on div "Fixing Internal Server Error Click to open Workbench" at bounding box center [287, 451] width 441 height 51
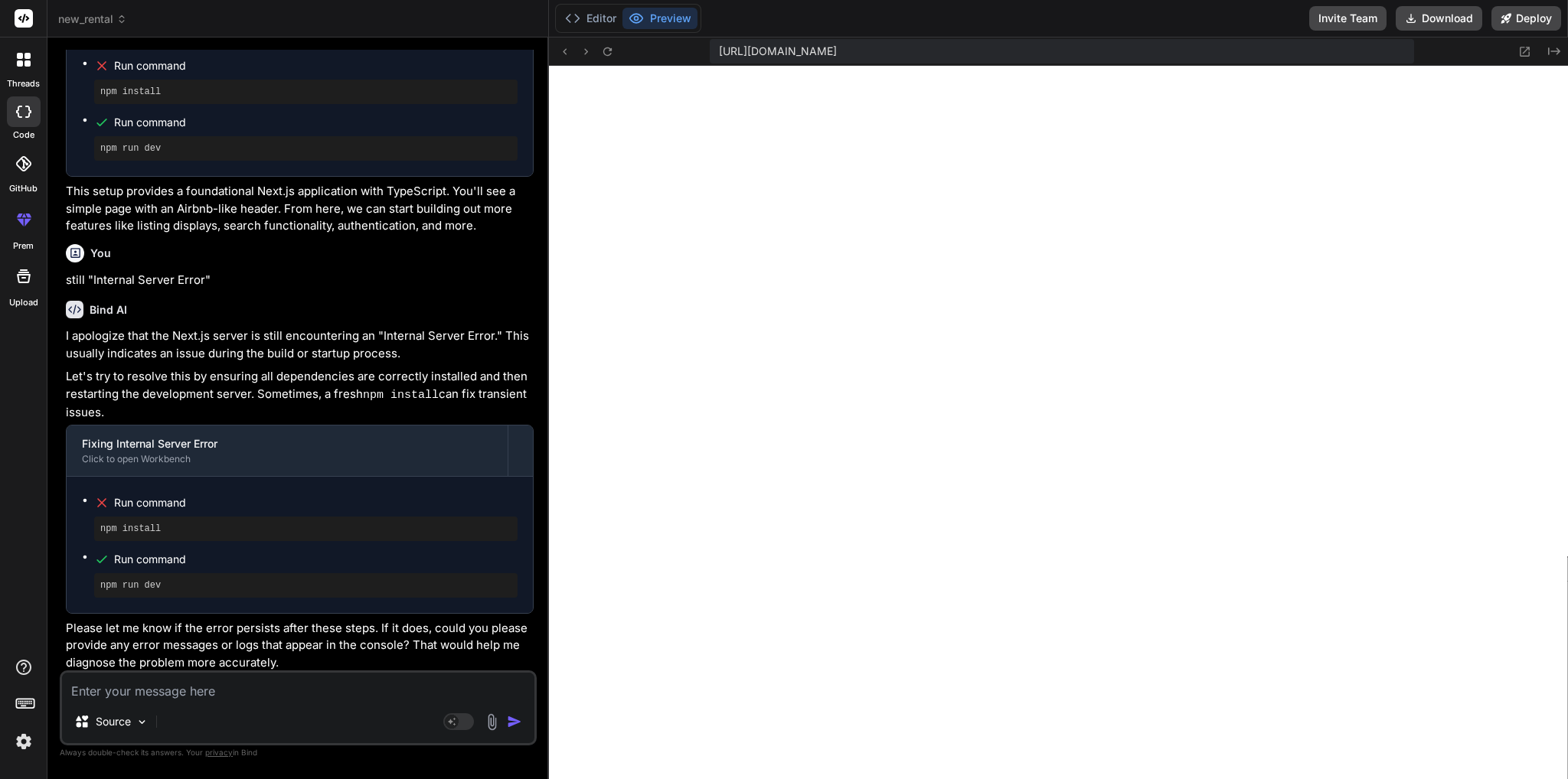
drag, startPoint x: 617, startPoint y: 6, endPoint x: 601, endPoint y: 14, distance: 17.9
click at [616, 6] on div "Editor Preview" at bounding box center [628, 19] width 147 height 29
click at [601, 14] on button "Editor" at bounding box center [590, 18] width 64 height 21
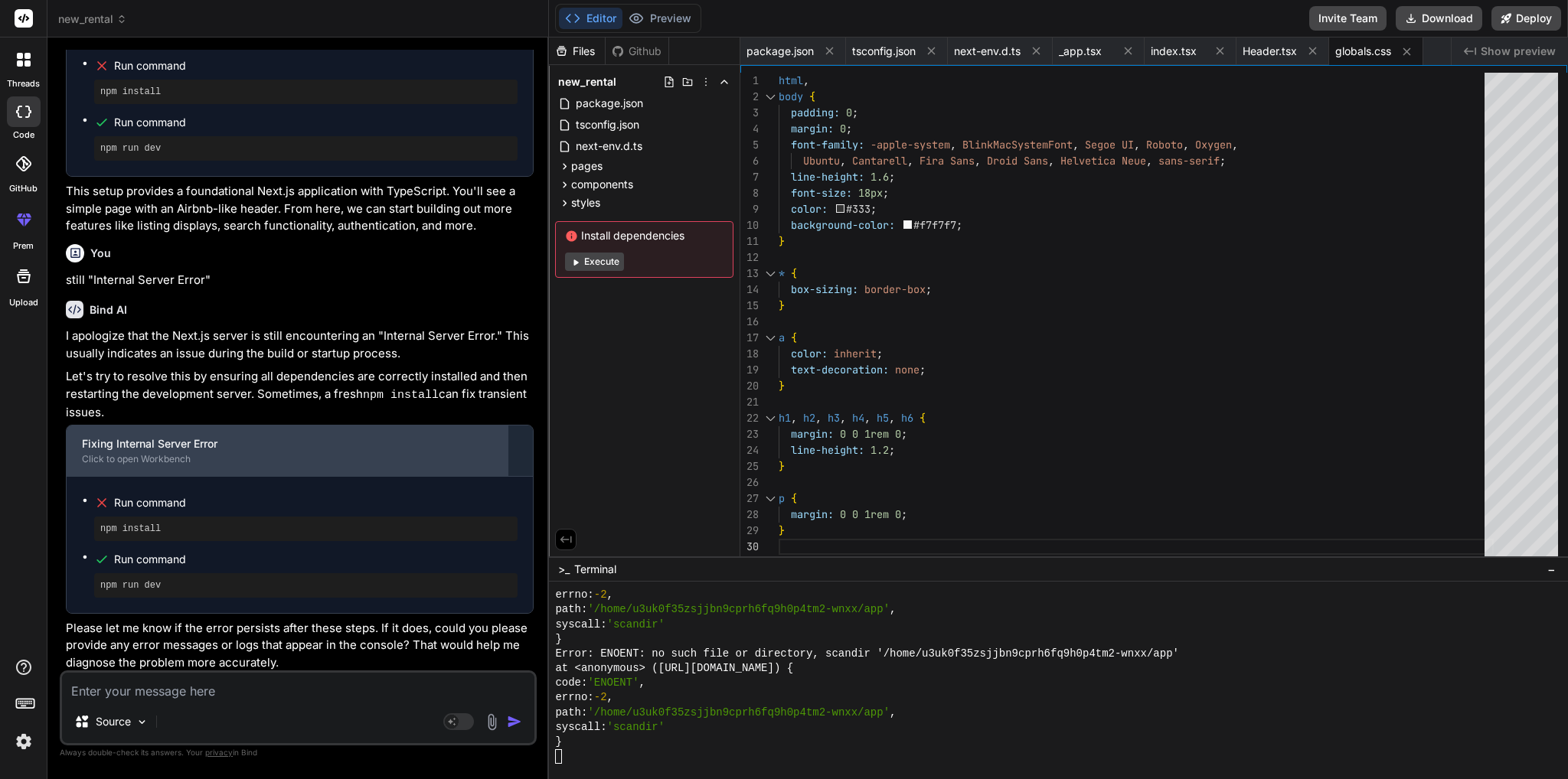
click at [188, 426] on div "Fixing Internal Server Error Click to open Workbench" at bounding box center [287, 451] width 441 height 51
click at [186, 444] on div "Fixing Internal Server Error" at bounding box center [287, 444] width 410 height 16
click at [187, 445] on div "Fixing Internal Server Error" at bounding box center [287, 444] width 410 height 16
click at [186, 445] on div "Fixing Internal Server Error" at bounding box center [287, 444] width 410 height 16
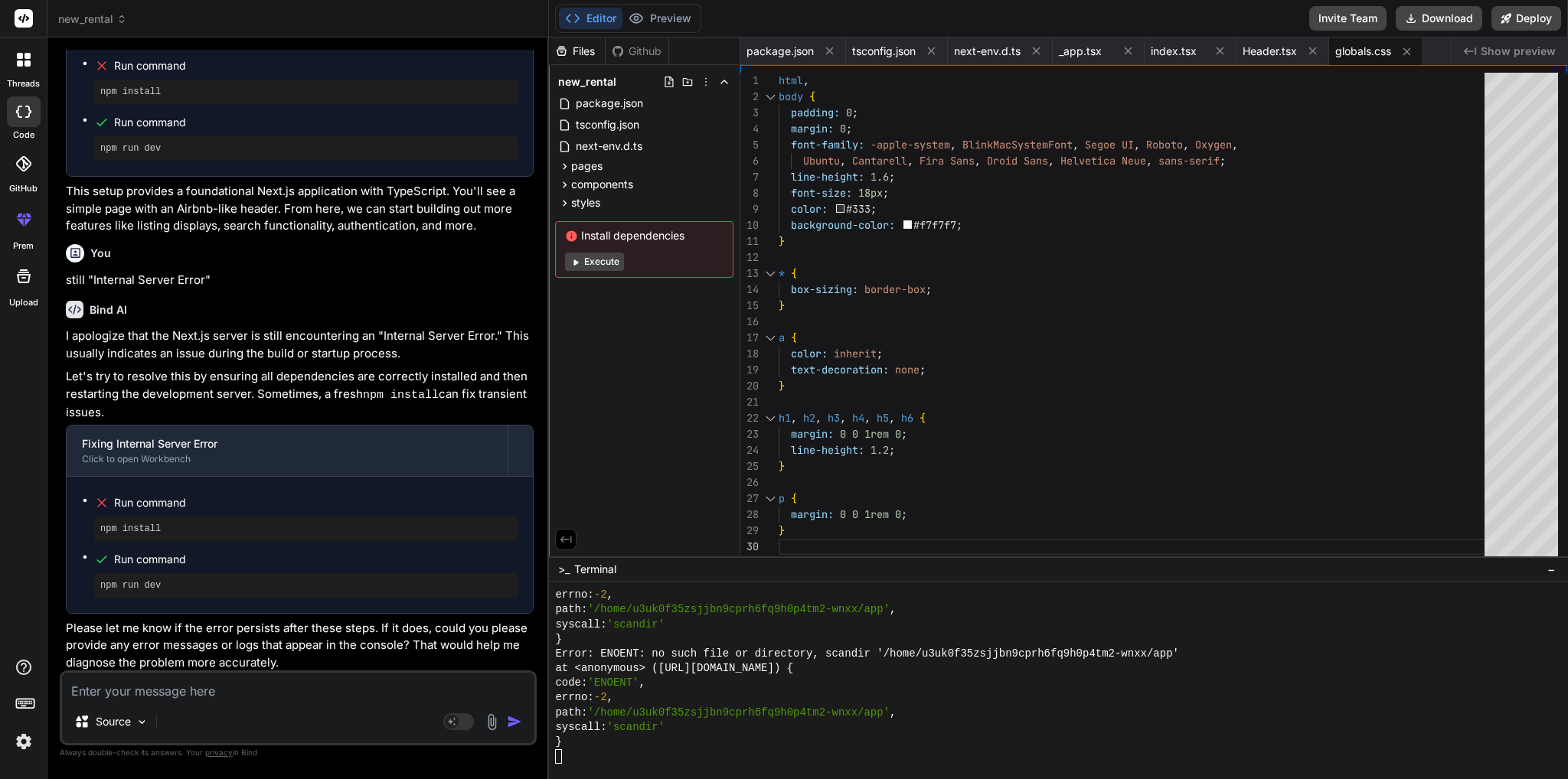
scroll to position [14688, 0]
click at [653, 31] on div "Editor Preview" at bounding box center [628, 19] width 147 height 29
click at [653, 25] on button "Preview" at bounding box center [660, 18] width 75 height 21
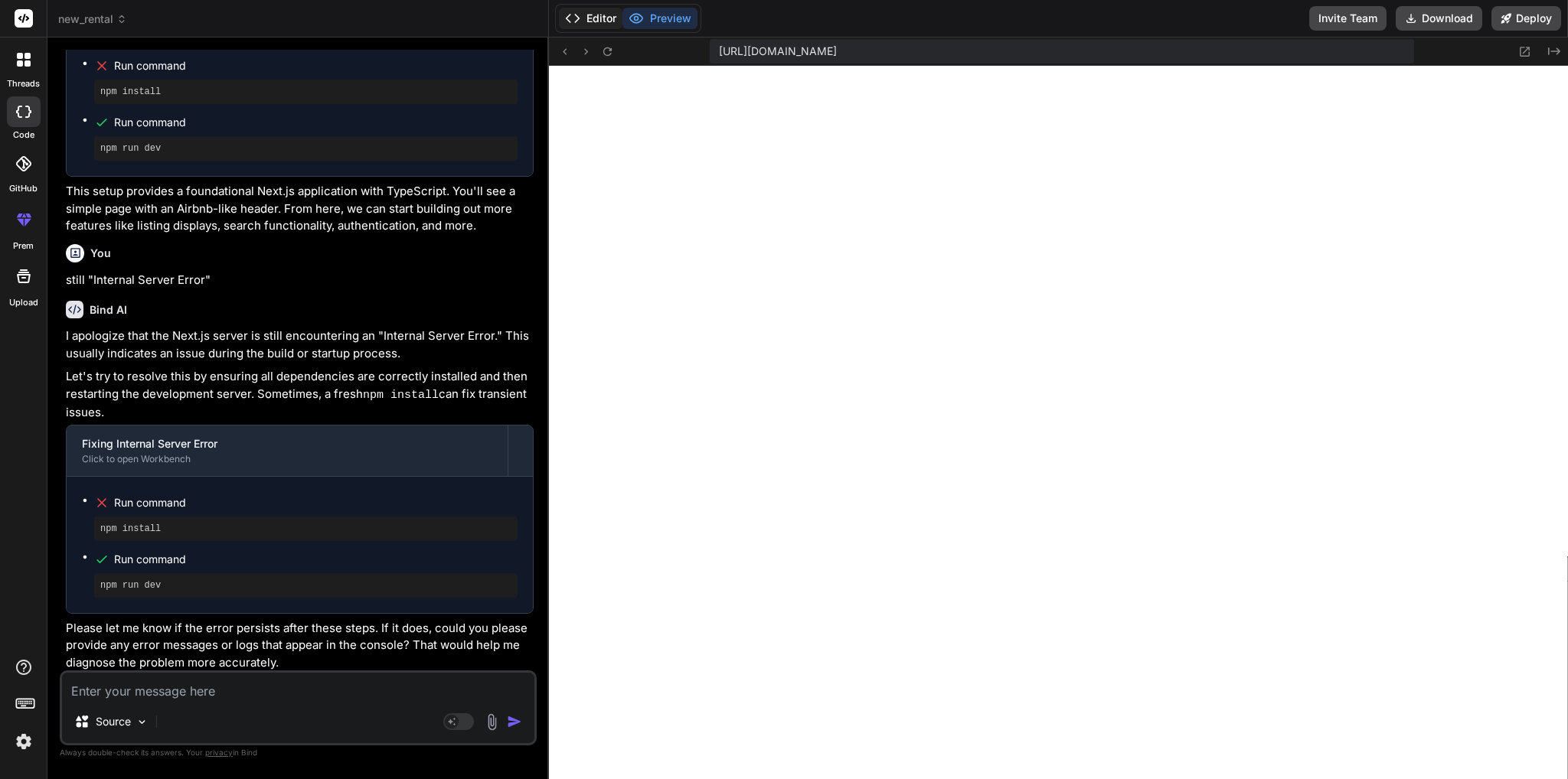
click at [591, 14] on button "Editor" at bounding box center [590, 18] width 64 height 21
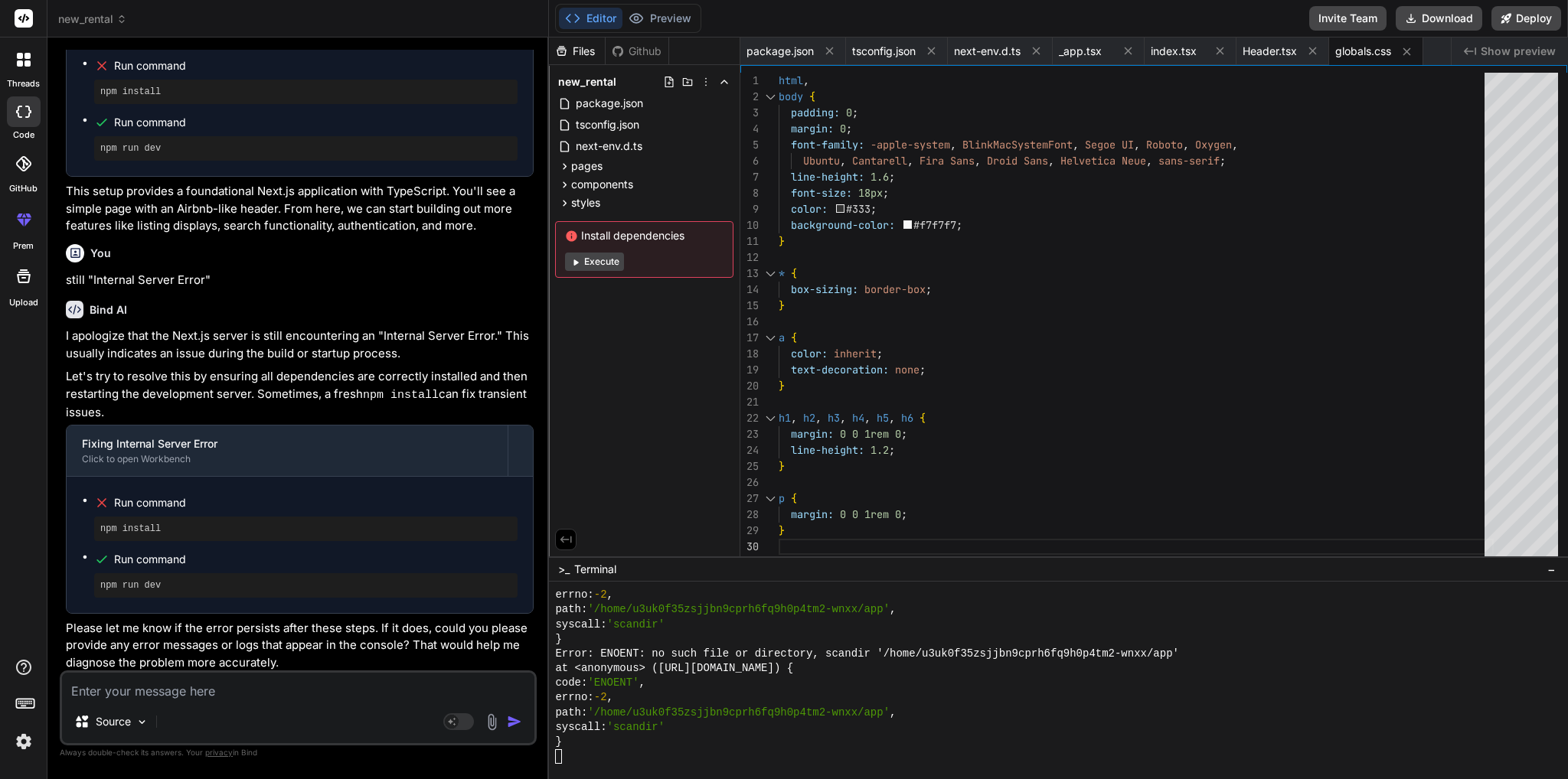
click at [630, 52] on div "Github" at bounding box center [637, 51] width 63 height 16
click at [639, 52] on div "Github" at bounding box center [637, 51] width 63 height 16
click at [627, 53] on div "Github" at bounding box center [637, 51] width 63 height 16
click at [576, 56] on div "Files" at bounding box center [576, 51] width 56 height 16
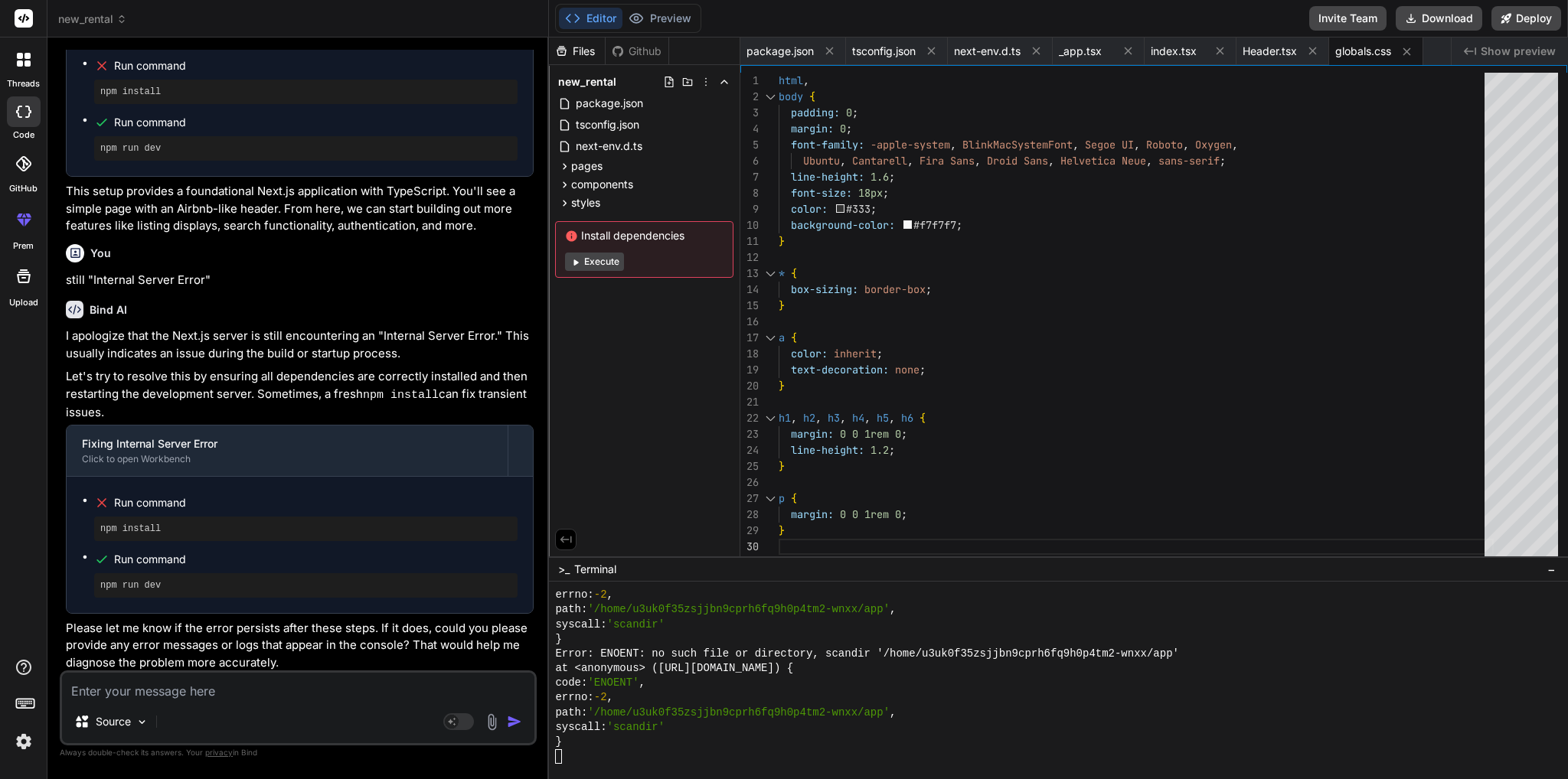
click at [641, 56] on div "Github" at bounding box center [637, 51] width 63 height 16
click at [585, 58] on div "Files" at bounding box center [576, 51] width 56 height 16
click at [1512, 54] on span "Show preview" at bounding box center [1518, 51] width 75 height 16
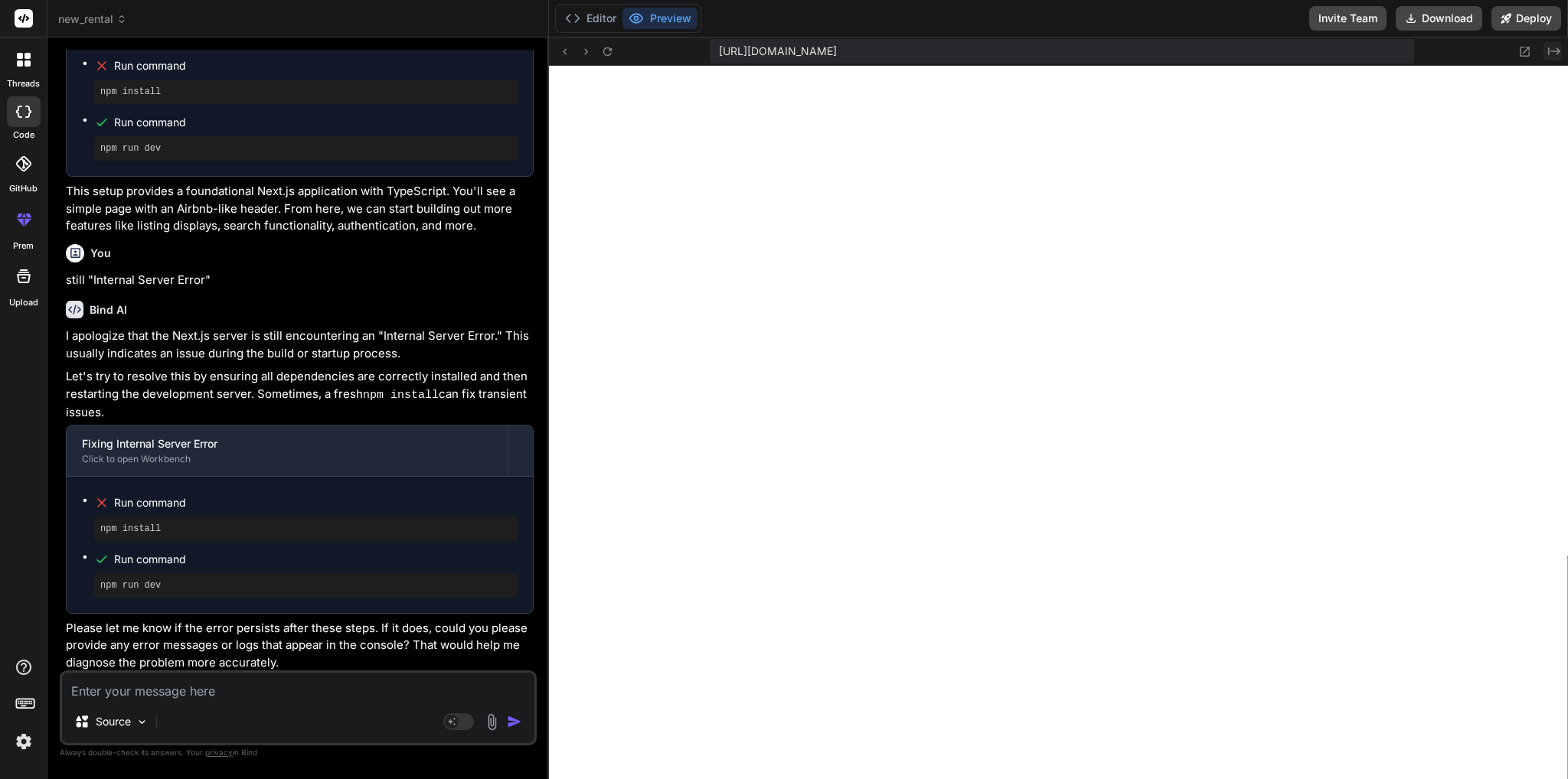
click at [1553, 56] on icon "Created with Pixso." at bounding box center [1553, 51] width 12 height 12
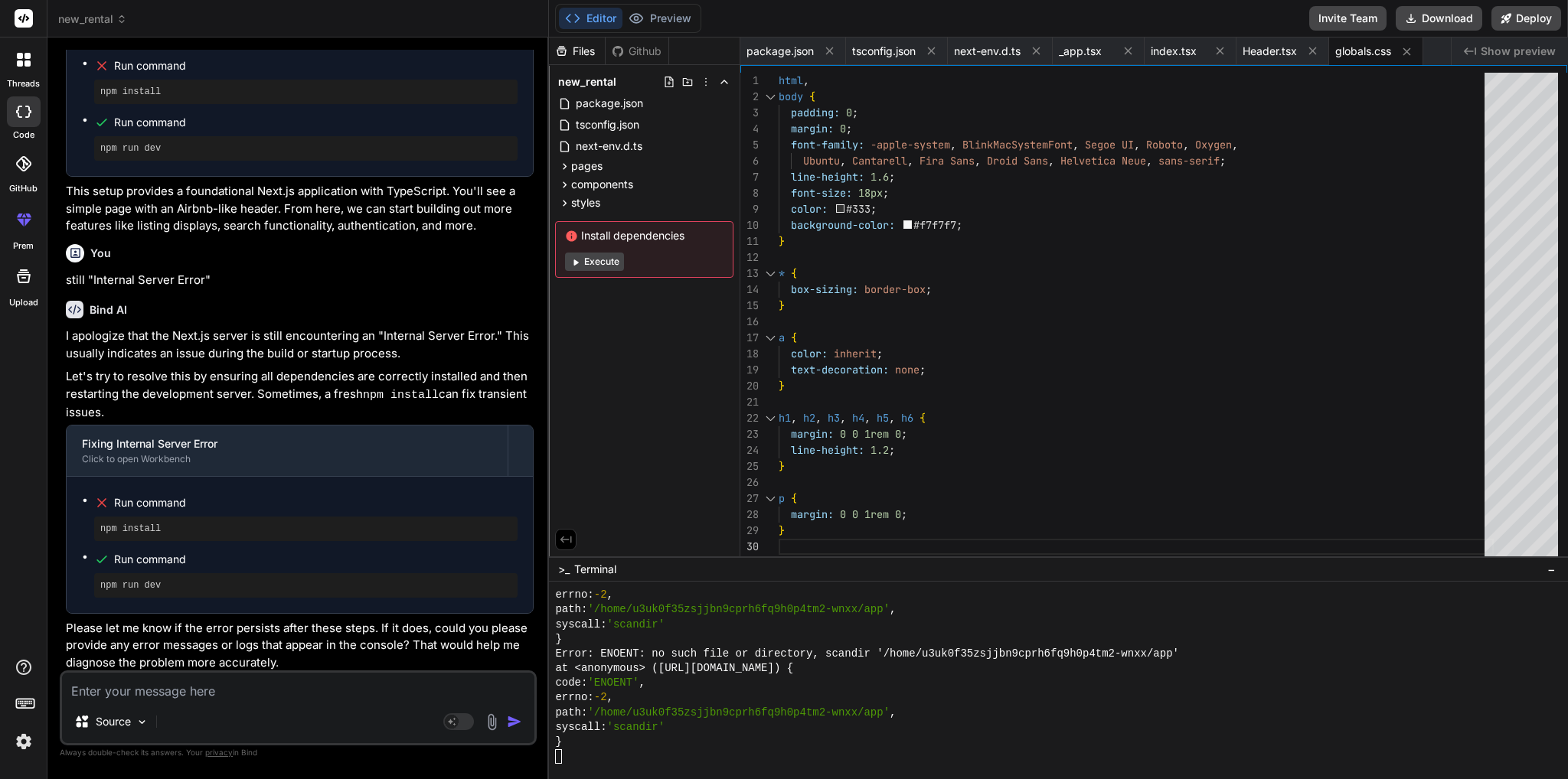
click at [83, 22] on span "new_rental" at bounding box center [93, 19] width 69 height 16
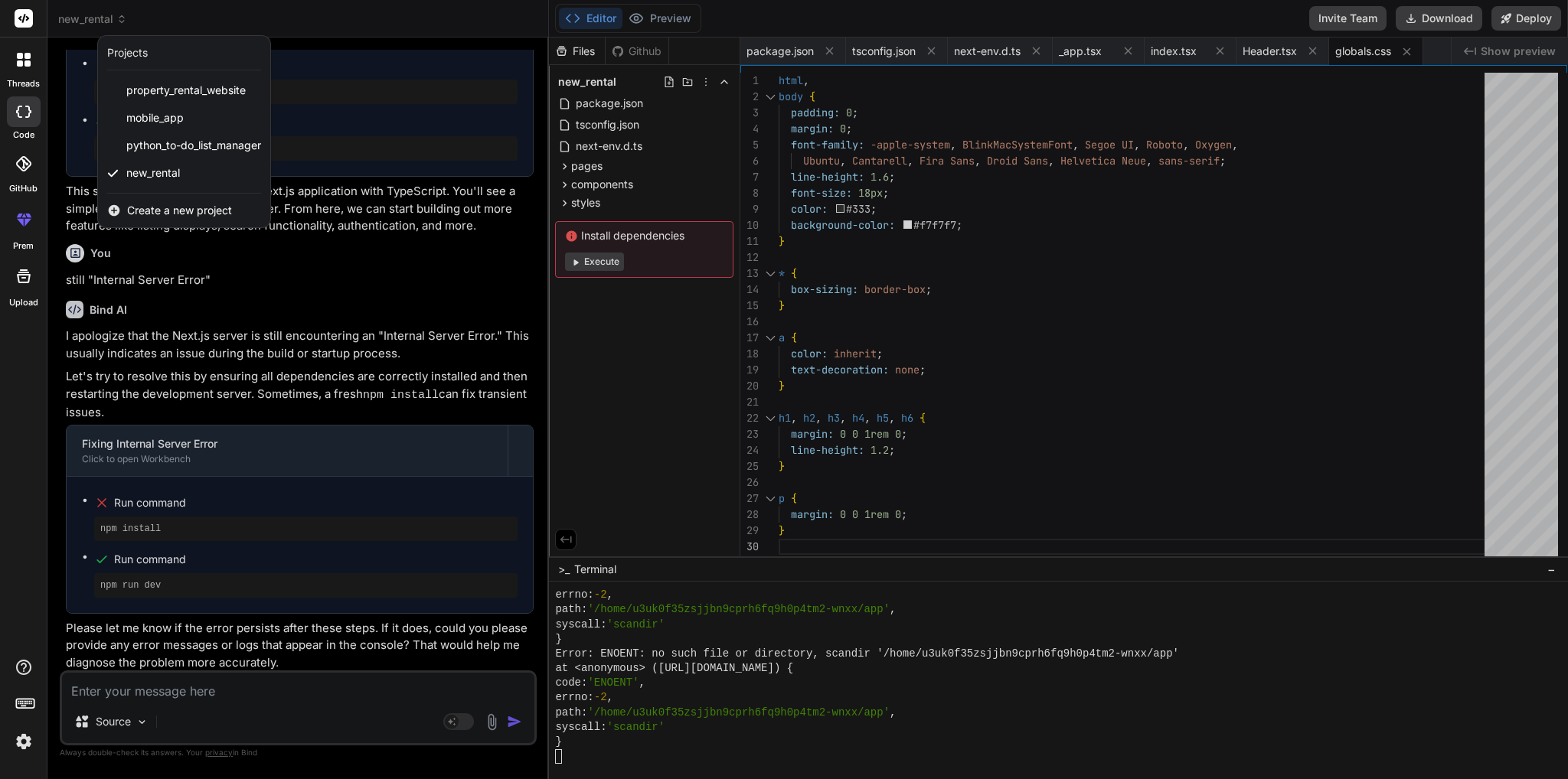
click at [18, 399] on div "threads code GitHub prem Upload" at bounding box center [24, 390] width 47 height 779
click at [662, 365] on div at bounding box center [784, 390] width 1568 height 779
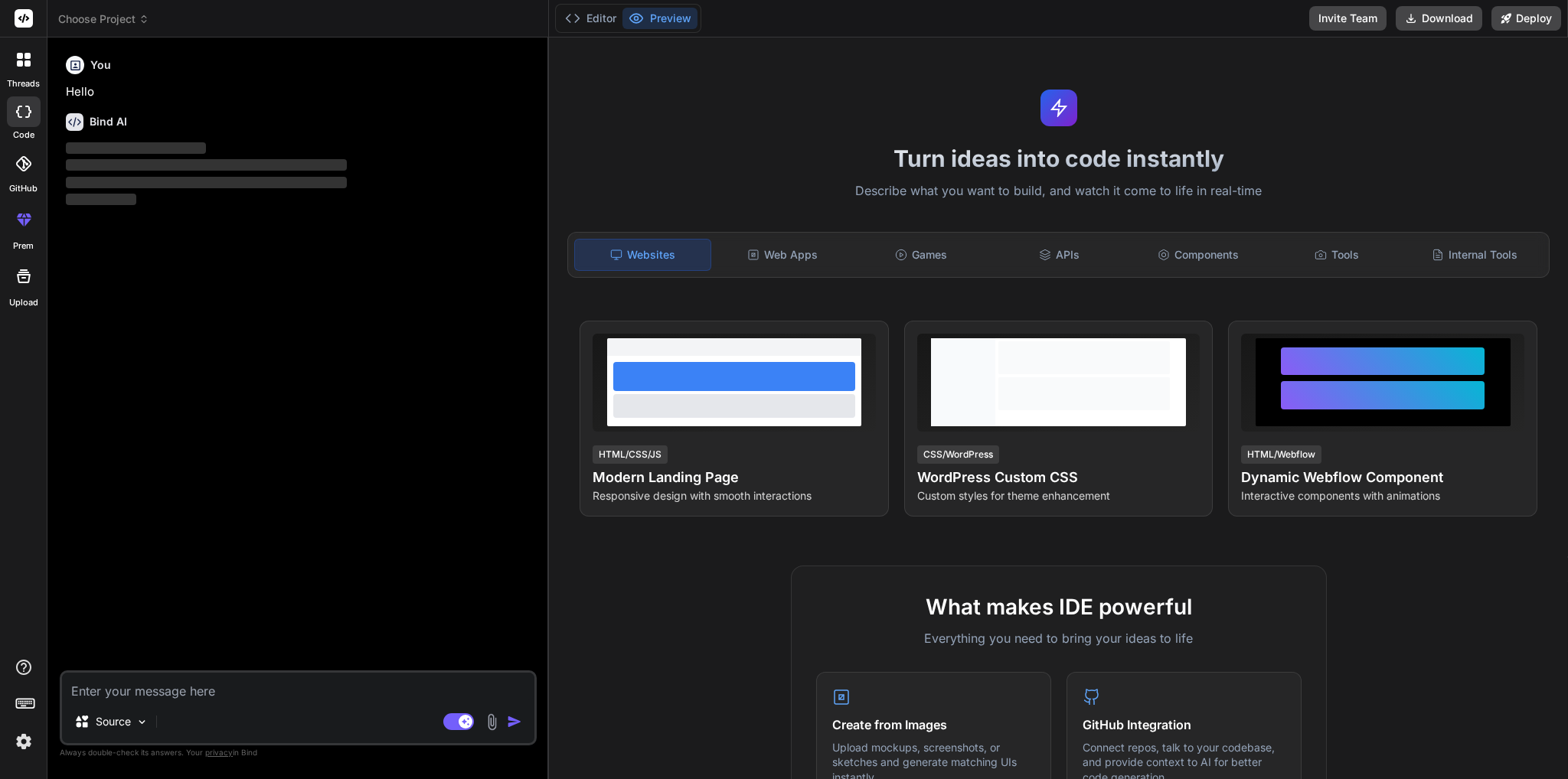
click at [126, 22] on span "Choose Project" at bounding box center [103, 19] width 91 height 16
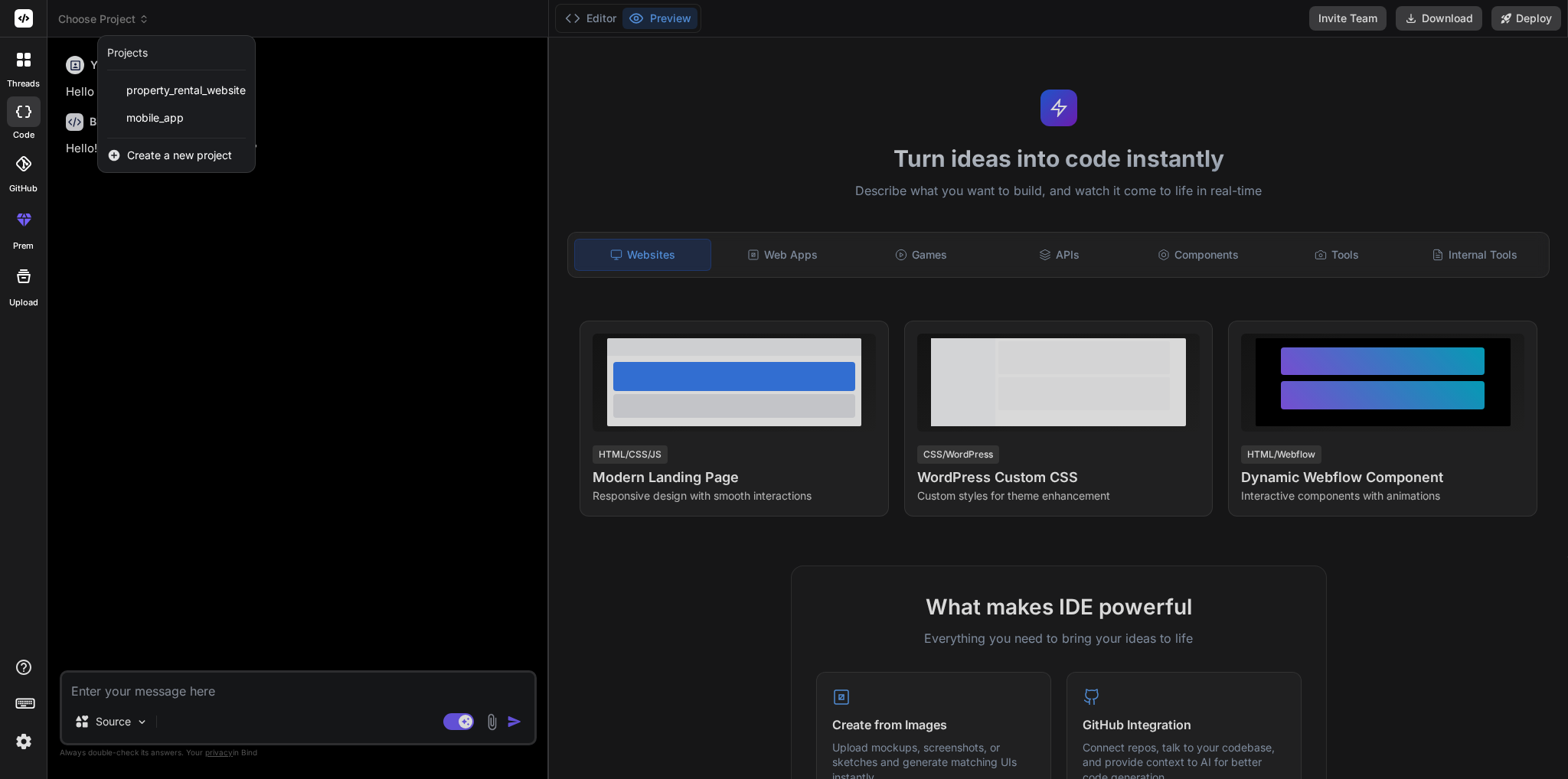
click at [671, 166] on div at bounding box center [784, 390] width 1568 height 779
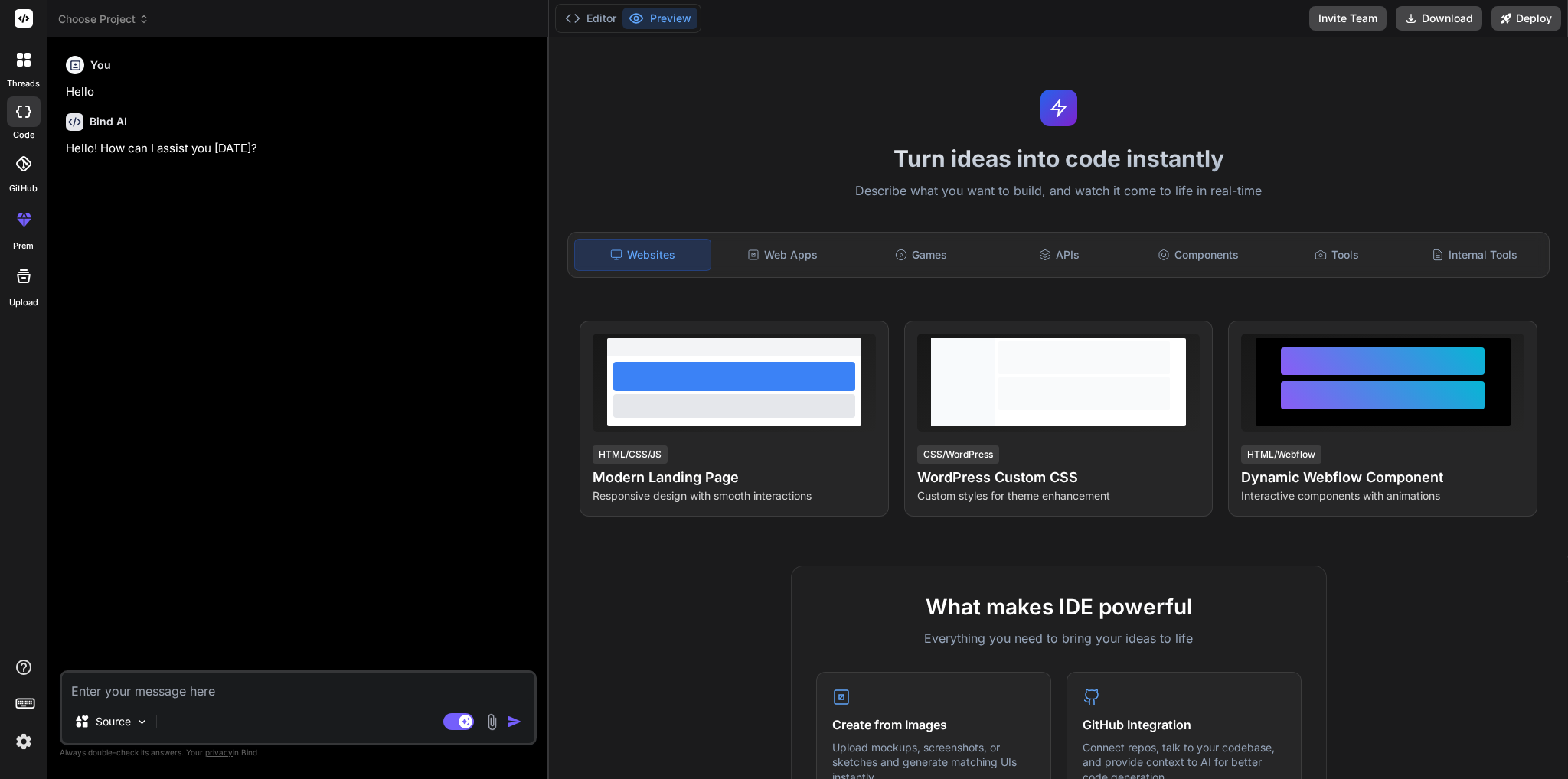
click at [188, 684] on textarea at bounding box center [298, 687] width 472 height 28
type textarea "x"
type textarea "c"
type textarea "x"
type textarea "ca"
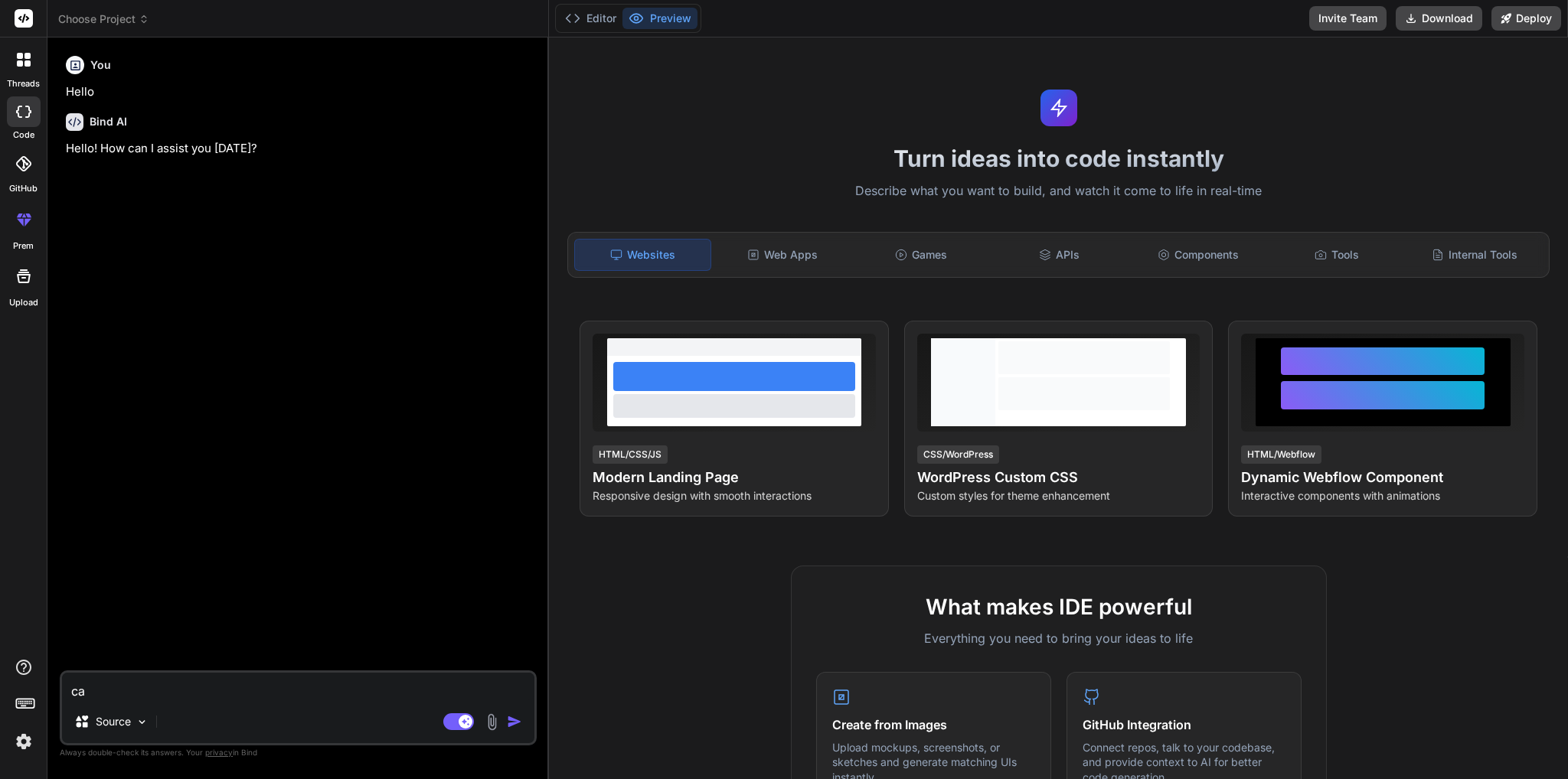
type textarea "x"
type textarea "can"
type textarea "x"
type textarea "can"
type textarea "x"
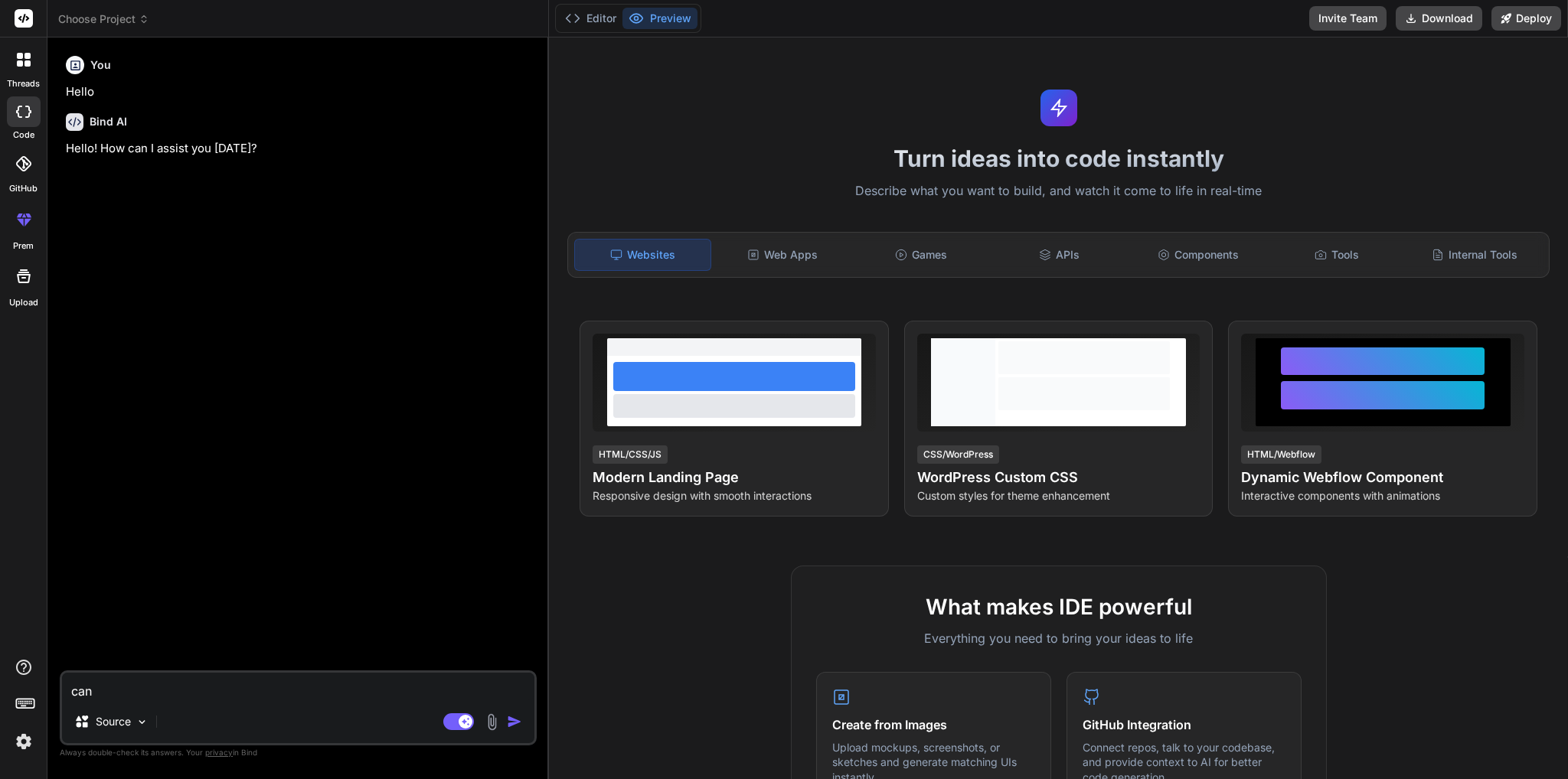
type textarea "can y"
type textarea "x"
type textarea "can yo"
type textarea "x"
type textarea "can you"
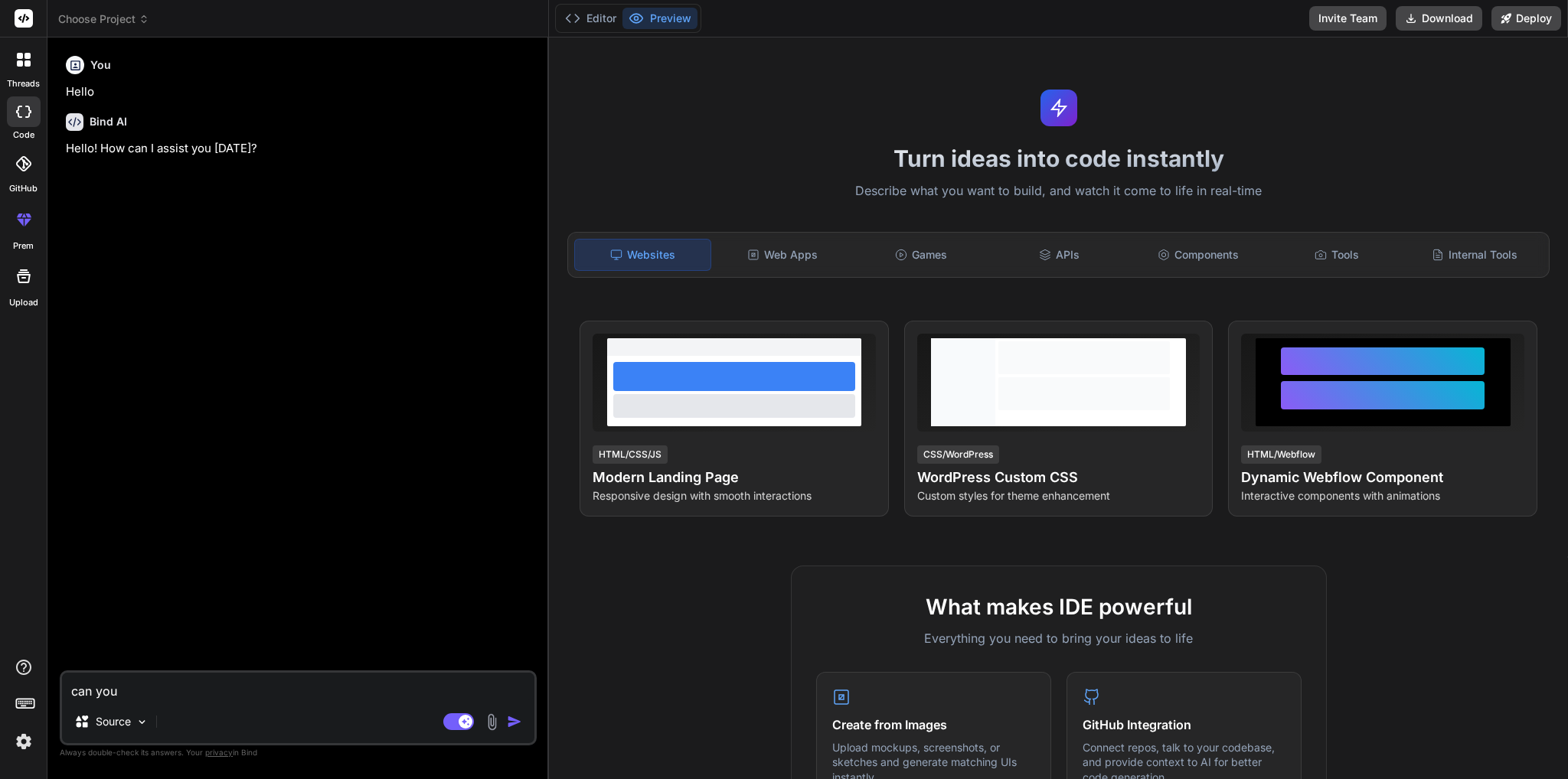
type textarea "x"
type textarea "can you"
type textarea "x"
type textarea "can you b"
type textarea "x"
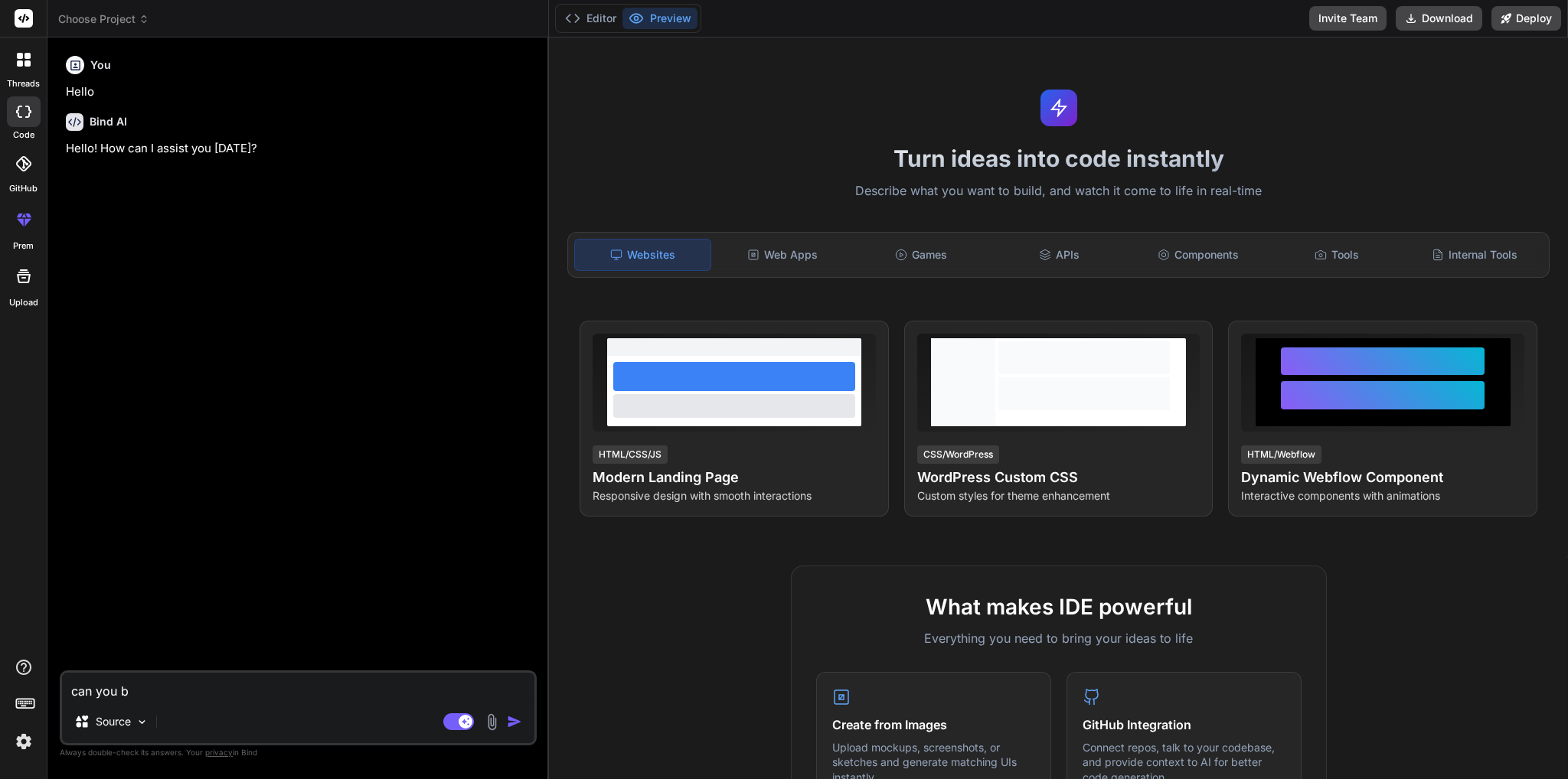
type textarea "can you bu"
type textarea "x"
type textarea "can you bui"
type textarea "x"
type textarea "can you buil"
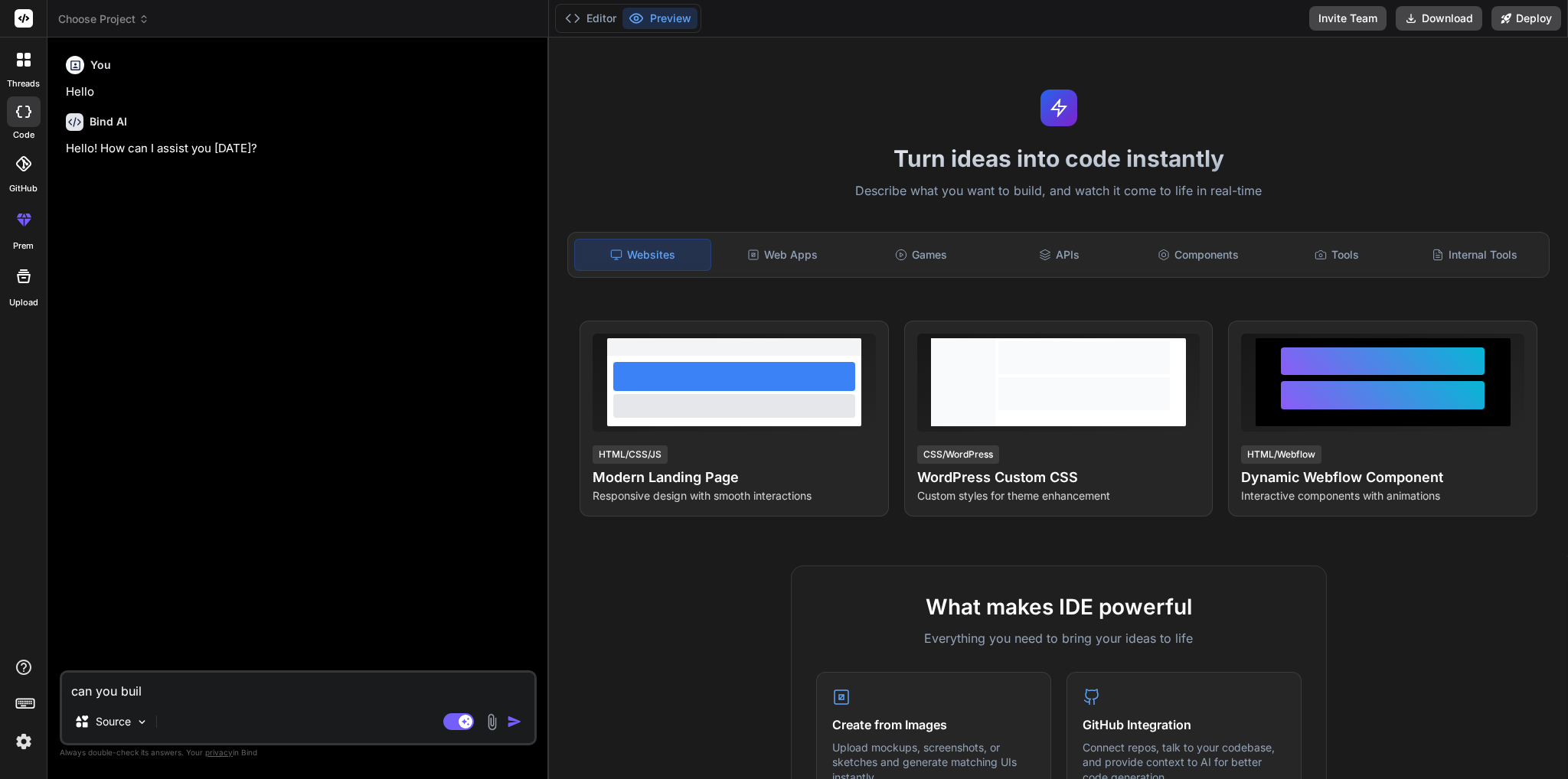
type textarea "x"
type textarea "can you build"
type textarea "x"
type textarea "can you build"
type textarea "x"
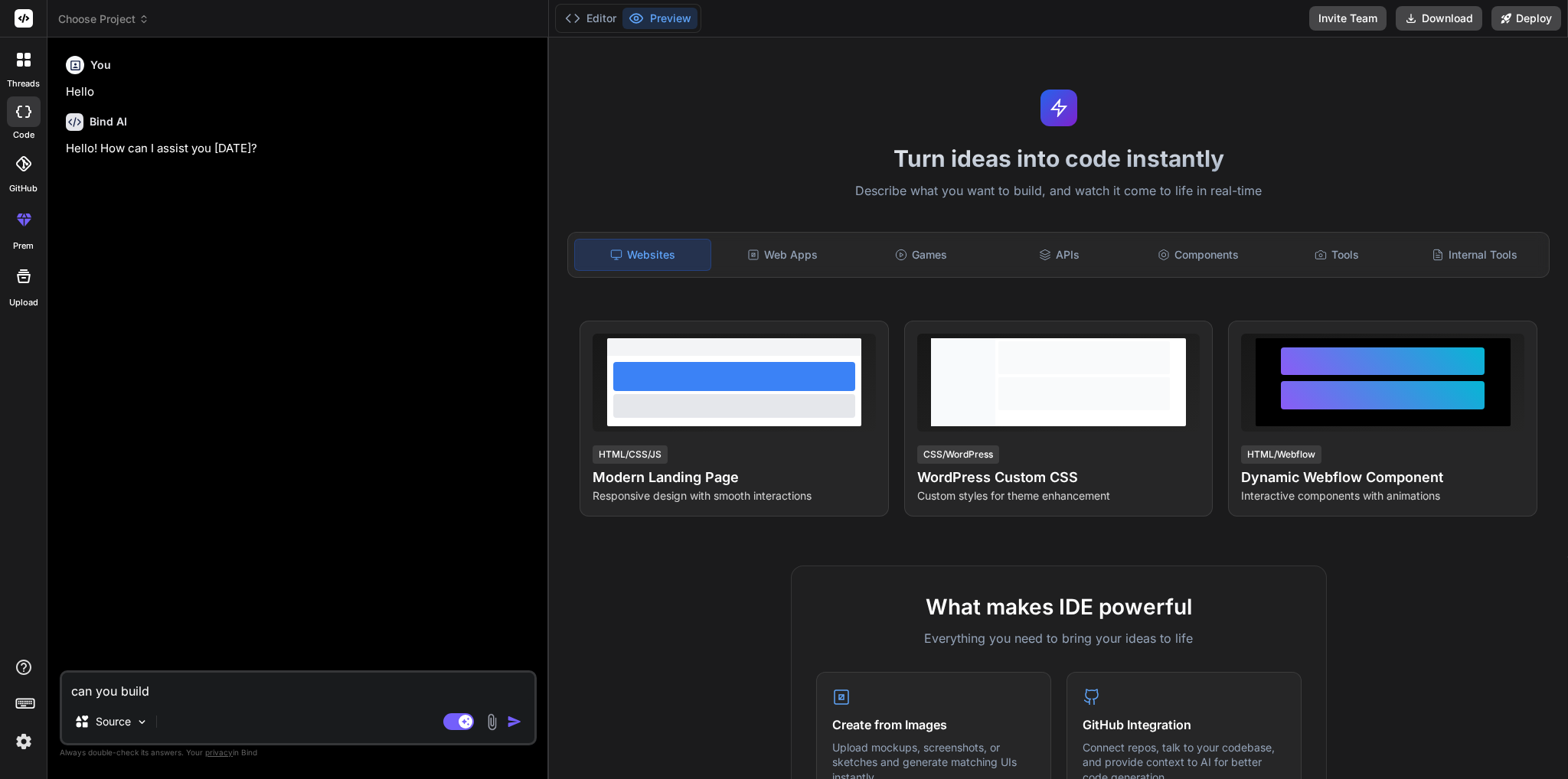
type textarea "can you build a"
type textarea "x"
type textarea "can you build a"
type textarea "x"
type textarea "can you build a p"
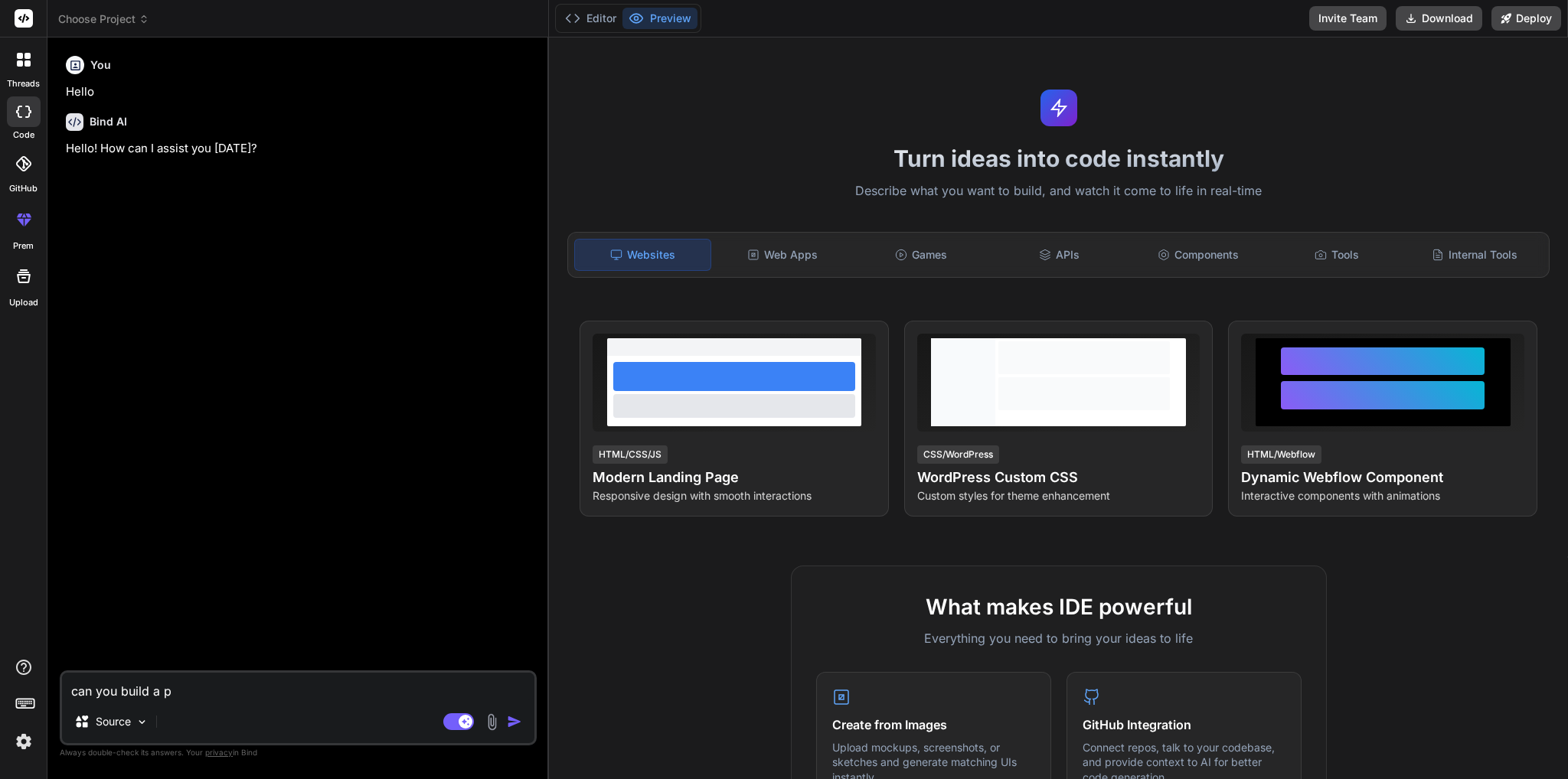
type textarea "x"
type textarea "can you build a pu"
type textarea "x"
type textarea "can you build a put"
type textarea "x"
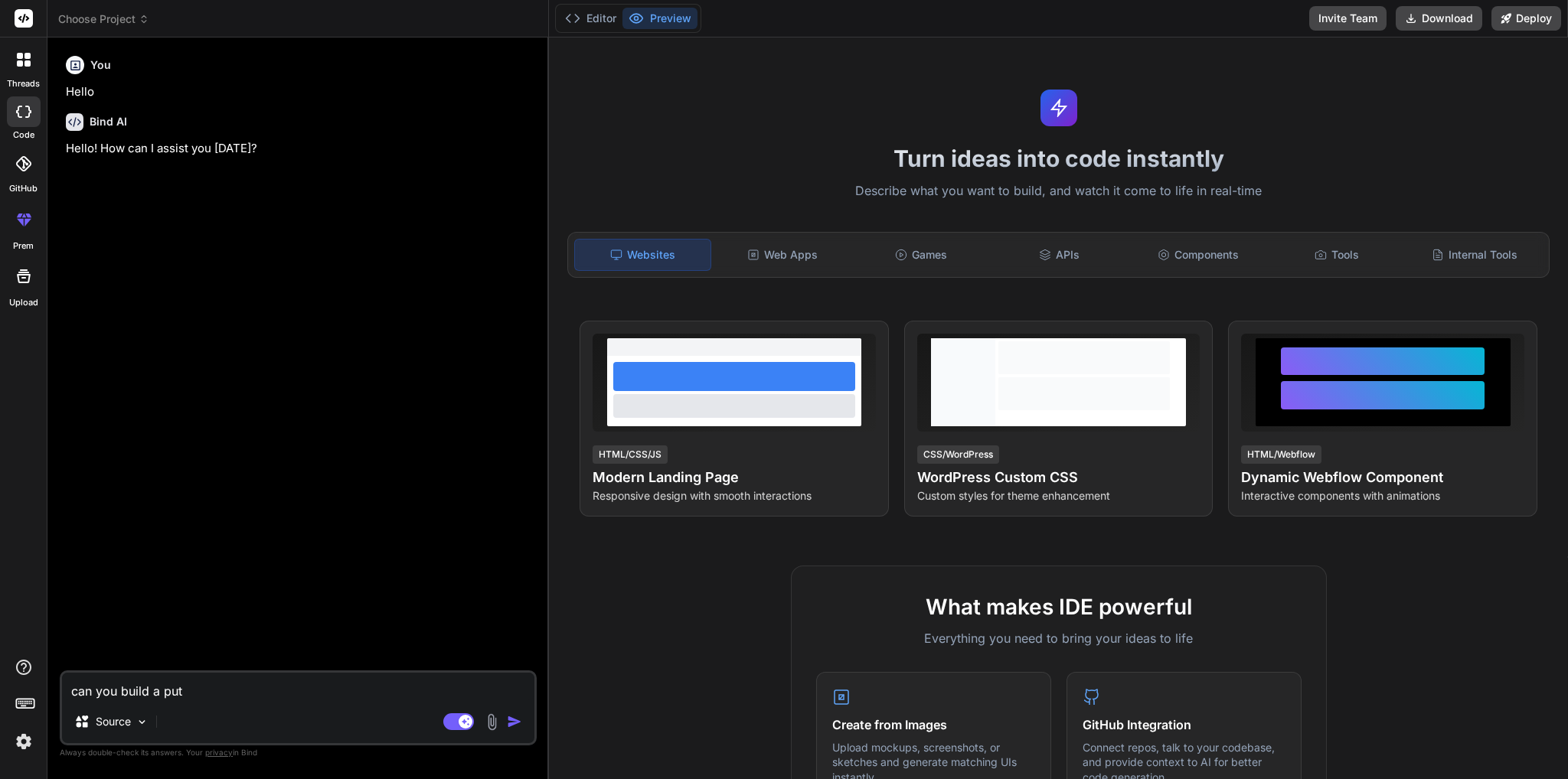
type textarea "can you build a pu"
type textarea "x"
type textarea "can you build a p"
type textarea "x"
type textarea "can you build a py"
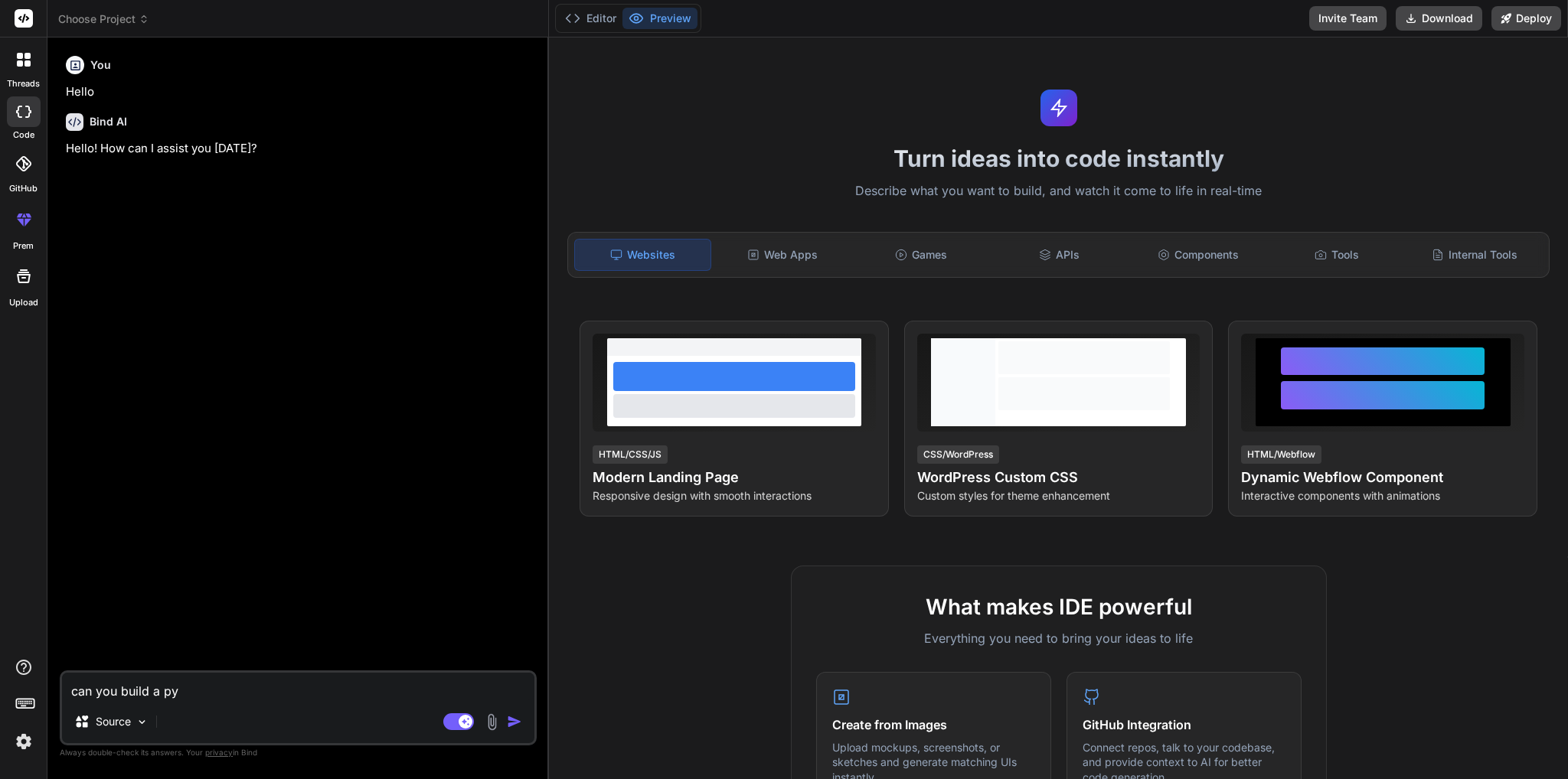
type textarea "x"
type textarea "can you build a pyt"
type textarea "x"
type textarea "can you build a pyth"
type textarea "x"
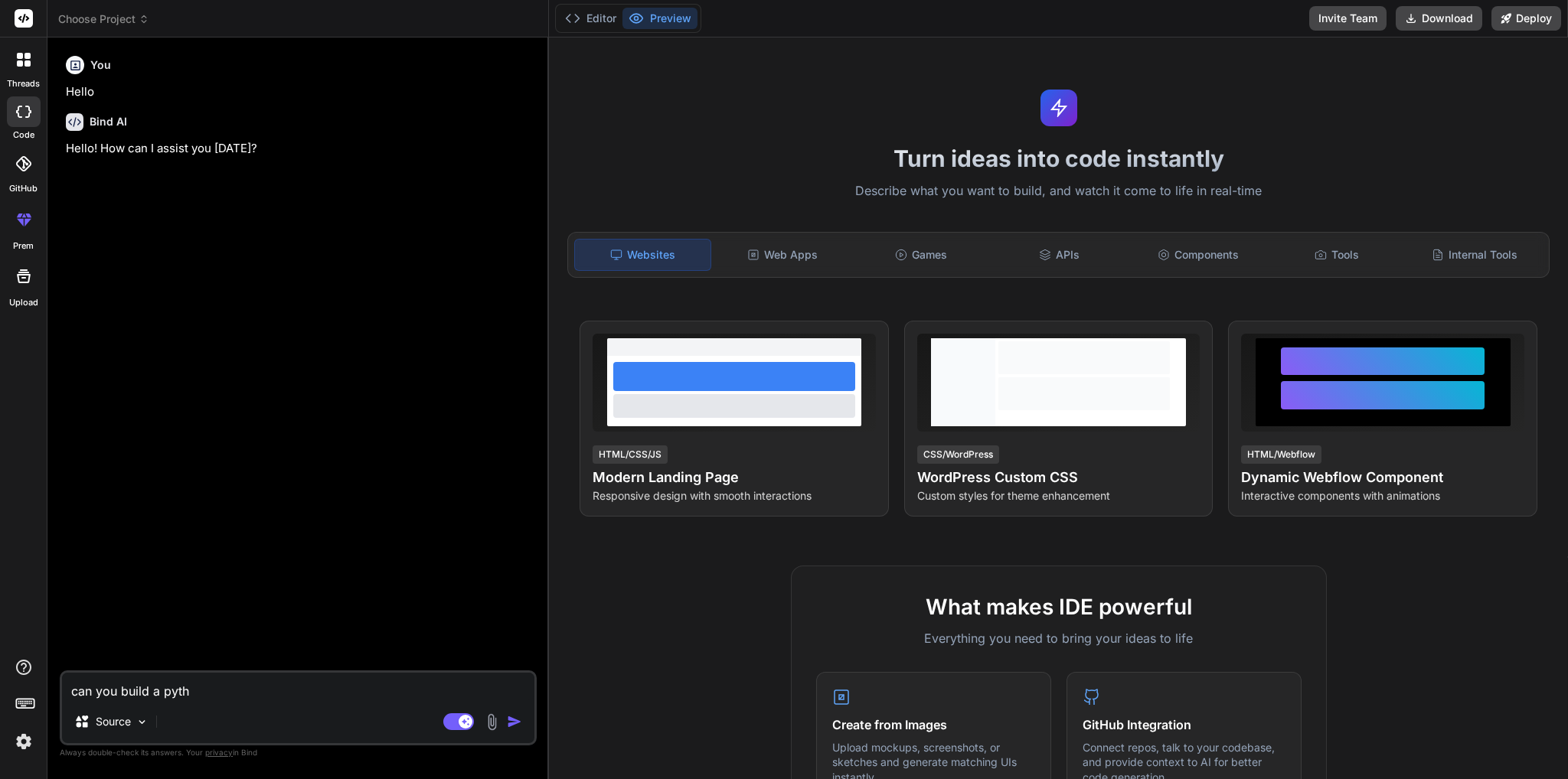
type textarea "can you build a pytho"
type textarea "x"
type textarea "can you build a python"
type textarea "x"
type textarea "can you build a python"
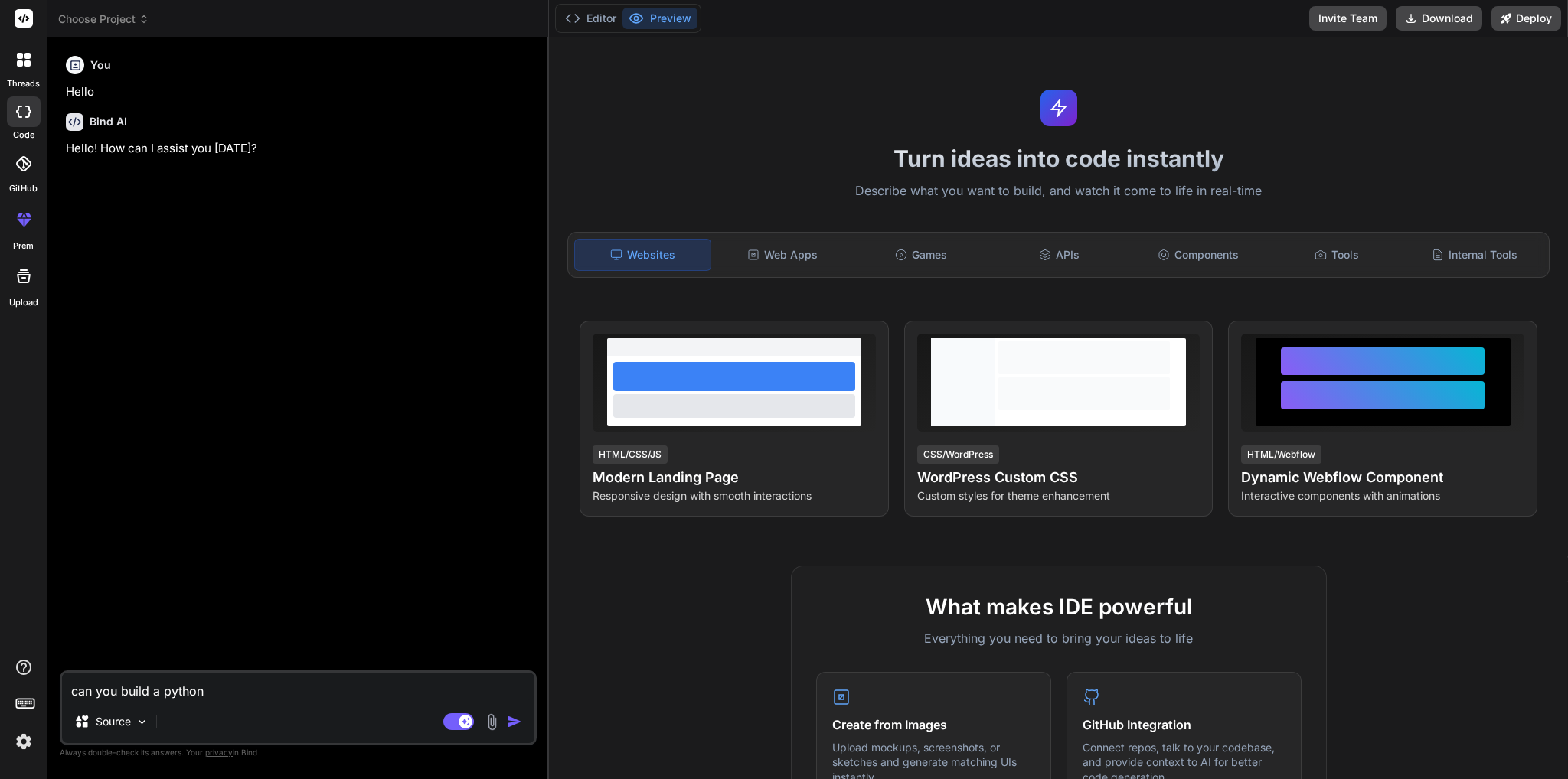
type textarea "x"
type textarea "can you build a python a"
type textarea "x"
type textarea "can you build a python ap"
type textarea "x"
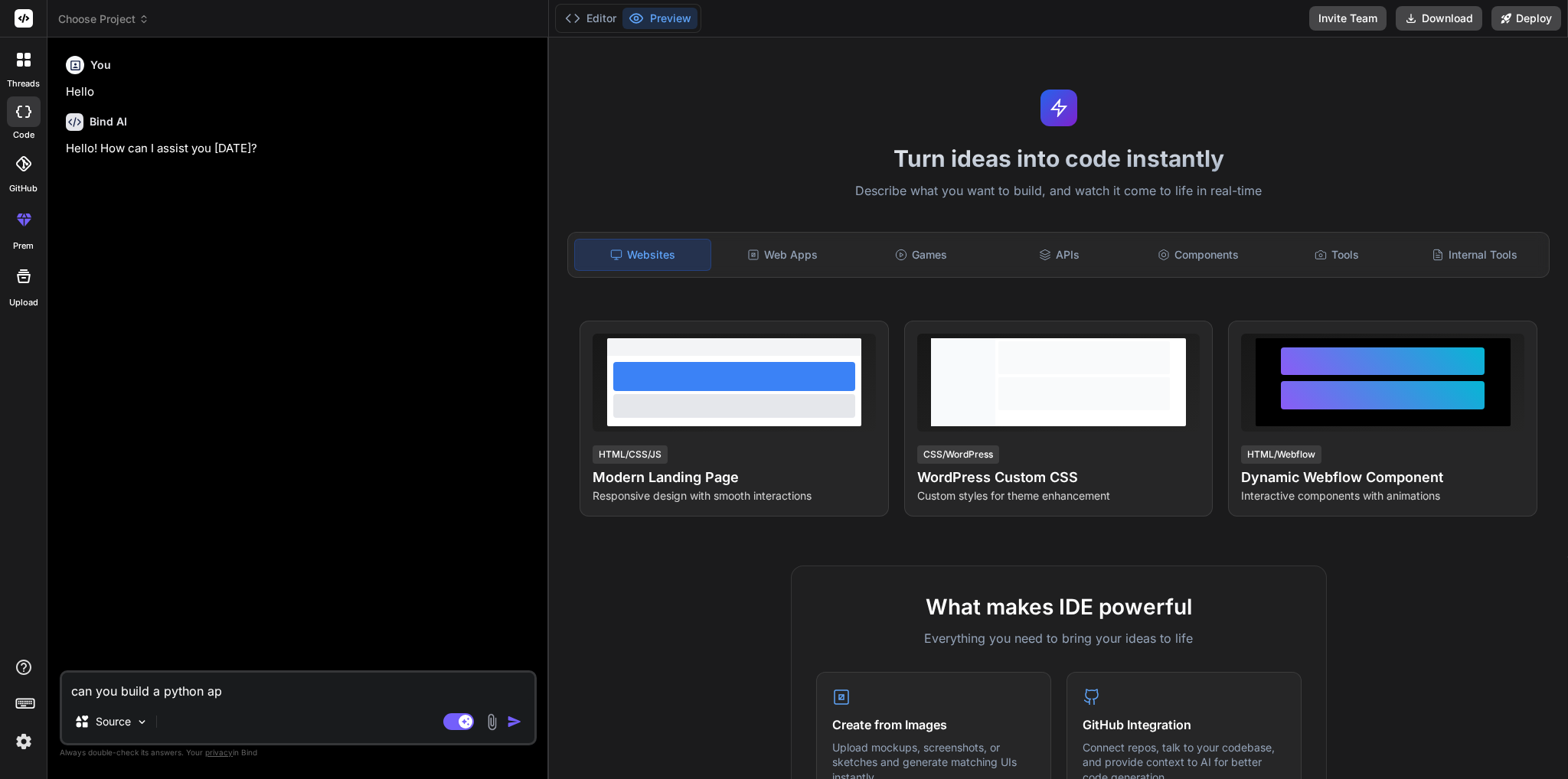
type textarea "can you build a python app"
type textarea "x"
type textarea "can you build a python appl"
type textarea "x"
type textarea "can you build a python appli"
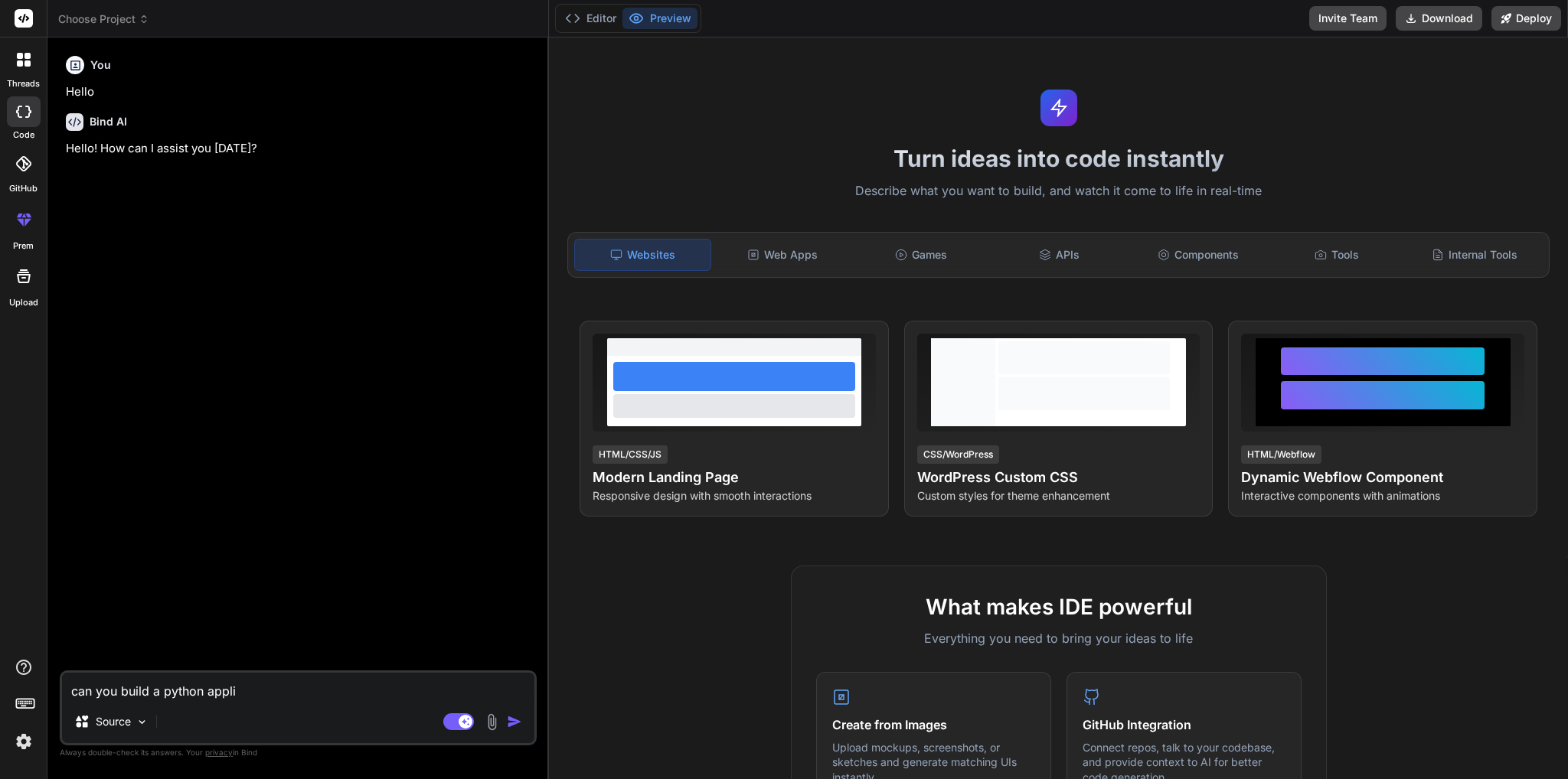
type textarea "x"
type textarea "can you build a python applic"
type textarea "x"
type textarea "can you build a python applica"
type textarea "x"
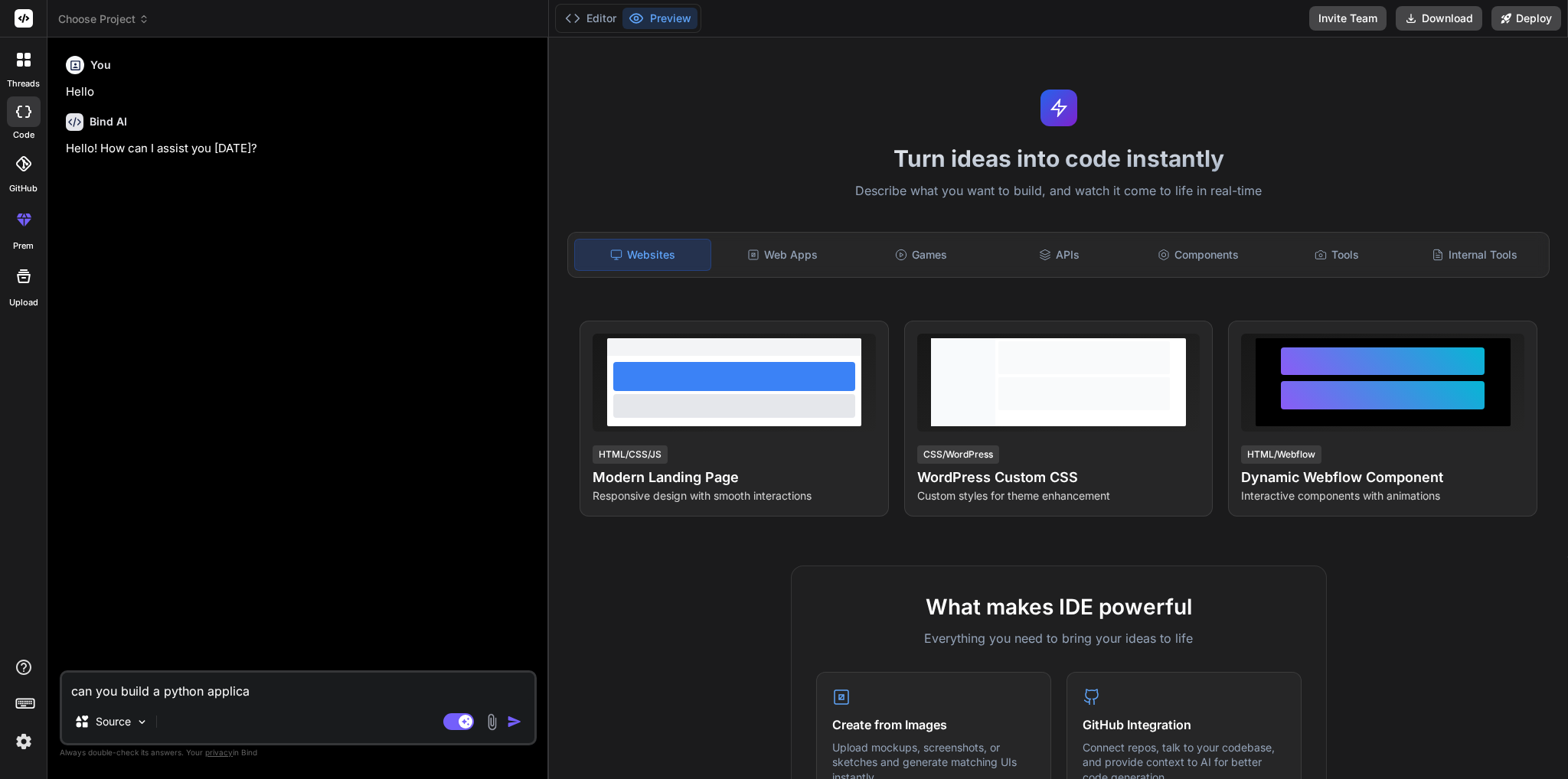
type textarea "can you build a python applicat"
type textarea "x"
type textarea "can you build a python applicati"
type textarea "x"
type textarea "can you build a python applicatio"
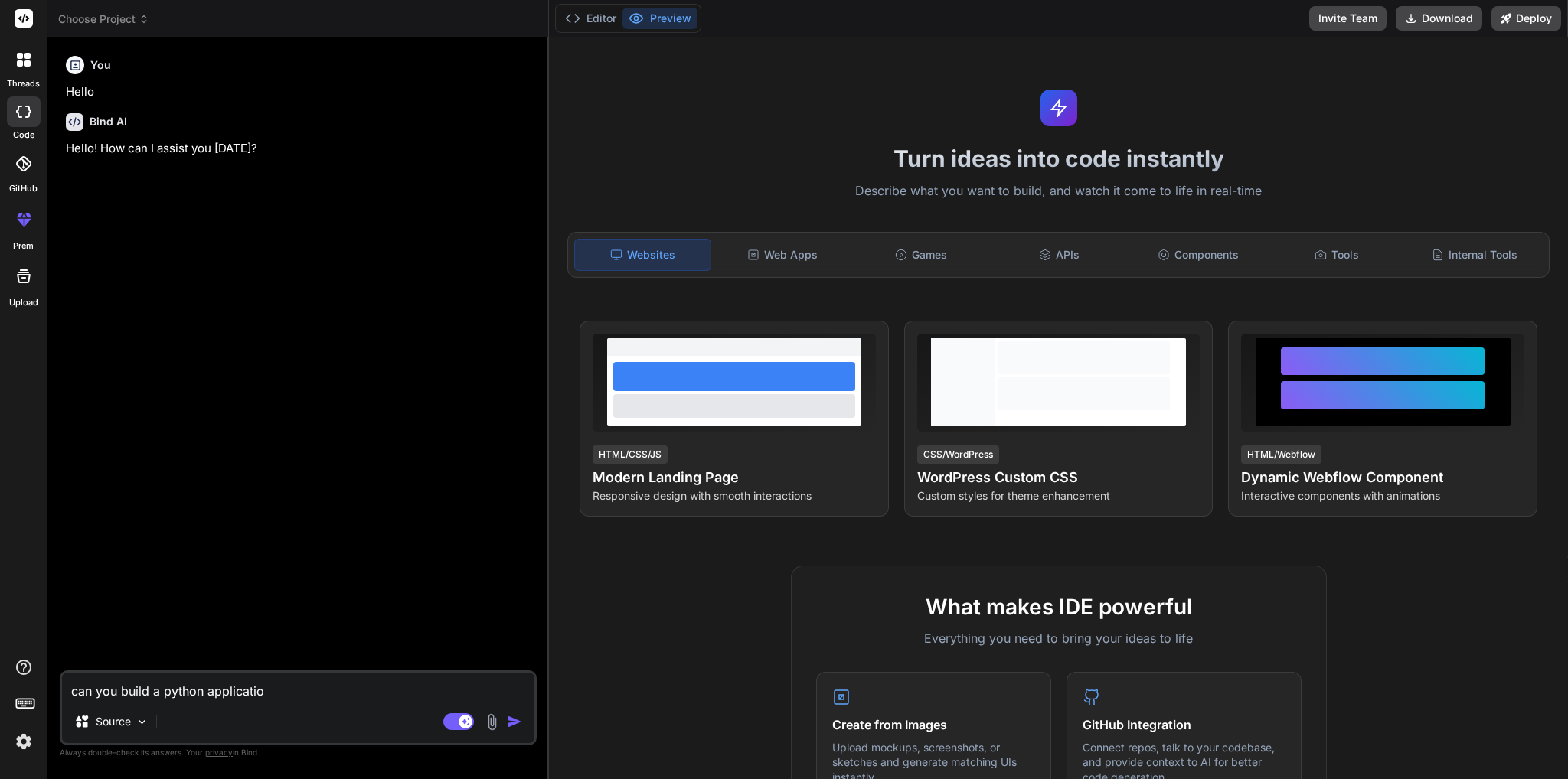
type textarea "x"
type textarea "can you build a python application"
type textarea "x"
type textarea "can you build a python application?"
type textarea "x"
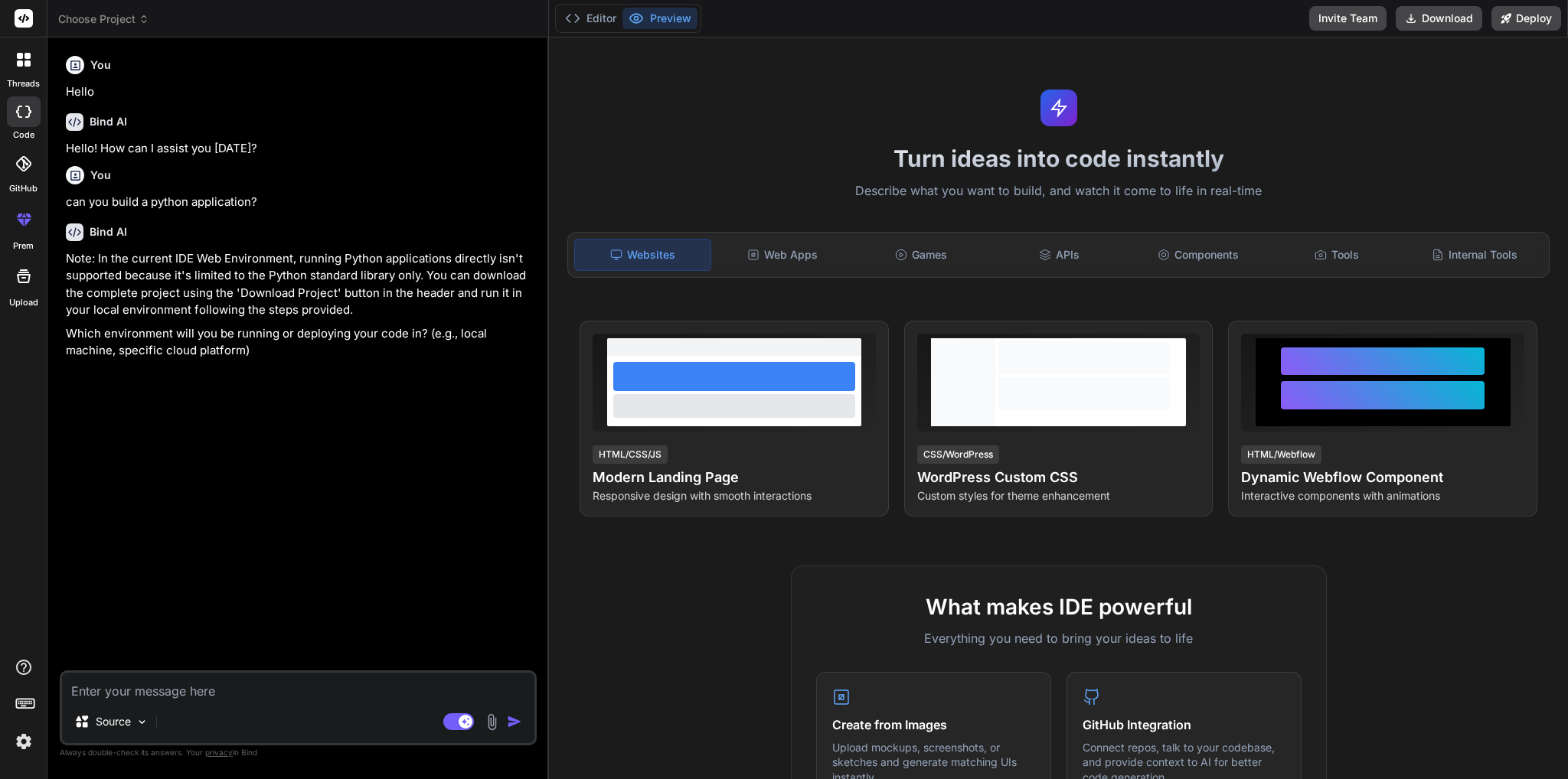
click at [24, 193] on label "GitHub" at bounding box center [23, 189] width 29 height 13
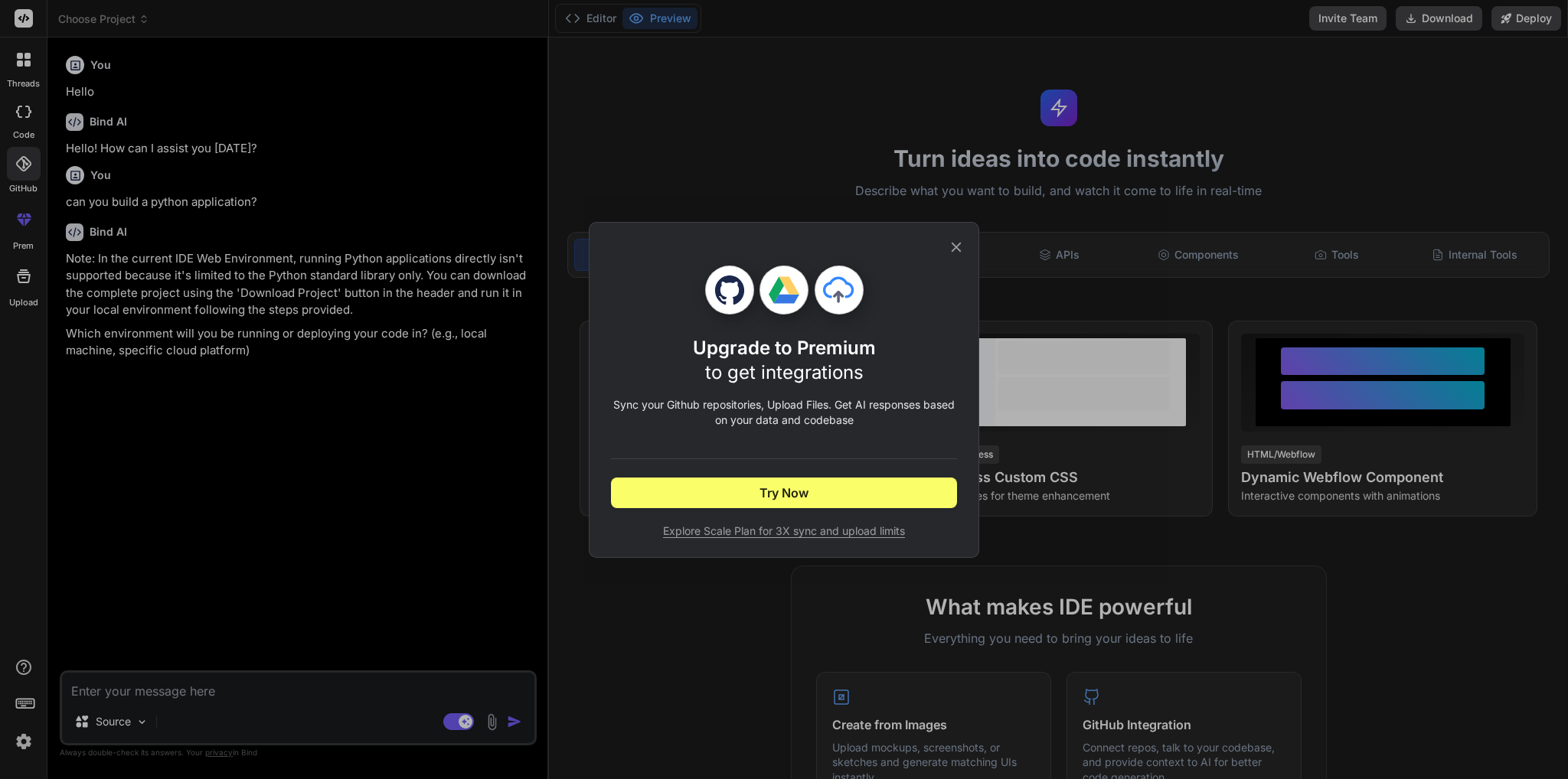
click at [960, 246] on icon at bounding box center [956, 247] width 17 height 17
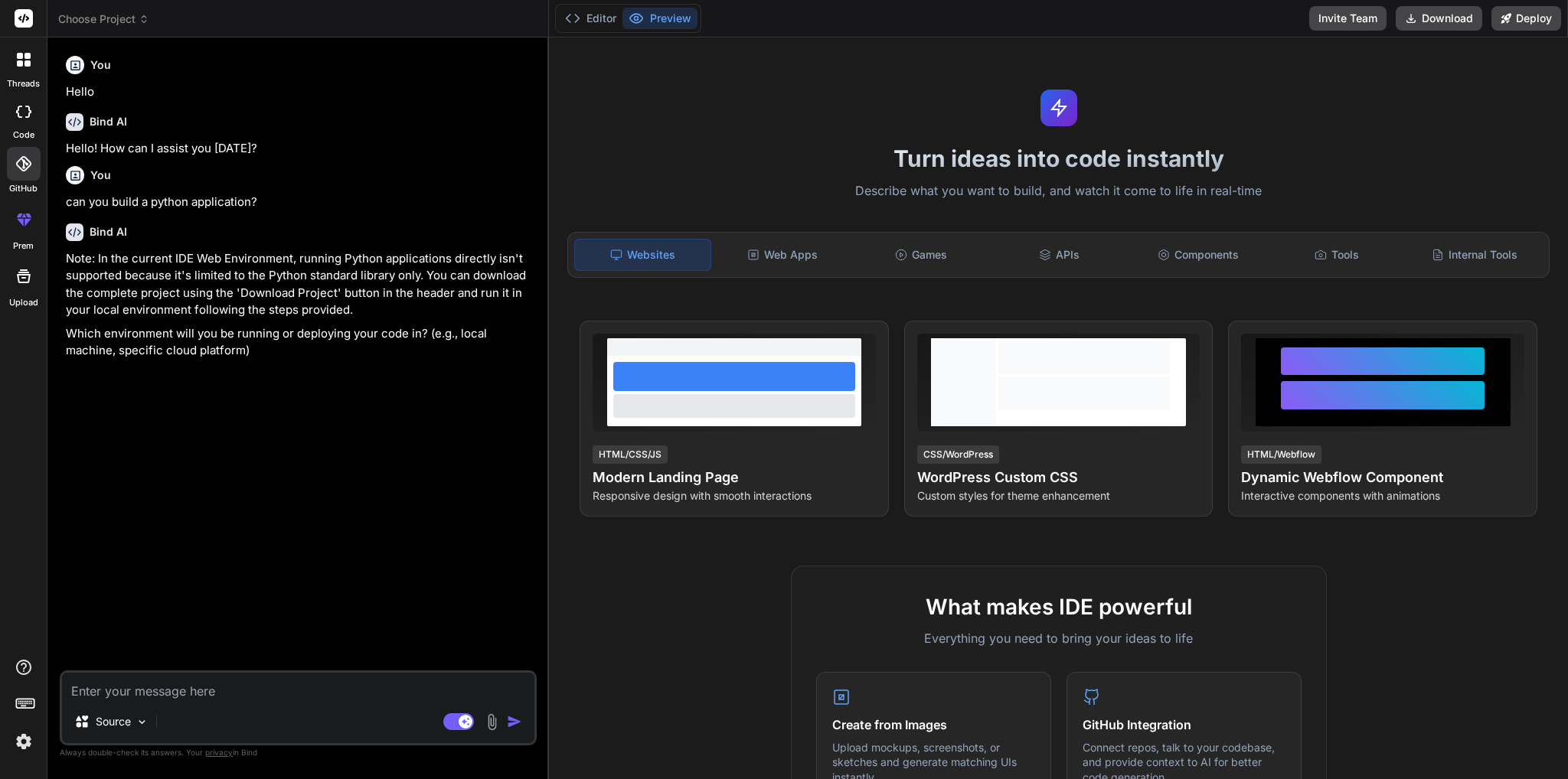
click at [18, 128] on label "code" at bounding box center [24, 135] width 21 height 13
click at [28, 110] on icon at bounding box center [24, 111] width 16 height 12
click at [28, 111] on icon at bounding box center [24, 111] width 16 height 12
click at [21, 75] on div at bounding box center [23, 59] width 32 height 32
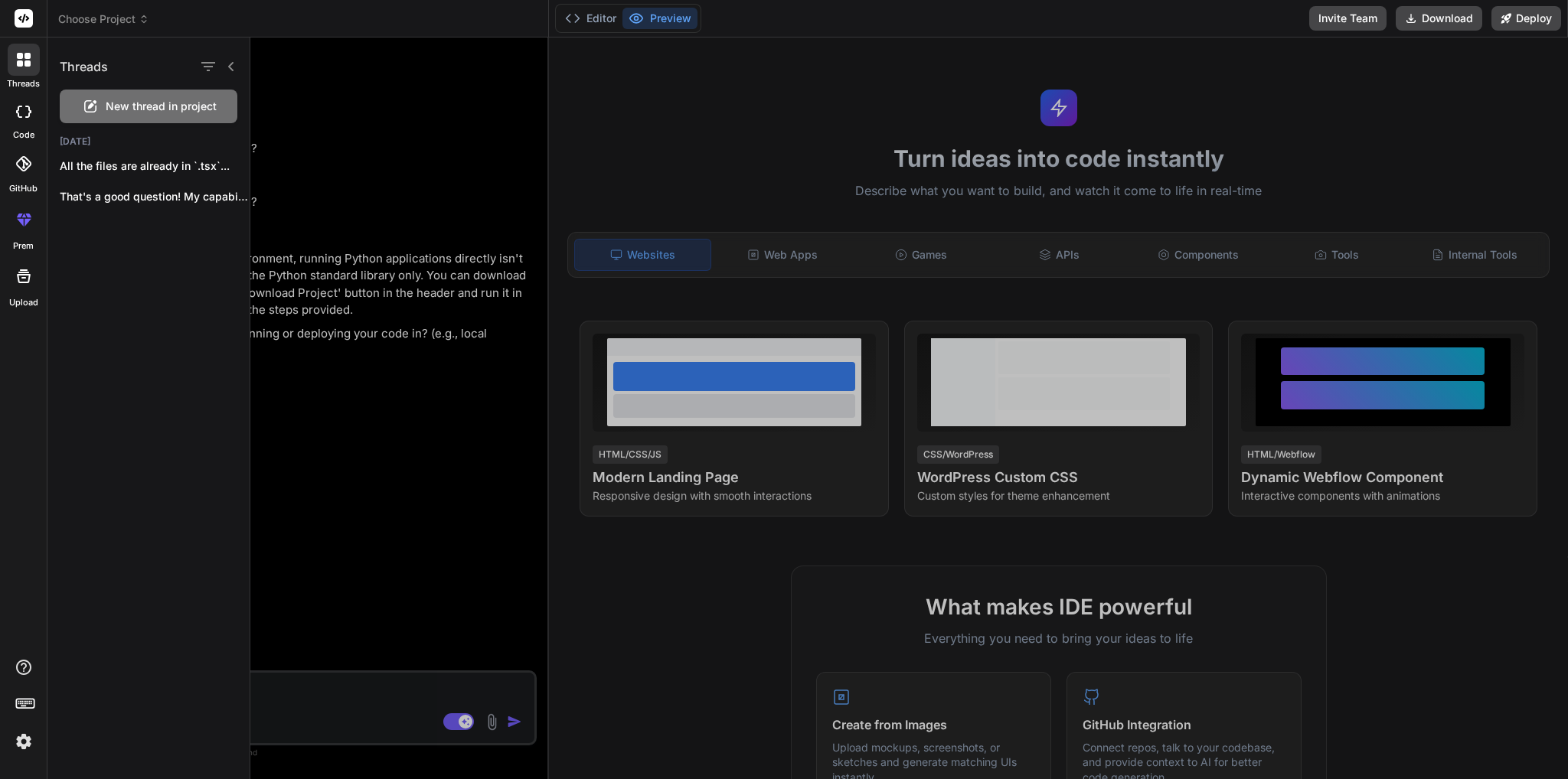
click at [427, 124] on div at bounding box center [909, 408] width 1317 height 741
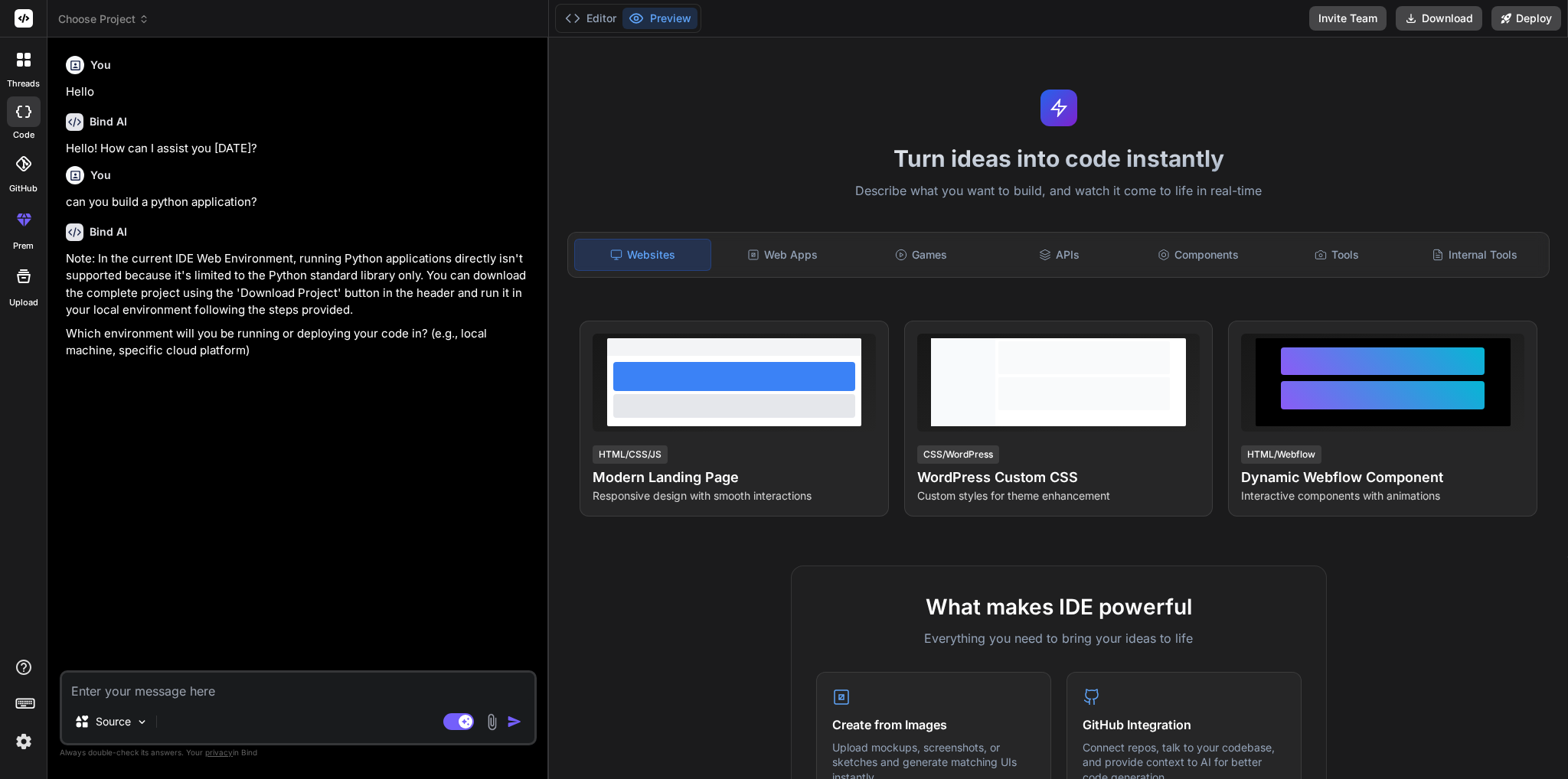
click at [22, 18] on rect at bounding box center [24, 18] width 18 height 18
click at [24, 16] on icon at bounding box center [24, 18] width 11 height 9
click at [132, 22] on span "Choose Project" at bounding box center [103, 19] width 91 height 16
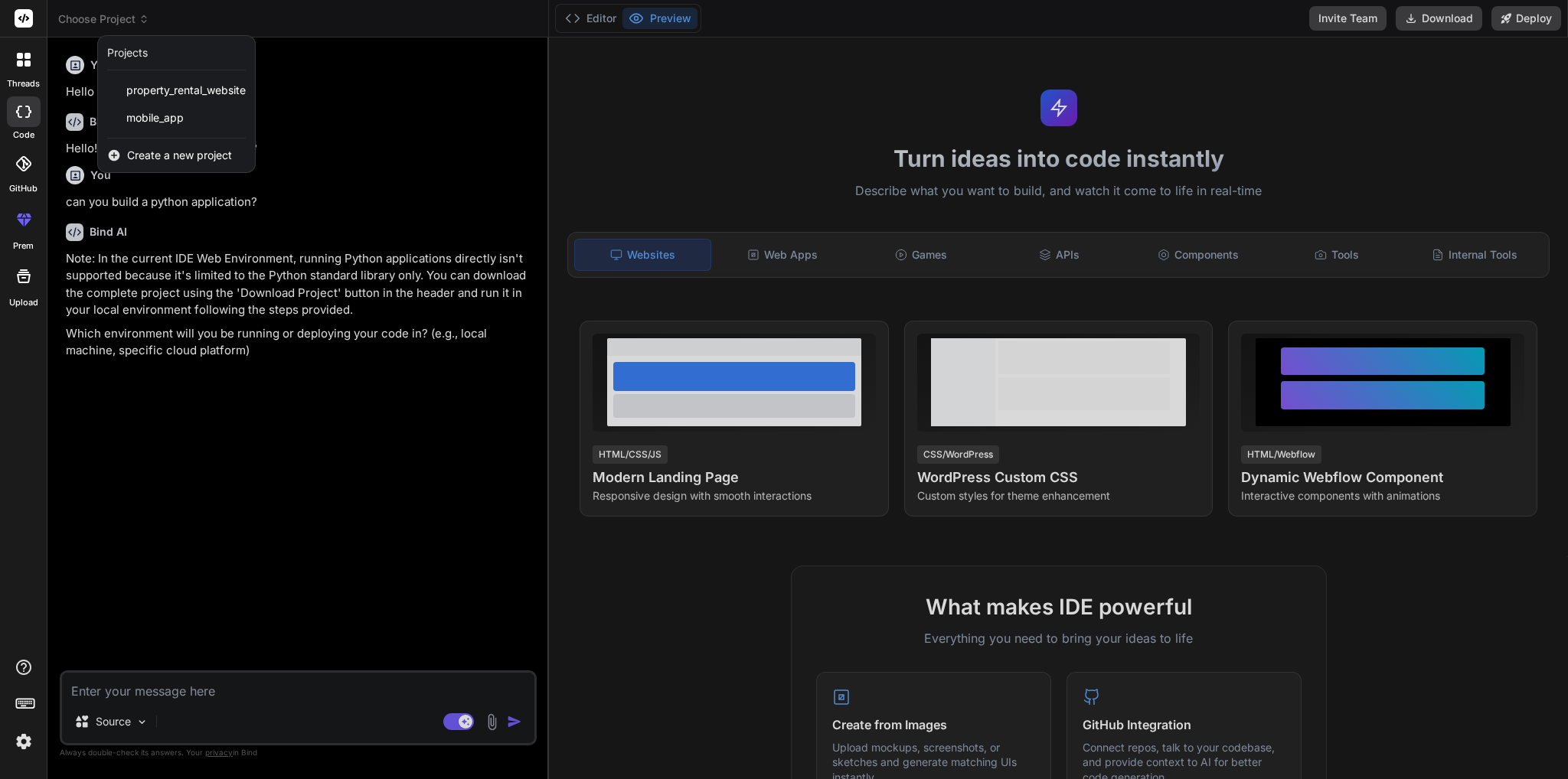
click at [352, 159] on div at bounding box center [784, 390] width 1568 height 779
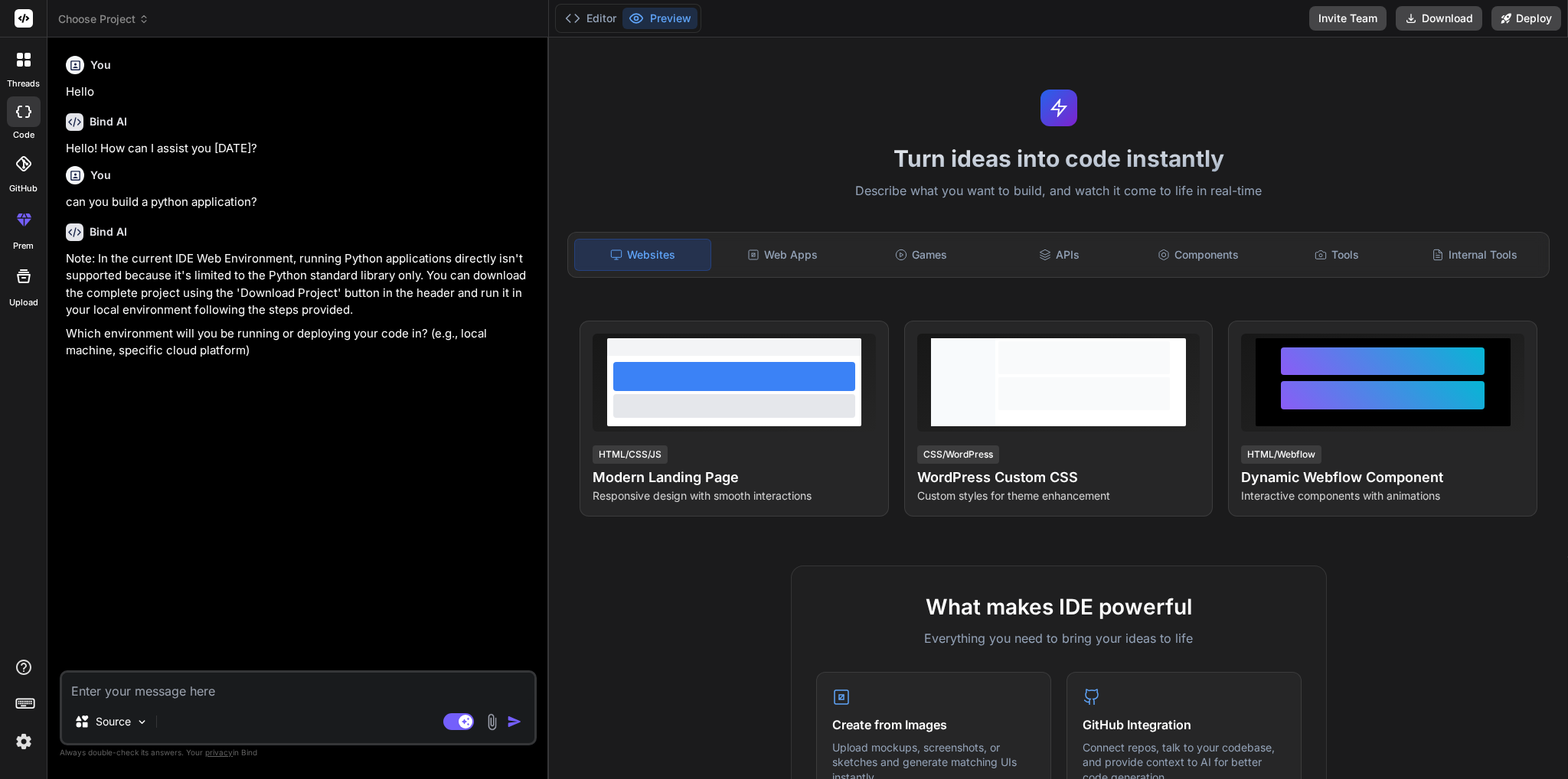
click at [143, 700] on div "Source Agent Mode. When this toggle is activated, AI automatically makes decisi…" at bounding box center [298, 708] width 477 height 75
click at [141, 691] on textarea at bounding box center [298, 687] width 472 height 28
type textarea "x"
type textarea "c"
type textarea "x"
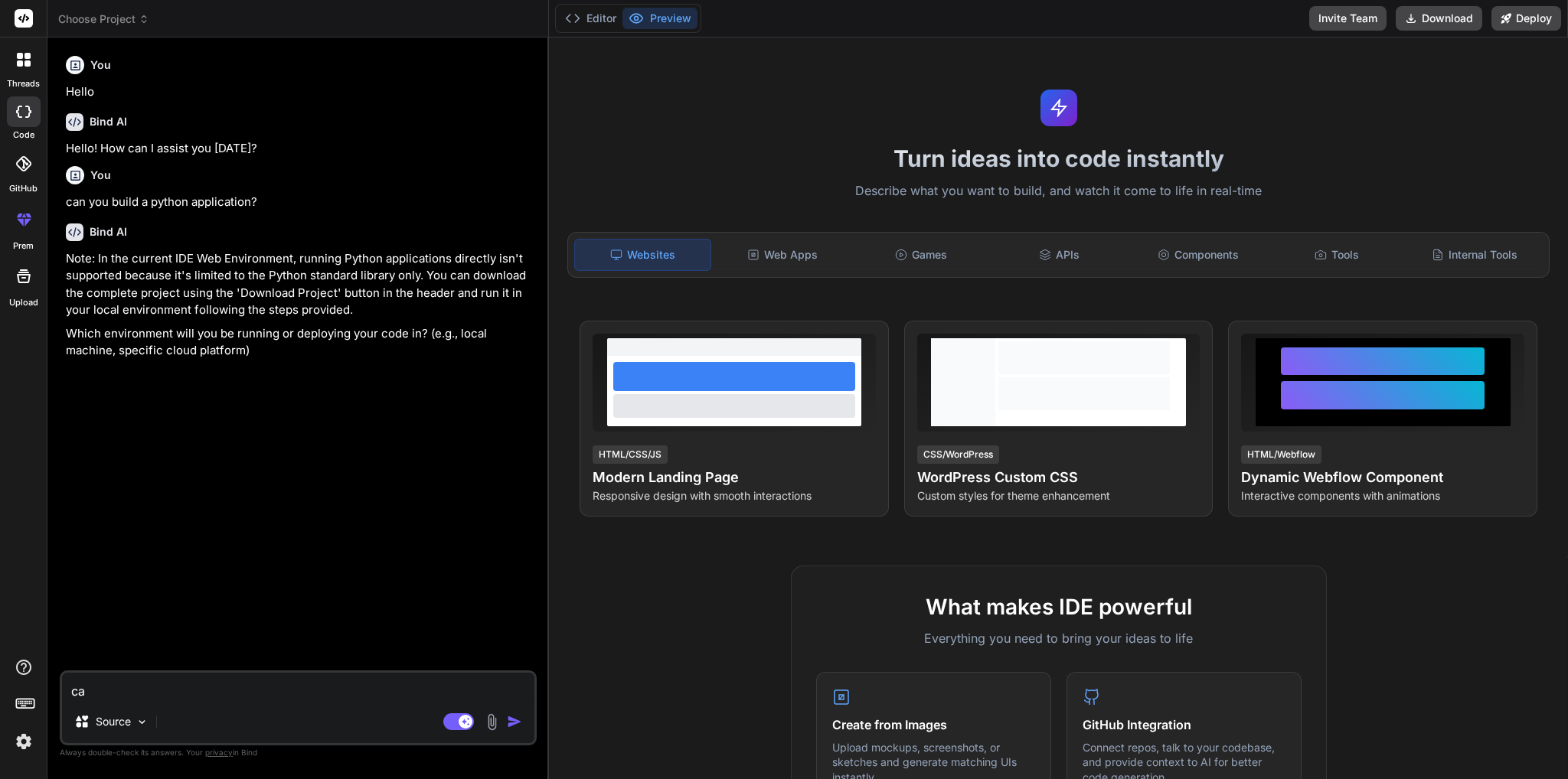
type textarea "can"
type textarea "x"
type textarea "canm"
type textarea "x"
type textarea "canm"
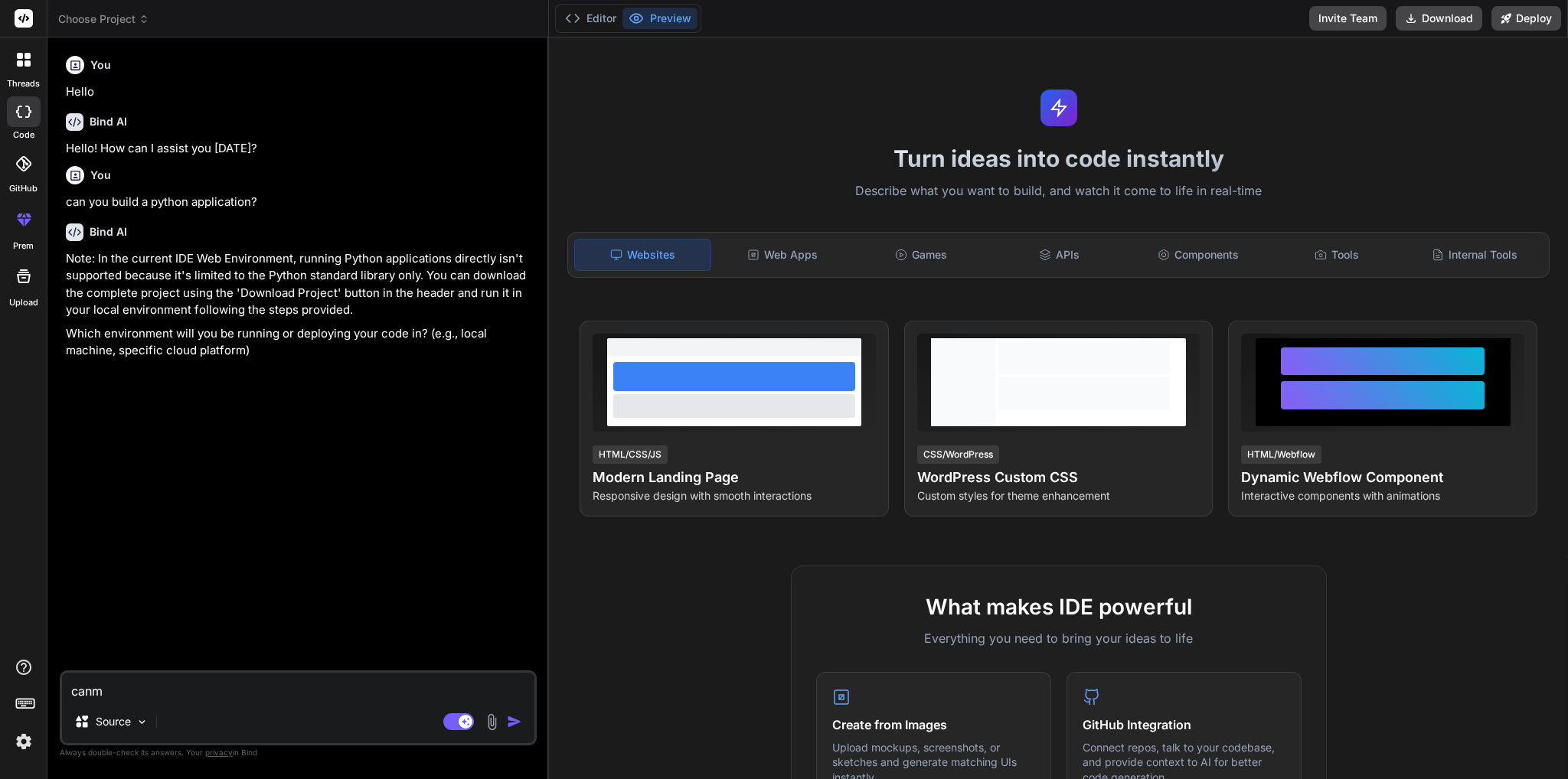
type textarea "x"
type textarea "canm y"
type textarea "x"
type textarea "canm yo"
type textarea "x"
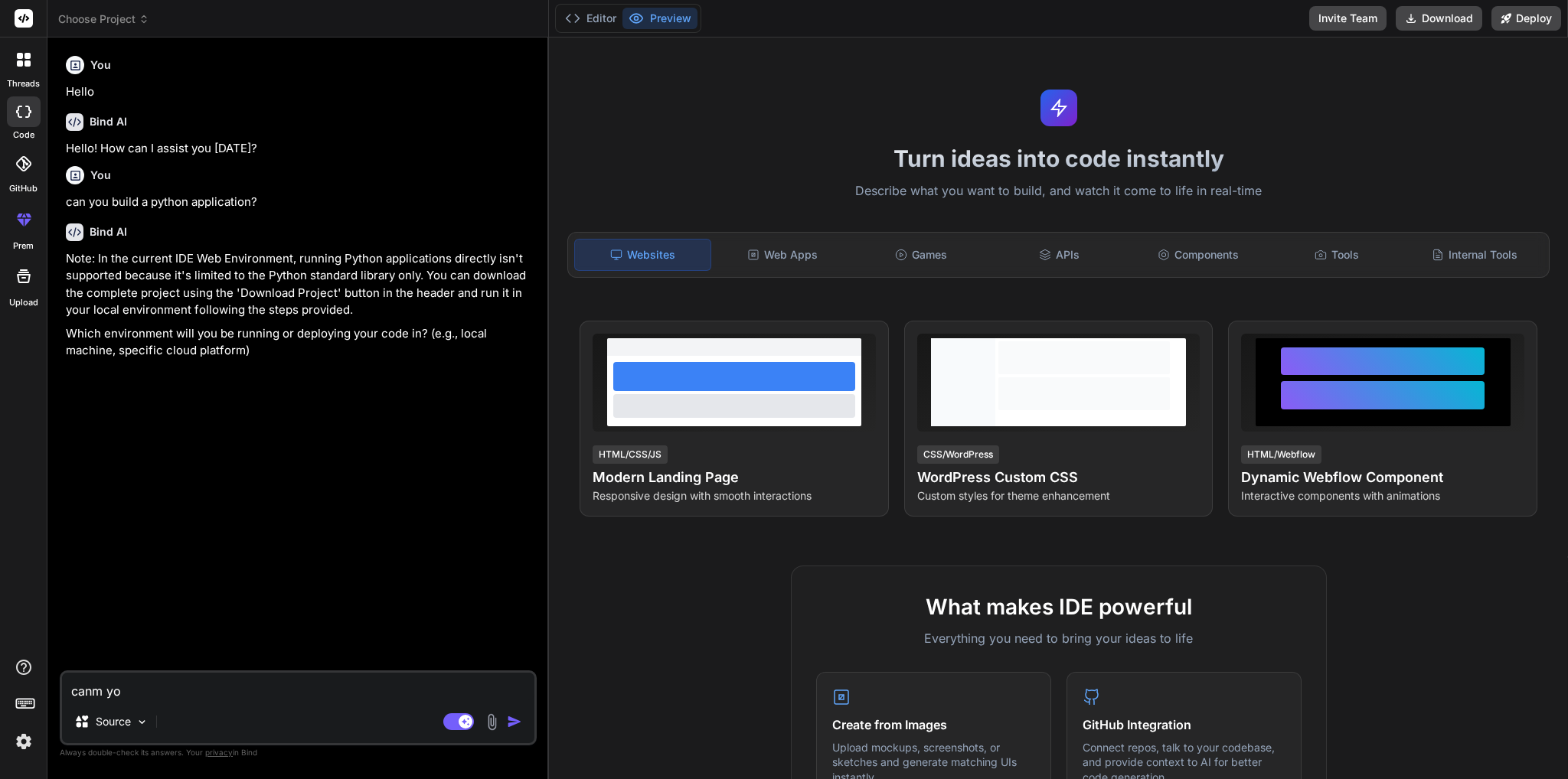
type textarea "canm y"
type textarea "x"
type textarea "canm"
type textarea "x"
type textarea "canm"
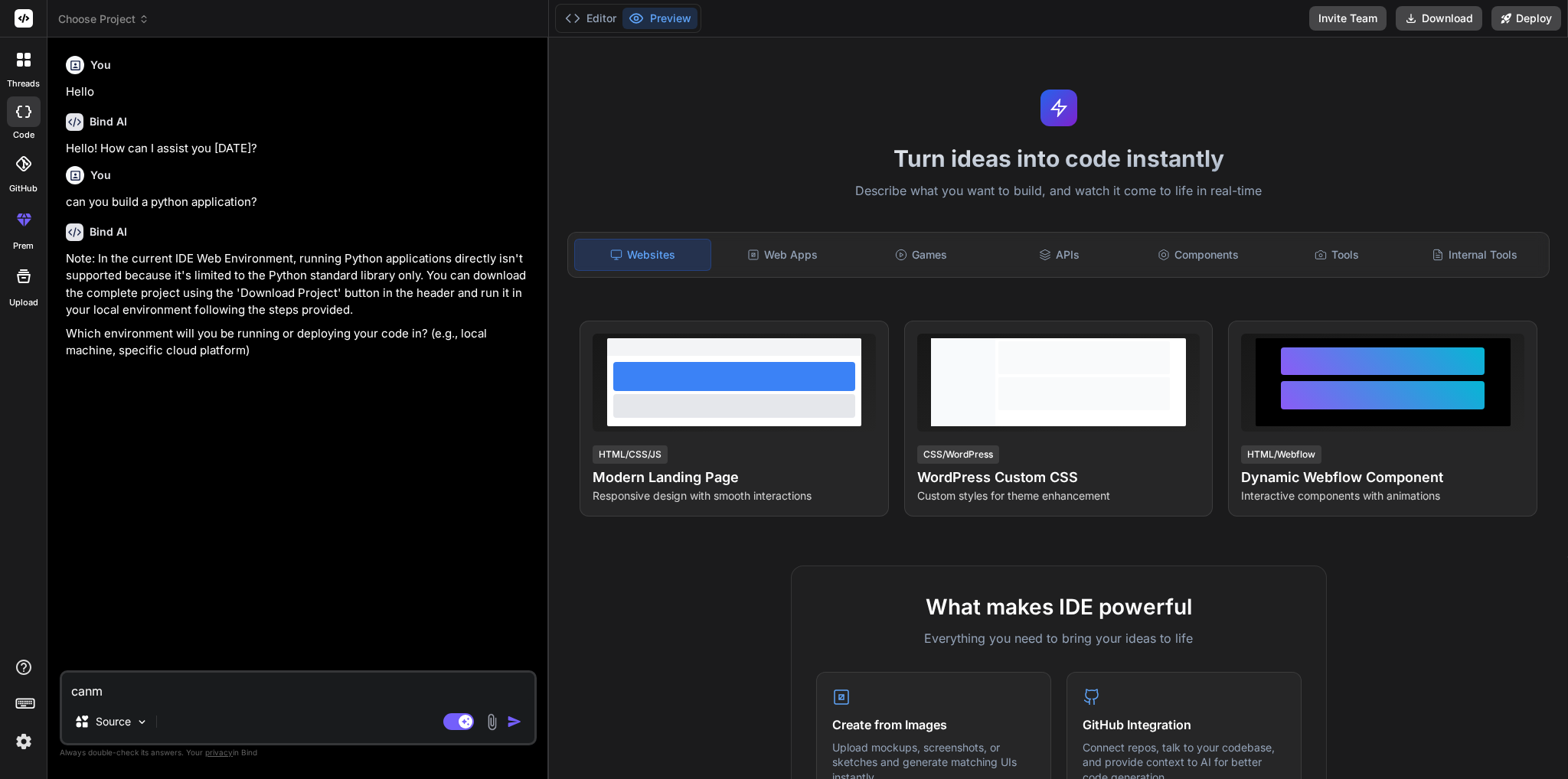
type textarea "x"
type textarea "can"
type textarea "x"
type textarea "can"
type textarea "x"
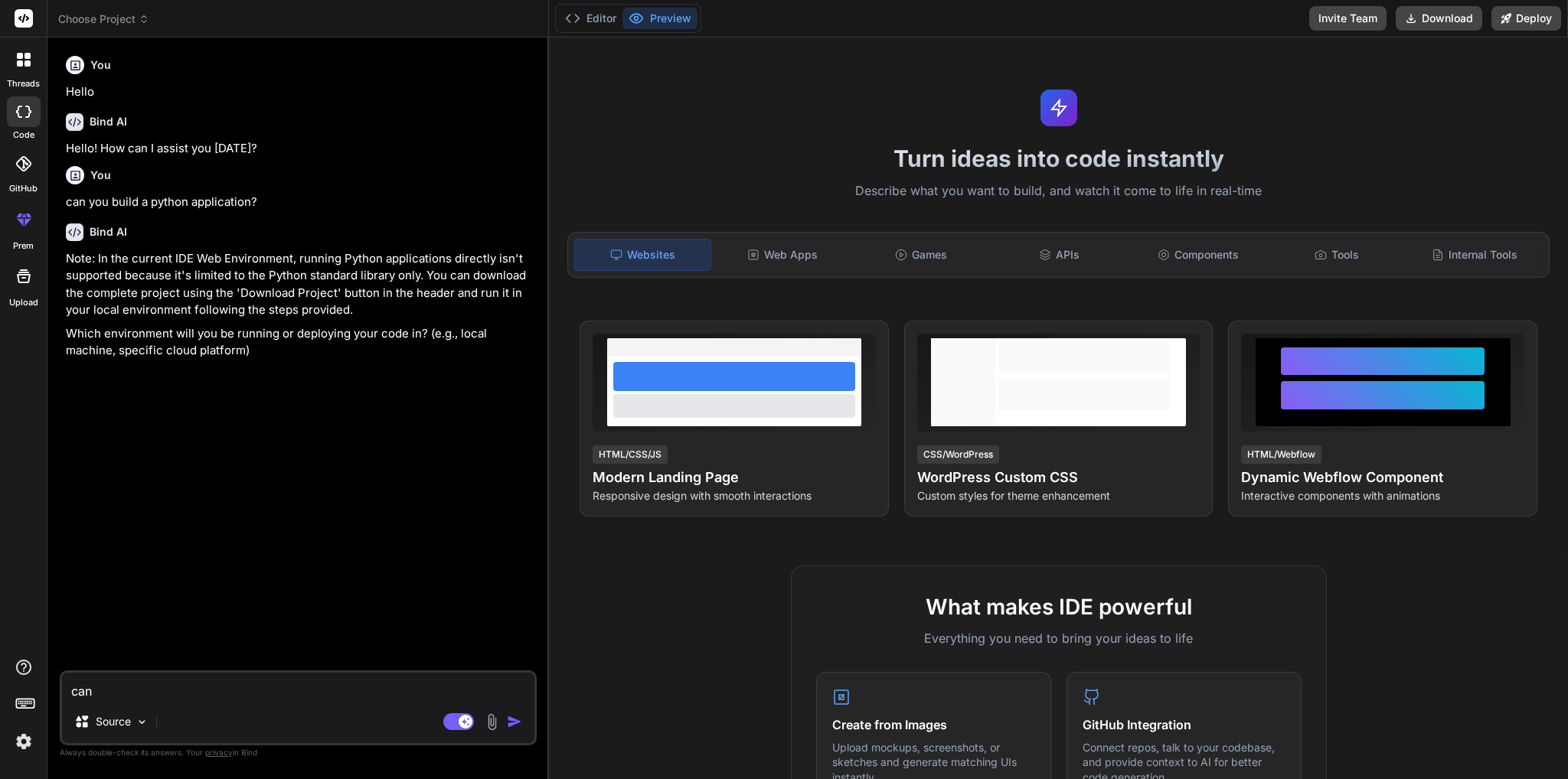
type textarea "can y"
type textarea "x"
type textarea "can yo"
type textarea "x"
type textarea "can you"
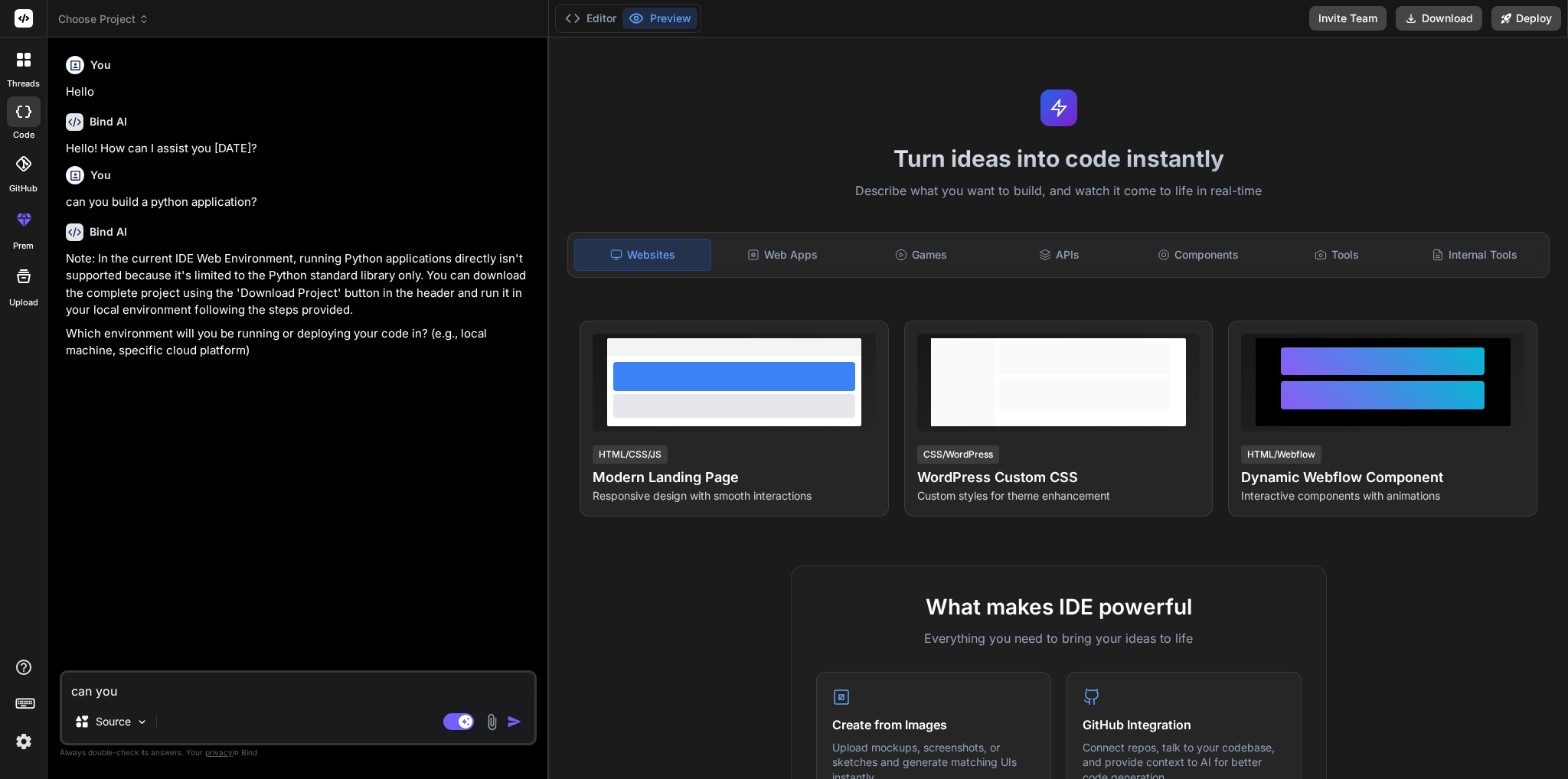
type textarea "x"
type textarea "can you"
type textarea "x"
type textarea "can you b"
type textarea "x"
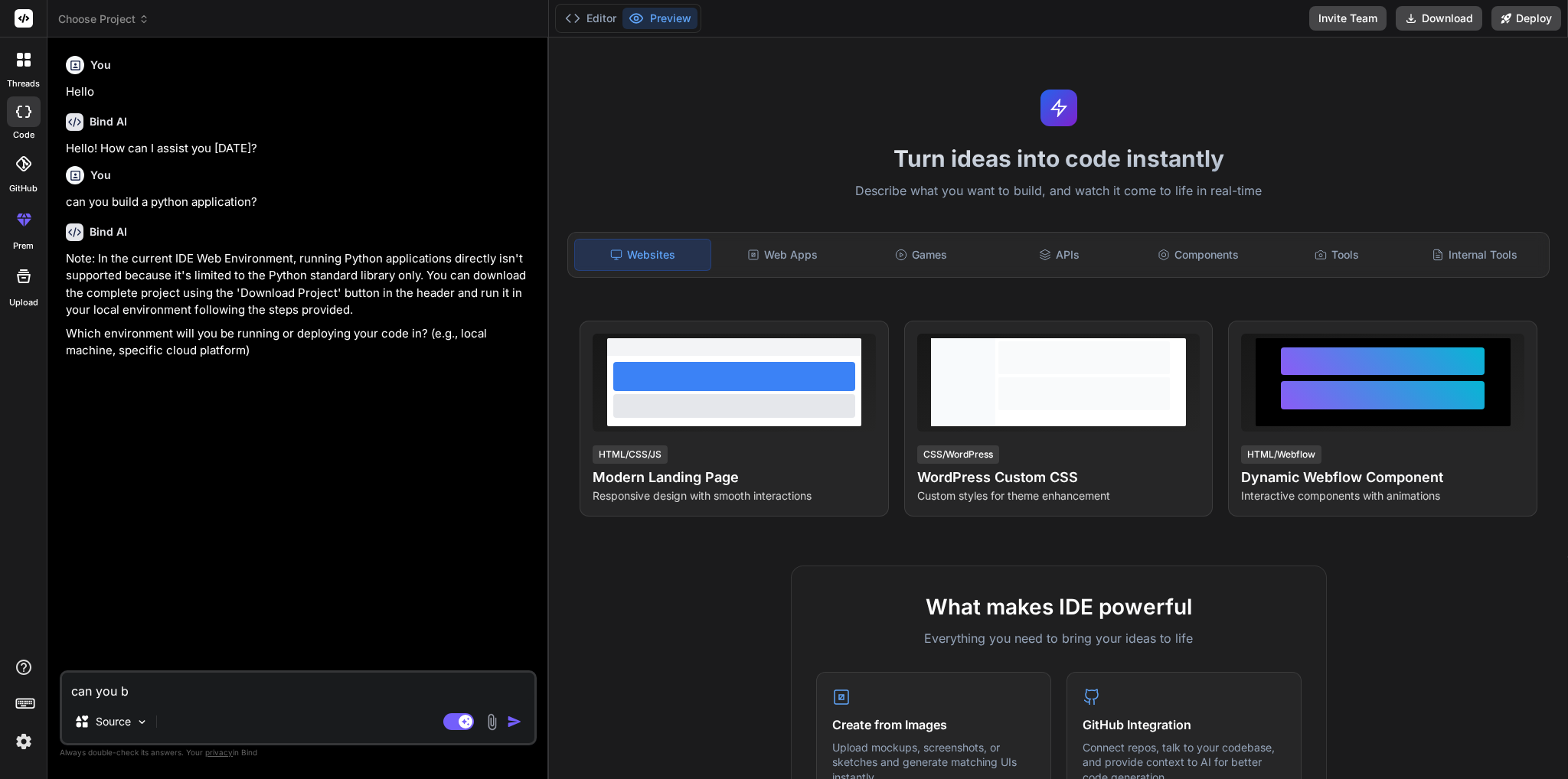
type textarea "can you bu"
type textarea "x"
type textarea "can you bui"
type textarea "x"
type textarea "can you buil"
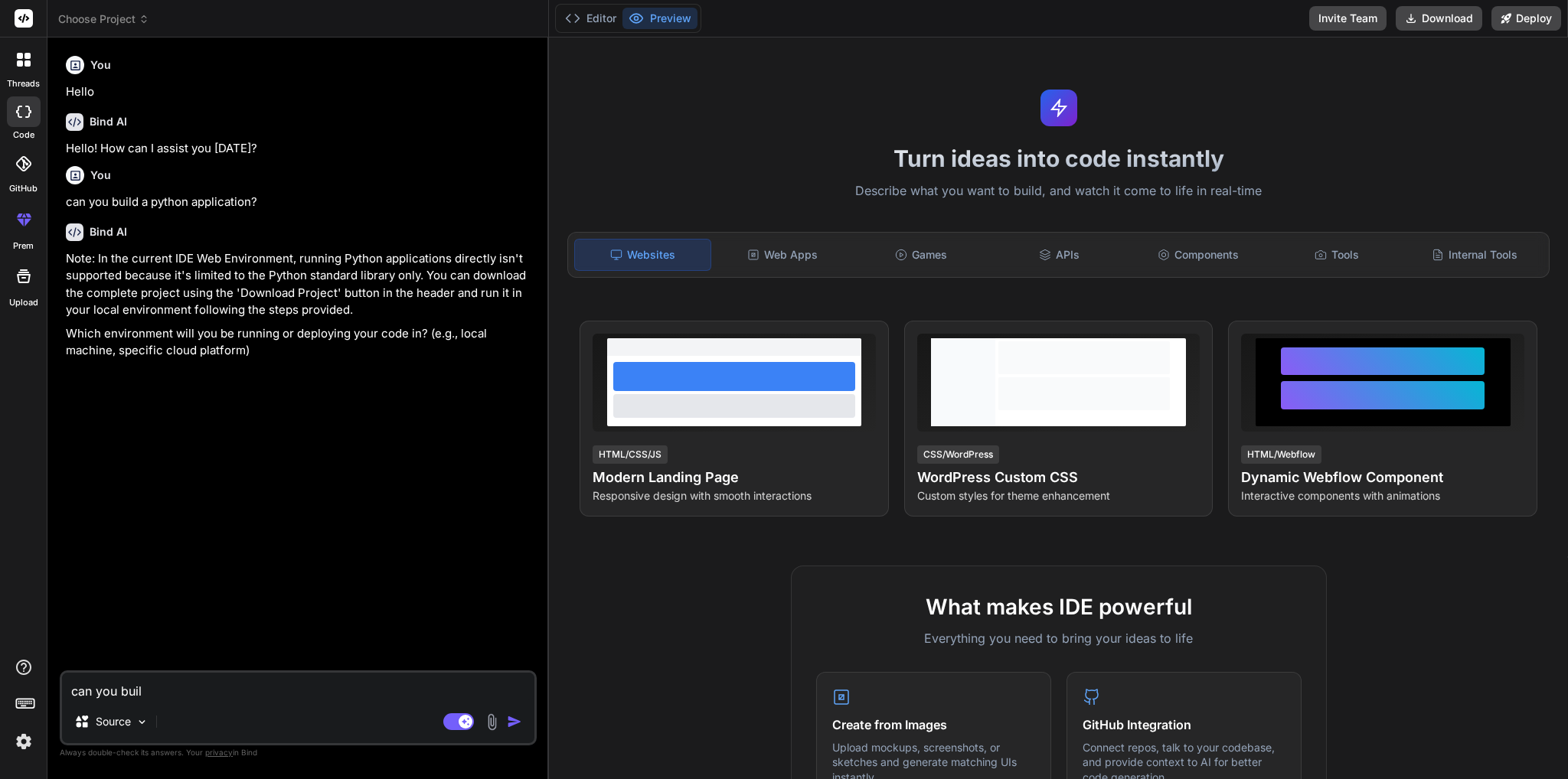
type textarea "x"
type textarea "can you build"
type textarea "x"
type textarea "can you build"
type textarea "x"
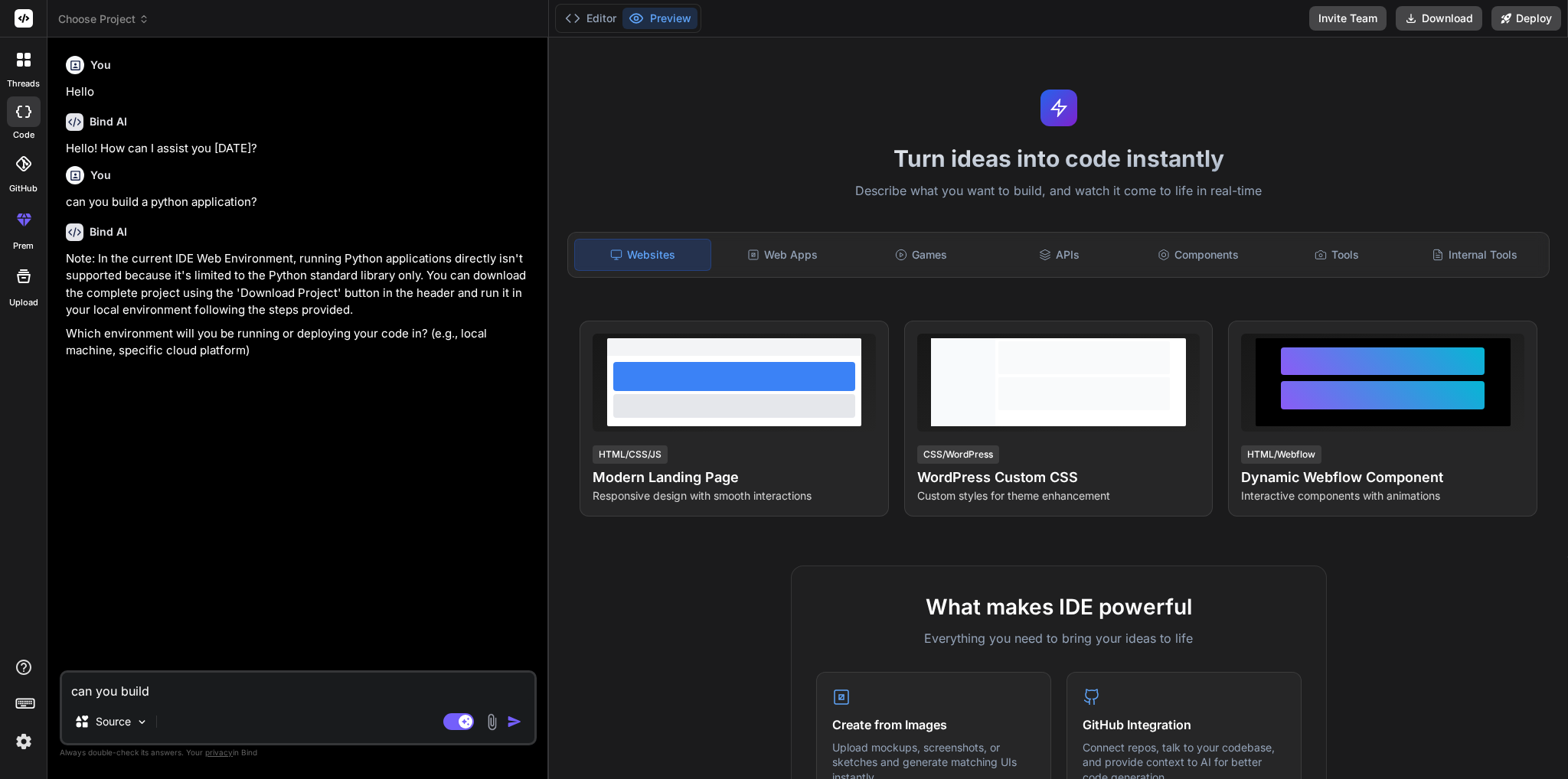
type textarea "can you build a"
type textarea "x"
type textarea "can you build a"
type textarea "x"
type textarea "can you build a m"
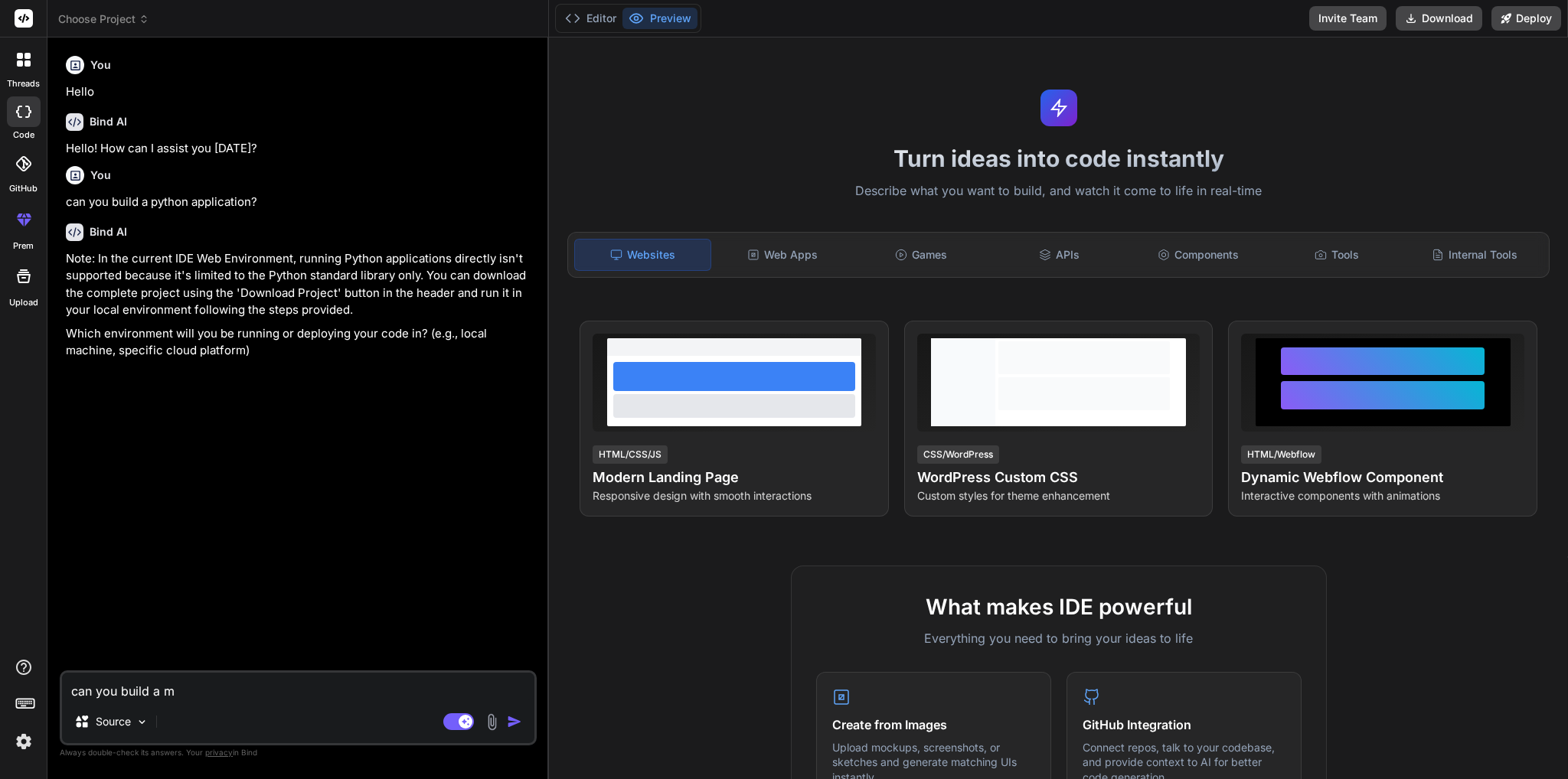
type textarea "x"
type textarea "can you build a mo"
type textarea "x"
type textarea "can you build a mob"
type textarea "x"
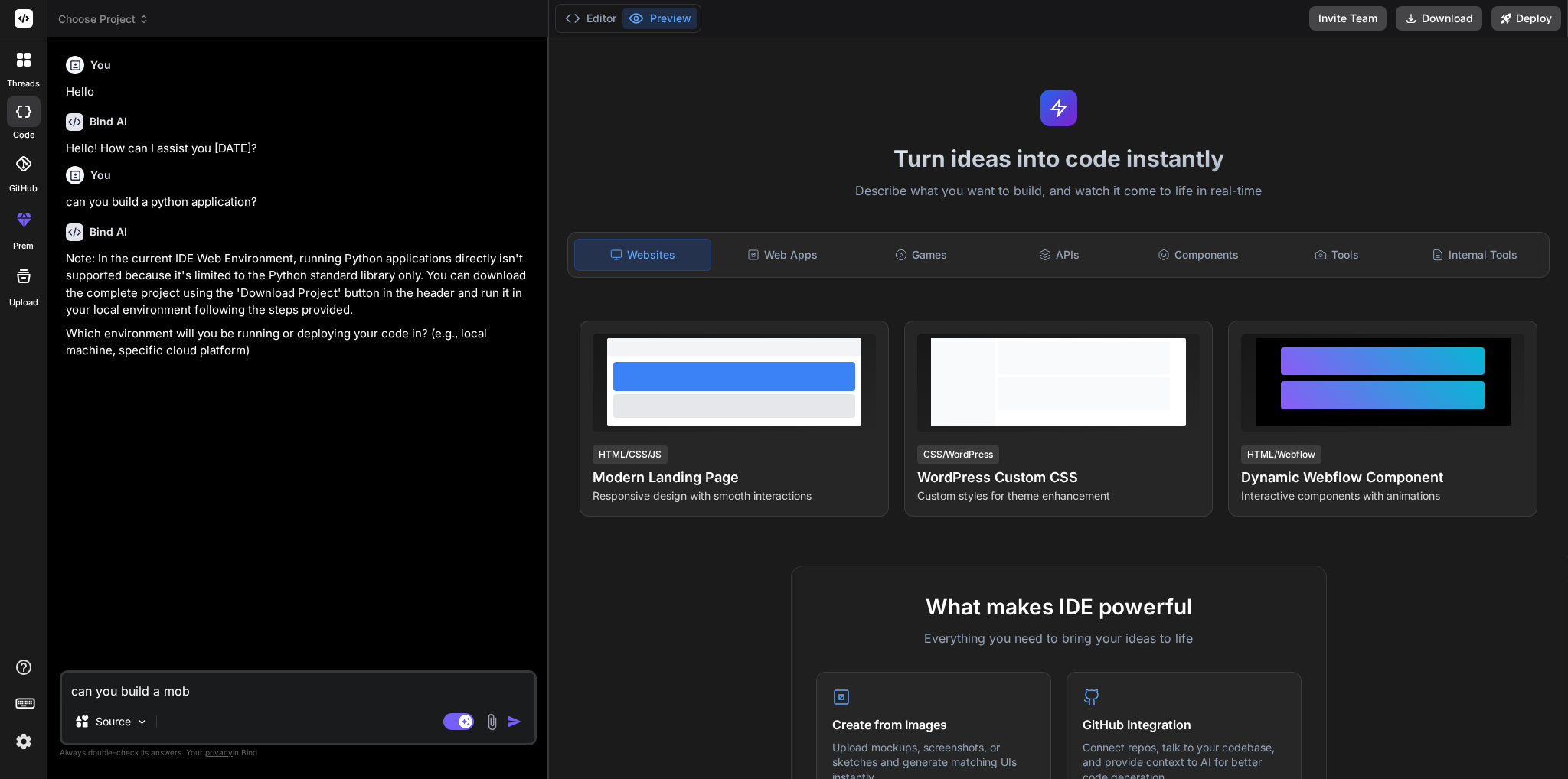
type textarea "can you build a mobi"
type textarea "x"
type textarea "can you build a mobile"
type textarea "x"
type textarea "can you build a mobile"
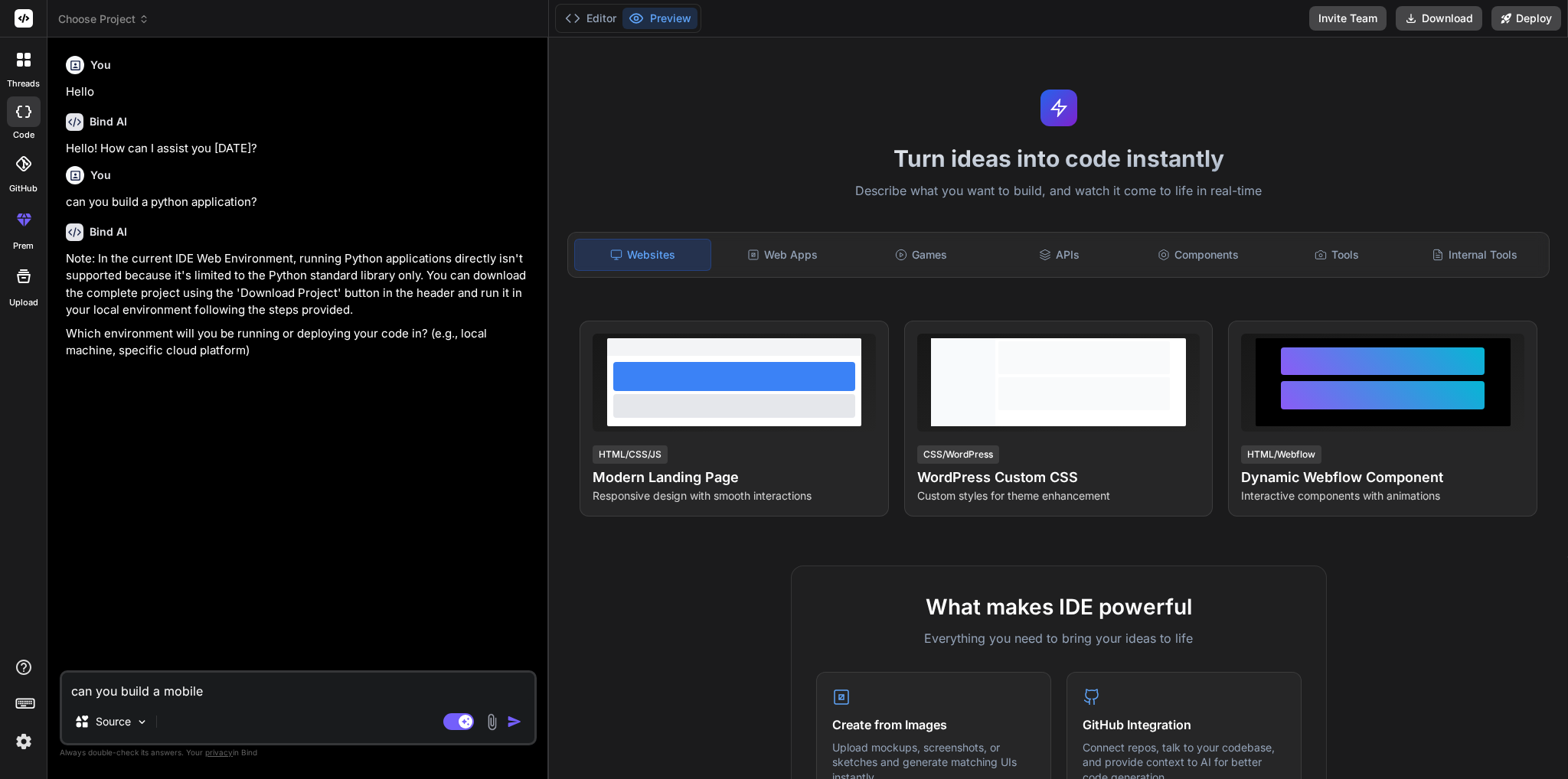
type textarea "x"
type textarea "can you build a mobile a"
type textarea "x"
type textarea "can you build a mobile ap"
type textarea "x"
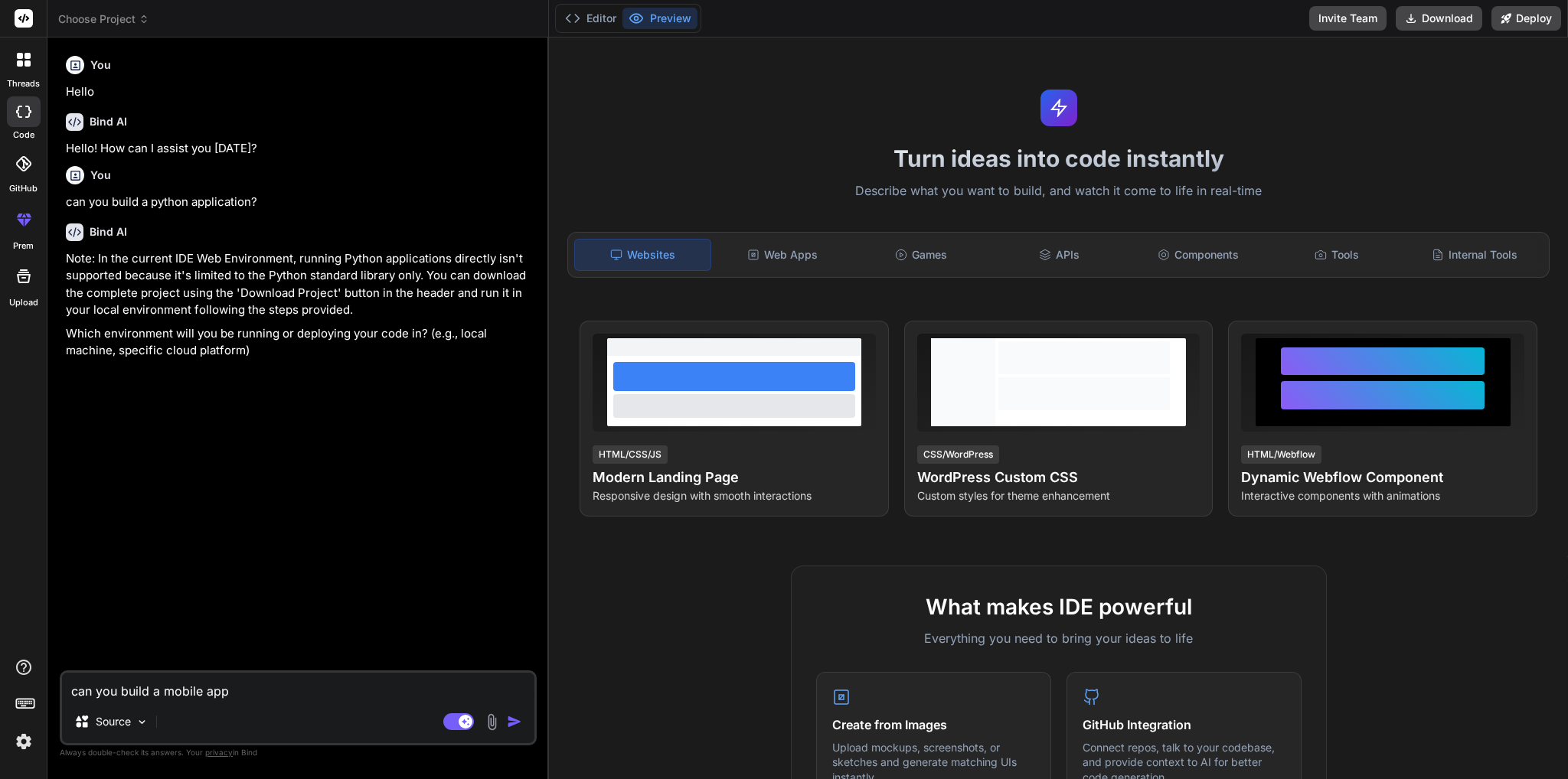
type textarea "can you build a mobile app"
click at [285, 602] on div "You Hello Bind AI Hello! How can I assist you today? You can you build a python…" at bounding box center [300, 360] width 474 height 620
click at [251, 695] on textarea "can you build a mobile app" at bounding box center [298, 687] width 472 height 28
type textarea "x"
type textarea "can you build a mobile app"
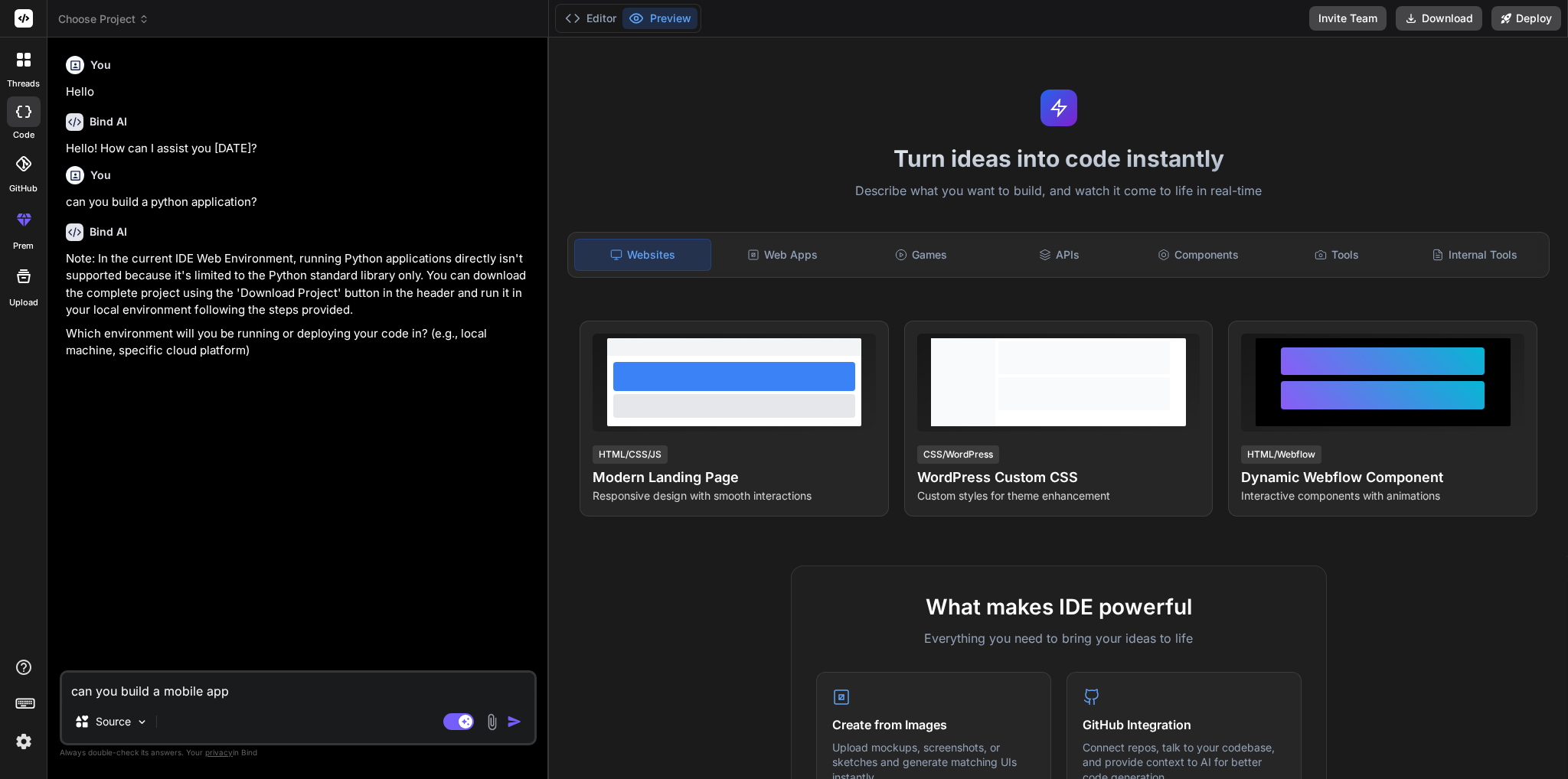
type textarea "x"
type textarea "can you build a mobile app u"
type textarea "x"
type textarea "can you build a mobile app ui"
type textarea "x"
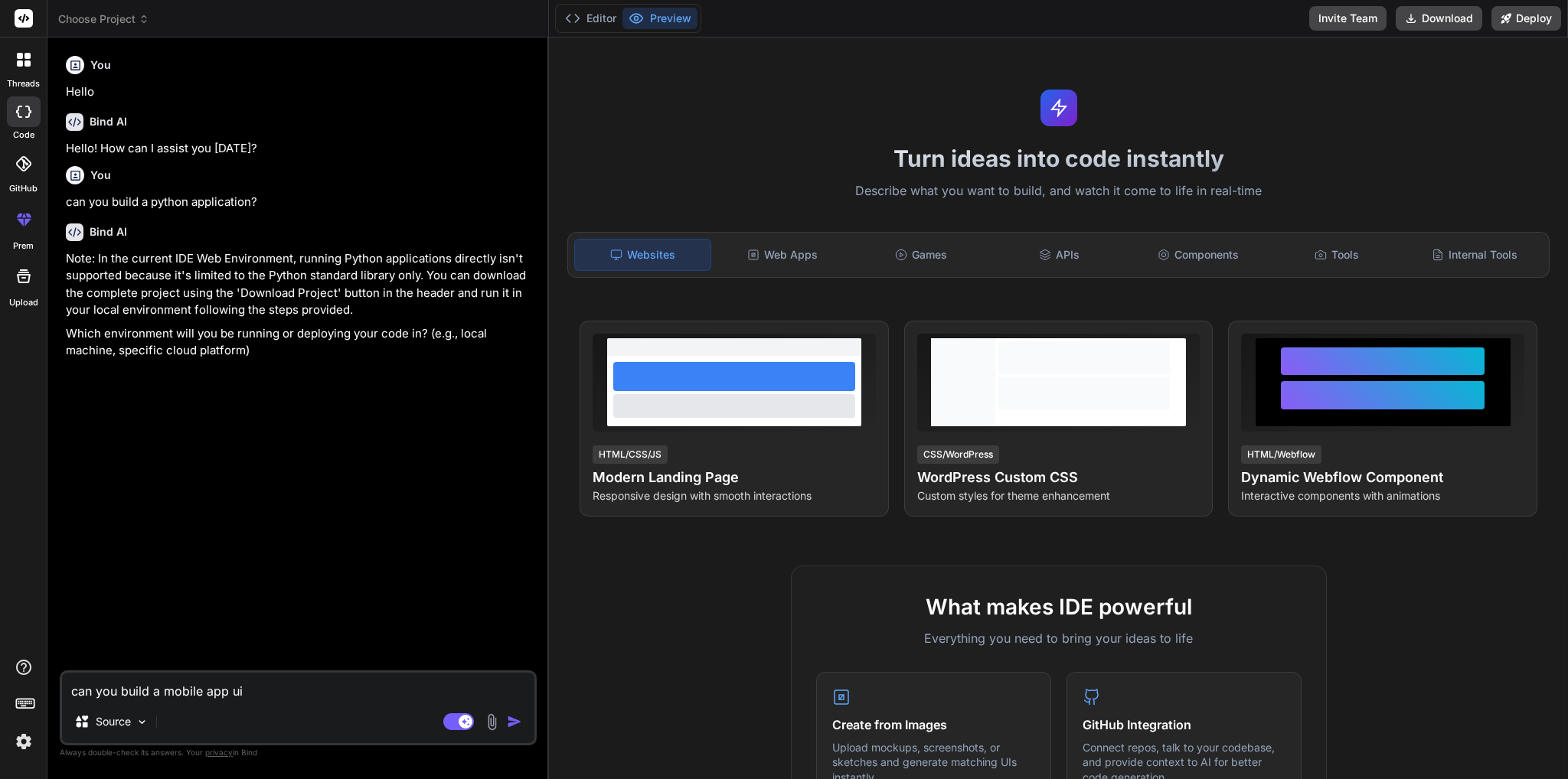
type textarea "can you build a mobile app uis"
type textarea "x"
type textarea "can you build a mobile app uisn"
type textarea "x"
type textarea "can you build a mobile app uisng"
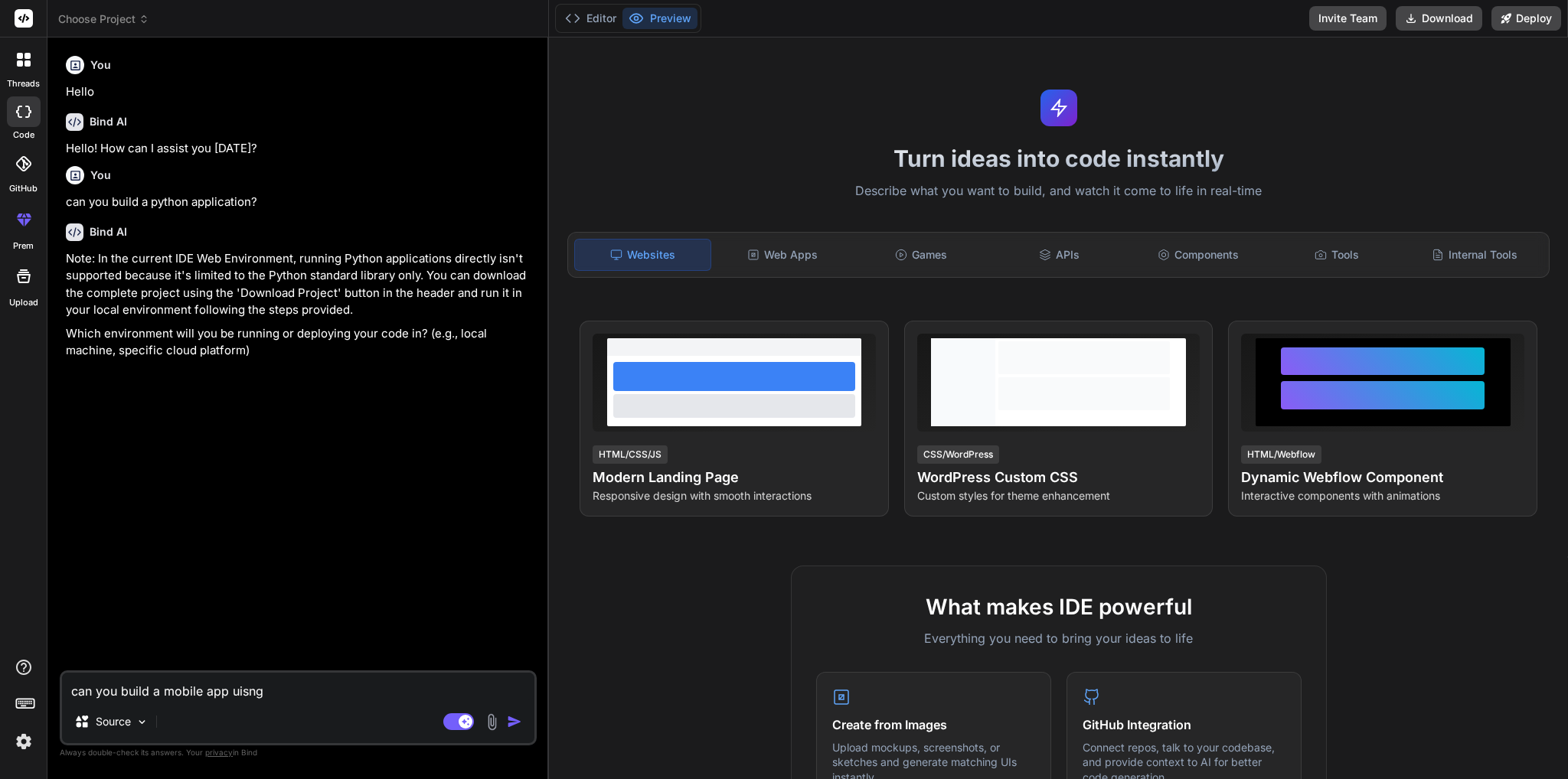
type textarea "x"
type textarea "can you build a mobile app uisng"
type textarea "x"
type textarea "can you build a mobile app uisng"
type textarea "x"
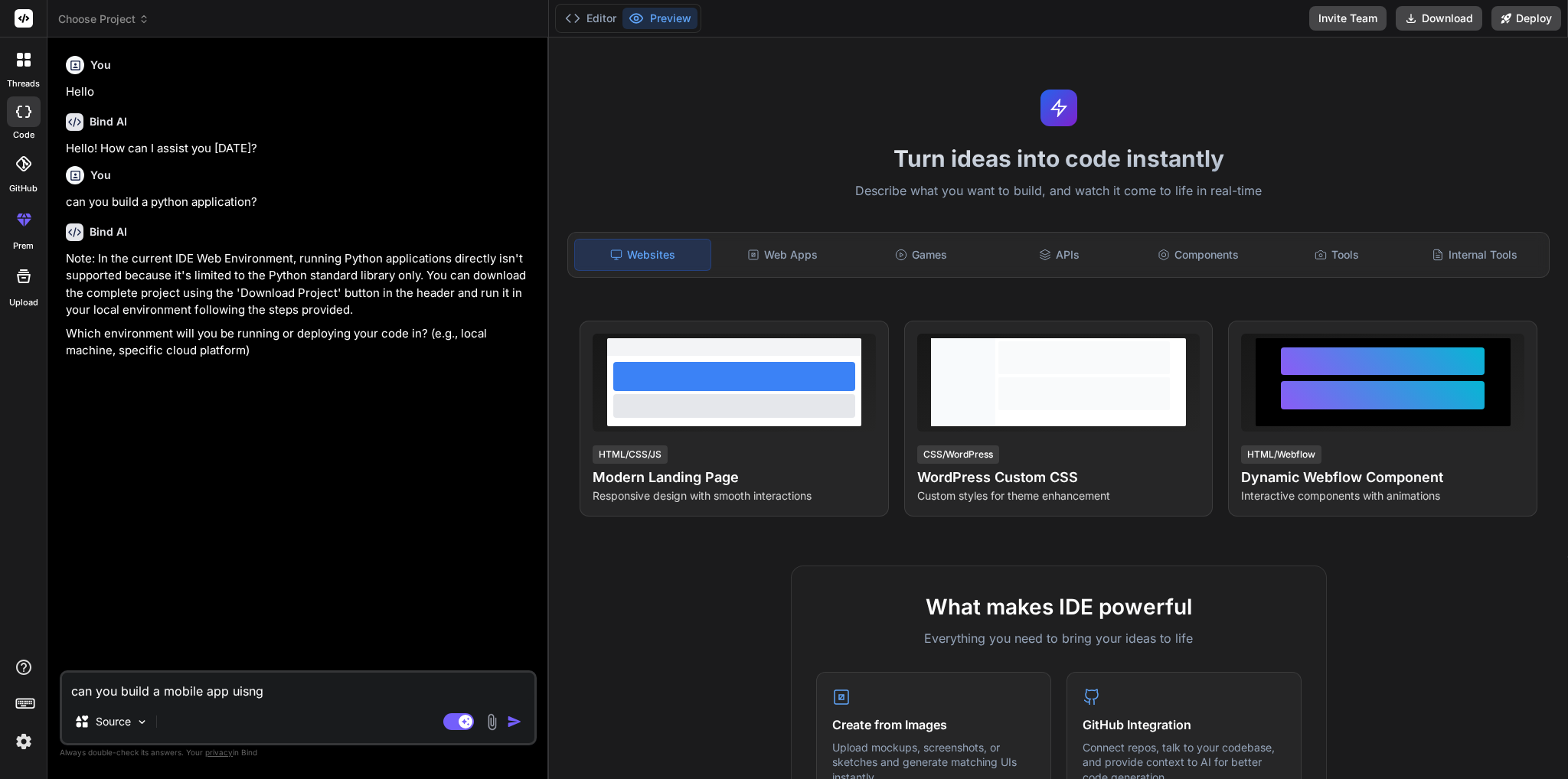
type textarea "can you build a mobile app uisn"
type textarea "x"
type textarea "can you build a mobile app uis"
type textarea "x"
type textarea "can you build a mobile app ui"
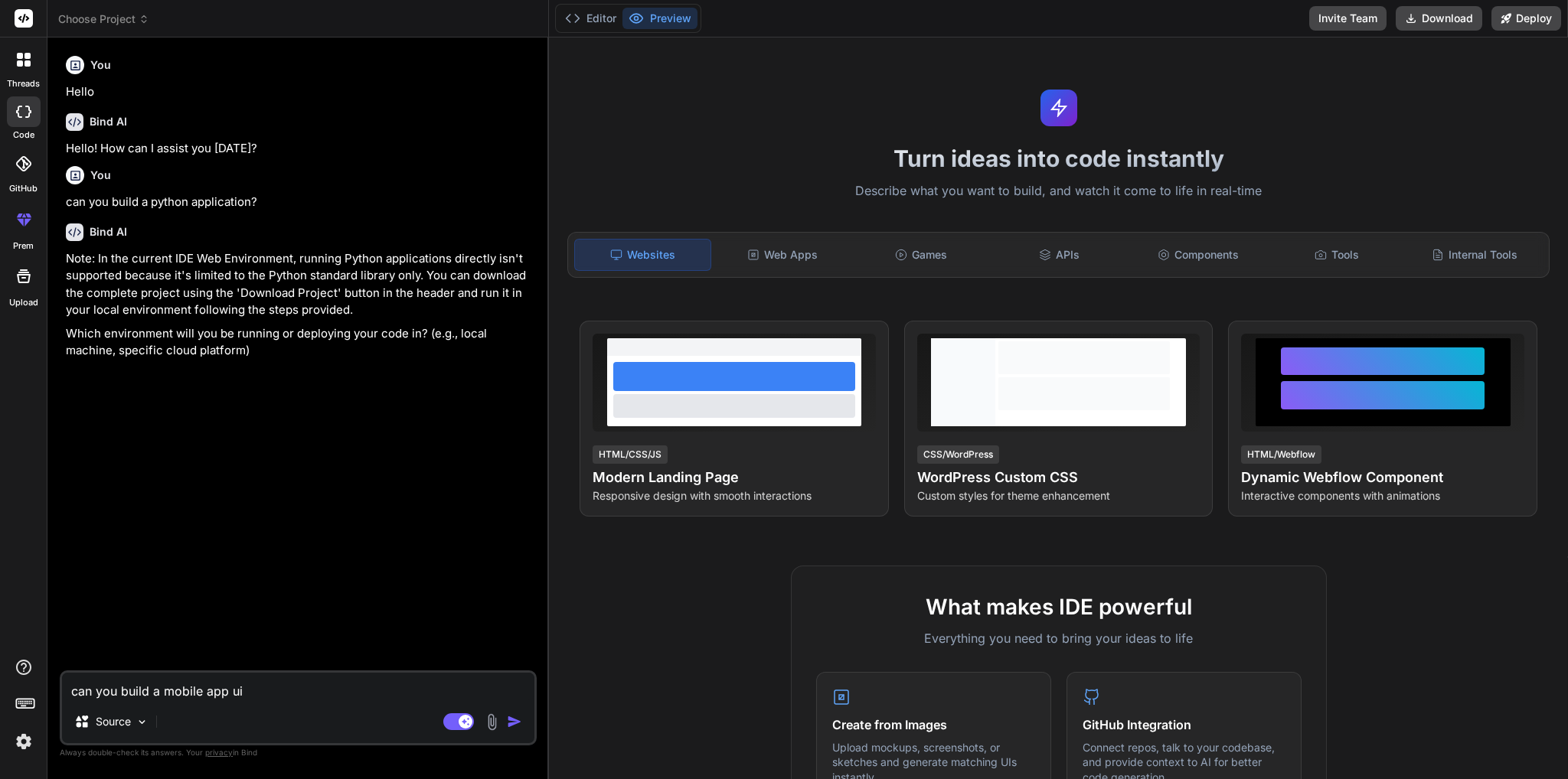
type textarea "x"
type textarea "can you build a mobile app u"
type textarea "x"
type textarea "can you build a mobile app us"
type textarea "x"
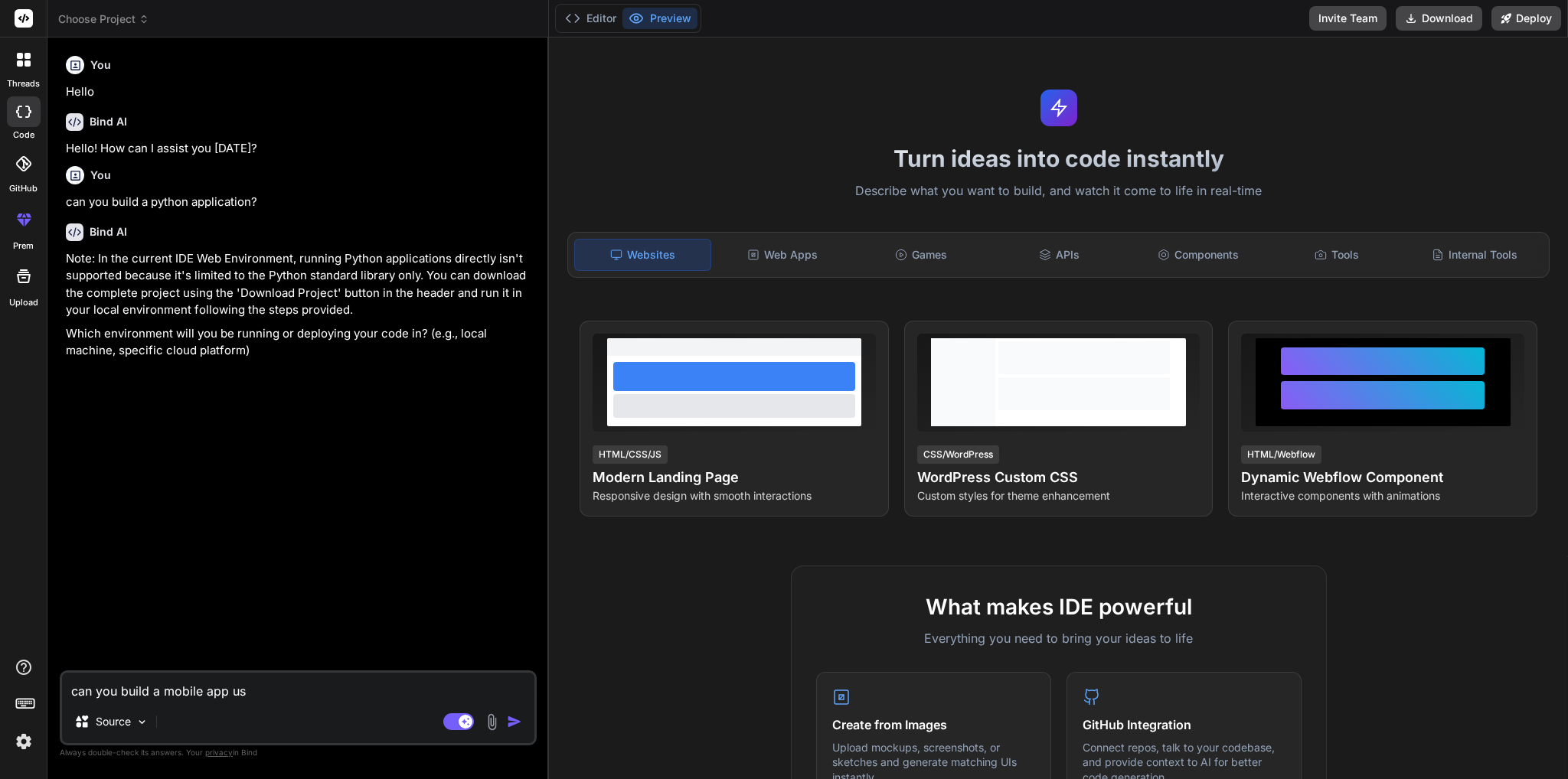
type textarea "can you build a mobile app usi"
type textarea "x"
type textarea "can you build a mobile app usin"
type textarea "x"
type textarea "can you build a mobile app using"
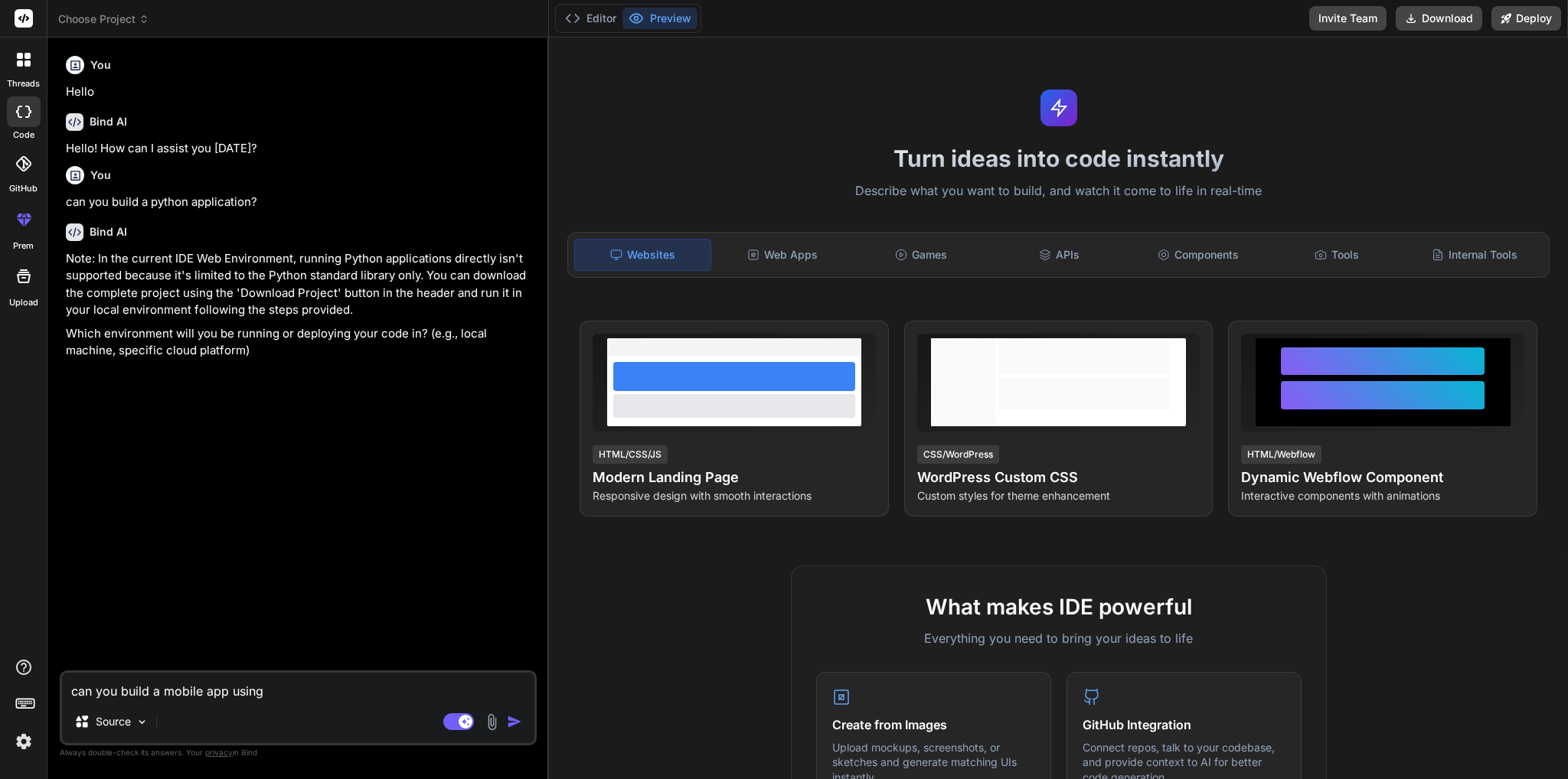
type textarea "x"
type textarea "can you build a mobile app using"
type textarea "x"
type textarea "can you build a mobile app using R"
type textarea "x"
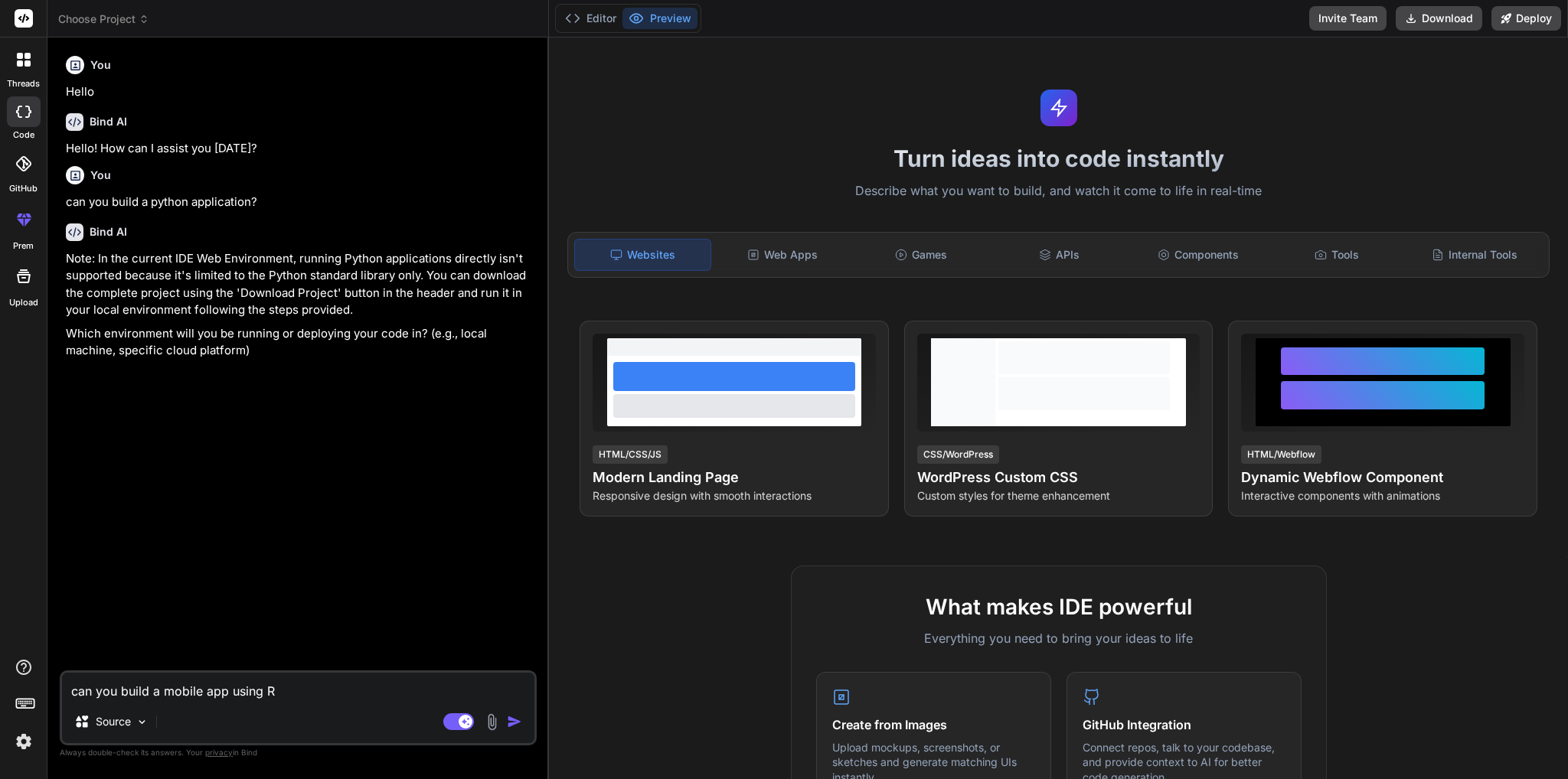
type textarea "can you build a mobile app using Re"
type textarea "x"
type textarea "can you build a mobile app using Rea"
type textarea "x"
type textarea "can you build a mobile app using Reac"
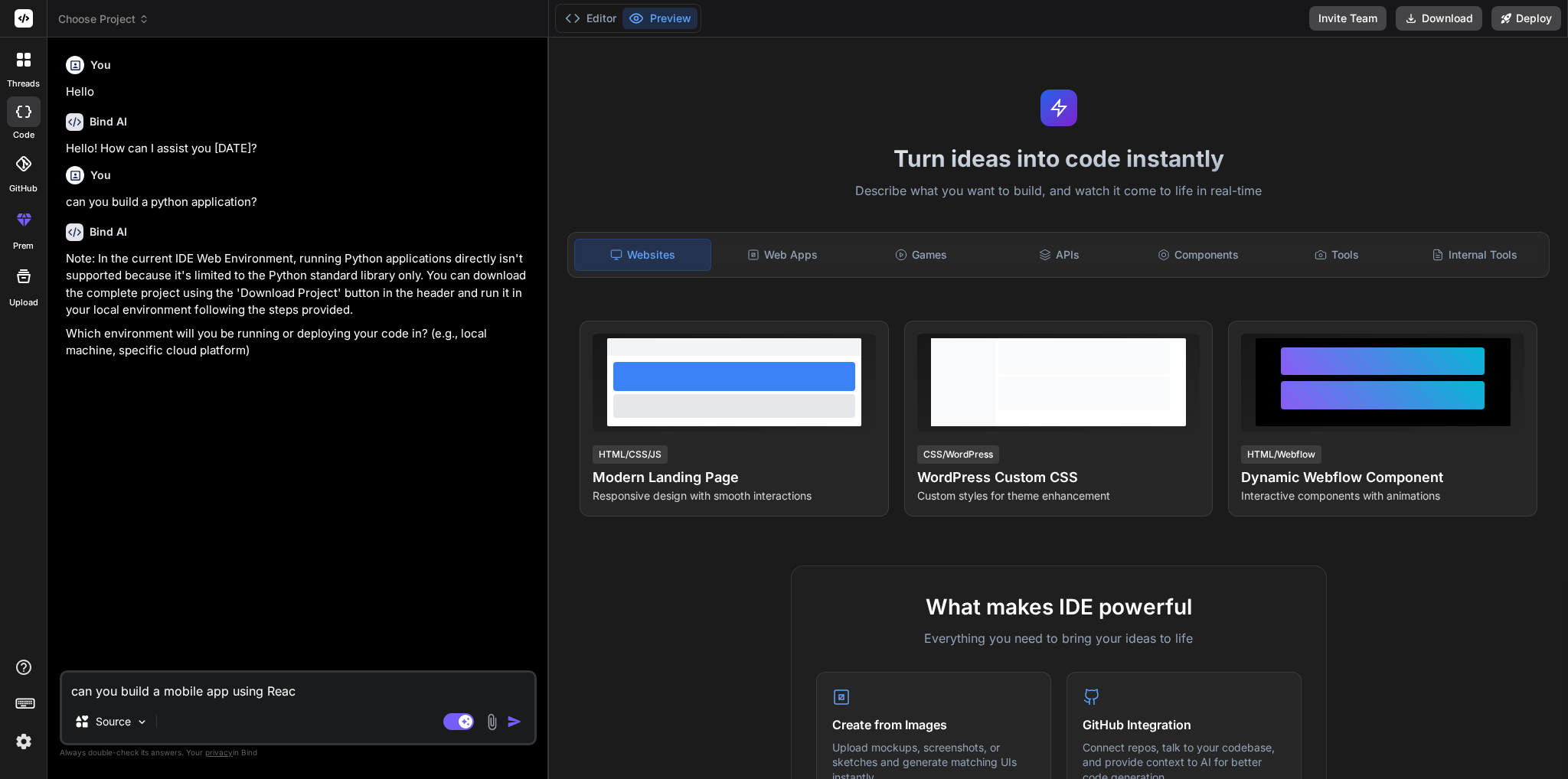
type textarea "x"
type textarea "can you build a mobile app using React"
type textarea "x"
type textarea "can you build a mobile app using React"
type textarea "x"
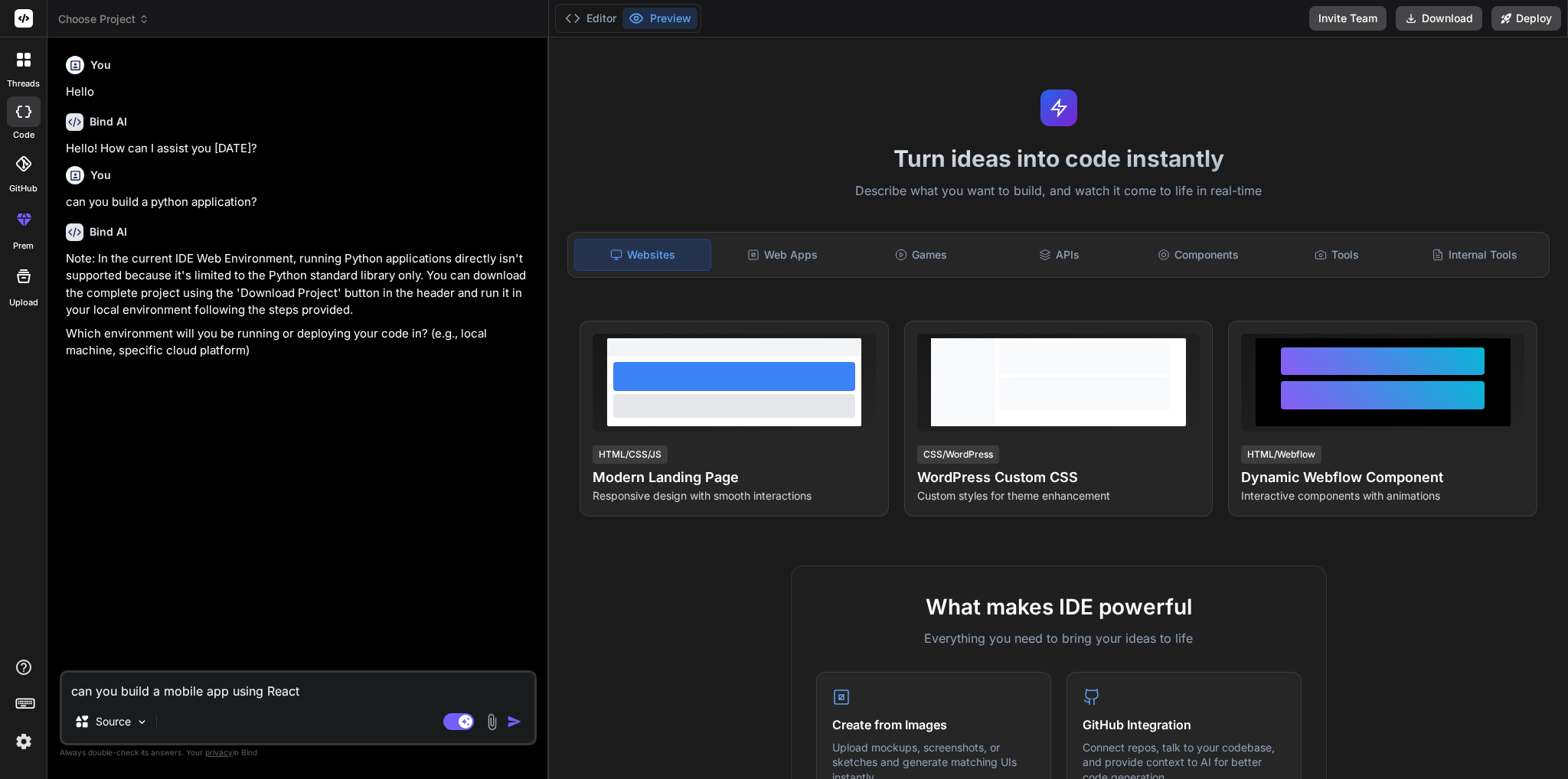
type textarea "can you build a mobile app using React n"
type textarea "x"
type textarea "can you build a mobile app using React na"
type textarea "x"
type textarea "can you build a mobile app using React nat"
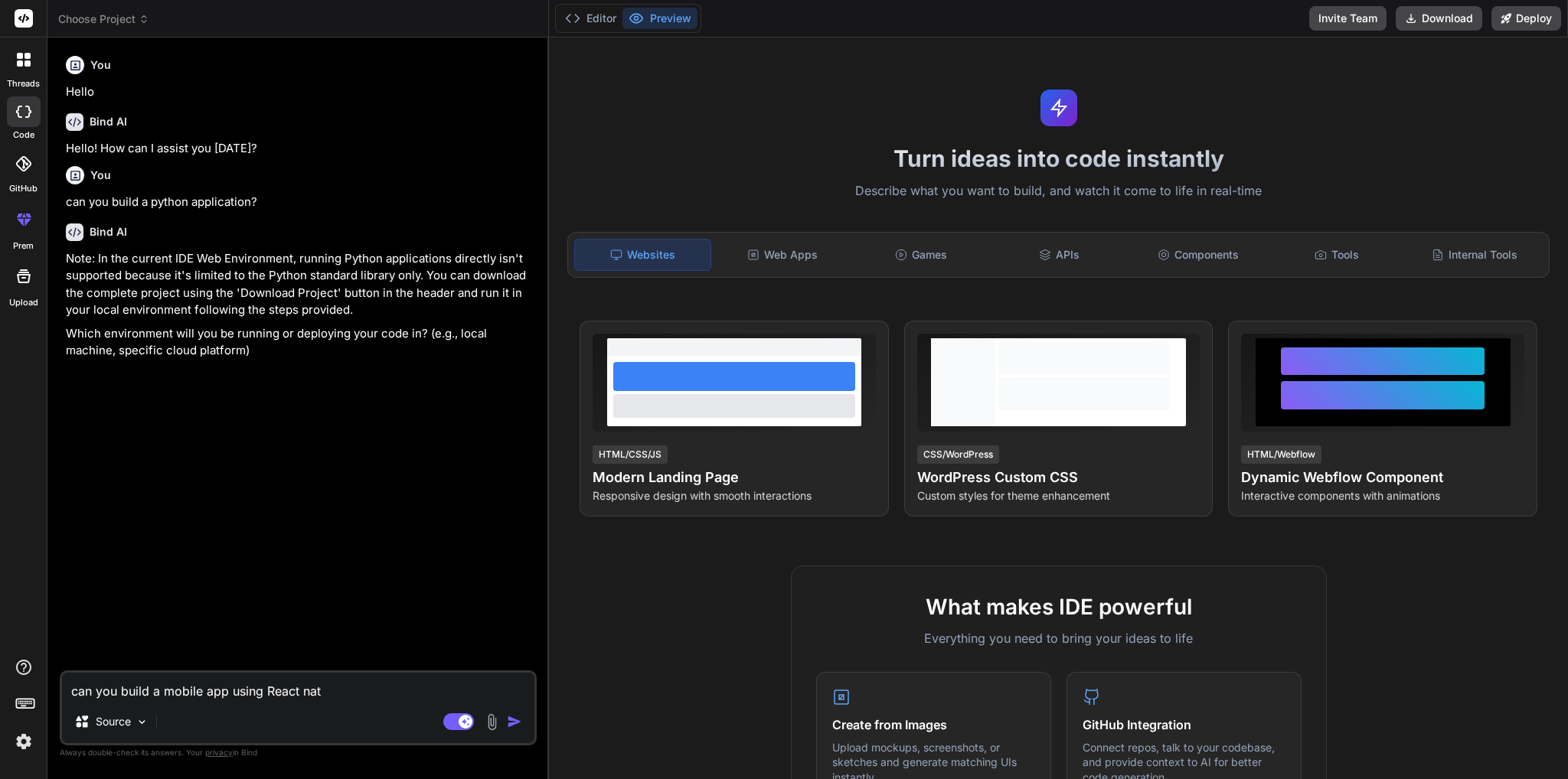
type textarea "x"
type textarea "can you build a mobile app using React nati"
type textarea "x"
type textarea "can you build a mobile app using React nativ"
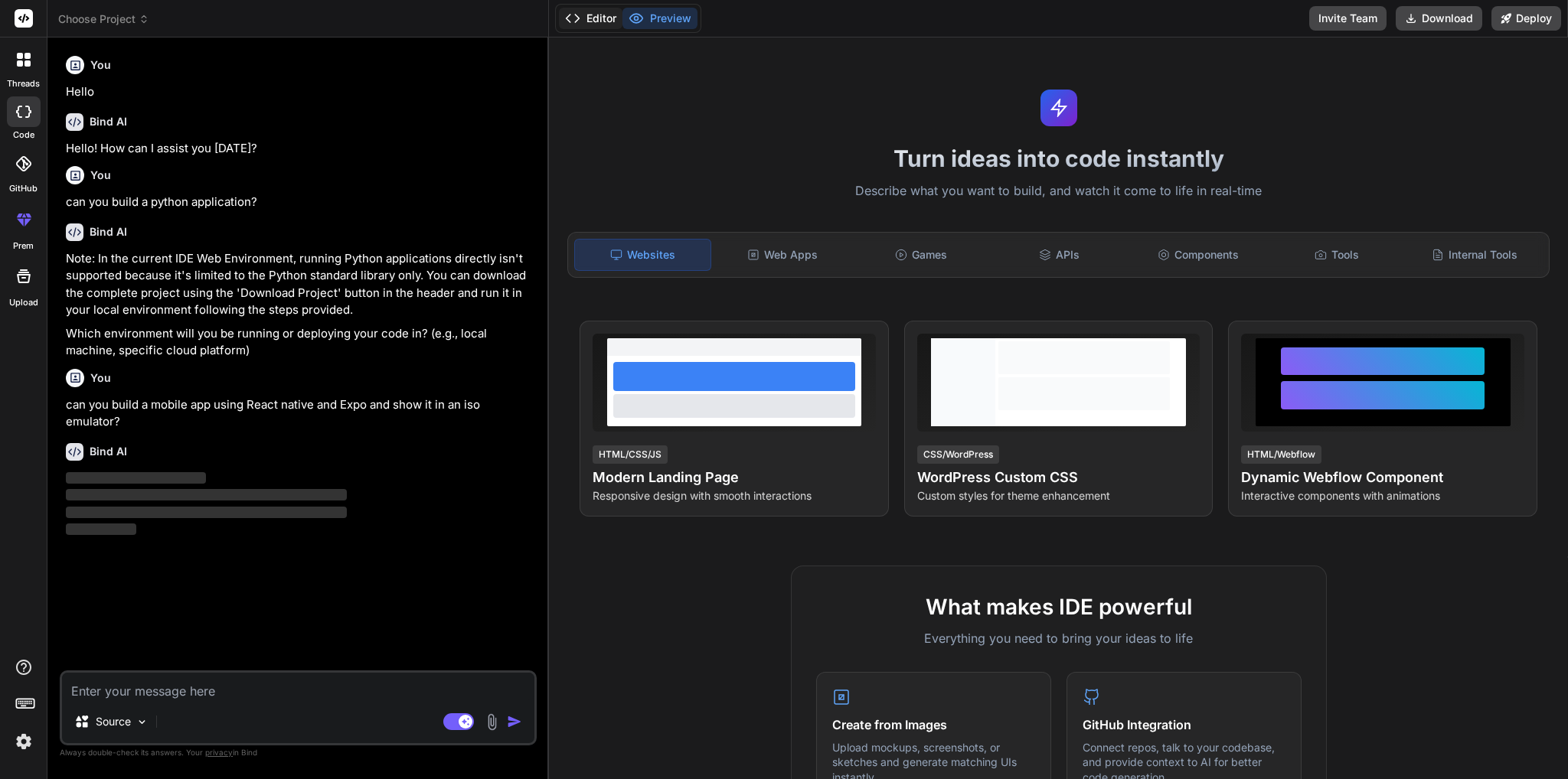
click at [589, 29] on button "Editor" at bounding box center [590, 18] width 64 height 21
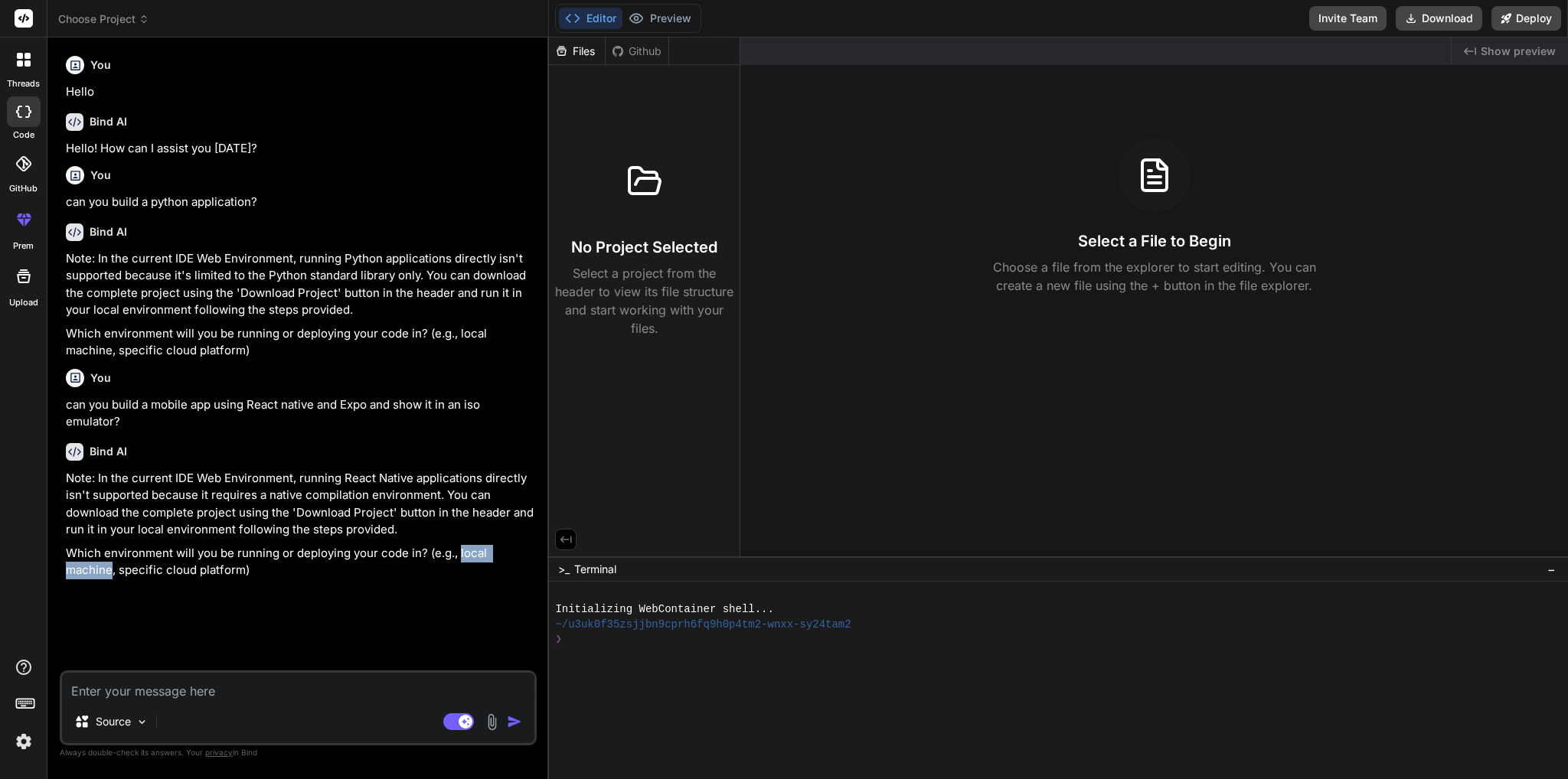
drag, startPoint x: 456, startPoint y: 553, endPoint x: 110, endPoint y: 567, distance: 346.3
click at [110, 567] on p "Which environment will you be running or deploying your code in? (e.g., local m…" at bounding box center [299, 562] width 468 height 34
copy p "local machine"
click at [106, 705] on div "Source Agent Mode. When this toggle is activated, AI automatically makes decisi…" at bounding box center [298, 708] width 477 height 75
click at [107, 699] on textarea at bounding box center [298, 687] width 472 height 28
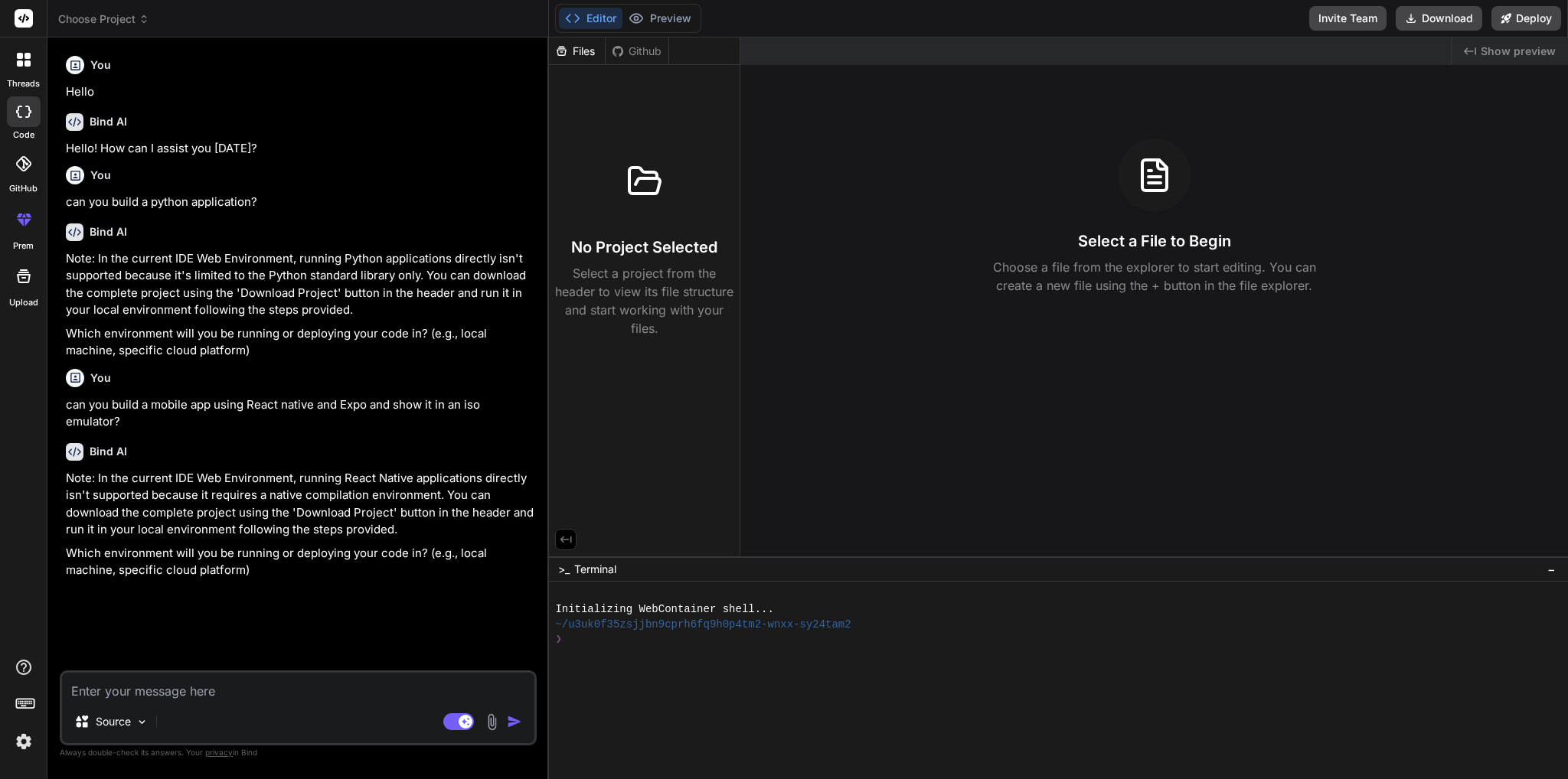
paste textarea "local machine"
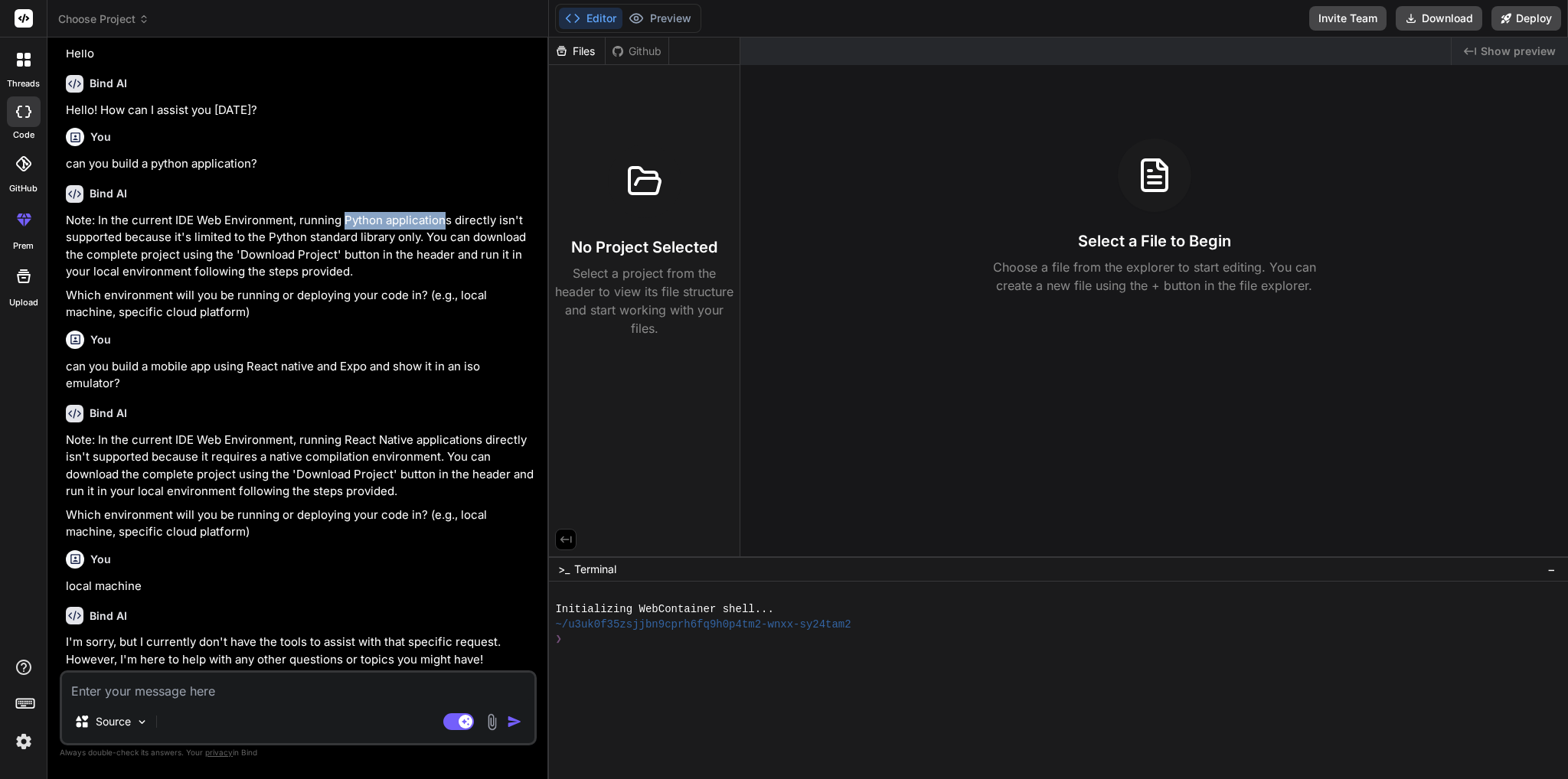
drag, startPoint x: 345, startPoint y: 220, endPoint x: 442, endPoint y: 223, distance: 97.0
click at [442, 223] on p "Note: In the current IDE Web Environment, running Python applications directly …" at bounding box center [299, 246] width 468 height 69
copy p "Python application"
click at [177, 697] on textarea at bounding box center [298, 687] width 472 height 28
paste textarea "Python application"
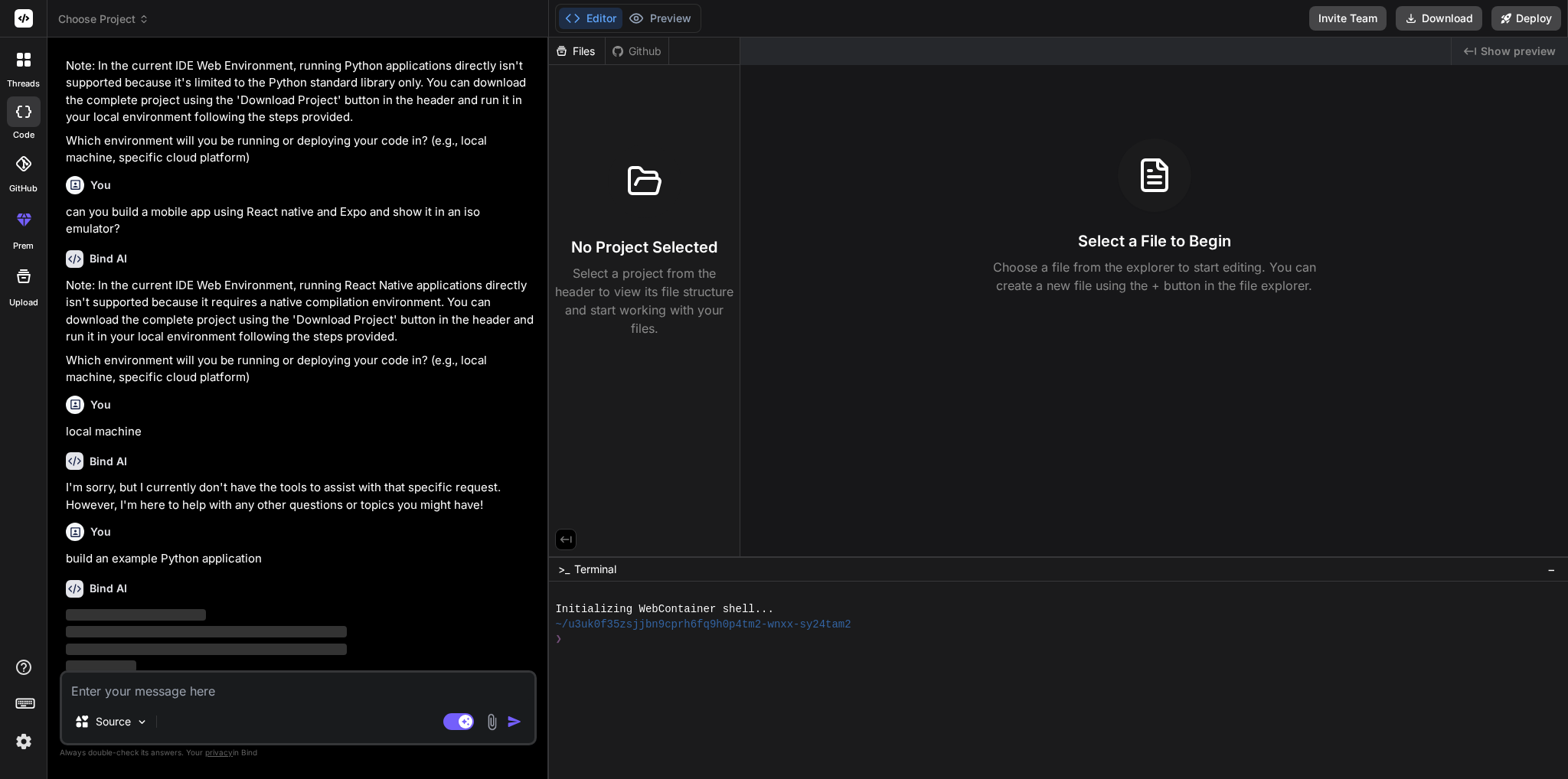
scroll to position [196, 0]
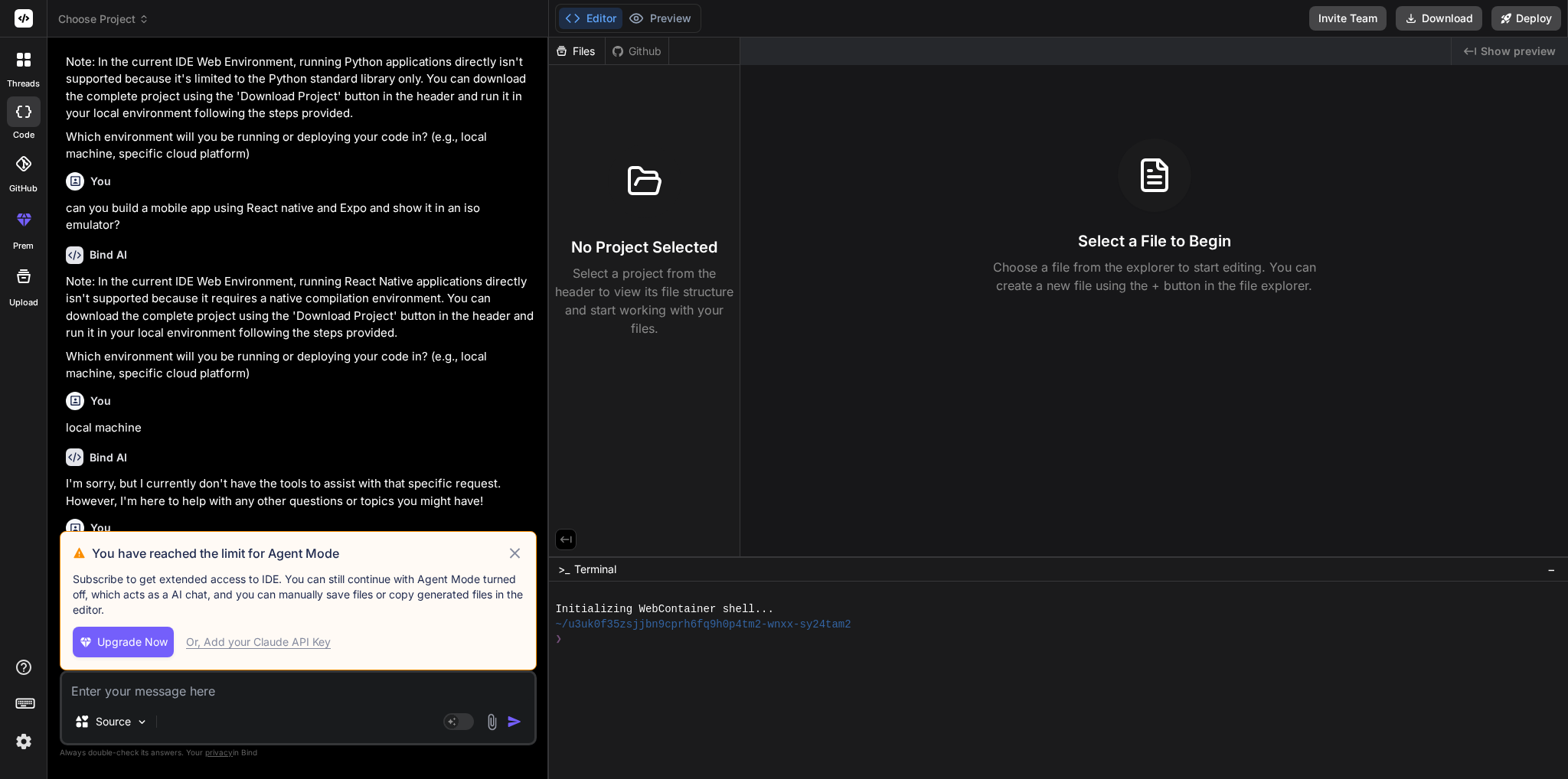
click at [519, 555] on icon at bounding box center [515, 553] width 18 height 18
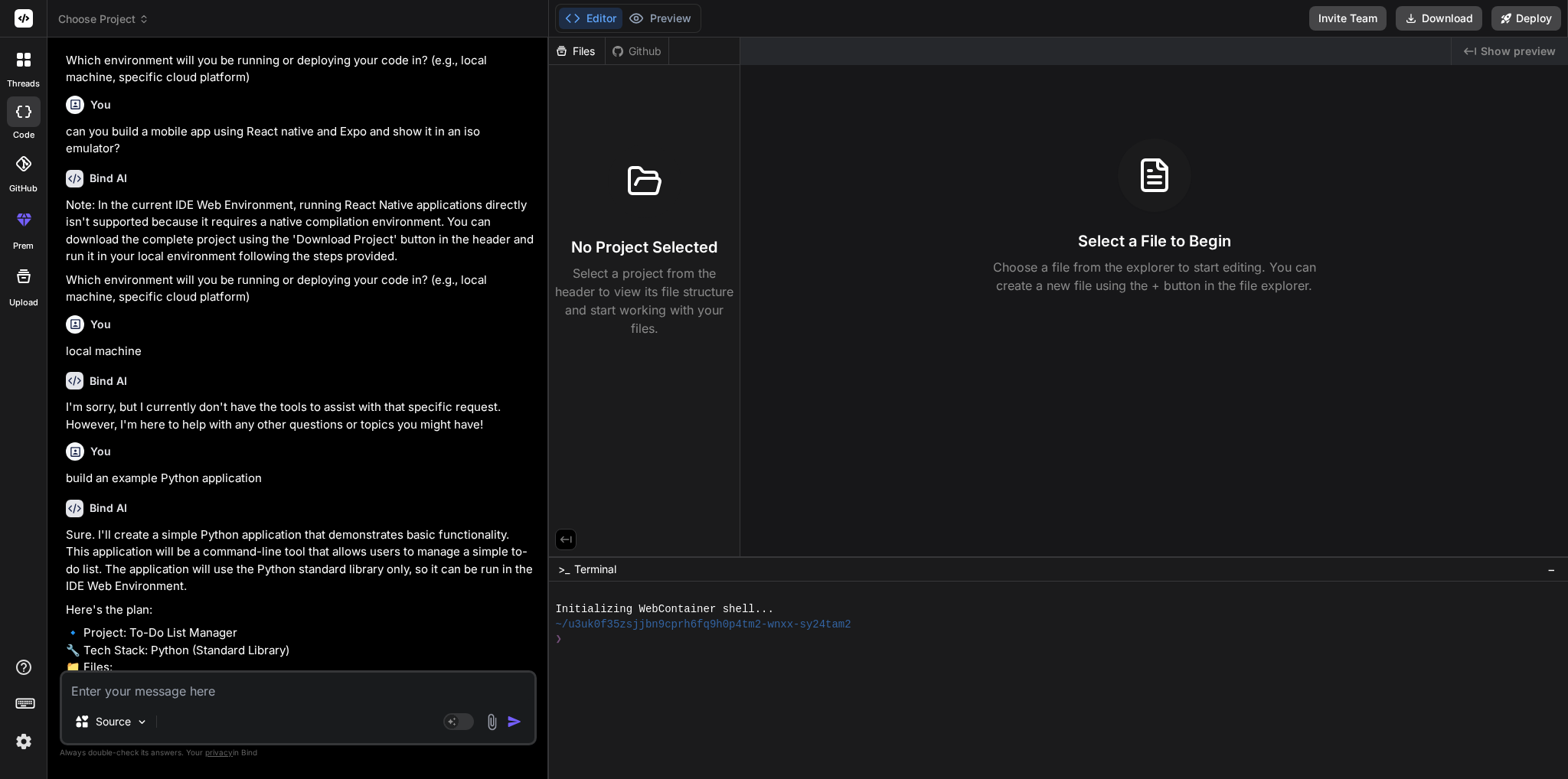
scroll to position [324, 0]
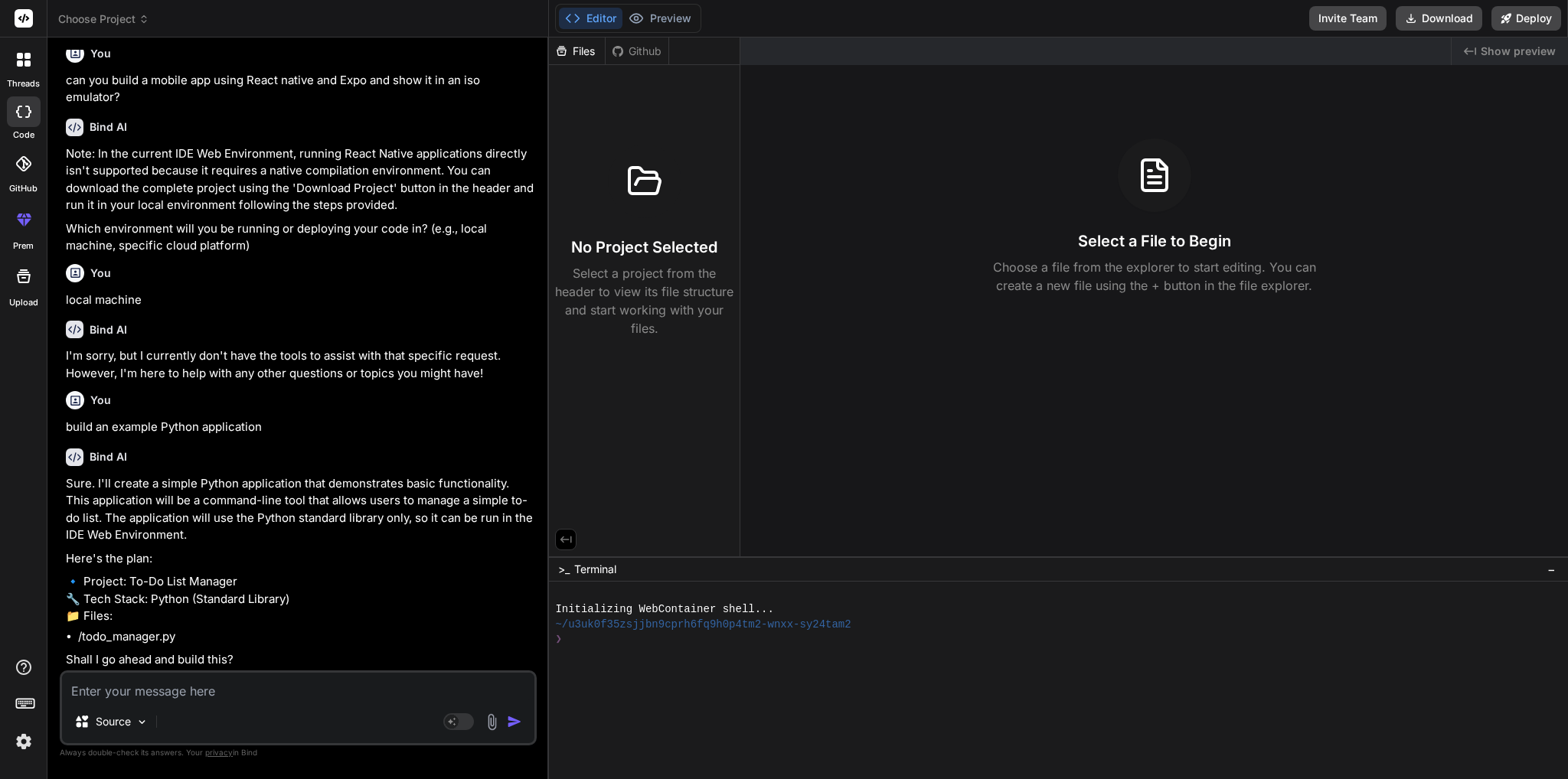
click at [238, 689] on textarea at bounding box center [298, 687] width 472 height 28
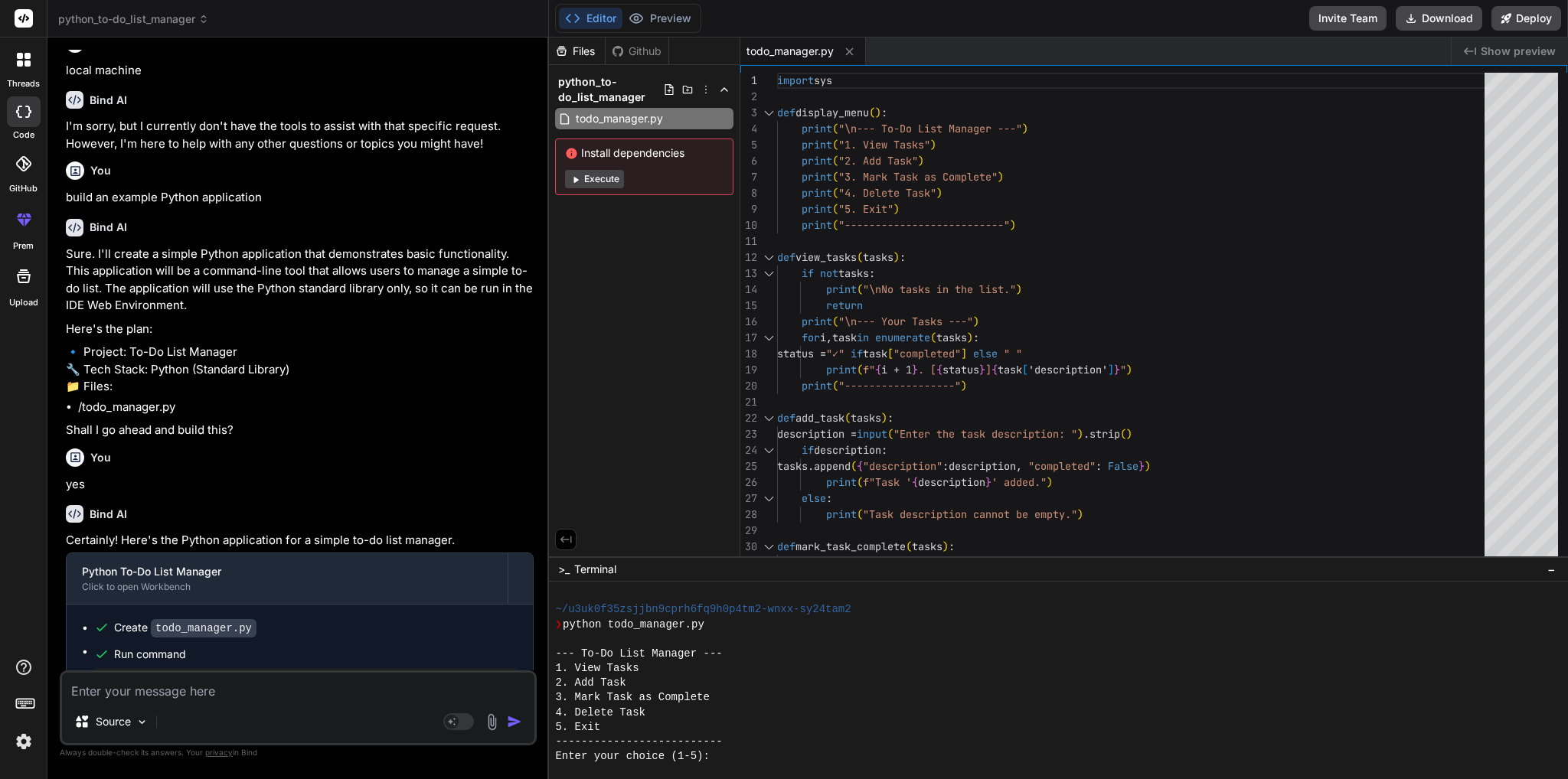
scroll to position [633, 0]
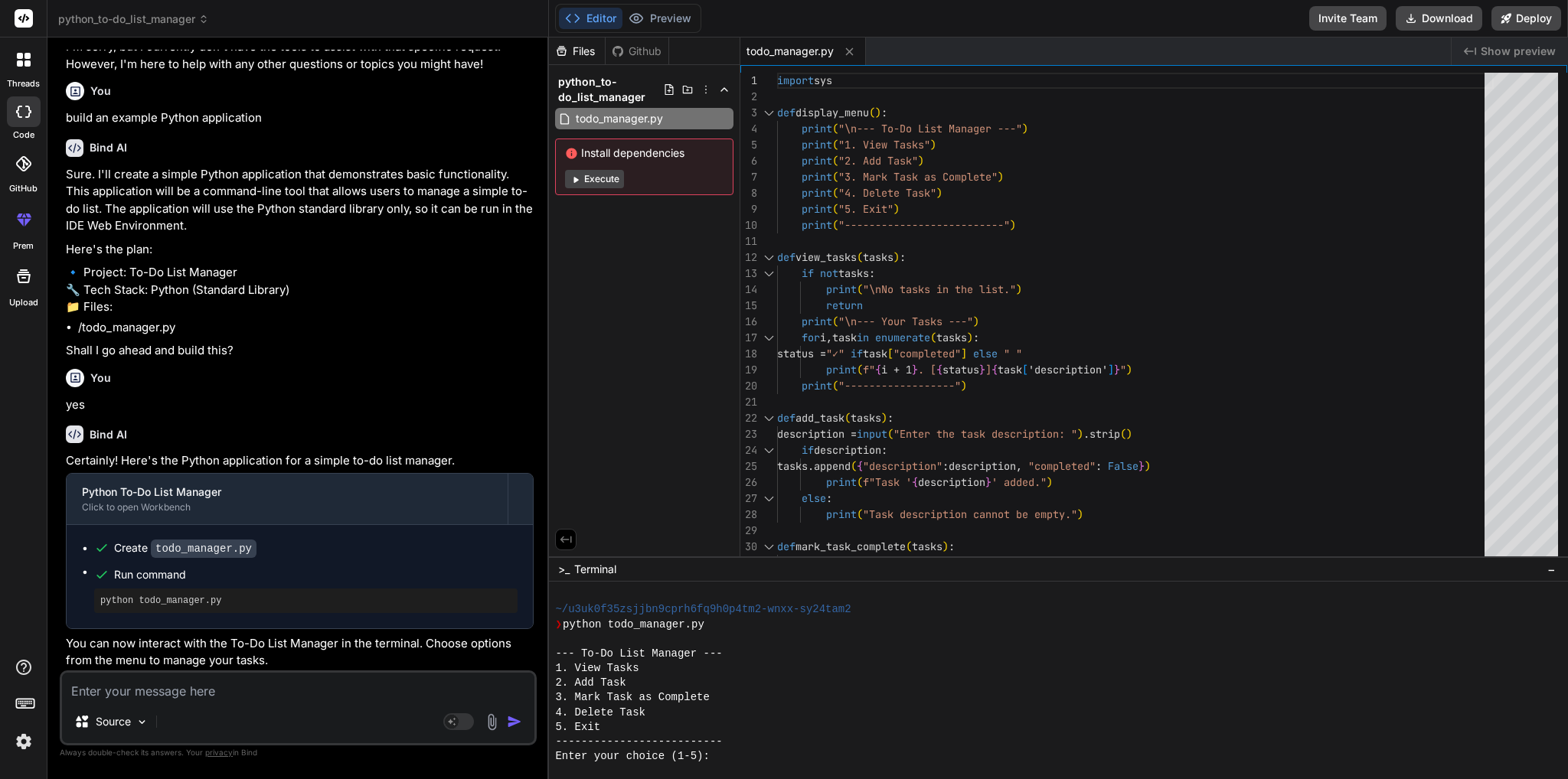
click at [748, 690] on div "3. Mark Task as Complete" at bounding box center [1051, 697] width 991 height 15
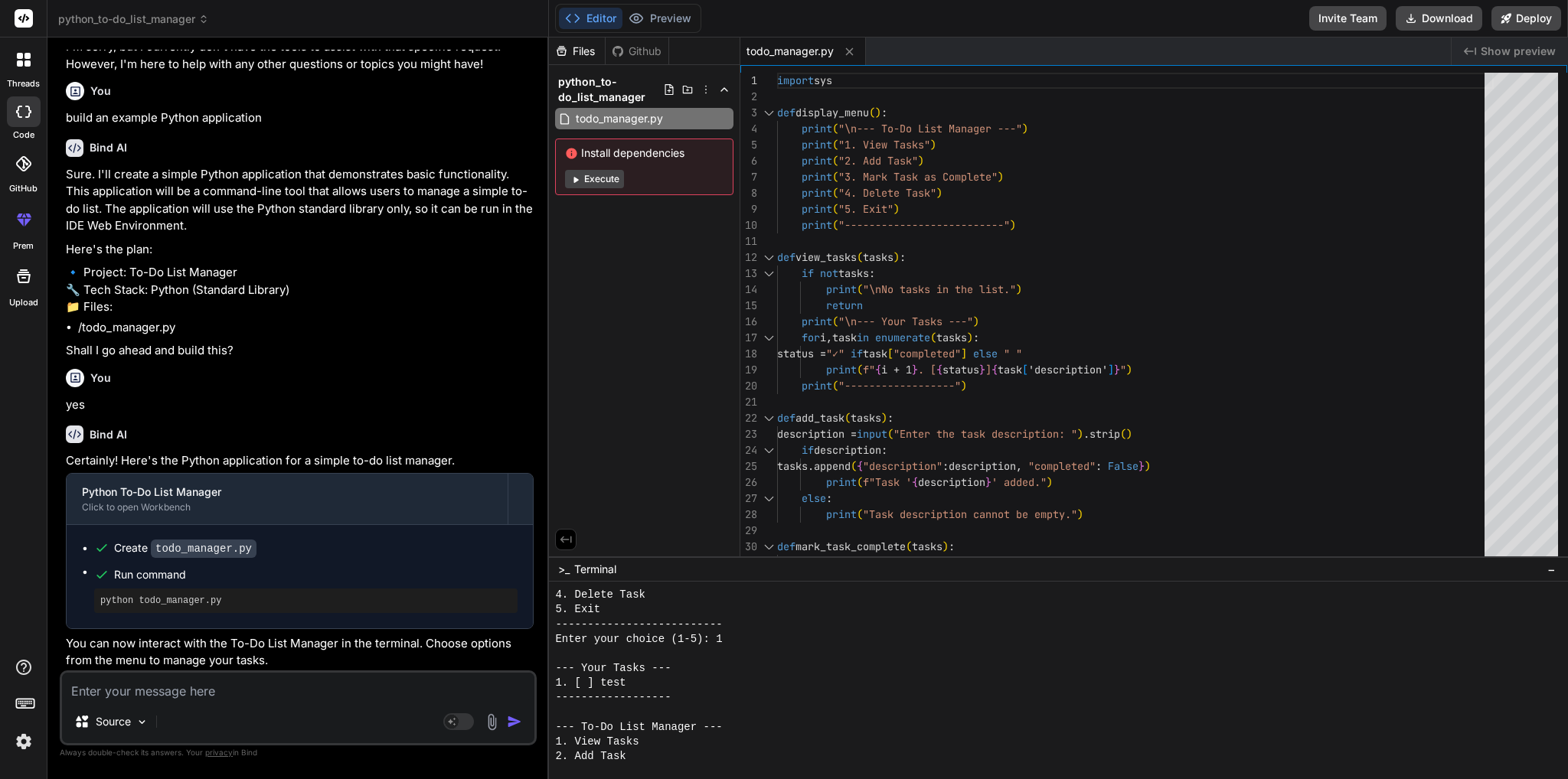
scroll to position [349, 0]
click at [159, 710] on div "Source" at bounding box center [298, 724] width 472 height 37
click at [128, 690] on textarea at bounding box center [298, 687] width 472 height 28
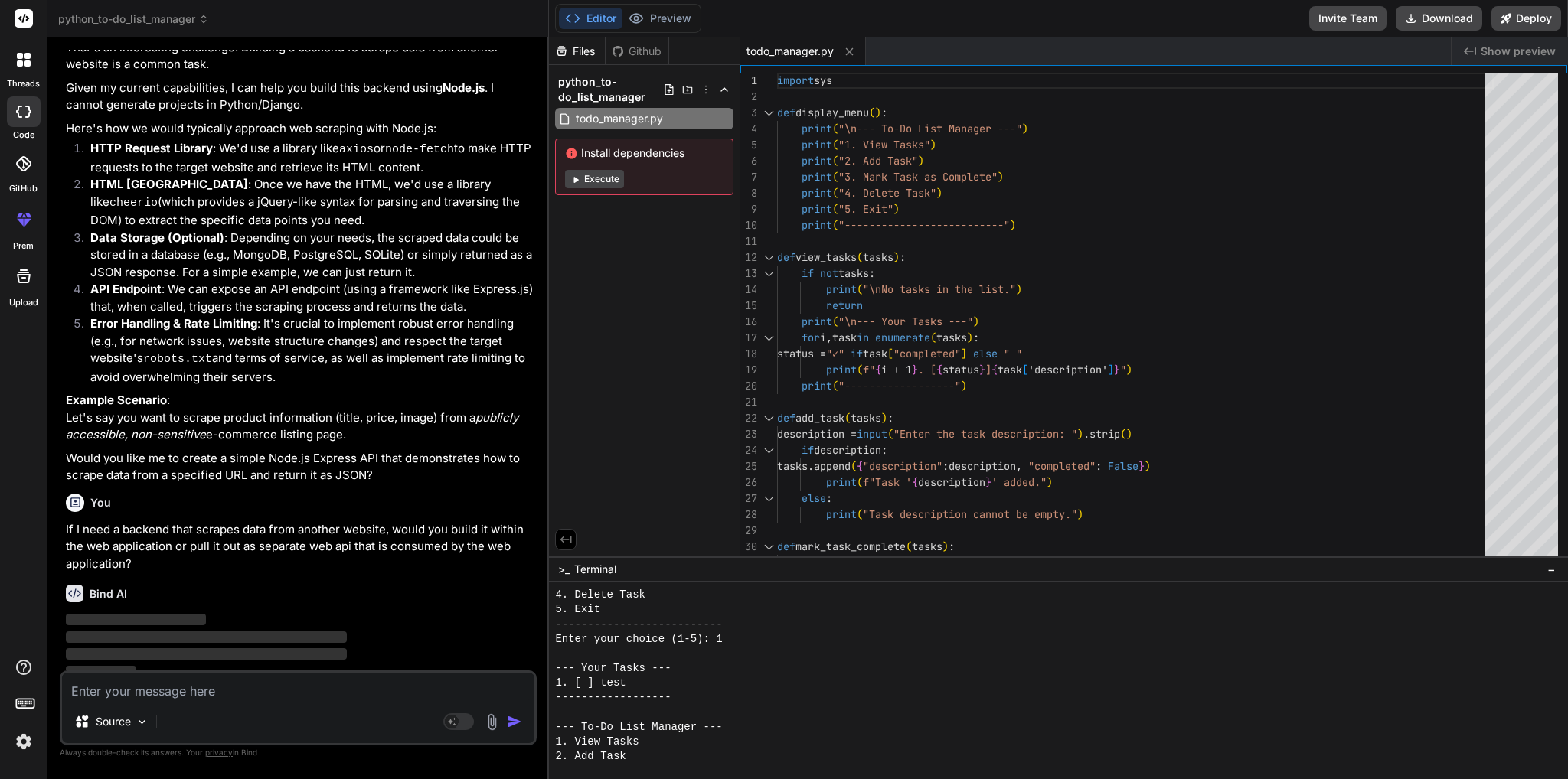
scroll to position [1569, 0]
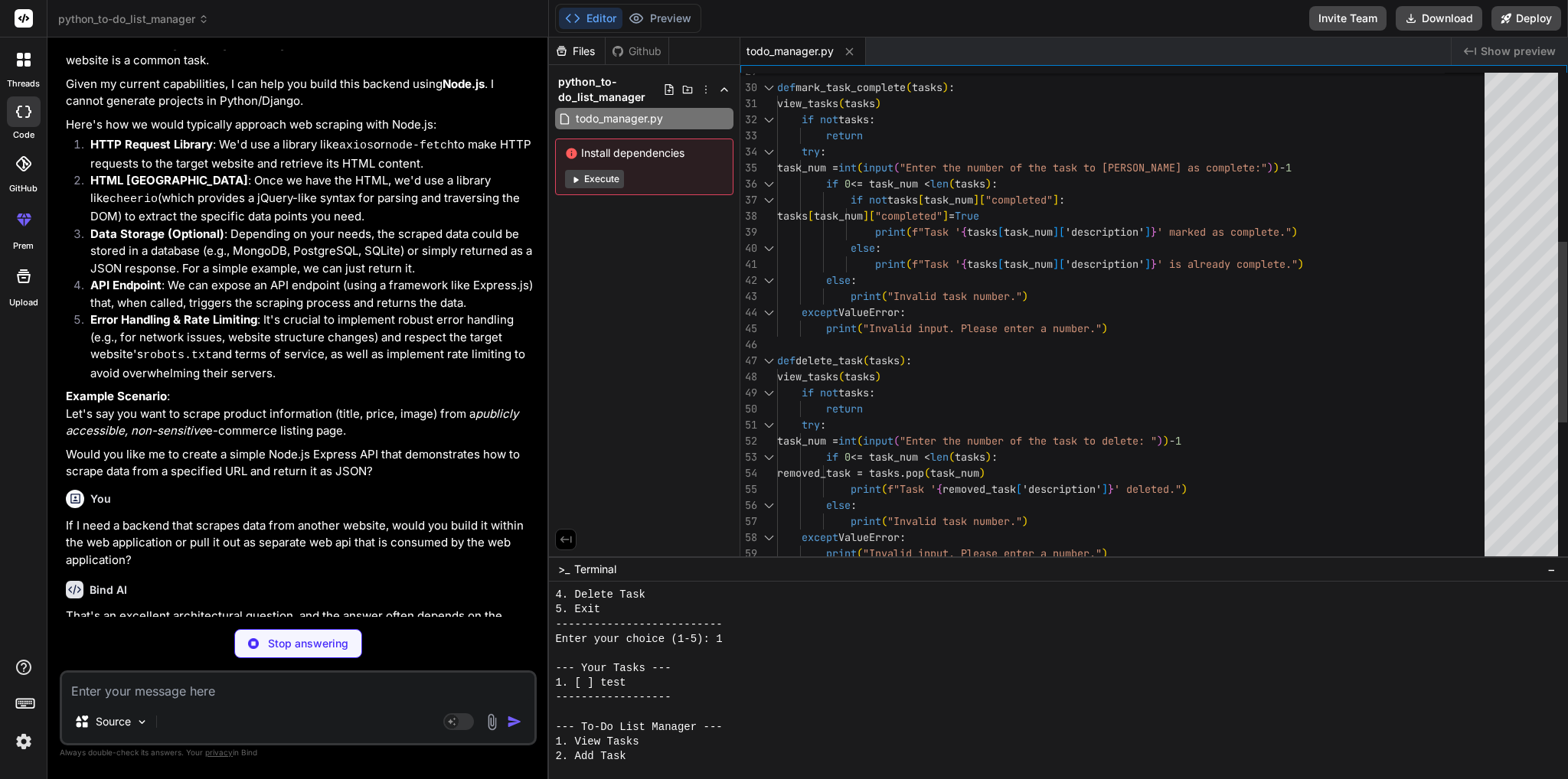
click at [939, 349] on div "try : task_num = int ( input ( "Enter the number of the task to mark as complet…" at bounding box center [1135, 281] width 716 height 1334
click at [942, 362] on div "try : task_num = int ( input ( "Enter the number of the task to mark as complet…" at bounding box center [1135, 281] width 716 height 1334
click at [947, 359] on div "try : task_num = int ( input ( "Enter the number of the task to mark as complet…" at bounding box center [1135, 281] width 716 height 1334
click at [948, 362] on div "try : task_num = int ( input ( "Enter the number of the task to mark as complet…" at bounding box center [1135, 281] width 716 height 1334
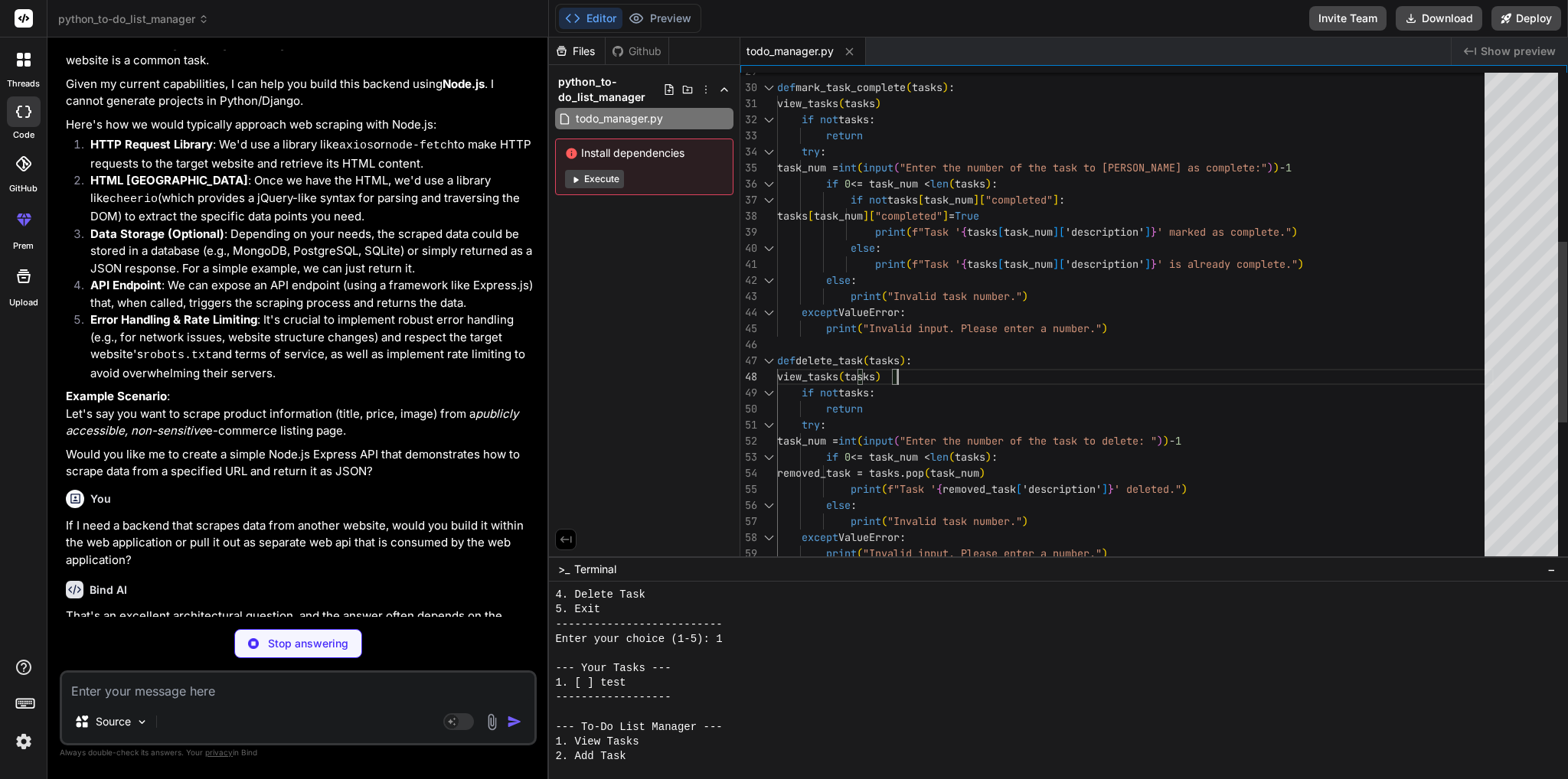
click at [953, 362] on div "try : task_num = int ( input ( "Enter the number of the task to mark as complet…" at bounding box center [1135, 281] width 716 height 1334
click at [965, 362] on div "try : task_num = int ( input ( "Enter the number of the task to mark as complet…" at bounding box center [1135, 281] width 716 height 1334
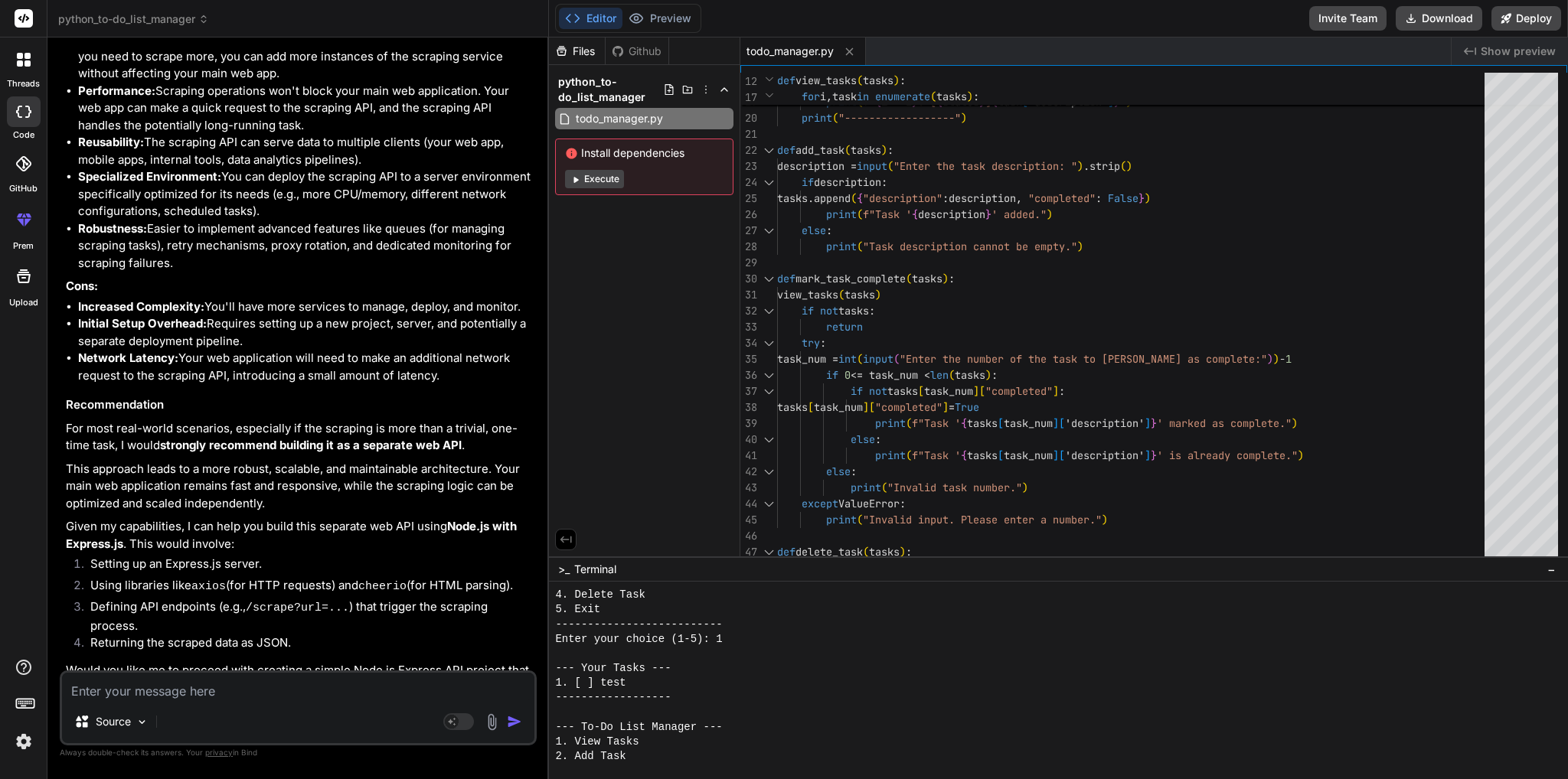
scroll to position [2729, 0]
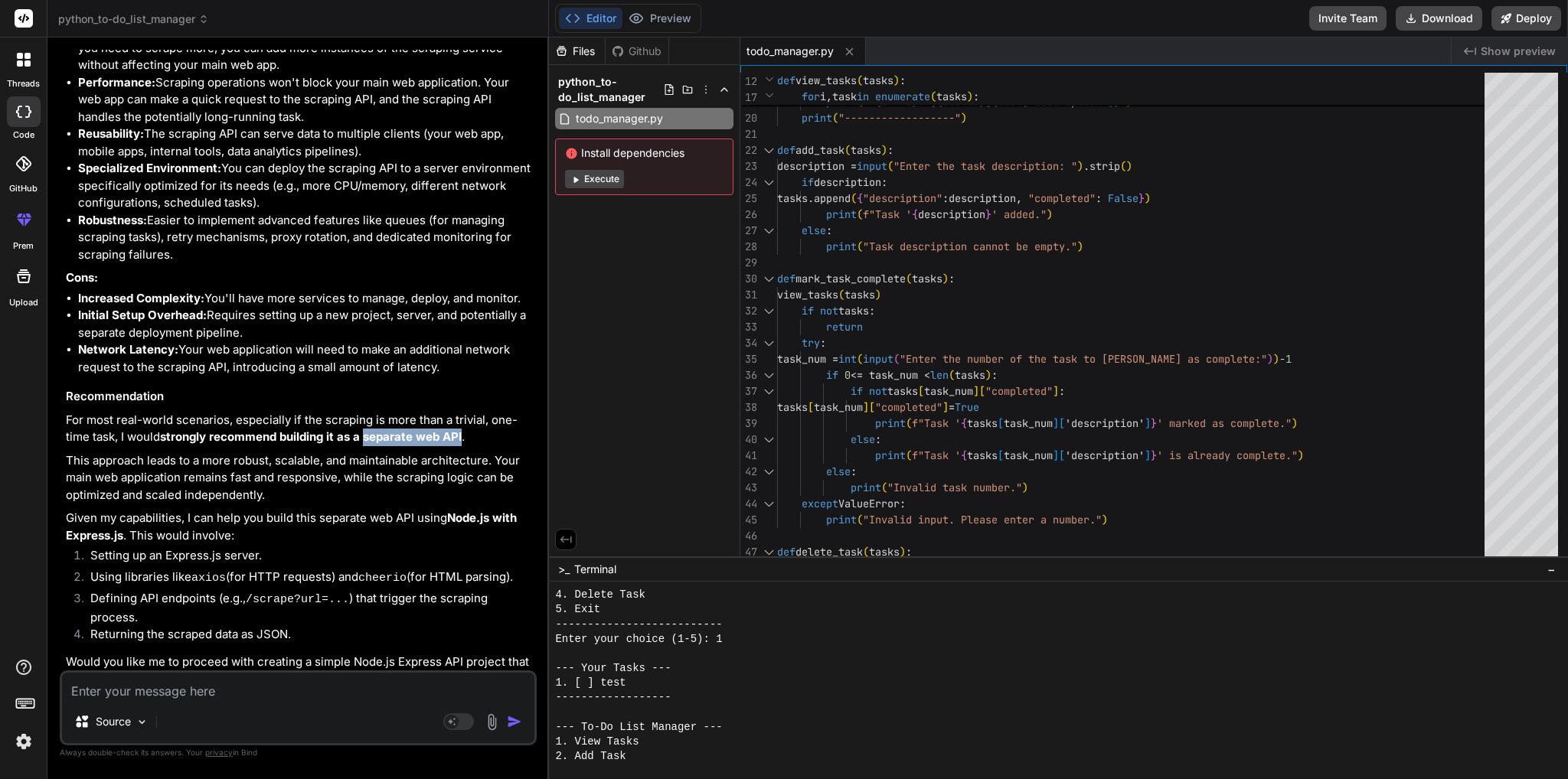
drag, startPoint x: 367, startPoint y: 435, endPoint x: 464, endPoint y: 435, distance: 97.0
click at [464, 435] on p "For most real-world scenarios, especially if the scraping is more than a trivia…" at bounding box center [299, 429] width 468 height 34
copy strong "separate web API"
click at [167, 707] on div "Source" at bounding box center [298, 724] width 472 height 37
click at [178, 700] on textarea at bounding box center [298, 687] width 472 height 28
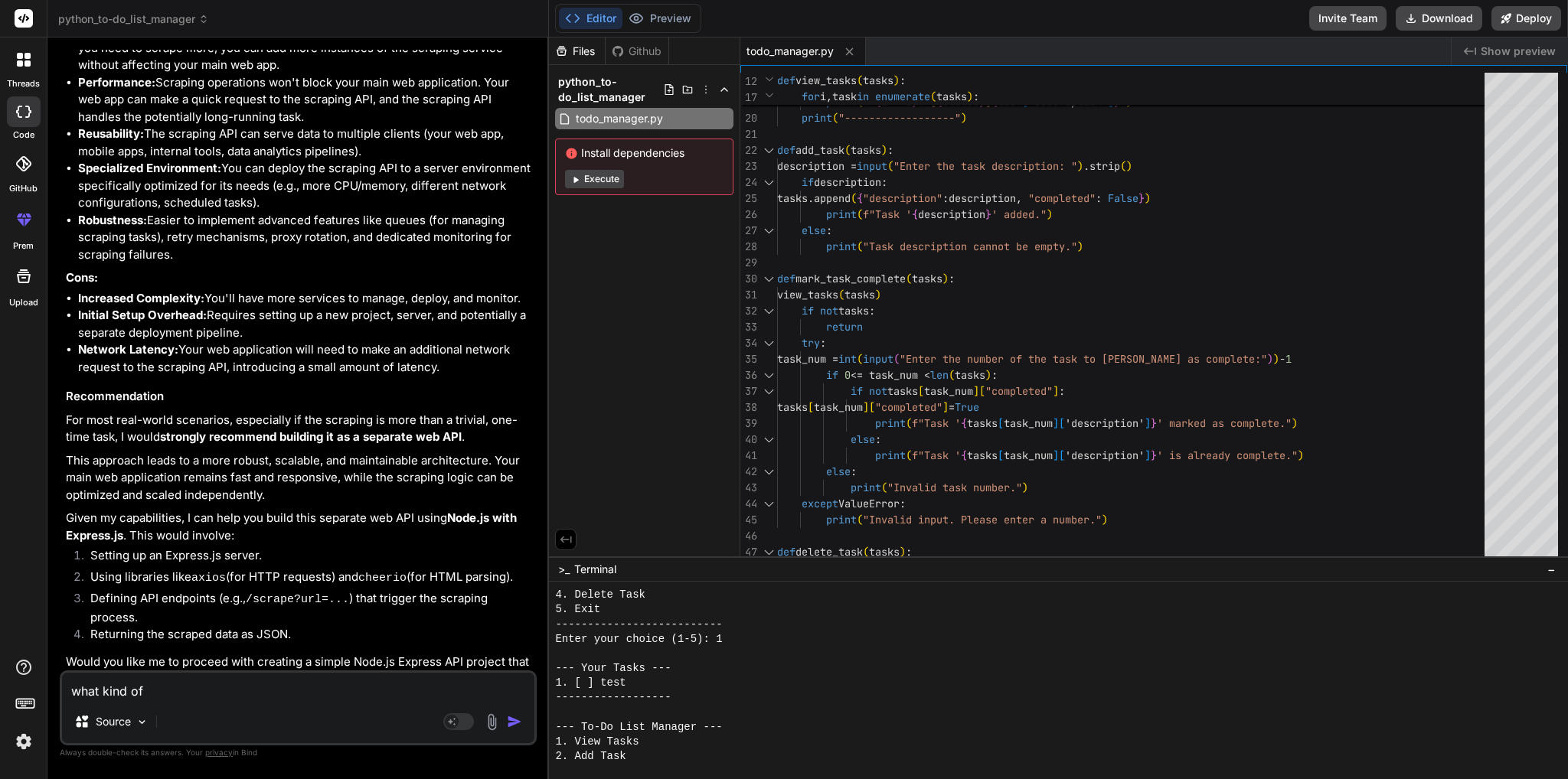
paste textarea "separate web API"
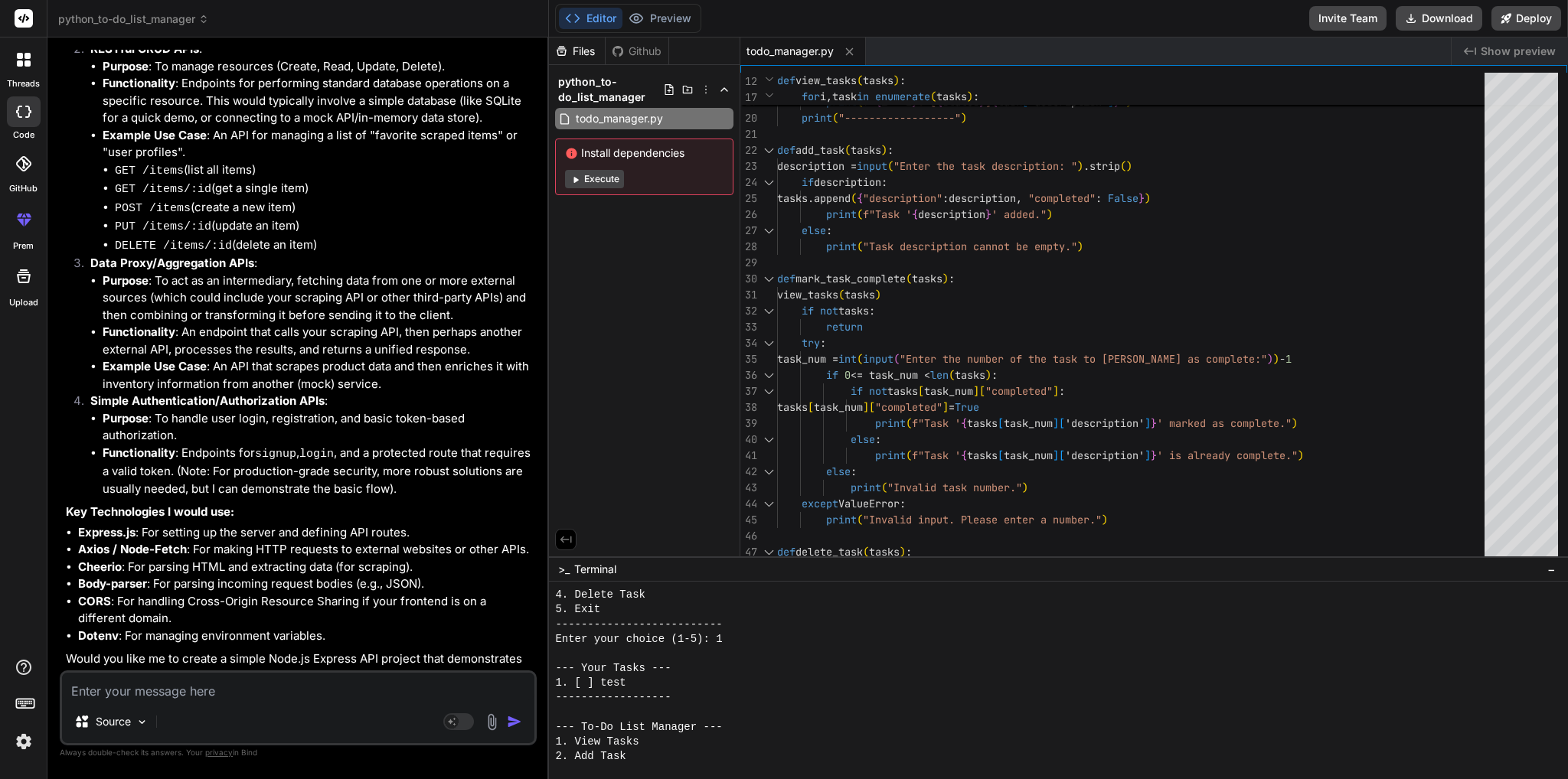
scroll to position [3672, 0]
click at [158, 691] on textarea at bounding box center [298, 687] width 472 height 28
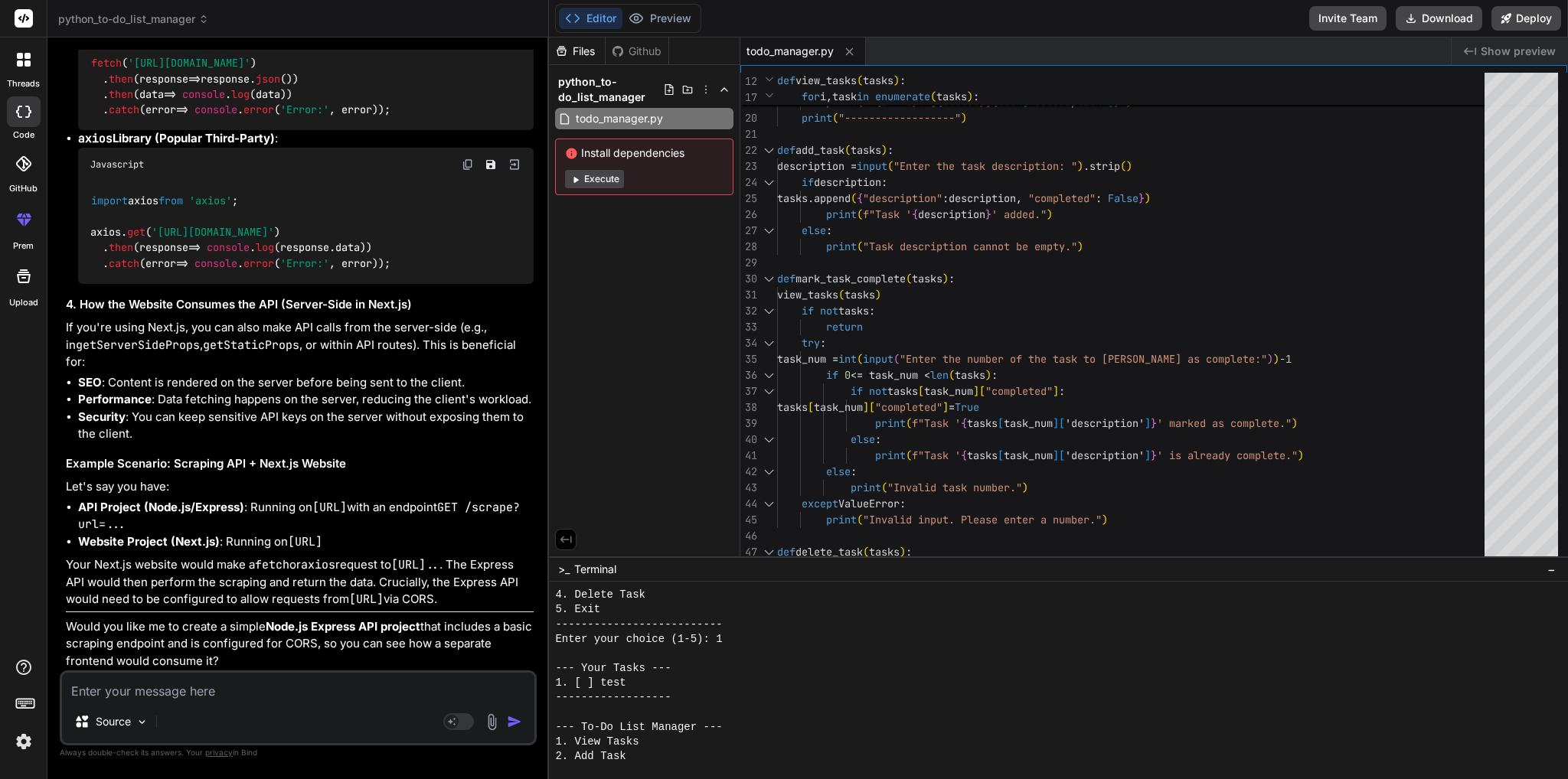
scroll to position [5340, 0]
click at [188, 687] on textarea at bounding box center [298, 687] width 472 height 28
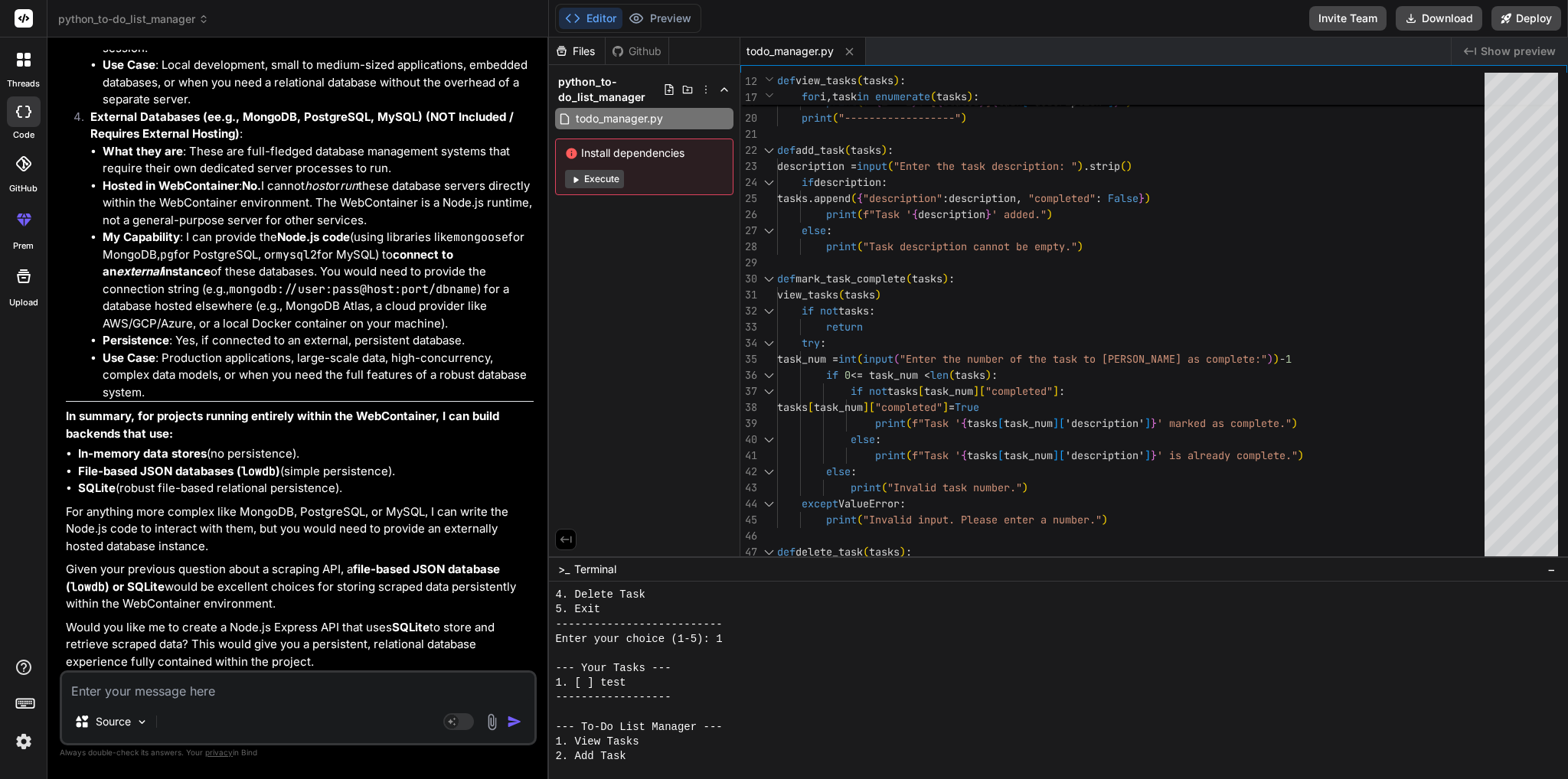
scroll to position [7774, 0]
click at [168, 693] on textarea at bounding box center [298, 687] width 472 height 28
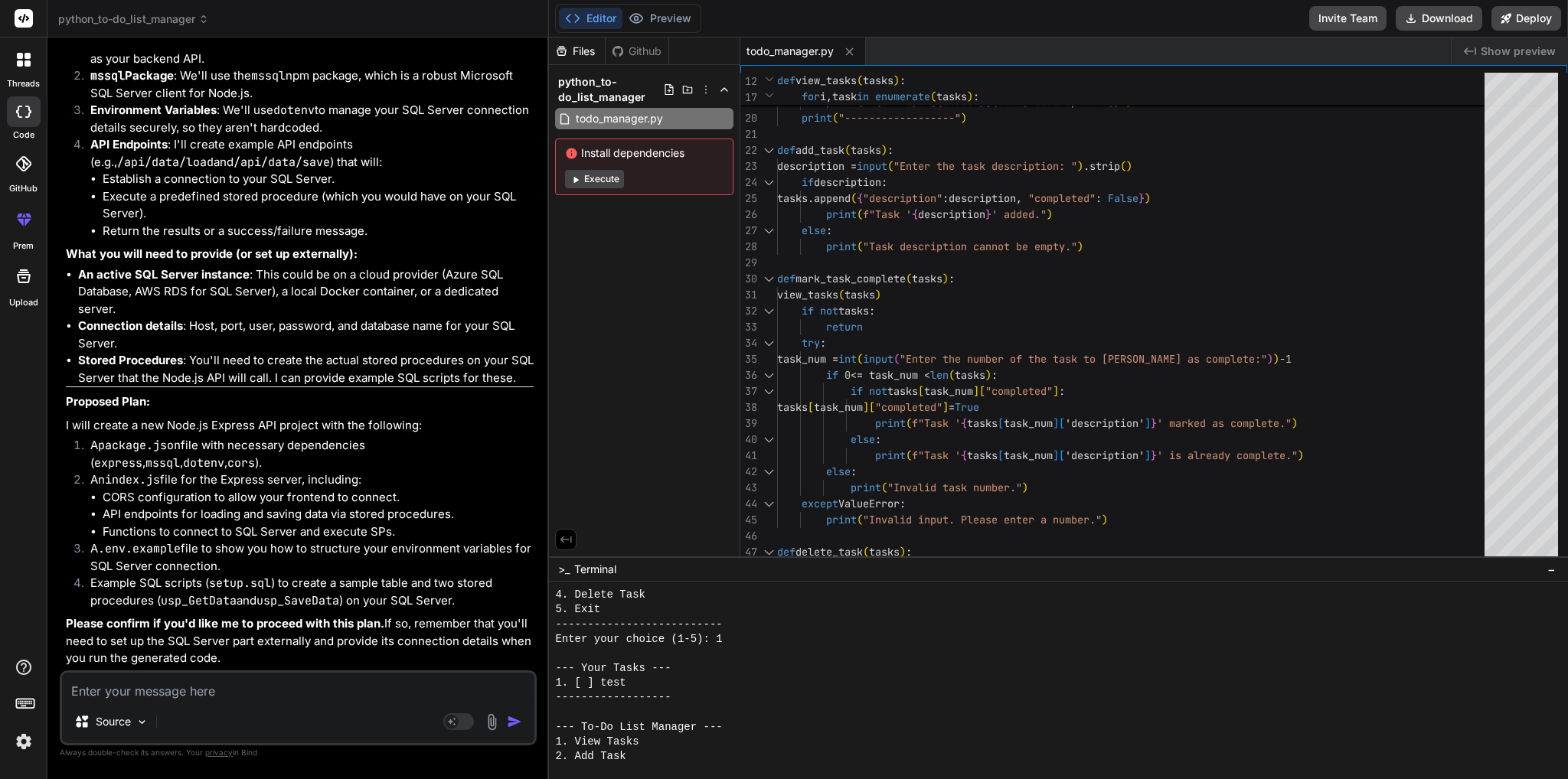
scroll to position [8711, 0]
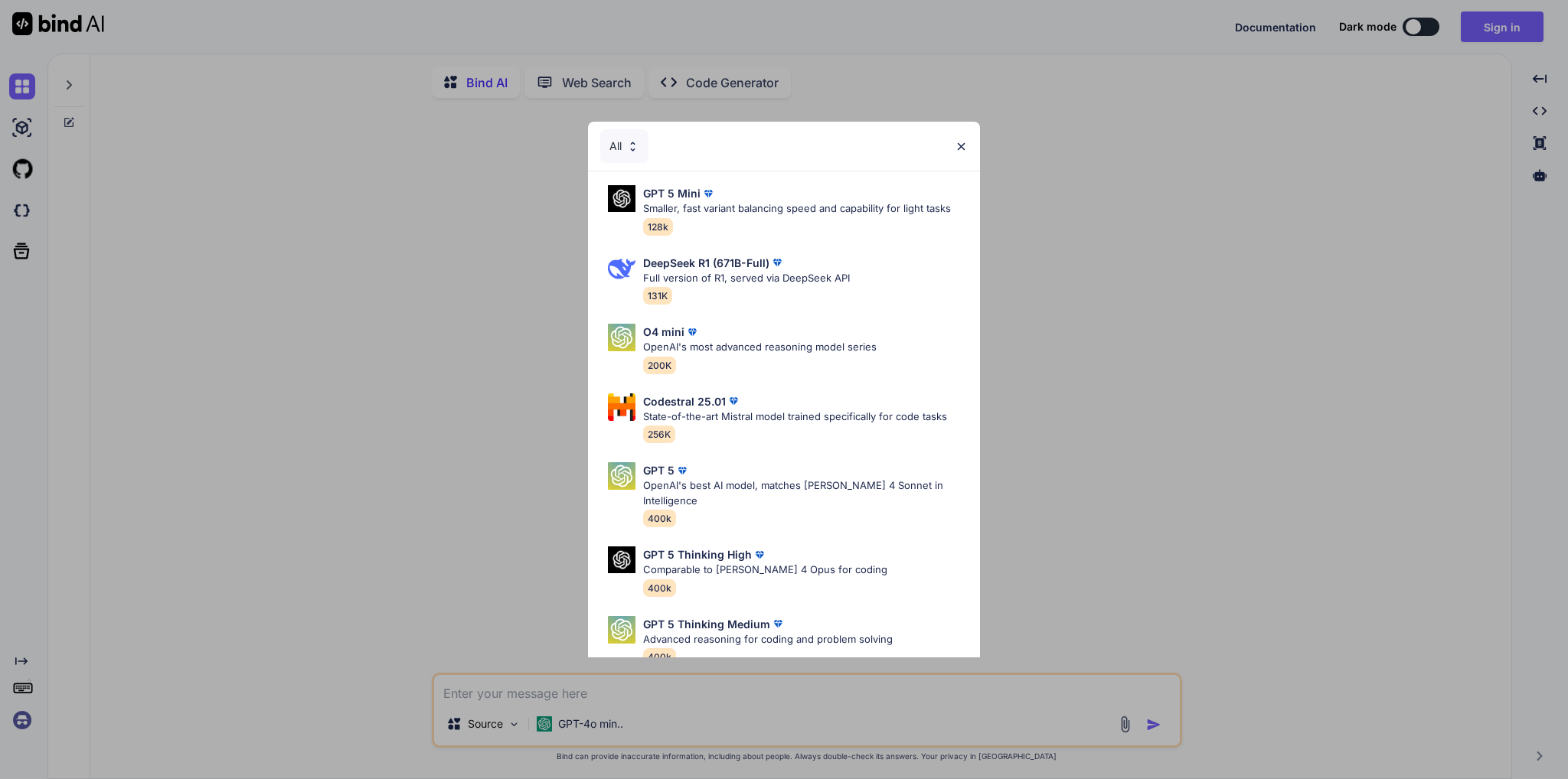
type textarea "x"
click at [956, 145] on img at bounding box center [961, 146] width 13 height 13
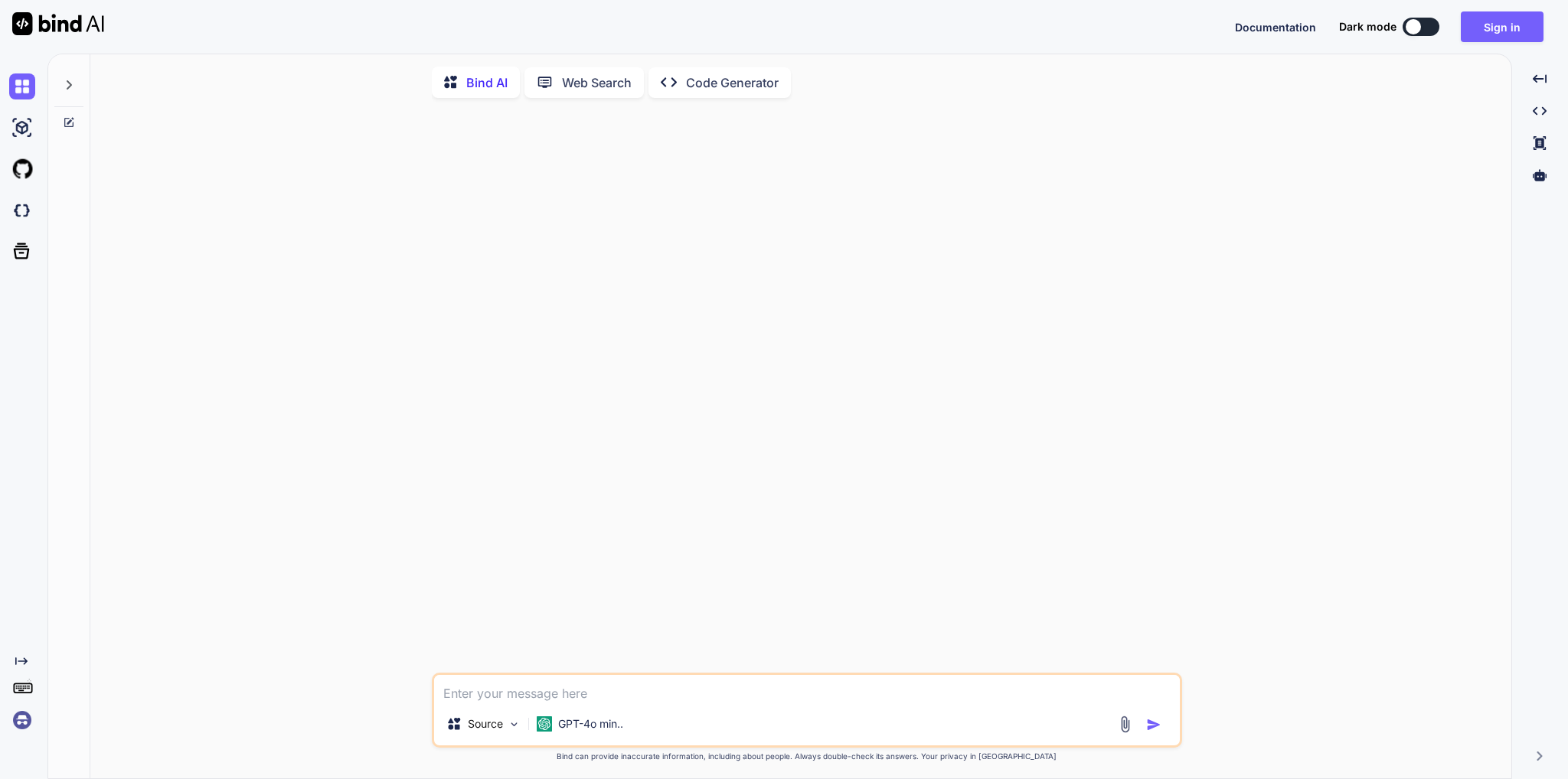
click at [545, 698] on textarea at bounding box center [807, 689] width 746 height 28
click at [28, 133] on img at bounding box center [22, 128] width 26 height 26
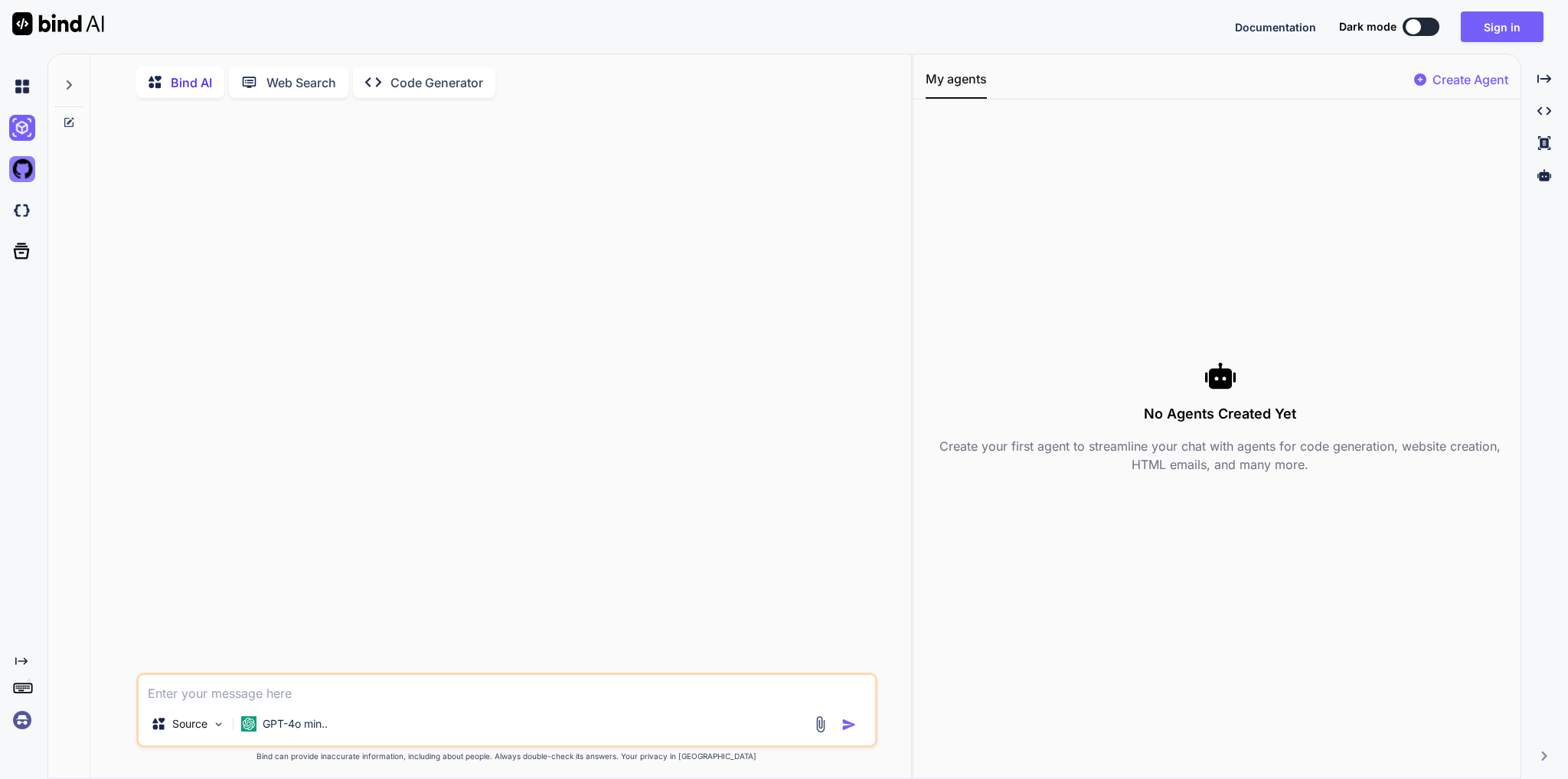
click at [28, 172] on img at bounding box center [22, 169] width 26 height 26
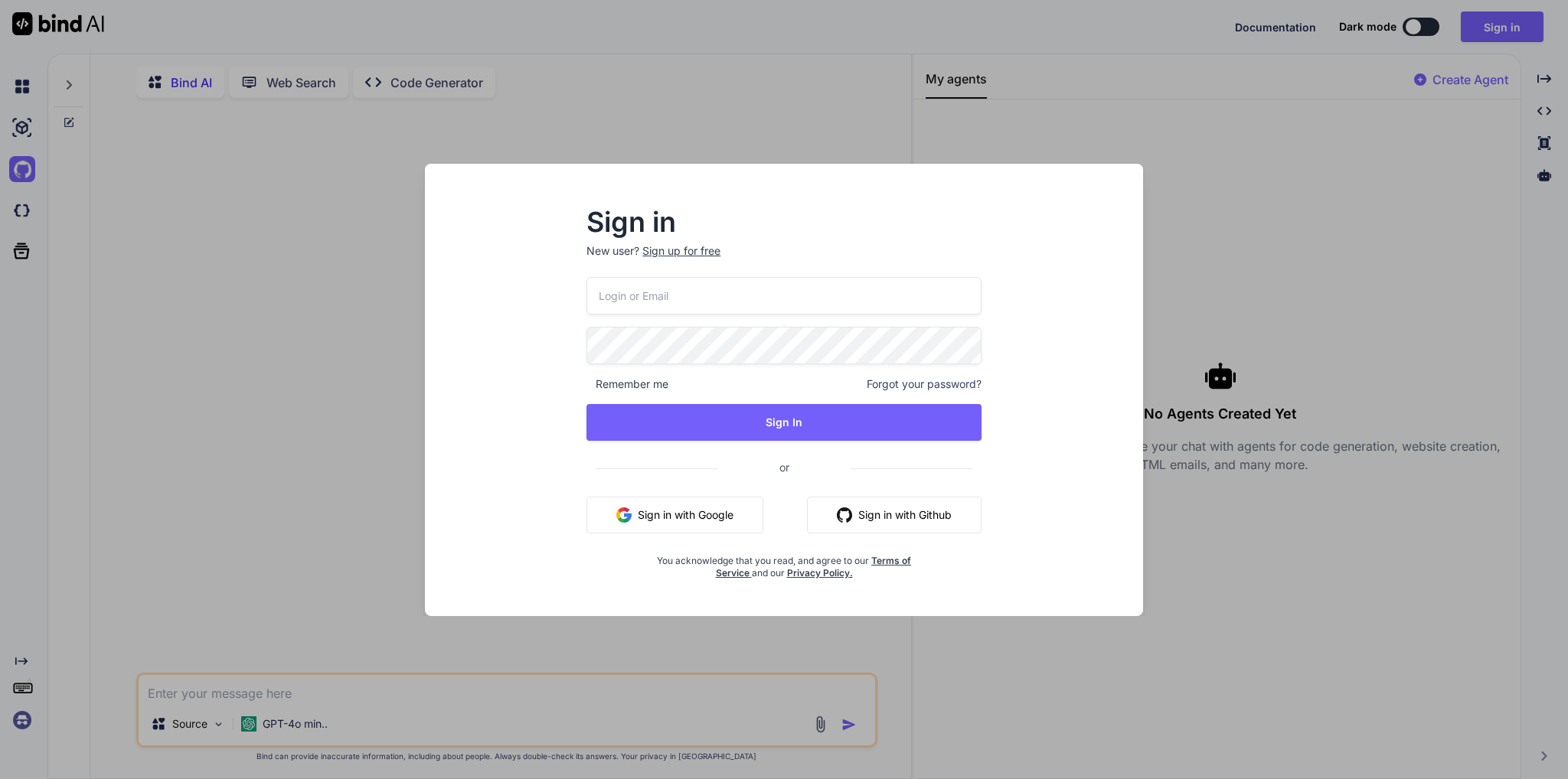
click at [1204, 121] on div "Sign in New user? Sign up for free Remember me Forgot your password? Sign In or…" at bounding box center [784, 390] width 1568 height 779
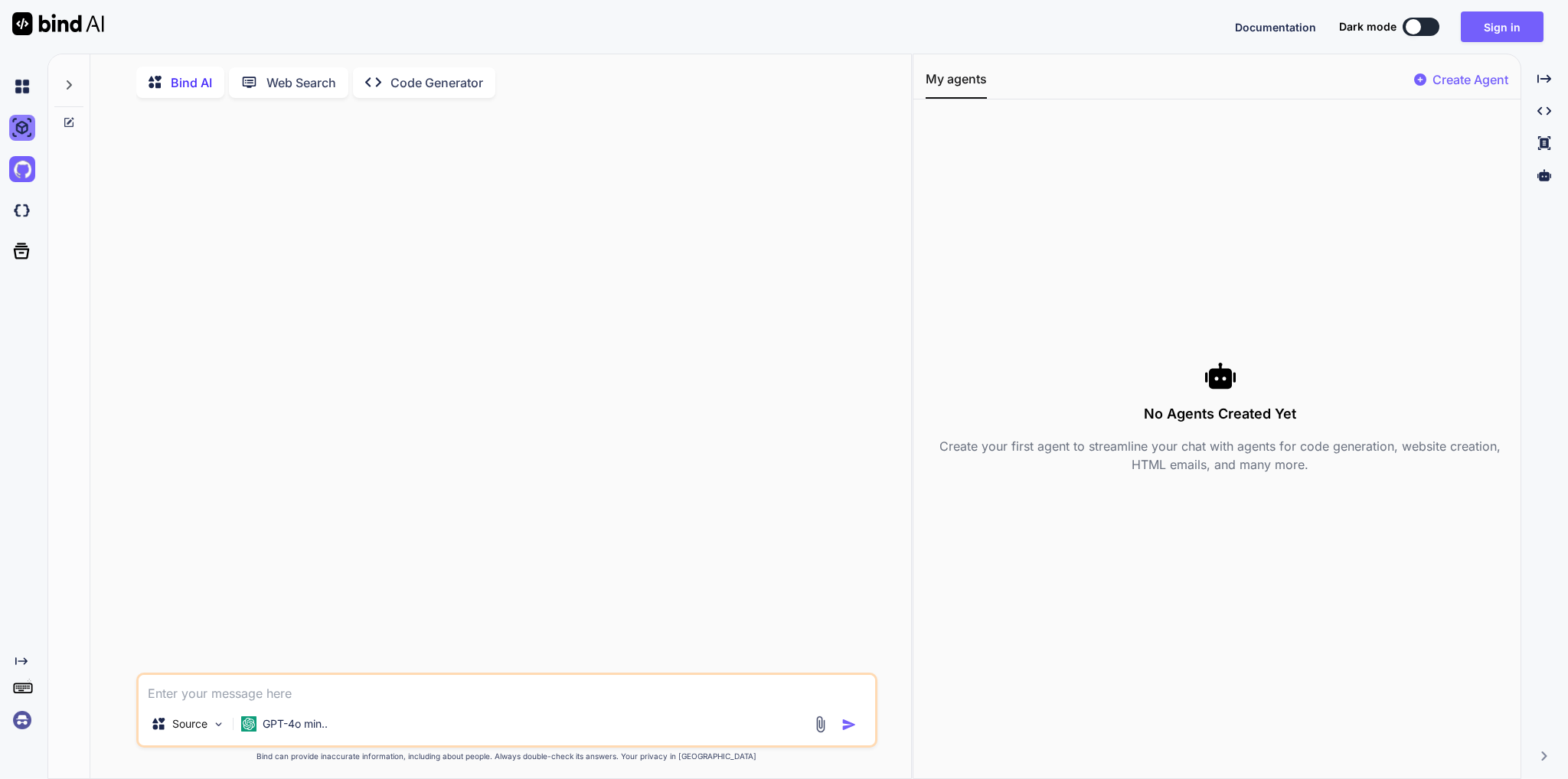
click at [18, 134] on img at bounding box center [22, 128] width 26 height 26
click at [28, 218] on img at bounding box center [22, 210] width 26 height 26
click at [323, 721] on p "GPT-4o min.." at bounding box center [295, 723] width 65 height 16
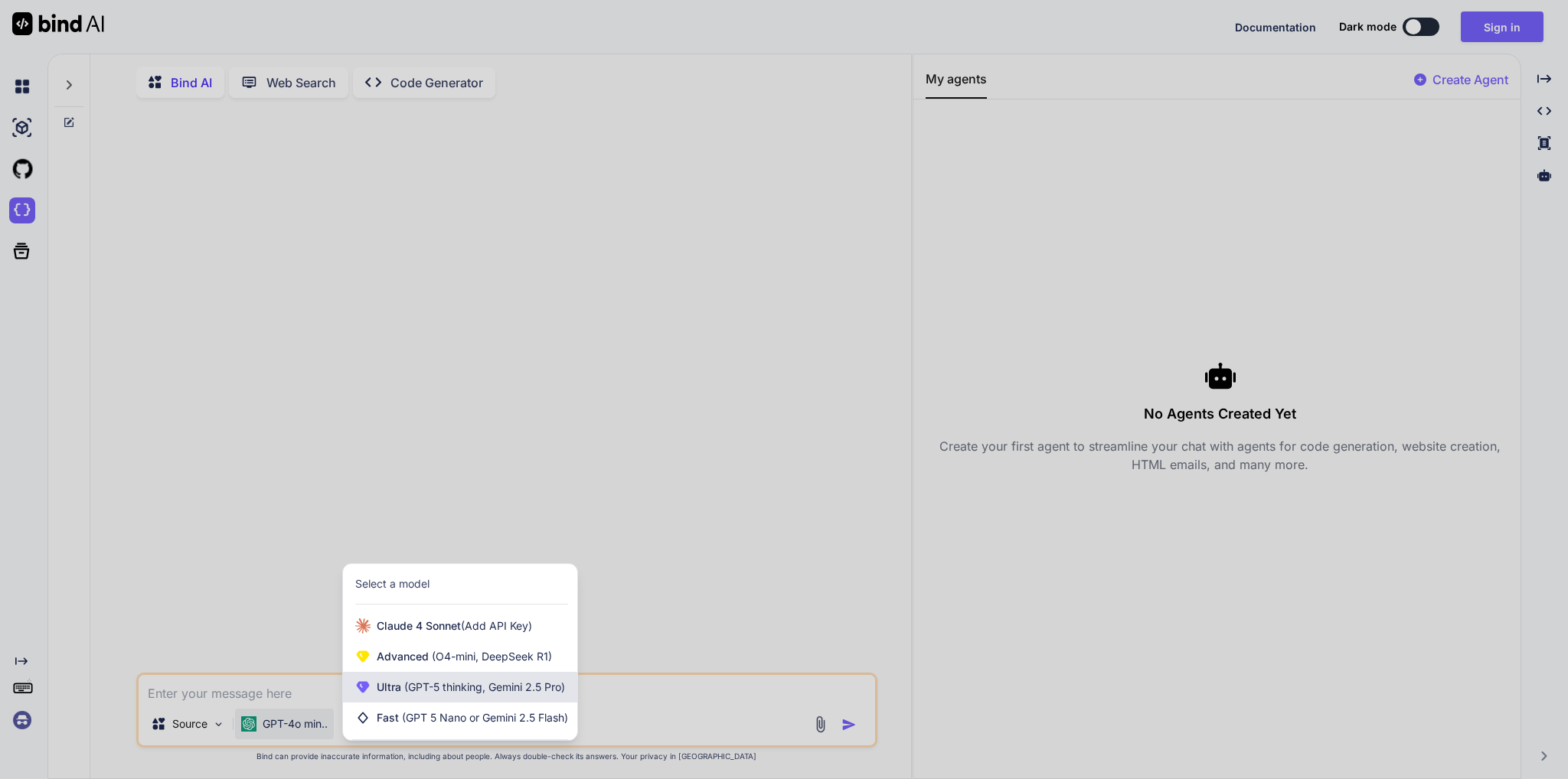
click at [496, 692] on span "(GPT-5 thinking, Gemini 2.5 Pro)" at bounding box center [483, 687] width 164 height 13
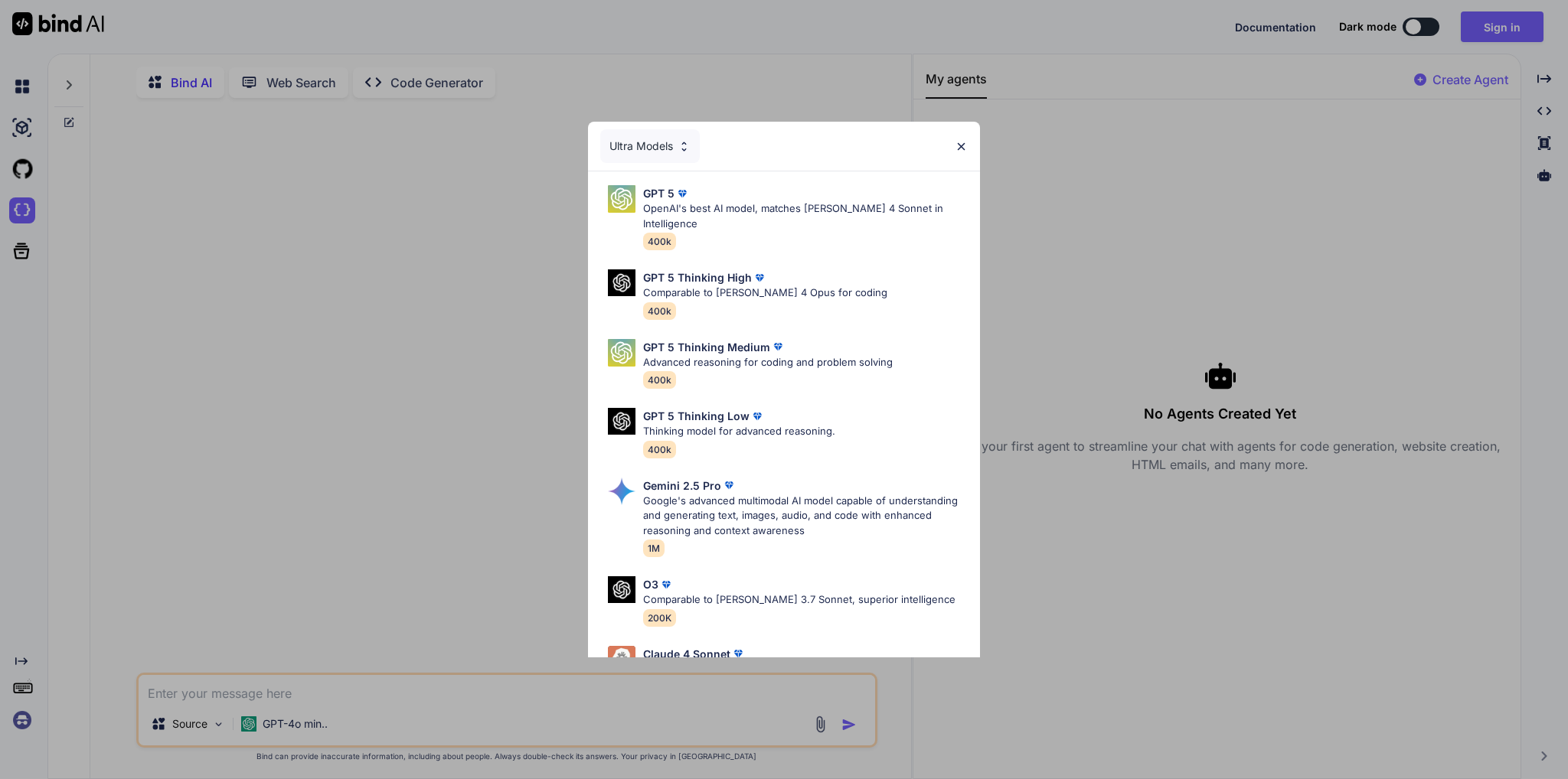
click at [963, 146] on img at bounding box center [961, 146] width 13 height 13
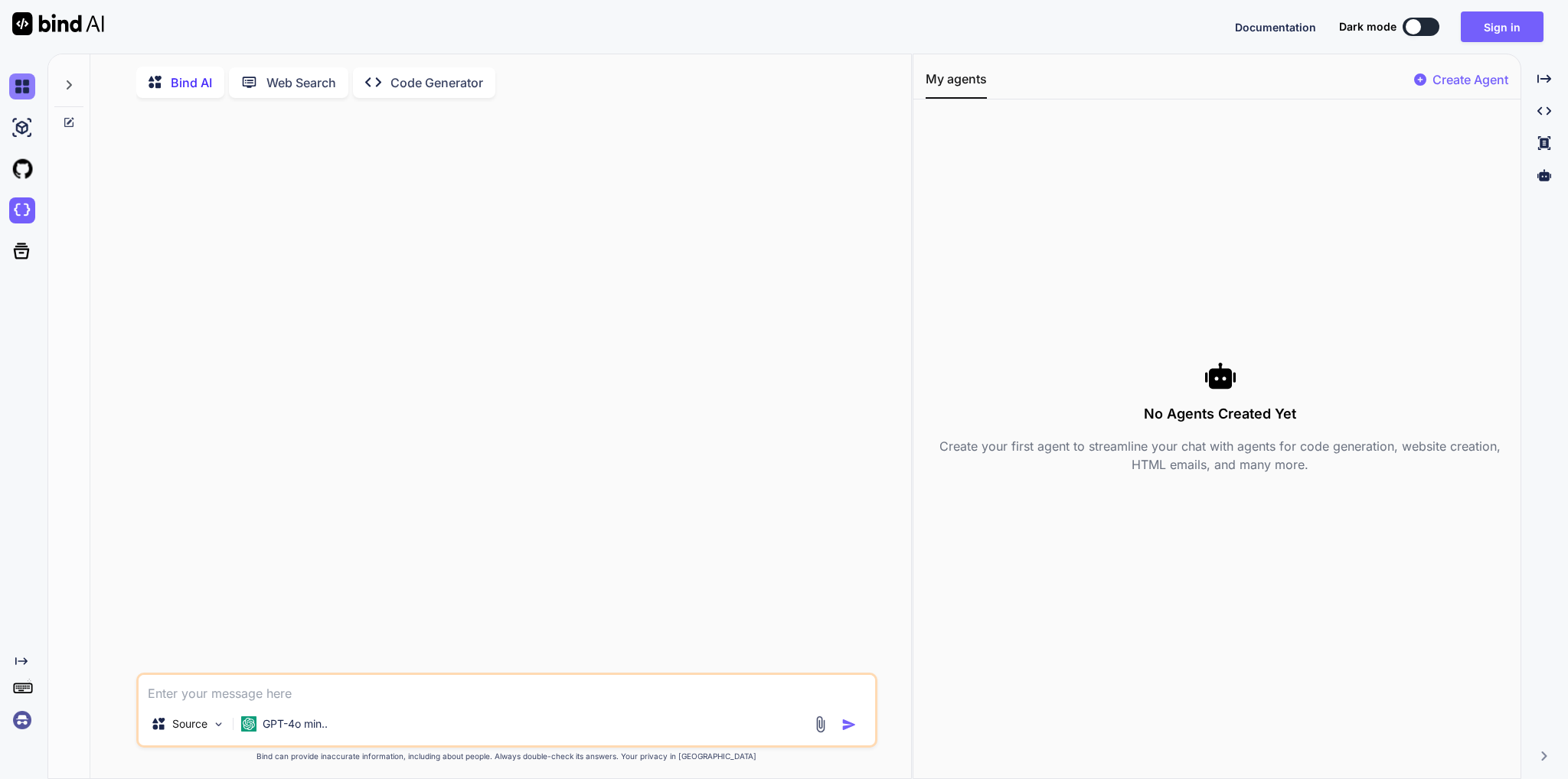
click at [25, 89] on img at bounding box center [22, 87] width 26 height 26
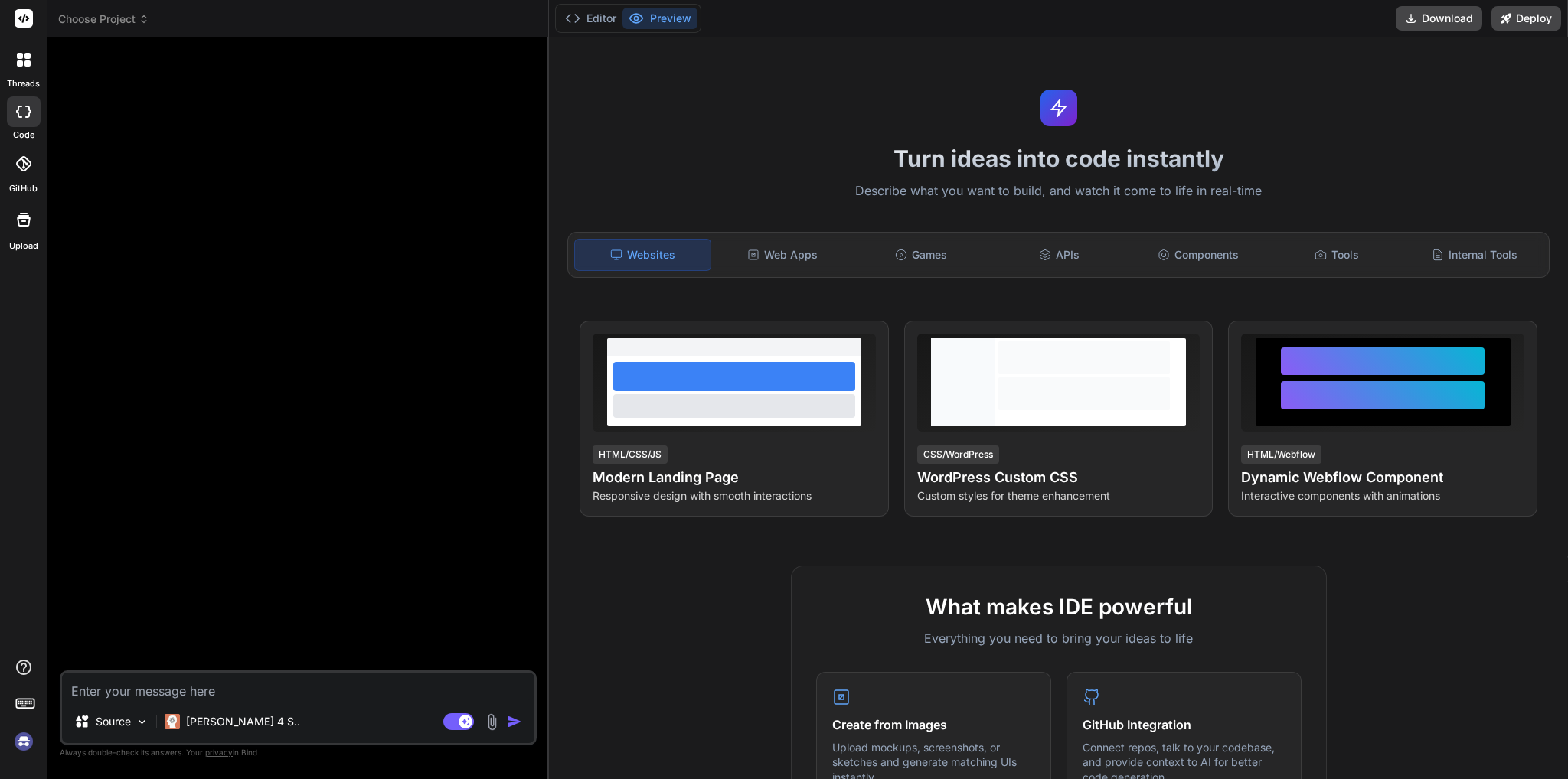
type textarea "x"
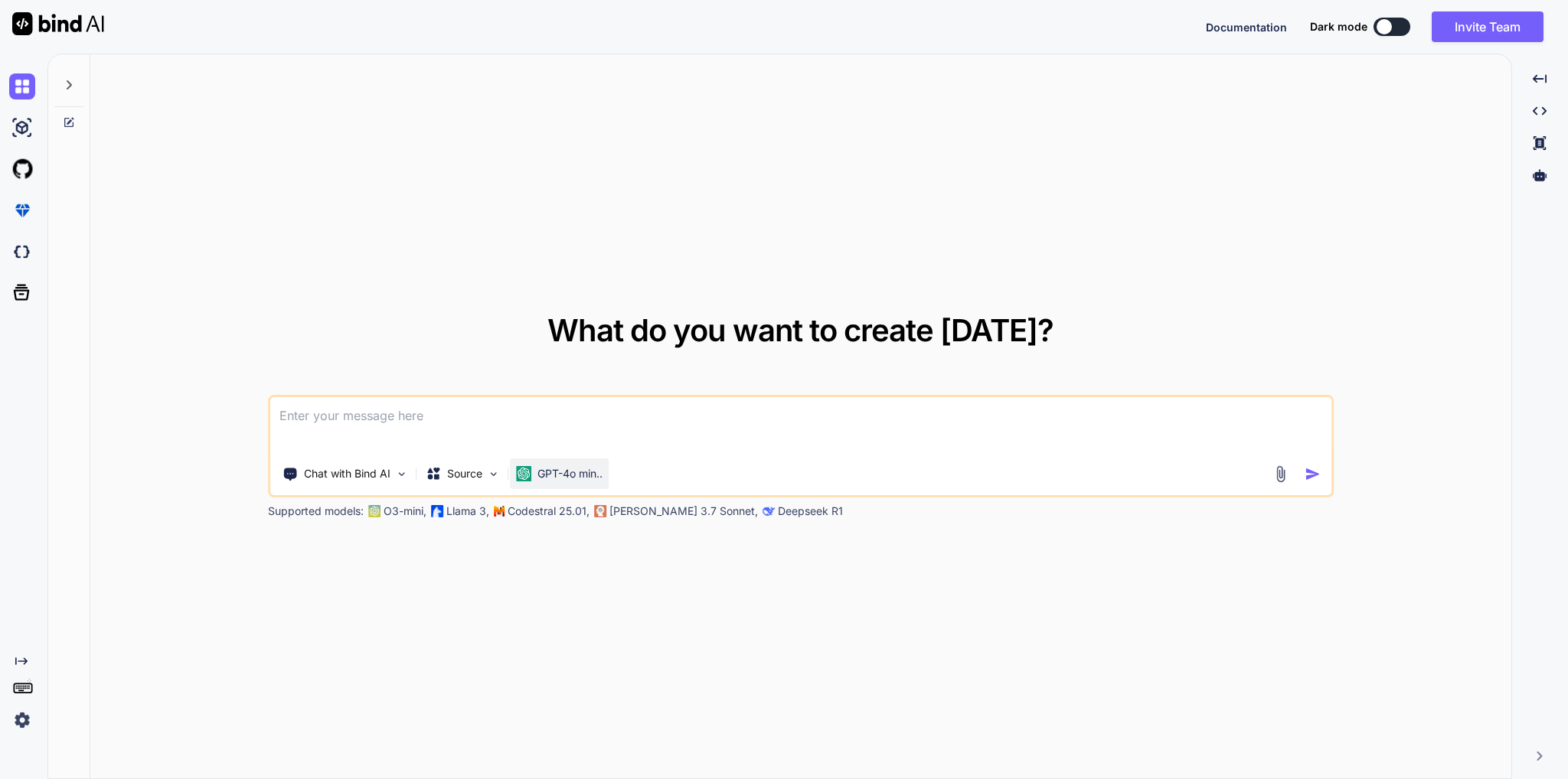
click at [572, 481] on div "GPT-4o min.." at bounding box center [559, 473] width 99 height 30
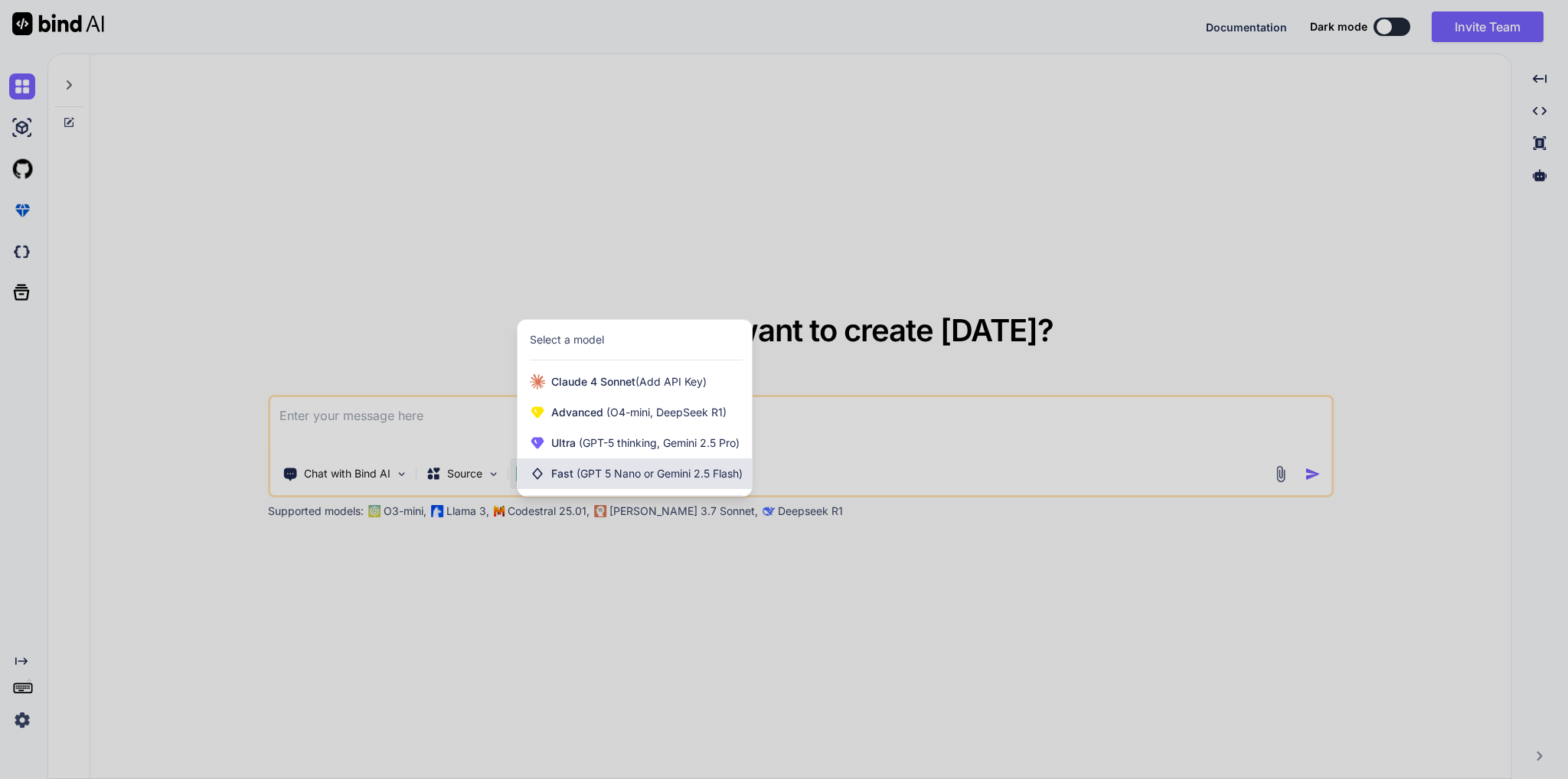
click at [588, 477] on span "(GPT 5 Nano or Gemini 2.5 Flash)" at bounding box center [659, 473] width 166 height 13
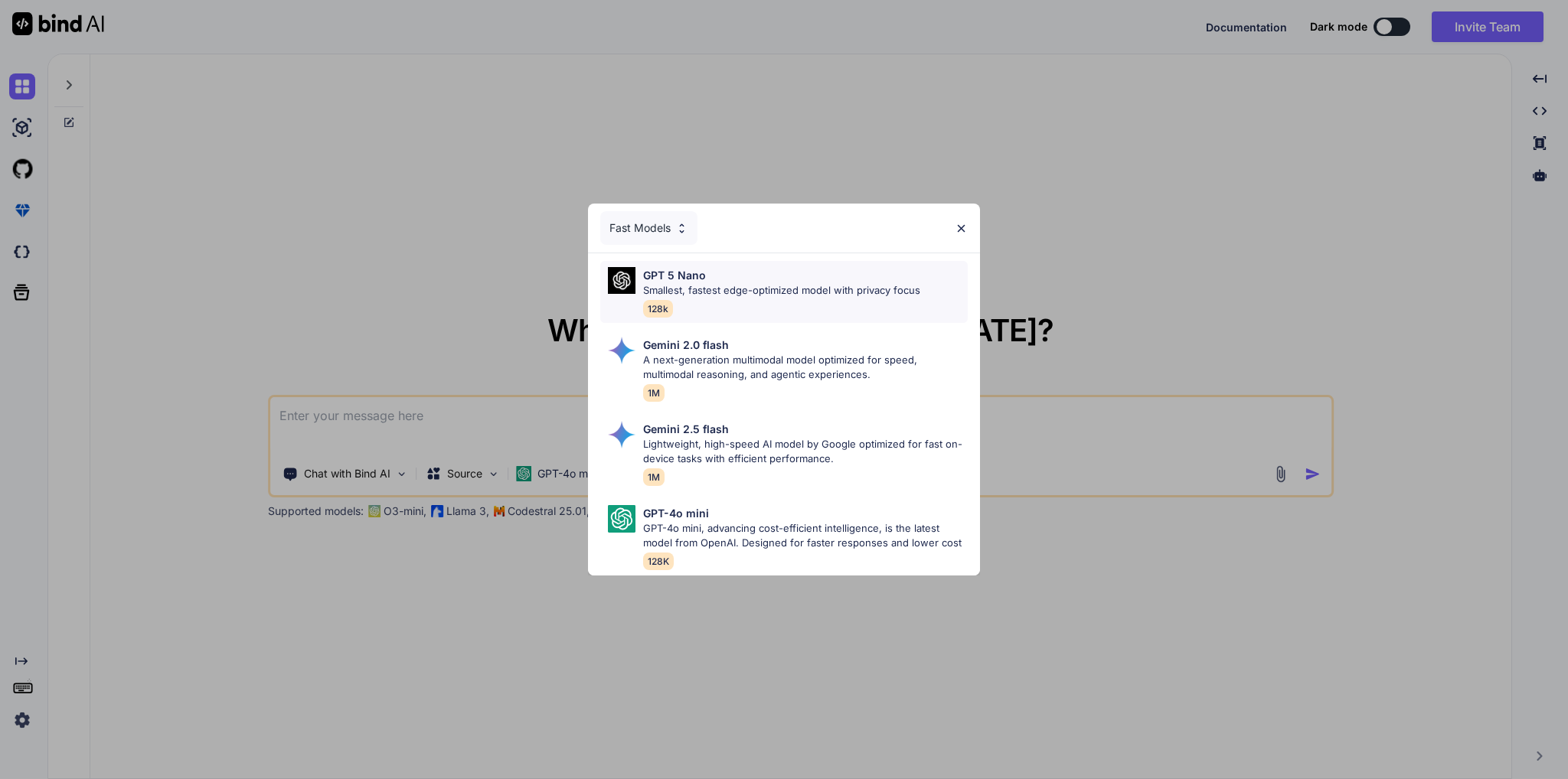
click at [694, 287] on p "Smallest, fastest edge-optimized model with privacy focus" at bounding box center [781, 290] width 277 height 16
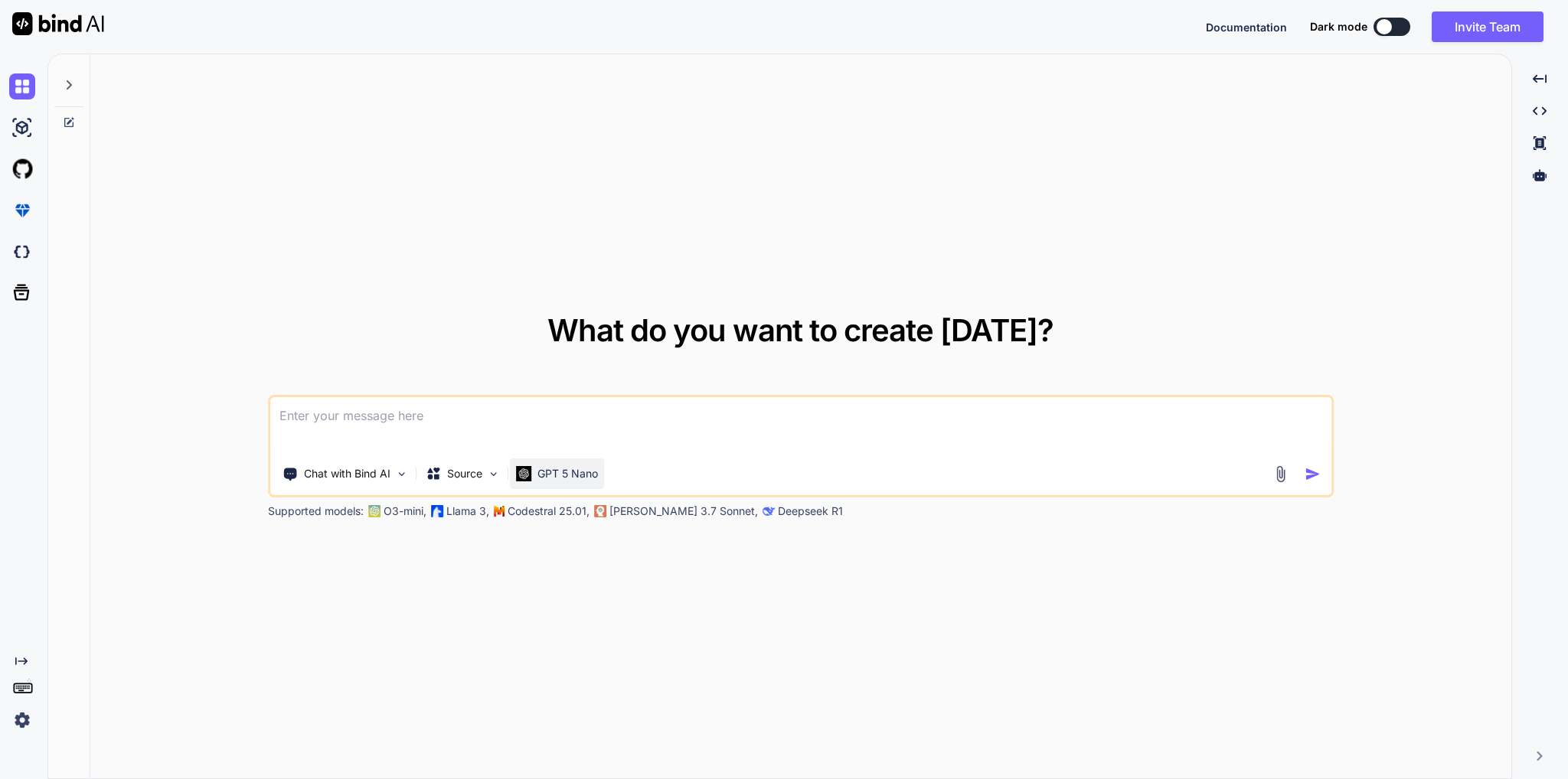
click at [571, 483] on div "GPT 5 Nano" at bounding box center [557, 473] width 94 height 30
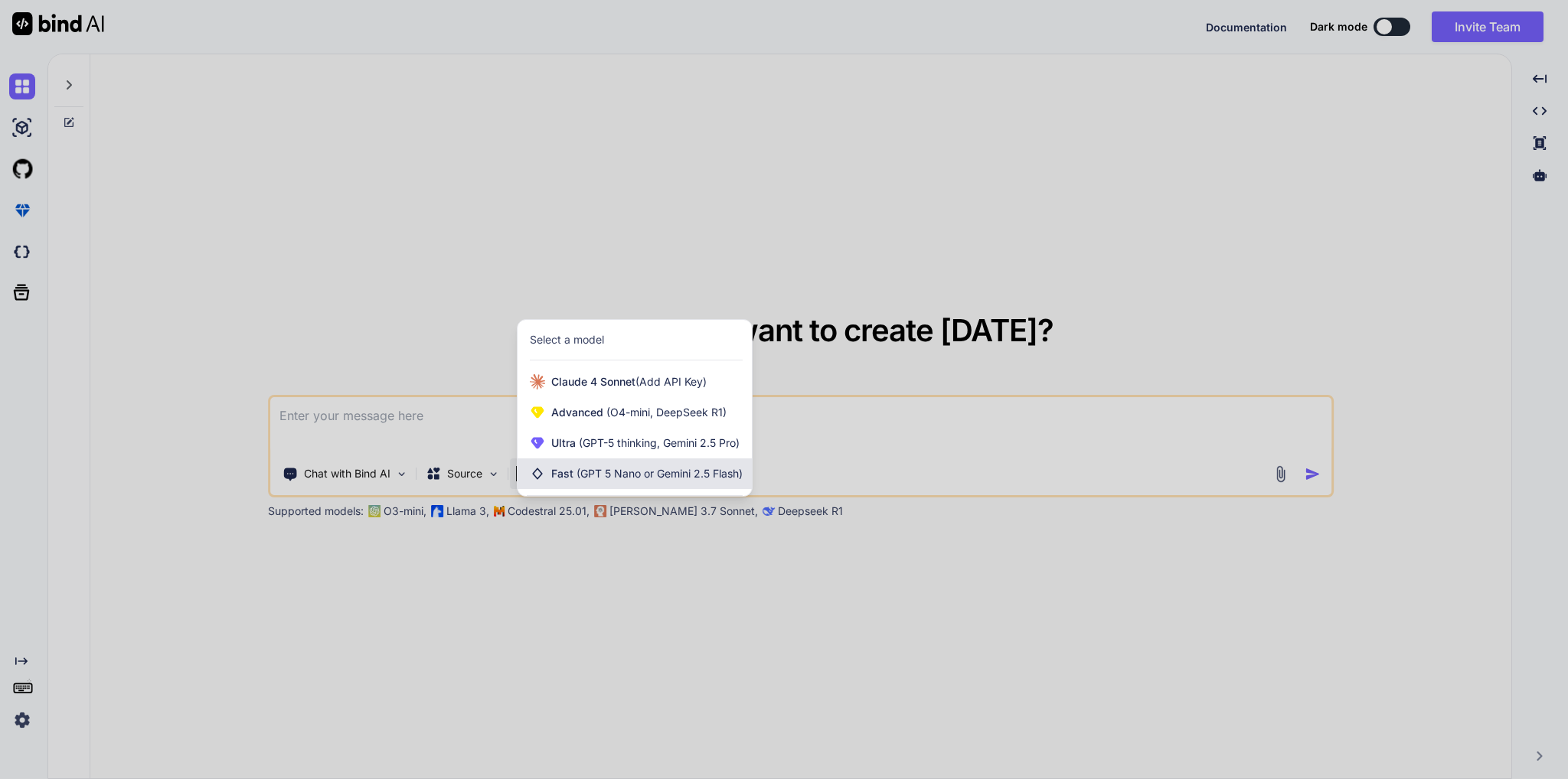
click at [631, 475] on span "(GPT 5 Nano or Gemini 2.5 Flash)" at bounding box center [659, 473] width 166 height 13
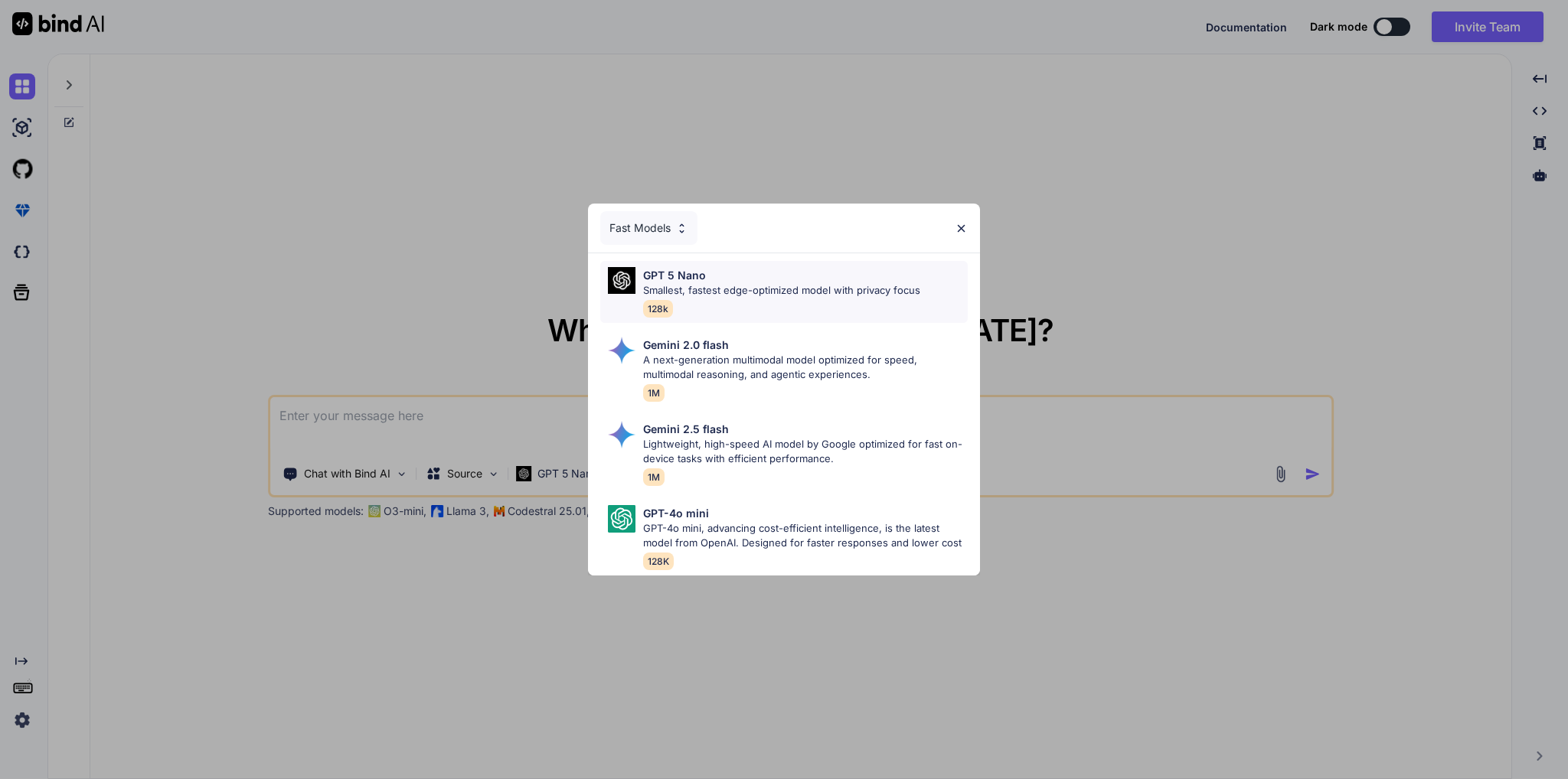
click at [681, 283] on p "Smallest, fastest edge-optimized model with privacy focus" at bounding box center [781, 290] width 277 height 16
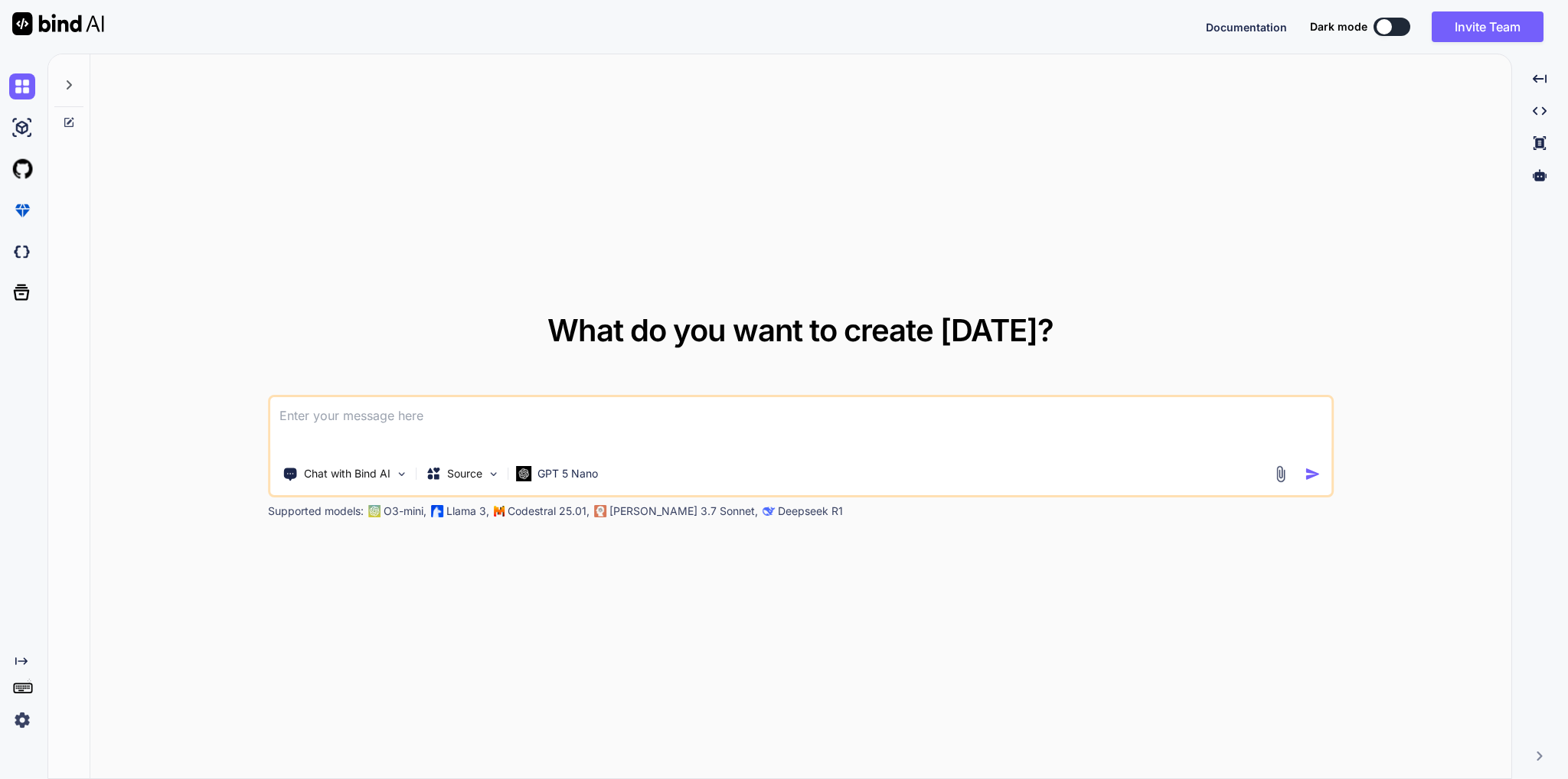
click at [65, 123] on icon at bounding box center [69, 122] width 9 height 9
click at [69, 122] on icon at bounding box center [70, 120] width 7 height 7
click at [65, 100] on div at bounding box center [69, 80] width 29 height 53
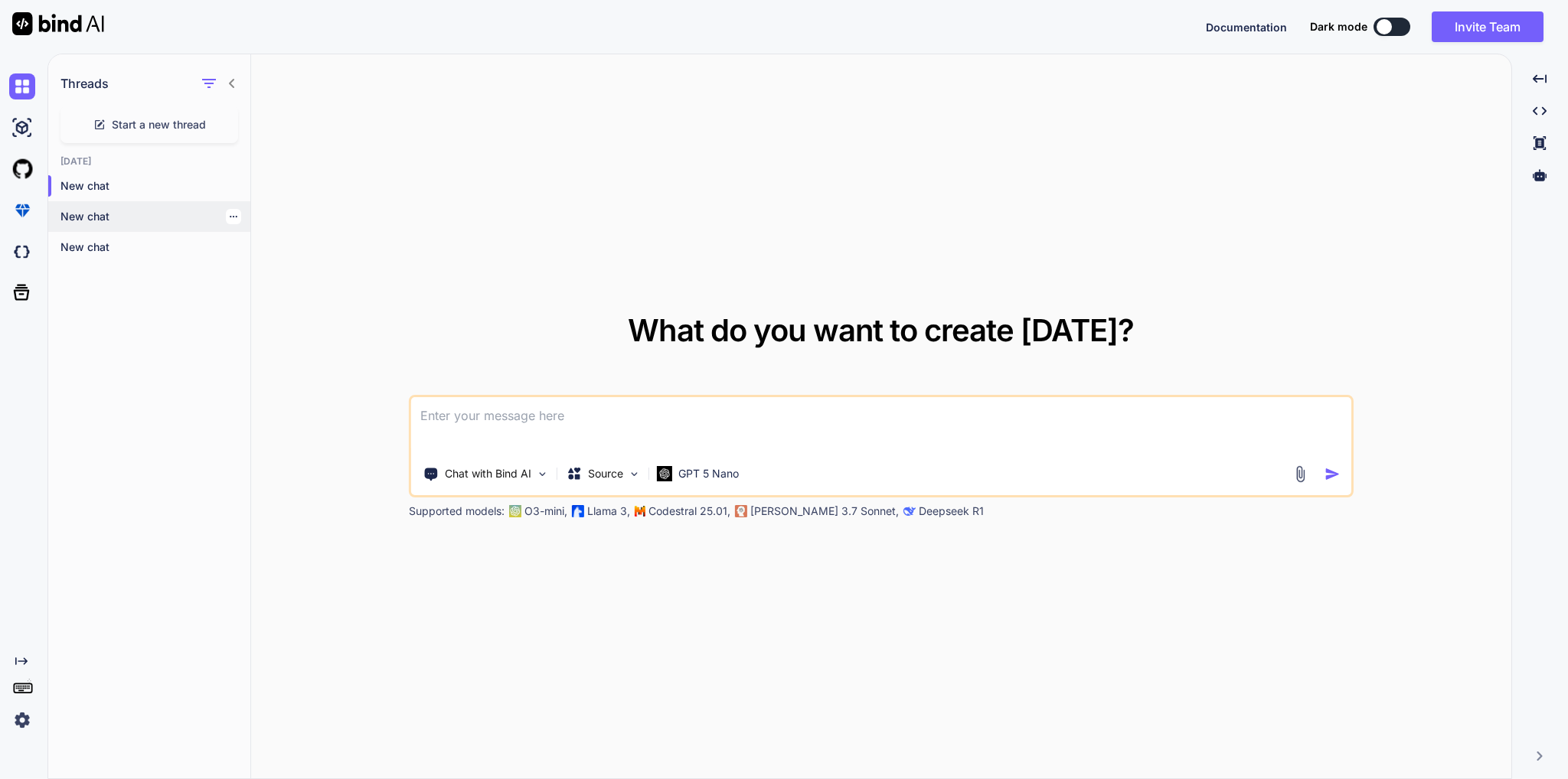
click at [101, 221] on p "New chat" at bounding box center [156, 216] width 190 height 16
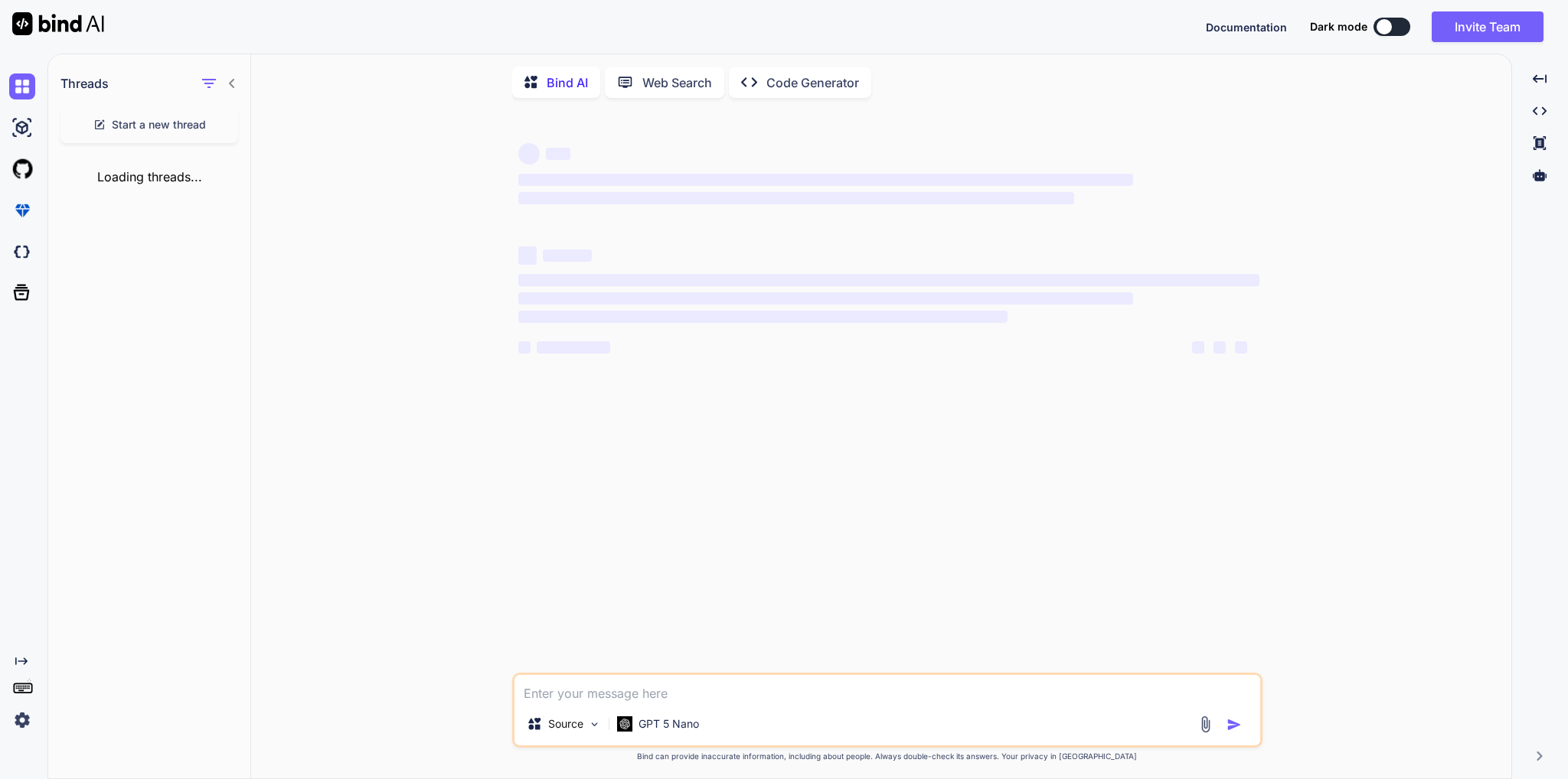
click at [225, 220] on div "Threads Start a new thread Loading threads..." at bounding box center [150, 417] width 203 height 726
click at [229, 187] on icon "button" at bounding box center [233, 186] width 9 height 9
click at [260, 254] on div "Delete" at bounding box center [298, 246] width 150 height 30
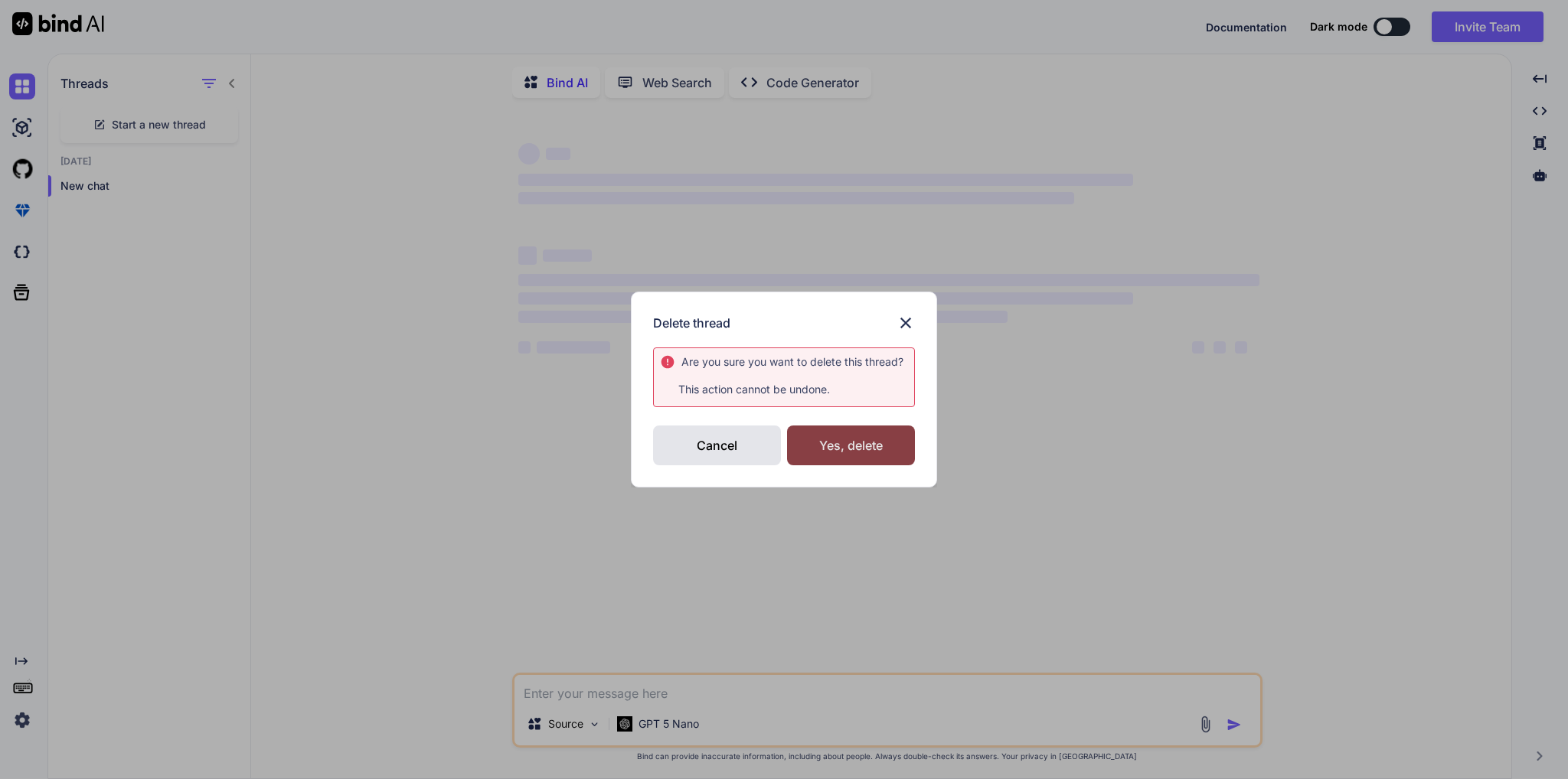
click at [851, 452] on div "Yes, delete" at bounding box center [851, 445] width 128 height 40
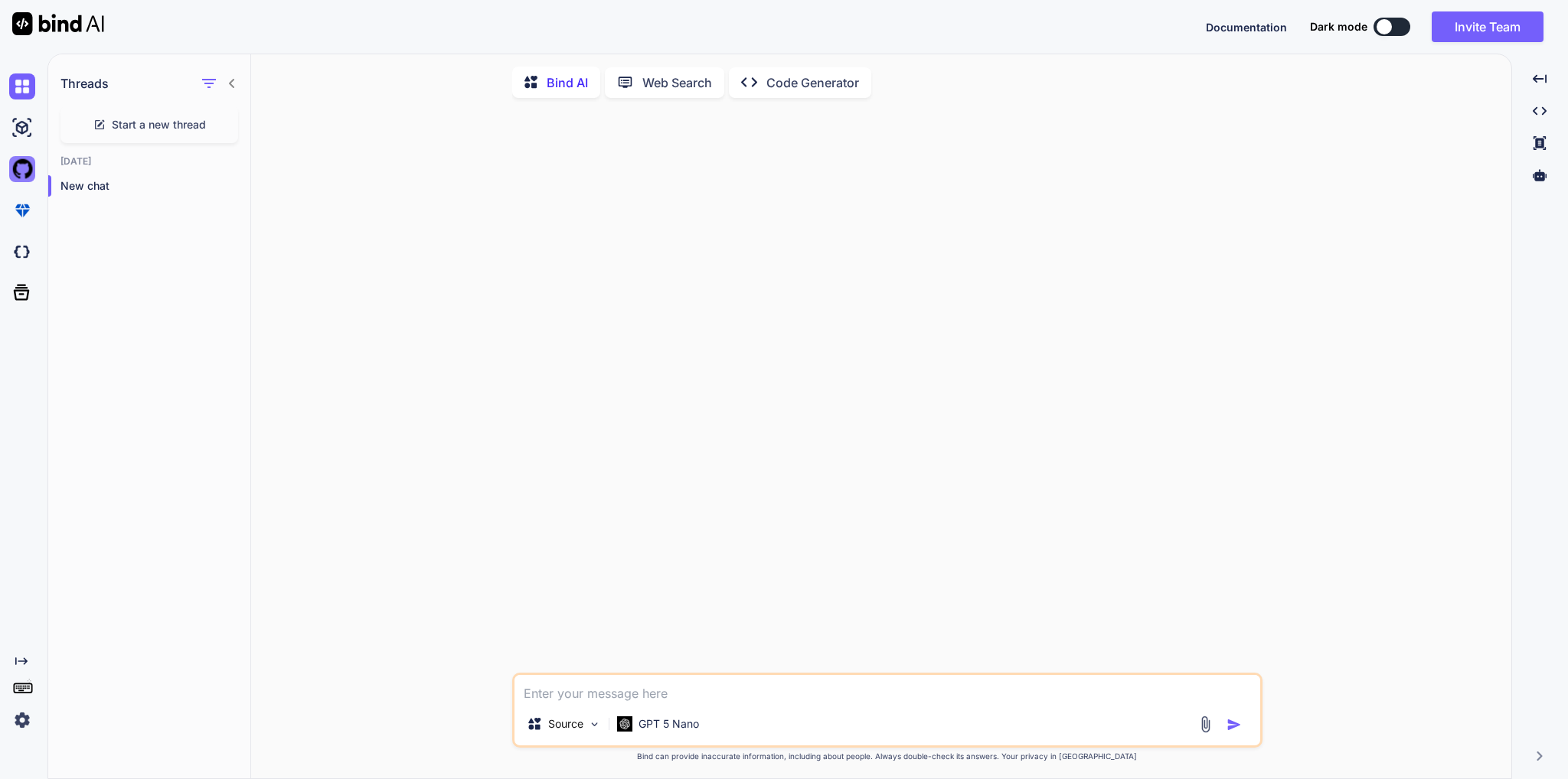
click at [30, 166] on img at bounding box center [22, 169] width 26 height 26
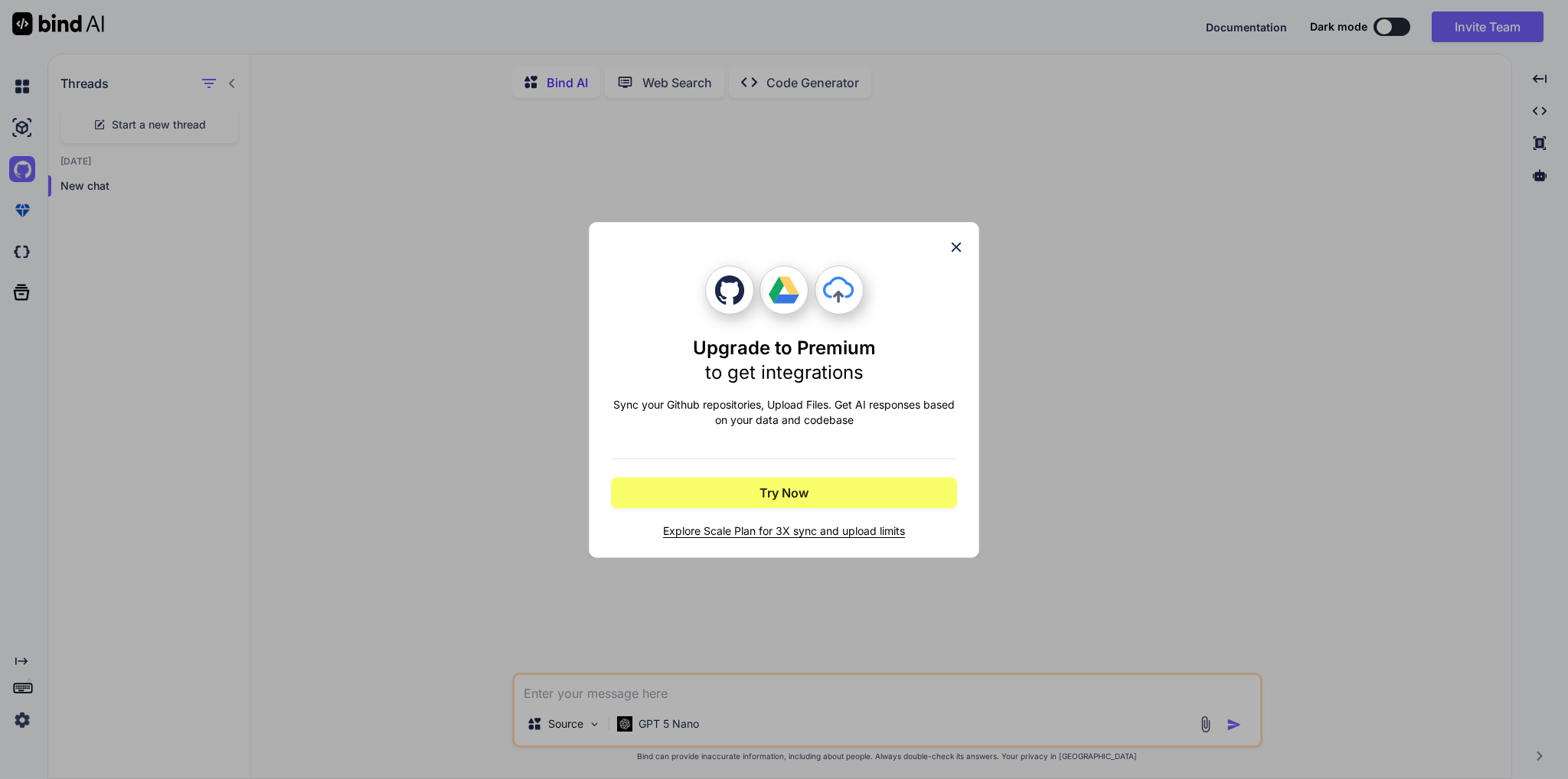
click at [958, 249] on icon at bounding box center [956, 246] width 10 height 10
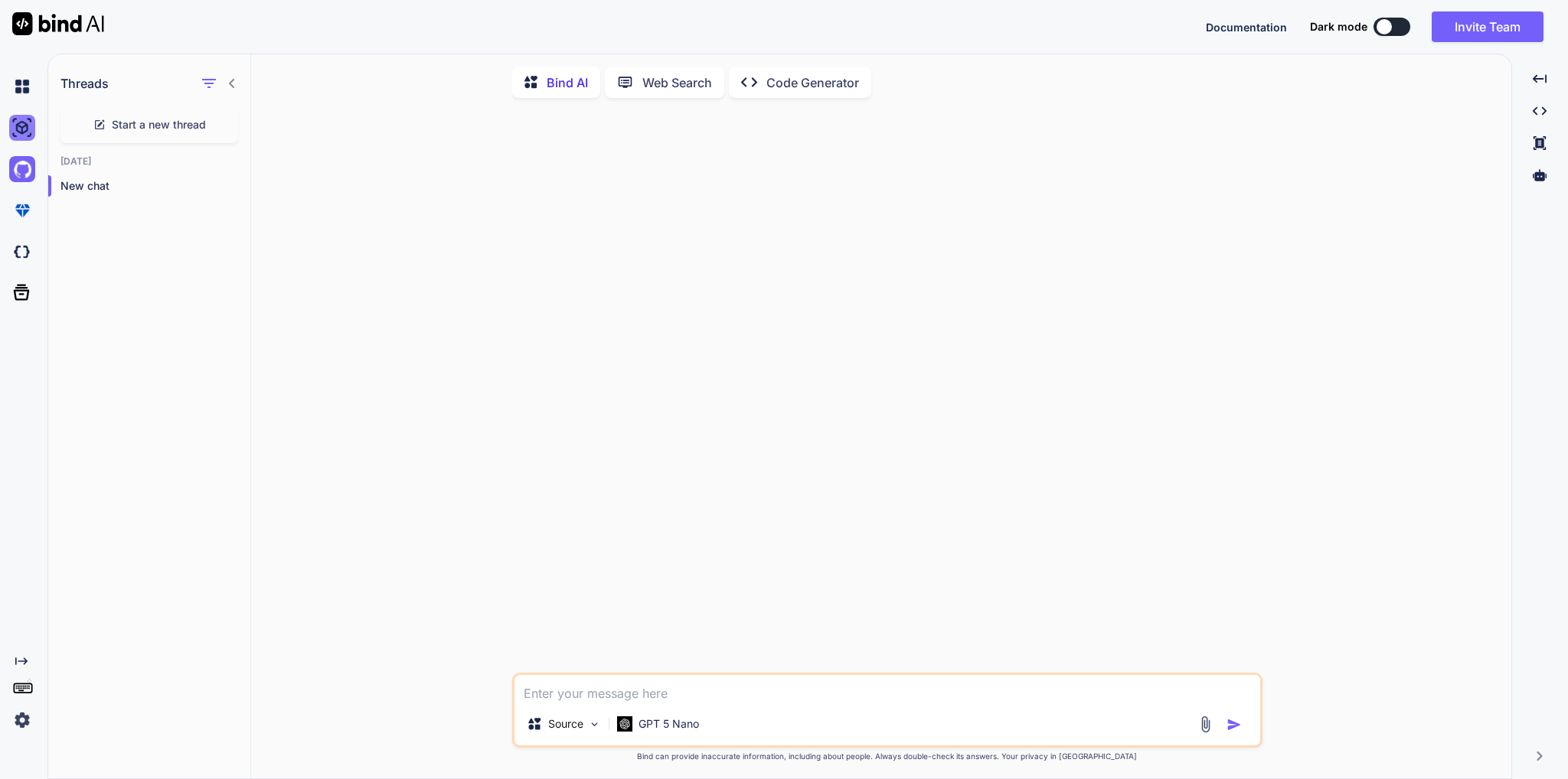
click at [22, 120] on img at bounding box center [22, 128] width 26 height 26
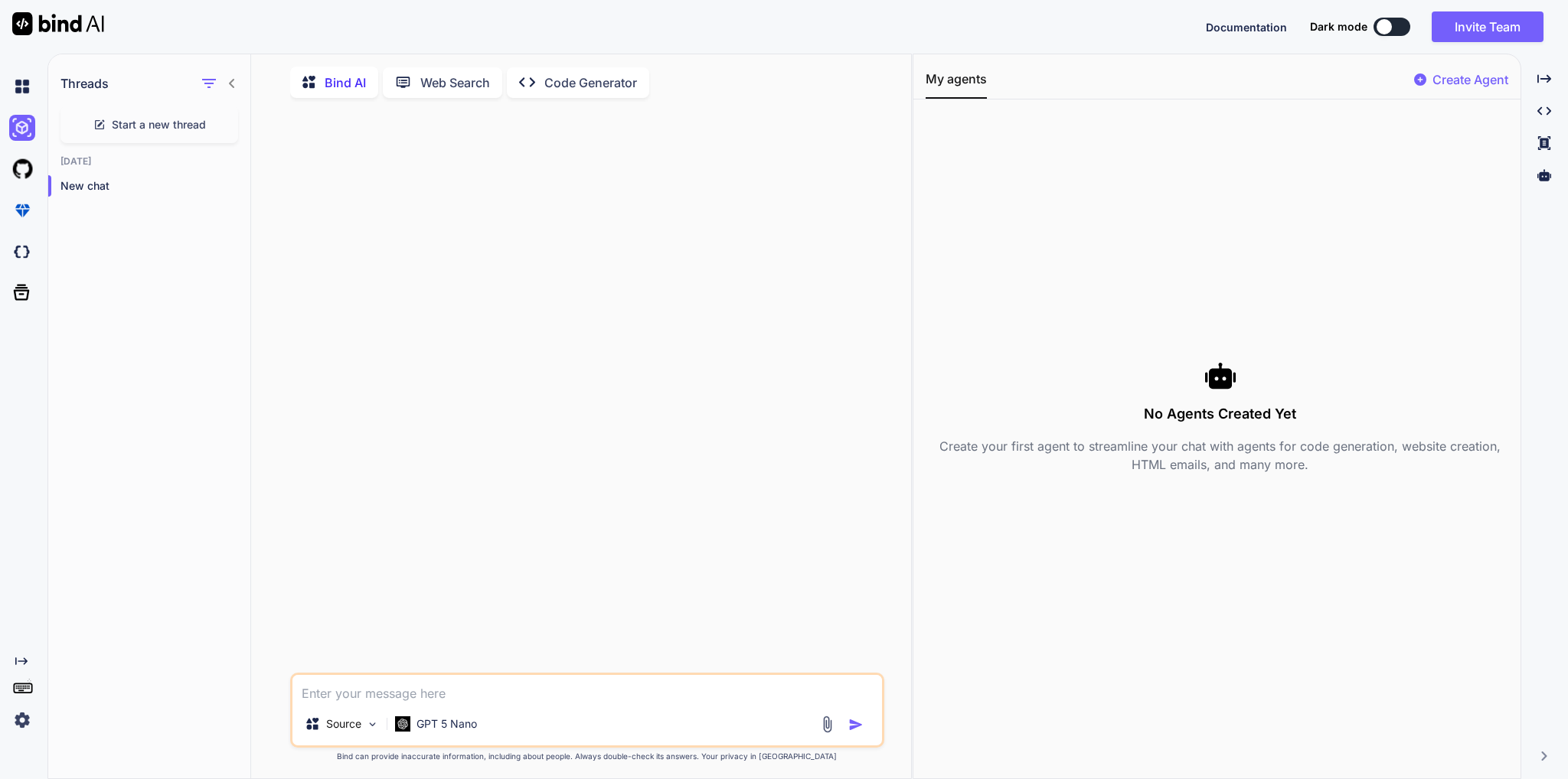
click at [579, 84] on p "Code Generator" at bounding box center [590, 83] width 93 height 18
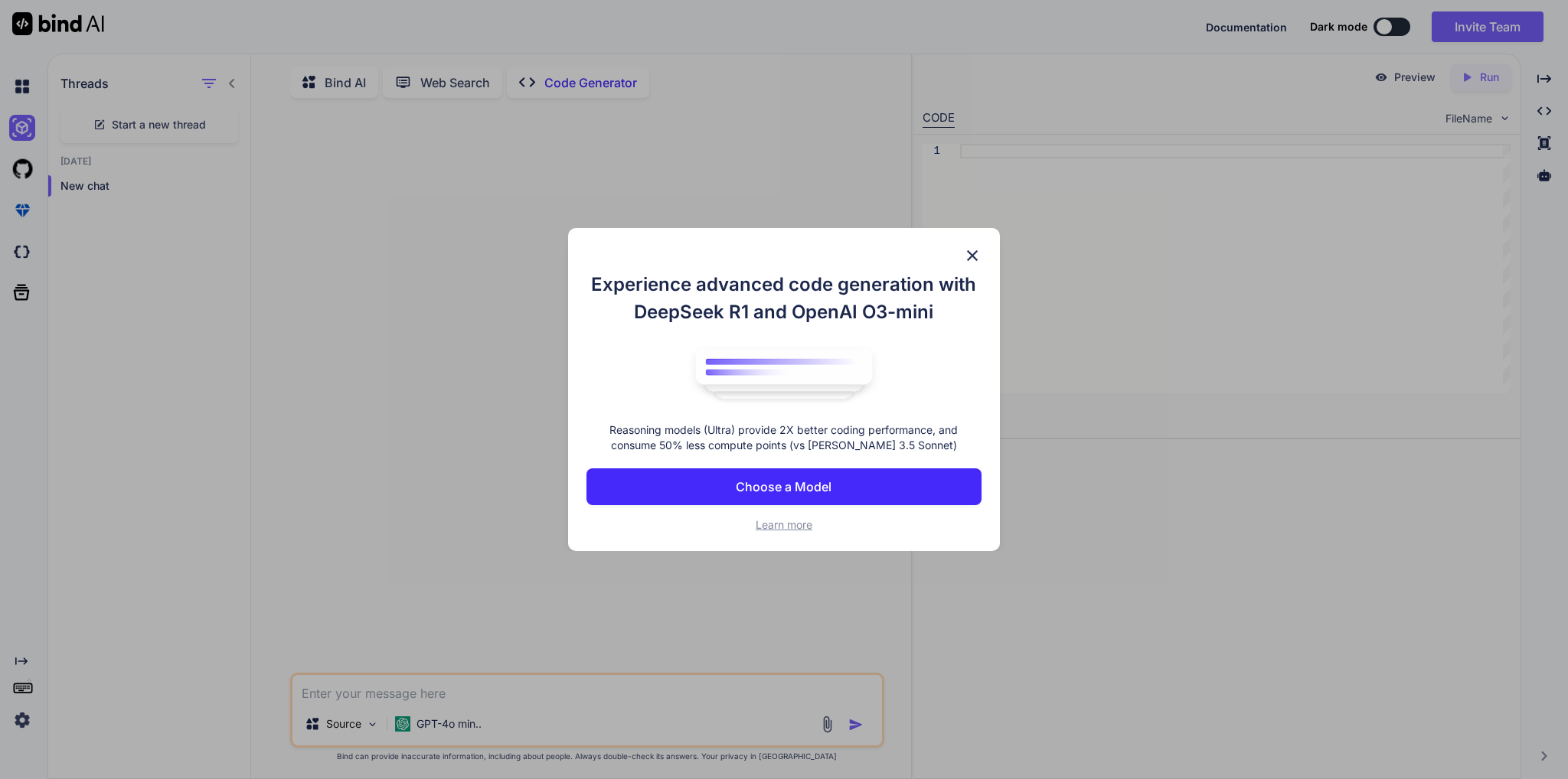
click at [762, 484] on p "Choose a Model" at bounding box center [783, 486] width 96 height 18
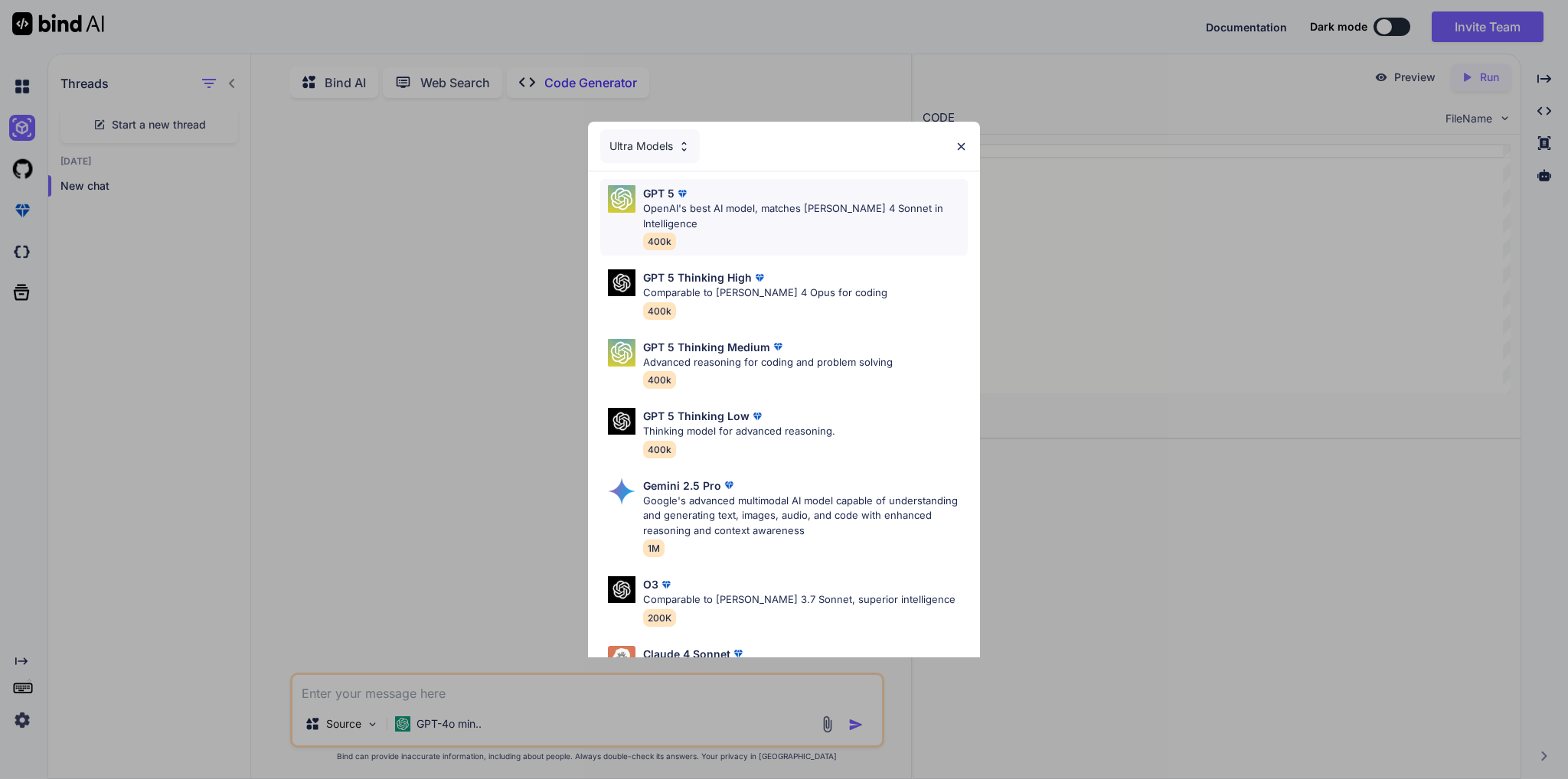
click at [680, 202] on p "OpenAI's best AI model, matches [PERSON_NAME] 4 Sonnet in Intelligence" at bounding box center [805, 216] width 324 height 29
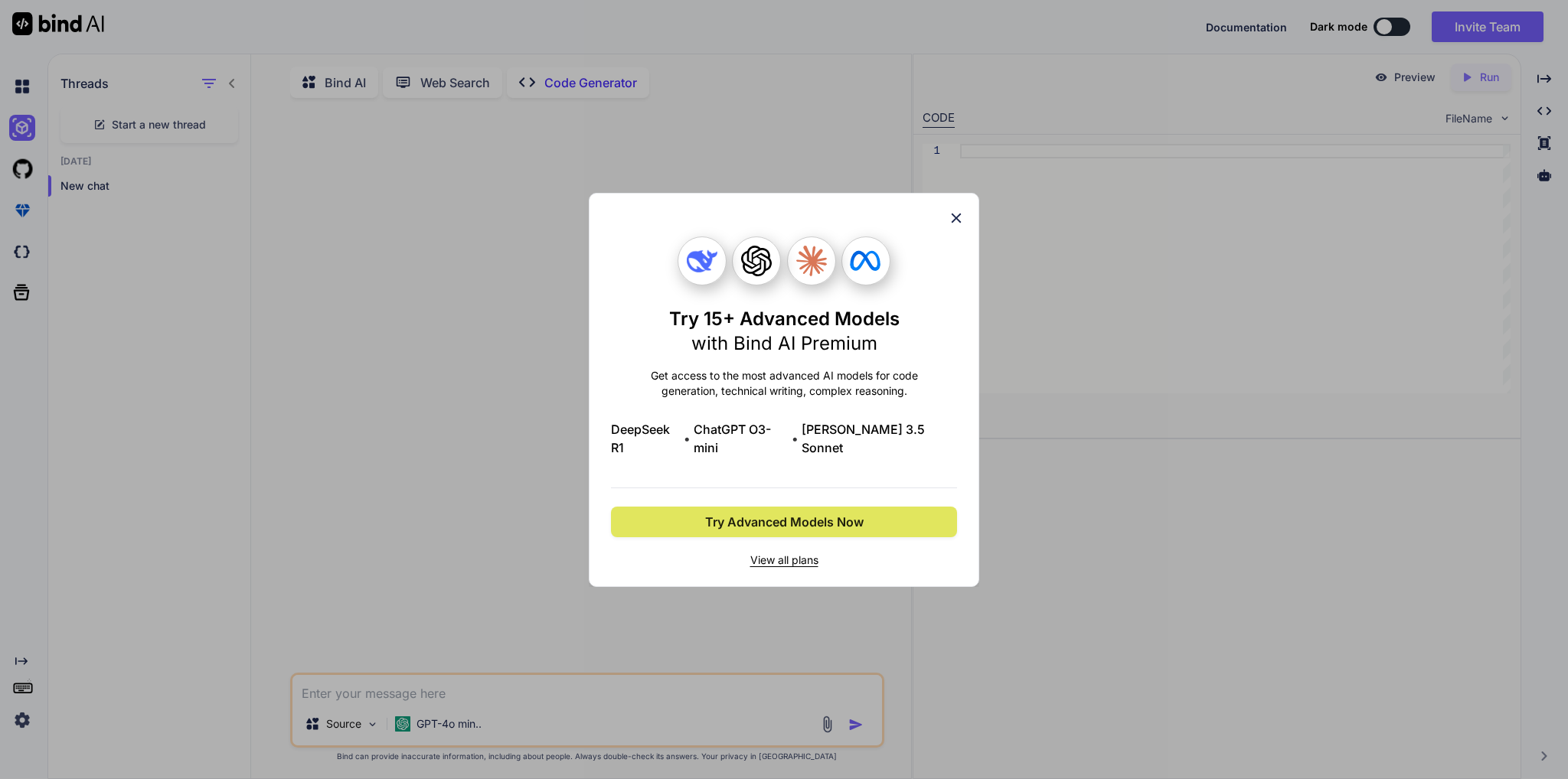
click at [803, 519] on span "Try Advanced Models Now" at bounding box center [784, 521] width 159 height 18
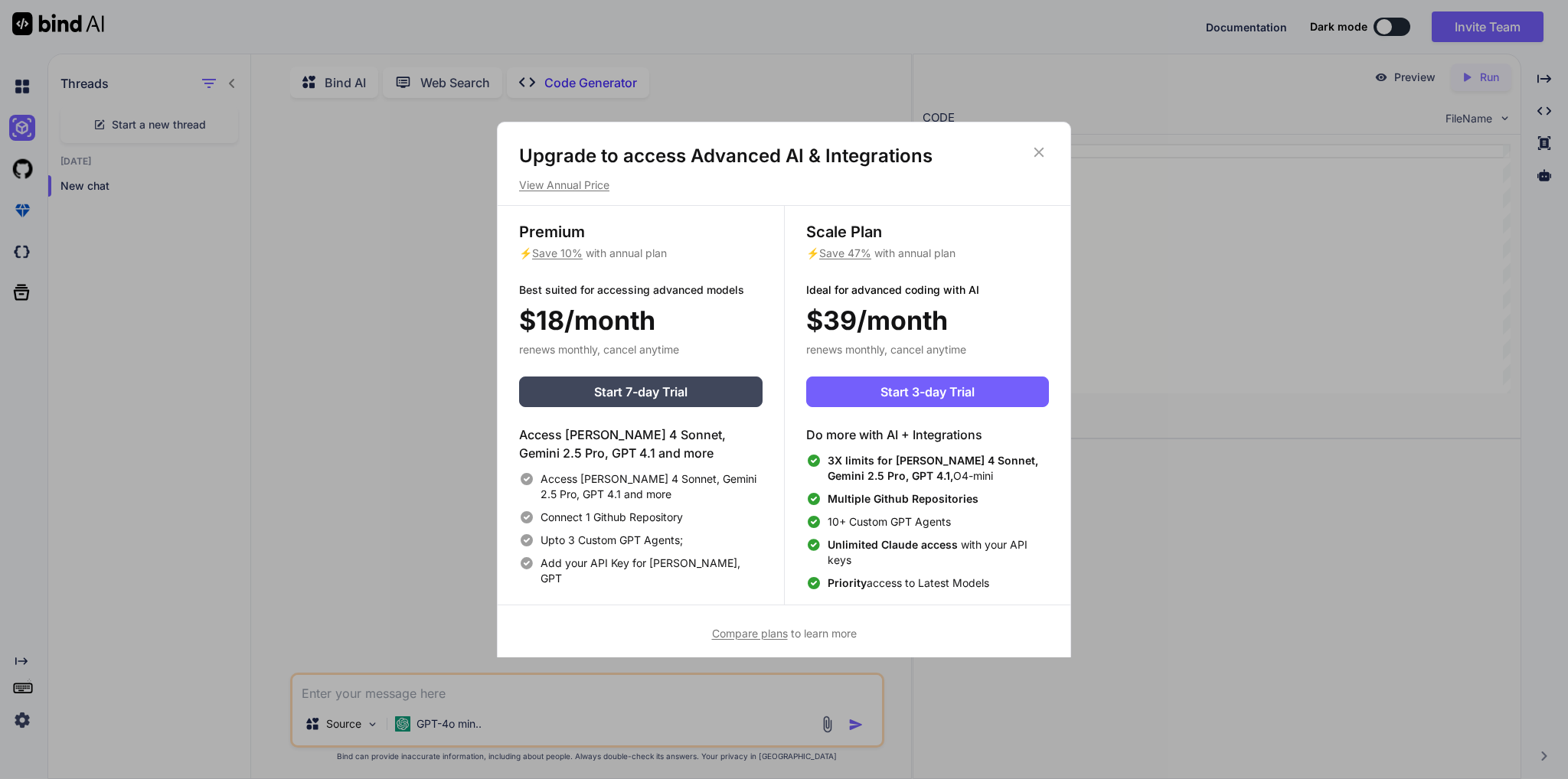
click at [1046, 157] on icon at bounding box center [1038, 152] width 17 height 17
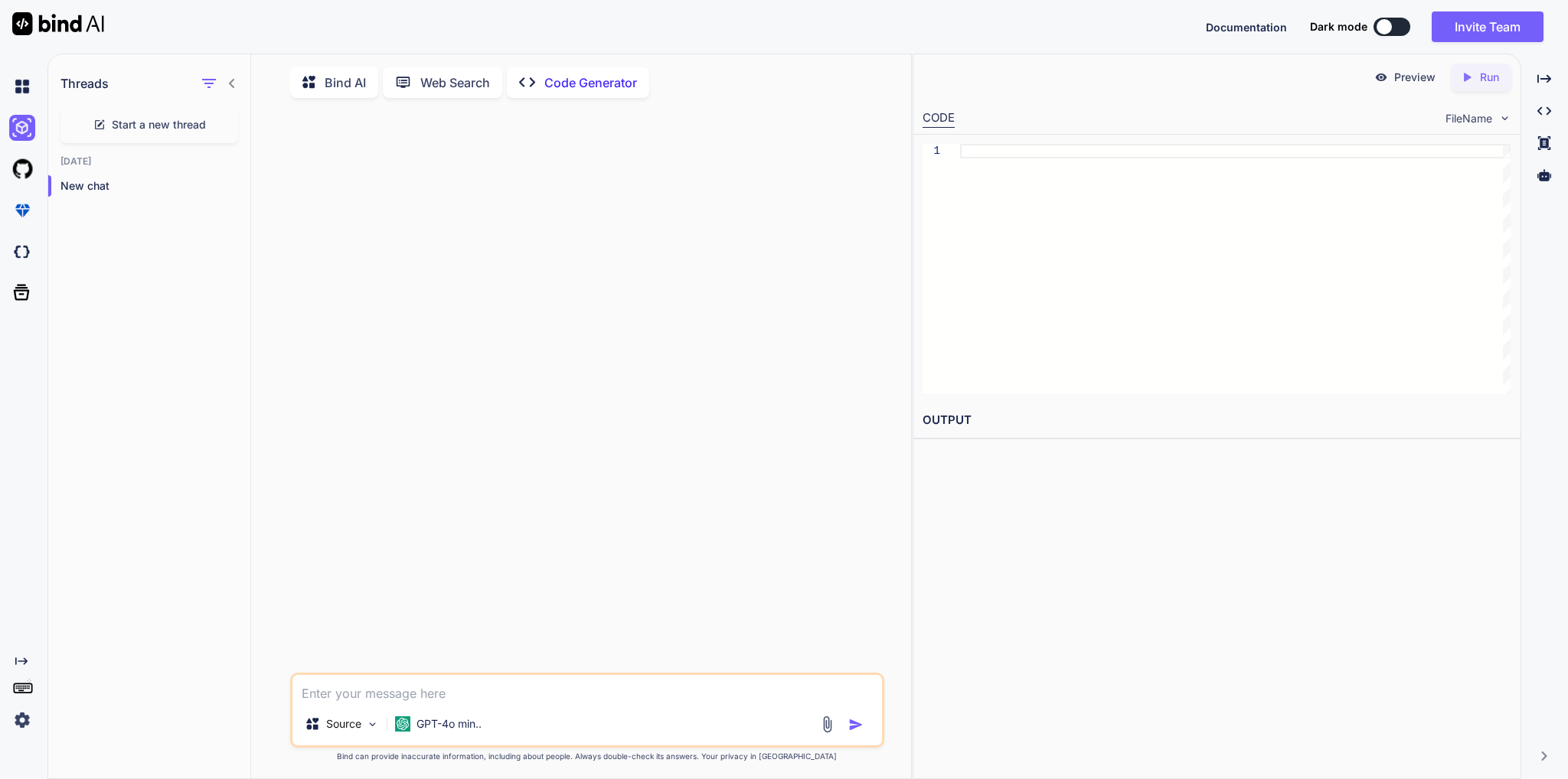
click at [599, 80] on p "Code Generator" at bounding box center [590, 83] width 93 height 18
click at [385, 708] on div "Source GPT-4o min.." at bounding box center [586, 710] width 594 height 75
click at [386, 700] on textarea at bounding box center [586, 689] width 589 height 28
type textarea "x"
type textarea "b"
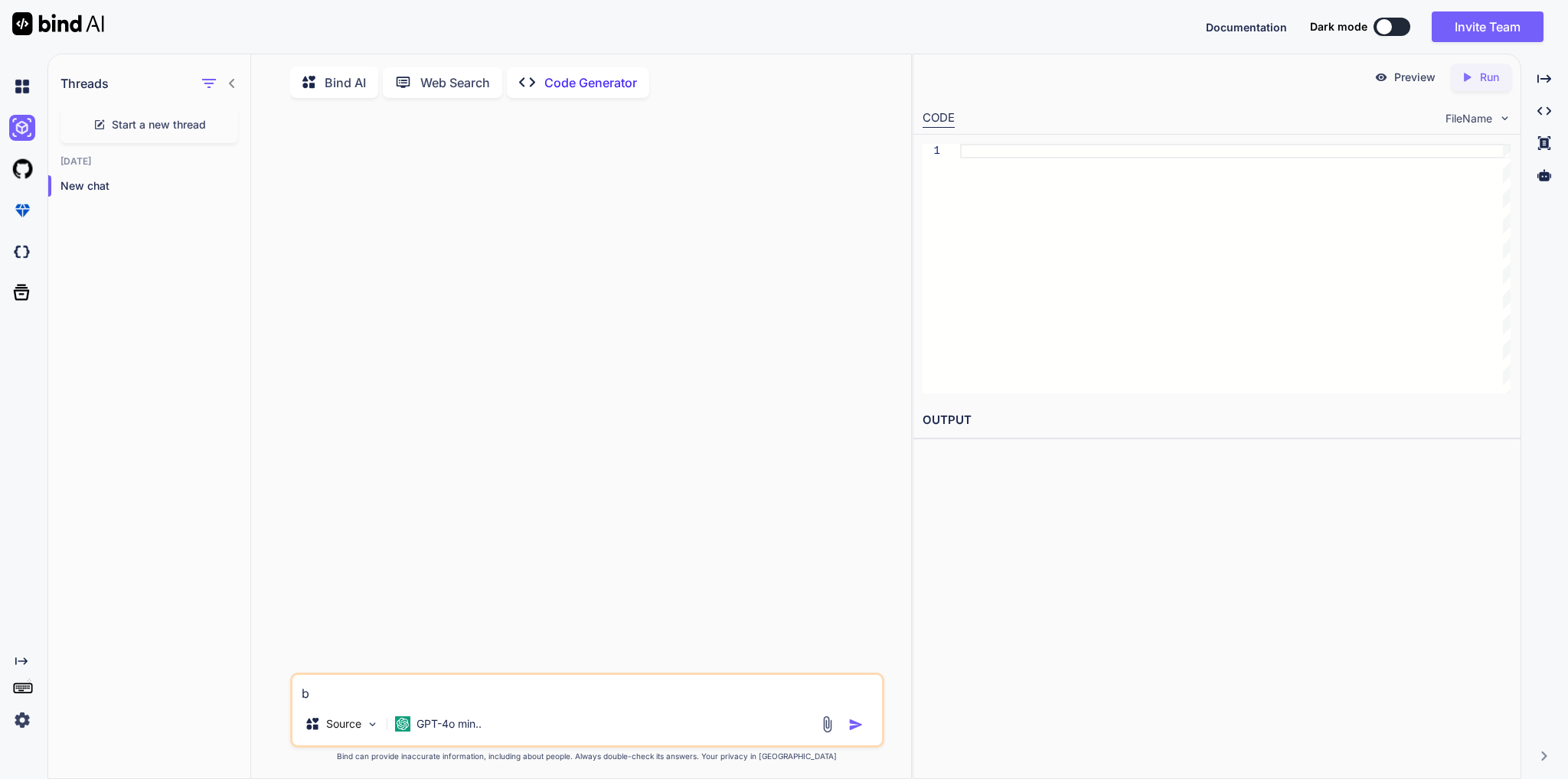
type textarea "x"
type textarea "bu"
type textarea "x"
type textarea "[PERSON_NAME]"
type textarea "x"
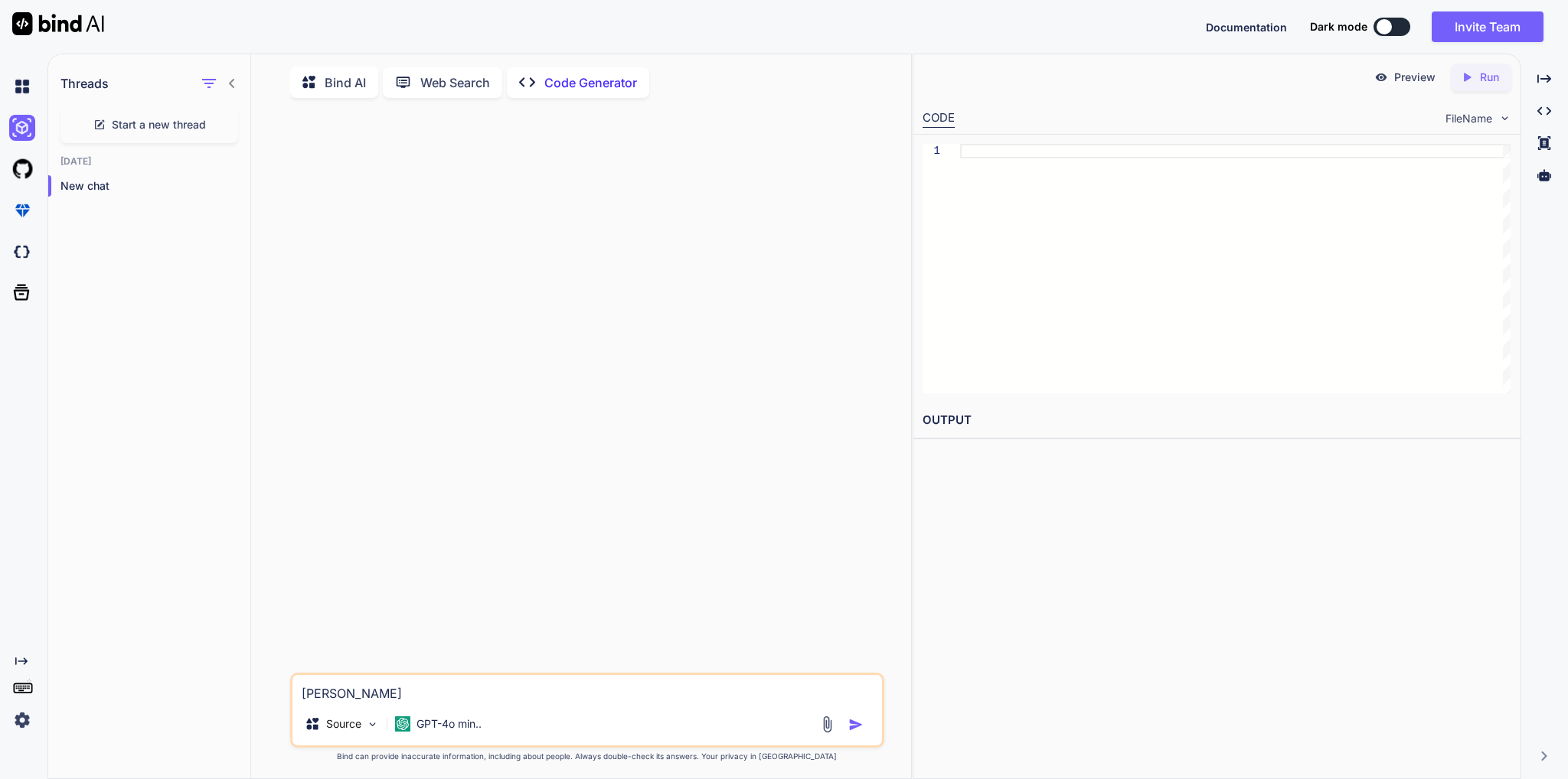
type textarea "buil"
type textarea "x"
type textarea "buil"
type textarea "x"
type textarea "buil"
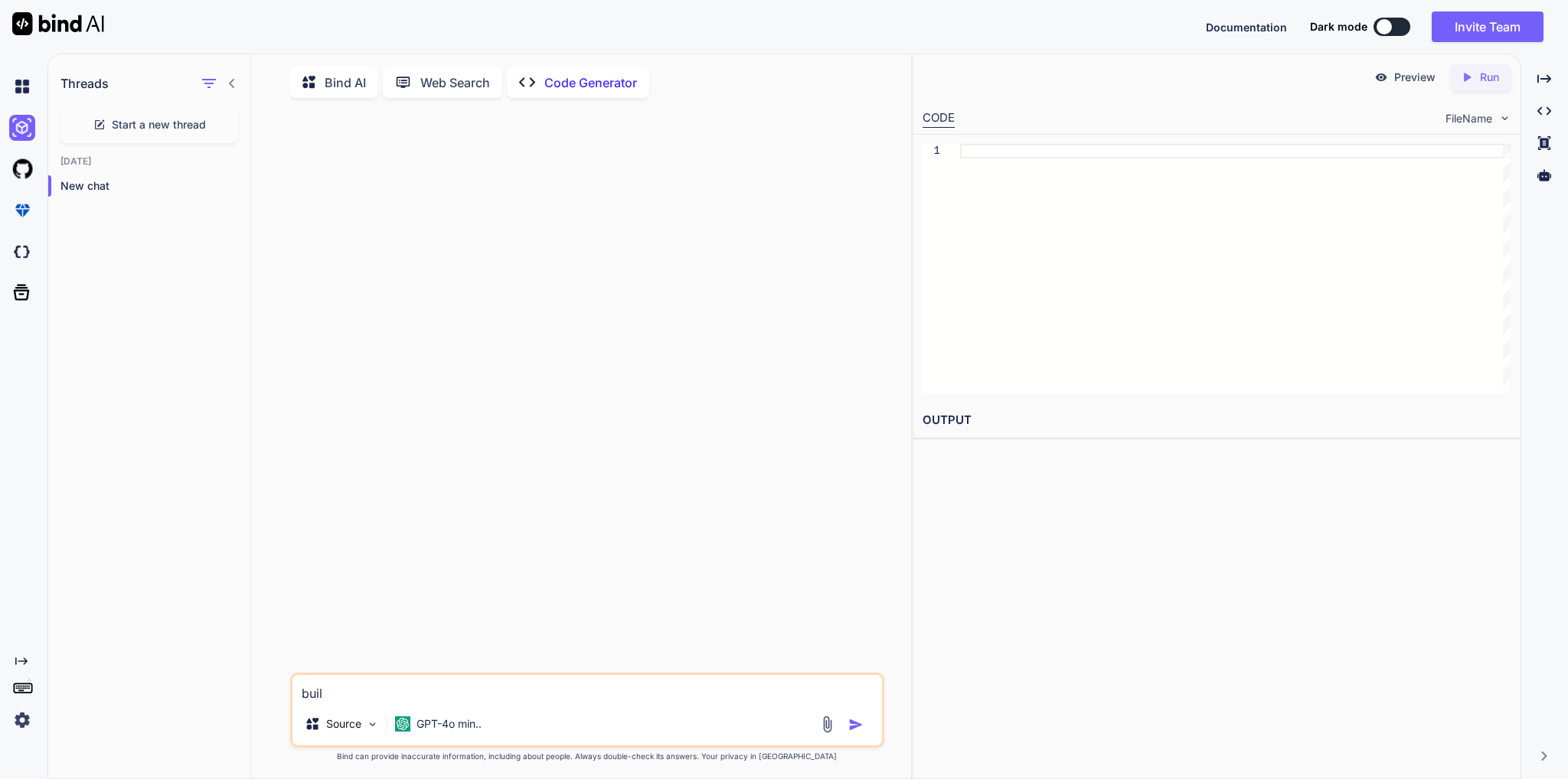
type textarea "x"
type textarea "build"
type textarea "x"
type textarea "build"
type textarea "x"
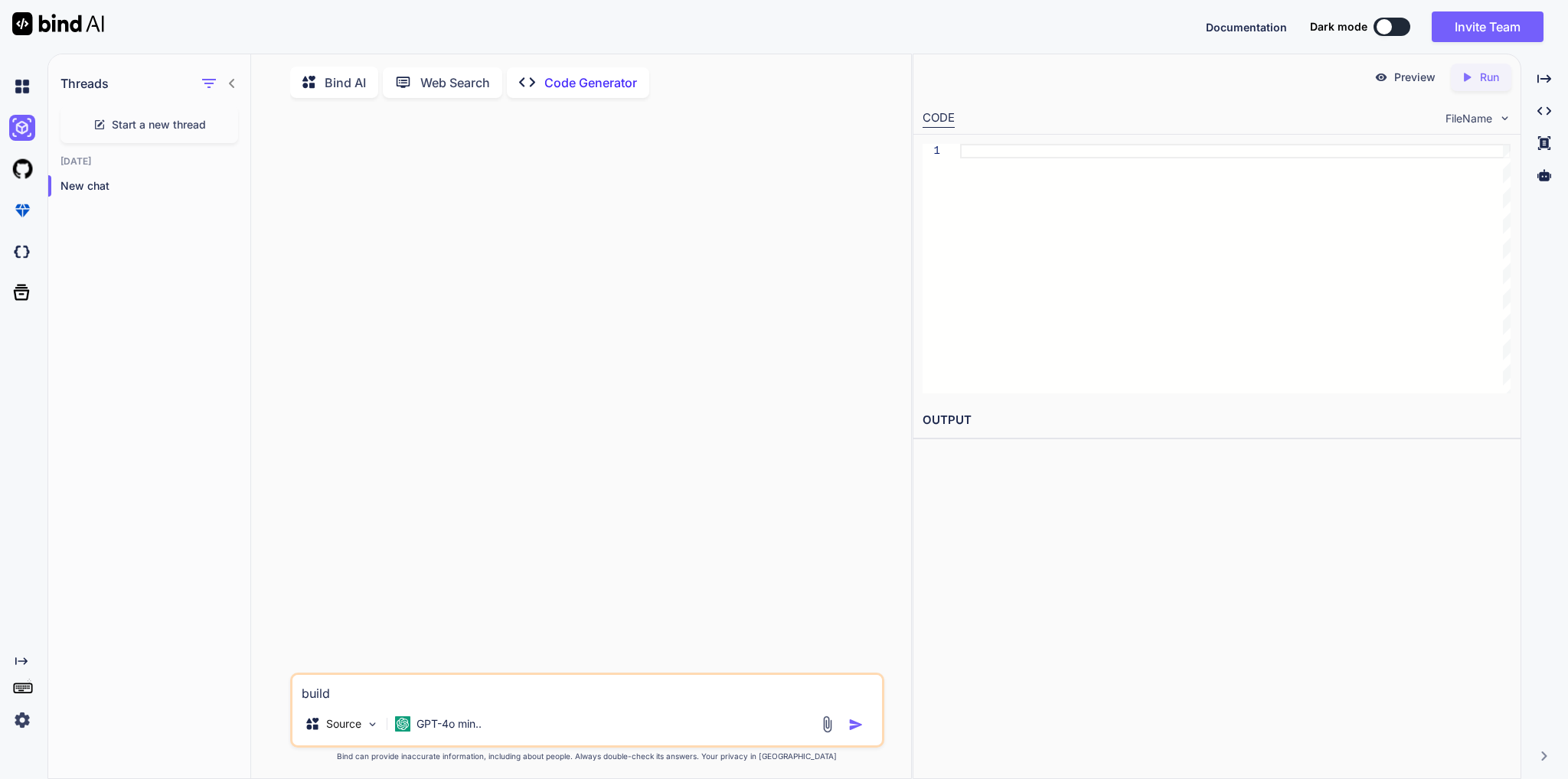
type textarea "build a"
type textarea "x"
type textarea "build an"
type textarea "x"
type textarea "build an"
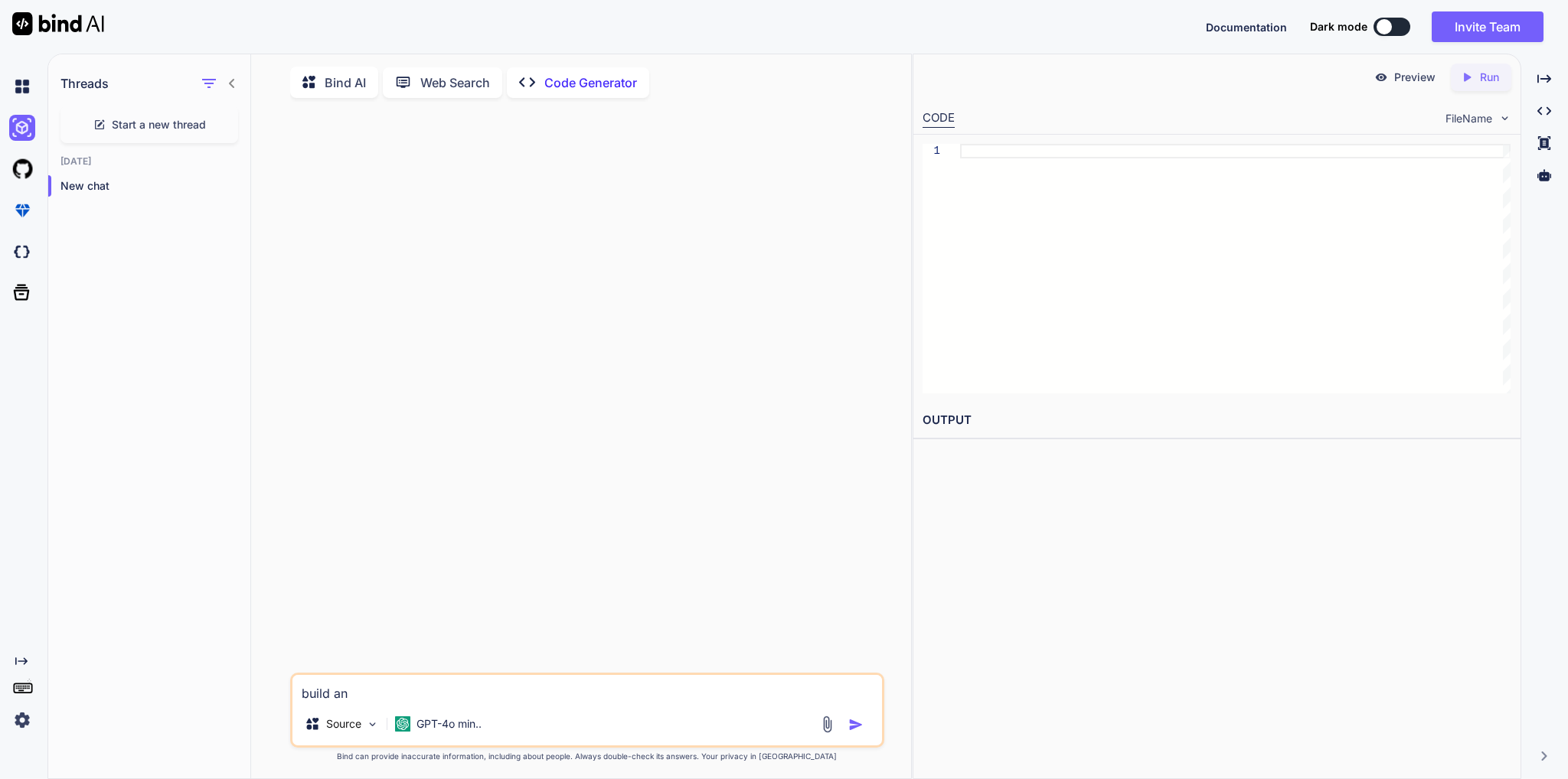
type textarea "x"
type textarea "build an e"
type textarea "x"
type textarea "build an ex"
type textarea "x"
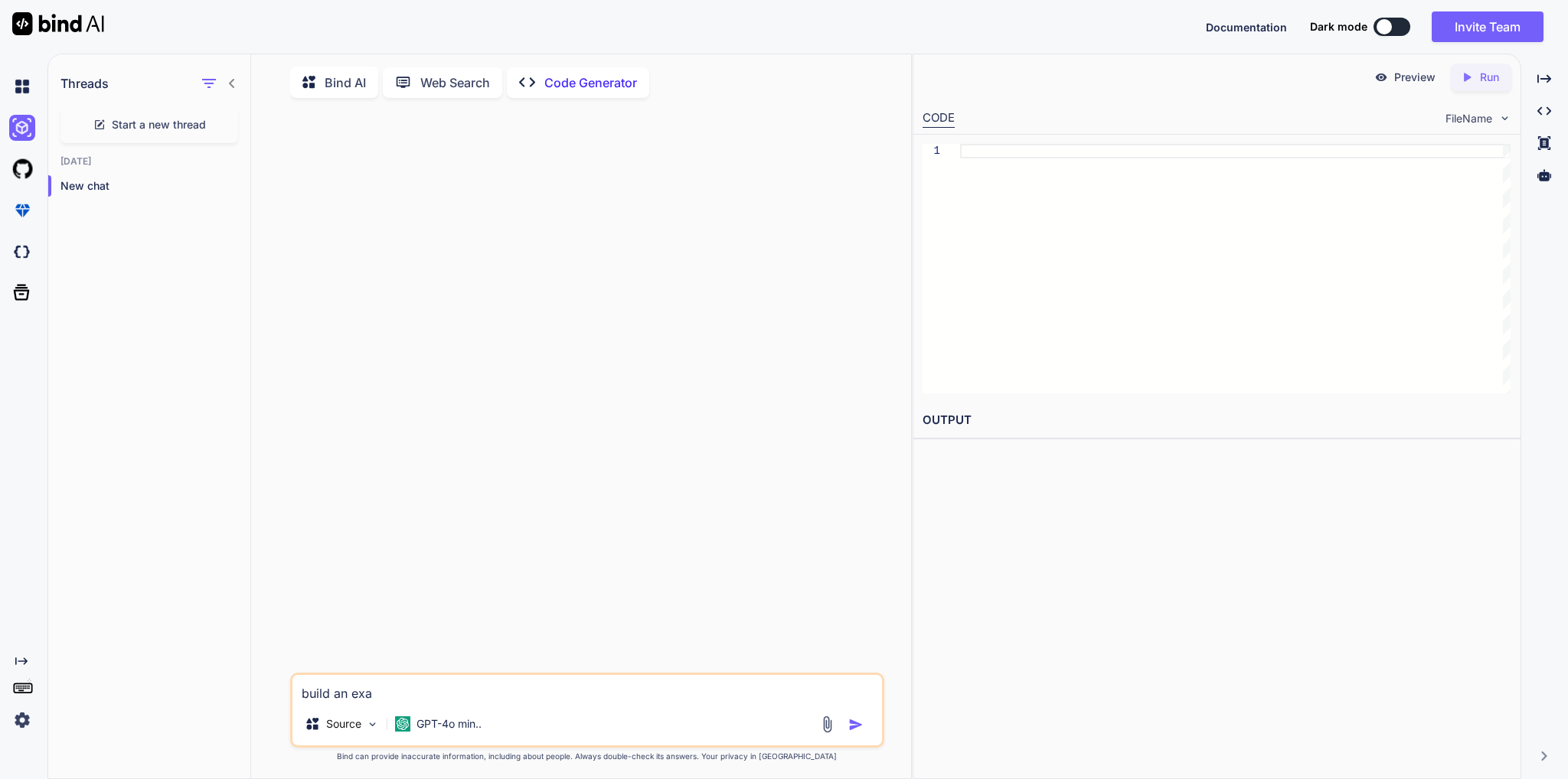
type textarea "build an exam"
type textarea "x"
type textarea "build an examp"
type textarea "x"
type textarea "build an exampl"
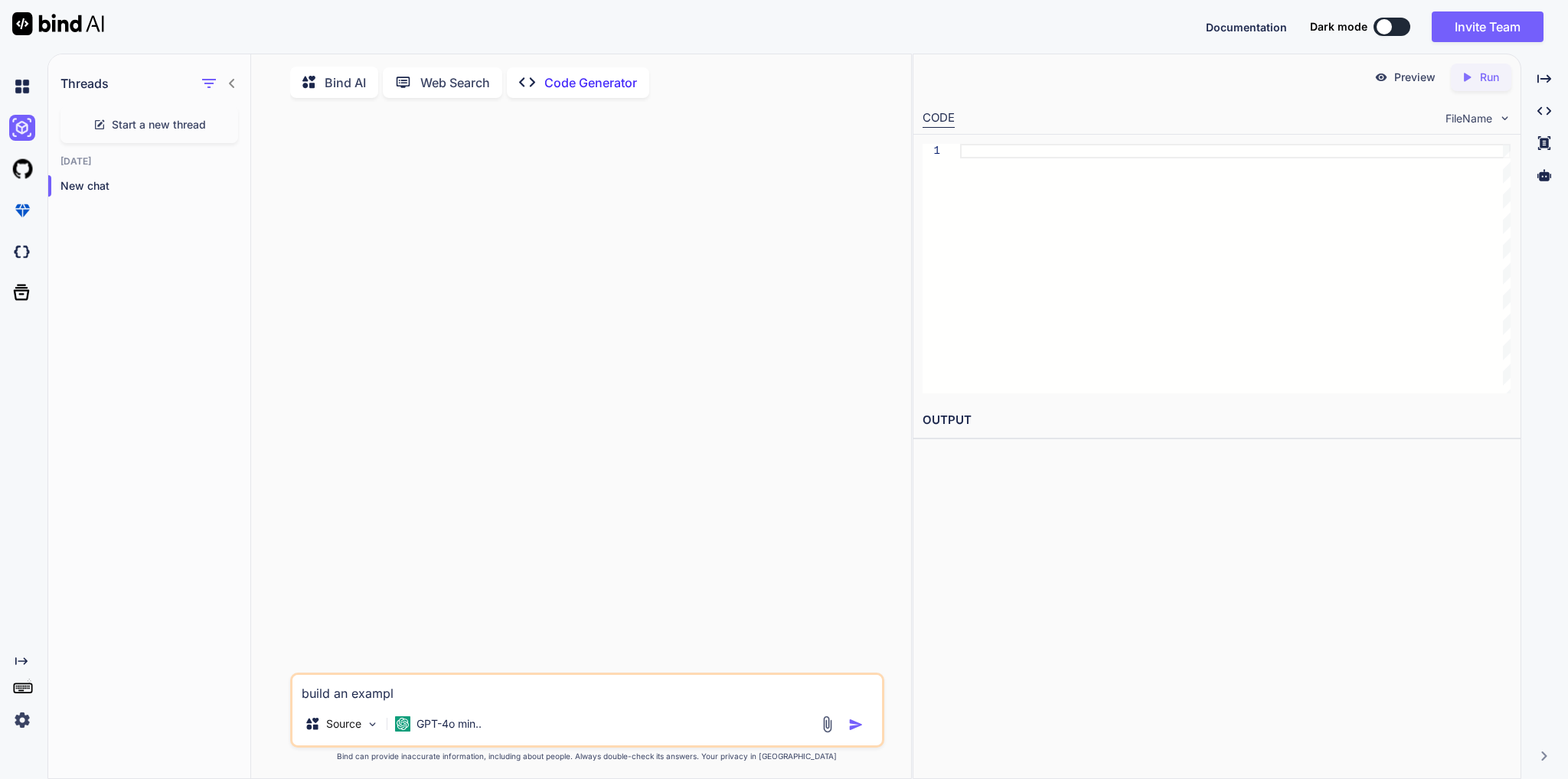
type textarea "x"
type textarea "build an example"
type textarea "x"
type textarea "build an example"
type textarea "x"
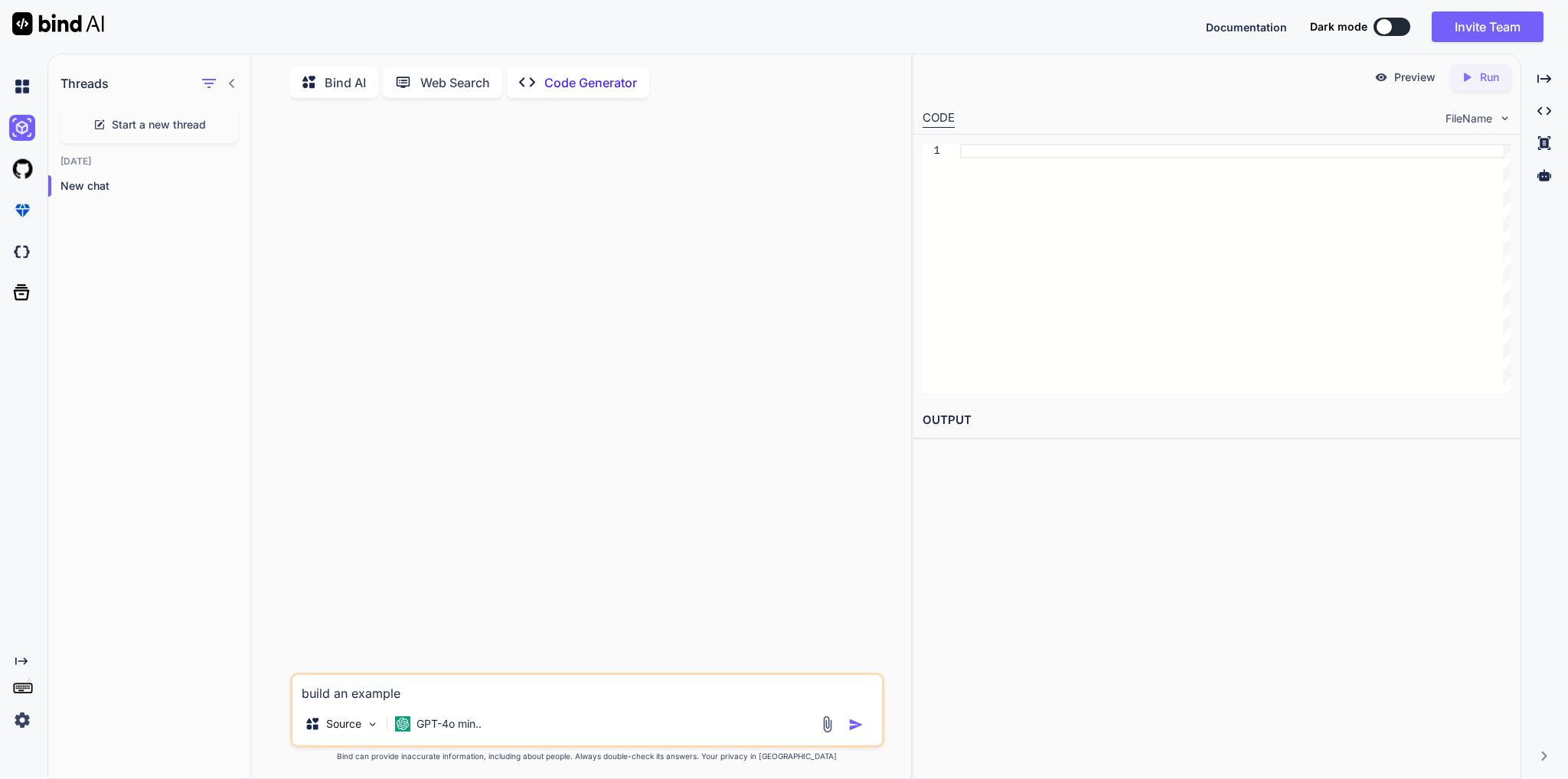
type textarea "build an example R"
type textarea "x"
type textarea "build an example Re"
type textarea "x"
type textarea "build an example Rea"
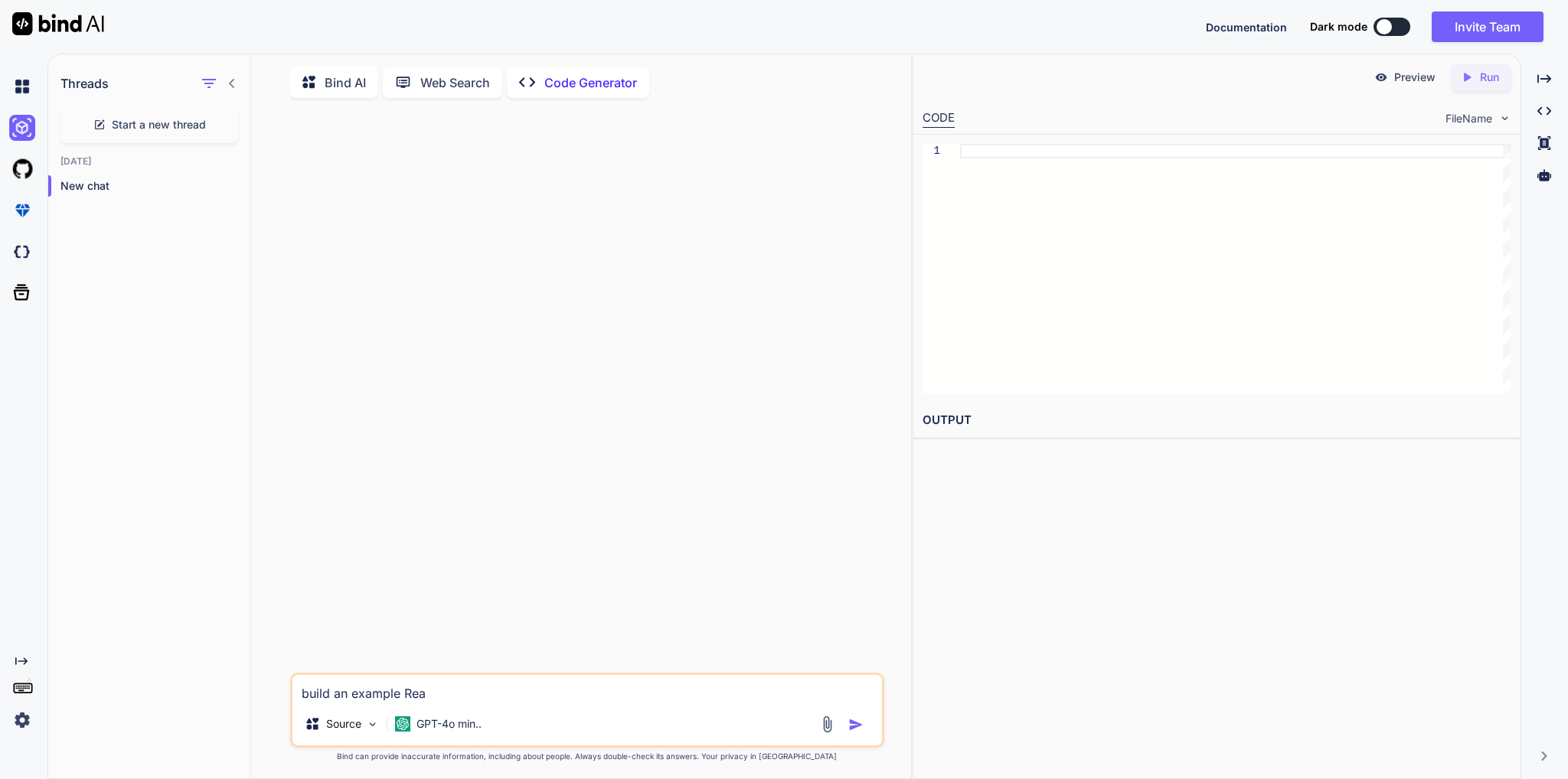
type textarea "x"
type textarea "build an example Reac"
type textarea "x"
type textarea "build an example React"
type textarea "x"
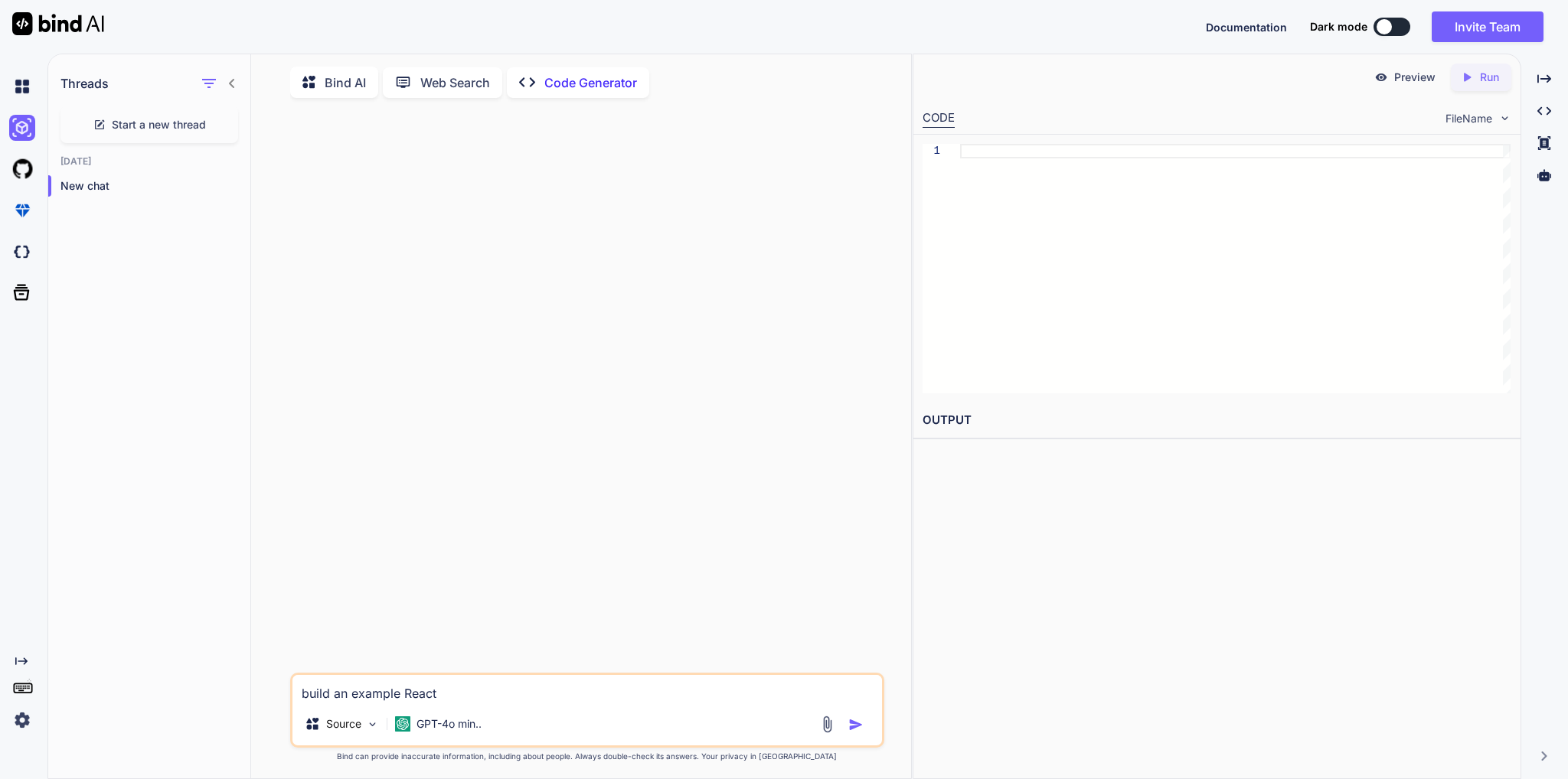
type textarea "build an example React"
type textarea "x"
type textarea "build an example React n"
type textarea "x"
type textarea "build an example React na"
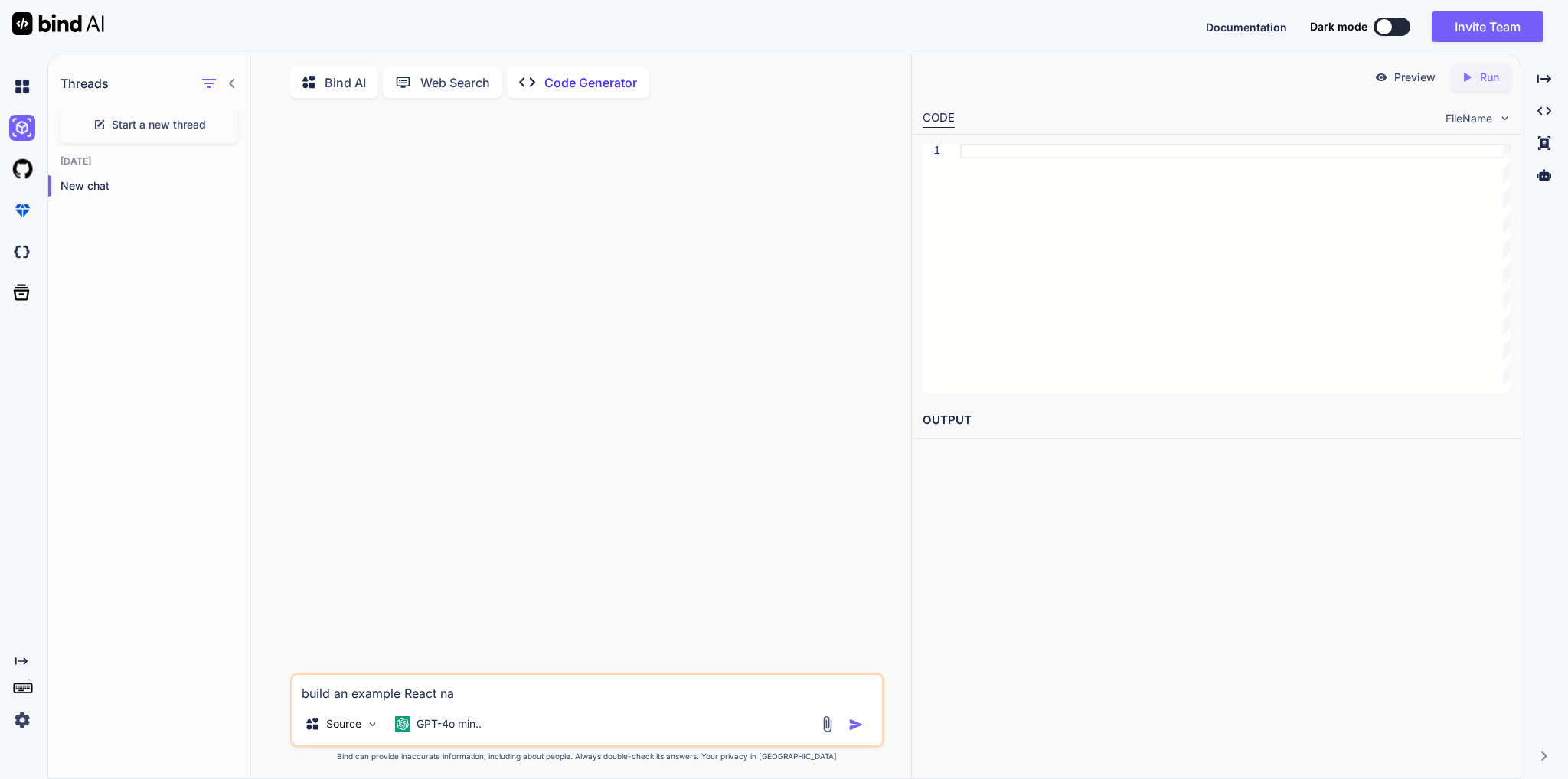
type textarea "x"
type textarea "build an example React nat"
type textarea "x"
type textarea "build an example React natv"
type textarea "x"
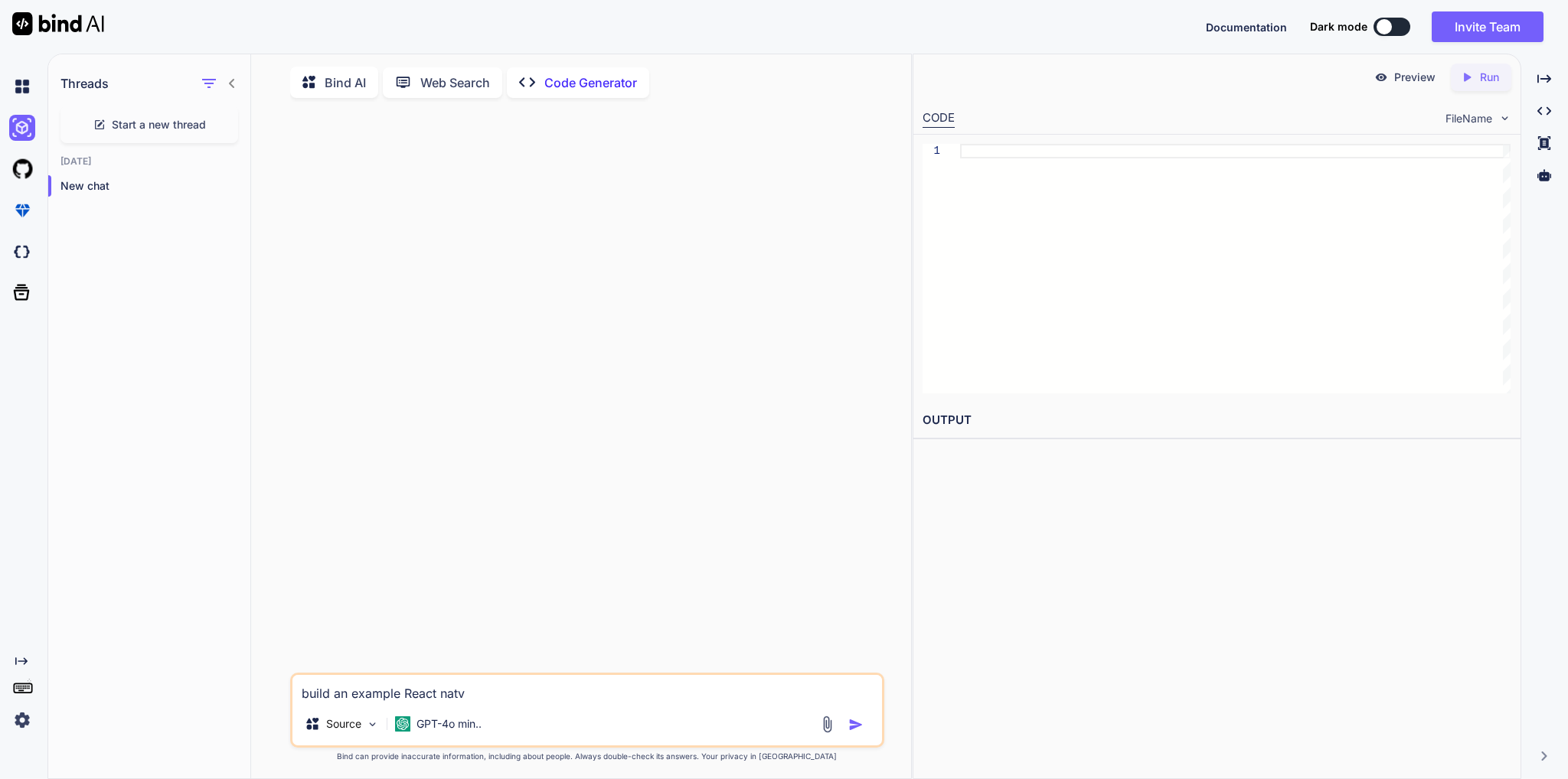
type textarea "build an example React natvi"
type textarea "x"
type textarea "build an example React natv"
type textarea "x"
type textarea "build an example React nat"
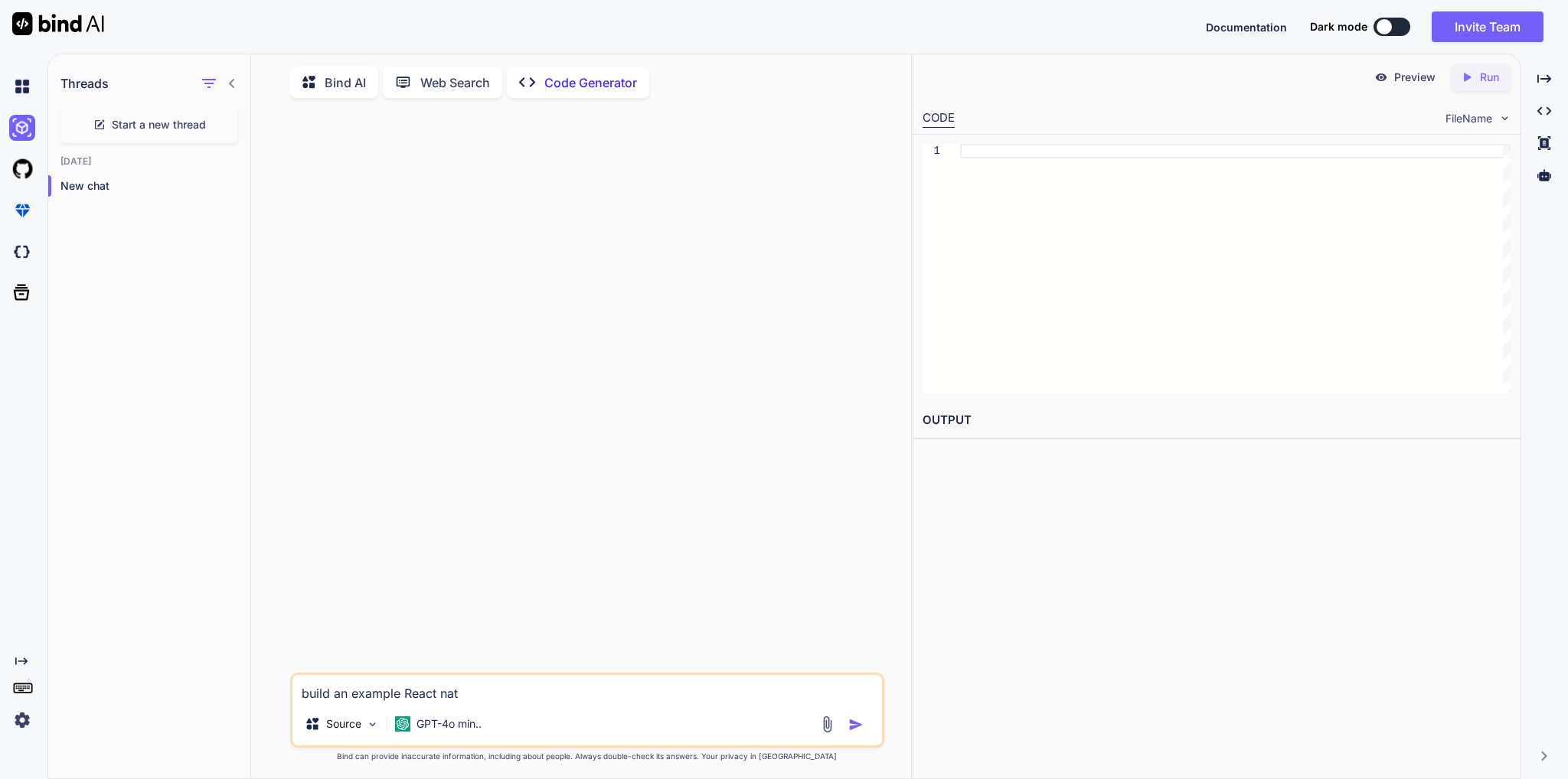
type textarea "x"
type textarea "build an example React nati"
type textarea "x"
type textarea "build an example React nativ"
type textarea "x"
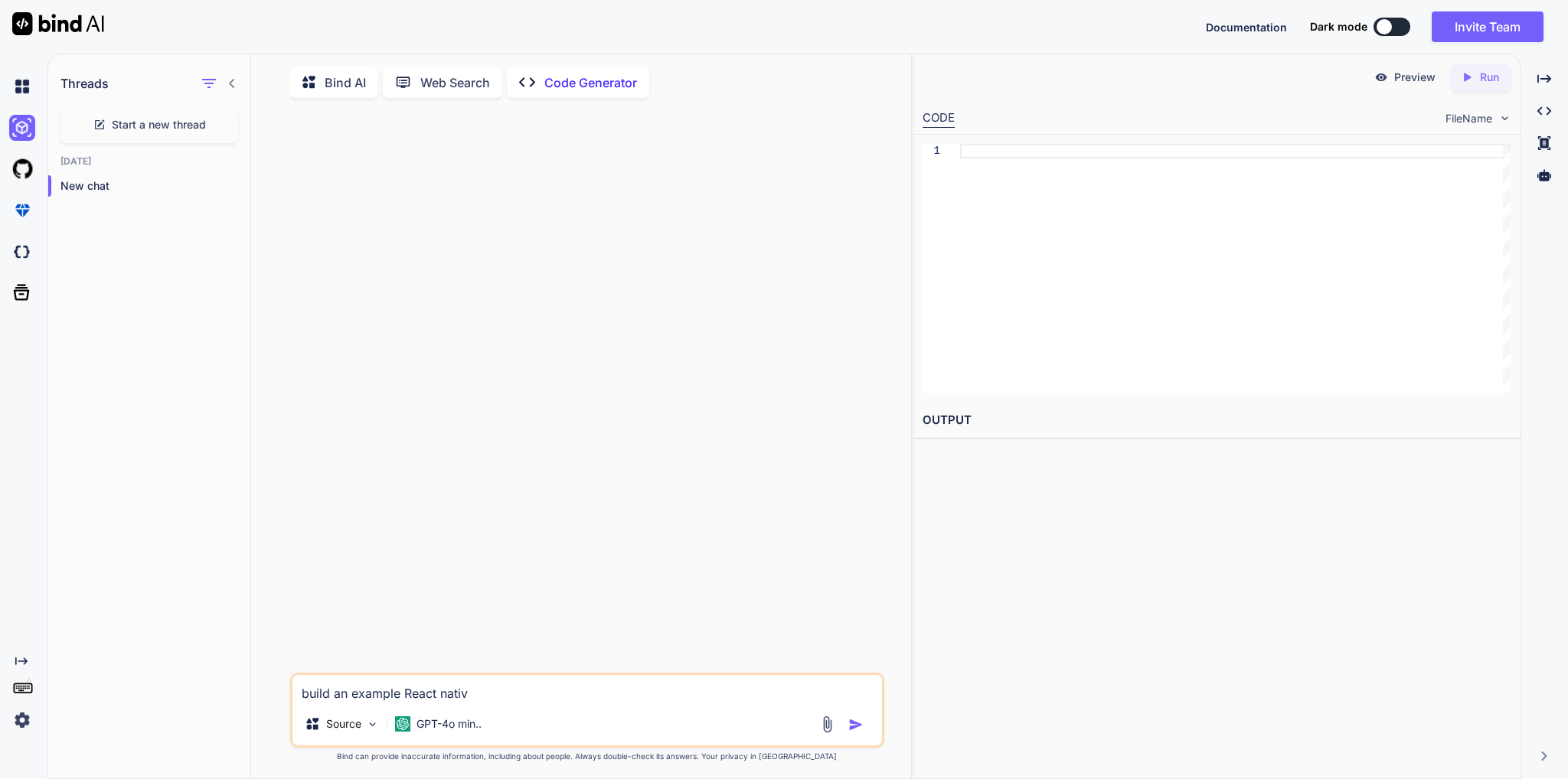
type textarea "build an example React native"
type textarea "x"
type textarea "build an example React native"
type textarea "x"
type textarea "build an example React native m"
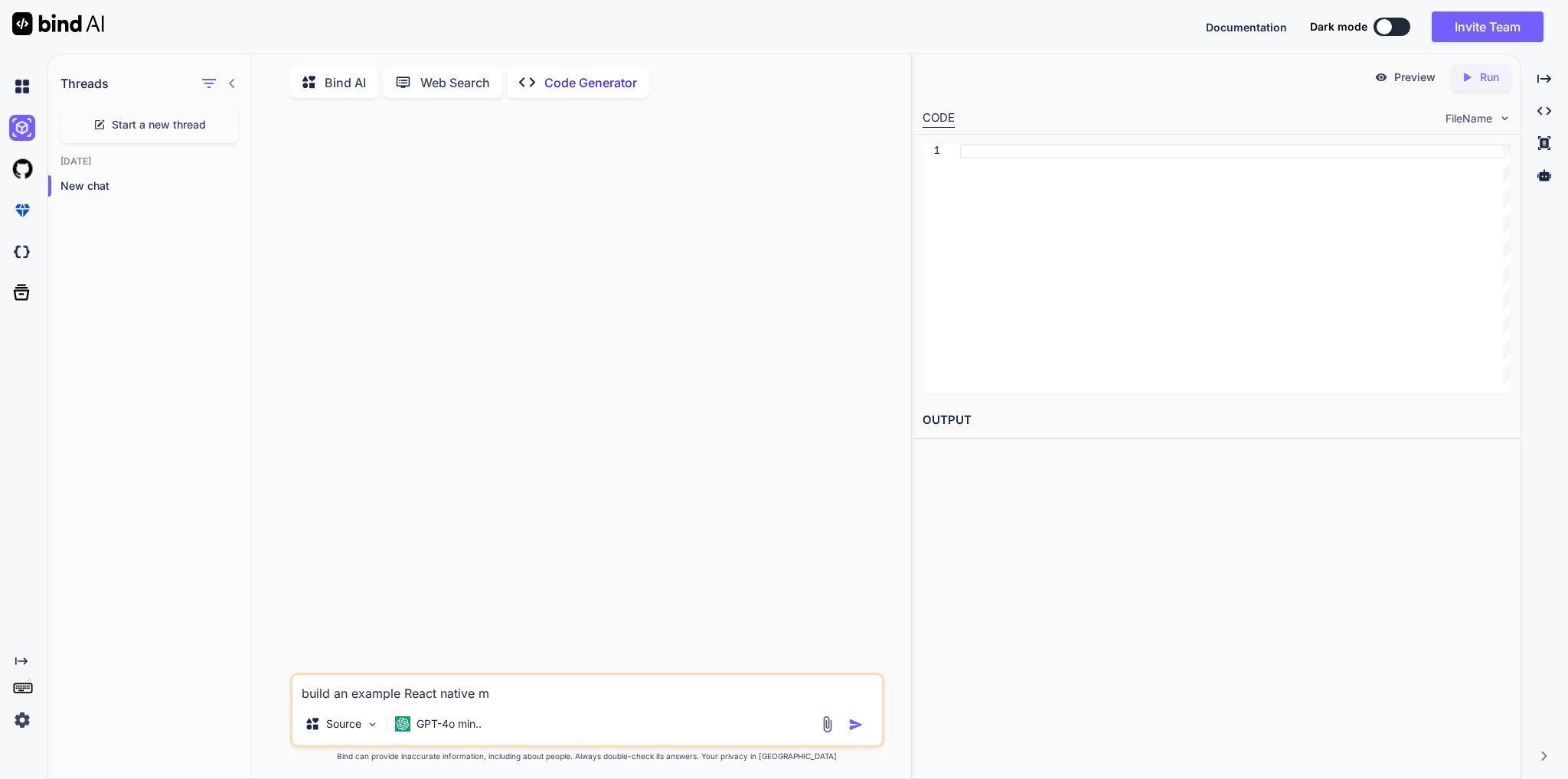
type textarea "x"
type textarea "build an example React native mo"
type textarea "x"
type textarea "build an example React native mob"
type textarea "x"
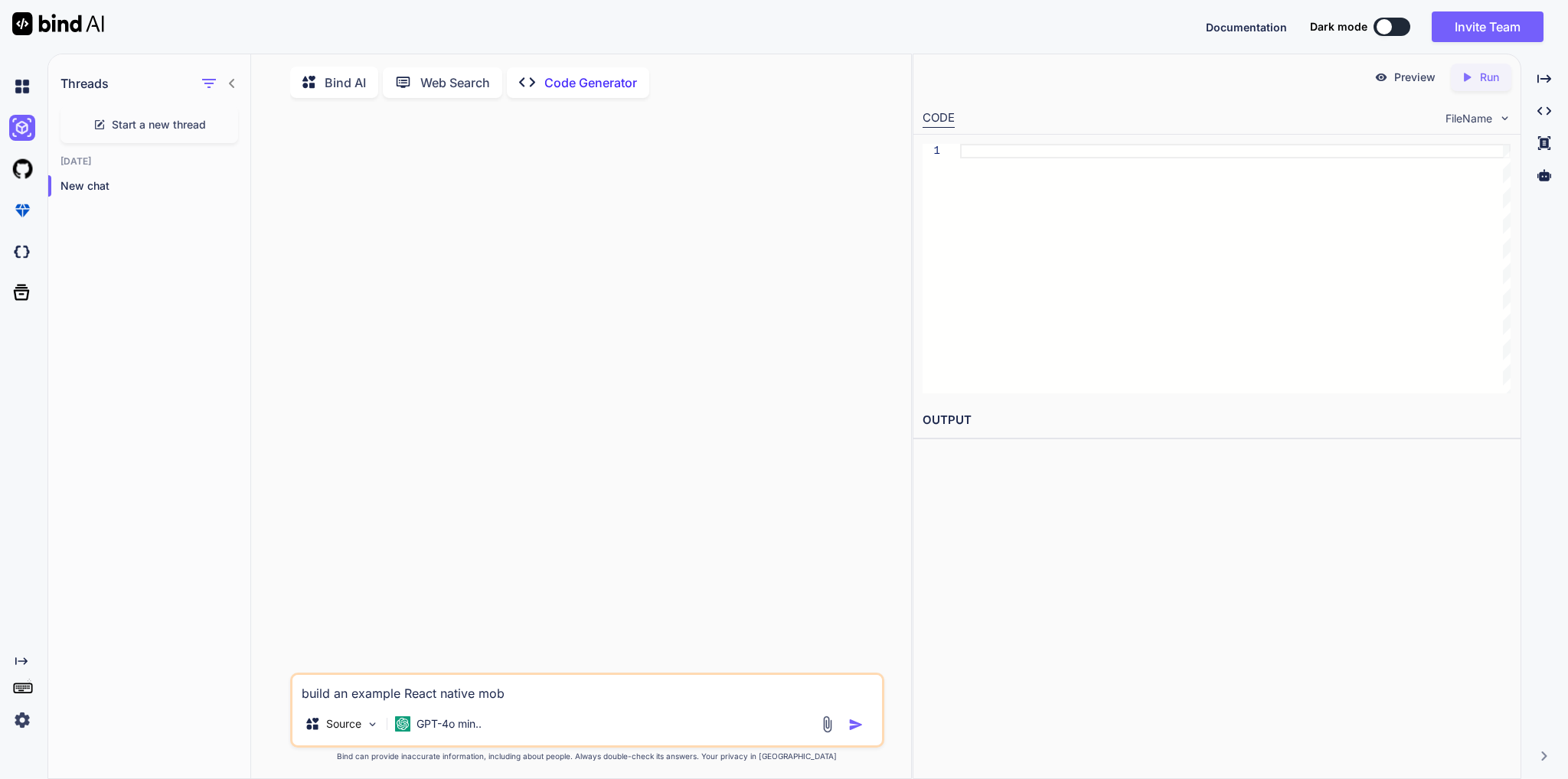
type textarea "build an example React native mobi"
type textarea "x"
type textarea "build an example React native mobil"
type textarea "x"
type textarea "build an example React native mobile"
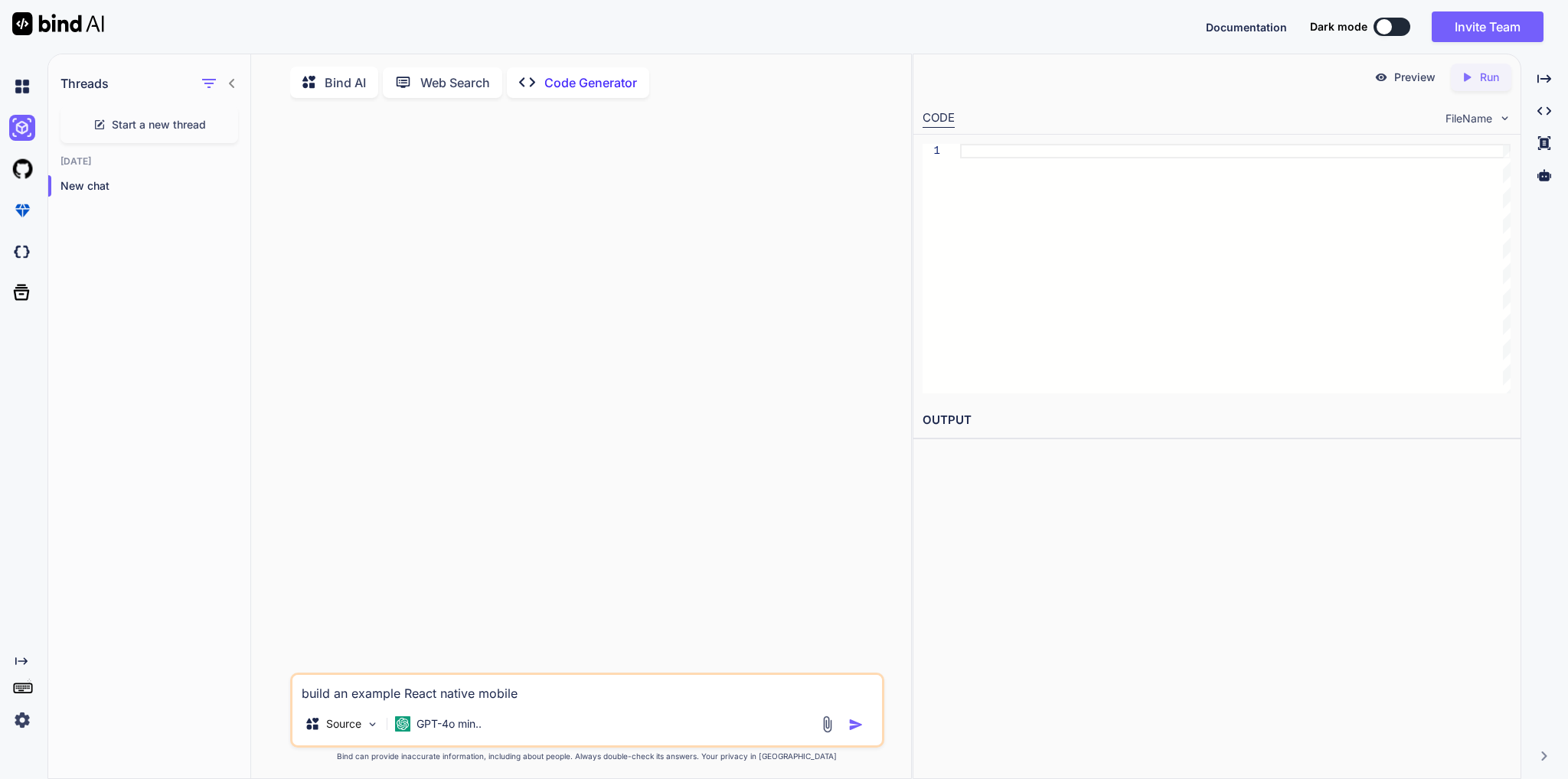
type textarea "x"
type textarea "build an example React native mobile"
type textarea "x"
type textarea "build an example React native mobile a"
type textarea "x"
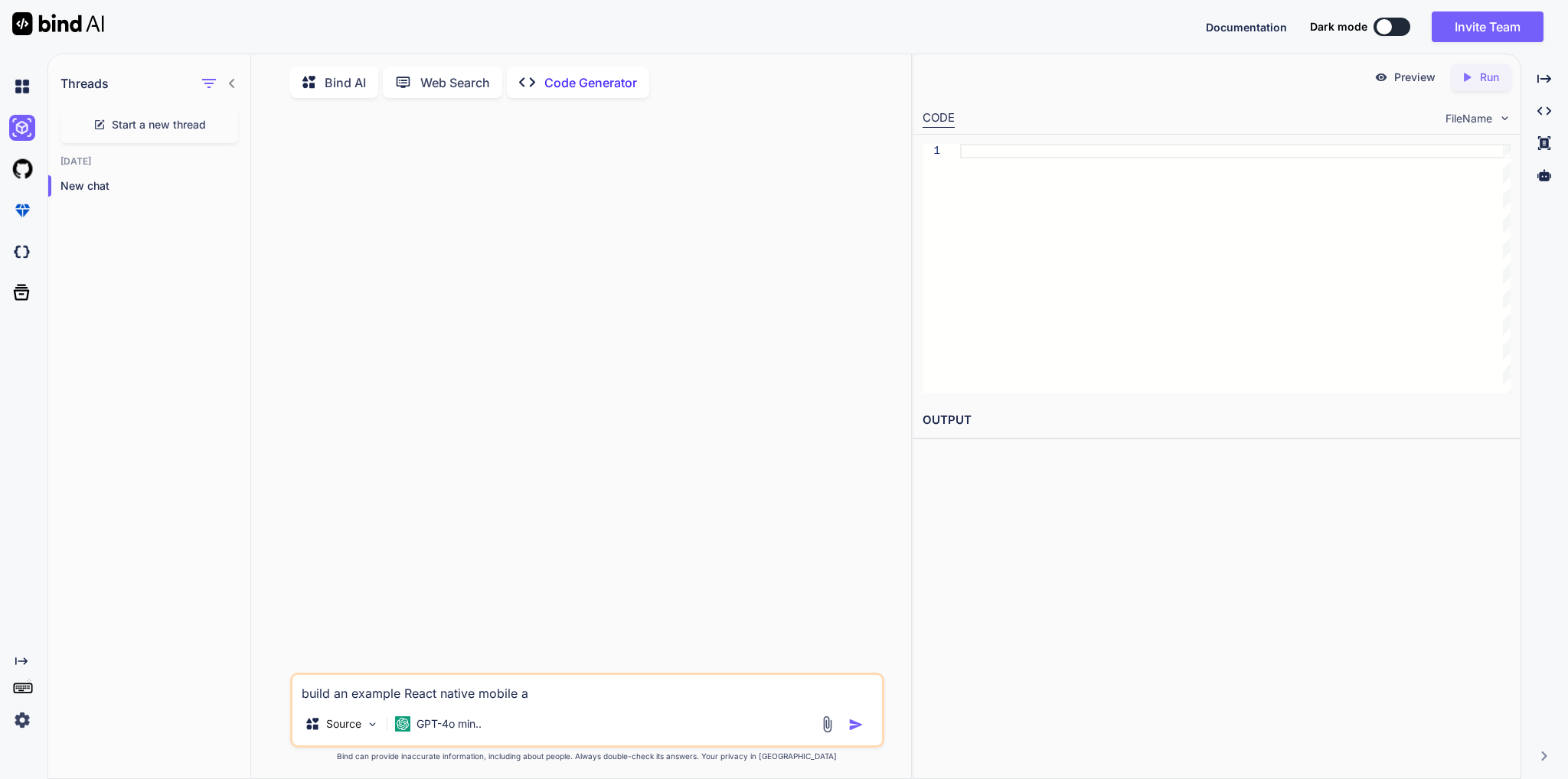
type textarea "build an example React native mobile ap"
type textarea "x"
type textarea "build an example React native mobile app"
type textarea "x"
type textarea "build an example React native mobile appl"
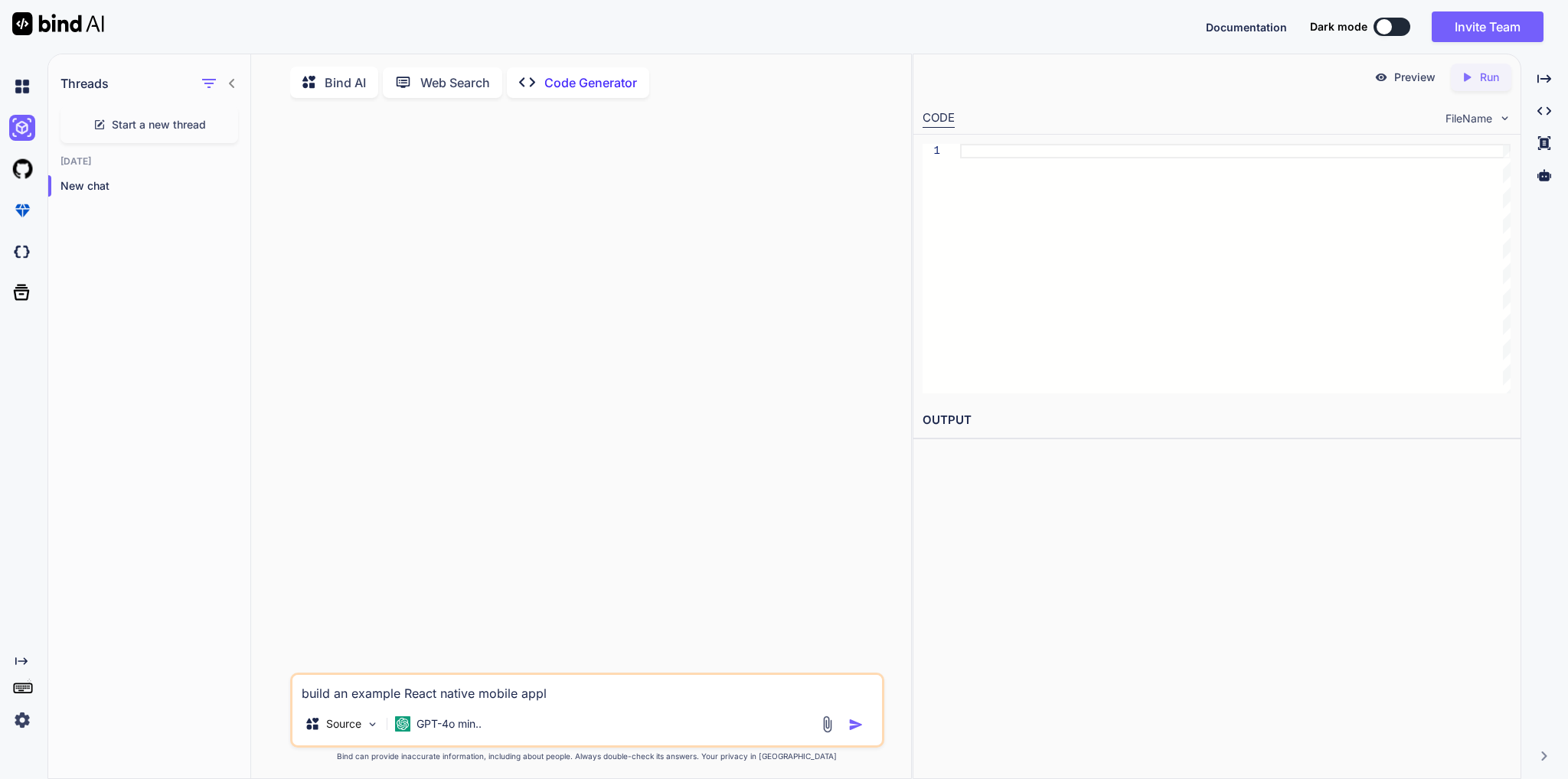
type textarea "x"
type textarea "build an example React native mobile appli"
type textarea "x"
type textarea "build an example React native mobile applic"
type textarea "x"
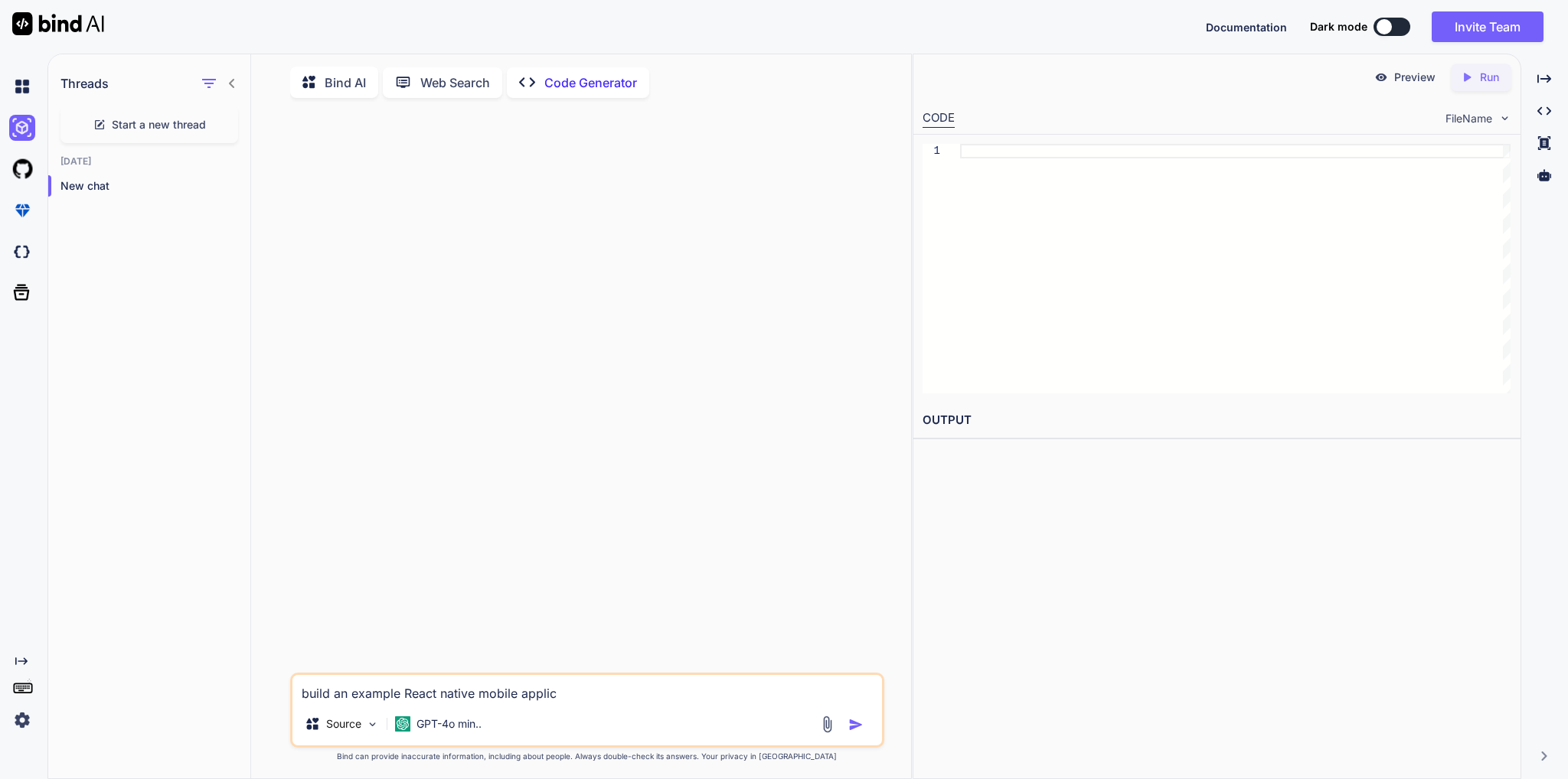
type textarea "build an example React native mobile applica"
type textarea "x"
type textarea "build an example React native mobile applicat"
type textarea "x"
type textarea "build an example React native mobile applicati"
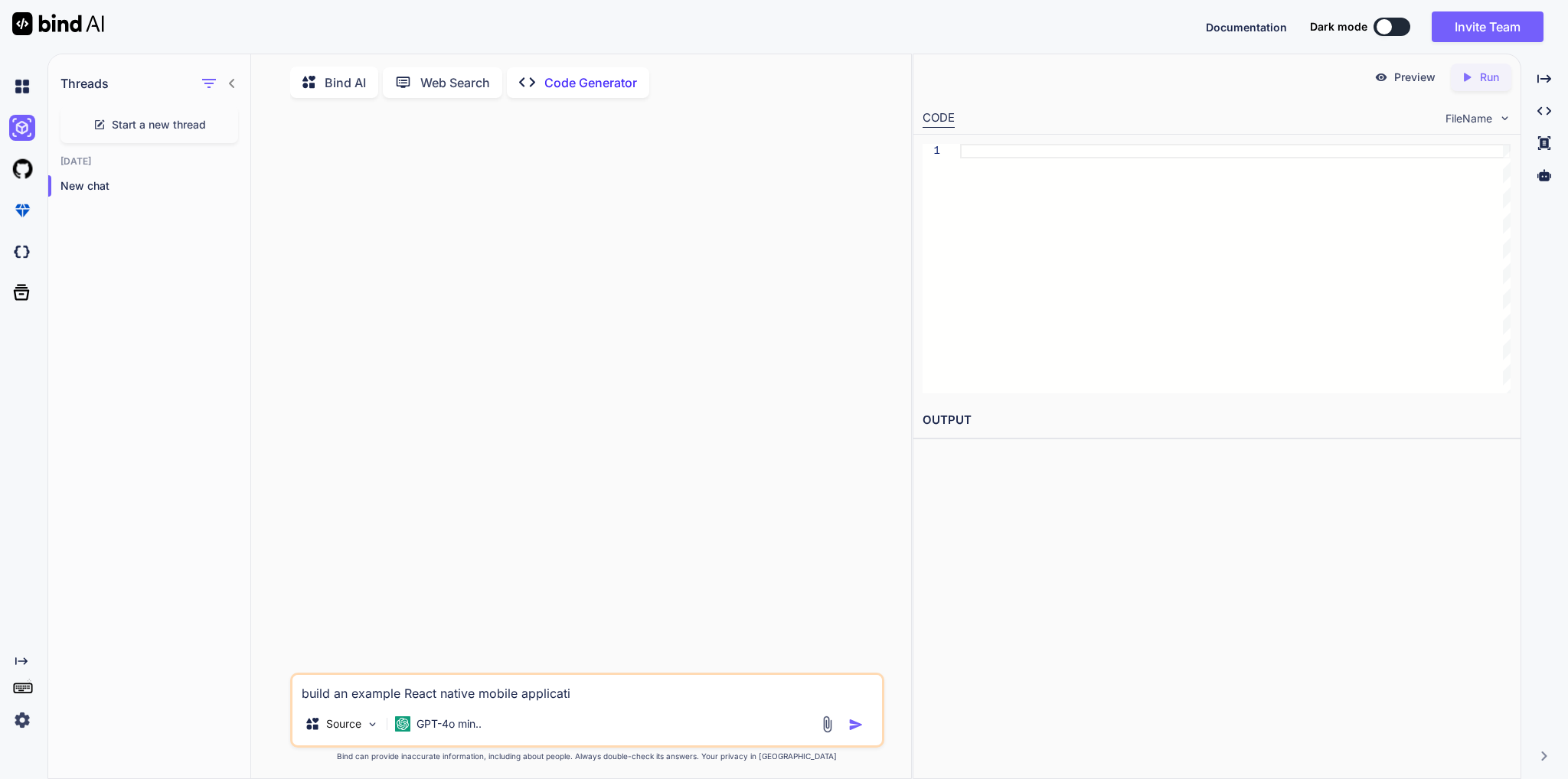
type textarea "x"
type textarea "build an example React native mobile applicatio"
type textarea "x"
type textarea "build an example React native mobile application"
type textarea "x"
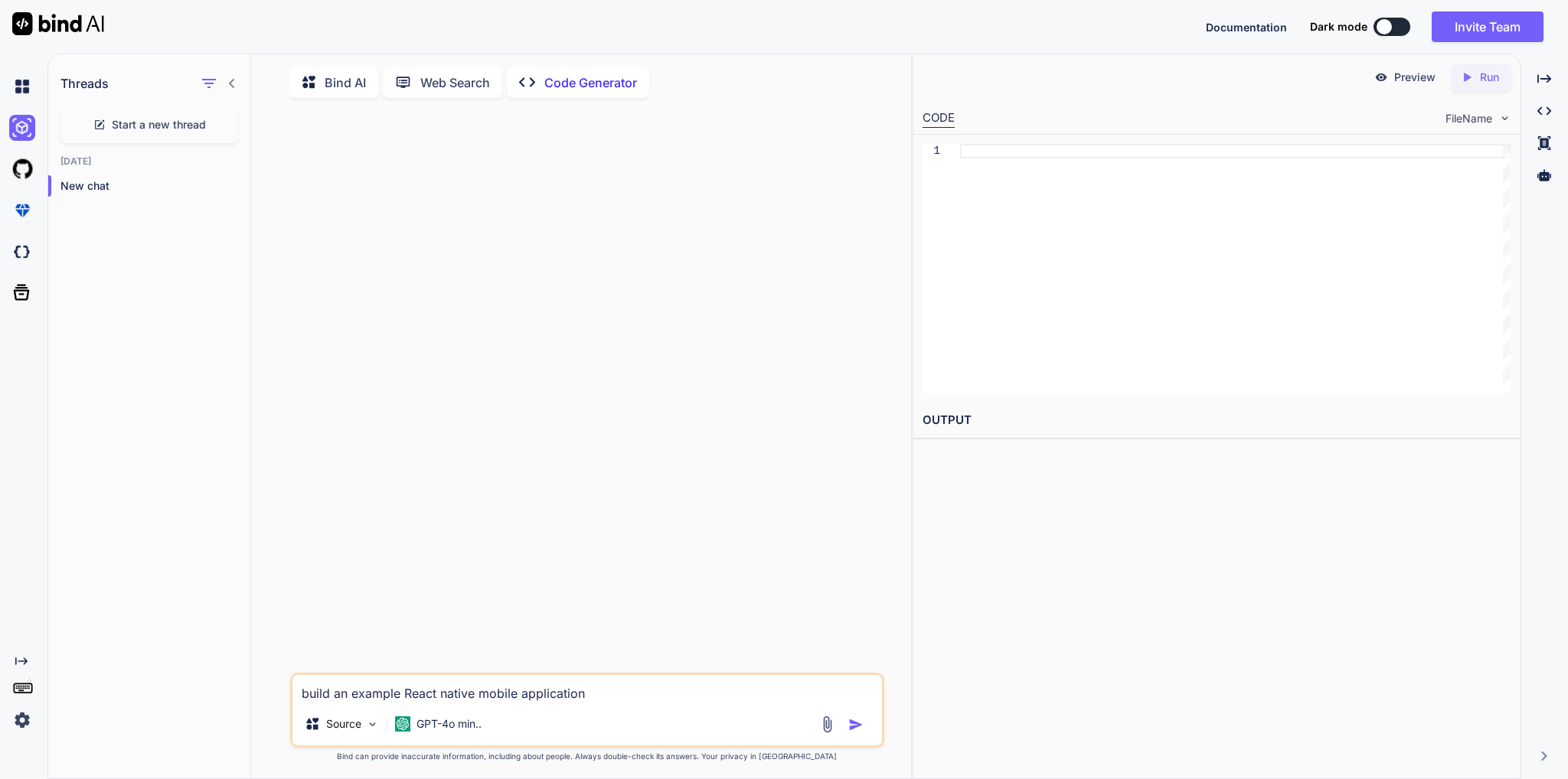
type textarea "build an example React native mobile application"
type textarea "x"
type textarea "build an example React native mobile application u"
type textarea "x"
type textarea "build an example React native mobile application us"
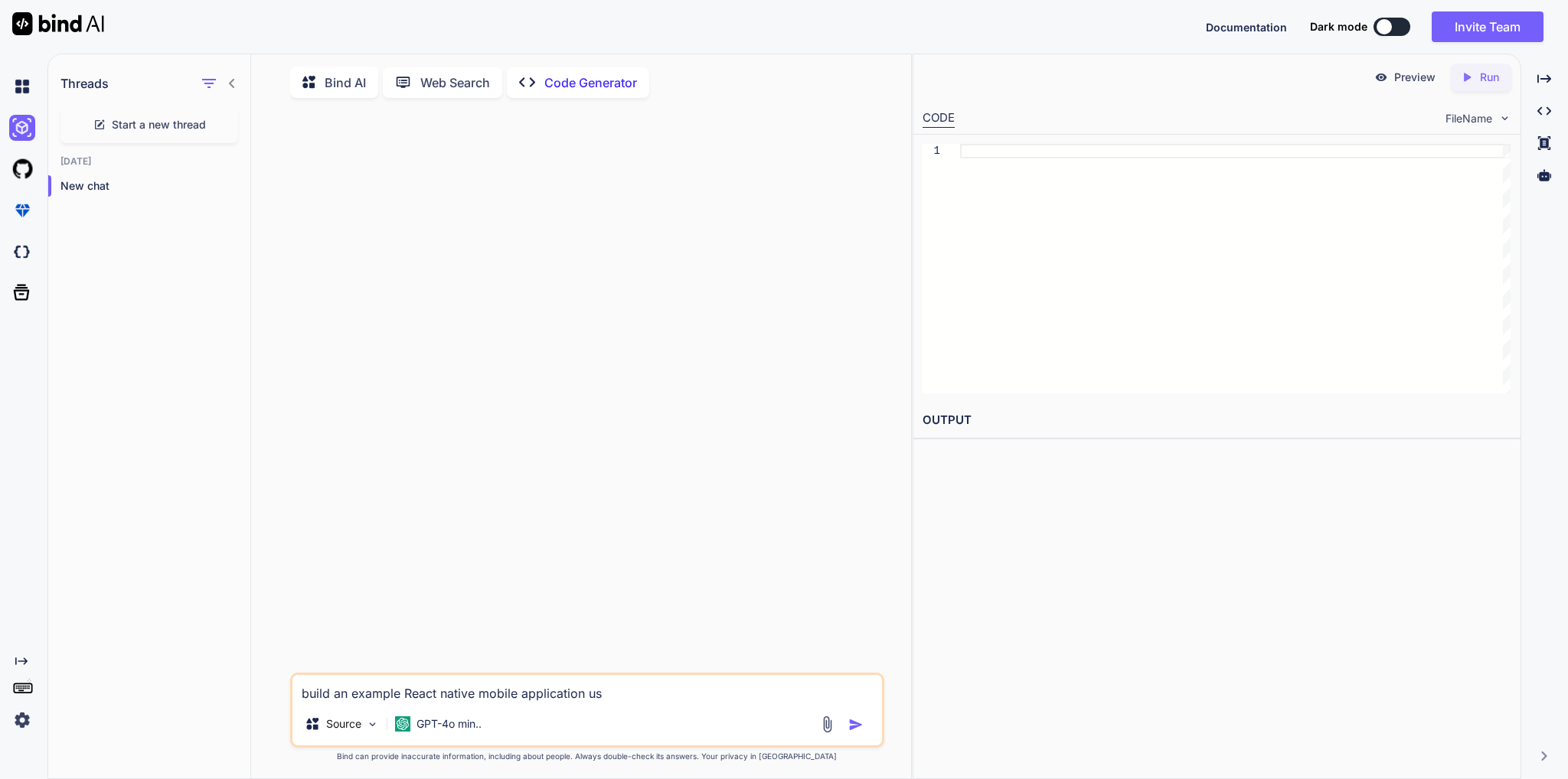
type textarea "x"
type textarea "build an example React native mobile application usi"
type textarea "x"
type textarea "build an example React native mobile application usin"
type textarea "x"
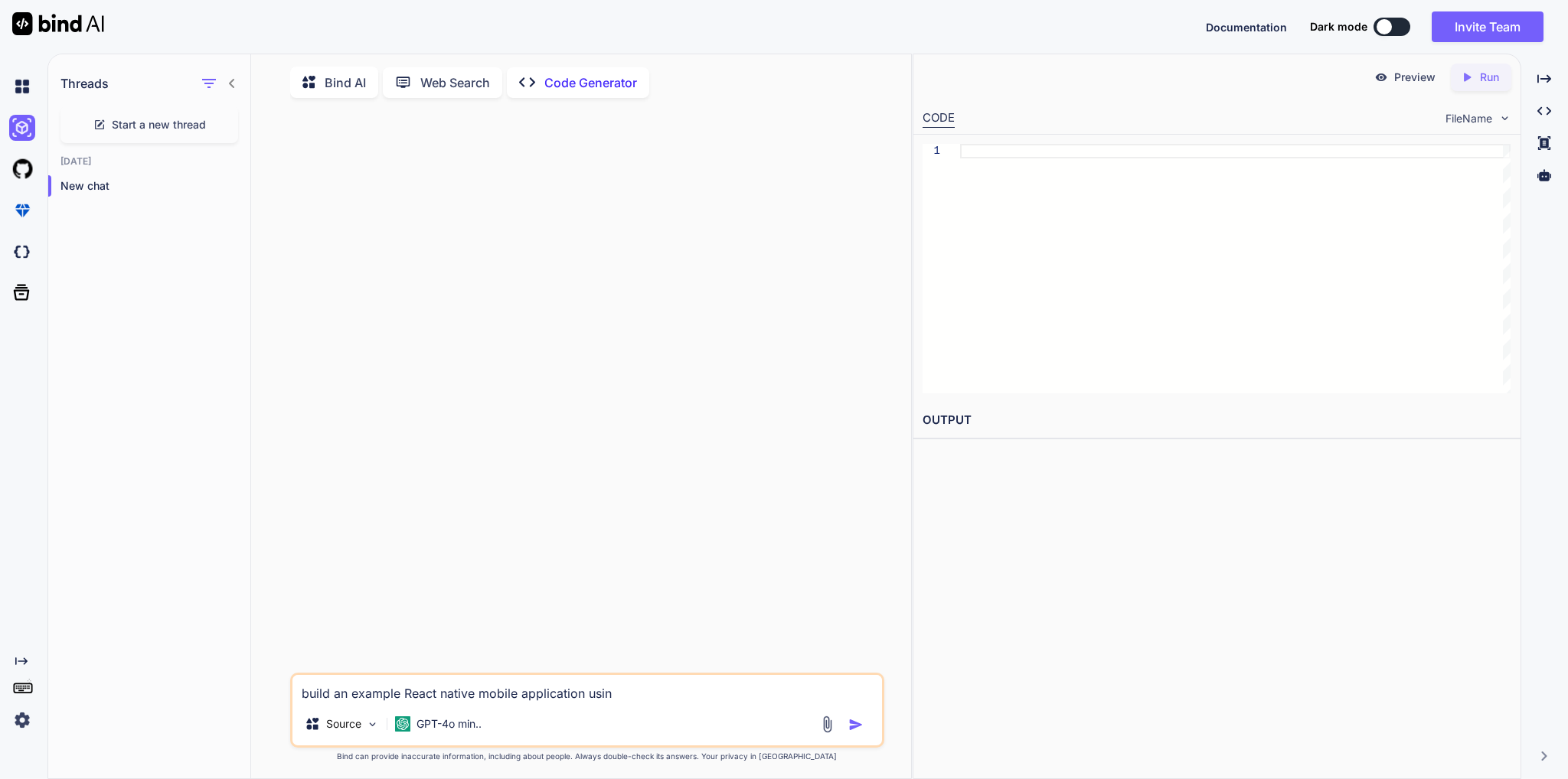
type textarea "build an example React native mobile application using"
type textarea "x"
type textarea "build an example React native mobile application using"
type textarea "x"
type textarea "build an example React native mobile application using E"
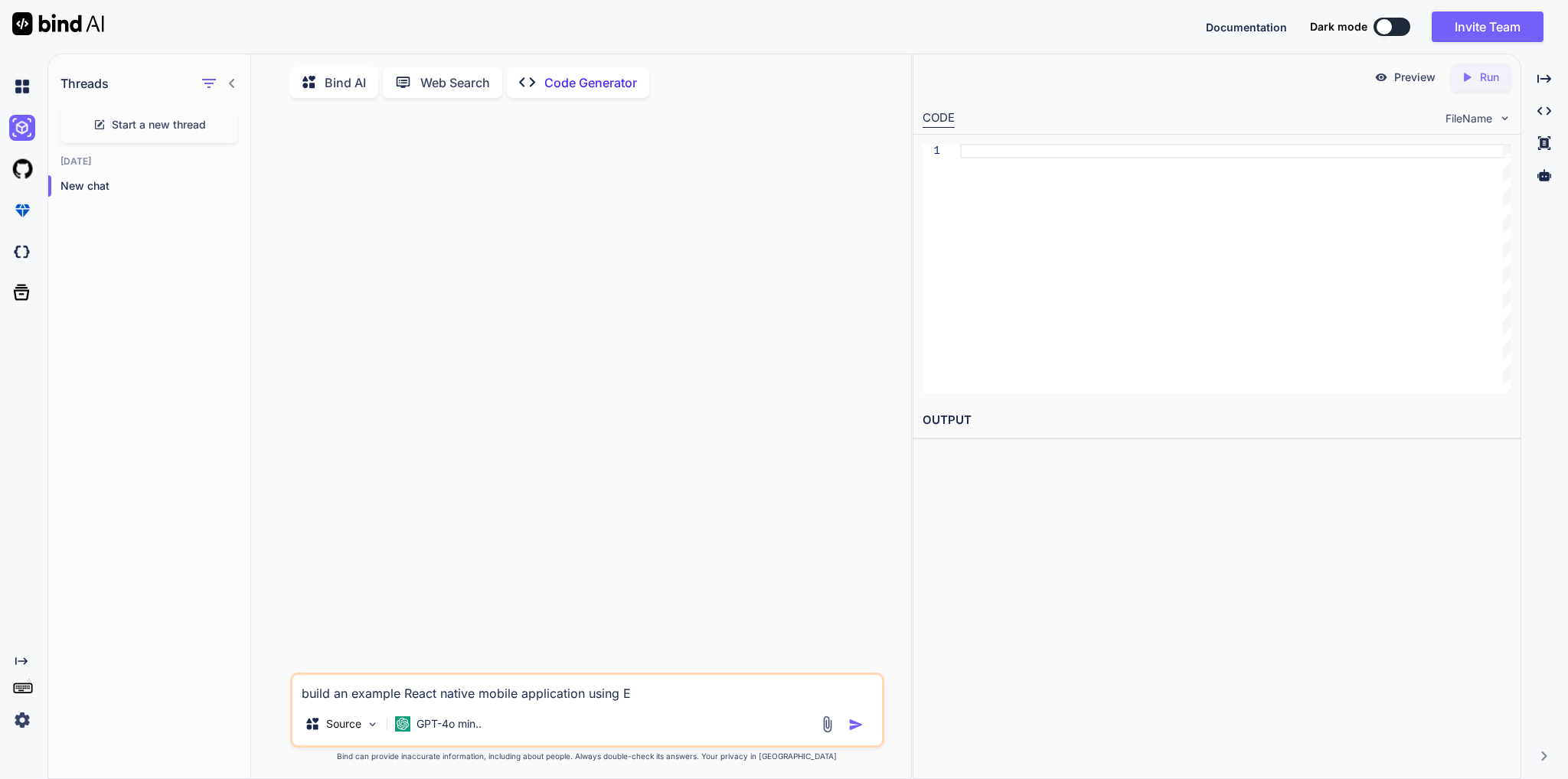
type textarea "x"
type textarea "build an example React native mobile application using Ex"
type textarea "x"
type textarea "build an example React native mobile application using Exp"
type textarea "x"
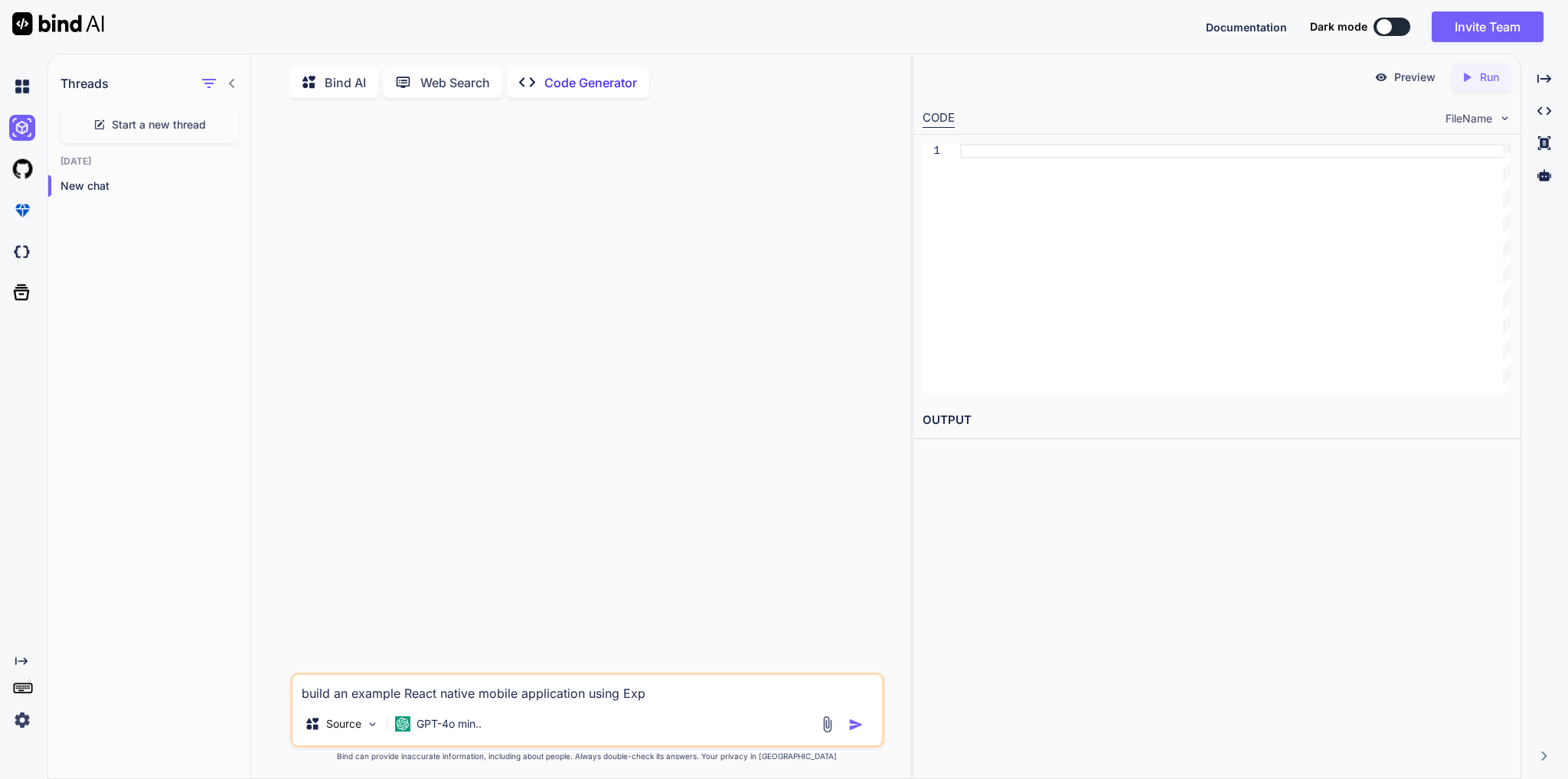
type textarea "build an example React native mobile application using Expo"
type textarea "x"
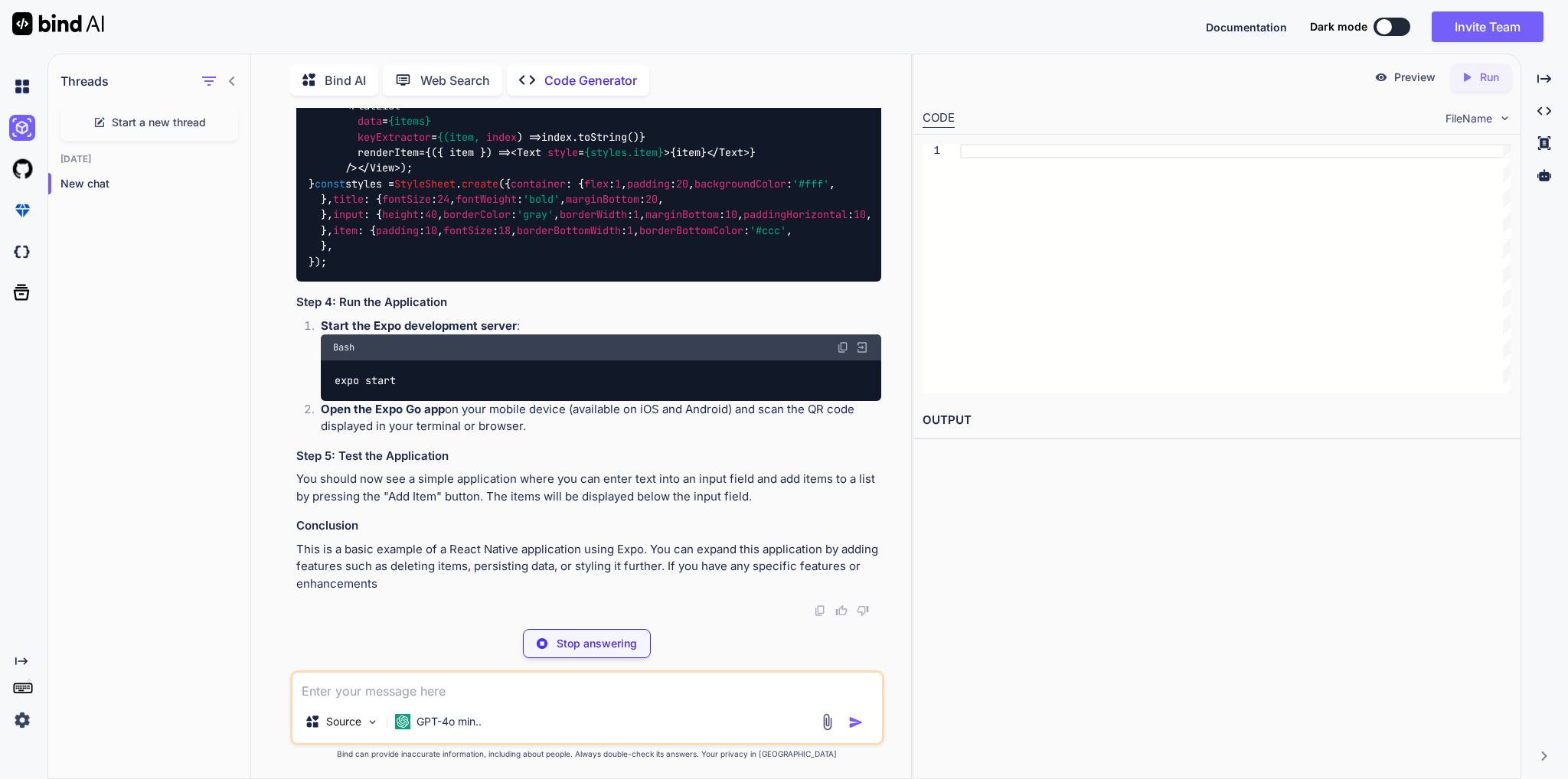
type textarea "x"
type textarea "npm install -g expo-cli"
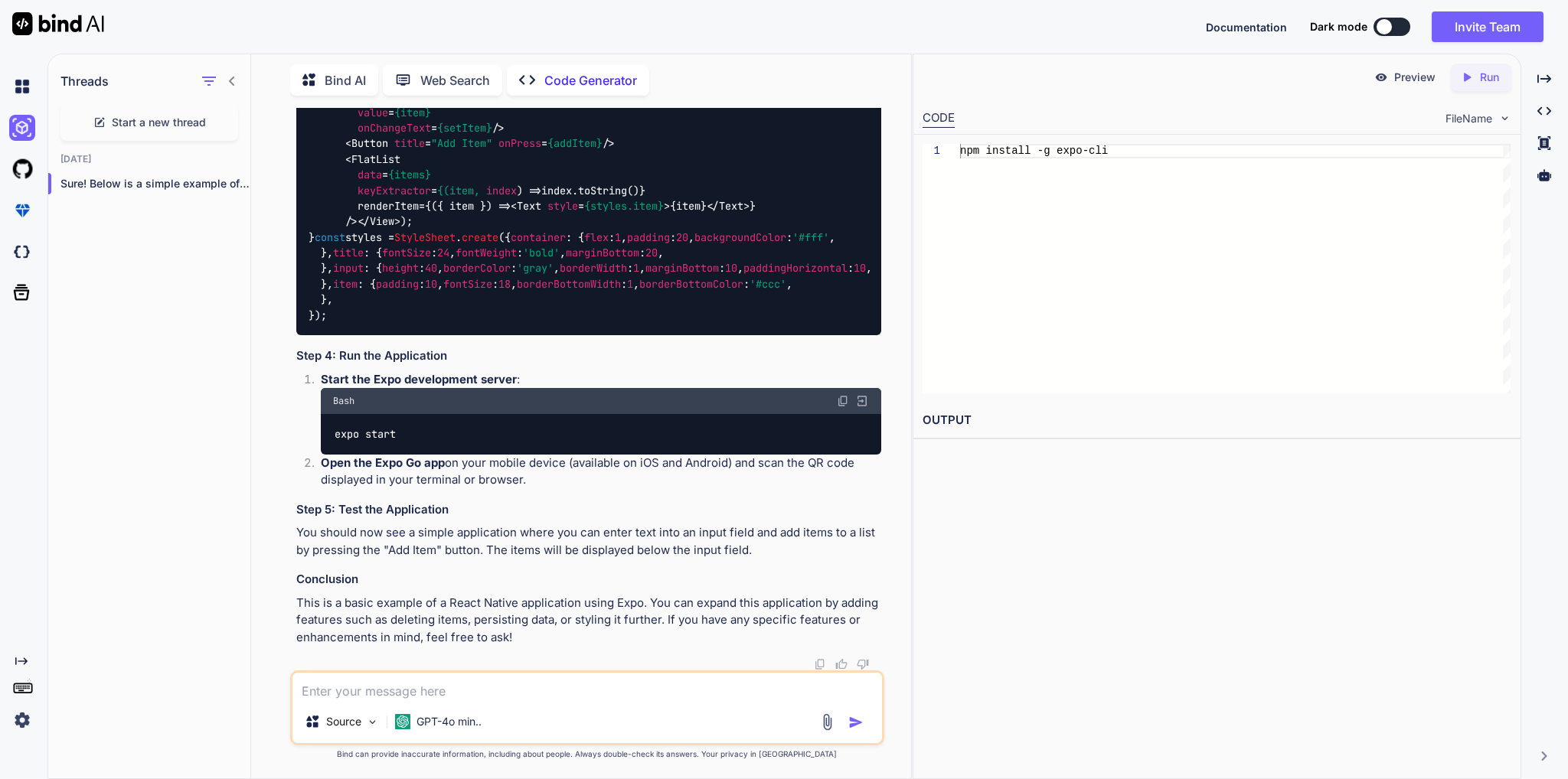
click at [1480, 75] on p "Run" at bounding box center [1489, 77] width 19 height 16
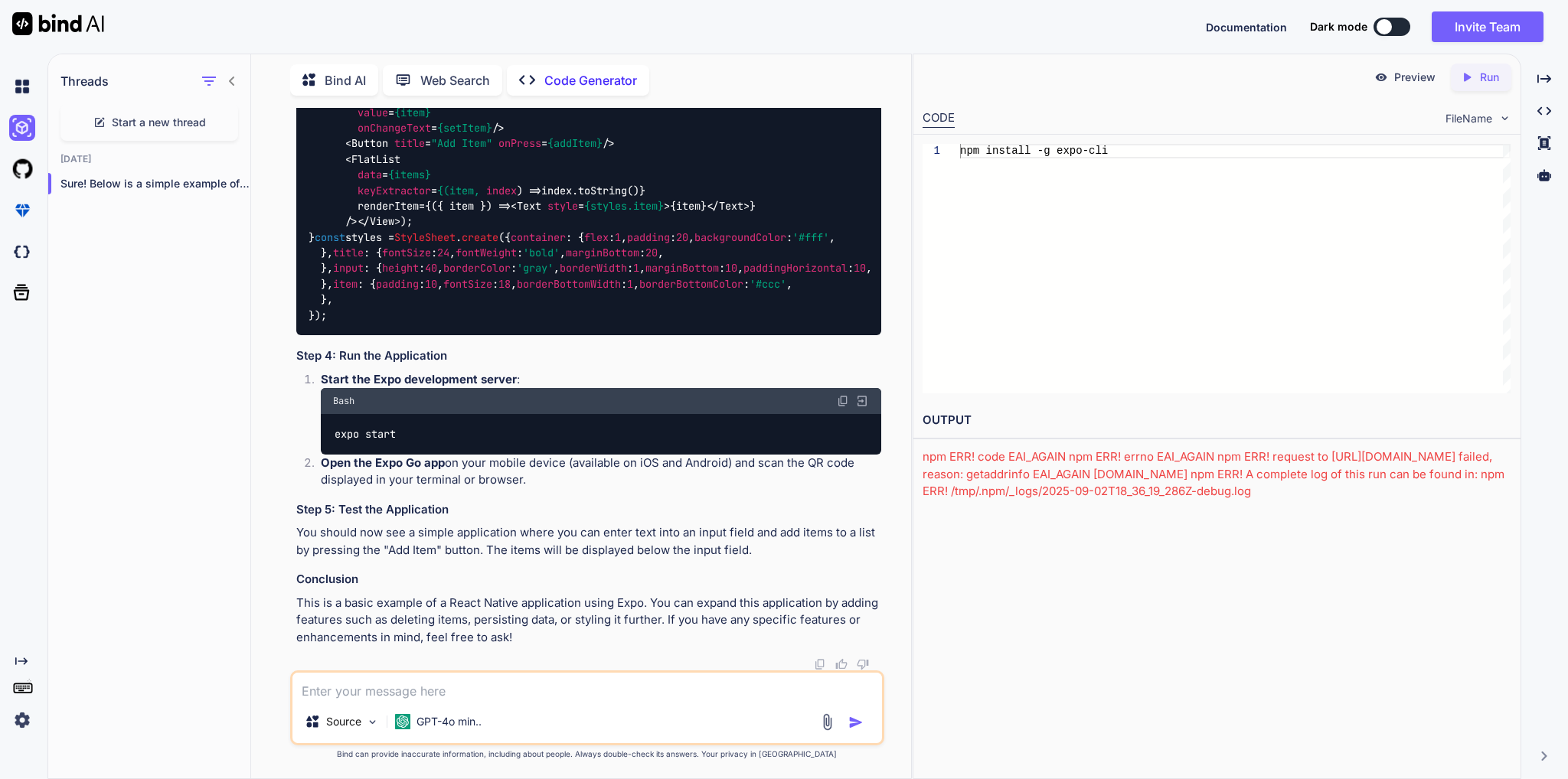
click at [1419, 79] on p "Preview" at bounding box center [1414, 77] width 41 height 16
click at [1408, 79] on p "Preview" at bounding box center [1414, 77] width 41 height 16
drag, startPoint x: 1408, startPoint y: 79, endPoint x: 1516, endPoint y: 80, distance: 108.0
click at [1408, 79] on p "Preview" at bounding box center [1414, 77] width 41 height 16
click at [1475, 116] on span "FileName" at bounding box center [1468, 119] width 47 height 16
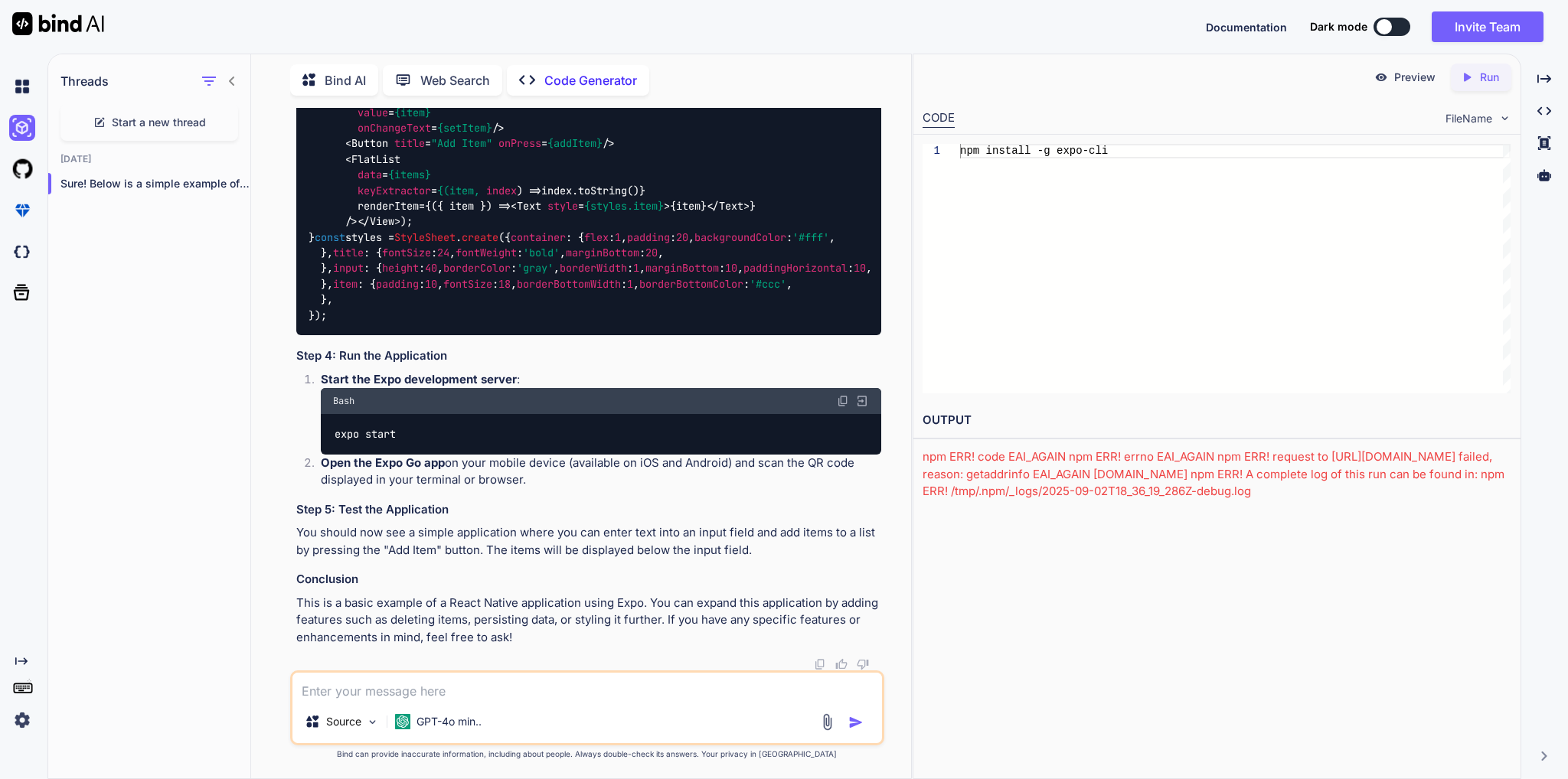
click at [1475, 118] on span "FileName" at bounding box center [1468, 119] width 47 height 16
click at [1495, 117] on div "FileName" at bounding box center [1478, 119] width 66 height 16
click at [1488, 74] on p "Run" at bounding box center [1489, 77] width 19 height 16
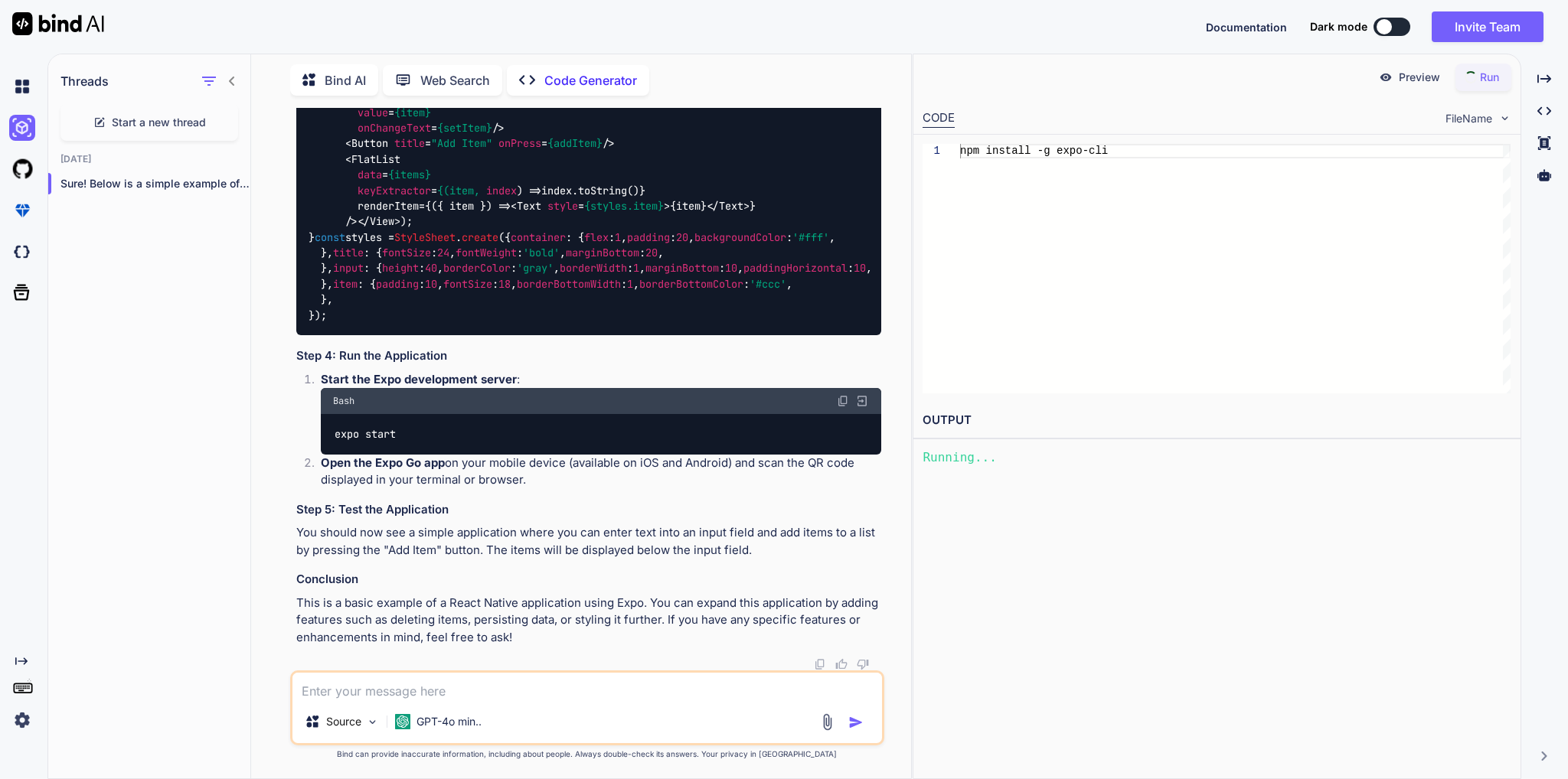
type textarea "x"
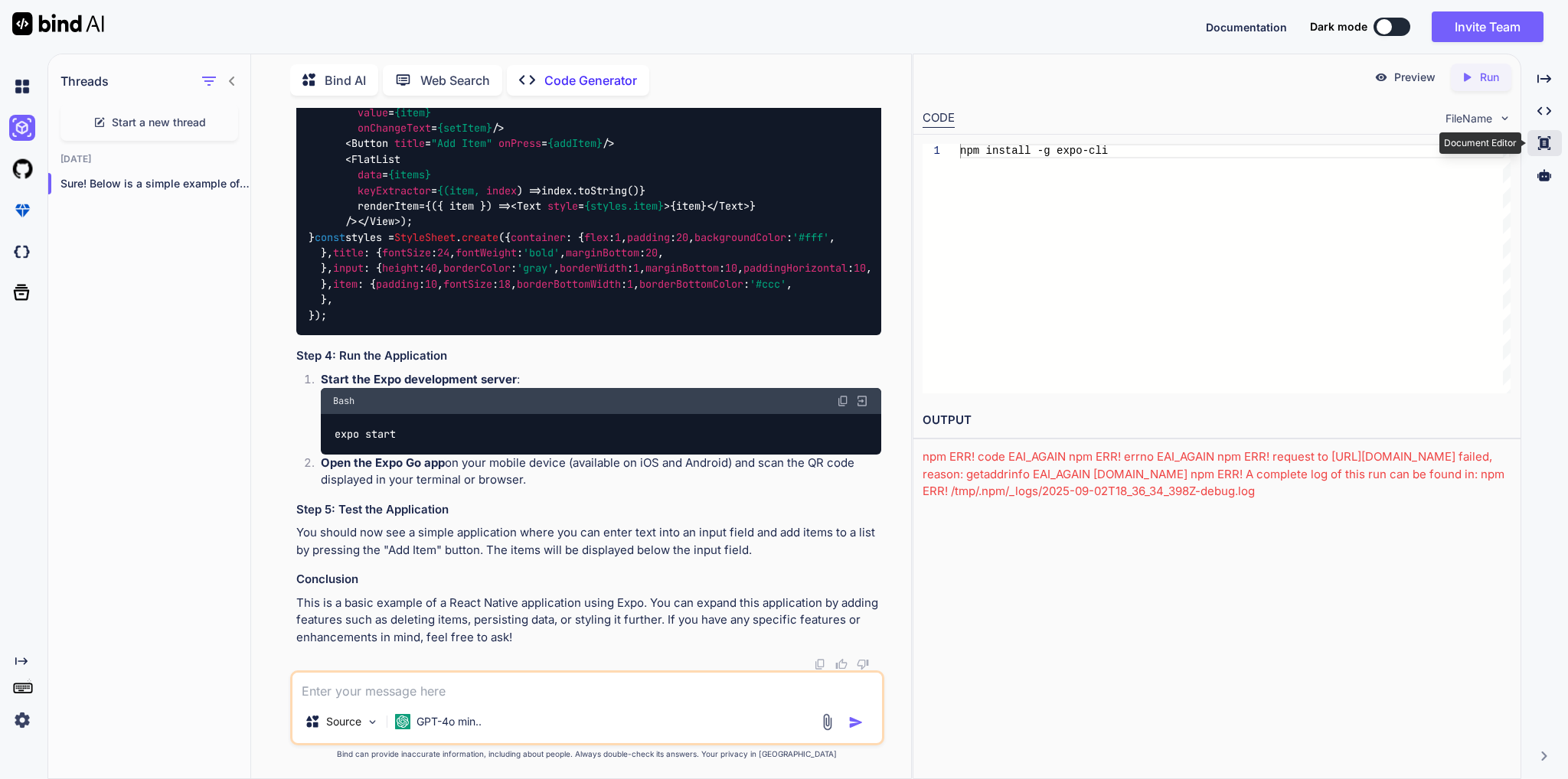
click at [1548, 150] on div "Created with Pixso." at bounding box center [1544, 143] width 34 height 26
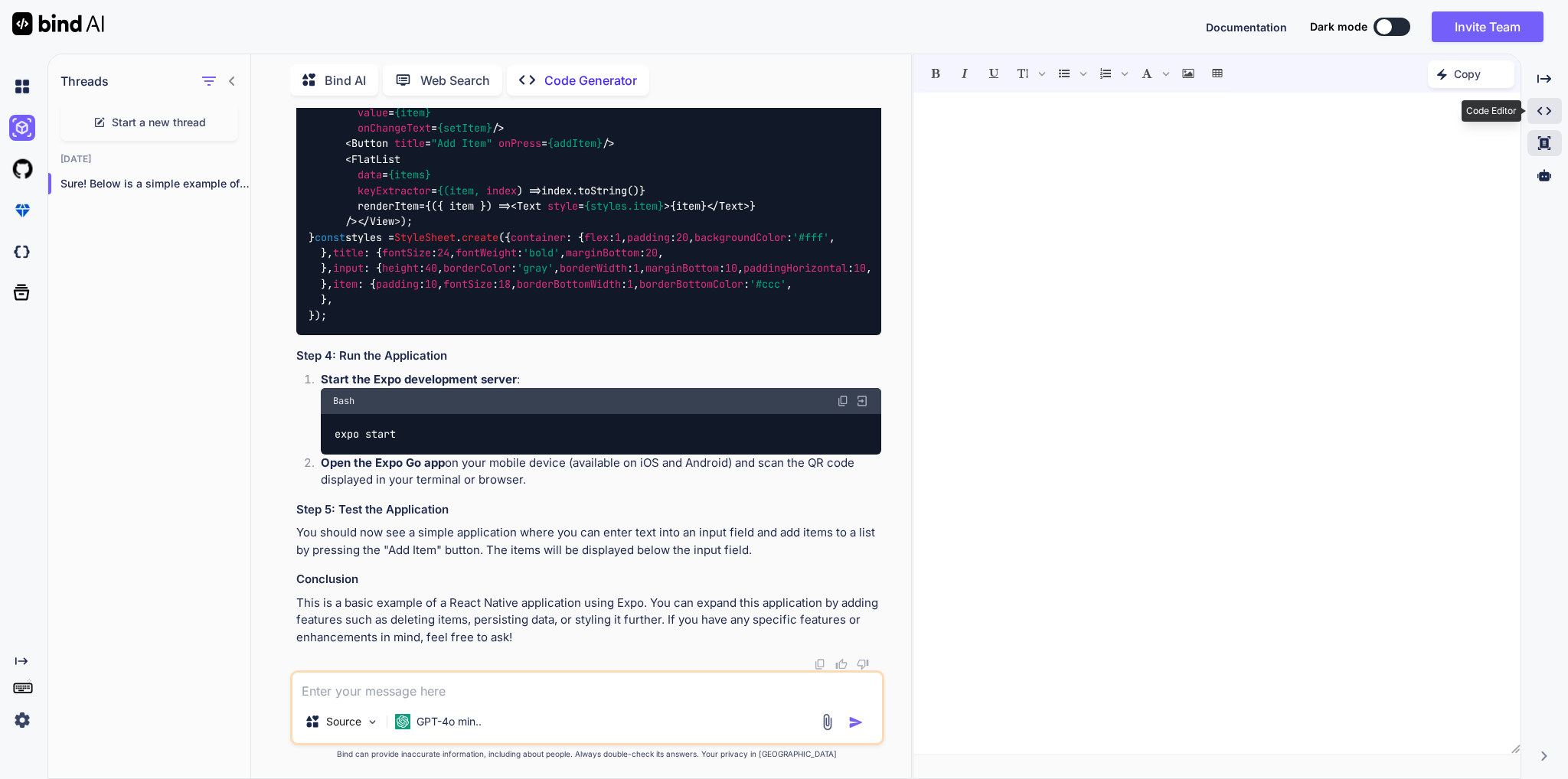
click at [1543, 117] on icon "Created with Pixso." at bounding box center [1543, 110] width 14 height 14
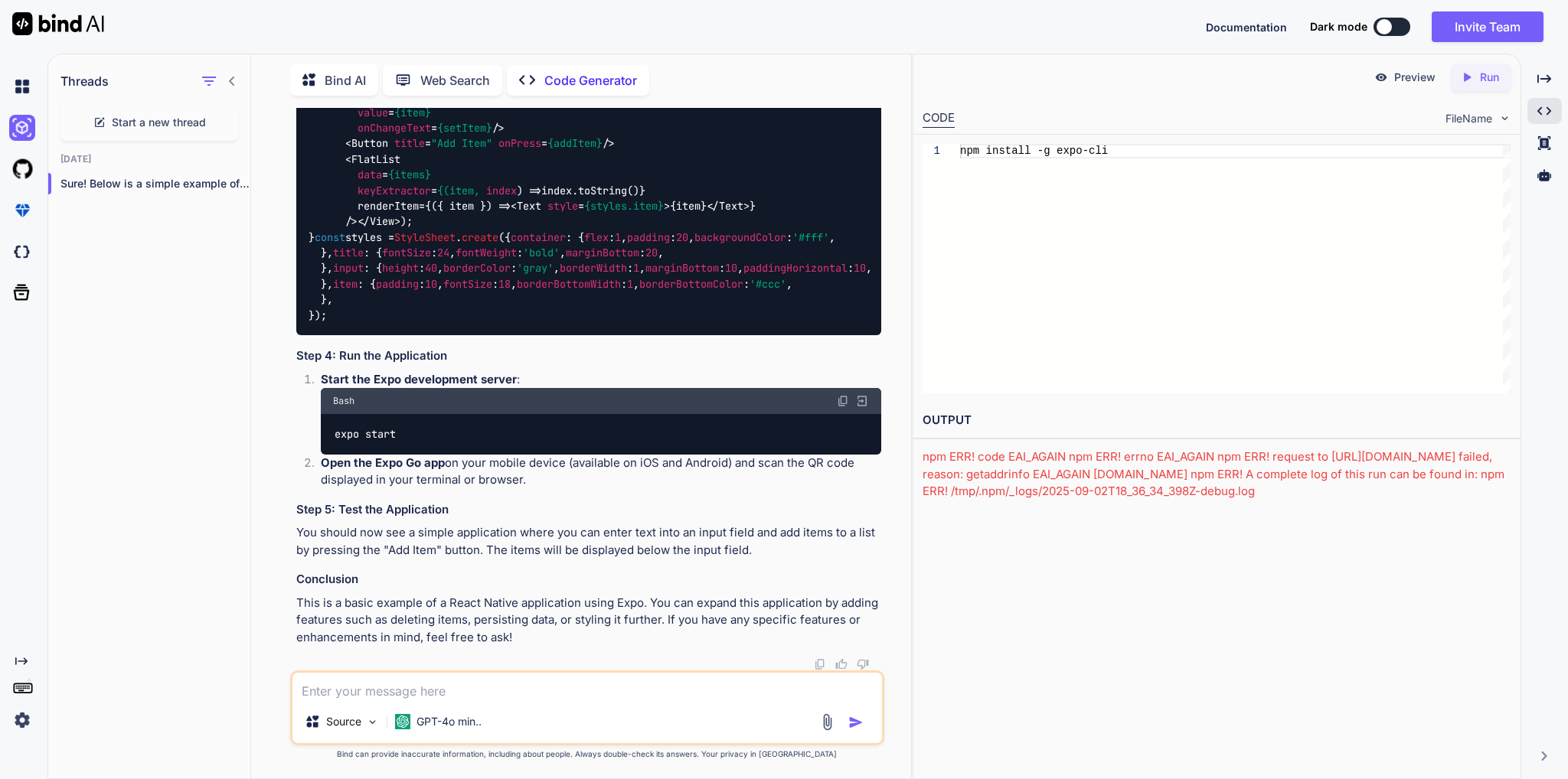
type textarea "npm install -g expo-cli"
click at [1014, 145] on div "npm install -g expo-cli" at bounding box center [1235, 268] width 550 height 250
click at [1004, 148] on div "npm install -g expo-cli" at bounding box center [1235, 268] width 550 height 250
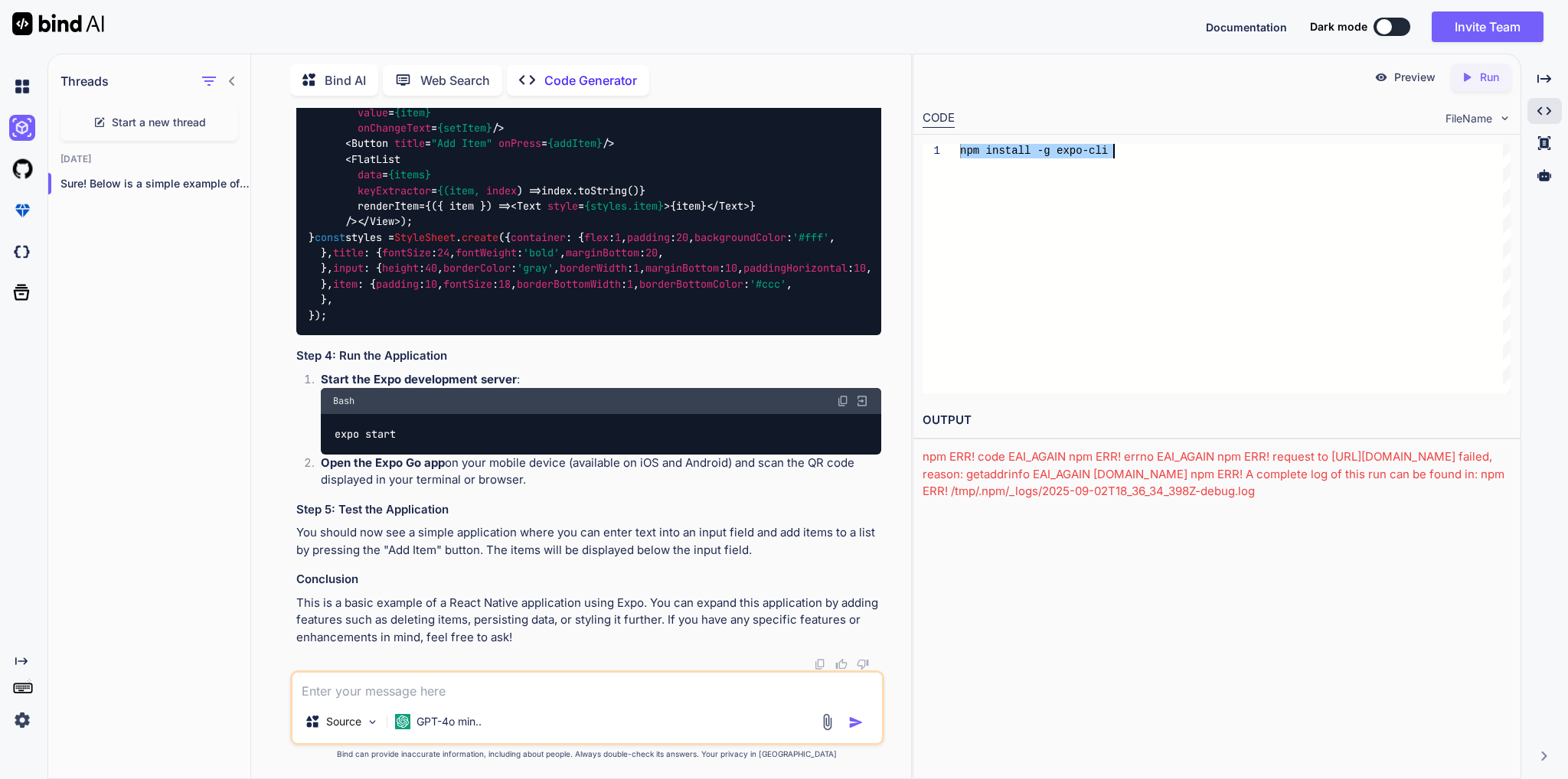
click at [1093, 279] on div "npm install -g expo-cli" at bounding box center [1235, 268] width 550 height 250
click at [1545, 86] on div "Created with Pixso." at bounding box center [1544, 79] width 34 height 26
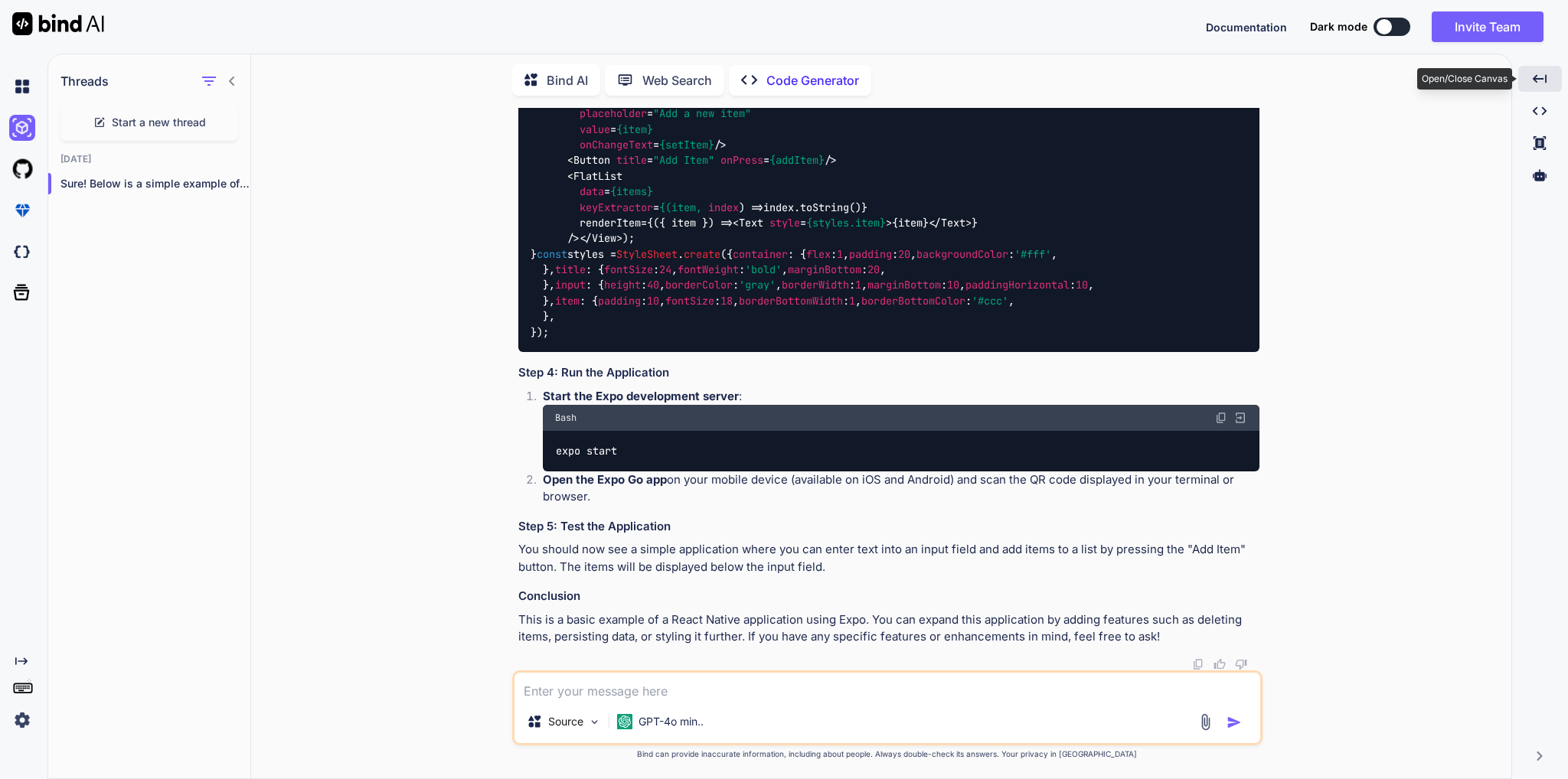
scroll to position [1291, 0]
click at [1545, 81] on icon "Created with Pixso." at bounding box center [1539, 79] width 14 height 14
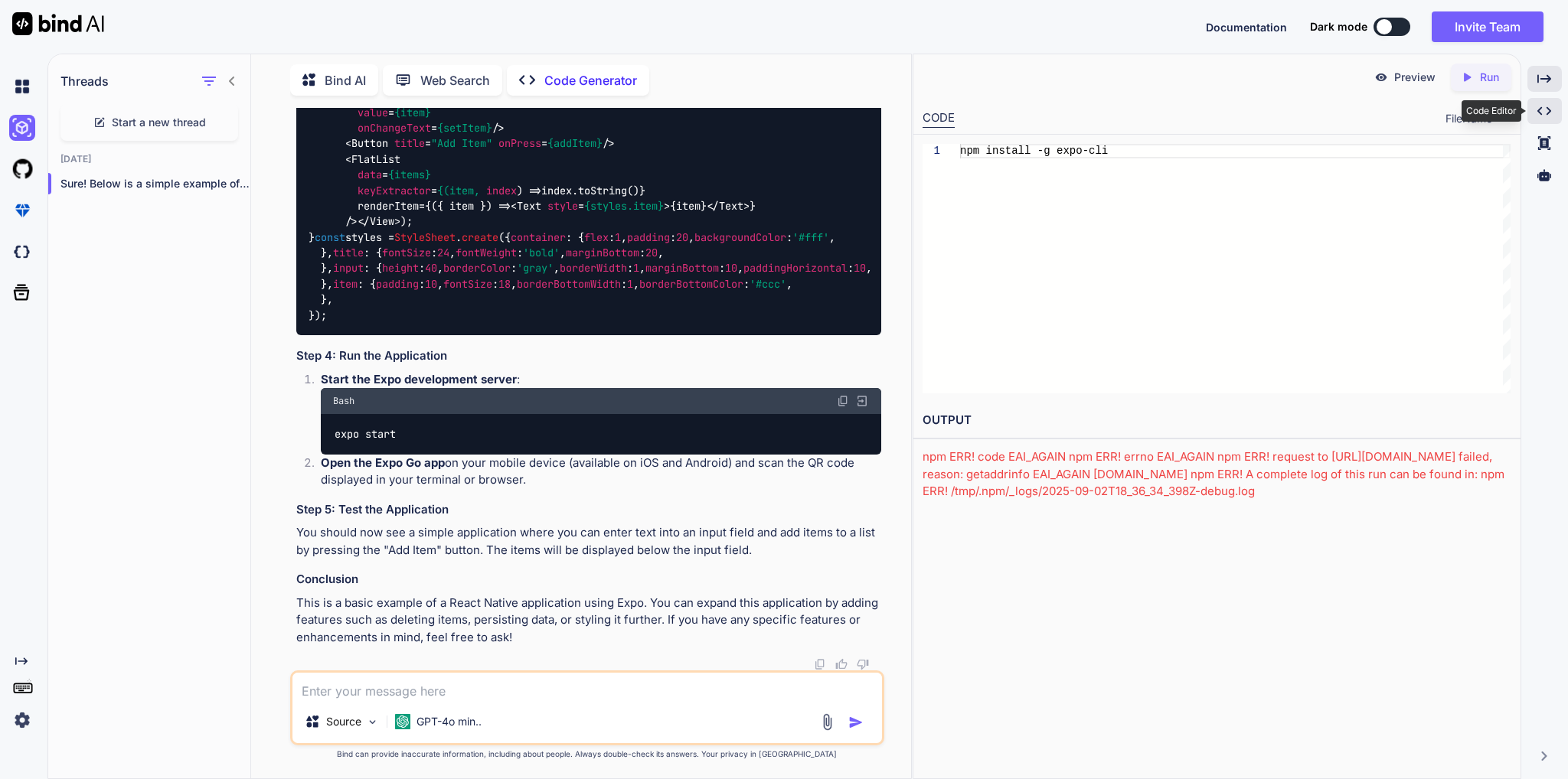
click at [1541, 104] on icon "Created with Pixso." at bounding box center [1543, 110] width 14 height 14
click at [1543, 111] on icon "Created with Pixso." at bounding box center [1543, 110] width 14 height 14
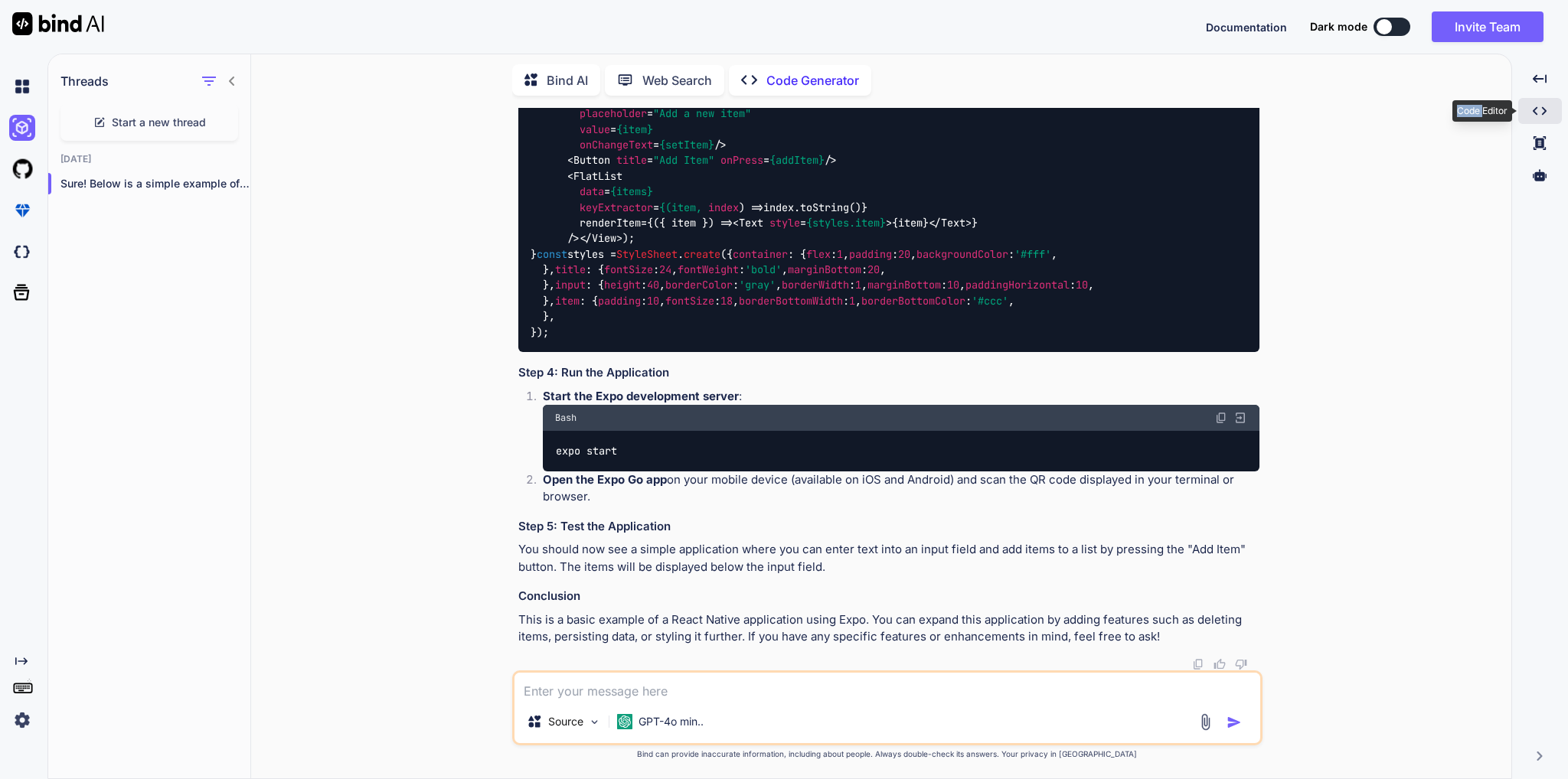
click at [1543, 111] on icon at bounding box center [1539, 111] width 14 height 8
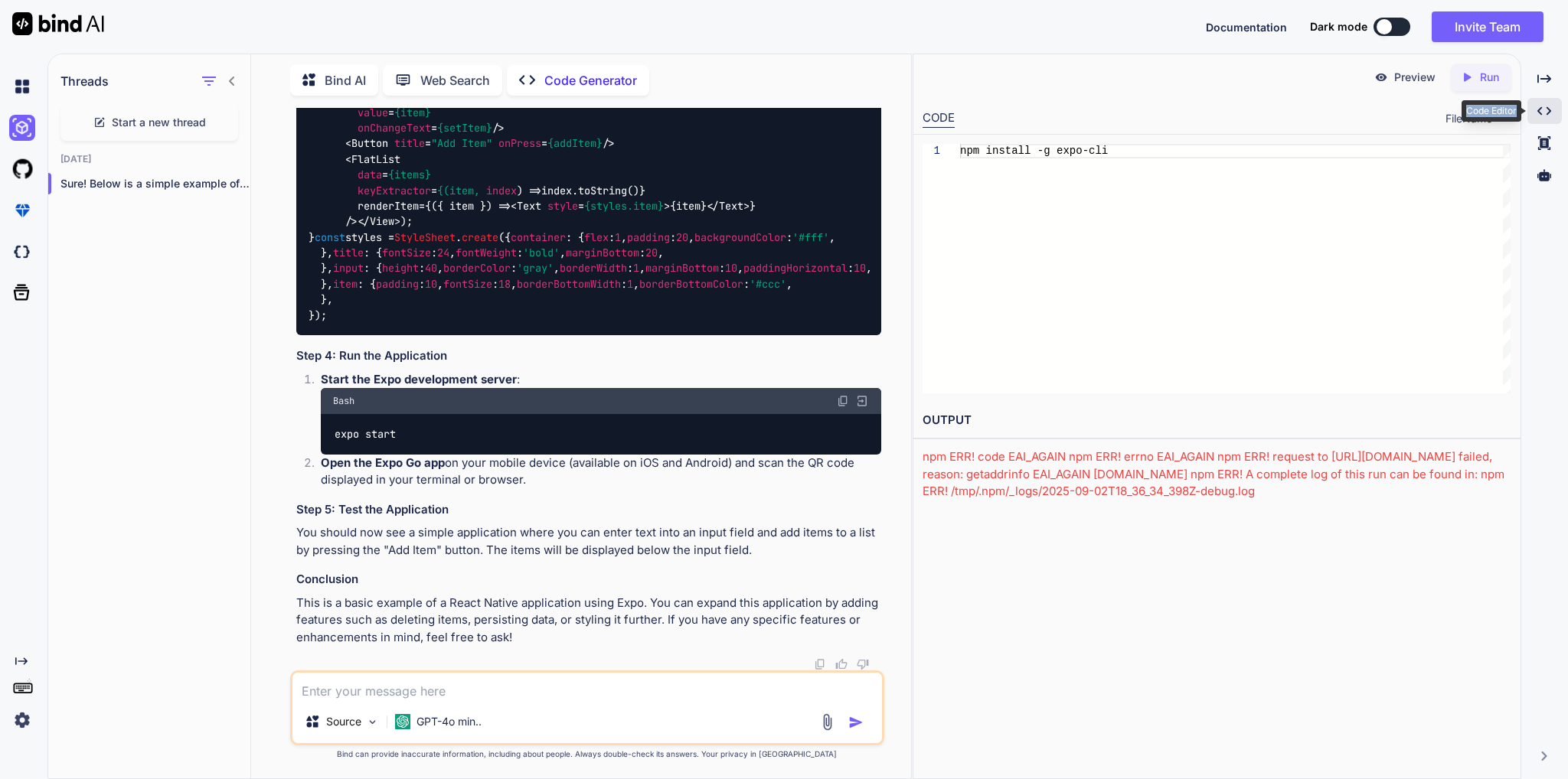
click at [1543, 111] on icon "Created with Pixso." at bounding box center [1543, 110] width 14 height 14
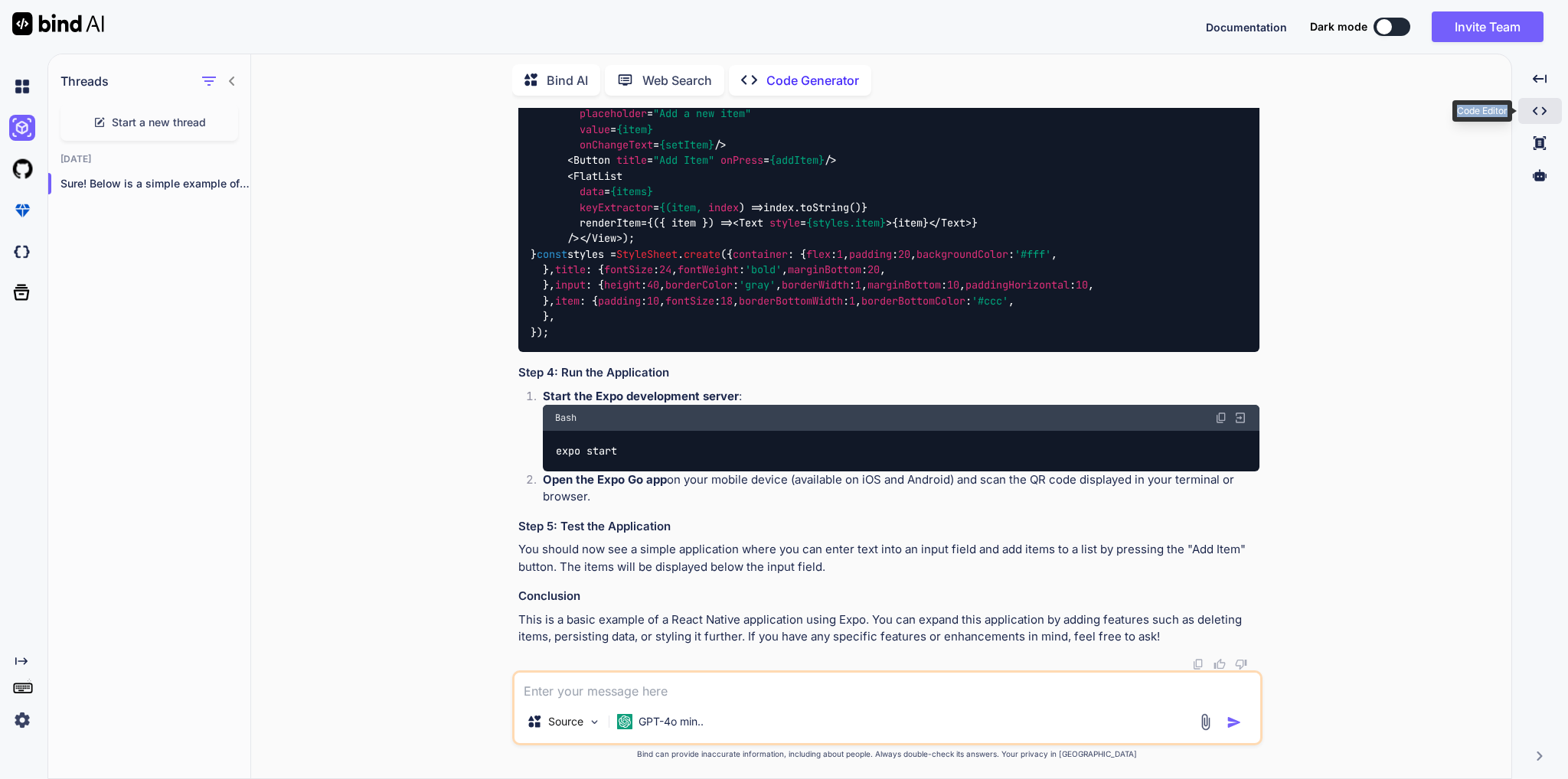
click at [1543, 111] on icon at bounding box center [1539, 111] width 14 height 8
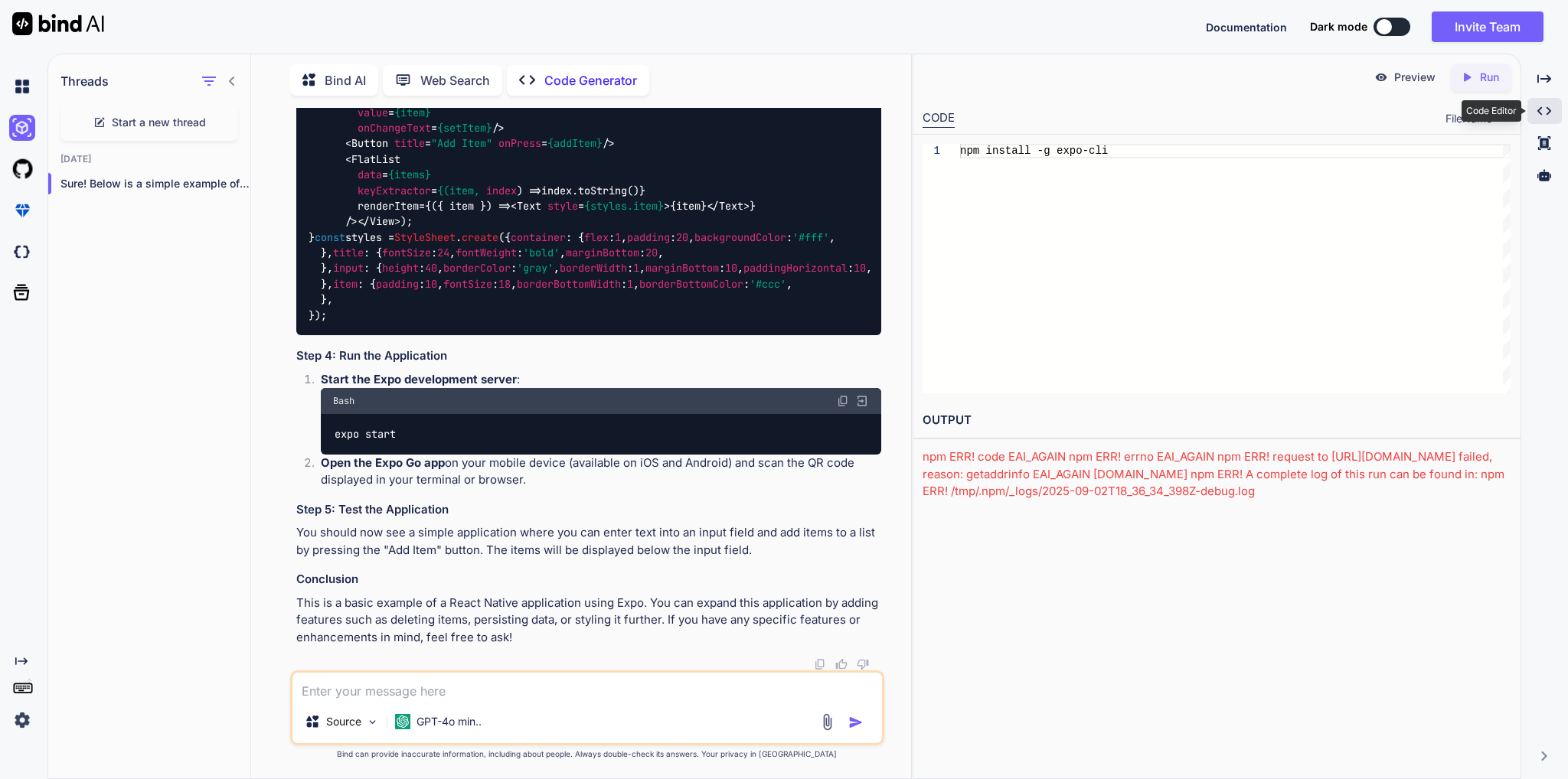
click at [1543, 111] on icon "Created with Pixso." at bounding box center [1543, 110] width 14 height 14
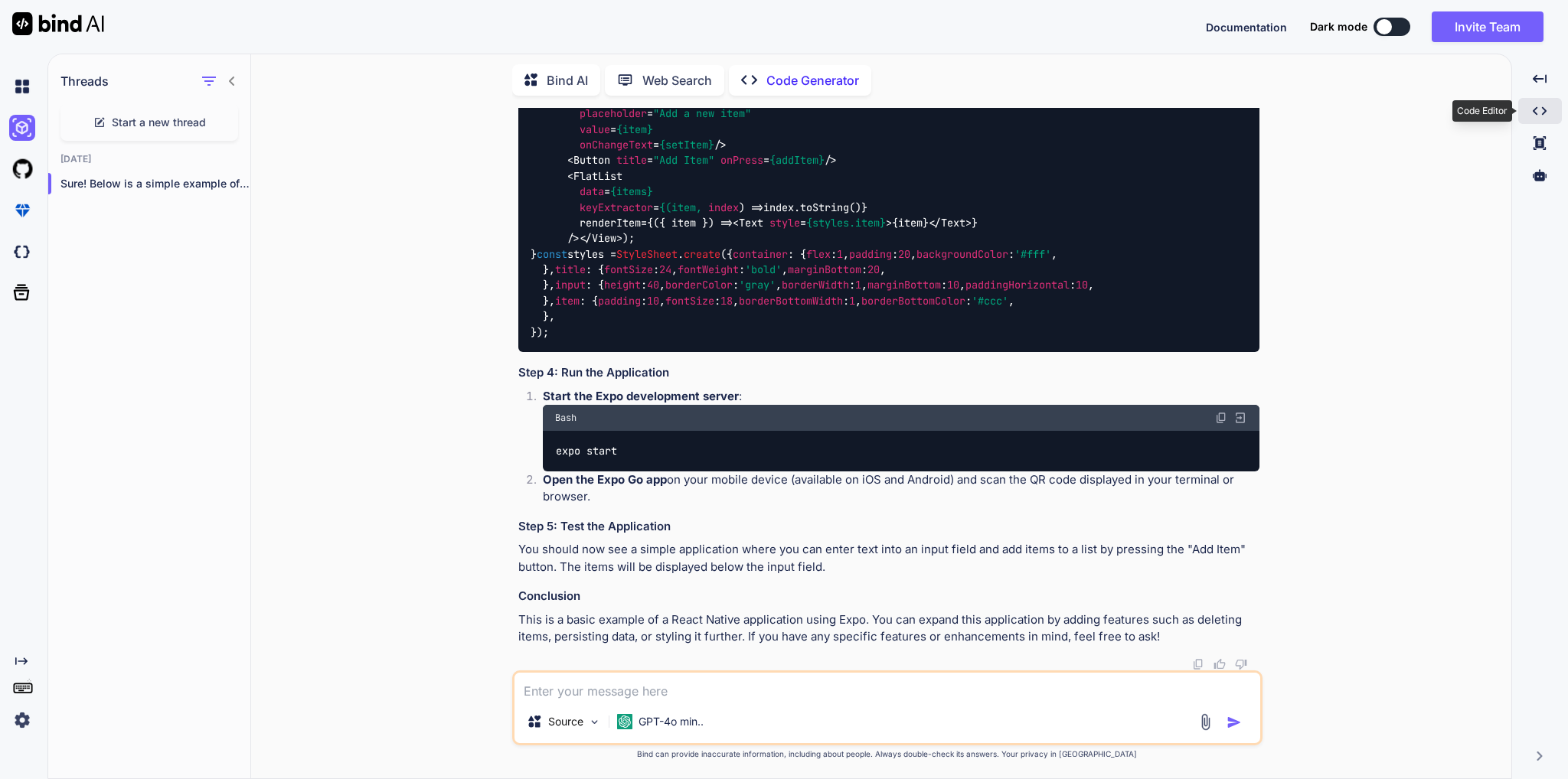
click at [1543, 111] on icon at bounding box center [1539, 111] width 14 height 8
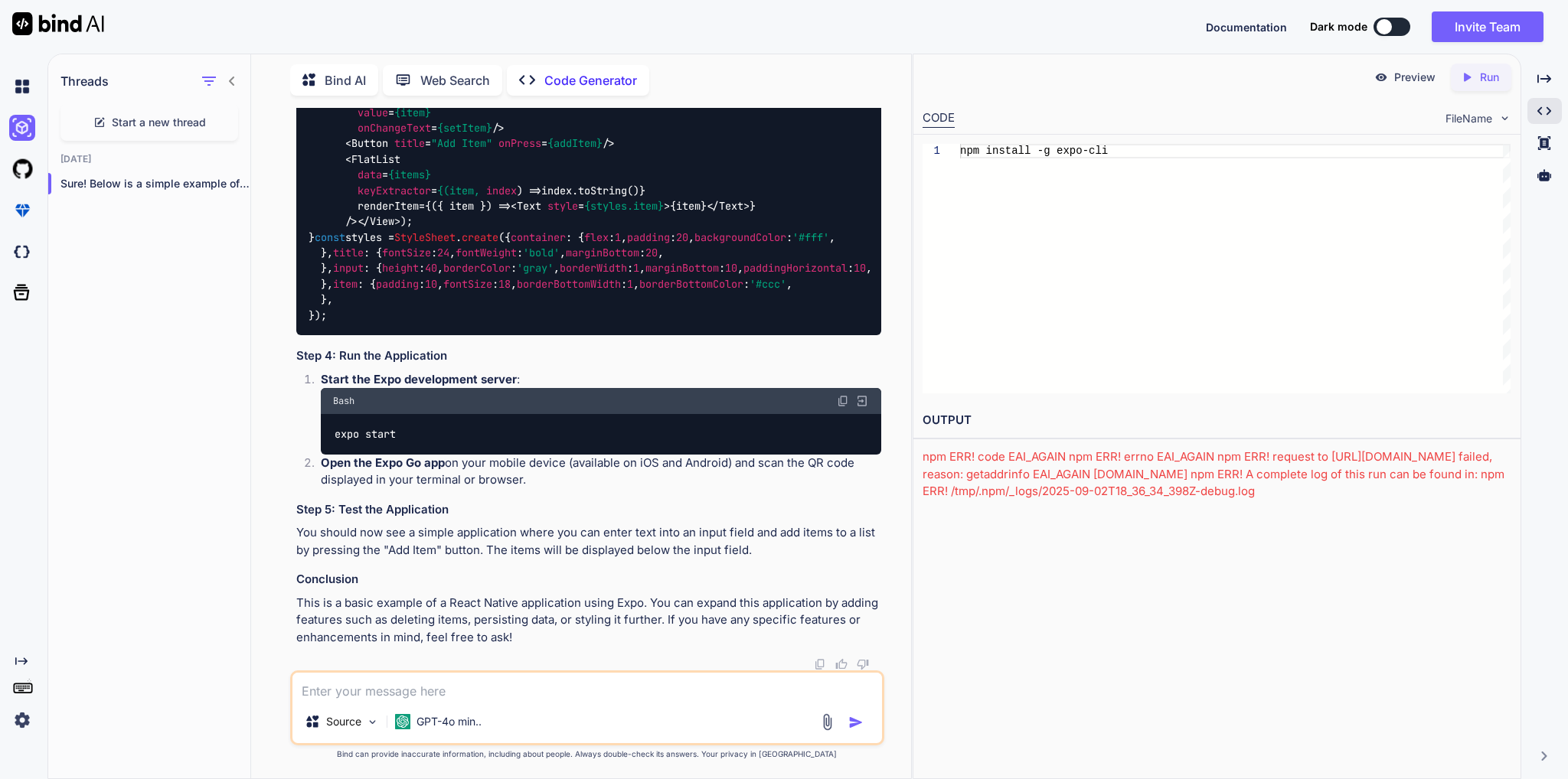
type textarea "npm install -g expo-cli"
click at [960, 163] on div "npm install -g expo-cli" at bounding box center [1235, 268] width 550 height 250
click at [938, 121] on div "CODE" at bounding box center [938, 119] width 32 height 18
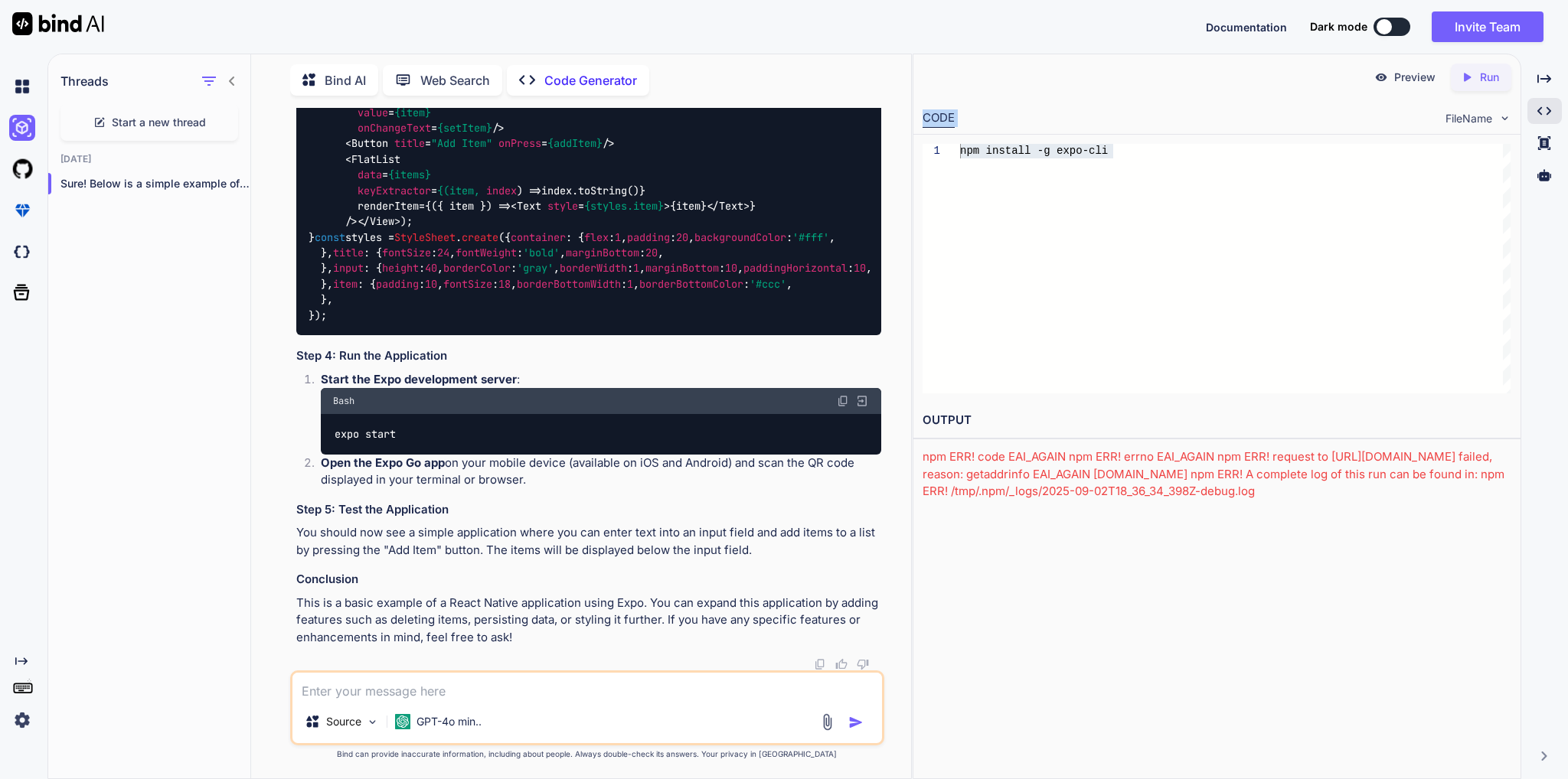
click at [938, 121] on div "CODE" at bounding box center [938, 119] width 32 height 18
click at [1493, 111] on div "CODE FileName" at bounding box center [1216, 116] width 606 height 34
click at [1463, 114] on span "FileName" at bounding box center [1468, 119] width 47 height 16
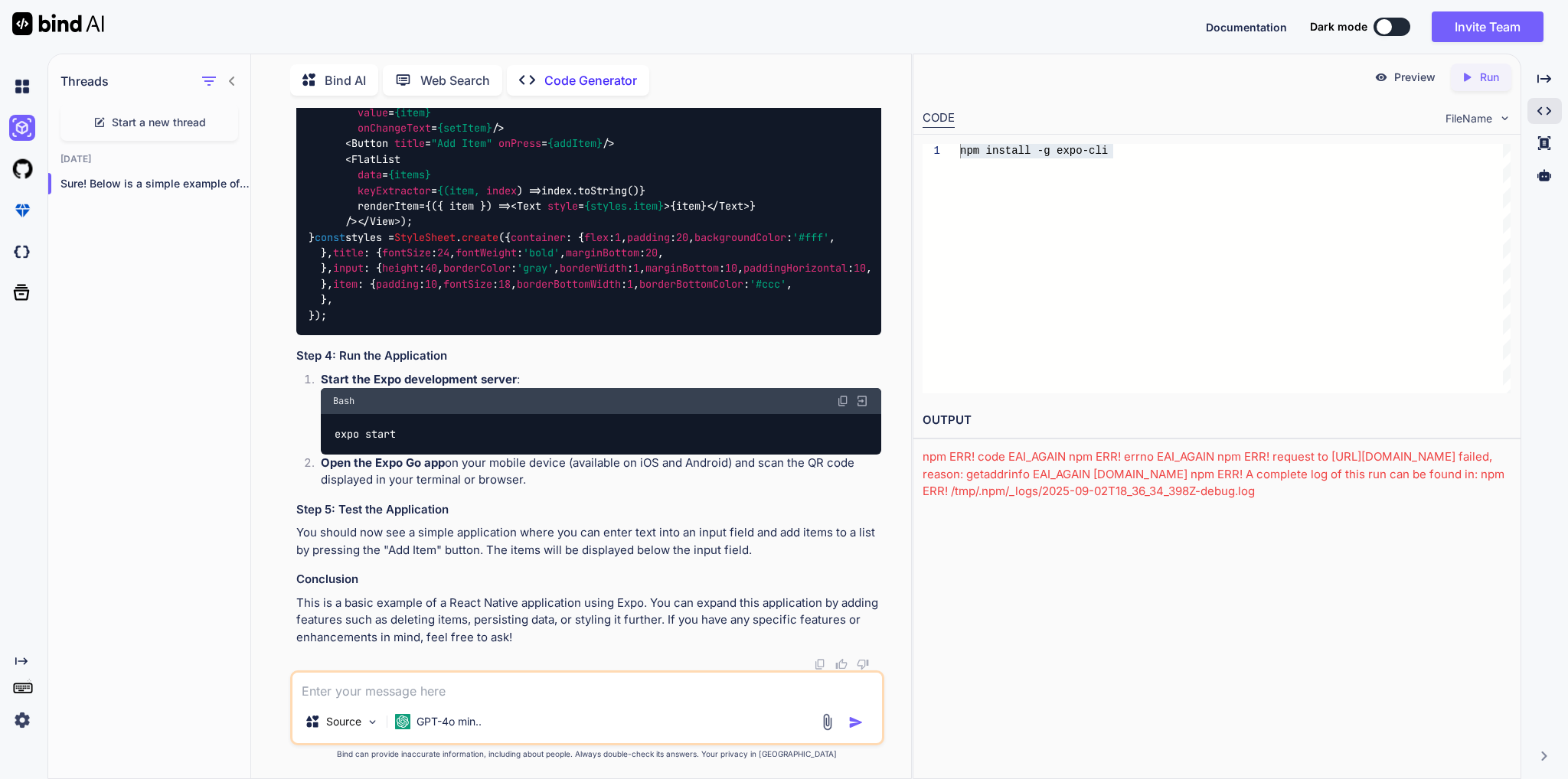
click at [1463, 114] on span "FileName" at bounding box center [1468, 119] width 47 height 16
click at [1461, 113] on span "FileName" at bounding box center [1468, 119] width 47 height 16
click at [1422, 79] on p "Preview" at bounding box center [1414, 77] width 41 height 16
click at [1471, 118] on span "FileName" at bounding box center [1468, 119] width 47 height 16
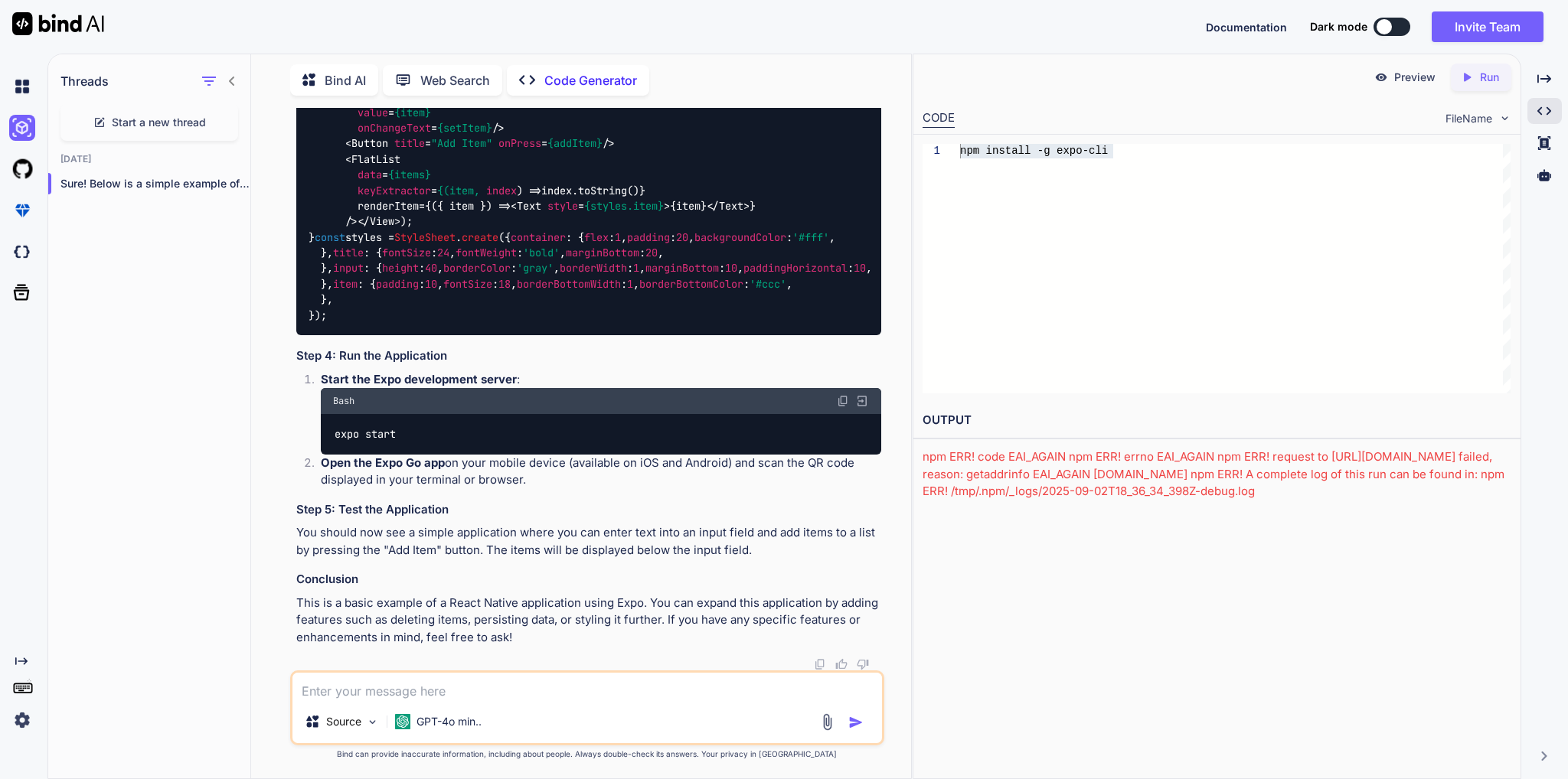
click at [1342, 180] on div "npm install -g expo-cli" at bounding box center [1235, 268] width 550 height 250
click at [467, 680] on textarea at bounding box center [586, 687] width 589 height 28
type textarea "x"
type textarea "s"
type textarea "x"
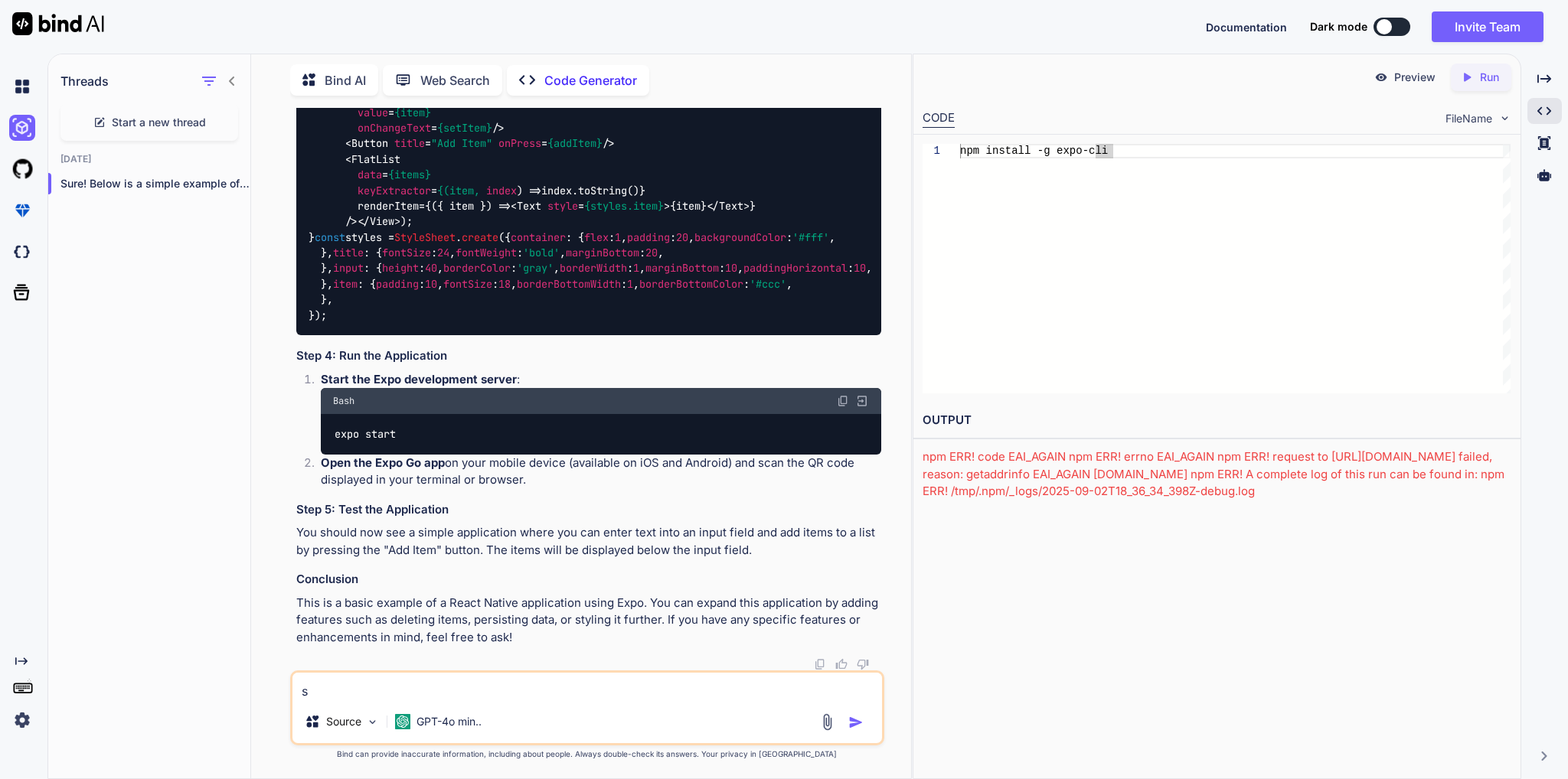
type textarea "sh"
type textarea "x"
type textarea "sho"
type textarea "x"
type textarea "show"
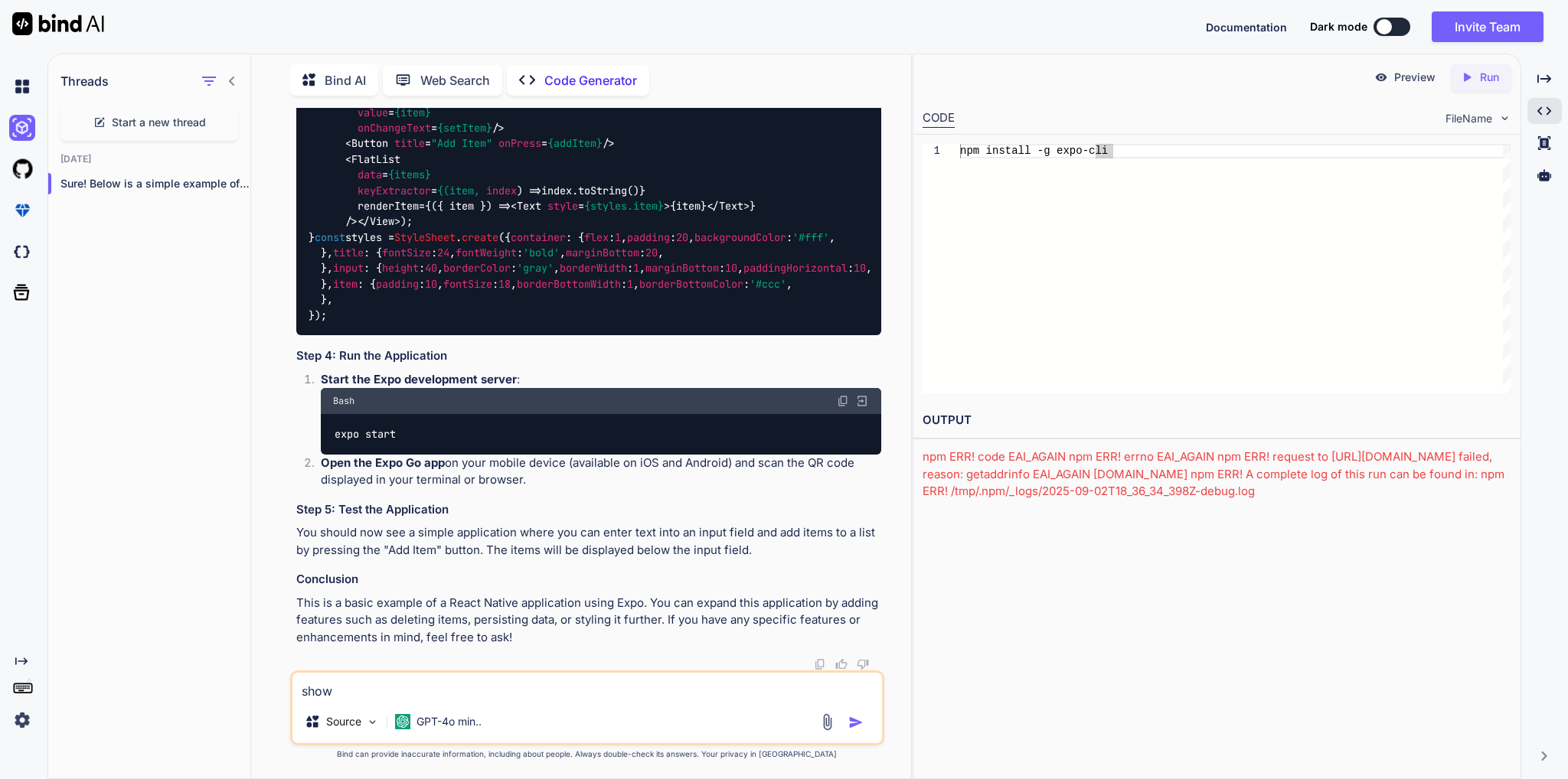
type textarea "x"
type textarea "show"
type textarea "x"
type textarea "show m"
type textarea "x"
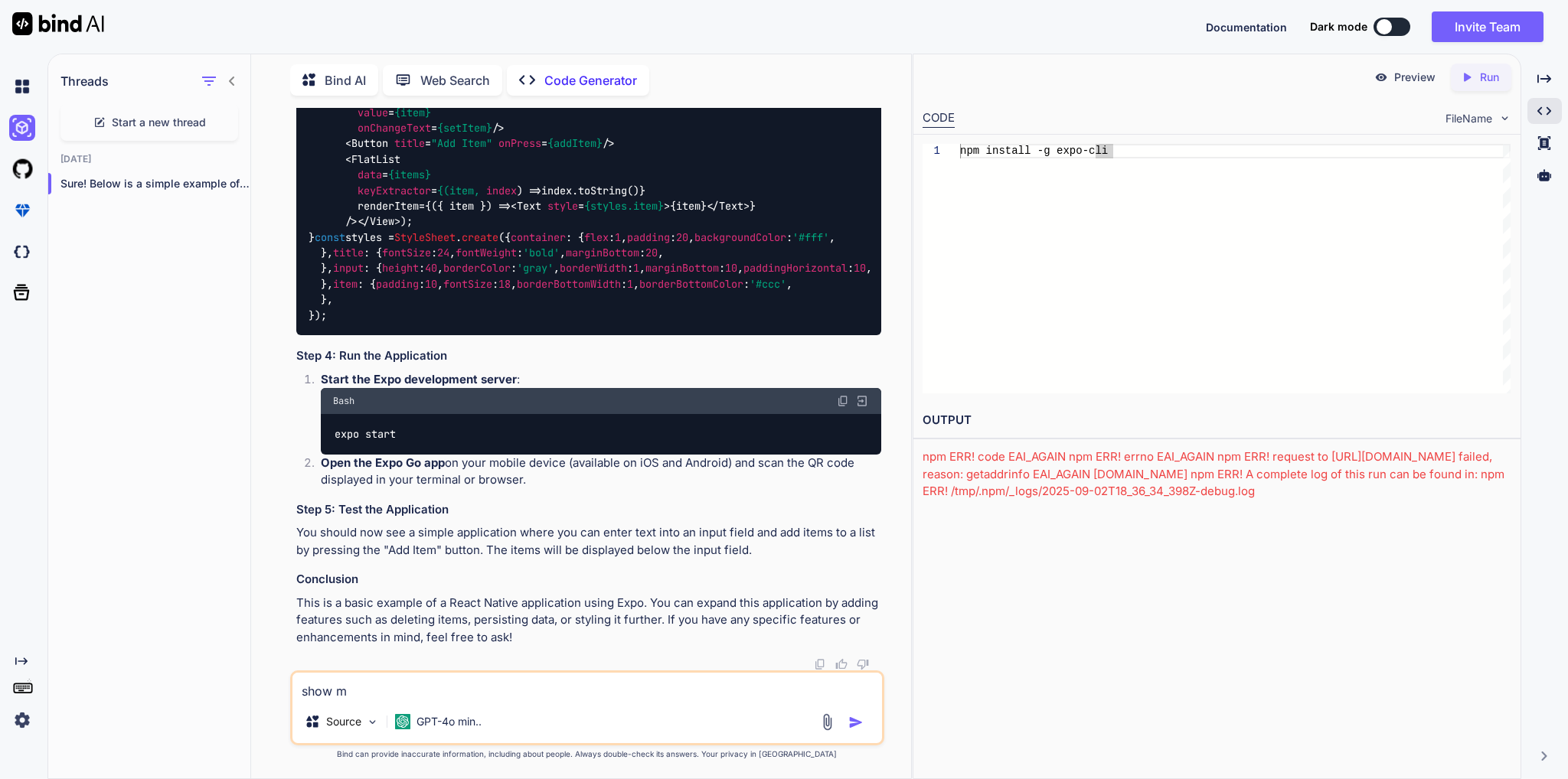
type textarea "show m"
type textarea "x"
type textarea "show m"
type textarea "x"
type textarea "show me"
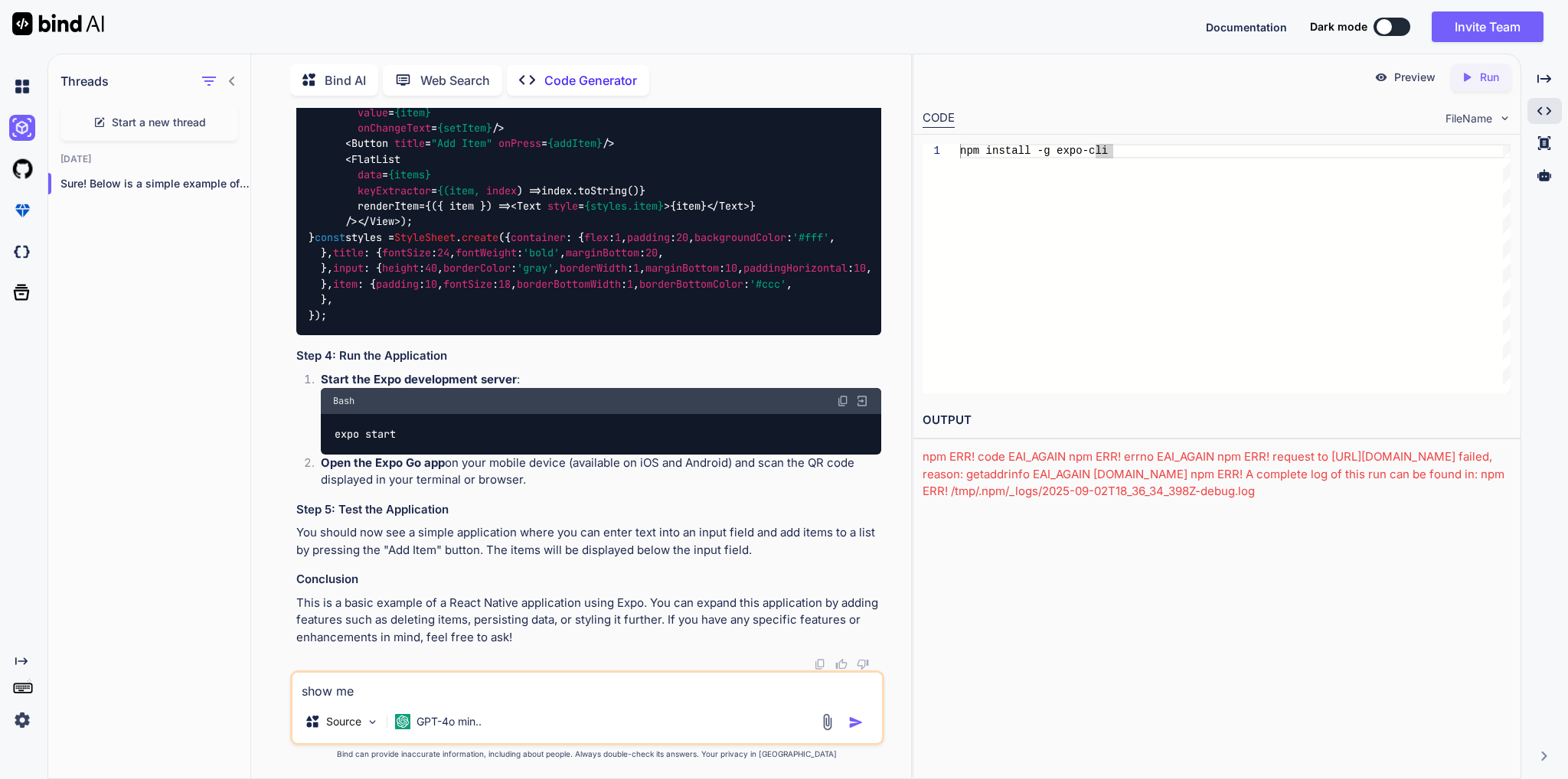
type textarea "x"
type textarea "show me"
type textarea "x"
type textarea "show me c"
type textarea "x"
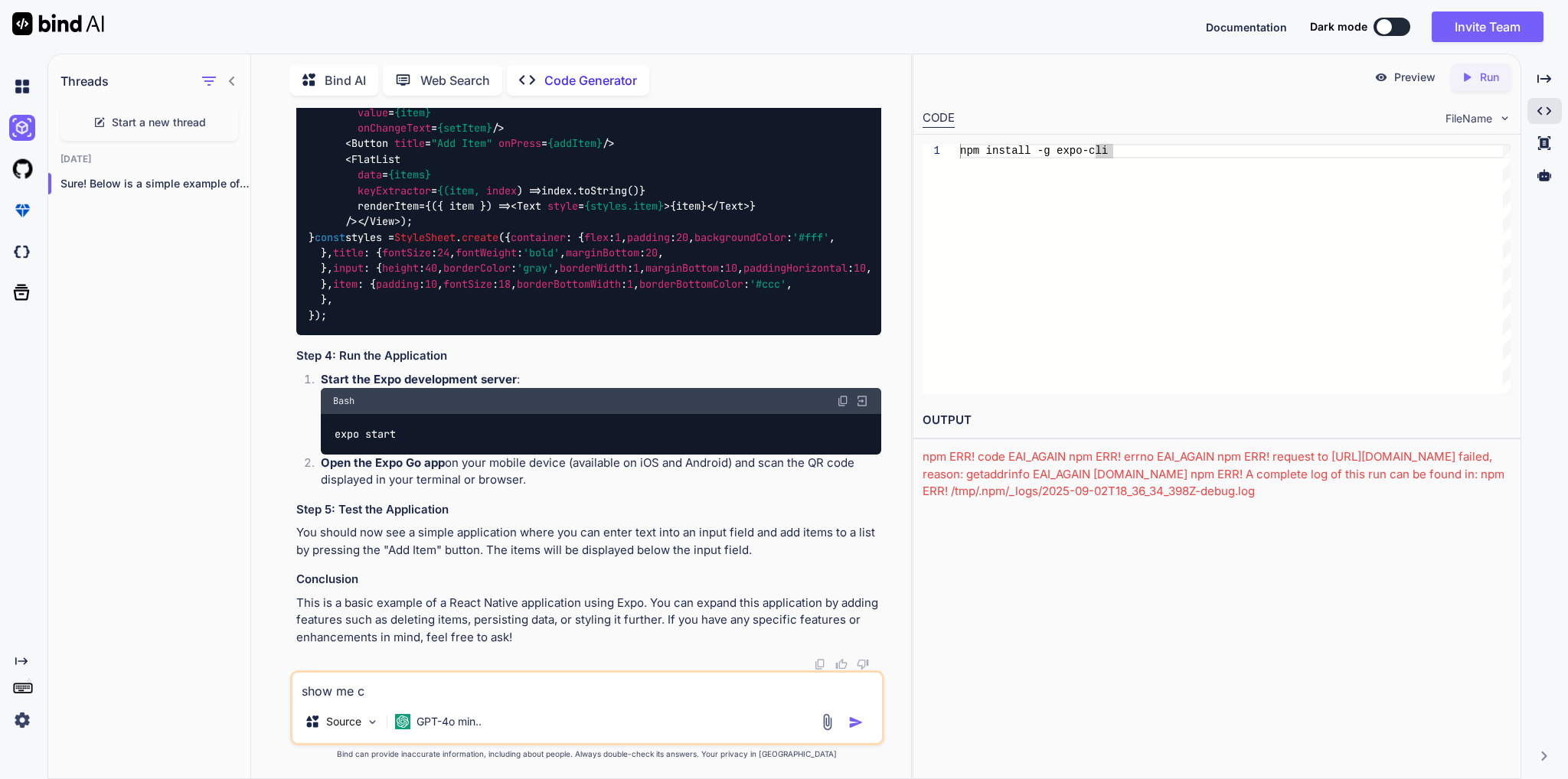
type textarea "show me co"
type textarea "x"
type textarea "show me cod"
type textarea "x"
type textarea "show me code"
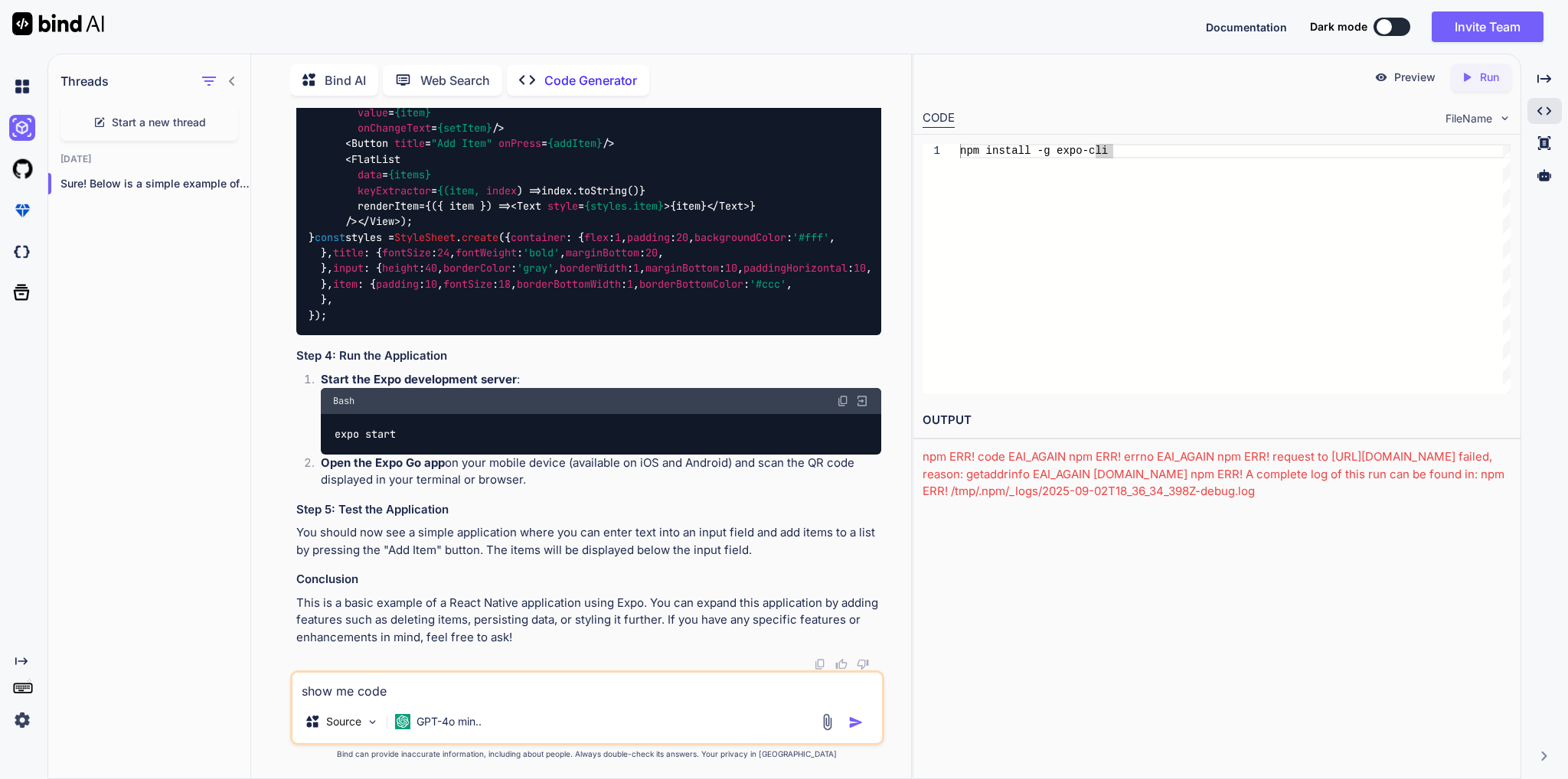
type textarea "x"
type textarea "show me code"
type textarea "x"
type textarea "show me code f"
type textarea "x"
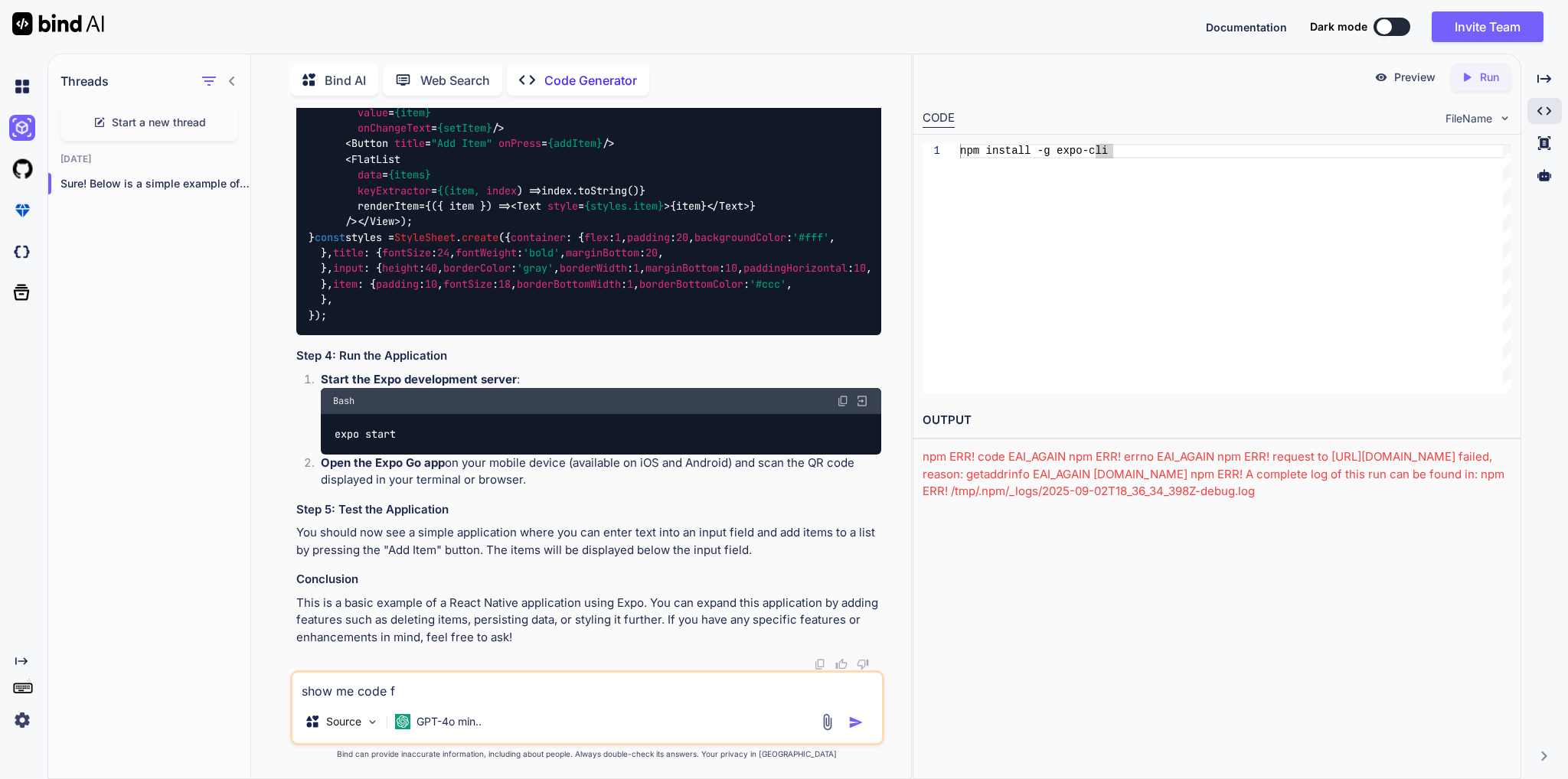
type textarea "show me code fi"
type textarea "x"
type textarea "show me code fil"
type textarea "x"
type textarea "show me code file"
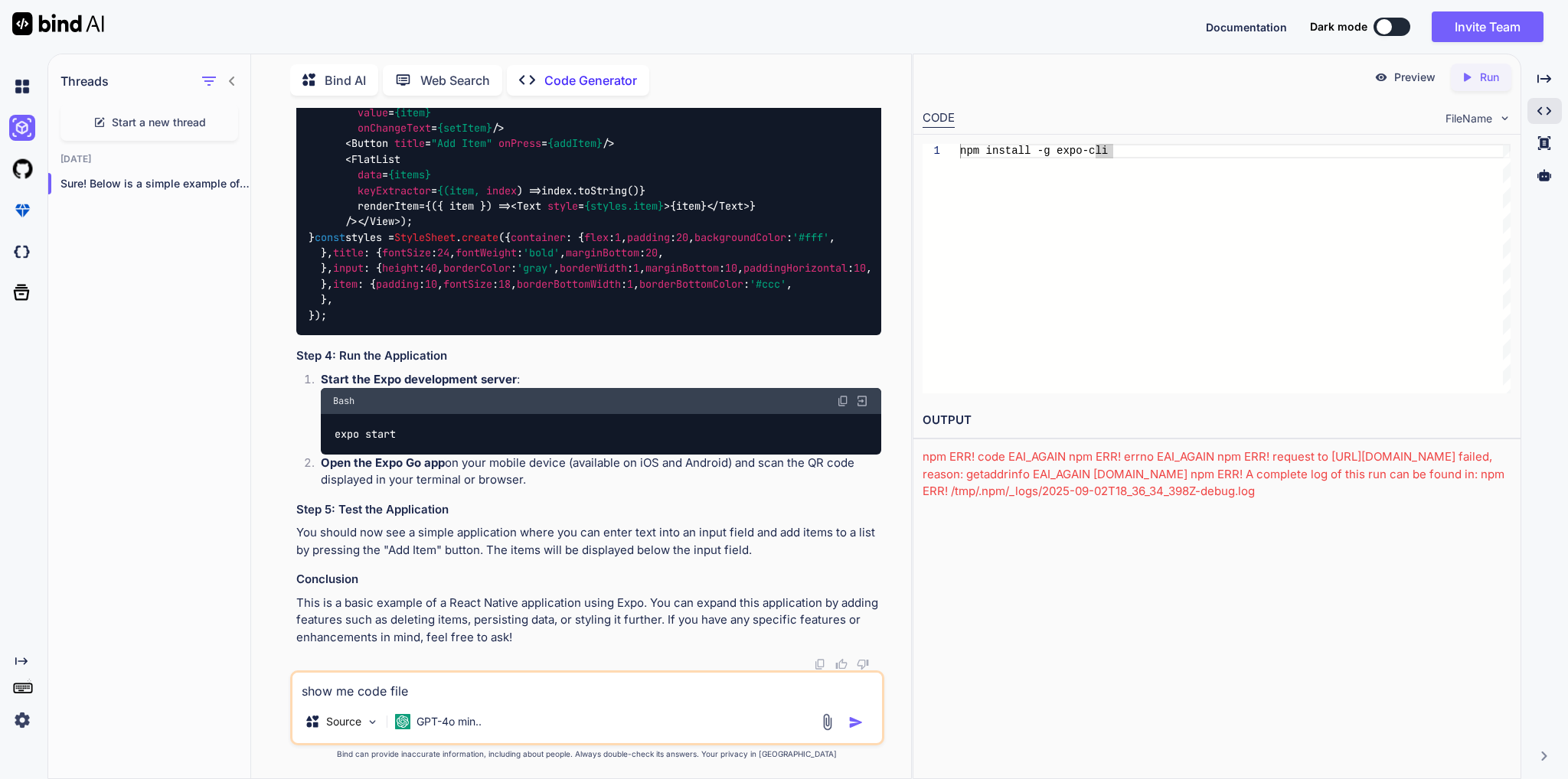
type textarea "x"
type textarea "show me code files"
type textarea "x"
type textarea "show me code files"
type textarea "x"
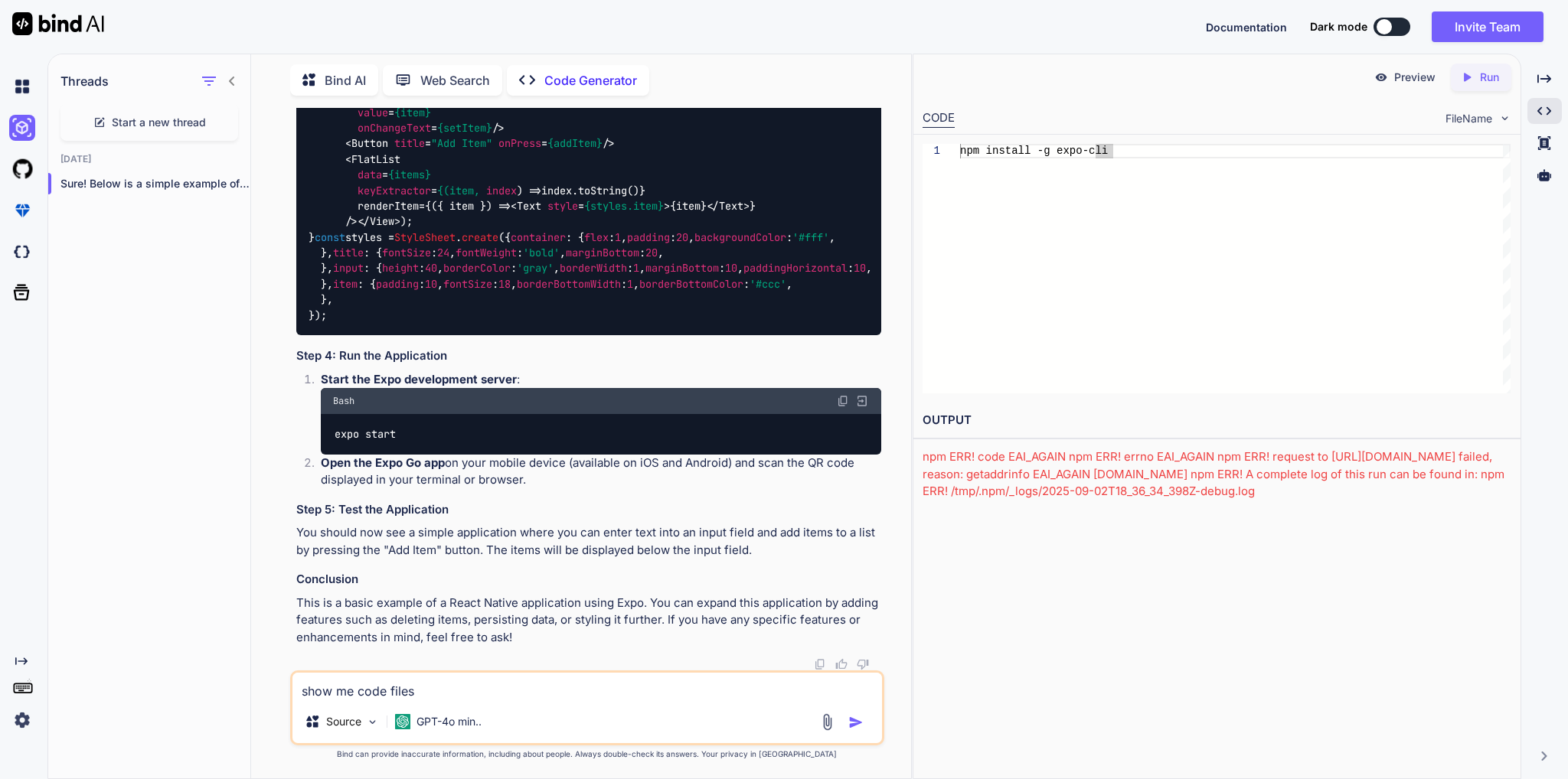
type textarea "show me code files i"
type textarea "x"
type textarea "show me code files in"
type textarea "x"
type textarea "show me code files in"
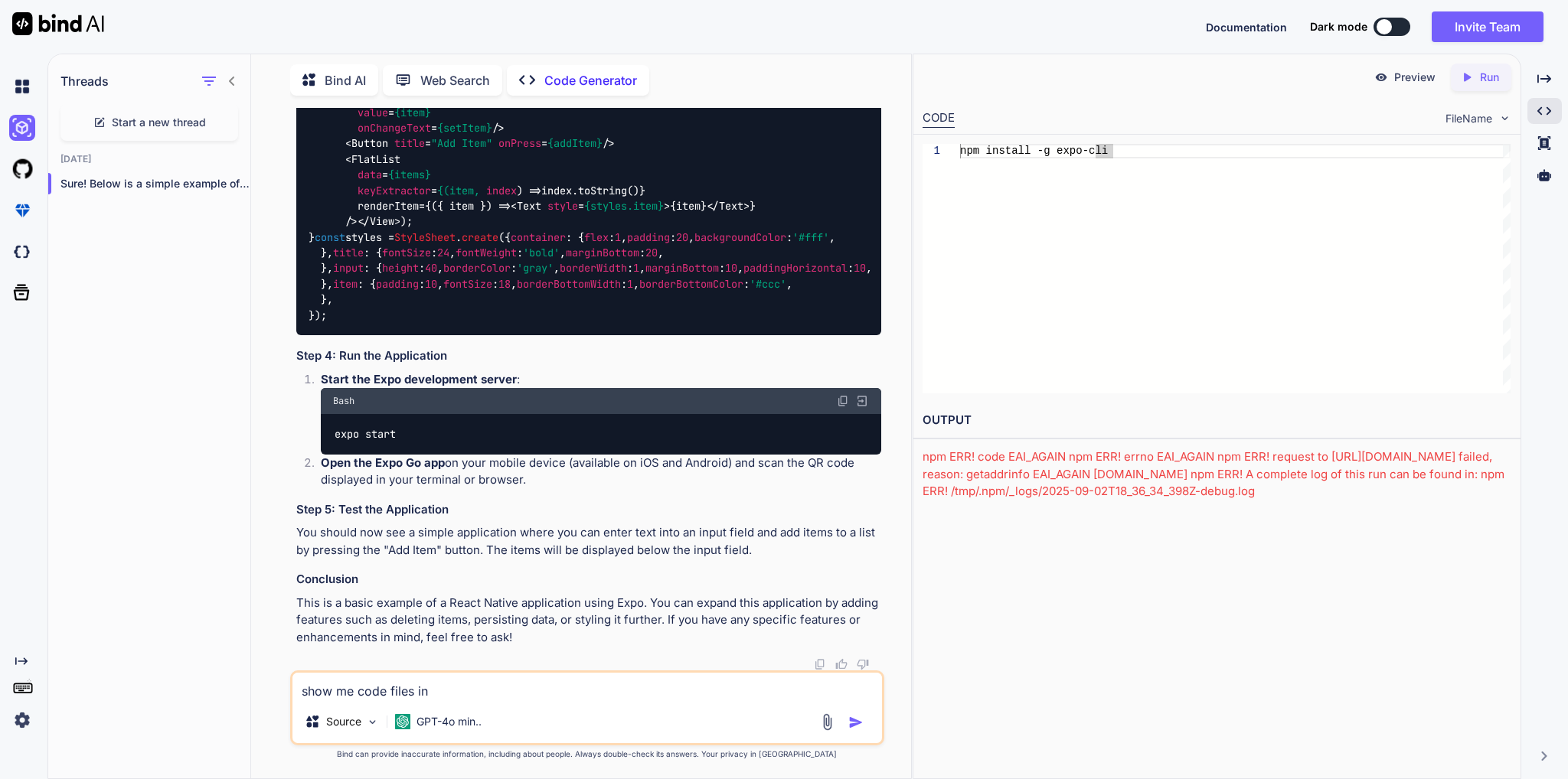
type textarea "x"
type textarea "show me code files in c"
type textarea "x"
type textarea "show me code files in co"
type textarea "x"
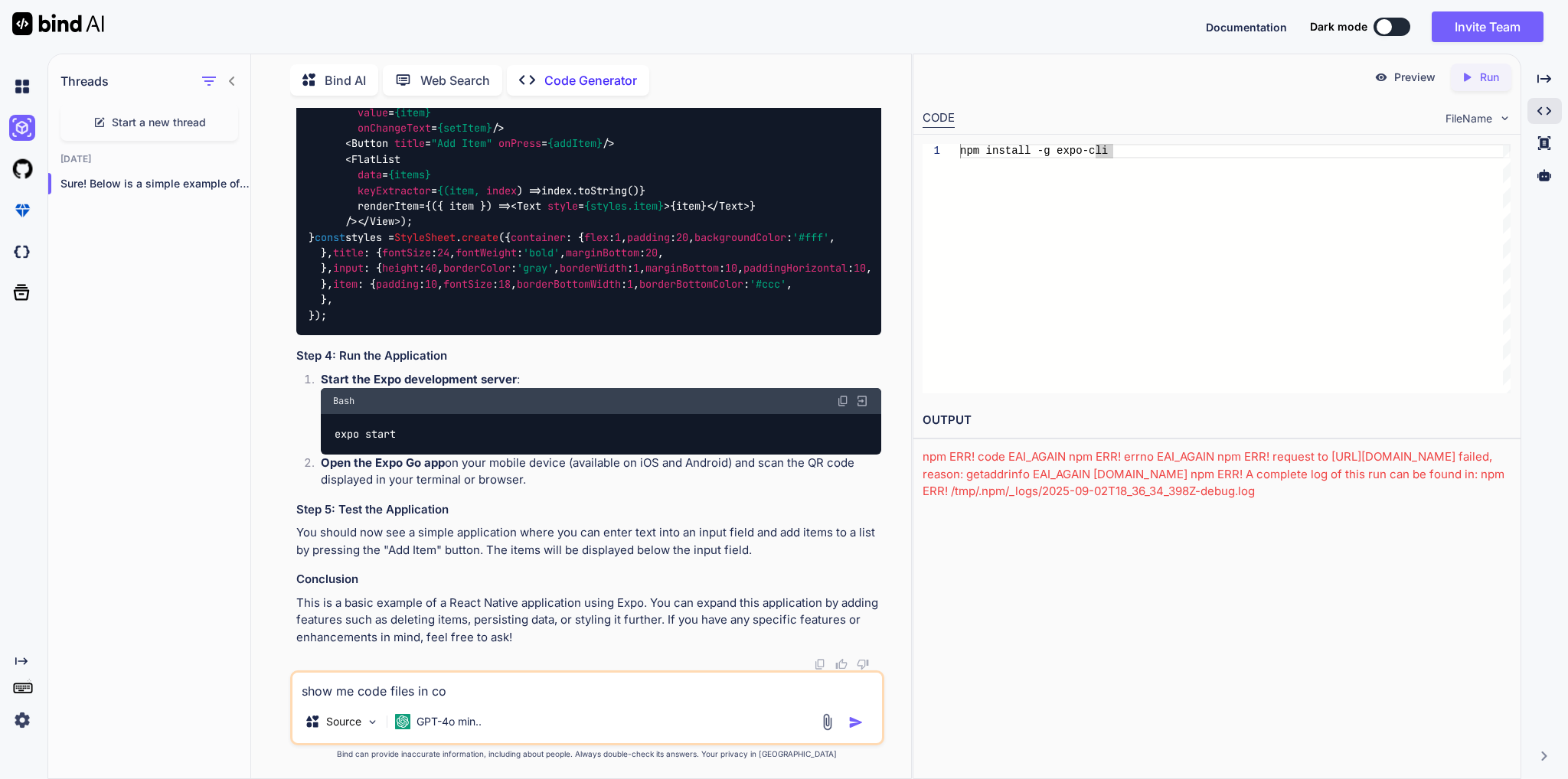
type textarea "show me code files in cod"
type textarea "x"
type textarea "show me code files in code"
type textarea "x"
type textarea "show me code files in code"
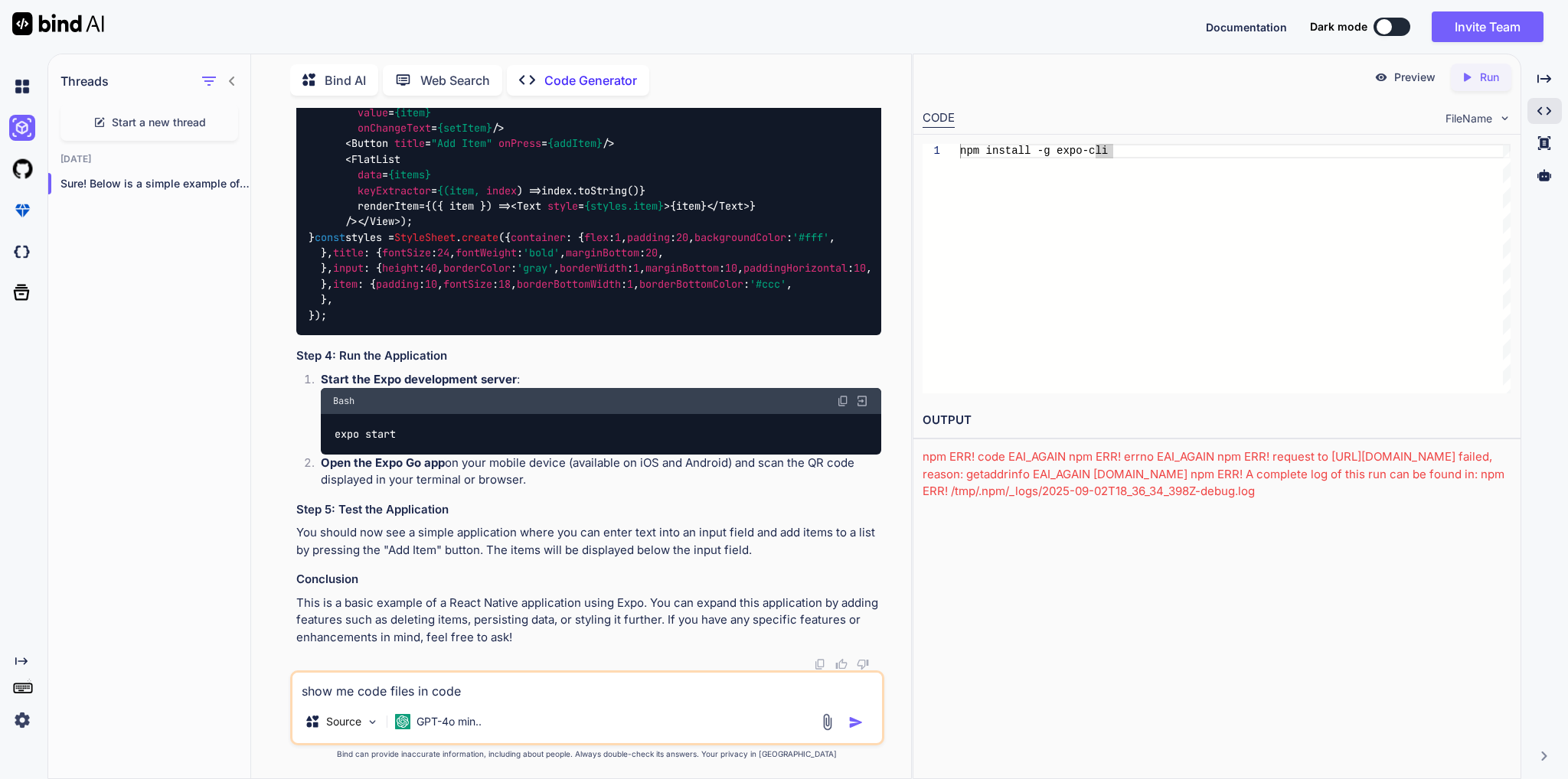
type textarea "x"
type textarea "show me code files in code e"
type textarea "x"
type textarea "show me code files in code ed"
type textarea "x"
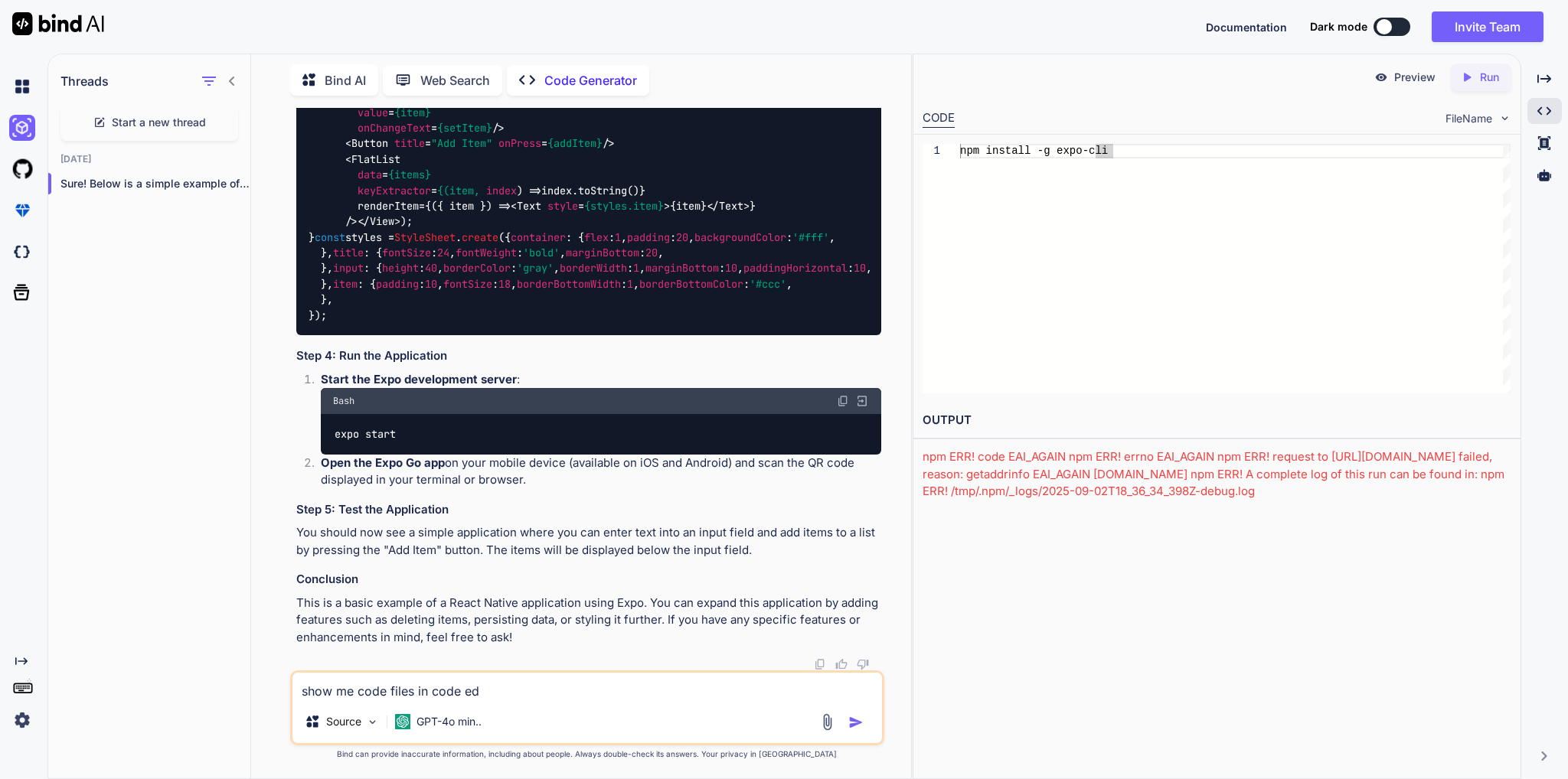
type textarea "show me code files in code edi"
type textarea "x"
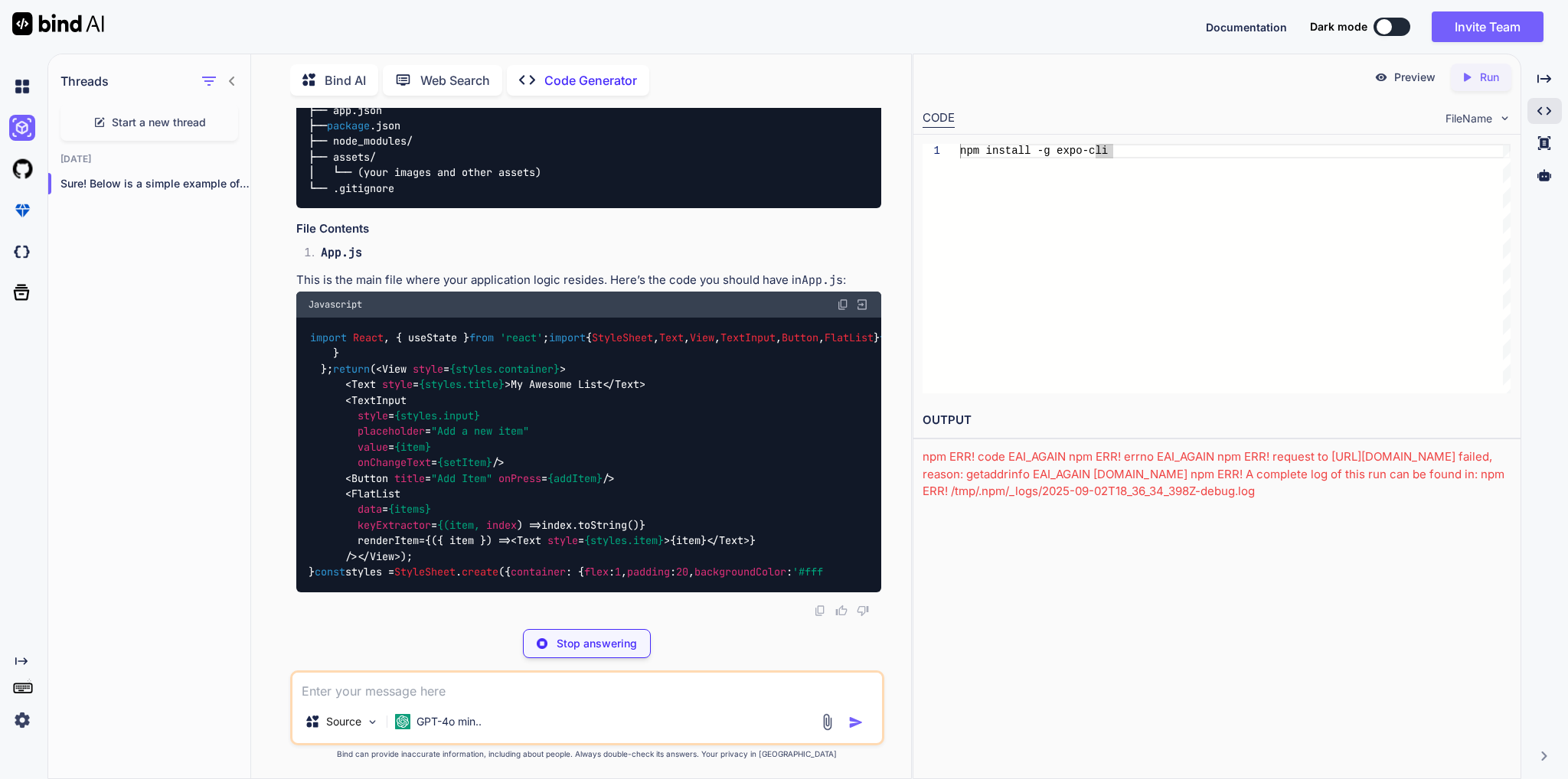
scroll to position [2463, 0]
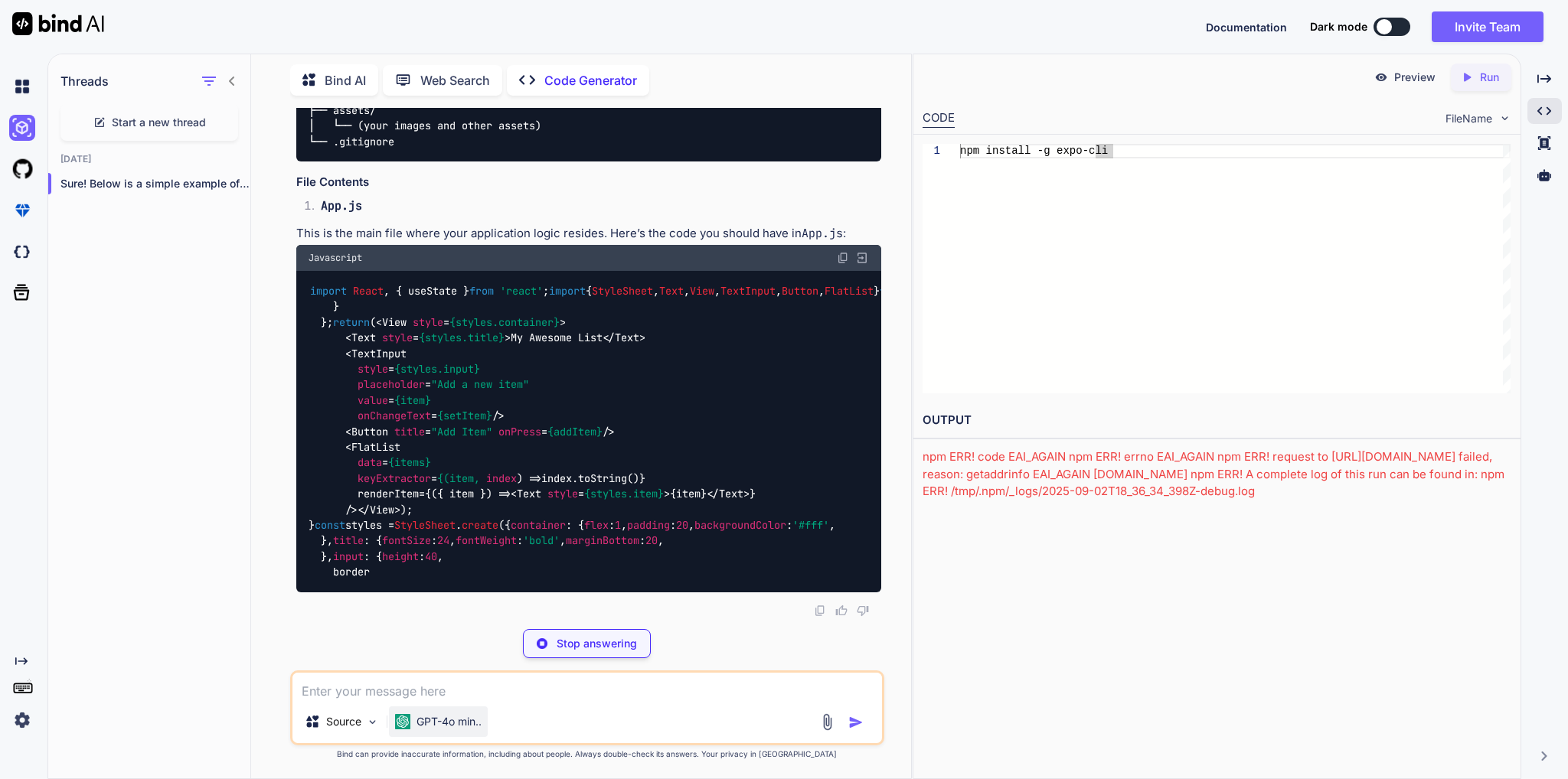
click at [463, 730] on div "GPT-4o min.." at bounding box center [438, 721] width 99 height 30
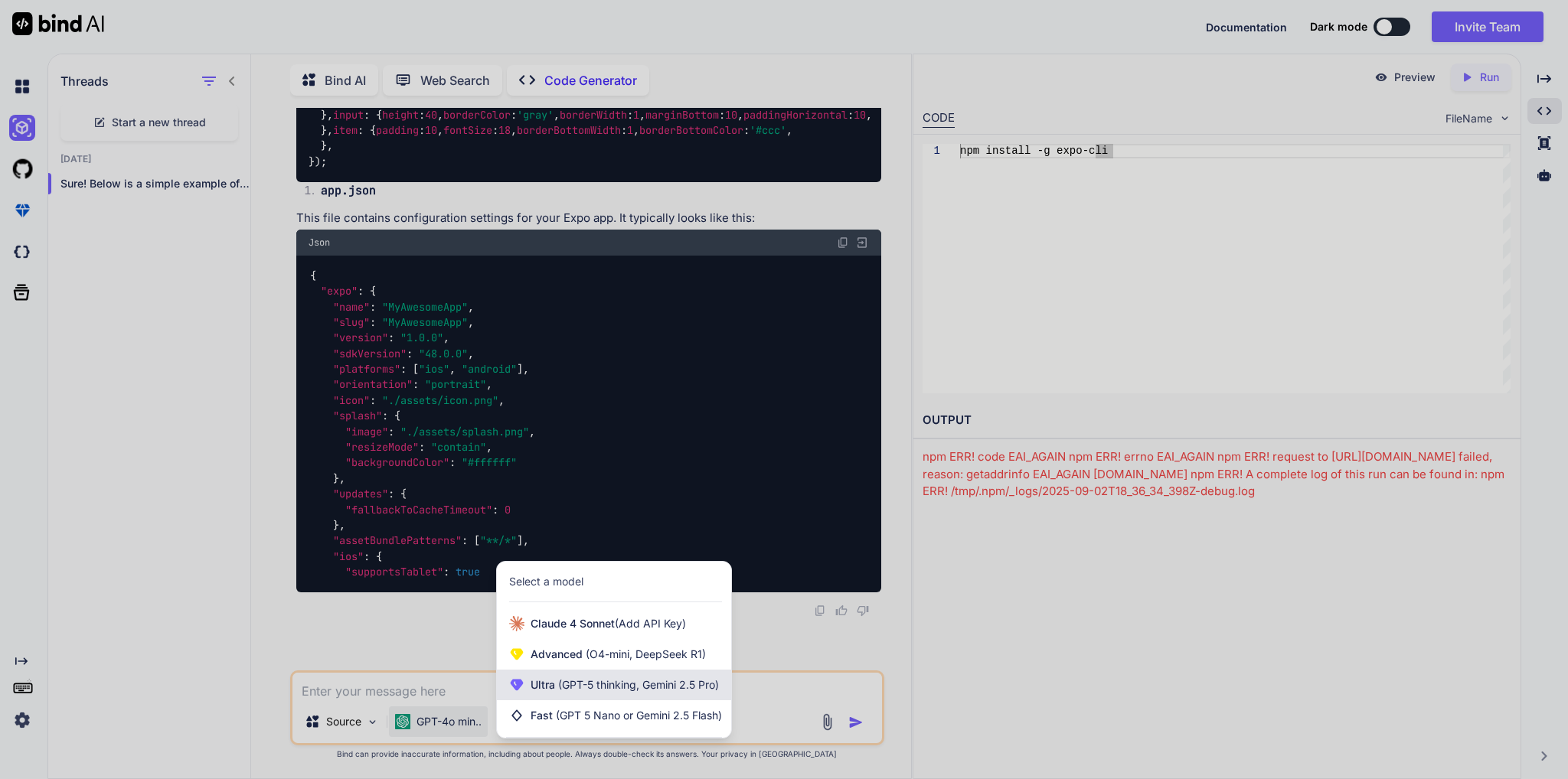
click at [697, 687] on span "(GPT-5 thinking, Gemini 2.5 Pro)" at bounding box center [637, 684] width 164 height 13
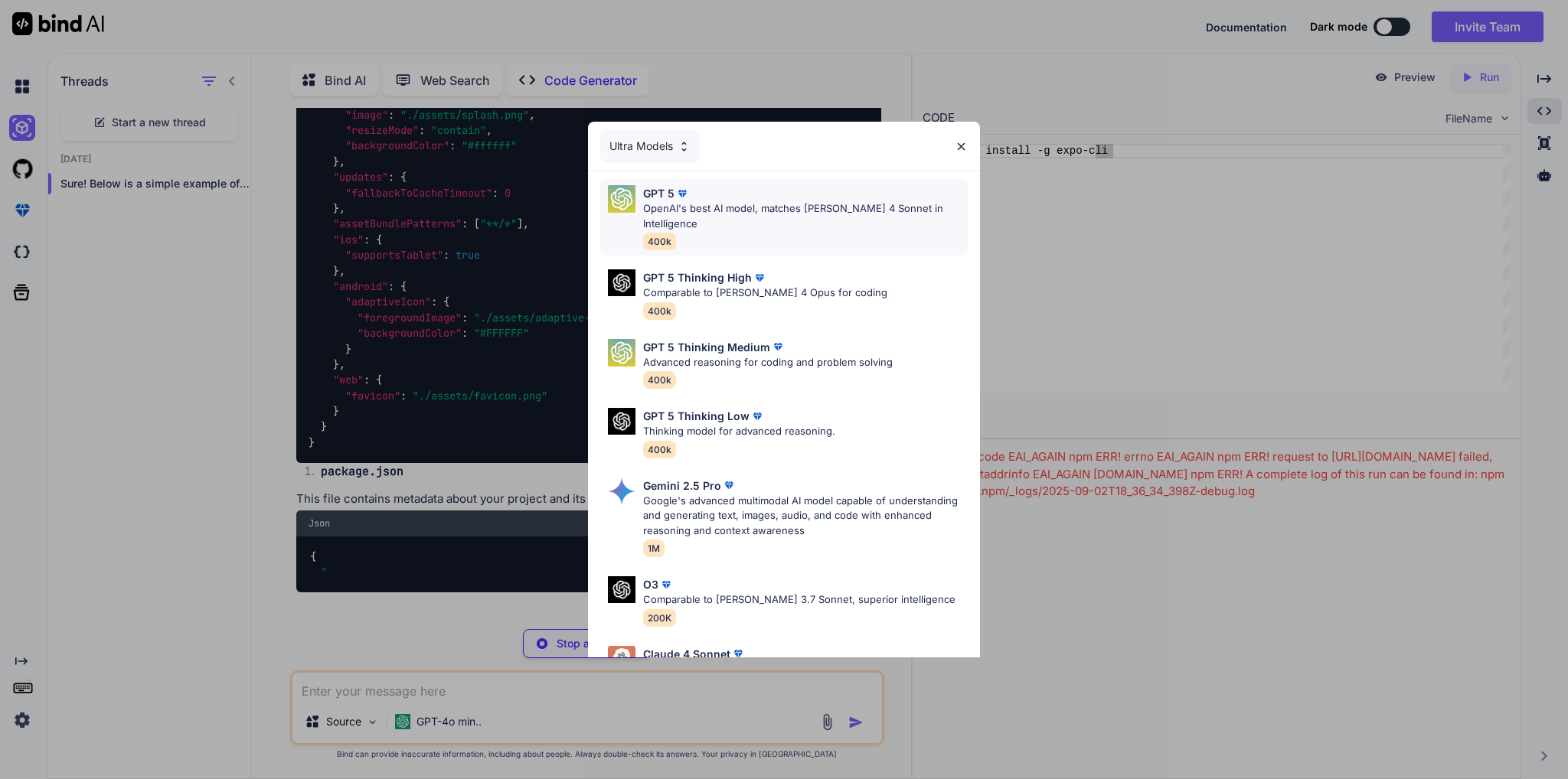
click at [695, 218] on div "GPT 5 OpenAI's best AI model, matches [PERSON_NAME] 4 Sonnet in Intelligence 40…" at bounding box center [805, 217] width 324 height 65
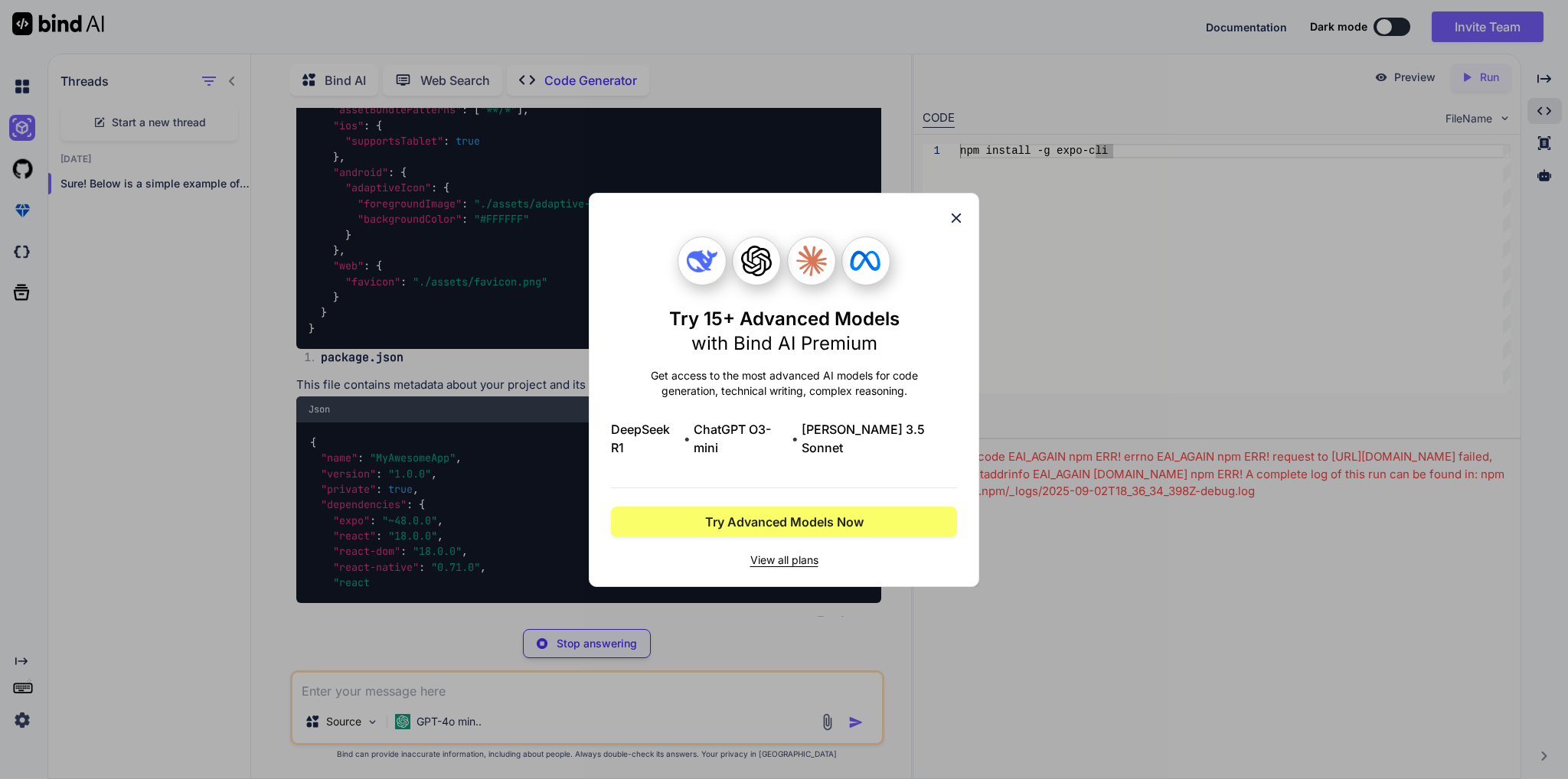
click at [950, 224] on icon at bounding box center [956, 218] width 17 height 17
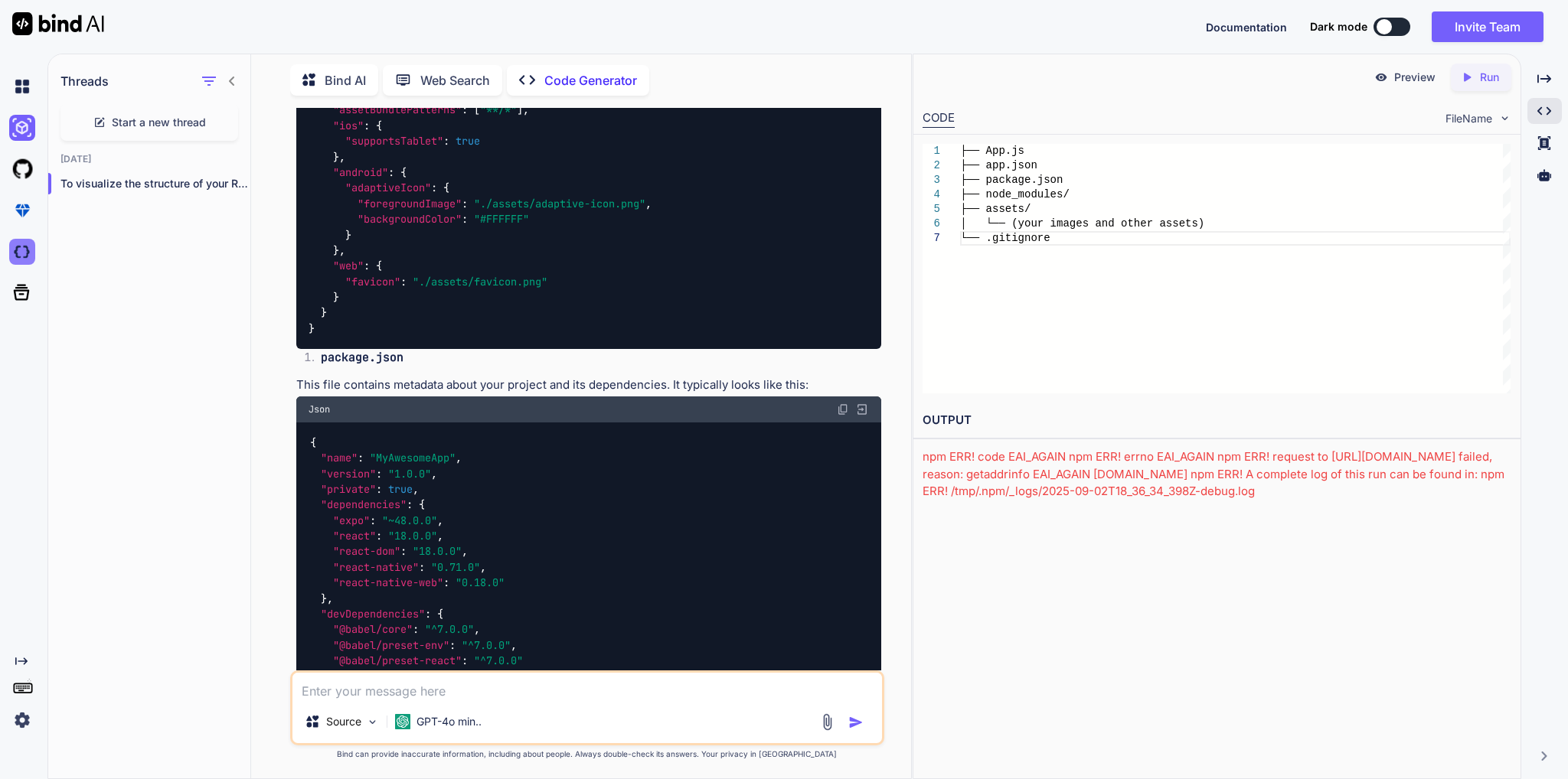
click at [23, 256] on img at bounding box center [22, 252] width 26 height 26
click at [25, 299] on icon at bounding box center [22, 293] width 16 height 16
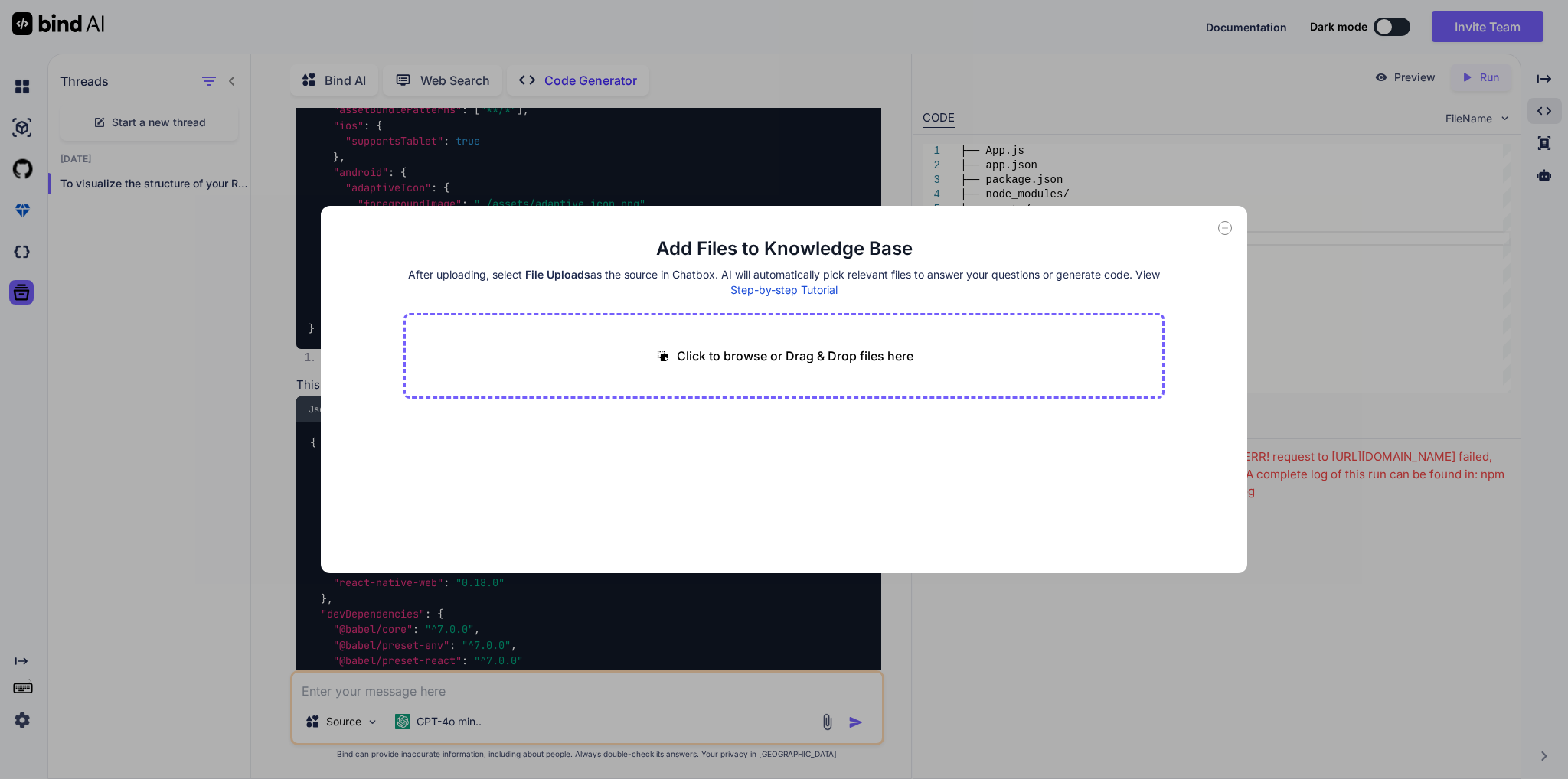
click at [769, 344] on div "Click to browse or Drag & Drop files here" at bounding box center [784, 355] width 761 height 86
click at [1227, 233] on icon at bounding box center [1224, 227] width 14 height 14
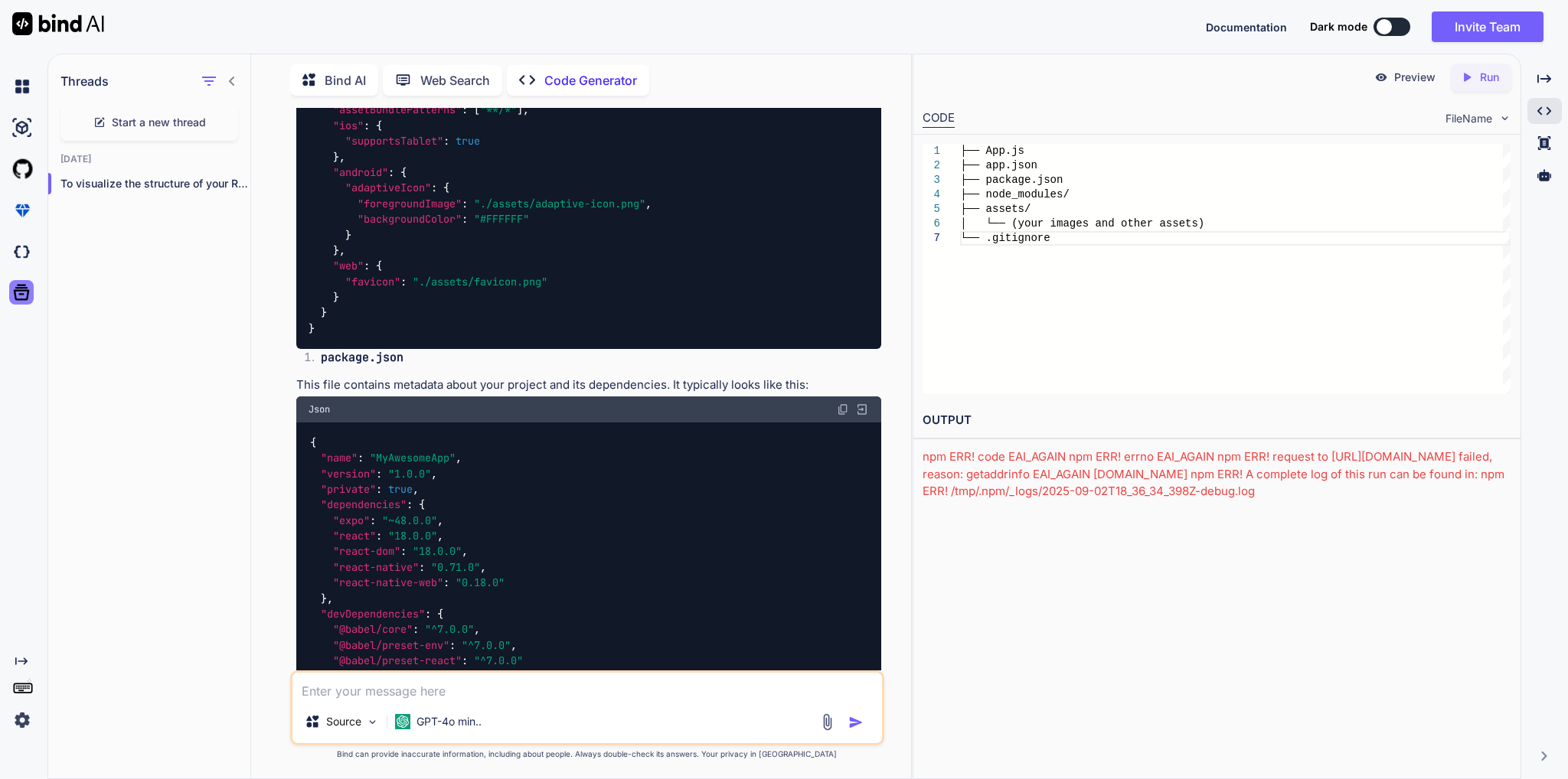
click at [21, 286] on icon at bounding box center [22, 293] width 16 height 16
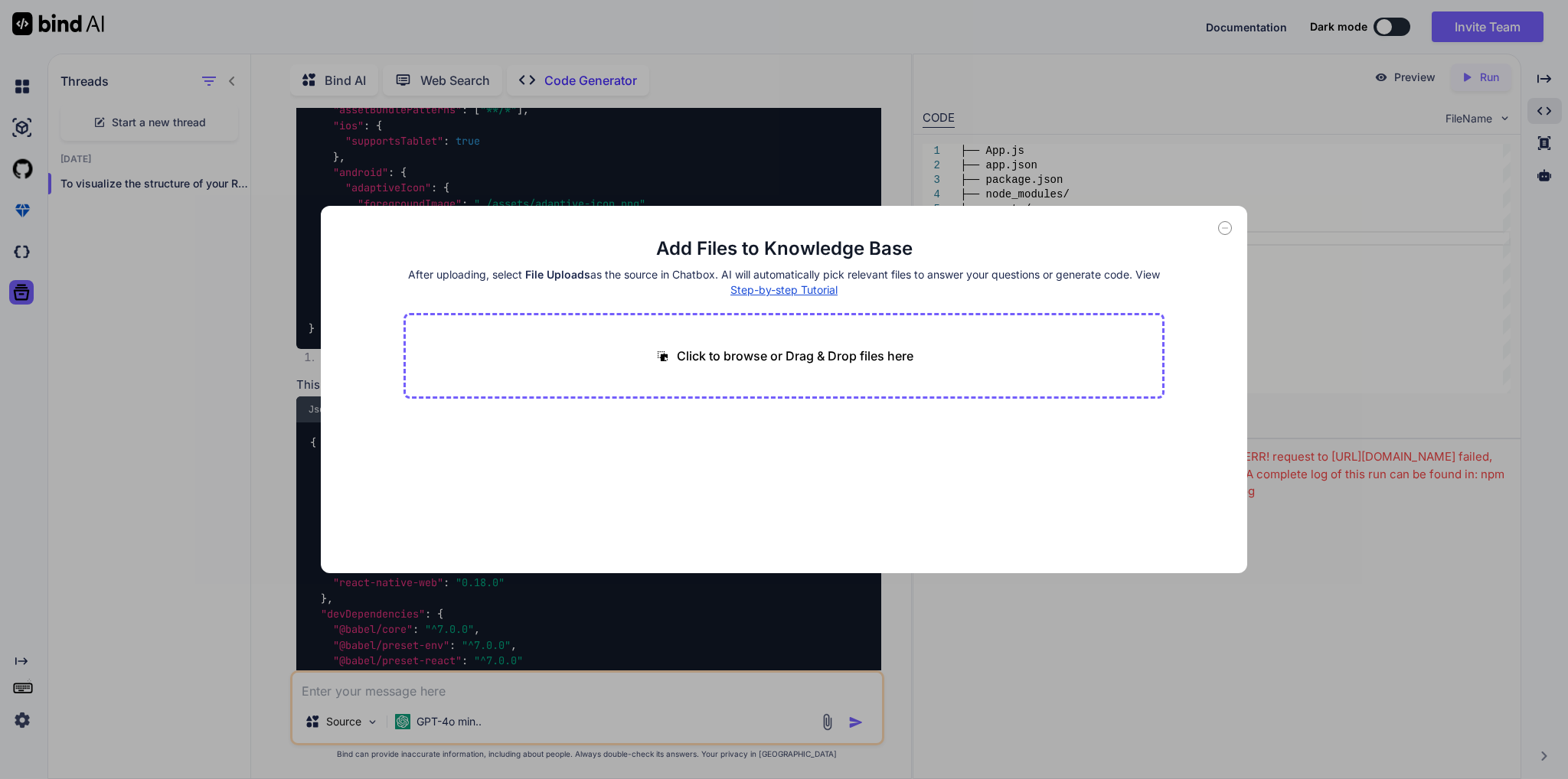
click at [1227, 232] on icon at bounding box center [1224, 227] width 14 height 14
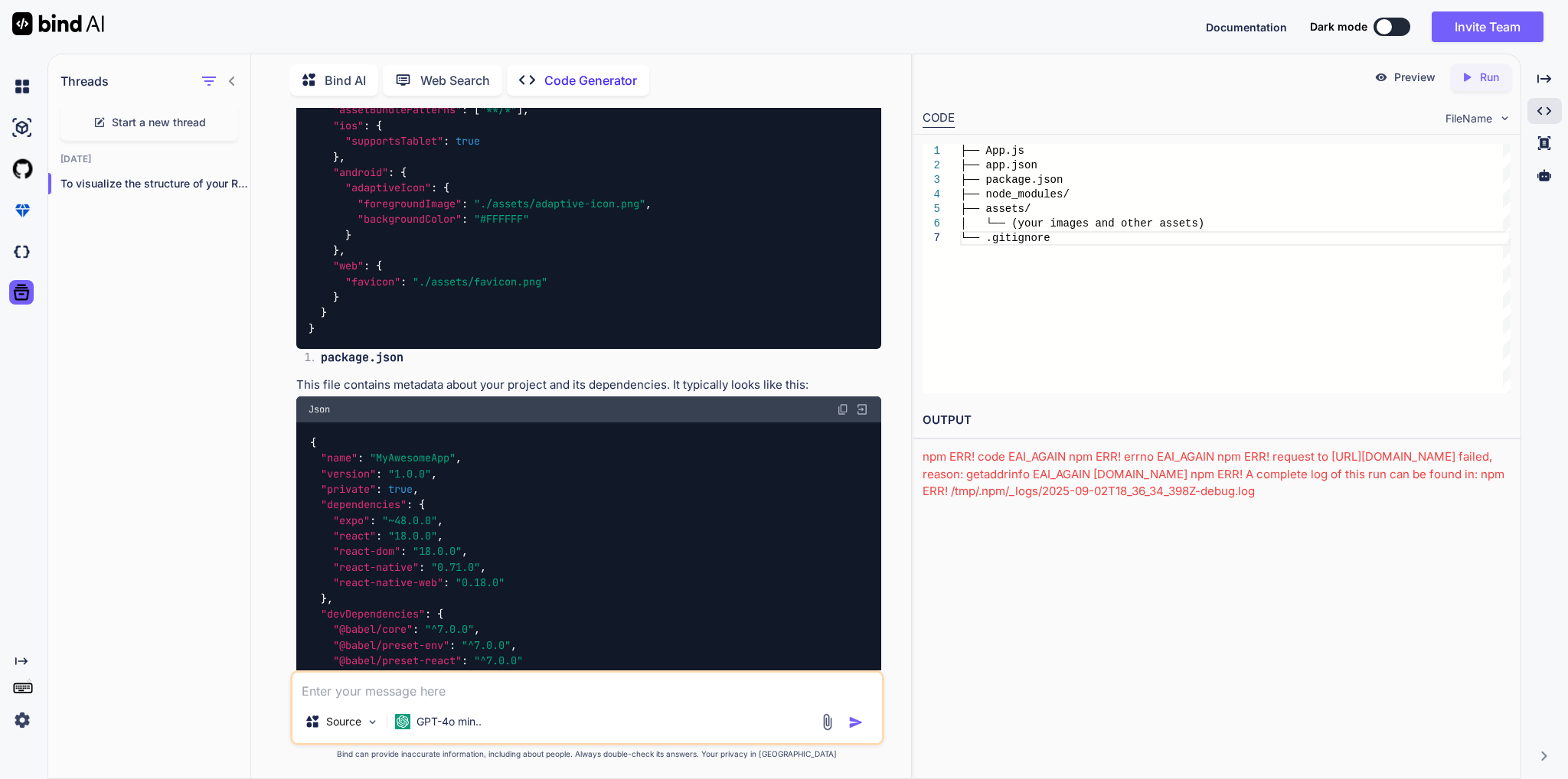
click at [21, 655] on icon "Created with Pixso." at bounding box center [21, 660] width 12 height 12
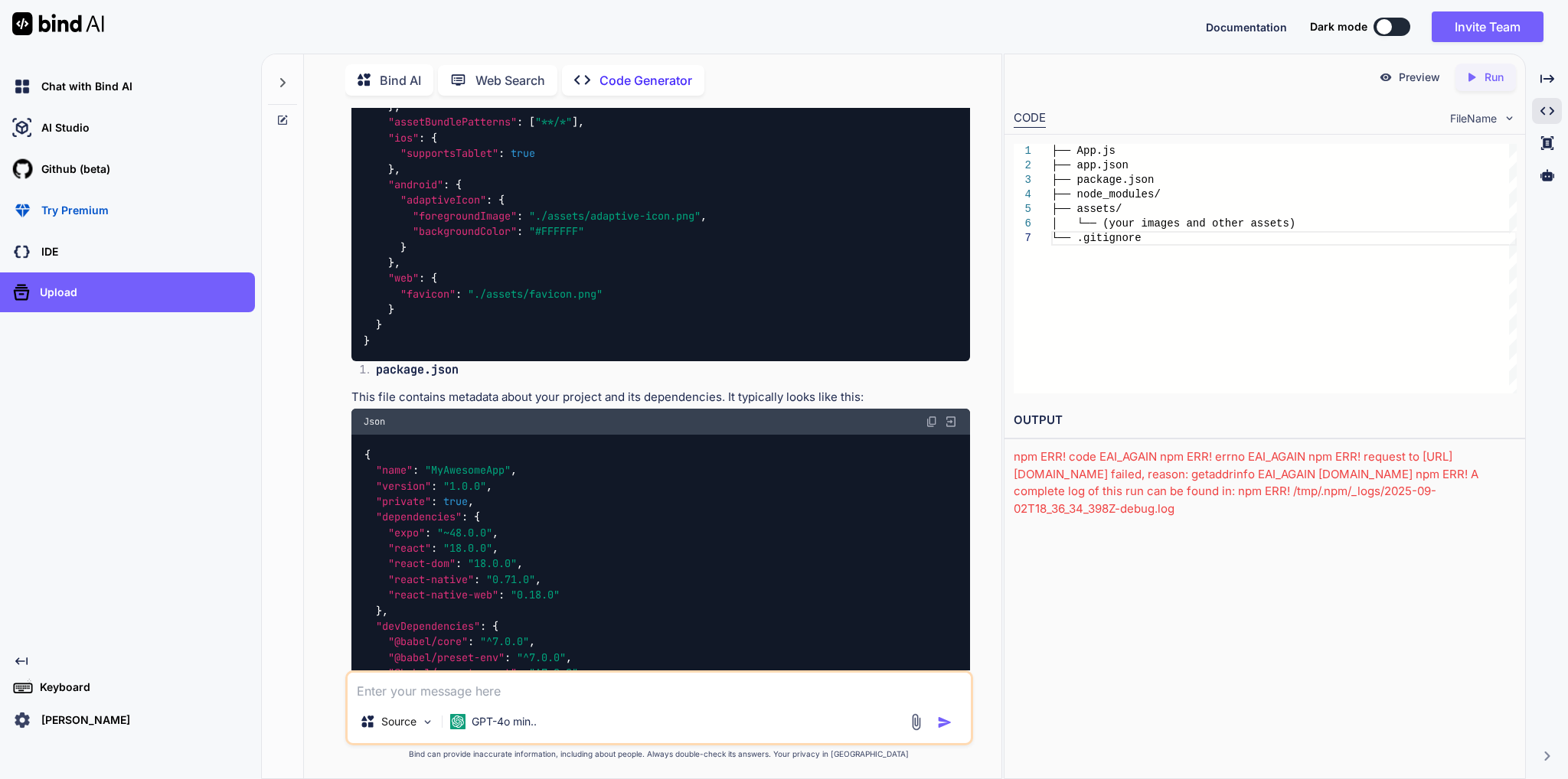
click at [21, 661] on icon at bounding box center [21, 660] width 12 height 7
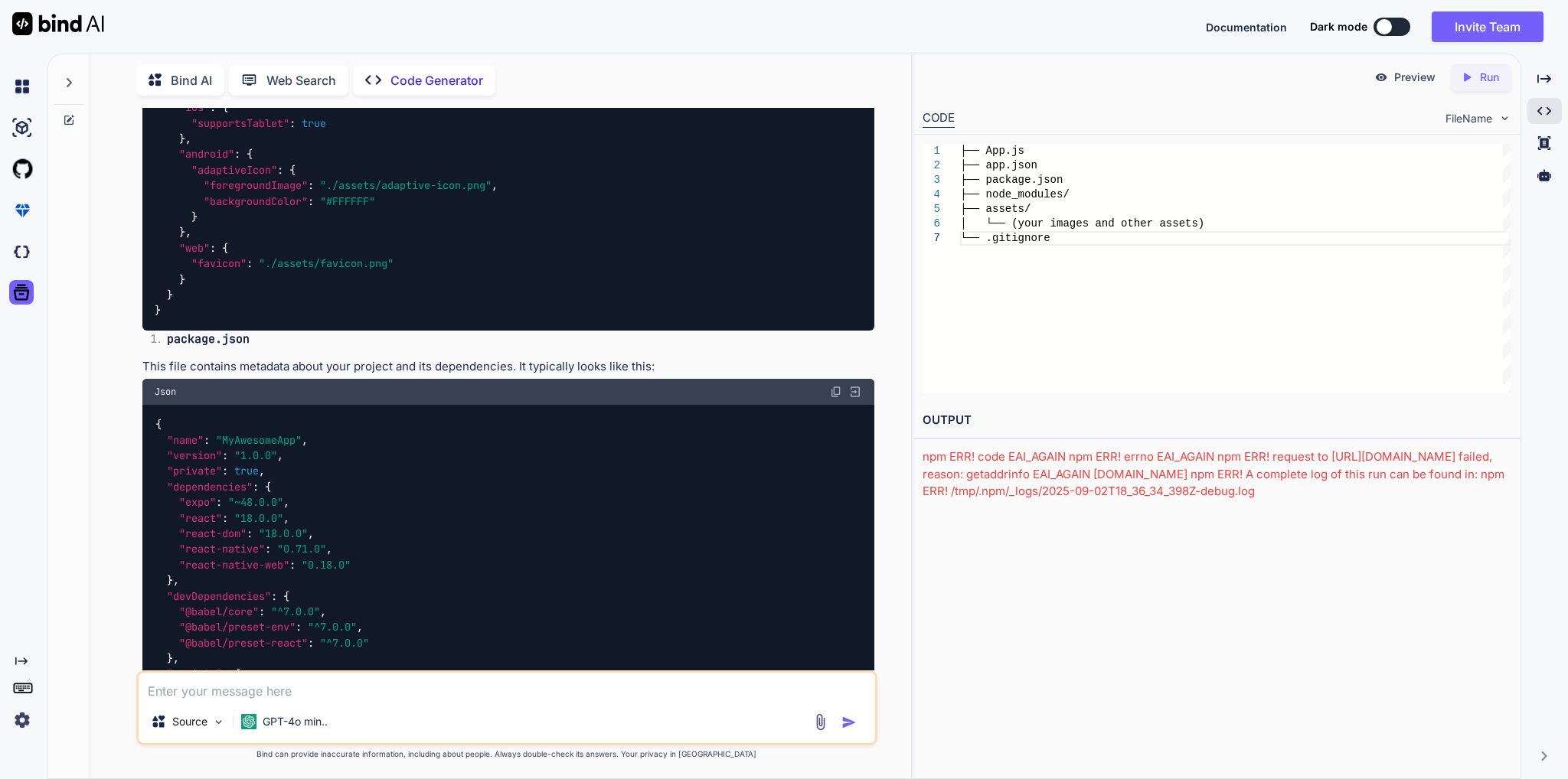
scroll to position [2434, 0]
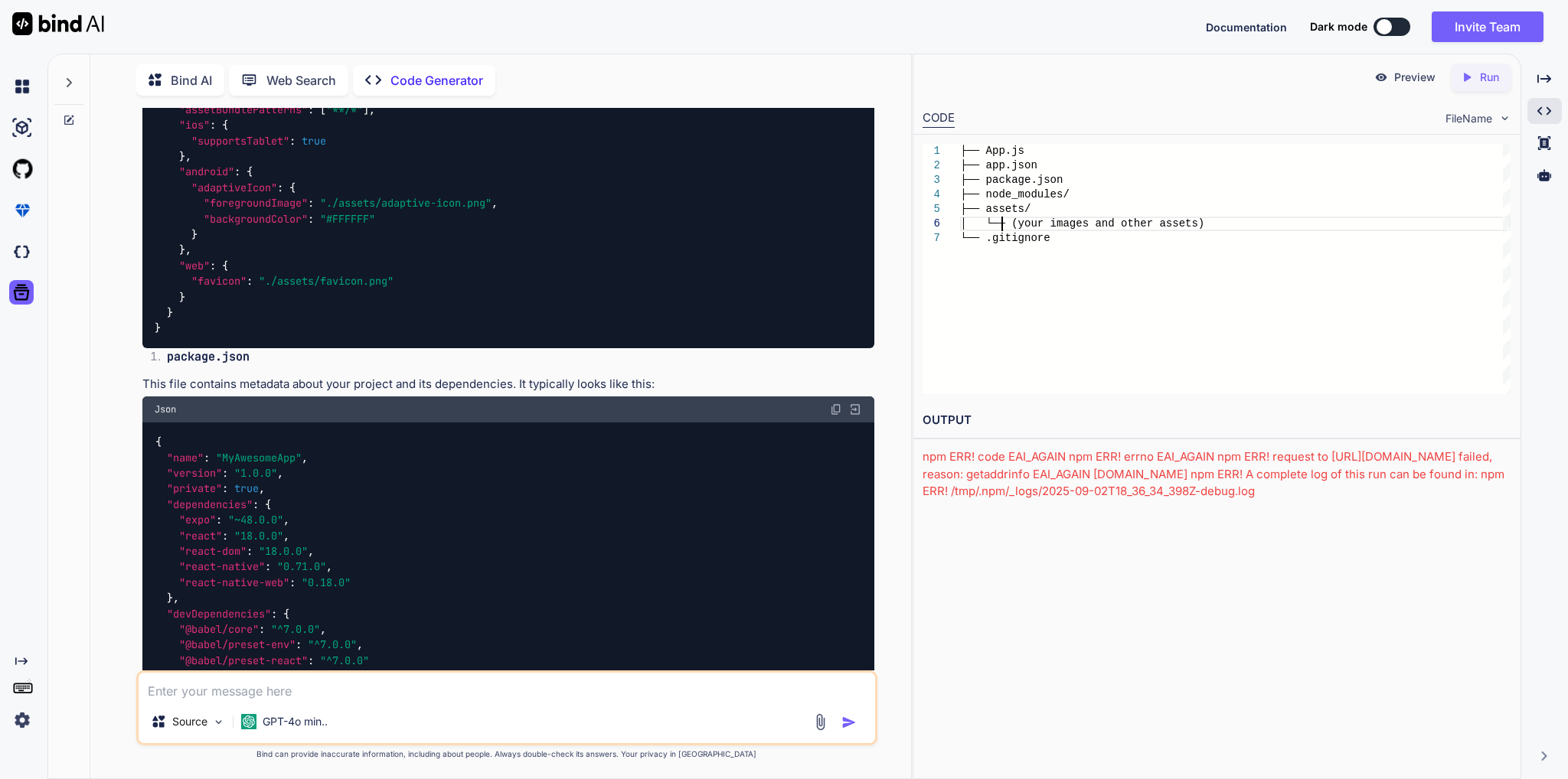
click at [1003, 217] on div "├── App.js ├── app.json ├── package.json ├── node_modules/ ├── assets/ │ └── (y…" at bounding box center [1235, 268] width 550 height 250
click at [1023, 229] on div "├── App.js ├── app.json ├── package.json ├── node_modules/ ├── assets/ │ └── (y…" at bounding box center [1235, 268] width 550 height 250
click at [1007, 242] on div "├── App.js ├── app.json ├── package.json ├── node_modules/ ├── assets/ │ └── (y…" at bounding box center [1235, 268] width 550 height 250
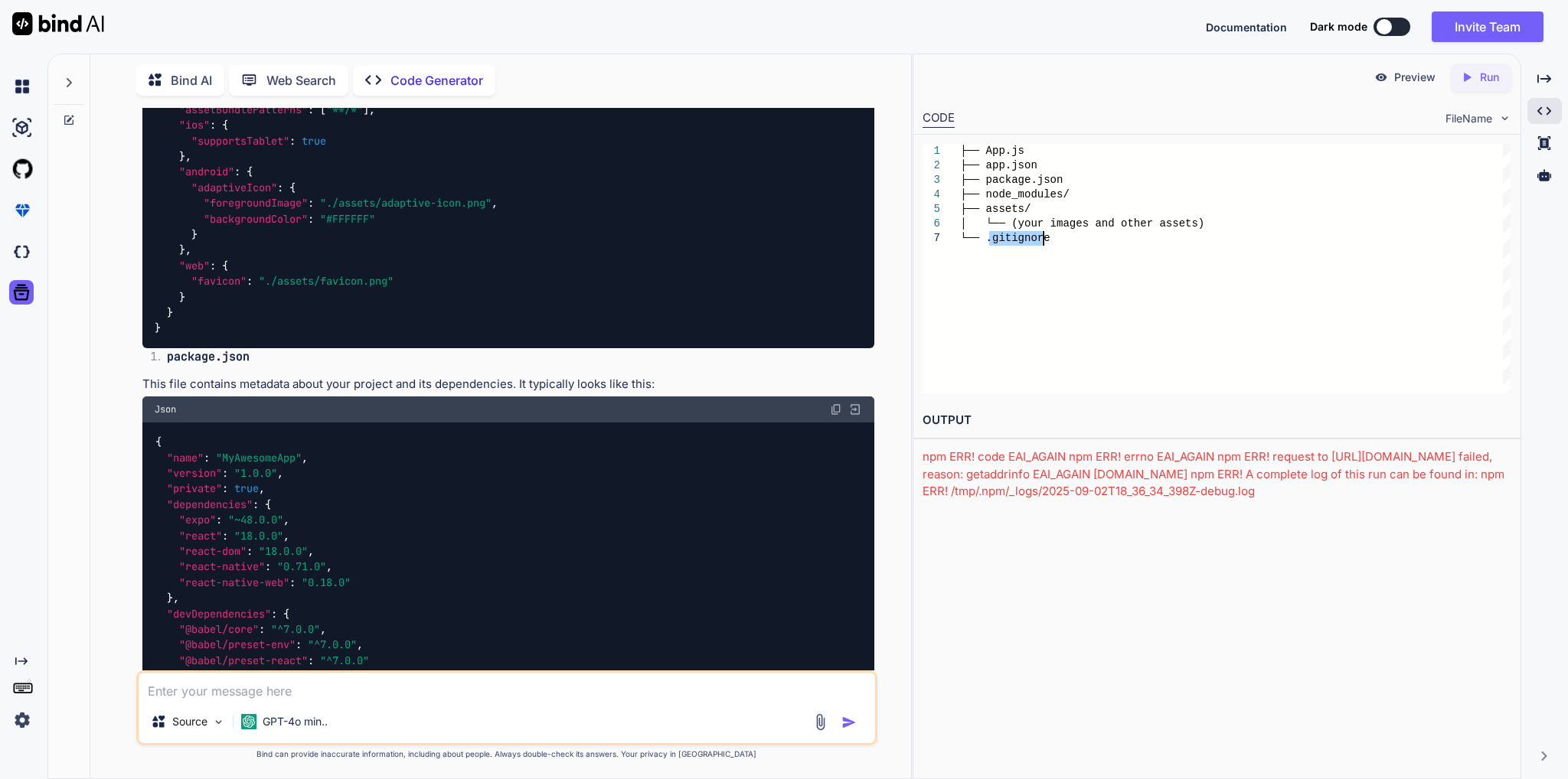
click at [1007, 242] on div "├── App.js ├── app.json ├── package.json ├── node_modules/ ├── assets/ │ └── (y…" at bounding box center [1235, 268] width 550 height 250
click at [1537, 113] on icon "Created with Pixso." at bounding box center [1543, 110] width 14 height 14
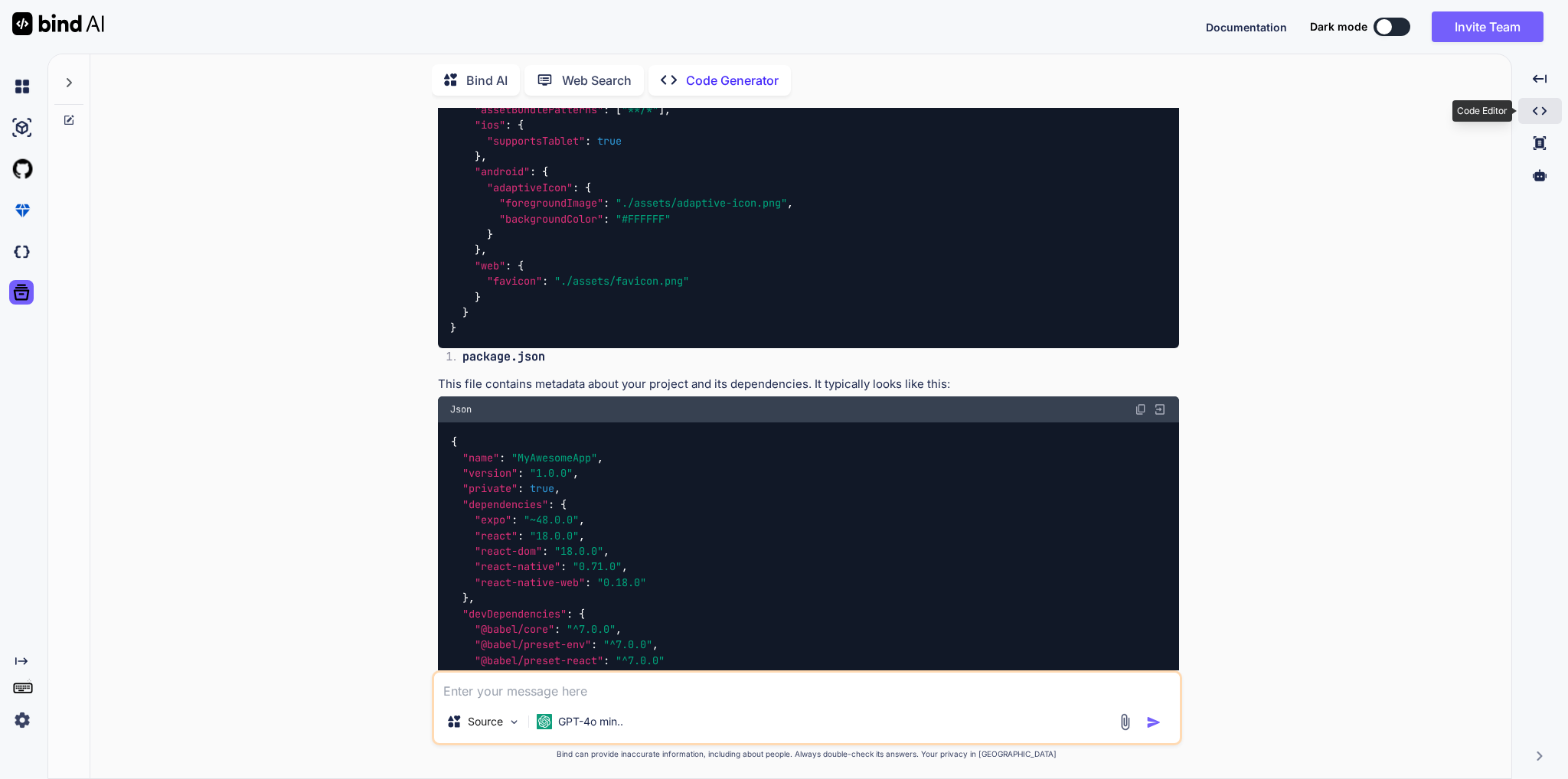
click at [1536, 108] on icon at bounding box center [1539, 111] width 14 height 8
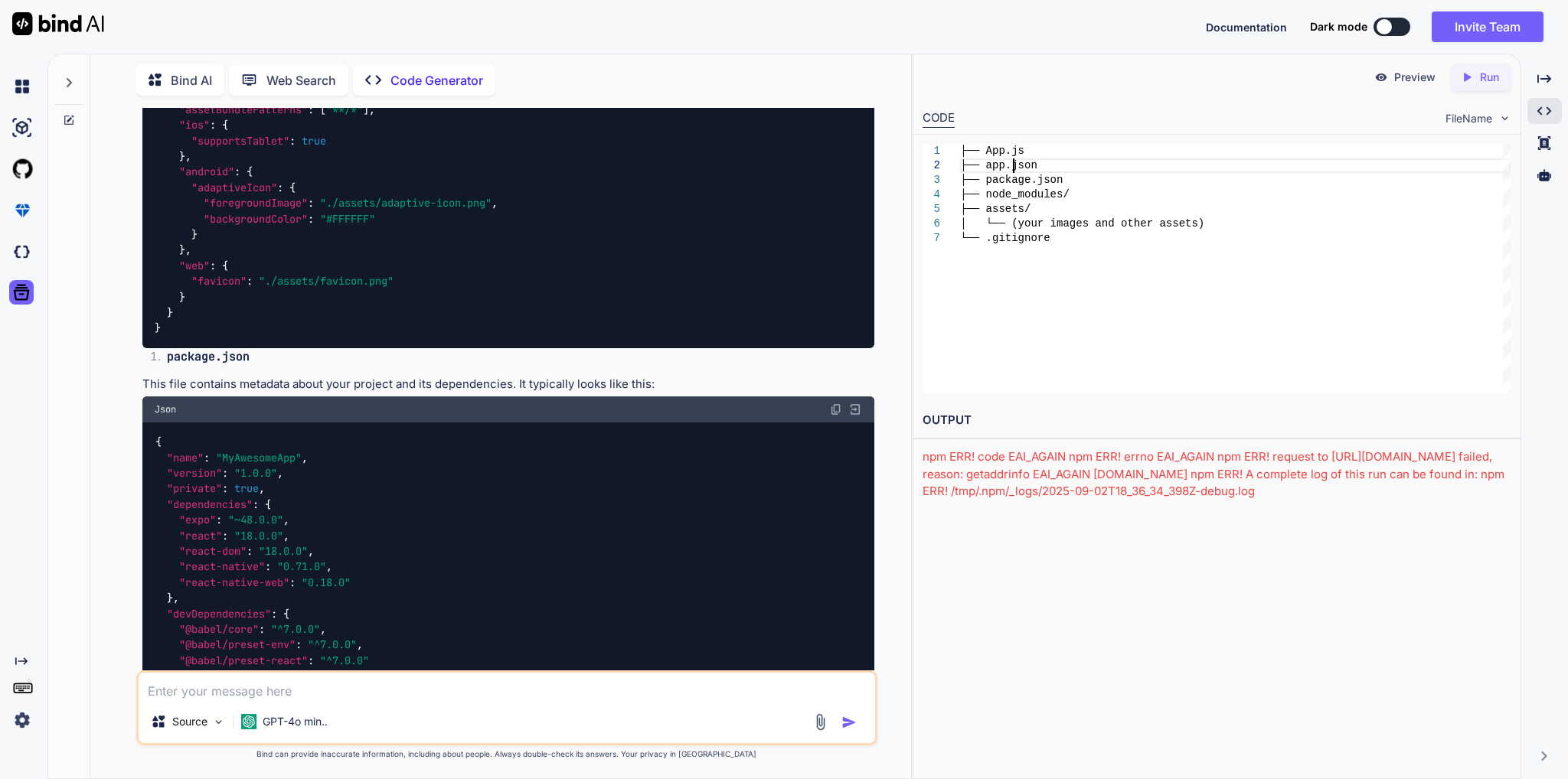
click at [1016, 160] on div "├── App.js ├── app.json ├── package.json ├── node_modules/ ├── assets/ │ └── (y…" at bounding box center [1235, 268] width 550 height 250
click at [1016, 185] on div "├── App.js ├── app.json ├── package.json ├── node_modules/ ├── assets/ │ └── (y…" at bounding box center [1235, 268] width 550 height 250
click at [1017, 186] on div "├── App.js ├── app.json ├── package.json ├── node_modules/ ├── assets/ │ └── (y…" at bounding box center [1235, 268] width 550 height 250
click at [1007, 201] on div "├── App.js ├── app.json ├── package.json ├── node_modules/ ├── assets/ │ └── (y…" at bounding box center [1235, 268] width 550 height 250
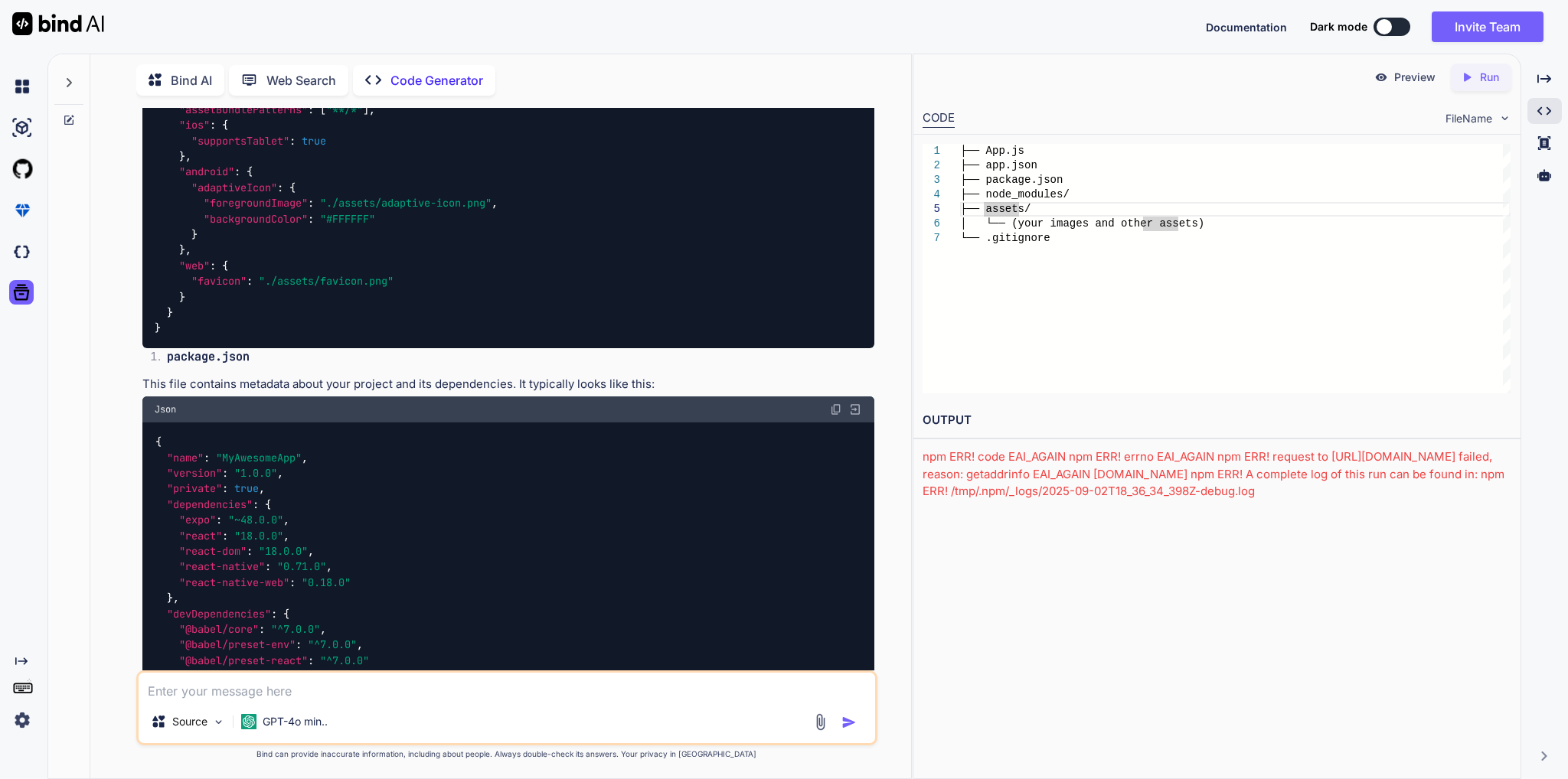
click at [1019, 232] on div "├── App.js ├── app.json ├── package.json ├── node_modules/ ├── assets/ │ └── (y…" at bounding box center [1235, 268] width 550 height 250
click at [1005, 240] on div "├── App.js ├── app.json ├── package.json ├── node_modules/ ├── assets/ │ └── (y…" at bounding box center [1235, 268] width 550 height 250
click at [1007, 213] on div "├── App.js ├── app.json ├── package.json ├── node_modules/ ├── assets/ │ └── (y…" at bounding box center [1235, 268] width 550 height 250
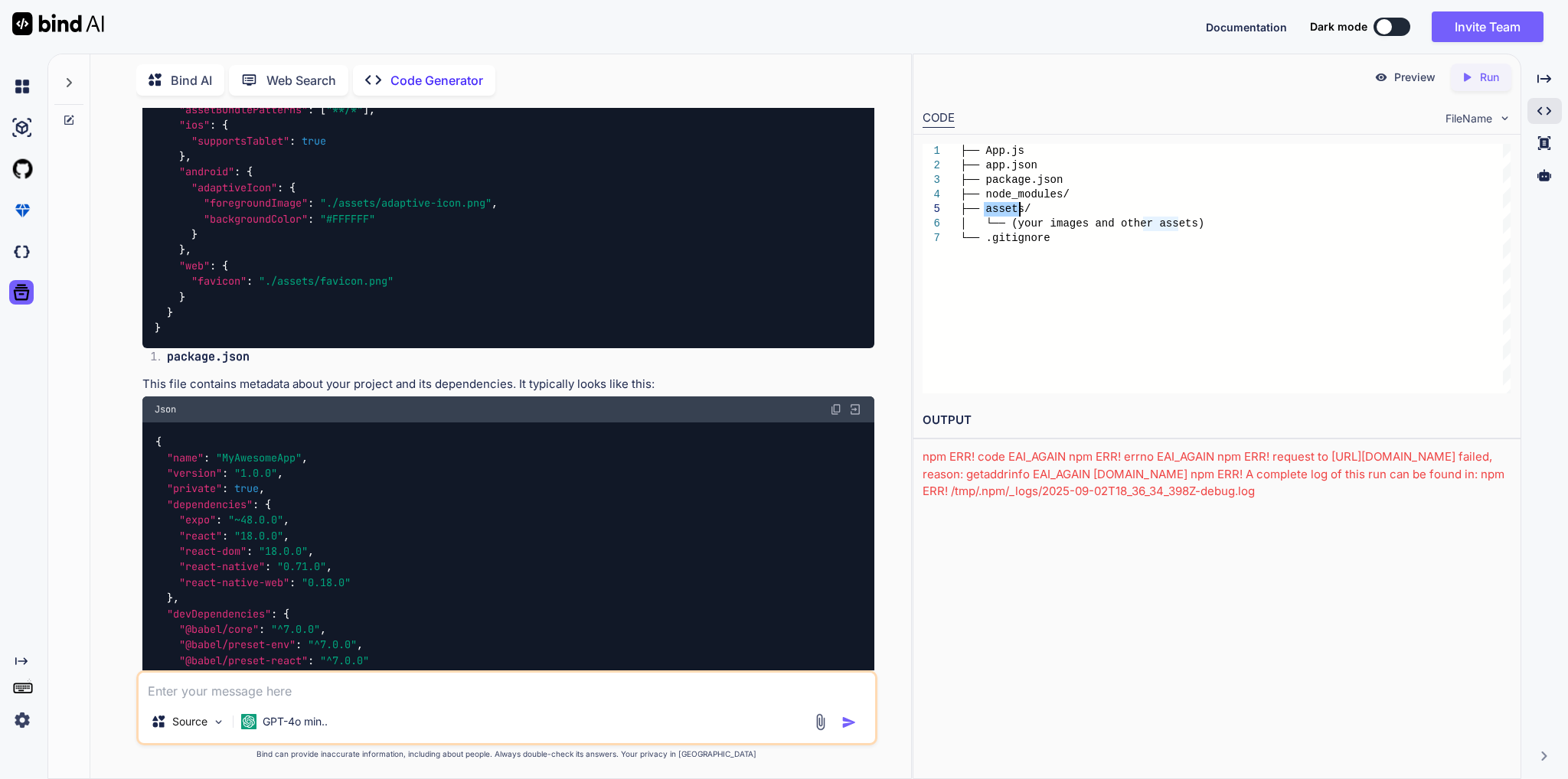
click at [1007, 214] on div "├── App.js ├── app.json ├── package.json ├── node_modules/ ├── assets/ │ └── (y…" at bounding box center [1235, 268] width 550 height 250
click at [1033, 224] on div "├── App.js ├── app.json ├── package.json ├── node_modules/ ├── assets/ │ └── (y…" at bounding box center [1235, 268] width 550 height 250
click at [1022, 194] on div "├── App.js ├── app.json ├── package.json ├── node_modules/ ├── assets/ │ └── (y…" at bounding box center [1235, 268] width 550 height 250
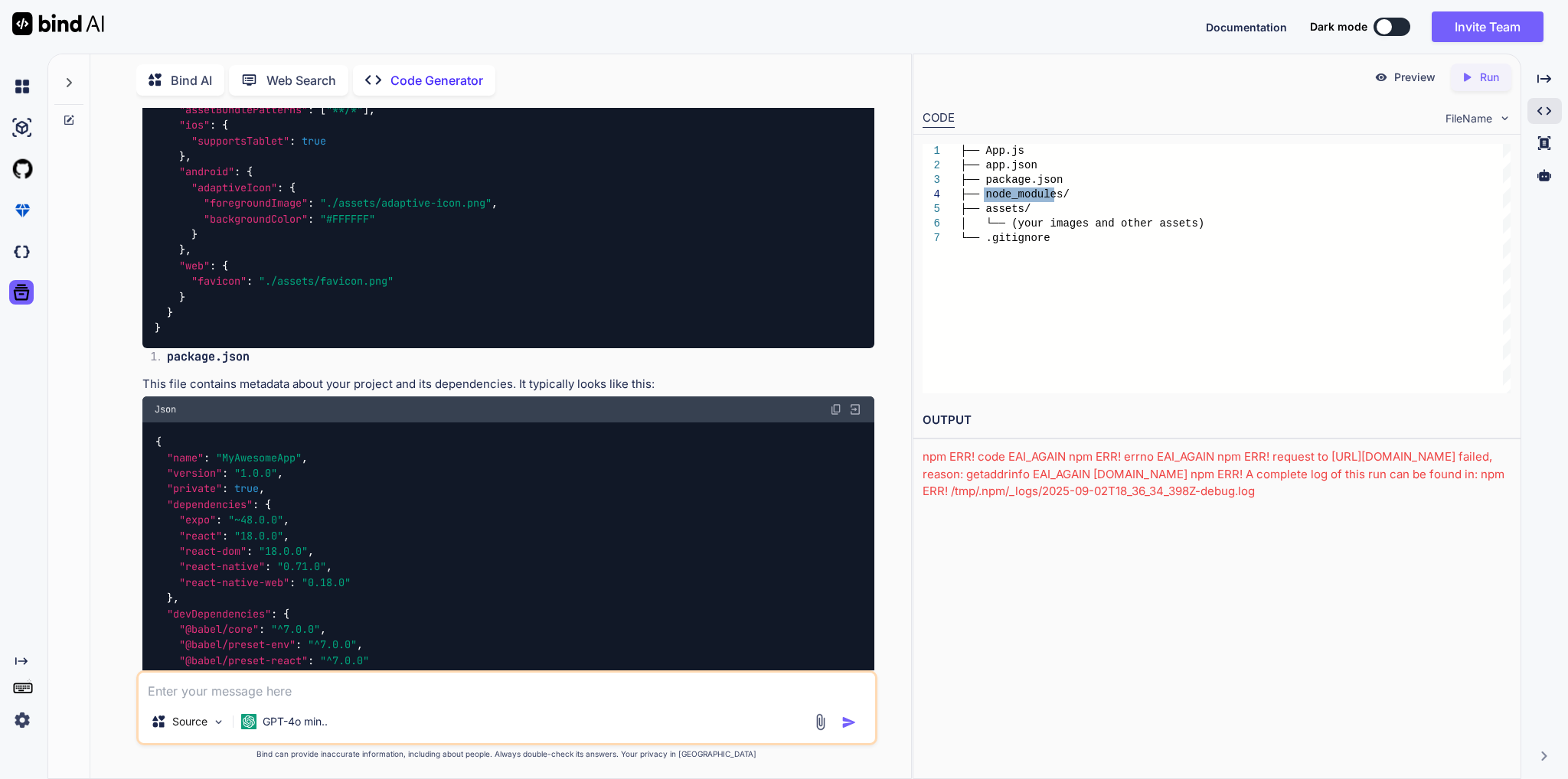
click at [992, 194] on div "├── App.js ├── app.json ├── package.json ├── node_modules/ ├── assets/ │ └── (y…" at bounding box center [1235, 268] width 550 height 250
click at [960, 194] on div "├── App.js ├── app.json ├── package.json ├── node_modules/ ├── assets/ │ └── (y…" at bounding box center [1235, 268] width 550 height 250
click at [952, 194] on div at bounding box center [942, 195] width 38 height 15
click at [942, 194] on div at bounding box center [942, 195] width 38 height 15
click at [941, 194] on div at bounding box center [942, 195] width 38 height 15
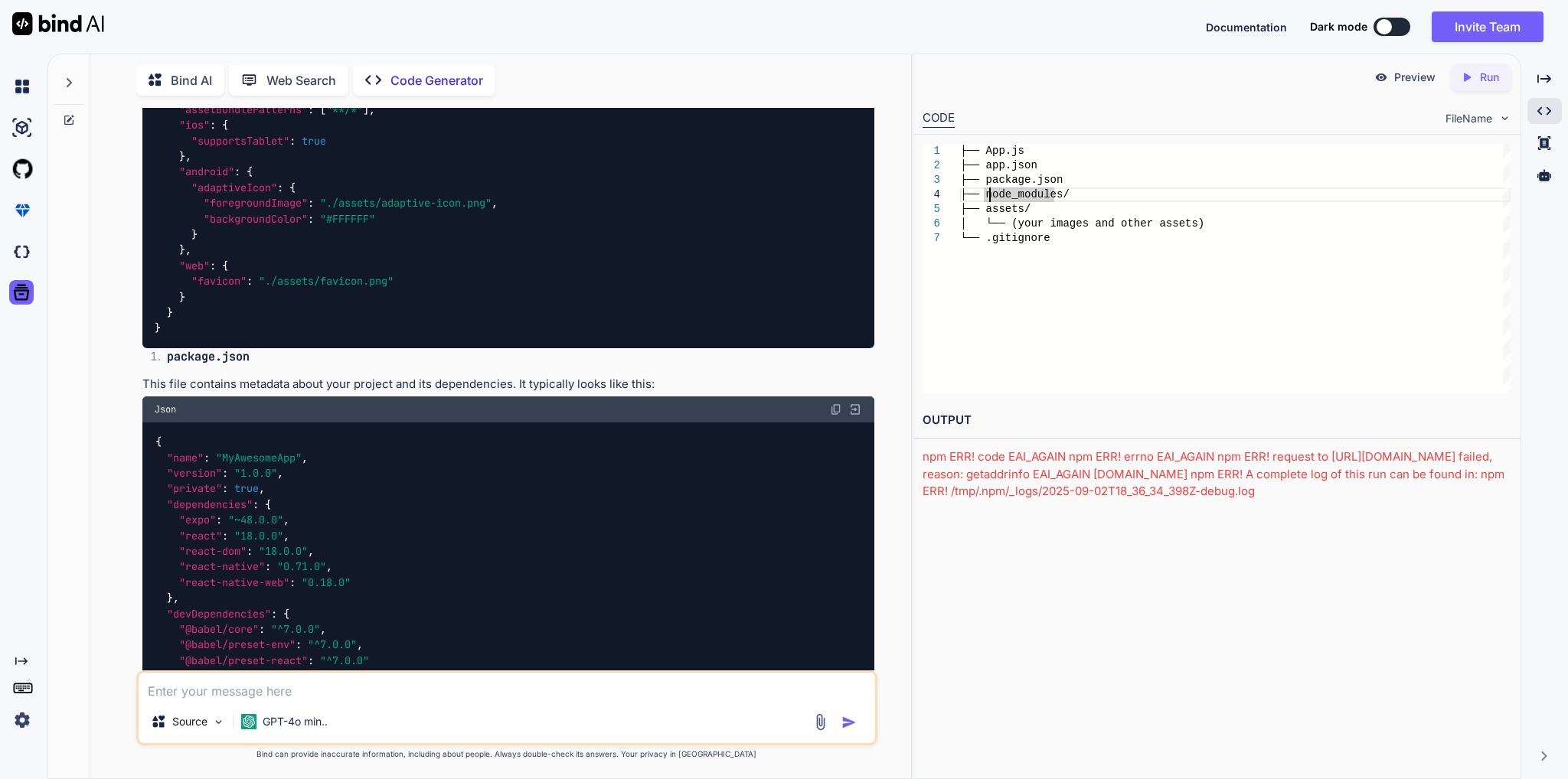
click at [941, 194] on div at bounding box center [942, 195] width 38 height 15
click at [1073, 224] on div "├── App.js ├── app.json ├── package.json ├── node_modules/ ├── assets/ │ └── (y…" at bounding box center [1235, 268] width 550 height 250
click at [1045, 295] on div "├── App.js ├── app.json ├── package.json ├── node_modules/ ├── assets/ │ └── (y…" at bounding box center [1235, 268] width 550 height 250
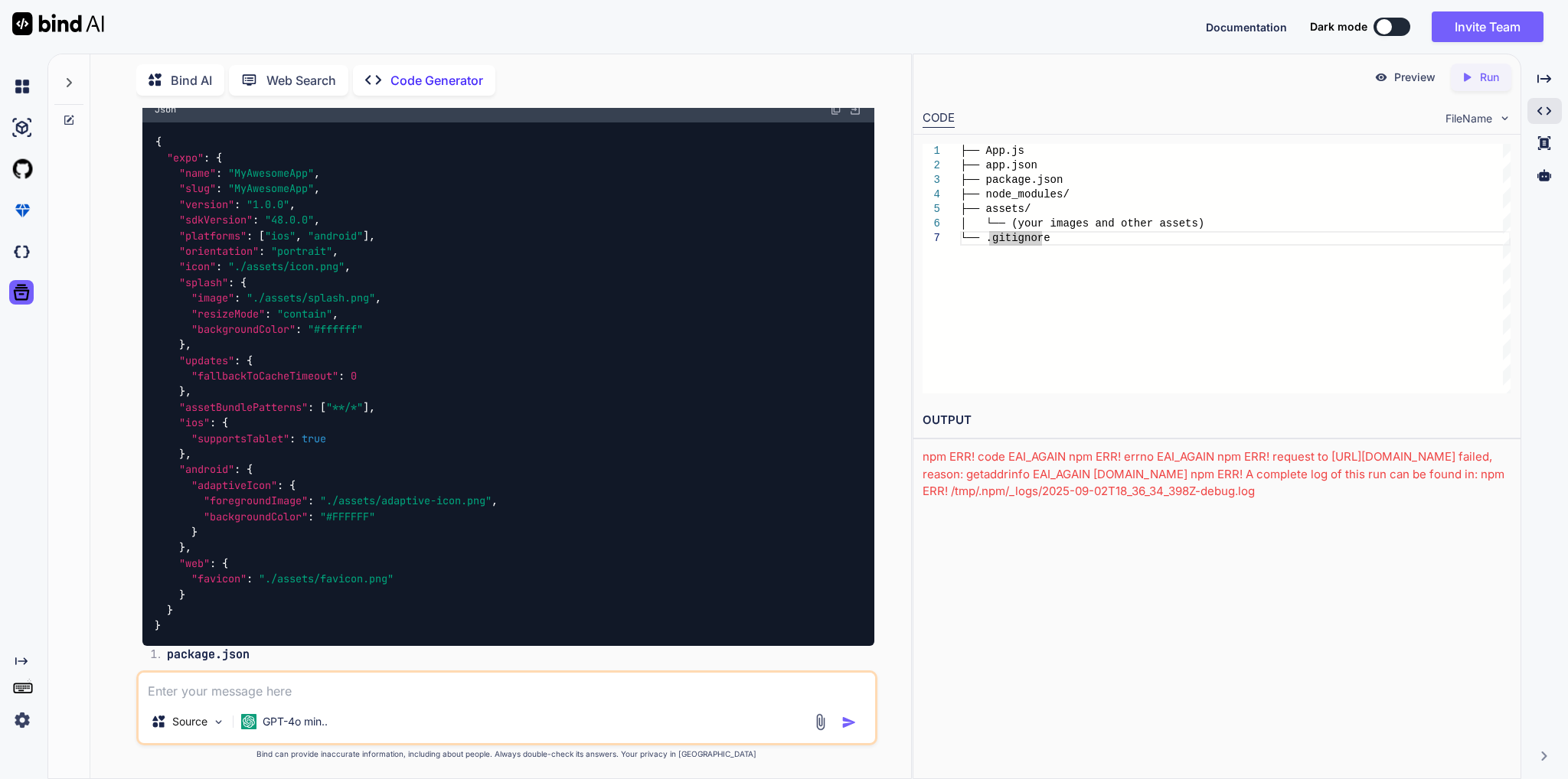
scroll to position [2128, 0]
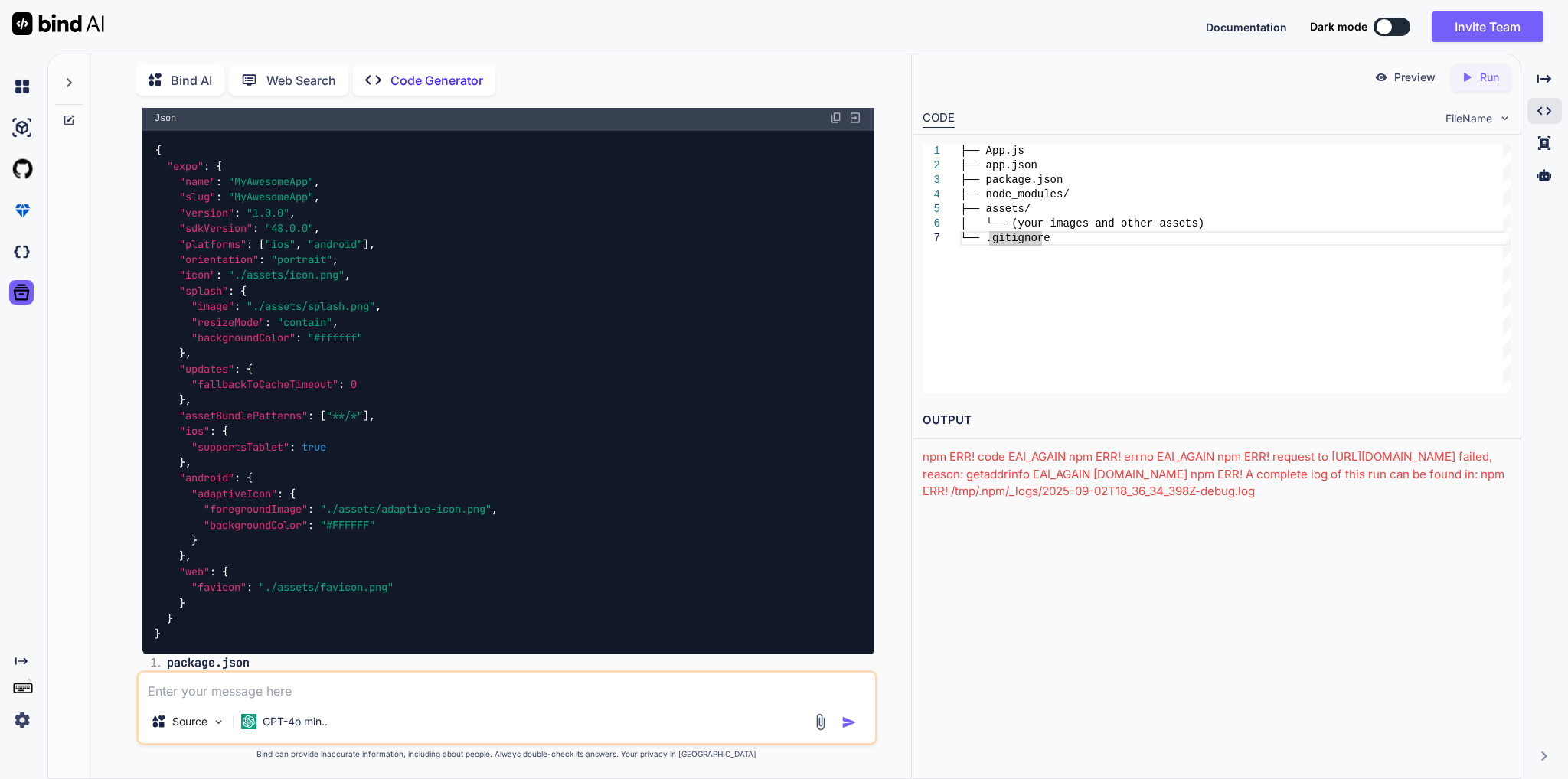
click at [994, 157] on div "├── App.js ├── app.json ├── package.json ├── node_modules/ ├── assets/ │ └── (y…" at bounding box center [1235, 268] width 550 height 250
click at [998, 153] on div "├── App.js ├── app.json ├── package.json ├── node_modules/ ├── assets/ │ └── (y…" at bounding box center [1235, 268] width 550 height 250
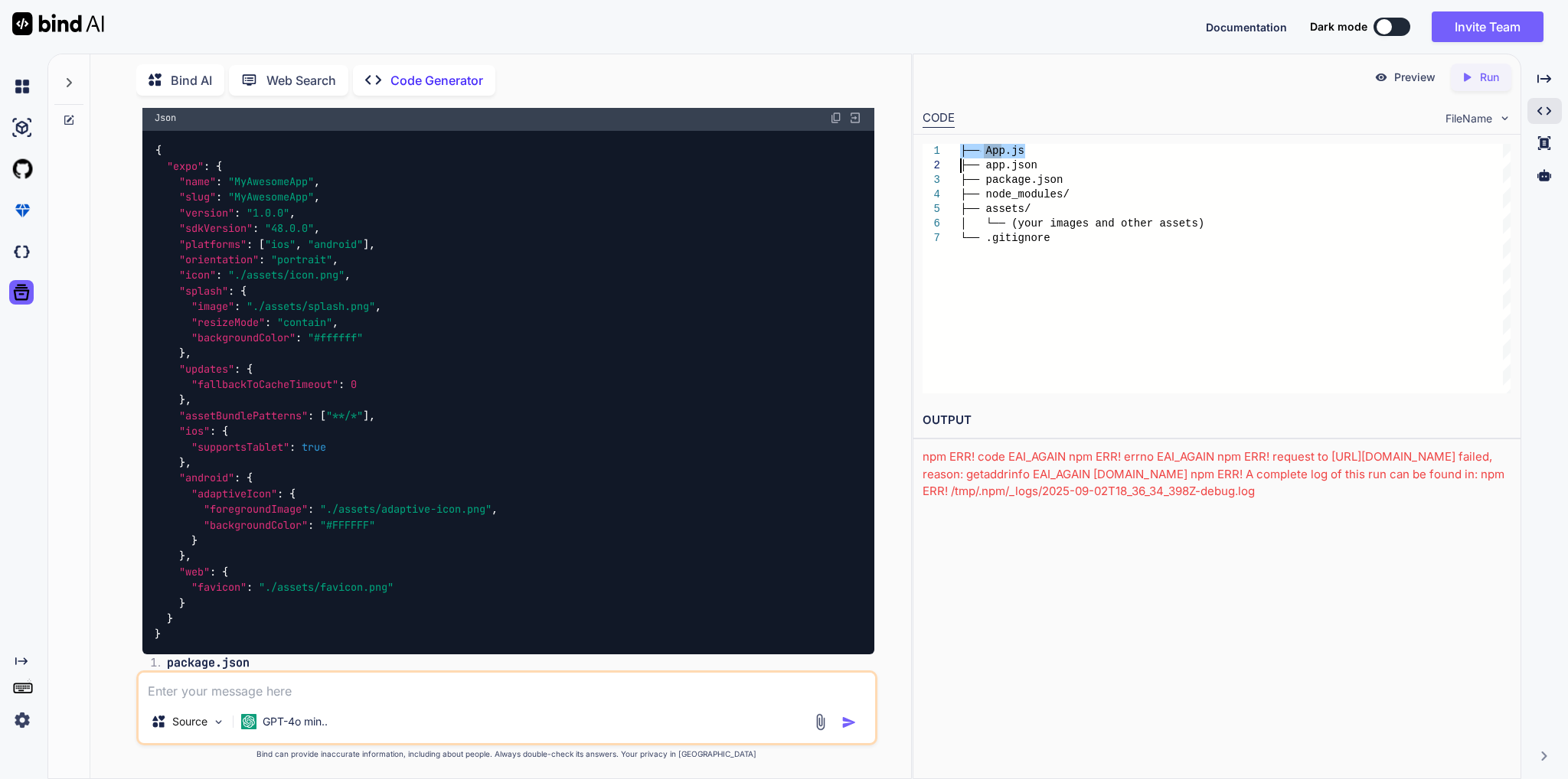
click at [998, 153] on div "├── App.js ├── app.json ├── package.json ├── node_modules/ ├── assets/ │ └── (y…" at bounding box center [1235, 268] width 550 height 250
click at [1005, 175] on div "├── App.js ├── app.json ├── package.json ├── node_modules/ ├── assets/ │ └── (y…" at bounding box center [1235, 268] width 550 height 250
click at [1005, 169] on div "├── App.js ├── app.json ├── package.json ├── node_modules/ ├── assets/ │ └── (y…" at bounding box center [1235, 268] width 550 height 250
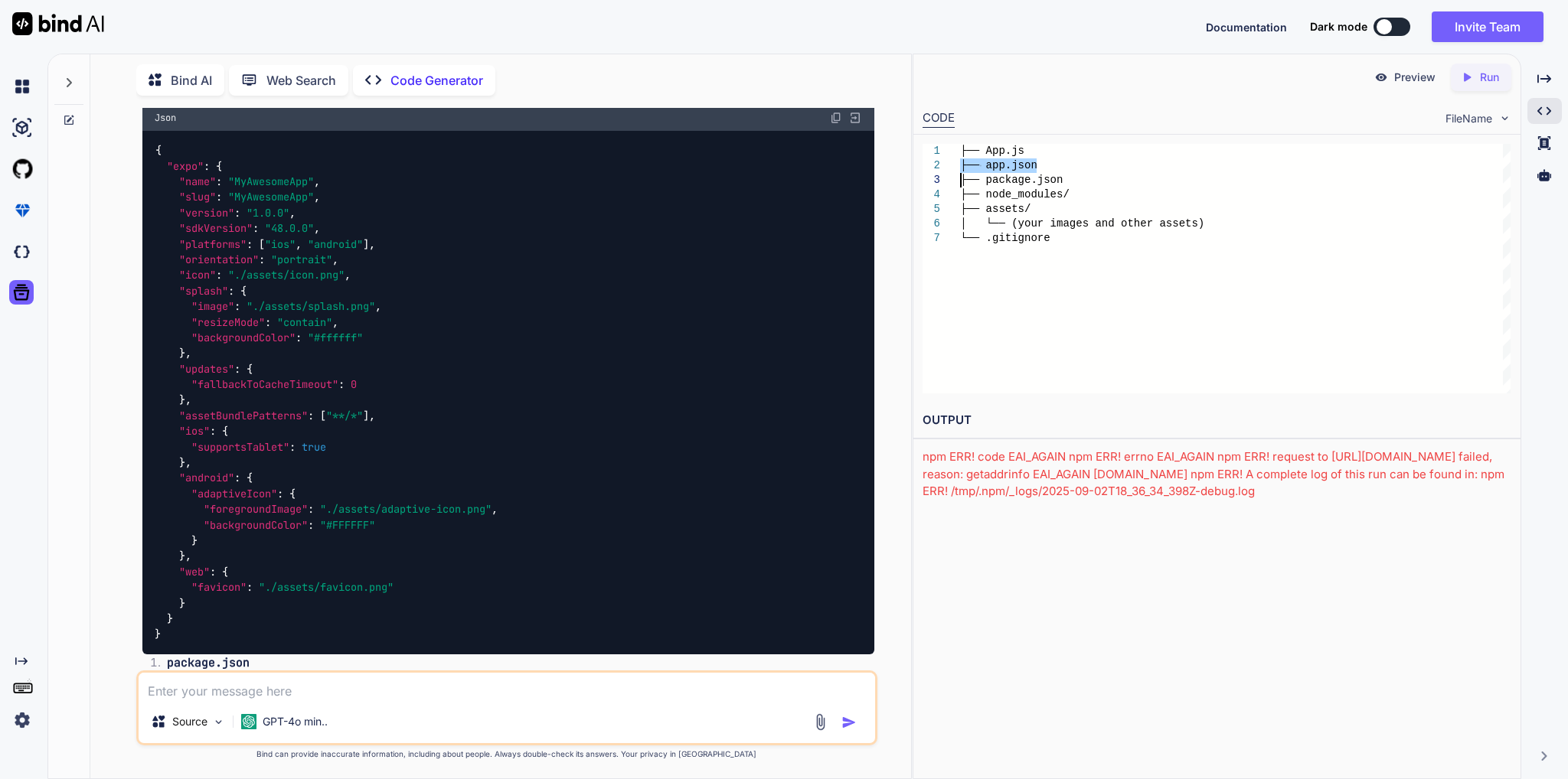
click at [1005, 169] on div "├── App.js ├── app.json ├── package.json ├── node_modules/ ├── assets/ │ └── (y…" at bounding box center [1235, 268] width 550 height 250
click at [1030, 182] on div "├── App.js ├── app.json ├── package.json ├── node_modules/ ├── assets/ │ └── (y…" at bounding box center [1235, 268] width 550 height 250
click at [1026, 204] on div "├── App.js ├── app.json ├── package.json ├── node_modules/ ├── assets/ │ └── (y…" at bounding box center [1235, 268] width 550 height 250
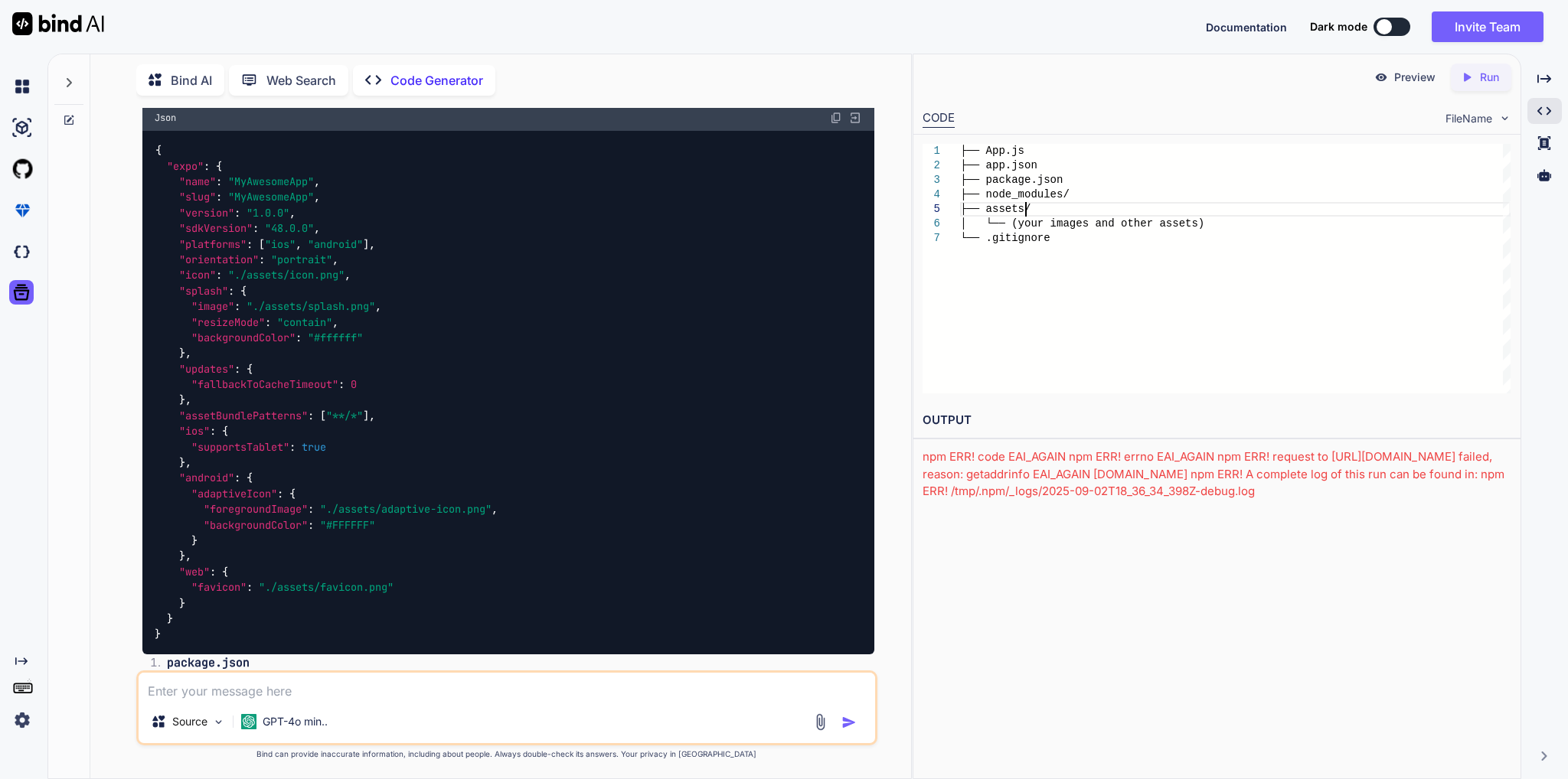
click at [1026, 204] on div "├── App.js ├── app.json ├── package.json ├── node_modules/ ├── assets/ │ └── (y…" at bounding box center [1235, 268] width 550 height 250
click at [1024, 193] on div "├── App.js ├── app.json ├── package.json ├── node_modules/ ├── assets/ │ └── (y…" at bounding box center [1235, 268] width 550 height 250
click at [1112, 226] on div "├── App.js ├── app.json ├── package.json ├── node_modules/ ├── assets/ │ └── (y…" at bounding box center [1235, 268] width 550 height 250
click at [1534, 145] on div "Created with Pixso." at bounding box center [1544, 143] width 34 height 26
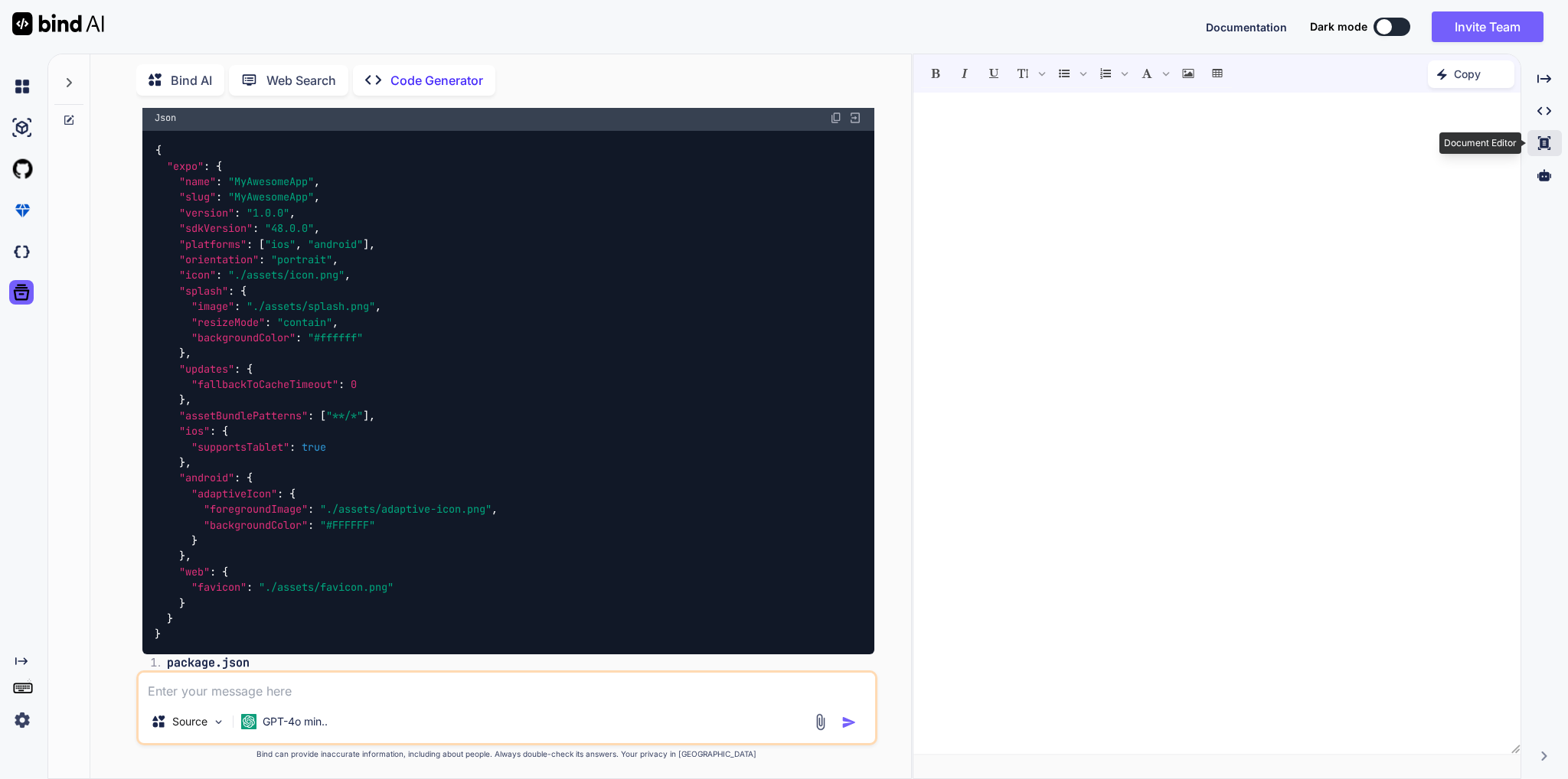
click at [1544, 145] on icon "Created with Pixso." at bounding box center [1543, 142] width 14 height 14
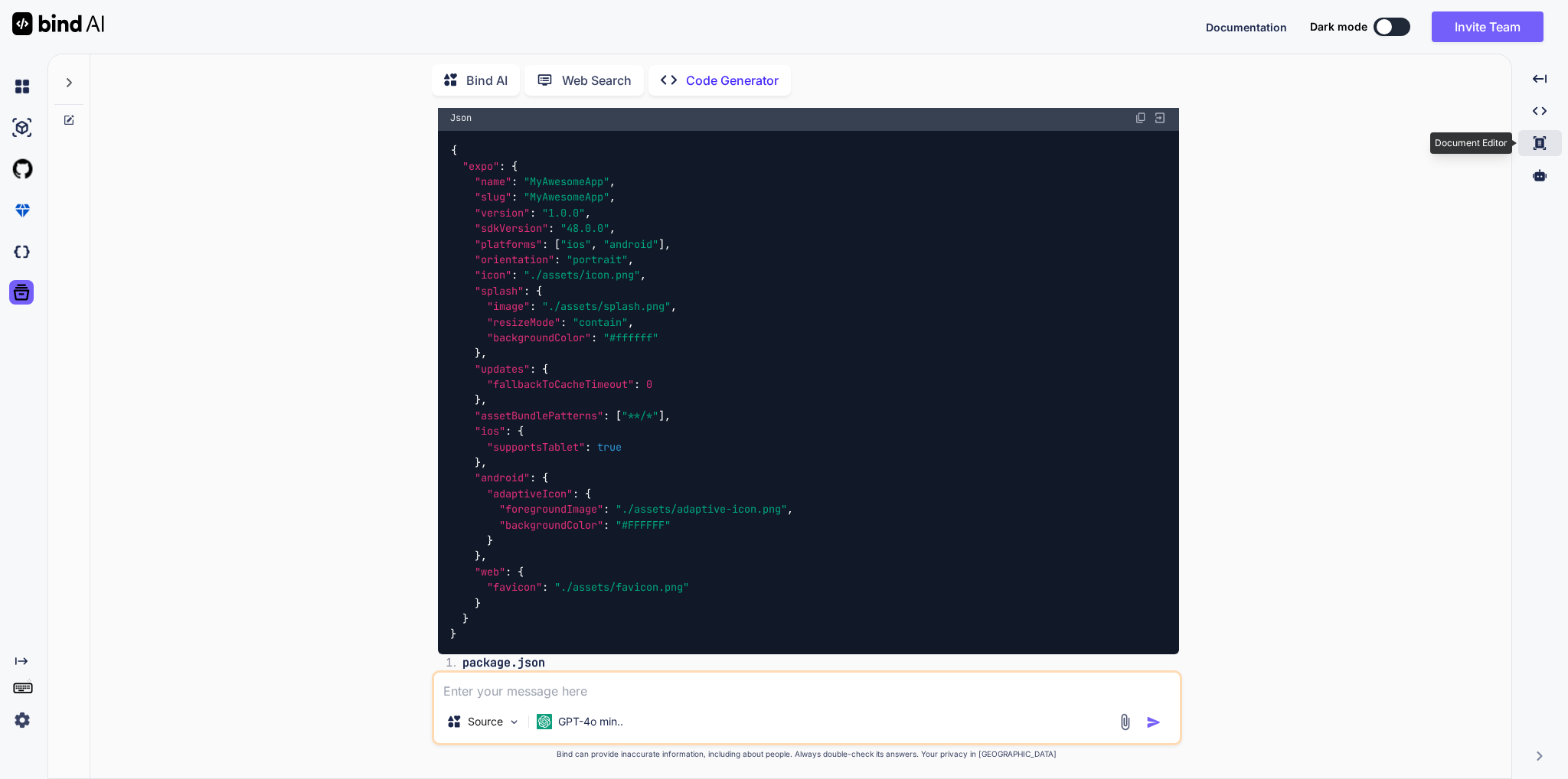
click at [1547, 145] on div "Created with Pixso." at bounding box center [1539, 143] width 43 height 26
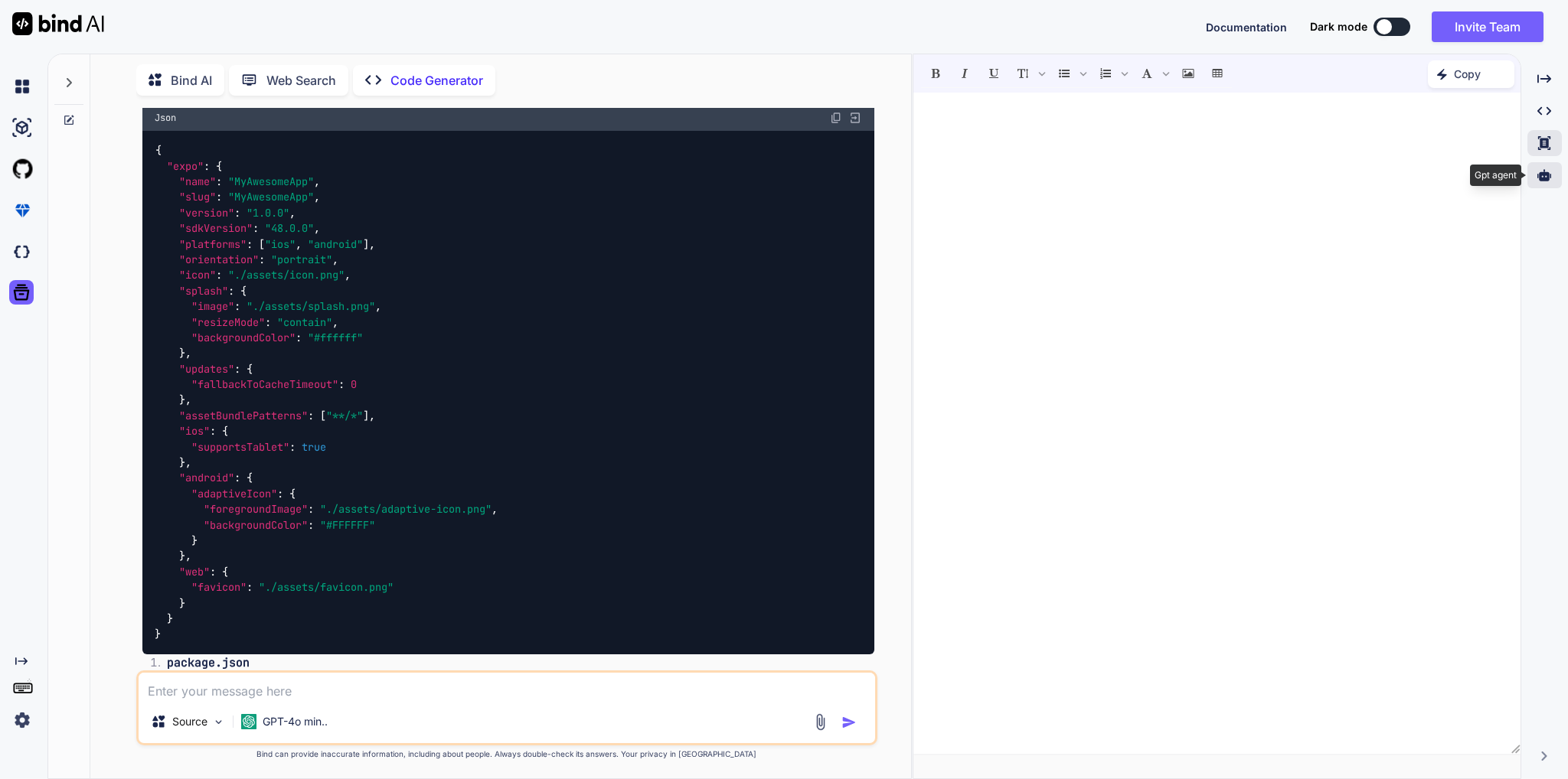
click at [1543, 182] on icon at bounding box center [1543, 175] width 14 height 14
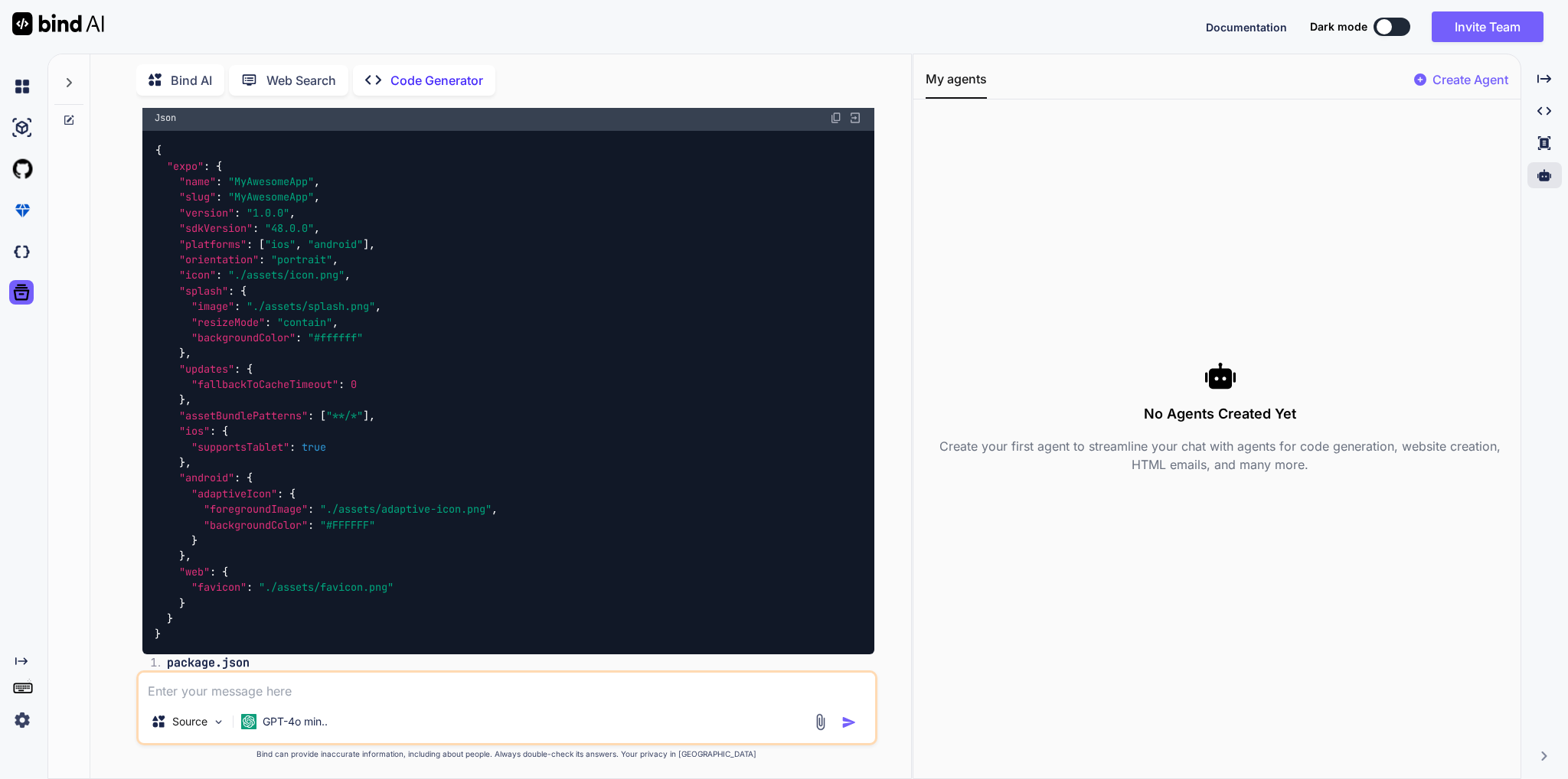
click at [1444, 80] on p "Create Agent" at bounding box center [1470, 79] width 76 height 18
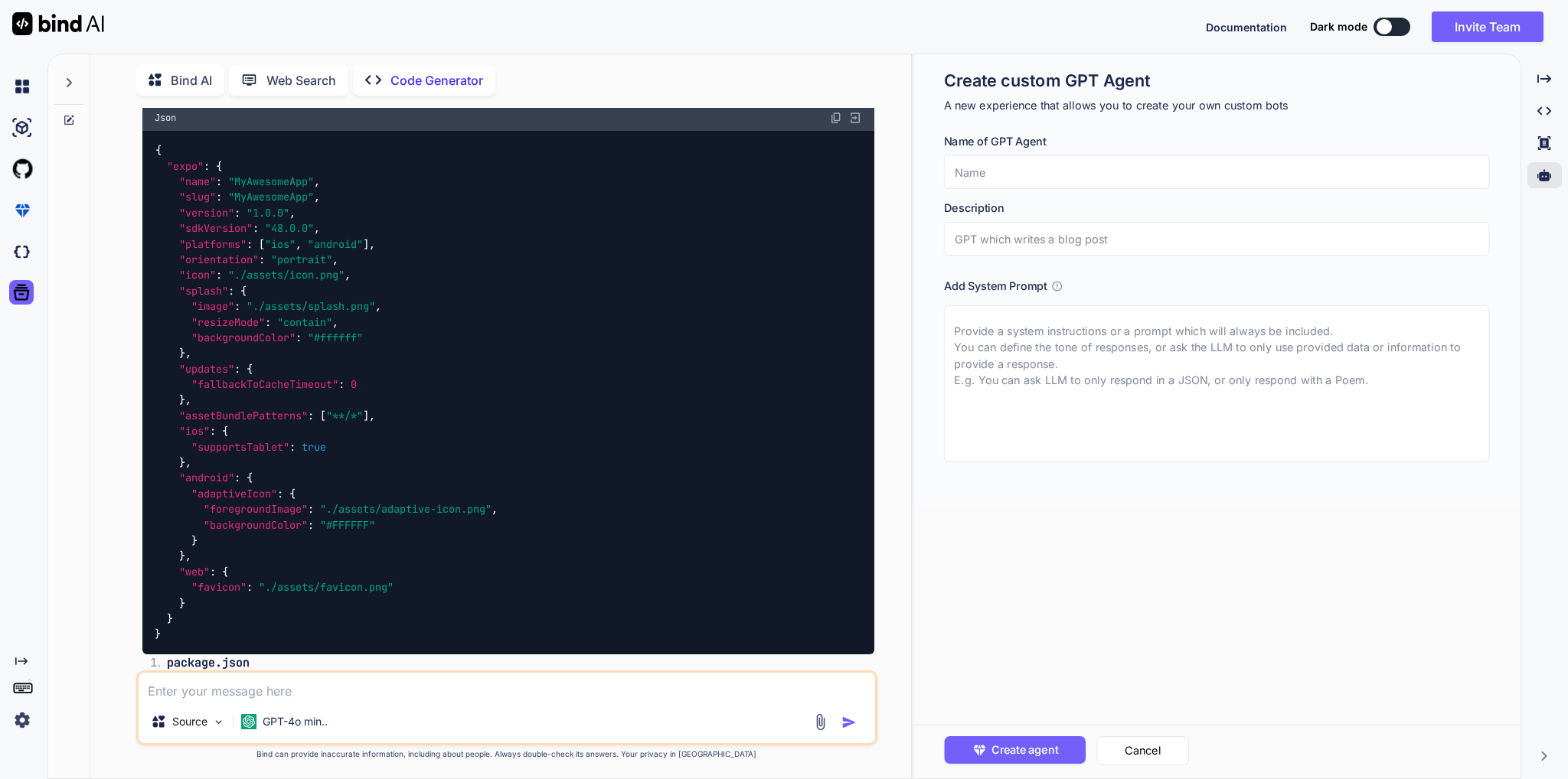
click at [1076, 164] on input "text" at bounding box center [1217, 172] width 546 height 34
click at [1048, 390] on textarea at bounding box center [1217, 384] width 546 height 157
click at [1079, 362] on textarea at bounding box center [1217, 384] width 546 height 157
click at [1122, 759] on button "Cancel" at bounding box center [1143, 750] width 93 height 29
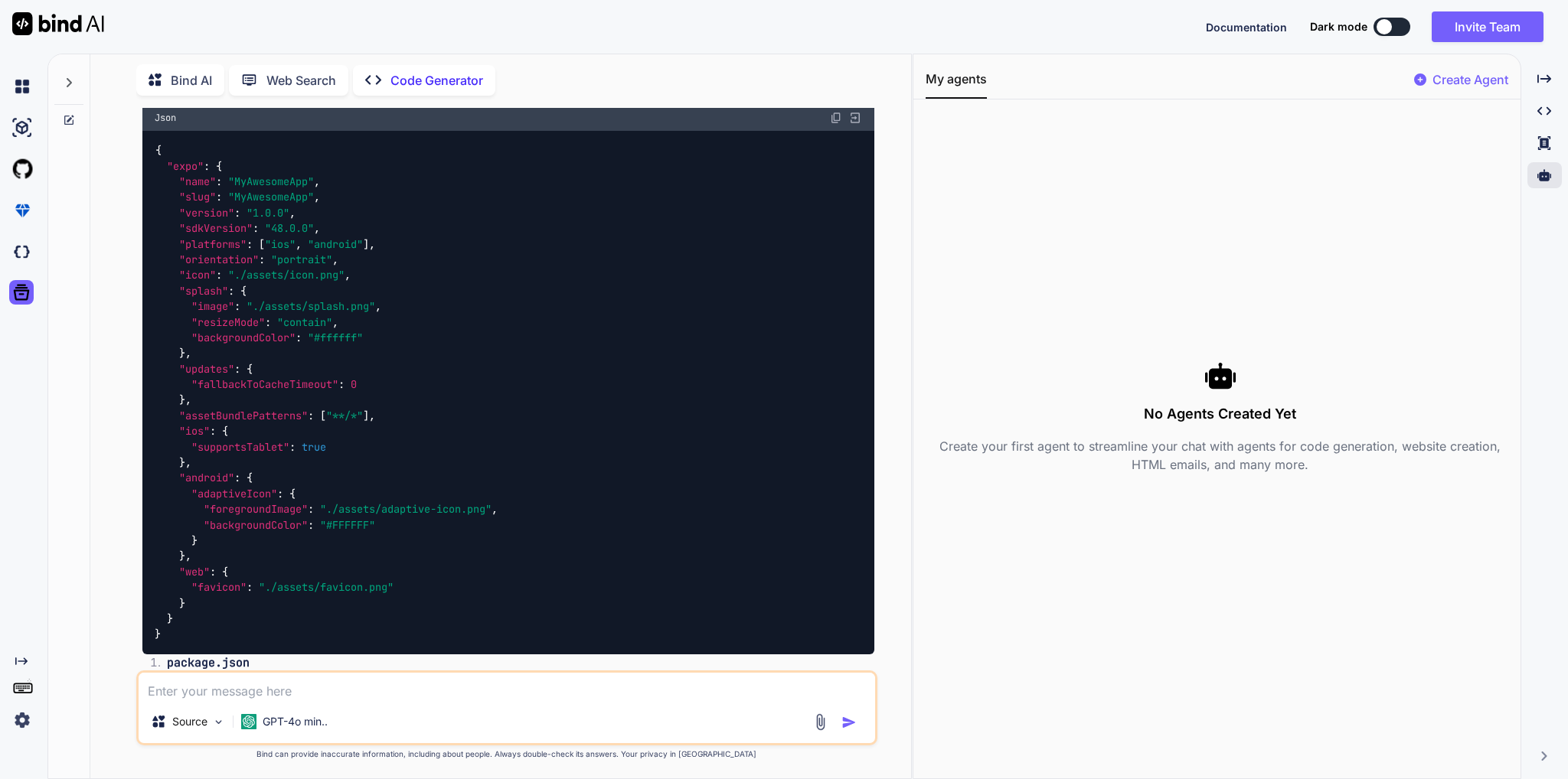
click at [1226, 27] on span "Documentation" at bounding box center [1245, 27] width 81 height 13
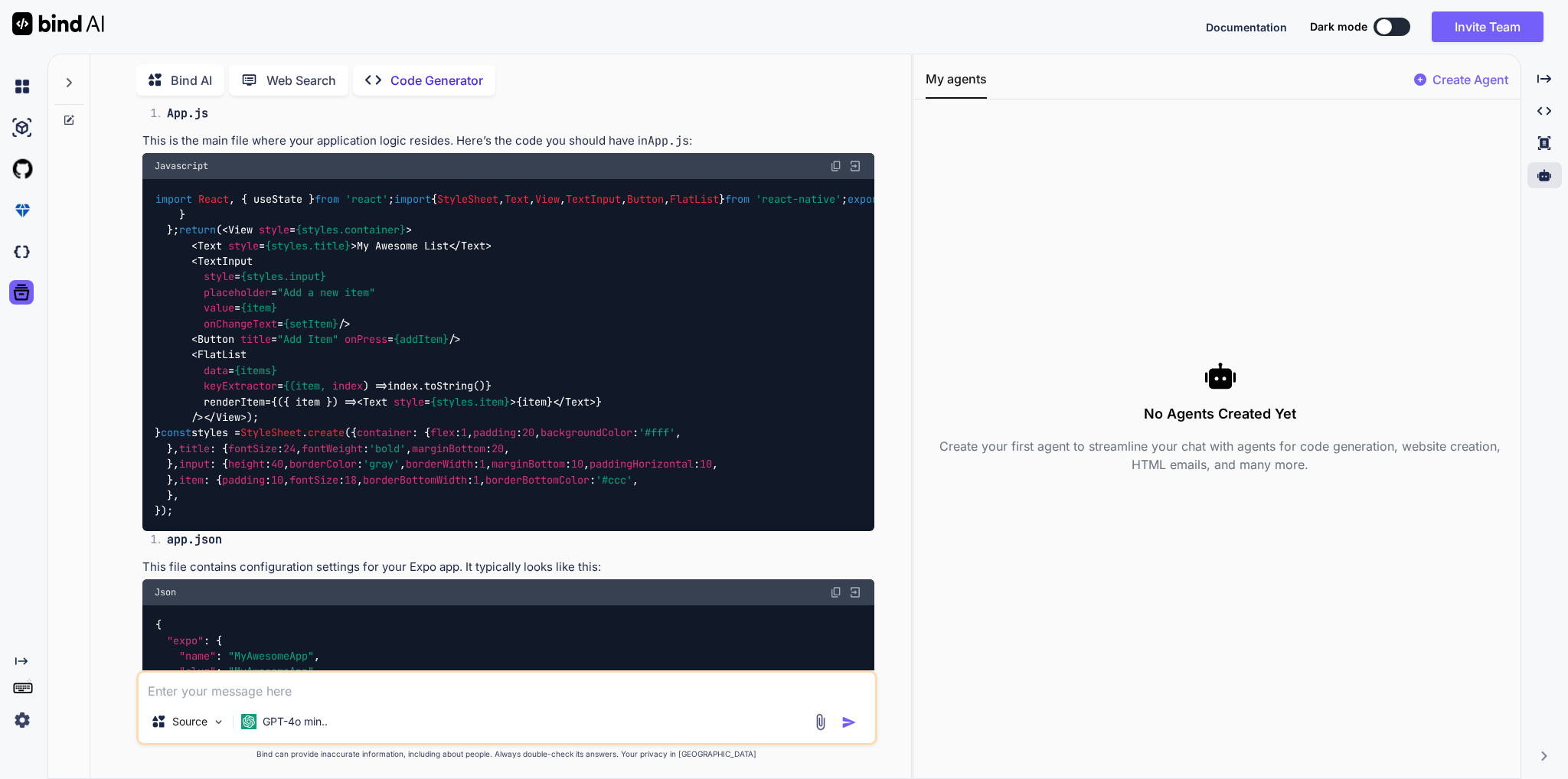
scroll to position [1592, 0]
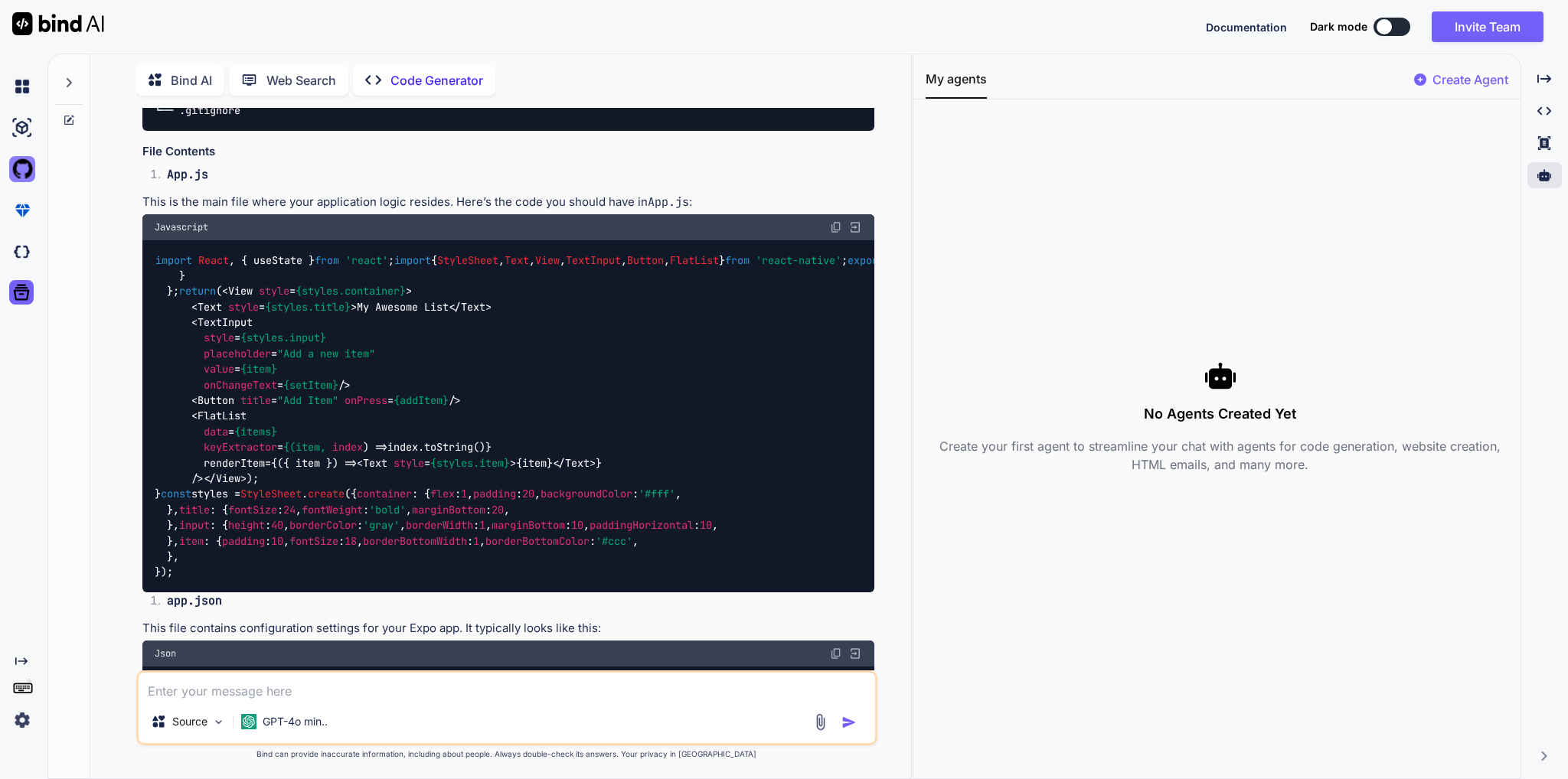
click at [14, 167] on img at bounding box center [22, 169] width 26 height 26
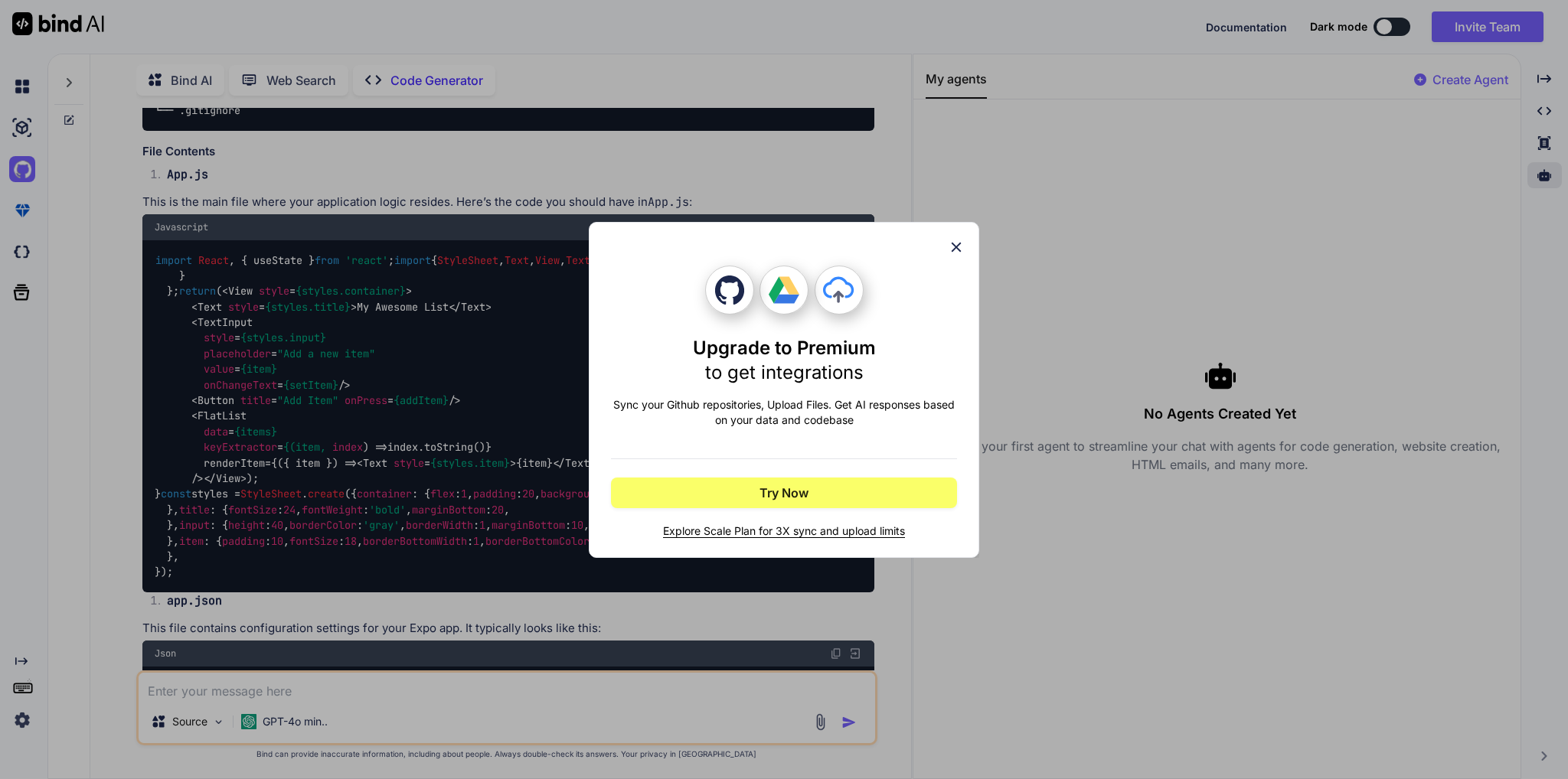
click at [951, 248] on icon at bounding box center [956, 247] width 17 height 17
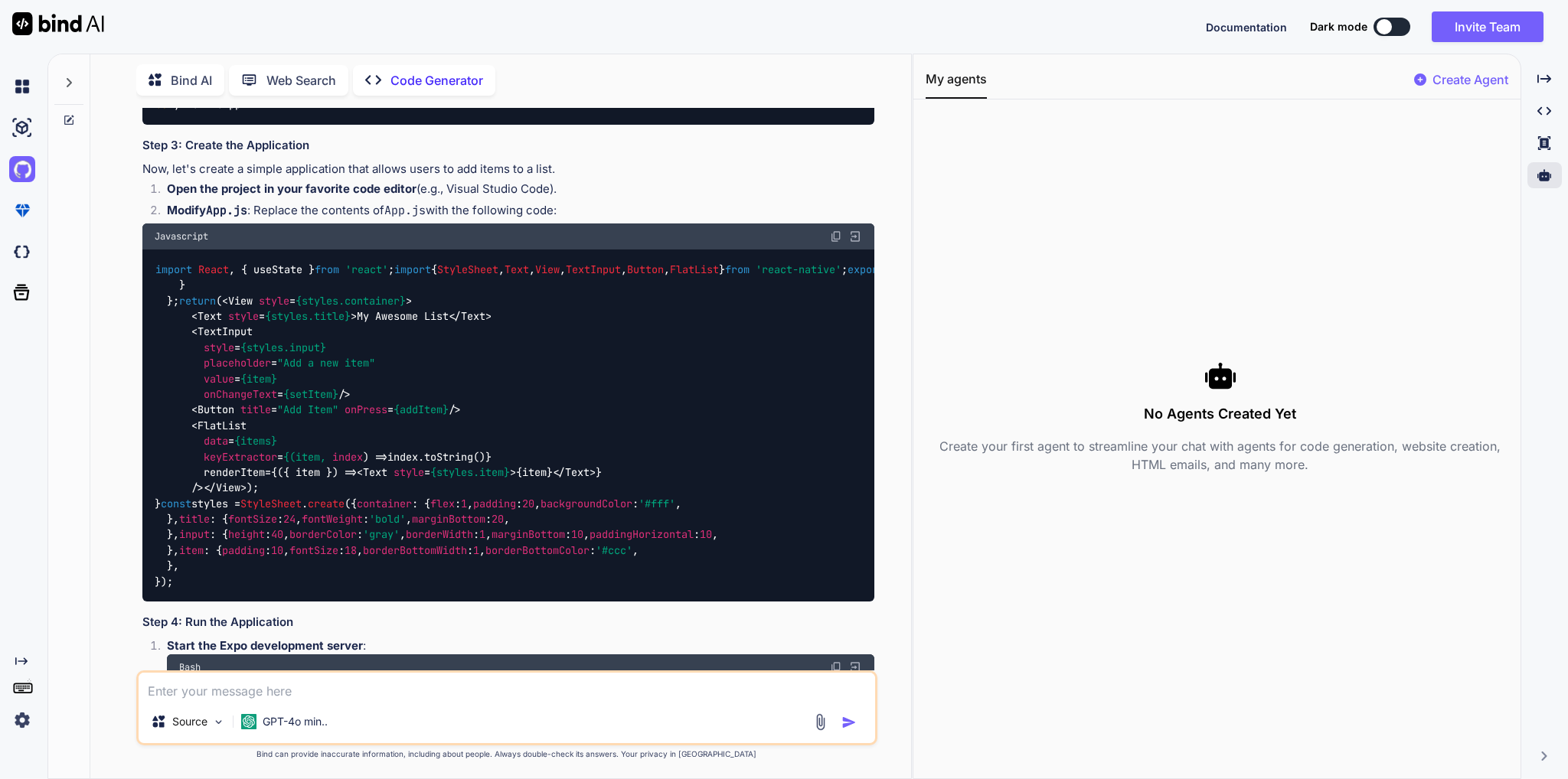
scroll to position [159, 0]
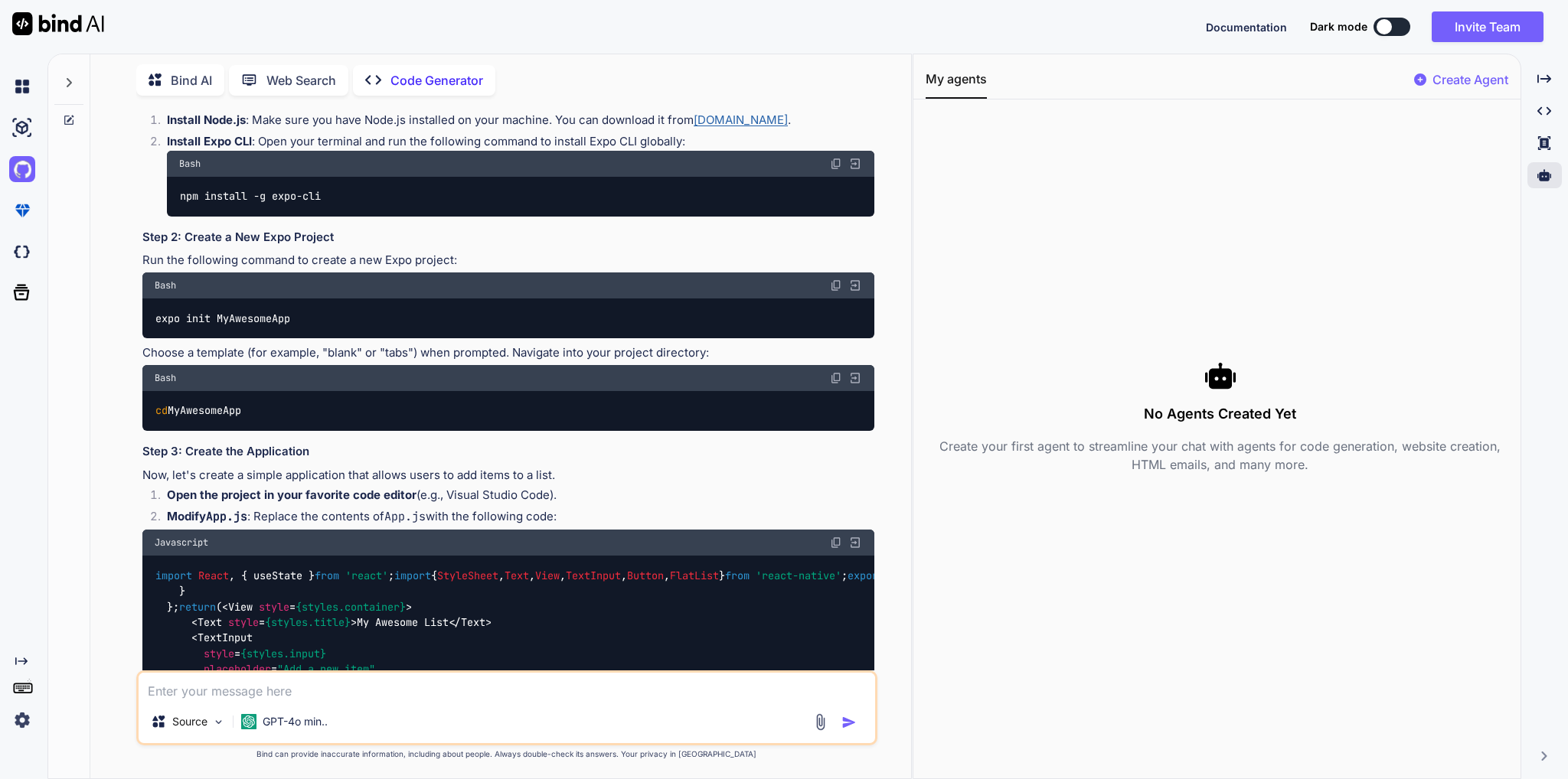
click at [70, 118] on icon at bounding box center [69, 119] width 12 height 12
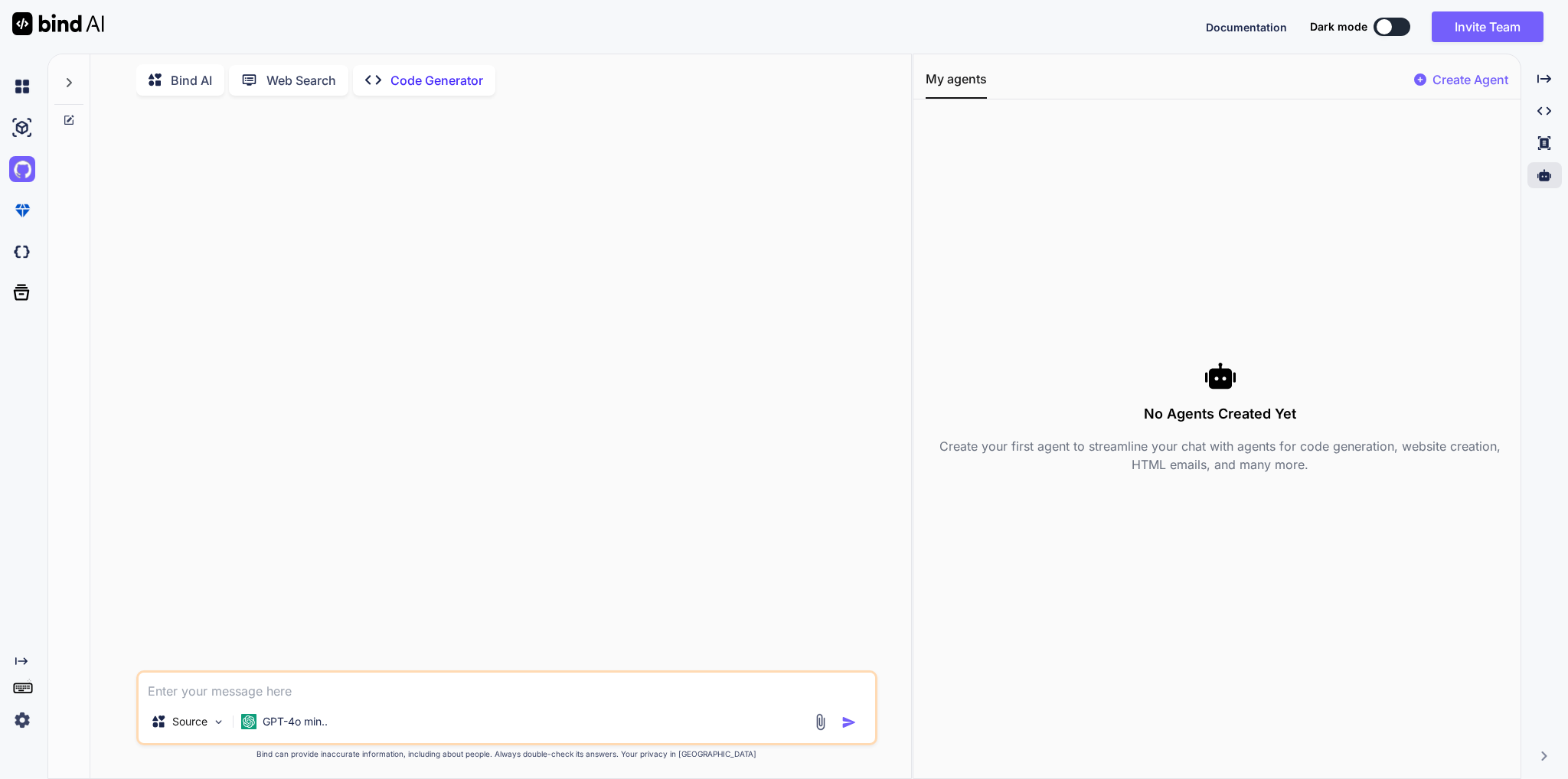
click at [67, 114] on icon at bounding box center [69, 119] width 12 height 12
click at [76, 83] on div at bounding box center [69, 79] width 29 height 53
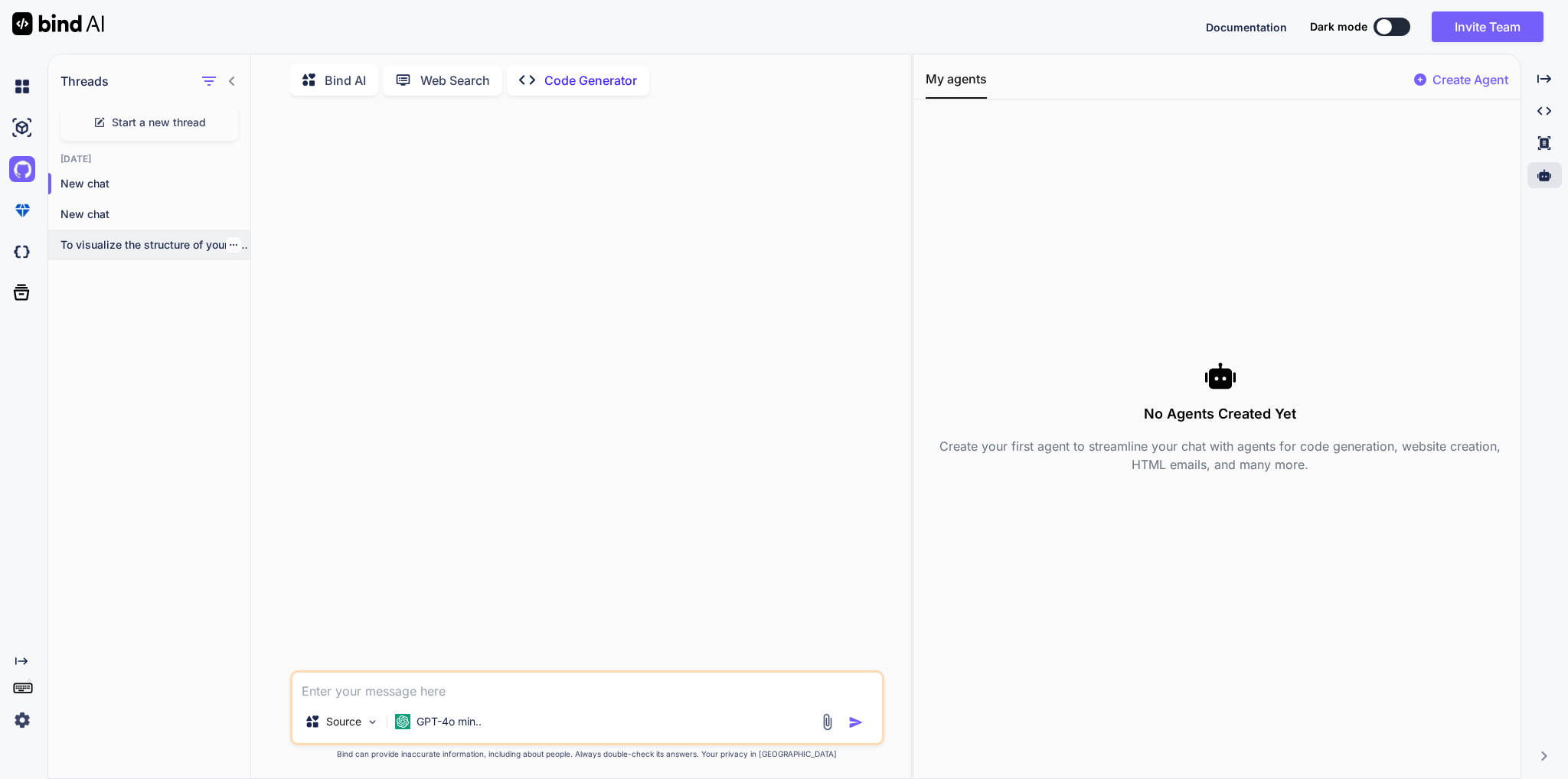
click at [120, 241] on p "To visualize the structure of your React..." at bounding box center [156, 245] width 190 height 16
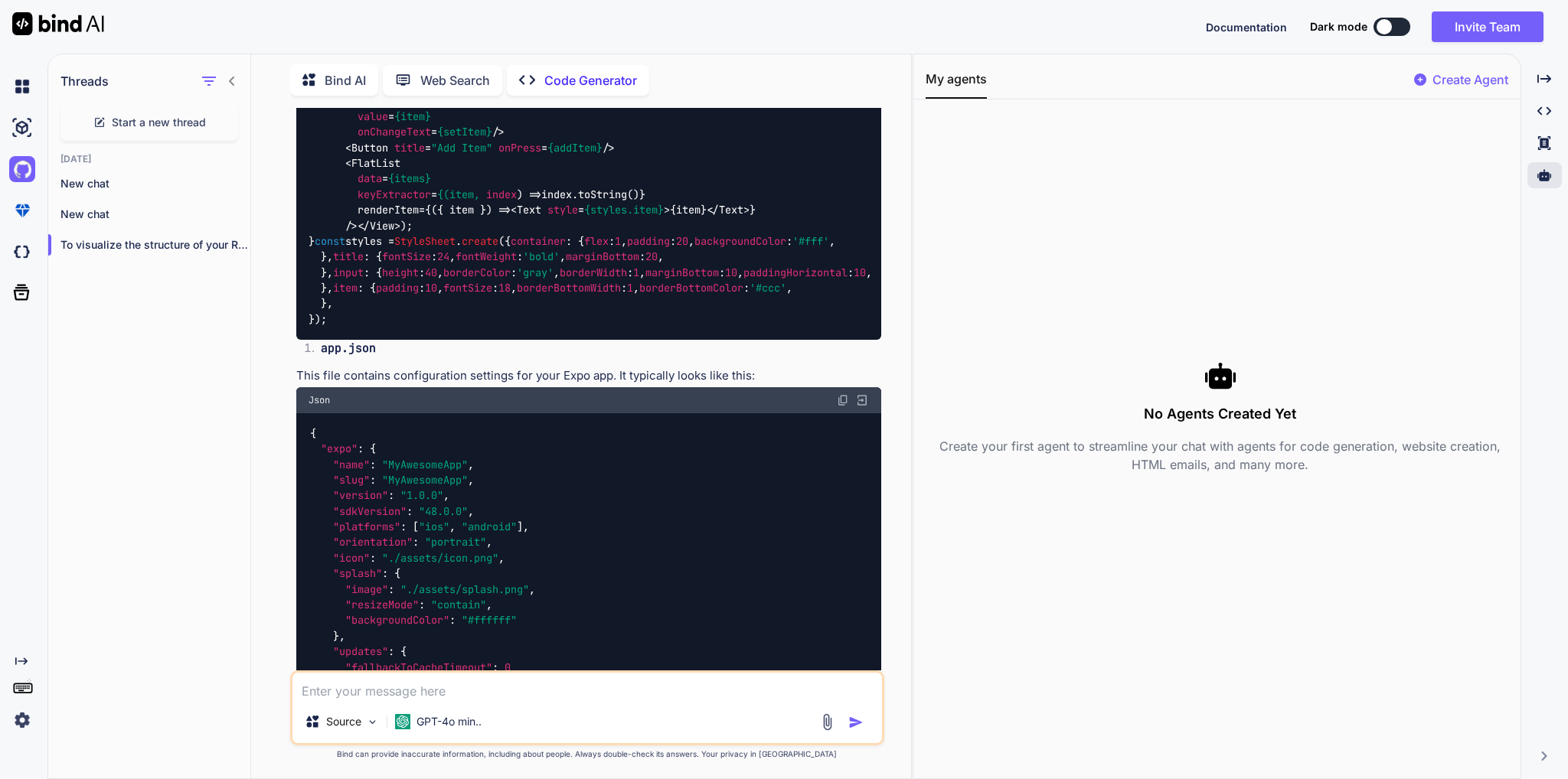
scroll to position [1884, 0]
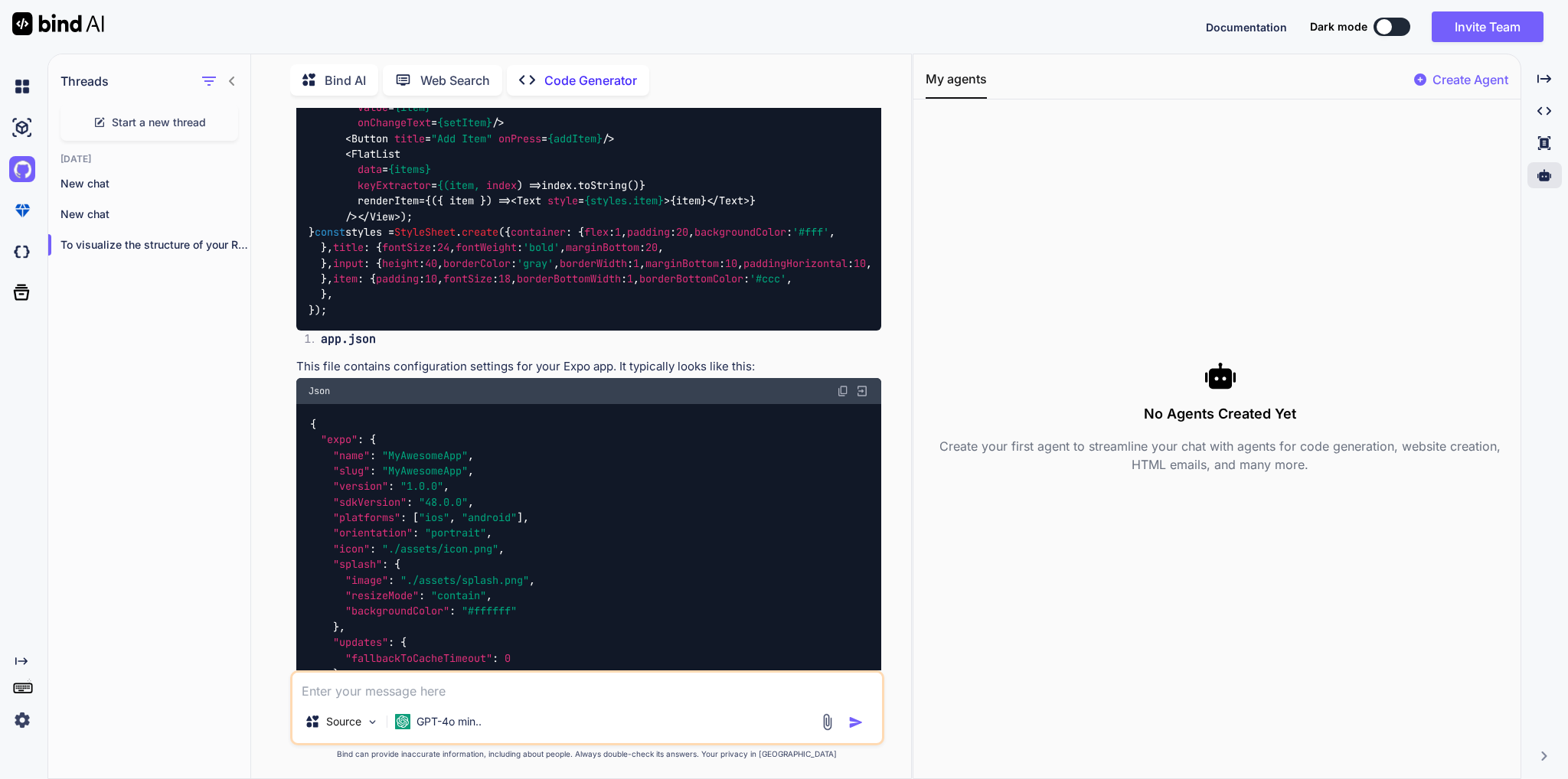
click at [229, 80] on icon at bounding box center [232, 81] width 12 height 12
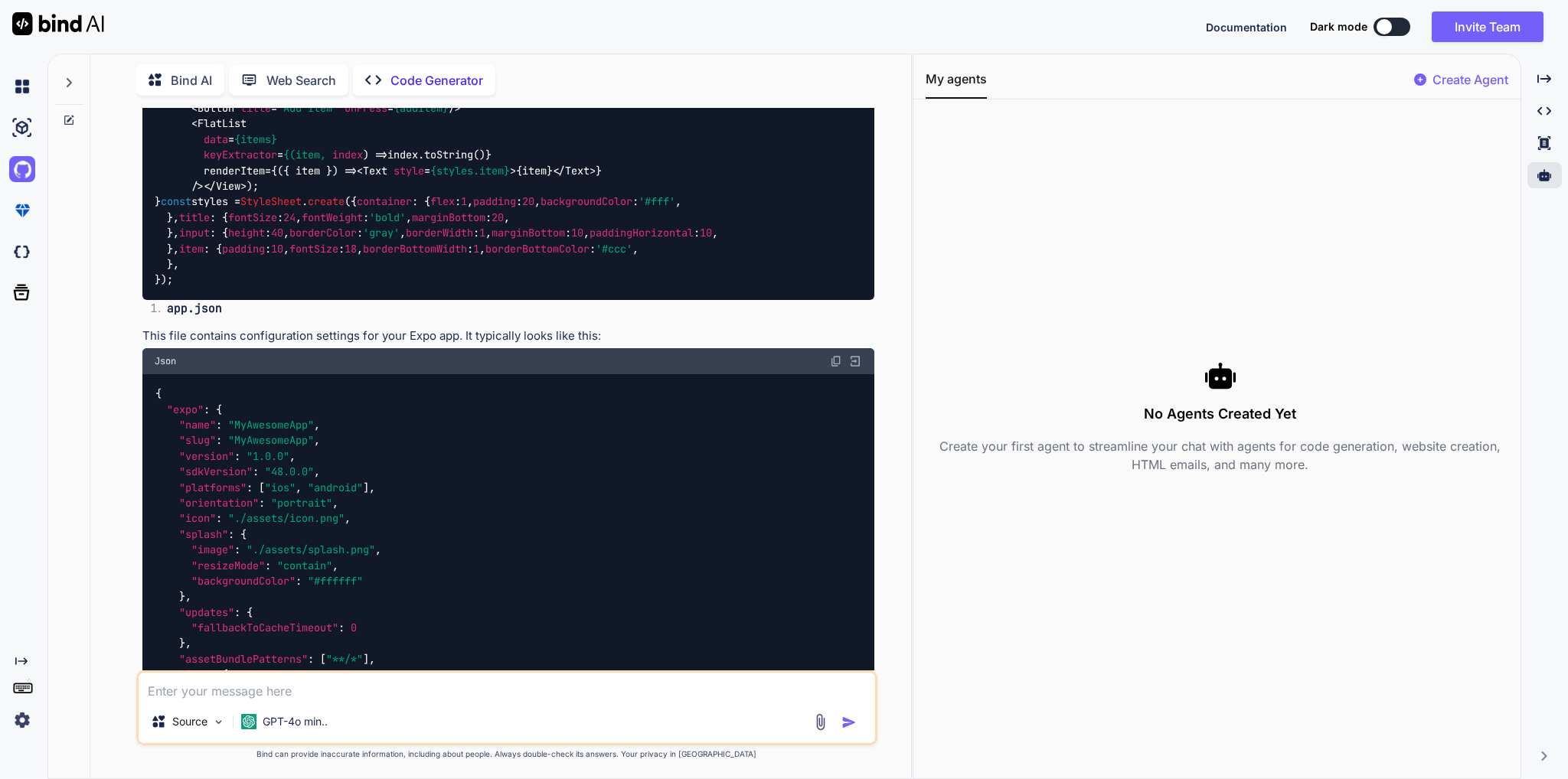
scroll to position [1854, 0]
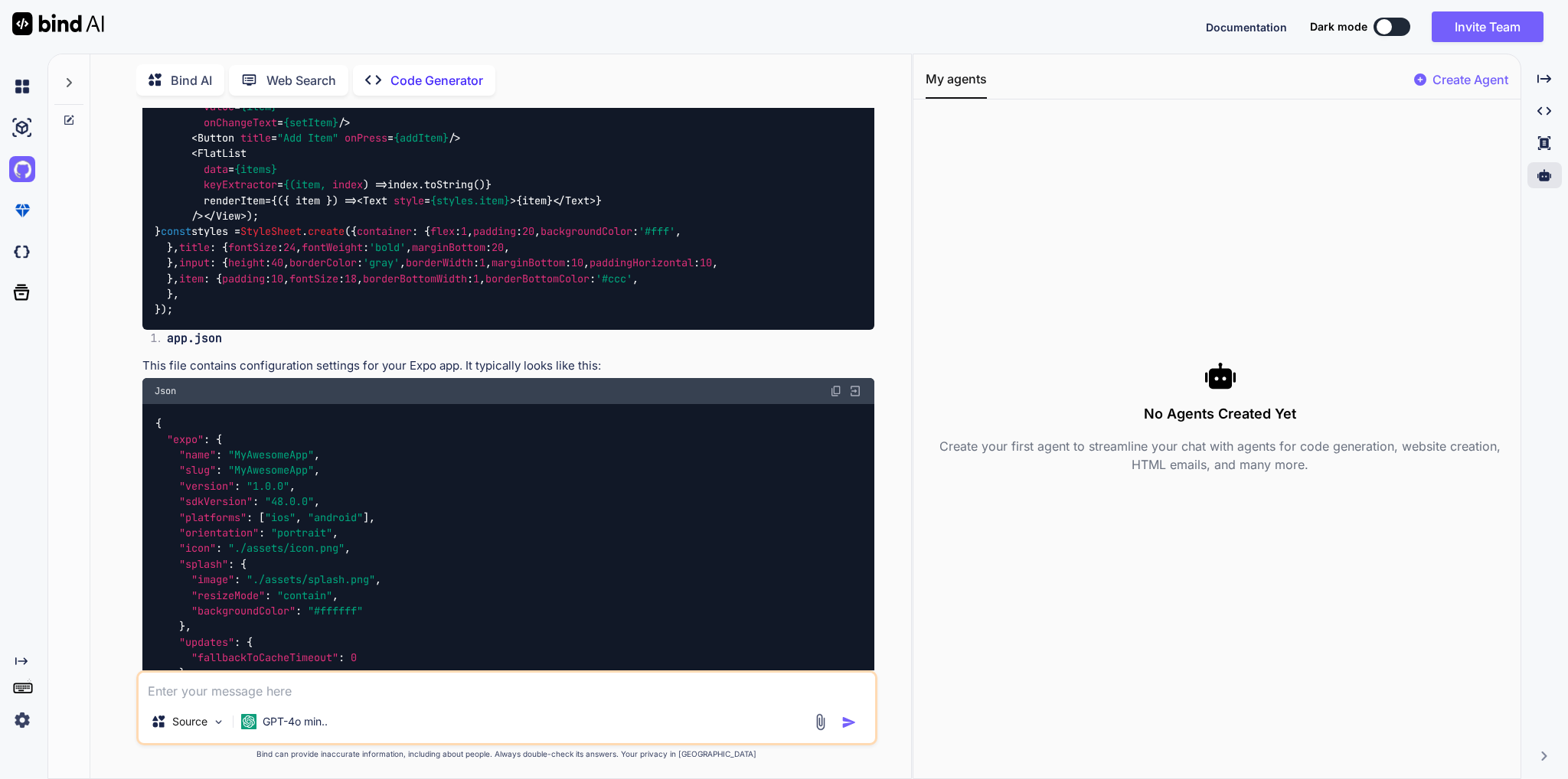
click at [301, 687] on textarea at bounding box center [506, 687] width 736 height 28
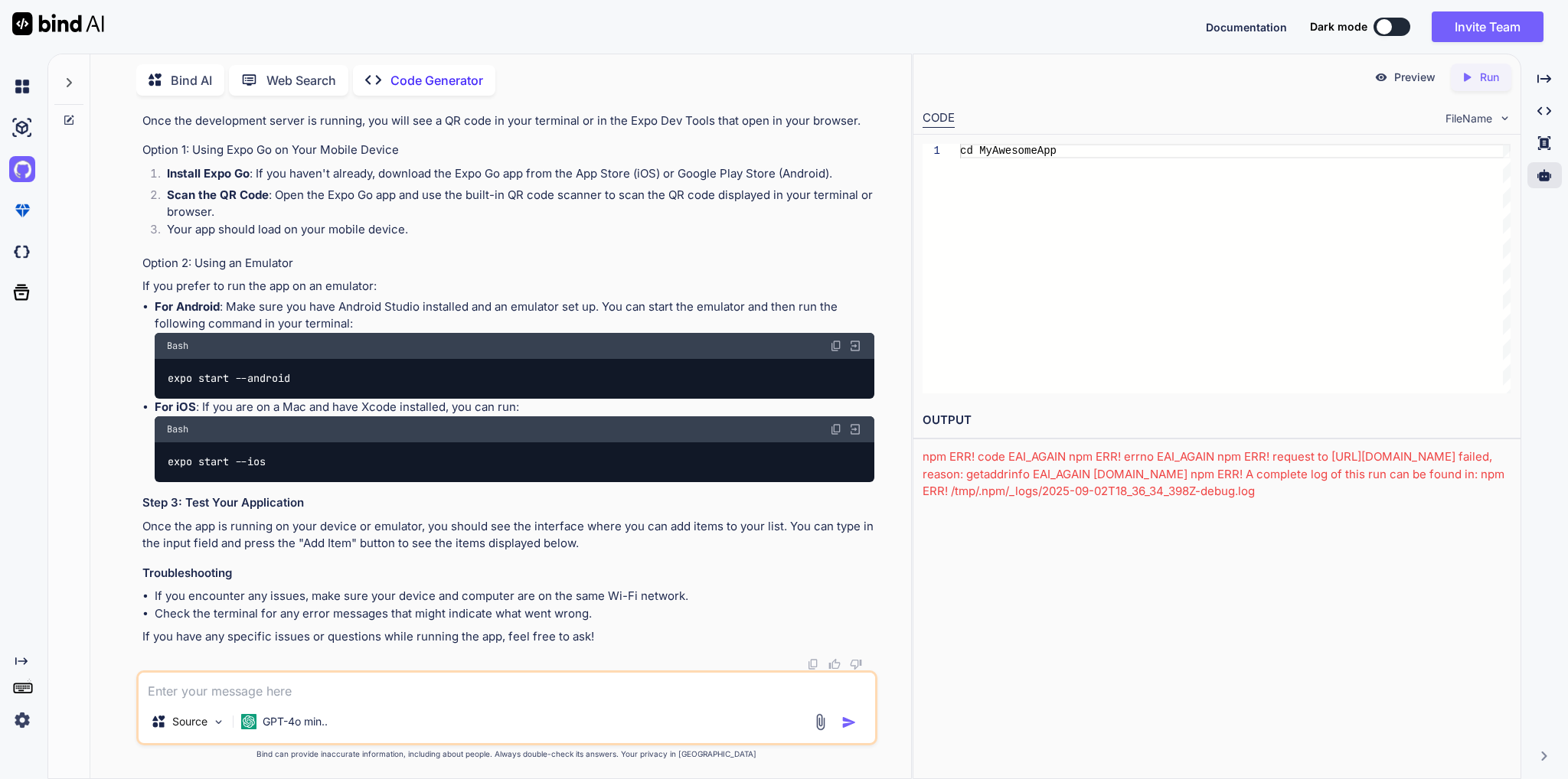
scroll to position [5141, 0]
click at [15, 660] on icon "Created with Pixso." at bounding box center [18, 660] width 18 height 12
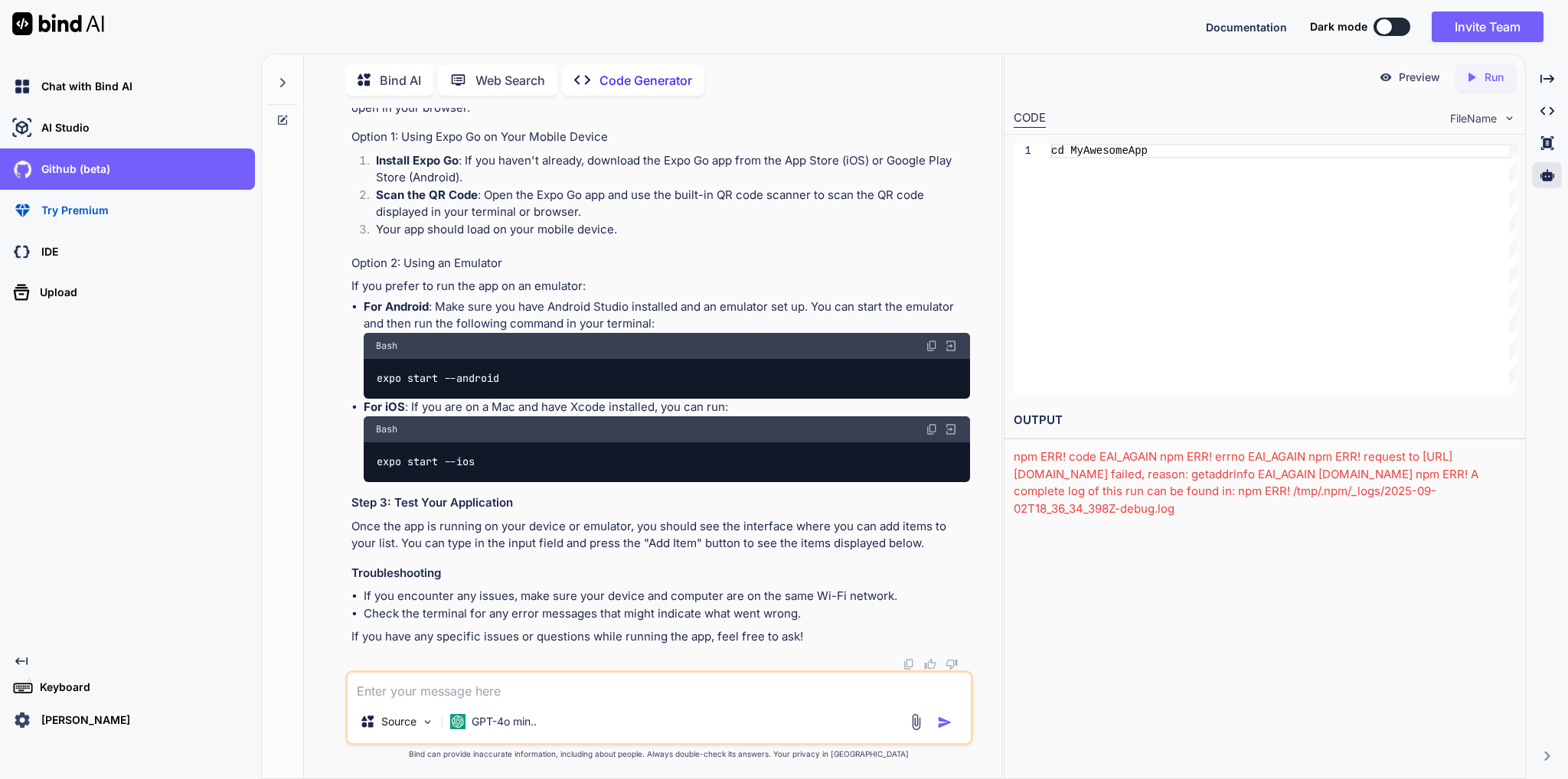
click at [23, 657] on icon "Created with Pixso." at bounding box center [21, 660] width 12 height 12
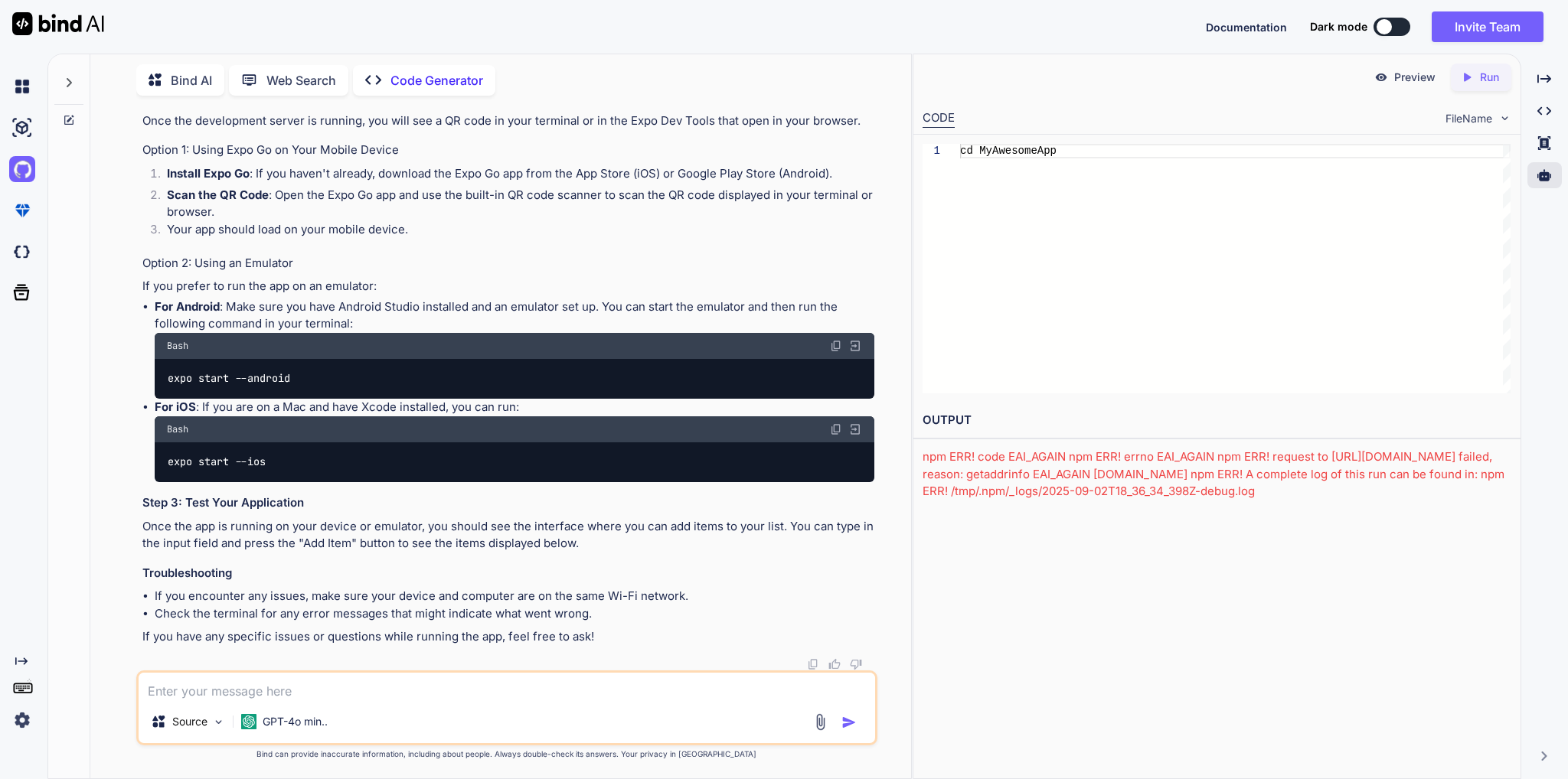
scroll to position [5141, 0]
click at [17, 88] on img at bounding box center [22, 87] width 26 height 26
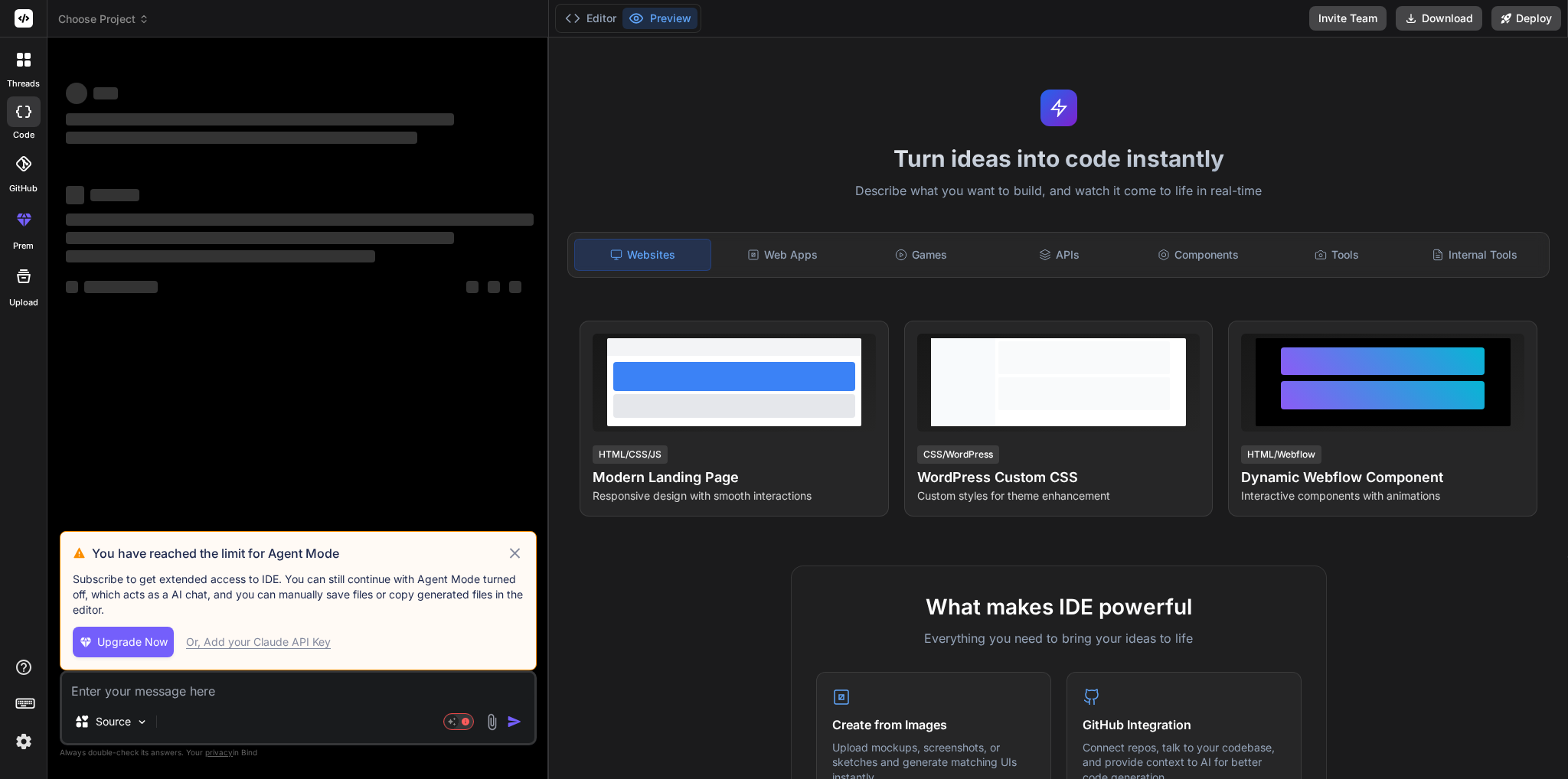
type textarea "x"
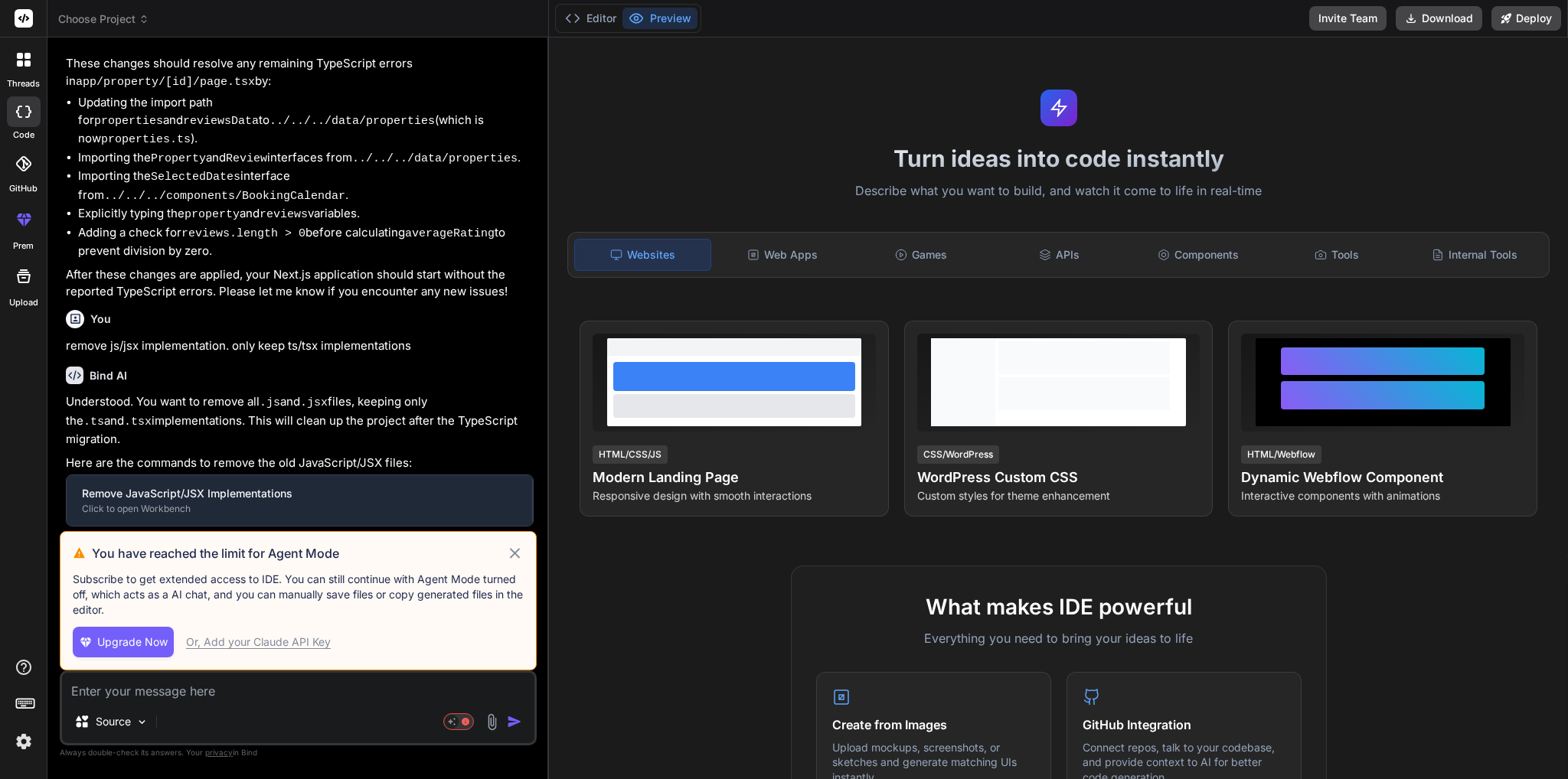
scroll to position [1438, 0]
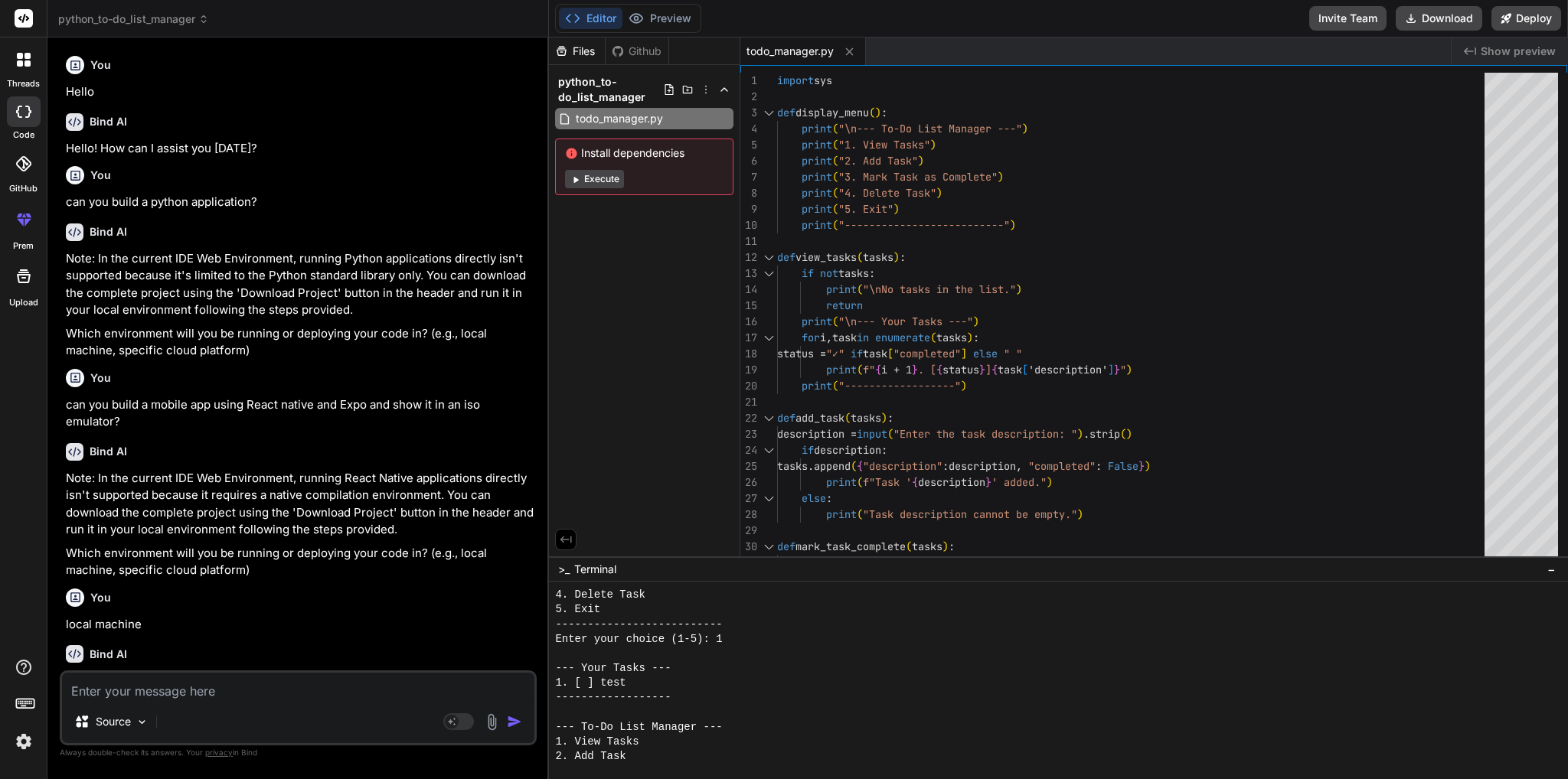
scroll to position [349, 0]
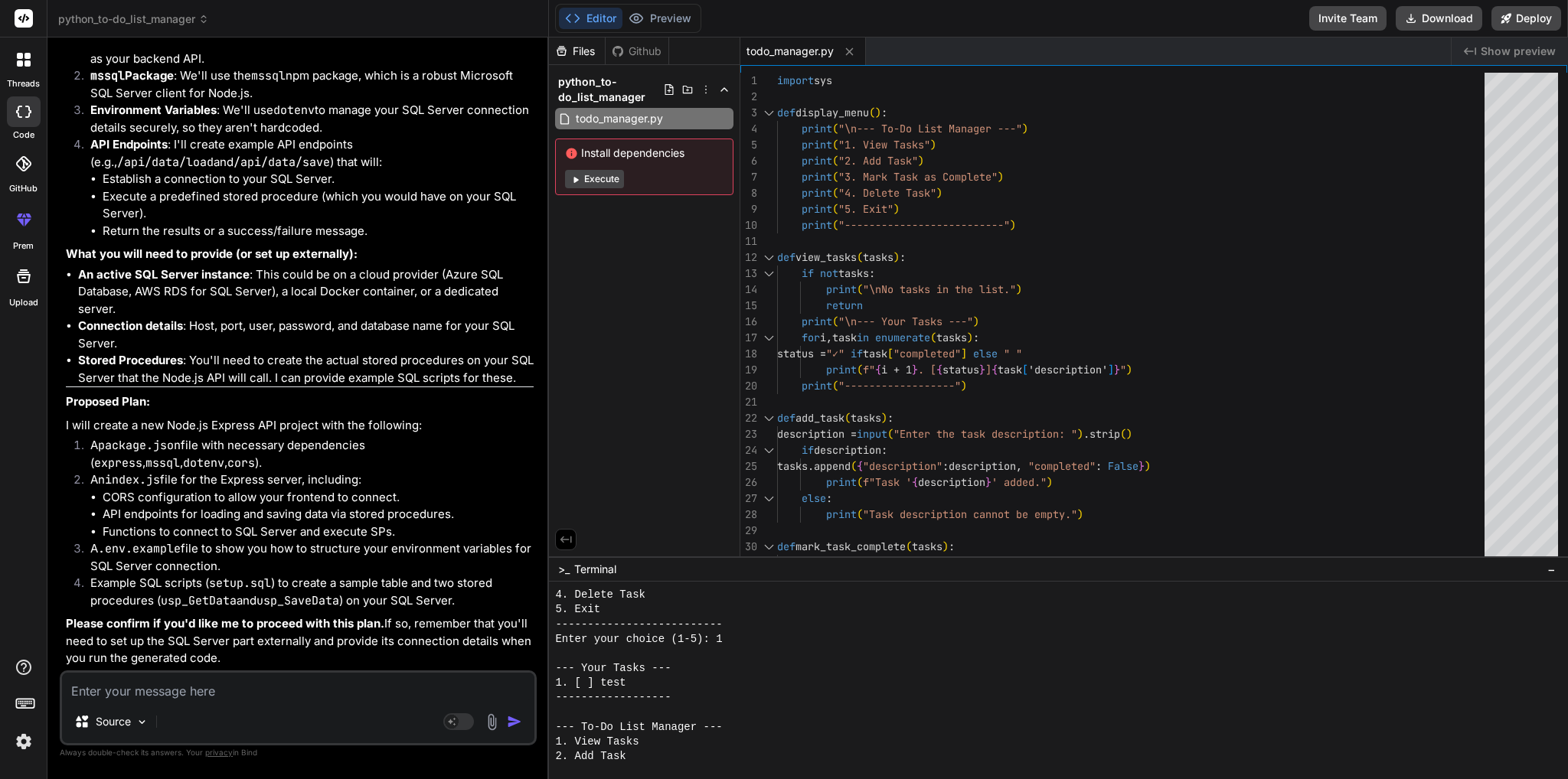
click at [21, 20] on rect at bounding box center [24, 18] width 18 height 18
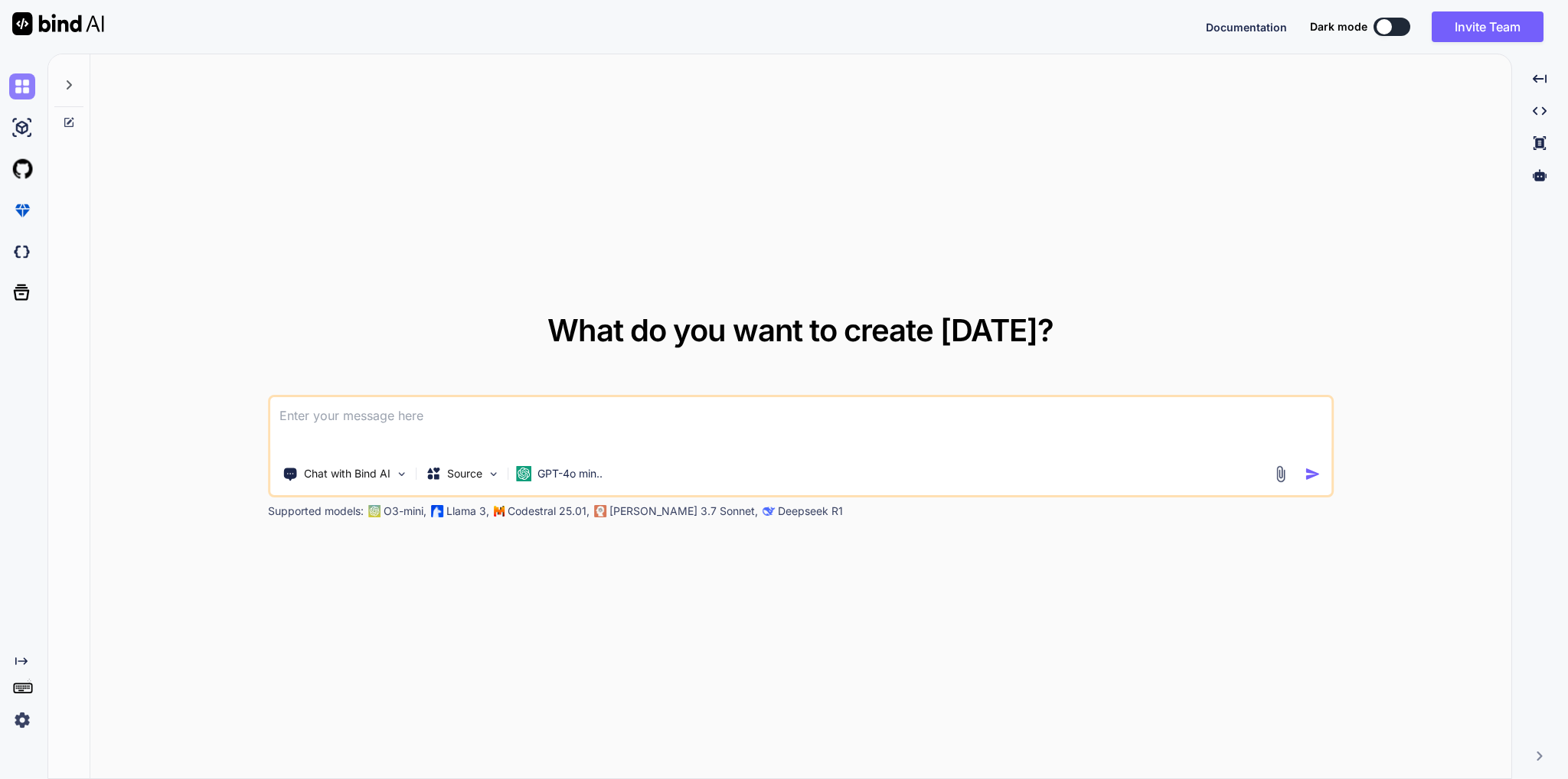
click at [25, 89] on img at bounding box center [22, 87] width 26 height 26
click at [72, 88] on icon at bounding box center [69, 84] width 12 height 12
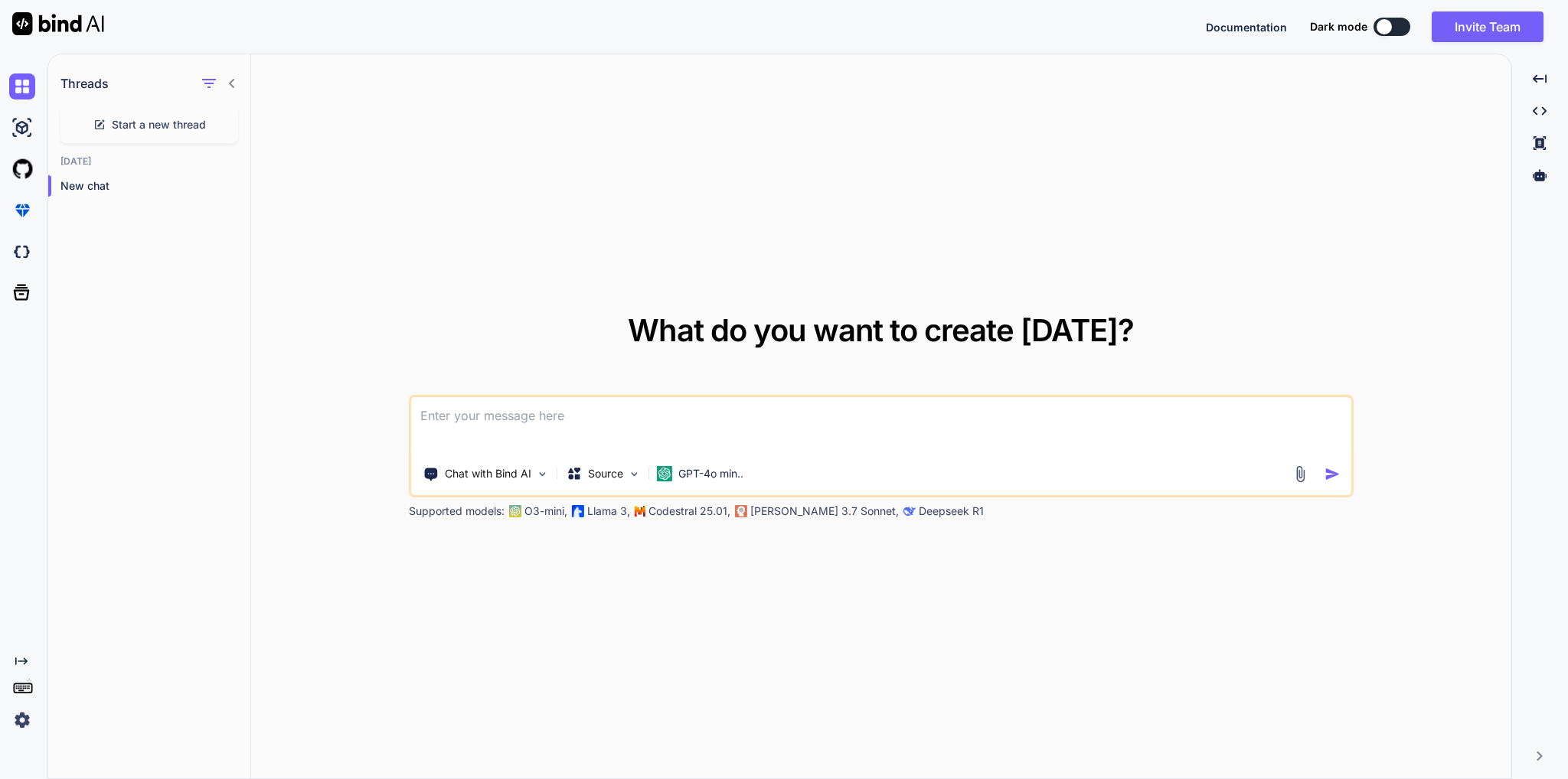
click at [236, 82] on icon at bounding box center [232, 83] width 12 height 12
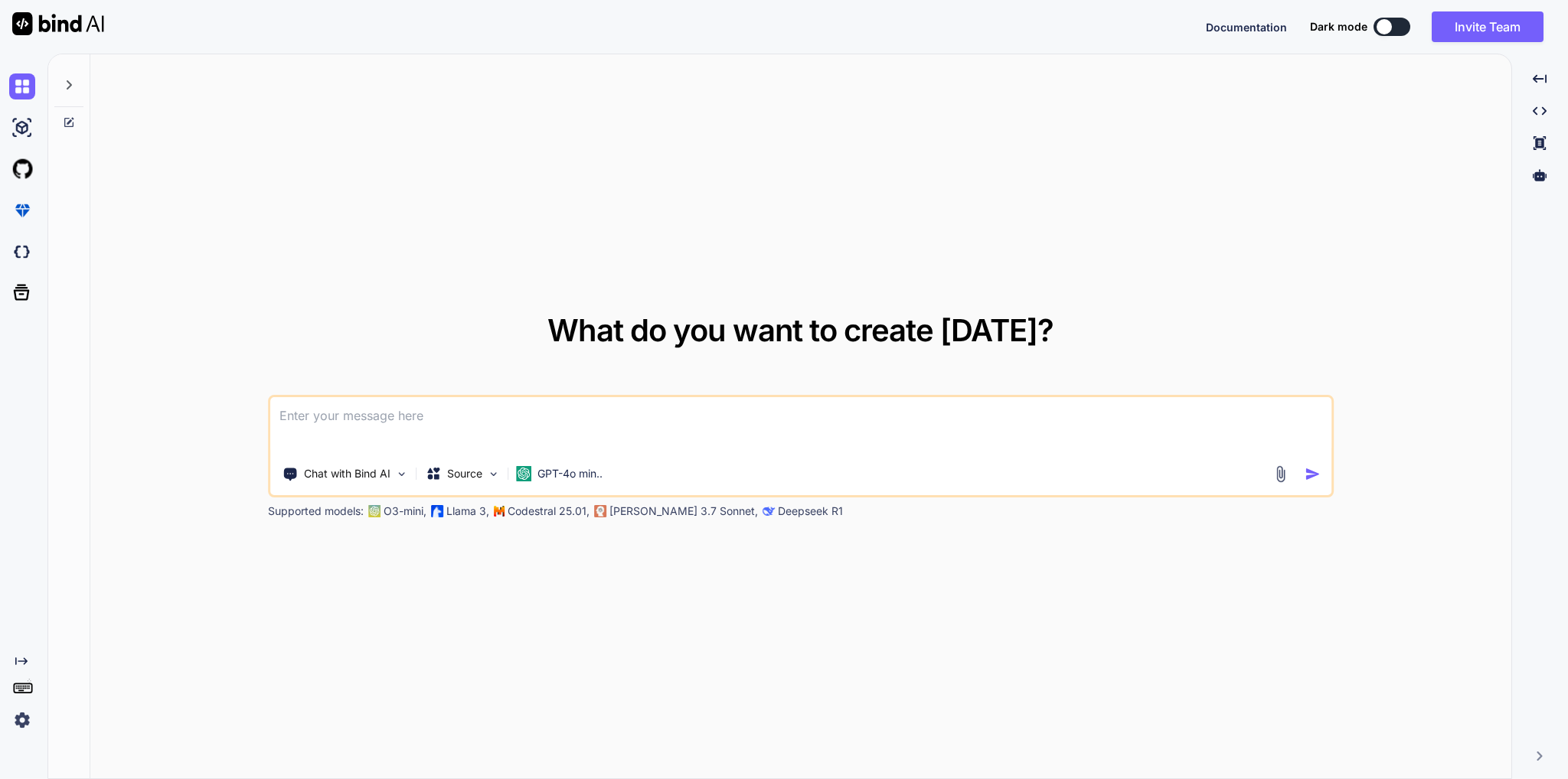
click at [20, 724] on img at bounding box center [22, 720] width 26 height 26
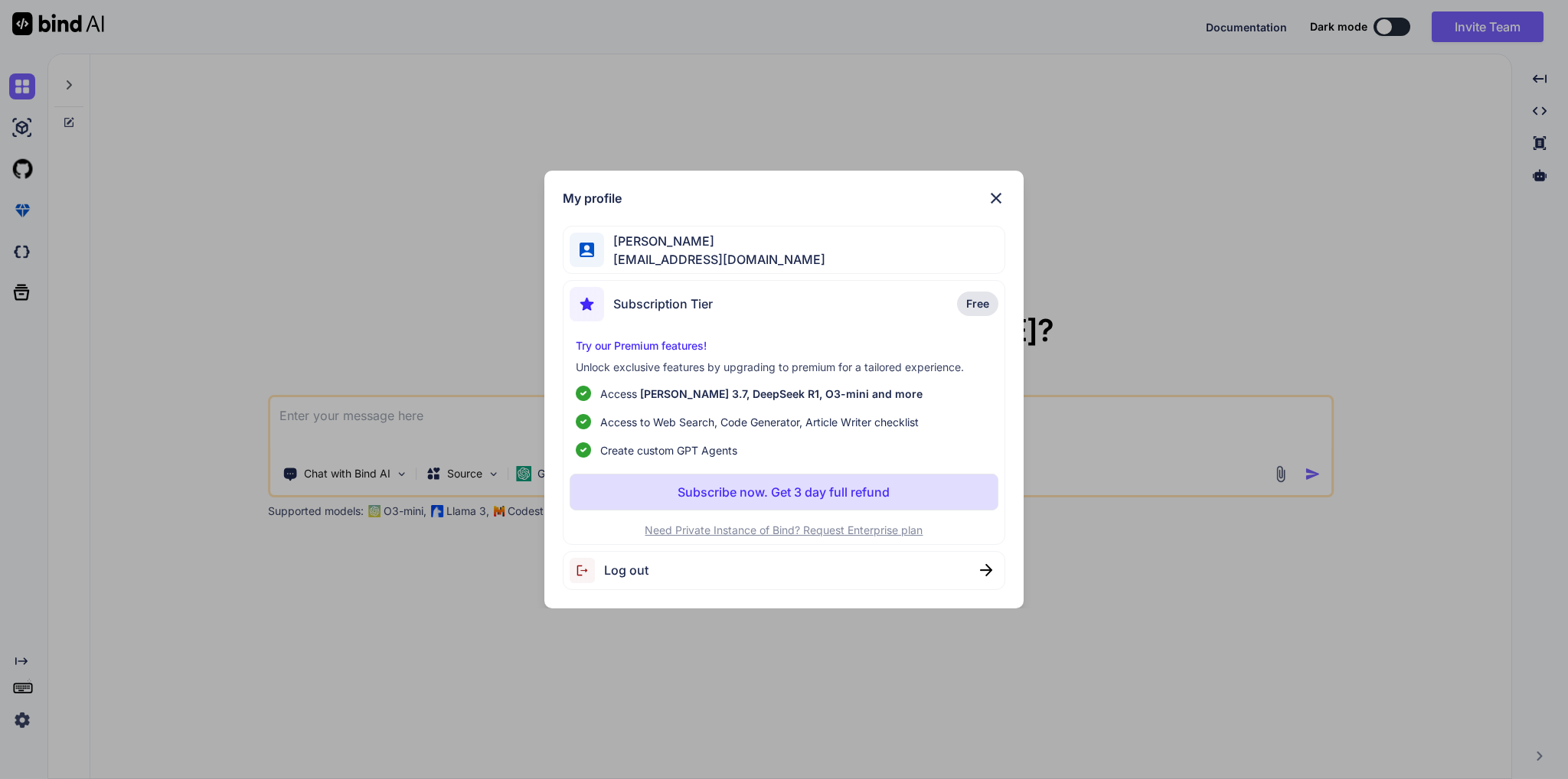
click at [992, 191] on img at bounding box center [996, 198] width 18 height 18
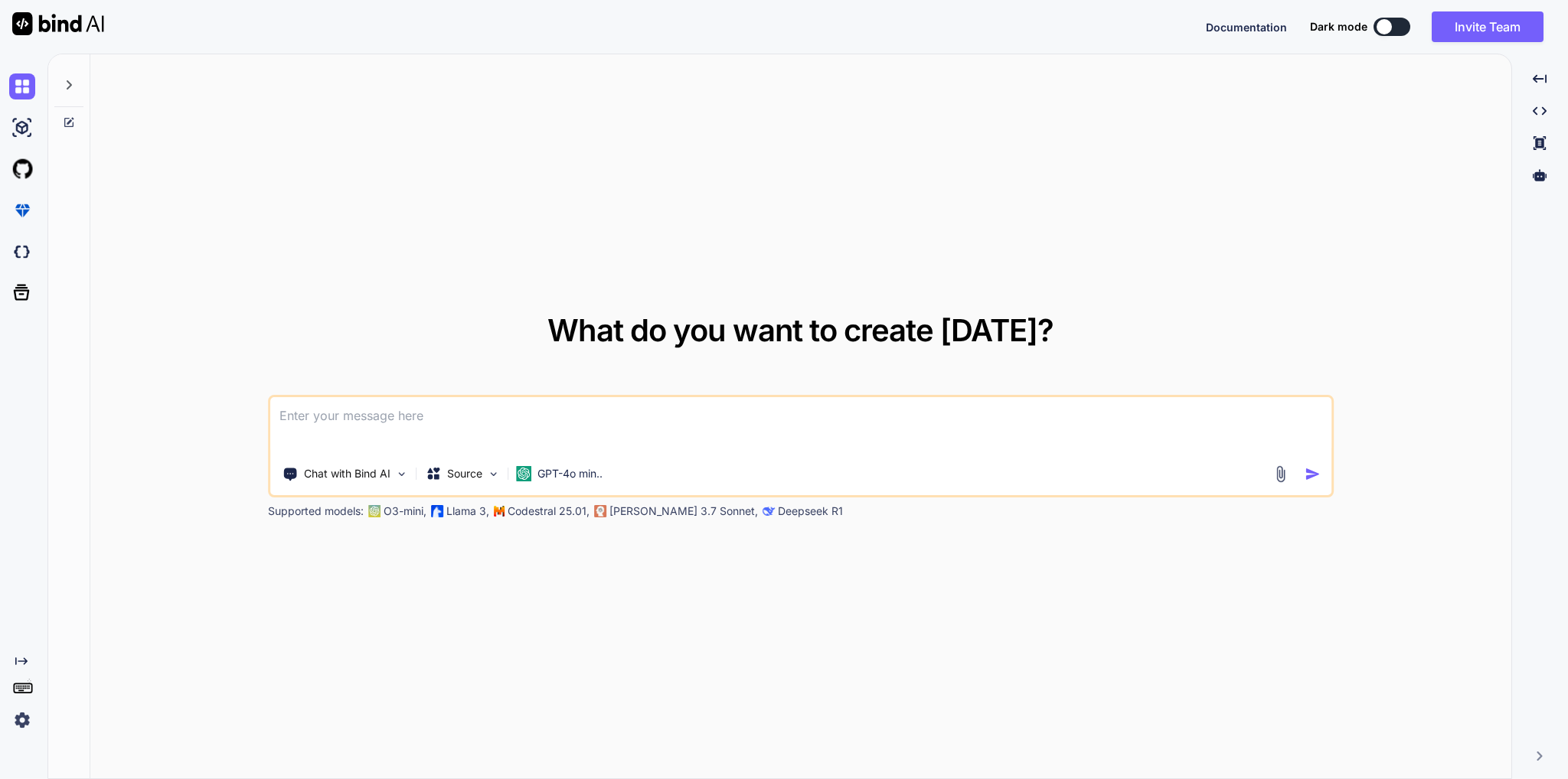
click at [21, 664] on icon "Created with Pixso." at bounding box center [21, 660] width 12 height 12
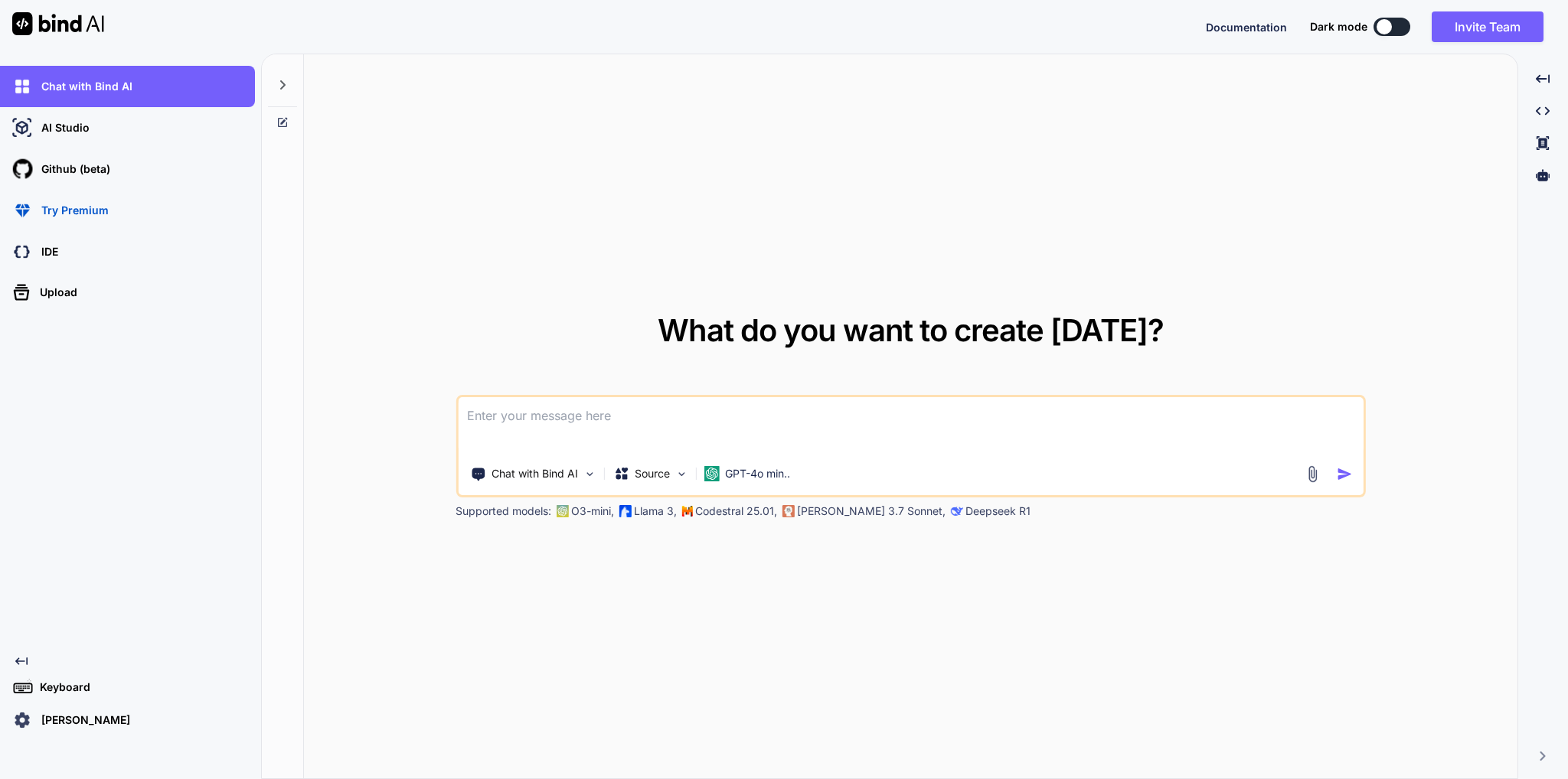
click at [20, 659] on icon "Created with Pixso." at bounding box center [21, 660] width 12 height 12
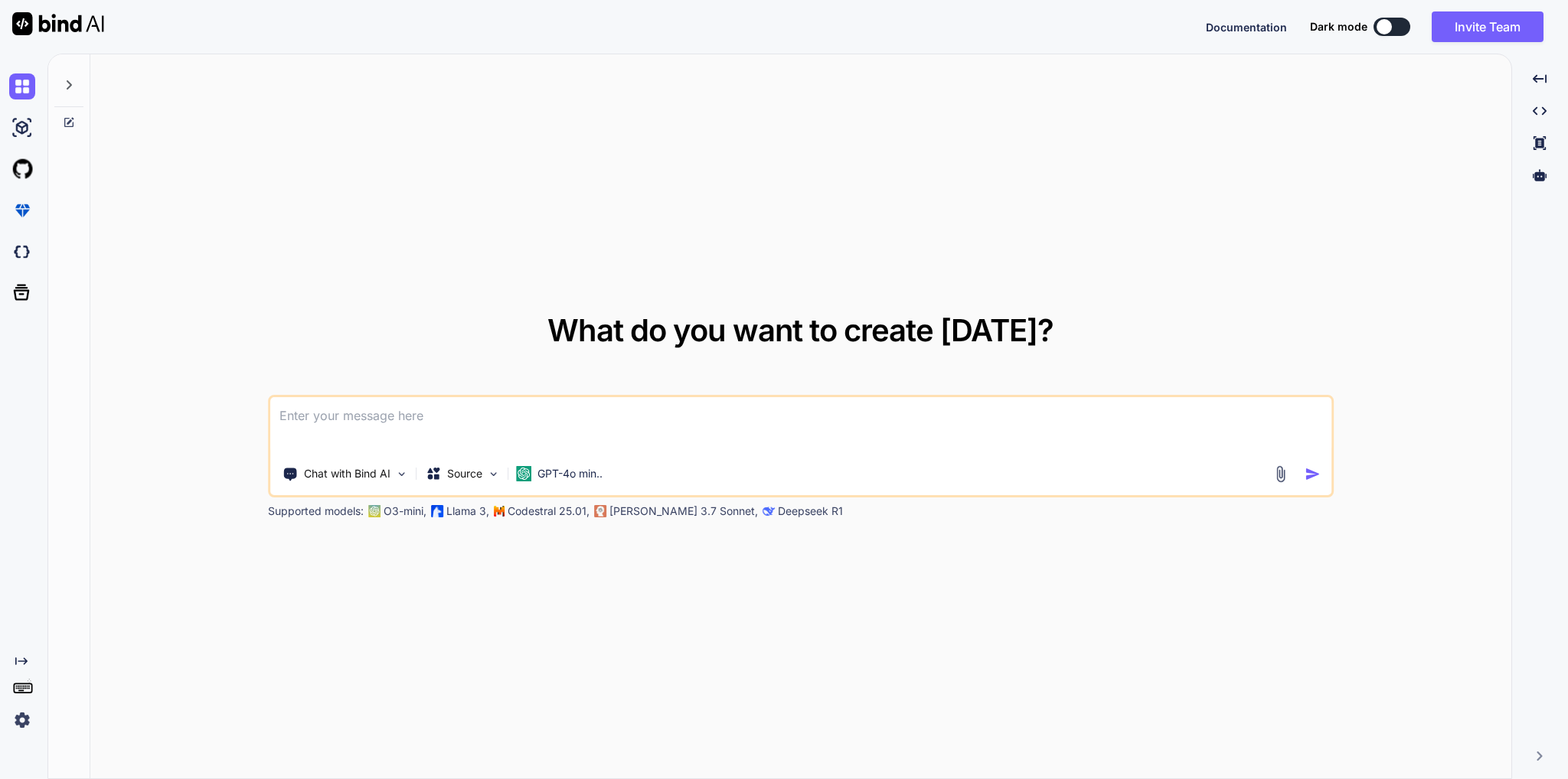
click at [20, 659] on icon "Created with Pixso." at bounding box center [21, 660] width 12 height 12
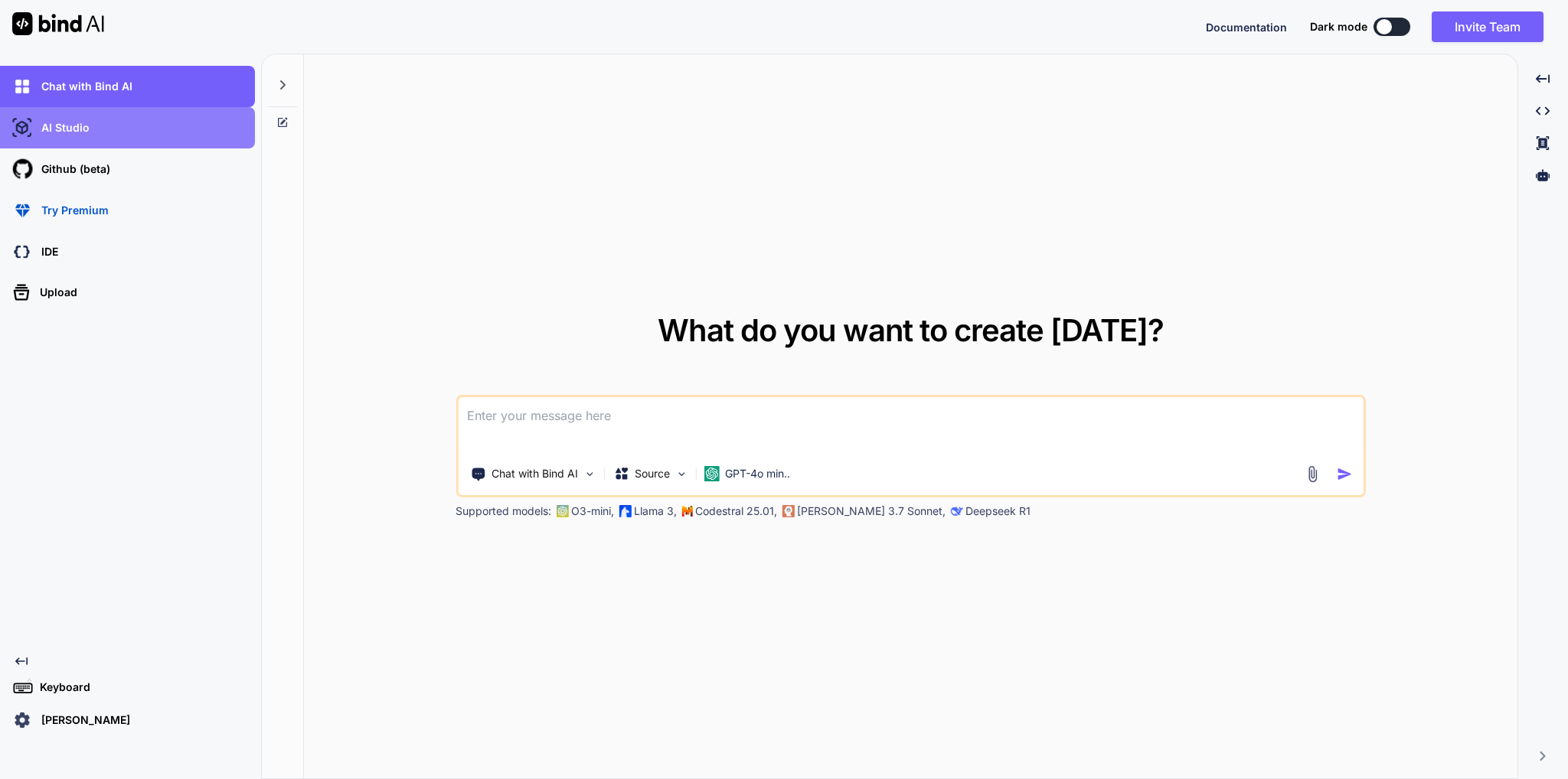
click at [58, 135] on p "AI Studio" at bounding box center [62, 128] width 54 height 16
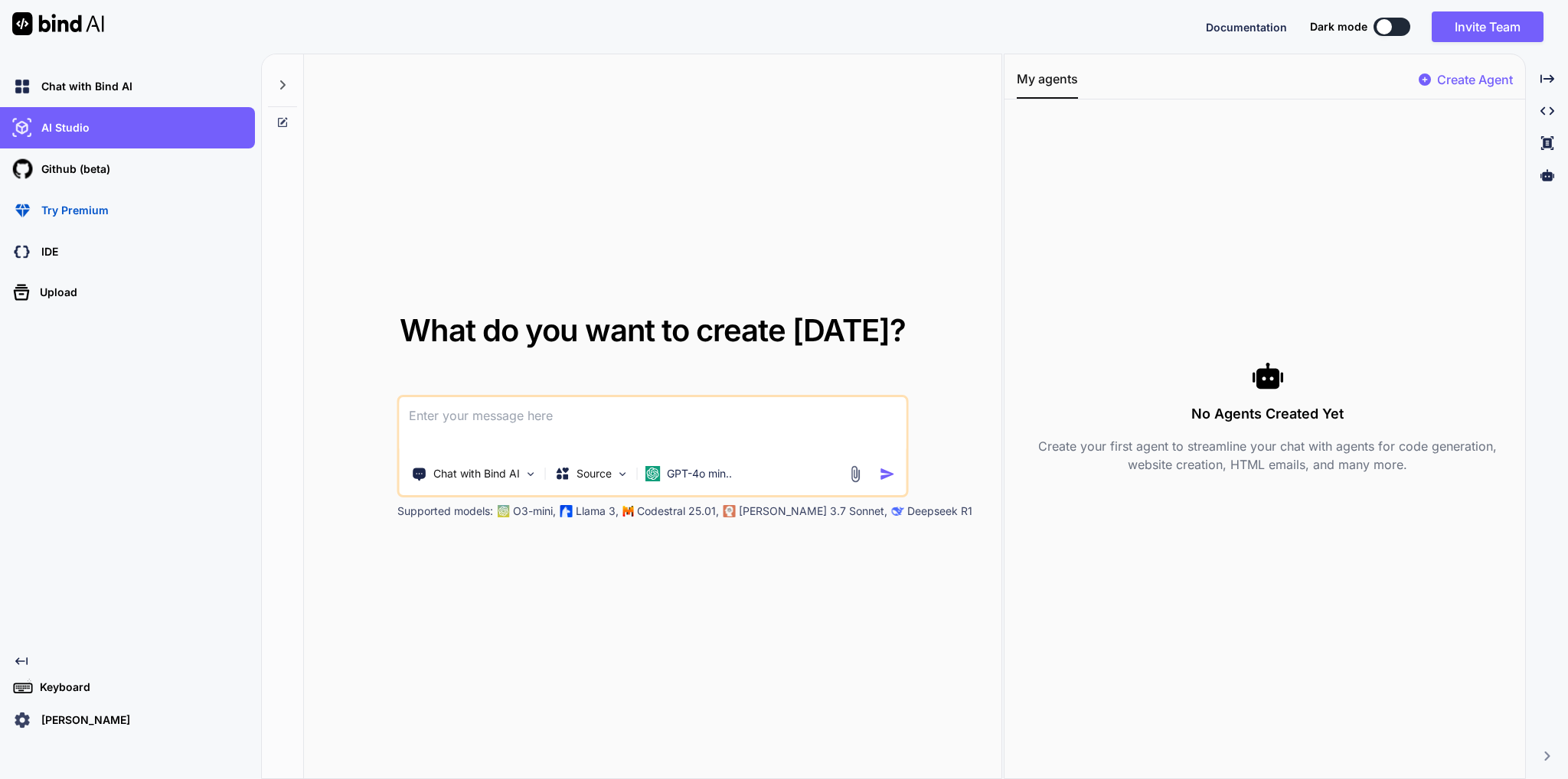
click at [14, 665] on icon "Created with Pixso." at bounding box center [18, 660] width 18 height 12
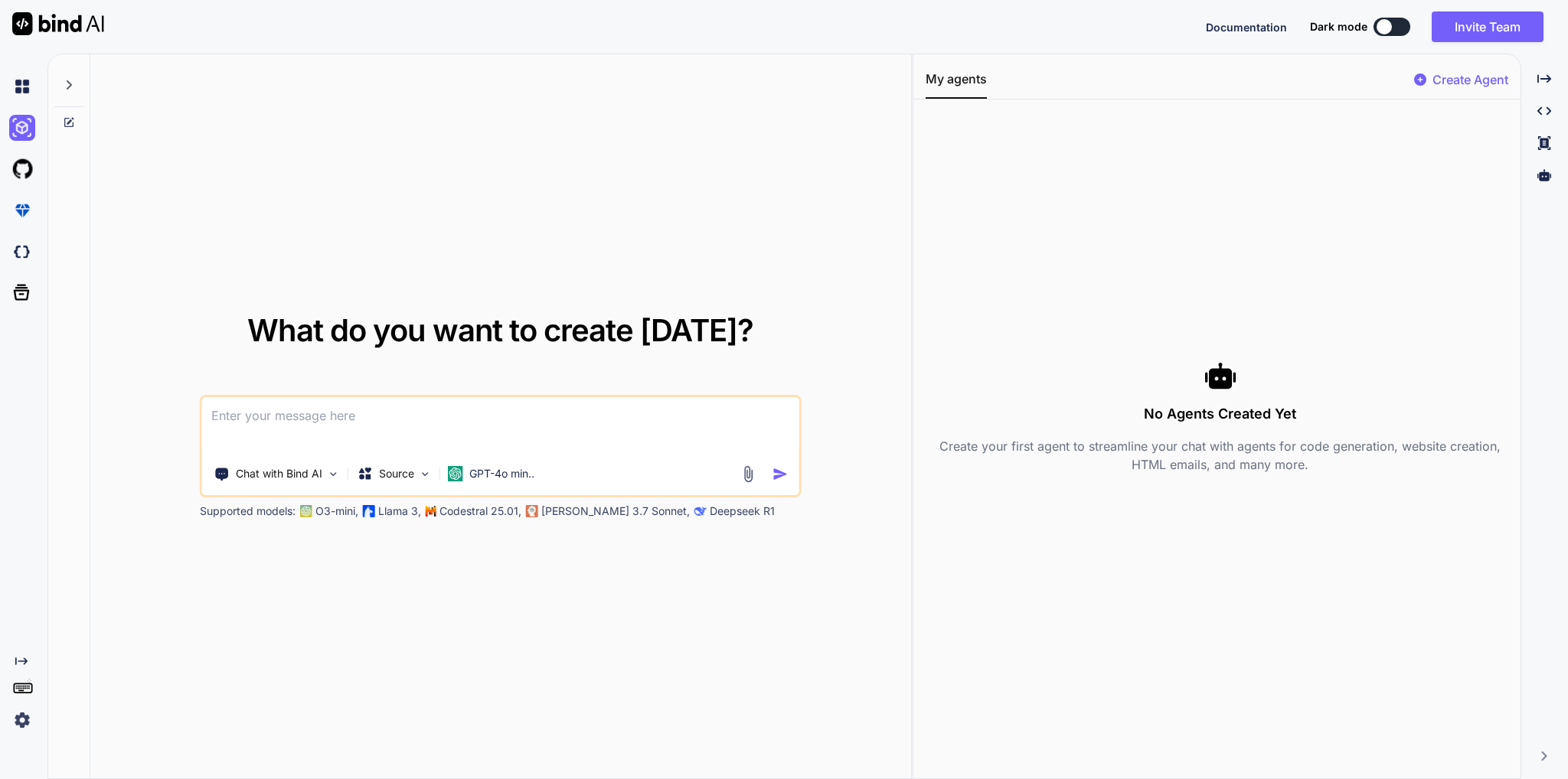
click at [24, 724] on img at bounding box center [22, 720] width 26 height 26
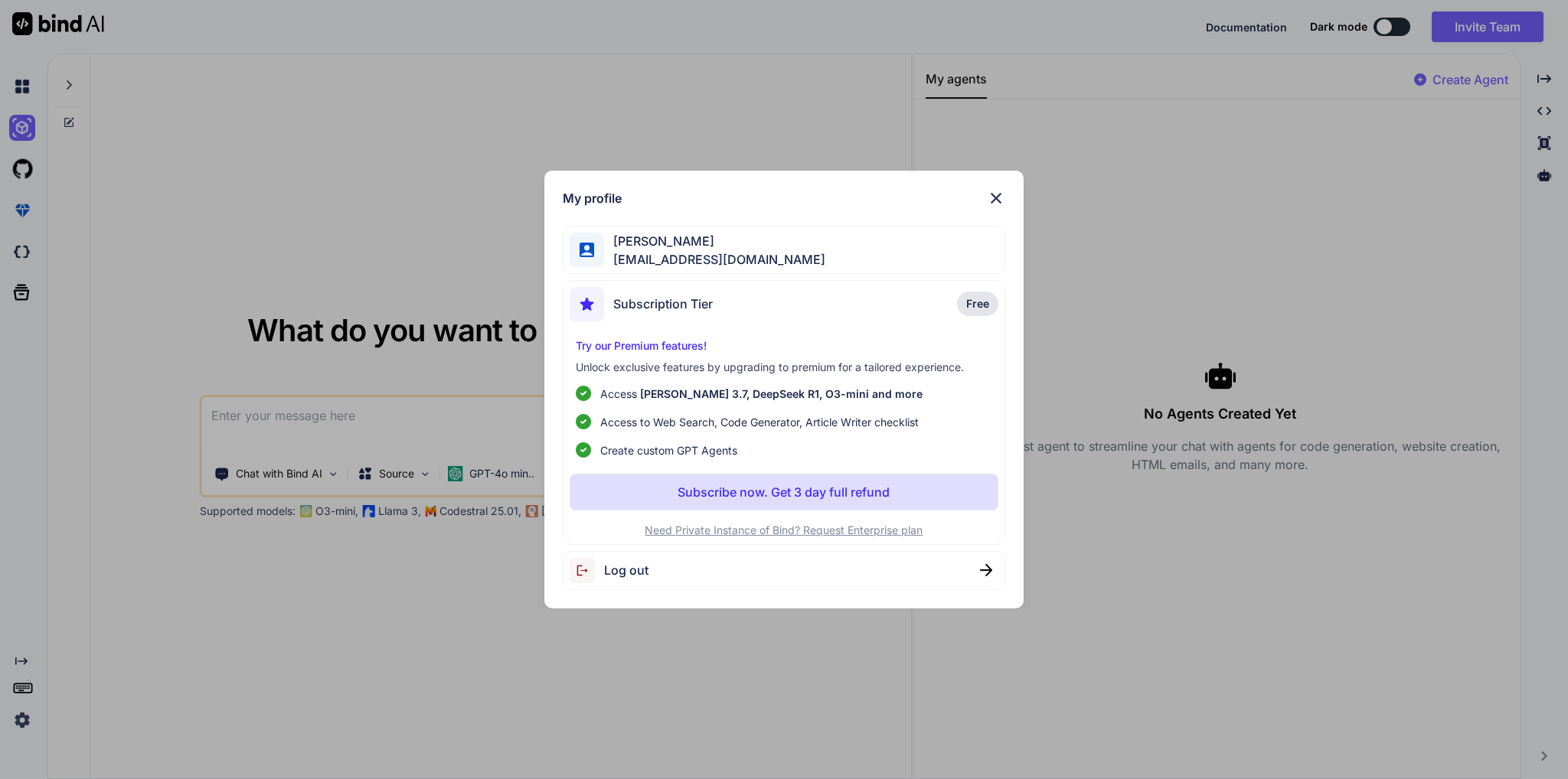
click at [999, 198] on img at bounding box center [996, 198] width 18 height 18
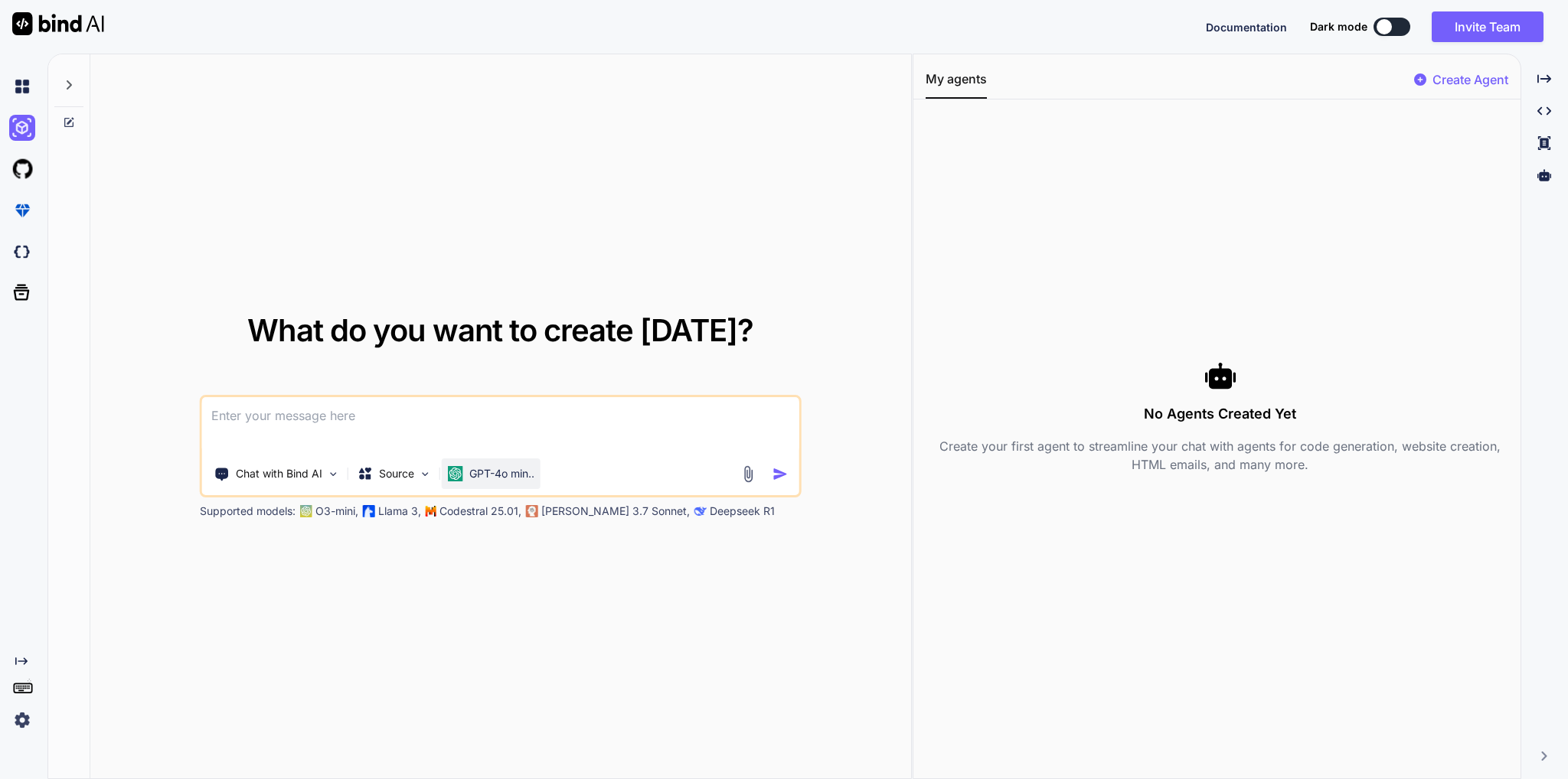
click at [532, 467] on p "GPT-4o min.." at bounding box center [501, 473] width 65 height 16
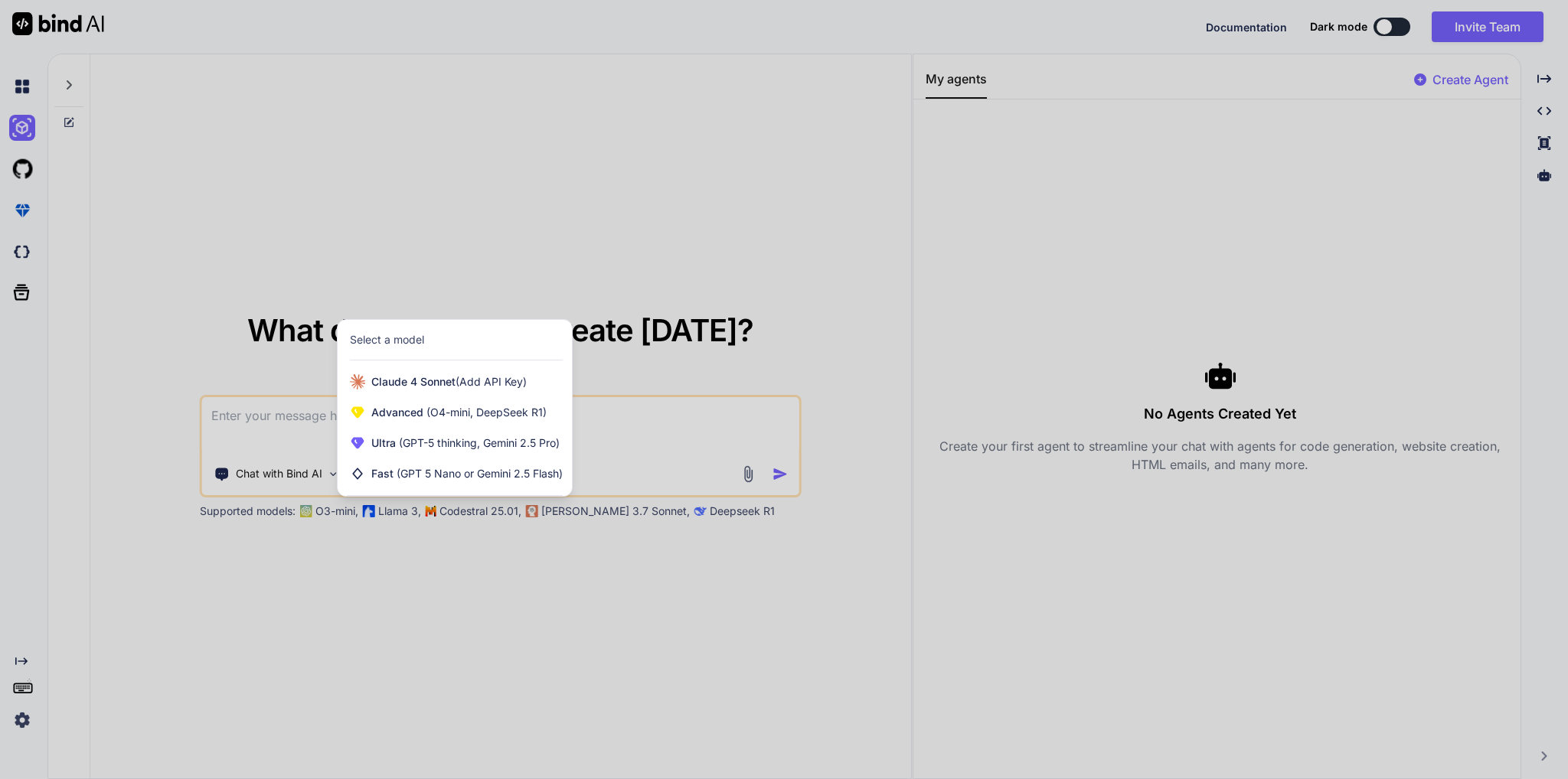
click at [418, 585] on div at bounding box center [784, 390] width 1568 height 779
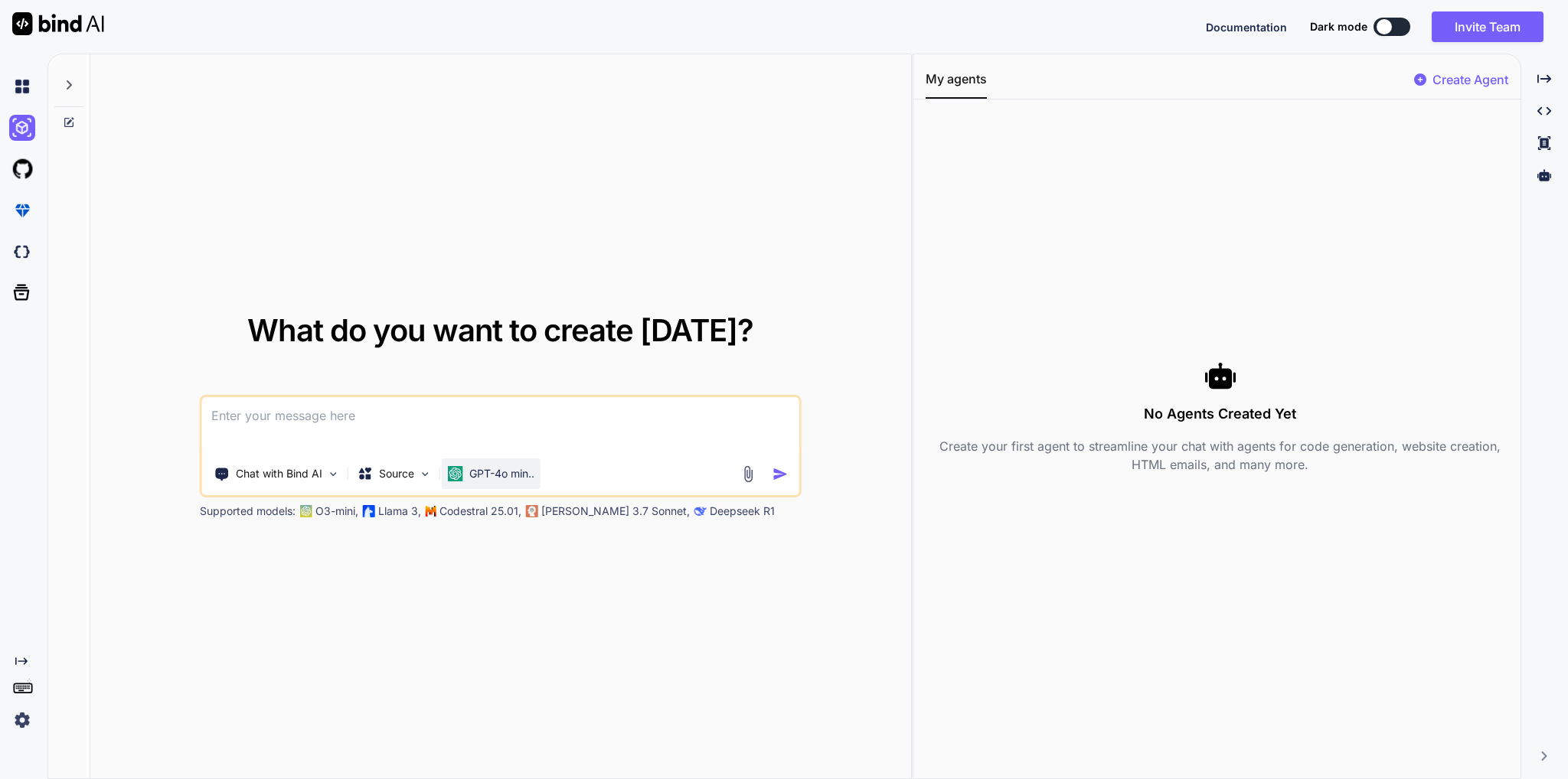
click at [493, 479] on p "GPT-4o min.." at bounding box center [501, 473] width 65 height 16
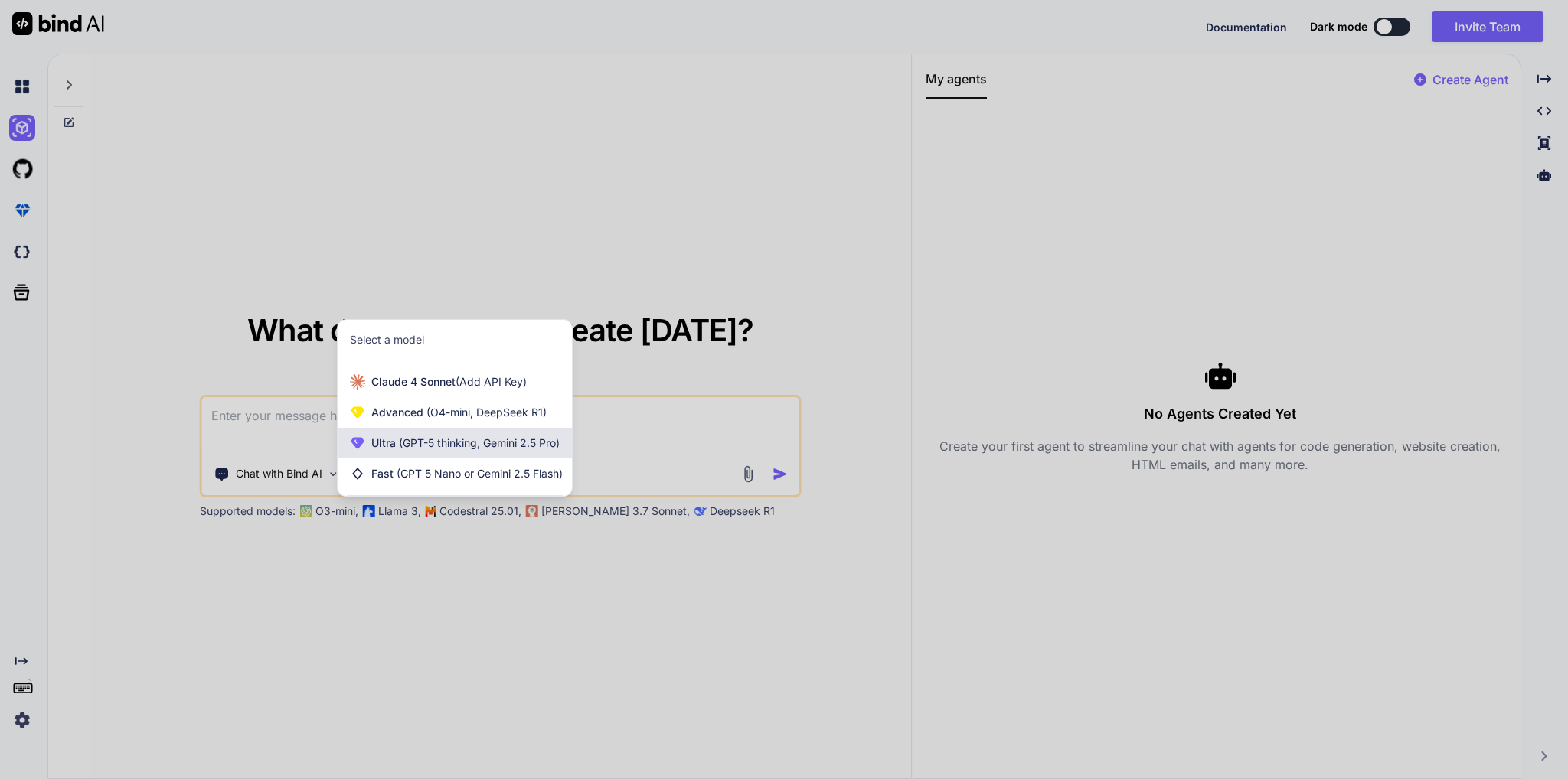
click at [419, 445] on span "(GPT-5 thinking, Gemini 2.5 Pro)" at bounding box center [477, 443] width 164 height 13
type textarea "x"
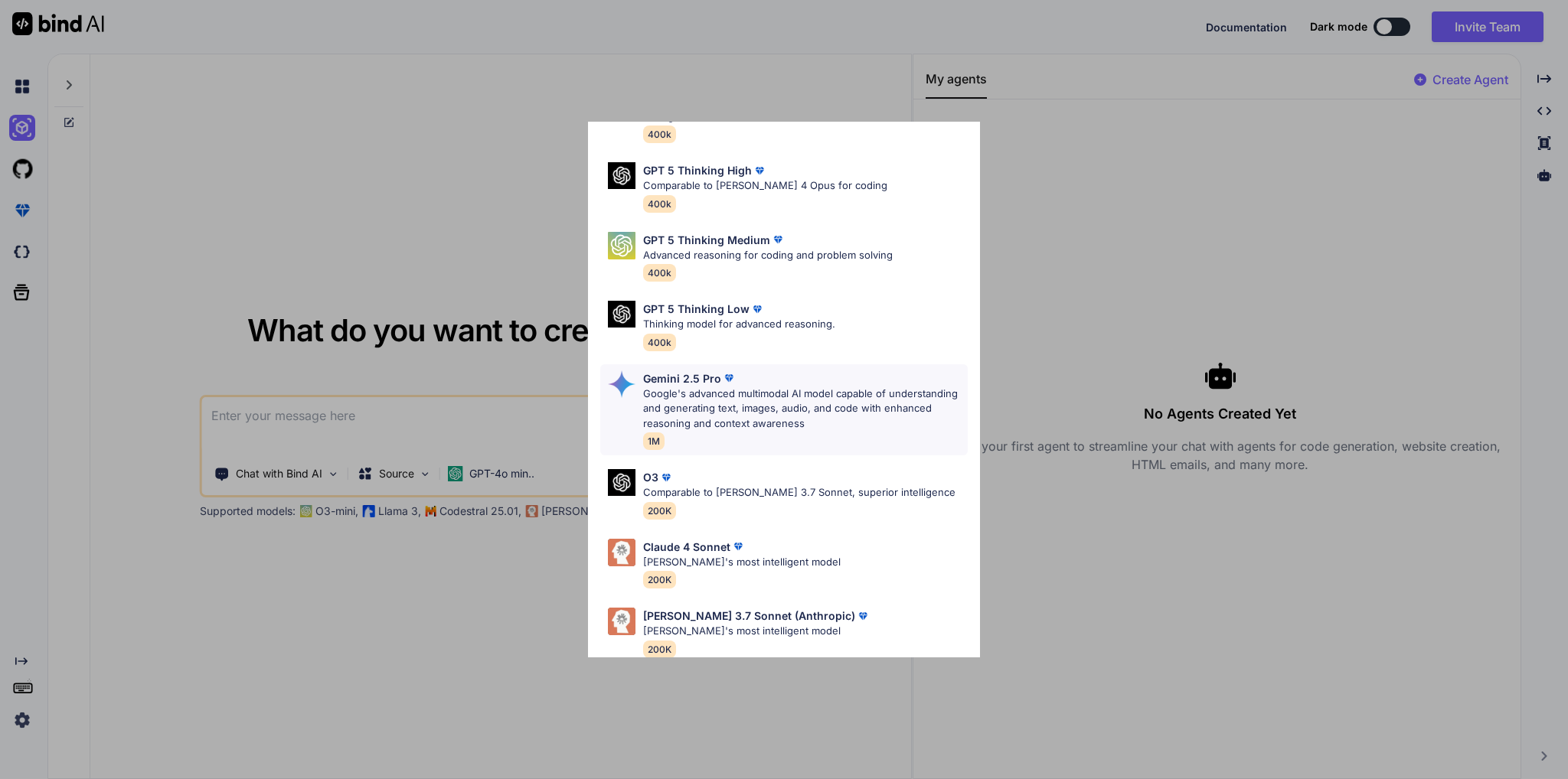
scroll to position [109, 0]
click at [676, 556] on div "[PERSON_NAME] 4 Sonnet [PERSON_NAME]'s most intelligent model 200K" at bounding box center [741, 561] width 197 height 50
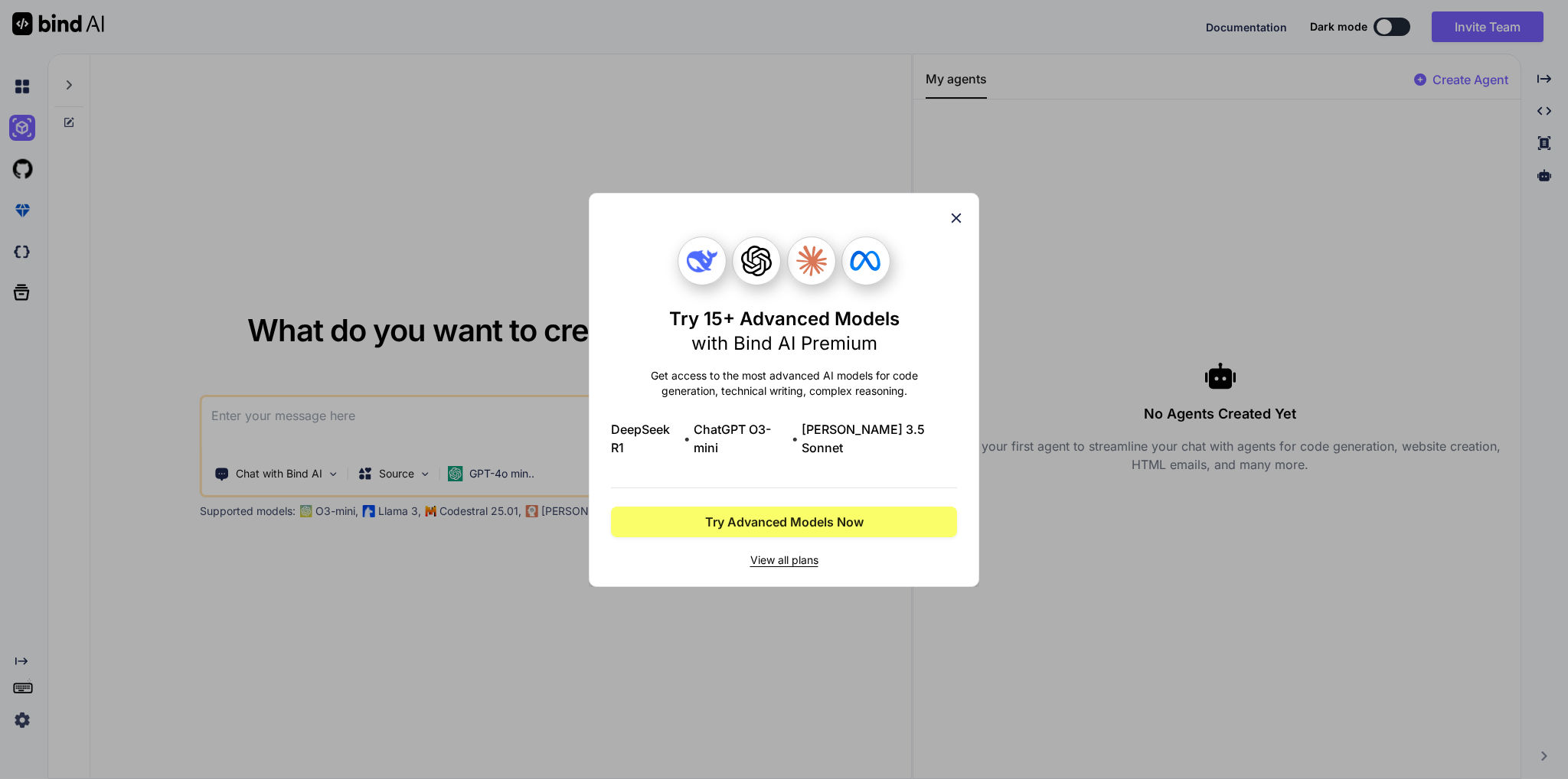
scroll to position [0, 0]
click at [784, 525] on button "Try Advanced Models Now" at bounding box center [784, 521] width 346 height 30
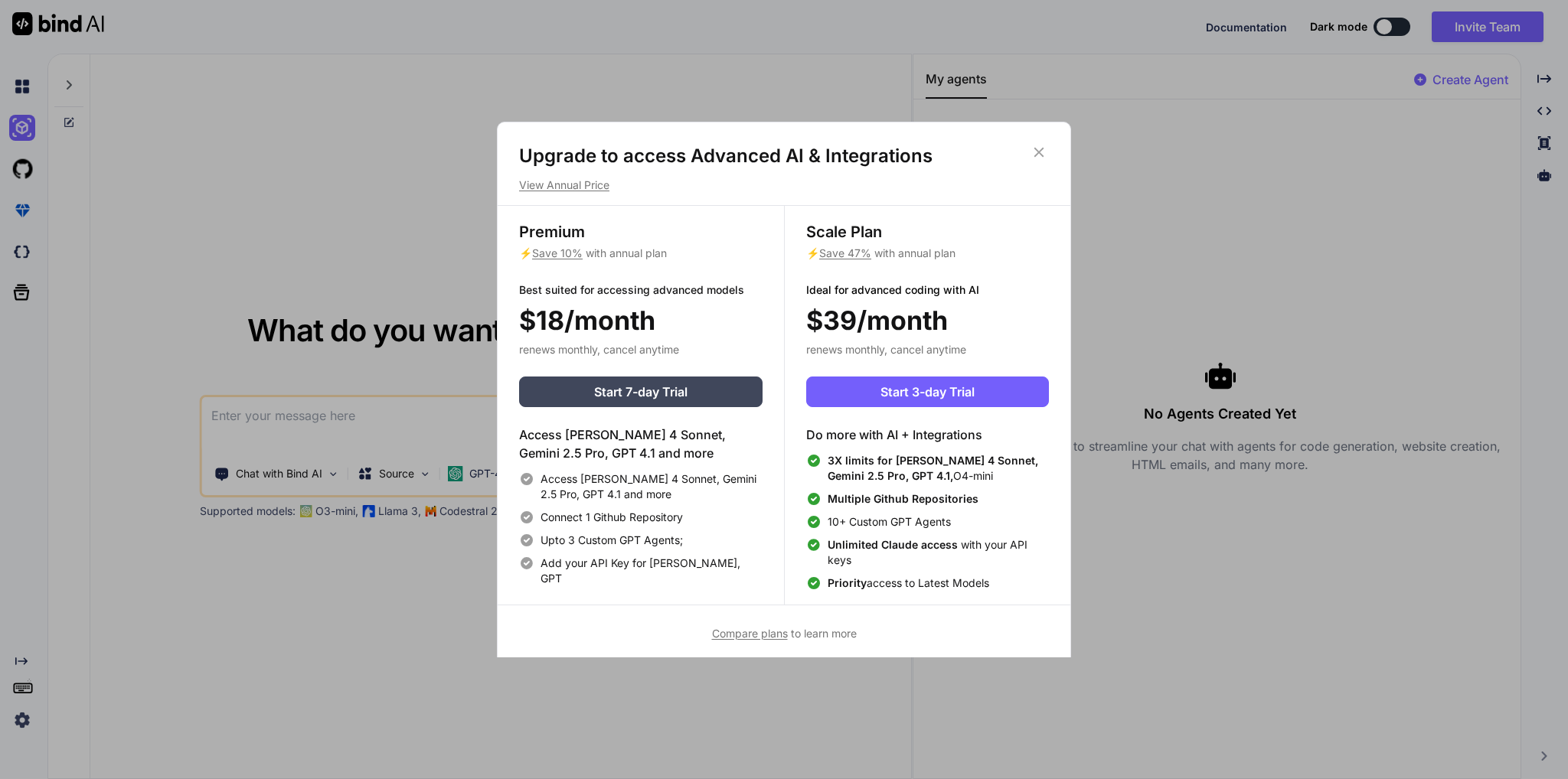
click at [1035, 153] on icon at bounding box center [1038, 152] width 17 height 17
